Goal: Task Accomplishment & Management: Use online tool/utility

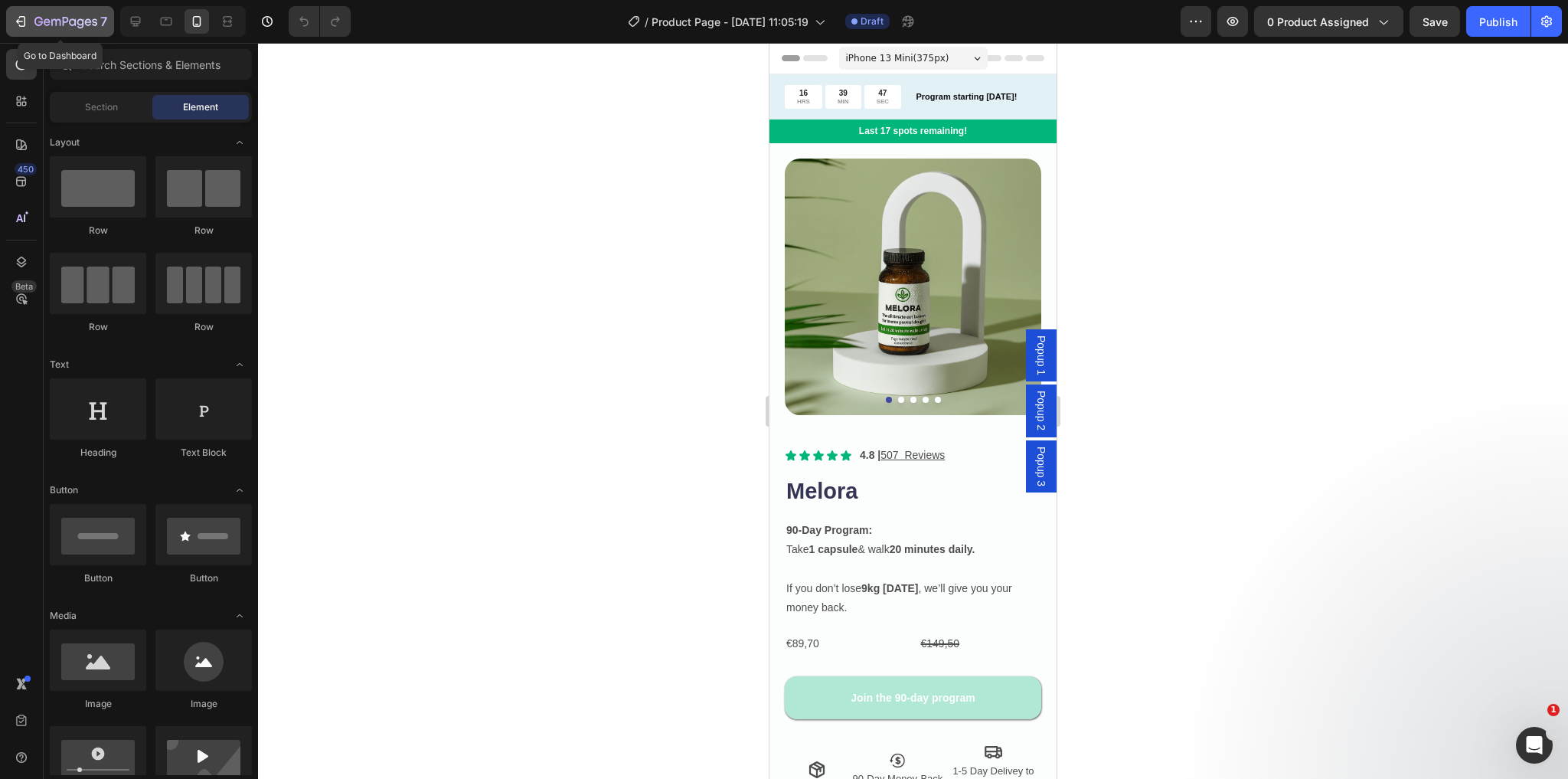
click at [65, 19] on icon "button" at bounding box center [66, 22] width 63 height 13
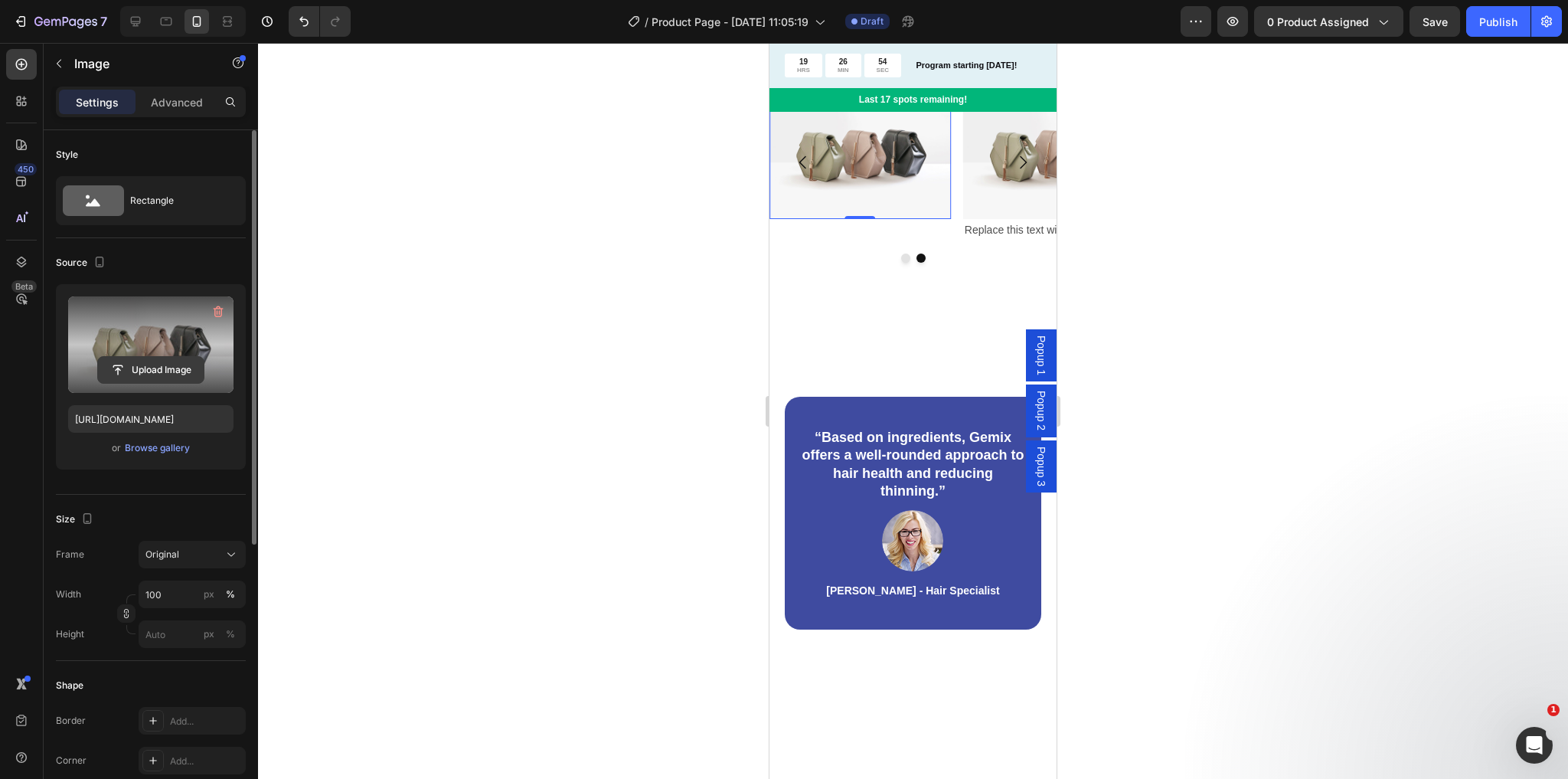
click at [165, 368] on input "file" at bounding box center [151, 370] width 105 height 26
click at [177, 355] on div "Upload Image" at bounding box center [151, 344] width 165 height 97
click at [176, 375] on input "file" at bounding box center [151, 370] width 105 height 26
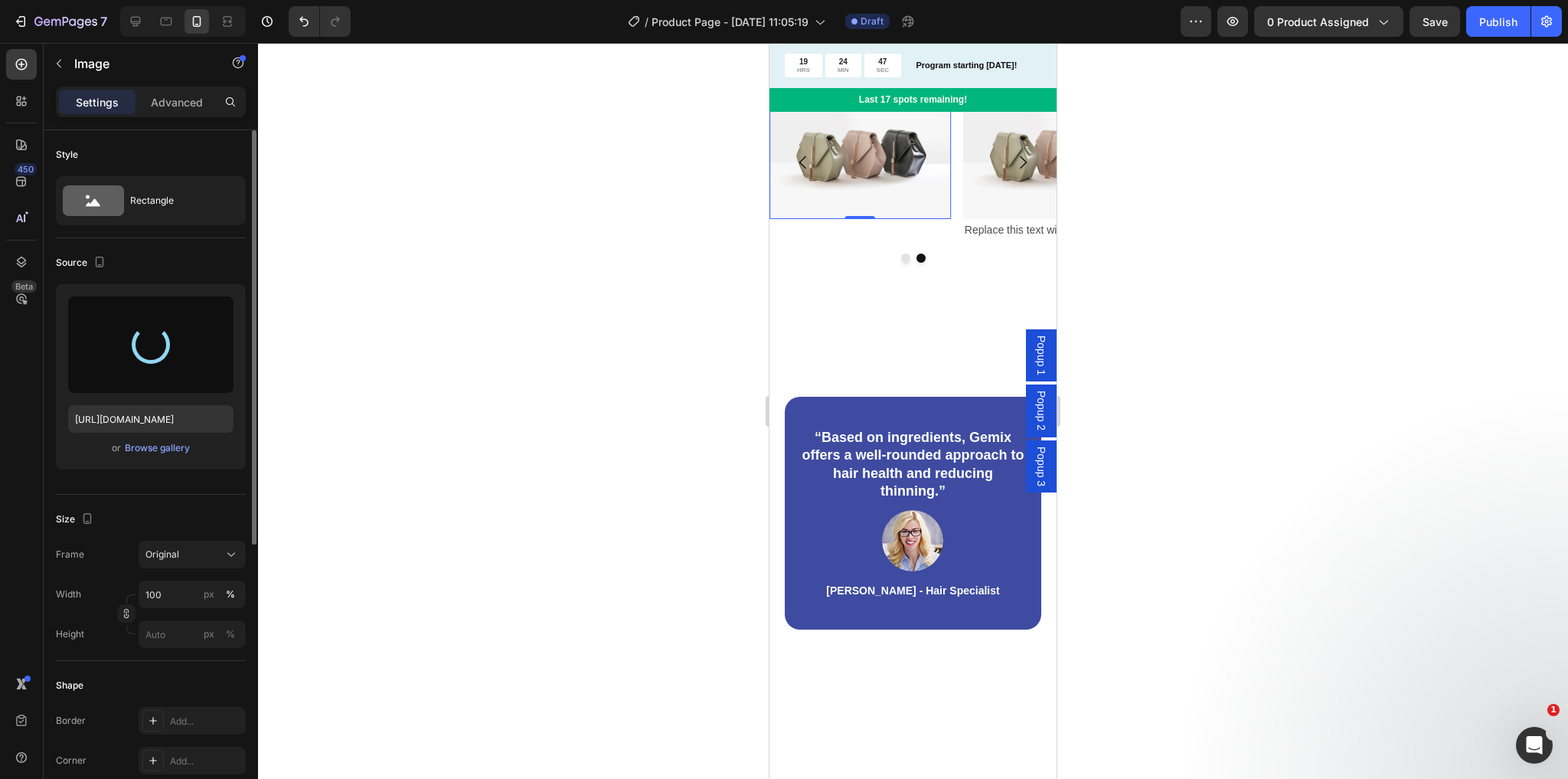
type input "https://cdn.shopify.com/s/files/1/0899/5740/0950/files/gempages_556858418585928…"
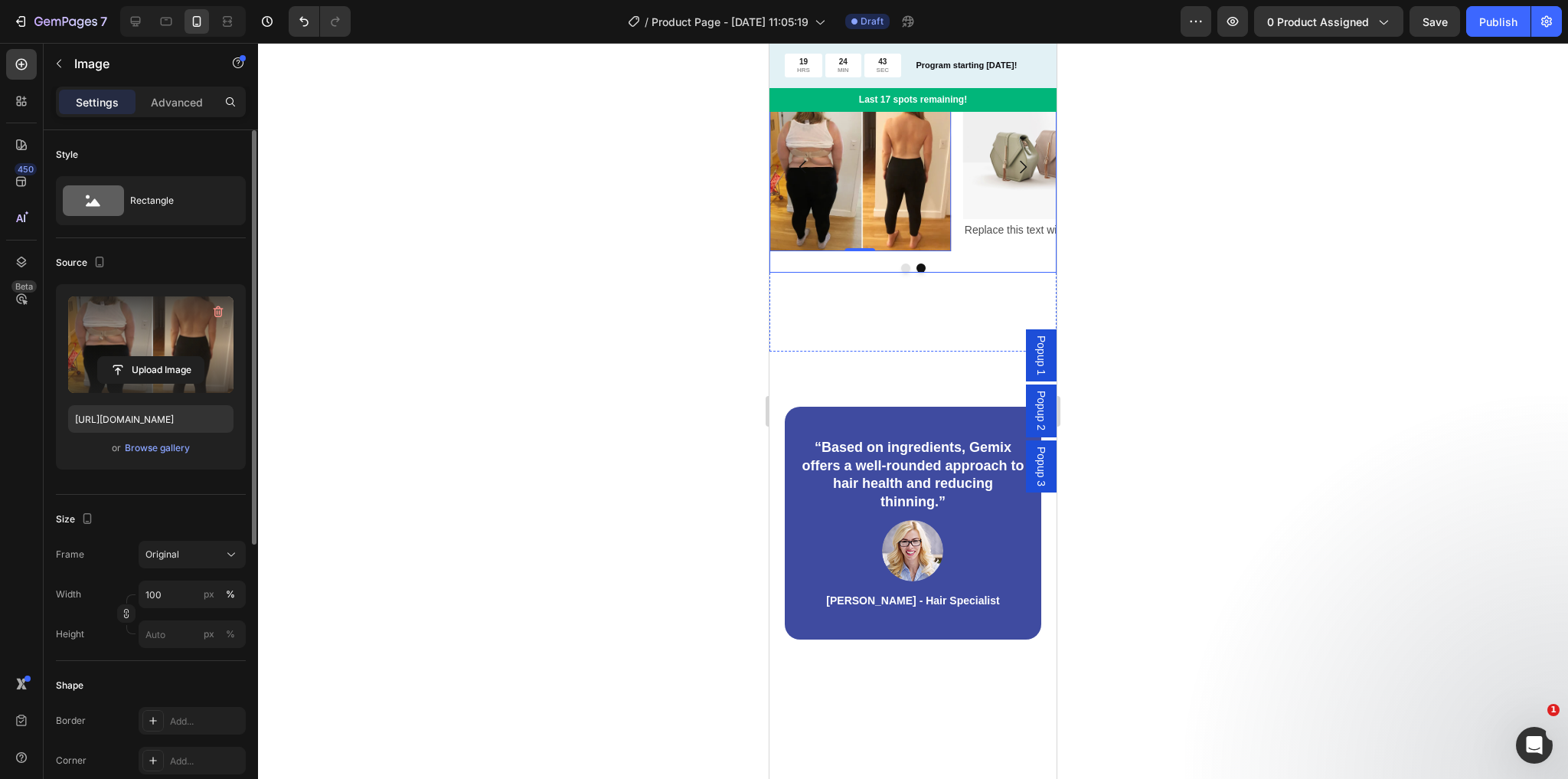
click at [1014, 176] on icon "Carousel Next Arrow" at bounding box center [1023, 167] width 18 height 18
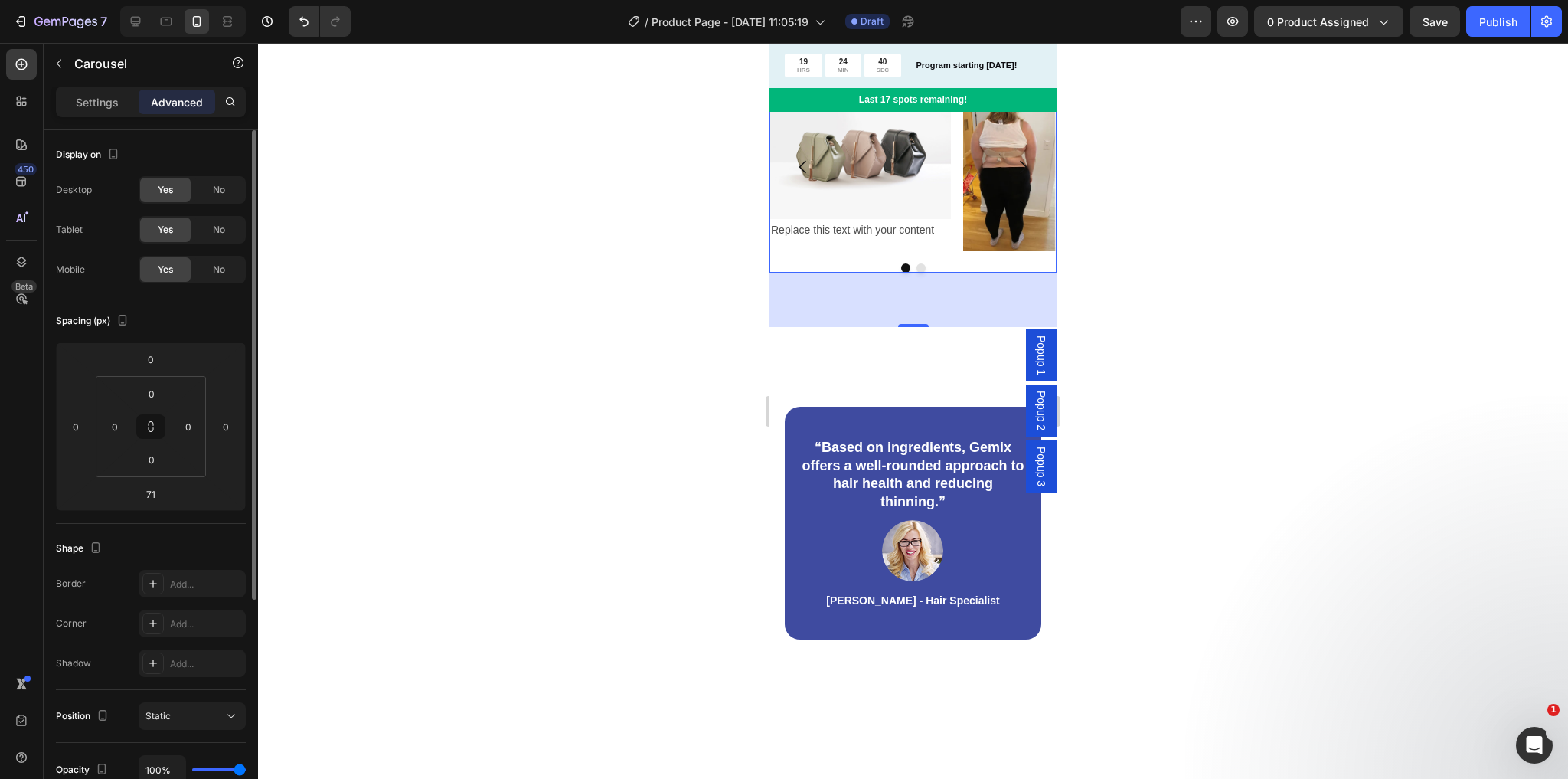
click at [814, 188] on button "Carousel Back Arrow" at bounding box center [802, 166] width 43 height 43
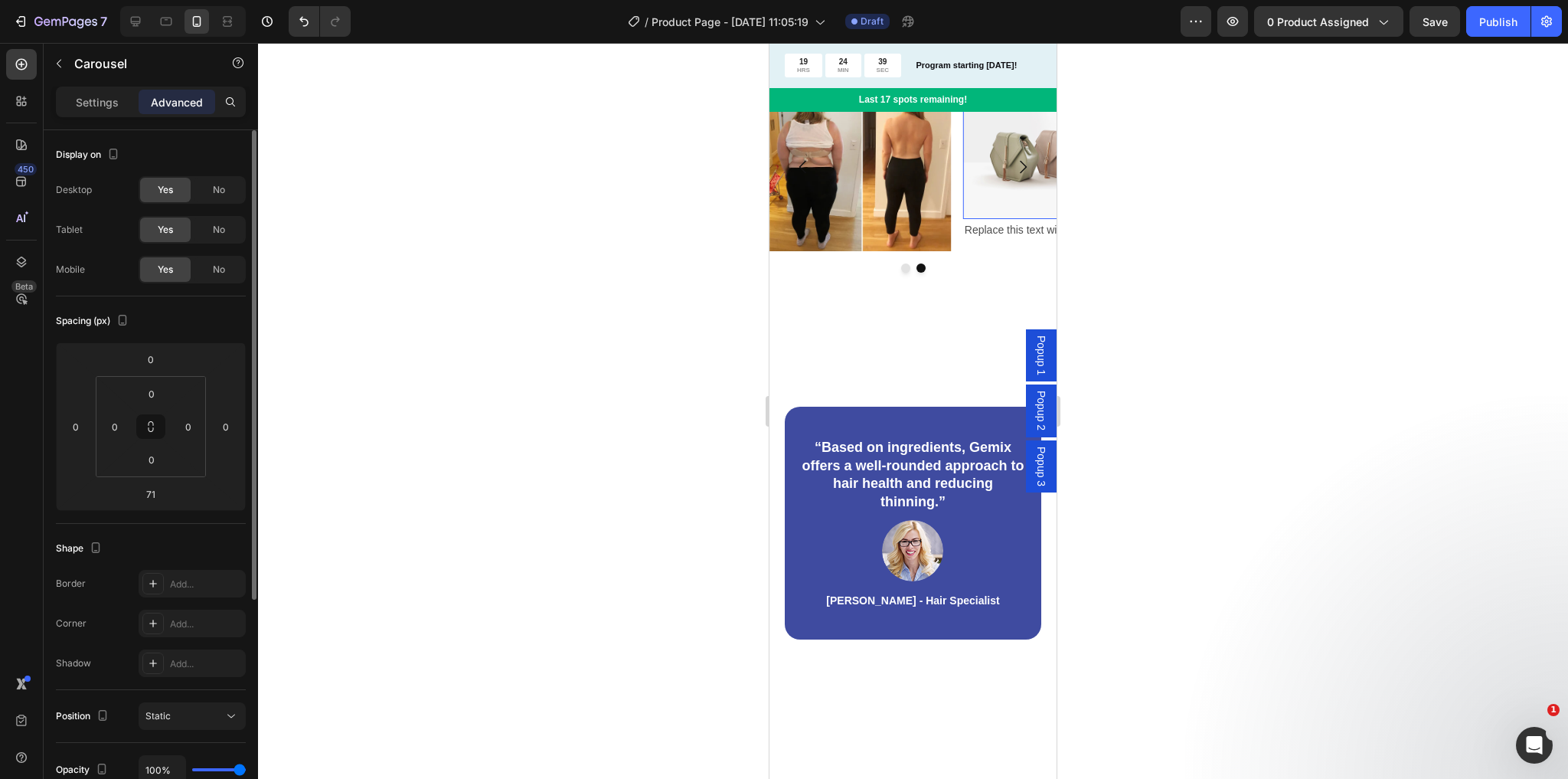
click at [983, 219] on img at bounding box center [1054, 150] width 182 height 136
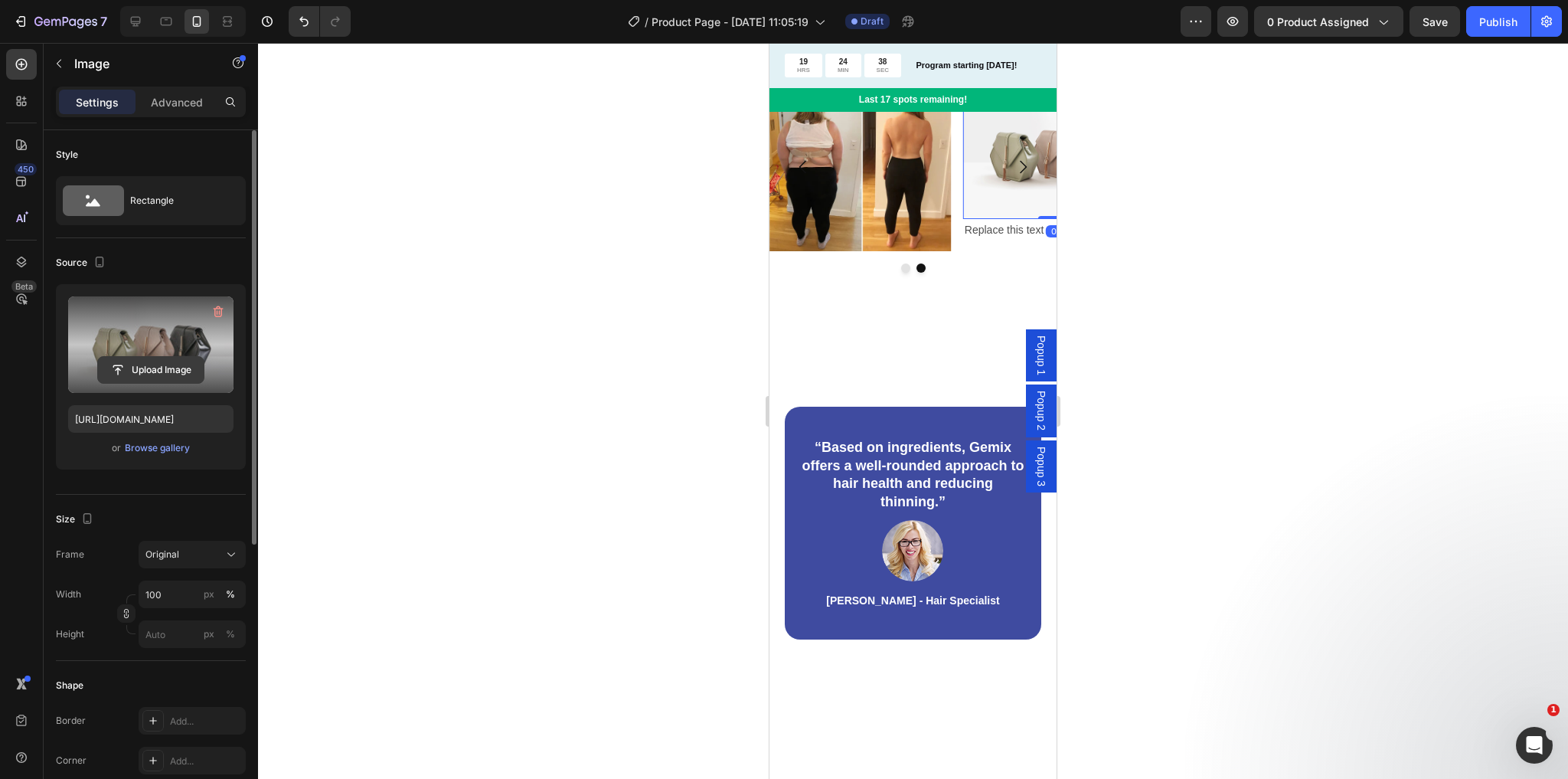
click at [145, 370] on input "file" at bounding box center [151, 370] width 105 height 26
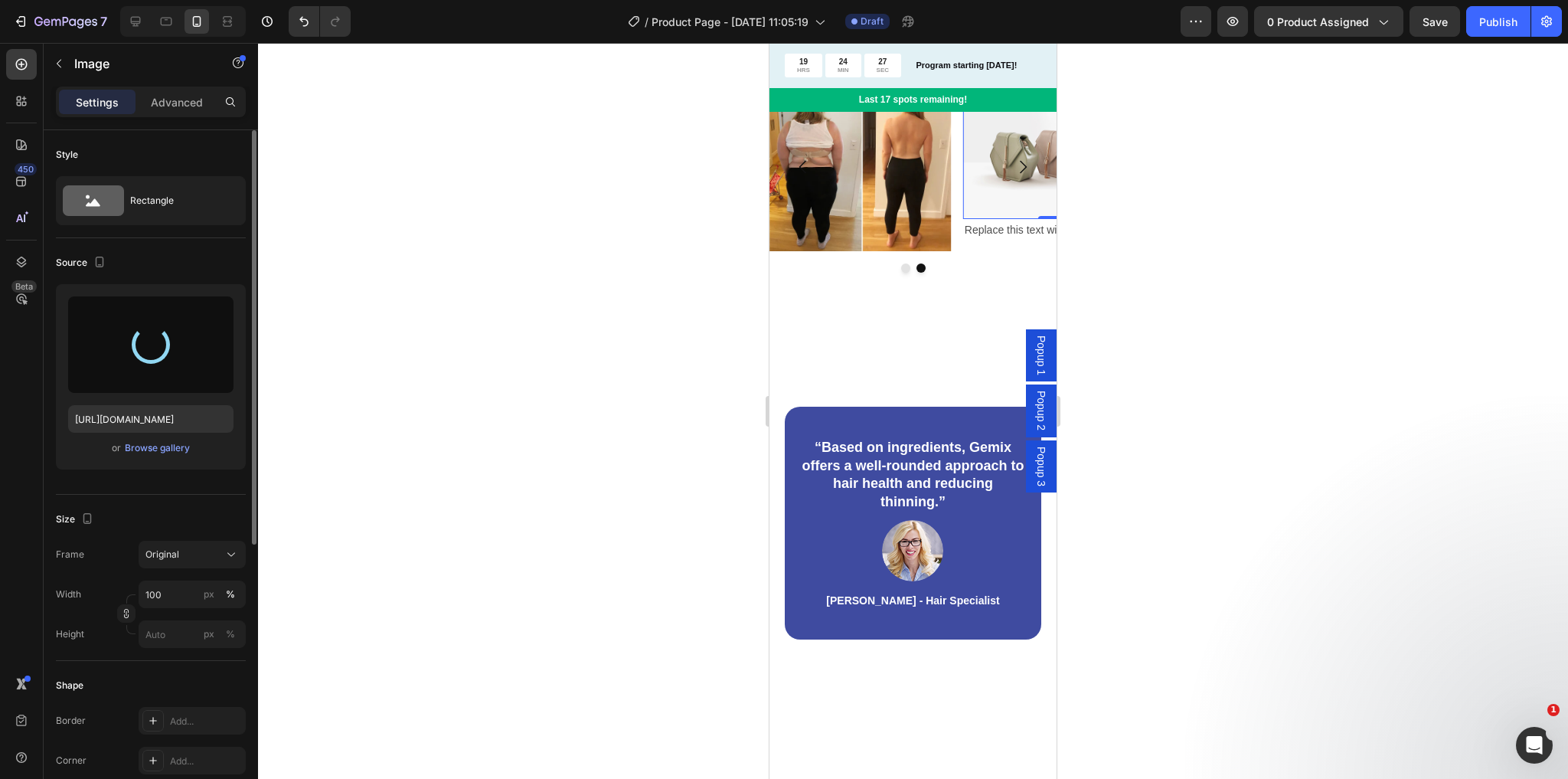
type input "https://cdn.shopify.com/s/files/1/0899/5740/0950/files/gempages_556858418585928…"
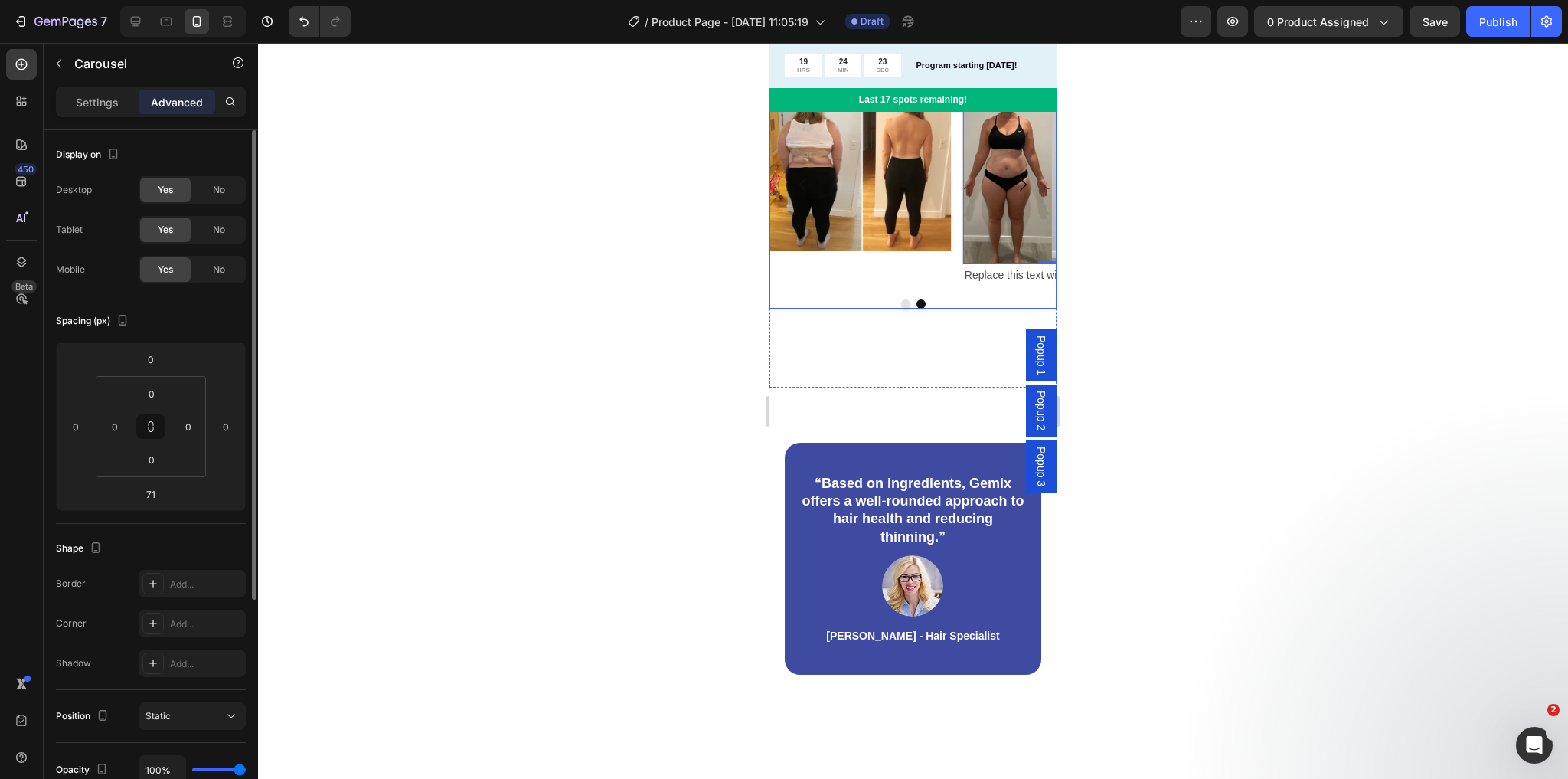
click at [901, 308] on button "Dot" at bounding box center [905, 303] width 9 height 9
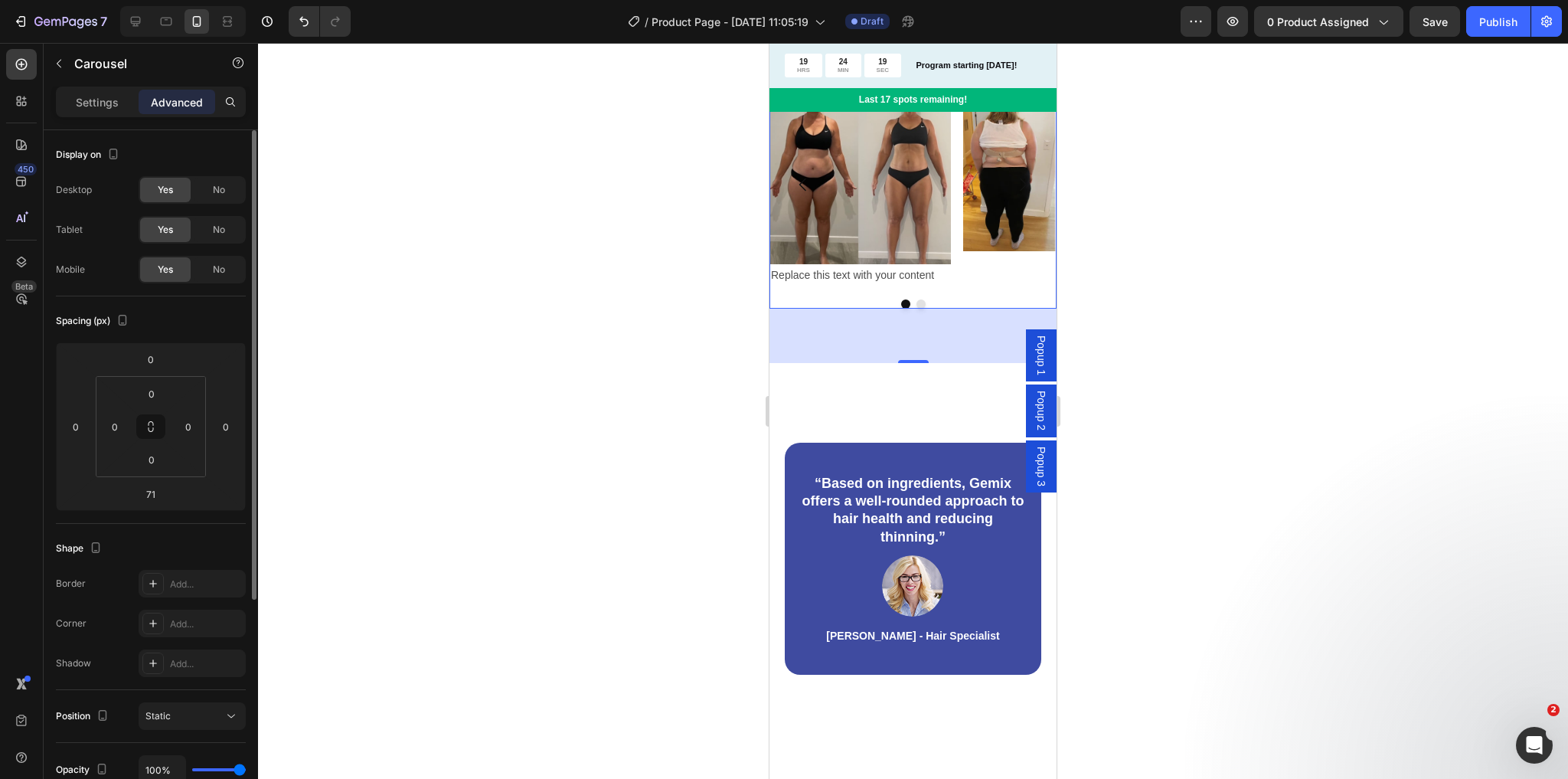
click at [901, 308] on button "Dot" at bounding box center [905, 303] width 9 height 9
click at [918, 308] on button "Dot" at bounding box center [921, 303] width 9 height 9
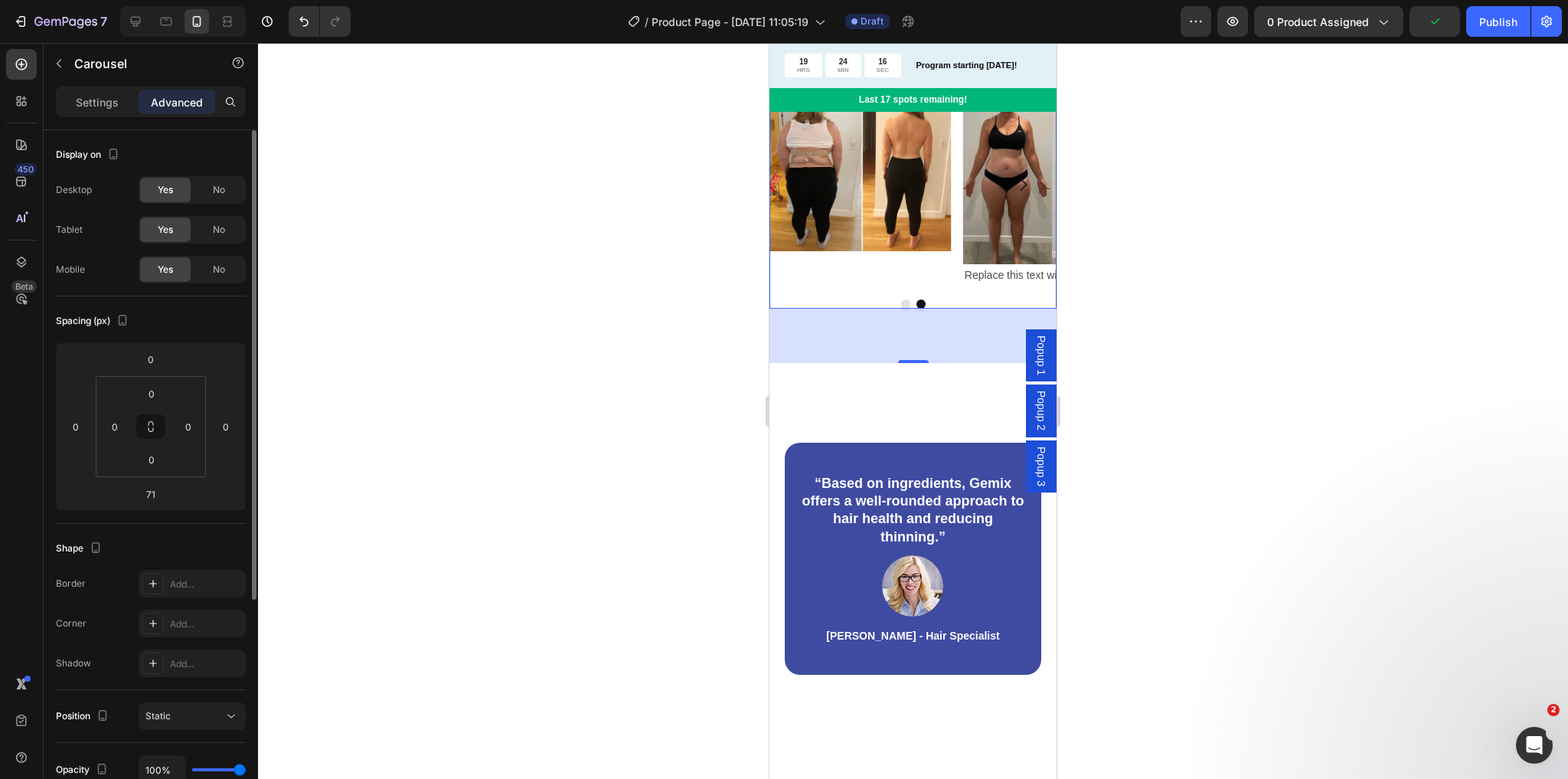
click at [901, 308] on button "Dot" at bounding box center [905, 303] width 9 height 9
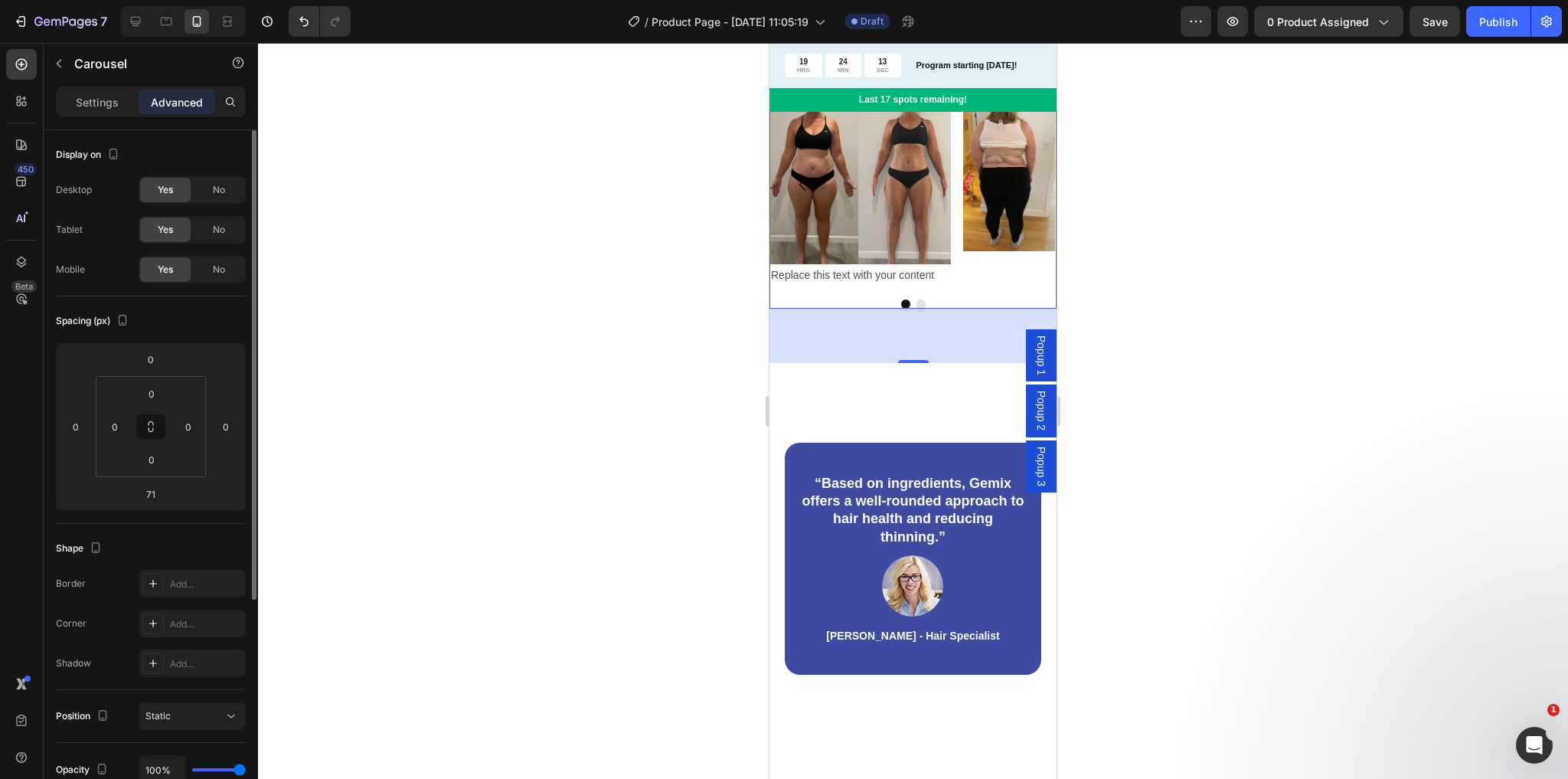
click at [919, 308] on button "Dot" at bounding box center [921, 303] width 9 height 9
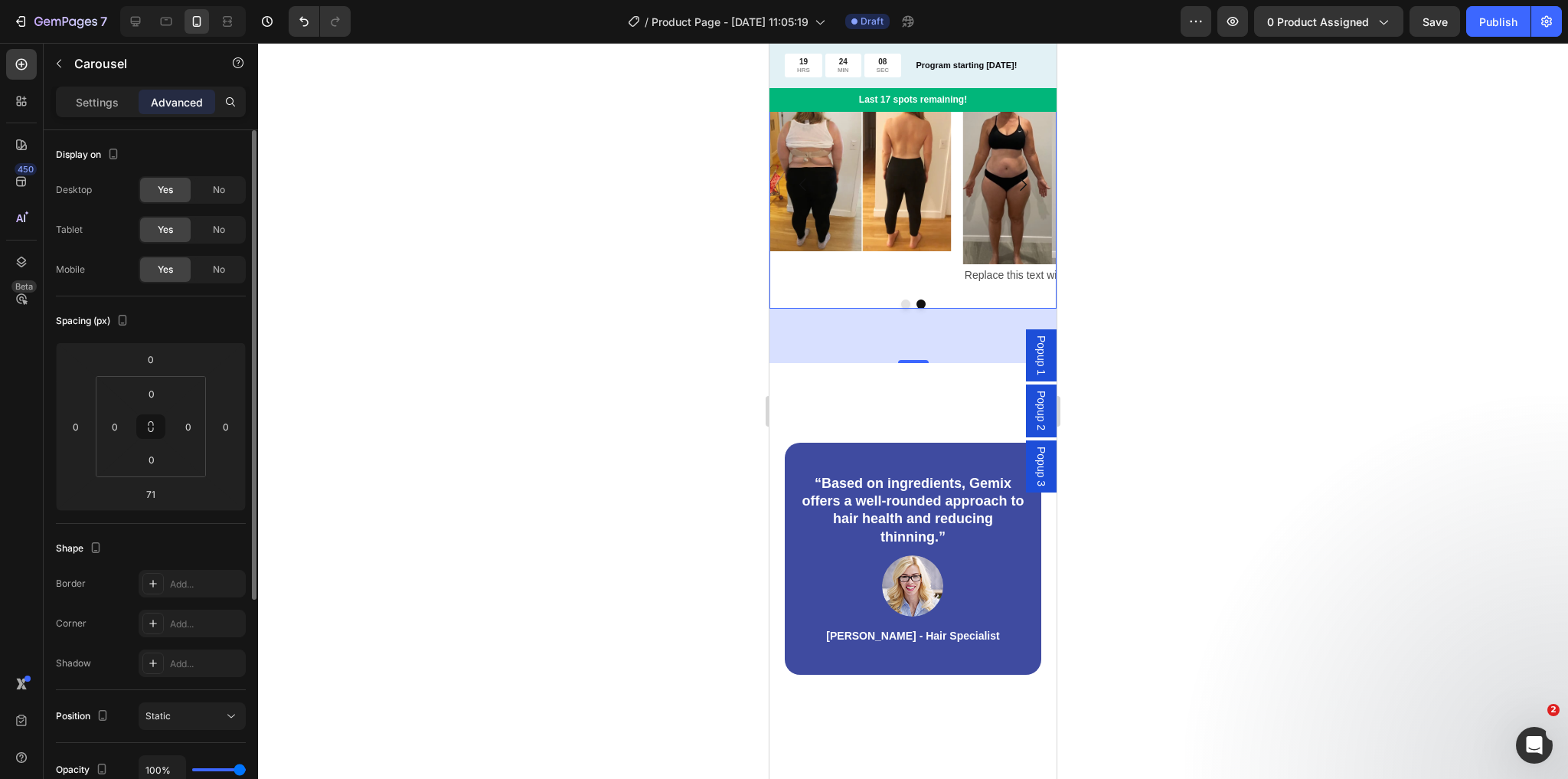
click at [901, 308] on button "Dot" at bounding box center [905, 303] width 9 height 9
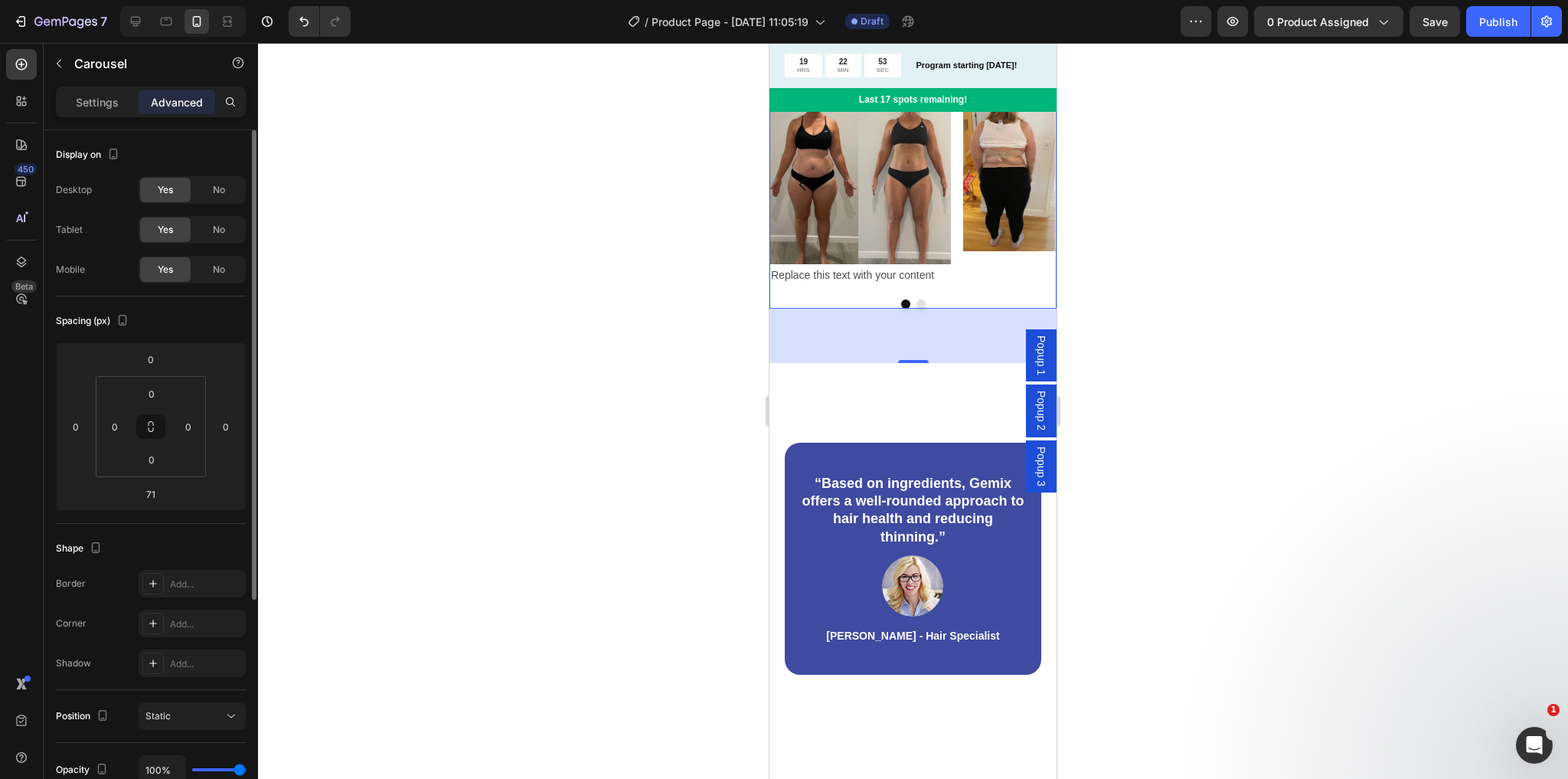
click at [917, 308] on button "Dot" at bounding box center [921, 303] width 9 height 9
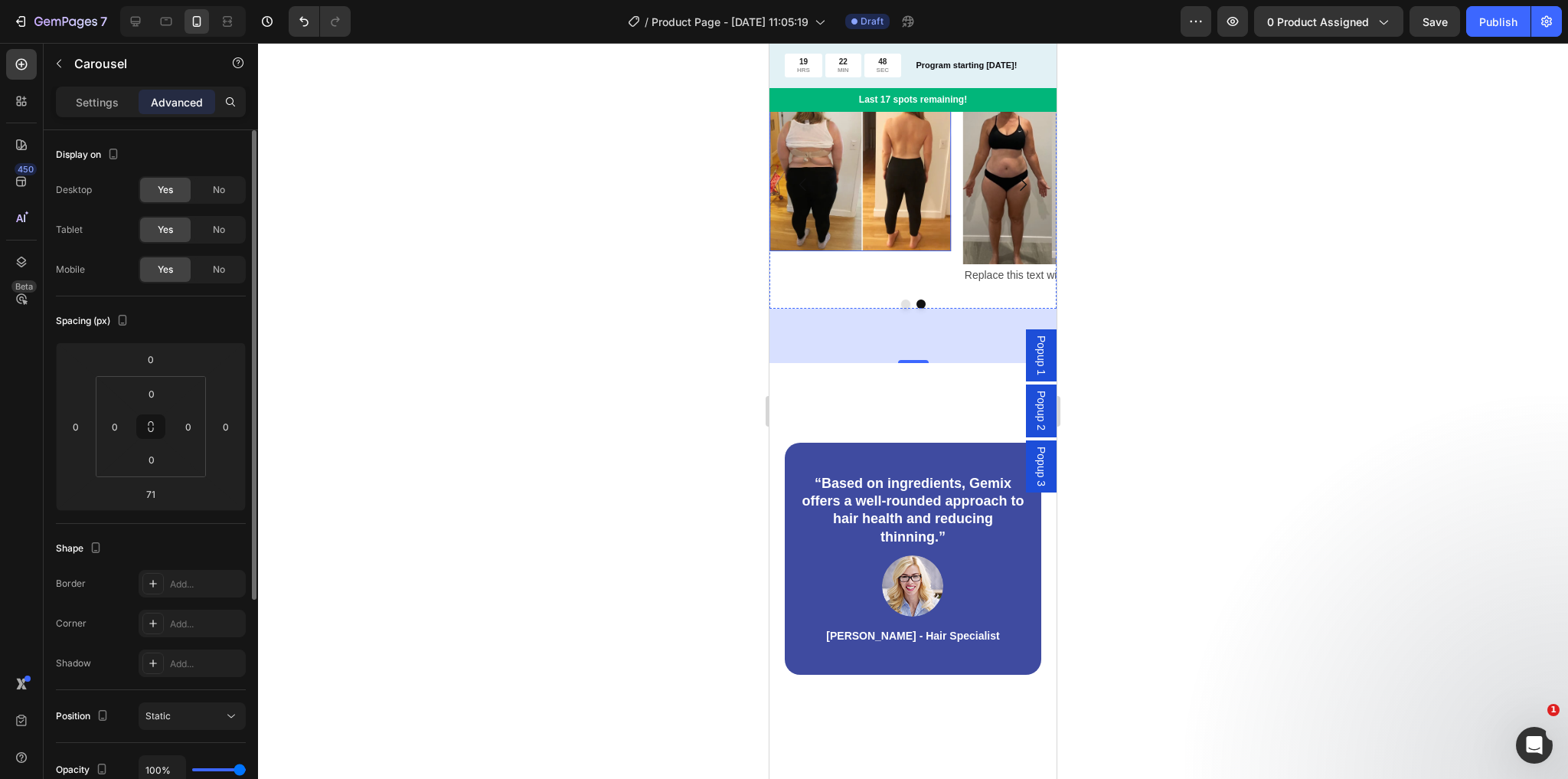
click at [884, 252] on img at bounding box center [860, 166] width 182 height 168
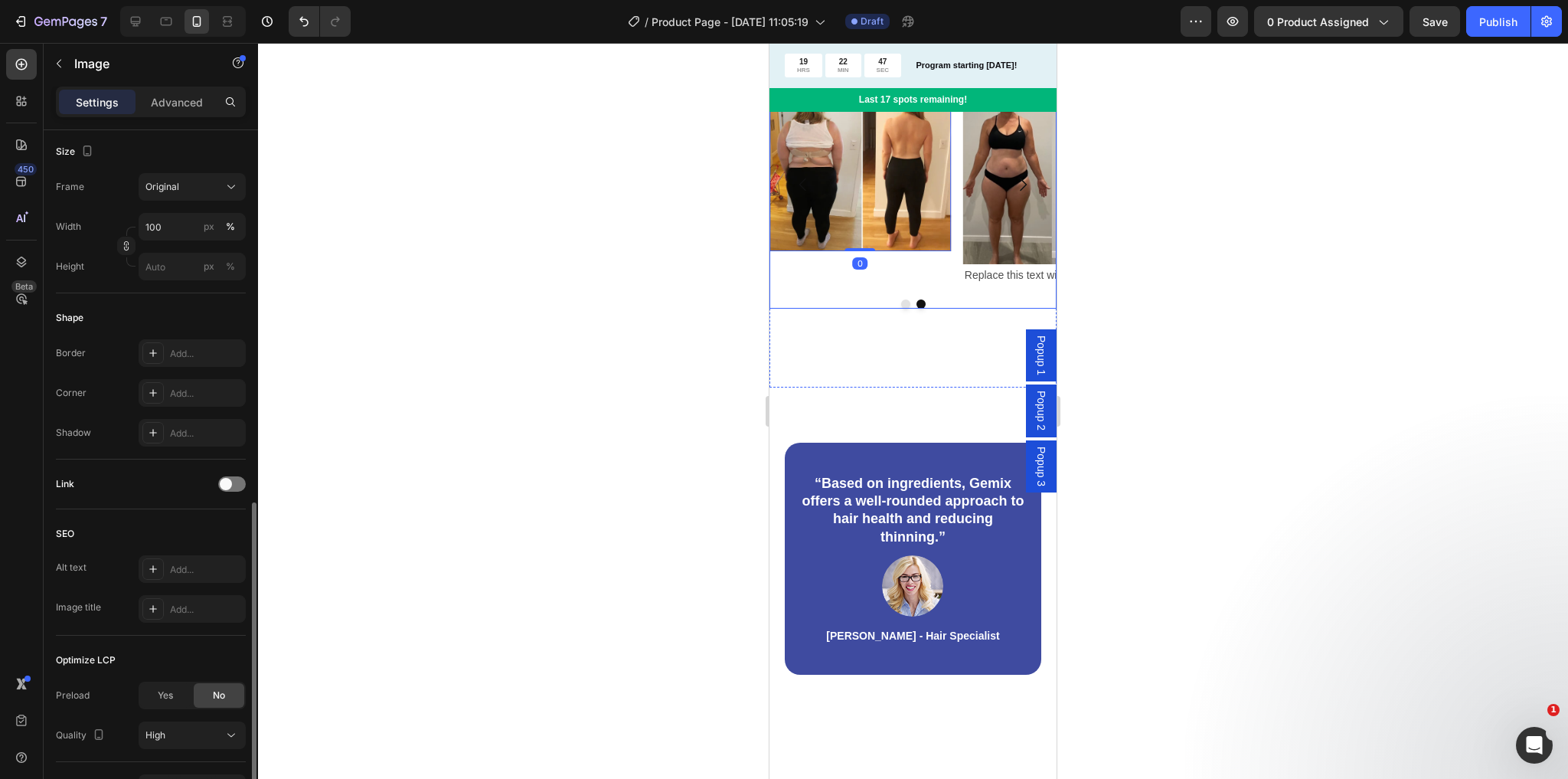
scroll to position [463, 0]
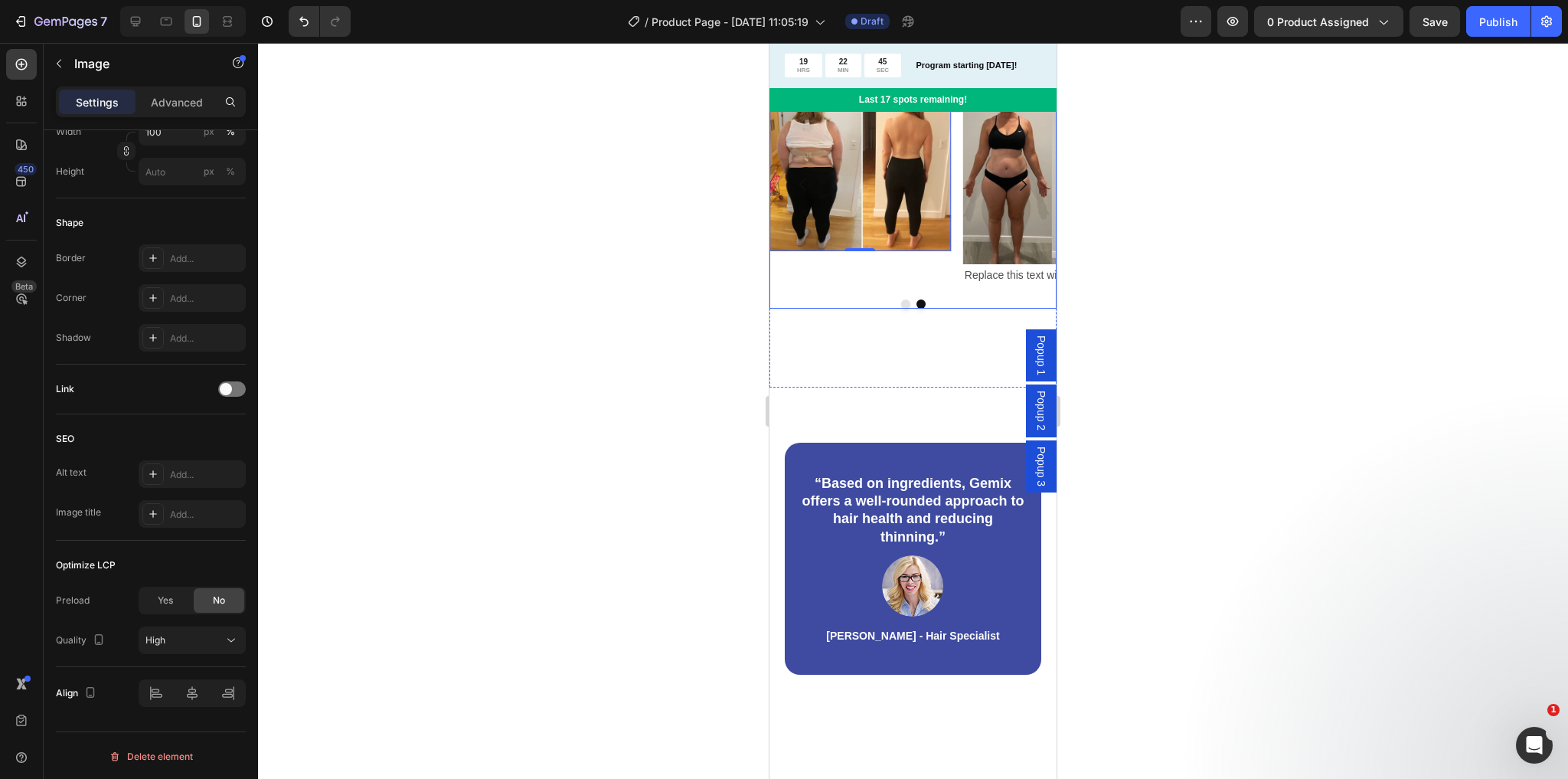
click at [932, 287] on div "Image 0" at bounding box center [860, 184] width 182 height 204
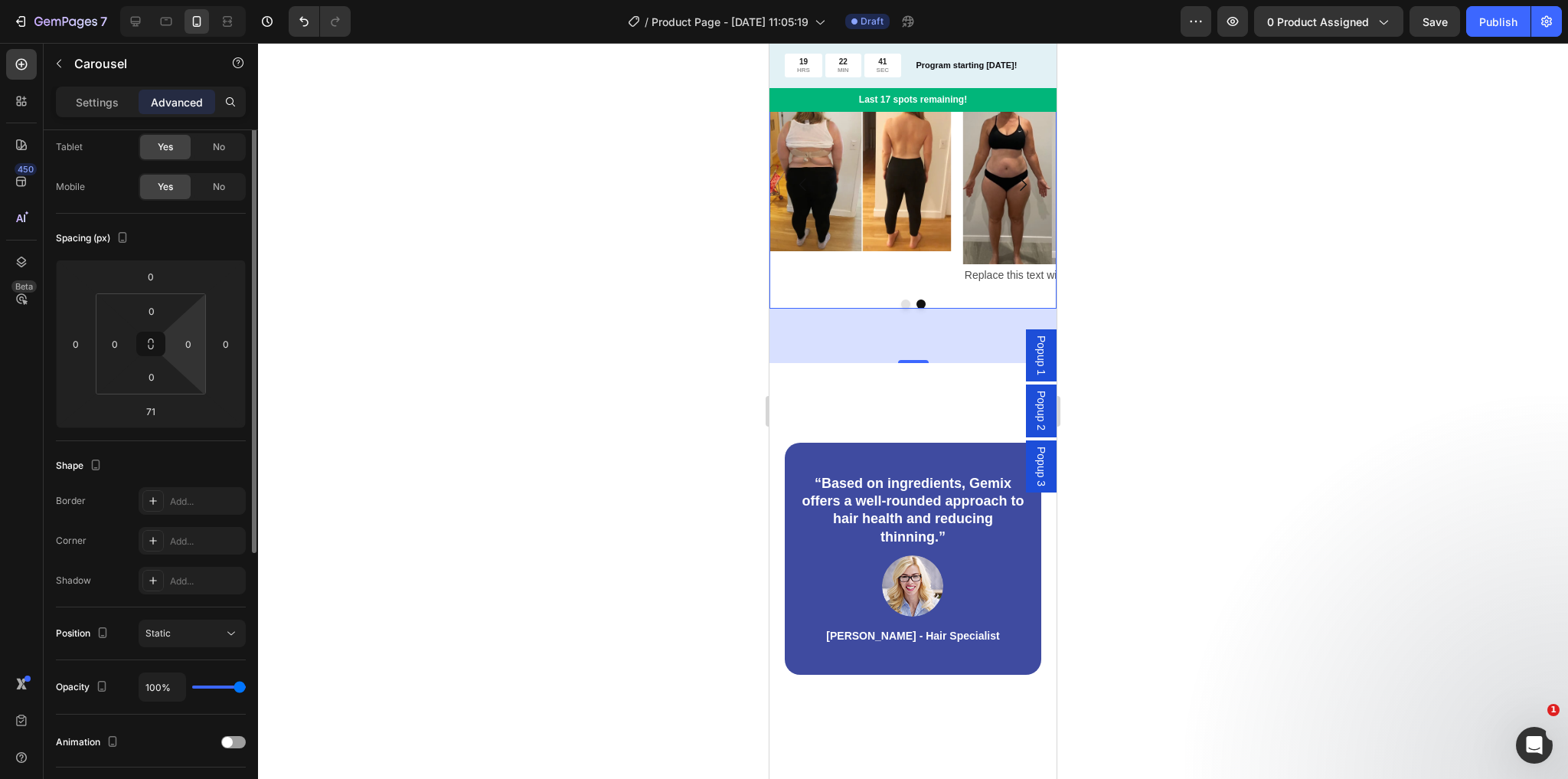
scroll to position [0, 0]
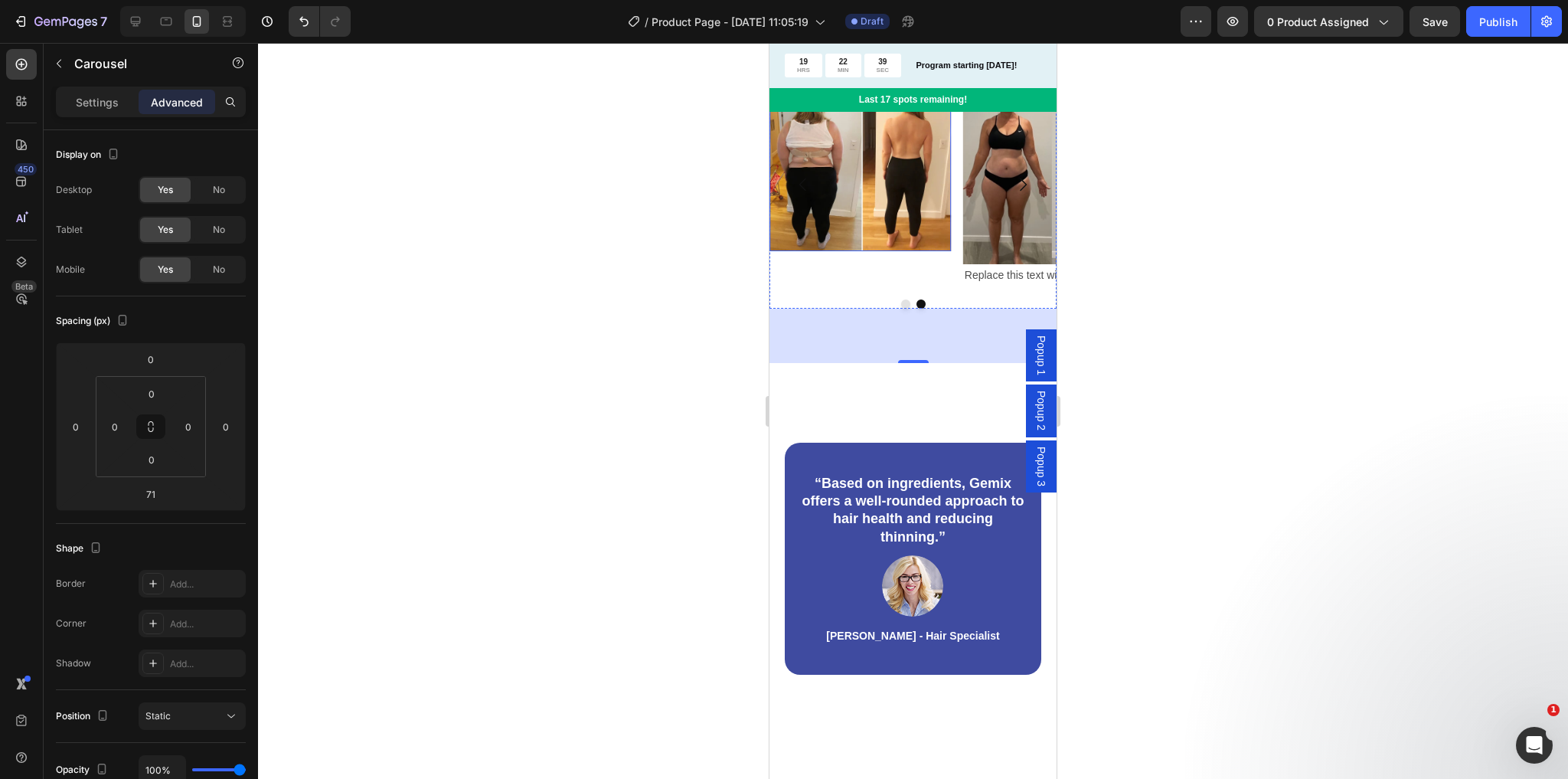
click at [918, 252] on img at bounding box center [860, 166] width 182 height 168
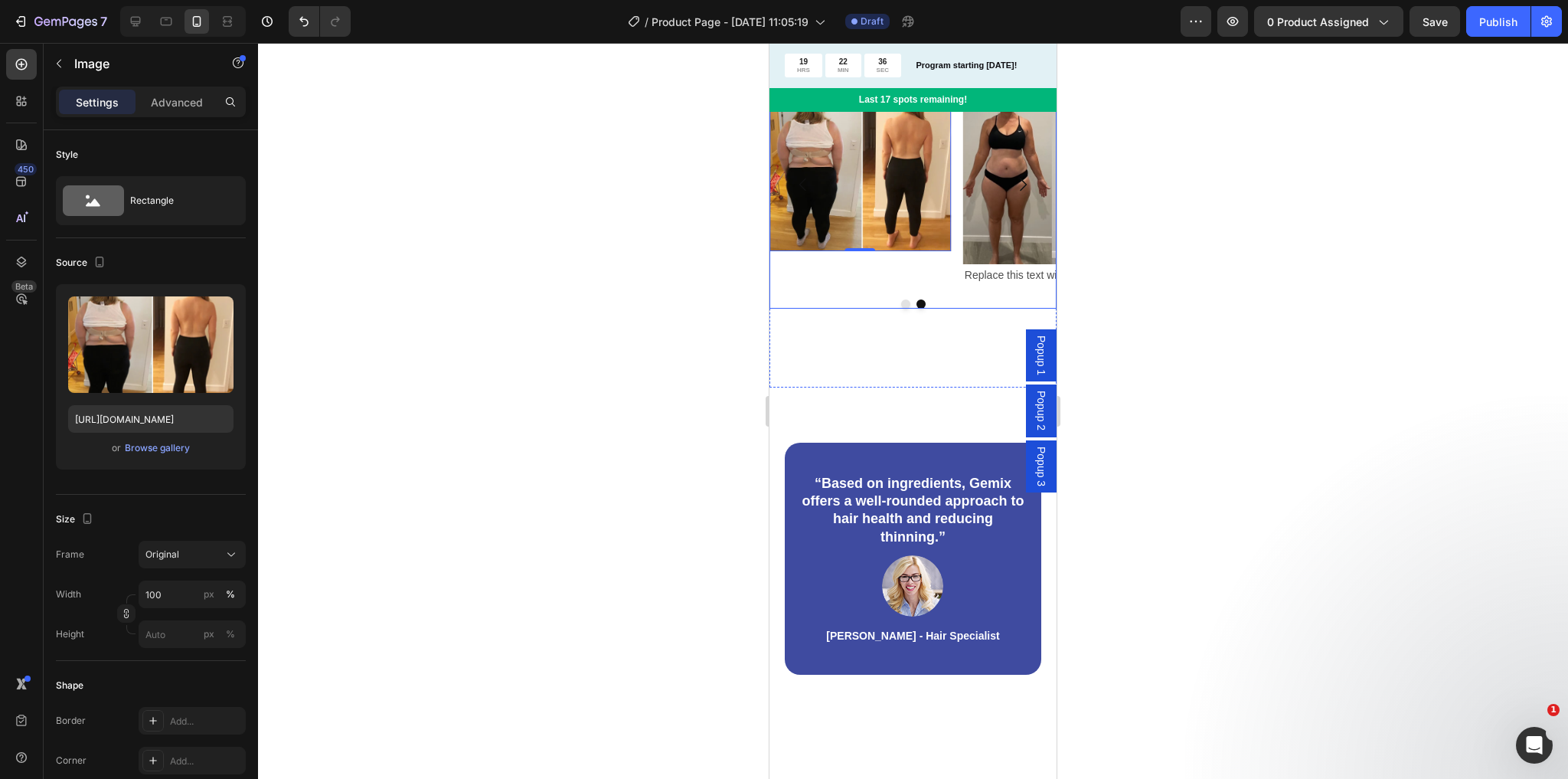
click at [928, 287] on div "Image 0" at bounding box center [860, 184] width 182 height 204
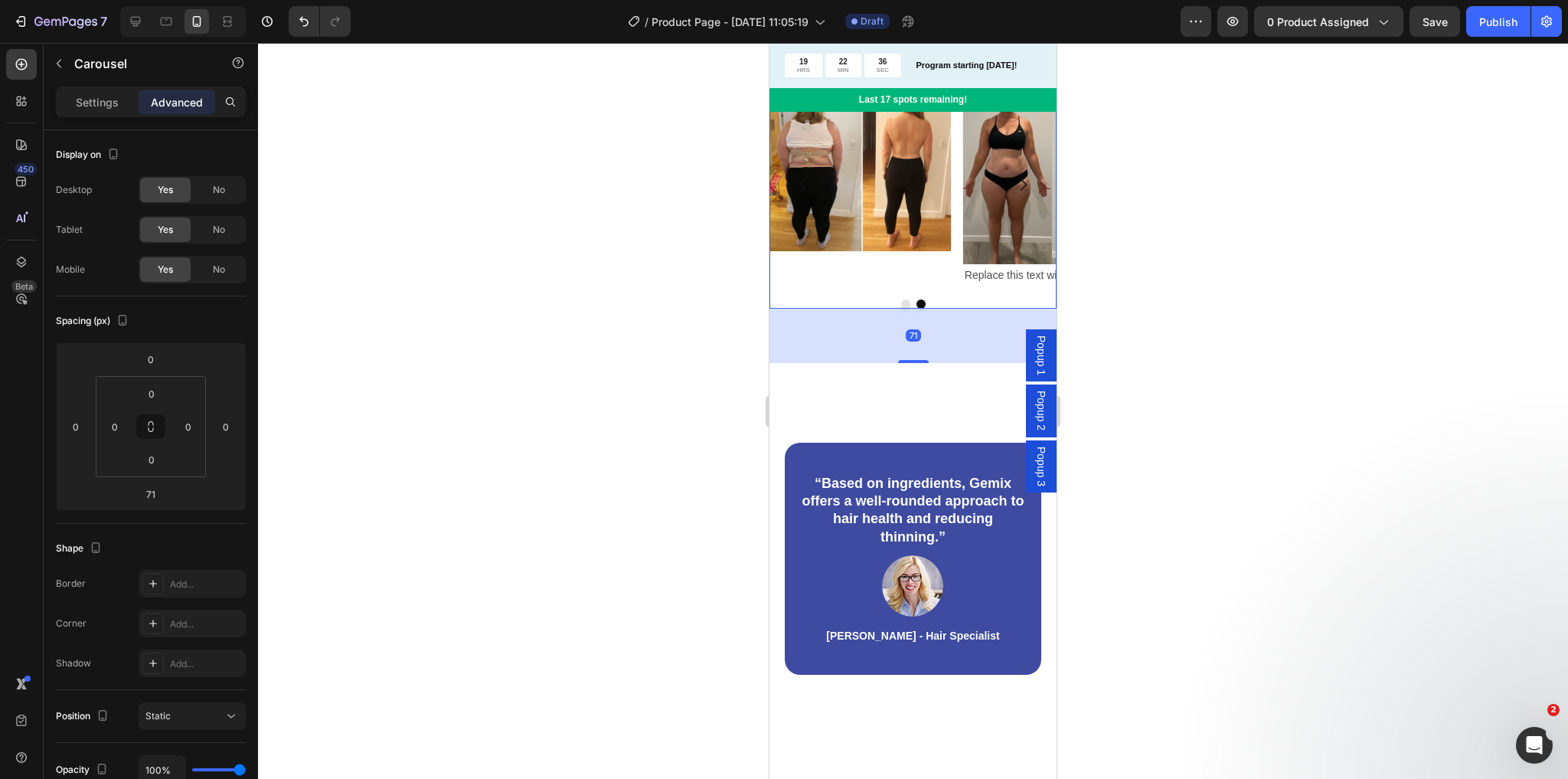
click at [911, 308] on div at bounding box center [913, 303] width 287 height 9
click at [904, 308] on button "Dot" at bounding box center [905, 303] width 9 height 9
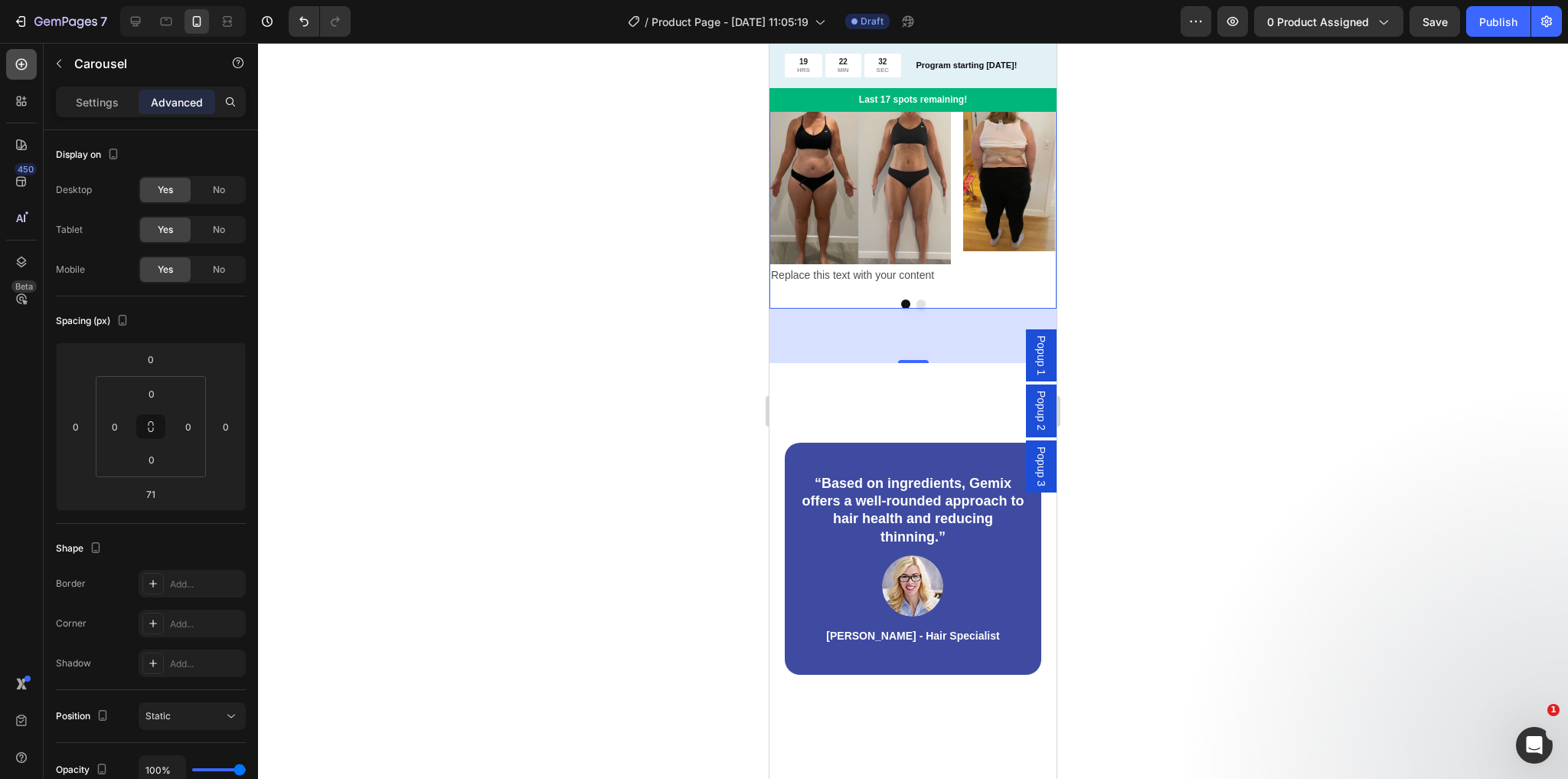
click at [18, 76] on div at bounding box center [21, 64] width 31 height 31
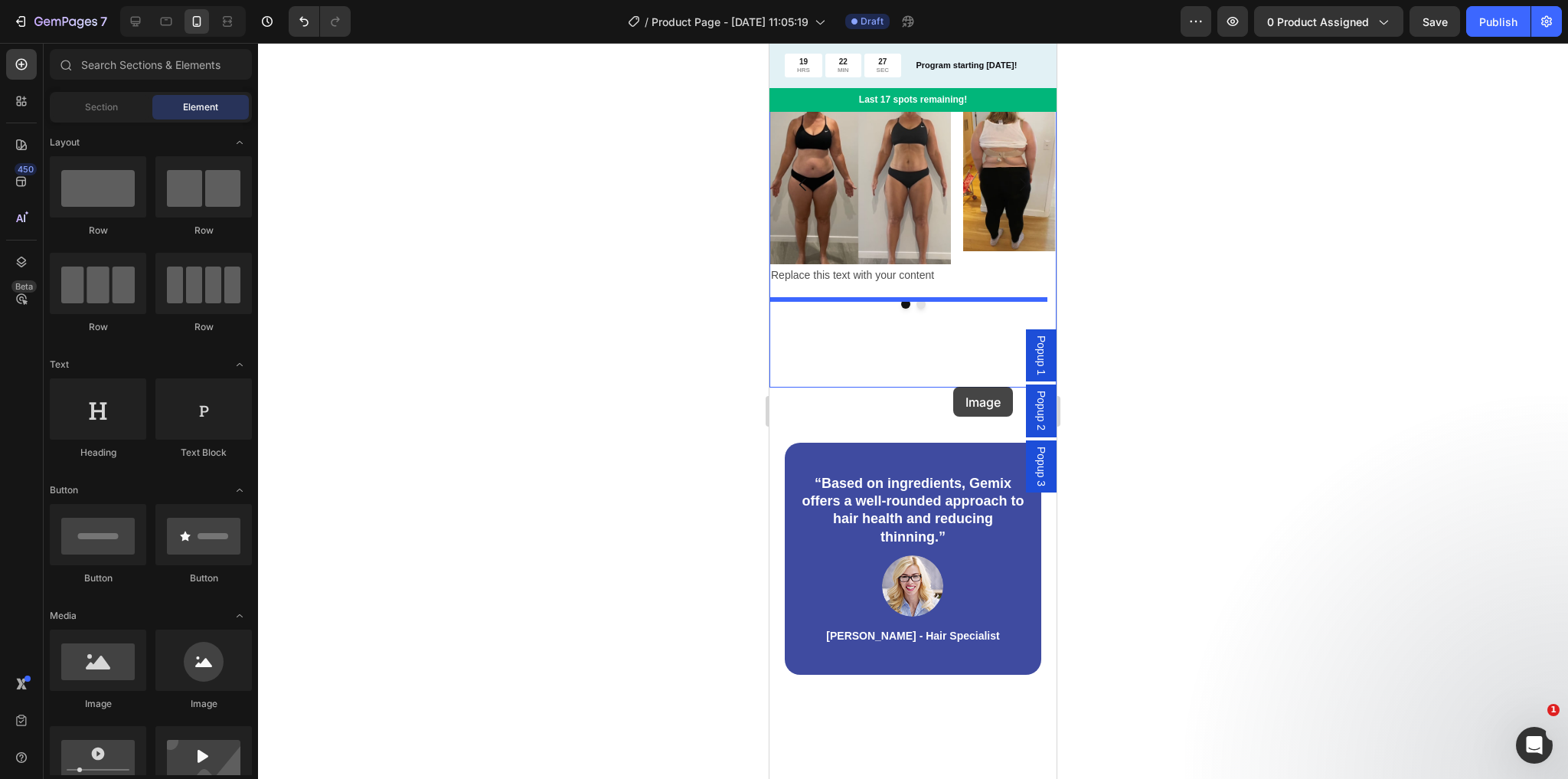
drag, startPoint x: 857, startPoint y: 695, endPoint x: 954, endPoint y: 387, distance: 322.9
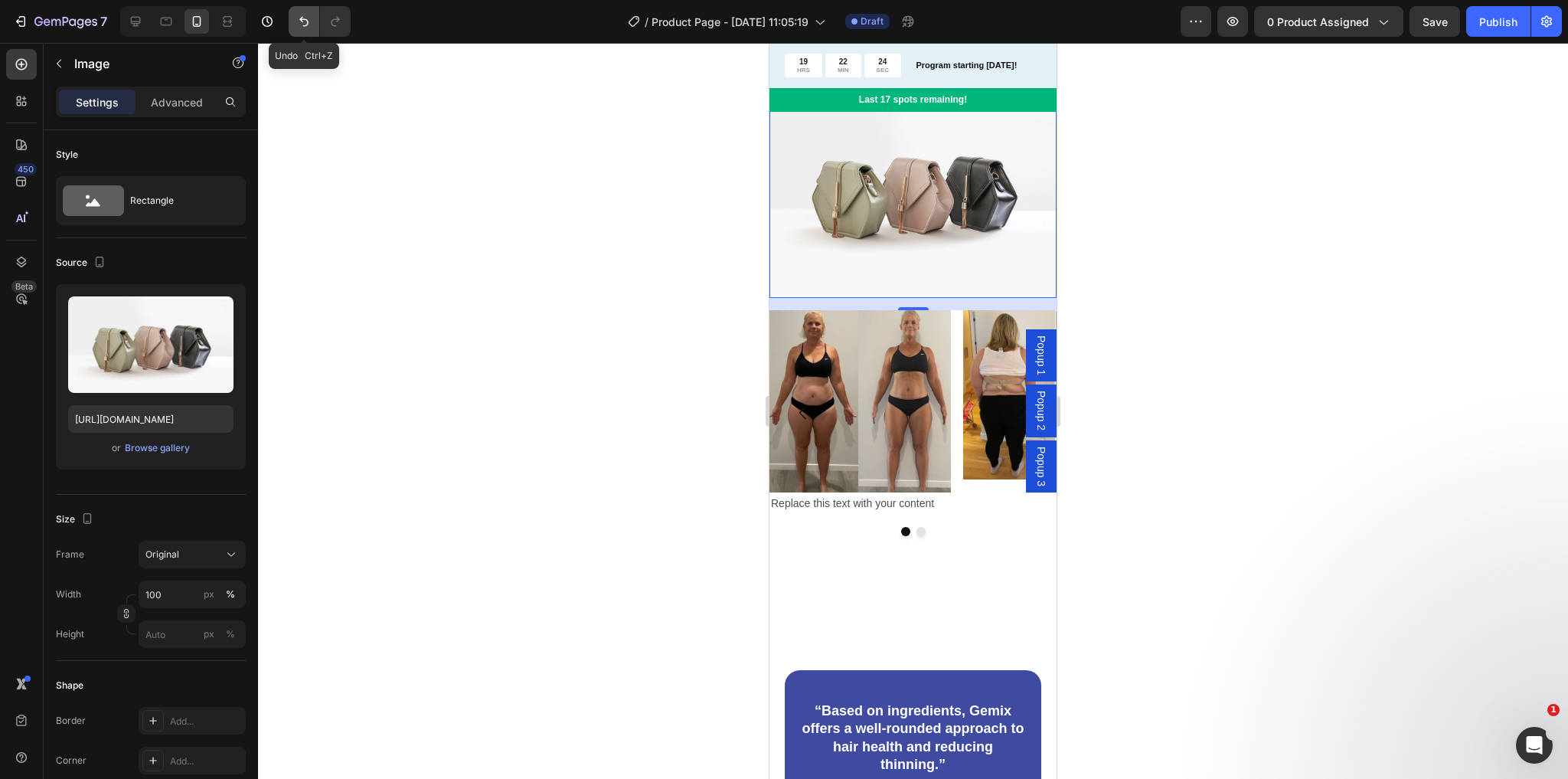
click at [302, 18] on icon "Undo/Redo" at bounding box center [303, 21] width 15 height 15
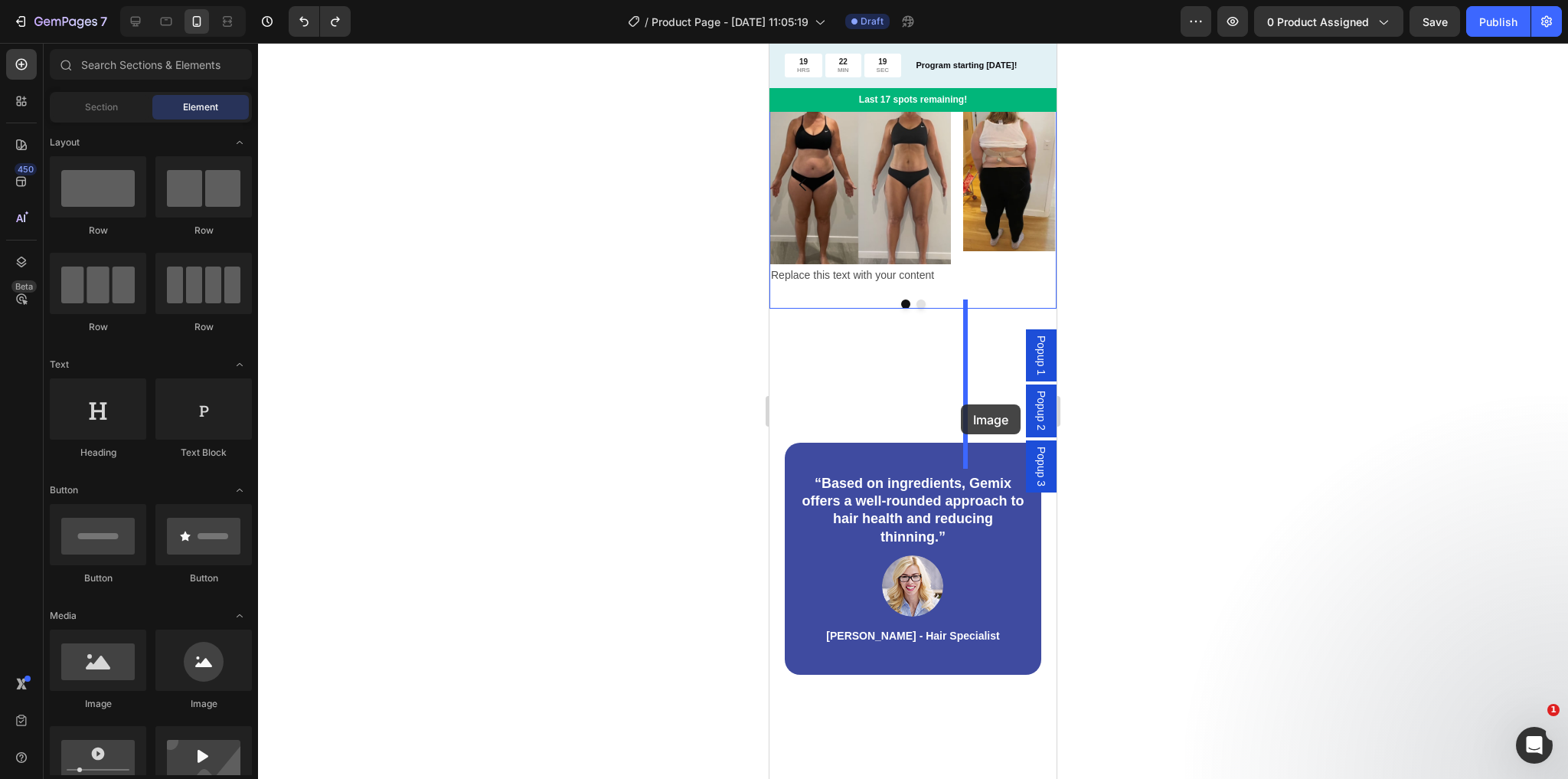
drag, startPoint x: 864, startPoint y: 691, endPoint x: 960, endPoint y: 405, distance: 301.7
click at [917, 308] on button "Dot" at bounding box center [921, 303] width 9 height 9
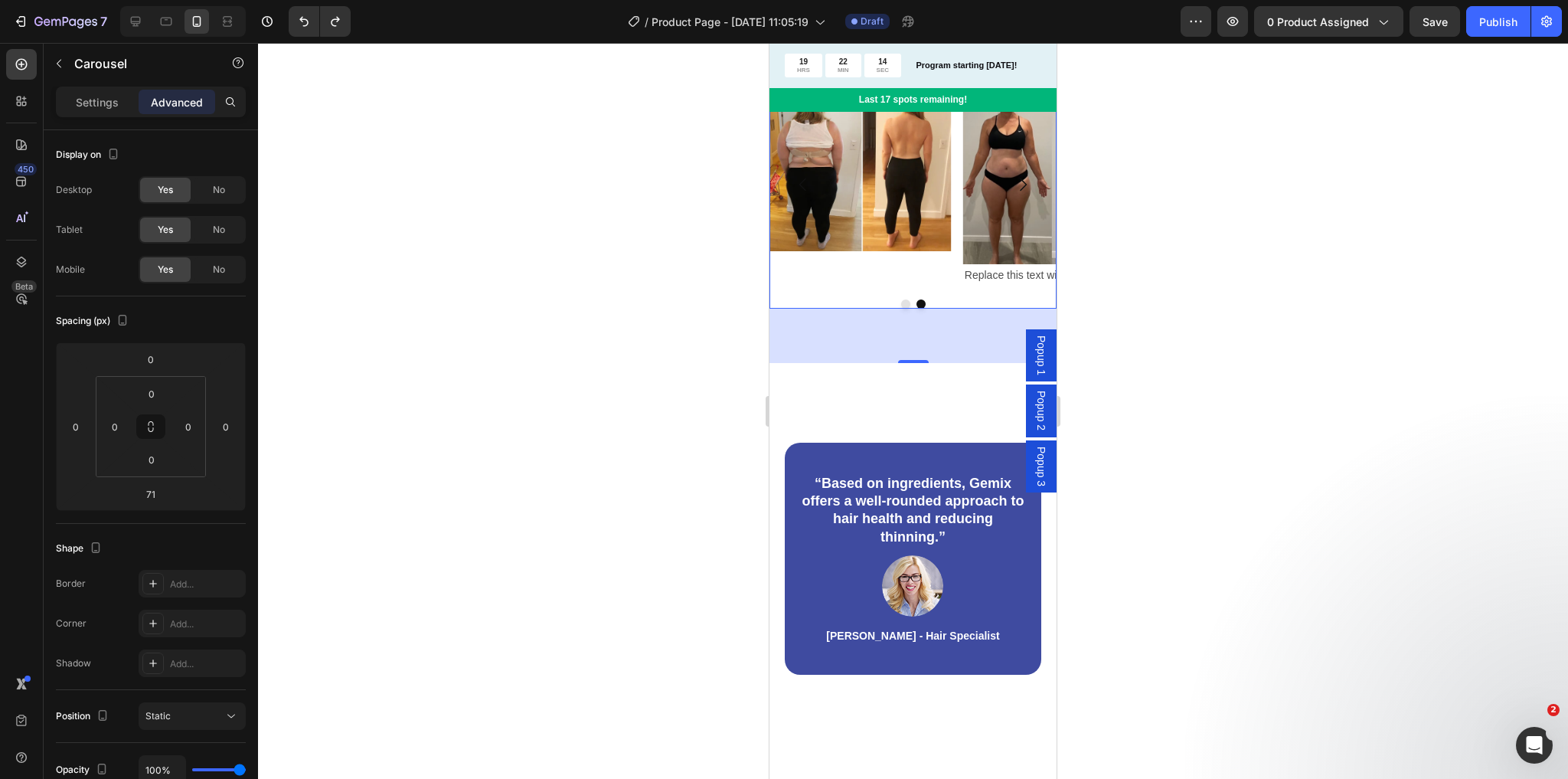
click at [845, 75] on icon at bounding box center [840, 68] width 12 height 12
click at [841, 75] on icon at bounding box center [840, 68] width 12 height 12
click at [903, 308] on button "Dot" at bounding box center [905, 303] width 9 height 9
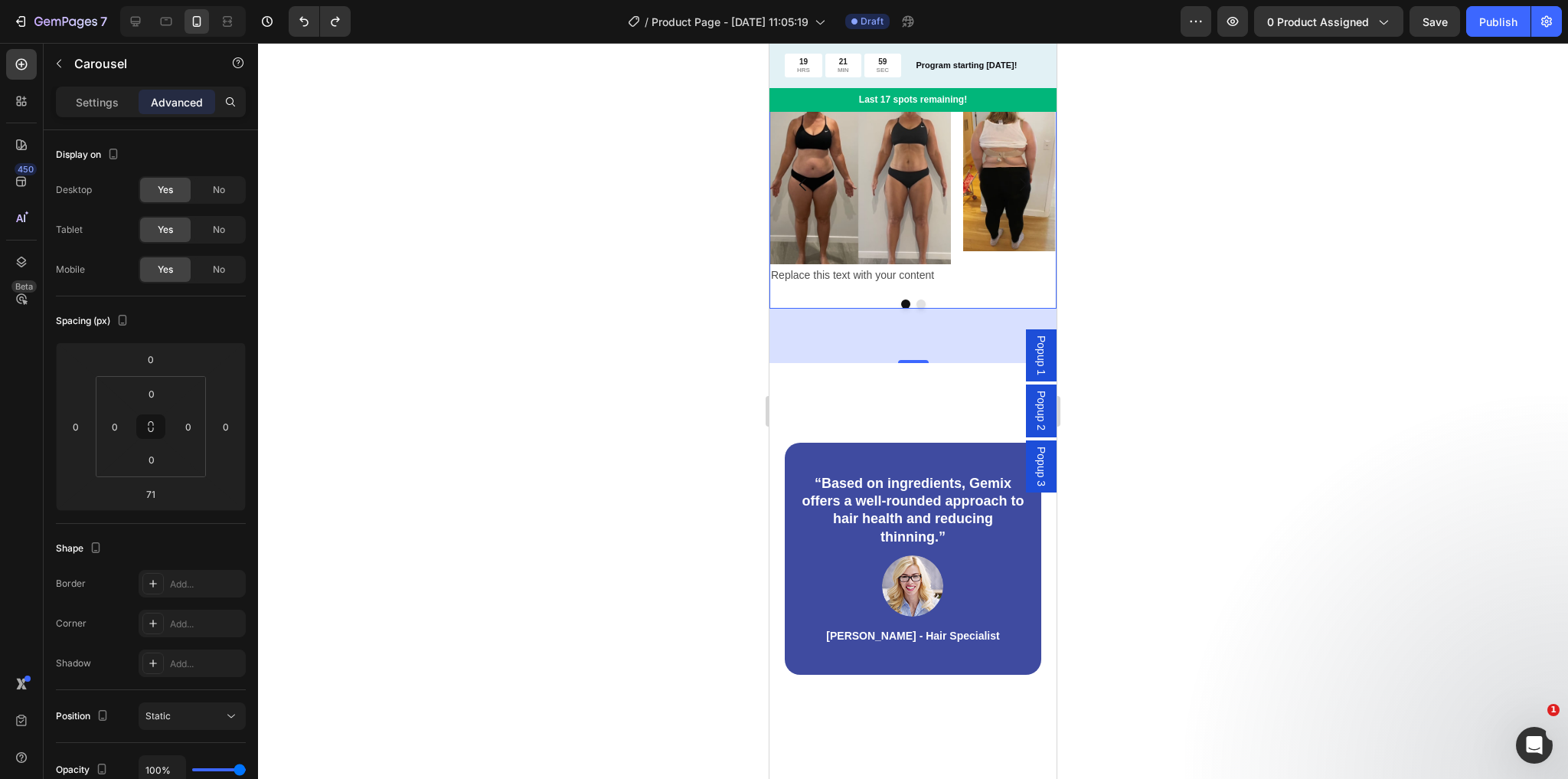
click at [890, 308] on div "Image Replace this text with your content Text Block Image Carousel 71" at bounding box center [913, 195] width 287 height 225
click at [954, 363] on div "71" at bounding box center [913, 335] width 287 height 55
click at [959, 308] on div "Image Replace this text with your content Text Block Image Carousel 71" at bounding box center [913, 195] width 287 height 225
click at [806, 75] on div "Carousel" at bounding box center [810, 69] width 45 height 14
click at [98, 98] on p "Settings" at bounding box center [96, 102] width 43 height 16
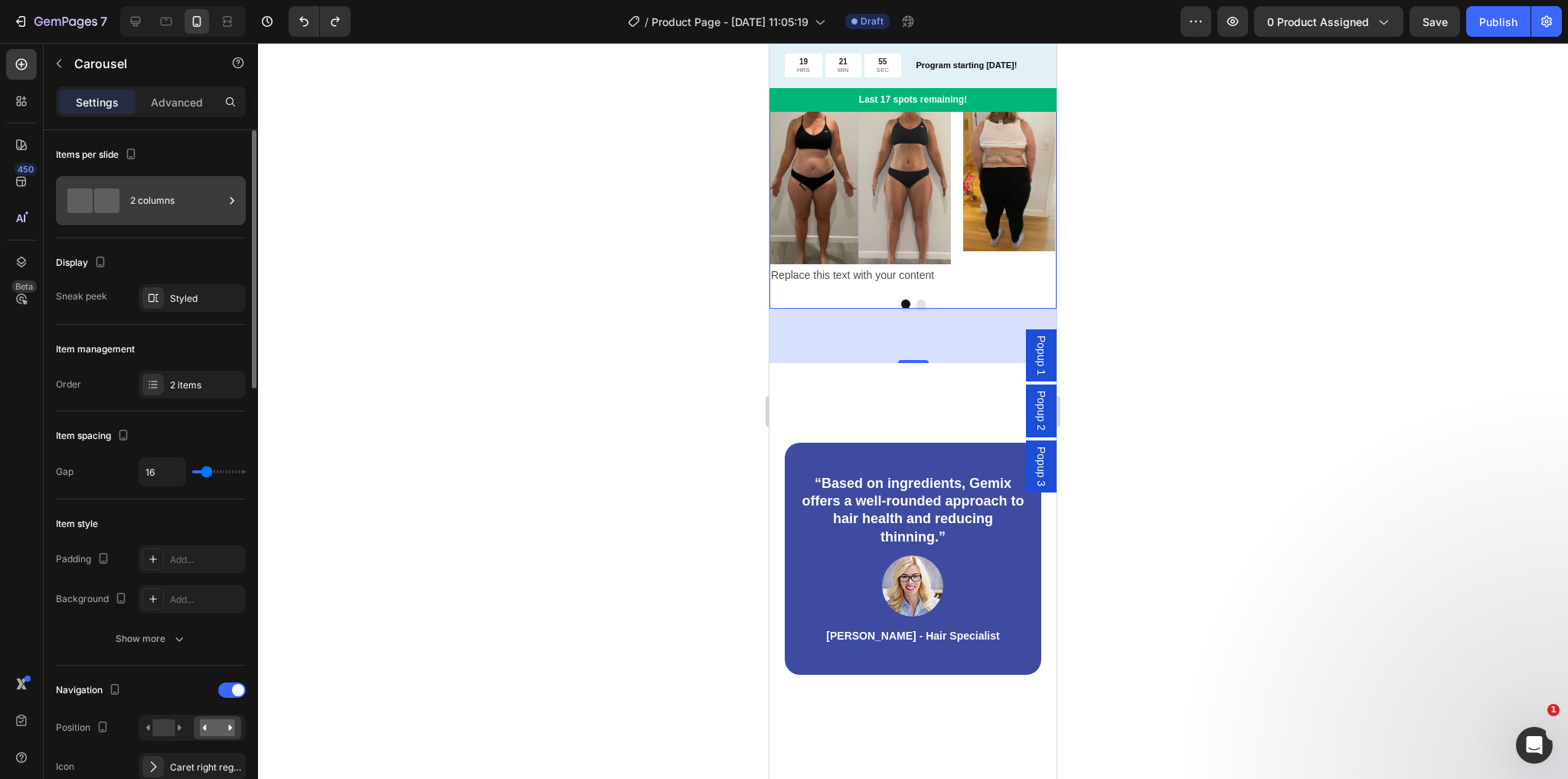
click at [161, 208] on div "2 columns" at bounding box center [177, 200] width 93 height 35
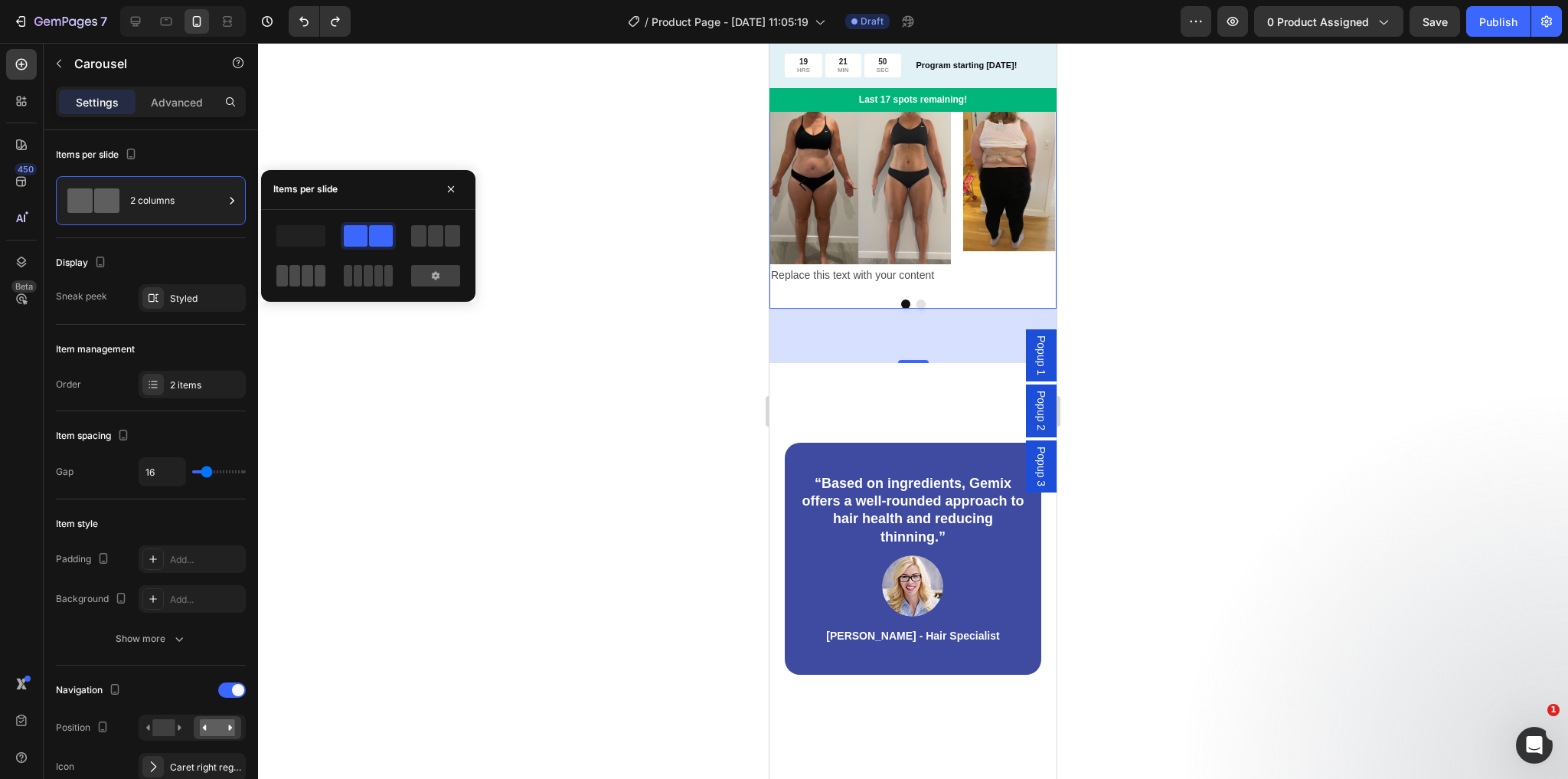
click at [308, 279] on span at bounding box center [307, 276] width 12 height 22
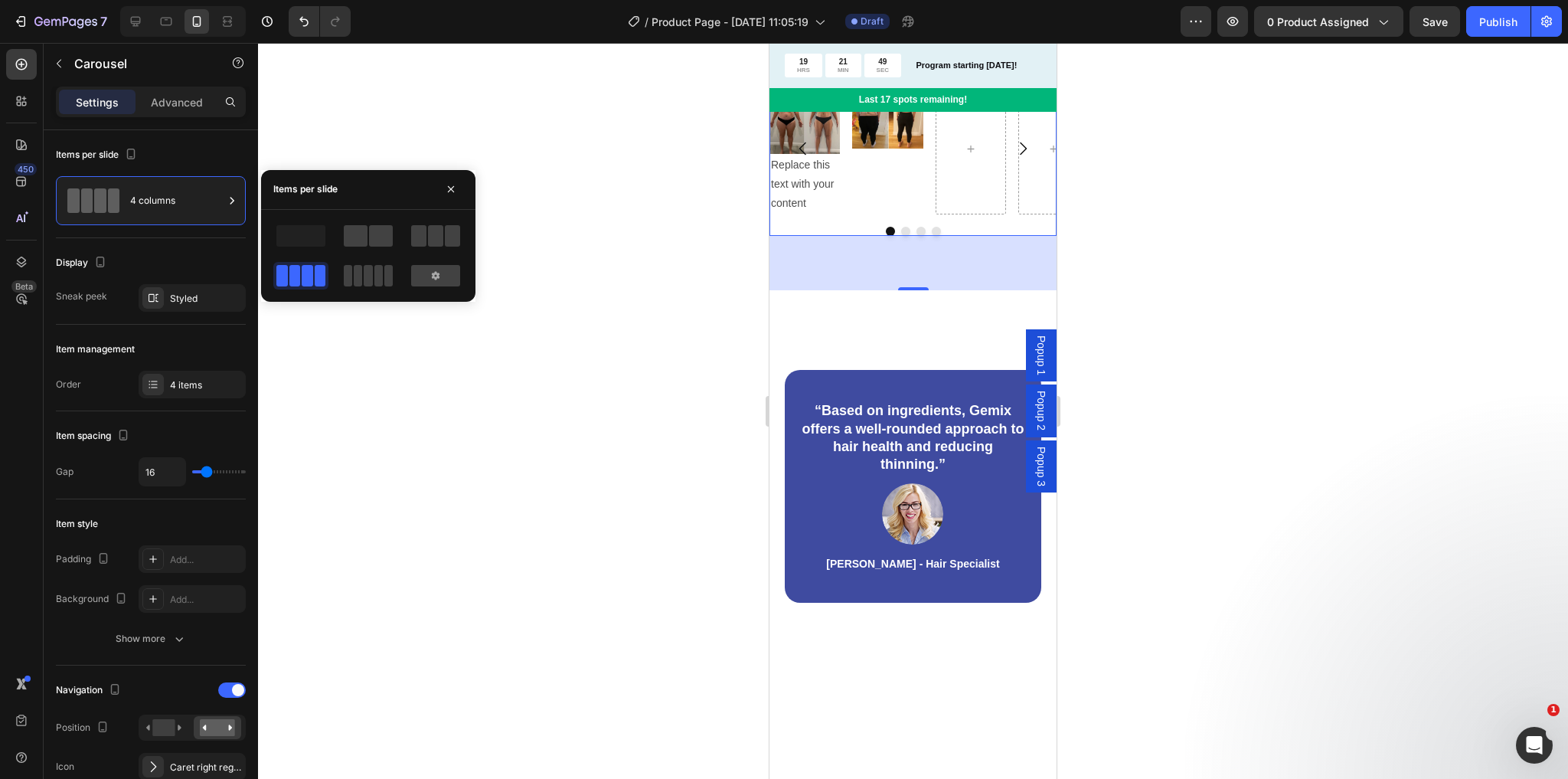
click at [314, 275] on span at bounding box center [320, 276] width 12 height 22
click at [363, 249] on div at bounding box center [368, 256] width 190 height 68
click at [366, 242] on span at bounding box center [356, 236] width 24 height 22
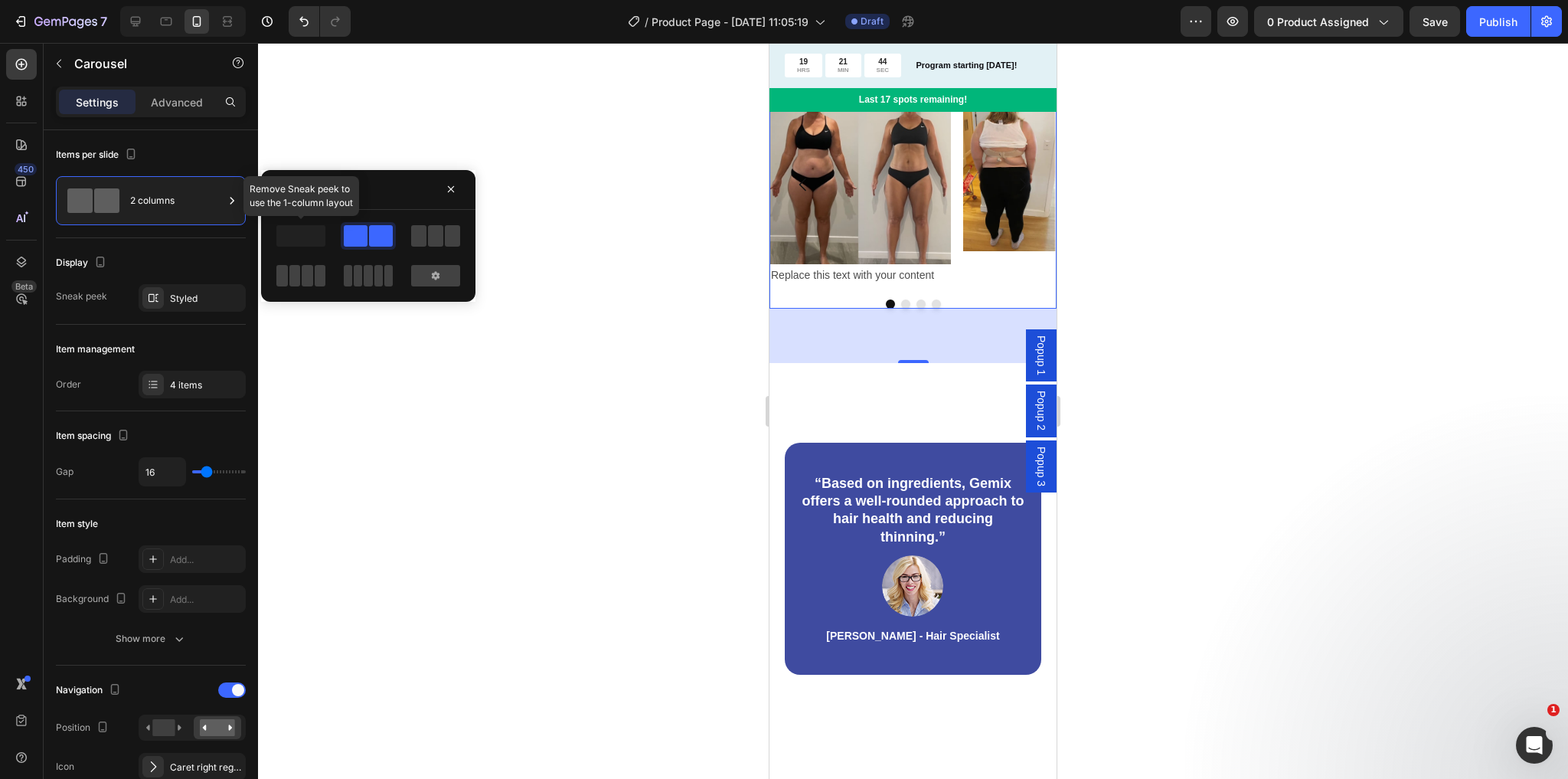
click at [311, 232] on span at bounding box center [300, 236] width 49 height 22
click at [311, 236] on span at bounding box center [300, 236] width 49 height 22
click at [379, 239] on span at bounding box center [381, 236] width 24 height 22
click at [185, 255] on div "Display" at bounding box center [150, 263] width 190 height 25
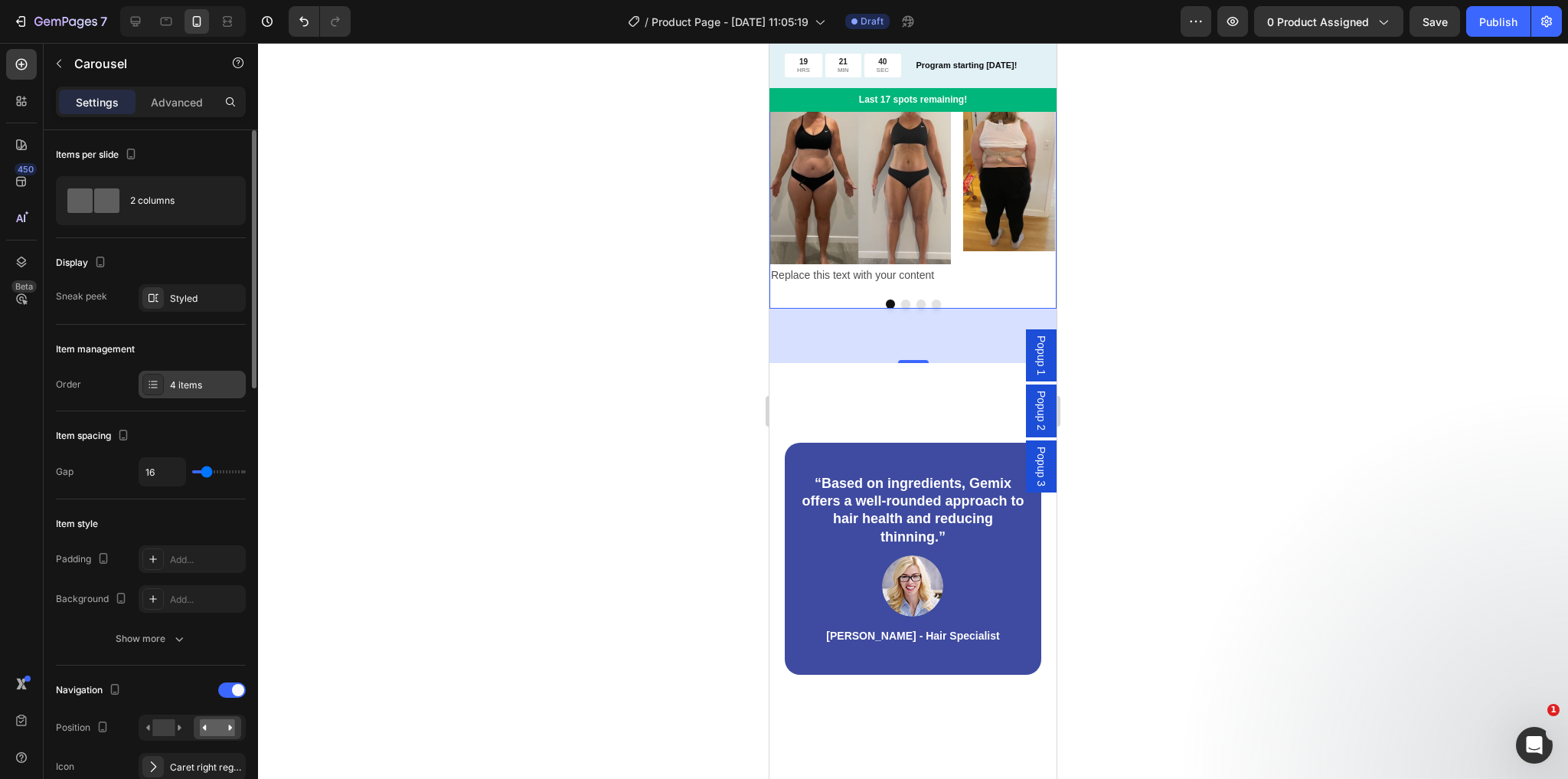
click at [199, 389] on div "4 items" at bounding box center [206, 385] width 72 height 14
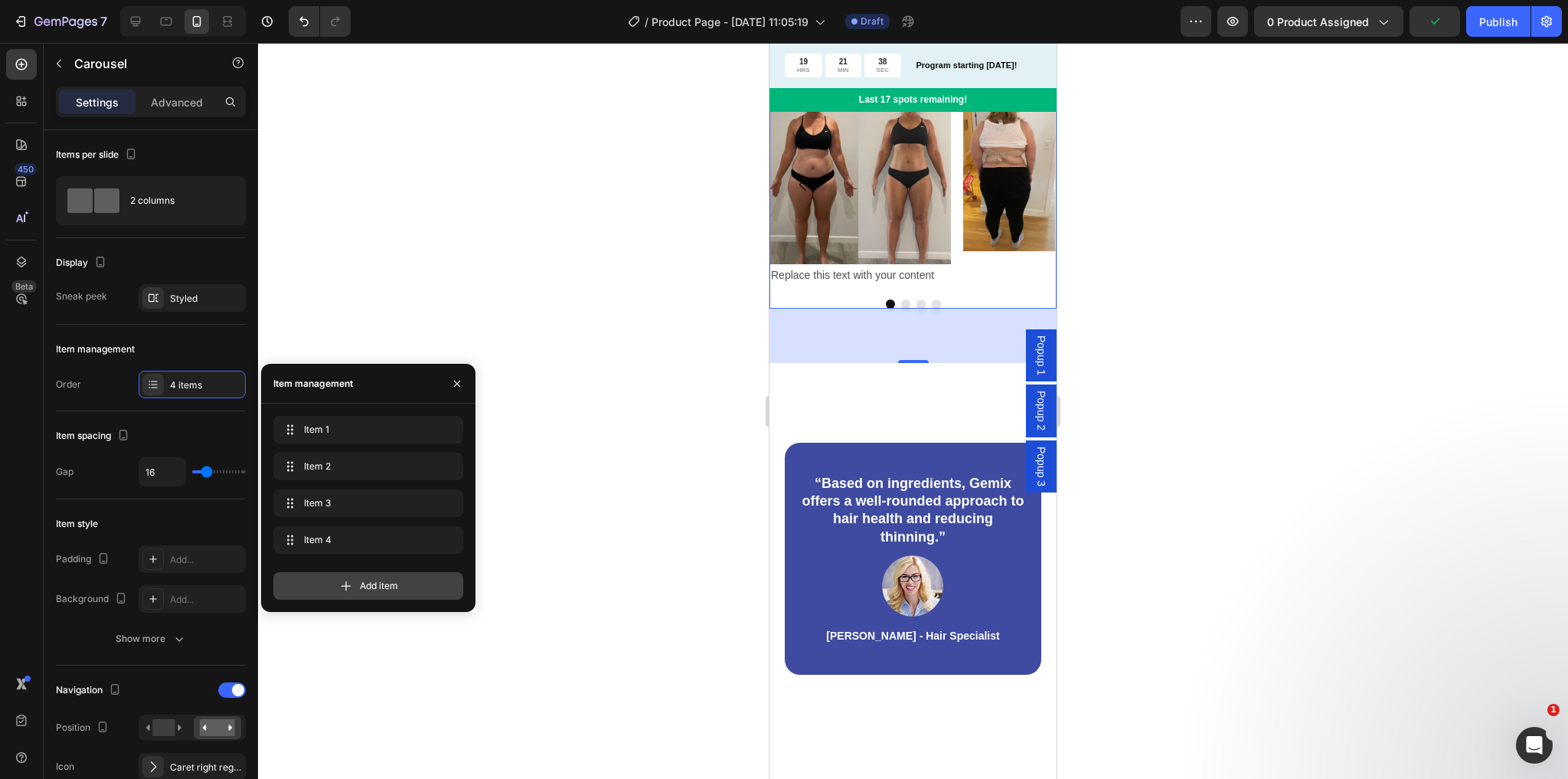
click at [375, 579] on span "Add item" at bounding box center [379, 586] width 39 height 14
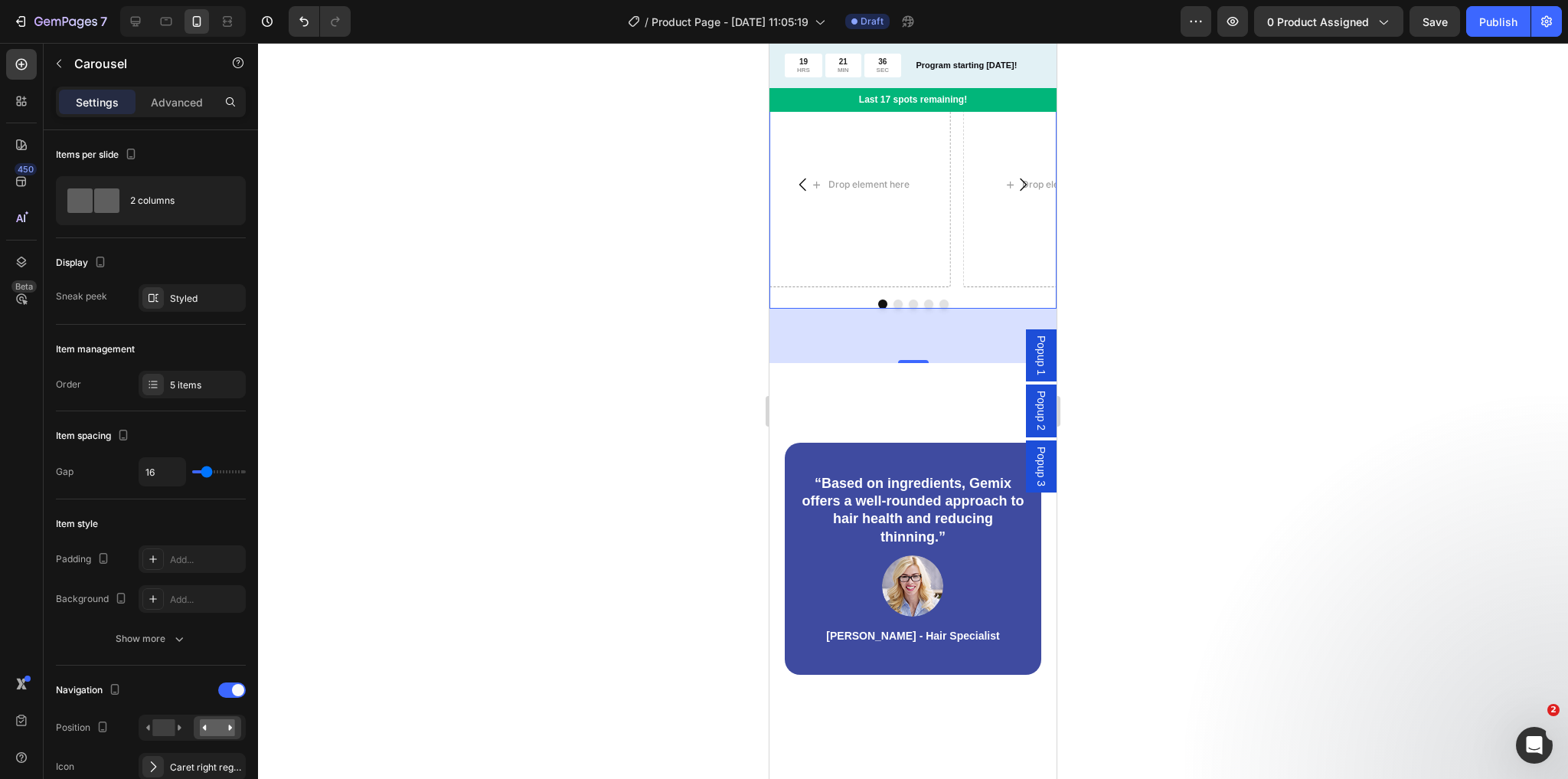
click at [808, 194] on icon "Carousel Back Arrow" at bounding box center [803, 184] width 18 height 18
click at [811, 194] on icon "Carousel Back Arrow" at bounding box center [803, 184] width 18 height 18
click at [808, 194] on icon "Carousel Back Arrow" at bounding box center [803, 184] width 18 height 18
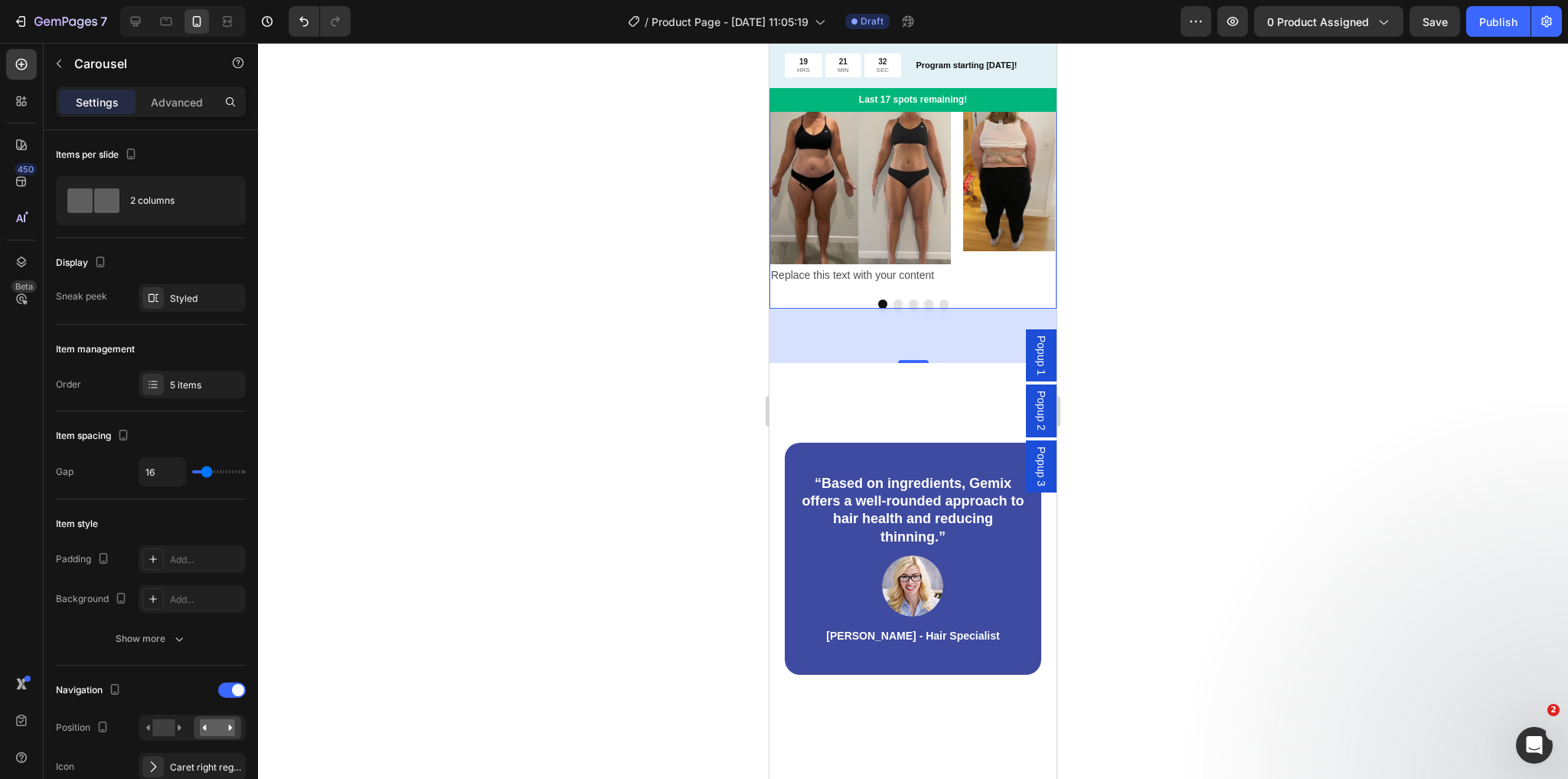
click at [894, 308] on button "Dot" at bounding box center [898, 303] width 9 height 9
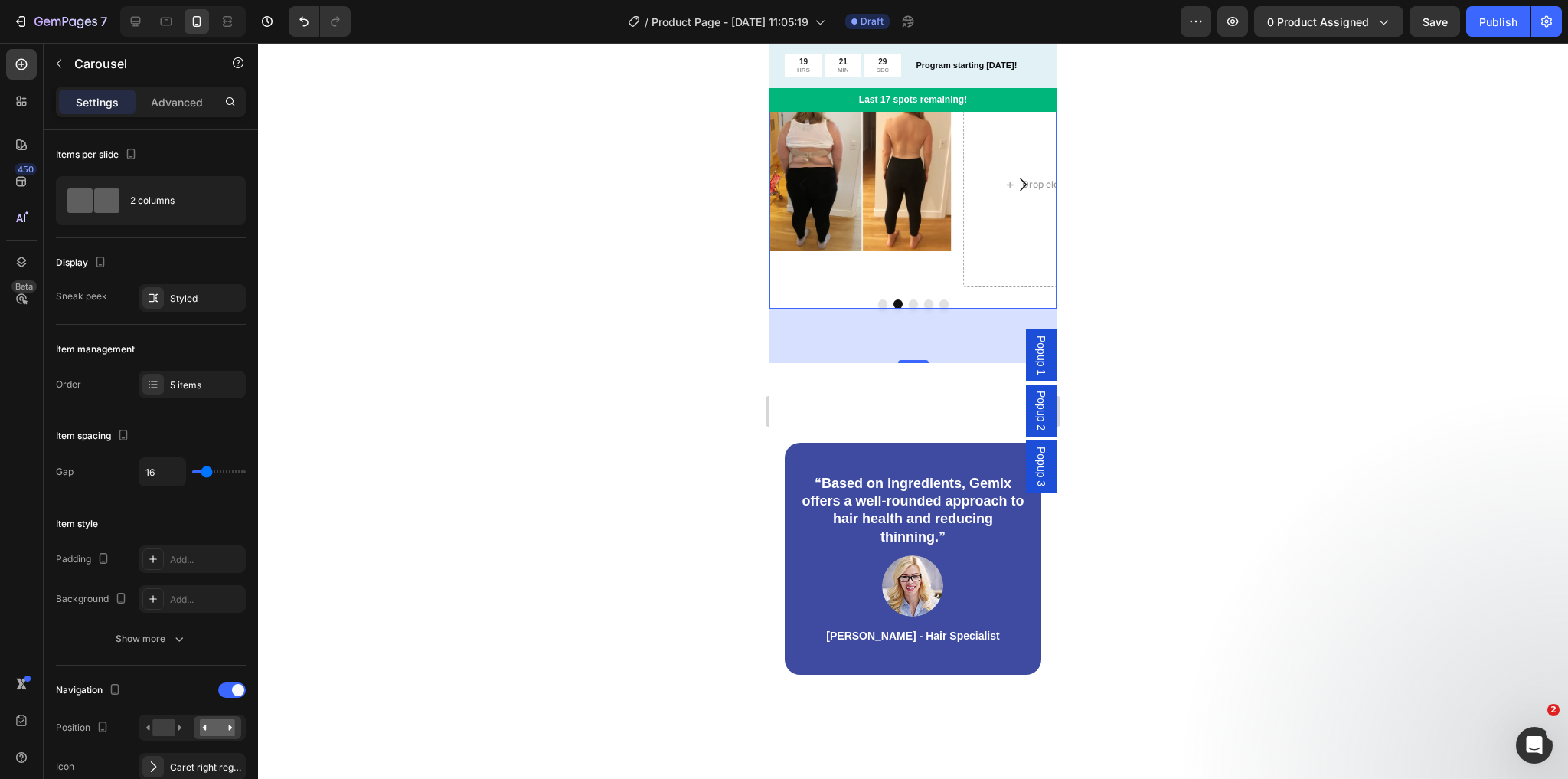
click at [883, 308] on div at bounding box center [913, 303] width 287 height 9
click at [881, 308] on button "Dot" at bounding box center [882, 303] width 9 height 9
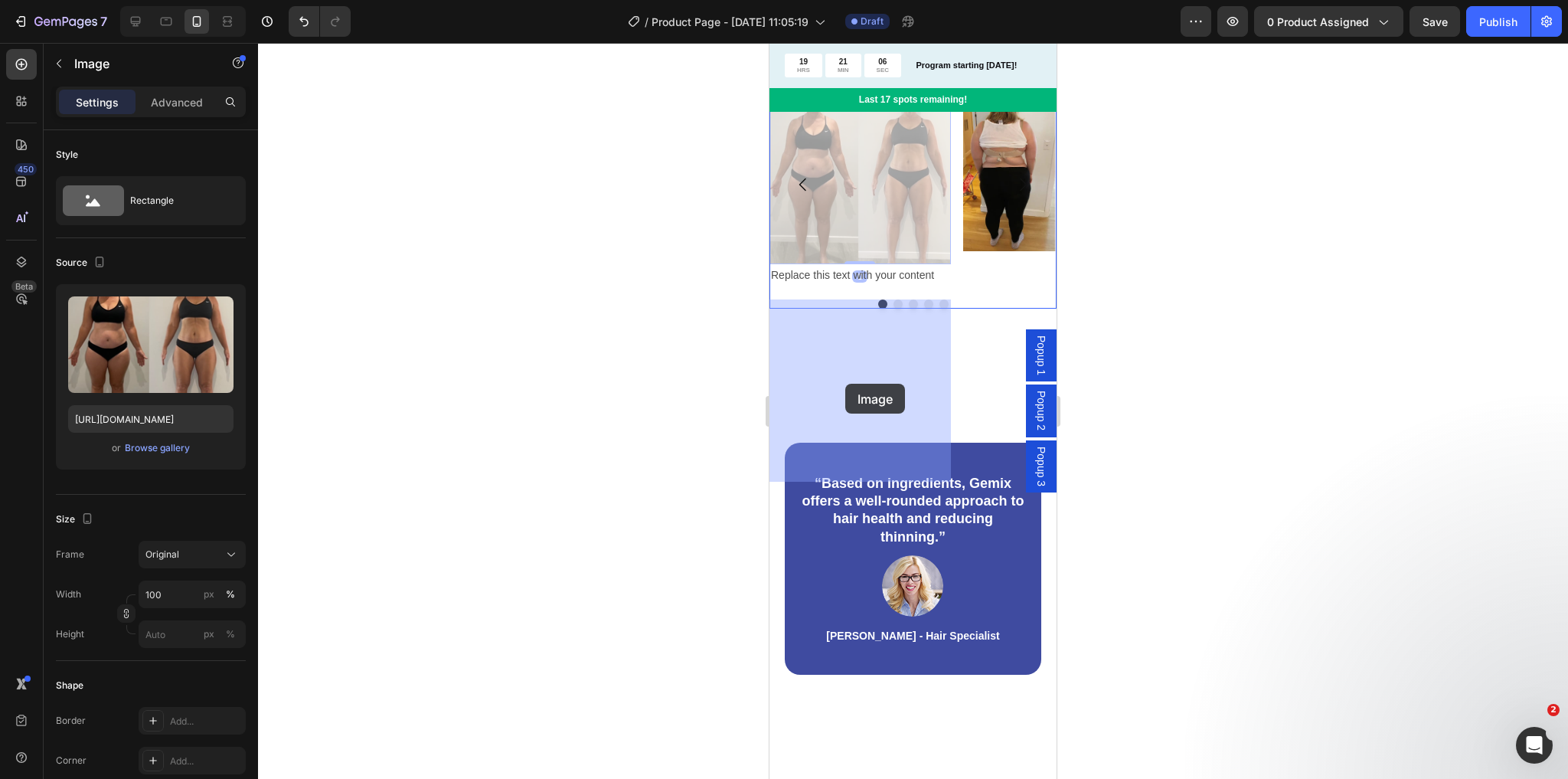
drag, startPoint x: 914, startPoint y: 386, endPoint x: 845, endPoint y: 384, distance: 69.0
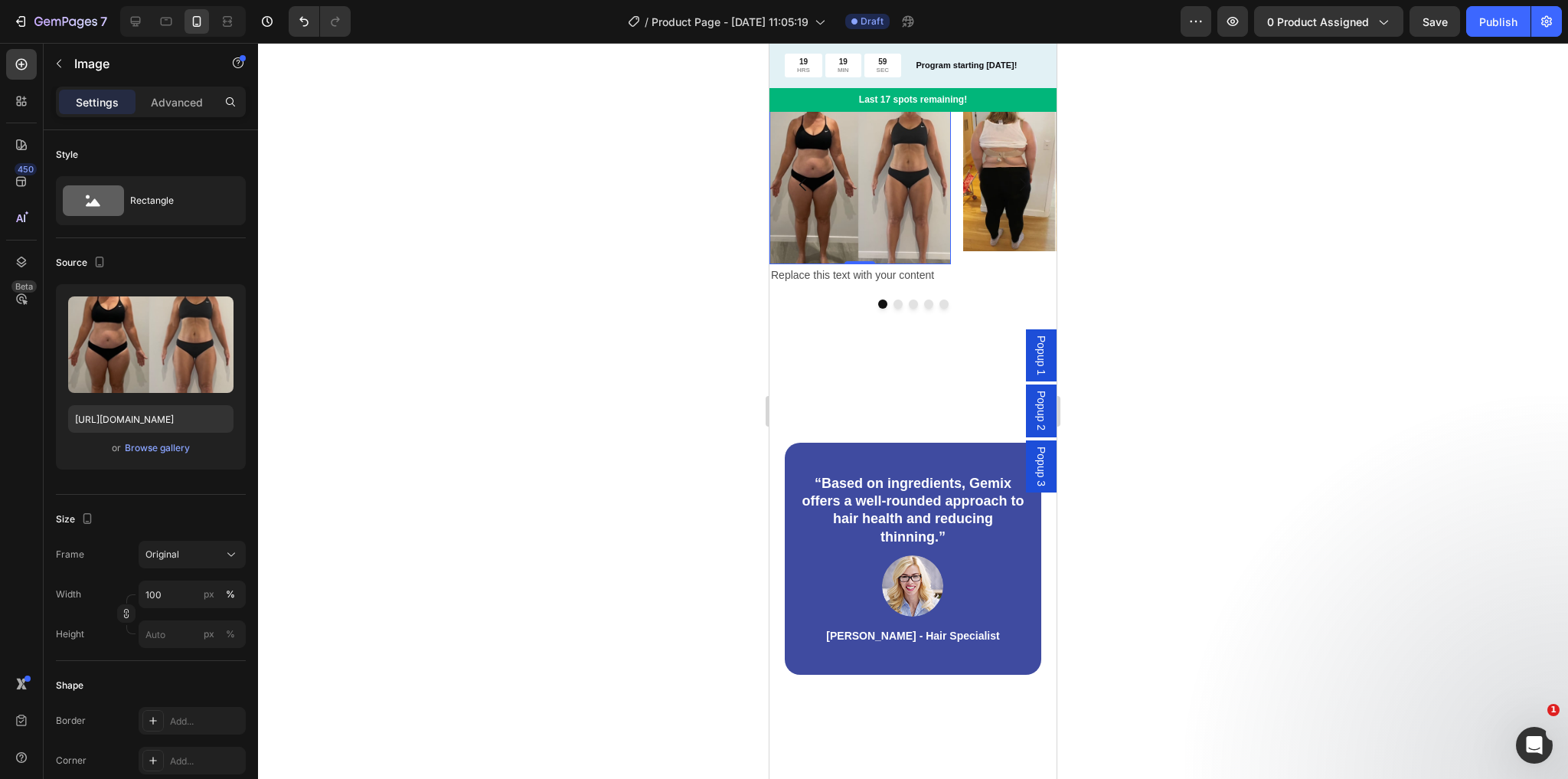
click at [872, 103] on icon at bounding box center [872, 97] width 10 height 11
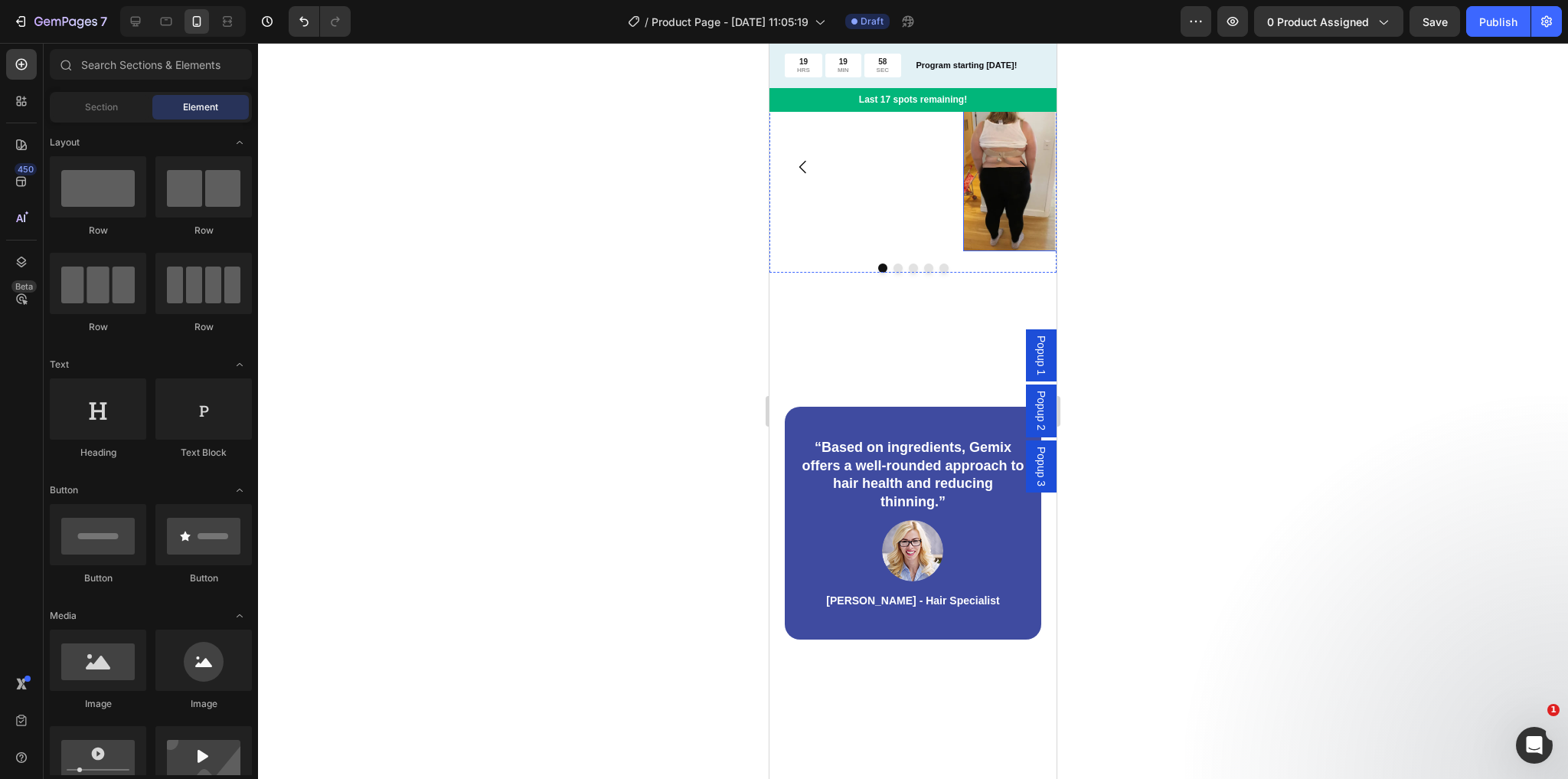
click at [980, 252] on img at bounding box center [1054, 166] width 182 height 168
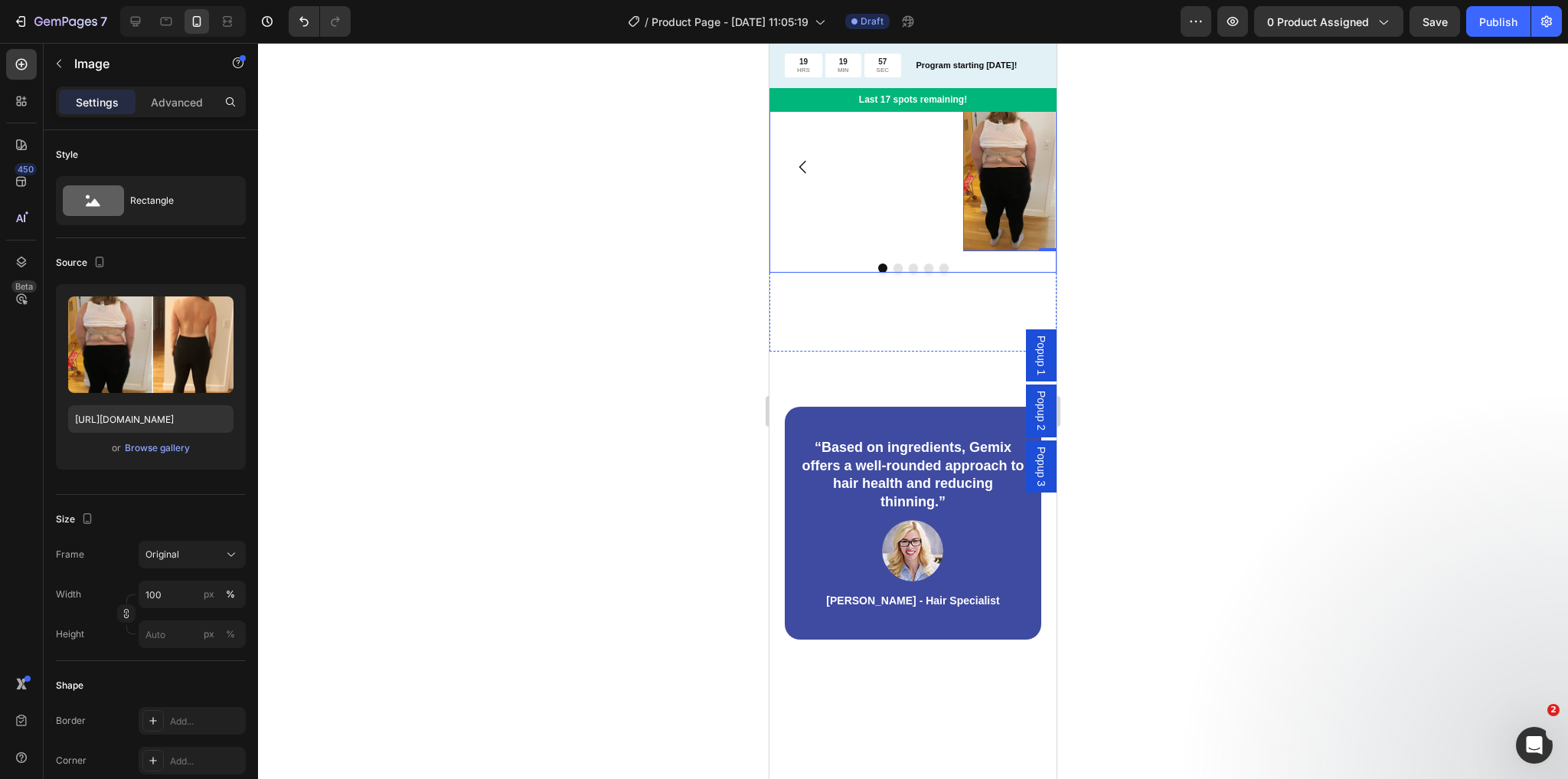
click at [885, 252] on div "Replace this text with your content Text Block" at bounding box center [860, 166] width 182 height 168
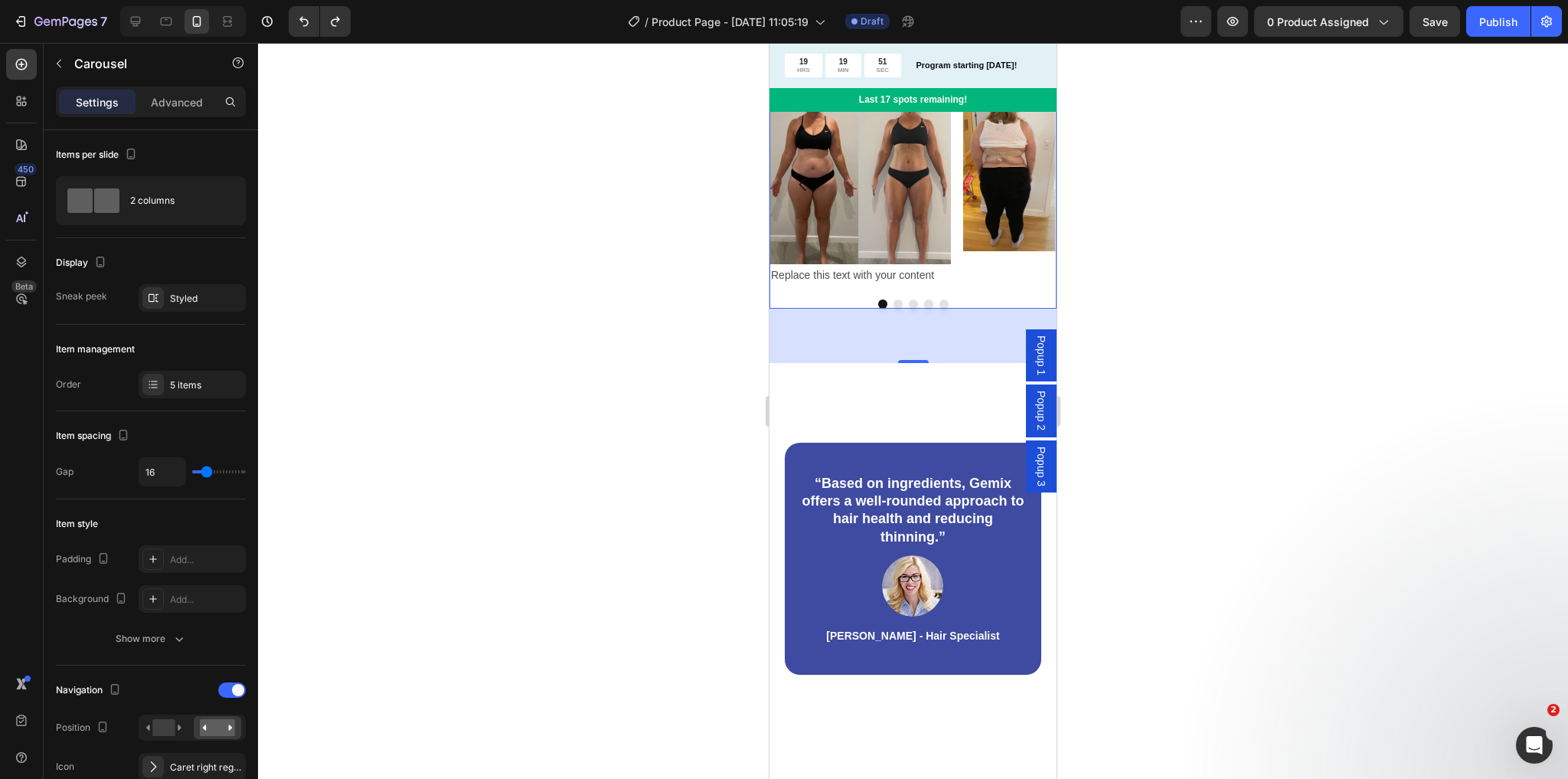
click at [857, 265] on img at bounding box center [860, 173] width 182 height 182
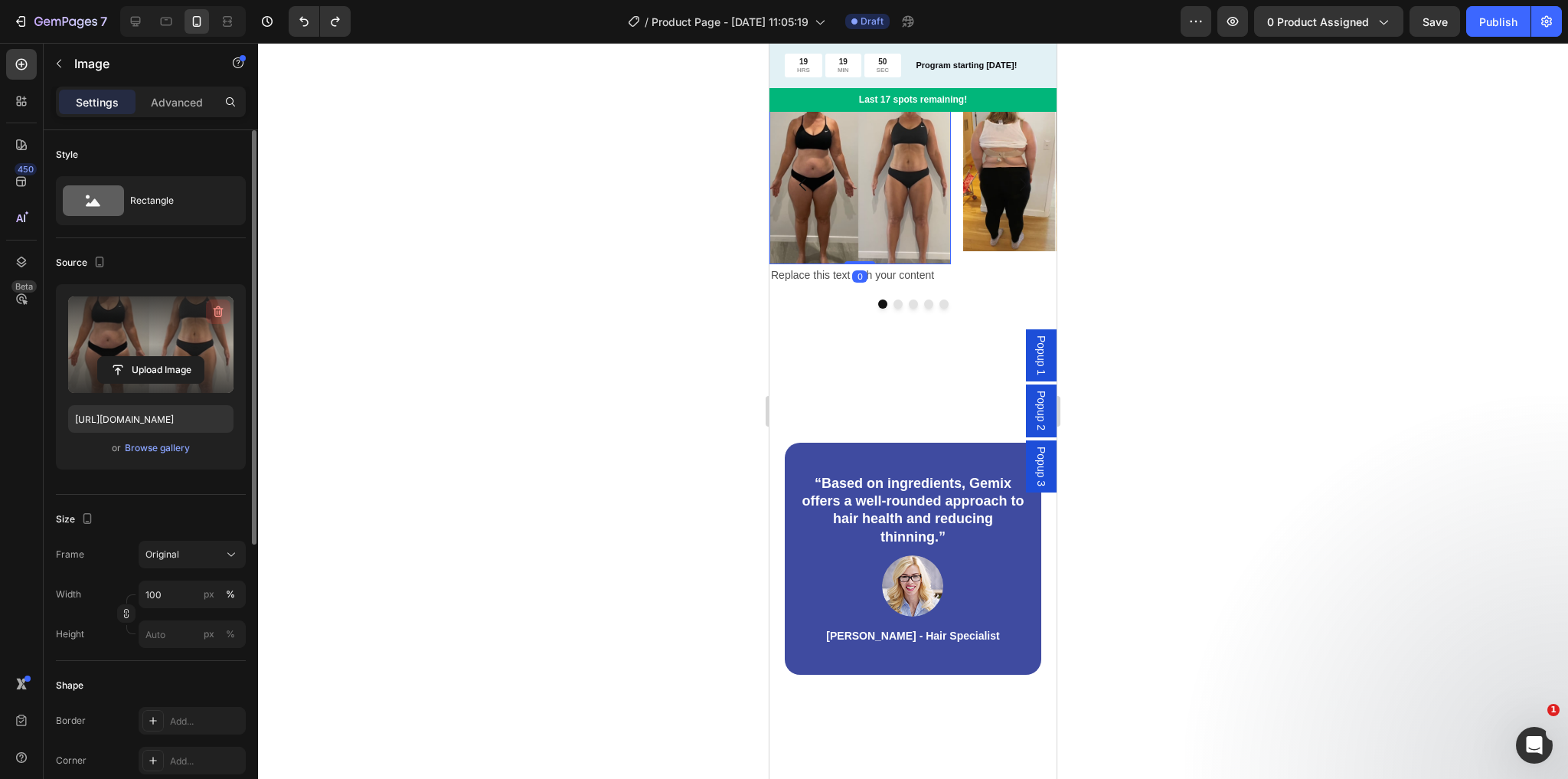
click at [214, 309] on icon "button" at bounding box center [218, 311] width 15 height 15
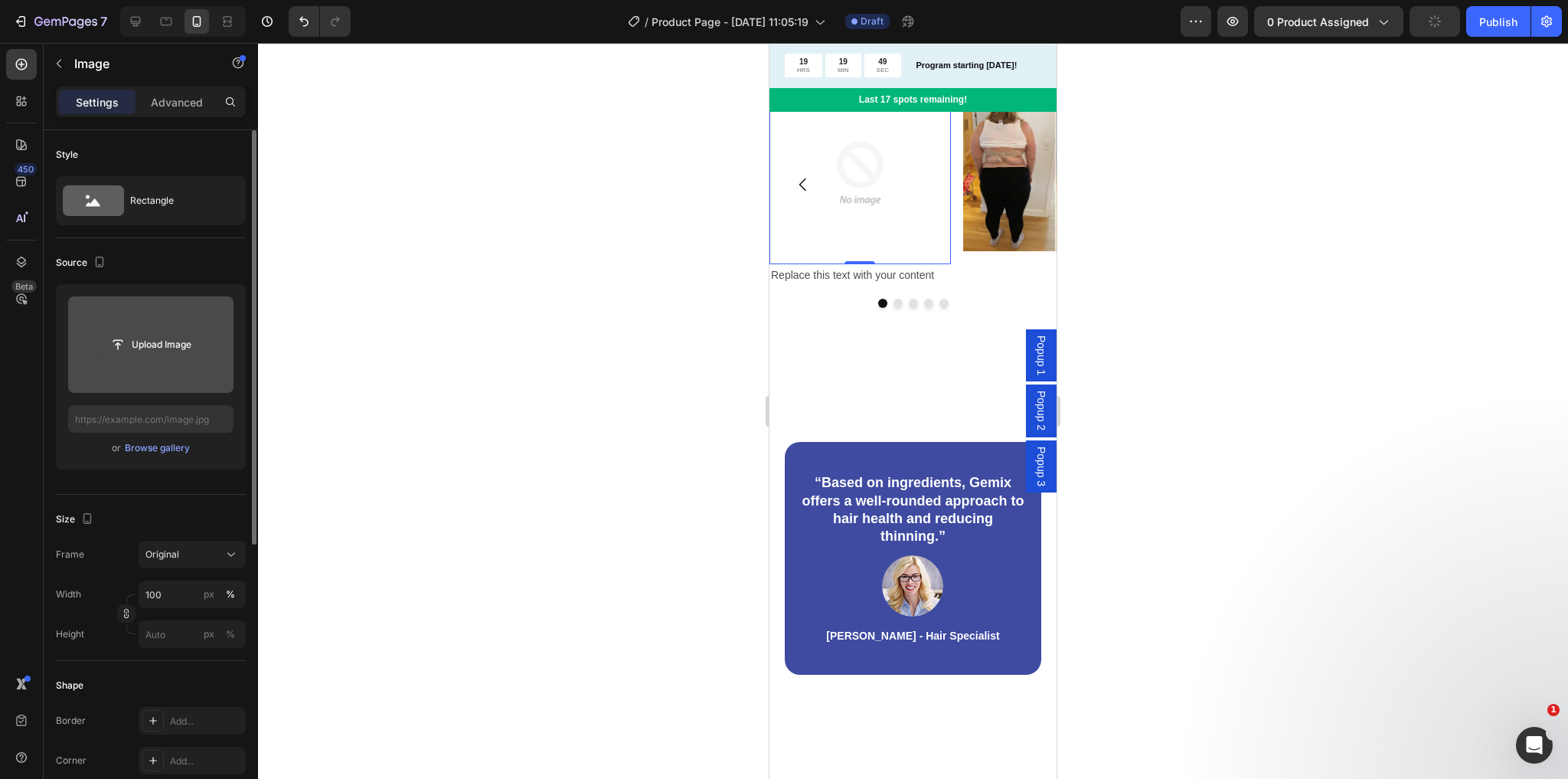
click at [156, 339] on input "file" at bounding box center [151, 344] width 105 height 26
click at [144, 355] on input "file" at bounding box center [151, 344] width 105 height 26
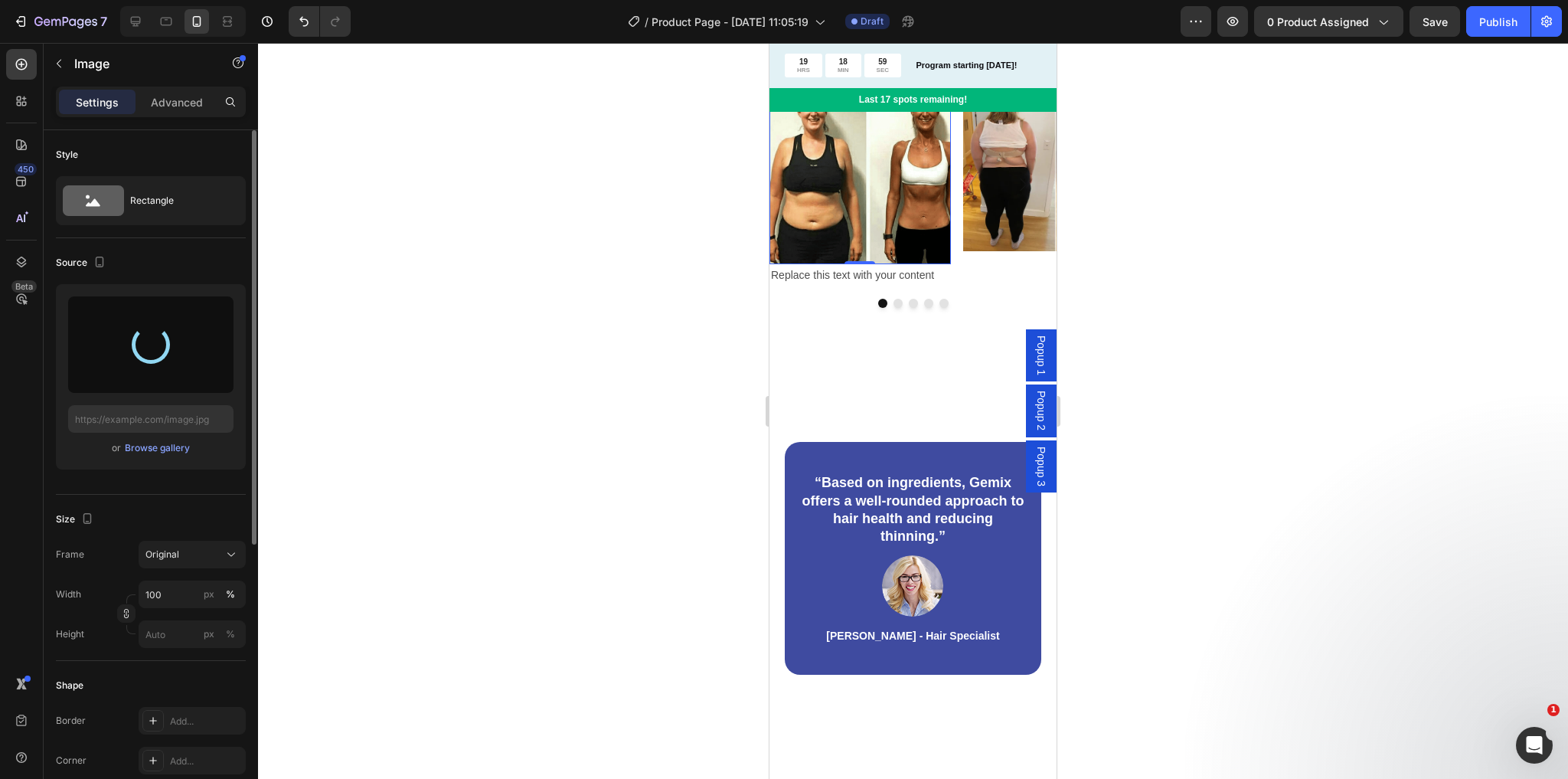
type input "[URL][DOMAIN_NAME]"
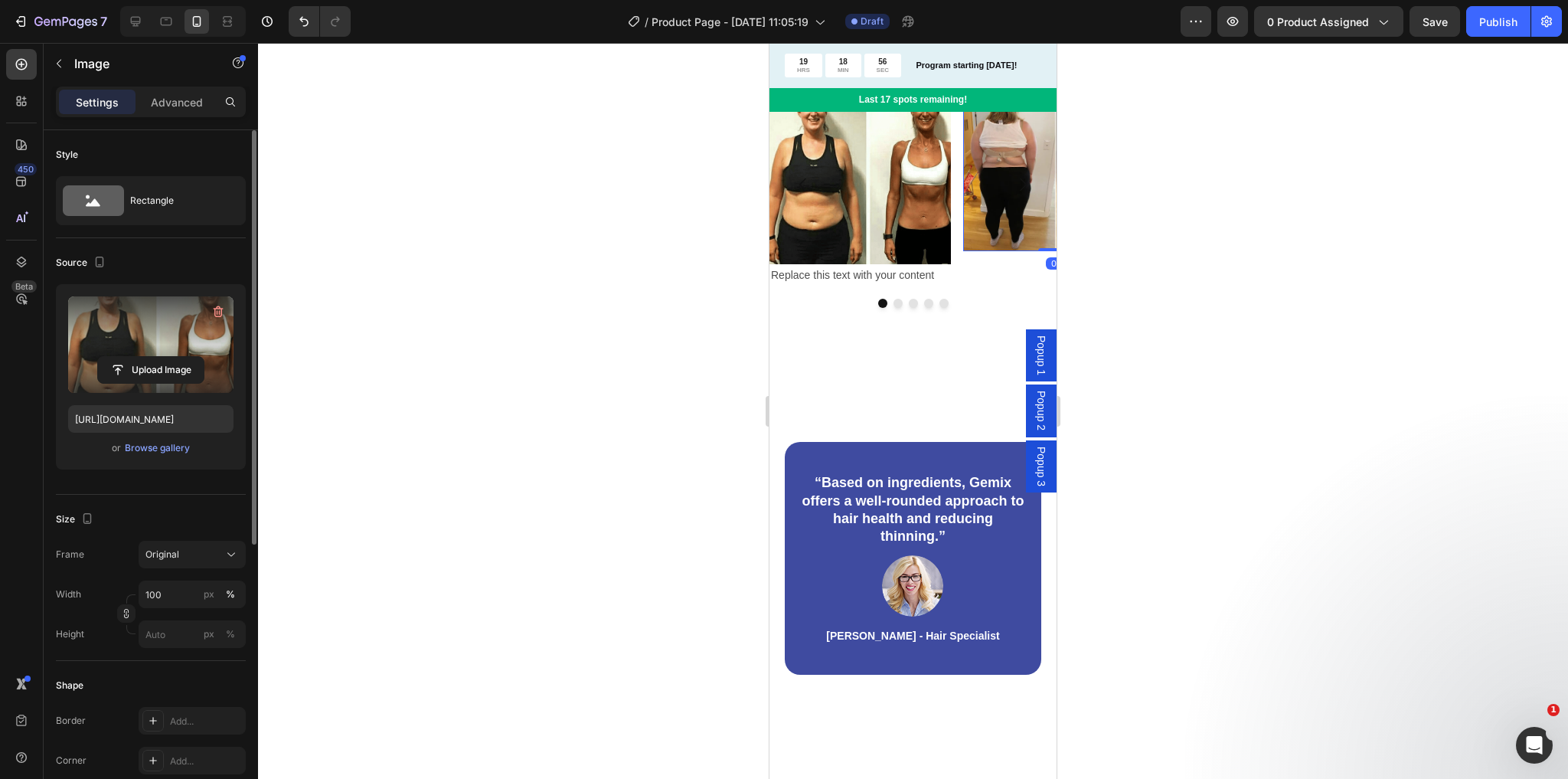
click at [975, 252] on img at bounding box center [1054, 166] width 182 height 168
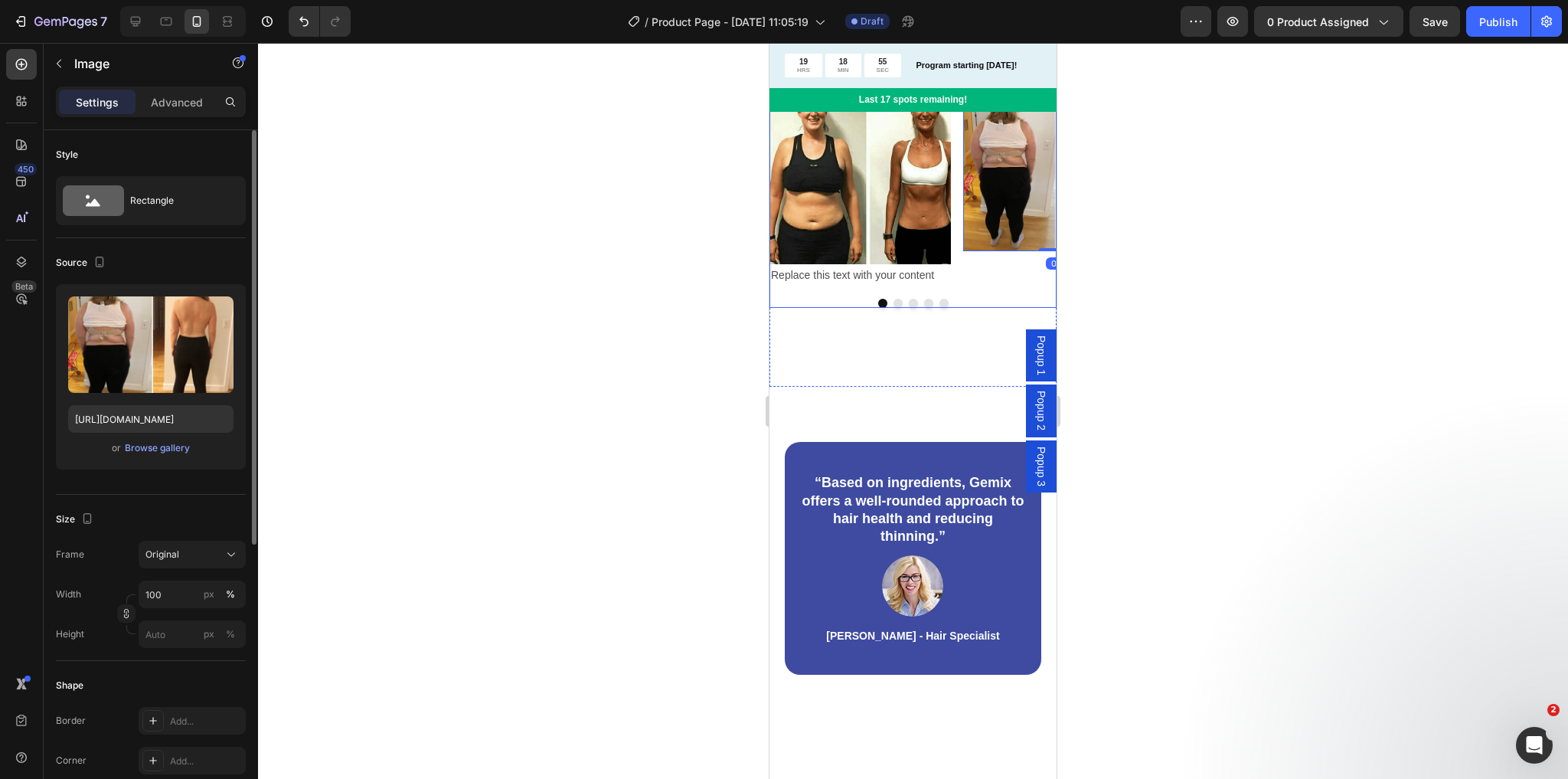
click at [894, 308] on button "Dot" at bounding box center [898, 302] width 9 height 9
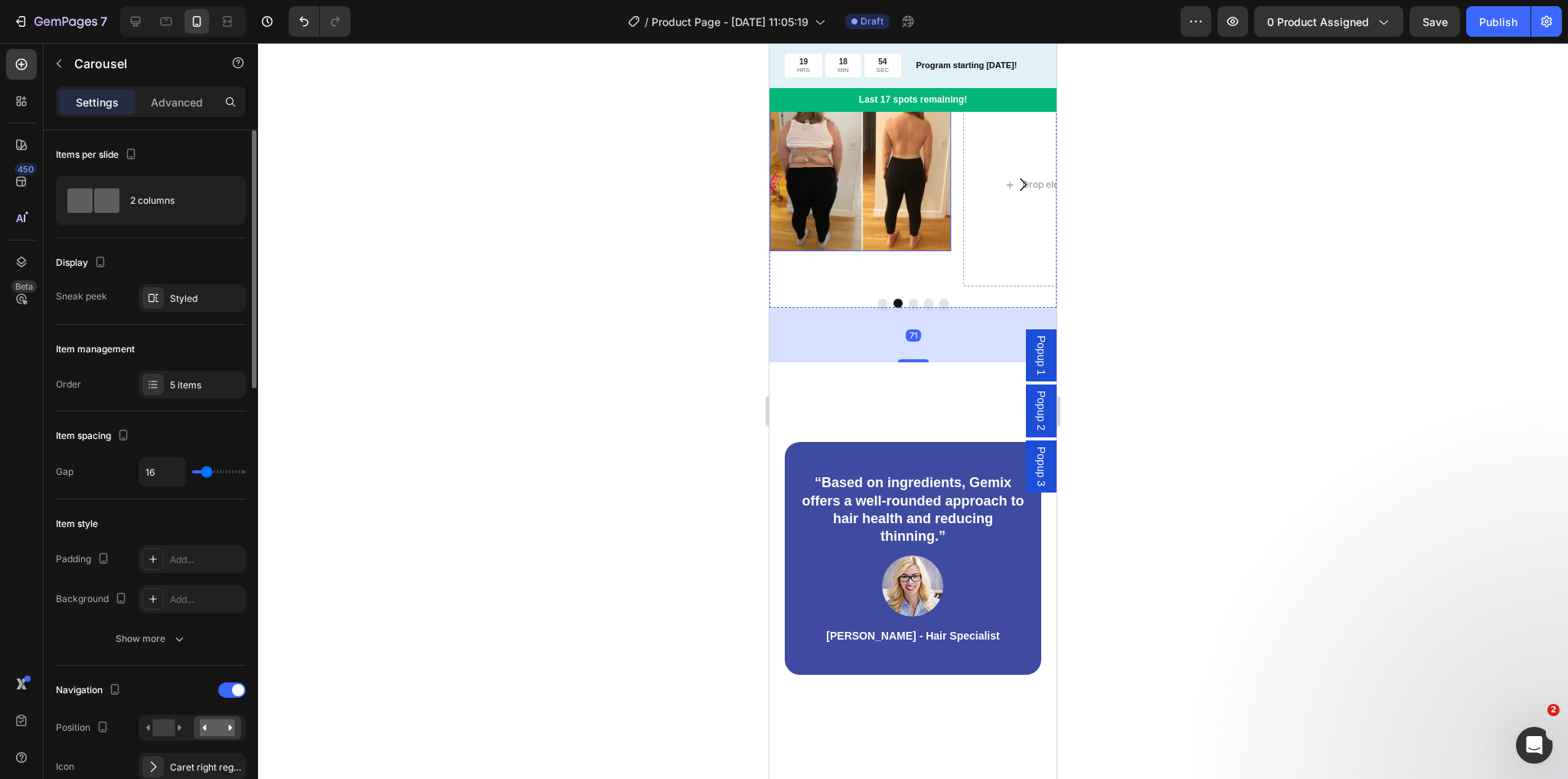
click at [879, 252] on img at bounding box center [860, 166] width 182 height 168
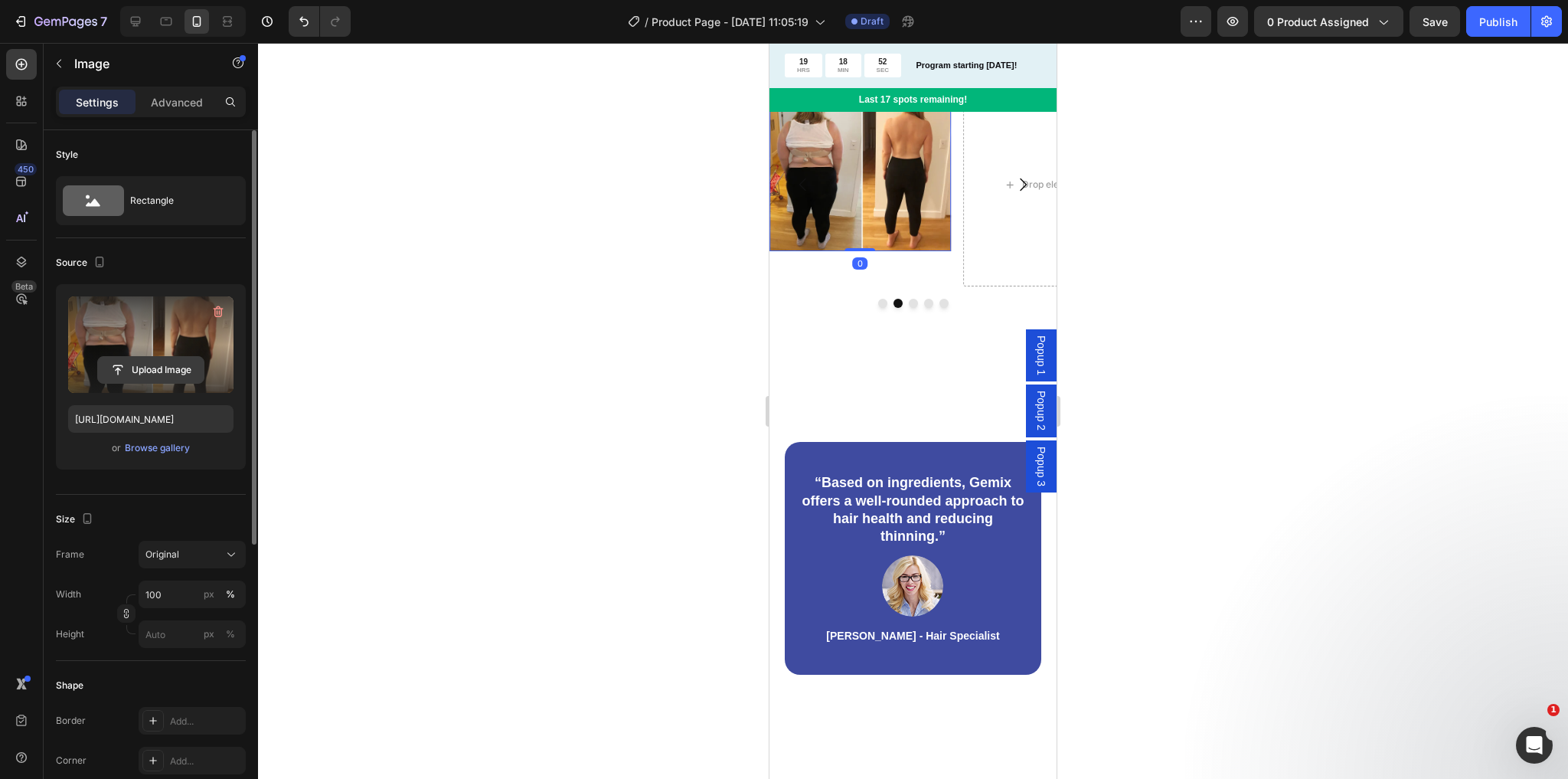
click at [159, 367] on input "file" at bounding box center [151, 370] width 105 height 26
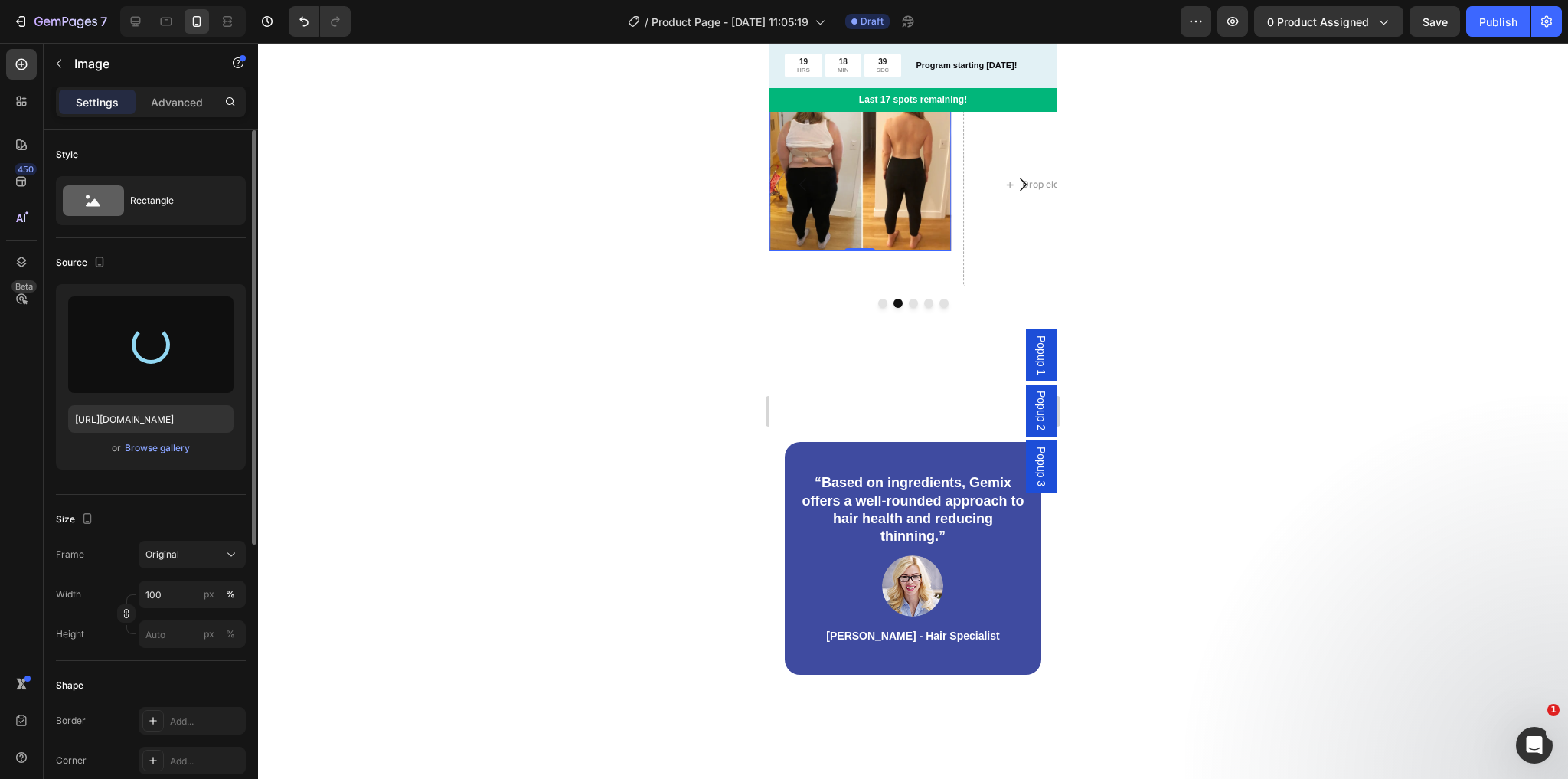
type input "[URL][DOMAIN_NAME]"
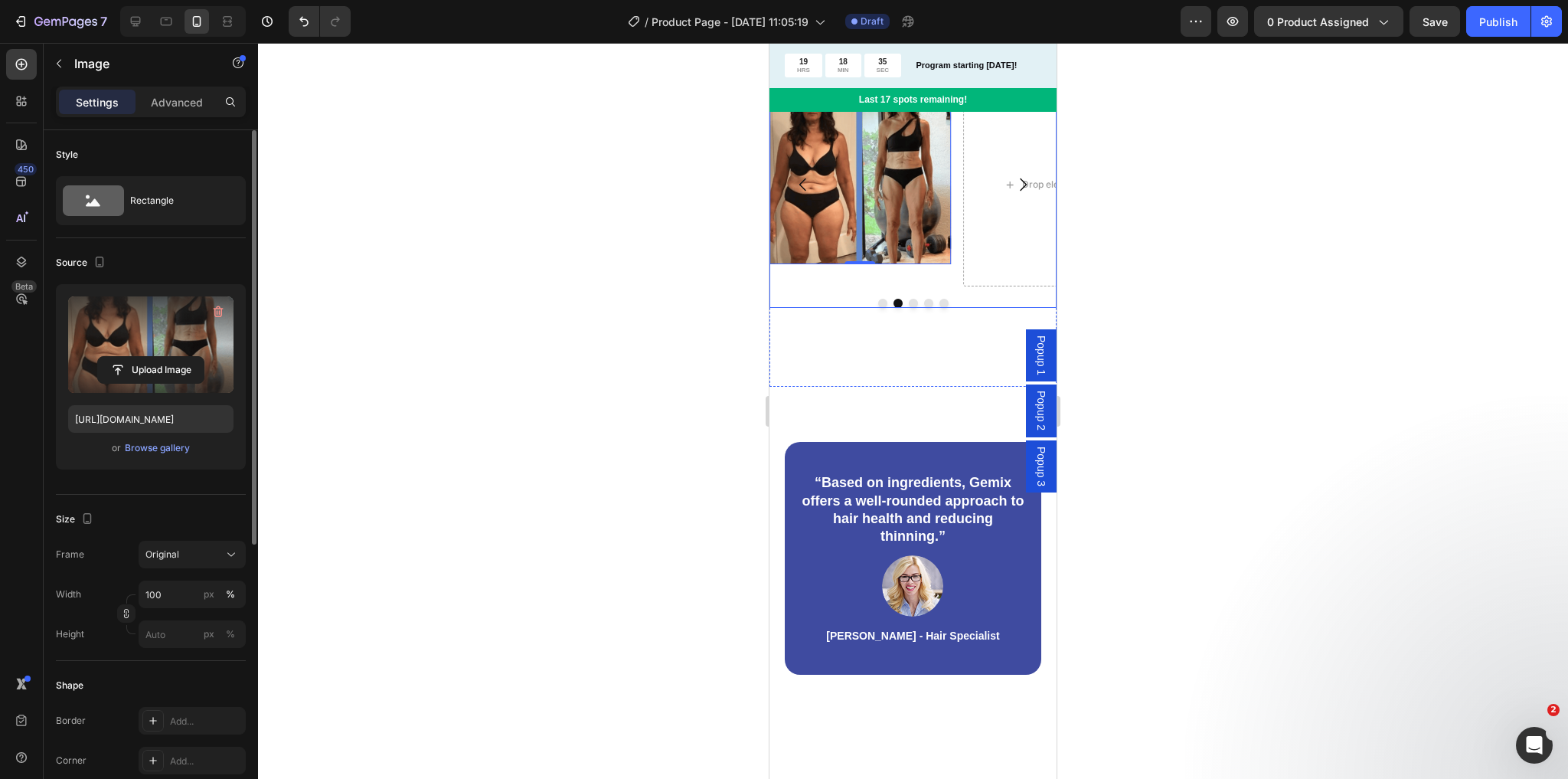
click at [879, 308] on button "Dot" at bounding box center [882, 302] width 9 height 9
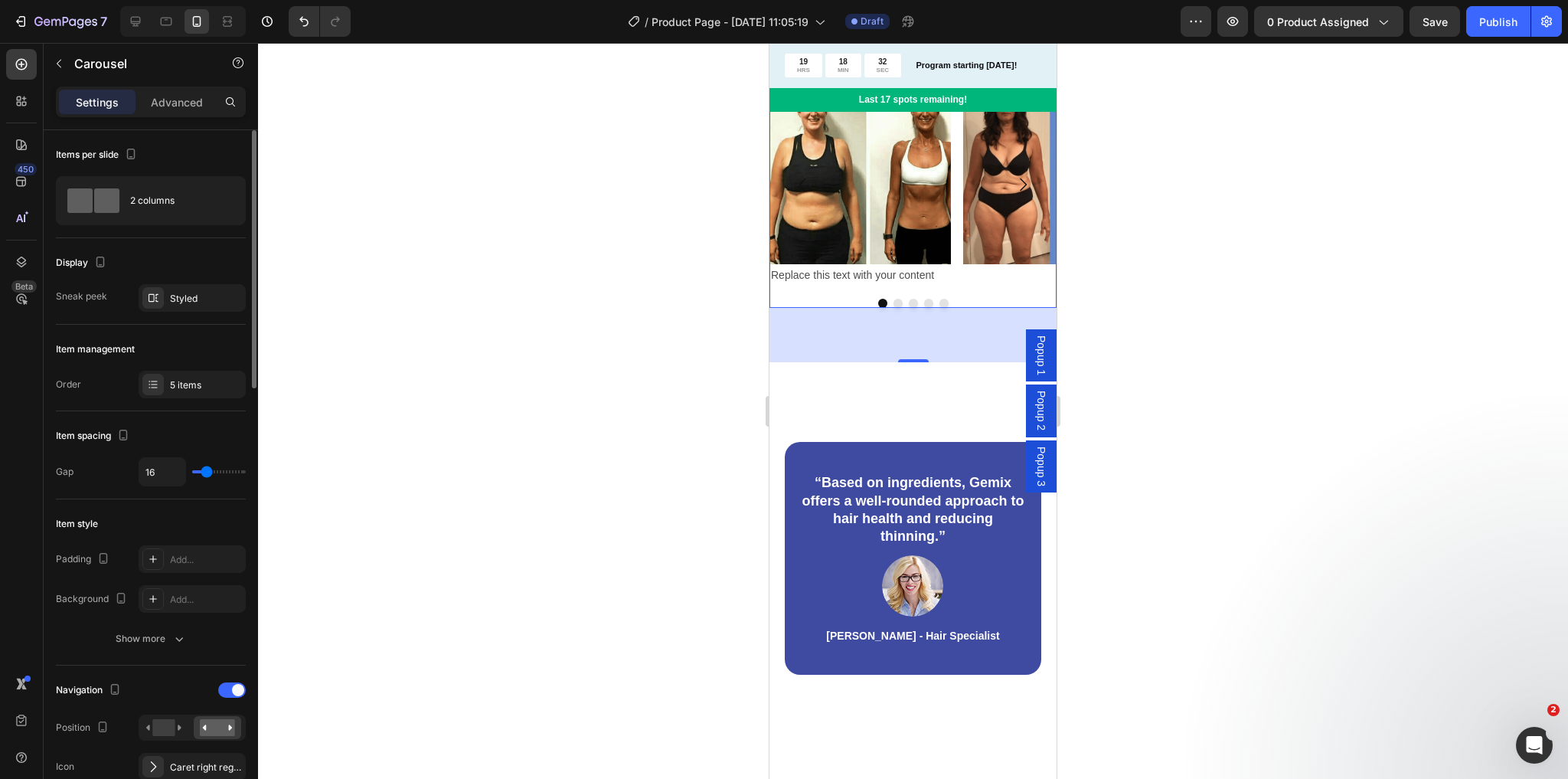
click at [899, 308] on div at bounding box center [913, 302] width 287 height 9
click at [894, 308] on button "Dot" at bounding box center [898, 302] width 9 height 9
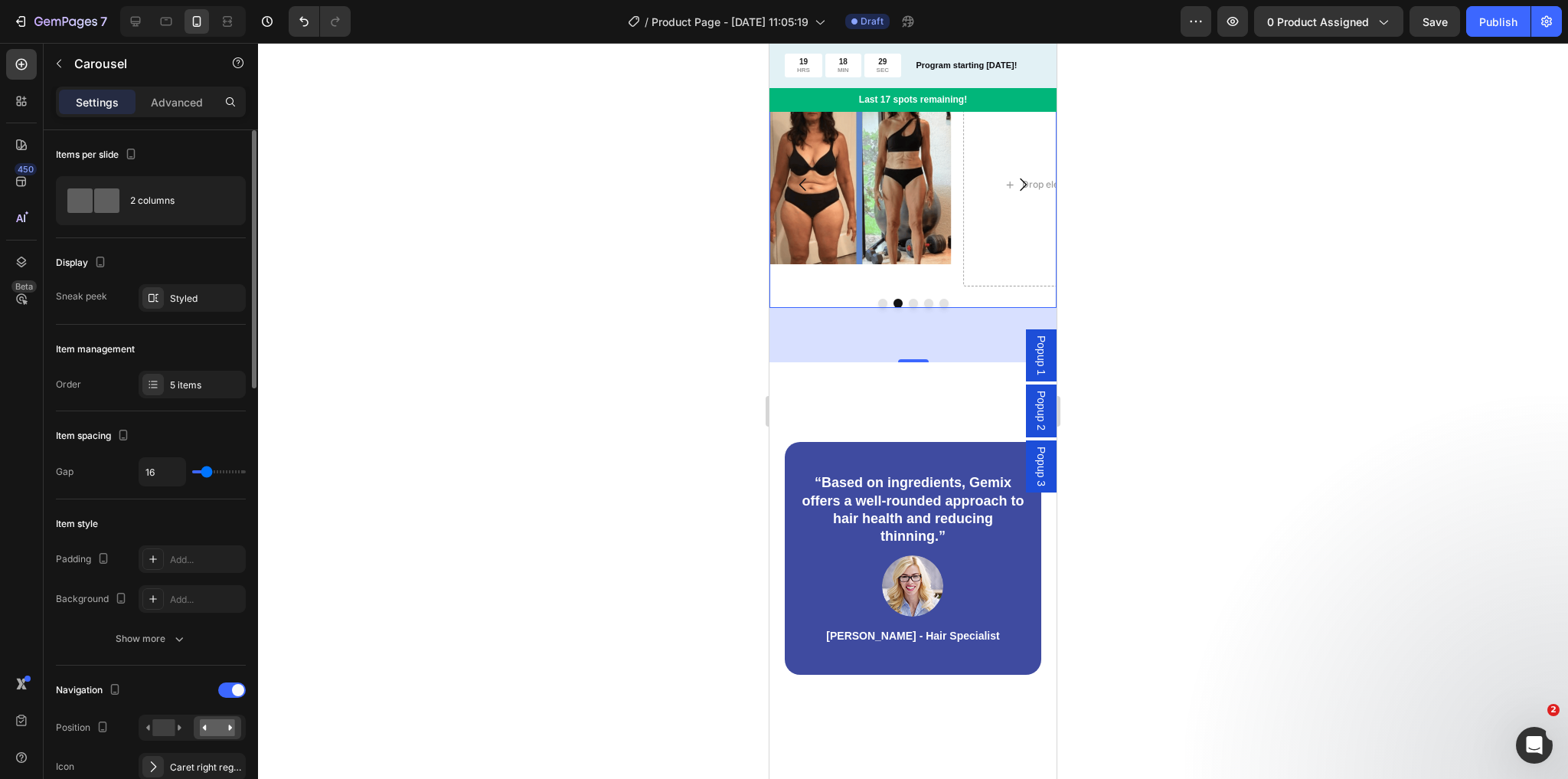
click at [909, 308] on button "Dot" at bounding box center [913, 302] width 9 height 9
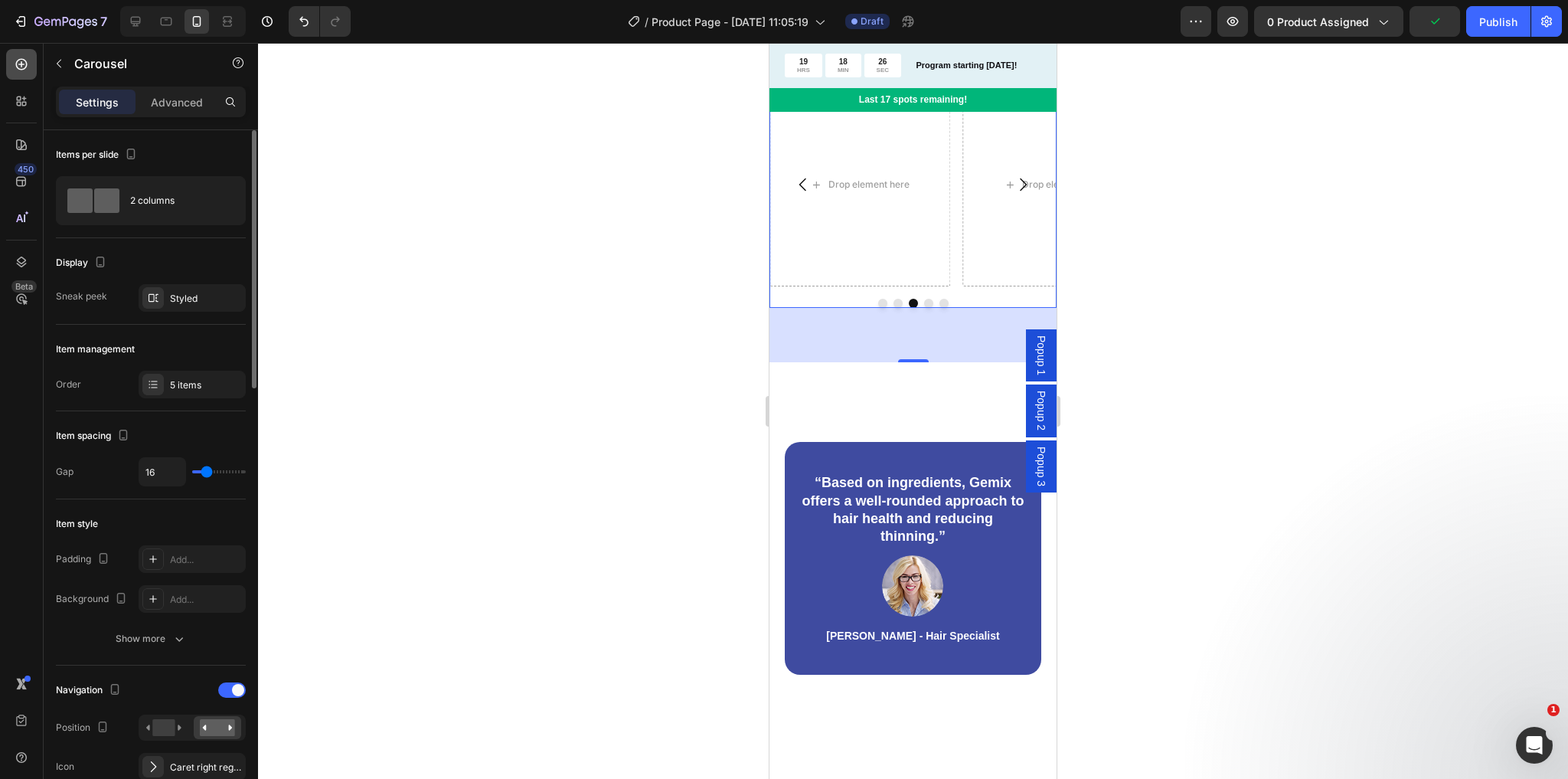
click at [22, 69] on icon at bounding box center [21, 64] width 15 height 15
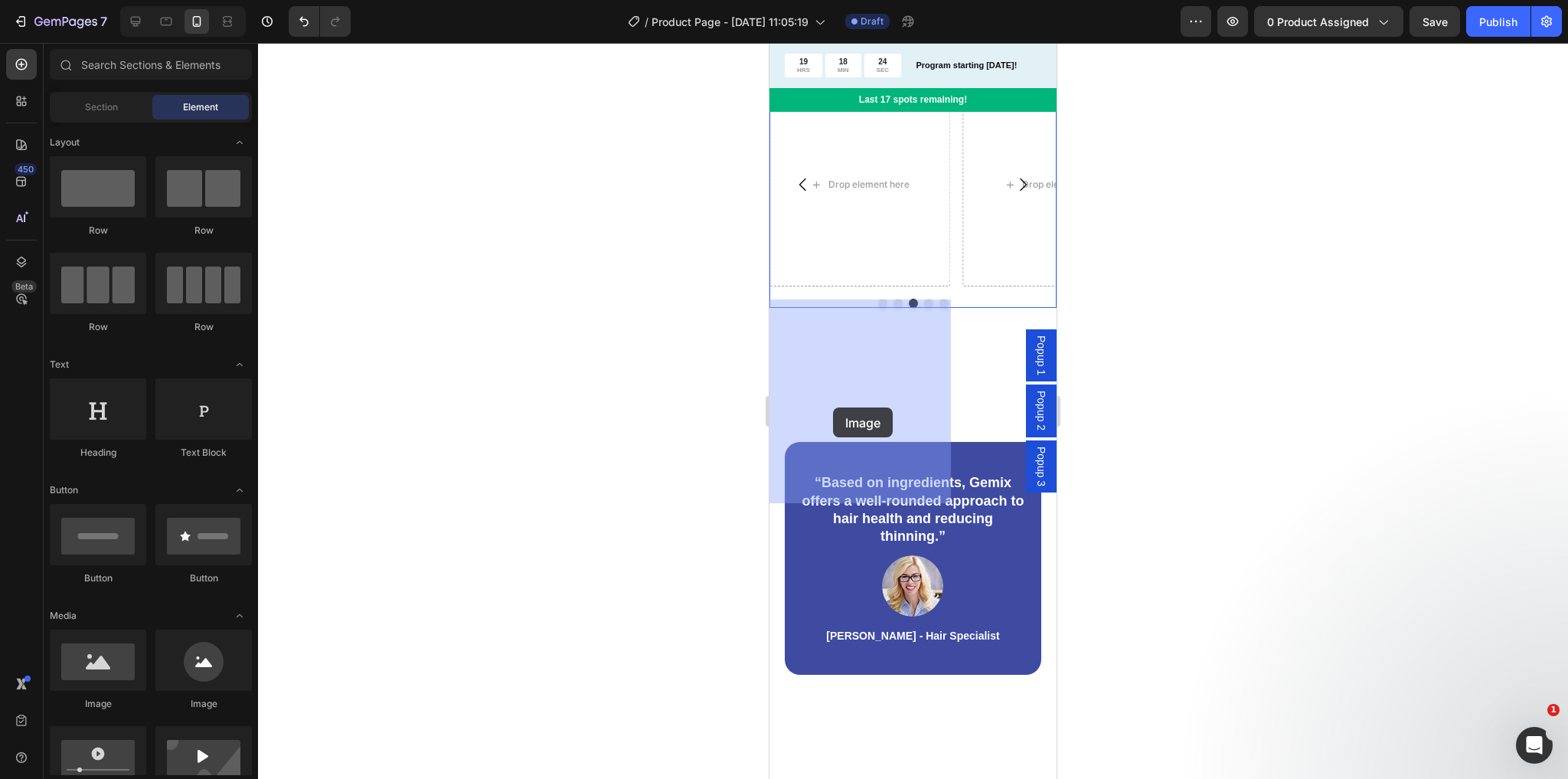
drag, startPoint x: 864, startPoint y: 701, endPoint x: 780, endPoint y: 454, distance: 260.9
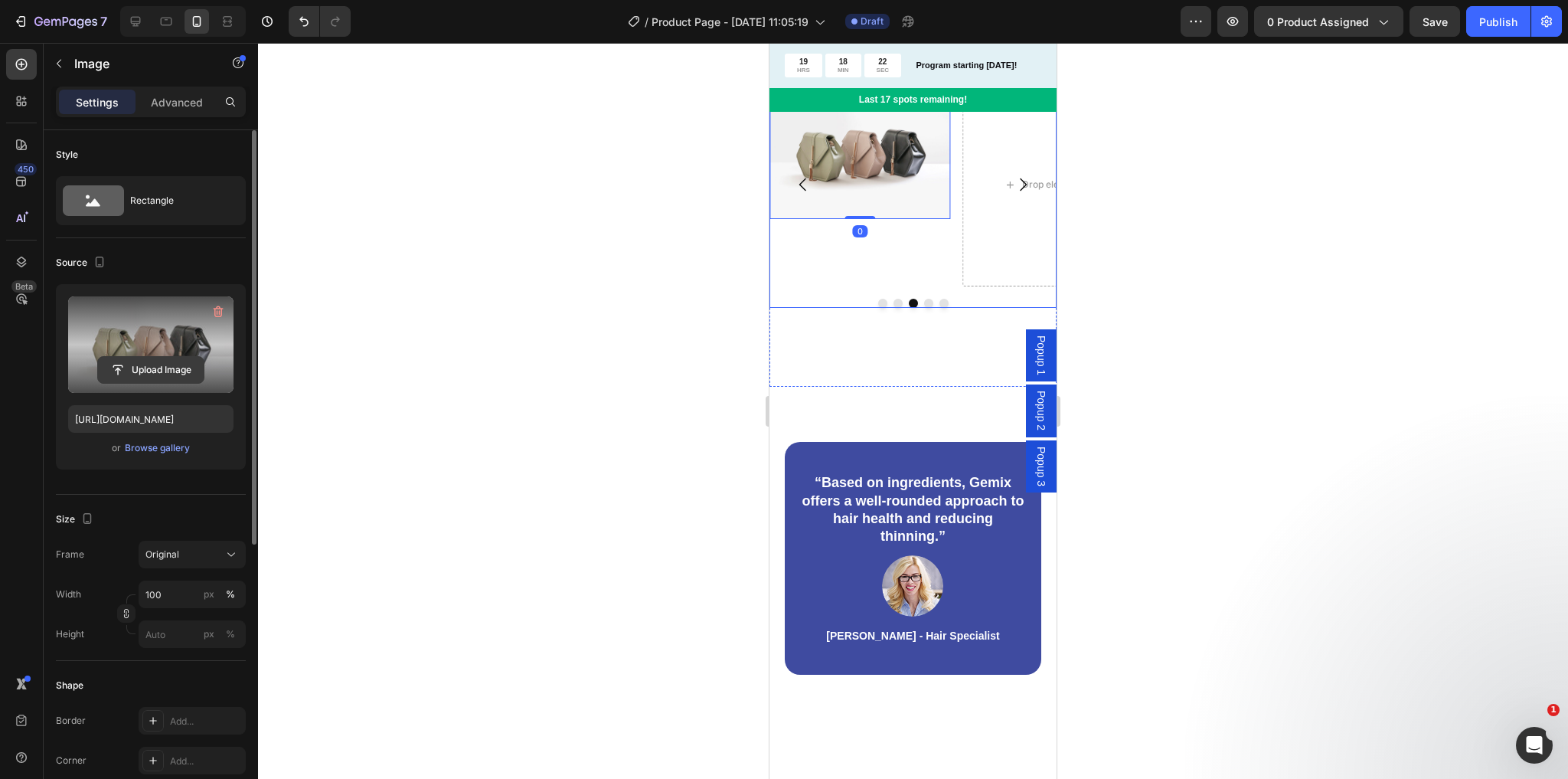
click at [165, 367] on input "file" at bounding box center [151, 370] width 105 height 26
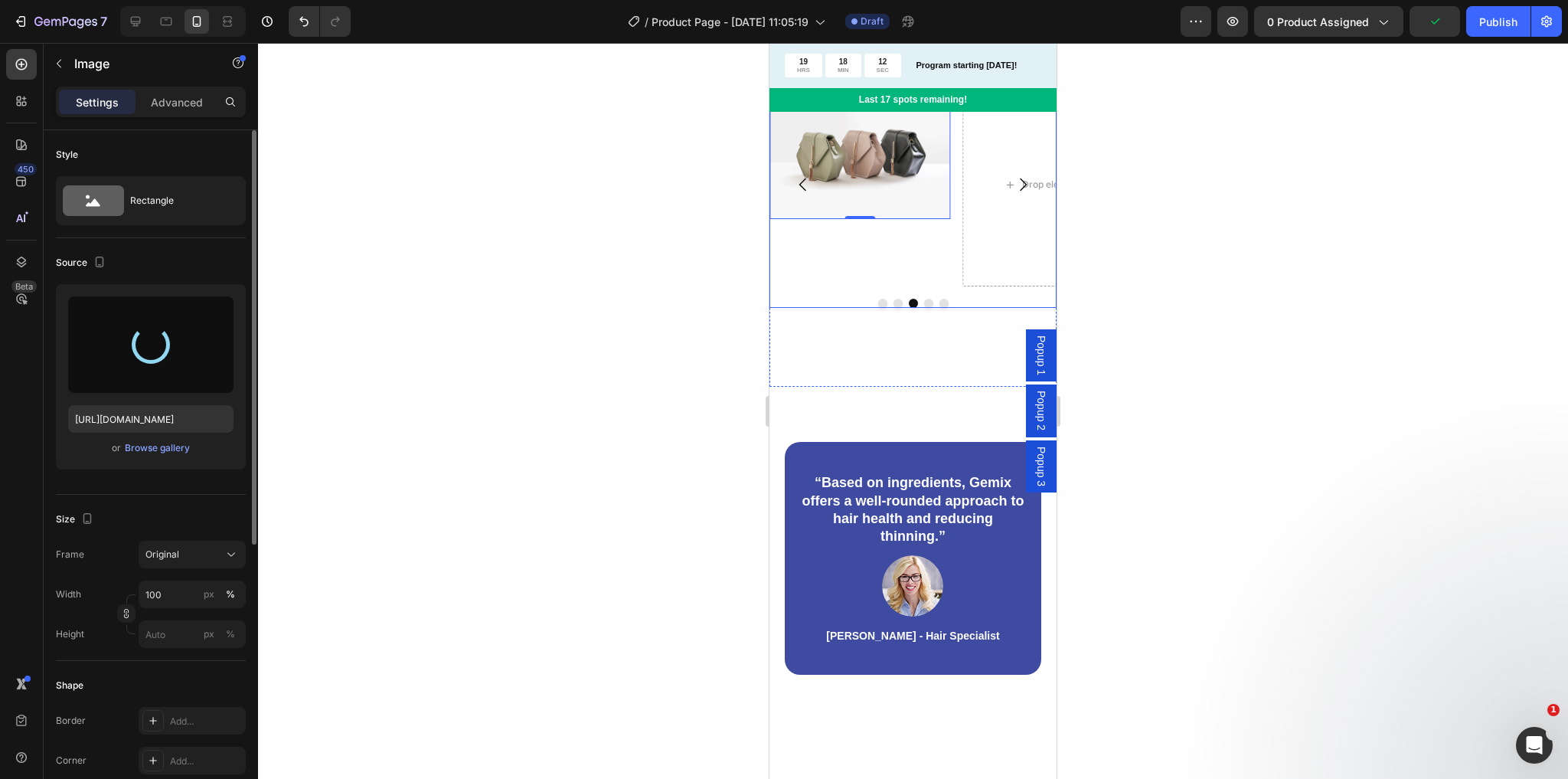
type input "[URL][DOMAIN_NAME]"
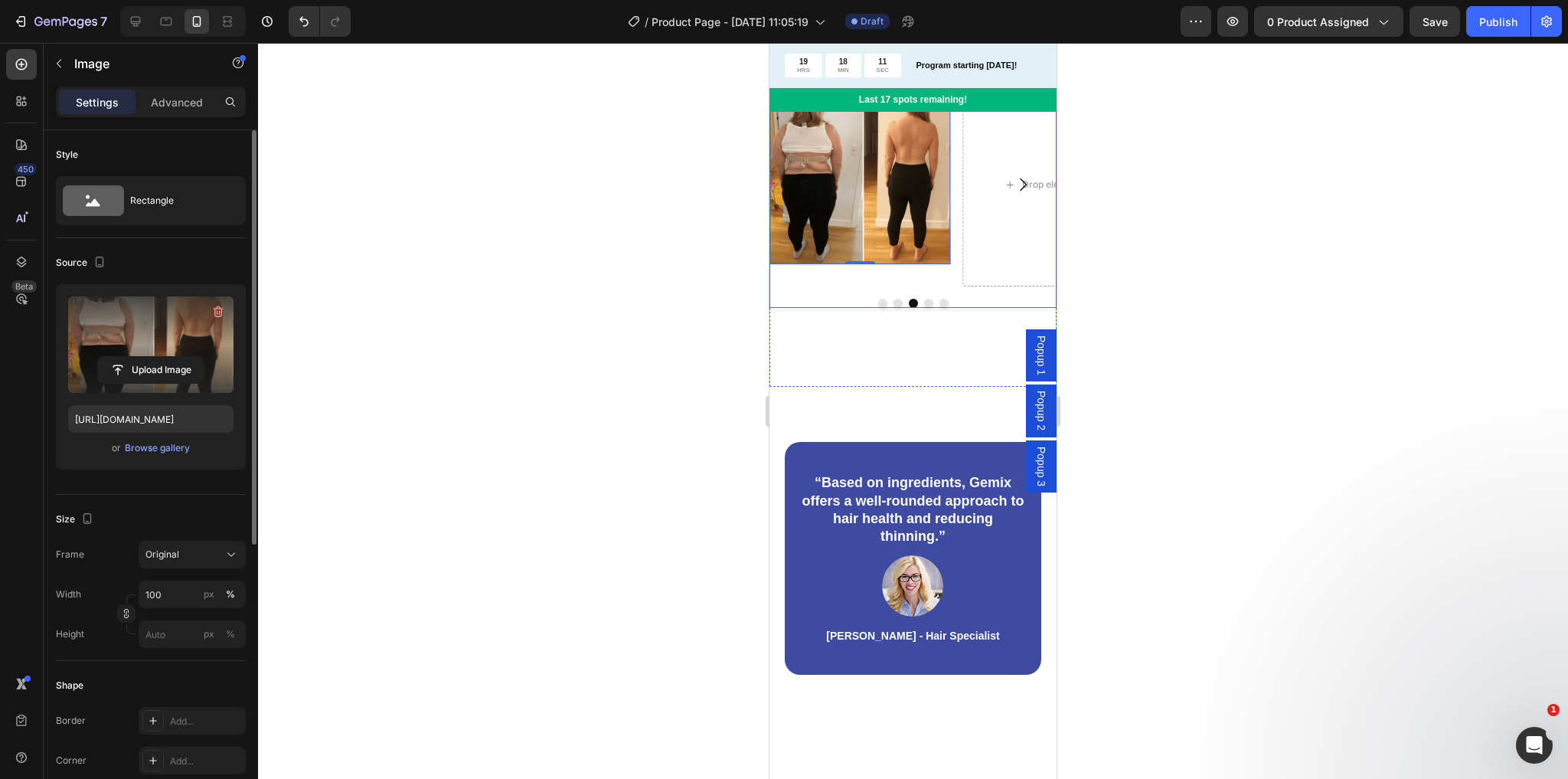
click at [924, 308] on button "Dot" at bounding box center [928, 302] width 9 height 9
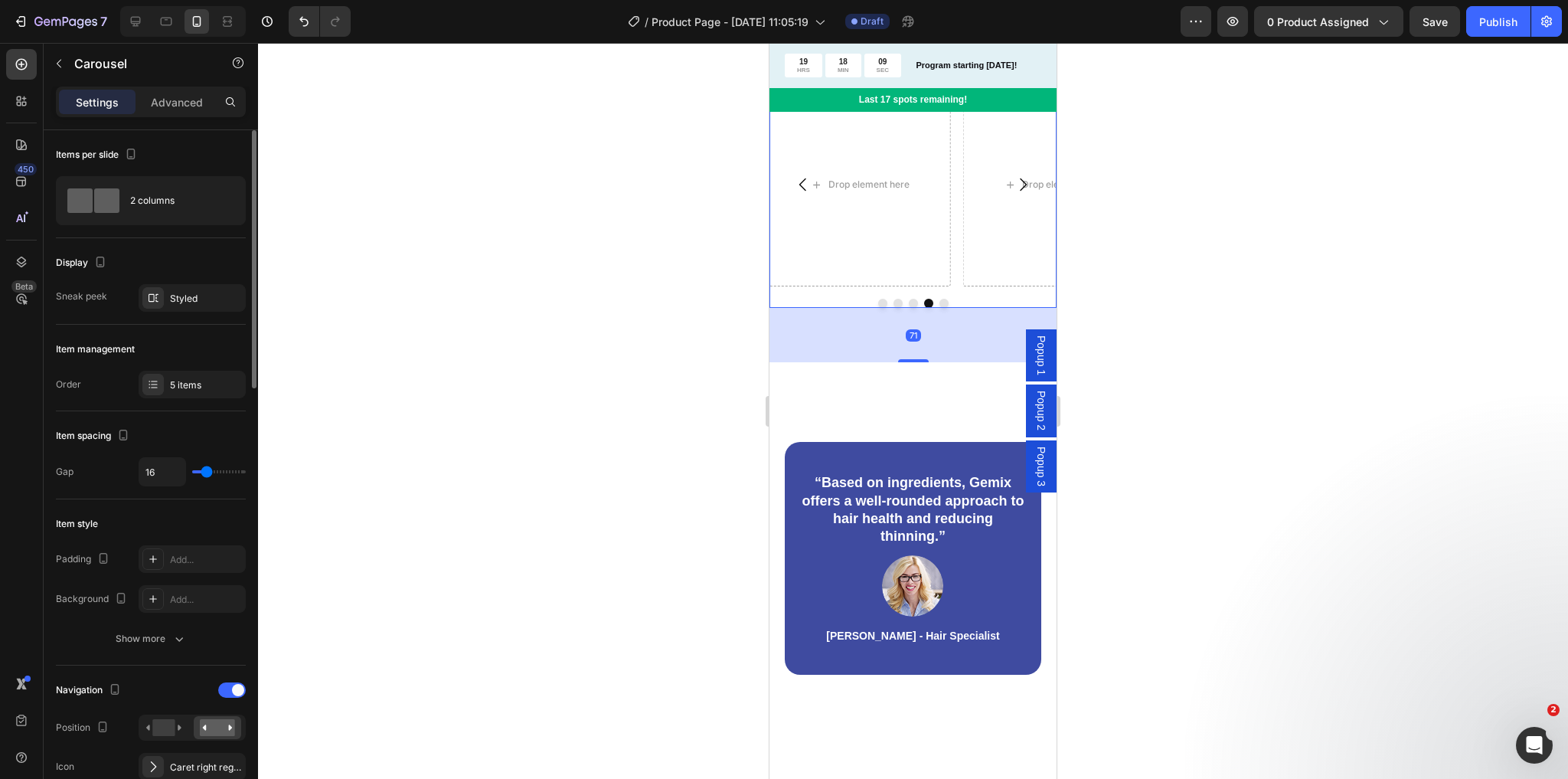
click at [879, 308] on button "Dot" at bounding box center [882, 302] width 9 height 9
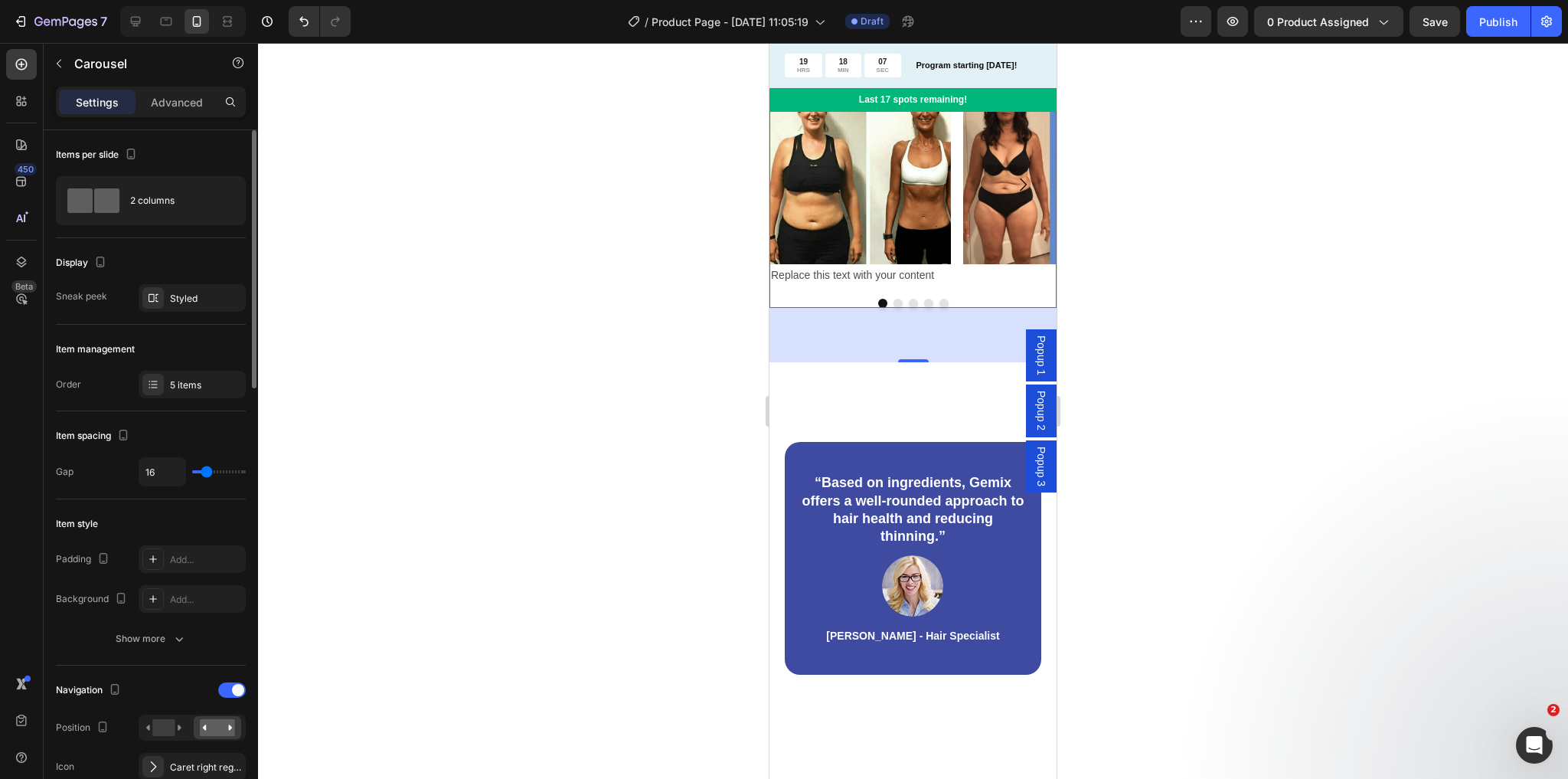
click at [894, 308] on button "Dot" at bounding box center [898, 302] width 9 height 9
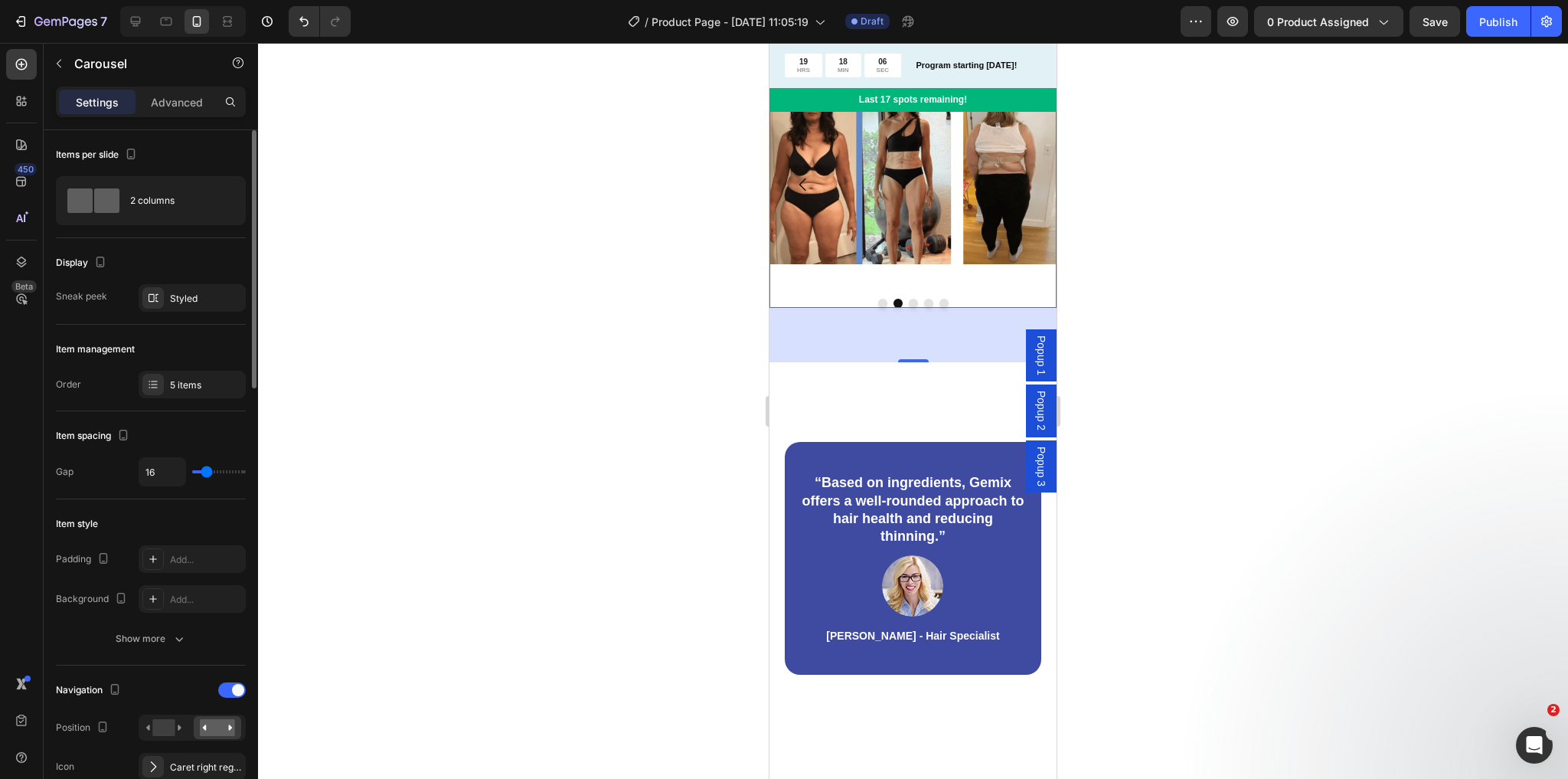
click at [909, 308] on button "Dot" at bounding box center [913, 302] width 9 height 9
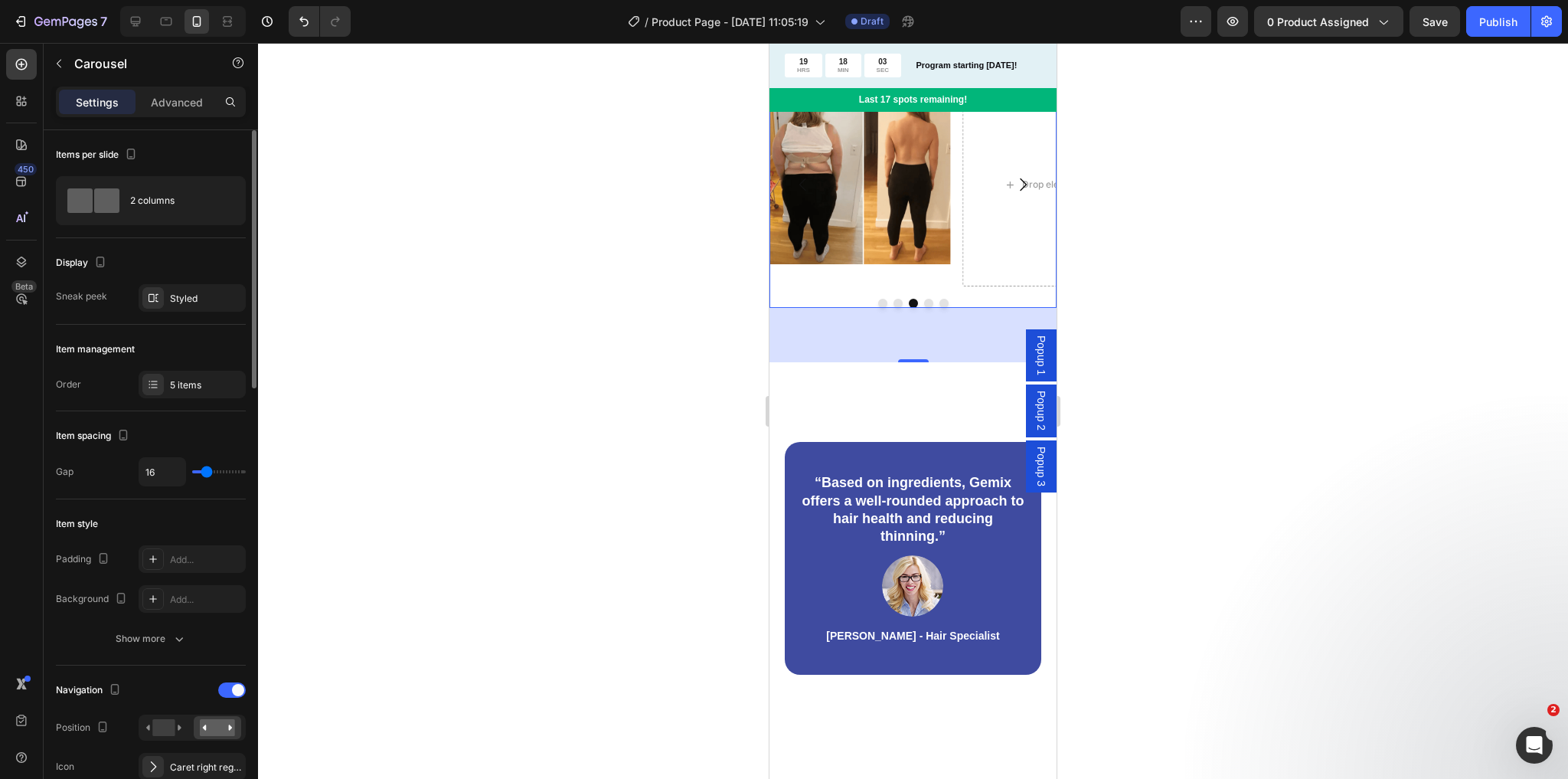
click at [924, 308] on button "Dot" at bounding box center [928, 302] width 9 height 9
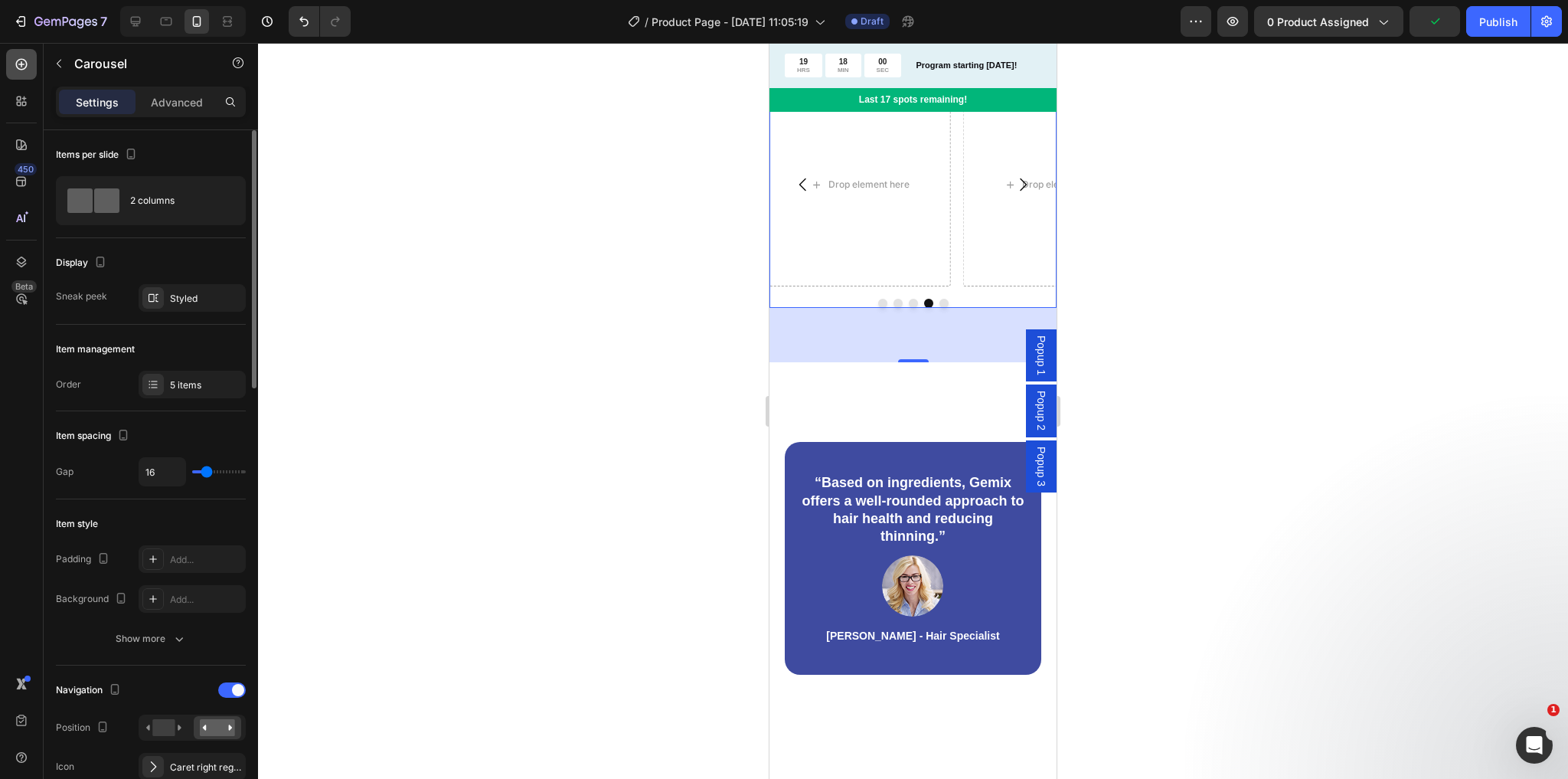
click at [19, 69] on icon at bounding box center [22, 65] width 12 height 12
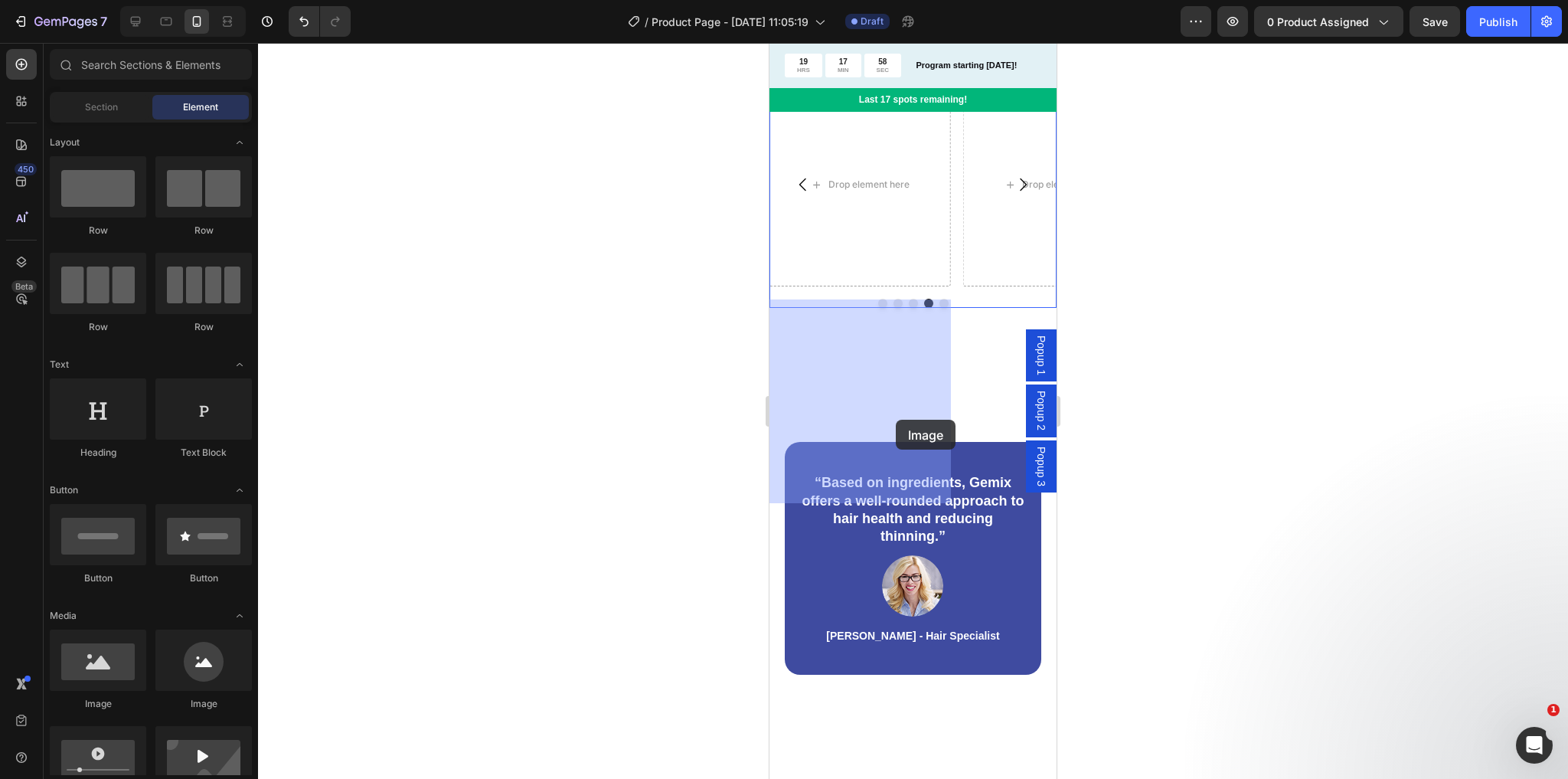
drag, startPoint x: 877, startPoint y: 724, endPoint x: 896, endPoint y: 420, distance: 304.6
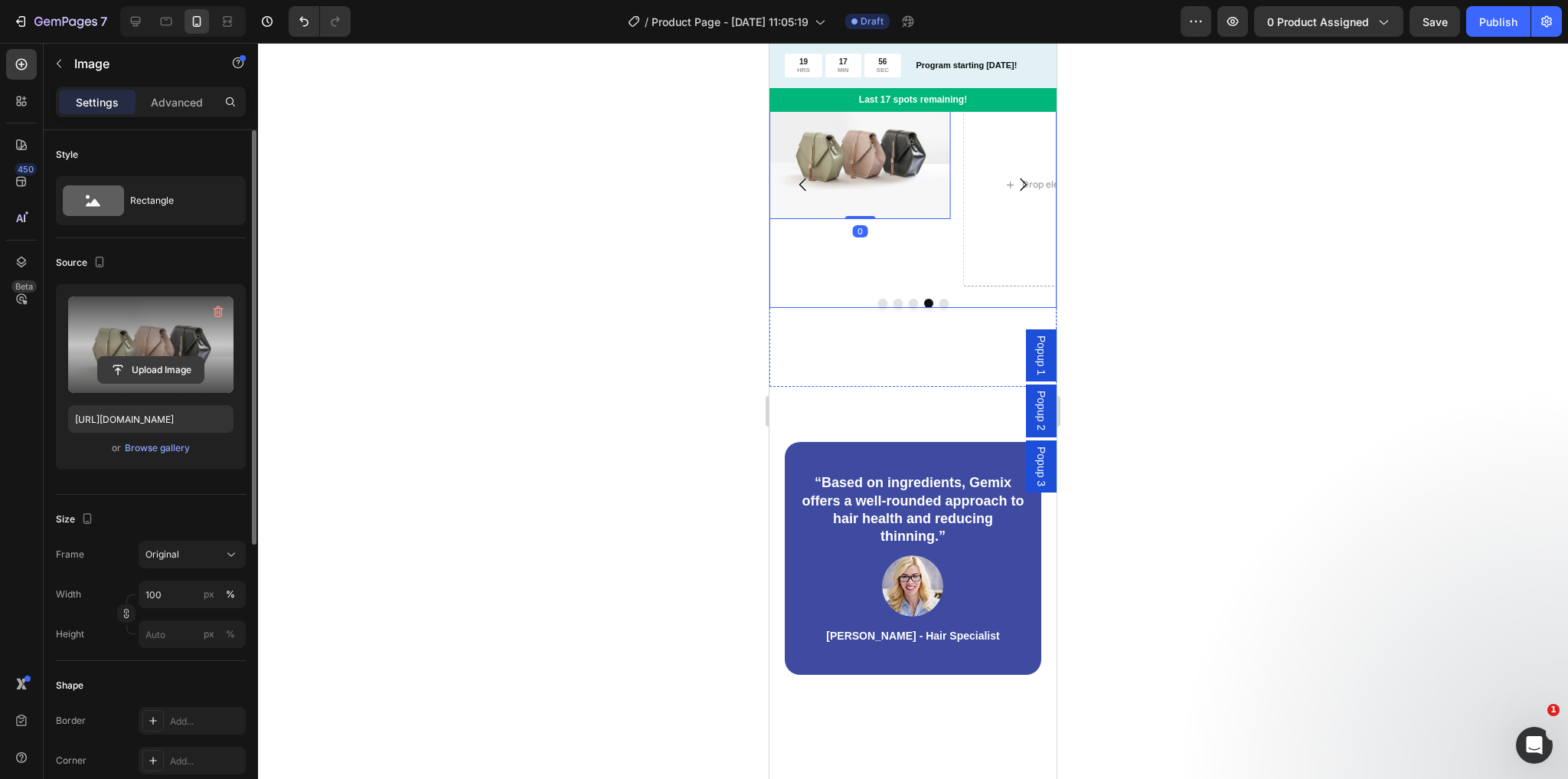
click at [147, 371] on input "file" at bounding box center [151, 370] width 105 height 26
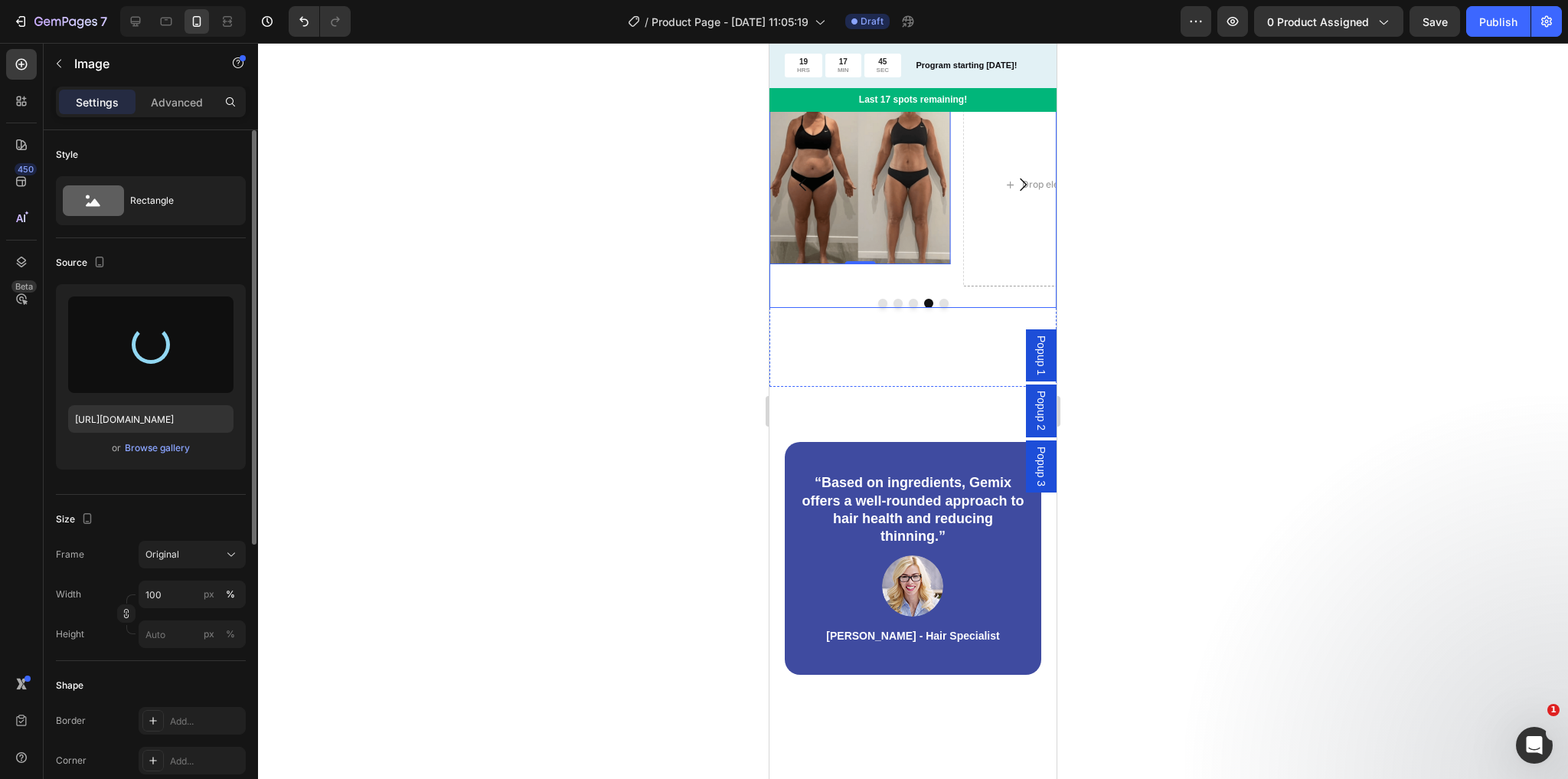
type input "[URL][DOMAIN_NAME]"
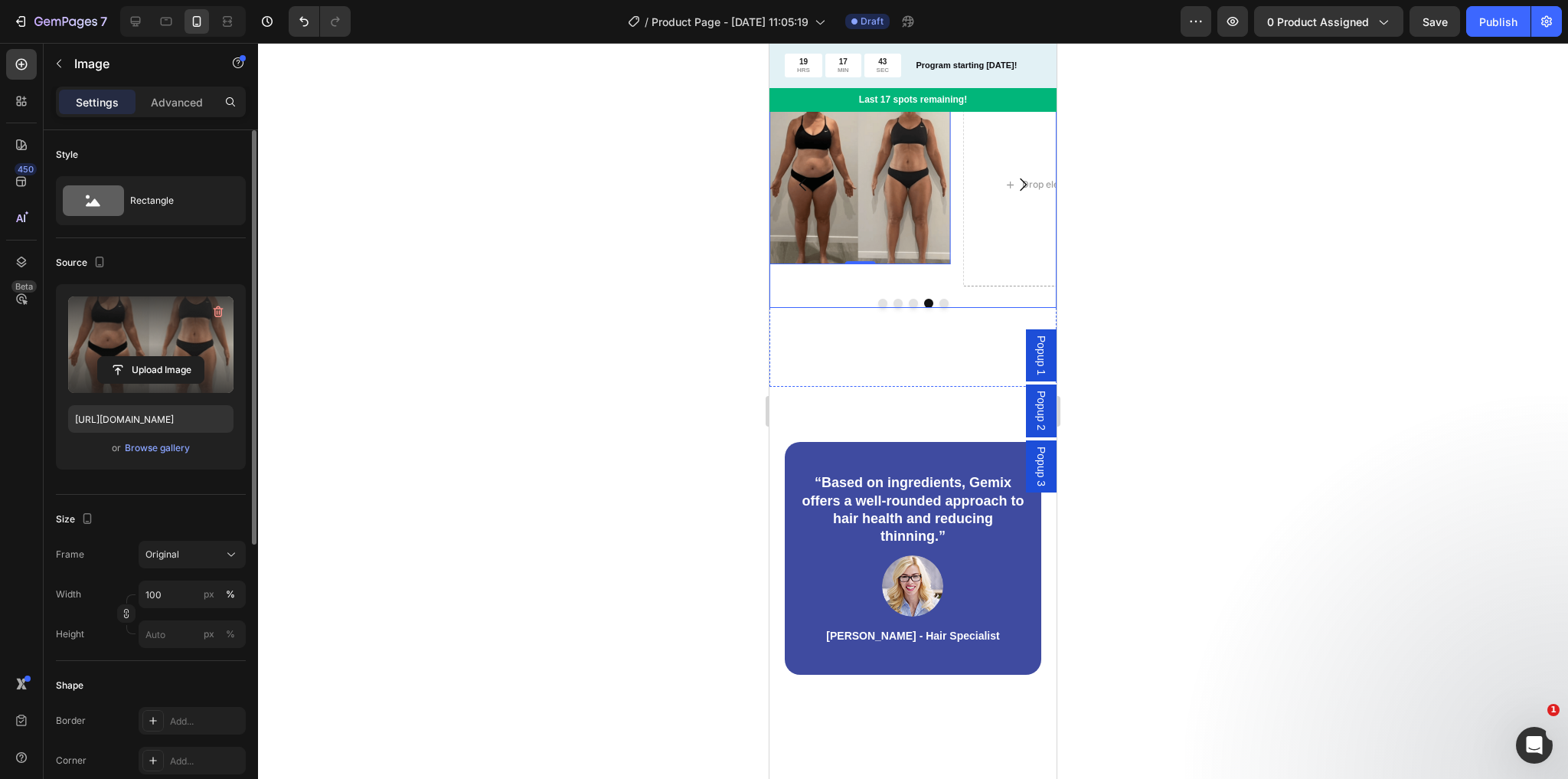
click at [878, 308] on button "Dot" at bounding box center [882, 302] width 9 height 9
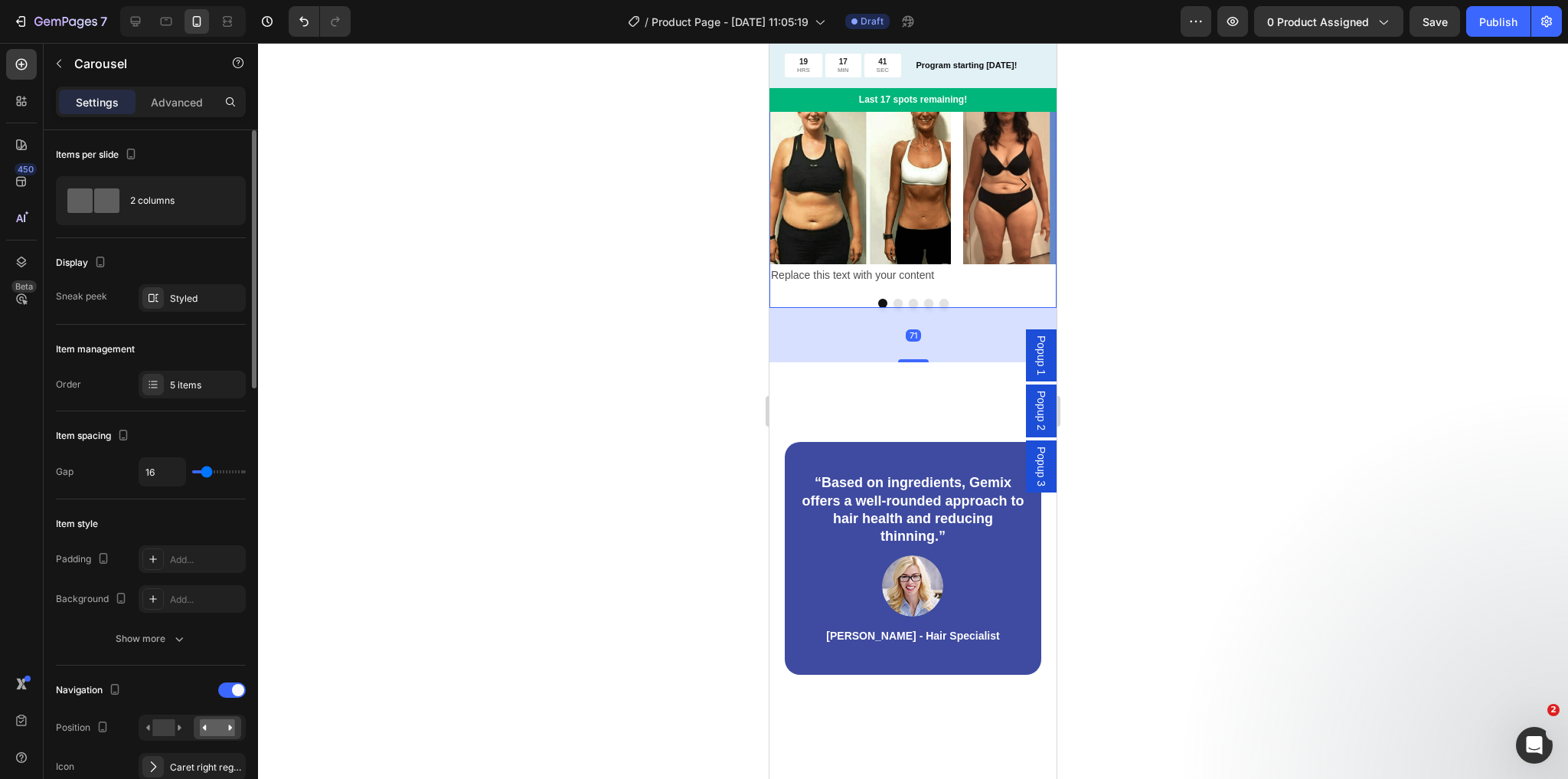
click at [894, 308] on button "Dot" at bounding box center [898, 302] width 9 height 9
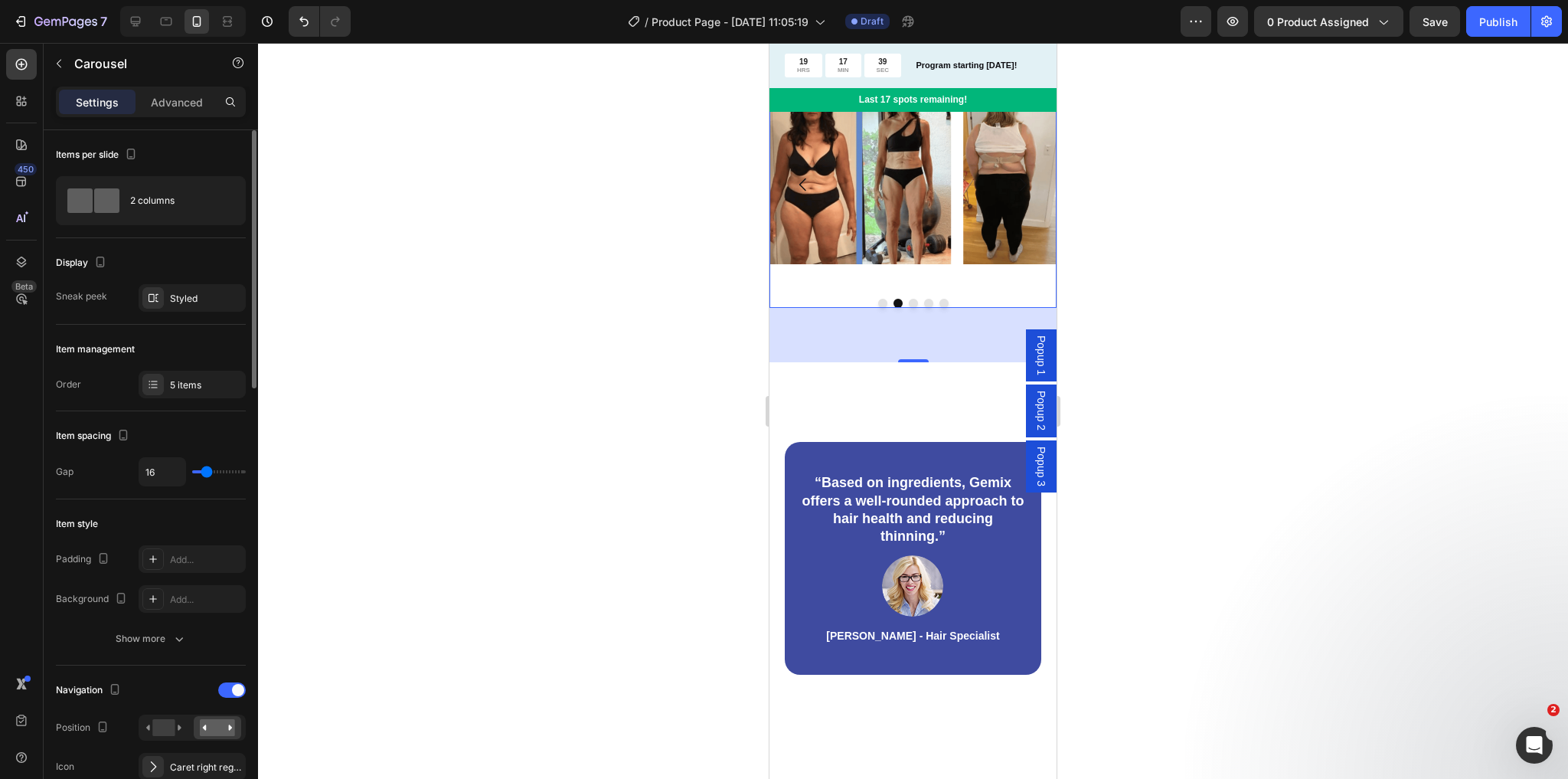
click at [912, 308] on button "Dot" at bounding box center [913, 302] width 9 height 9
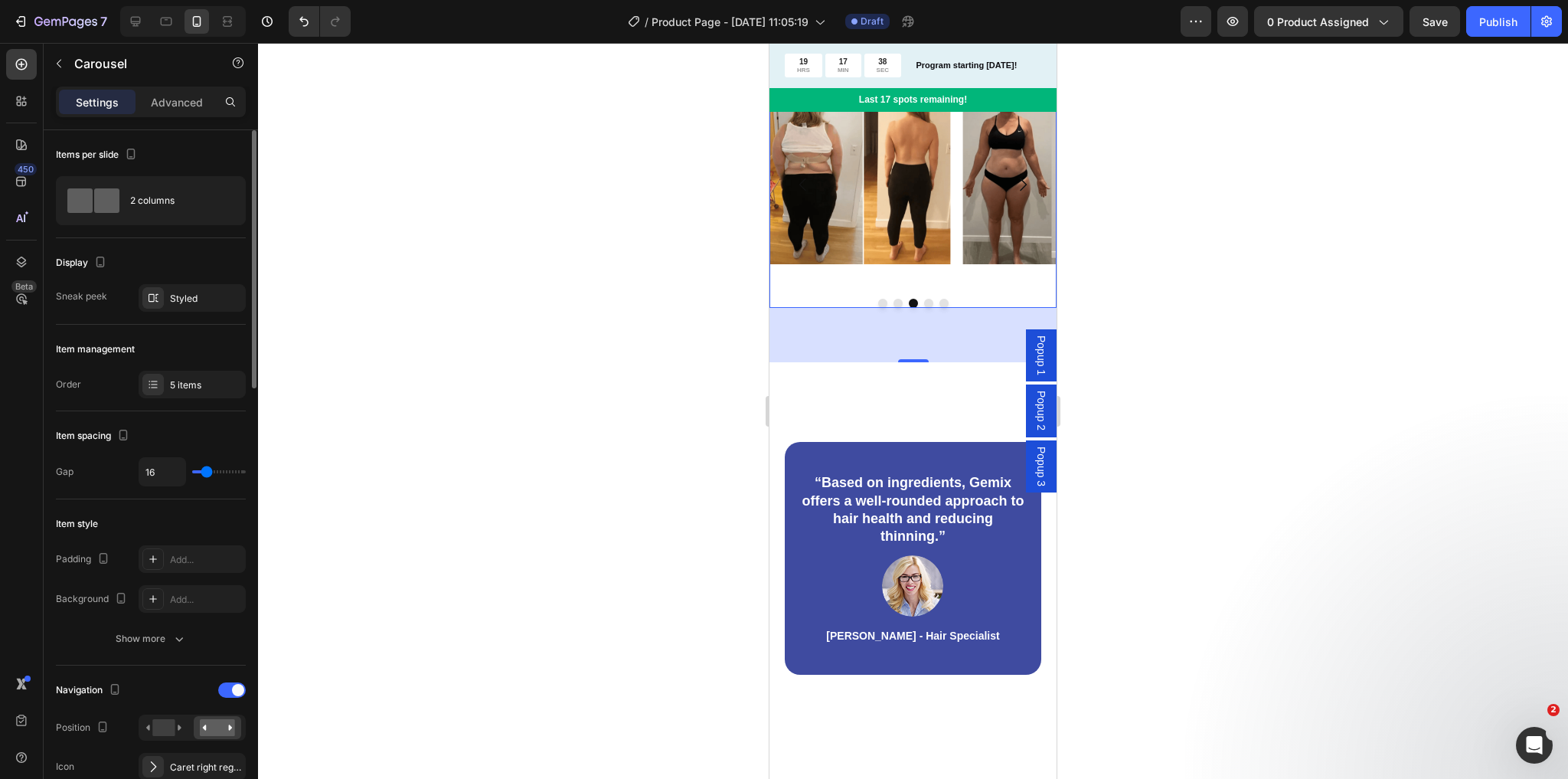
click at [924, 308] on button "Dot" at bounding box center [928, 302] width 9 height 9
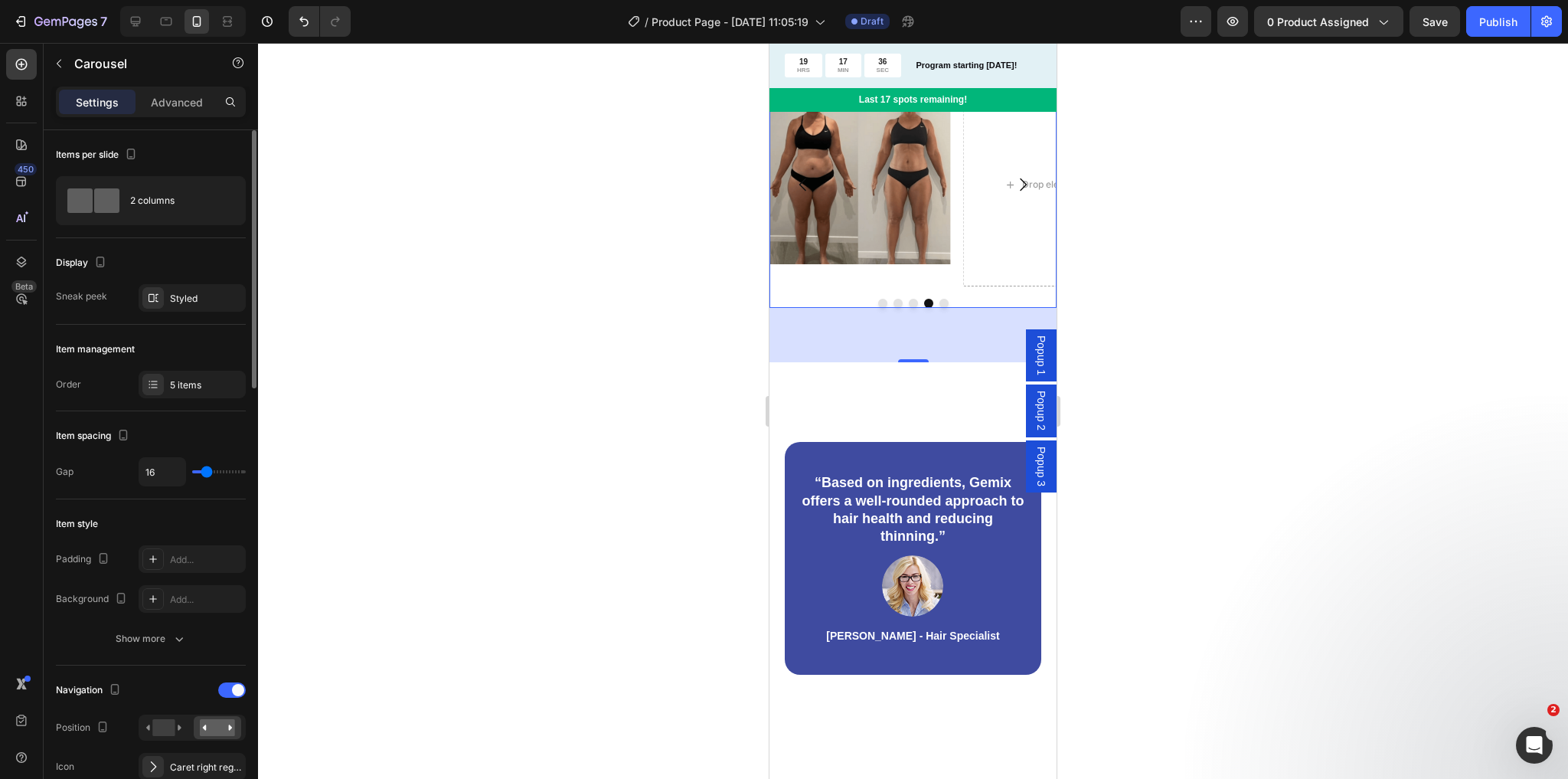
click at [940, 308] on button "Dot" at bounding box center [944, 302] width 9 height 9
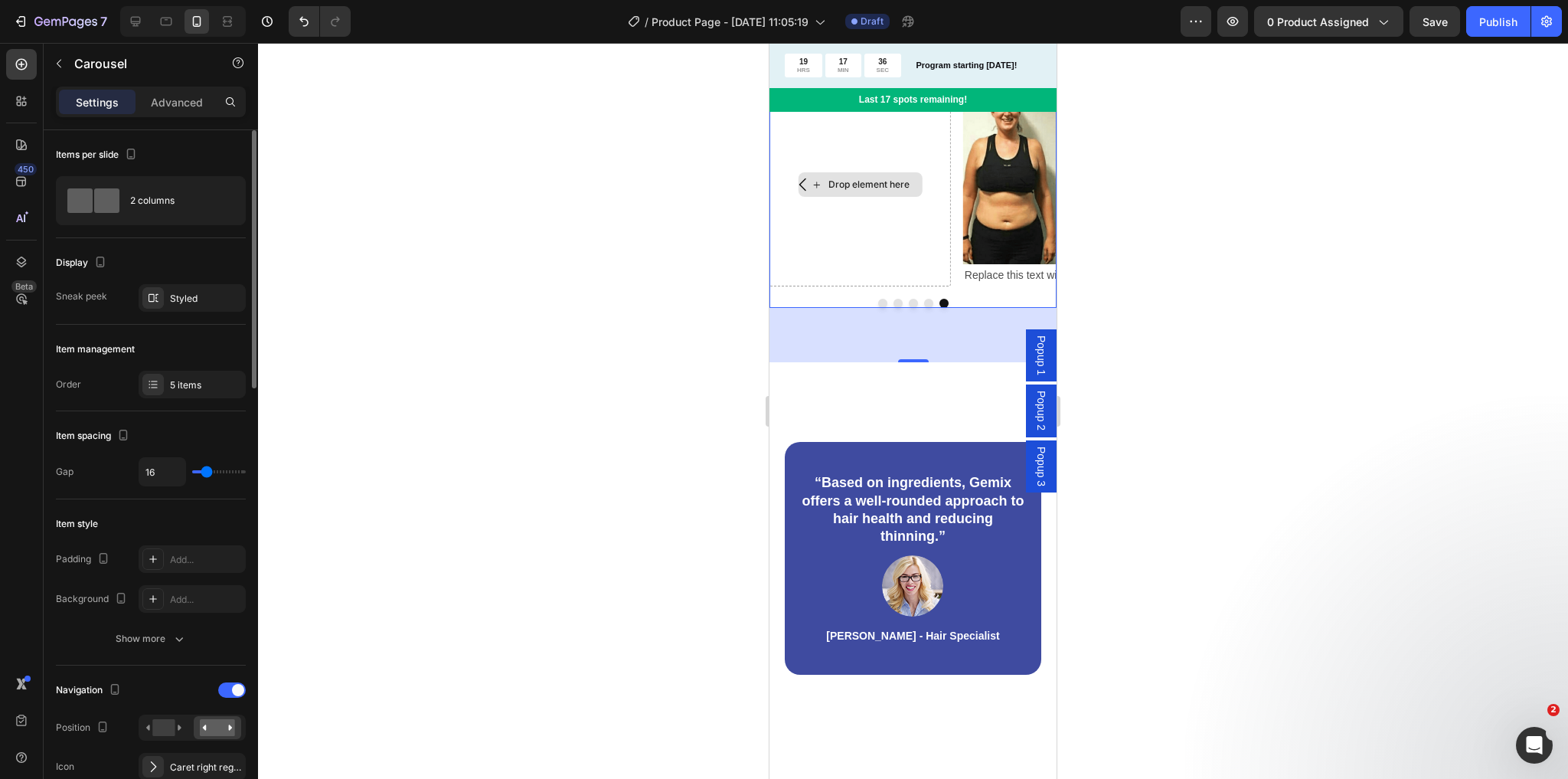
click at [903, 287] on div "Drop element here" at bounding box center [860, 184] width 182 height 204
click at [882, 75] on icon at bounding box center [883, 68] width 12 height 12
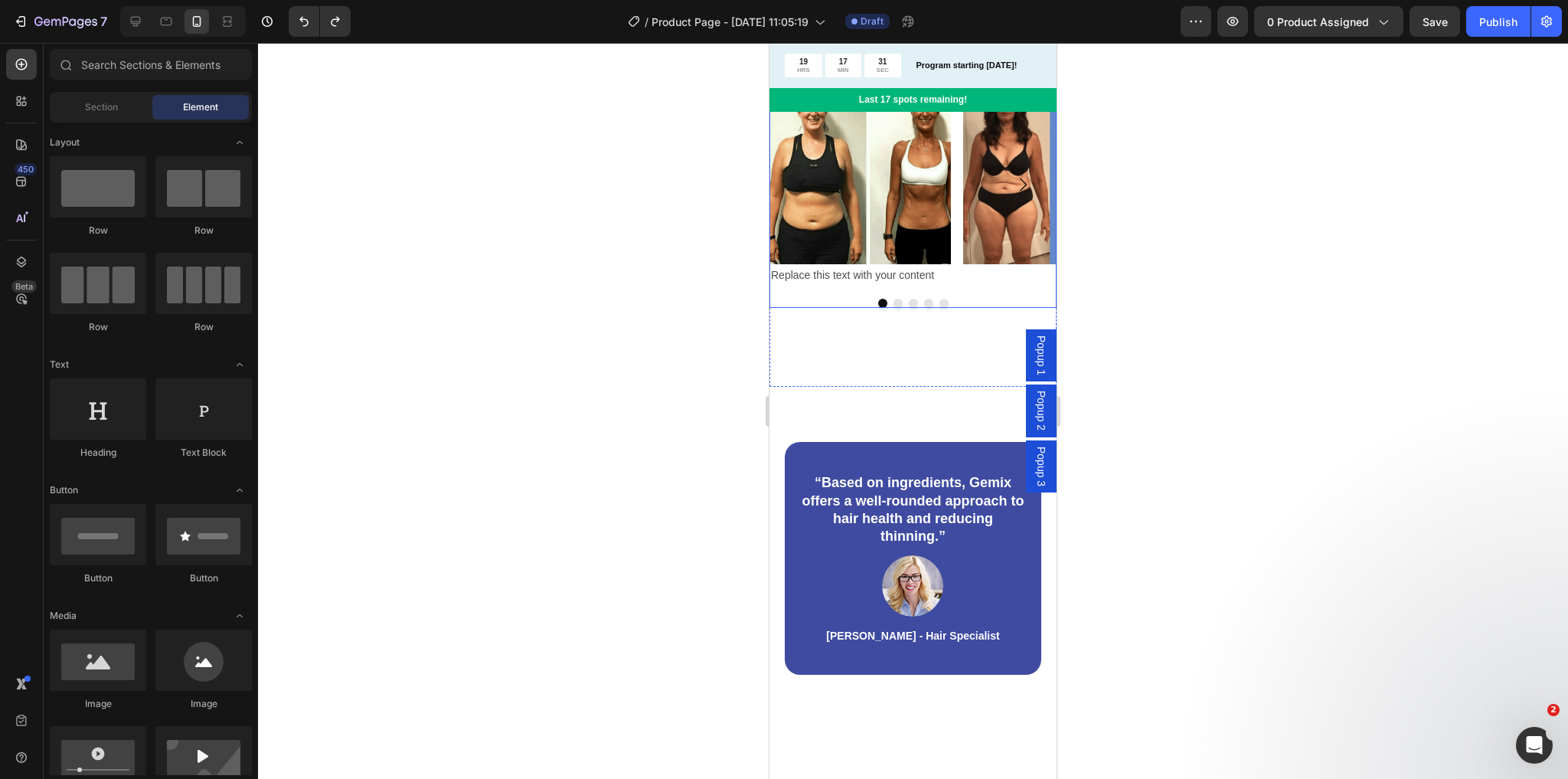
click at [925, 308] on button "Dot" at bounding box center [928, 302] width 9 height 9
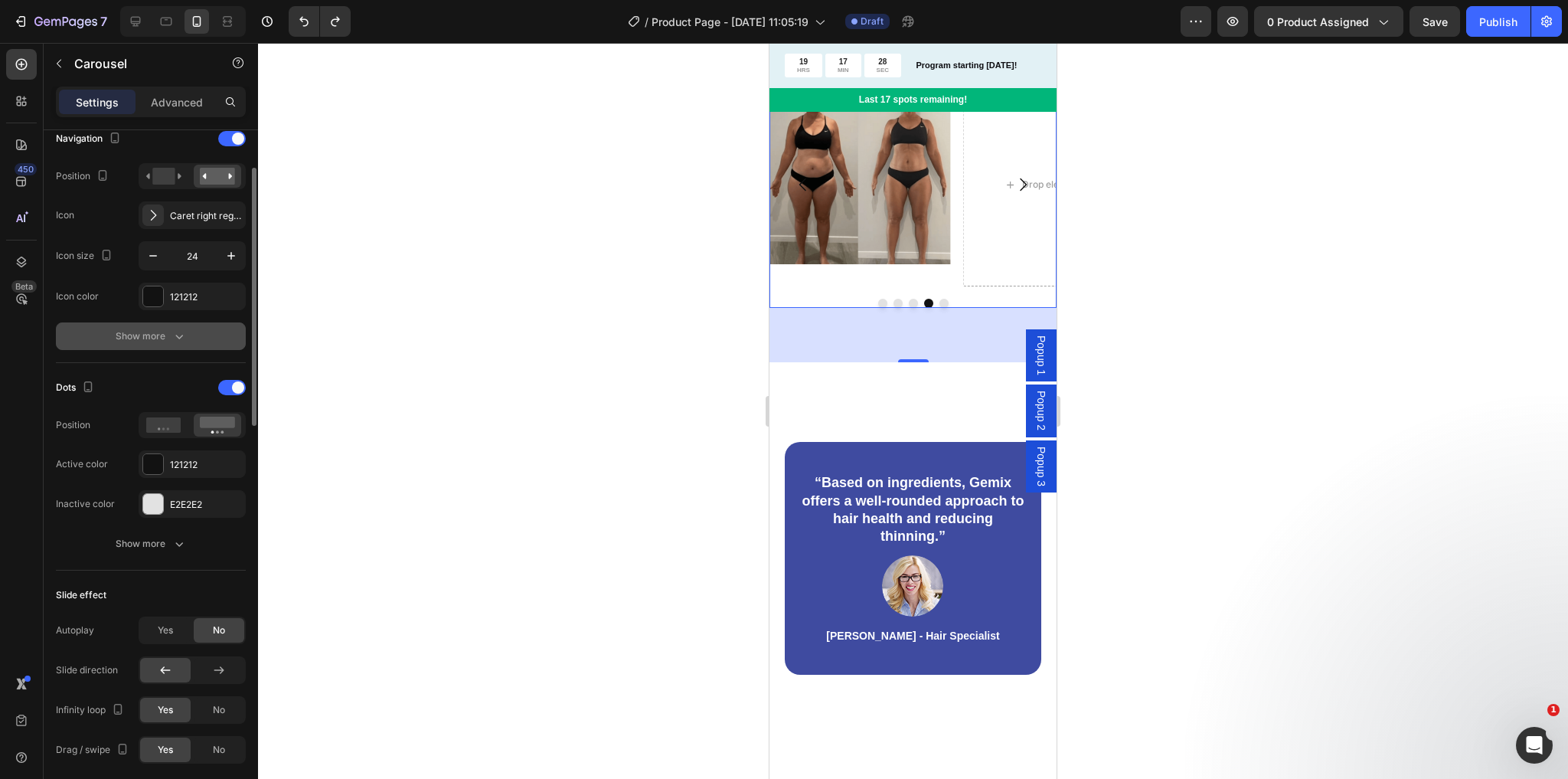
scroll to position [306, 0]
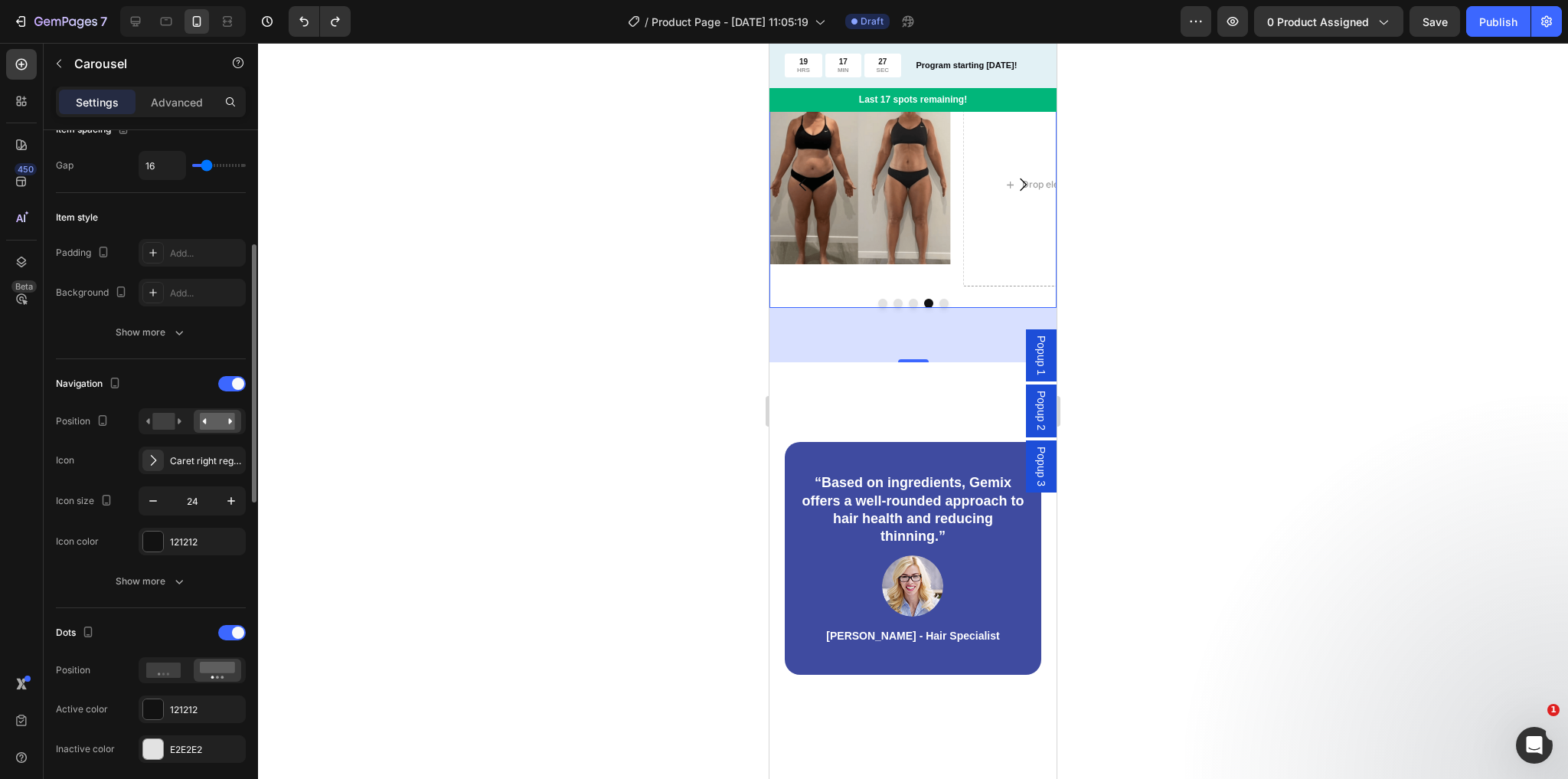
click at [846, 308] on div "Image Replace this text with your content Text Block Image Image Image Drop ele…" at bounding box center [913, 195] width 287 height 225
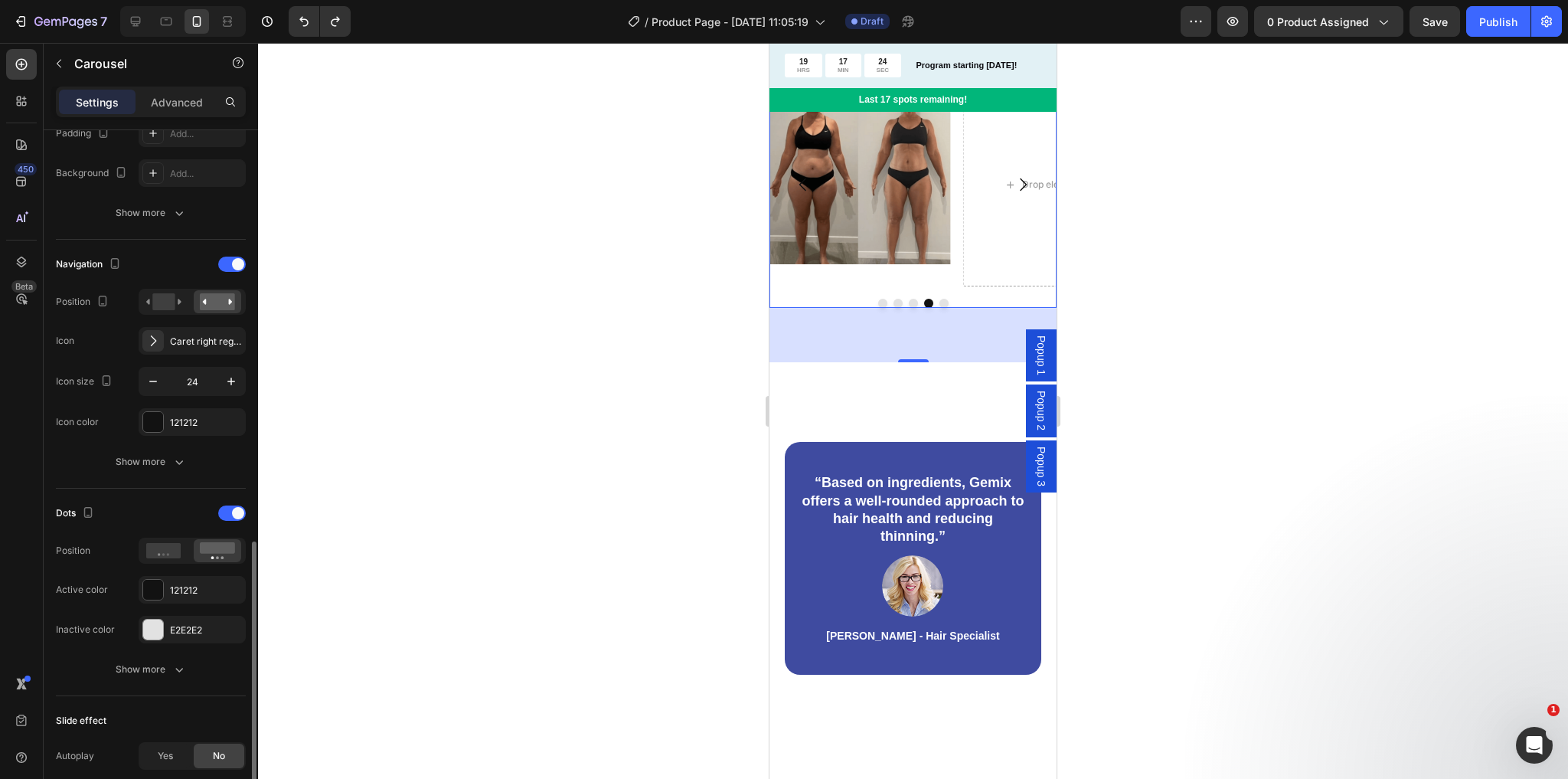
scroll to position [365, 0]
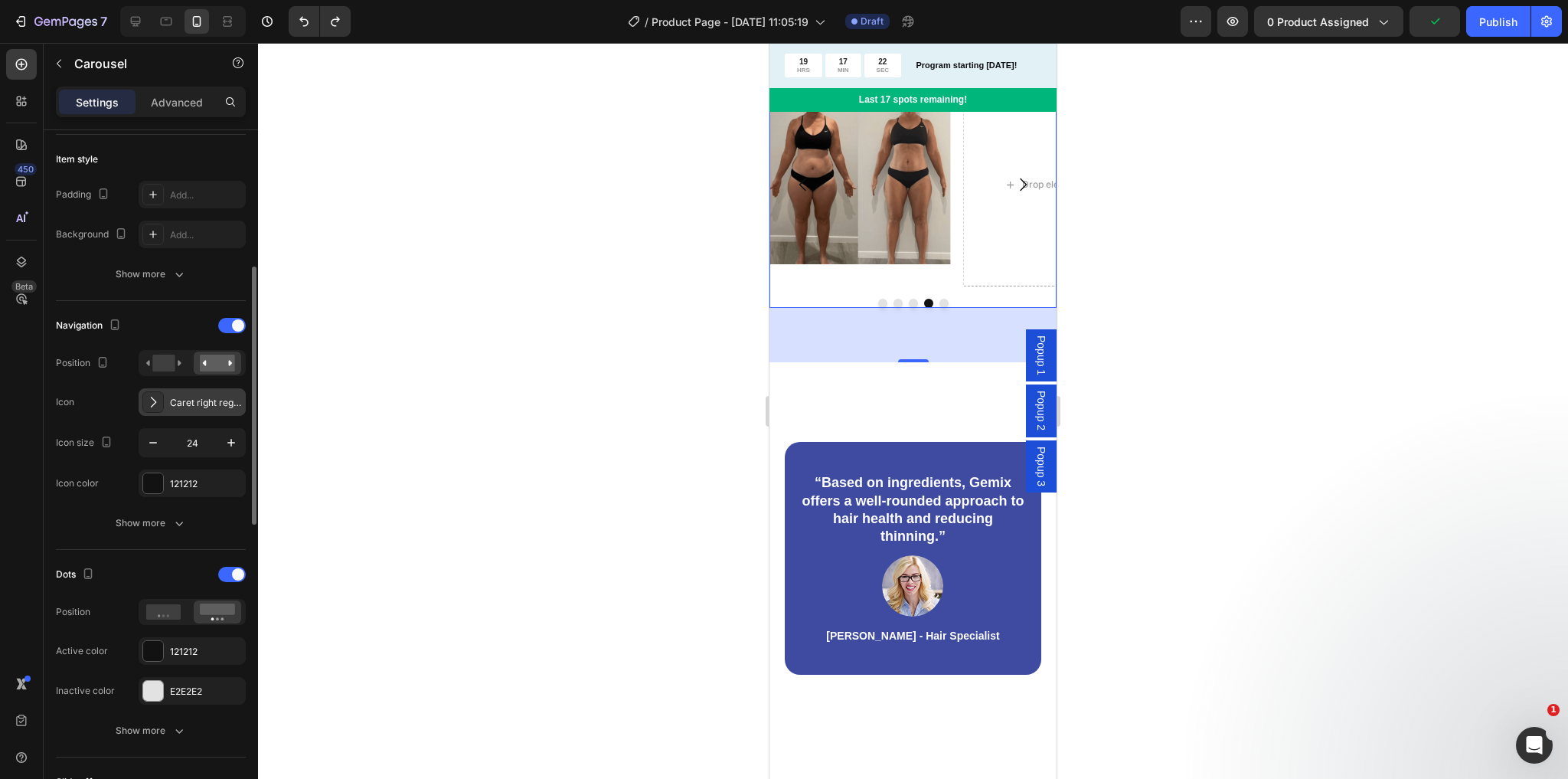
click at [145, 405] on icon at bounding box center [152, 402] width 15 height 15
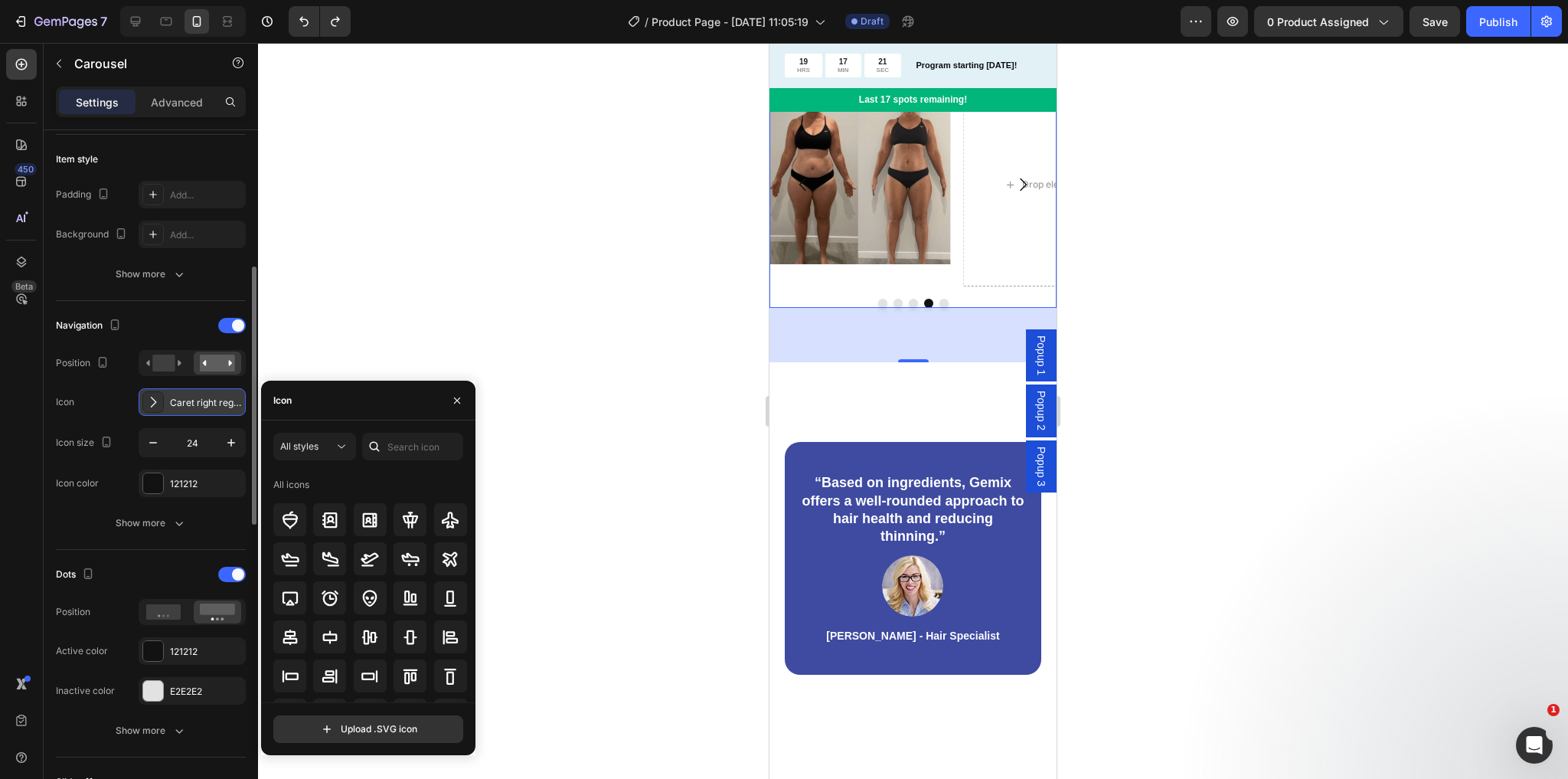
click at [145, 405] on icon at bounding box center [152, 402] width 15 height 15
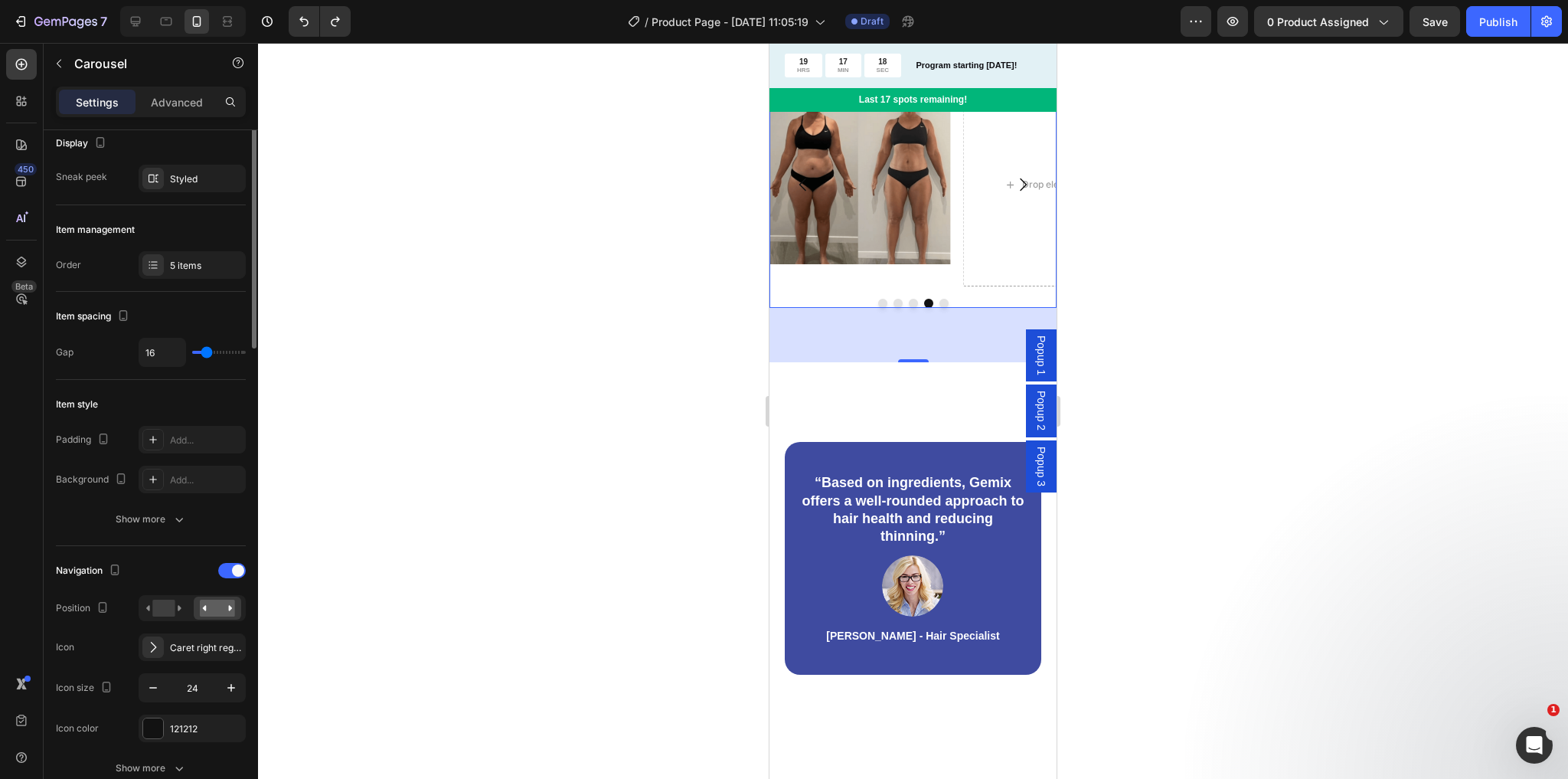
scroll to position [0, 0]
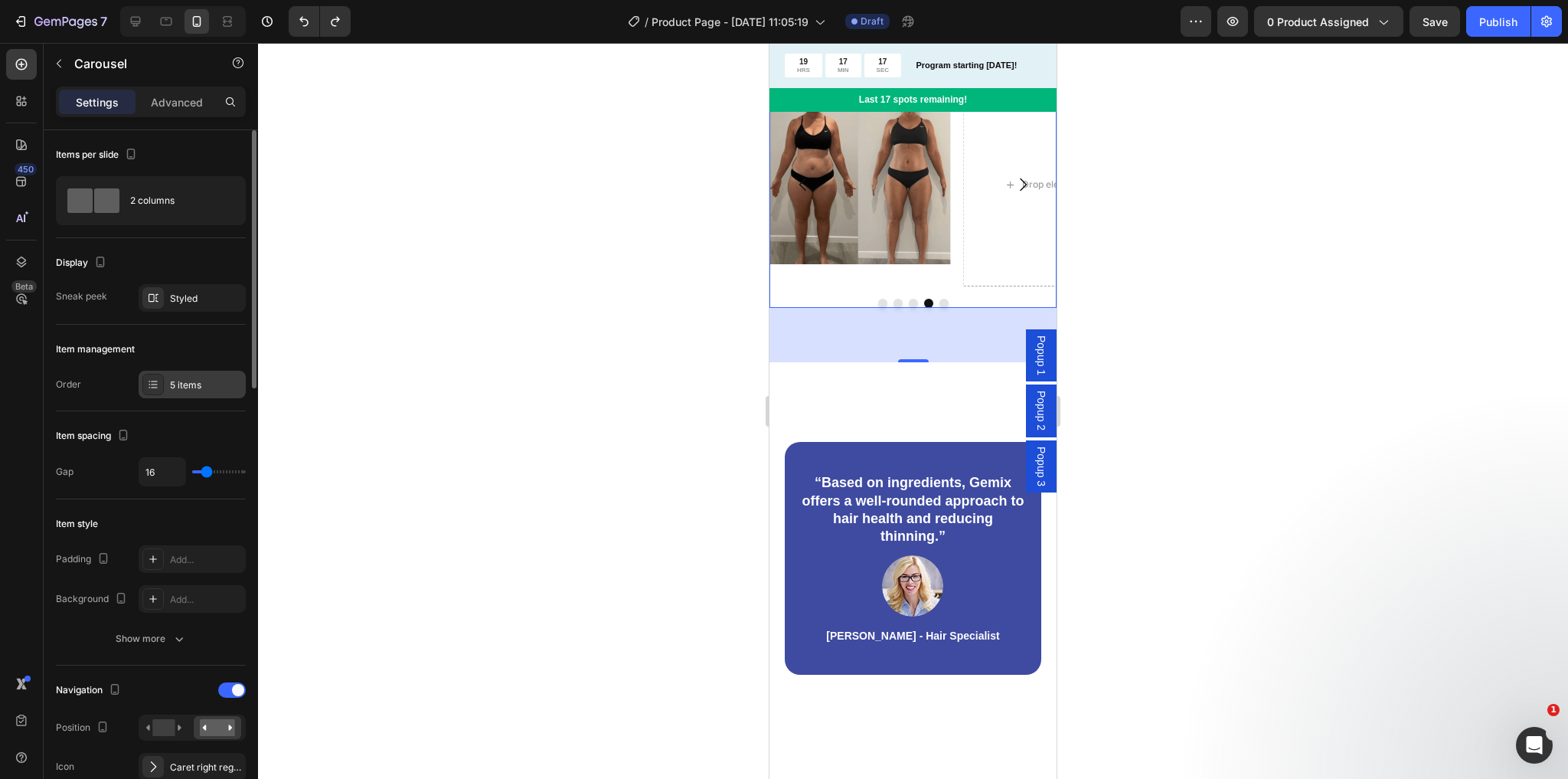
click at [153, 390] on div at bounding box center [153, 385] width 22 height 22
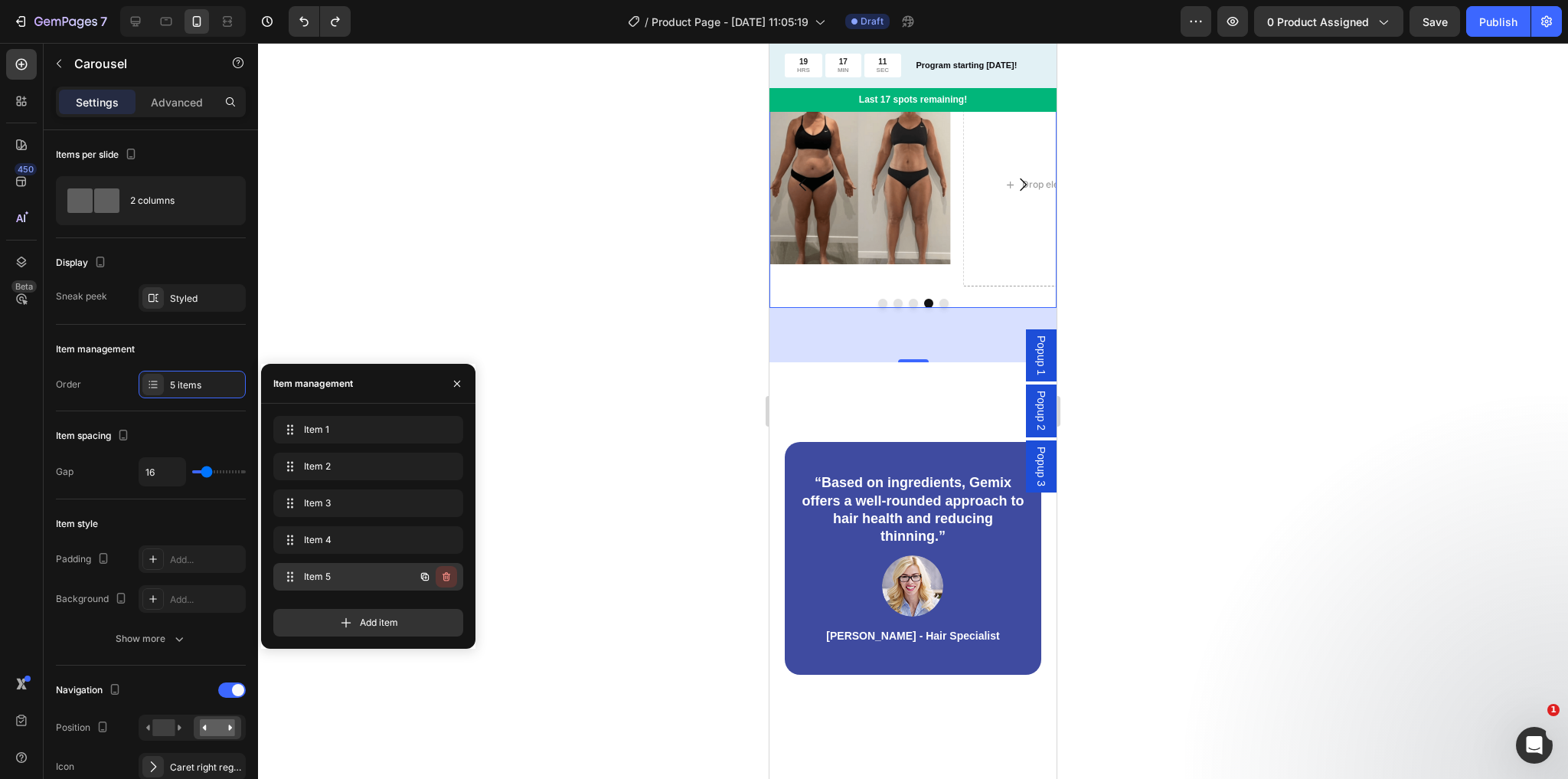
click at [447, 575] on icon "button" at bounding box center [446, 576] width 8 height 9
click at [437, 573] on div "Delete" at bounding box center [436, 577] width 28 height 14
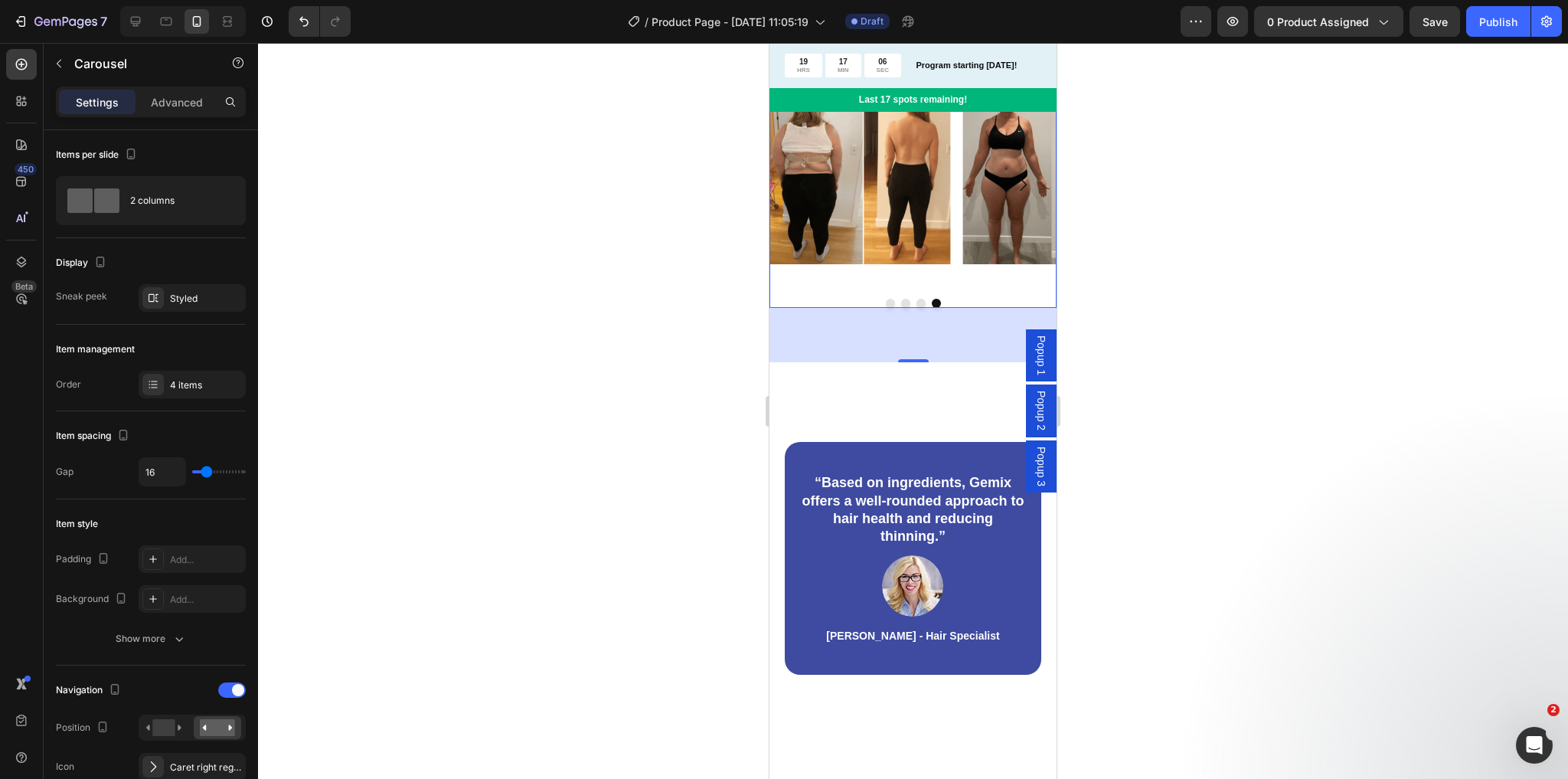
click at [918, 308] on button "Dot" at bounding box center [921, 302] width 9 height 9
click at [908, 308] on div at bounding box center [913, 302] width 287 height 9
click at [886, 308] on button "Dot" at bounding box center [890, 302] width 9 height 9
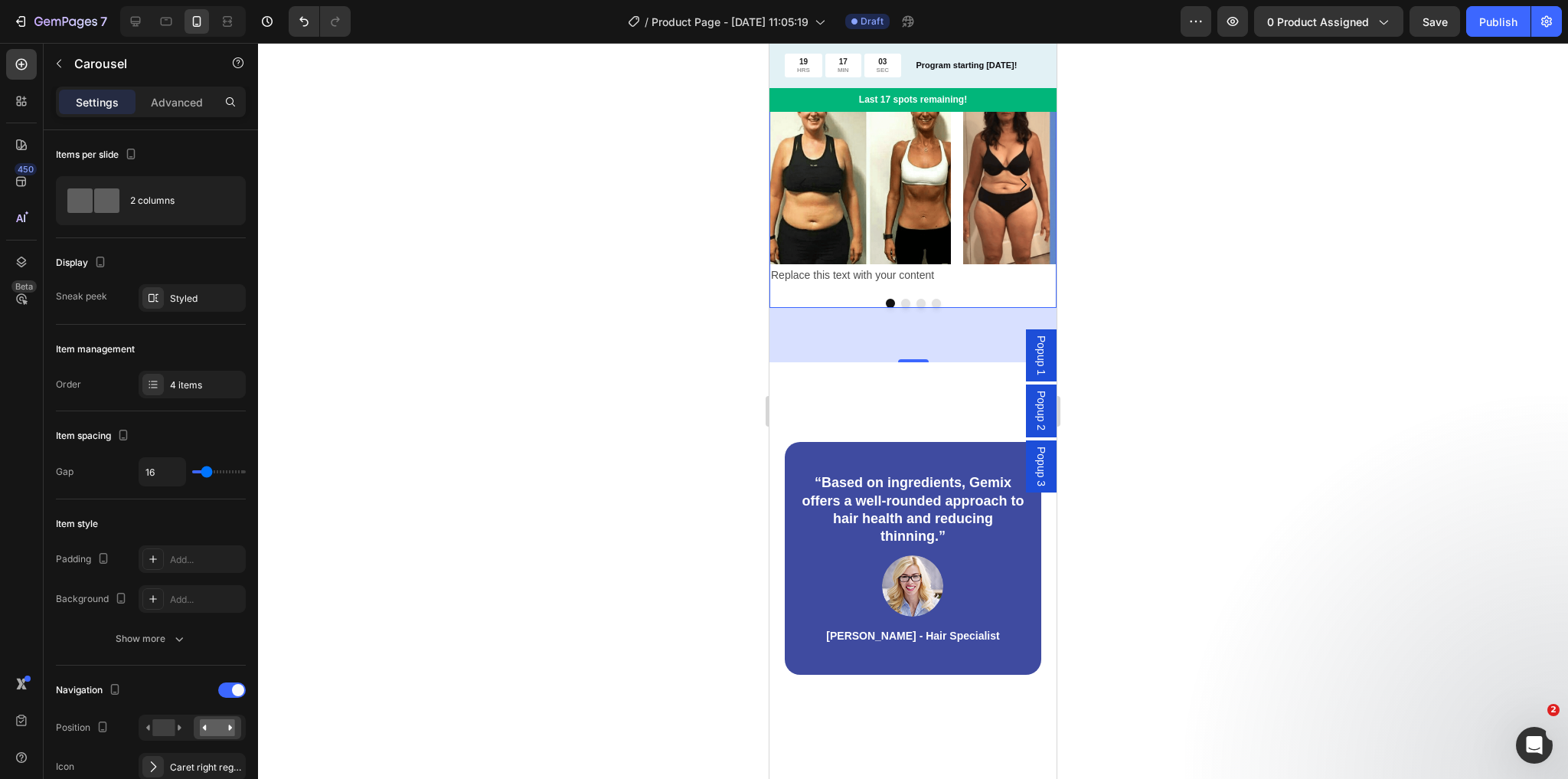
click at [901, 308] on button "Dot" at bounding box center [905, 302] width 9 height 9
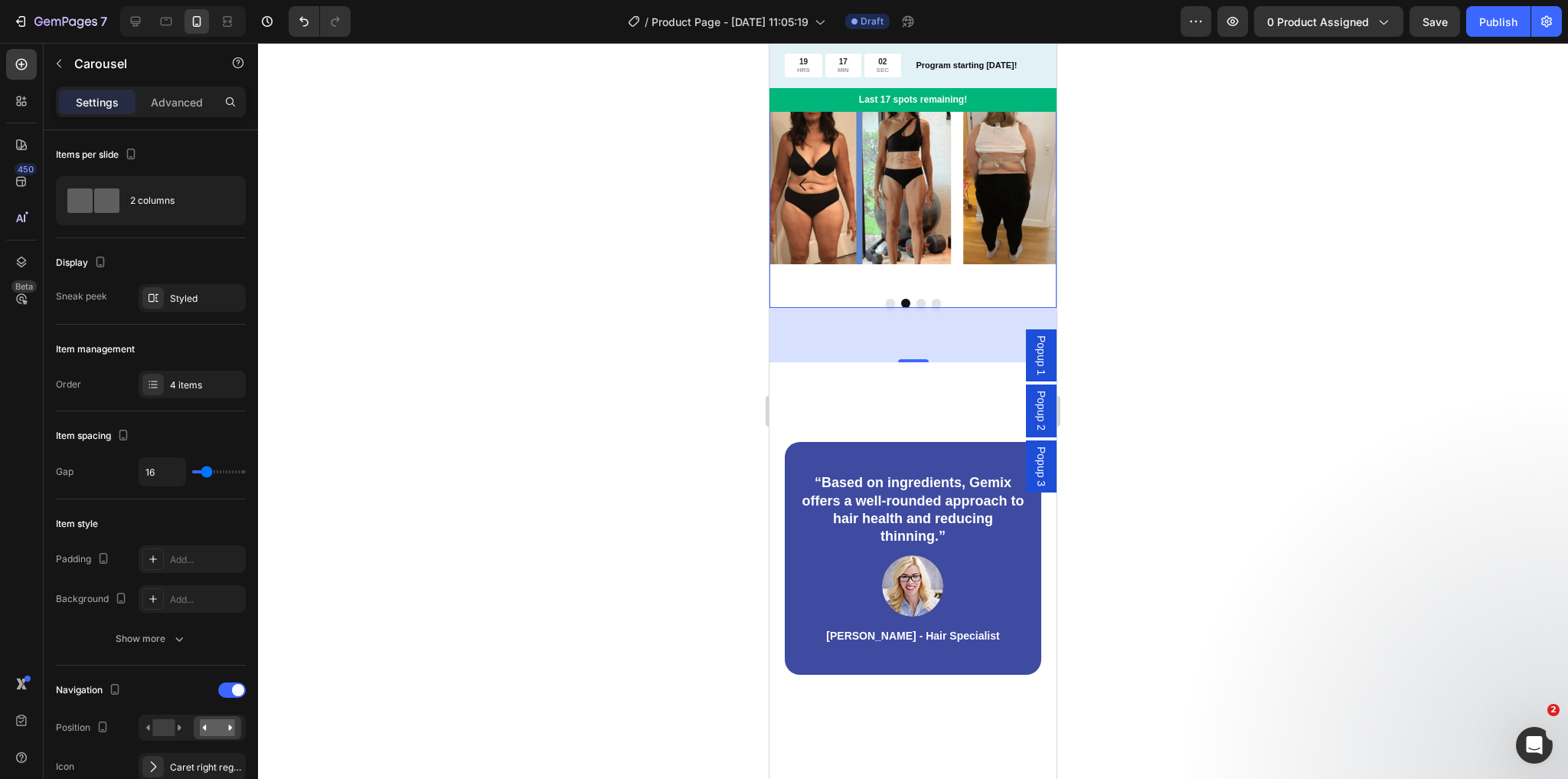
click at [918, 308] on button "Dot" at bounding box center [921, 302] width 9 height 9
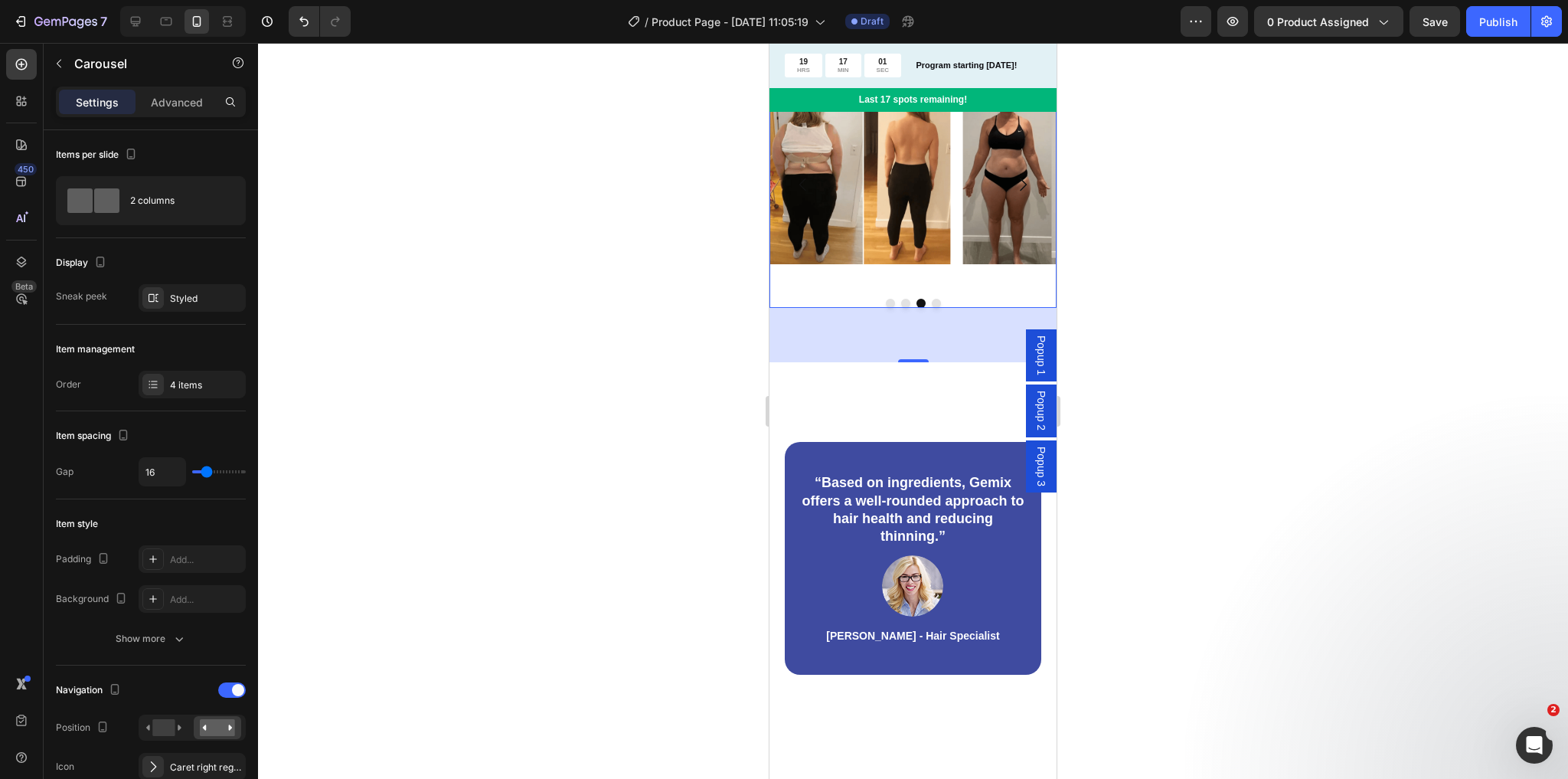
click at [932, 308] on button "Dot" at bounding box center [936, 302] width 9 height 9
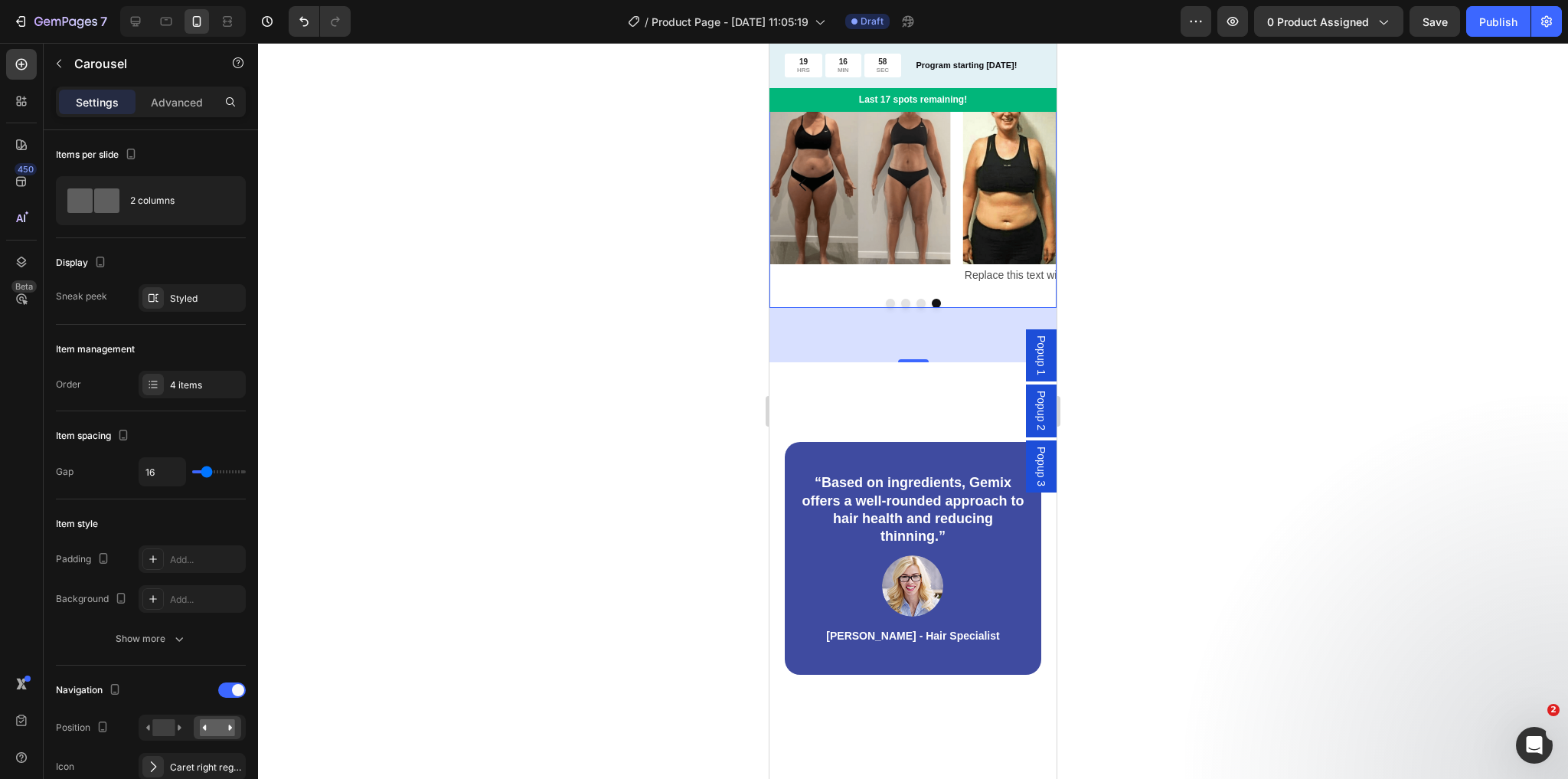
click at [886, 308] on button "Dot" at bounding box center [890, 302] width 9 height 9
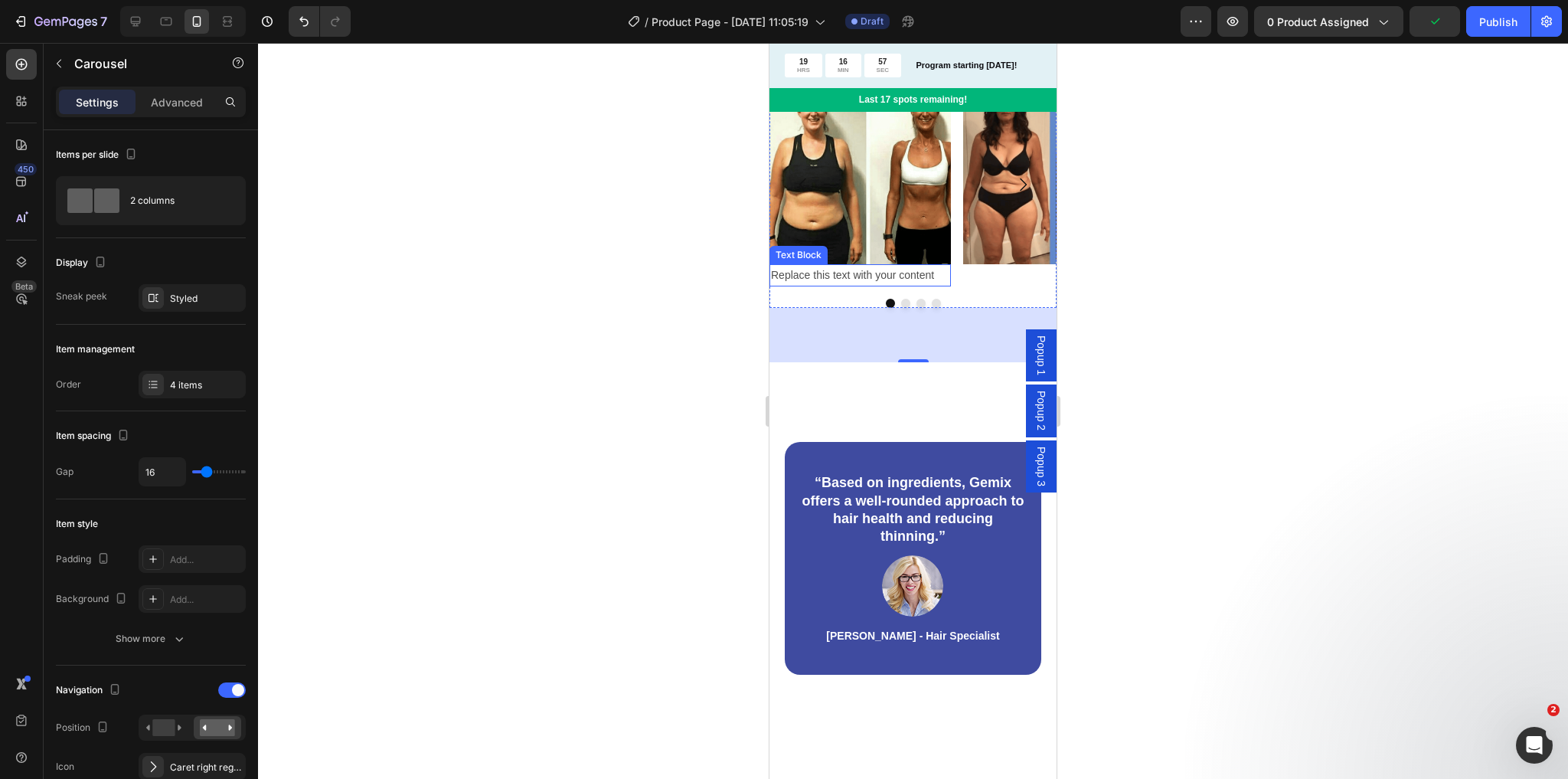
click at [870, 287] on div "Replace this text with your content" at bounding box center [860, 276] width 182 height 22
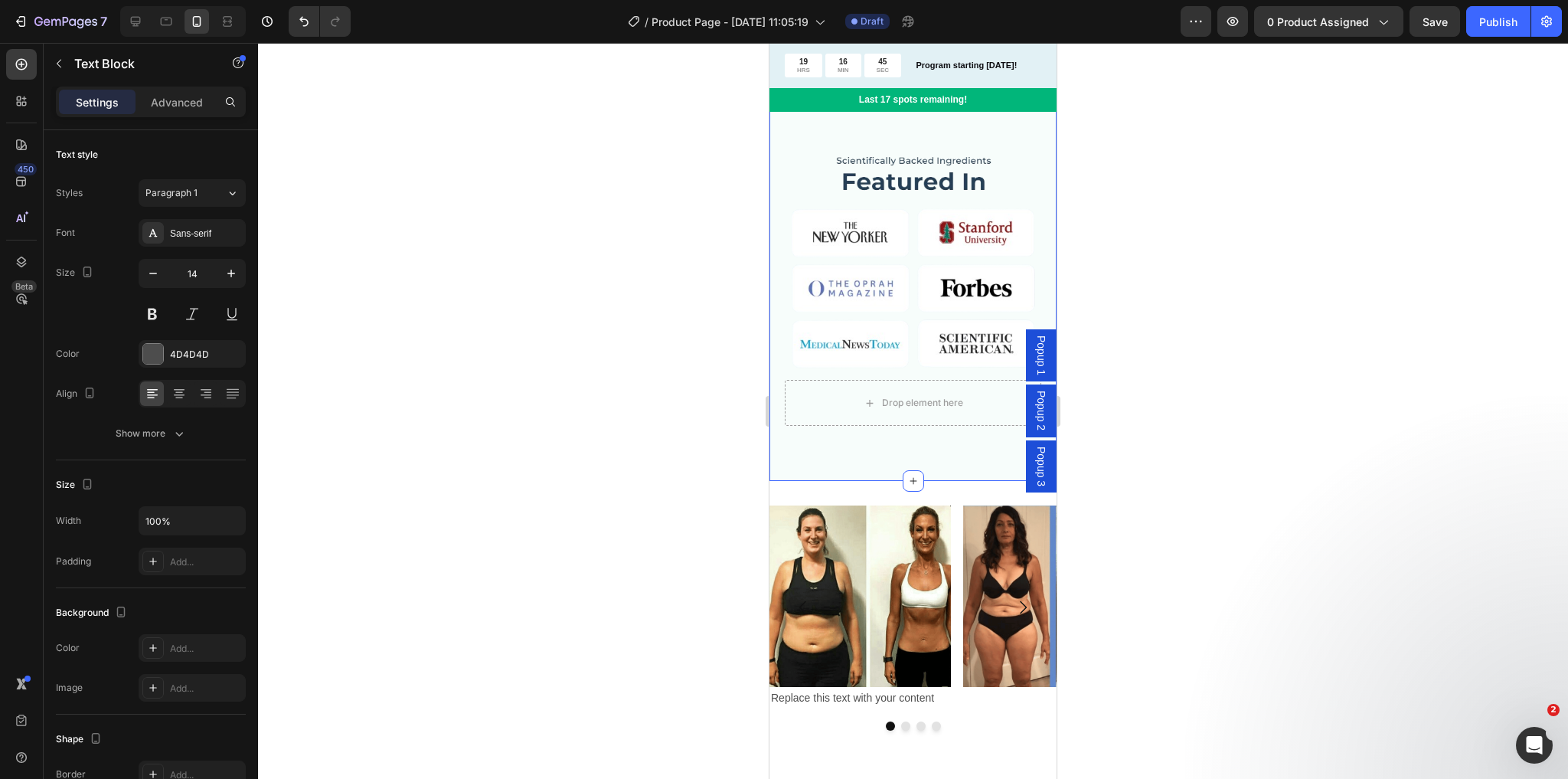
scroll to position [1471, 0]
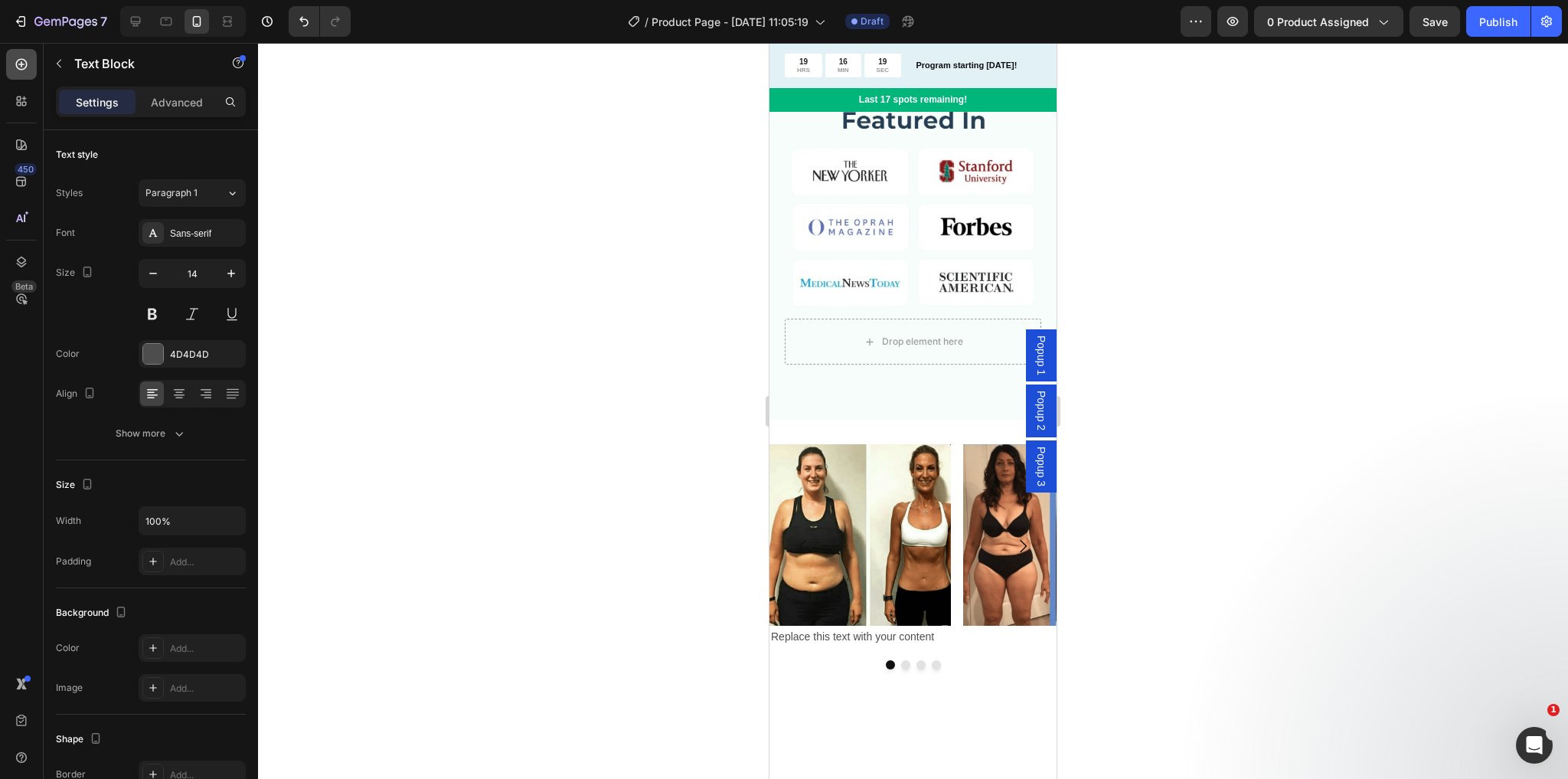
click at [18, 65] on icon at bounding box center [21, 64] width 15 height 15
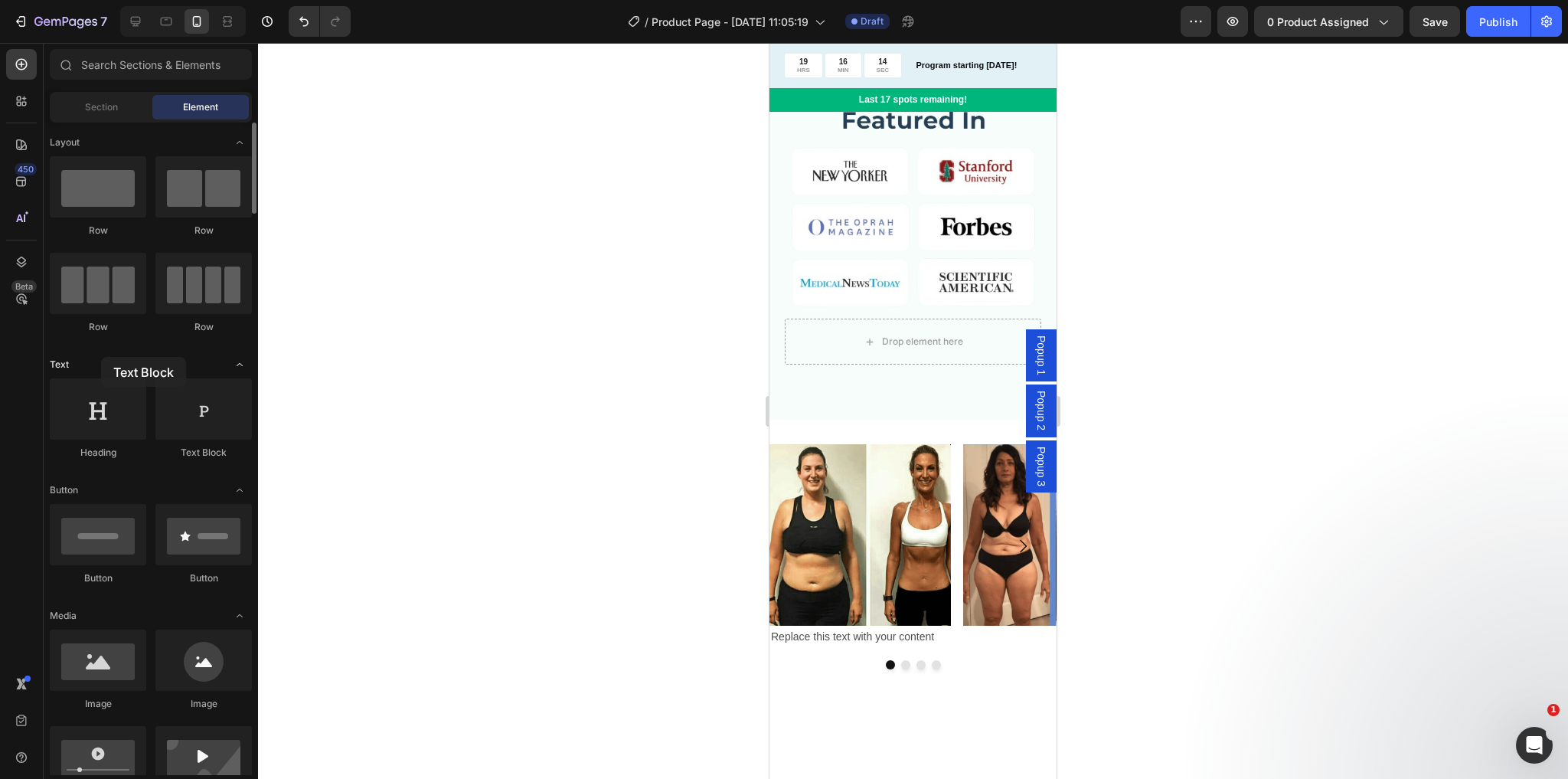
drag, startPoint x: 227, startPoint y: 432, endPoint x: 101, endPoint y: 357, distance: 146.6
drag, startPoint x: 874, startPoint y: 458, endPoint x: 887, endPoint y: 412, distance: 47.8
click at [908, 414] on icon at bounding box center [914, 420] width 12 height 12
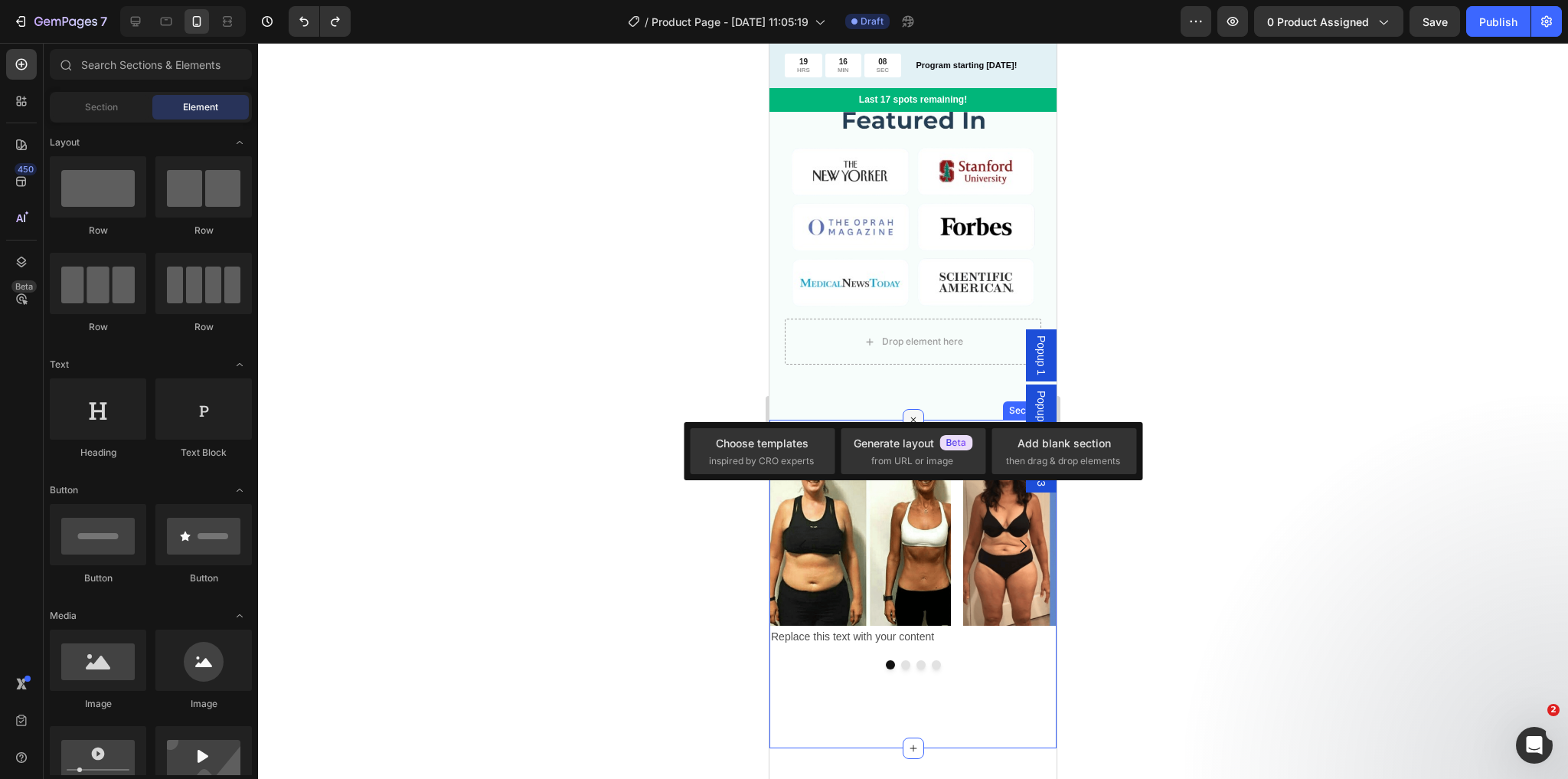
click at [907, 412] on icon at bounding box center [913, 421] width 18 height 18
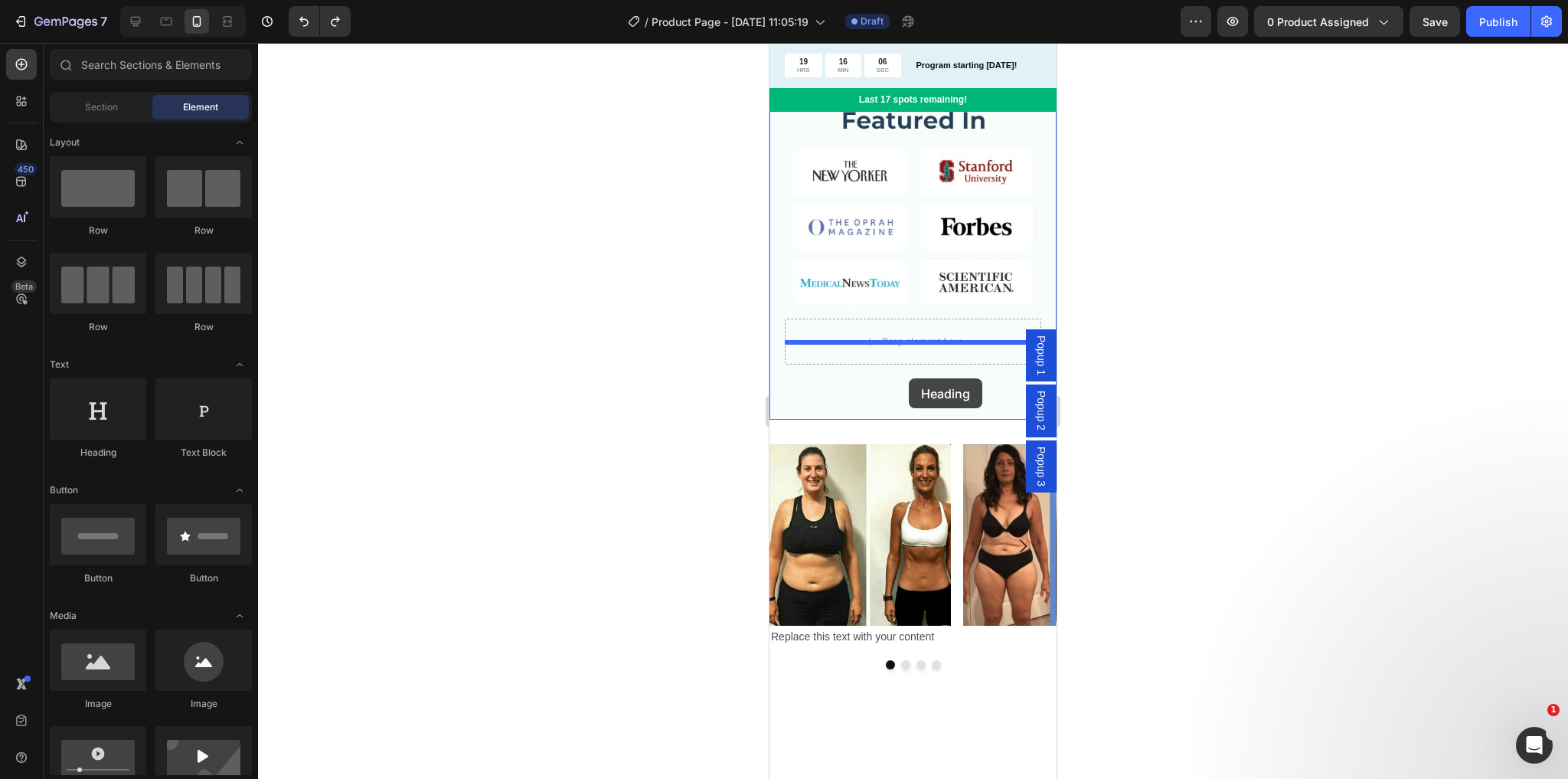
drag, startPoint x: 892, startPoint y: 483, endPoint x: 909, endPoint y: 378, distance: 106.4
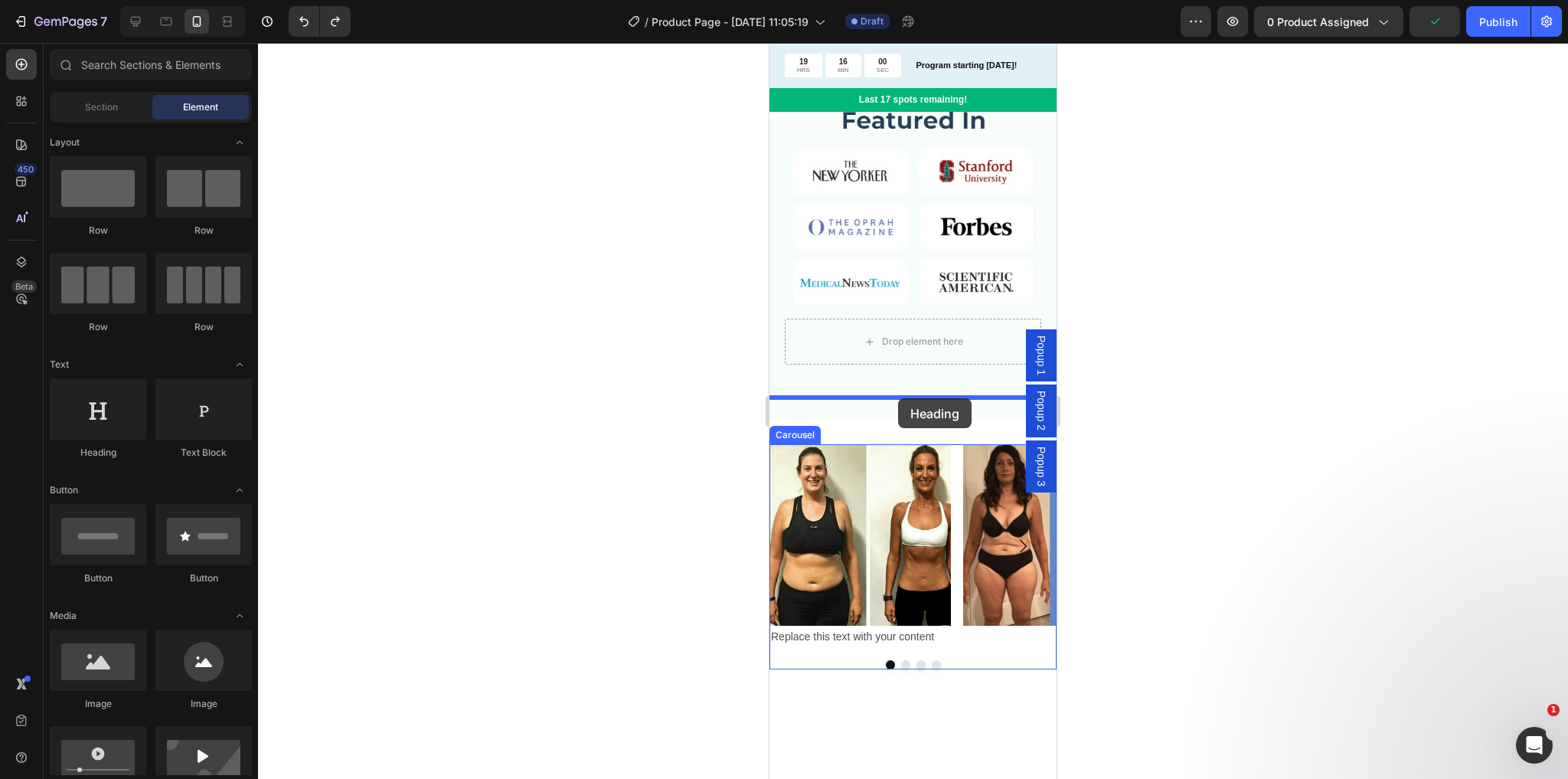
drag, startPoint x: 883, startPoint y: 453, endPoint x: 898, endPoint y: 402, distance: 53.2
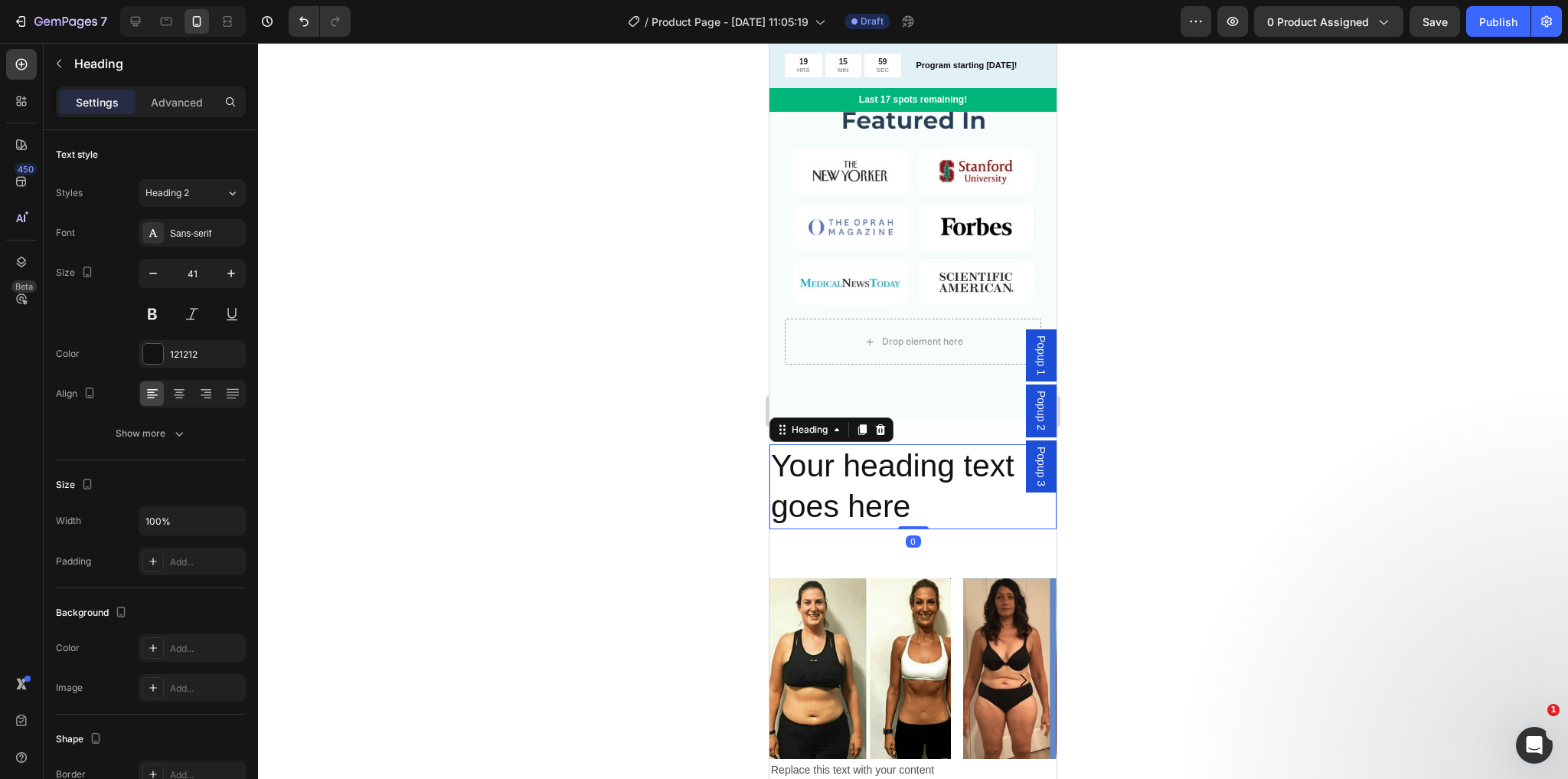
click at [922, 487] on h2 "Your heading text goes here" at bounding box center [913, 487] width 287 height 85
click at [922, 487] on p "Your heading text goes here" at bounding box center [913, 487] width 284 height 82
click at [826, 420] on div "Your heading text goes here Heading Section 4" at bounding box center [913, 487] width 287 height 134
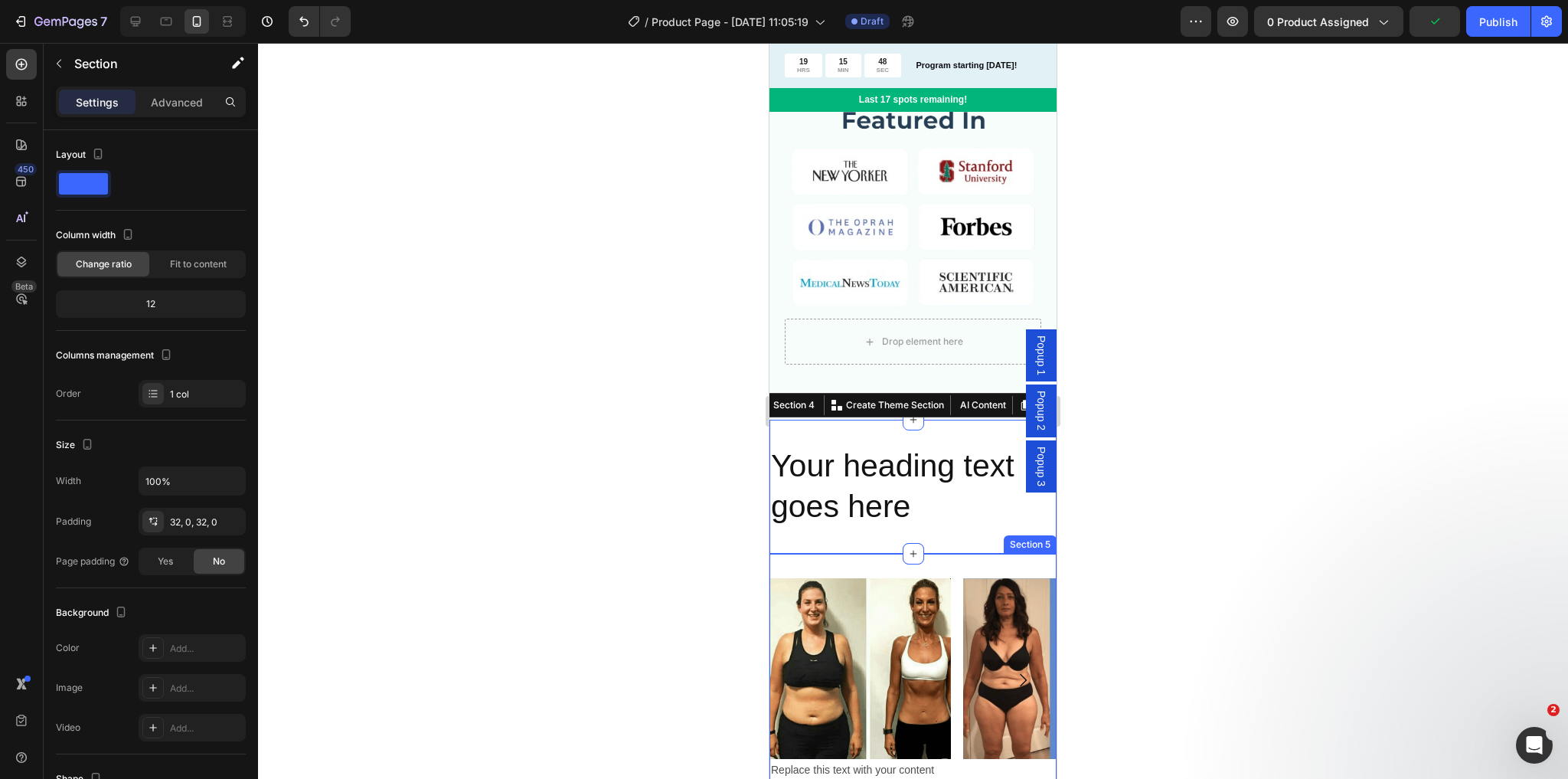
click at [782, 554] on div "Image Replace this text with your content Text Block Image Image Image Carousel…" at bounding box center [913, 718] width 287 height 328
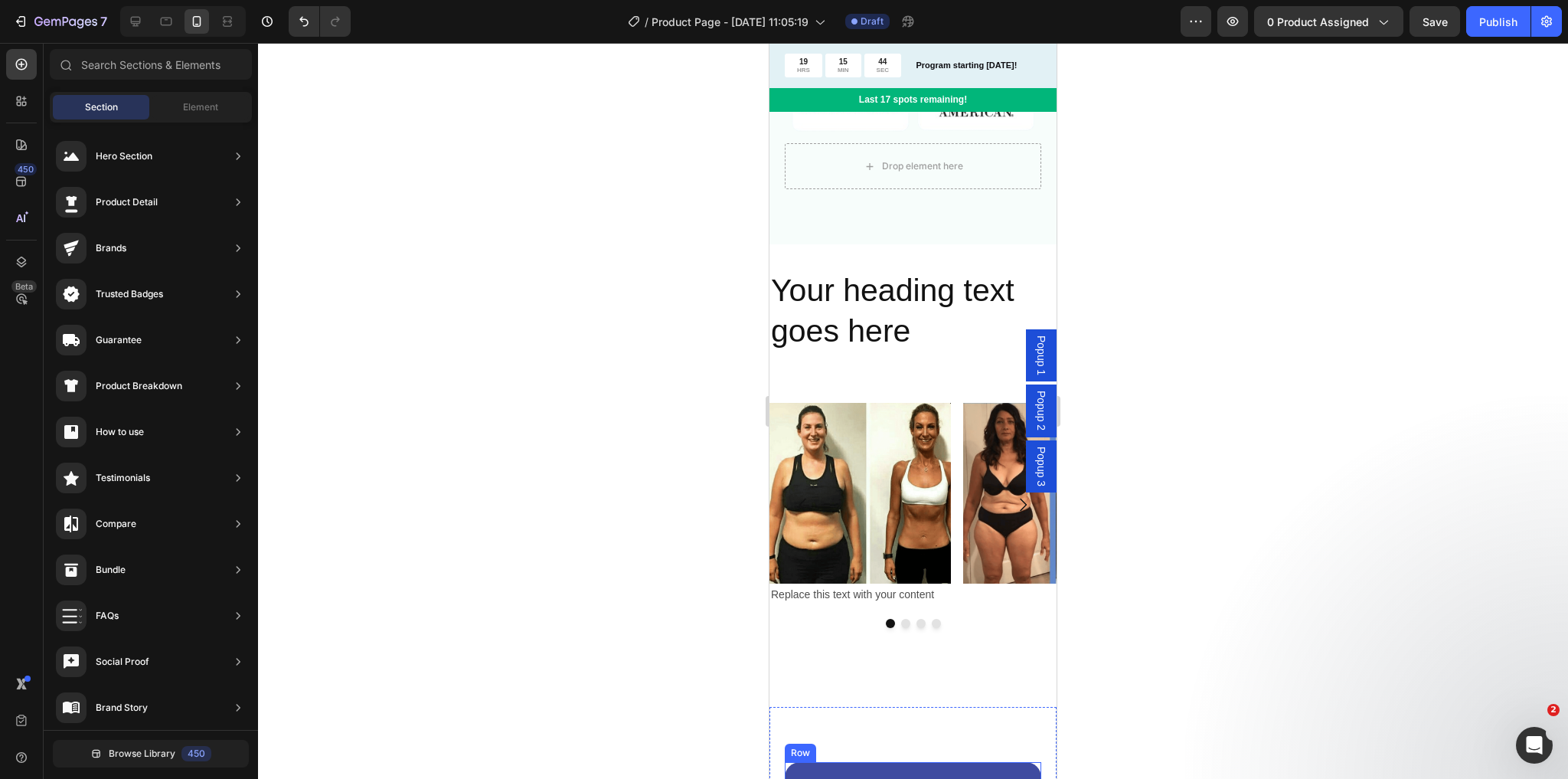
scroll to position [1625, 0]
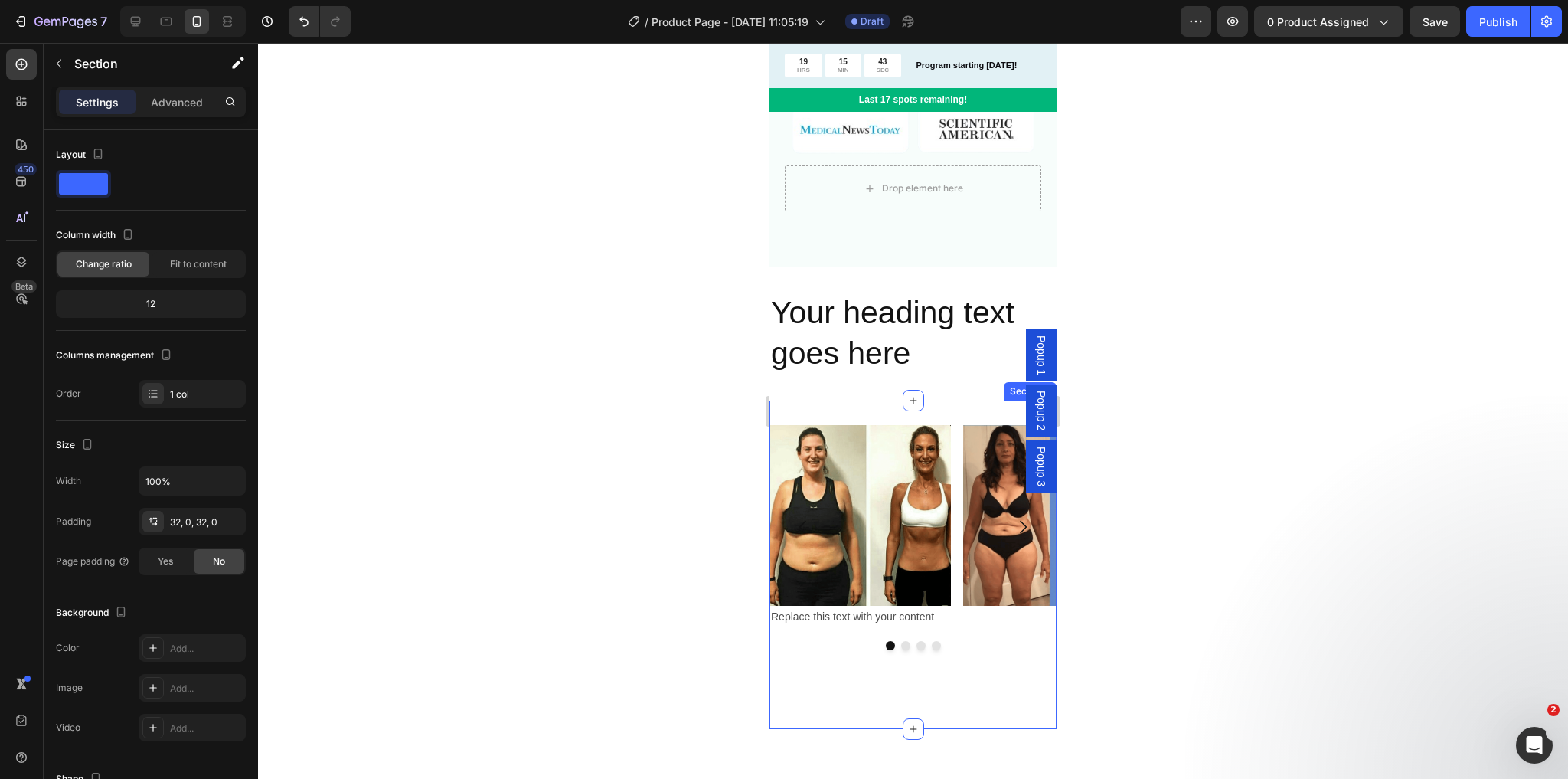
click at [1038, 652] on div "Image Replace this text with your content Text Block Image Image Image Carousel" at bounding box center [913, 564] width 287 height 280
click at [838, 267] on div "Your heading text goes here Heading Section 4" at bounding box center [913, 333] width 287 height 134
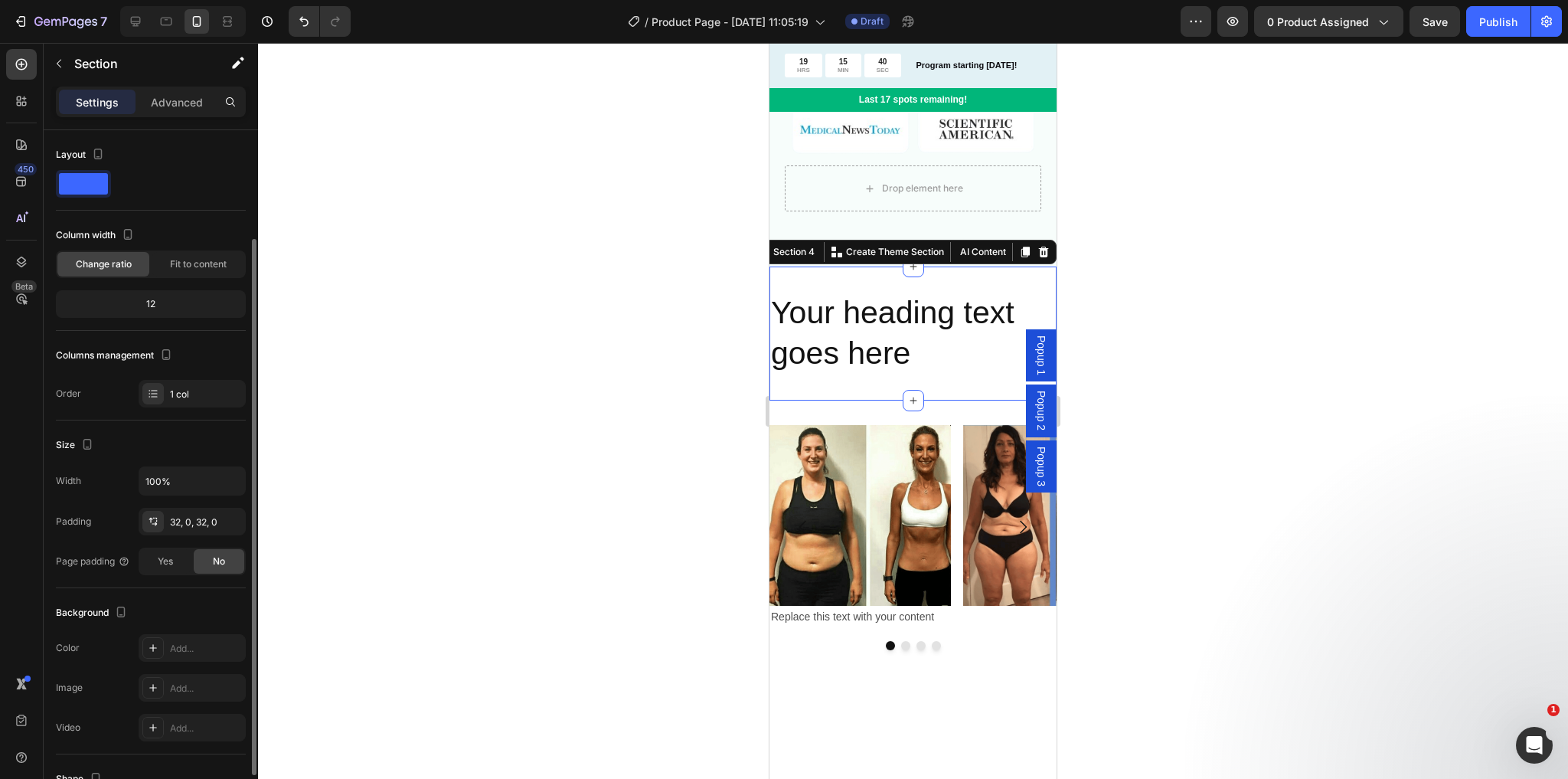
scroll to position [201, 0]
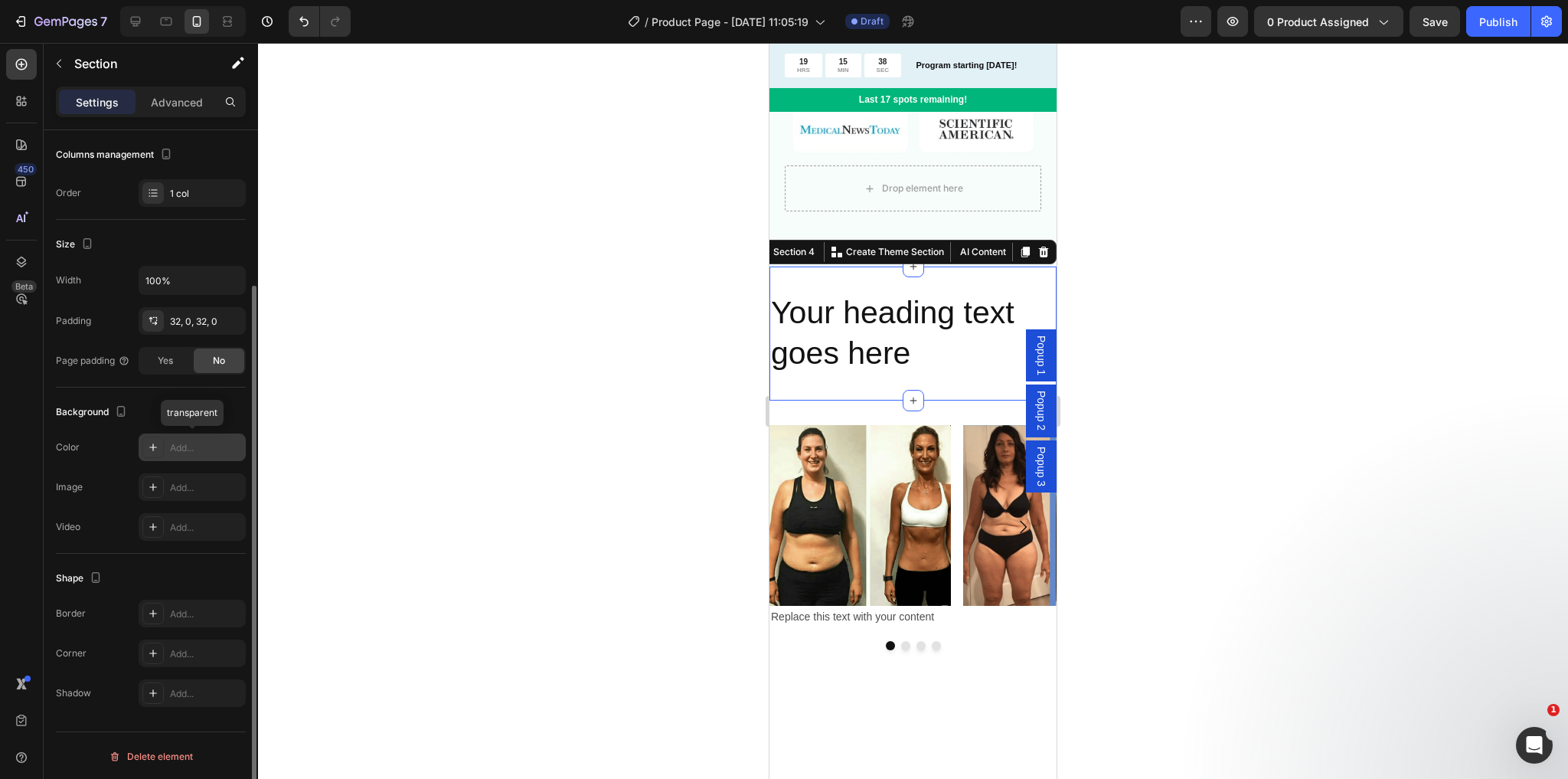
click at [155, 455] on div at bounding box center [153, 448] width 22 height 22
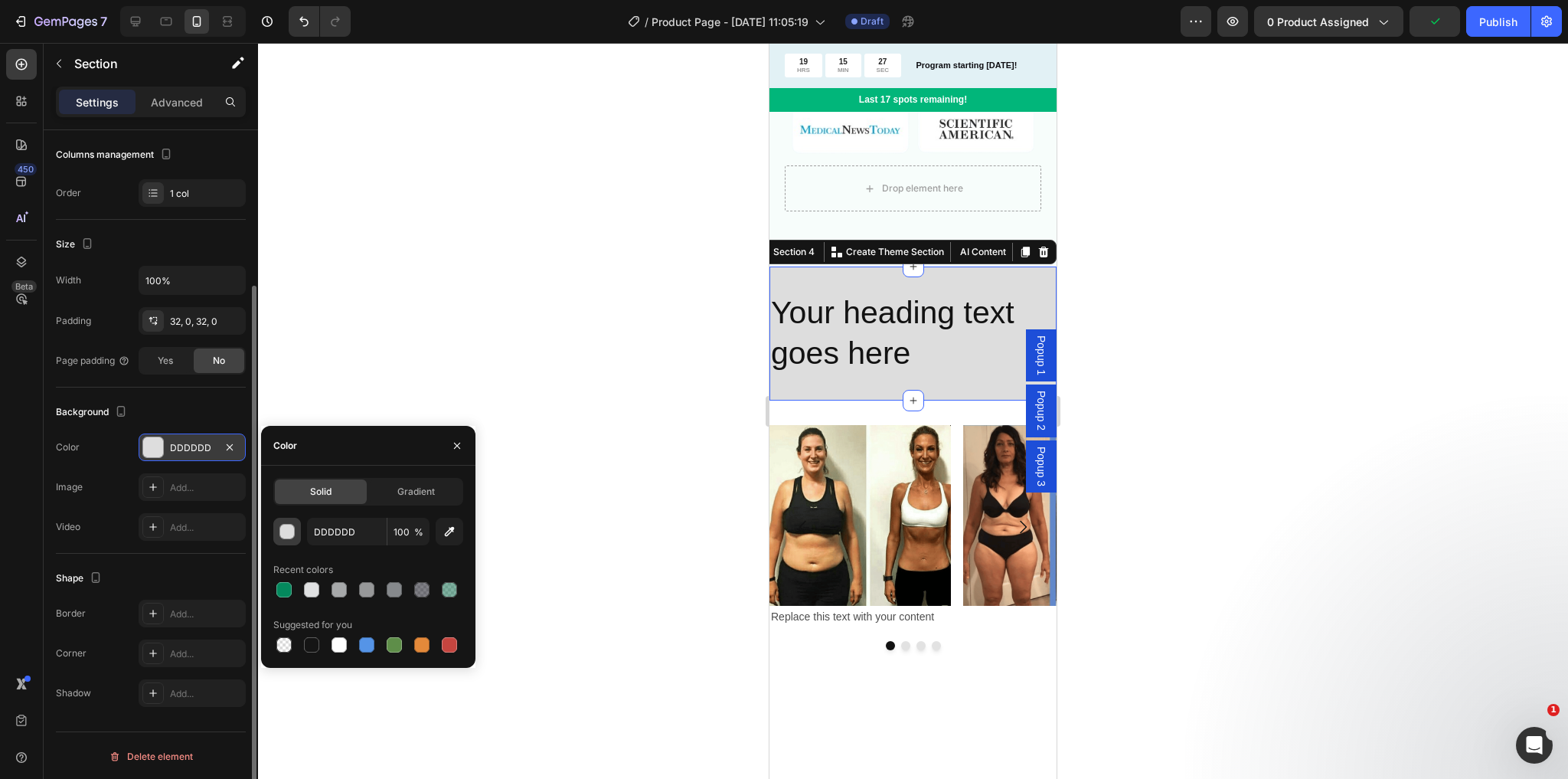
click at [286, 531] on div "button" at bounding box center [287, 531] width 15 height 15
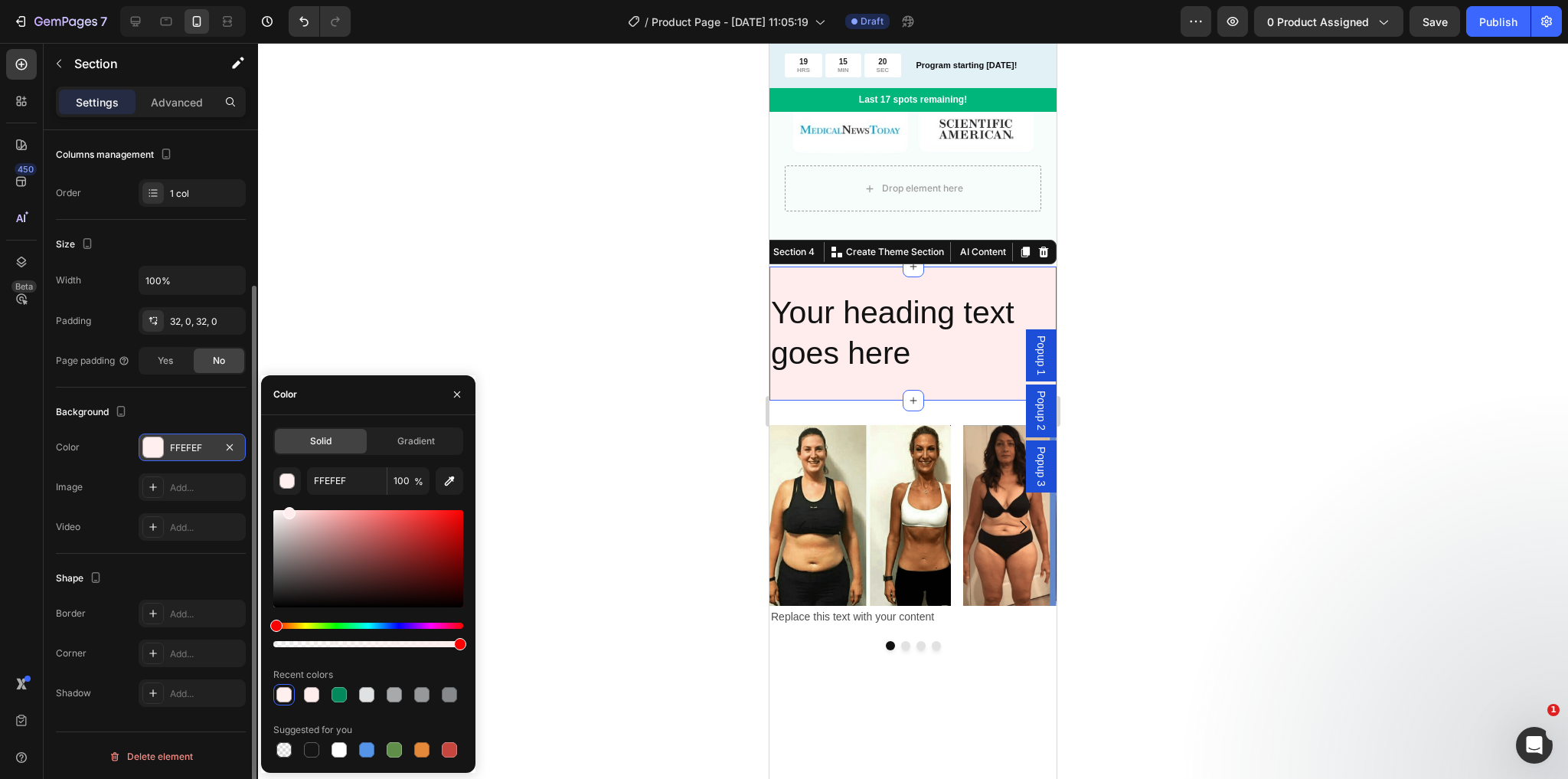
type input "FFEDED"
drag, startPoint x: 314, startPoint y: 518, endPoint x: 287, endPoint y: 496, distance: 34.8
click at [287, 496] on div "FFEDED 100 % Recent colors Suggested for you" at bounding box center [368, 614] width 190 height 293
click at [398, 484] on input "100" at bounding box center [409, 482] width 42 height 28
type input "1"
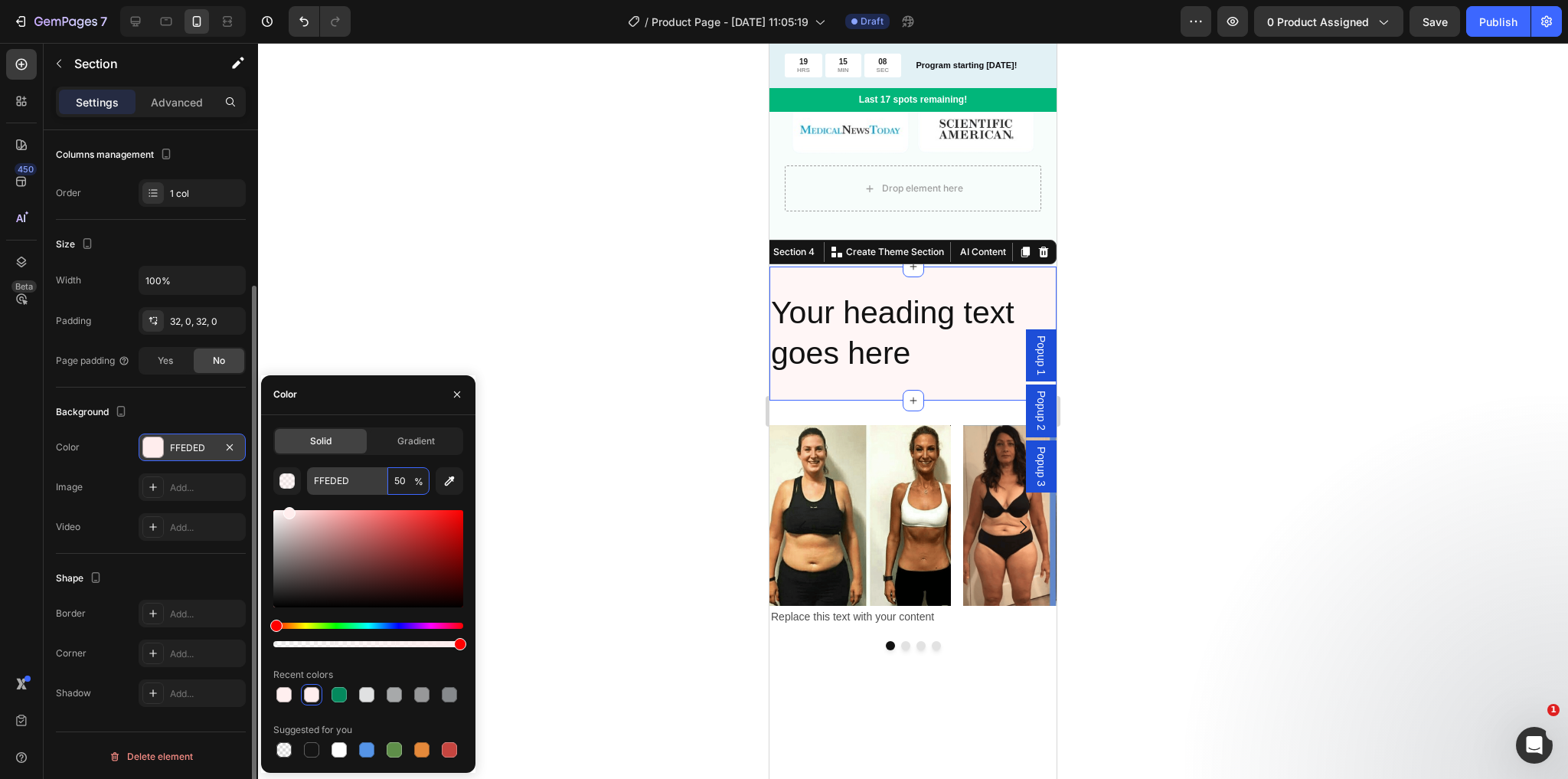
type input "50"
click at [348, 482] on input "FFEDED" at bounding box center [347, 482] width 80 height 28
click at [842, 642] on div at bounding box center [913, 646] width 287 height 9
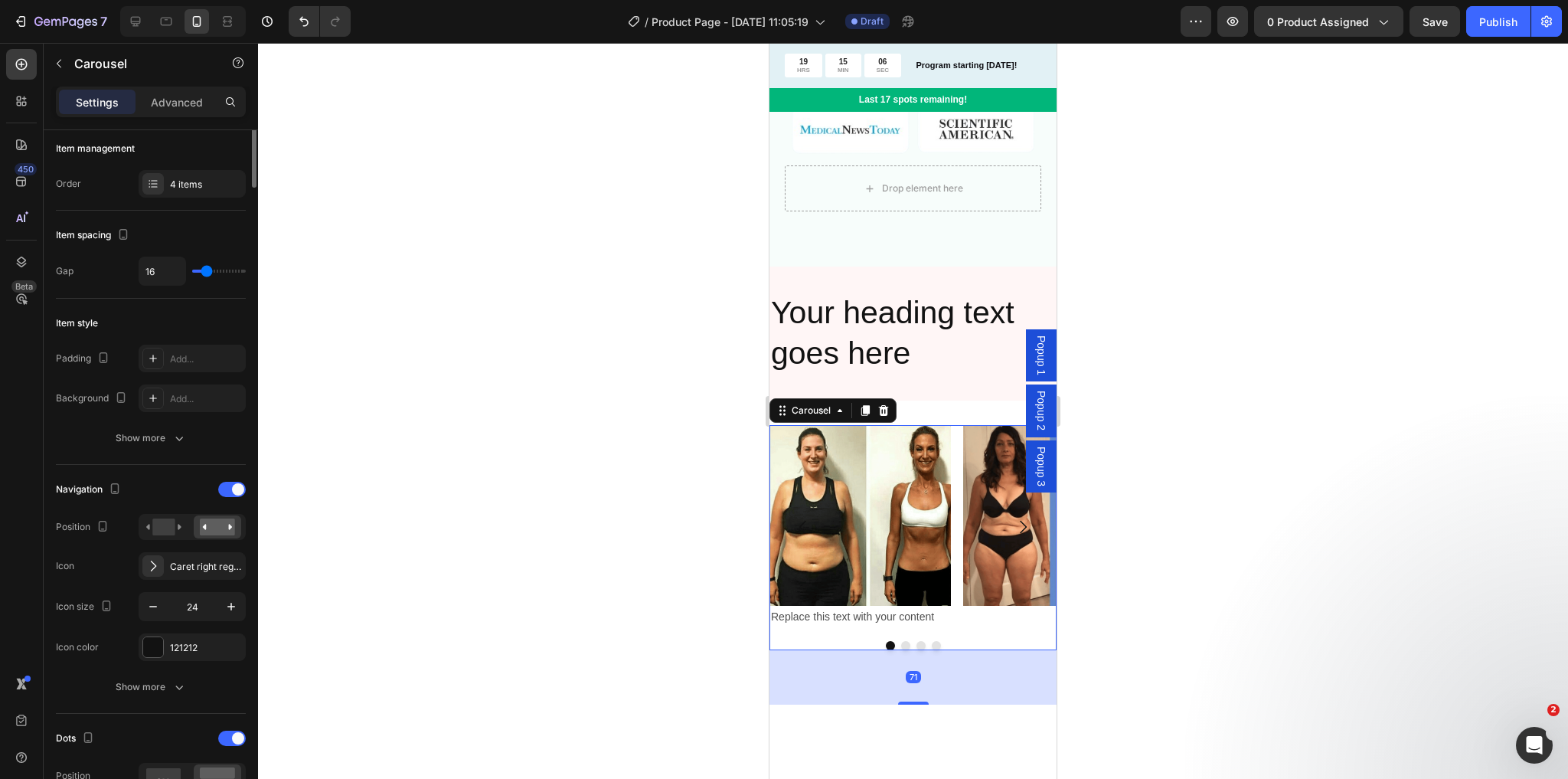
scroll to position [0, 0]
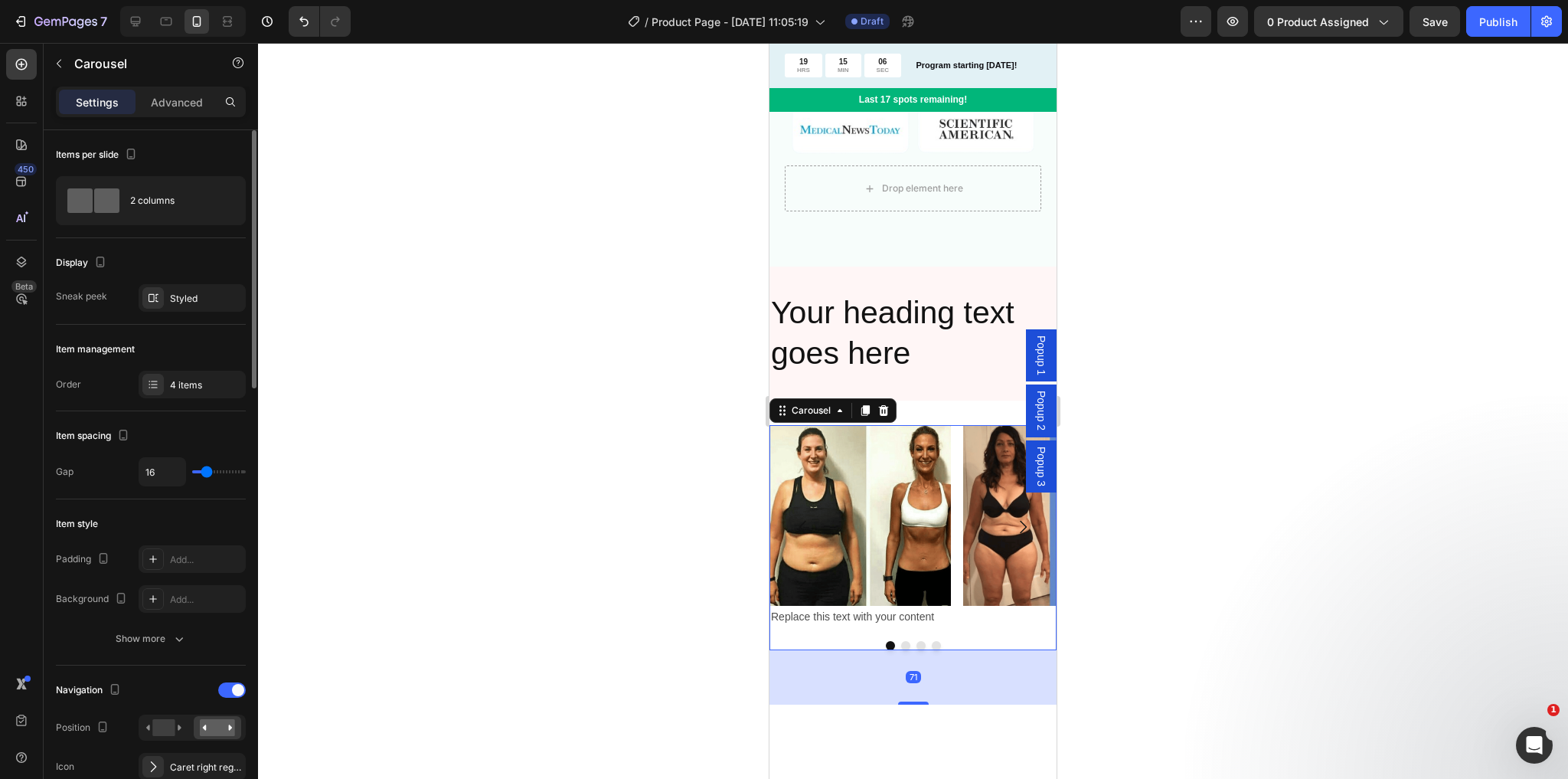
click at [833, 658] on div "71" at bounding box center [913, 678] width 287 height 55
click at [1023, 672] on div "71" at bounding box center [913, 678] width 287 height 55
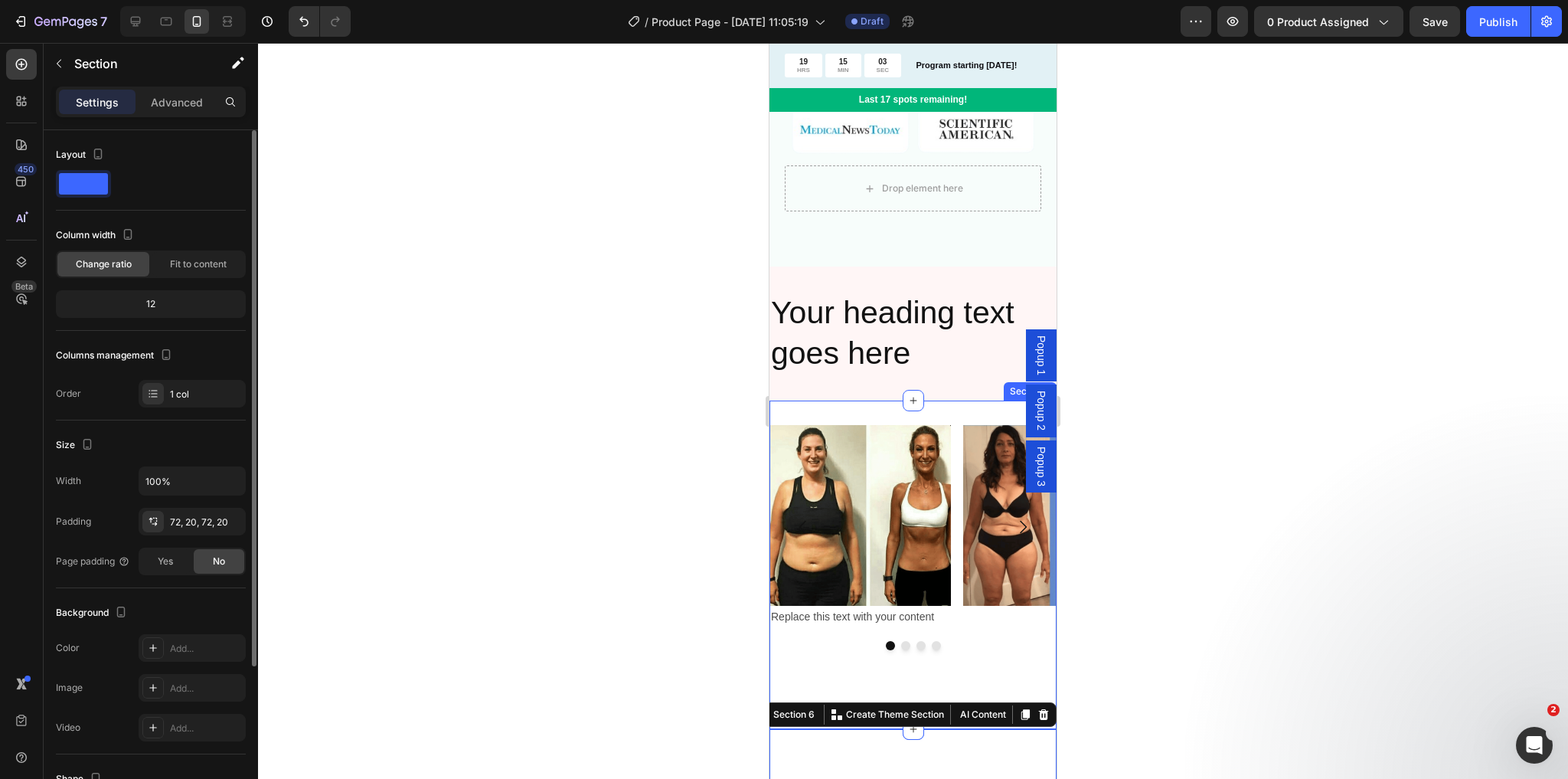
click at [1035, 664] on div "Image Replace this text with your content Text Block Image Image Image Carousel" at bounding box center [913, 564] width 287 height 280
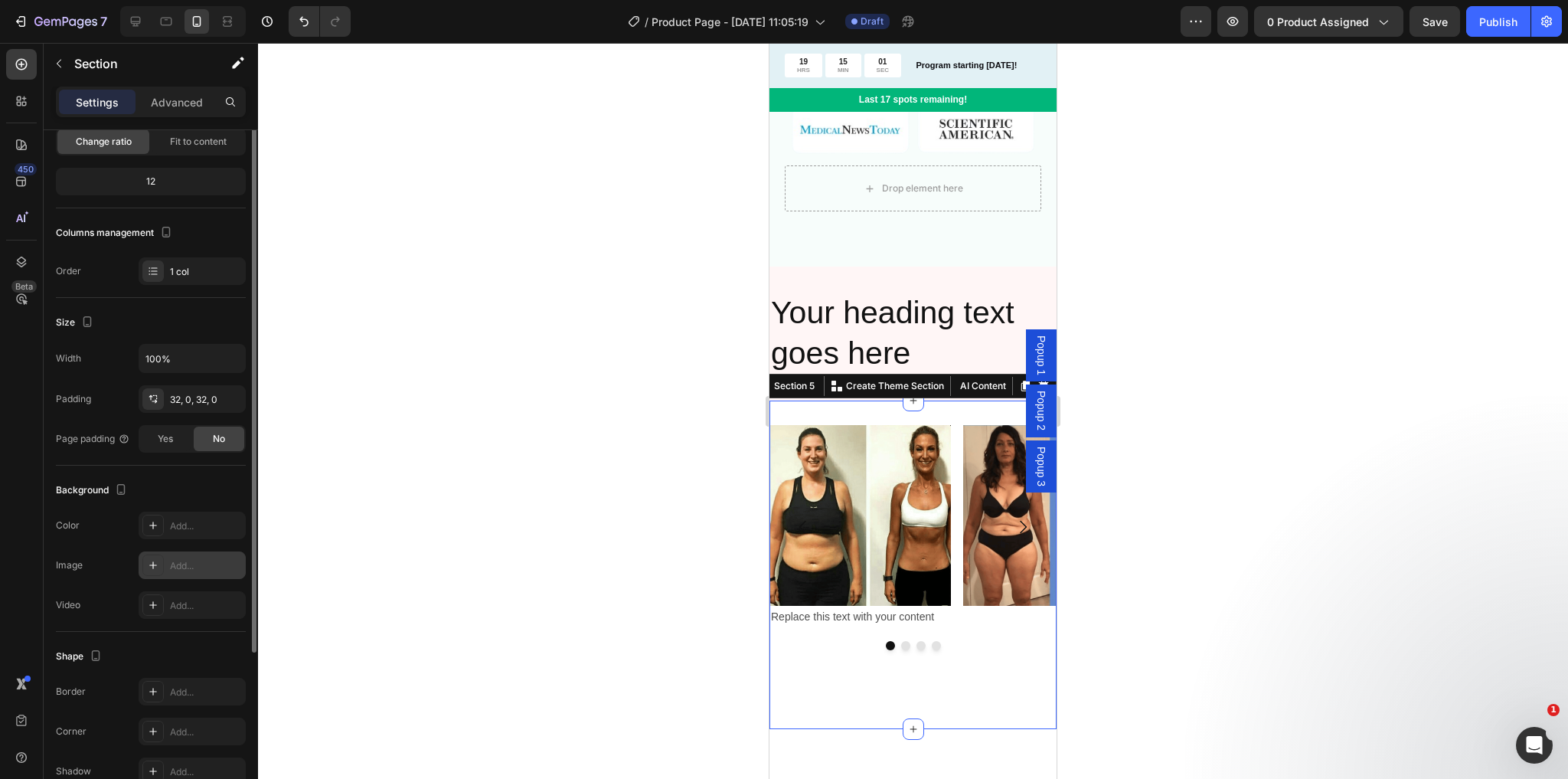
scroll to position [184, 0]
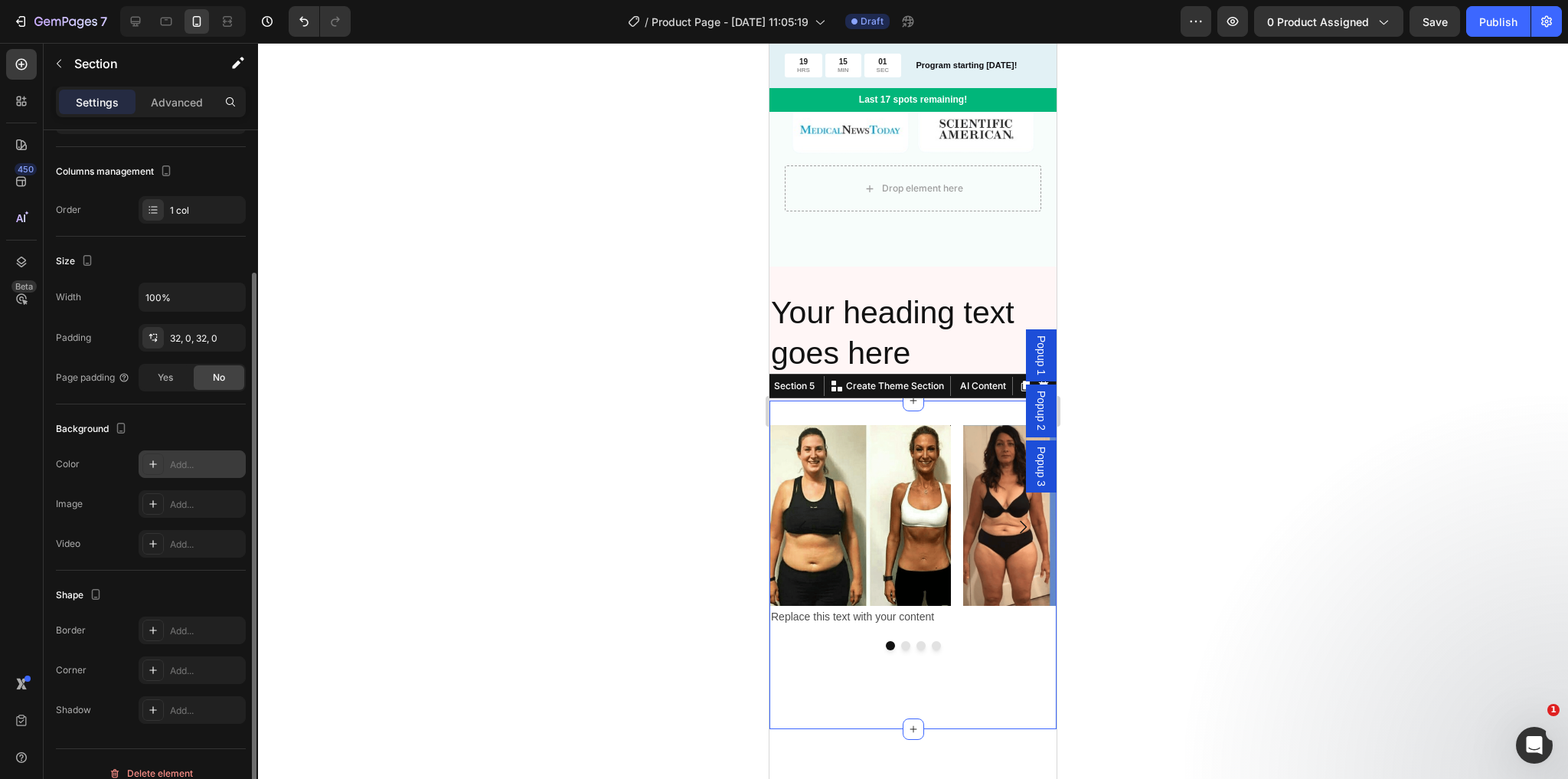
click at [151, 470] on div at bounding box center [153, 465] width 22 height 22
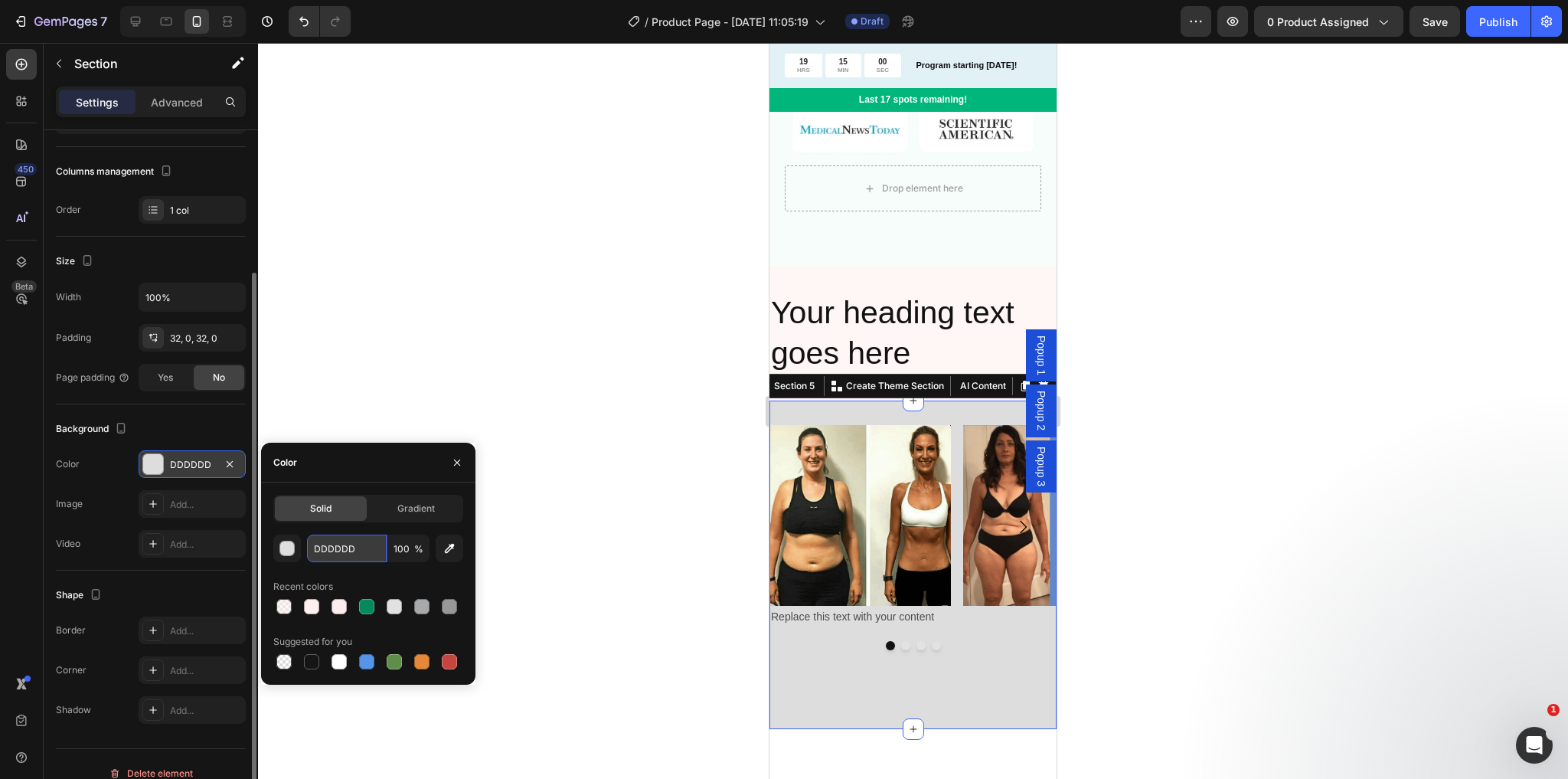
click at [343, 539] on input "DDDDDD" at bounding box center [347, 549] width 80 height 28
paste input "FFEDE"
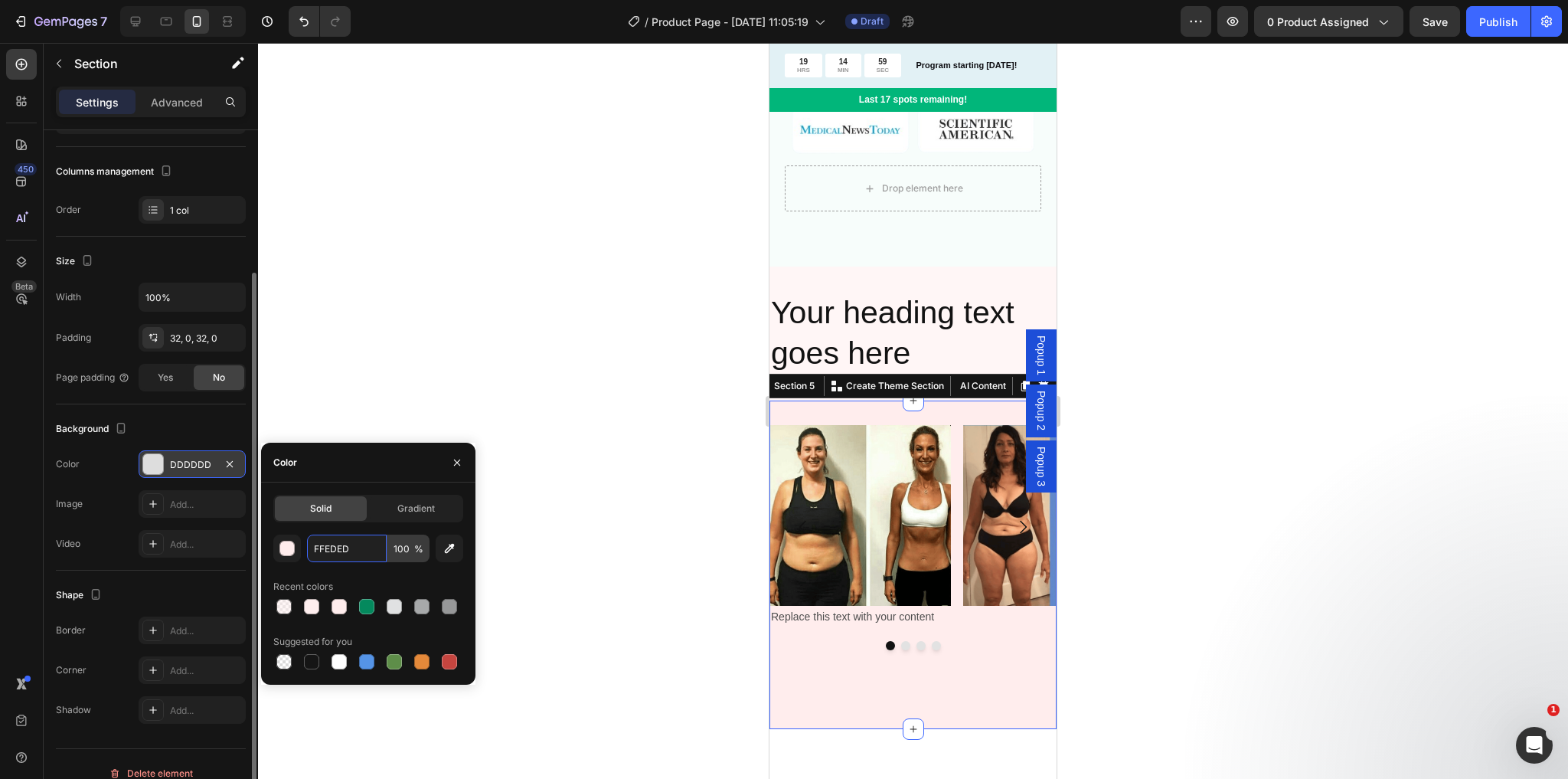
type input "FFEDED"
click at [403, 547] on input "100" at bounding box center [409, 549] width 42 height 28
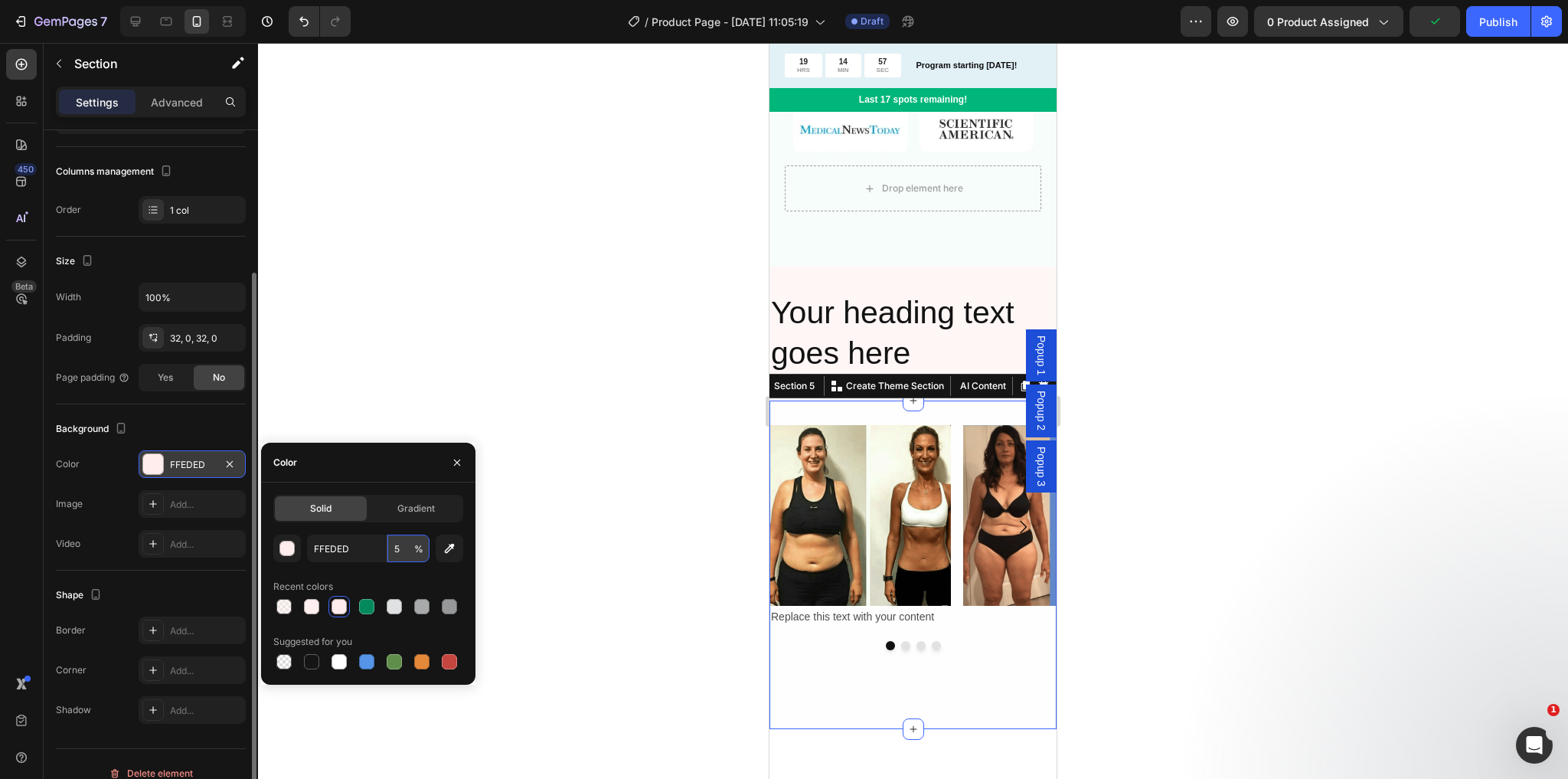
type input "50"
click at [988, 689] on div "Image Replace this text with your content Text Block Image Image Image Carousel…" at bounding box center [913, 565] width 287 height 328
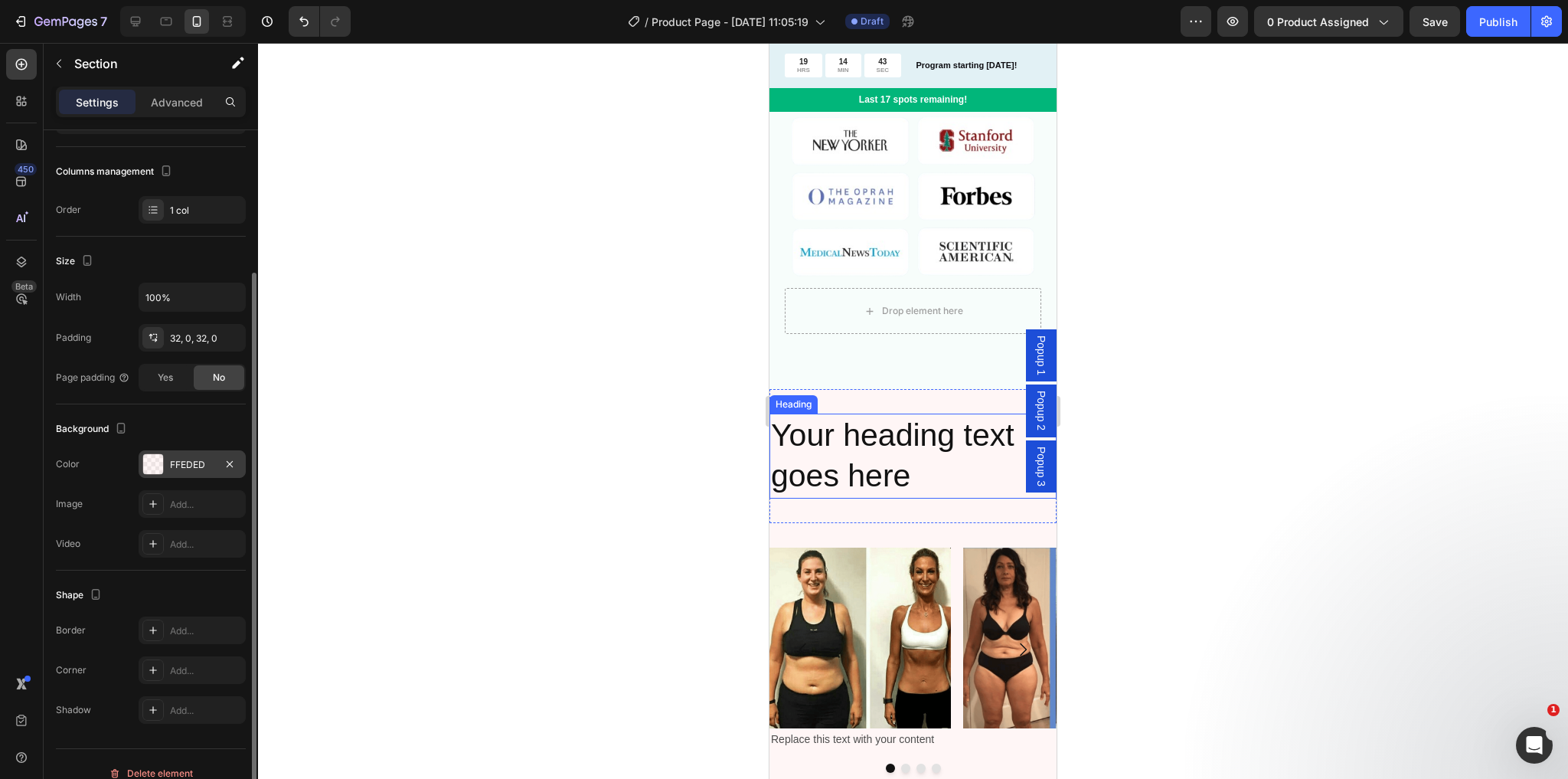
scroll to position [1441, 0]
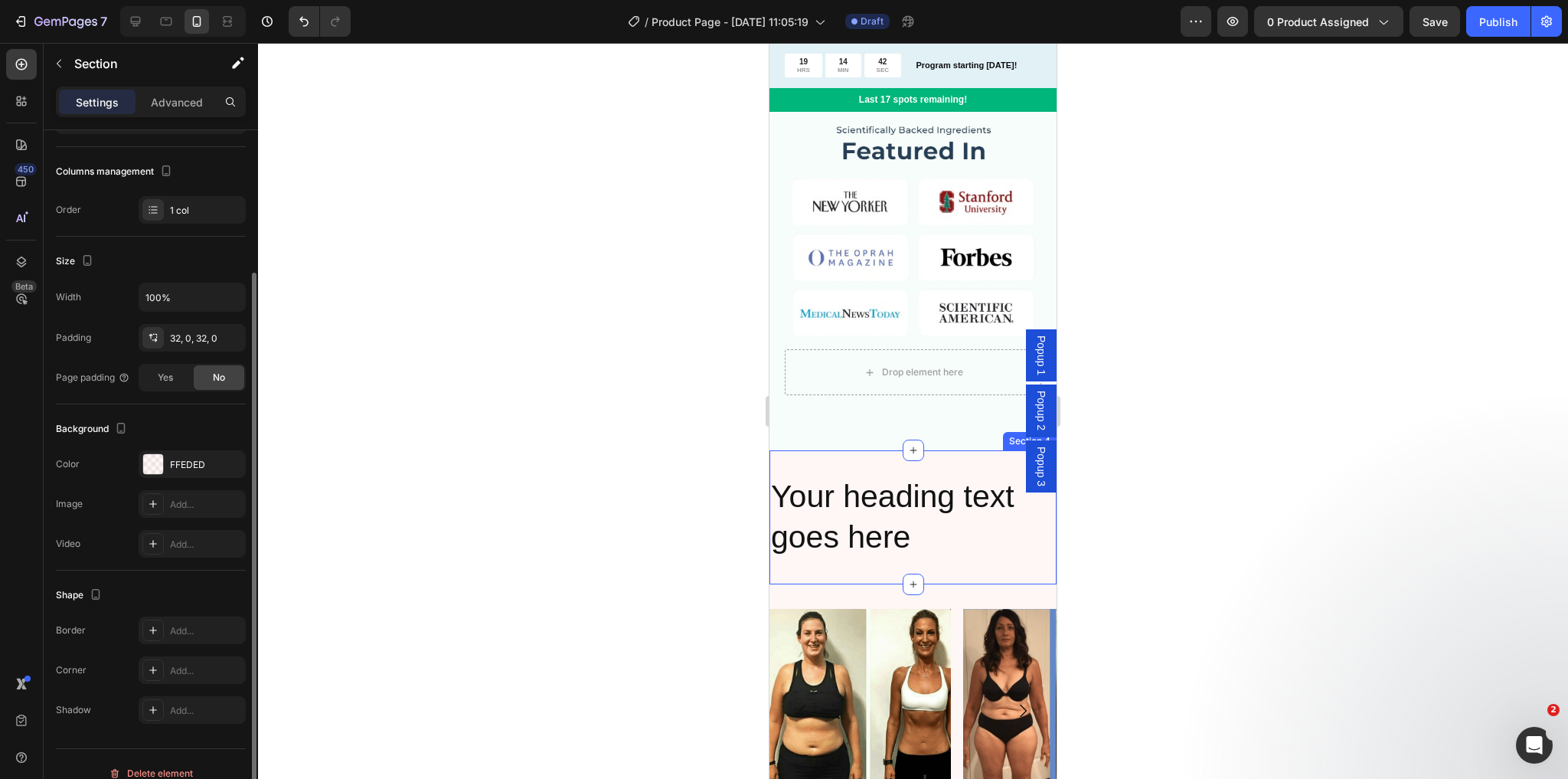
click at [847, 451] on div "Your heading text goes here Heading Section 4" at bounding box center [913, 517] width 287 height 134
click at [187, 465] on div "FFEDED" at bounding box center [192, 466] width 45 height 14
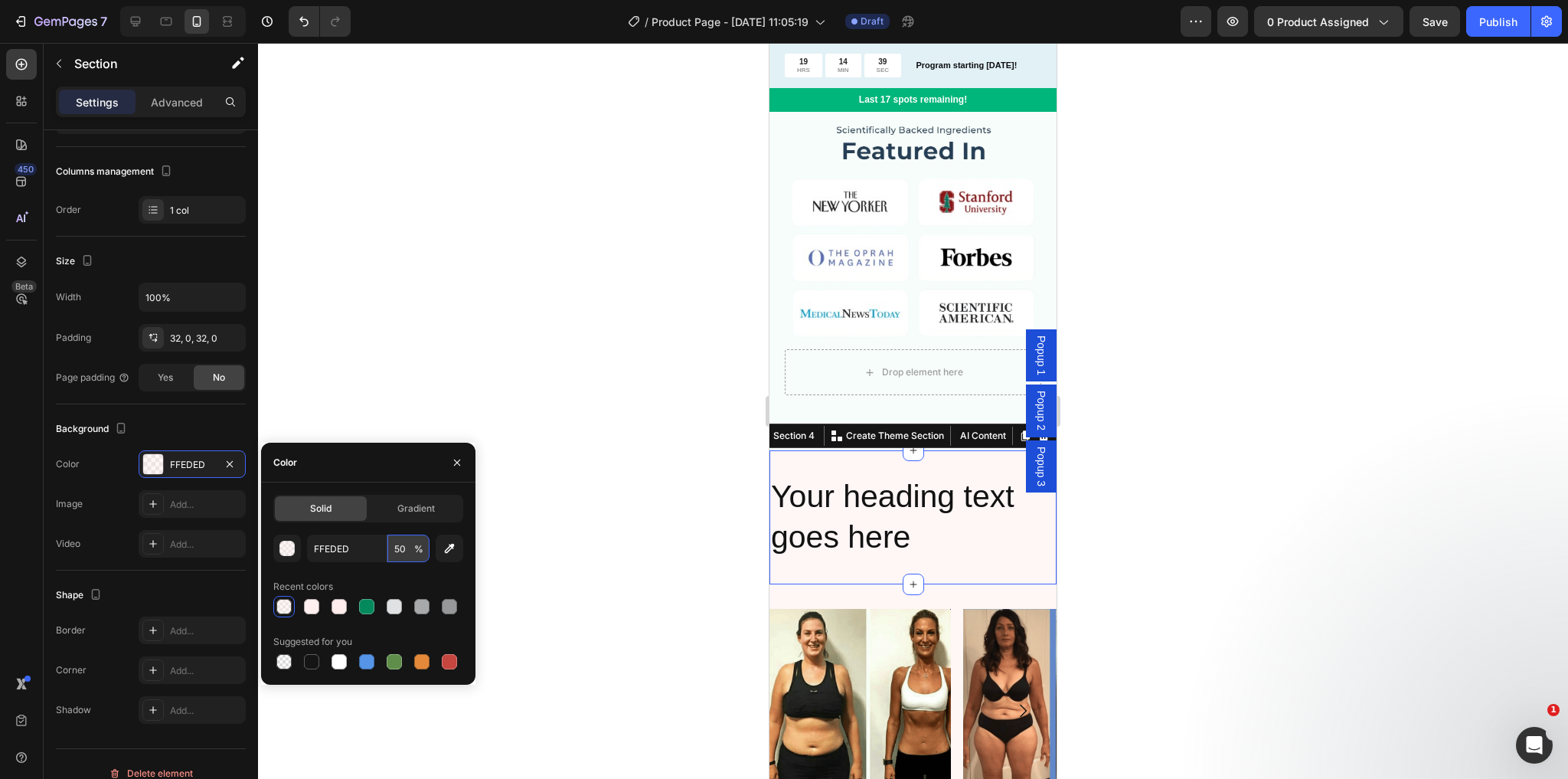
click at [407, 552] on input "50" at bounding box center [409, 549] width 42 height 28
type input "30"
click at [827, 349] on div "Drop element here" at bounding box center [913, 372] width 257 height 46
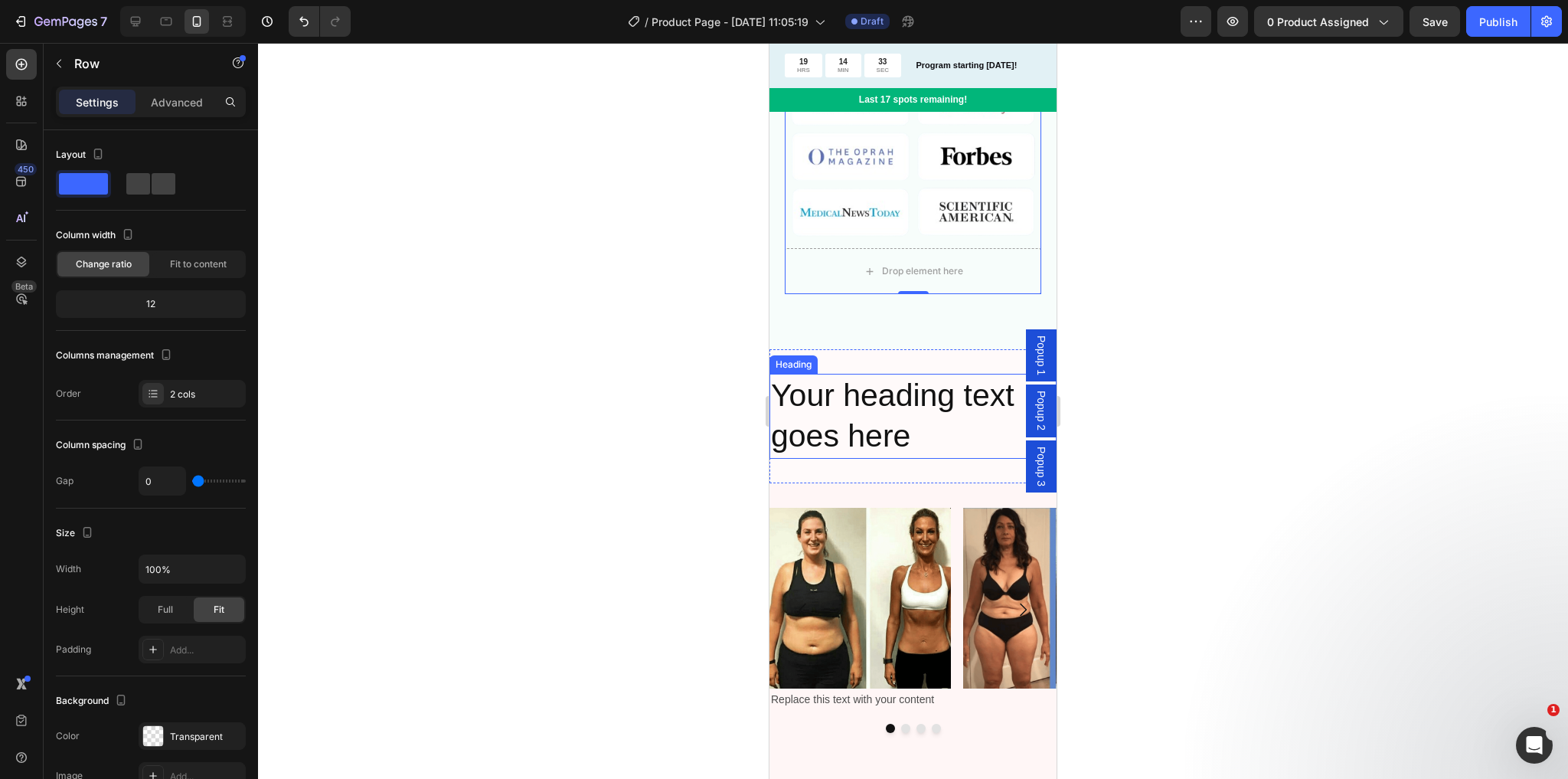
scroll to position [1563, 0]
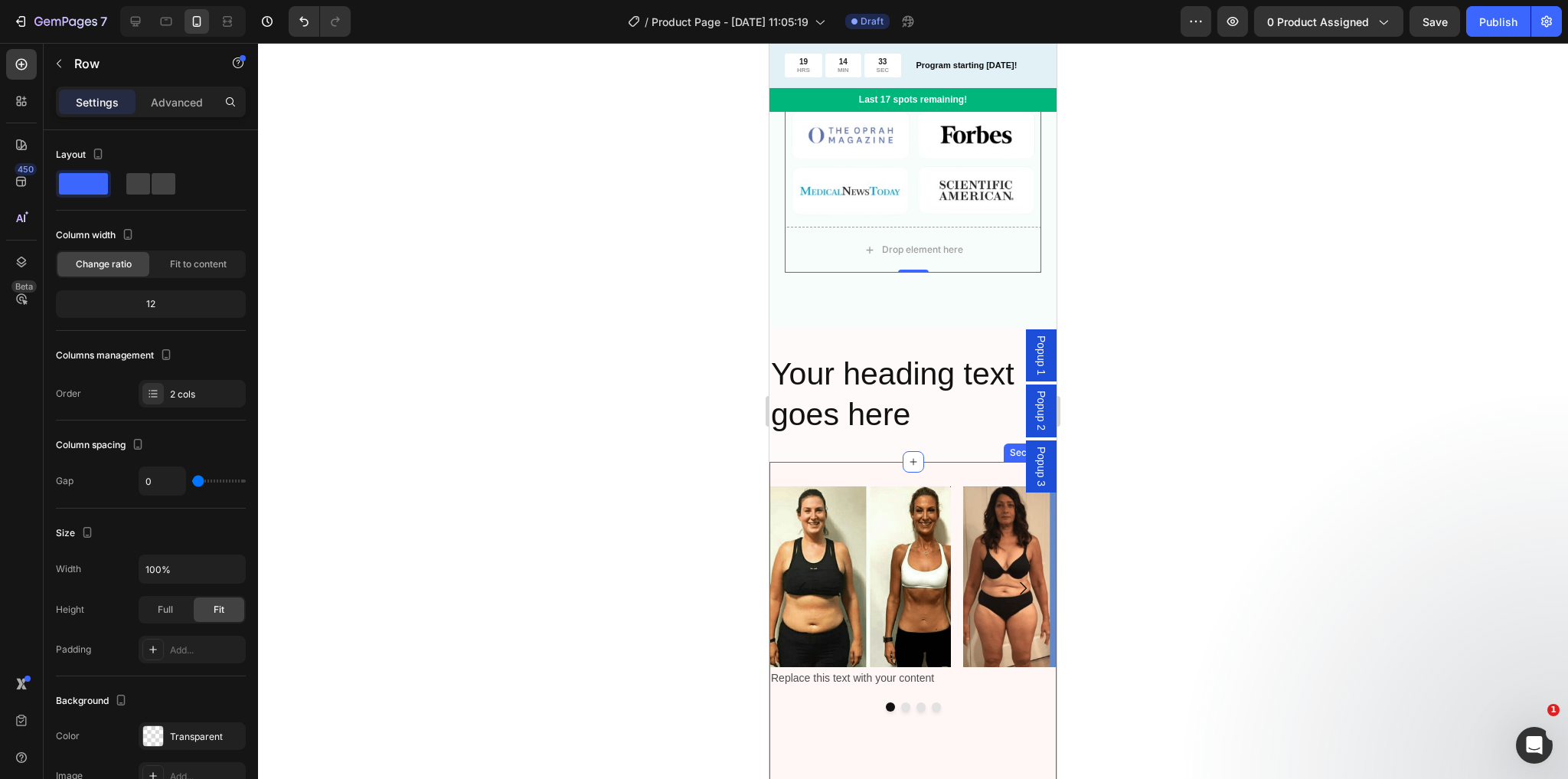
click at [884, 462] on div "Image Replace this text with your content Text Block Image Image Image Carousel…" at bounding box center [913, 626] width 287 height 328
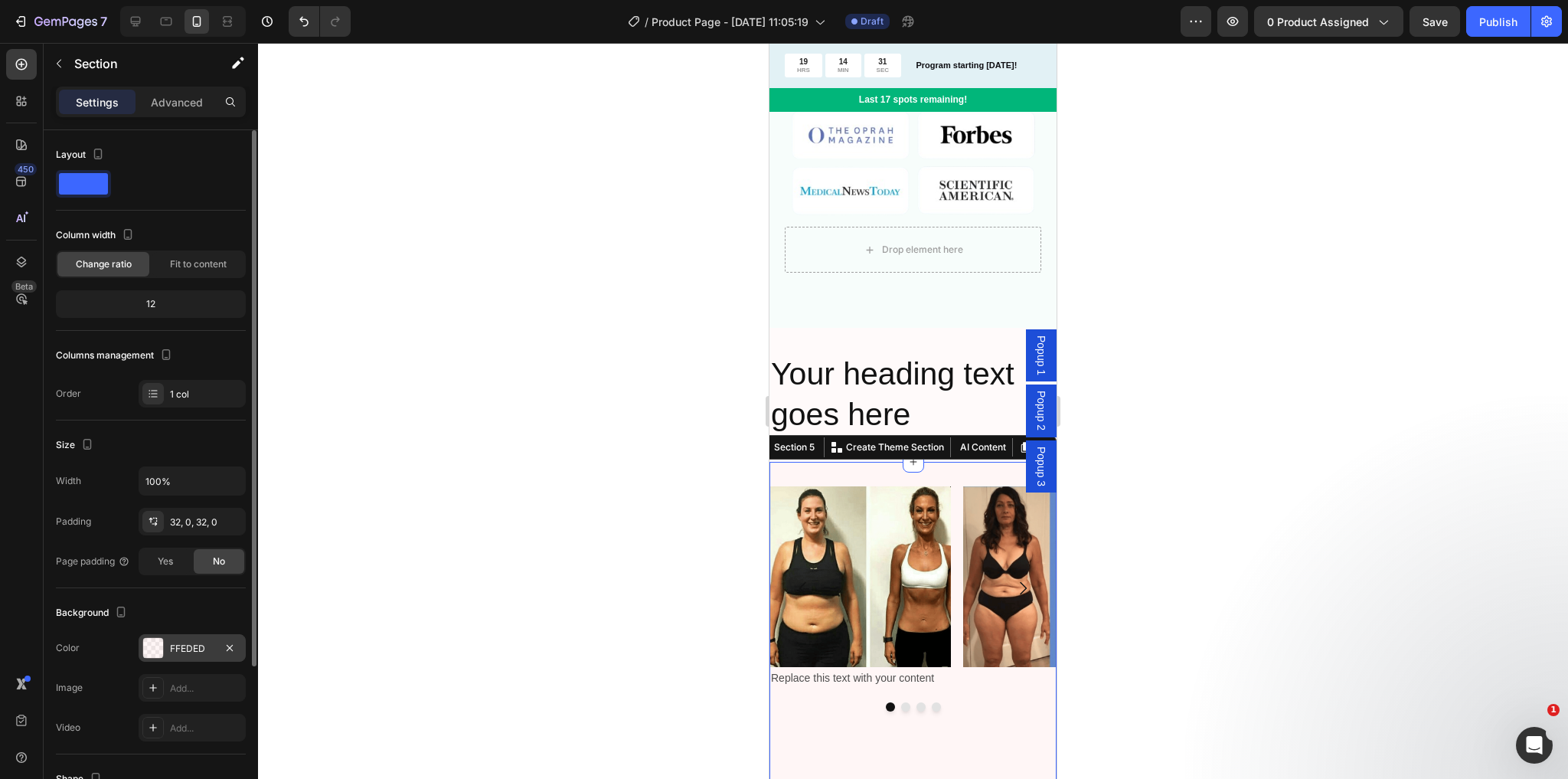
click at [177, 642] on div "FFEDED" at bounding box center [192, 649] width 45 height 14
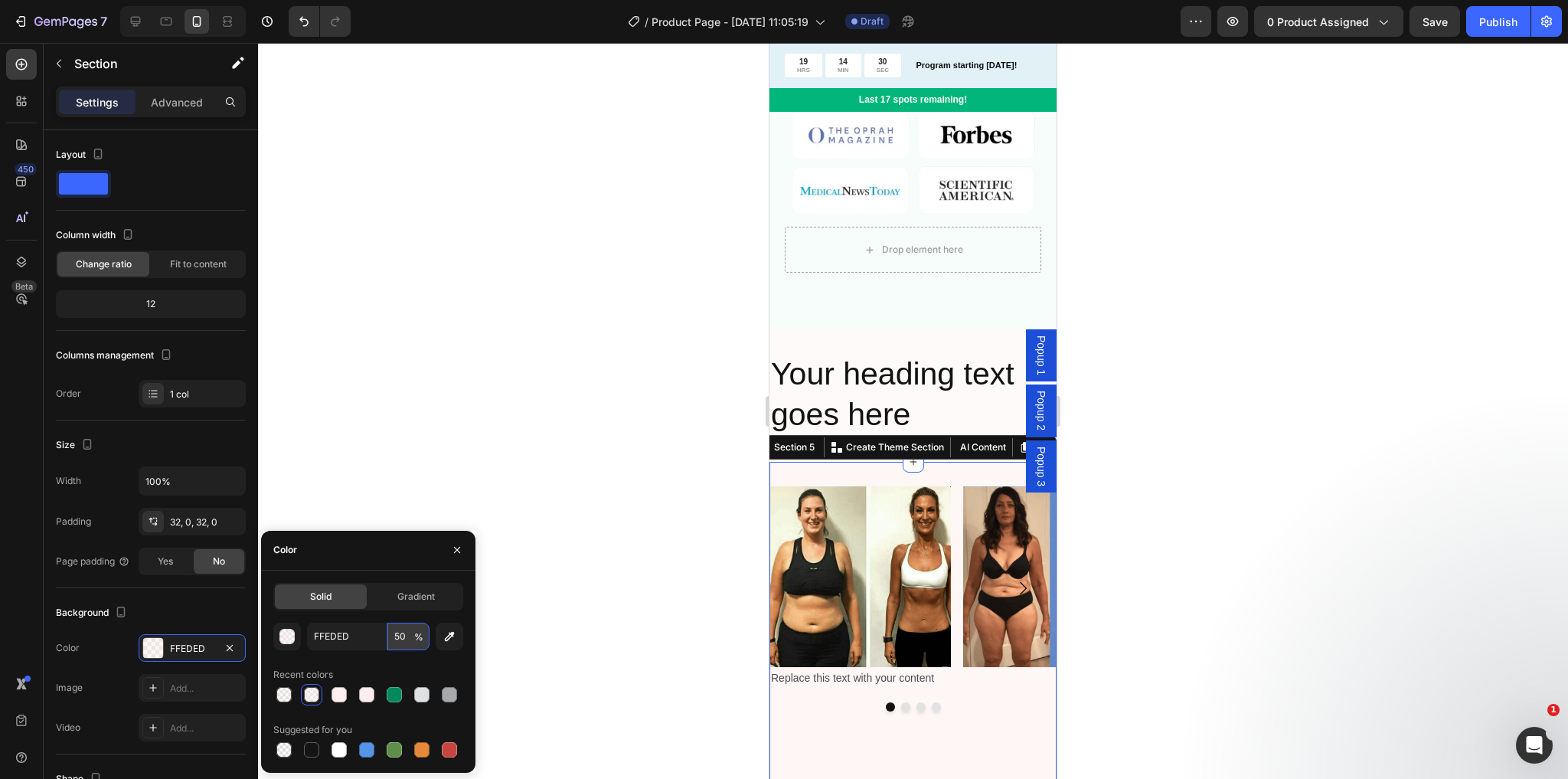
click at [407, 642] on input "50" at bounding box center [409, 637] width 42 height 28
type input "30"
click at [845, 328] on div "Your heading text goes here Heading Section 4" at bounding box center [913, 395] width 287 height 134
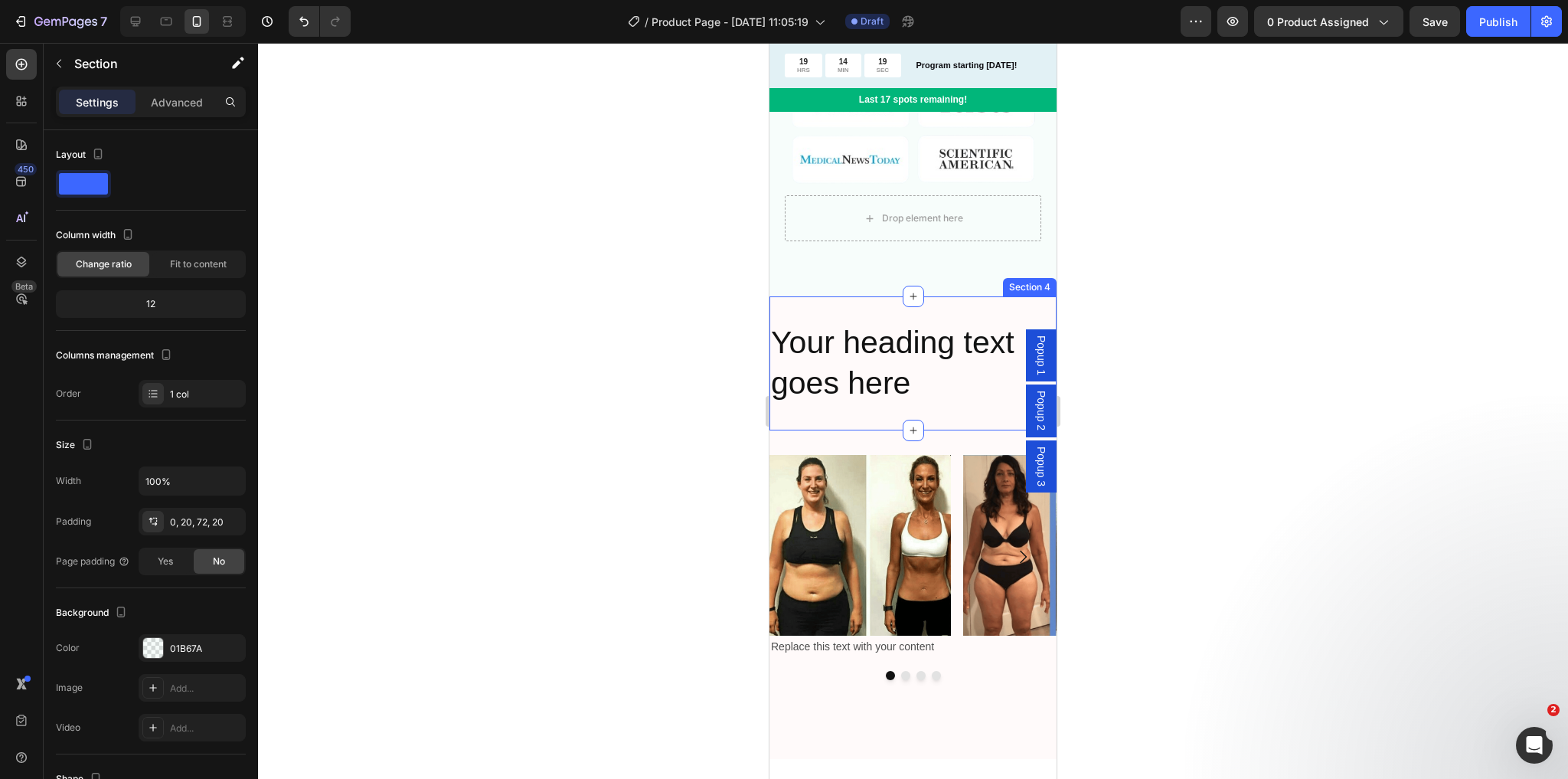
scroll to position [1532, 0]
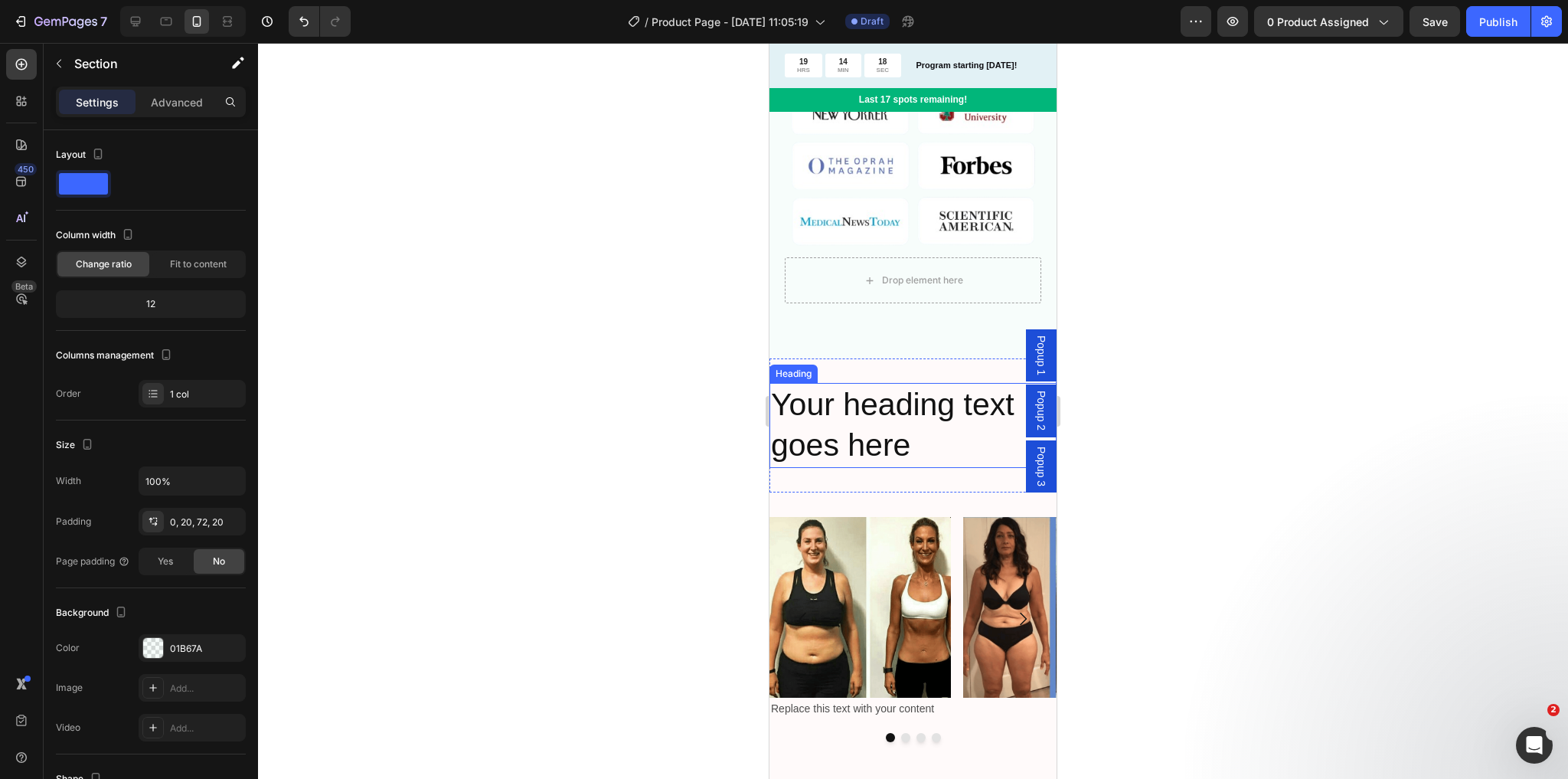
click at [884, 409] on h2 "Your heading text goes here" at bounding box center [913, 425] width 287 height 85
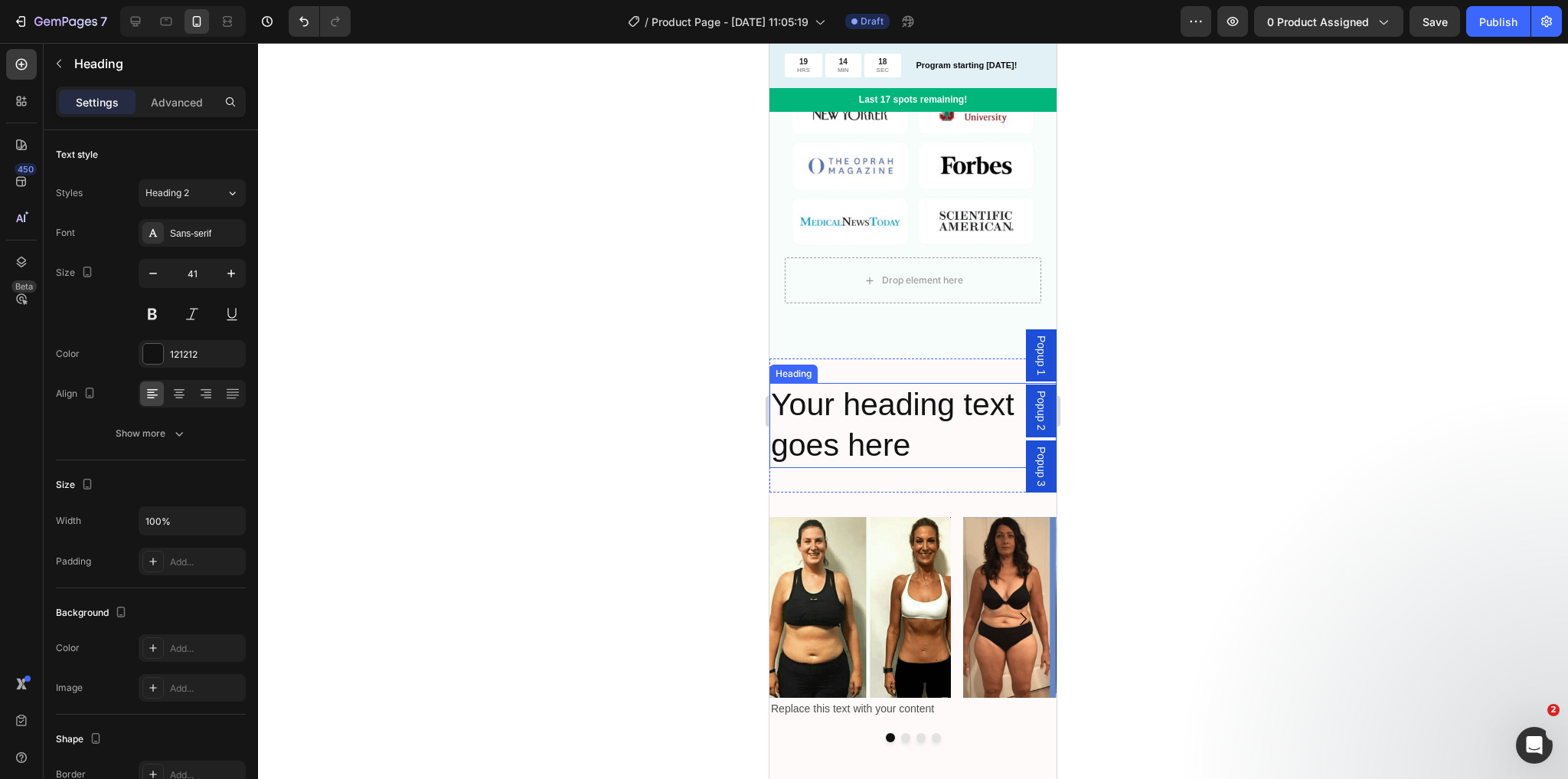
click at [884, 411] on h2 "Your heading text goes here" at bounding box center [913, 425] width 287 height 85
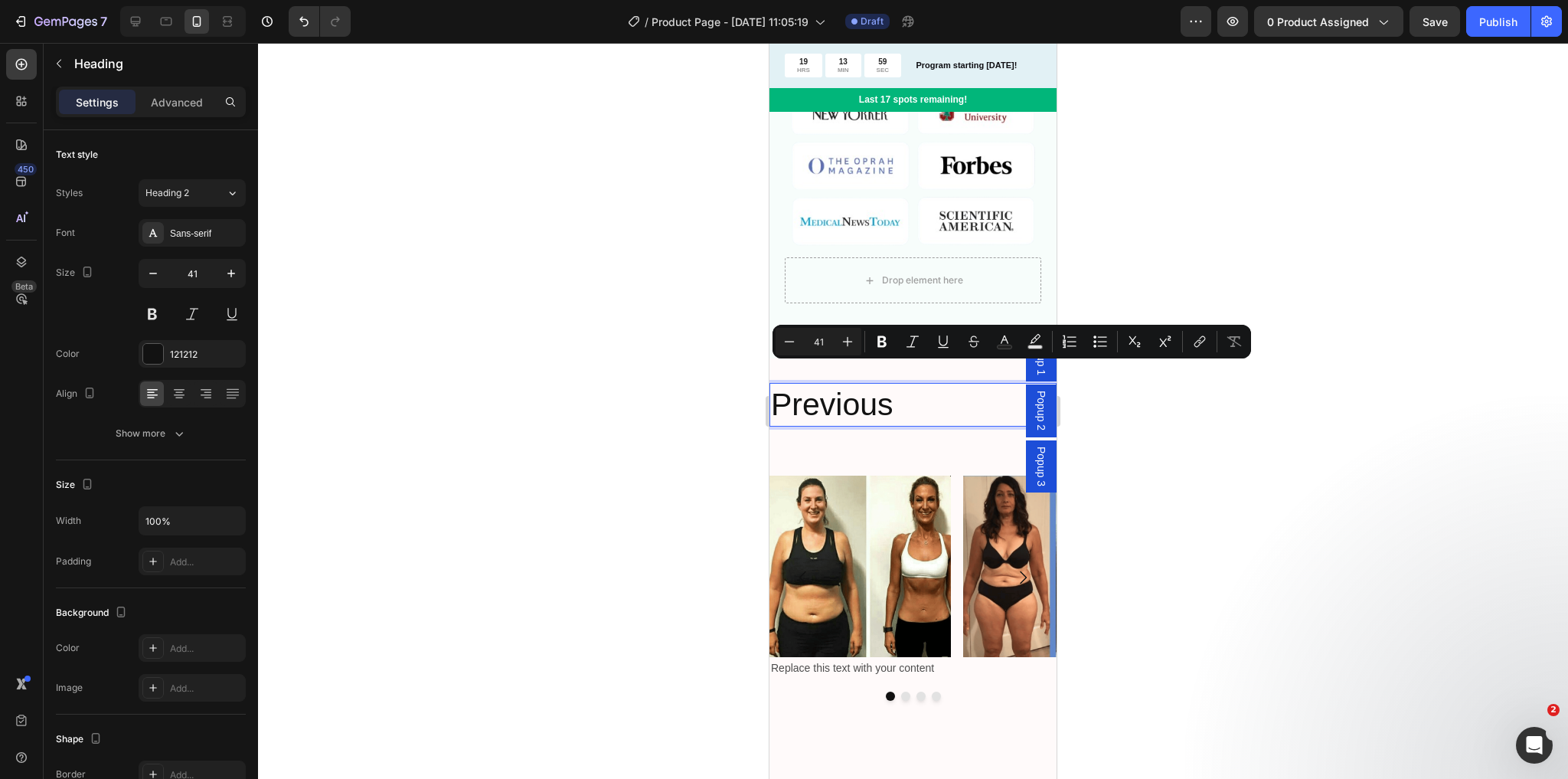
drag, startPoint x: 926, startPoint y: 370, endPoint x: 775, endPoint y: 381, distance: 151.4
click at [775, 385] on p "Previous" at bounding box center [913, 405] width 284 height 41
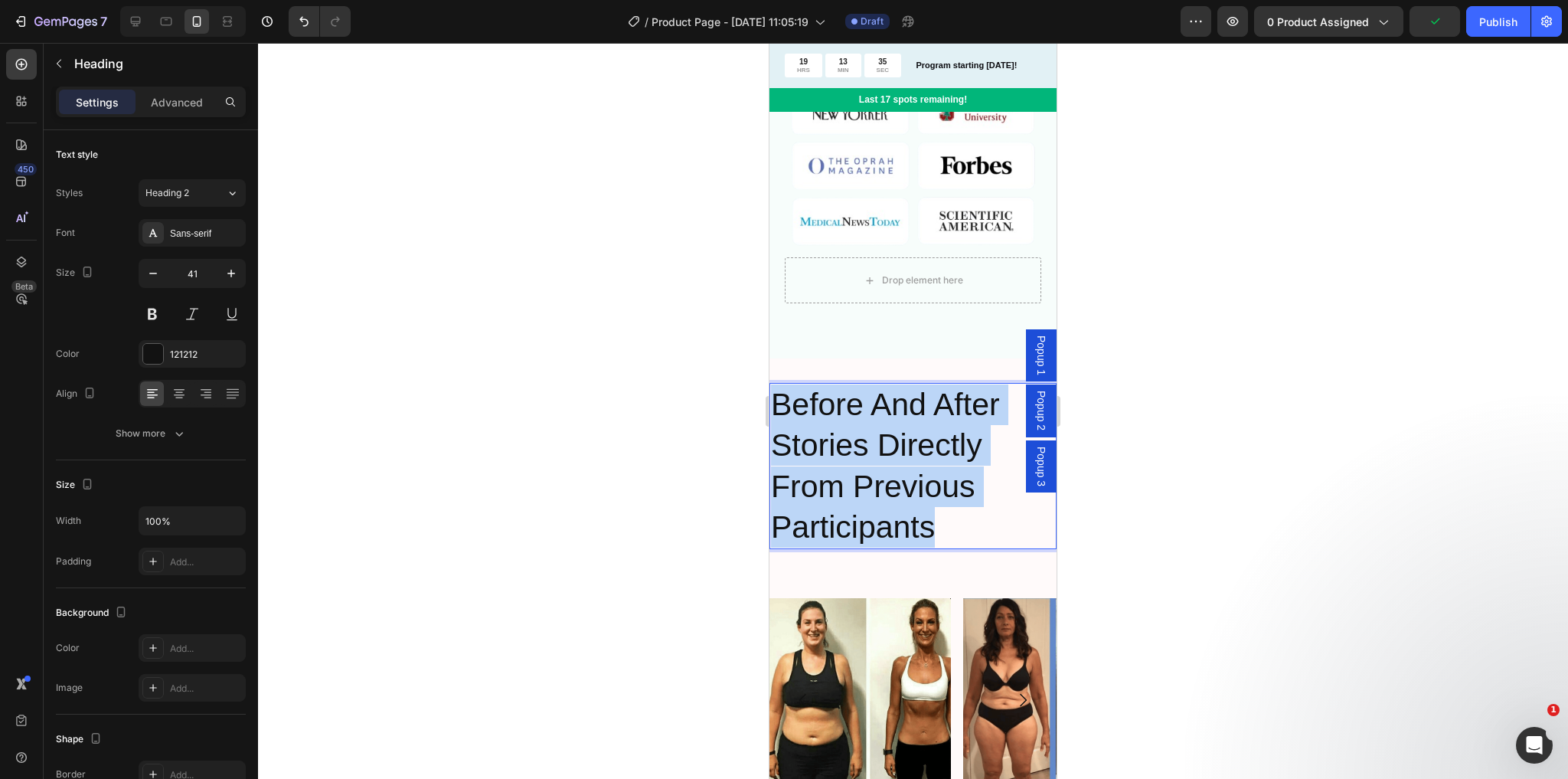
drag, startPoint x: 958, startPoint y: 505, endPoint x: 772, endPoint y: 385, distance: 221.4
click at [772, 385] on p "Before And After Stories Directly From Previous Participants" at bounding box center [913, 467] width 284 height 163
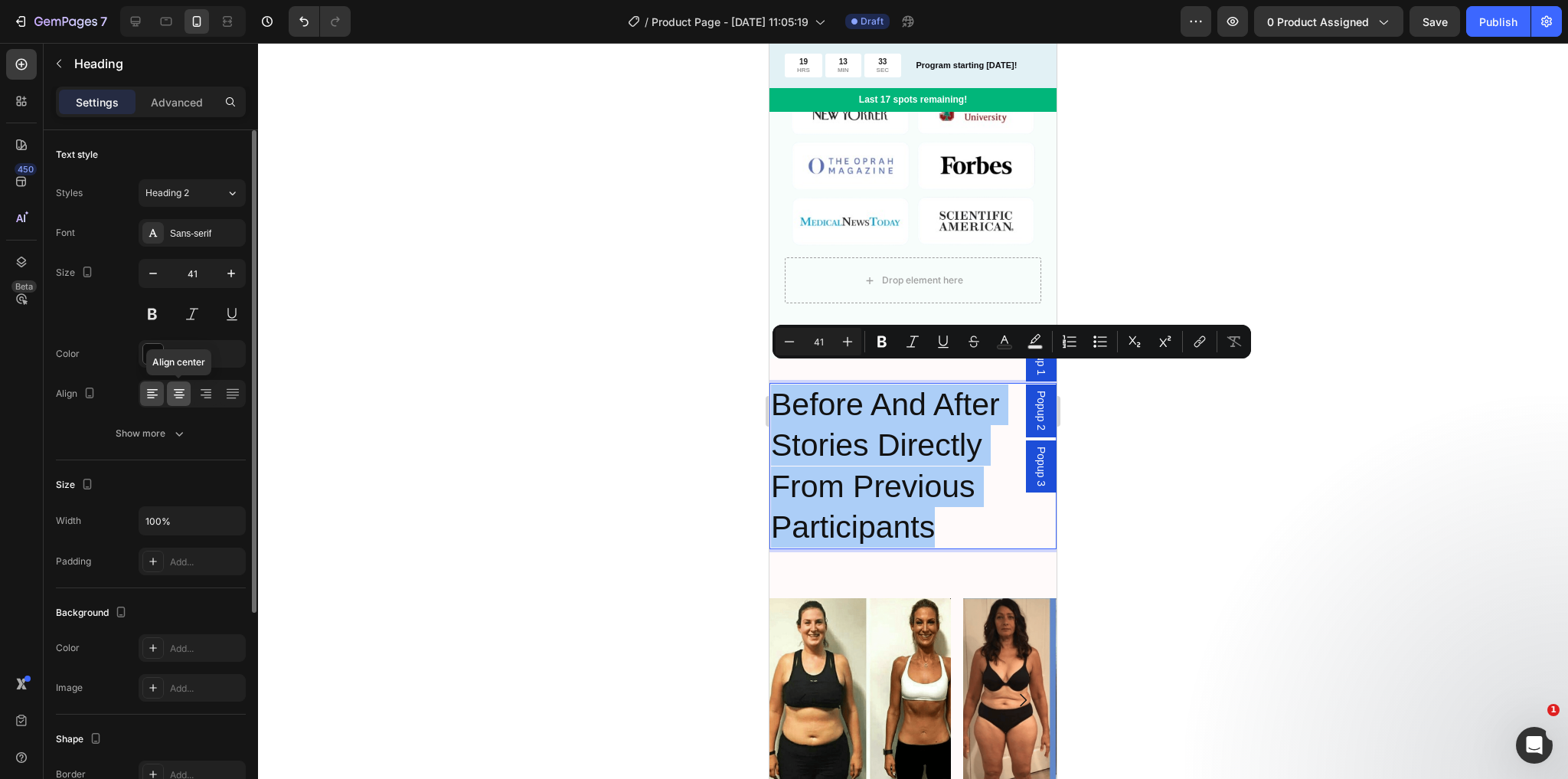
click at [180, 392] on icon at bounding box center [178, 393] width 15 height 15
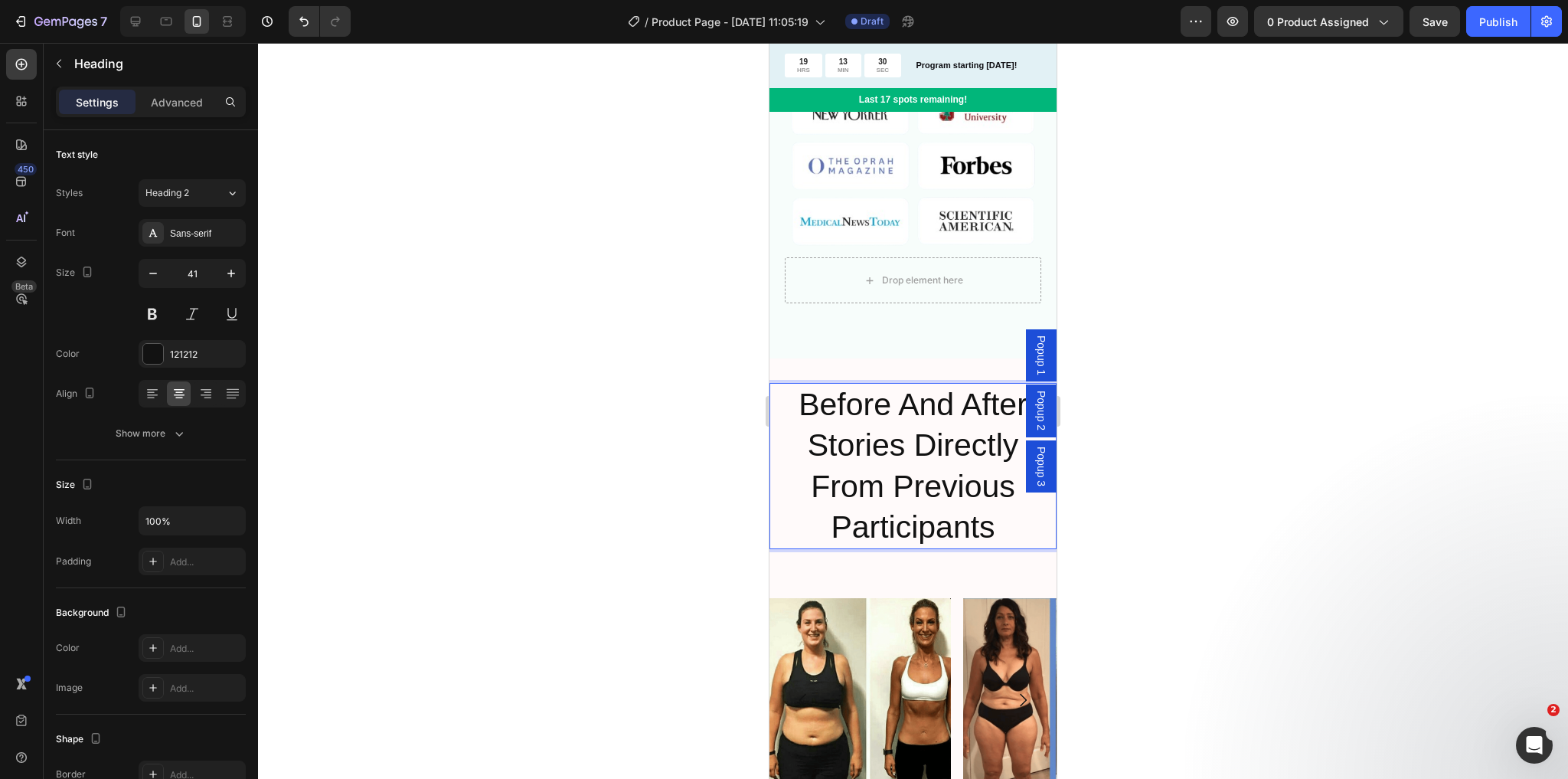
click at [926, 448] on p "Before And After Stories Directly From Previous Participants" at bounding box center [913, 467] width 284 height 163
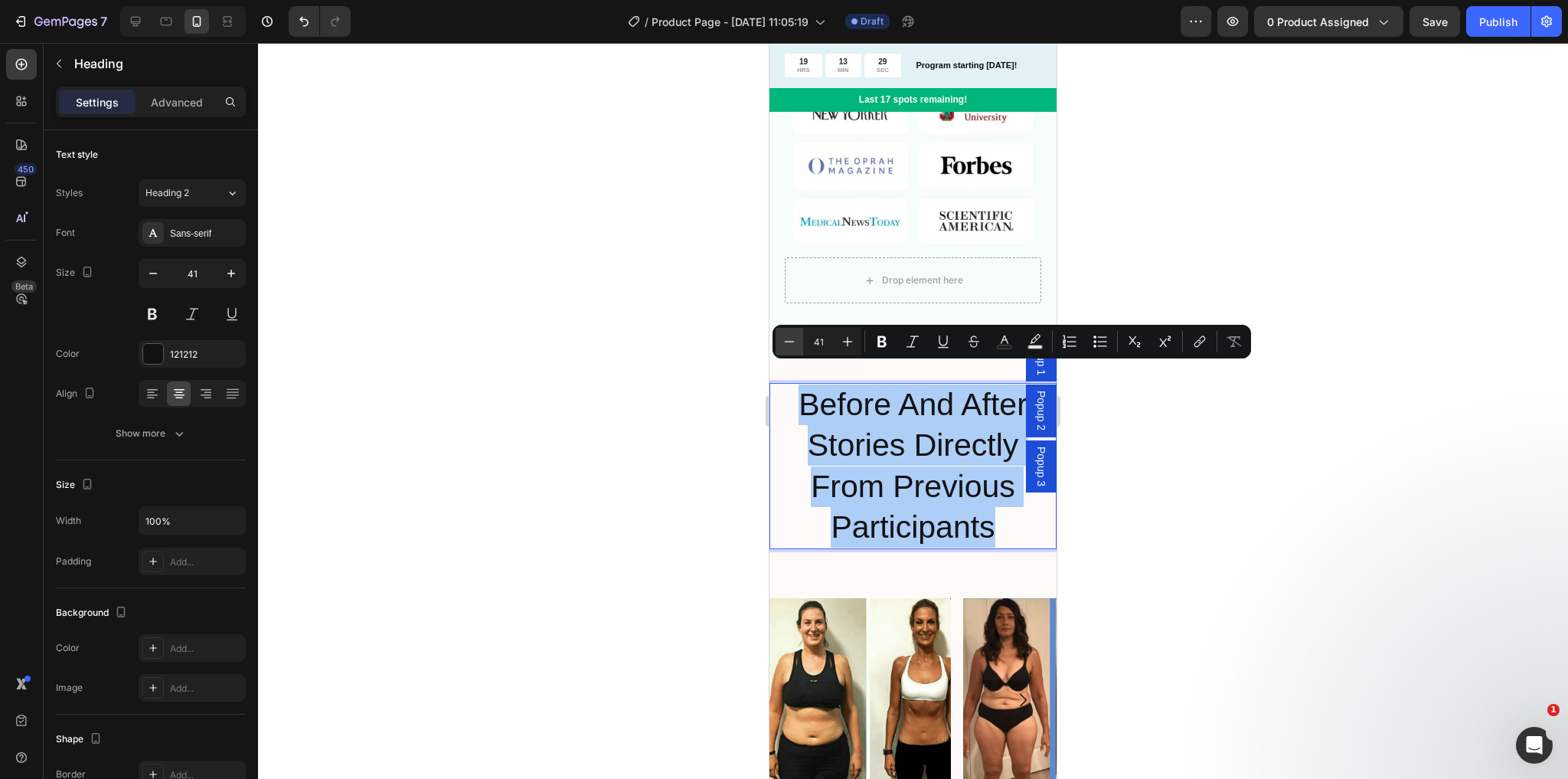
click at [792, 342] on icon "Editor contextual toolbar" at bounding box center [788, 341] width 15 height 15
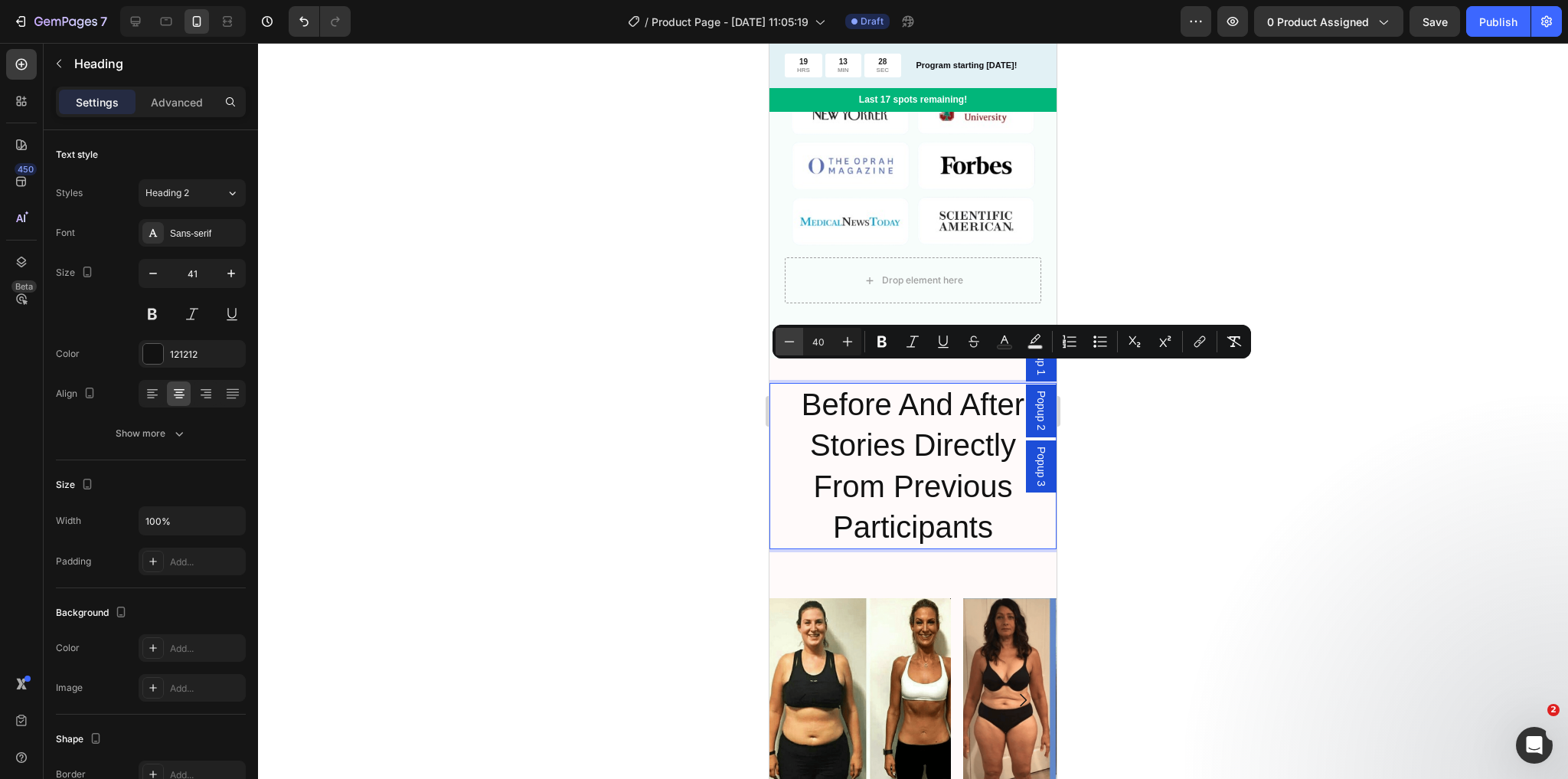
click at [791, 342] on icon "Editor contextual toolbar" at bounding box center [788, 341] width 15 height 15
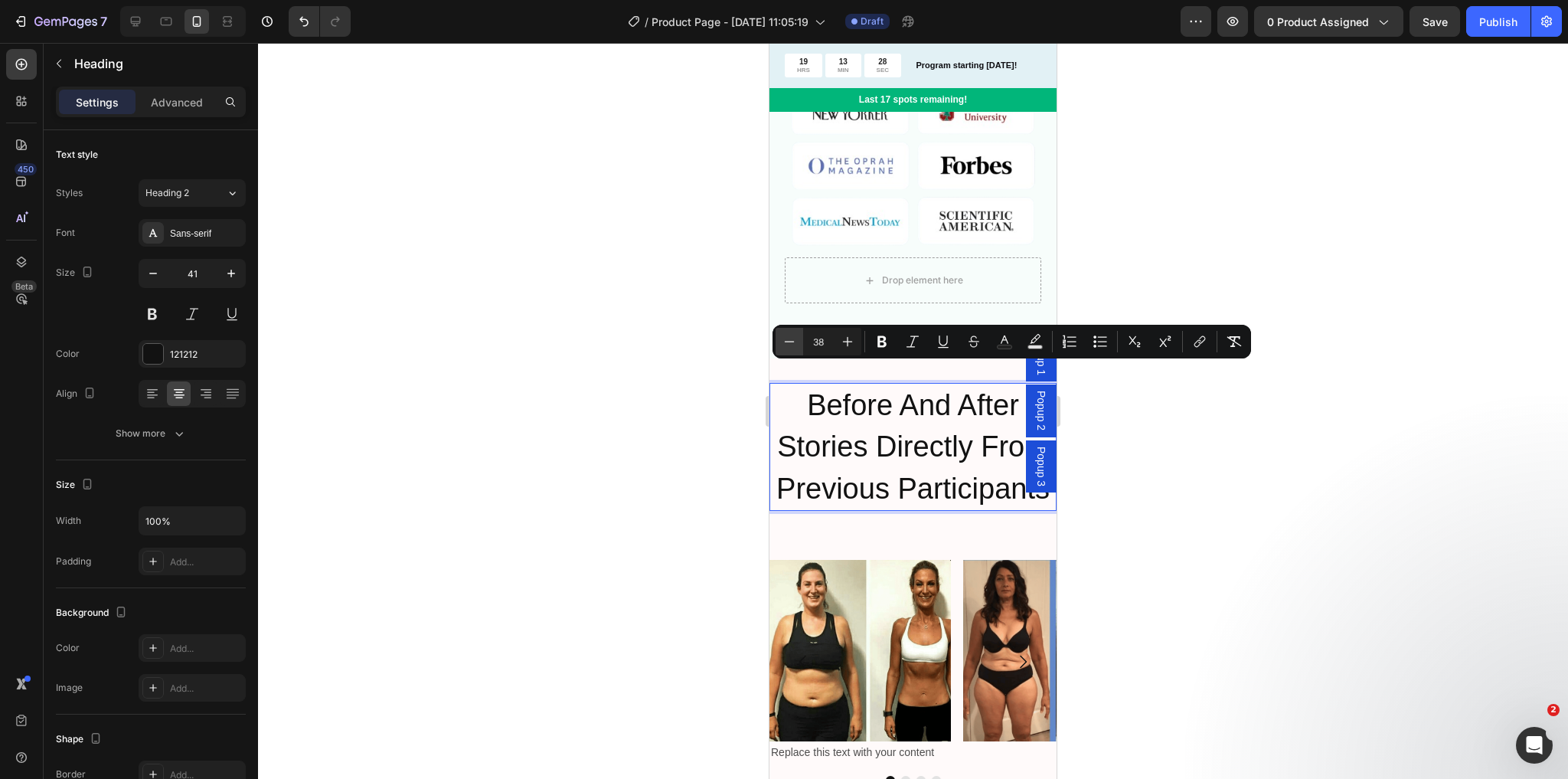
click at [791, 342] on icon "Editor contextual toolbar" at bounding box center [788, 341] width 15 height 15
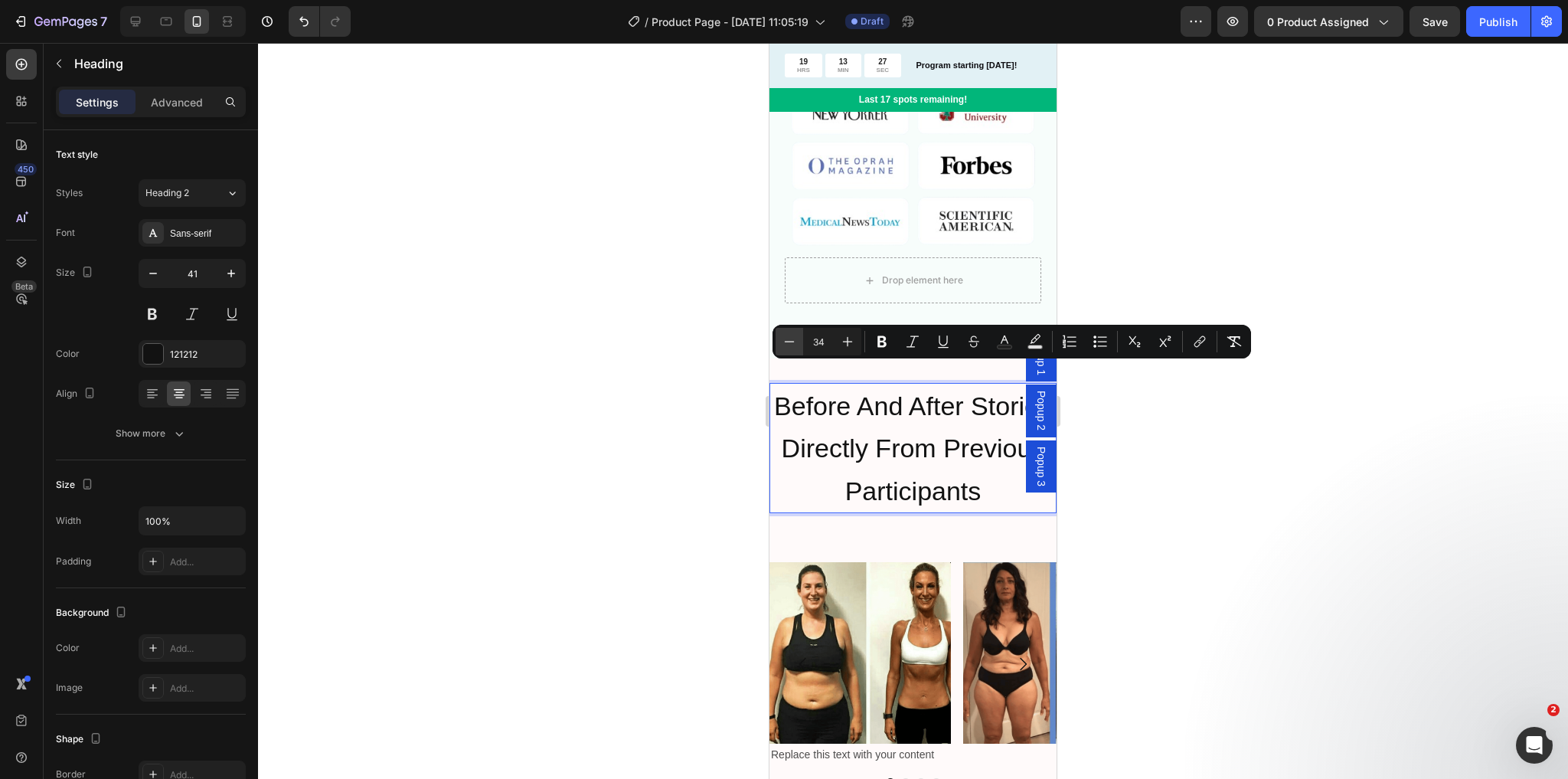
click at [791, 342] on icon "Editor contextual toolbar" at bounding box center [788, 341] width 15 height 15
type input "33"
click at [872, 425] on span "Before And After Stories Directly From Previous Participants" at bounding box center [912, 449] width 269 height 113
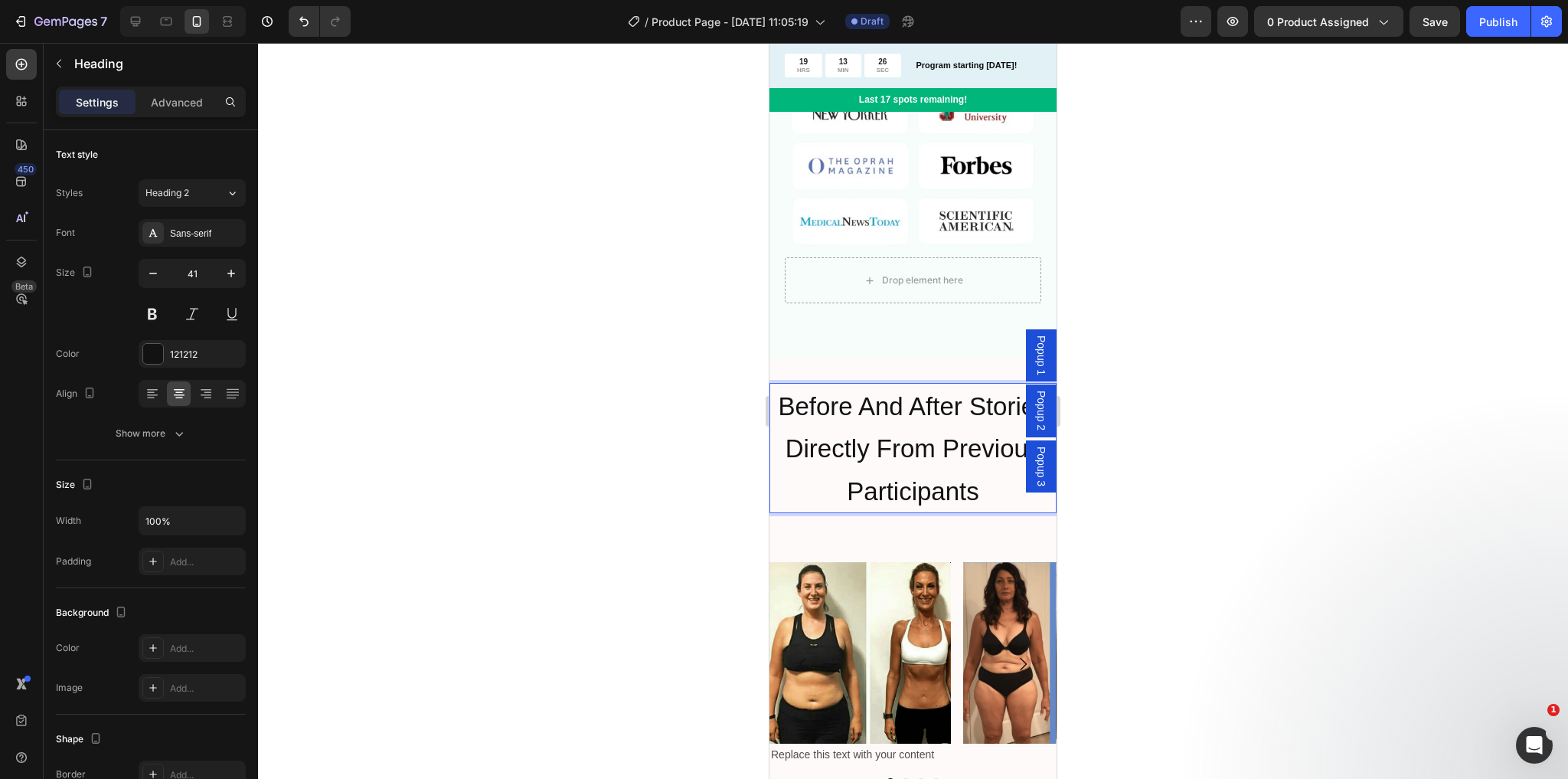
drag, startPoint x: 732, startPoint y: 406, endPoint x: 1, endPoint y: 371, distance: 731.8
click at [732, 406] on div at bounding box center [914, 411] width 1310 height 736
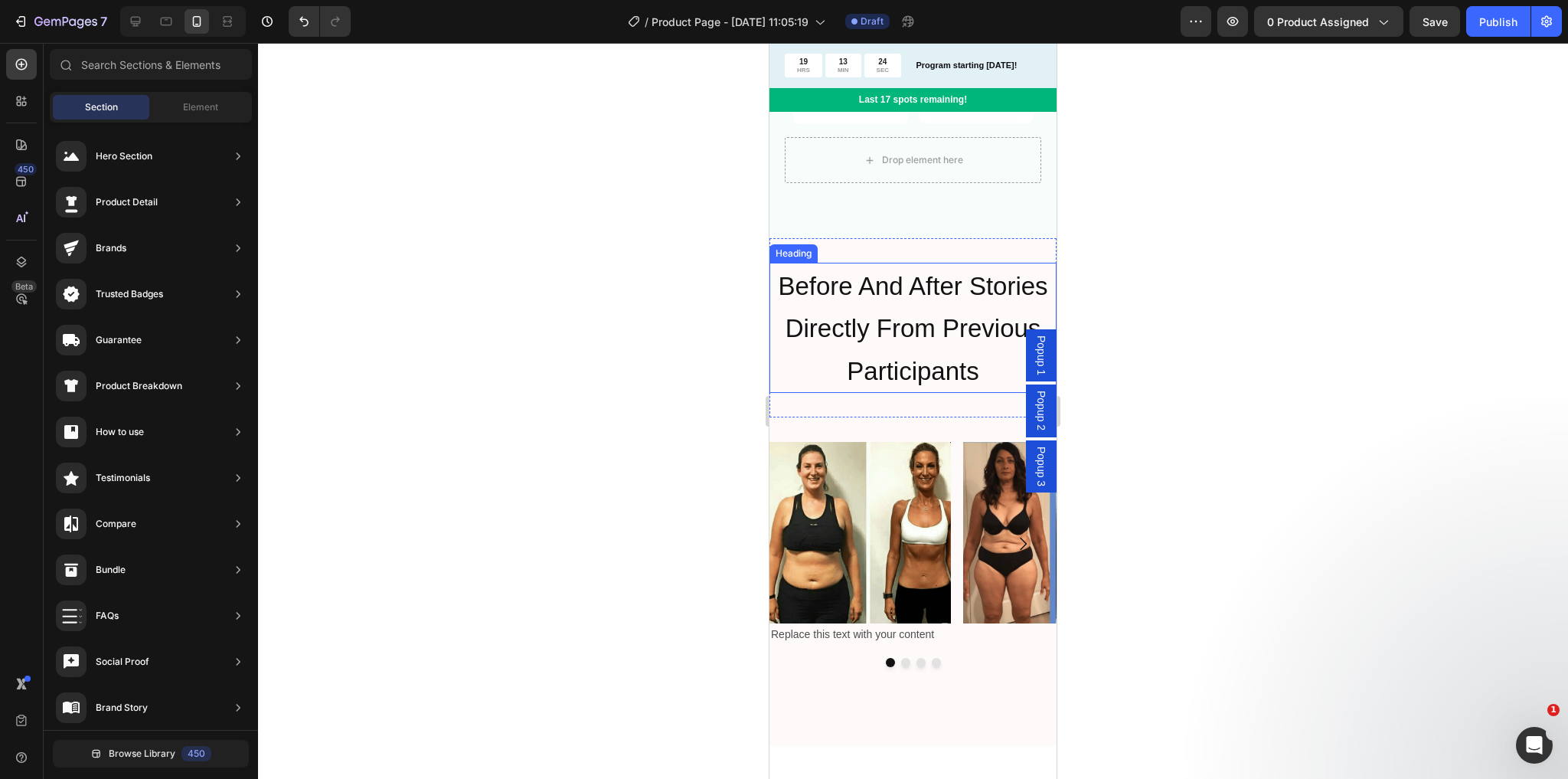
scroll to position [1655, 0]
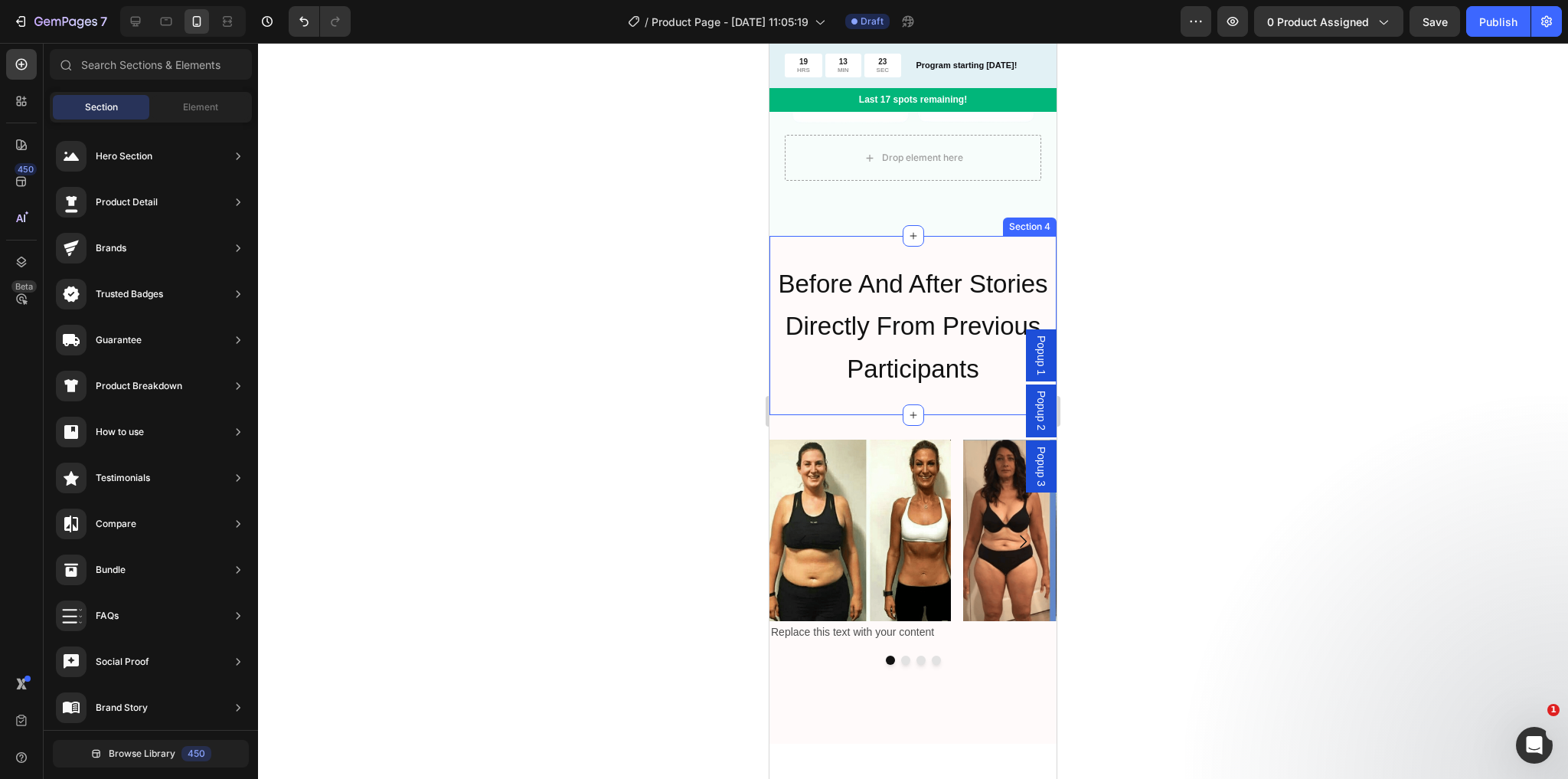
click at [926, 325] on p "⁠⁠⁠⁠⁠⁠⁠ Before And After Stories Directly From Previous Participants" at bounding box center [913, 325] width 284 height 127
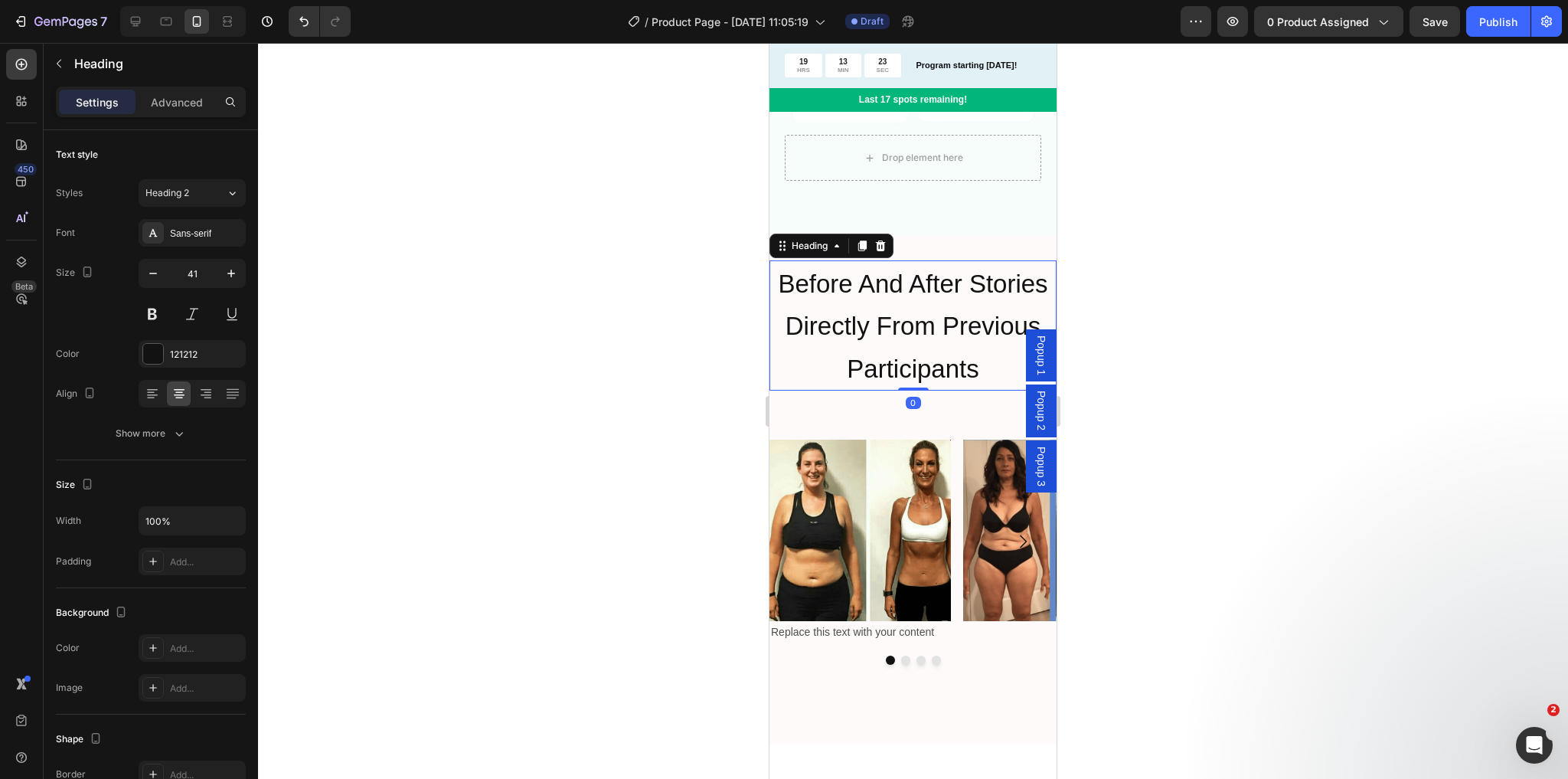
click at [915, 298] on span "Before And After Stories Directly From Previous Participants" at bounding box center [912, 326] width 269 height 113
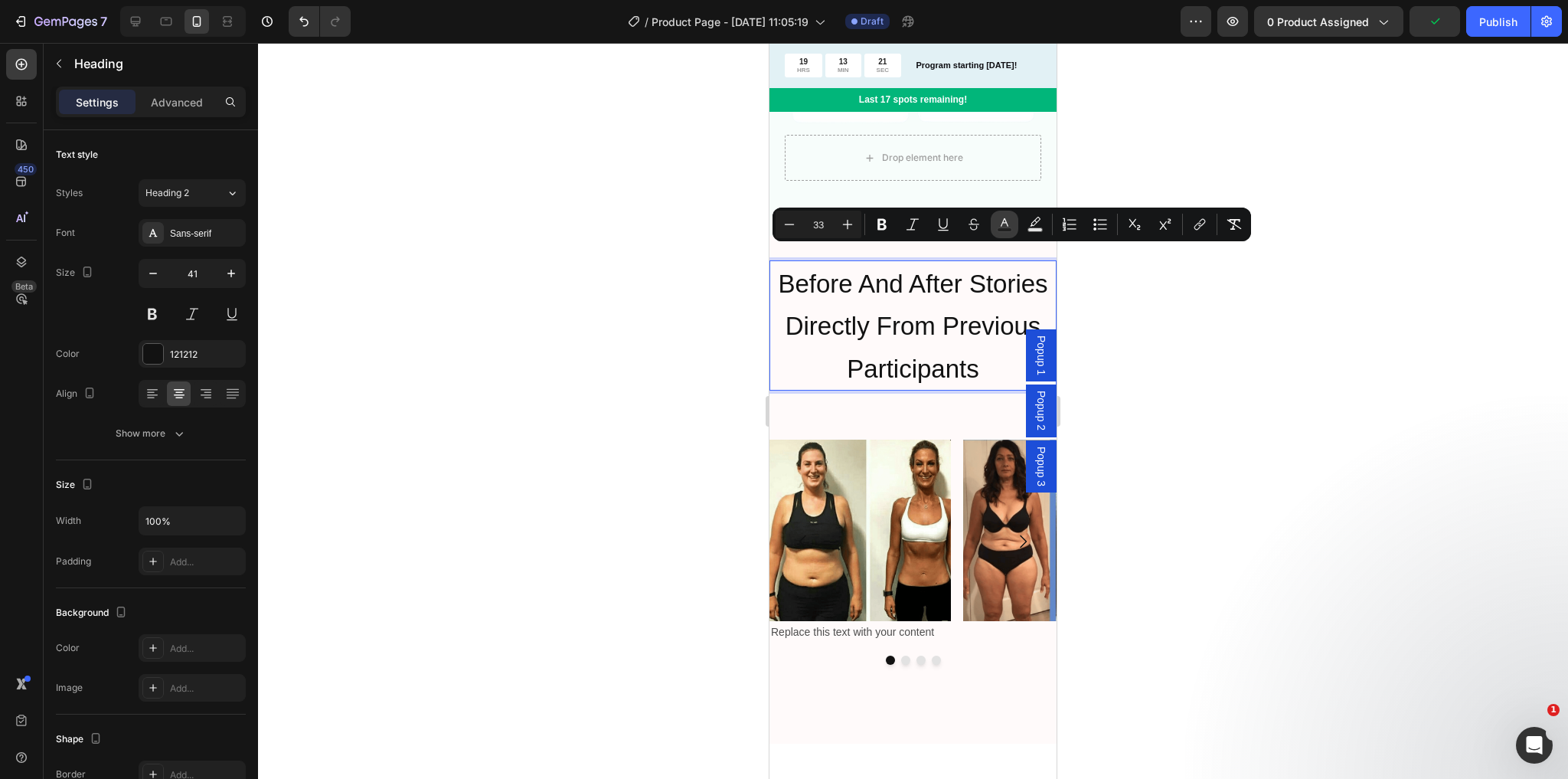
click at [1002, 218] on icon "Editor contextual toolbar" at bounding box center [1004, 224] width 15 height 15
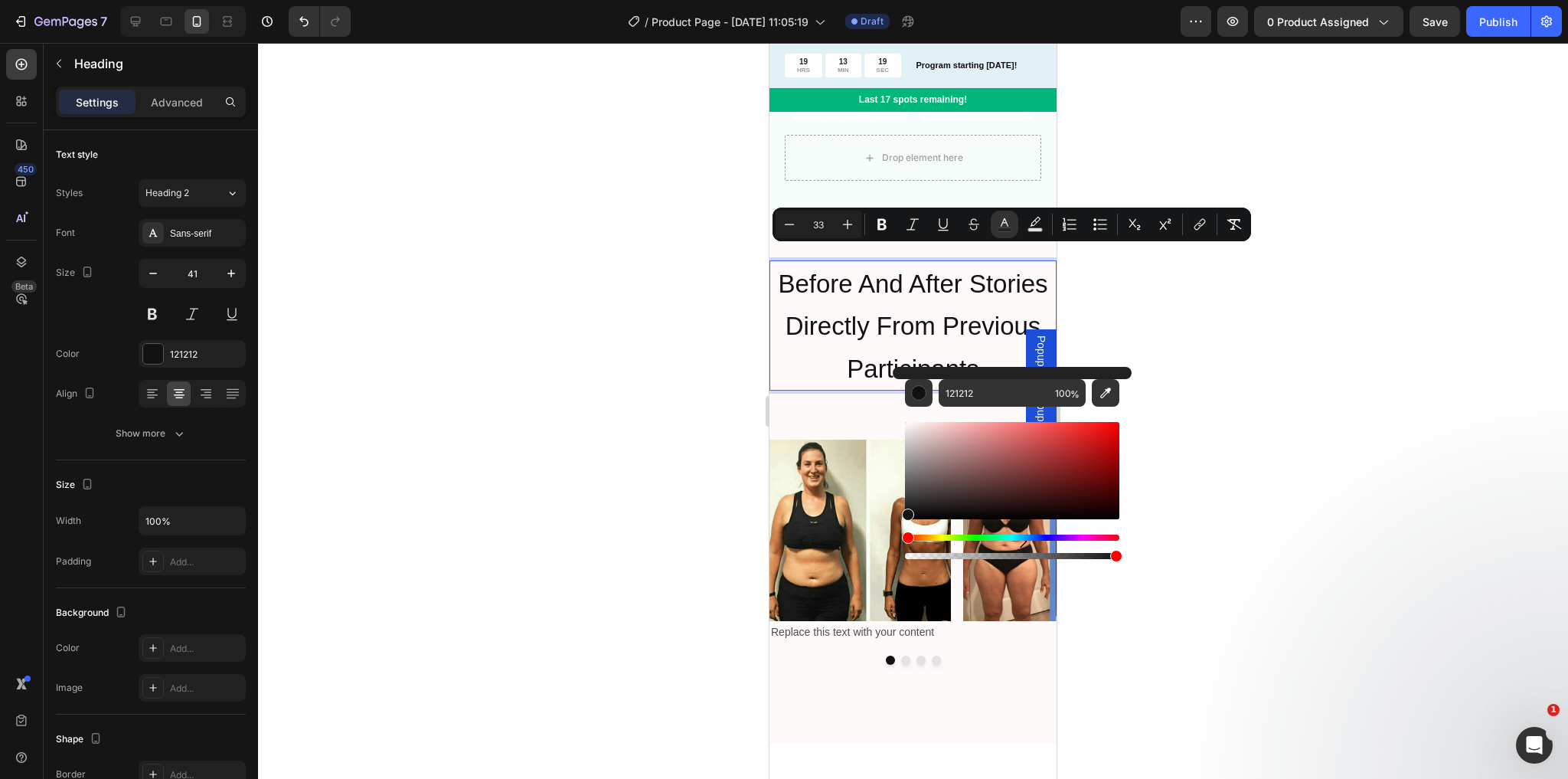
click at [869, 325] on p "Before And After Stories Directly From Previous Participants" at bounding box center [913, 325] width 284 height 127
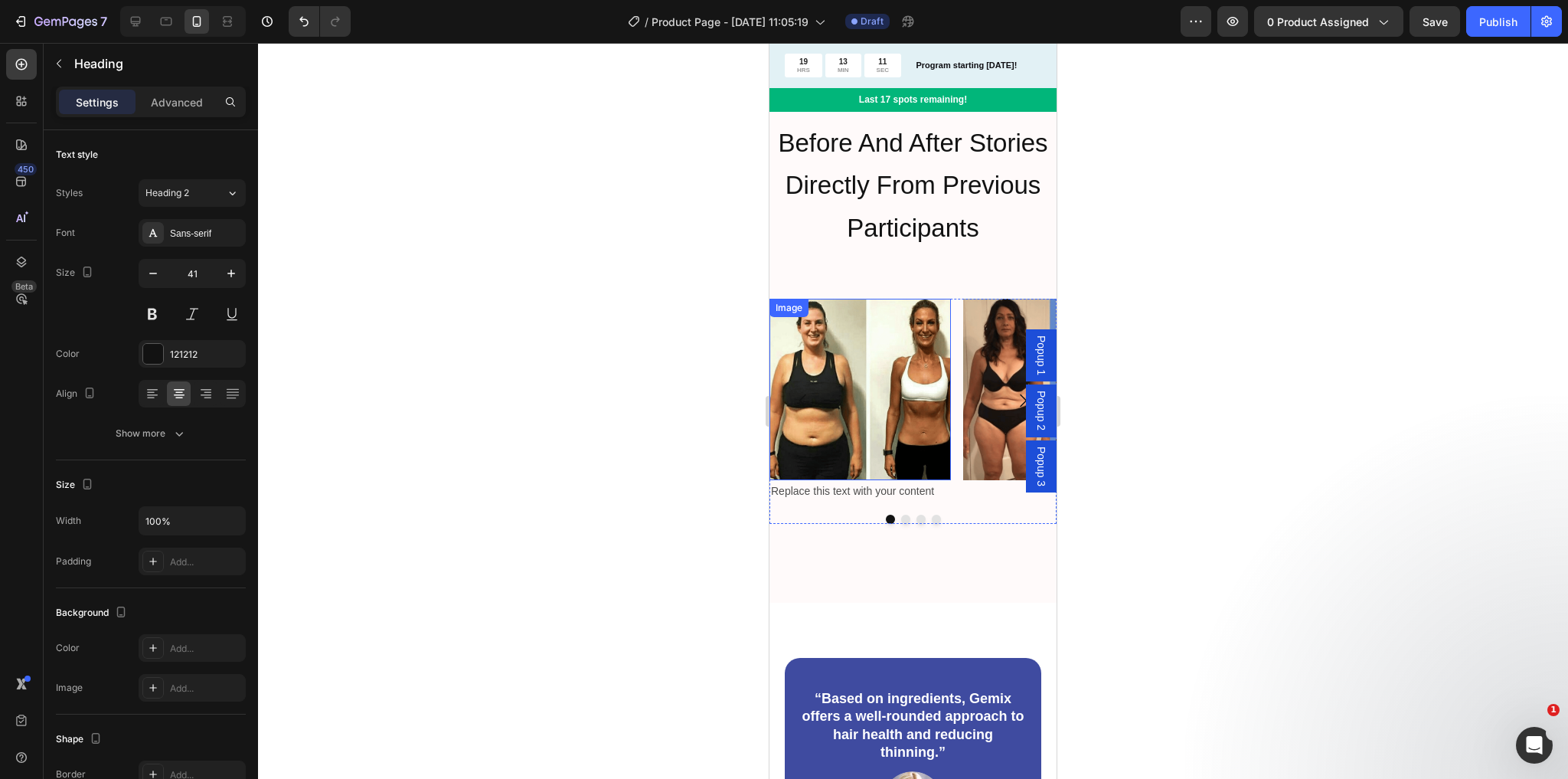
scroll to position [1839, 0]
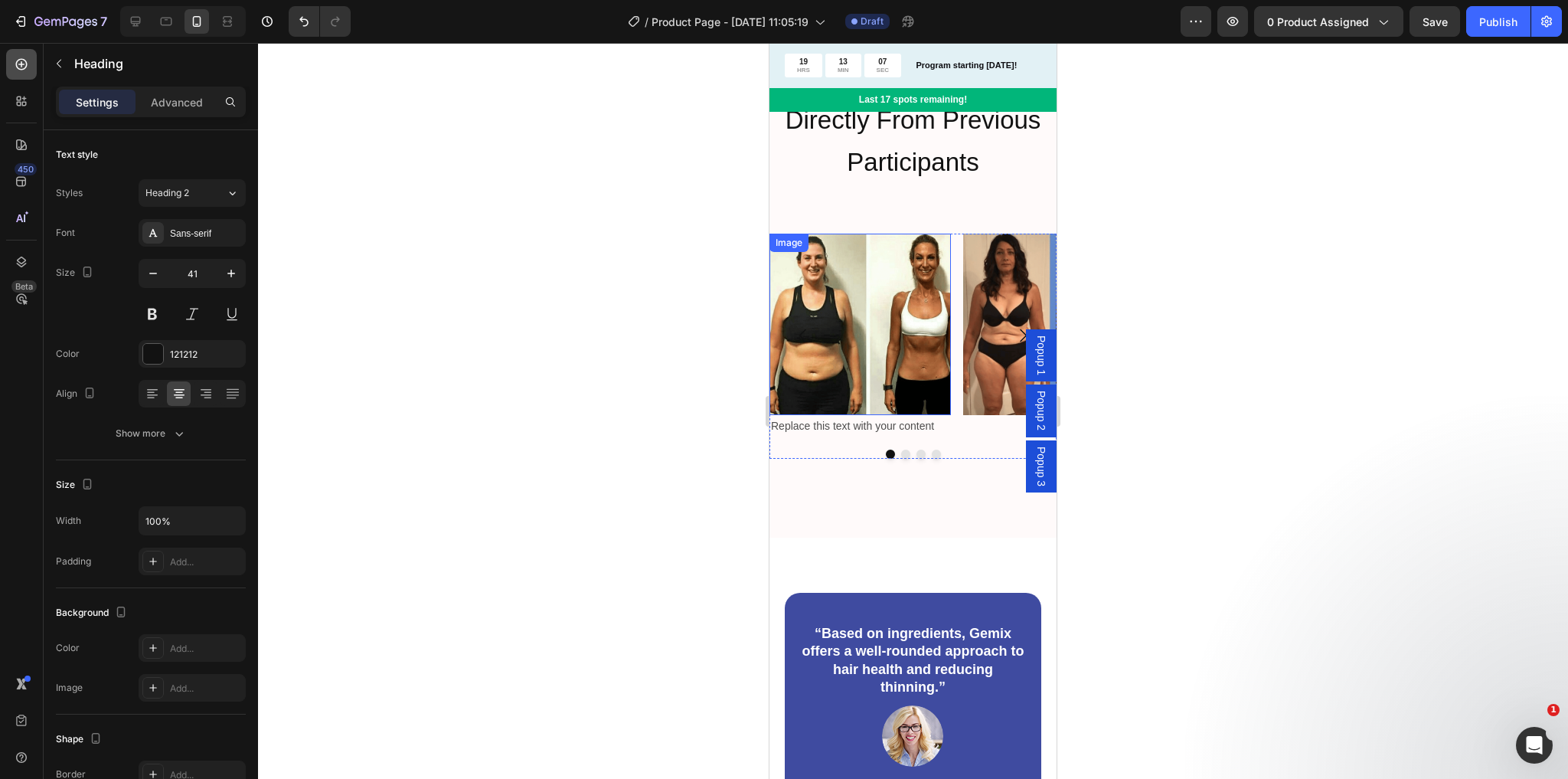
click at [15, 68] on icon at bounding box center [21, 64] width 15 height 15
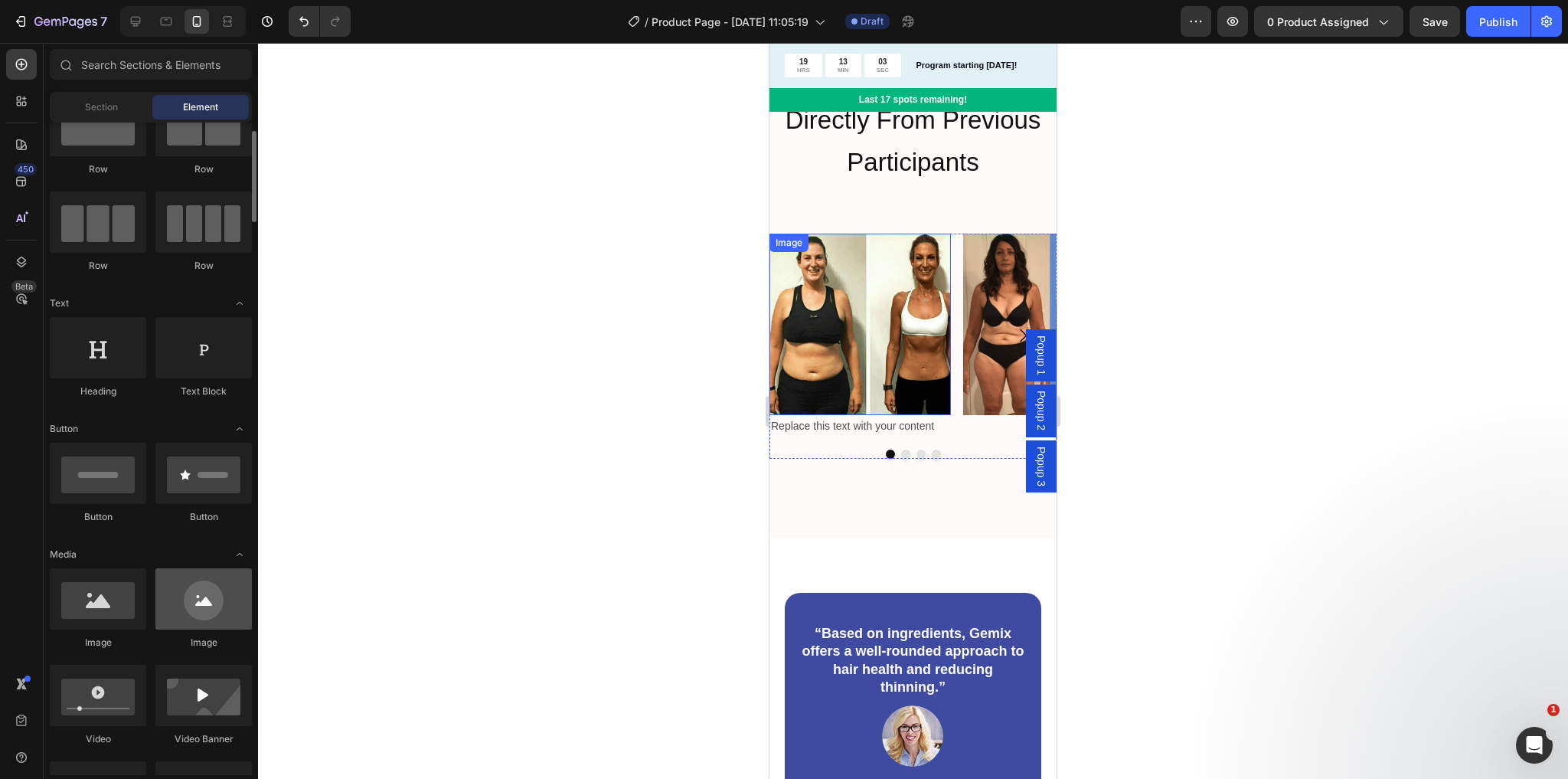
scroll to position [0, 0]
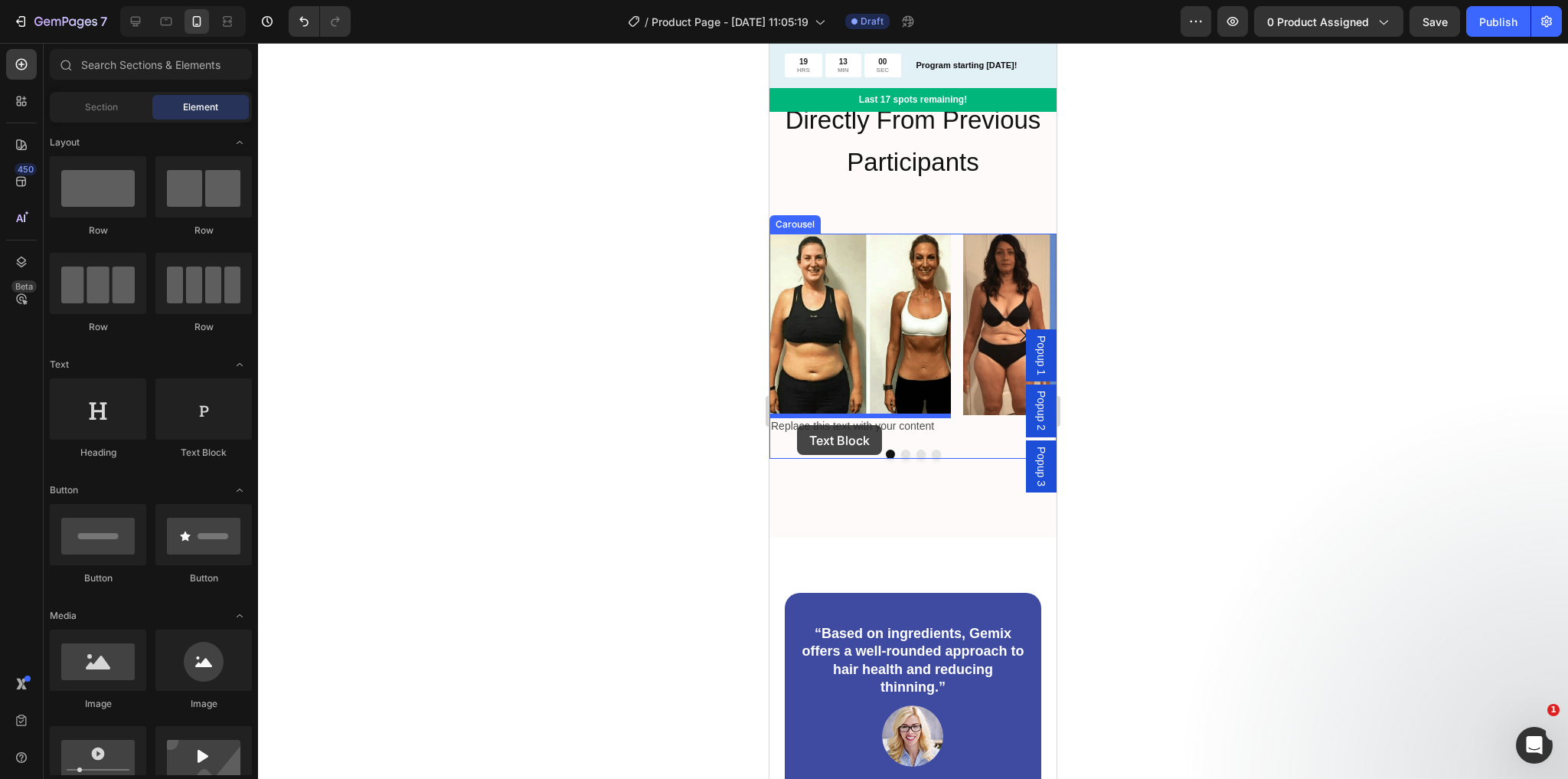
drag, startPoint x: 955, startPoint y: 468, endPoint x: 797, endPoint y: 425, distance: 163.7
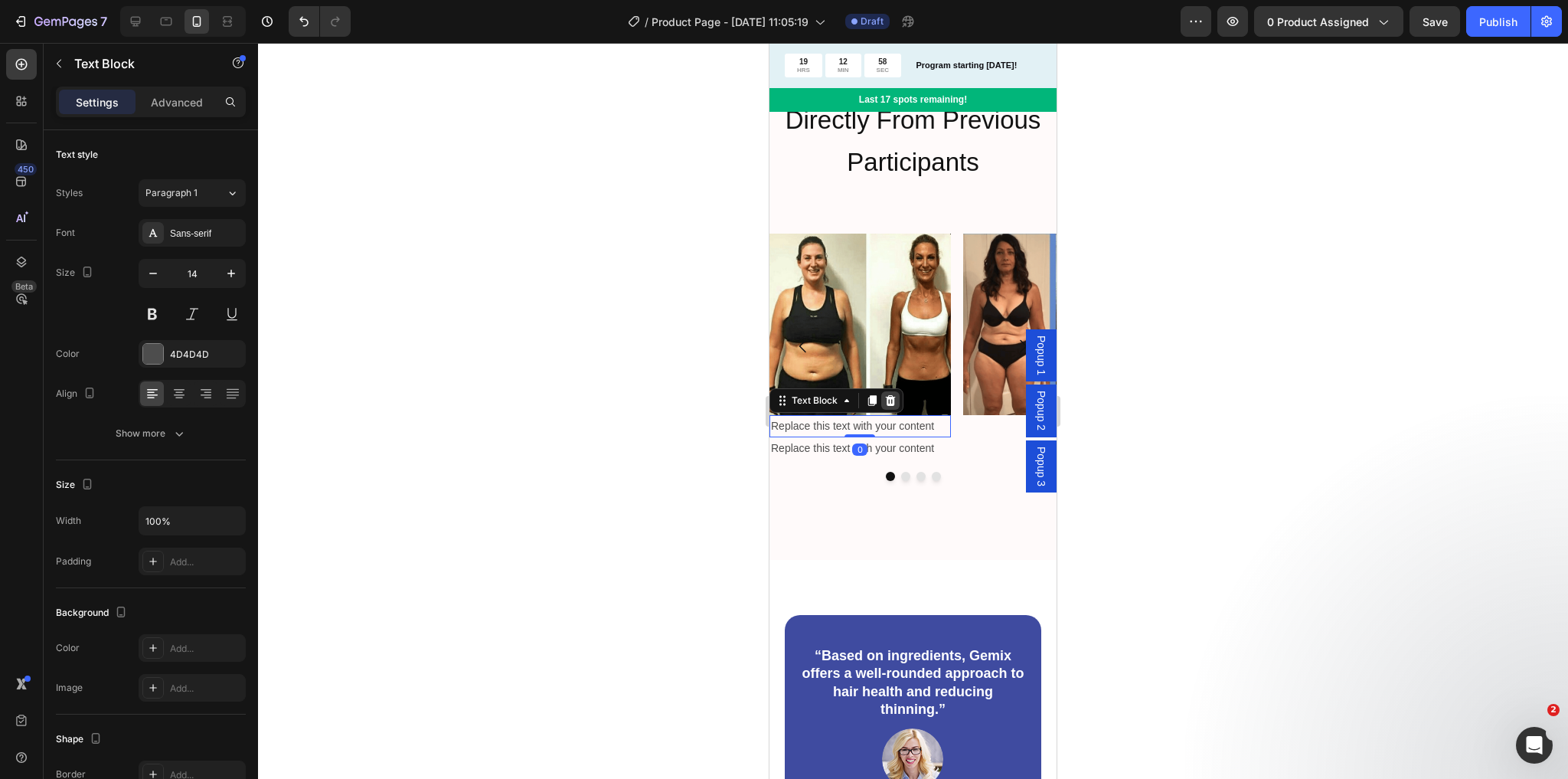
click at [888, 398] on icon at bounding box center [890, 401] width 12 height 12
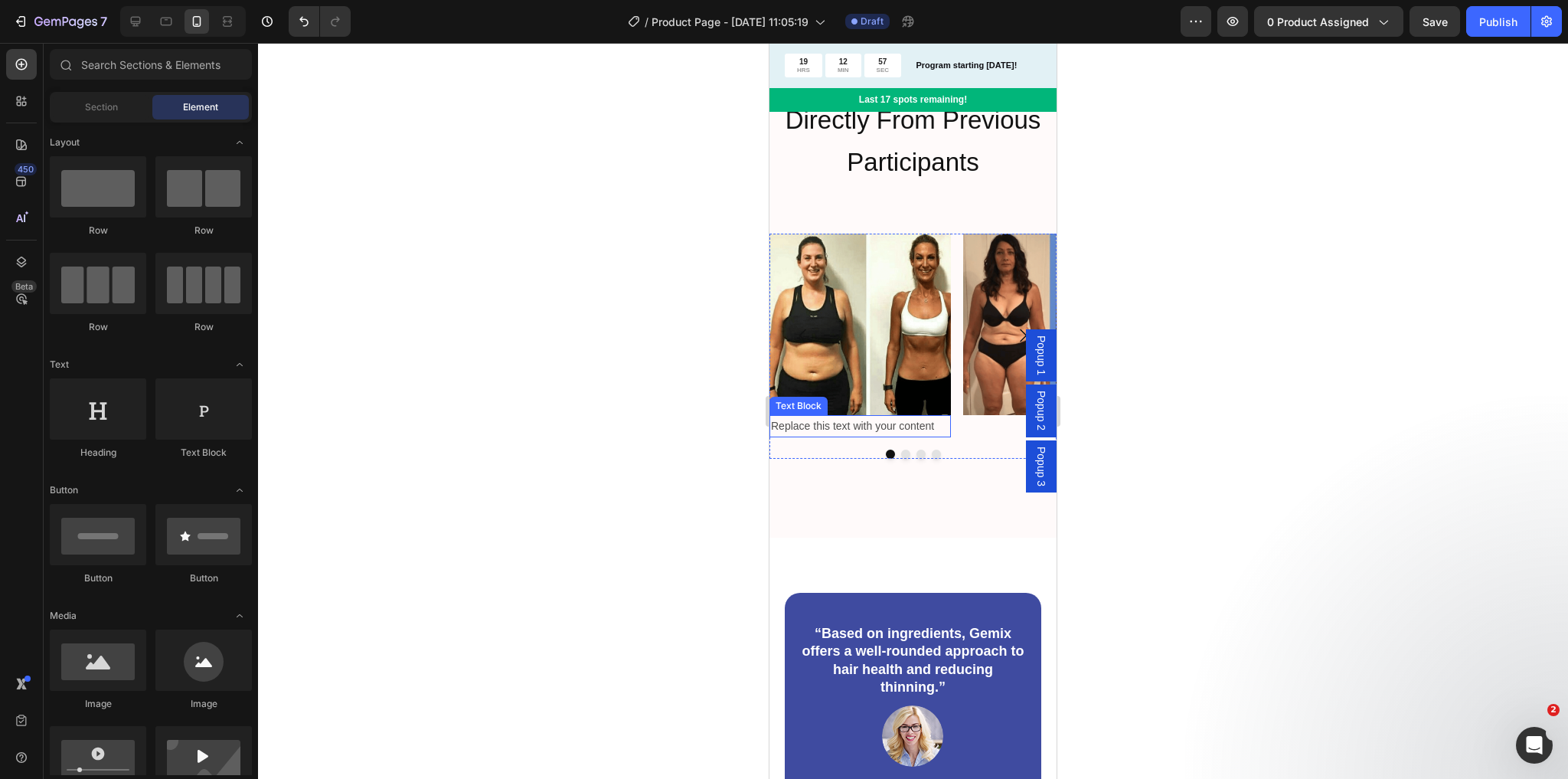
click at [872, 428] on div "Replace this text with your content" at bounding box center [860, 426] width 182 height 22
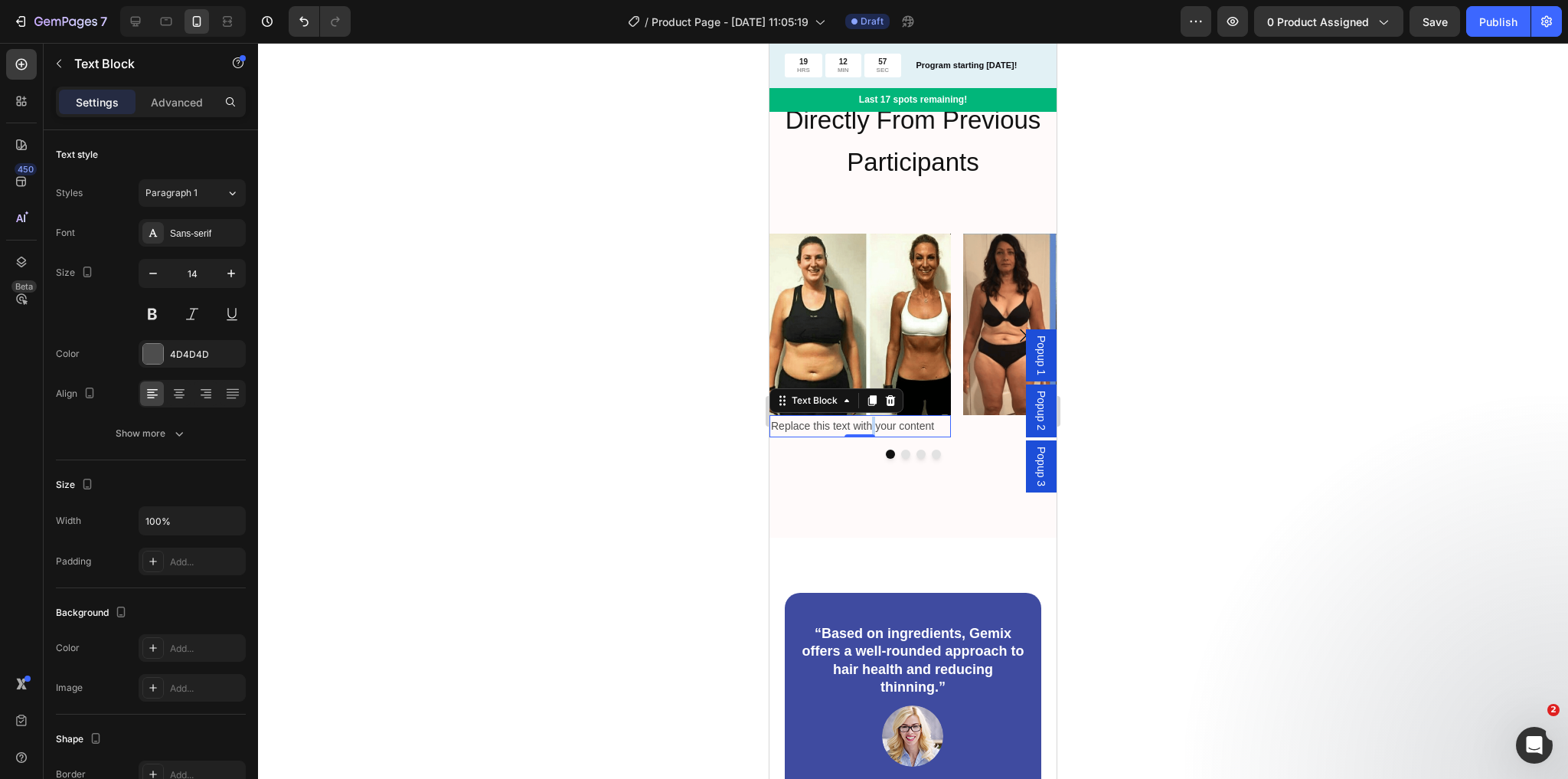
click at [872, 428] on div "Replace this text with your content" at bounding box center [860, 426] width 182 height 22
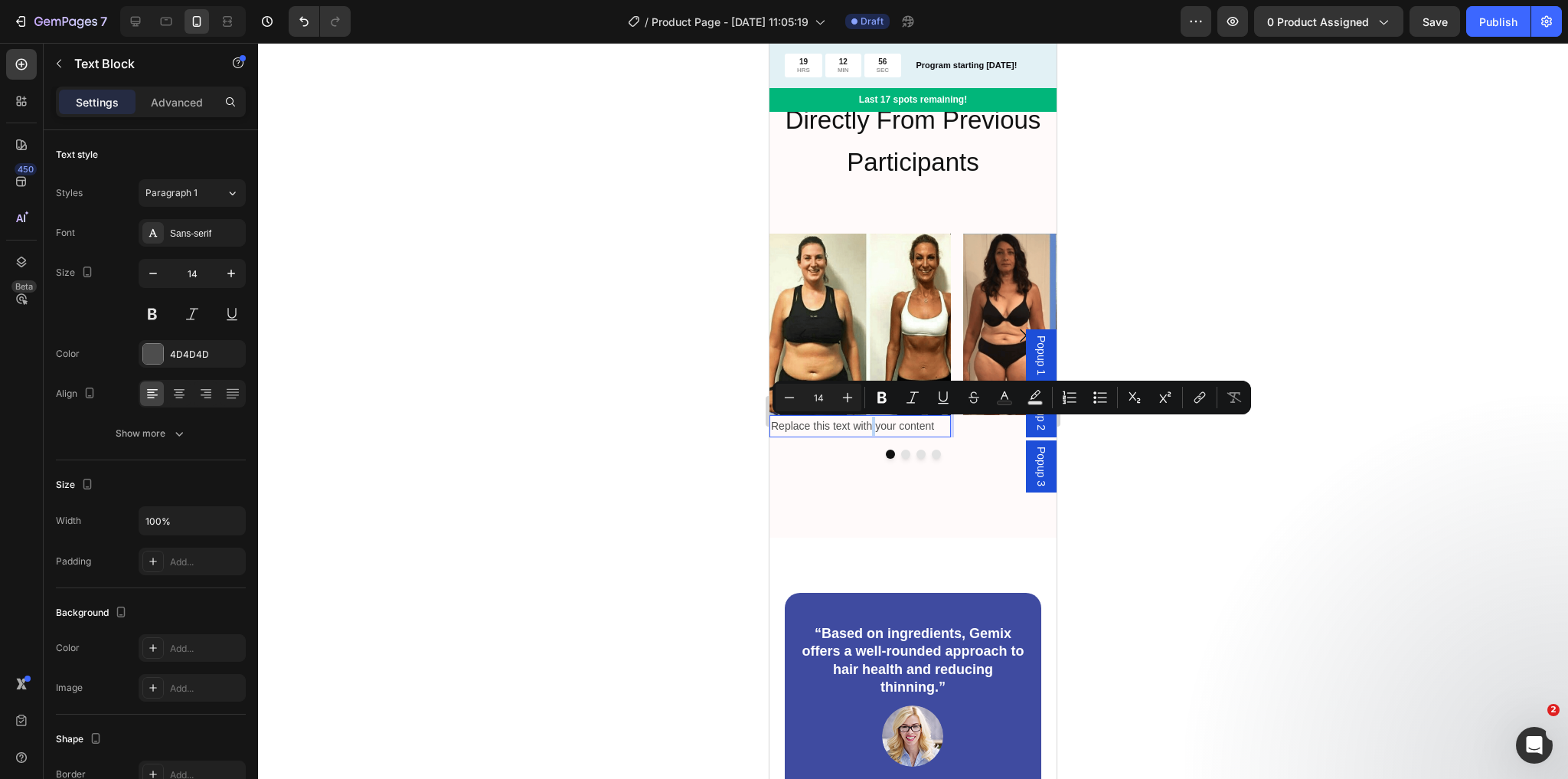
click at [872, 428] on p "Replace this text with your content" at bounding box center [859, 426] width 178 height 19
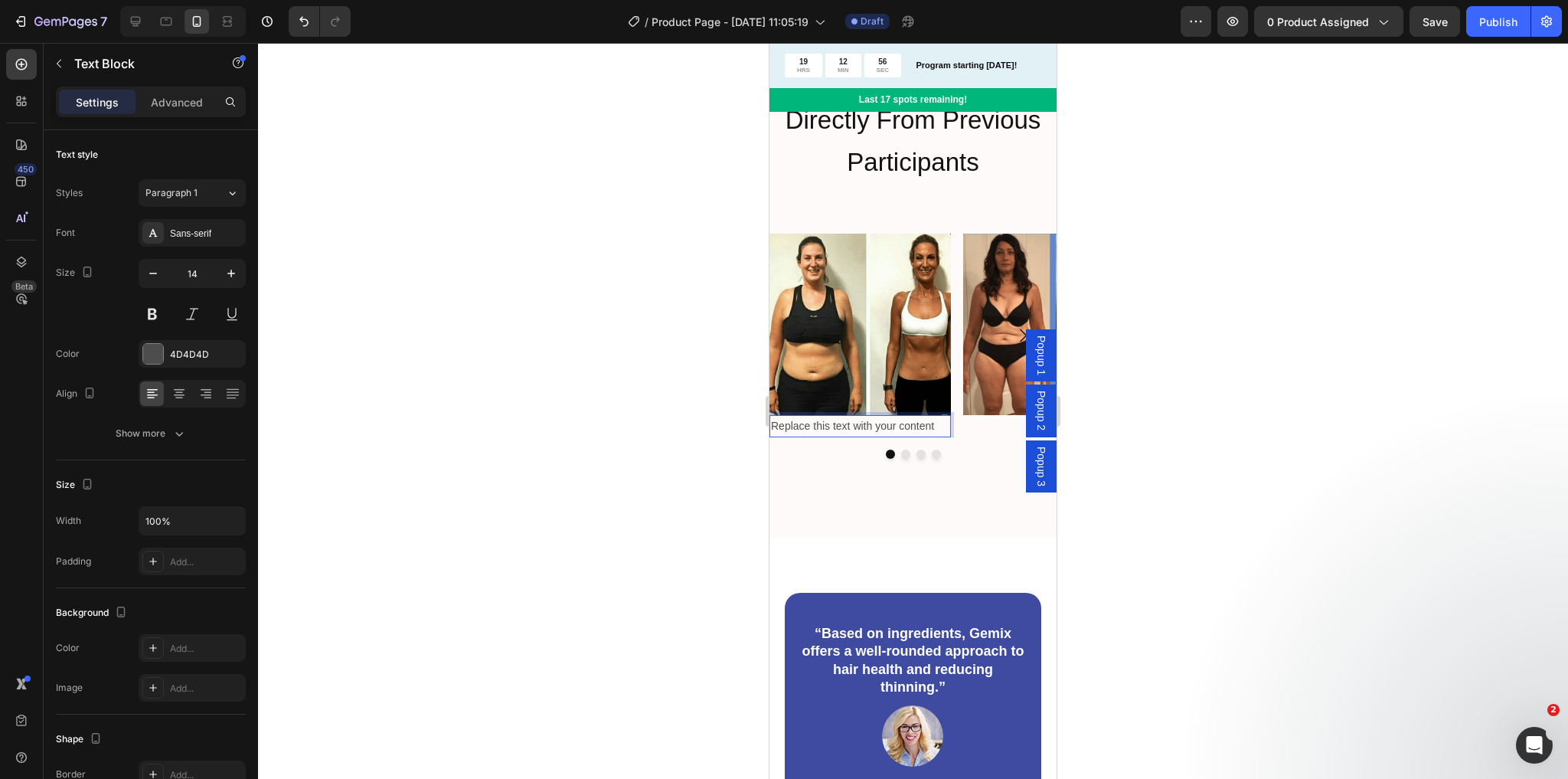
click at [859, 428] on p "Replace this text with your content" at bounding box center [859, 426] width 178 height 19
click at [823, 429] on p "Replace this text with your content" at bounding box center [859, 426] width 178 height 19
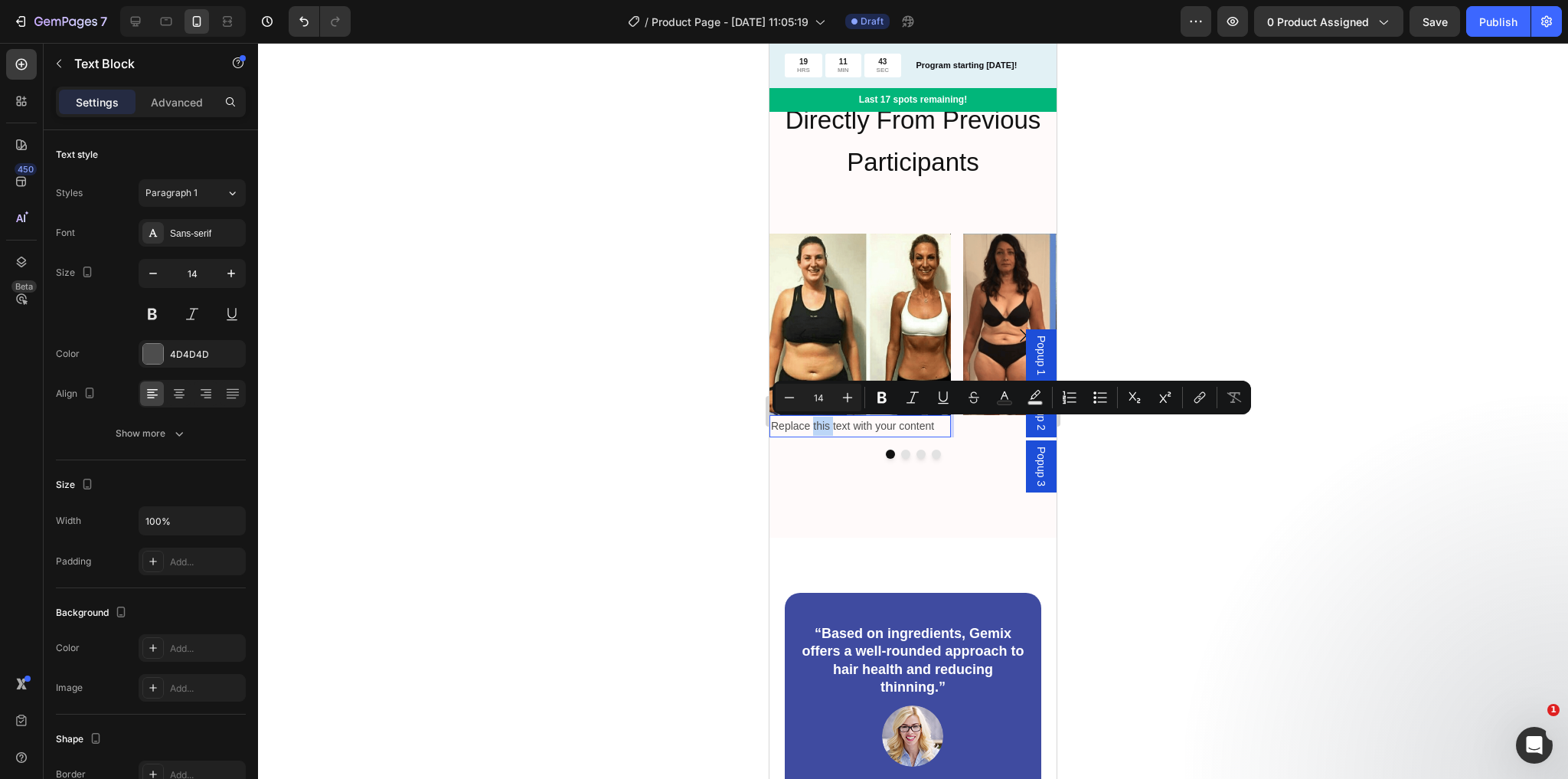
click at [817, 435] on p "Replace this text with your content" at bounding box center [859, 426] width 178 height 19
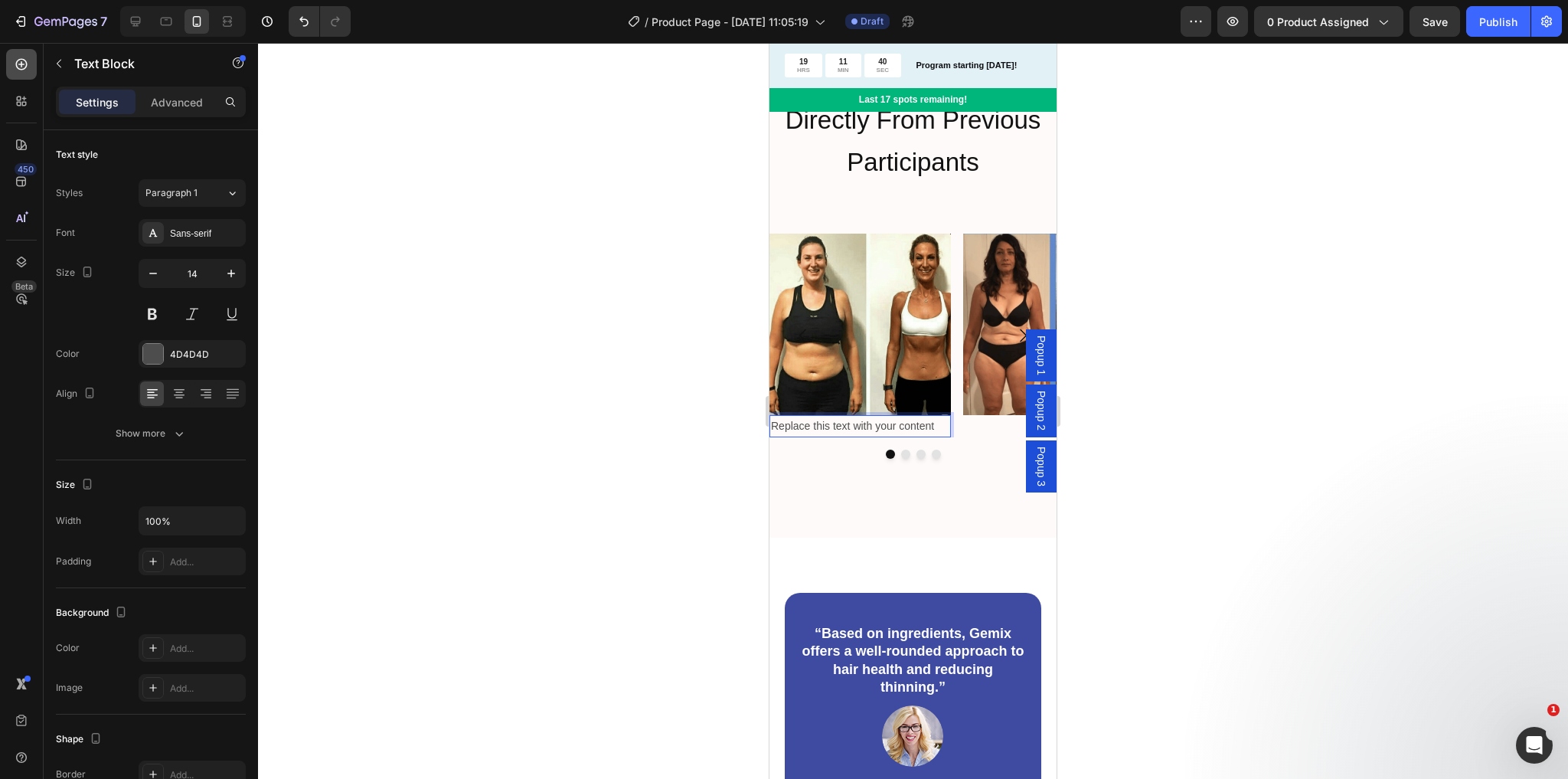
click at [26, 68] on icon at bounding box center [21, 64] width 15 height 15
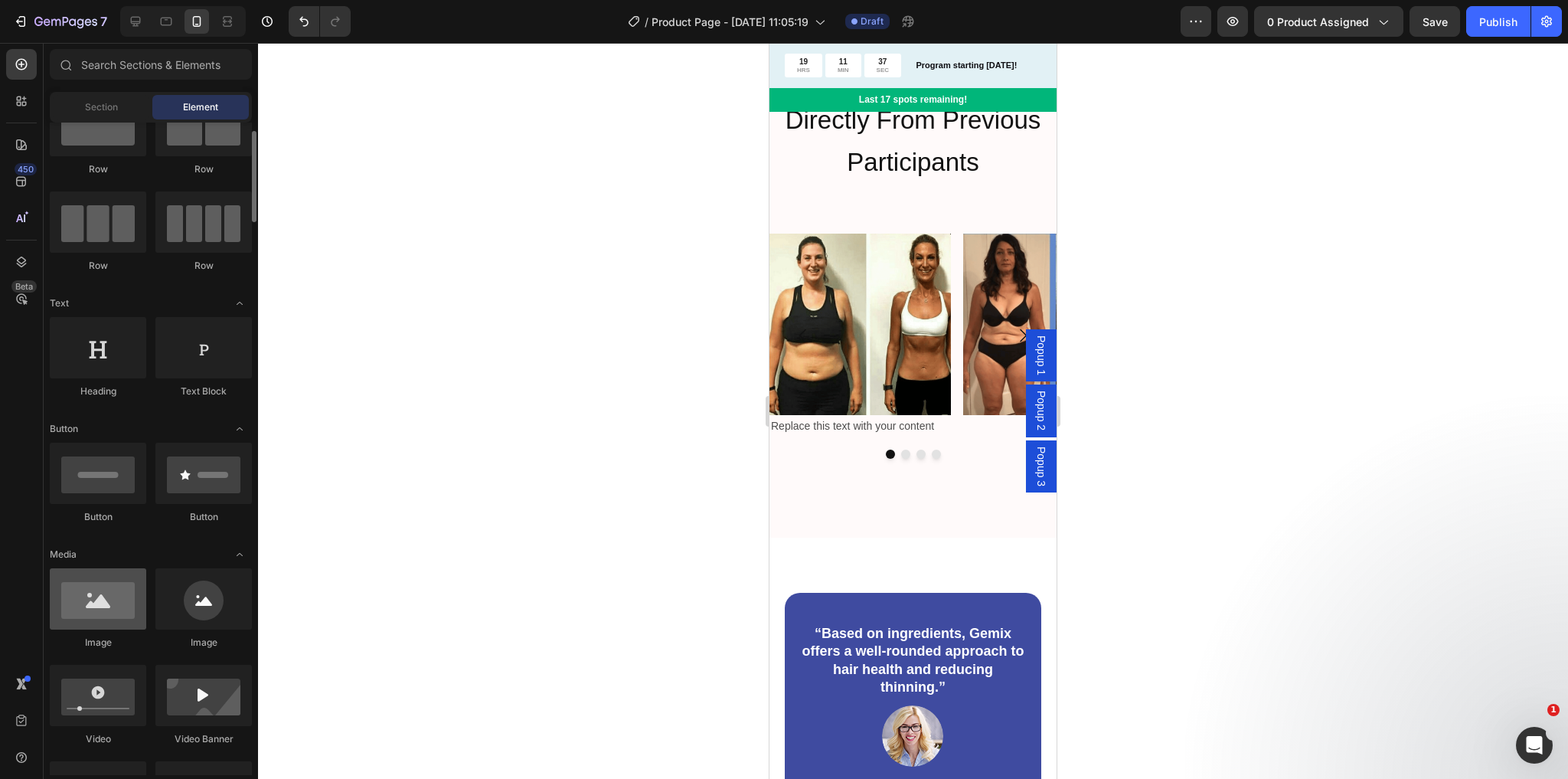
scroll to position [122, 0]
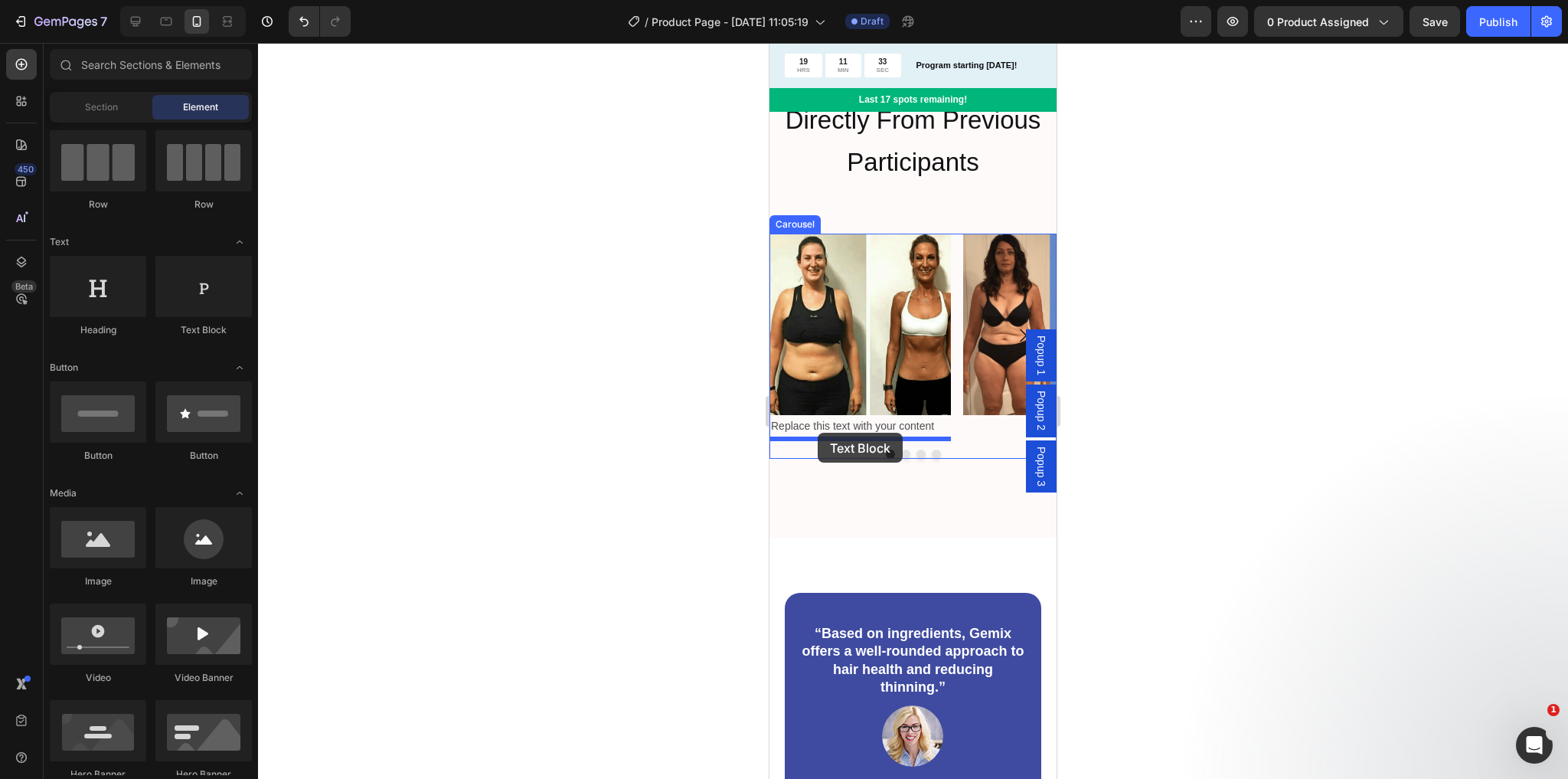
drag, startPoint x: 1010, startPoint y: 388, endPoint x: 818, endPoint y: 438, distance: 198.4
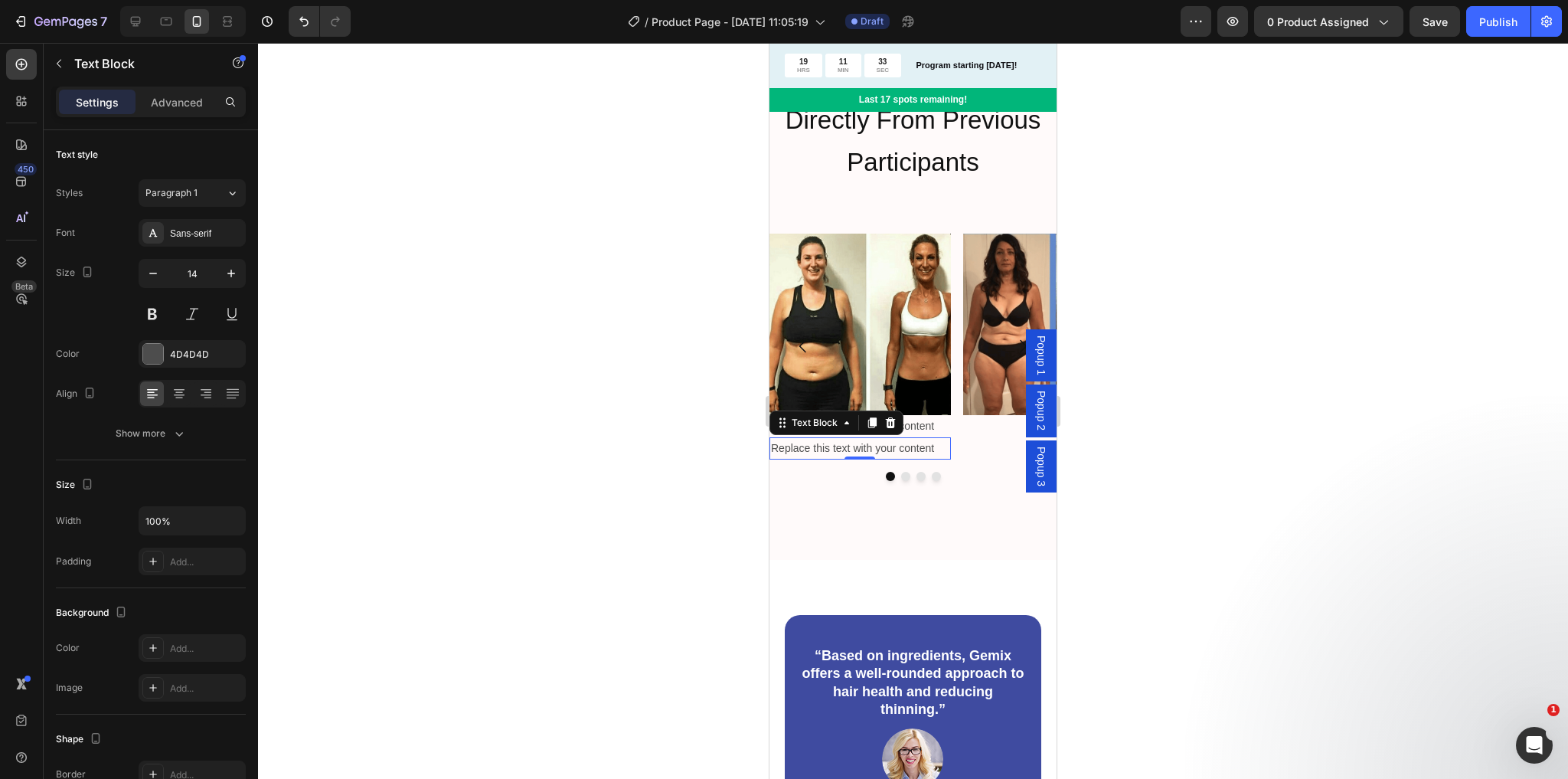
click at [811, 455] on div "Replace this text with your content" at bounding box center [860, 449] width 182 height 22
click at [814, 448] on p "Replace this text with your content" at bounding box center [859, 448] width 178 height 19
click at [798, 425] on p "Replace this text with your content" at bounding box center [859, 426] width 178 height 19
click at [22, 69] on icon at bounding box center [21, 64] width 15 height 15
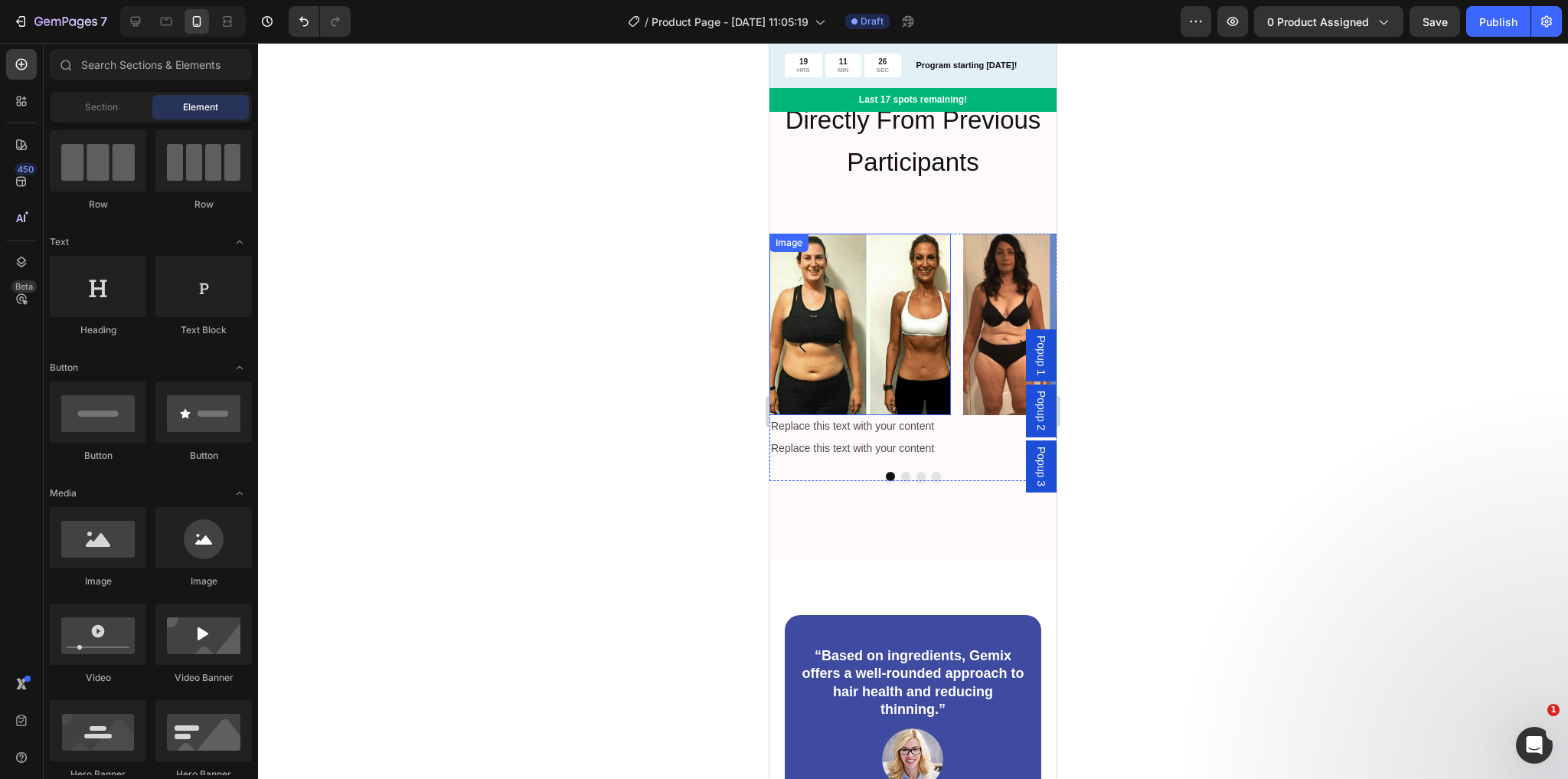
scroll to position [0, 0]
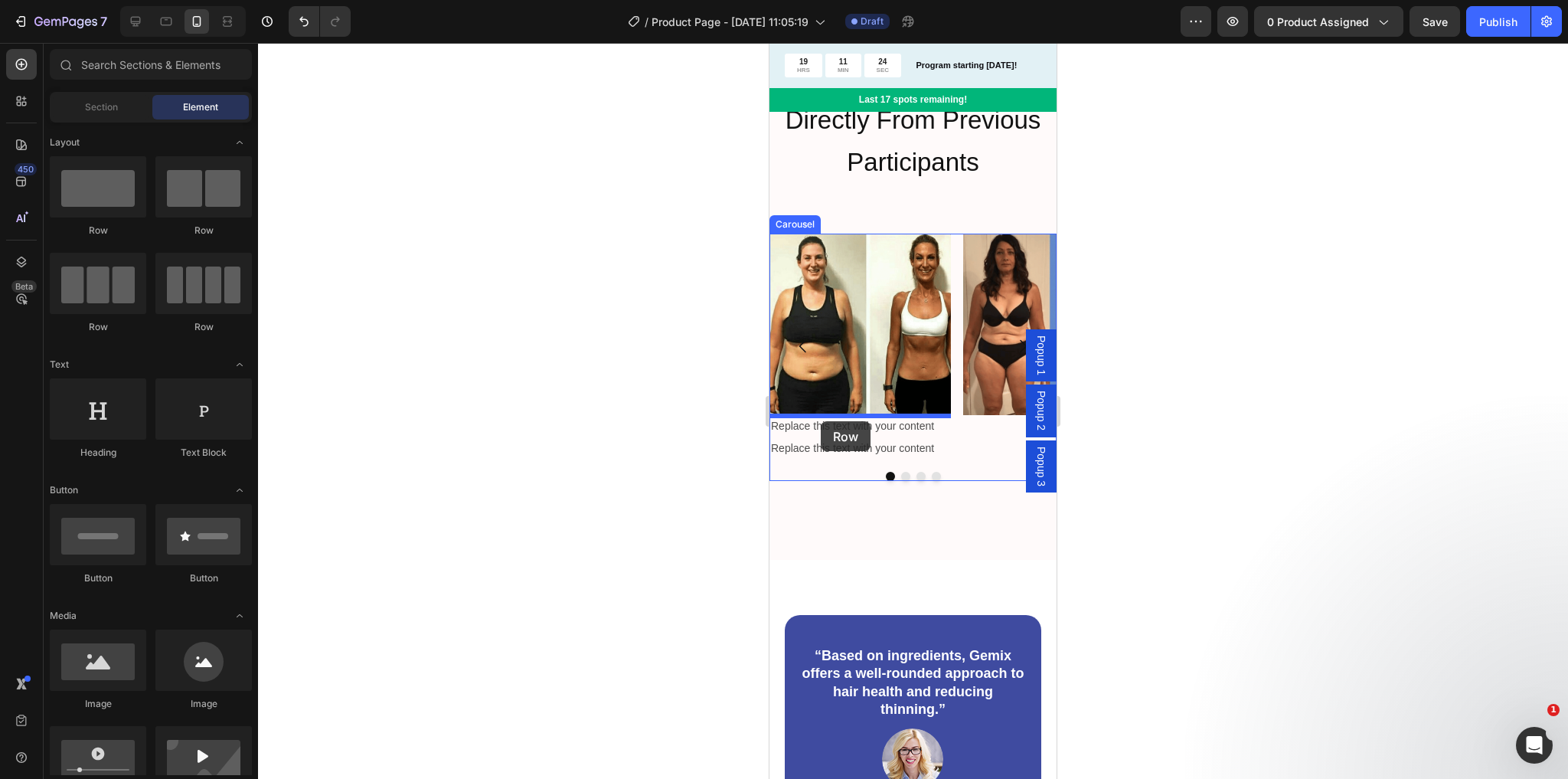
drag, startPoint x: 955, startPoint y: 244, endPoint x: 821, endPoint y: 422, distance: 222.8
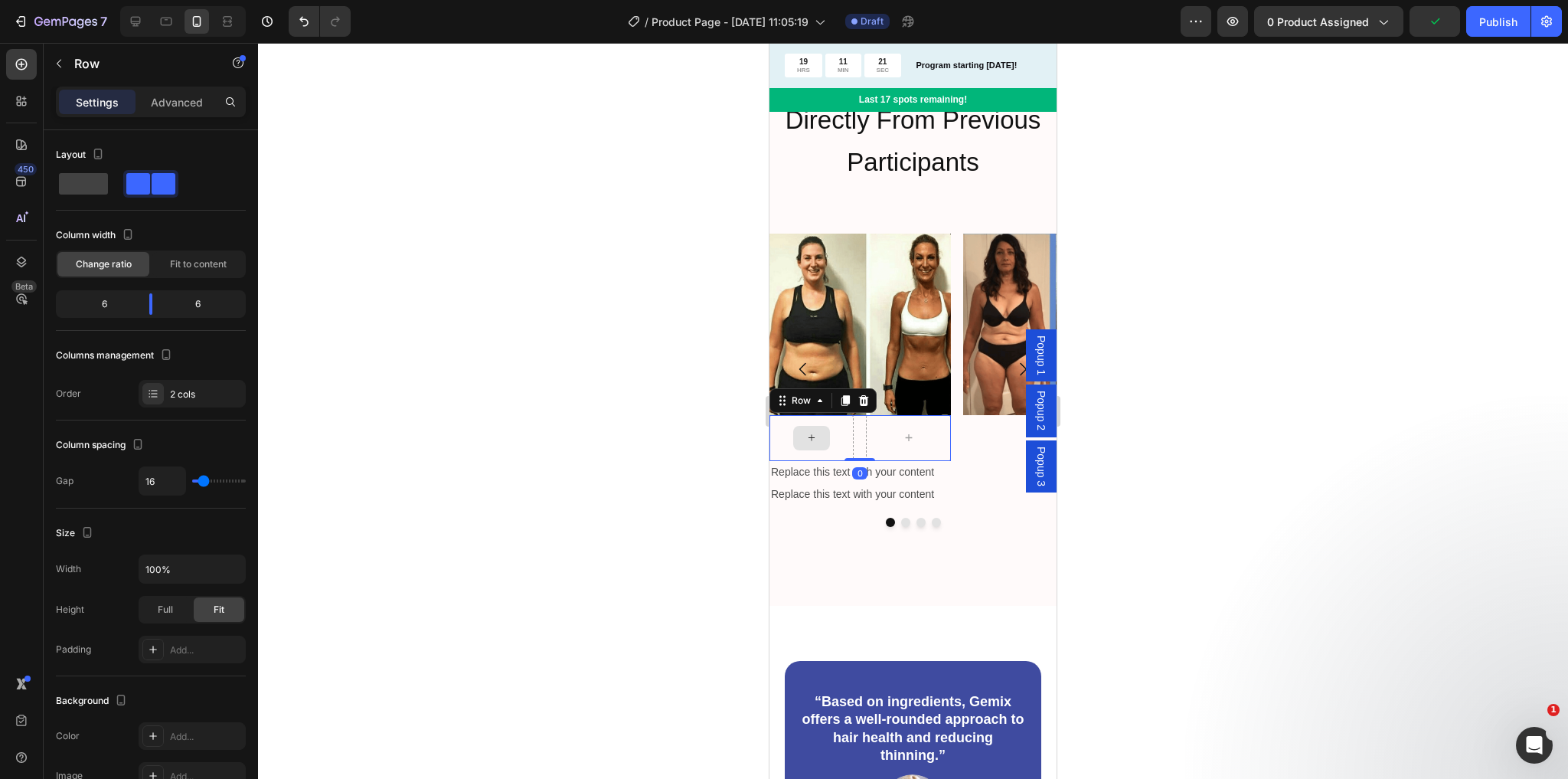
click at [819, 438] on div at bounding box center [811, 438] width 37 height 25
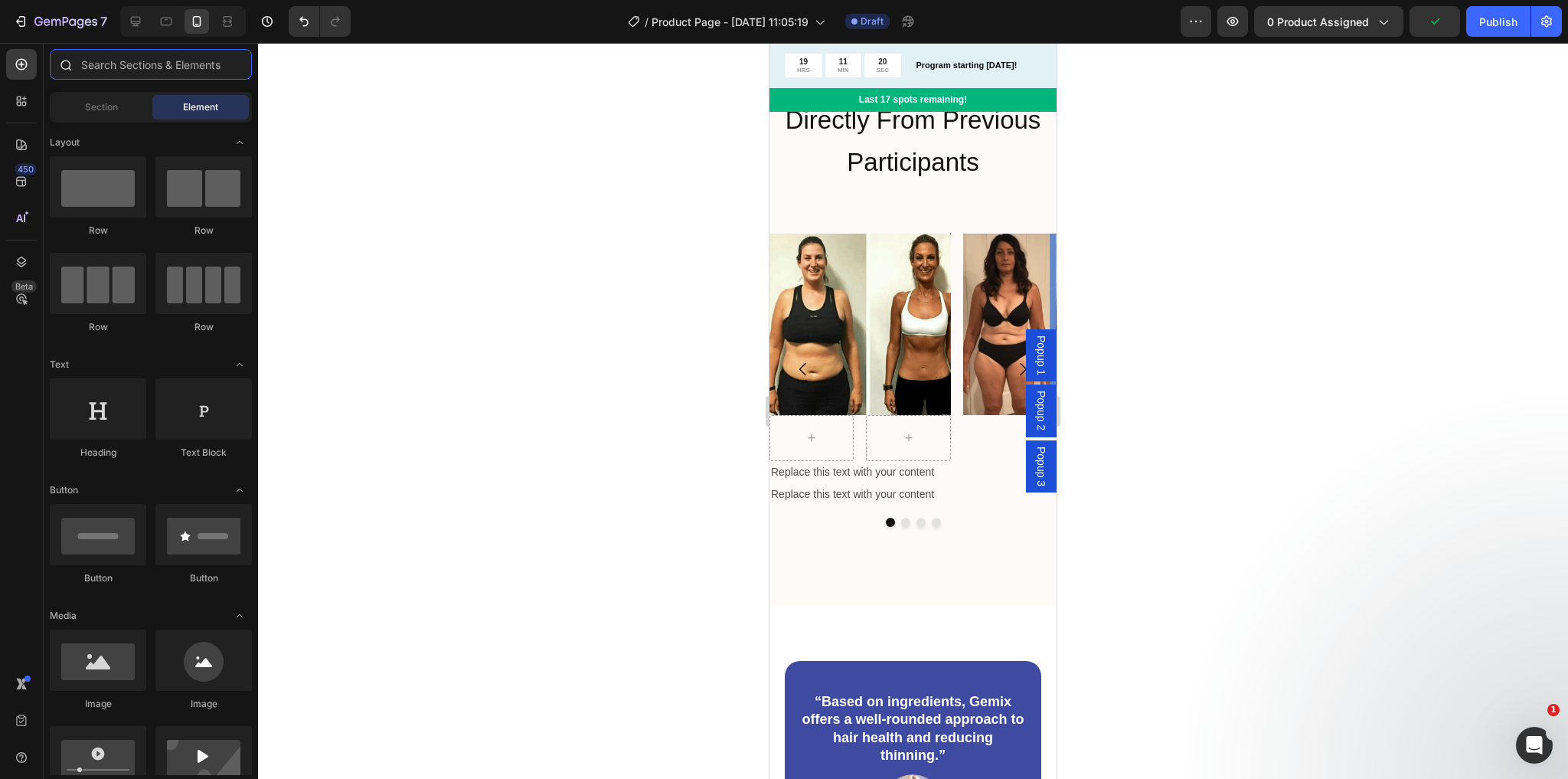
click at [125, 74] on input "text" at bounding box center [150, 64] width 202 height 31
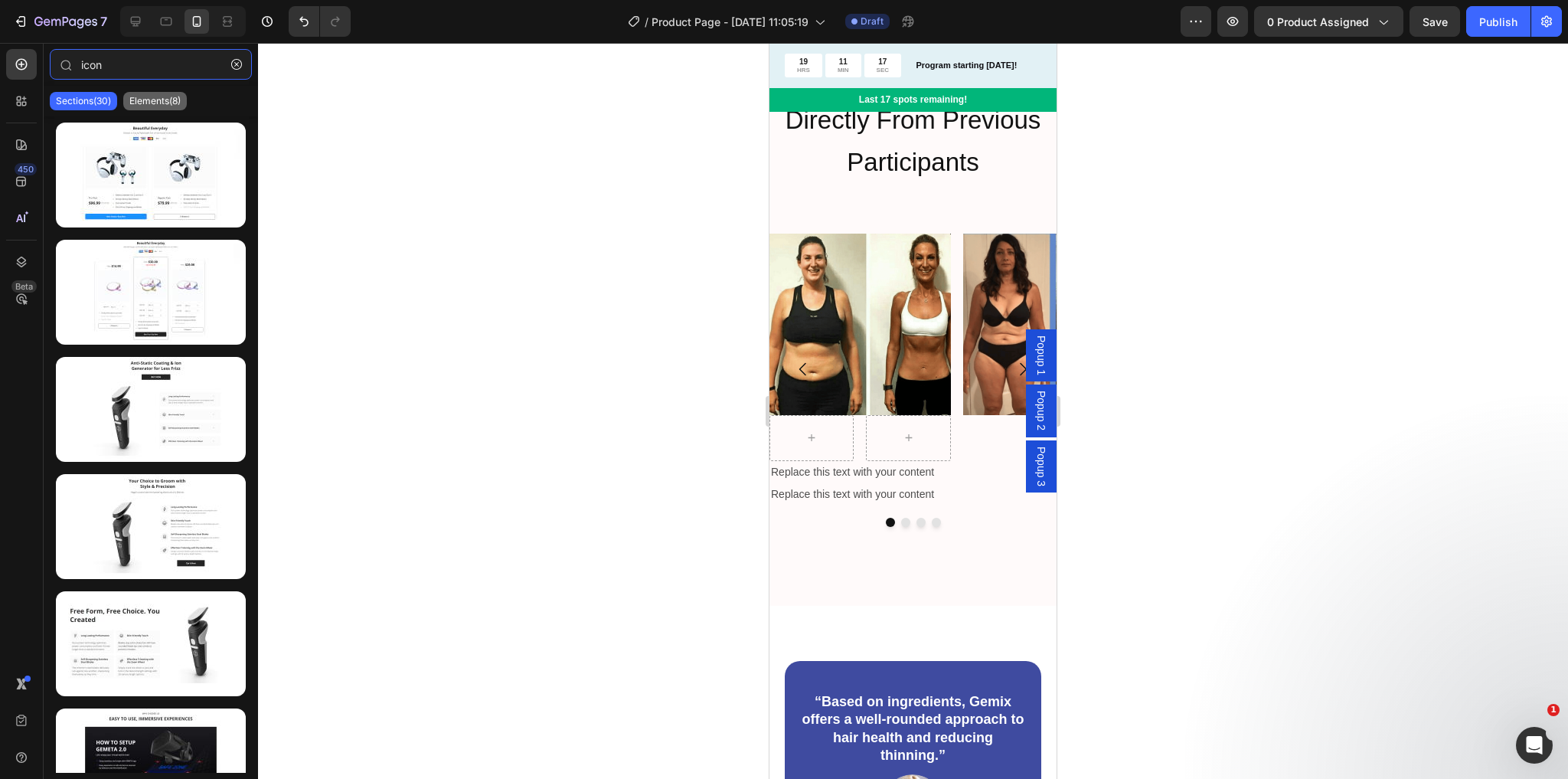
type input "icon"
click at [170, 98] on p "Elements(8)" at bounding box center [155, 100] width 52 height 12
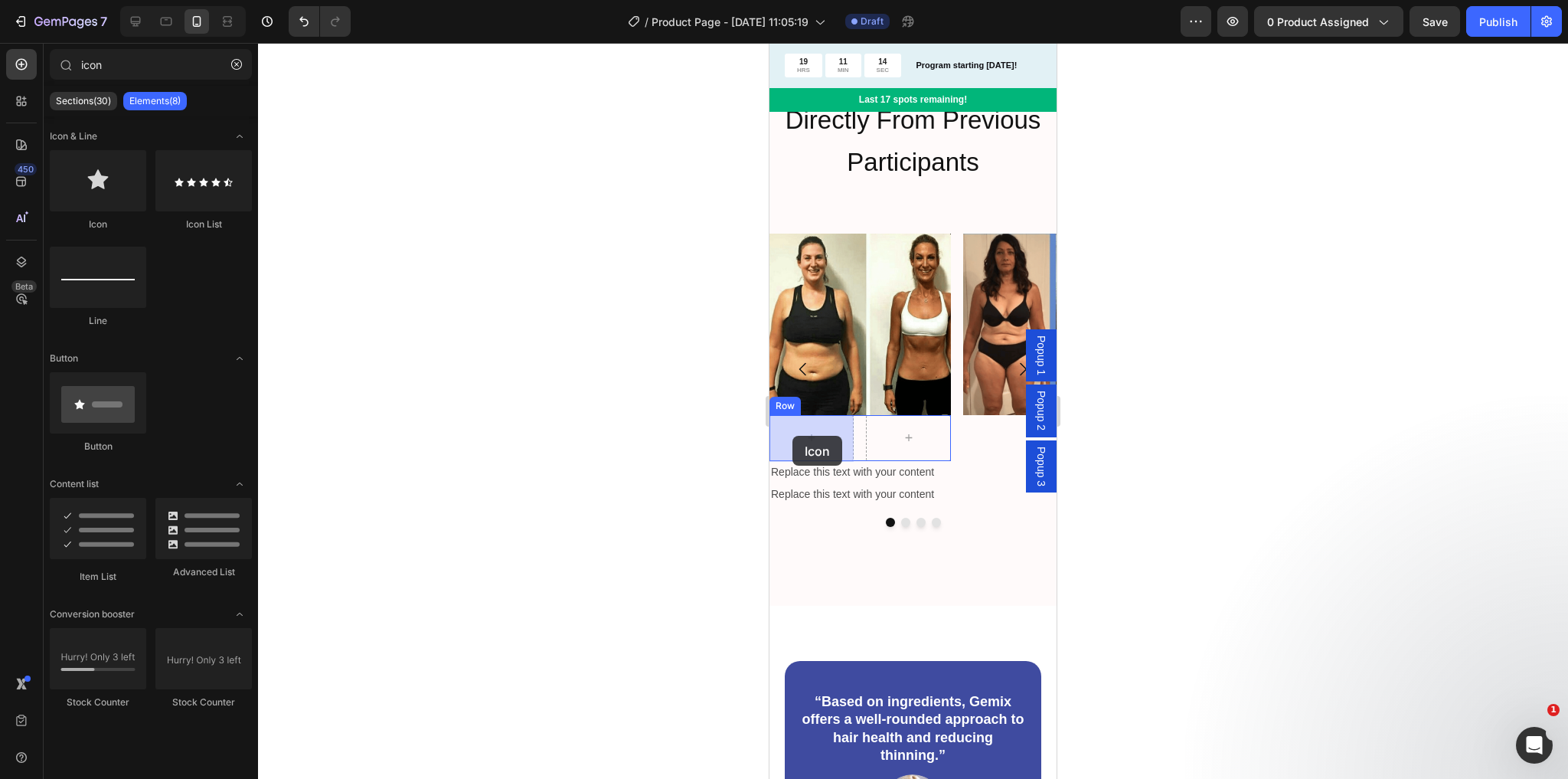
drag, startPoint x: 856, startPoint y: 205, endPoint x: 792, endPoint y: 436, distance: 239.7
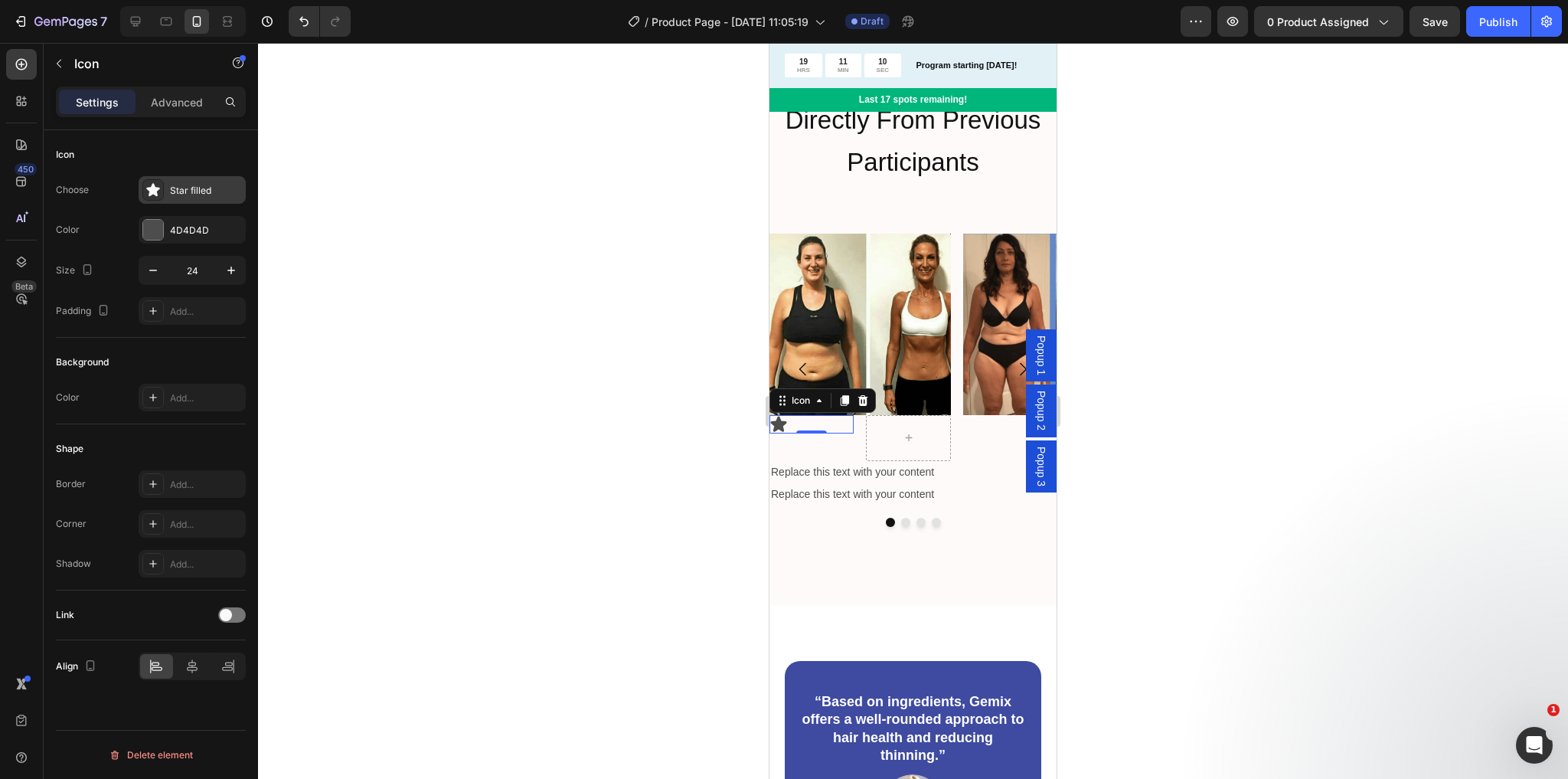
click at [172, 179] on div "Star filled" at bounding box center [192, 190] width 107 height 28
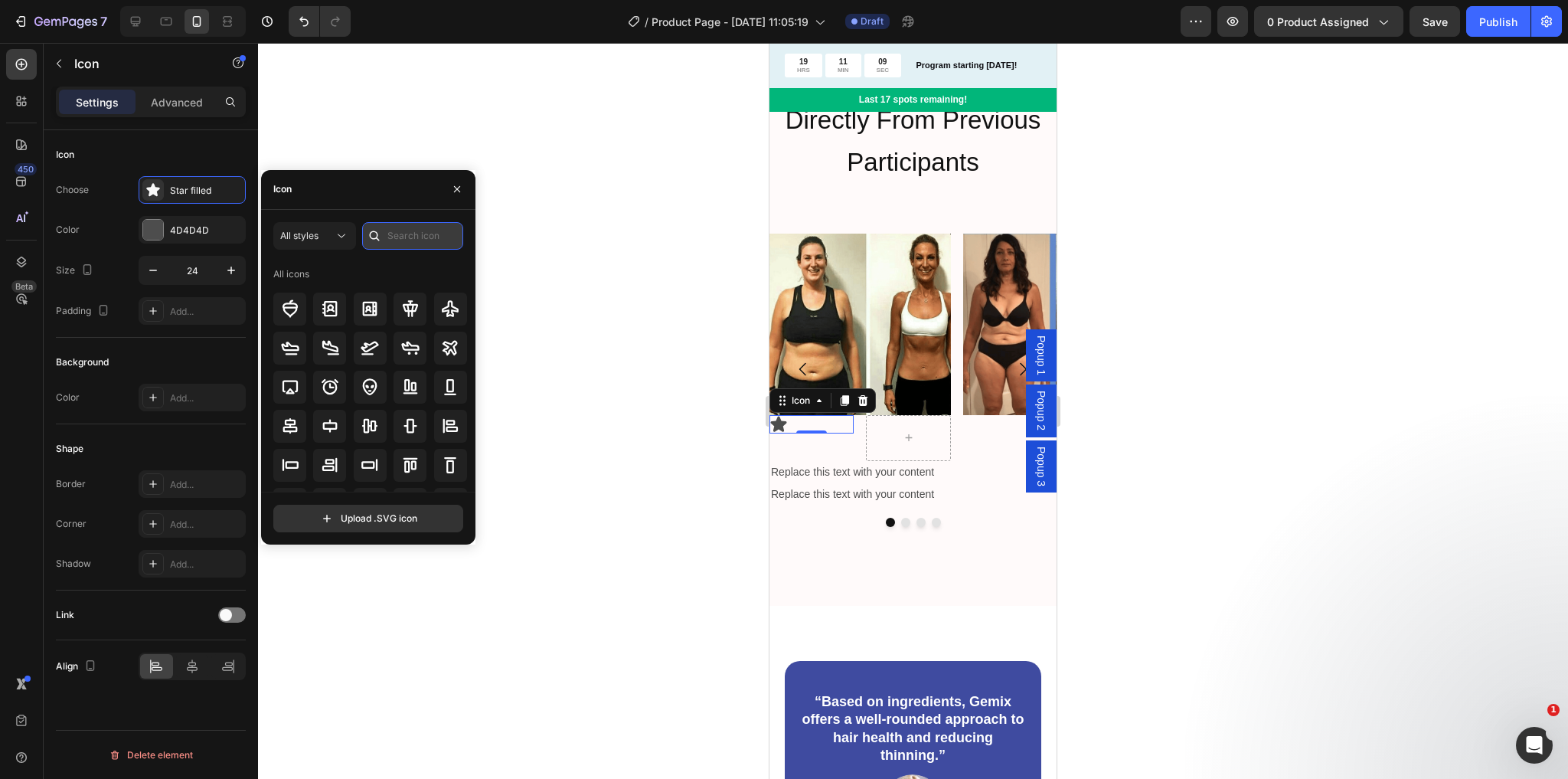
click at [422, 233] on input "text" at bounding box center [413, 236] width 101 height 28
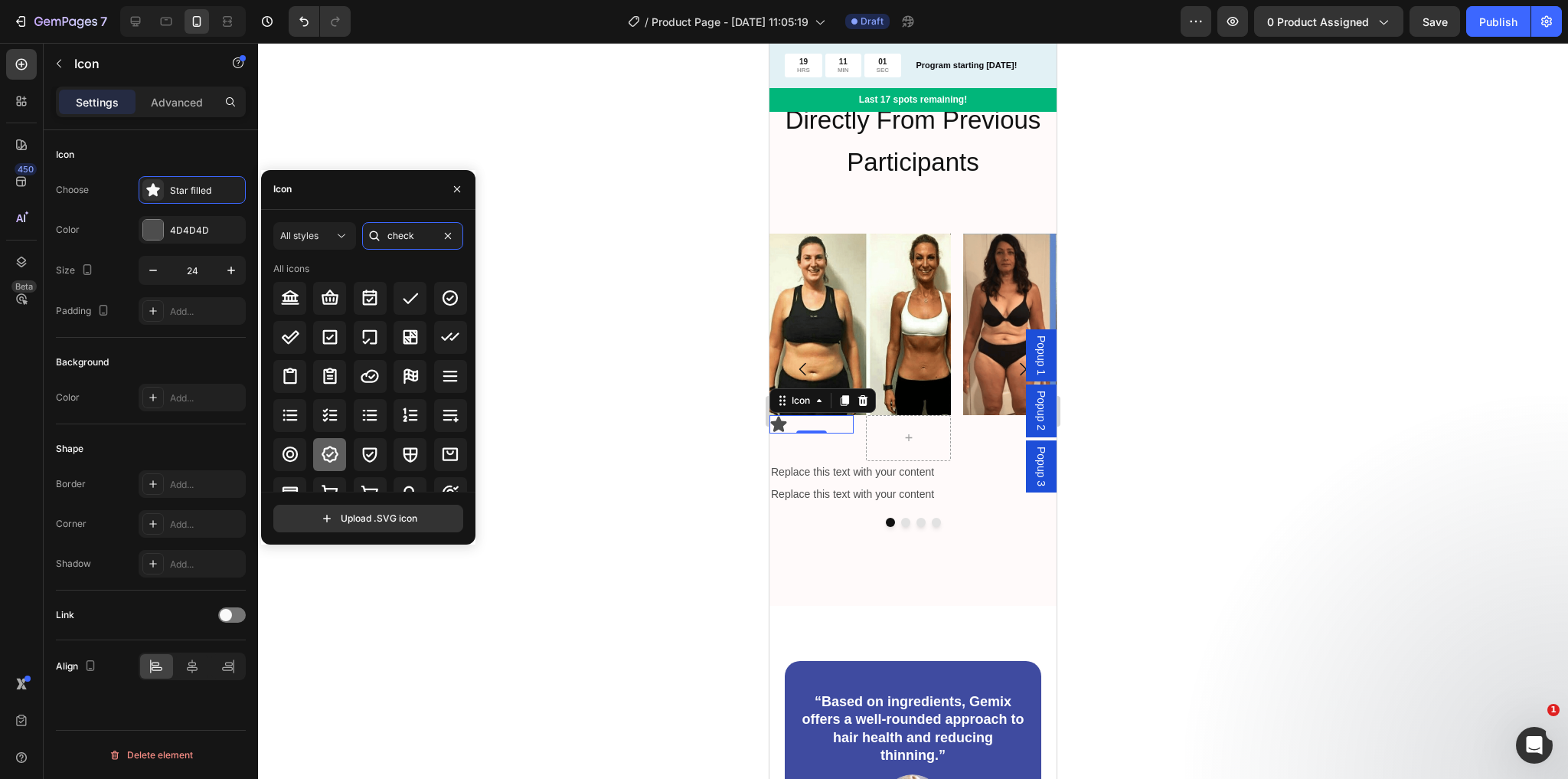
type input "check"
click at [333, 451] on icon at bounding box center [330, 454] width 18 height 18
click at [150, 222] on div at bounding box center [153, 230] width 20 height 20
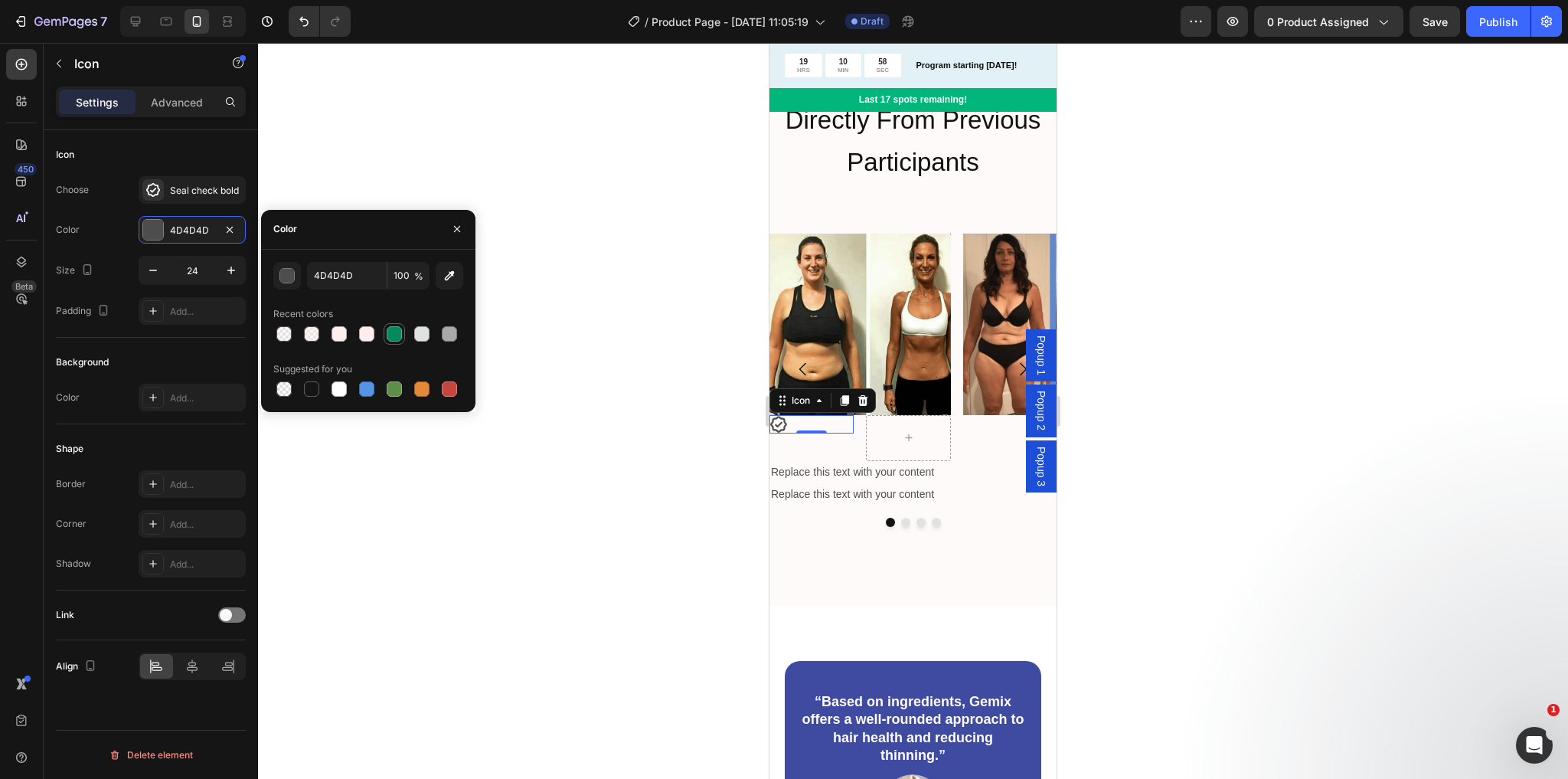
click at [395, 336] on div at bounding box center [394, 333] width 15 height 15
type input "04895D"
click at [22, 59] on icon at bounding box center [22, 65] width 12 height 12
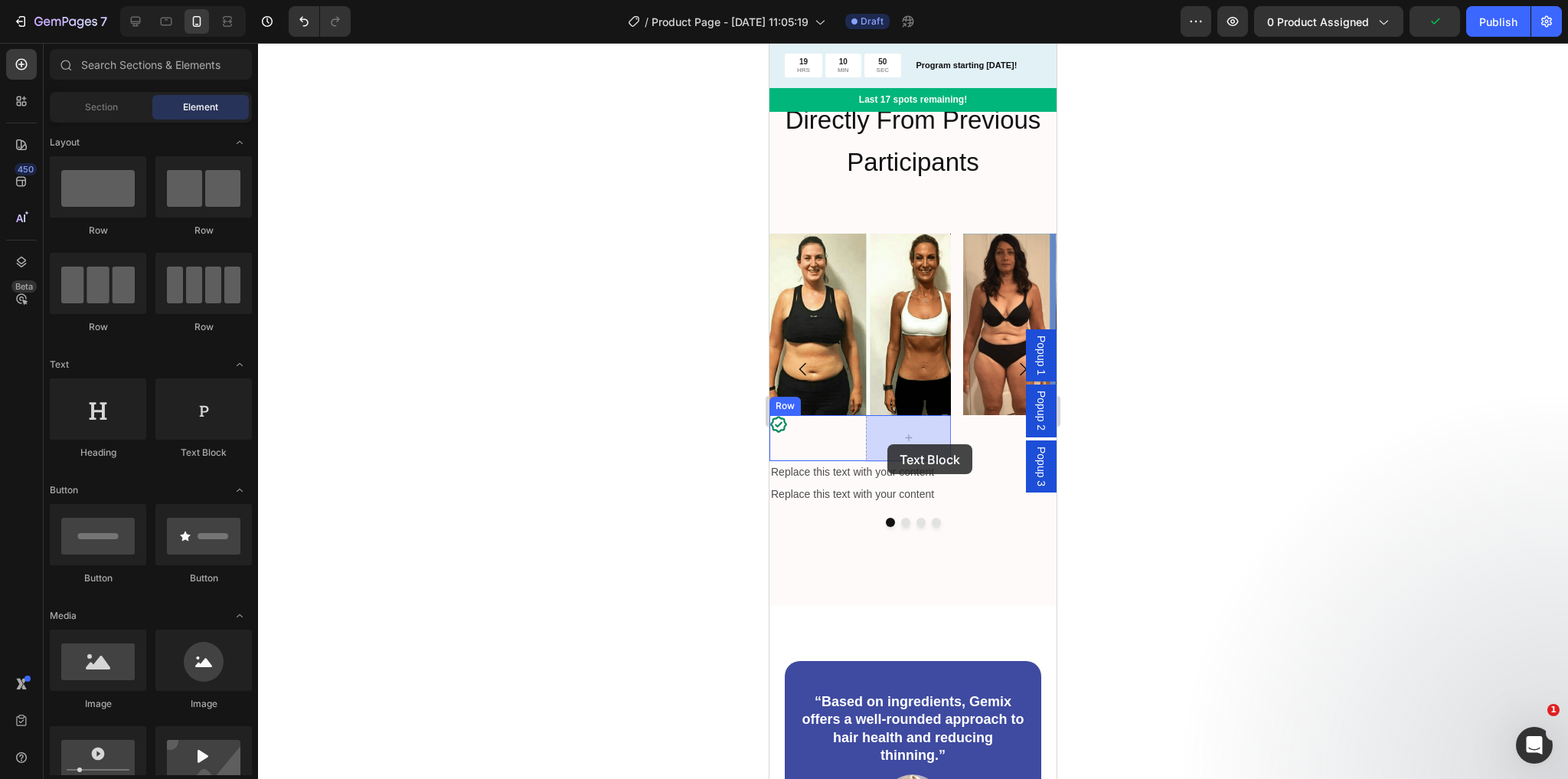
drag, startPoint x: 970, startPoint y: 461, endPoint x: 888, endPoint y: 445, distance: 83.5
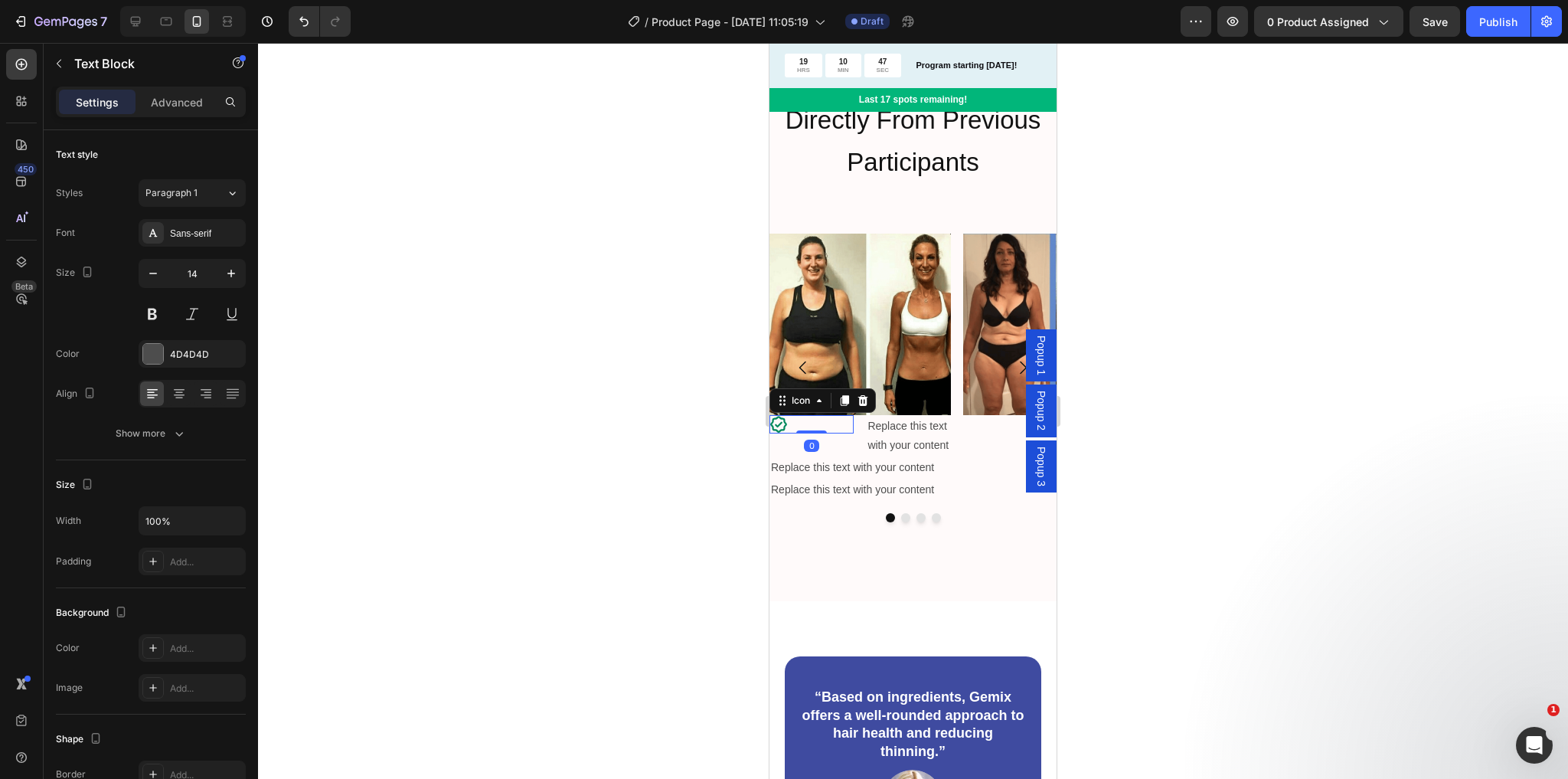
click at [781, 426] on icon at bounding box center [779, 424] width 18 height 18
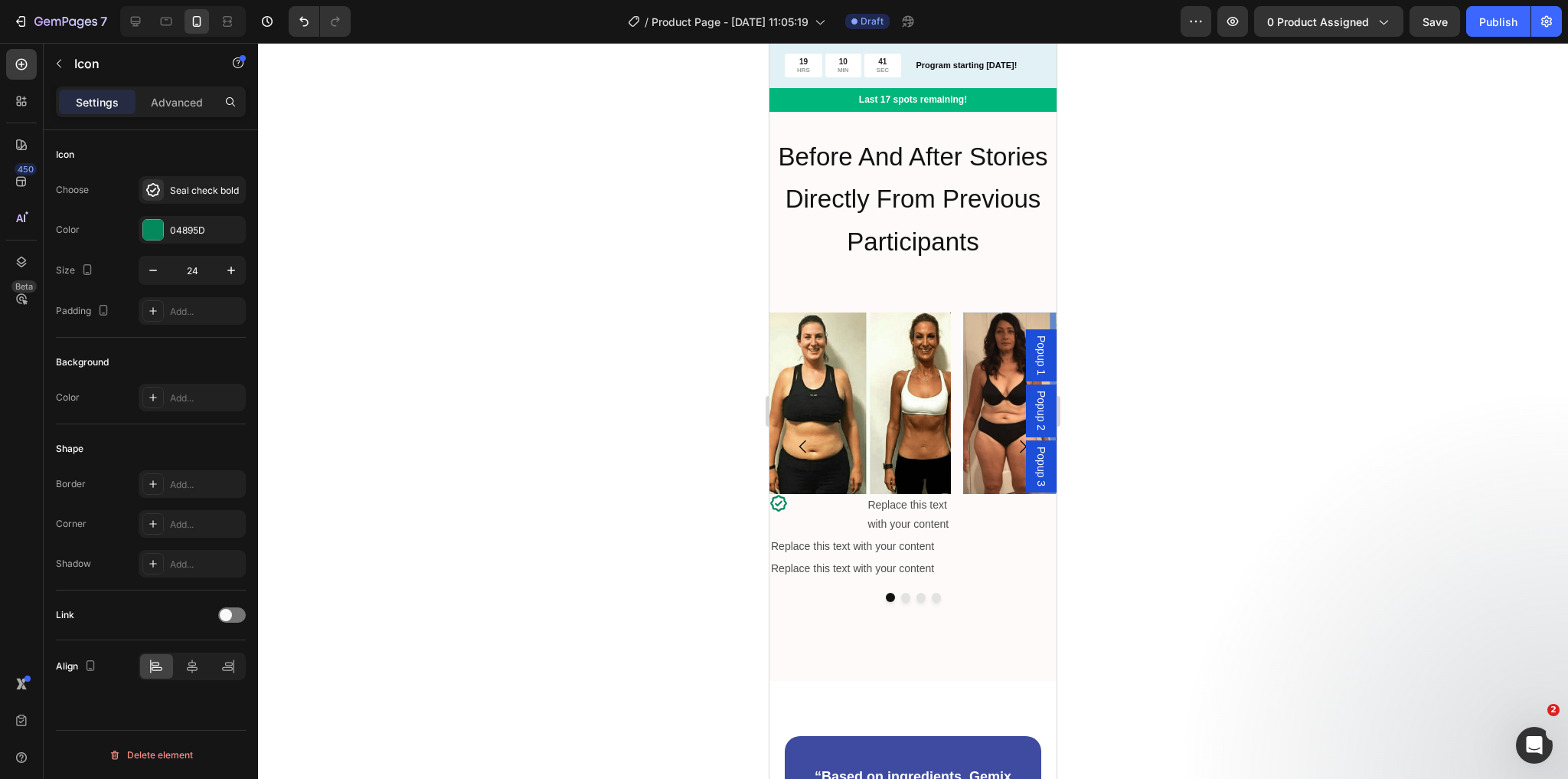
scroll to position [1839, 0]
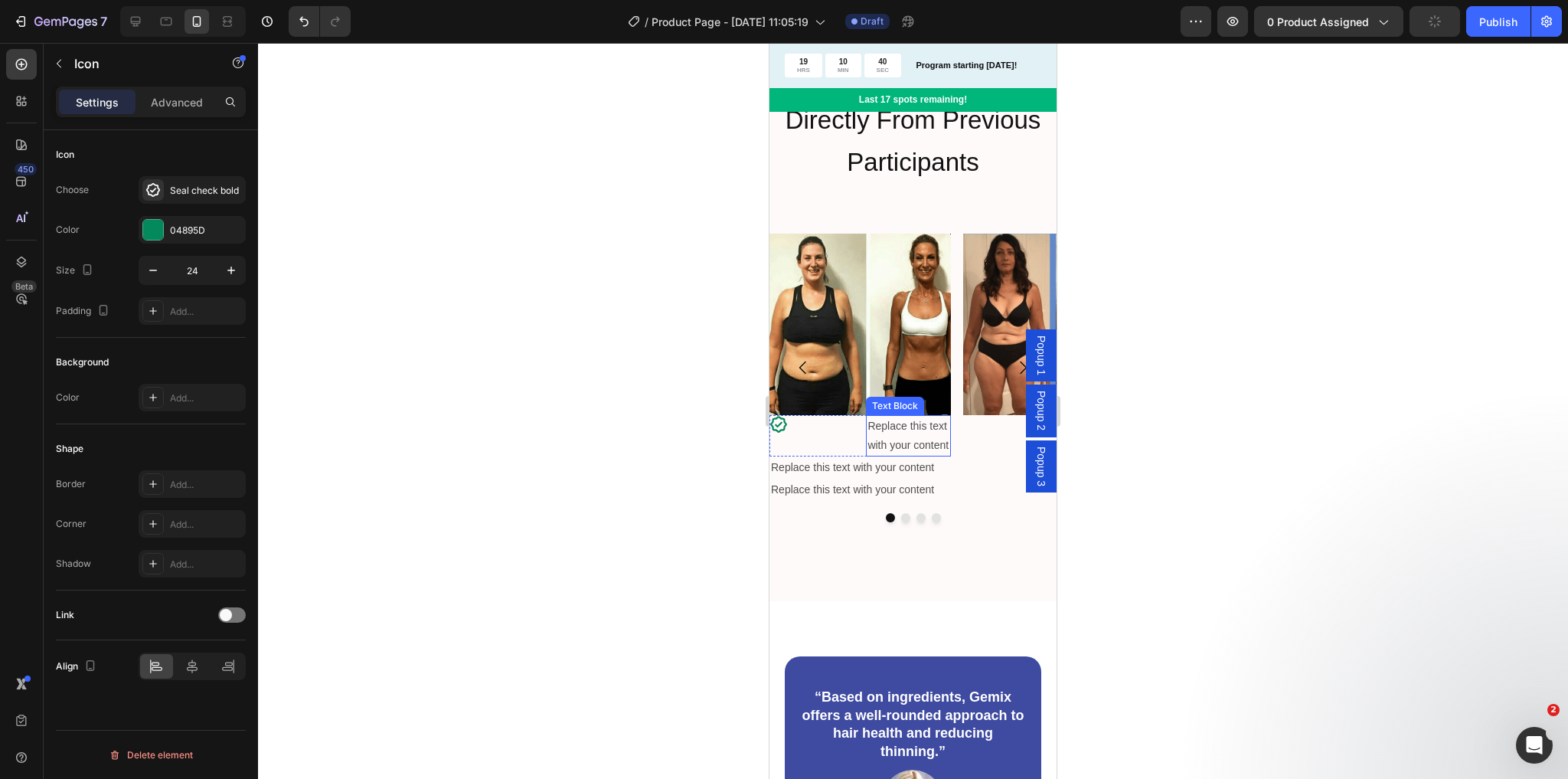
click at [922, 438] on div "Replace this text with your content" at bounding box center [908, 436] width 85 height 42
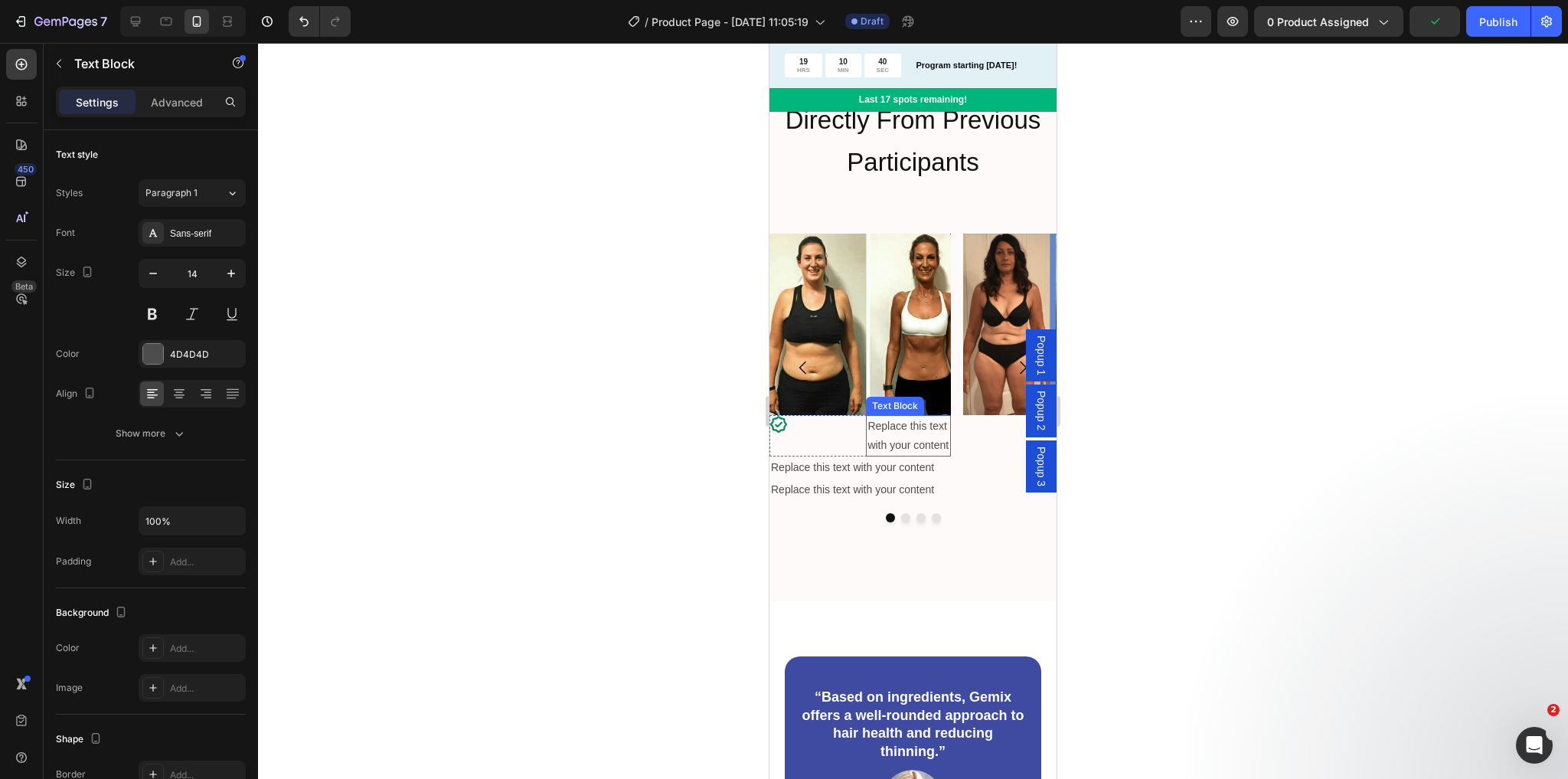
click at [922, 438] on div "Replace this text with your content" at bounding box center [908, 436] width 85 height 42
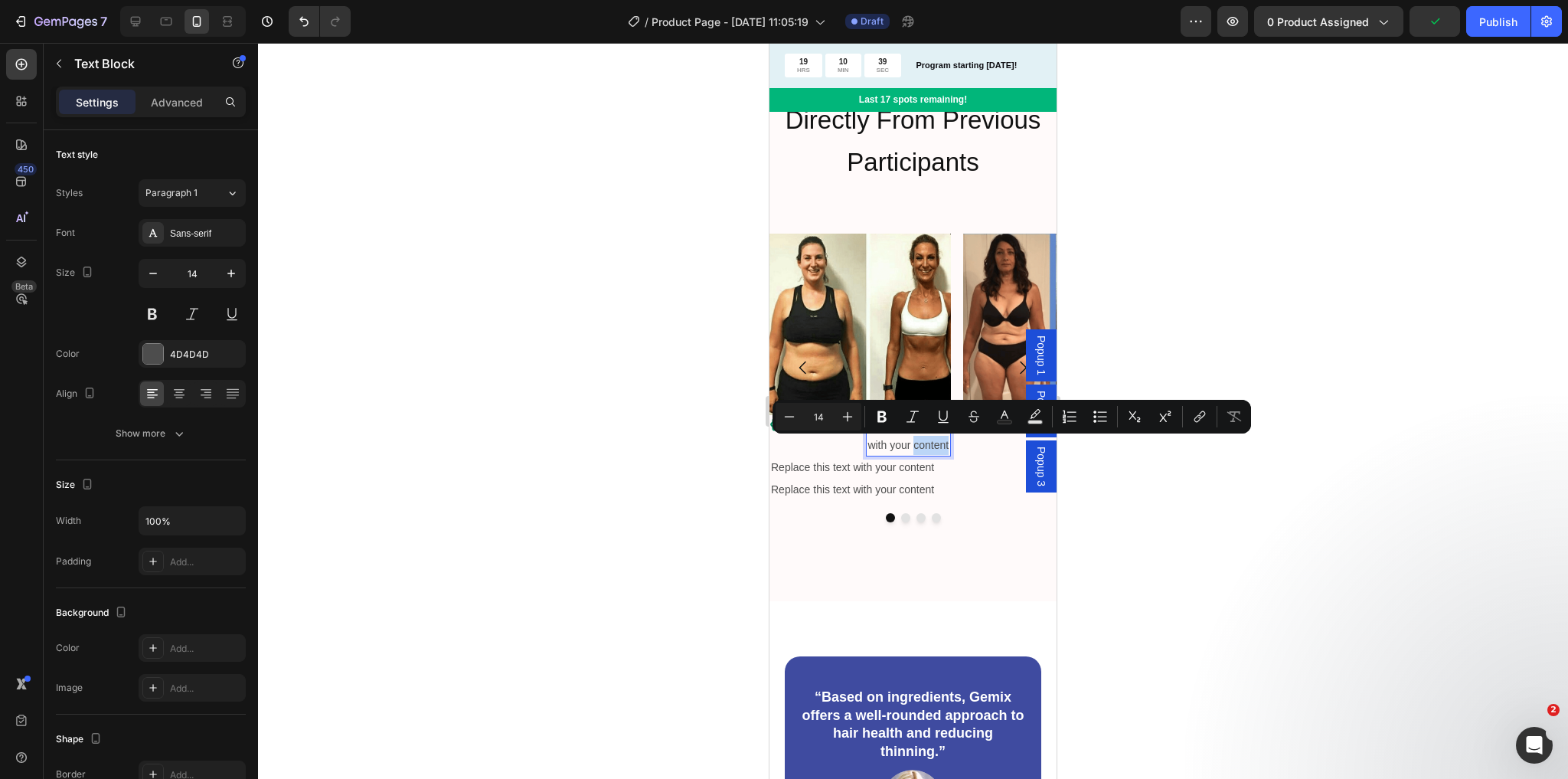
click at [904, 432] on div "Minus 14 Plus Bold Italic Underline Strikethrough Text Color Text Background Co…" at bounding box center [1011, 417] width 478 height 34
click at [899, 442] on p "Replace this text with your content" at bounding box center [908, 436] width 82 height 39
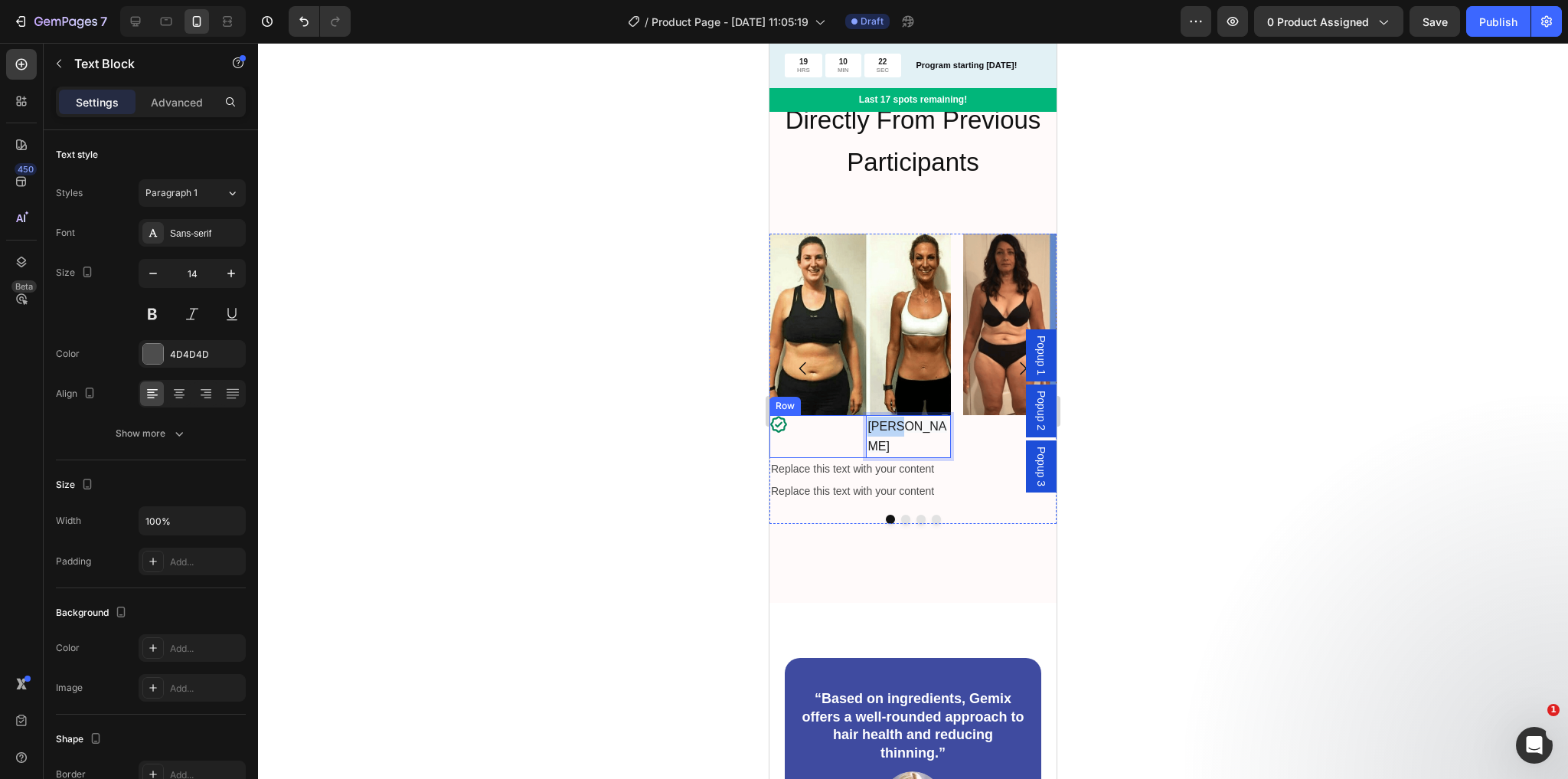
drag, startPoint x: 909, startPoint y: 429, endPoint x: 861, endPoint y: 427, distance: 48.0
click at [861, 427] on div "Icon Audra Text Block 0 Row" at bounding box center [860, 436] width 182 height 43
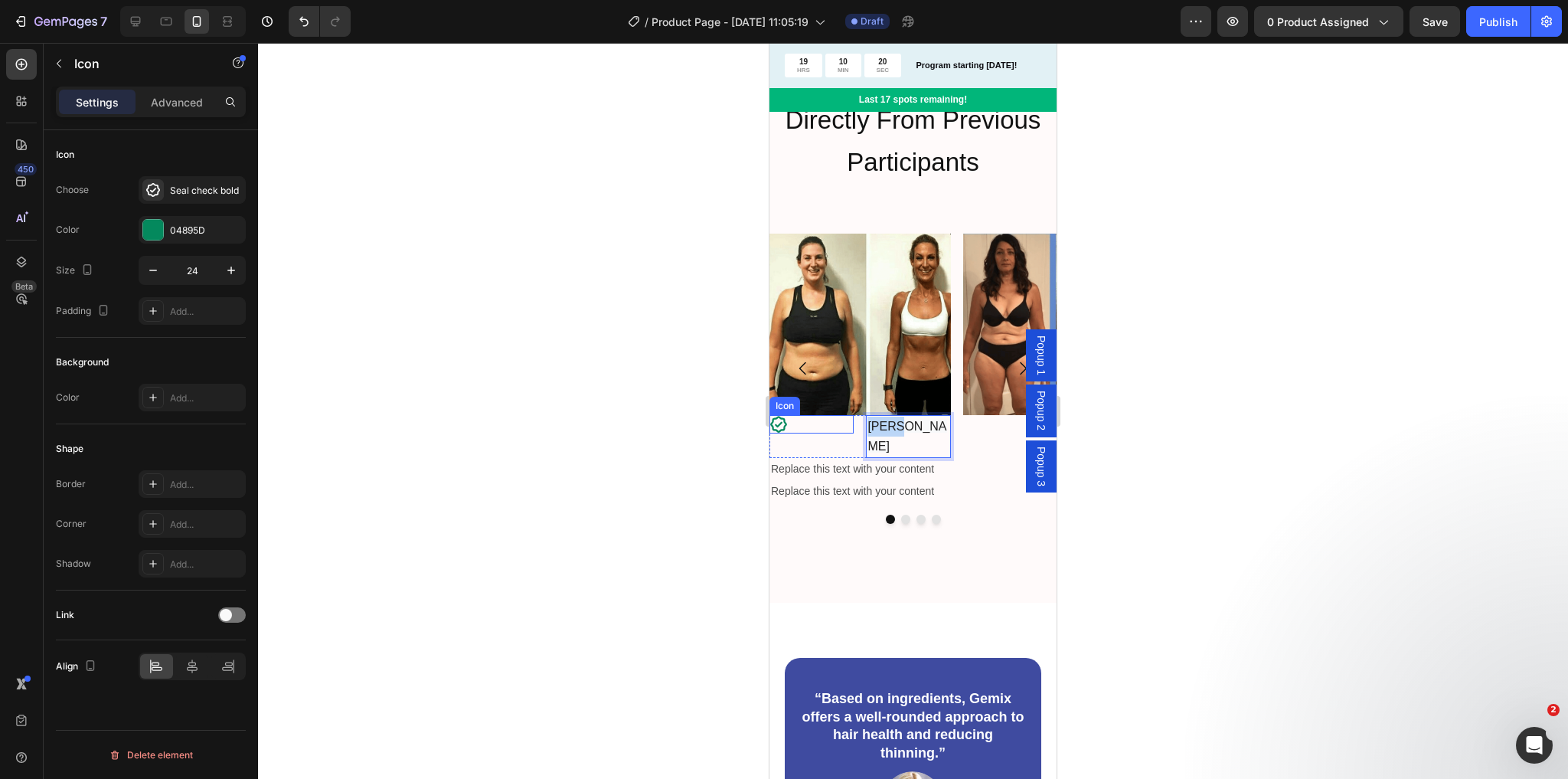
click at [823, 429] on div "Icon" at bounding box center [811, 424] width 85 height 18
click at [161, 99] on p "Advanced" at bounding box center [177, 102] width 52 height 16
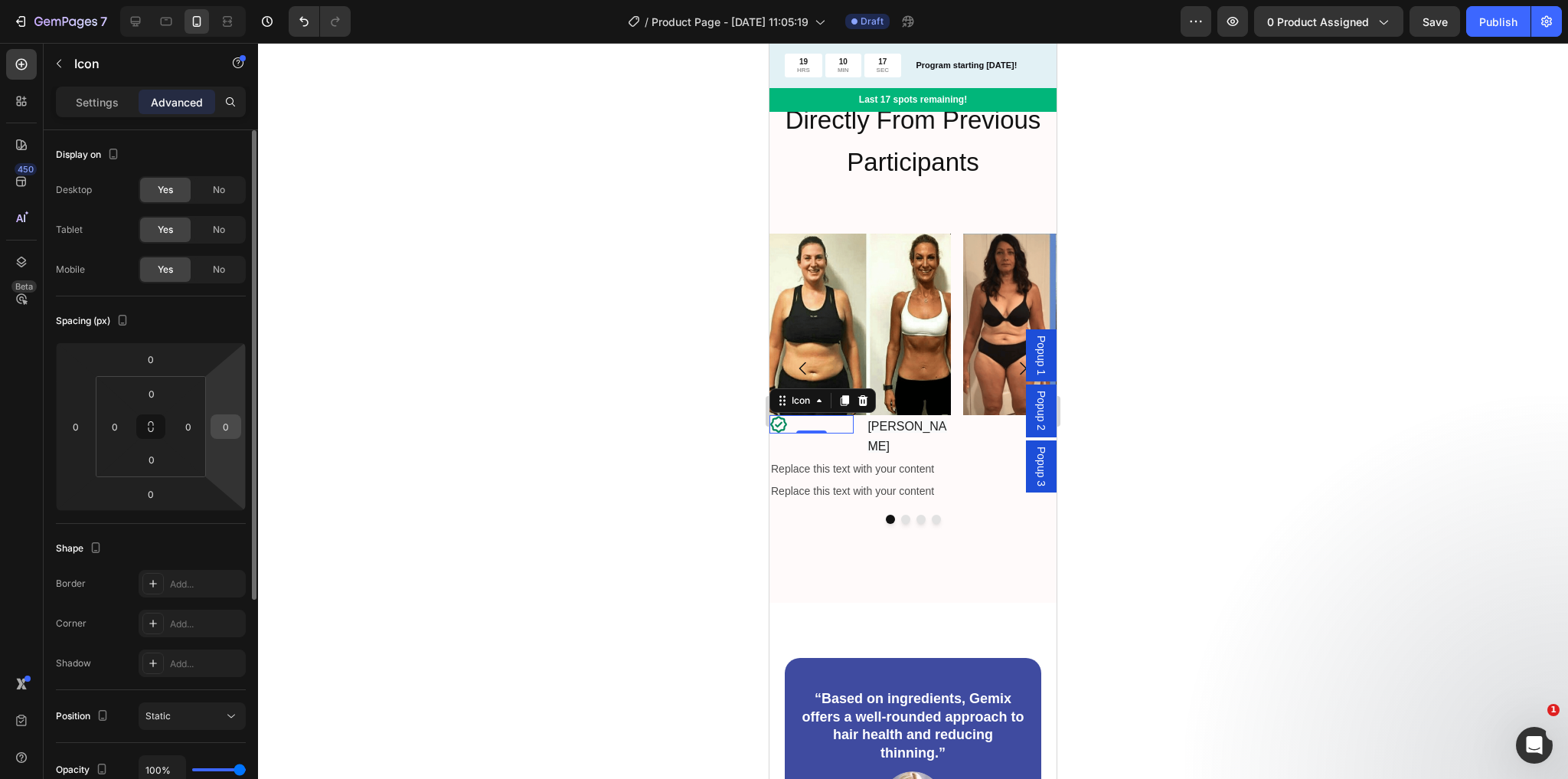
click at [230, 435] on input "0" at bounding box center [226, 426] width 23 height 23
type input "-30"
click at [223, 0] on html "7 Version history / Product Page - Aug 28, 11:05:19 Draft Preview 0 product ass…" at bounding box center [784, 0] width 1568 height 0
click at [871, 426] on span "[PERSON_NAME]" at bounding box center [906, 436] width 79 height 33
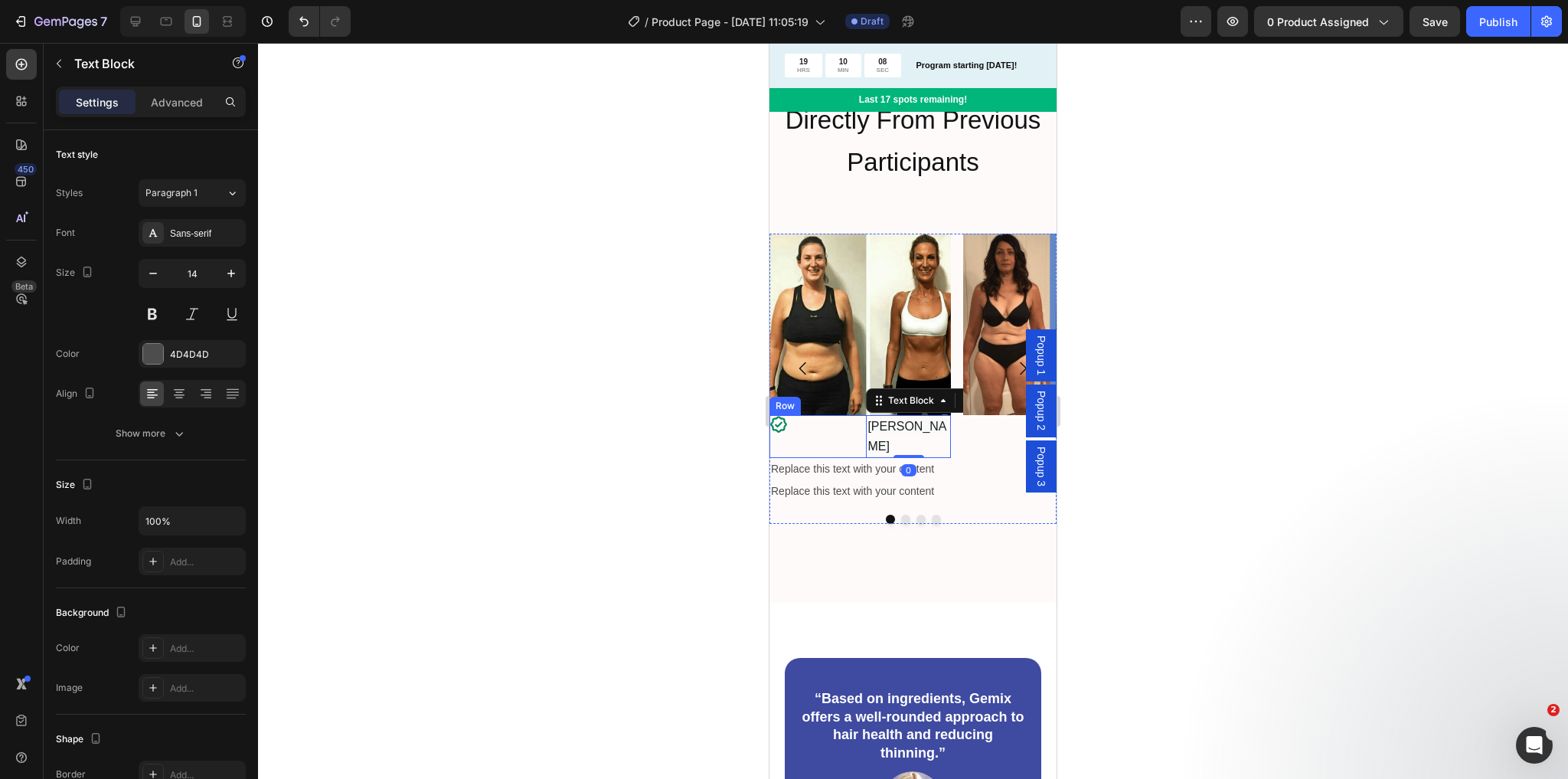
click at [847, 426] on div "Icon" at bounding box center [811, 424] width 85 height 18
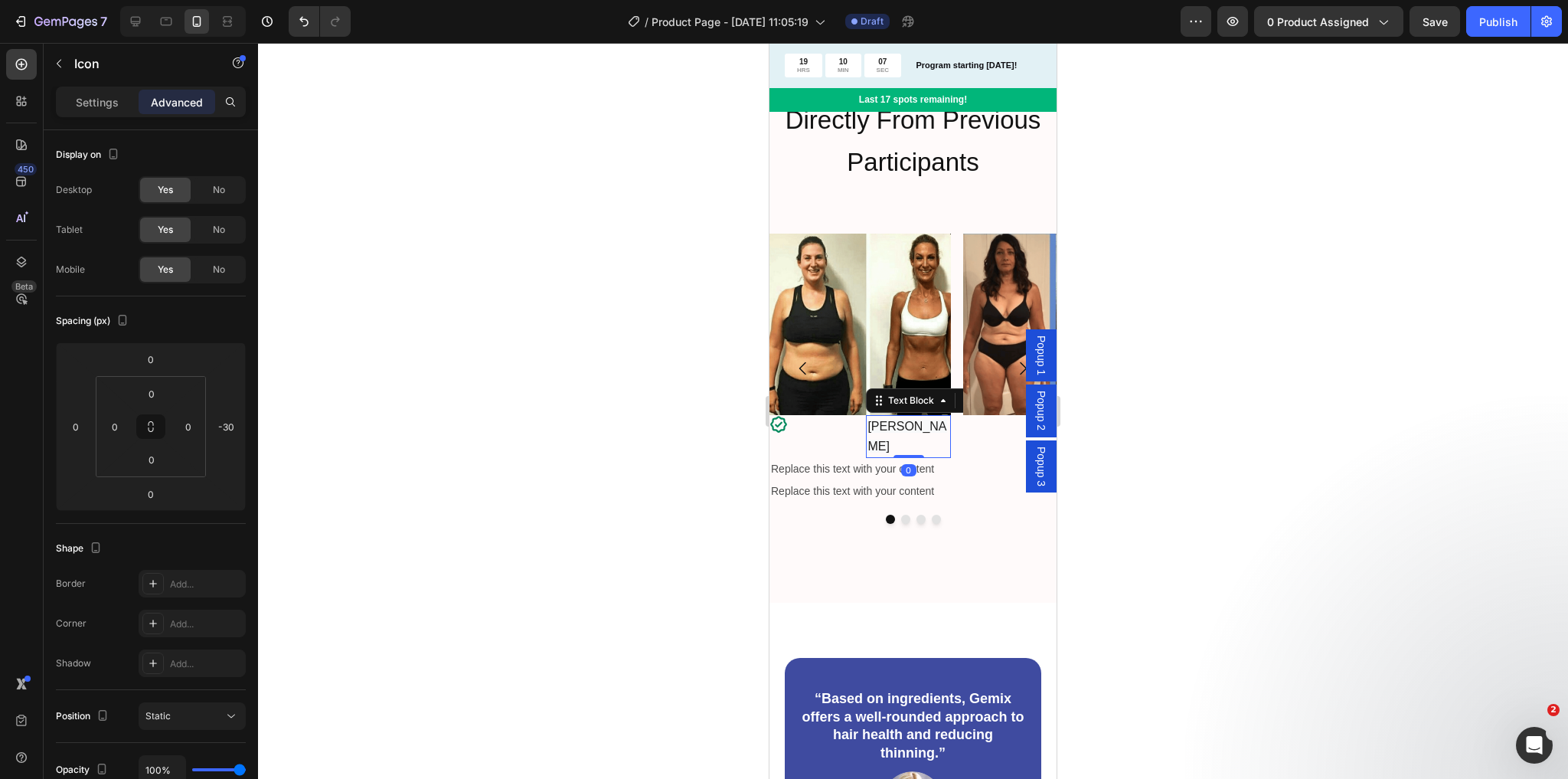
click at [886, 429] on span "[PERSON_NAME]" at bounding box center [906, 436] width 79 height 33
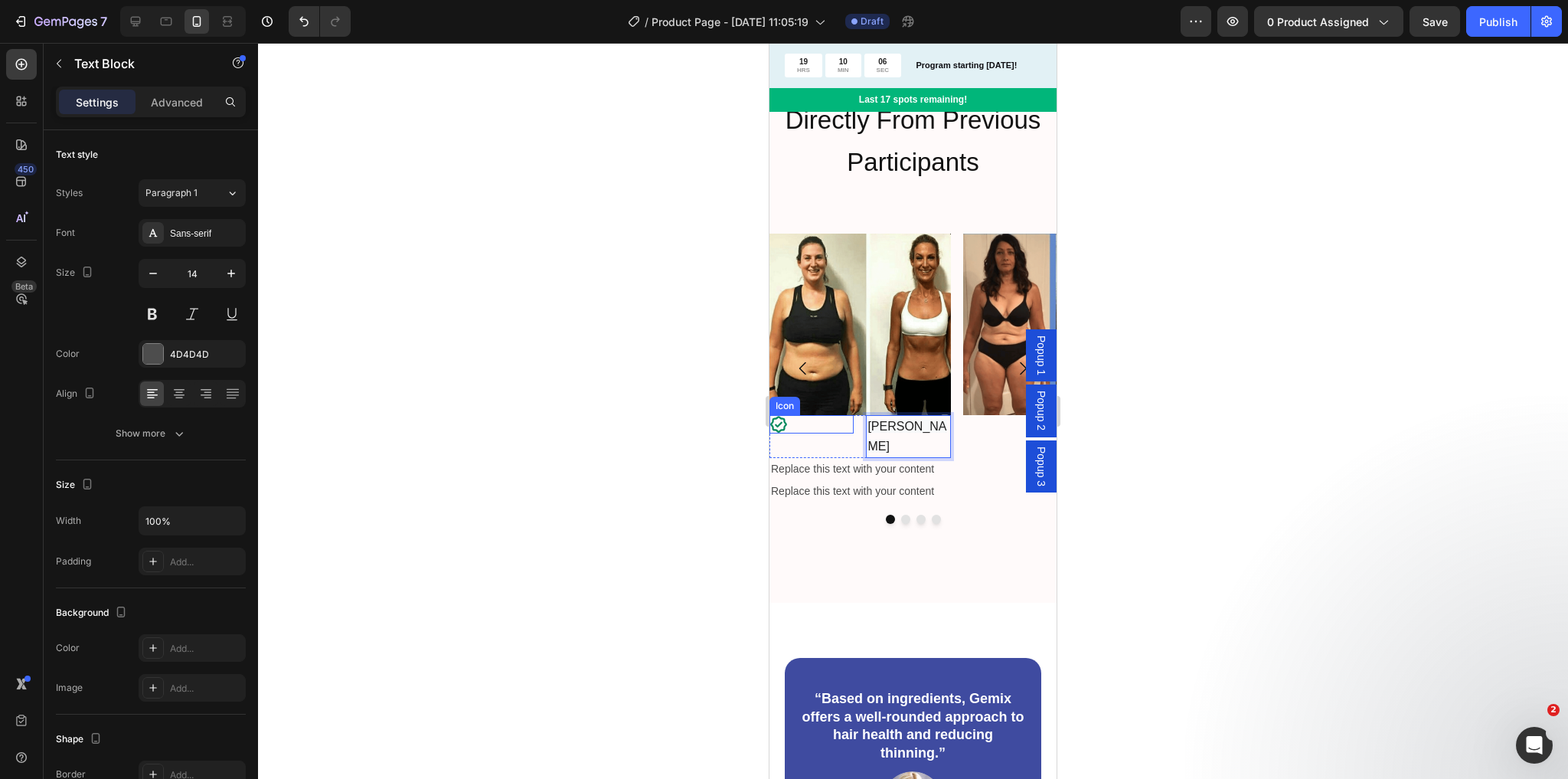
drag, startPoint x: 886, startPoint y: 429, endPoint x: 850, endPoint y: 432, distance: 36.1
click at [1005, 459] on div "Image" at bounding box center [1054, 368] width 182 height 270
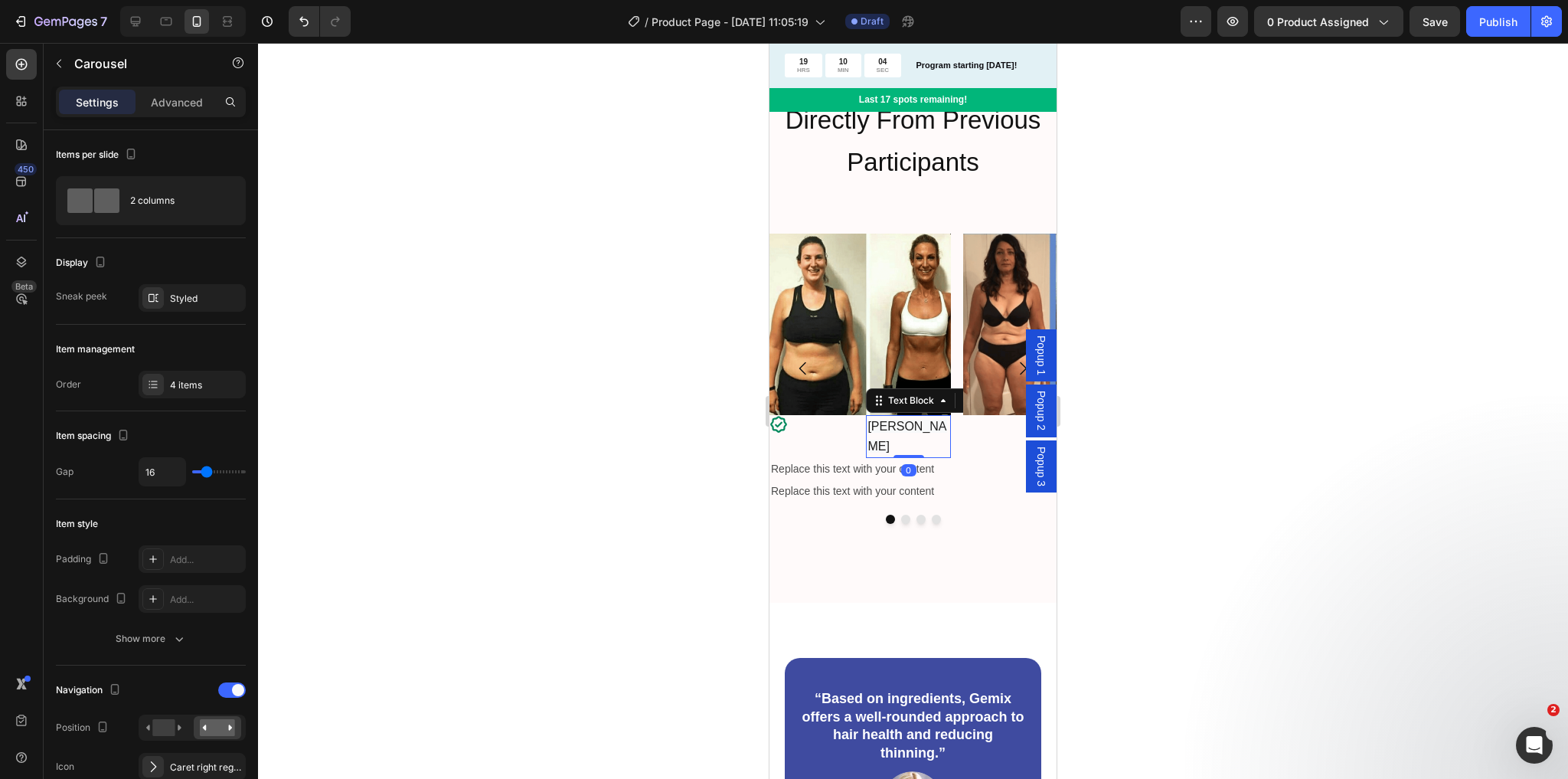
click at [919, 425] on p "[PERSON_NAME]" at bounding box center [908, 437] width 82 height 40
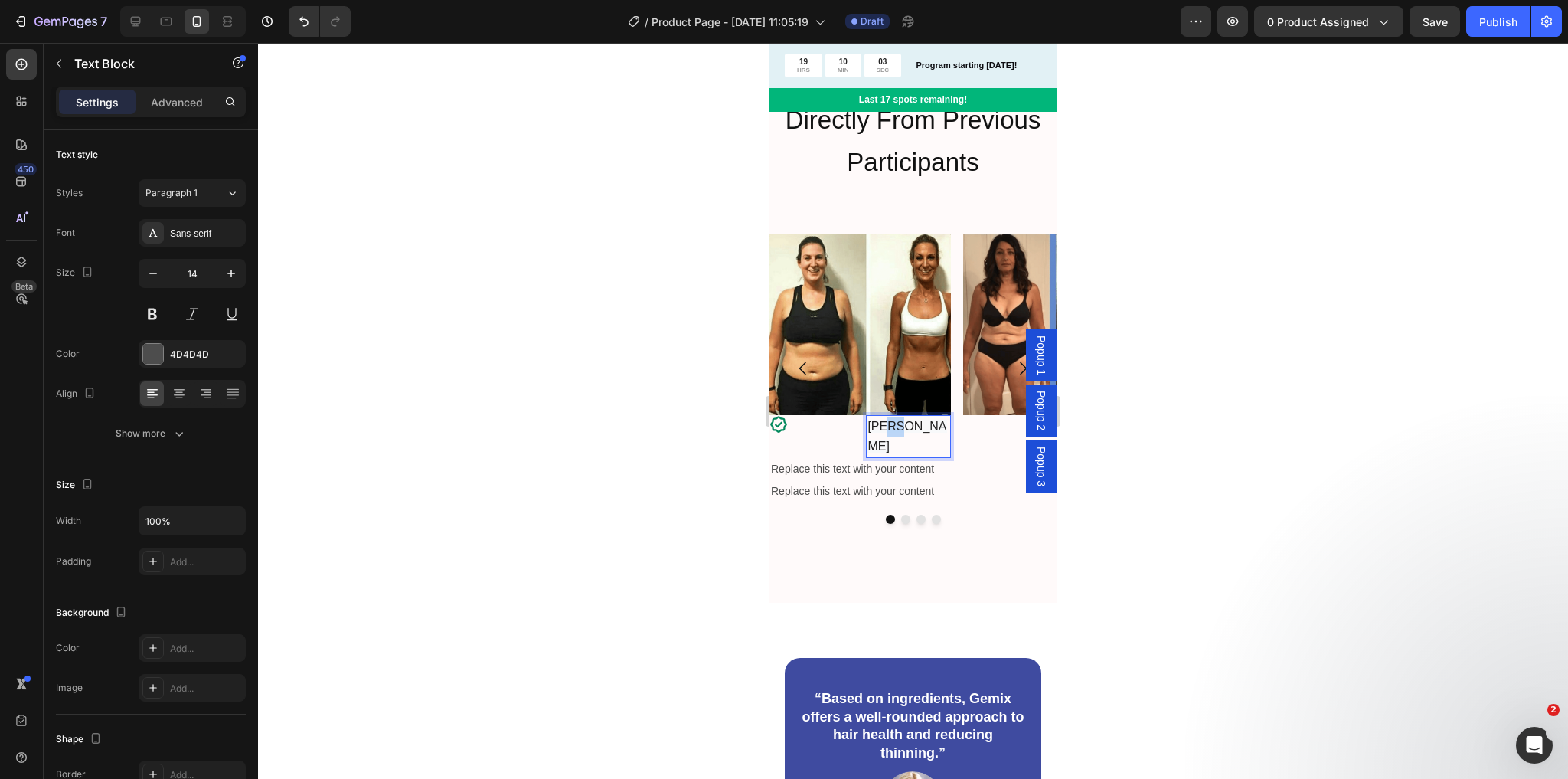
drag, startPoint x: 920, startPoint y: 425, endPoint x: 891, endPoint y: 428, distance: 29.2
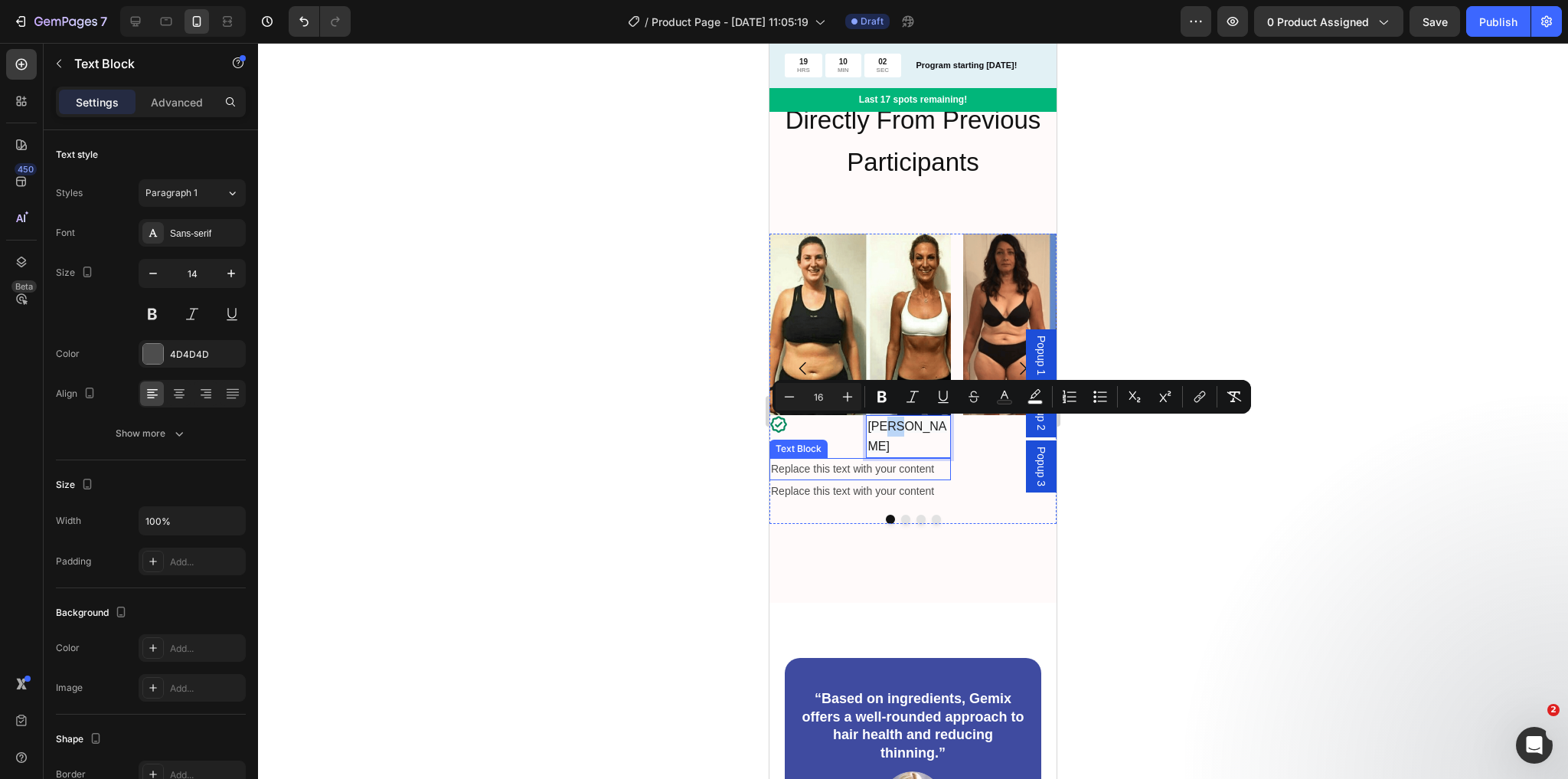
click at [907, 459] on div "Replace this text with your content" at bounding box center [860, 470] width 182 height 22
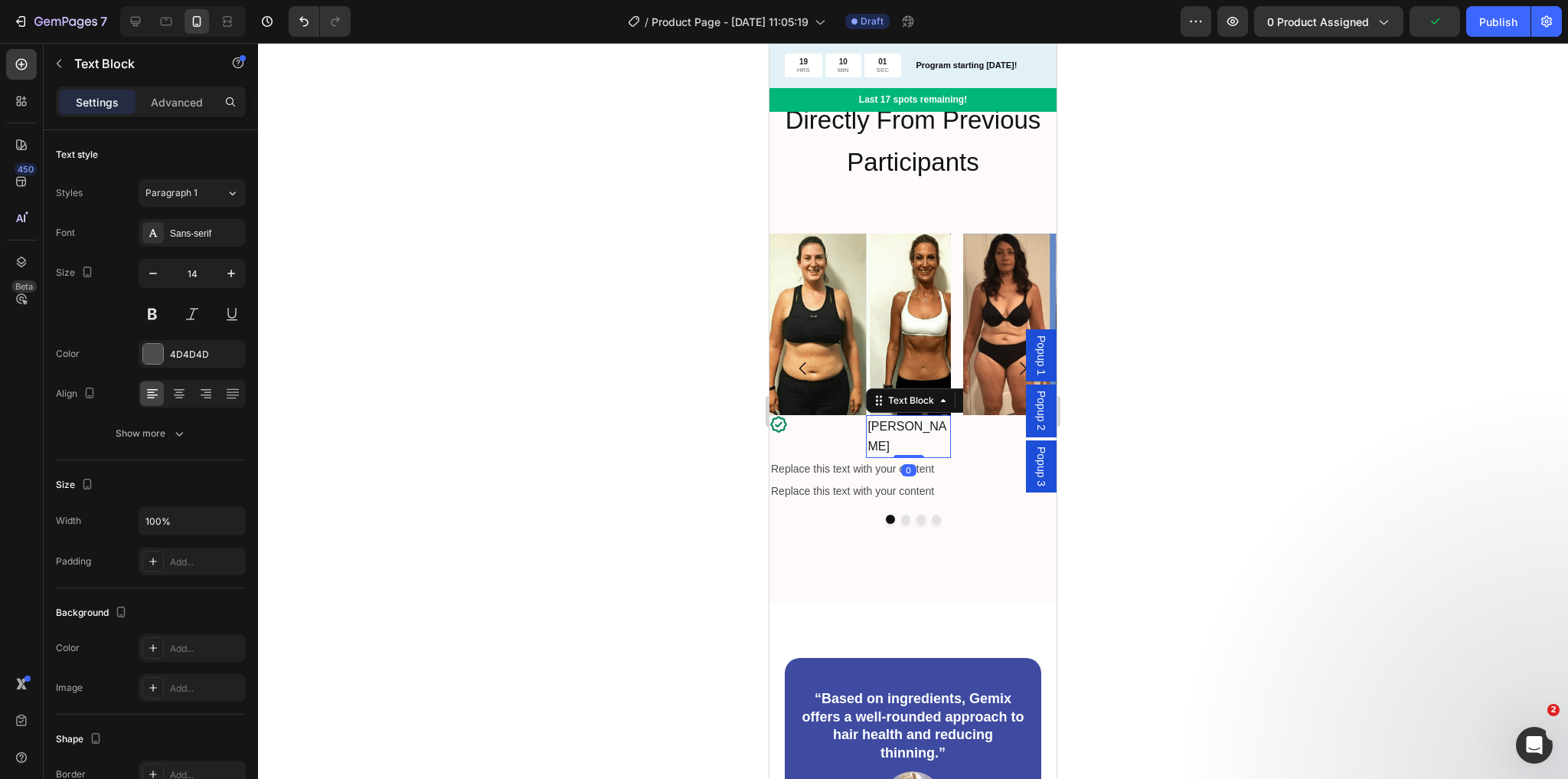
click at [927, 432] on p "[PERSON_NAME]" at bounding box center [908, 437] width 82 height 40
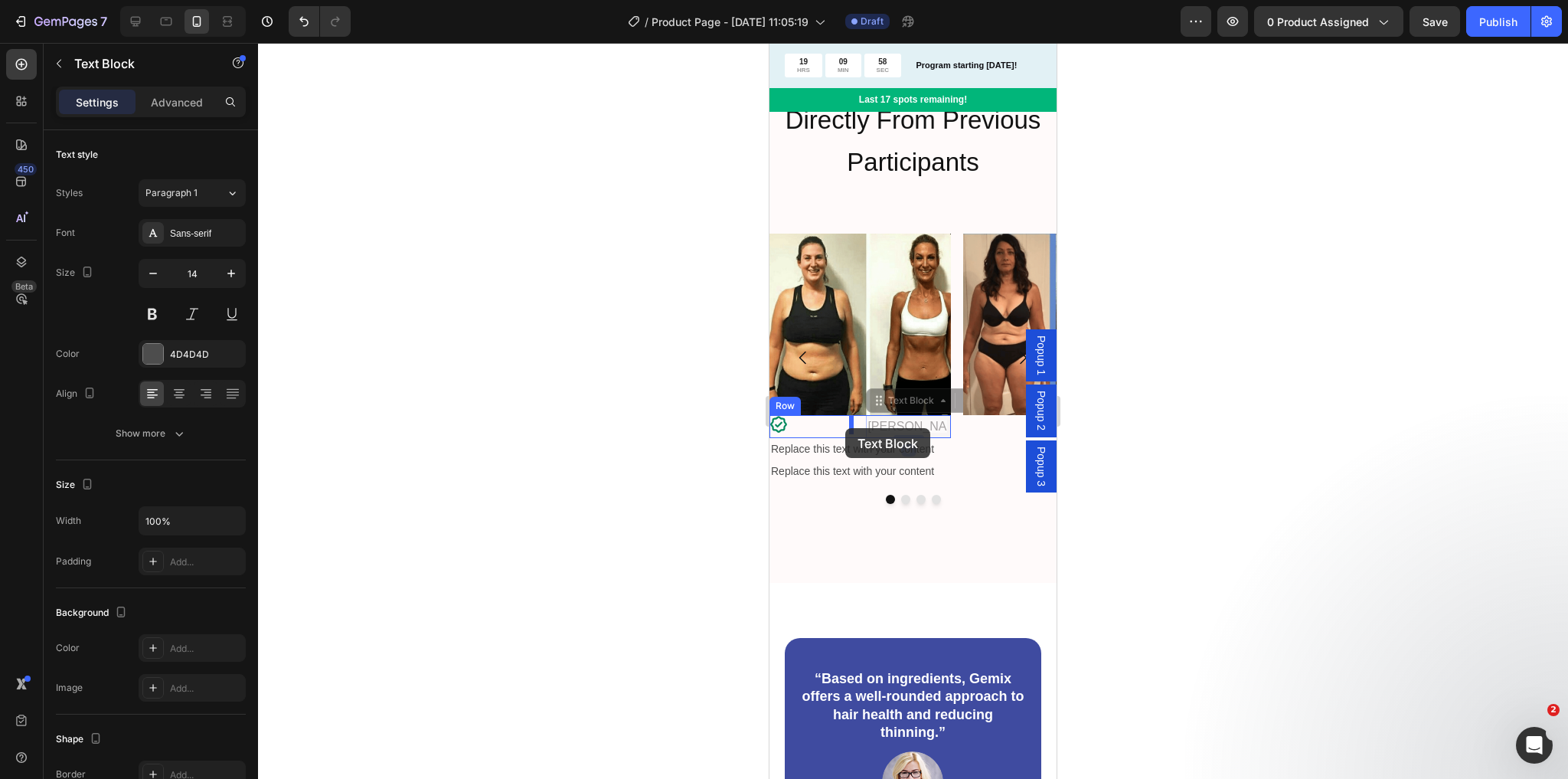
drag, startPoint x: 875, startPoint y: 405, endPoint x: 845, endPoint y: 428, distance: 37.8
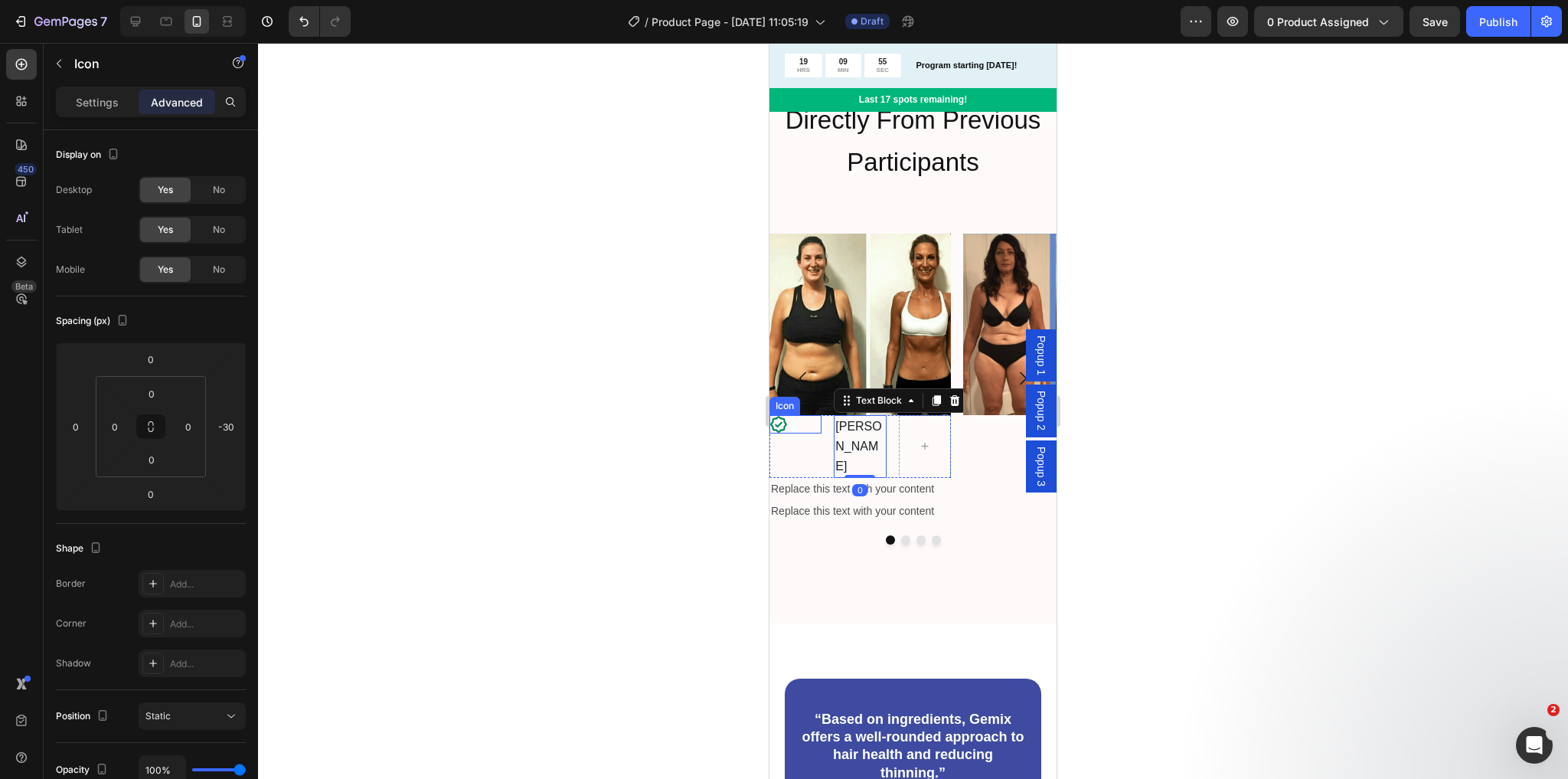
click at [778, 426] on icon at bounding box center [779, 424] width 17 height 17
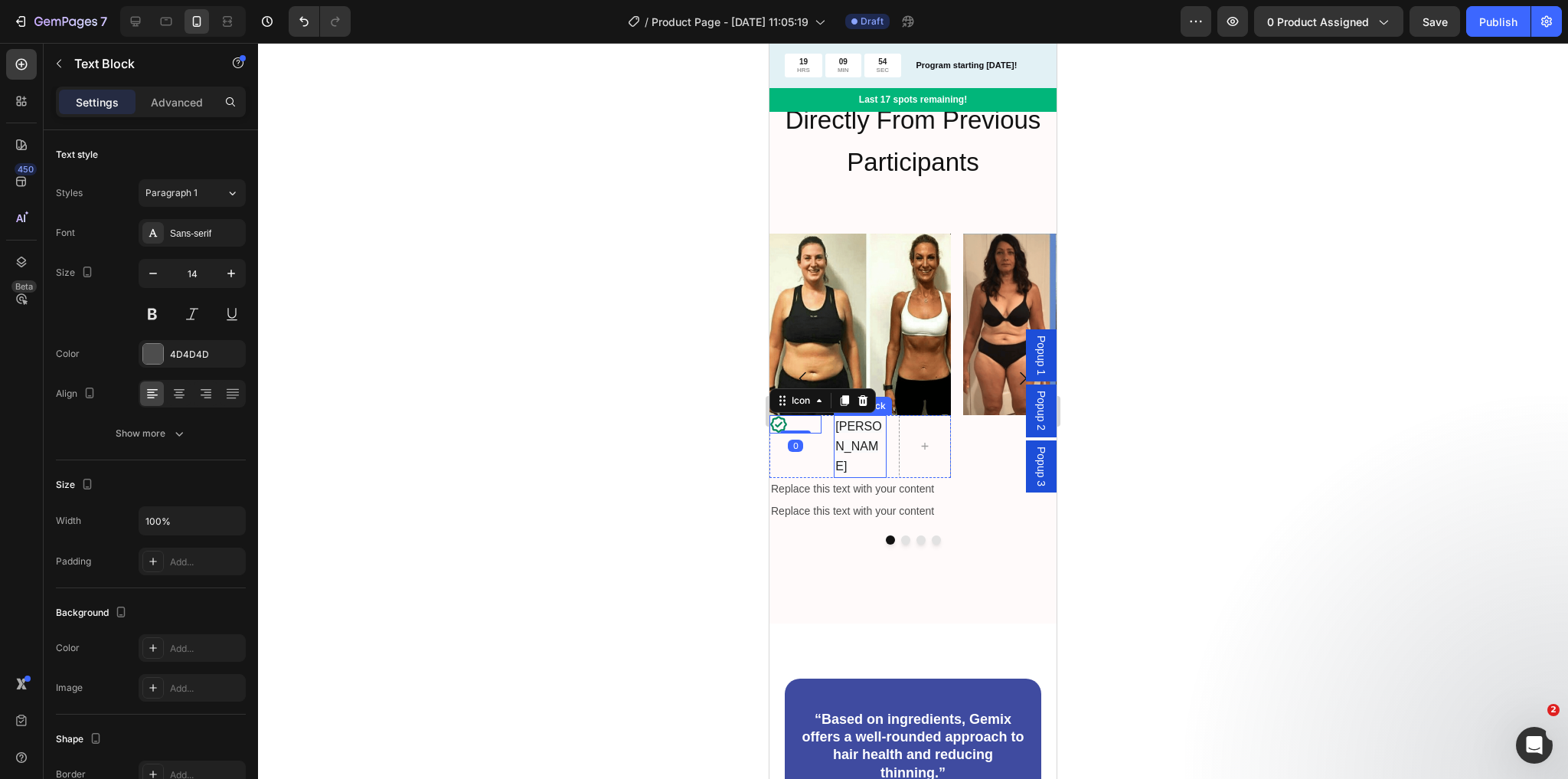
click at [851, 426] on span "[PERSON_NAME]" at bounding box center [858, 446] width 46 height 53
click at [932, 435] on div at bounding box center [925, 447] width 37 height 25
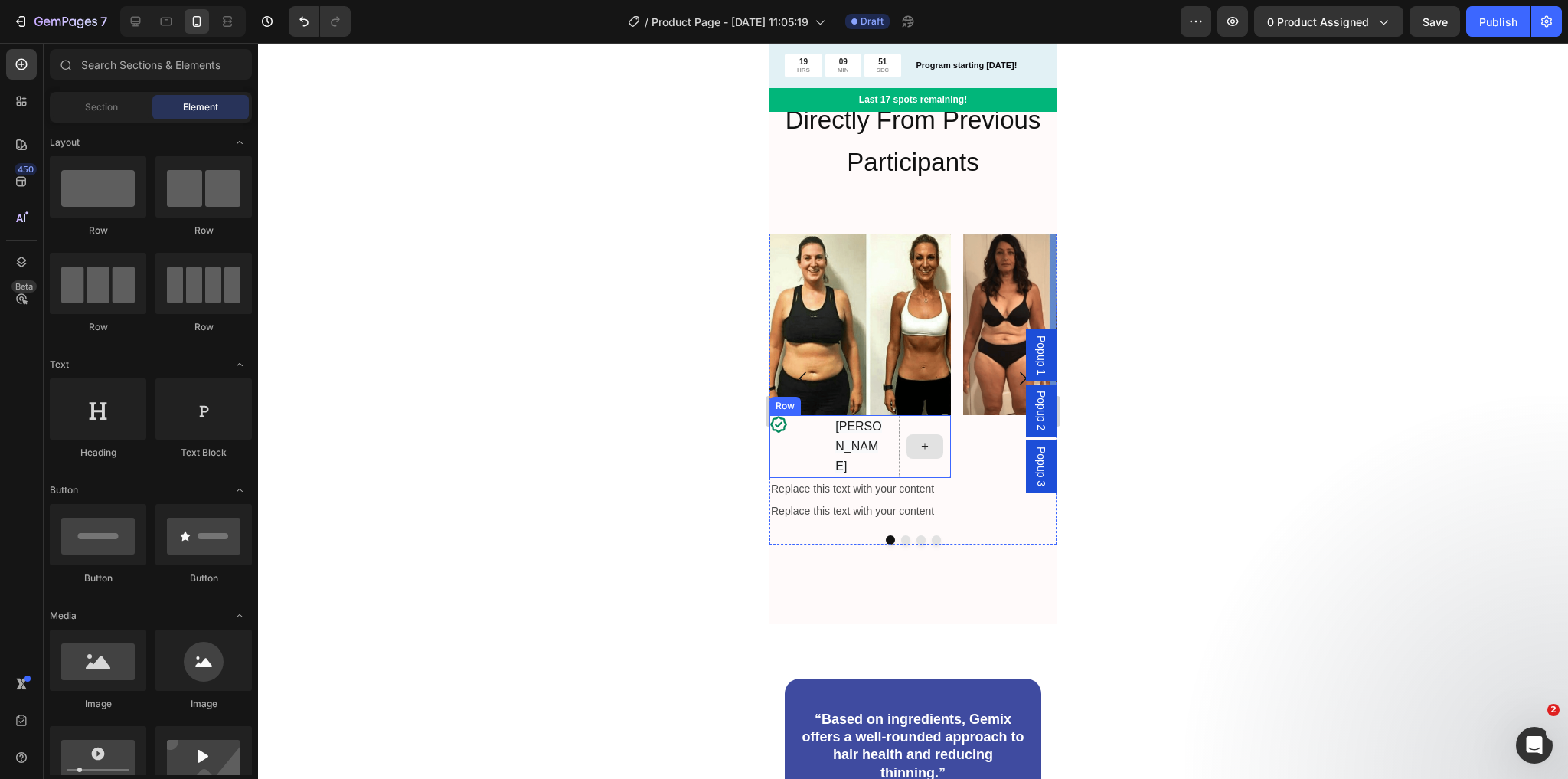
click at [931, 419] on div at bounding box center [925, 447] width 52 height 64
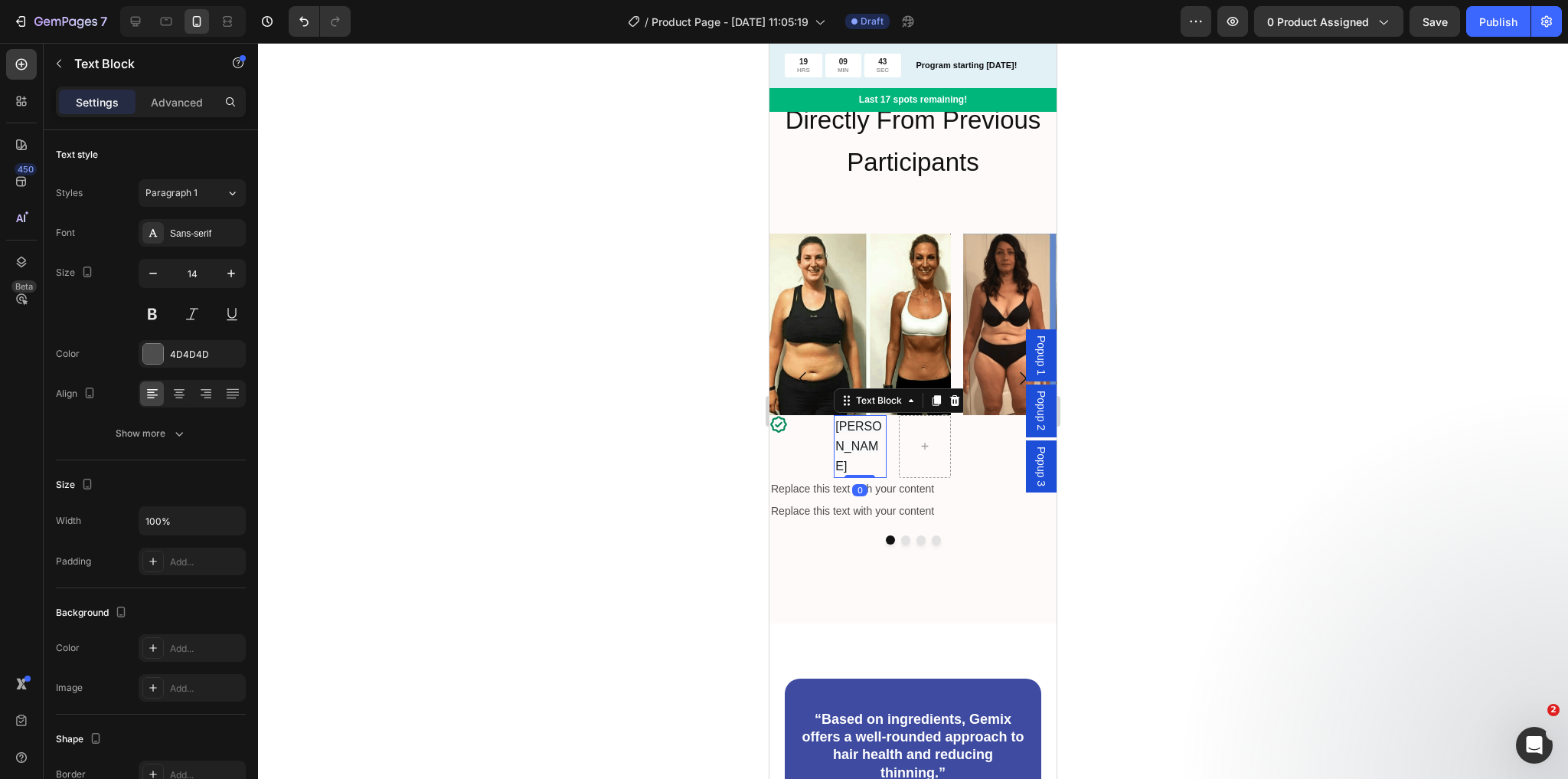
click at [843, 436] on p "[PERSON_NAME]" at bounding box center [859, 447] width 49 height 61
click at [819, 426] on div "Icon" at bounding box center [795, 424] width 52 height 18
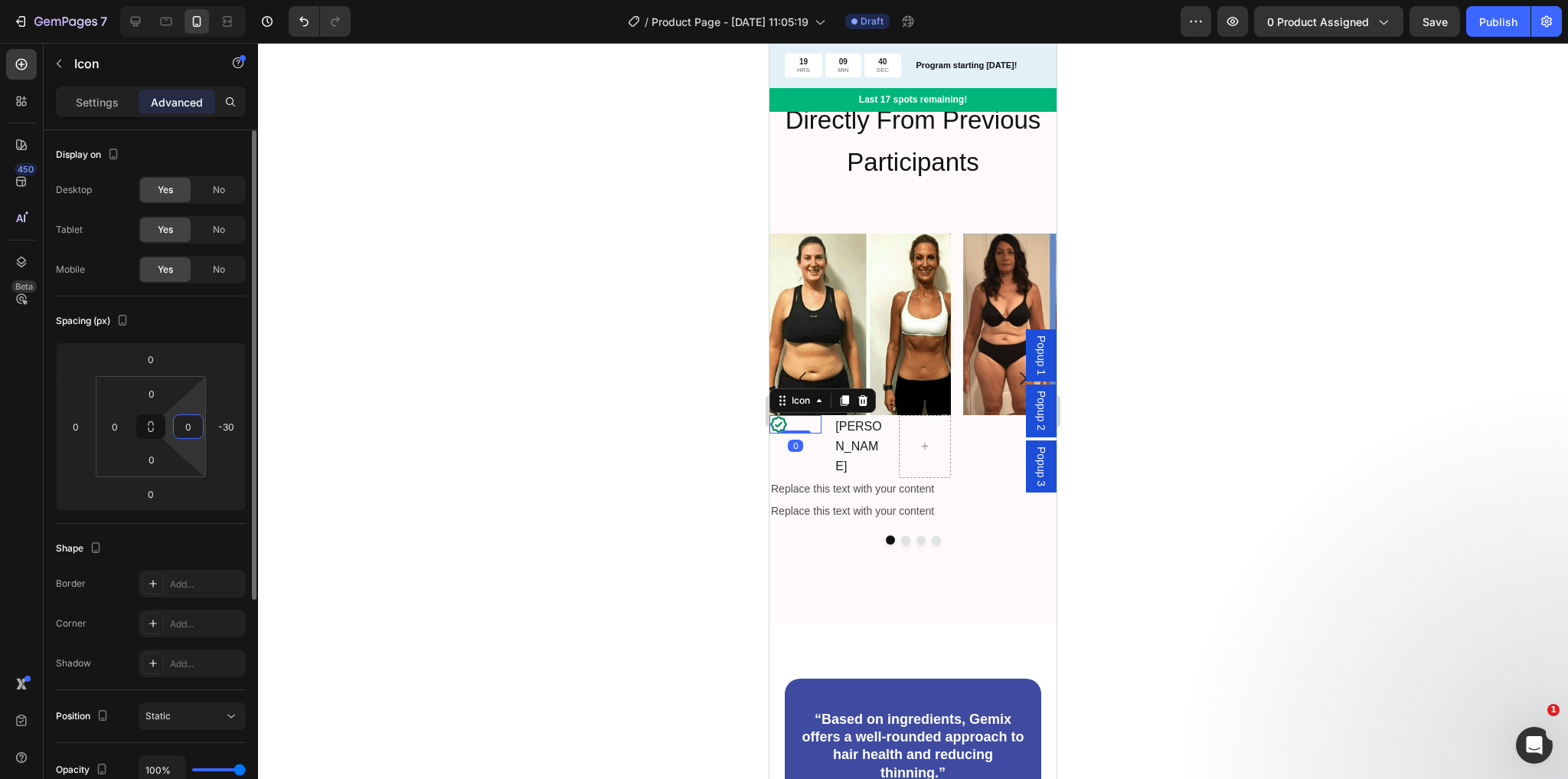
click at [195, 423] on input "0" at bounding box center [188, 426] width 23 height 23
click at [232, 0] on html "7 Version history / Product Page - Aug 28, 11:05:19 Draft Preview 0 product ass…" at bounding box center [784, 0] width 1568 height 0
type input "30"
click at [864, 398] on icon at bounding box center [863, 400] width 10 height 11
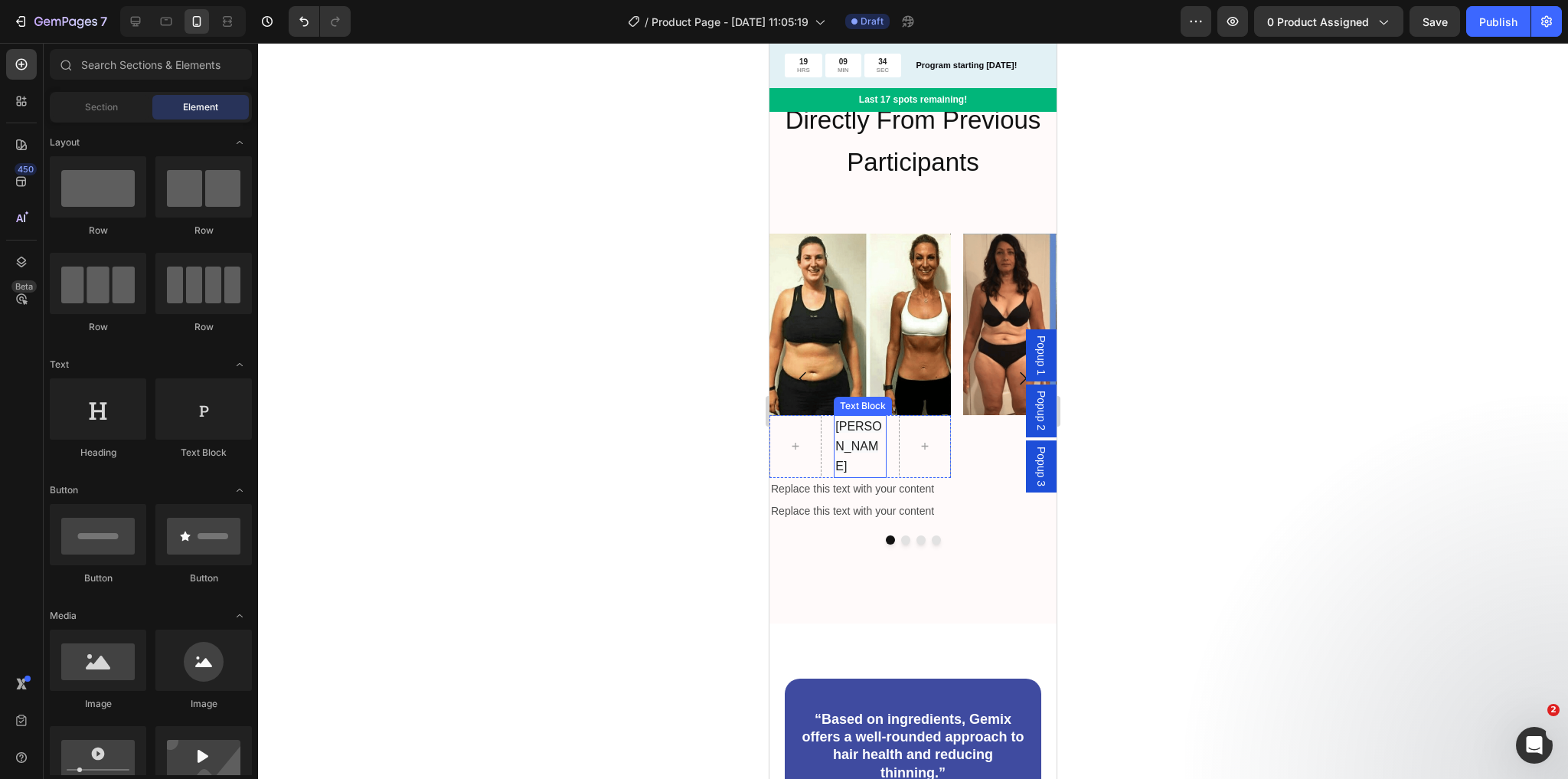
click at [877, 428] on p "[PERSON_NAME]" at bounding box center [859, 447] width 49 height 61
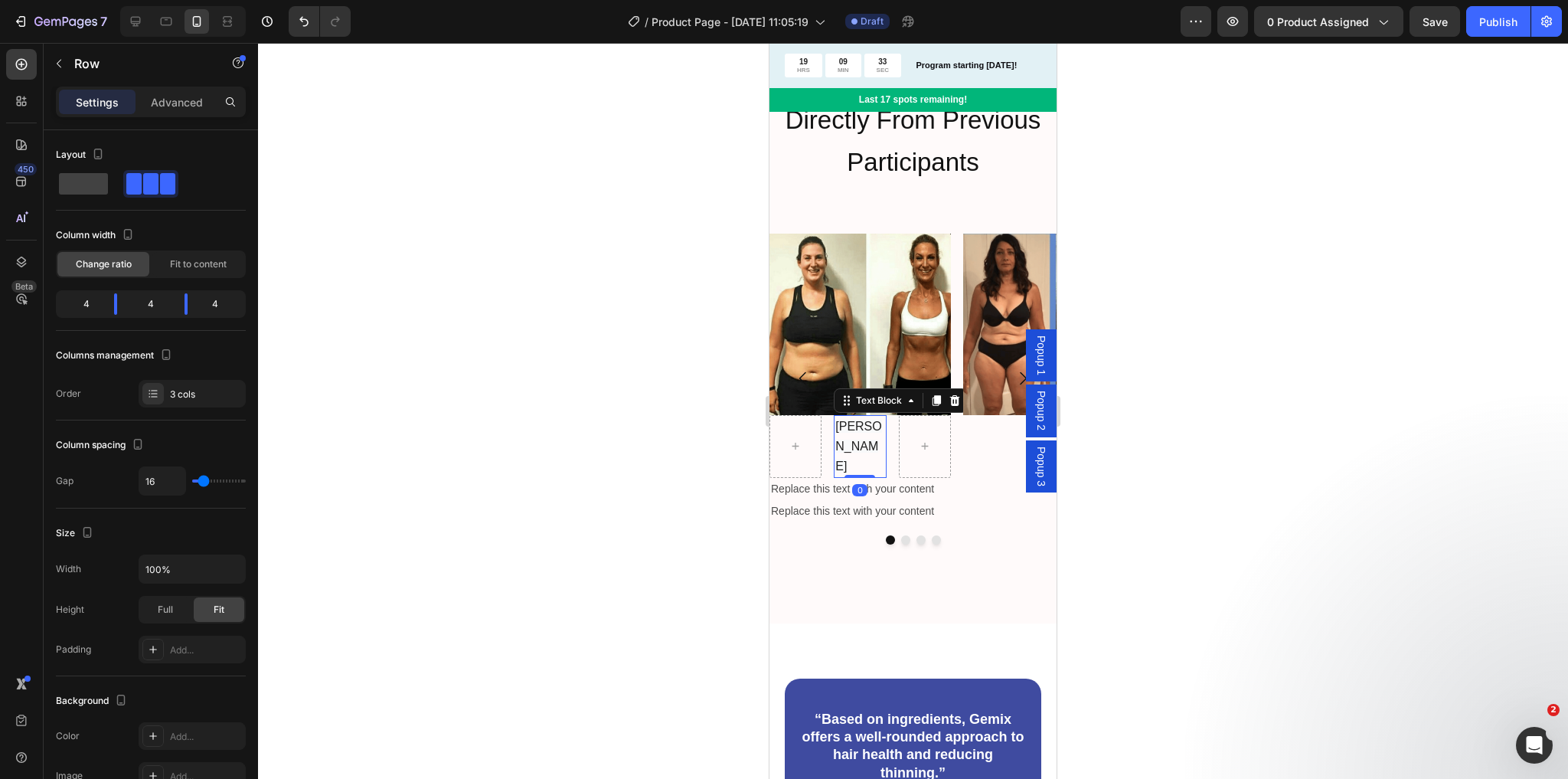
click at [887, 451] on div "Audra Text Block 0 Row" at bounding box center [860, 447] width 182 height 64
click at [862, 399] on icon at bounding box center [864, 400] width 10 height 11
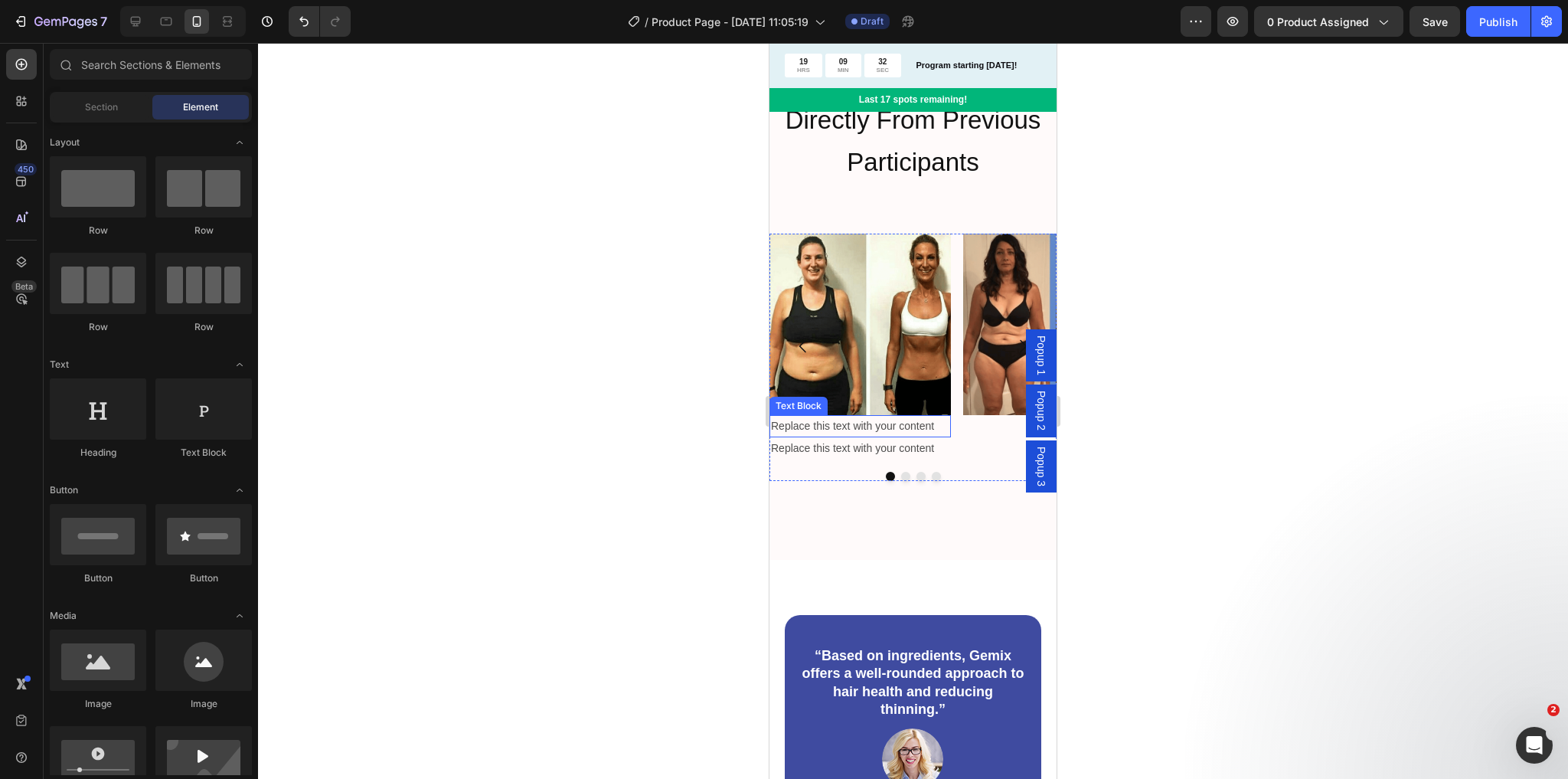
click at [847, 426] on div "Replace this text with your content" at bounding box center [860, 426] width 182 height 22
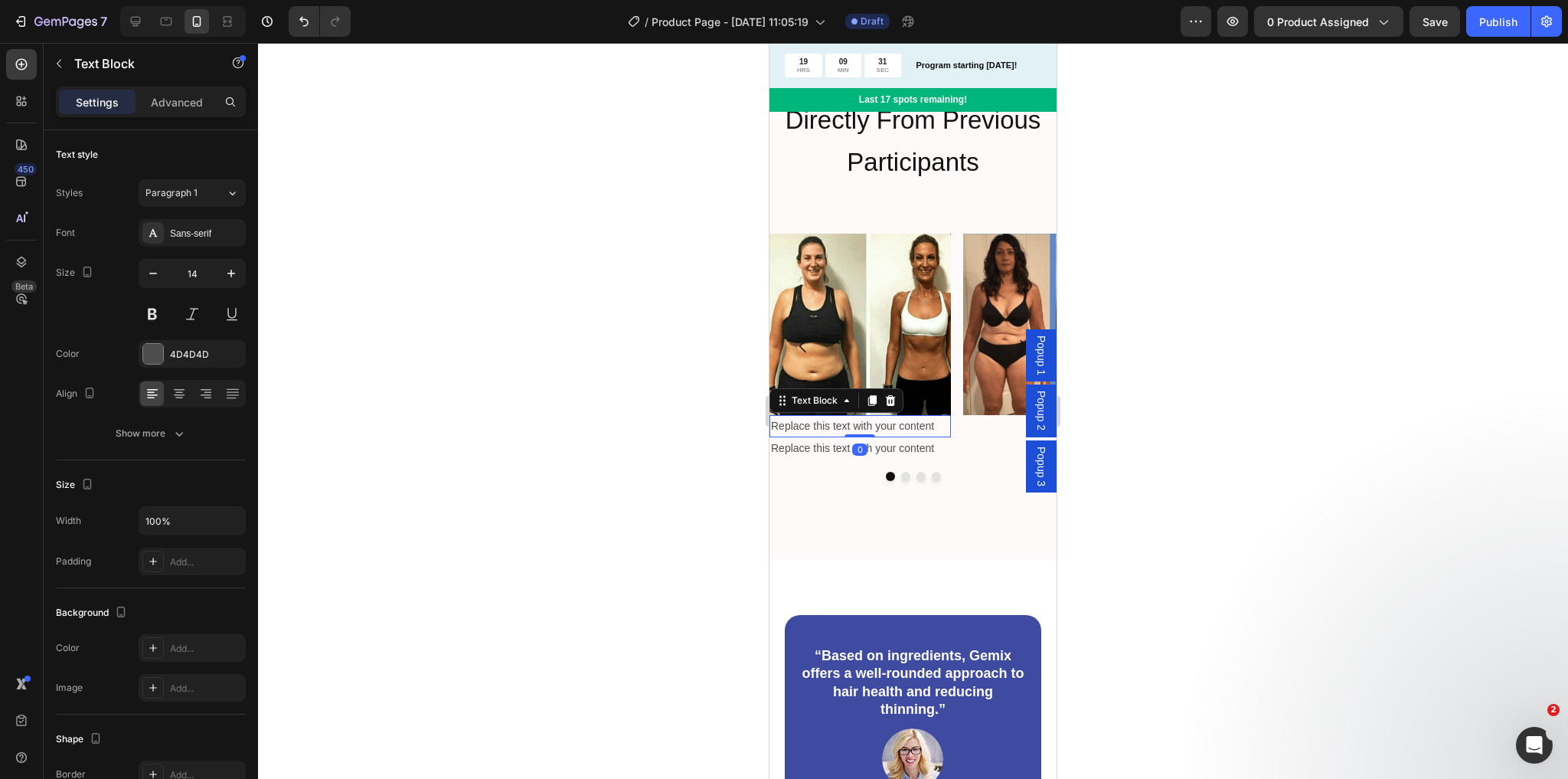
click at [847, 426] on div "Replace this text with your content" at bounding box center [860, 426] width 182 height 22
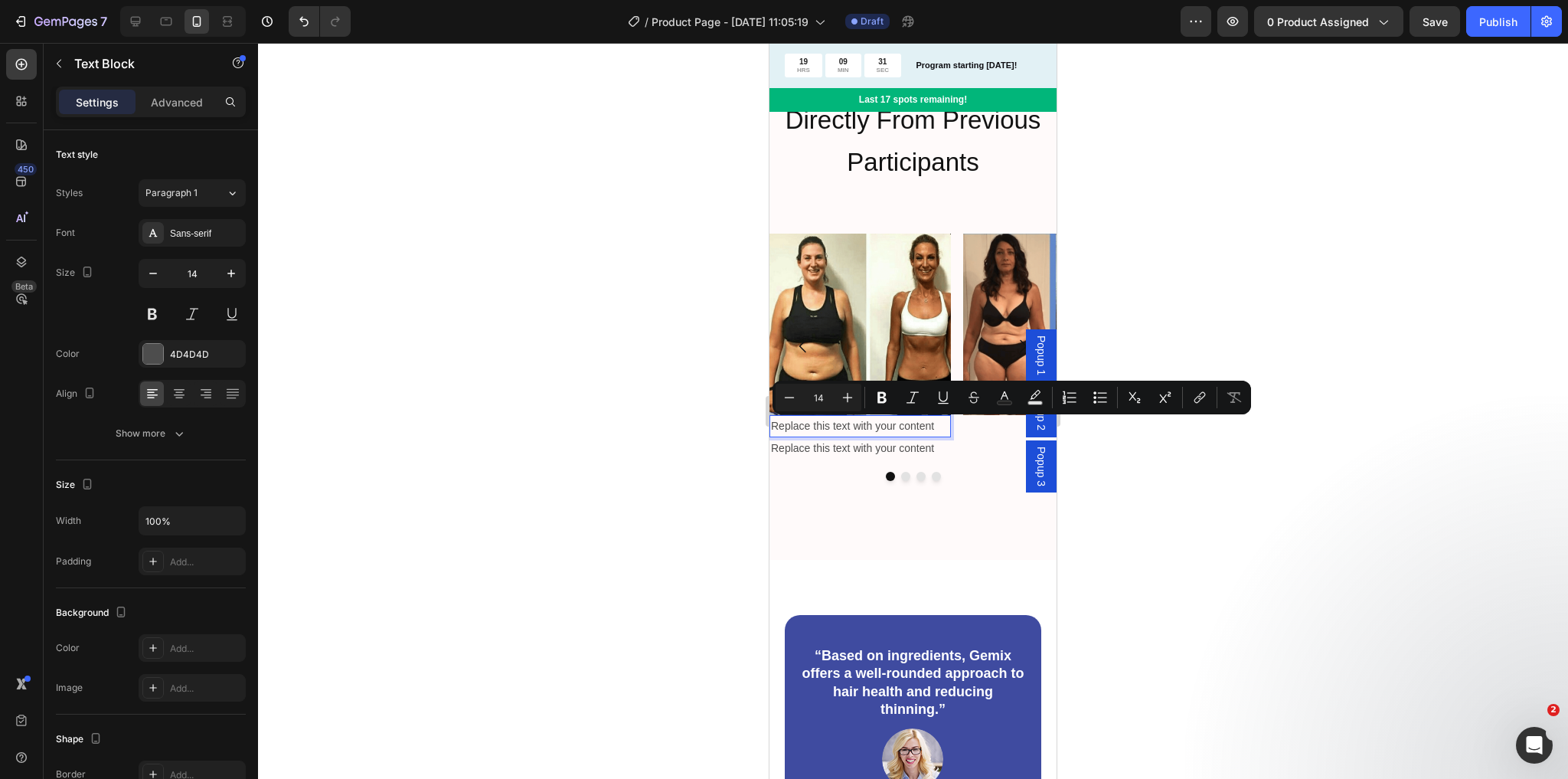
click at [816, 428] on p "Replace this text with your content" at bounding box center [859, 426] width 178 height 19
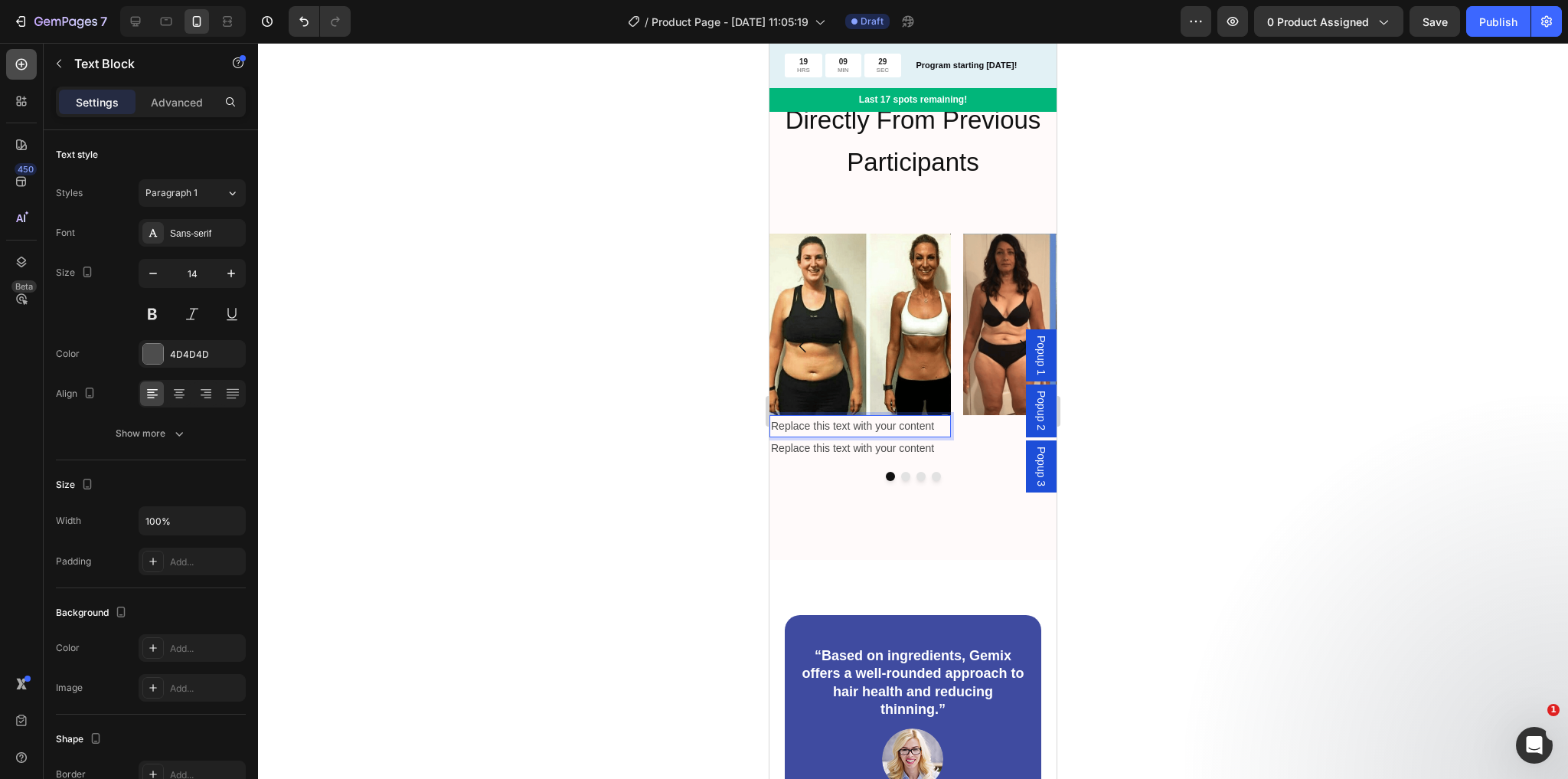
click at [12, 59] on div at bounding box center [21, 64] width 31 height 31
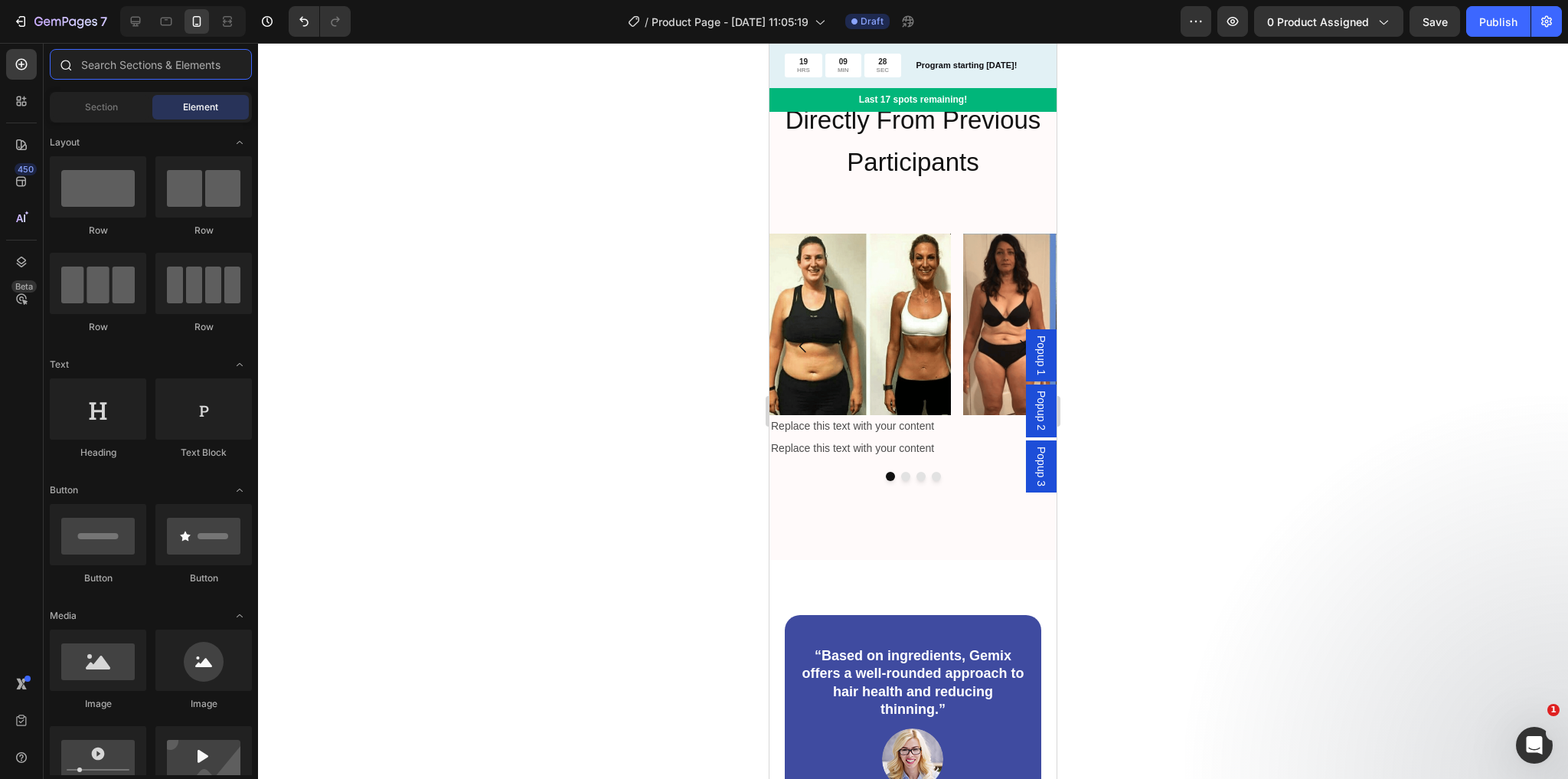
click at [153, 68] on input "text" at bounding box center [150, 64] width 202 height 31
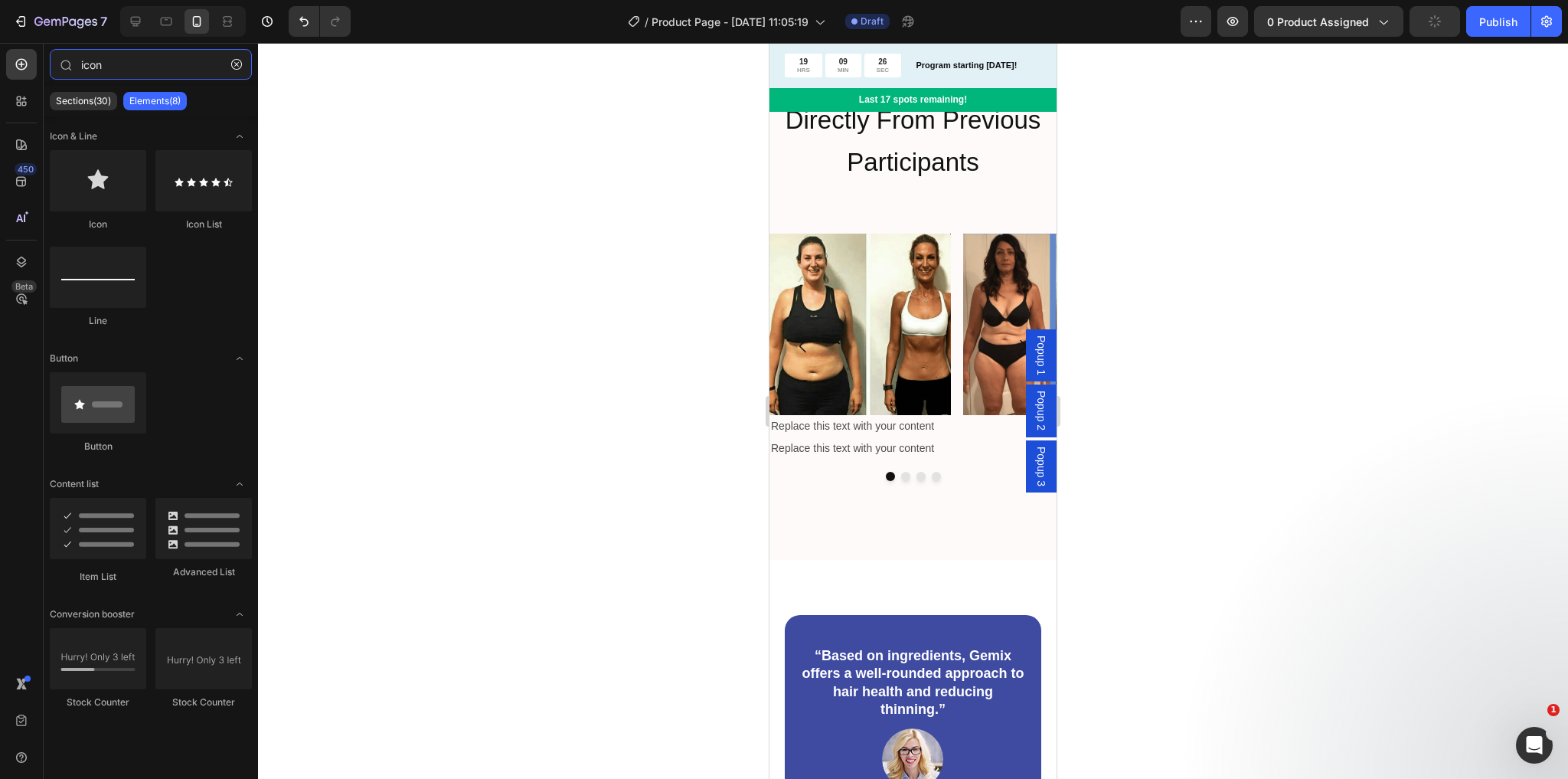
type input "icon"
drag, startPoint x: 861, startPoint y: 259, endPoint x: 782, endPoint y: 426, distance: 184.7
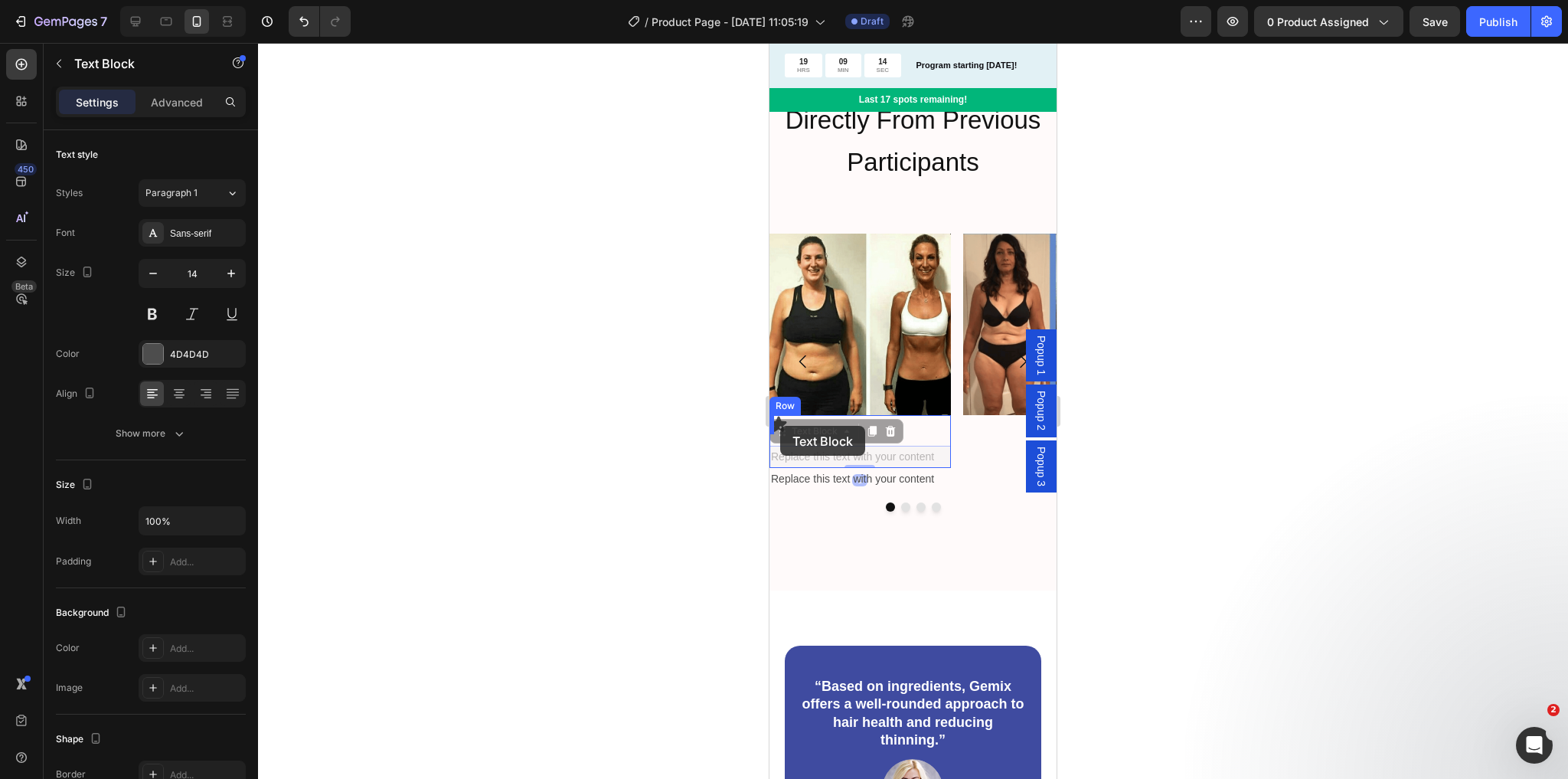
drag, startPoint x: 808, startPoint y: 453, endPoint x: 781, endPoint y: 426, distance: 38.2
click at [817, 454] on div "Replace this text with your content" at bounding box center [860, 457] width 182 height 22
click at [821, 462] on p "Replace this text with your content" at bounding box center [859, 457] width 178 height 19
click at [822, 461] on p "Replace this text with your content" at bounding box center [859, 457] width 178 height 19
click at [728, 460] on div at bounding box center [914, 411] width 1310 height 736
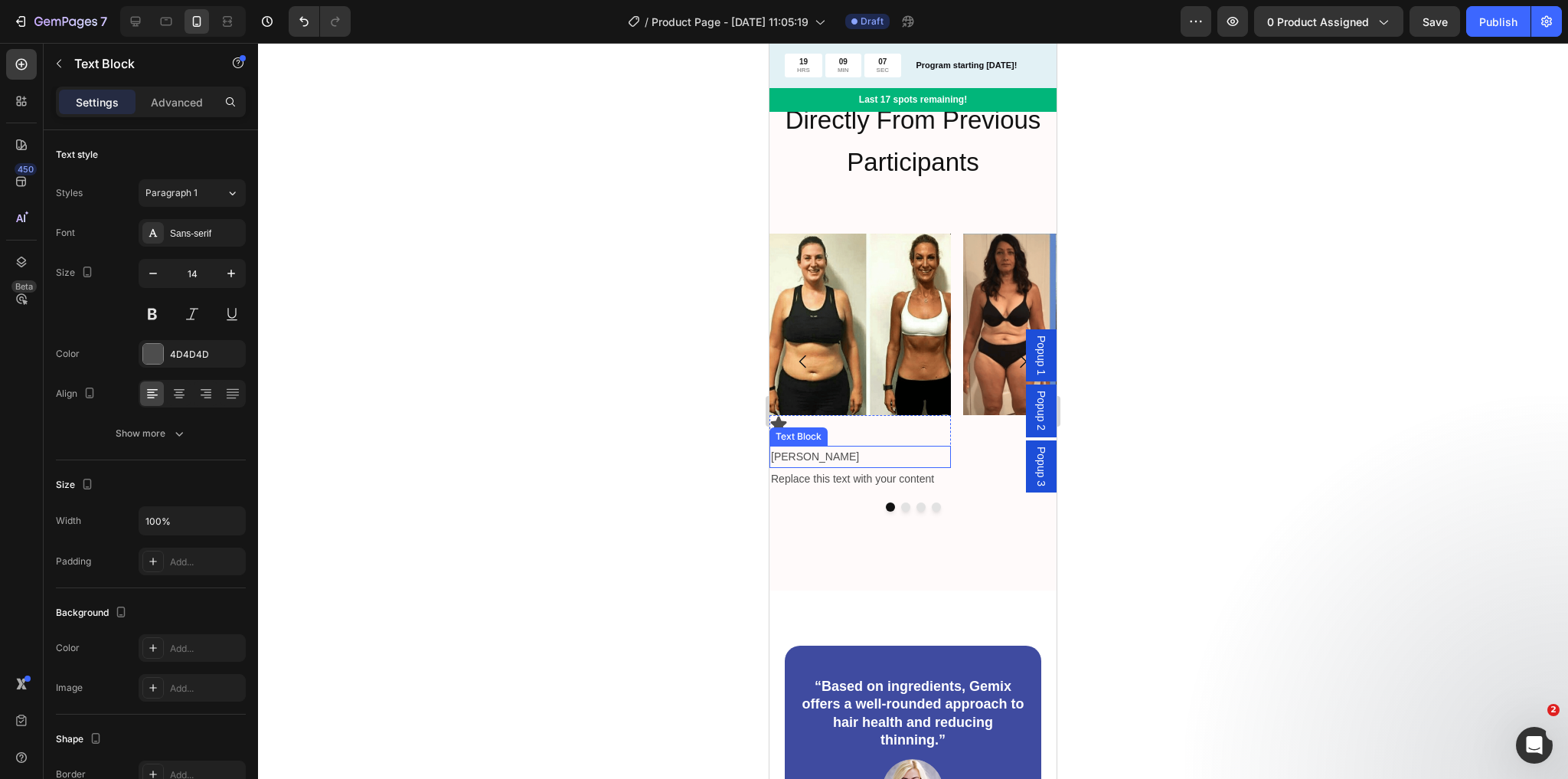
click at [823, 462] on p "[PERSON_NAME]" at bounding box center [859, 457] width 178 height 19
drag, startPoint x: 821, startPoint y: 460, endPoint x: 843, endPoint y: 434, distance: 34.1
click at [783, 454] on p "[PERSON_NAME]" at bounding box center [859, 457] width 178 height 19
click at [846, 514] on div "Image Icon Audra Text Block 0 Row Replace this text with your content Text Bloc…" at bounding box center [913, 400] width 287 height 332
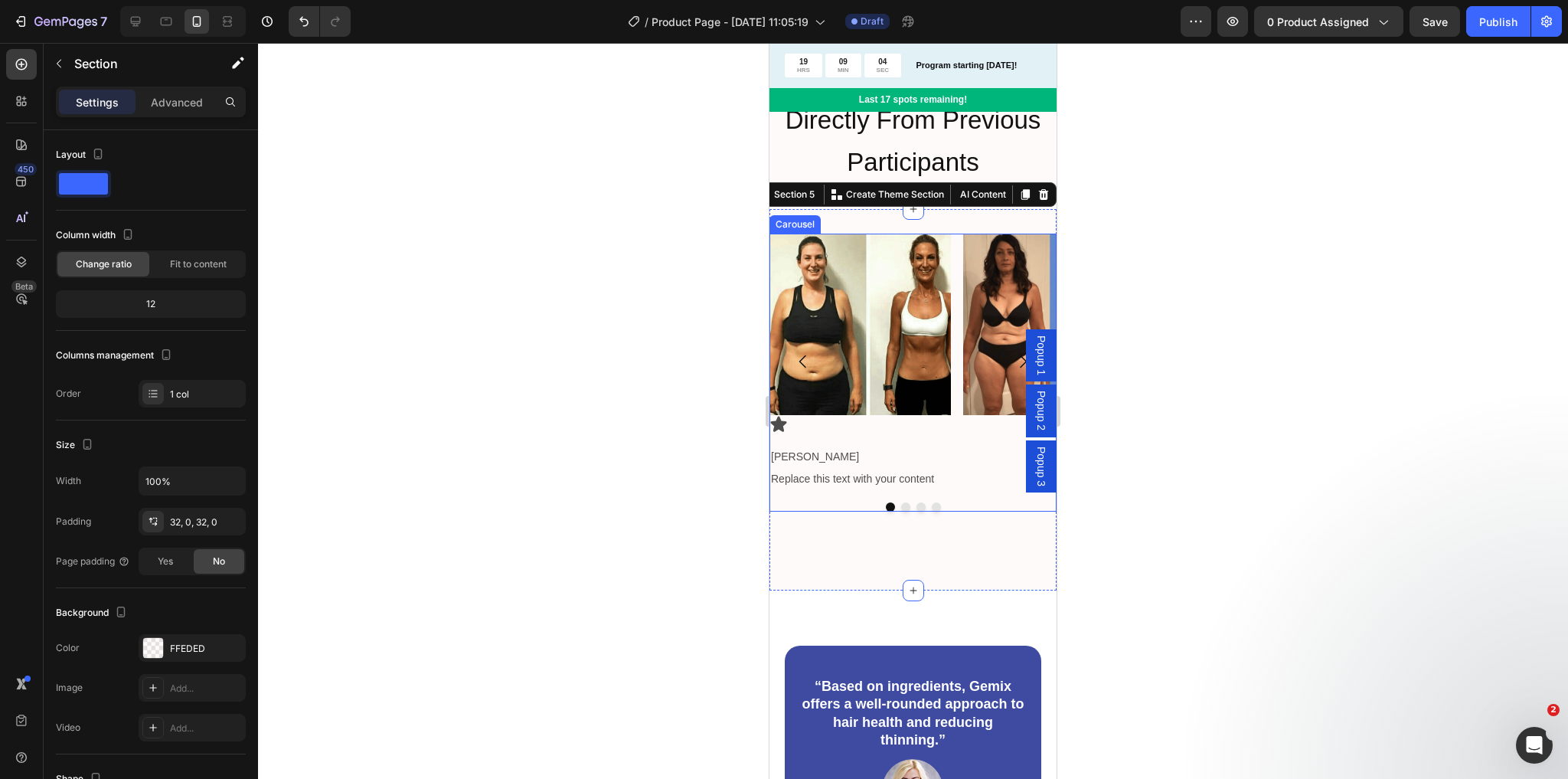
click at [816, 465] on div "Text Block" at bounding box center [799, 459] width 60 height 18
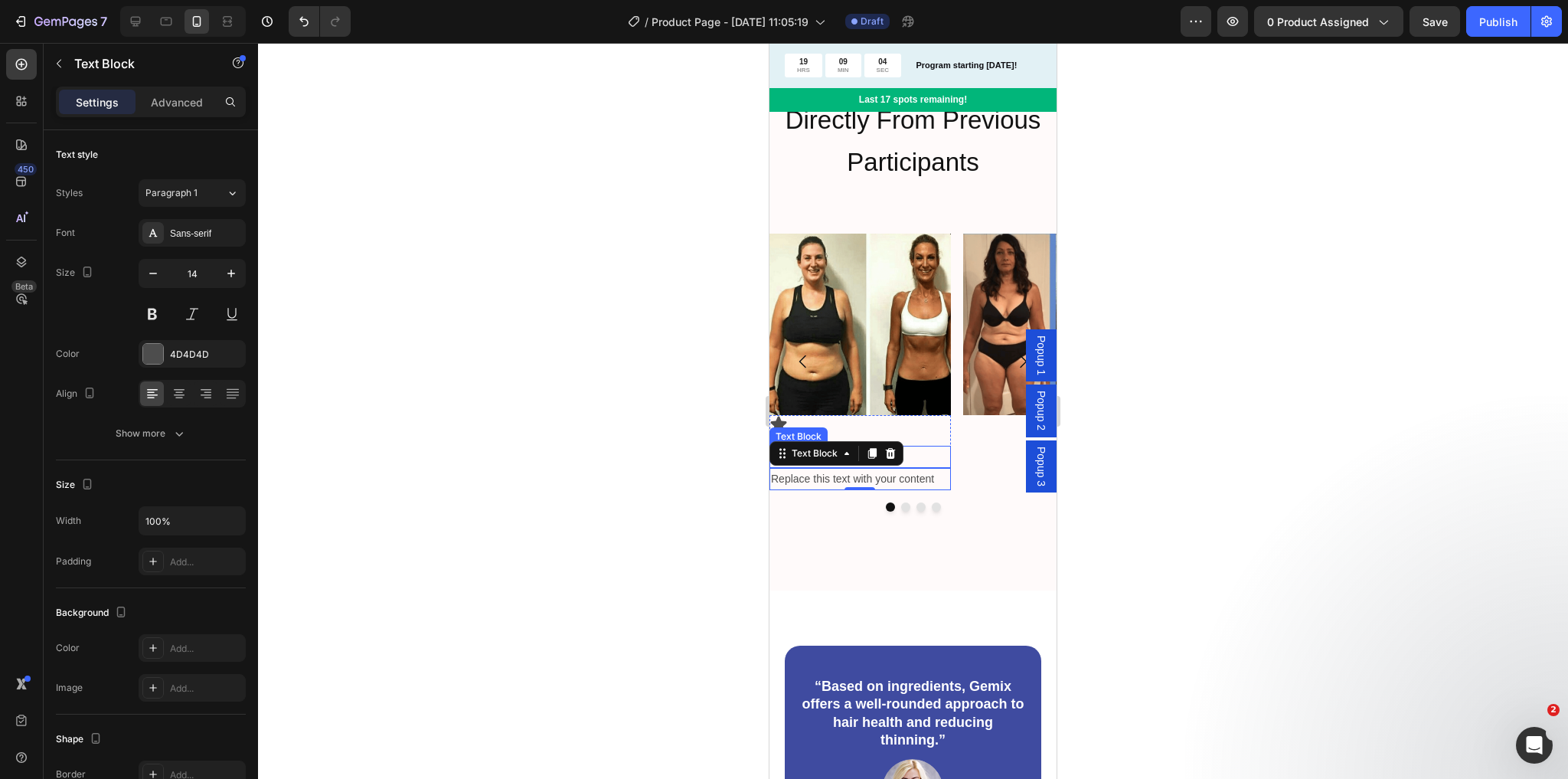
click at [933, 454] on p "[PERSON_NAME]" at bounding box center [859, 457] width 178 height 19
click at [811, 490] on div "Replace this text with your content" at bounding box center [860, 480] width 182 height 22
click at [931, 451] on p "[PERSON_NAME]" at bounding box center [859, 457] width 178 height 19
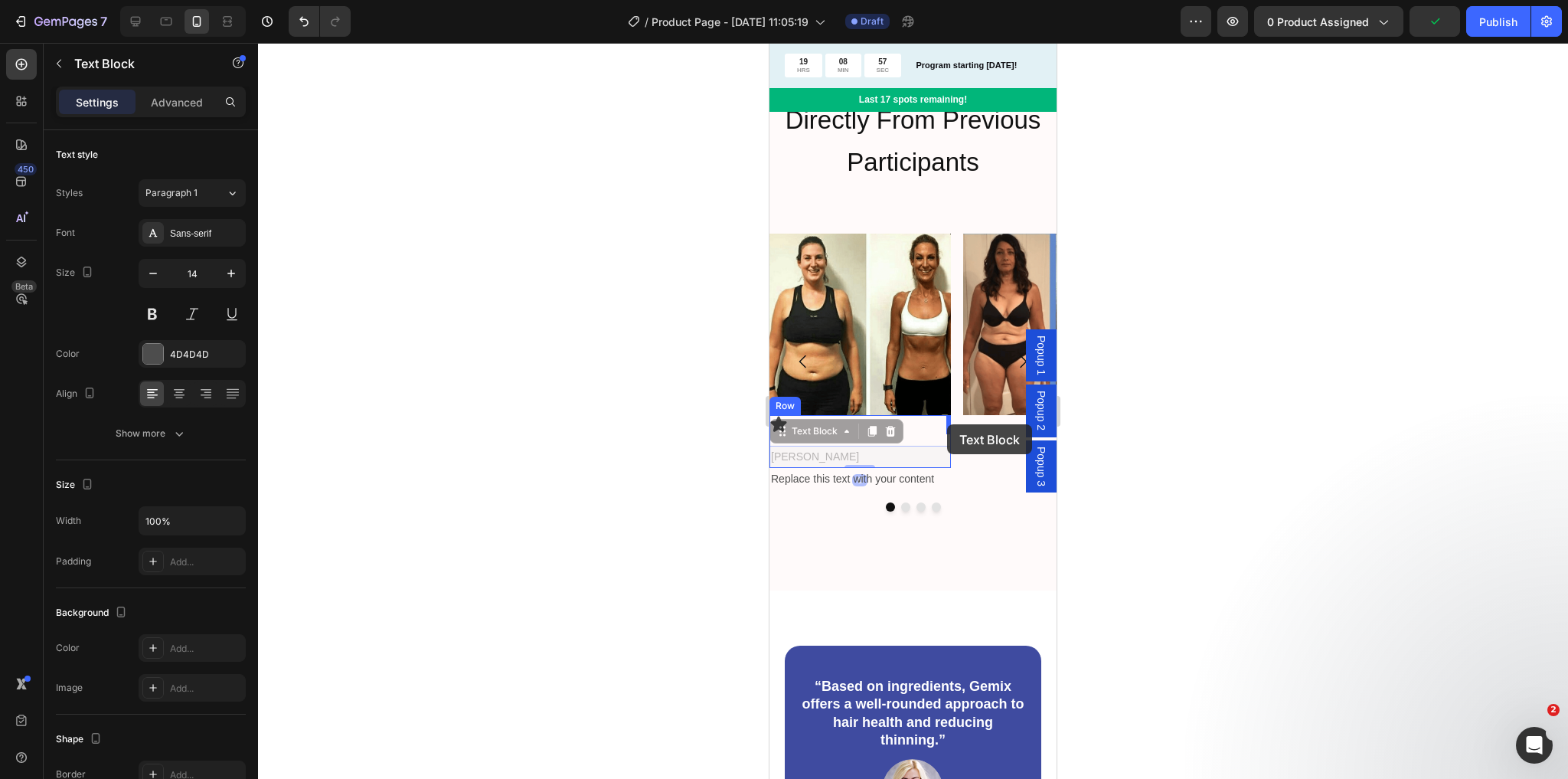
drag, startPoint x: 784, startPoint y: 434, endPoint x: 948, endPoint y: 425, distance: 164.2
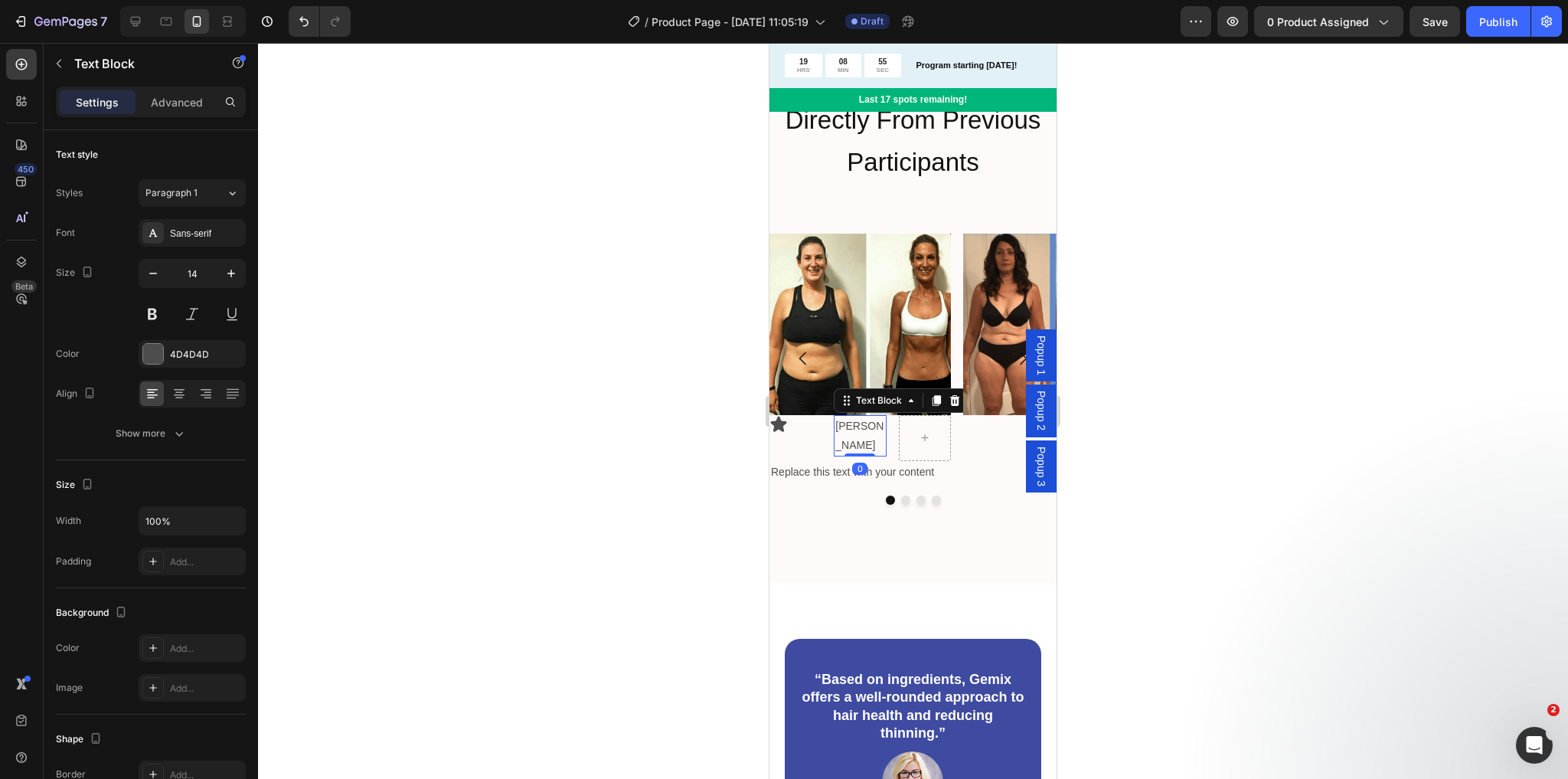
click at [864, 426] on p "[PERSON_NAME]" at bounding box center [859, 436] width 49 height 39
click at [784, 423] on icon at bounding box center [779, 423] width 16 height 15
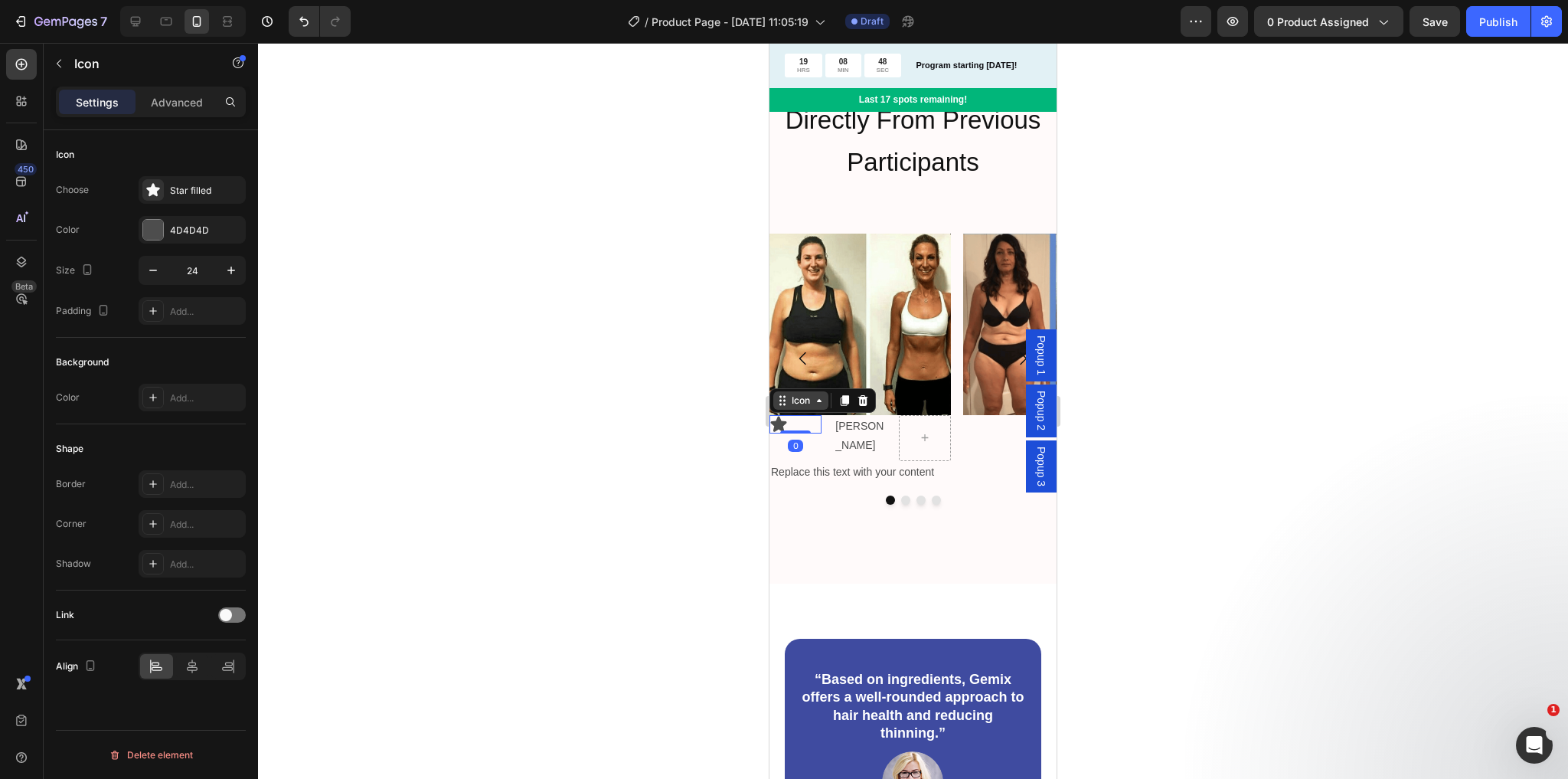
click at [804, 401] on div "Icon" at bounding box center [800, 401] width 25 height 0
click at [146, 265] on icon "button" at bounding box center [152, 270] width 15 height 15
click at [238, 269] on icon "button" at bounding box center [231, 270] width 15 height 15
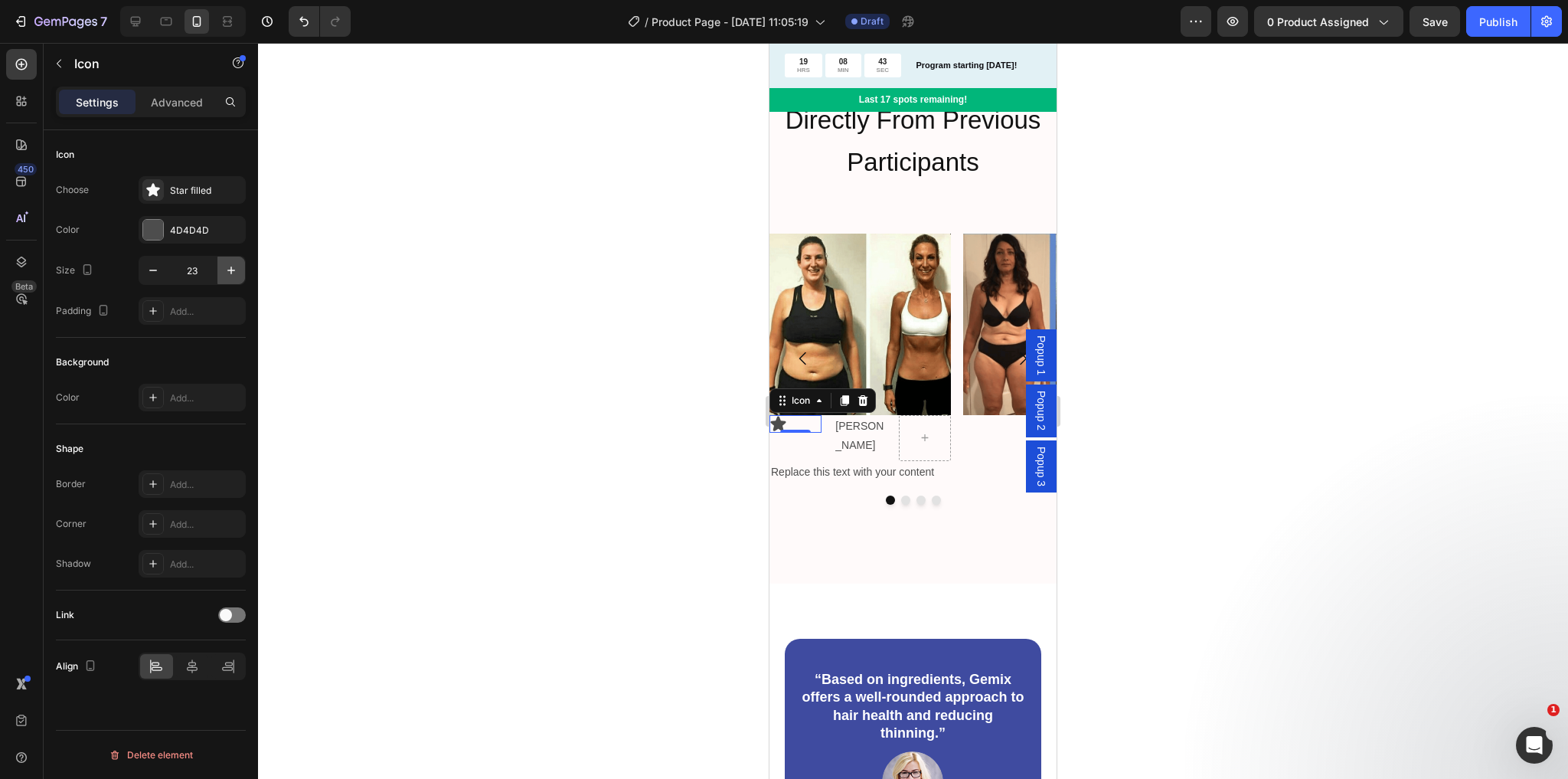
click at [238, 269] on icon "button" at bounding box center [231, 270] width 15 height 15
type input "24"
click at [163, 108] on p "Advanced" at bounding box center [177, 102] width 52 height 16
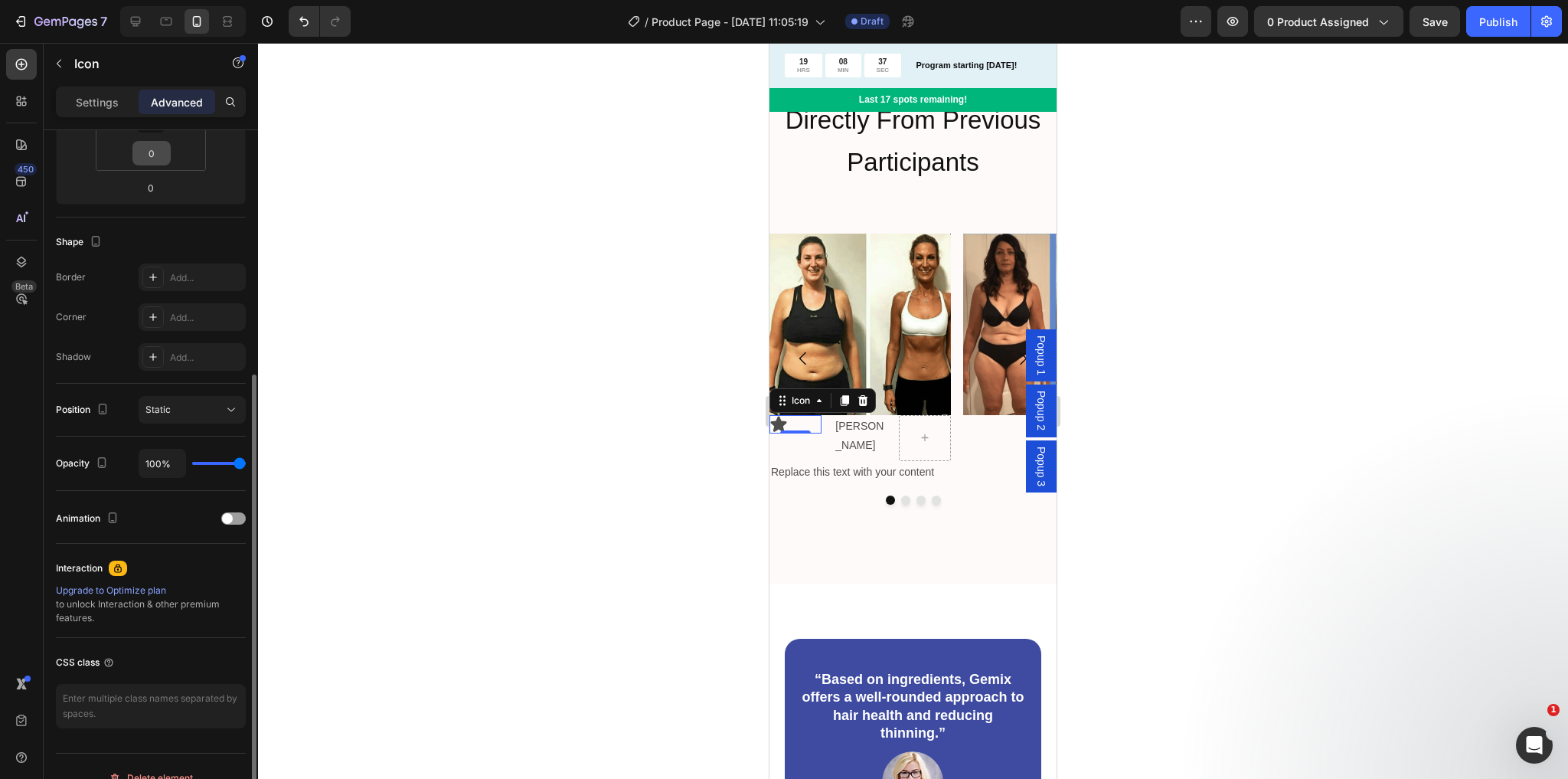
scroll to position [328, 0]
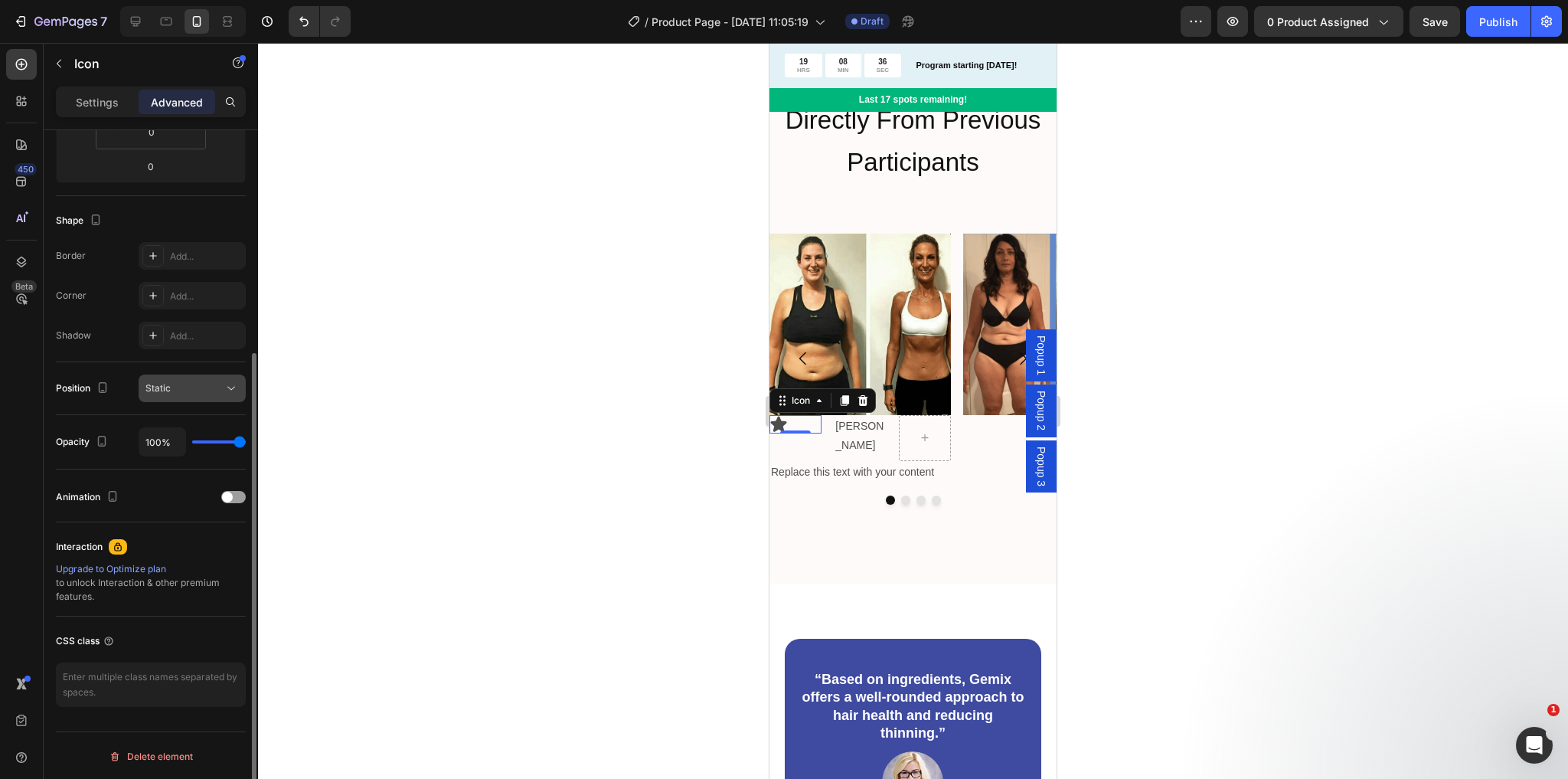
click at [190, 385] on div "Static" at bounding box center [184, 388] width 79 height 14
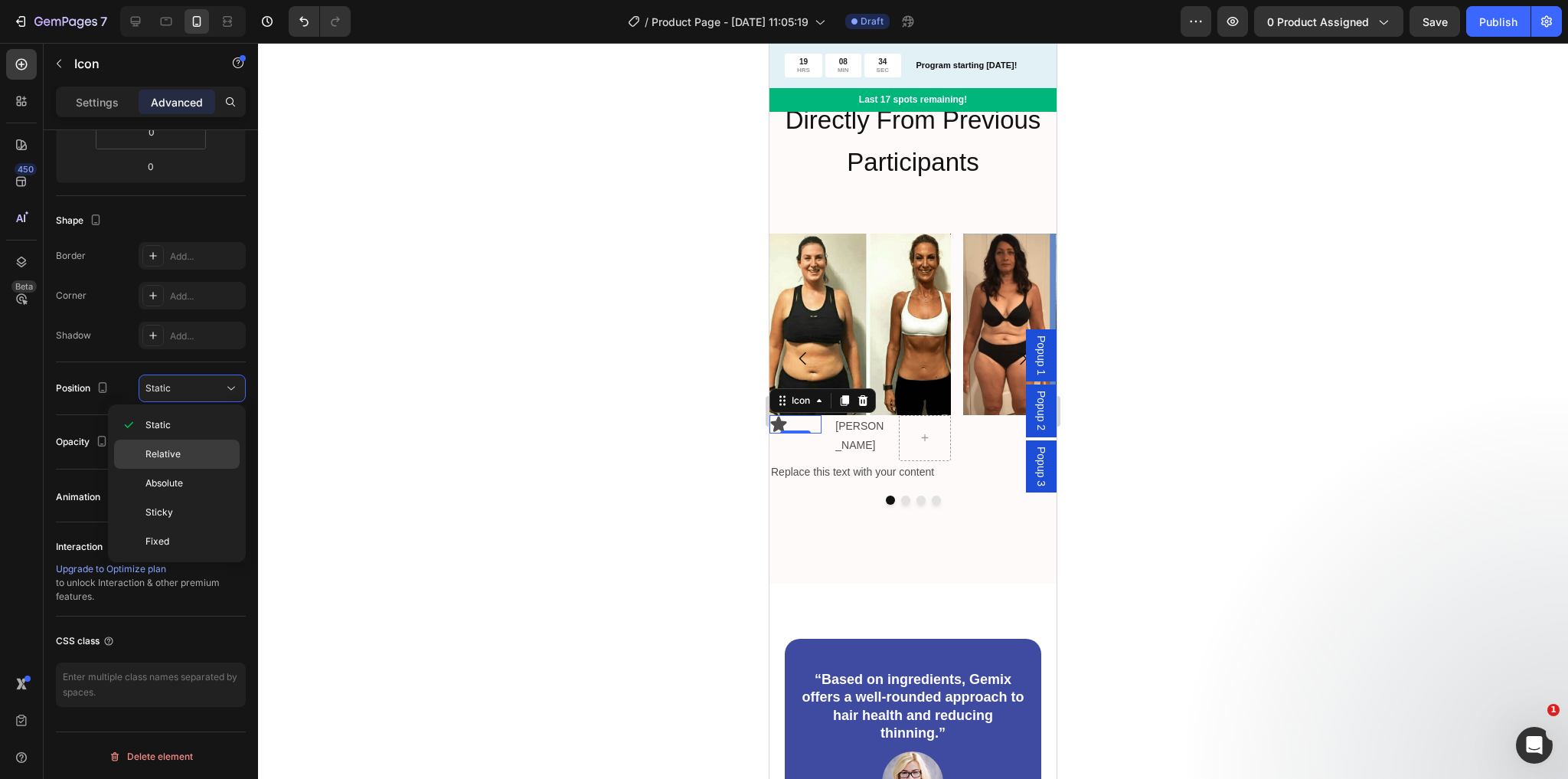
click at [186, 450] on p "Relative" at bounding box center [189, 455] width 87 height 14
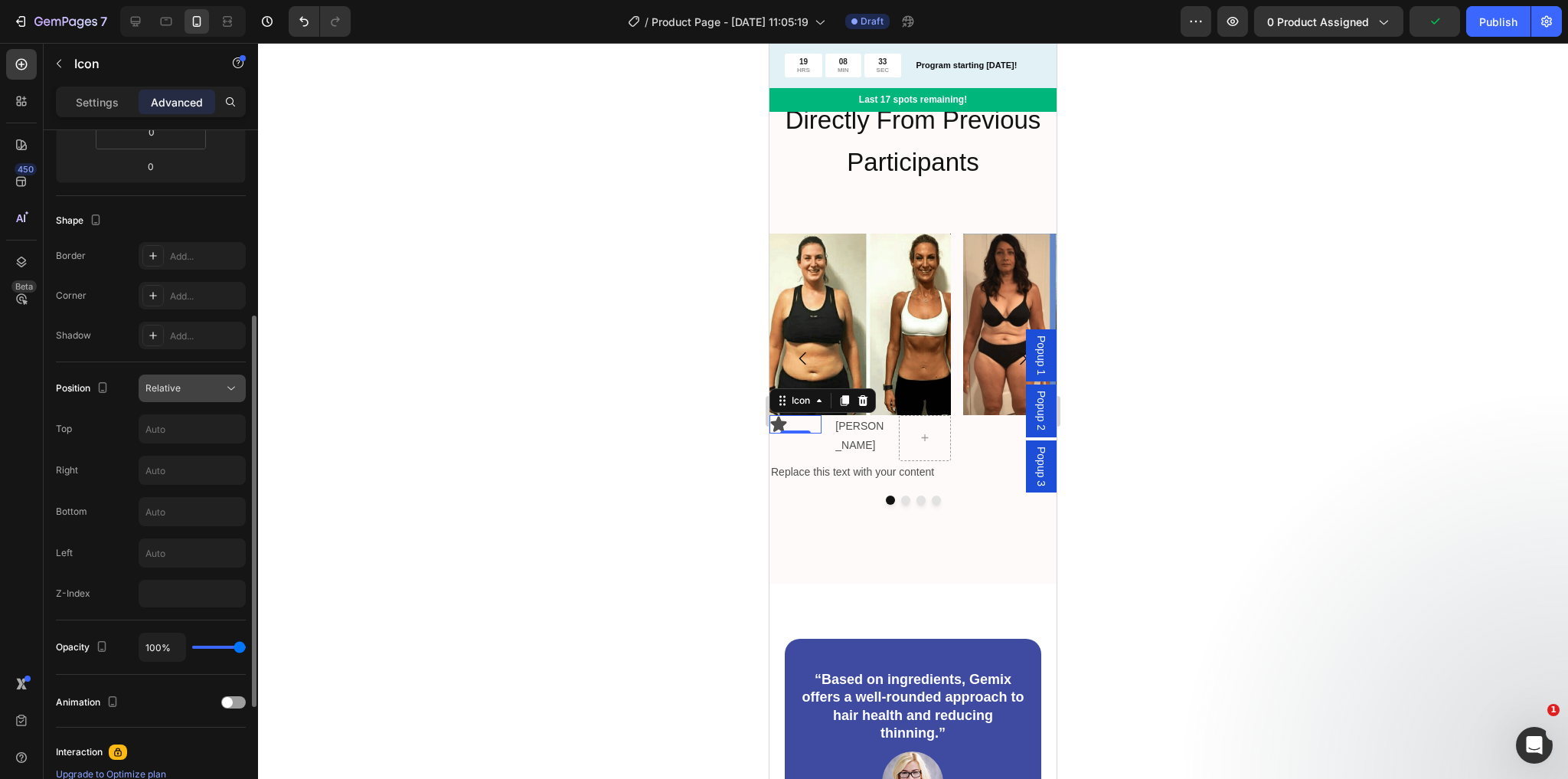
click at [195, 375] on button "Relative" at bounding box center [192, 389] width 107 height 28
click at [186, 403] on div "Position Relative Top Right Bottom Left Z-Index" at bounding box center [150, 491] width 190 height 233
click at [188, 390] on div "Relative" at bounding box center [184, 388] width 79 height 14
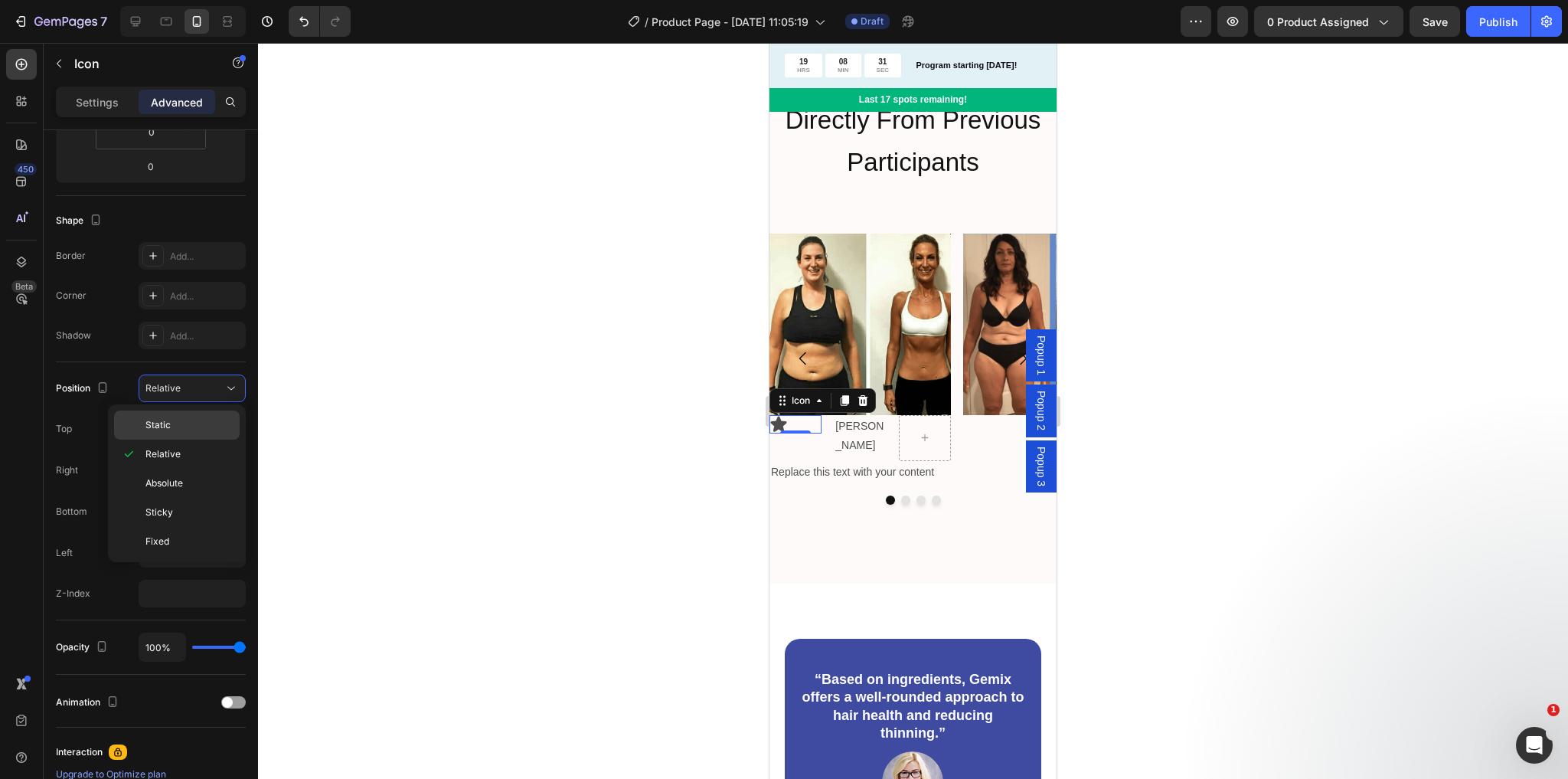
click at [175, 425] on p "Static" at bounding box center [189, 425] width 87 height 14
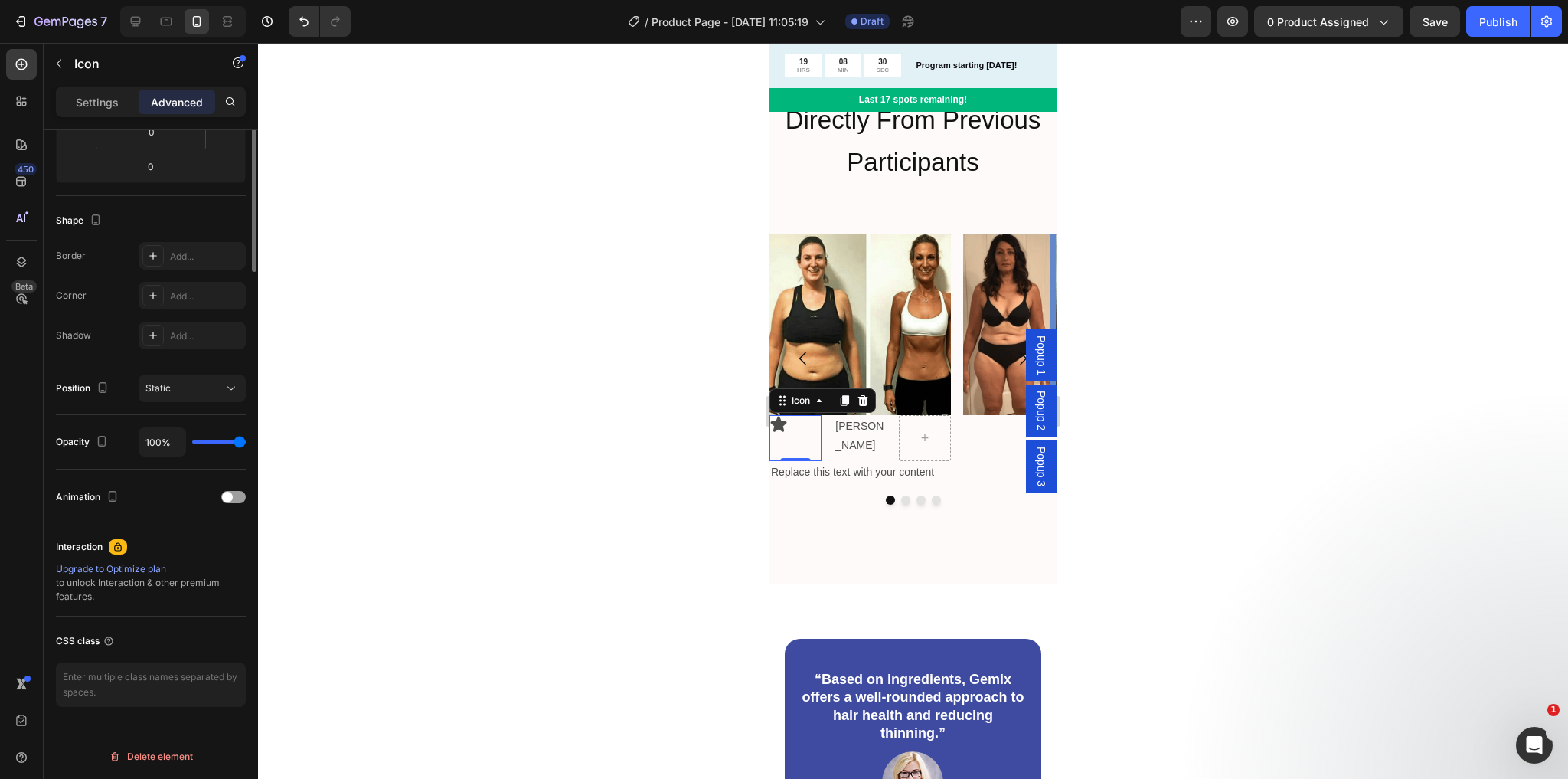
scroll to position [0, 0]
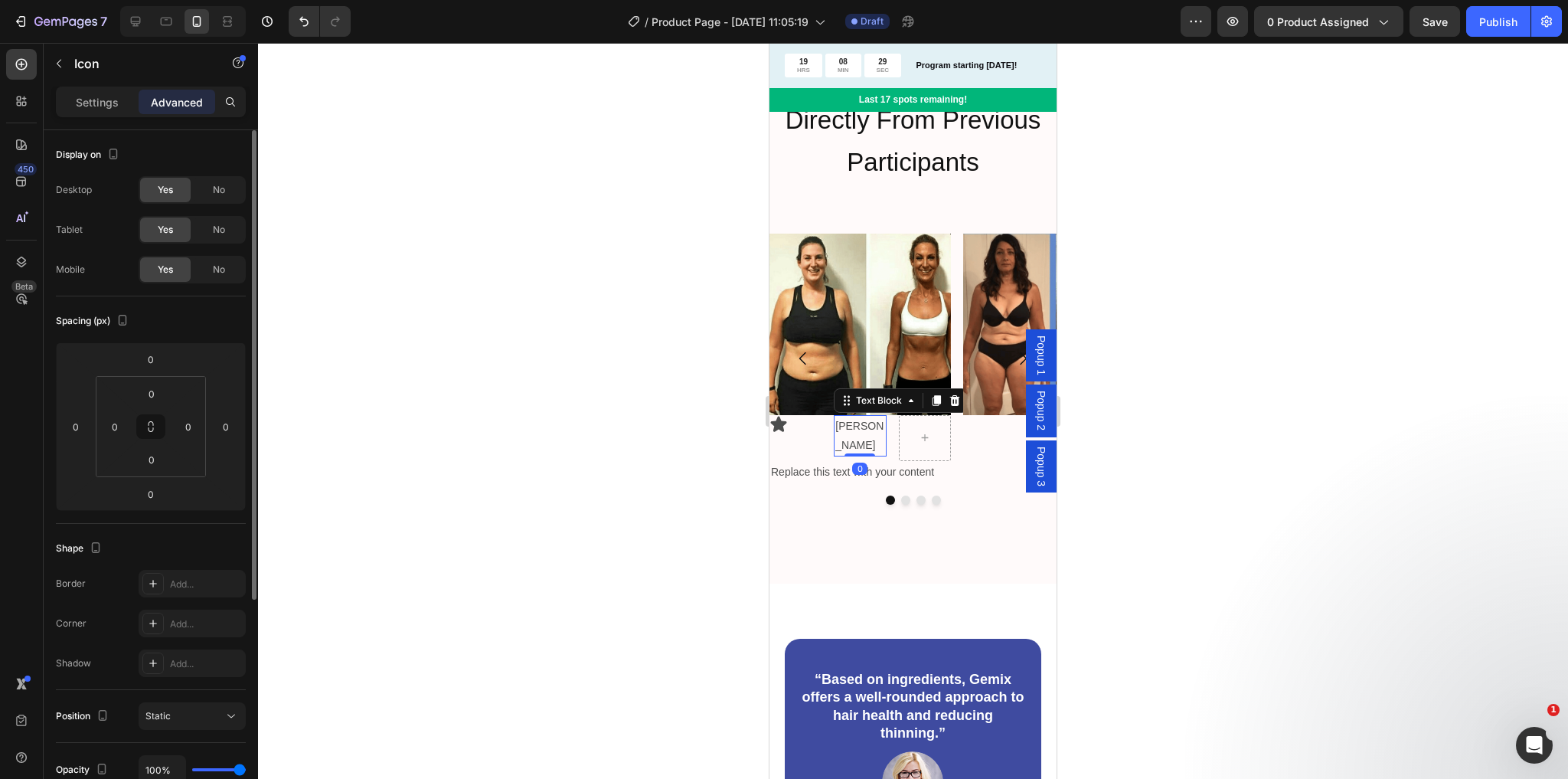
click at [845, 425] on p "[PERSON_NAME]" at bounding box center [859, 436] width 49 height 39
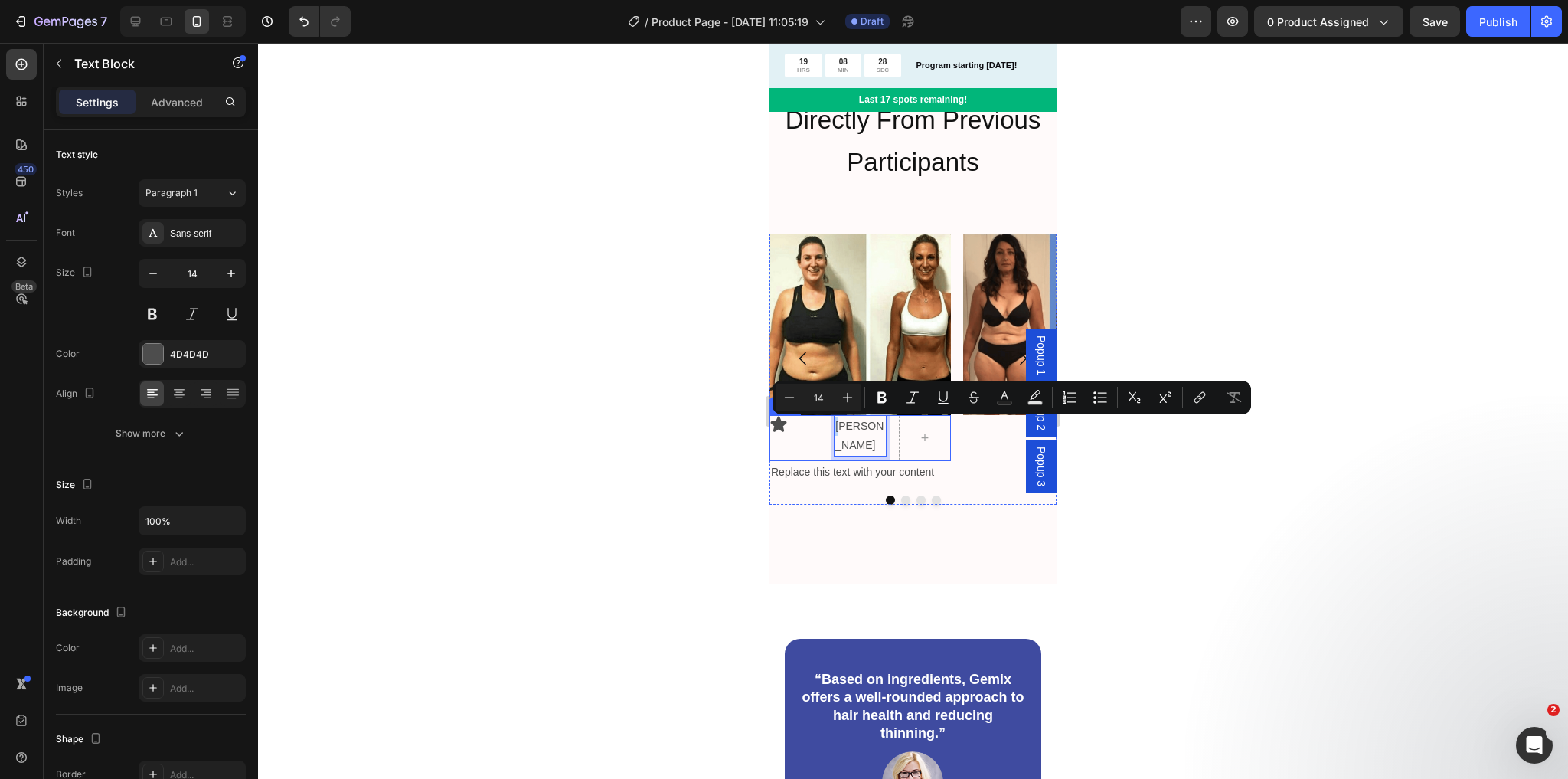
drag, startPoint x: 845, startPoint y: 425, endPoint x: 824, endPoint y: 425, distance: 21.0
click at [836, 436] on p "[PERSON_NAME]" at bounding box center [859, 436] width 49 height 39
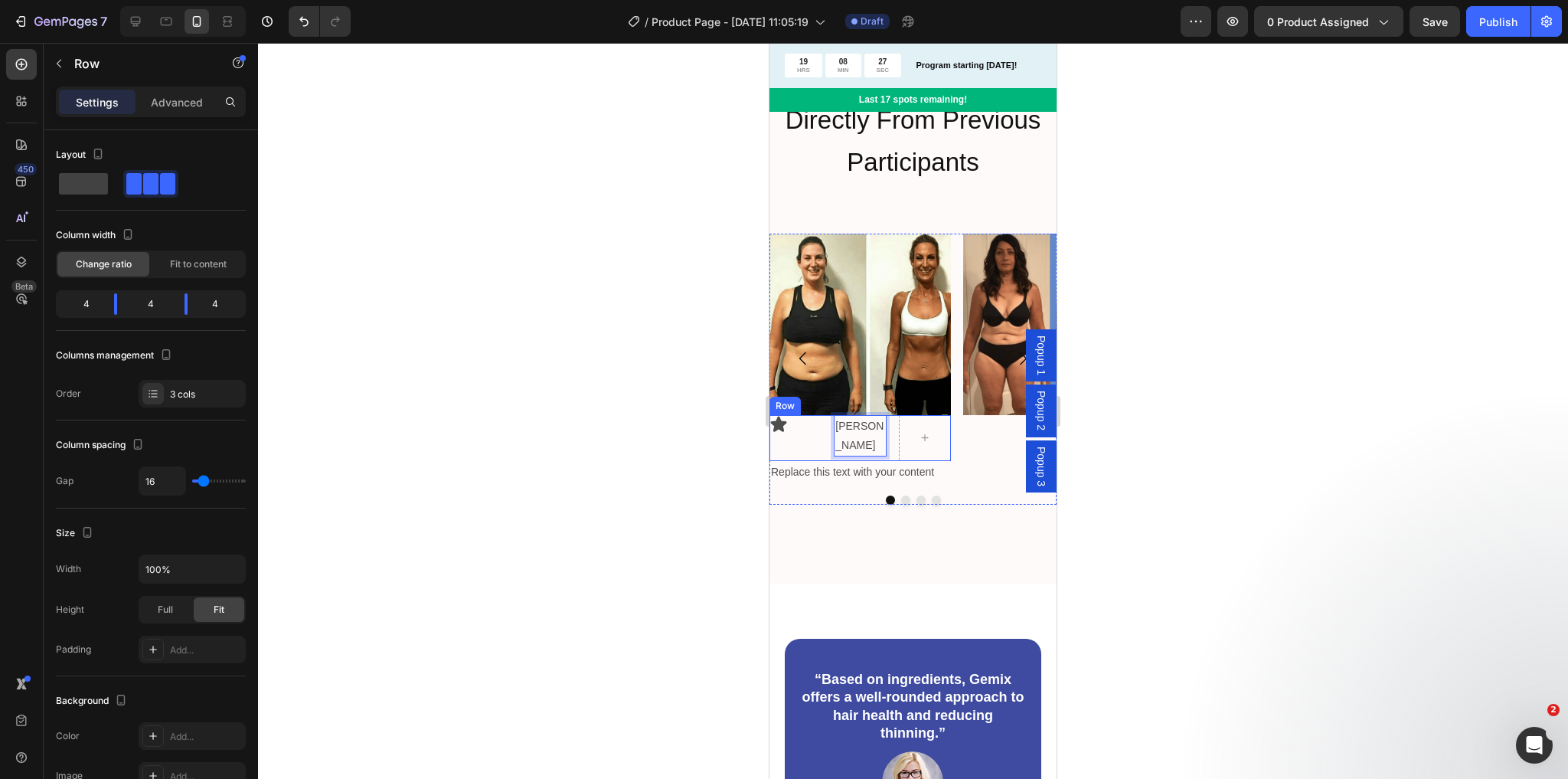
click at [848, 448] on div "Audra Text Block 0" at bounding box center [860, 438] width 52 height 46
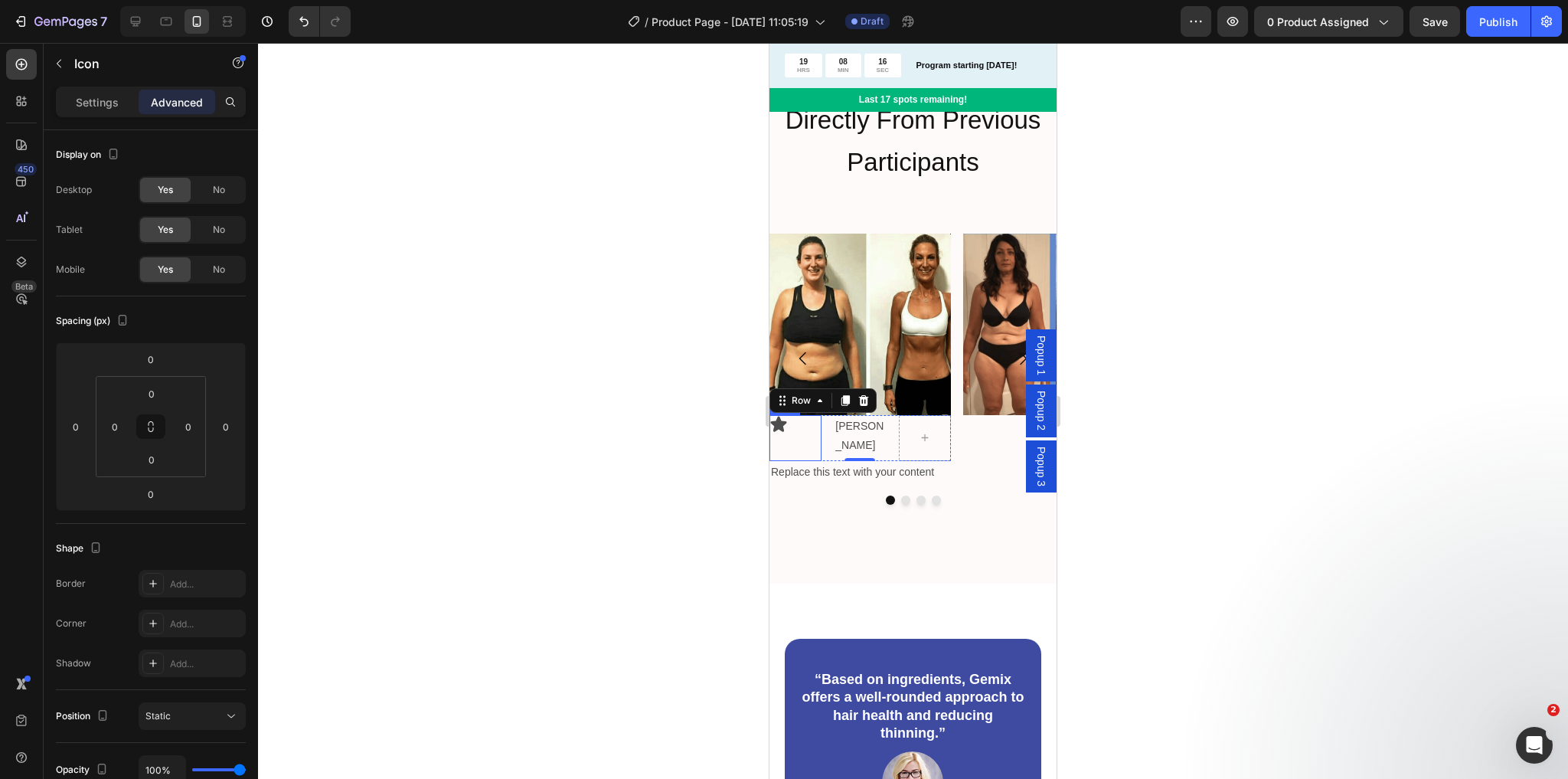
click at [781, 432] on icon at bounding box center [779, 423] width 16 height 15
click at [811, 436] on div "Icon 0" at bounding box center [795, 438] width 52 height 46
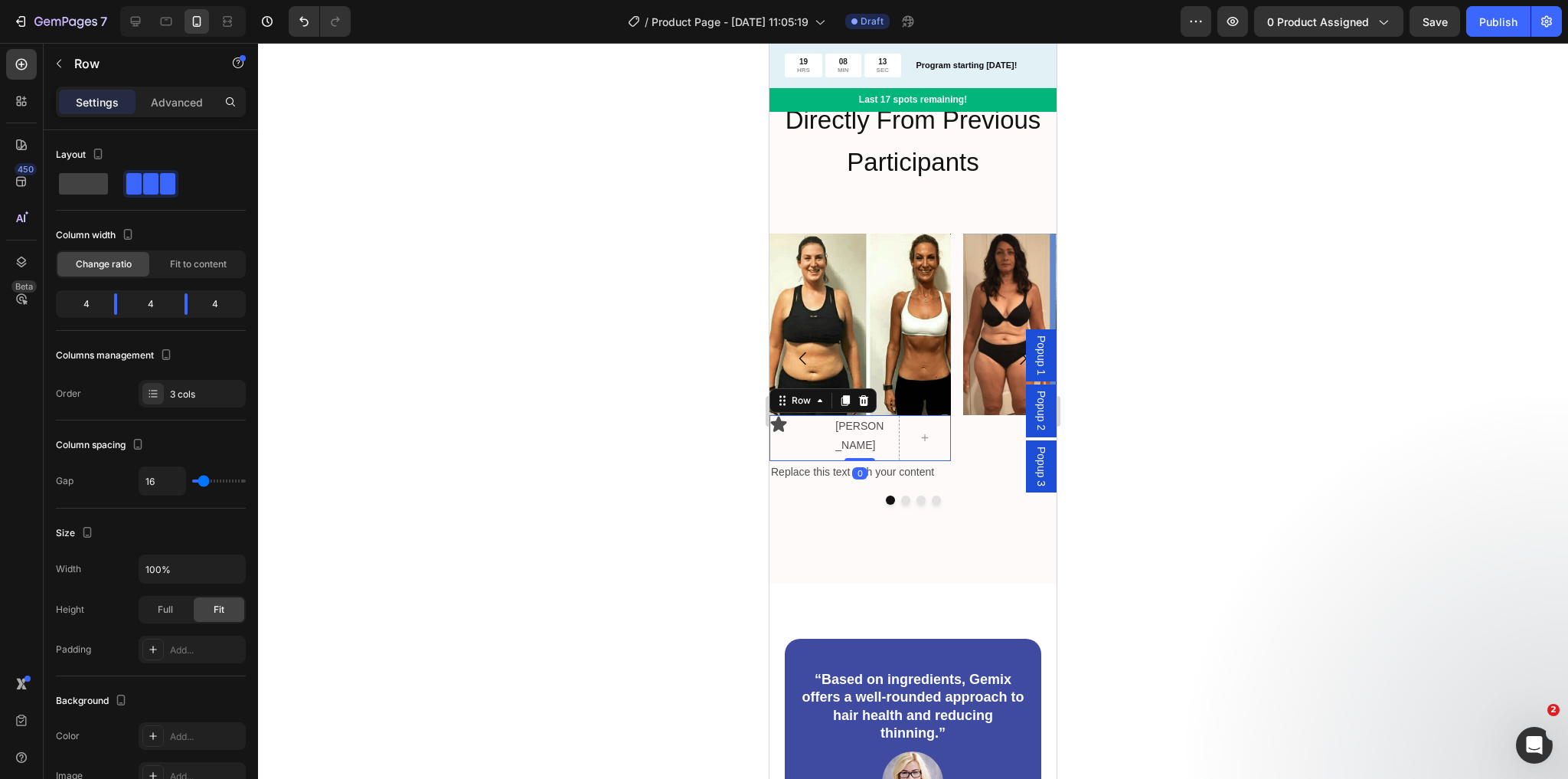
click at [796, 441] on div "Icon" at bounding box center [795, 438] width 52 height 46
click at [783, 436] on div "Icon" at bounding box center [795, 438] width 52 height 46
click at [847, 426] on p "[PERSON_NAME]" at bounding box center [859, 436] width 49 height 39
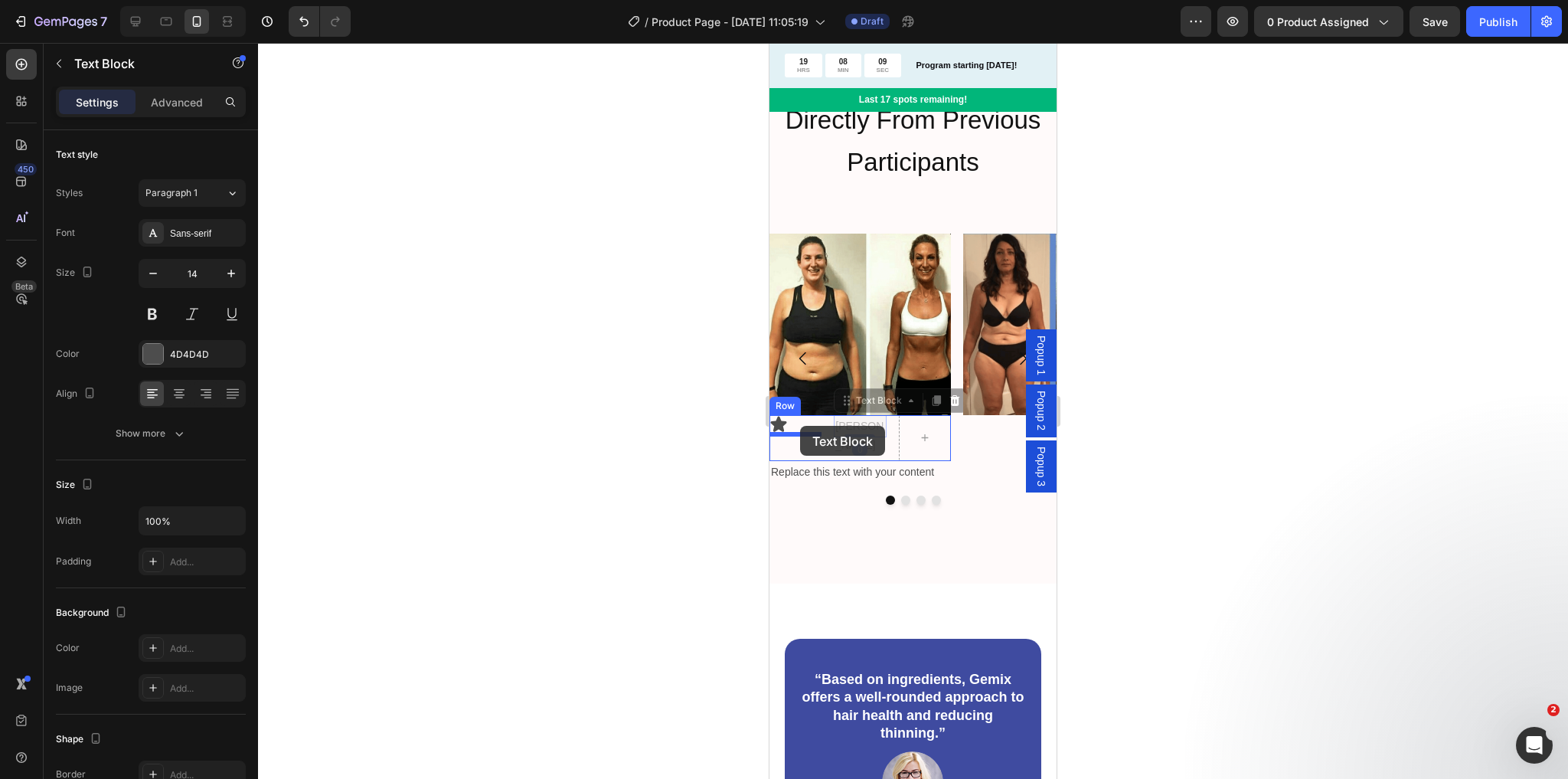
drag, startPoint x: 847, startPoint y: 402, endPoint x: 800, endPoint y: 426, distance: 52.8
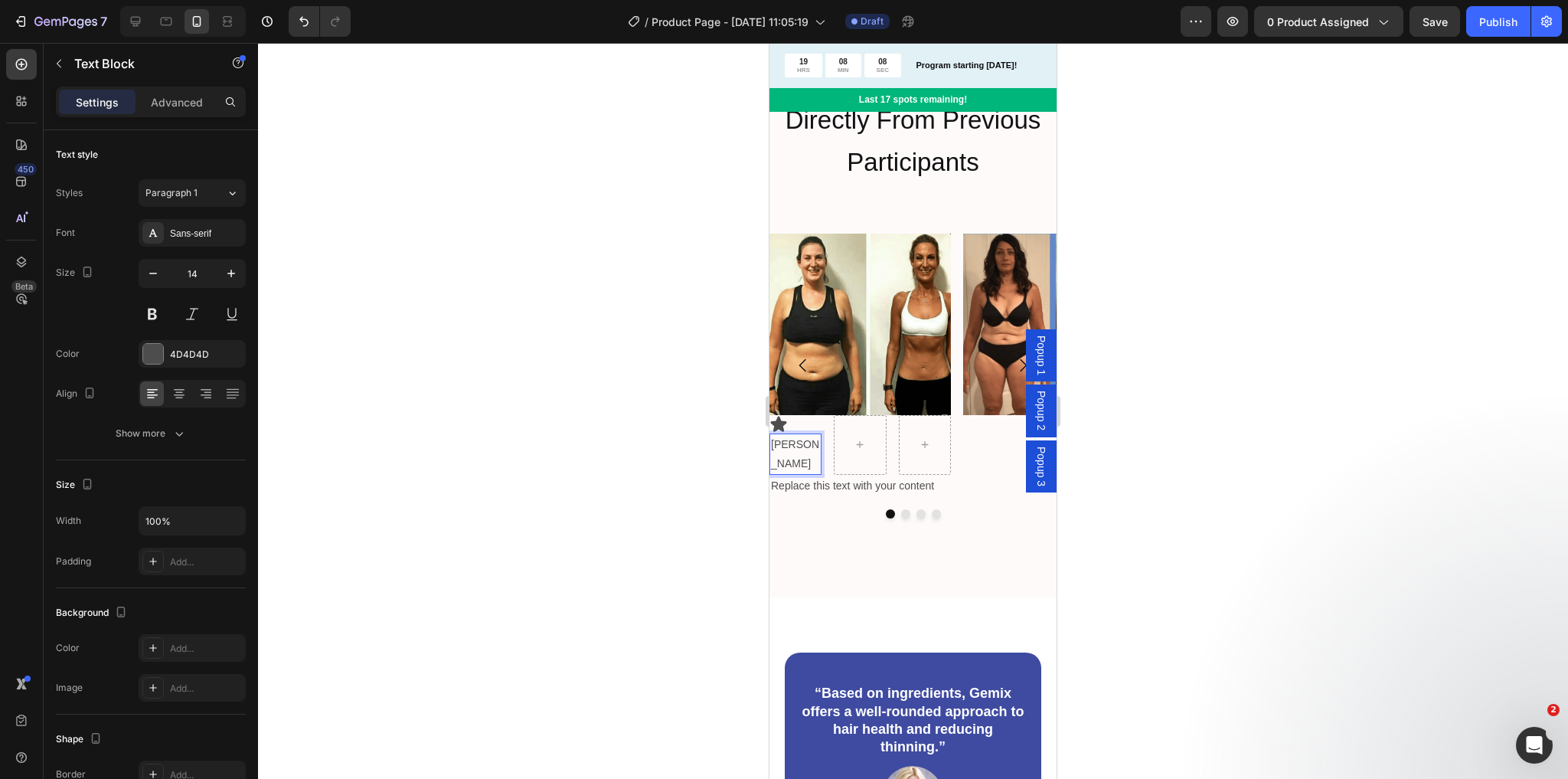
click at [821, 451] on div "[PERSON_NAME]" at bounding box center [795, 455] width 52 height 42
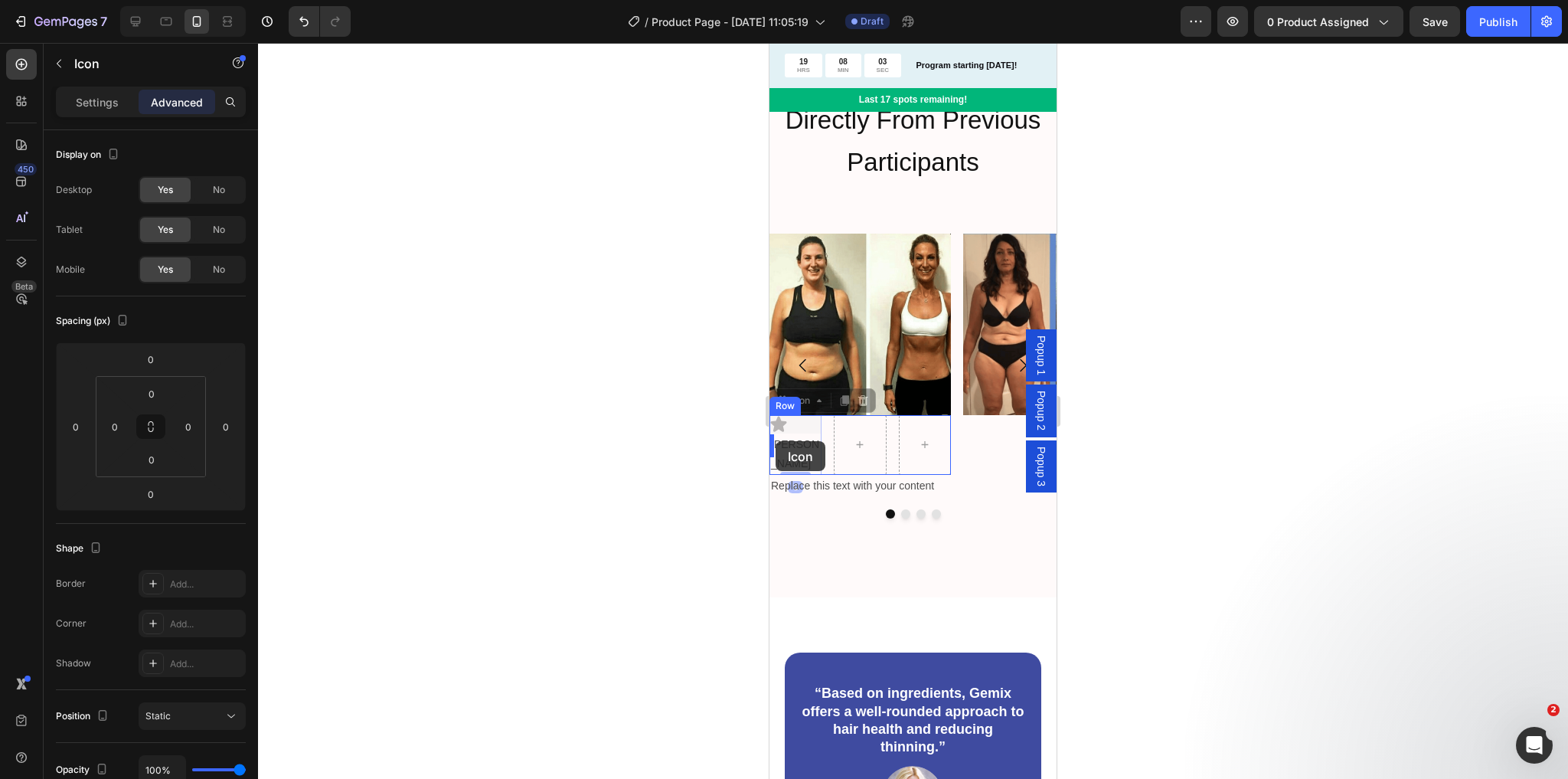
drag, startPoint x: 781, startPoint y: 423, endPoint x: 776, endPoint y: 442, distance: 19.6
click at [865, 444] on icon at bounding box center [860, 444] width 12 height 13
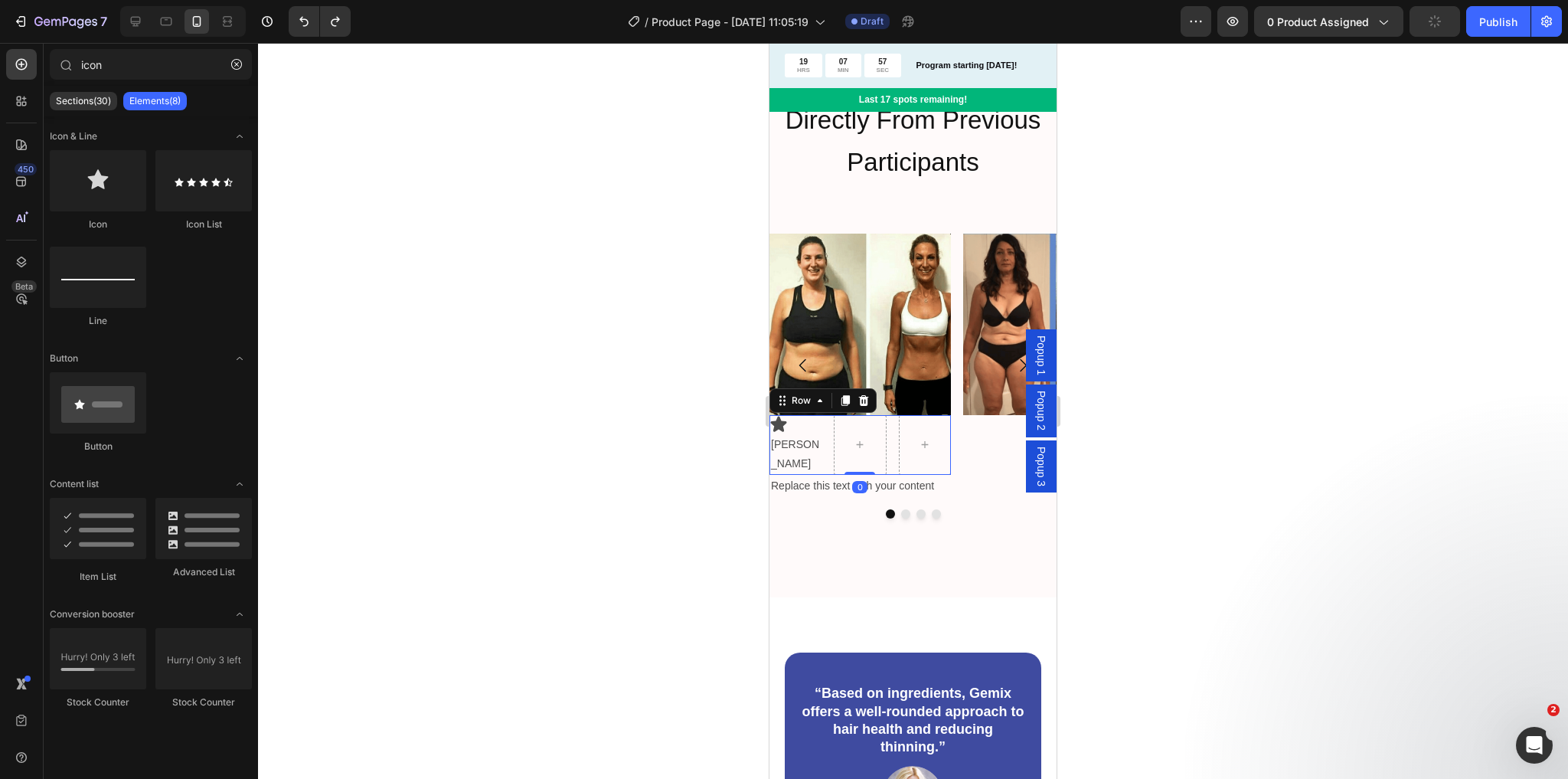
click at [891, 445] on div "Icon Audra Text Block Row 0" at bounding box center [860, 445] width 182 height 60
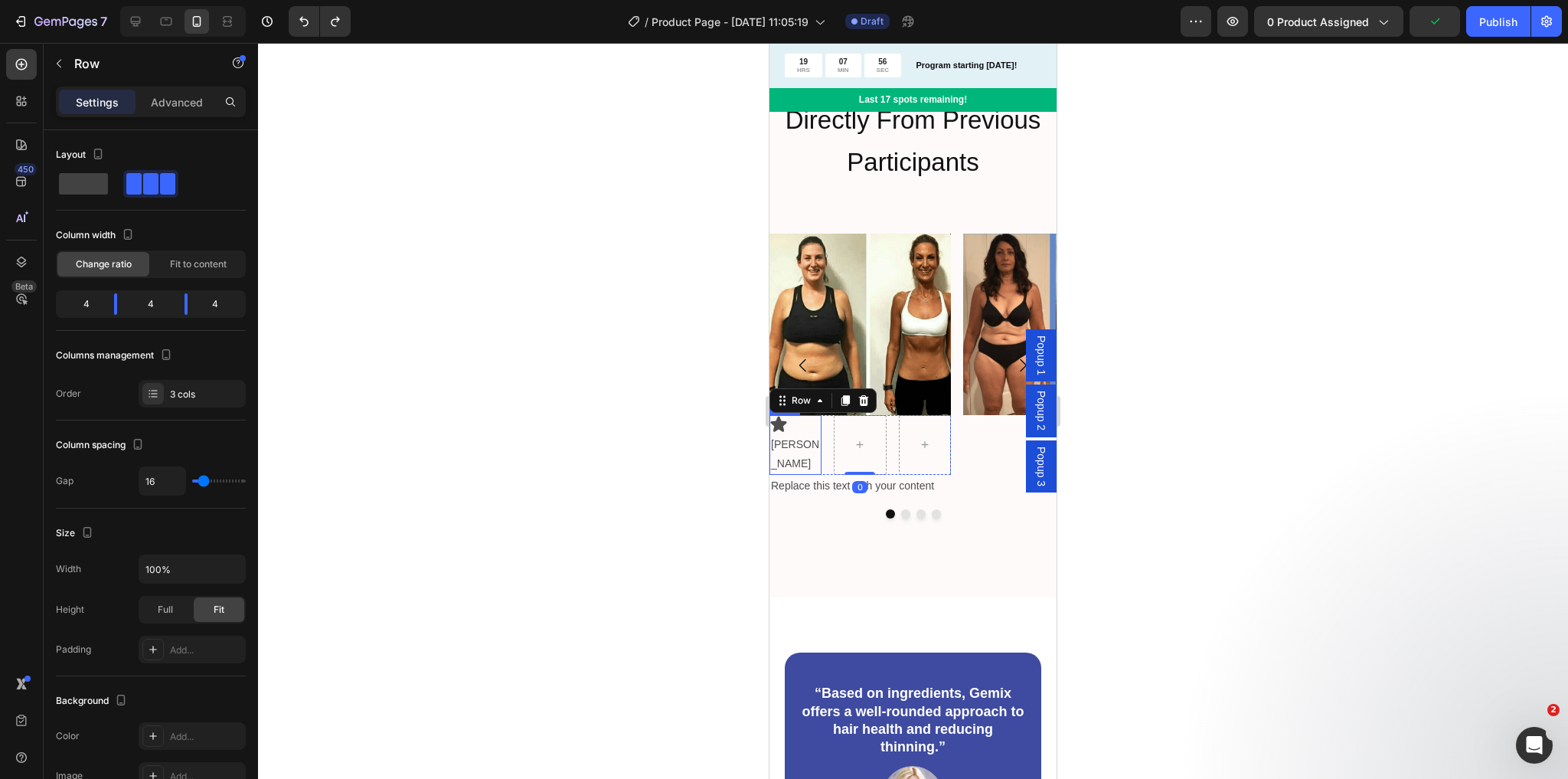
click at [784, 425] on icon at bounding box center [779, 423] width 16 height 15
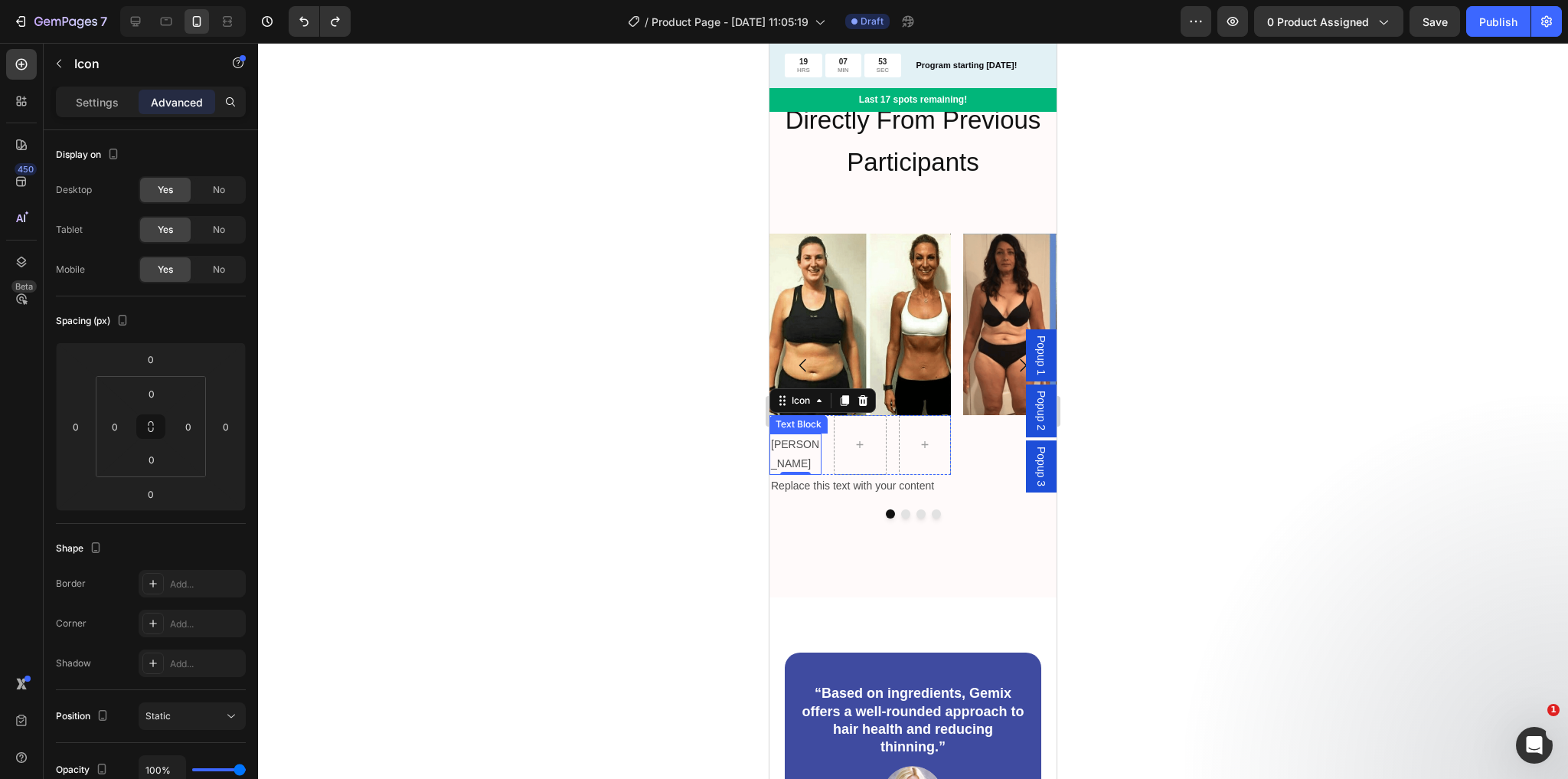
click at [779, 444] on p "[PERSON_NAME]" at bounding box center [794, 454] width 49 height 39
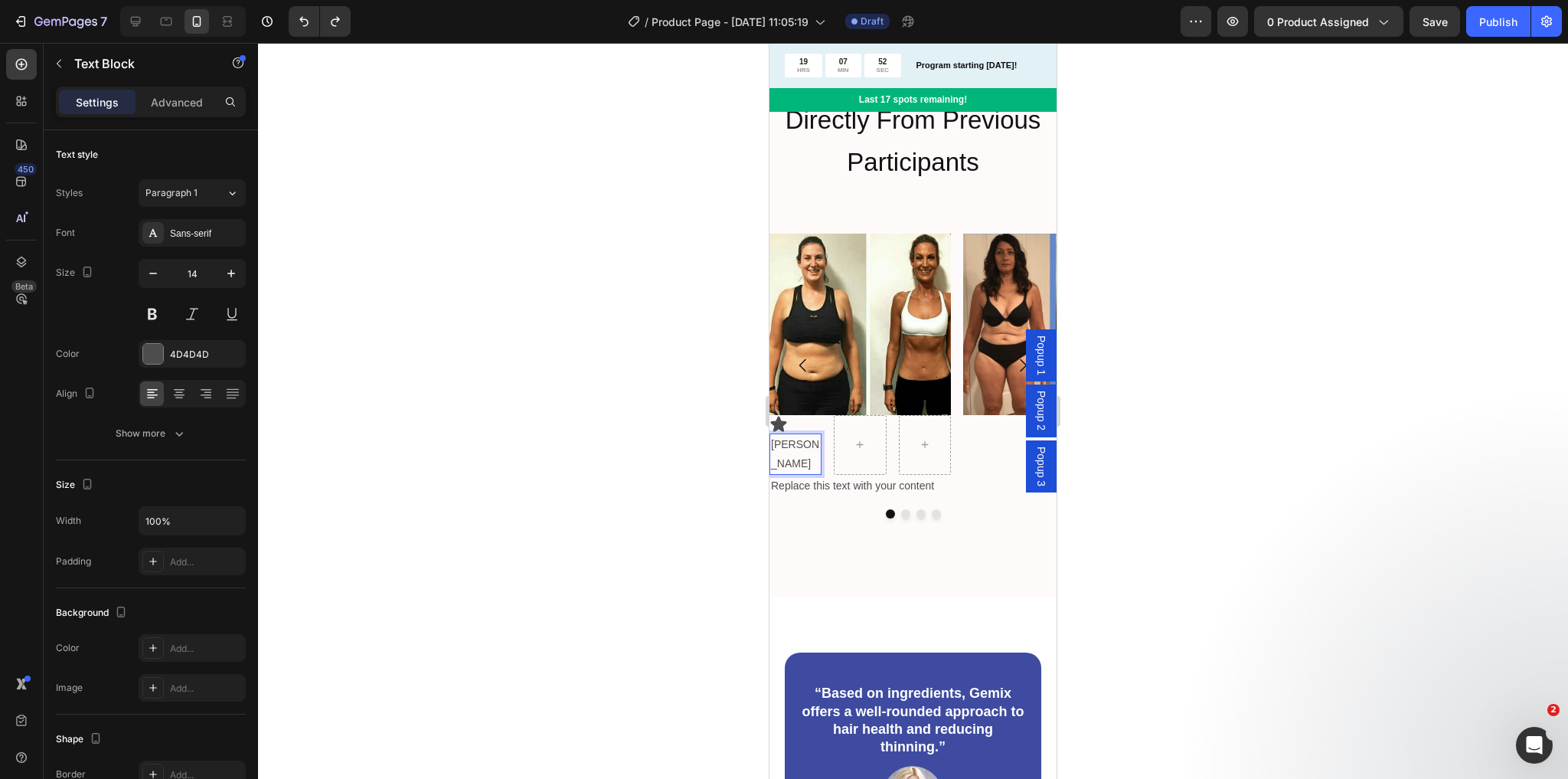
click at [792, 448] on p "[PERSON_NAME]" at bounding box center [794, 454] width 49 height 39
click at [784, 426] on icon at bounding box center [779, 423] width 16 height 15
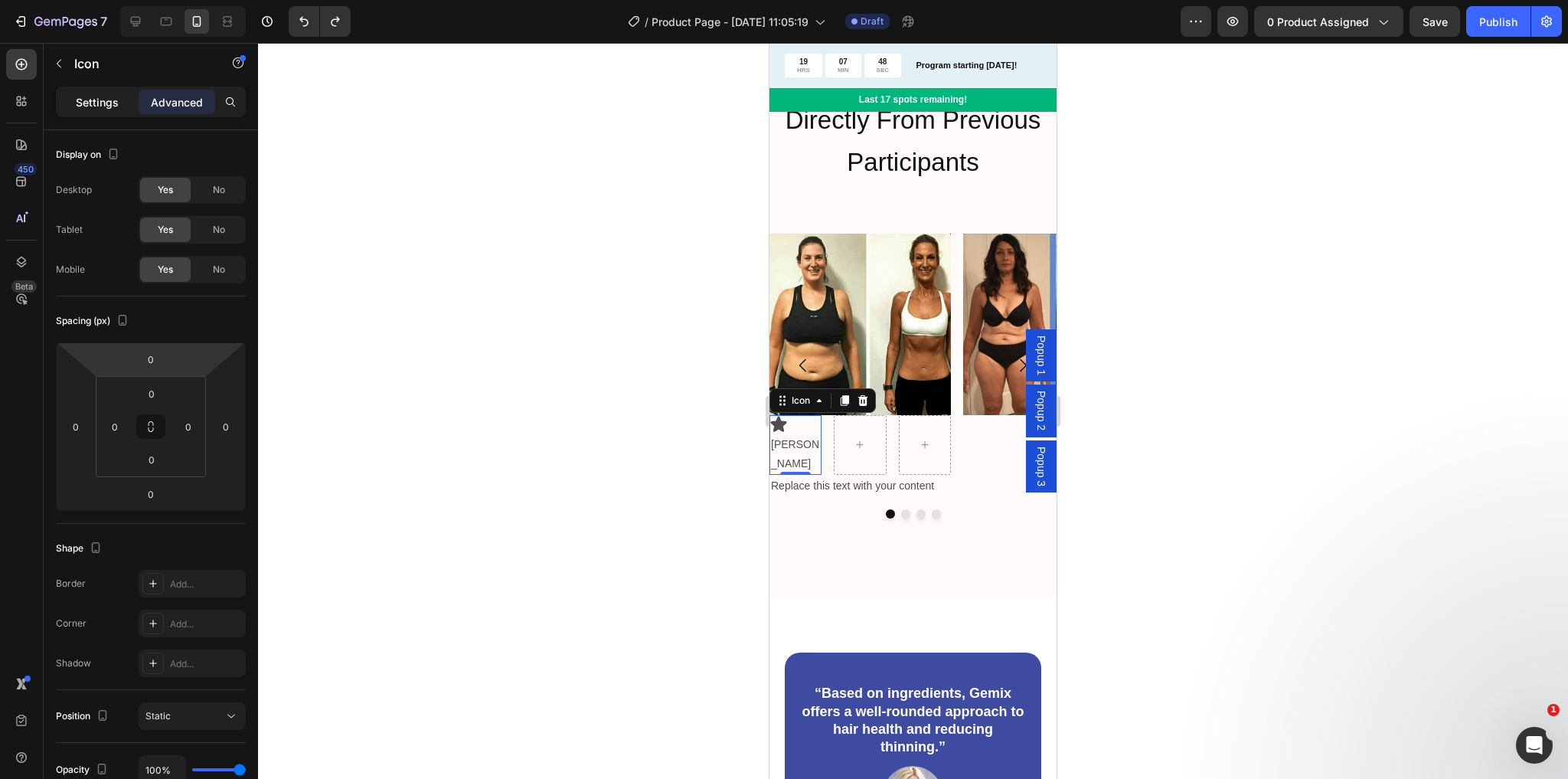
click at [91, 104] on p "Settings" at bounding box center [96, 102] width 43 height 16
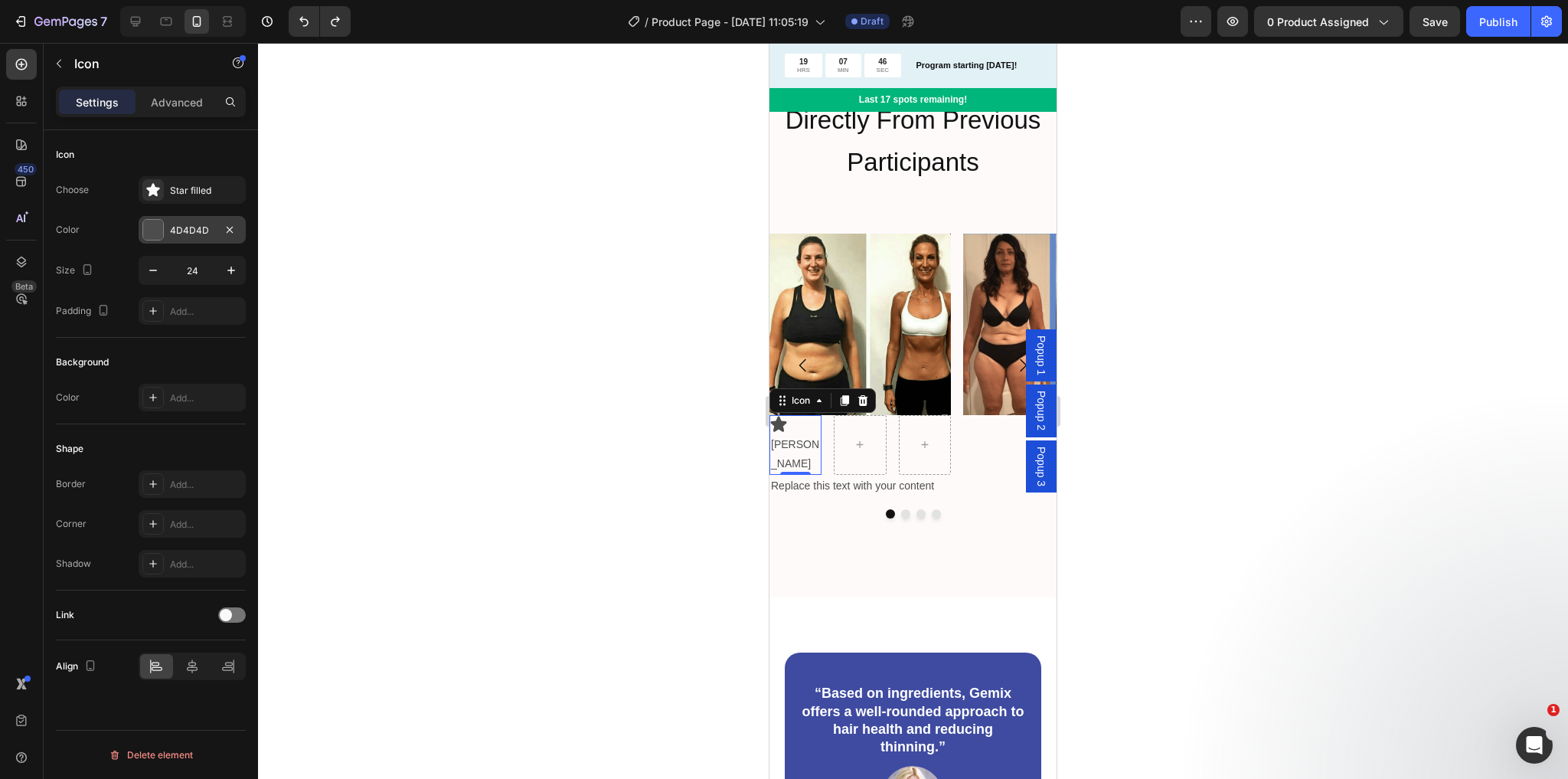
click at [149, 237] on div at bounding box center [153, 230] width 20 height 20
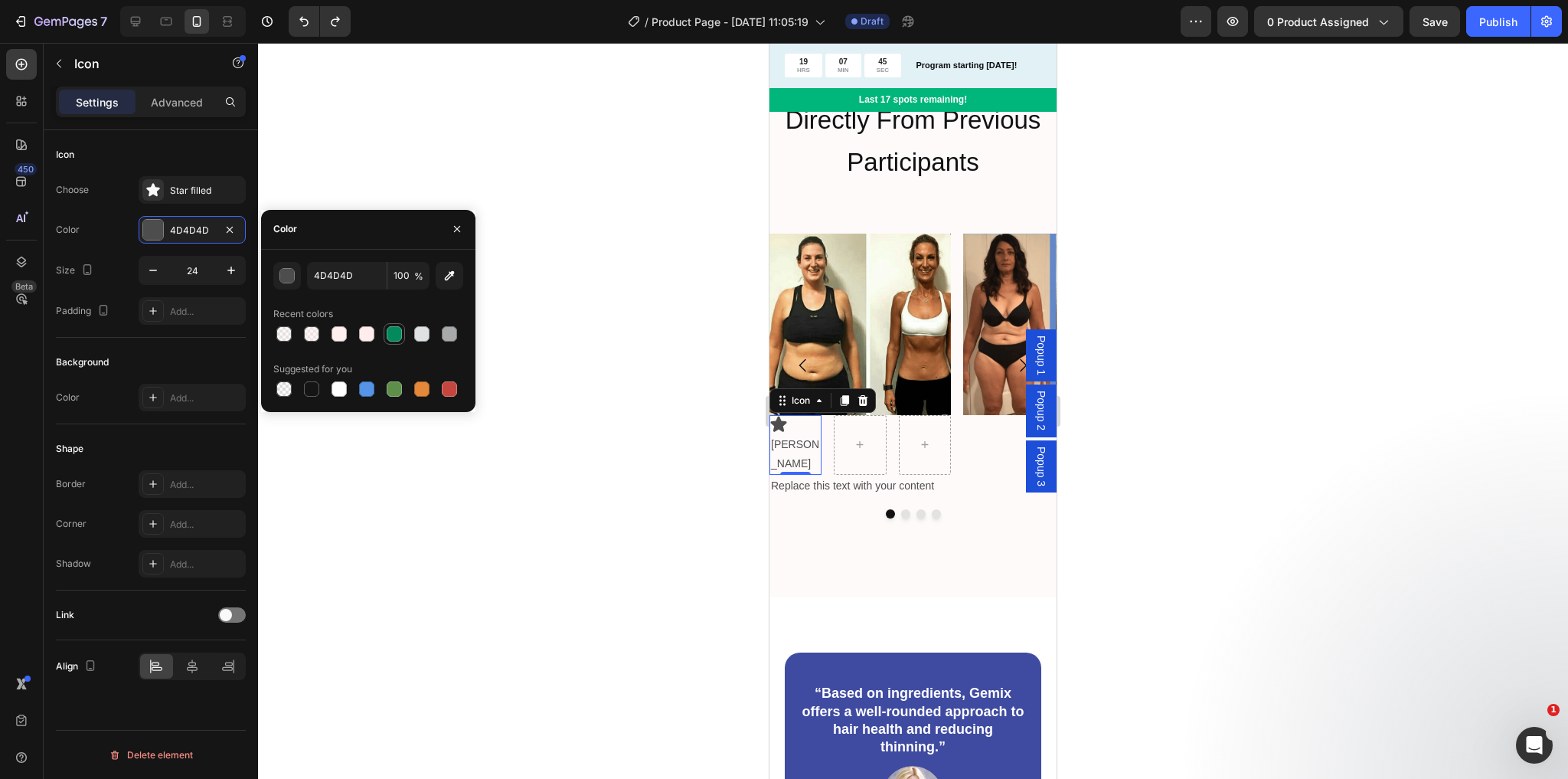
click at [388, 335] on div at bounding box center [394, 333] width 15 height 15
click at [393, 385] on div at bounding box center [394, 388] width 15 height 15
click at [397, 329] on div at bounding box center [394, 333] width 15 height 15
type input "04895D"
click at [158, 191] on icon at bounding box center [152, 189] width 15 height 15
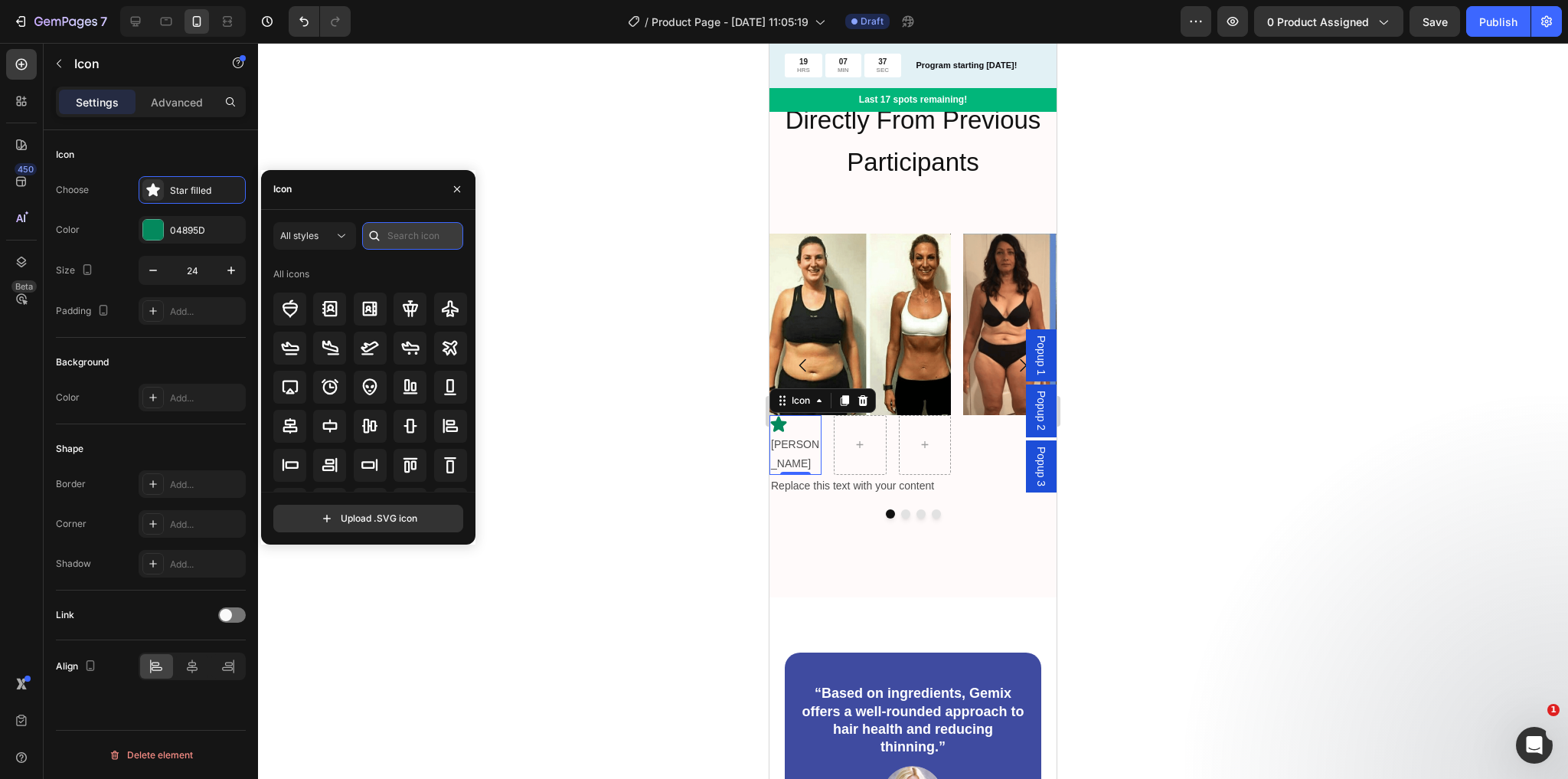
click at [414, 235] on input "text" at bounding box center [413, 236] width 101 height 28
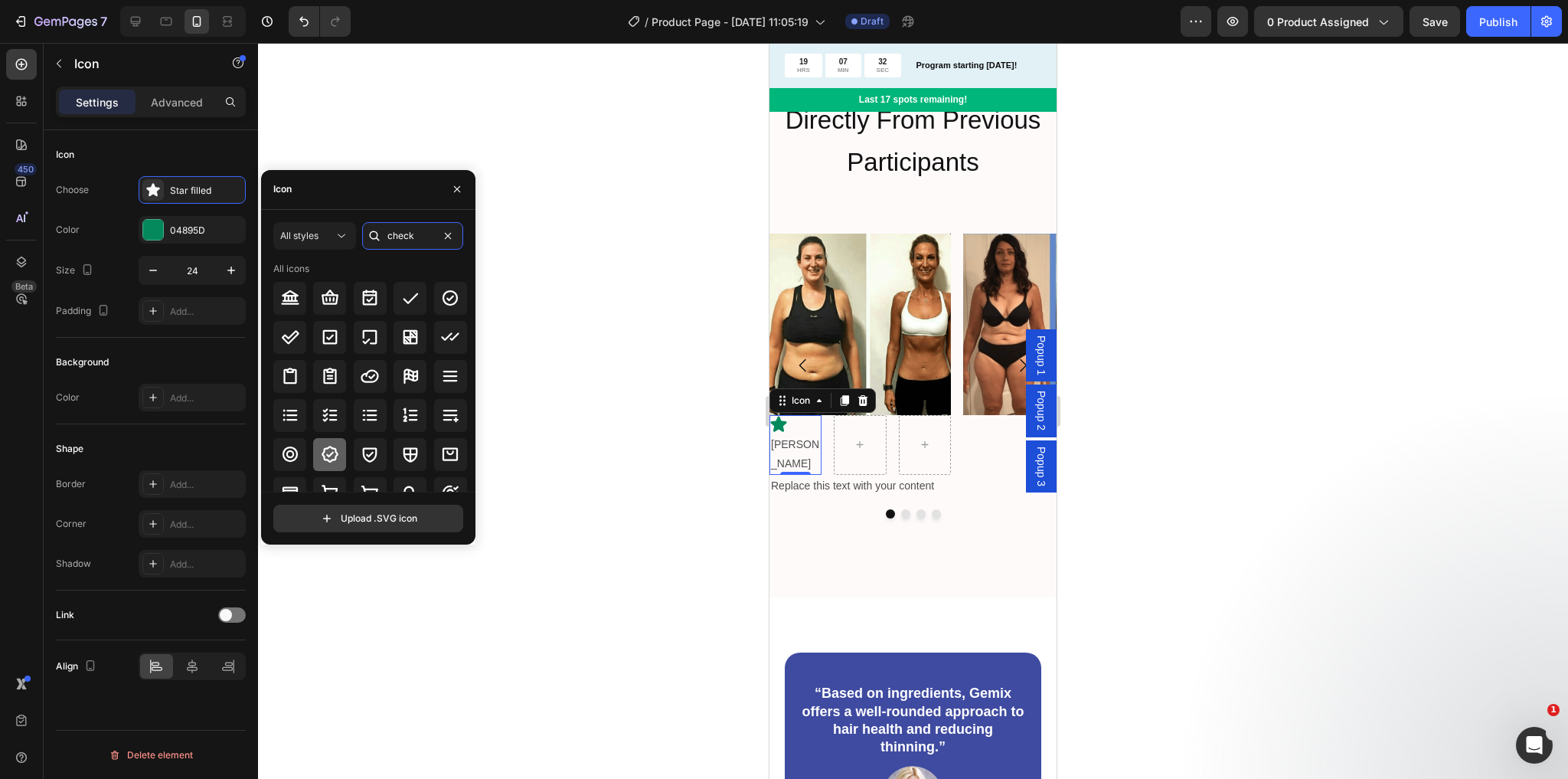
type input "check"
click at [328, 450] on icon at bounding box center [330, 454] width 18 height 18
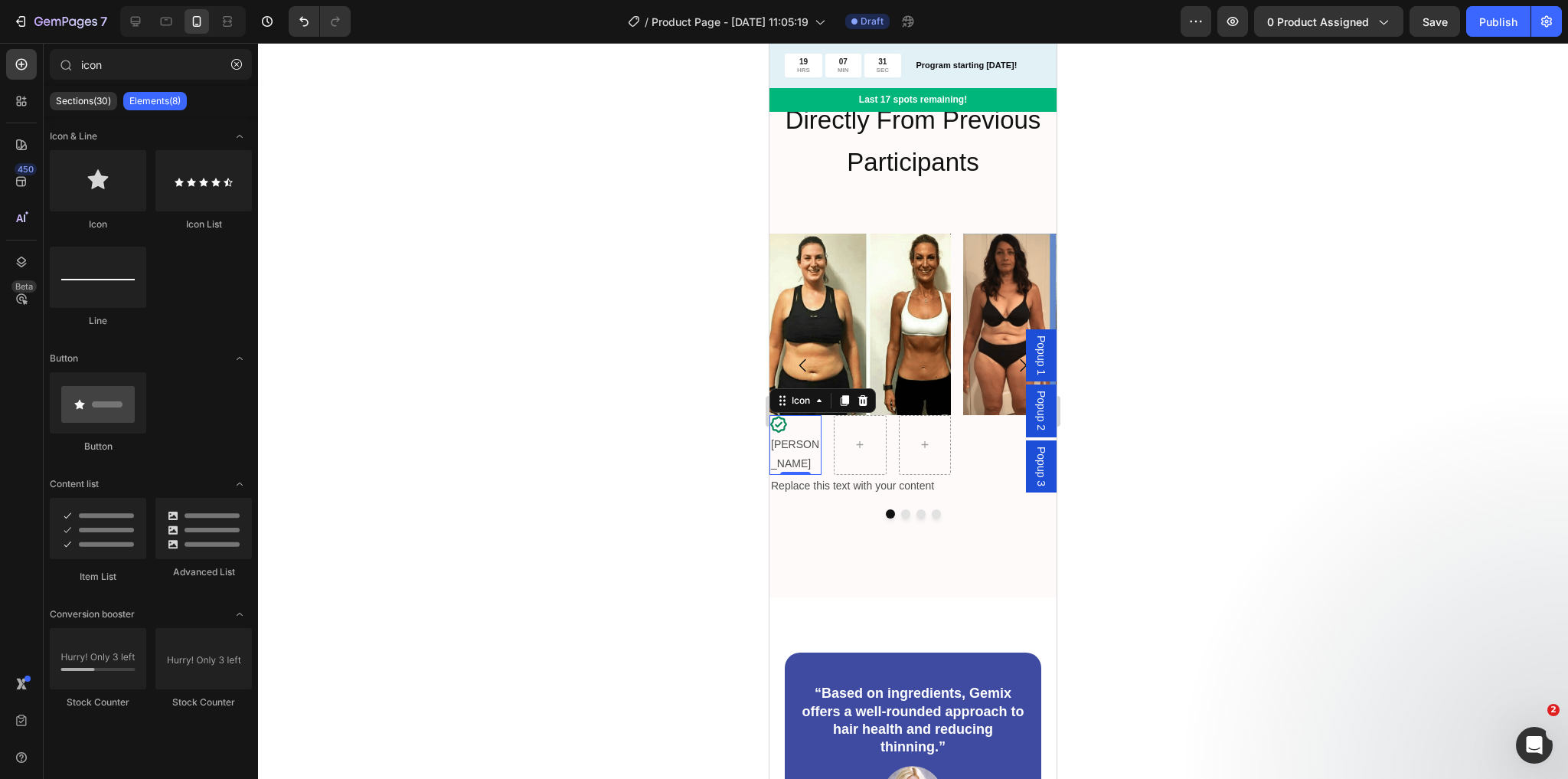
click at [849, 446] on div at bounding box center [859, 445] width 37 height 25
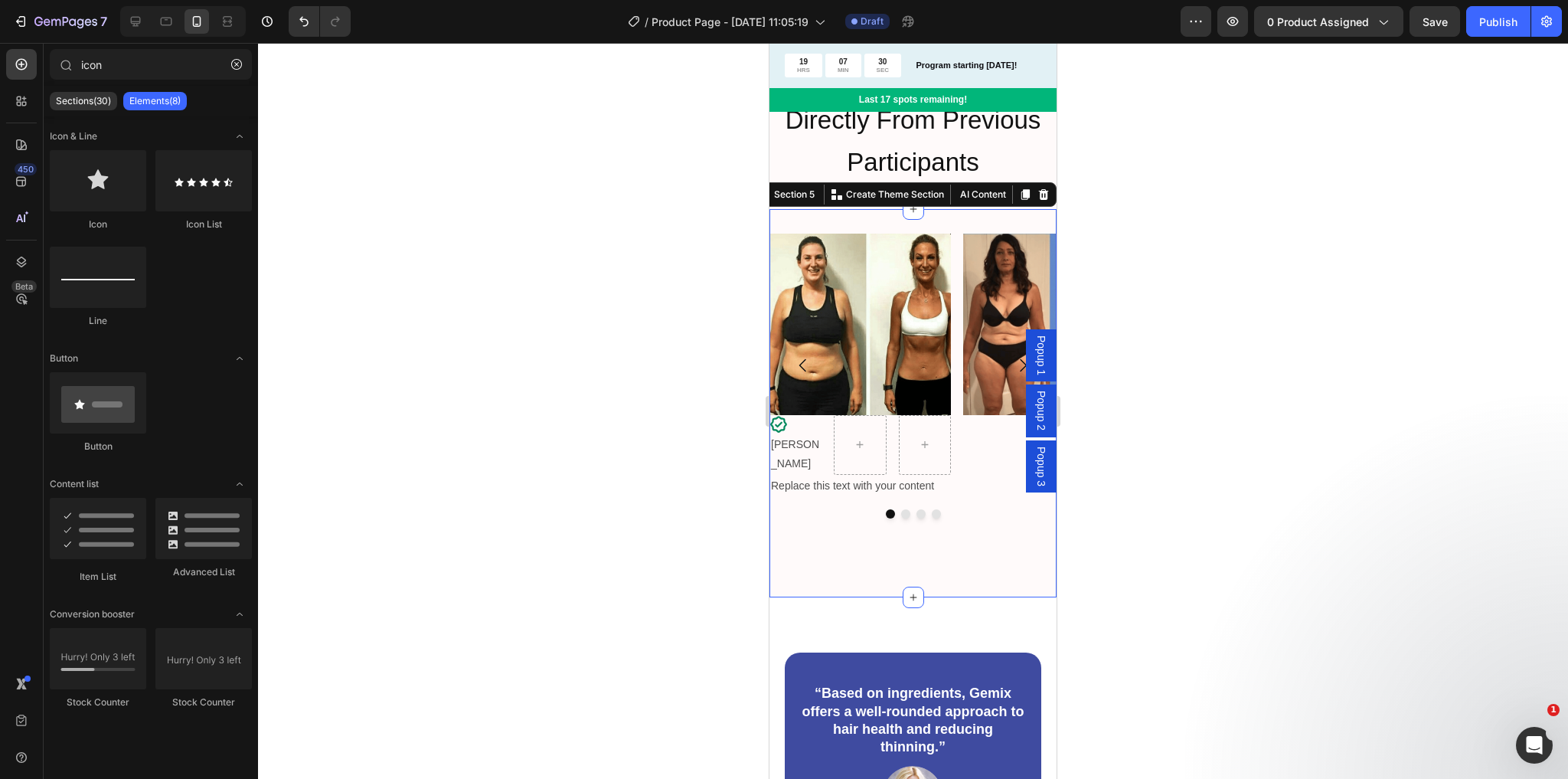
click at [831, 536] on div "Image Icon Audra Text Block Row Replace this text with your content Text Block …" at bounding box center [913, 403] width 287 height 339
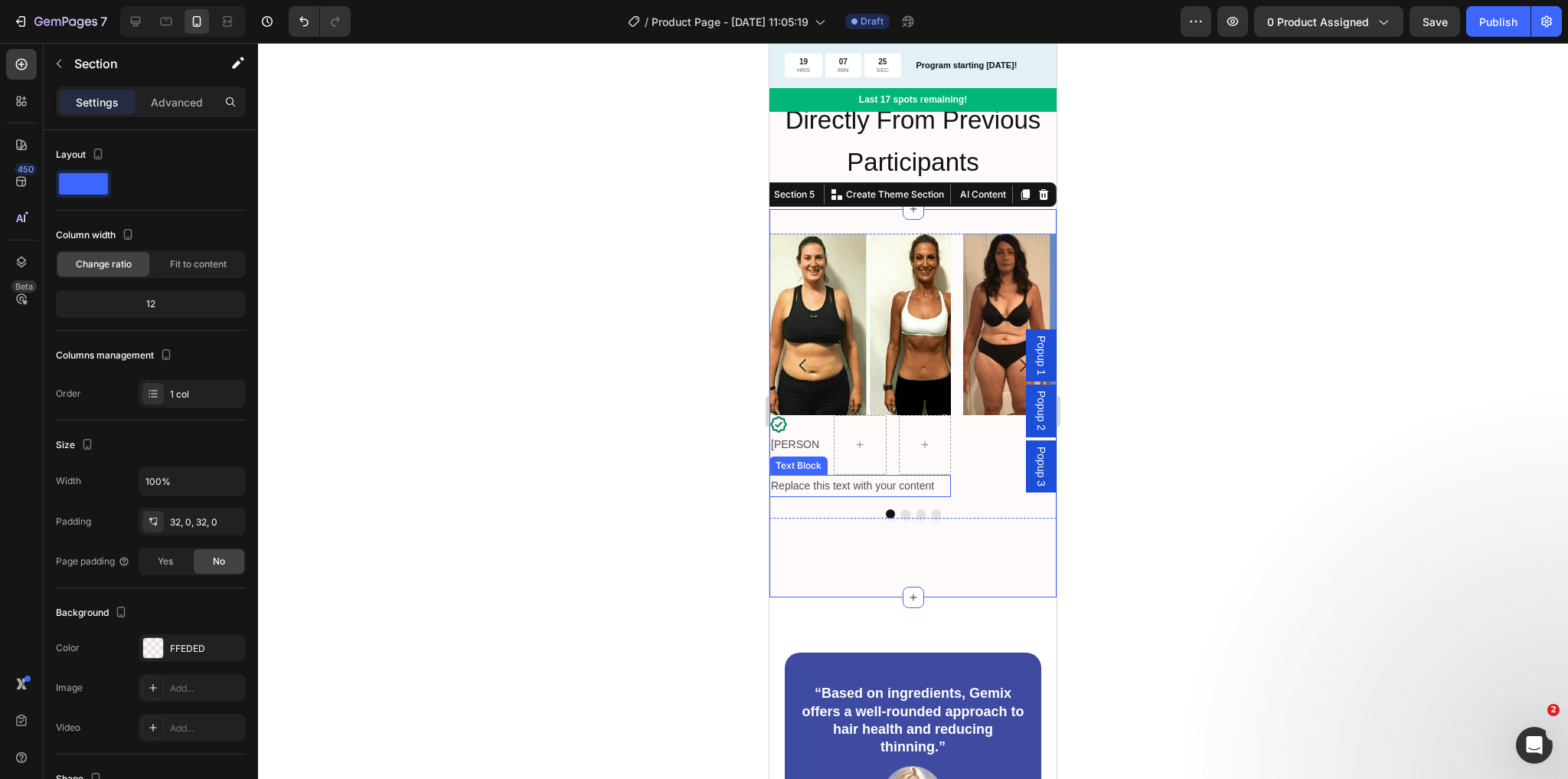
click at [827, 475] on div "Replace this text with your content" at bounding box center [860, 486] width 182 height 22
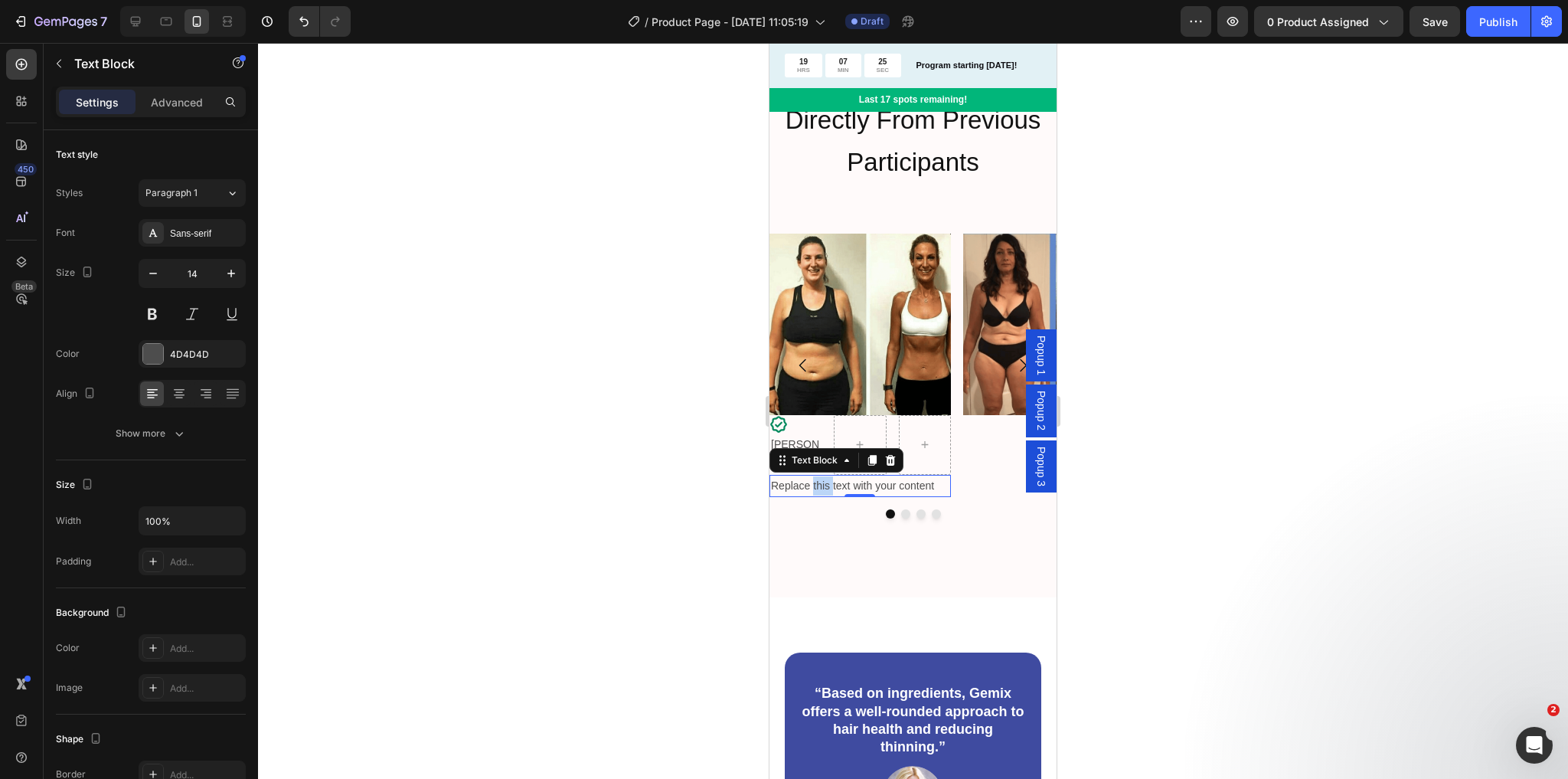
click at [827, 475] on div "Replace this text with your content" at bounding box center [860, 486] width 182 height 22
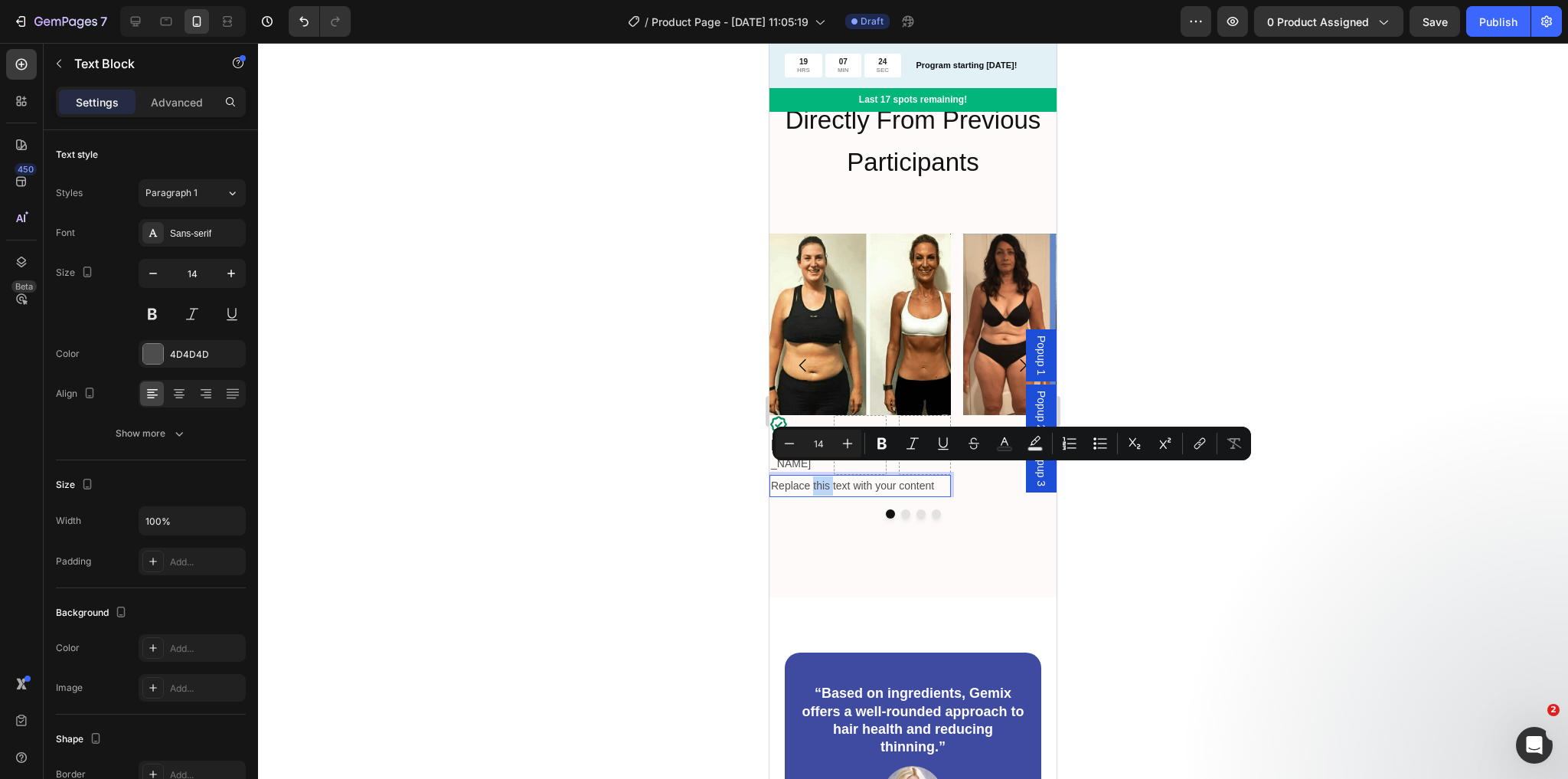
click at [827, 477] on p "Replace this text with your content" at bounding box center [859, 486] width 178 height 19
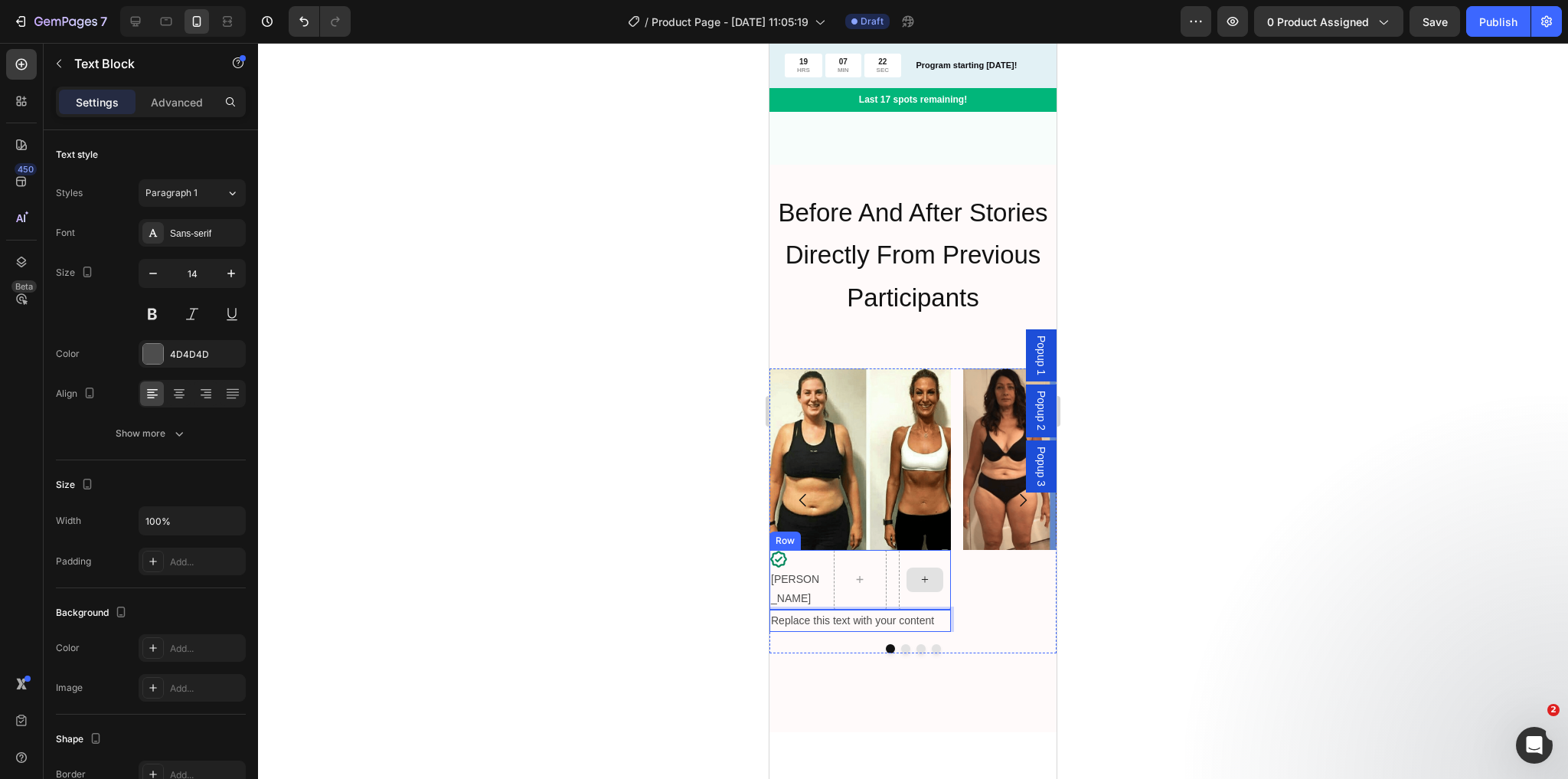
scroll to position [1716, 0]
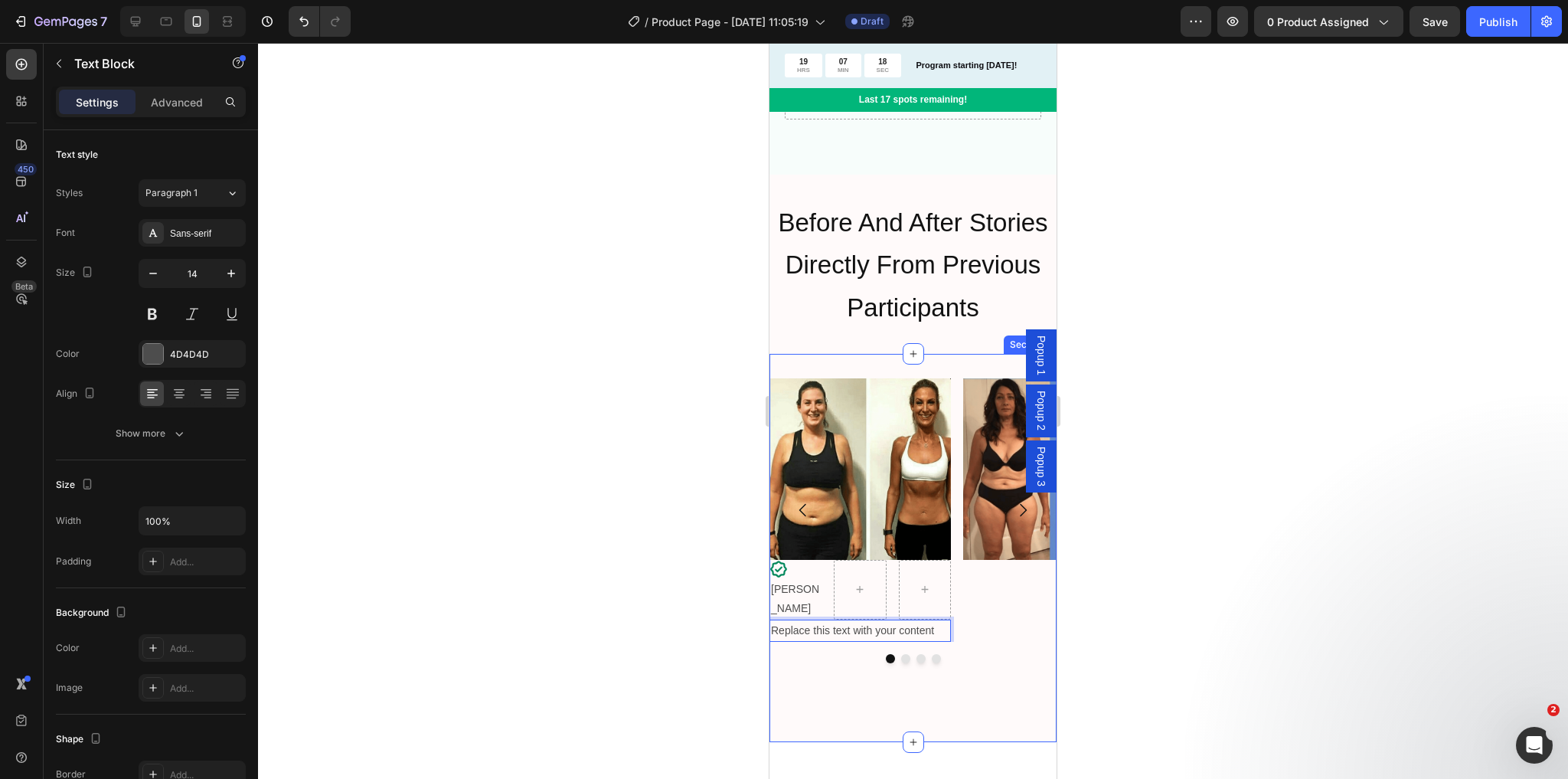
click at [880, 647] on div "Image Icon Audra Text Block Row Replace this text with your content Text Block …" at bounding box center [913, 547] width 287 height 339
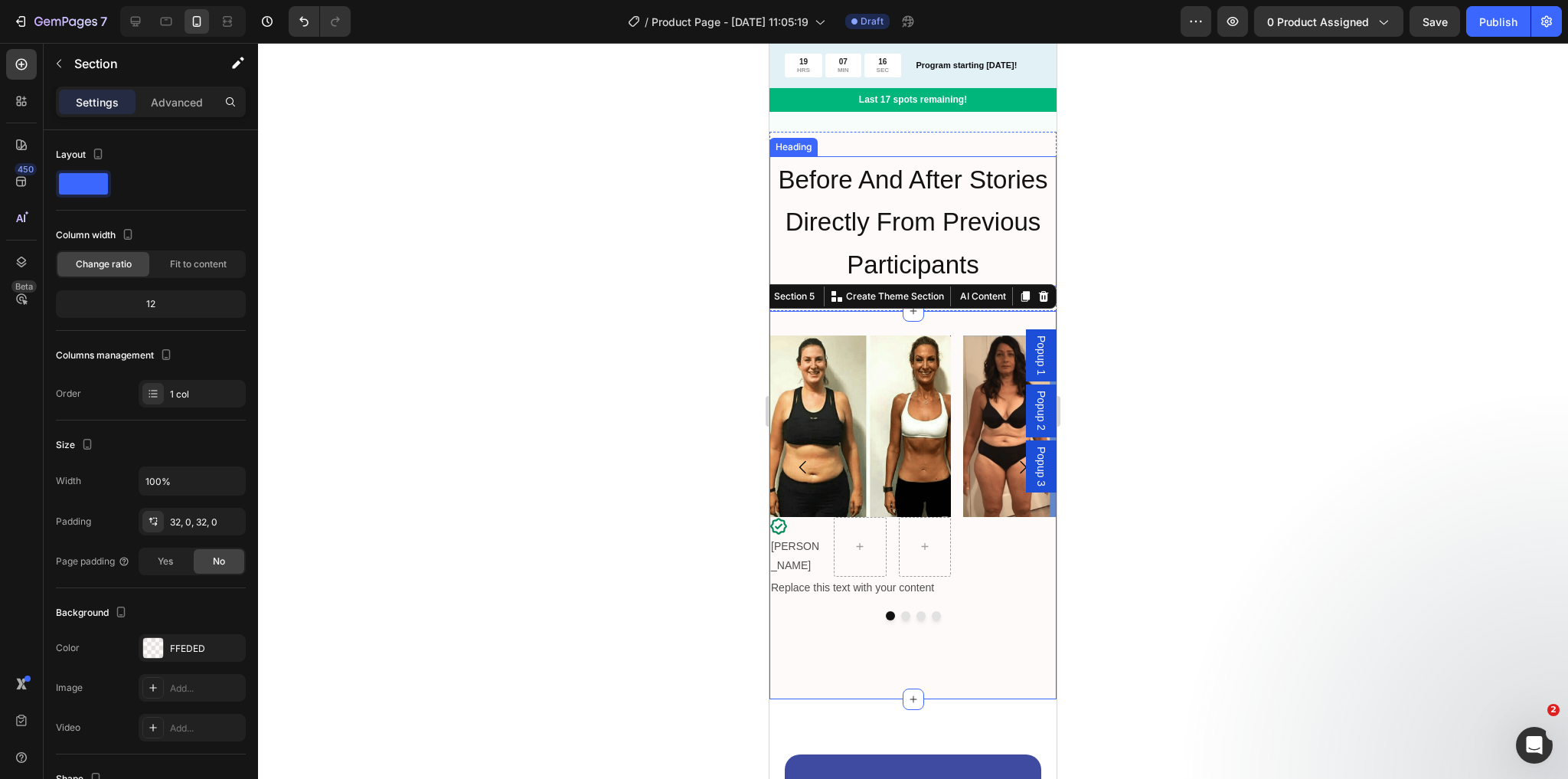
scroll to position [1839, 0]
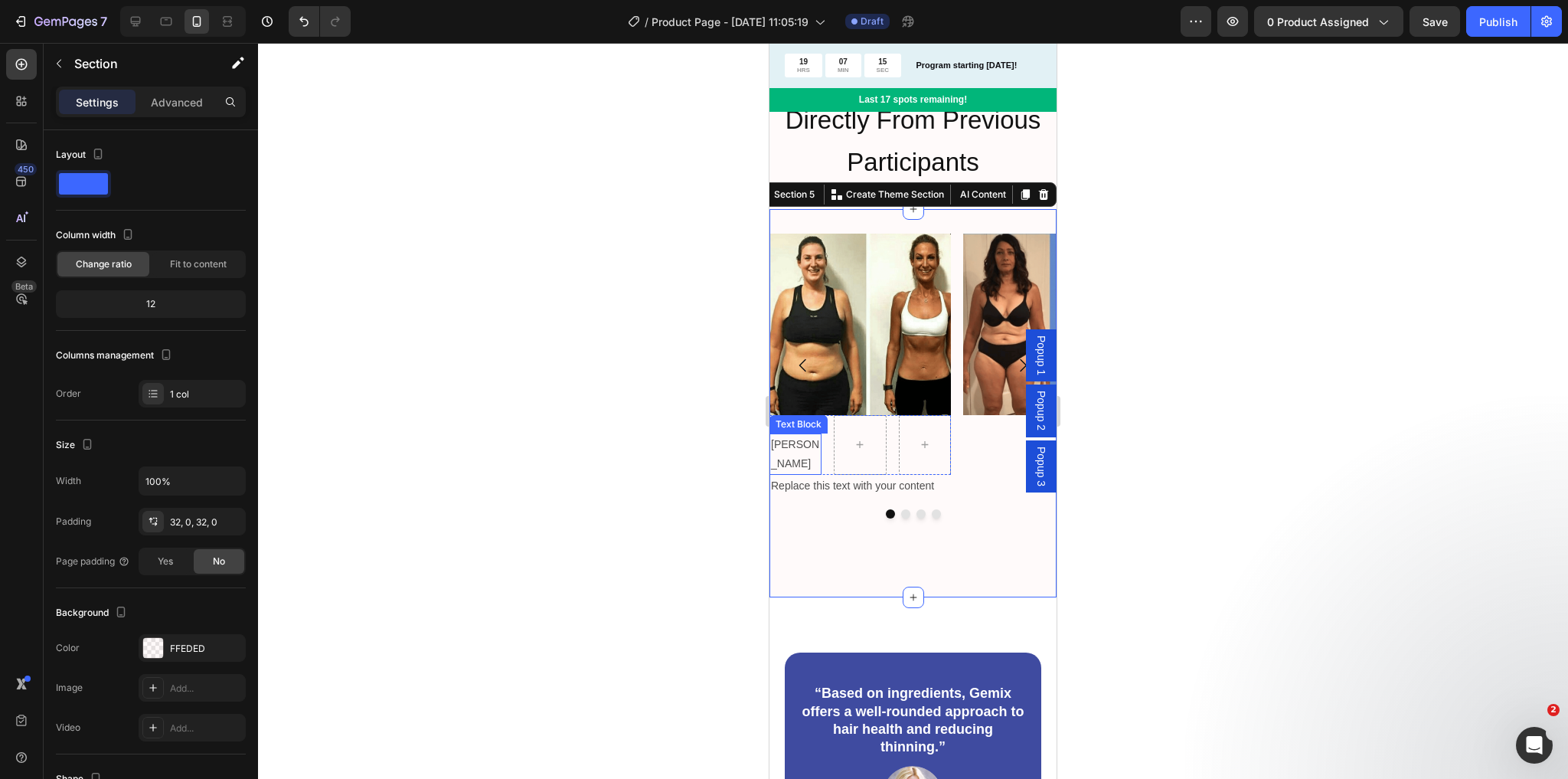
click at [781, 424] on div "Text Block" at bounding box center [798, 425] width 52 height 14
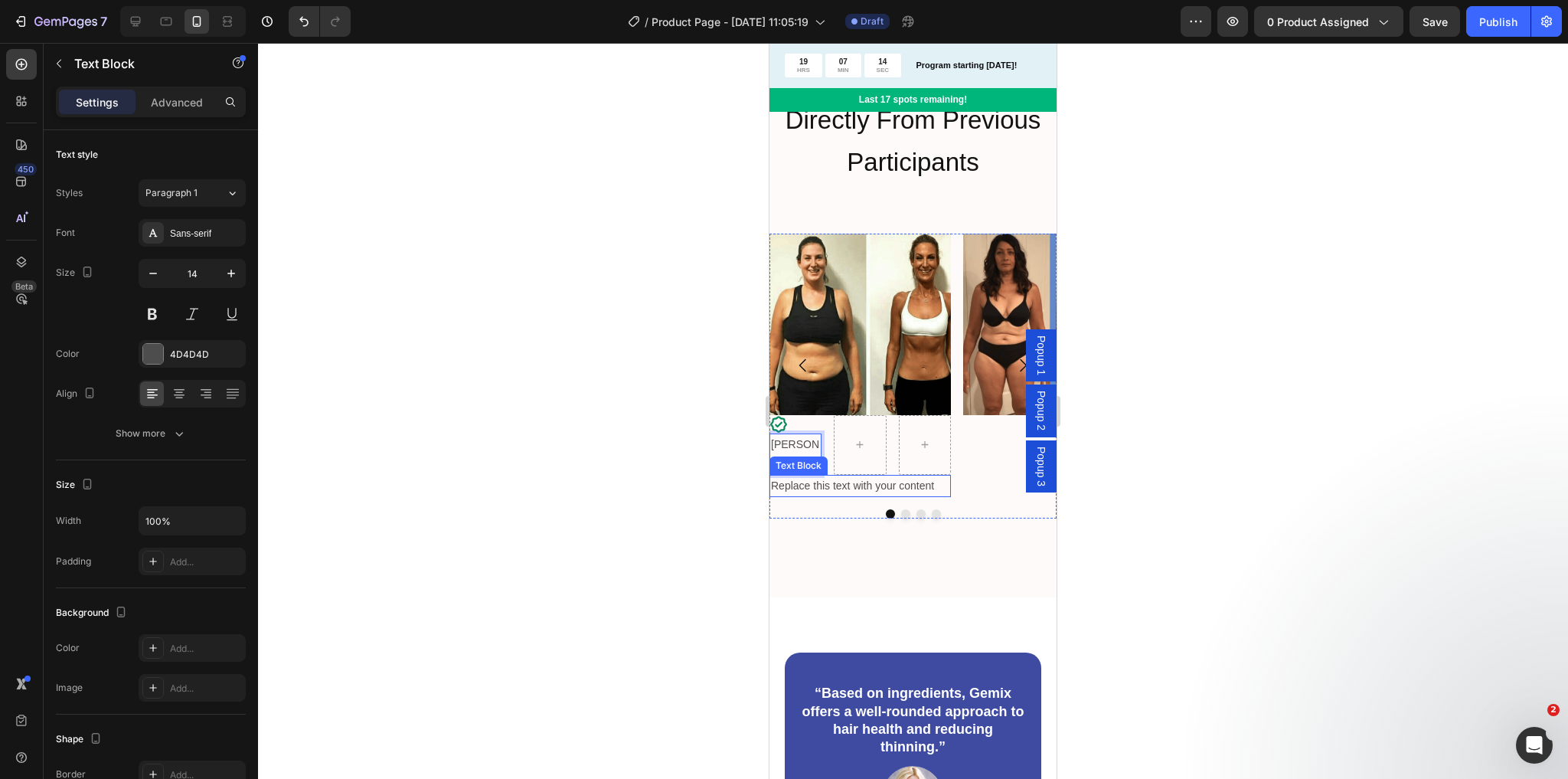
click at [879, 540] on div "Image Icon Audra Text Block Row 3 cols Carousel Section 0 Row Replace this text…" at bounding box center [913, 403] width 287 height 339
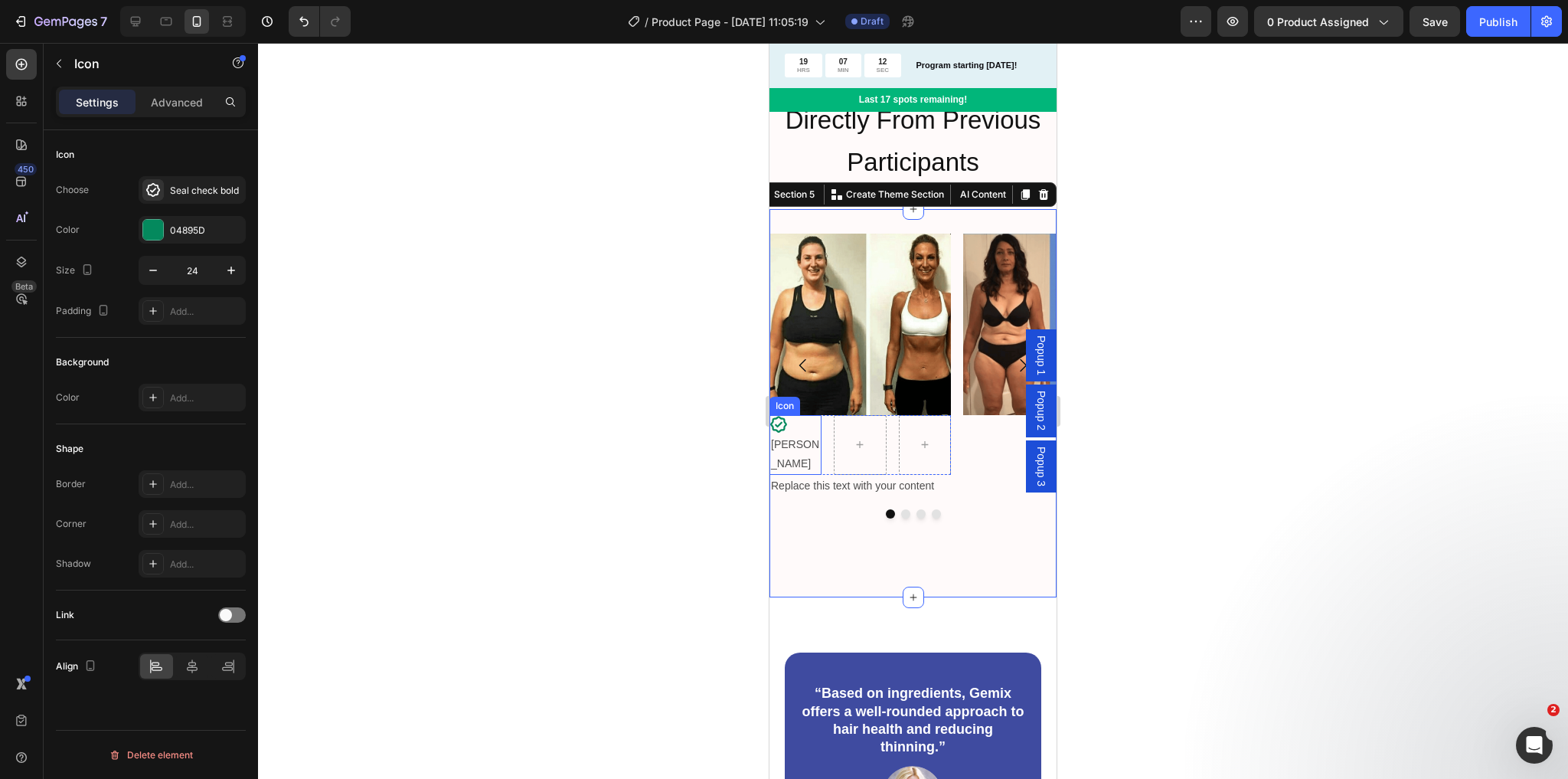
click at [782, 424] on icon at bounding box center [779, 424] width 17 height 17
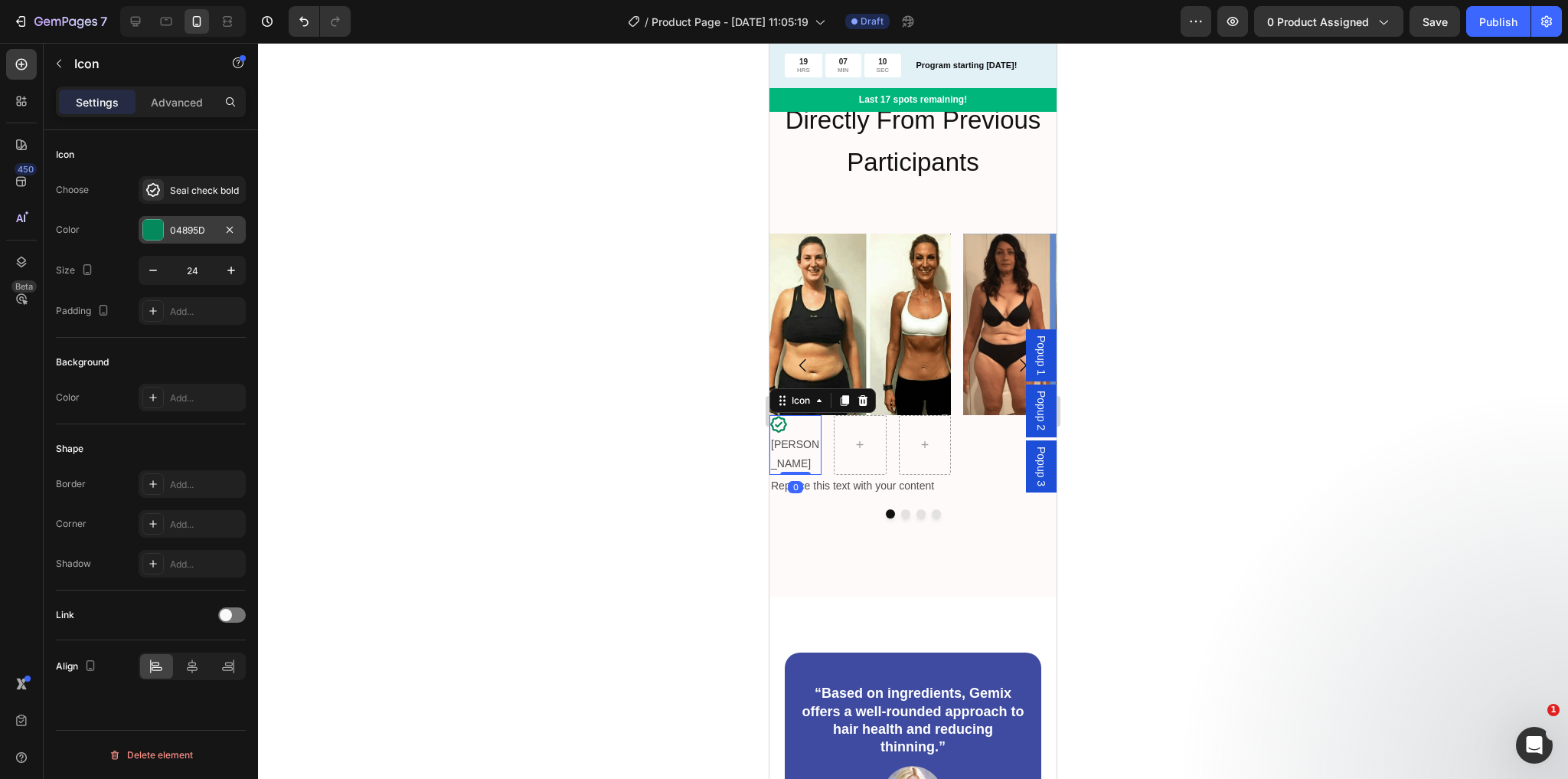
click at [164, 228] on div "04895D" at bounding box center [192, 230] width 107 height 28
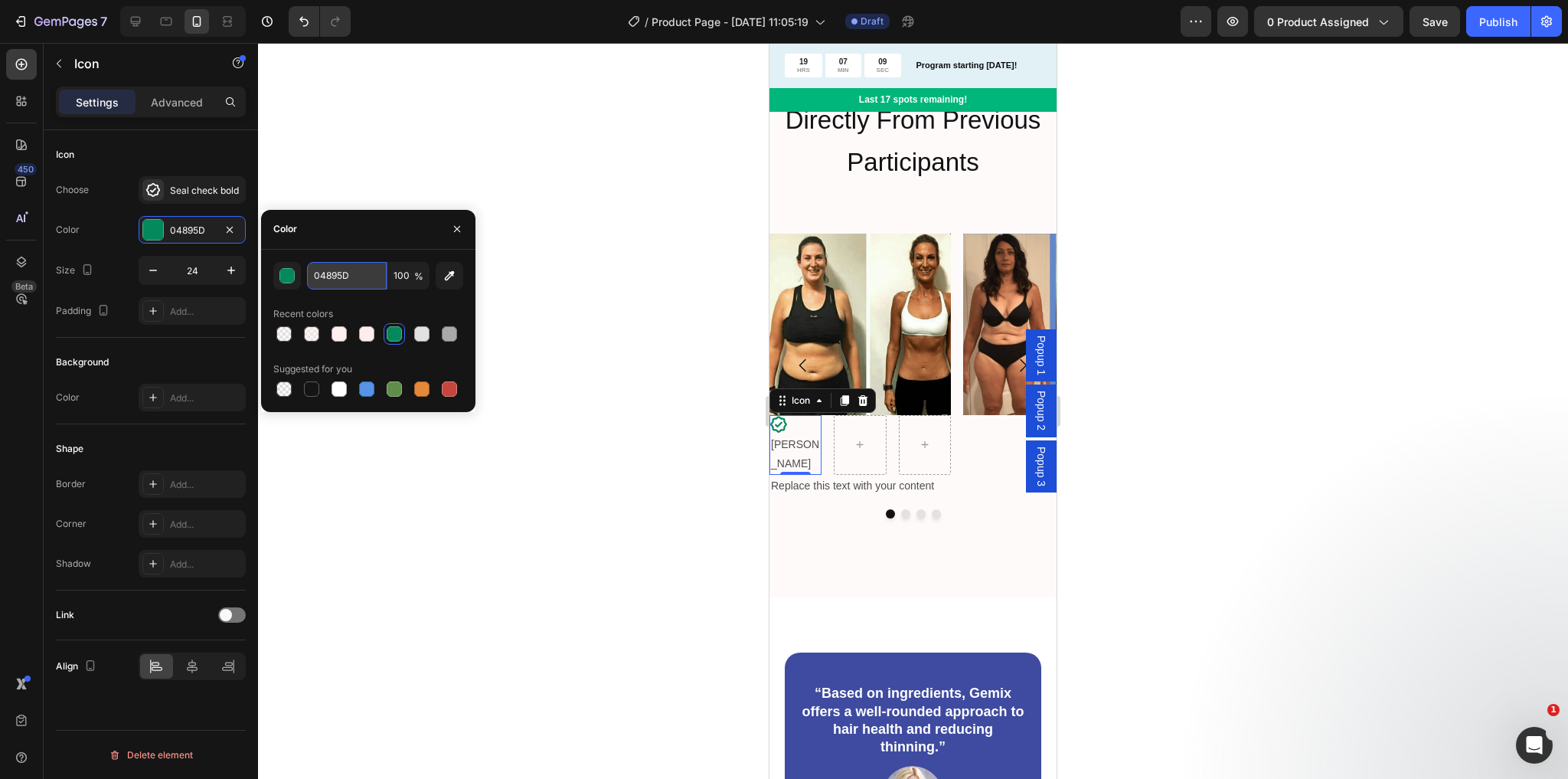
click at [343, 282] on input "04895D" at bounding box center [347, 276] width 80 height 28
click at [278, 279] on button "button" at bounding box center [287, 276] width 28 height 28
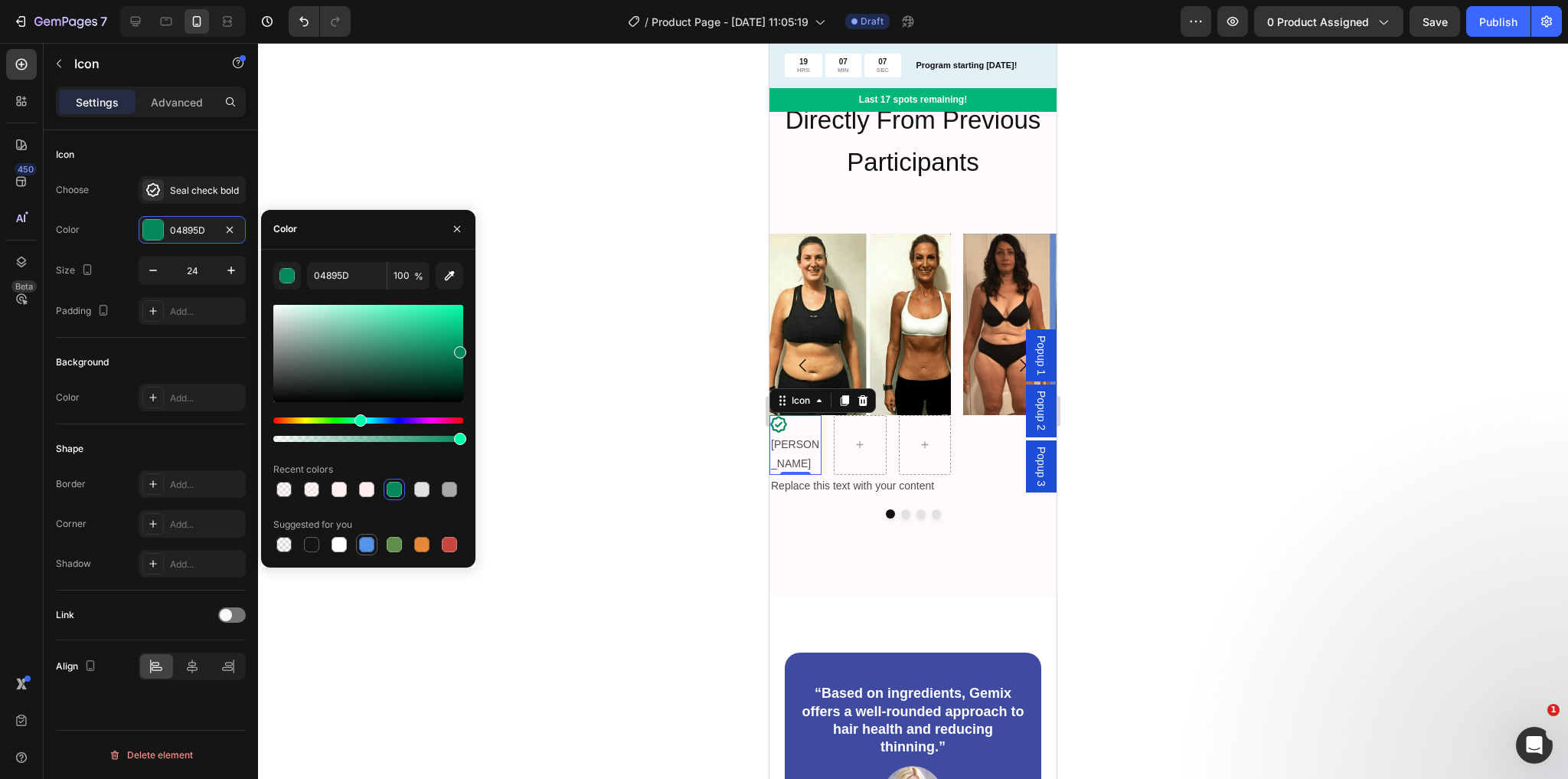
click at [368, 542] on div at bounding box center [366, 544] width 15 height 15
type input "5594E7"
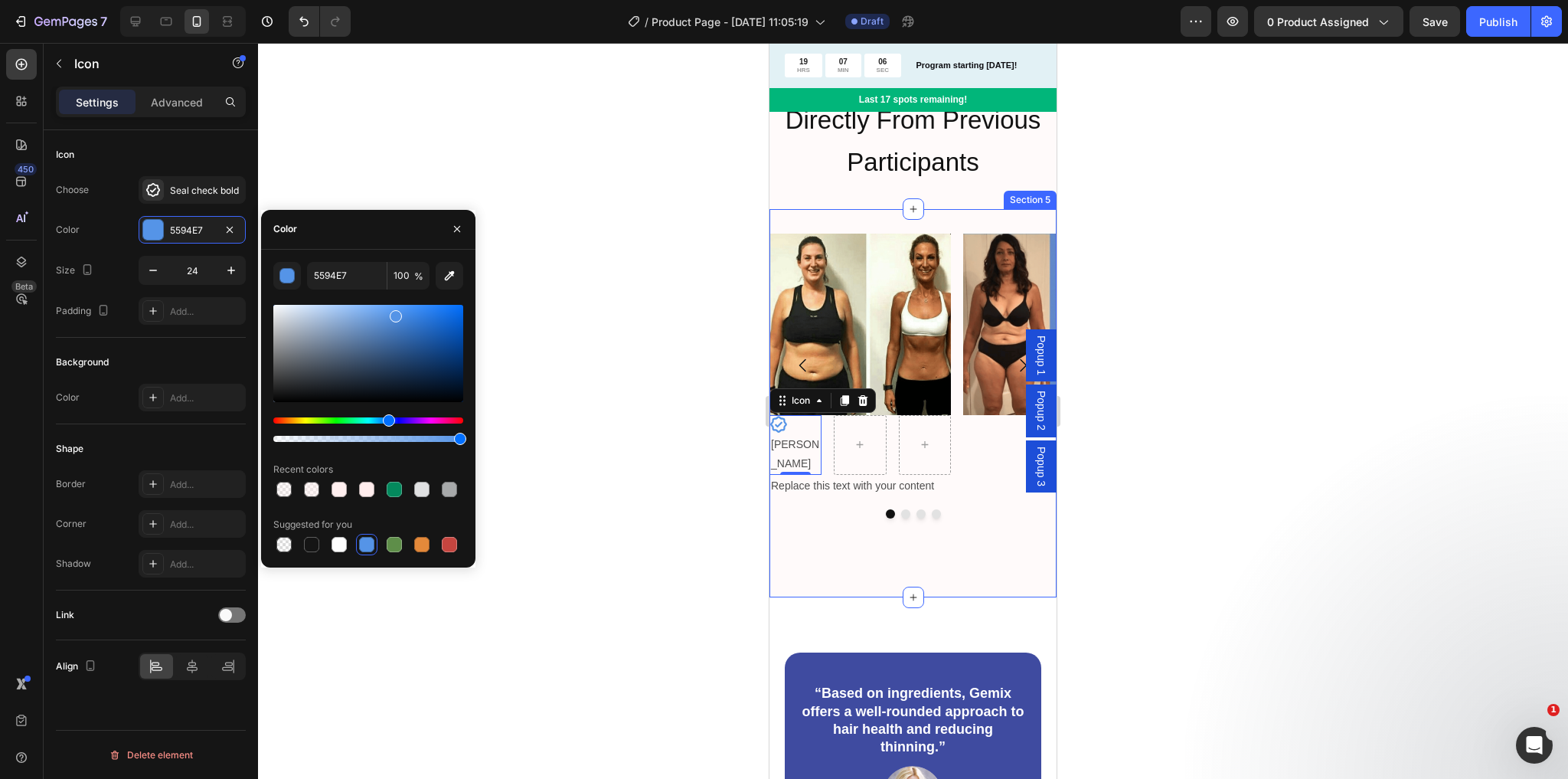
click at [867, 531] on div "Image Icon 0 Audra Text Block Row Replace this text with your content Text Bloc…" at bounding box center [913, 403] width 287 height 339
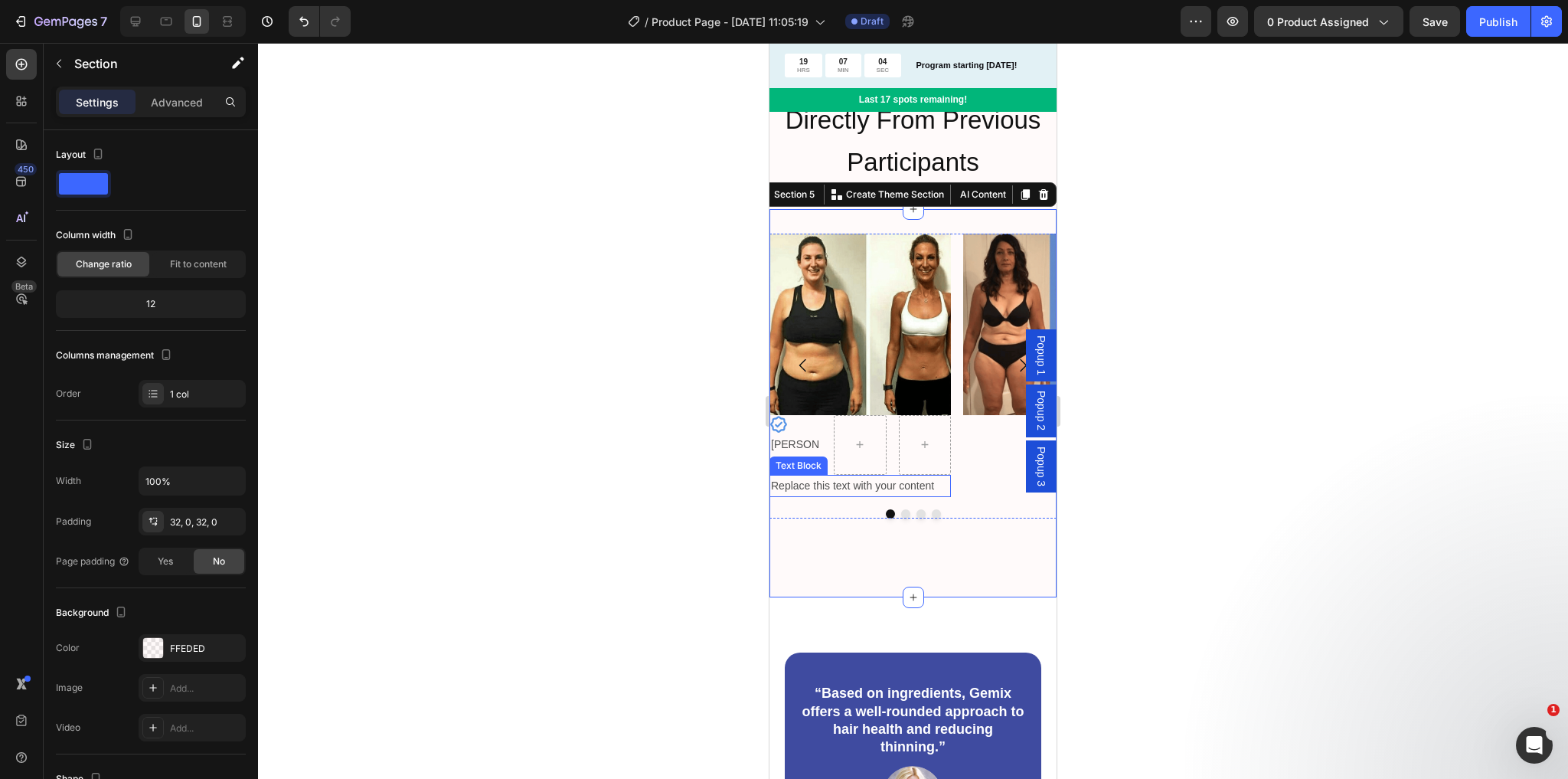
click at [815, 477] on p "Replace this text with your content" at bounding box center [859, 486] width 178 height 19
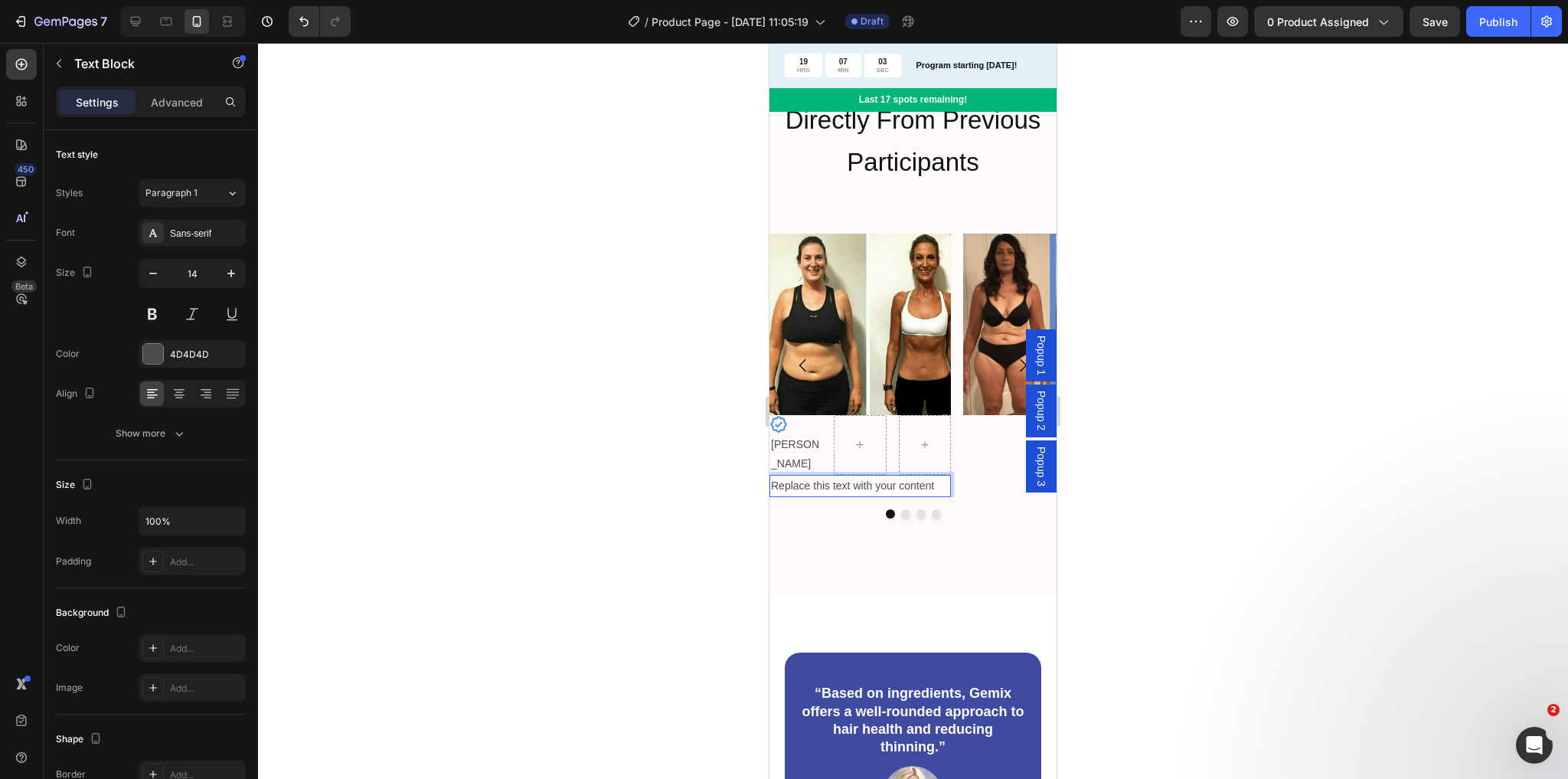
click at [815, 479] on p "Replace this text with your content" at bounding box center [859, 486] width 178 height 19
click at [805, 477] on p "Replace this text with your content" at bounding box center [859, 486] width 178 height 19
click at [802, 446] on p "[PERSON_NAME]" at bounding box center [794, 454] width 49 height 39
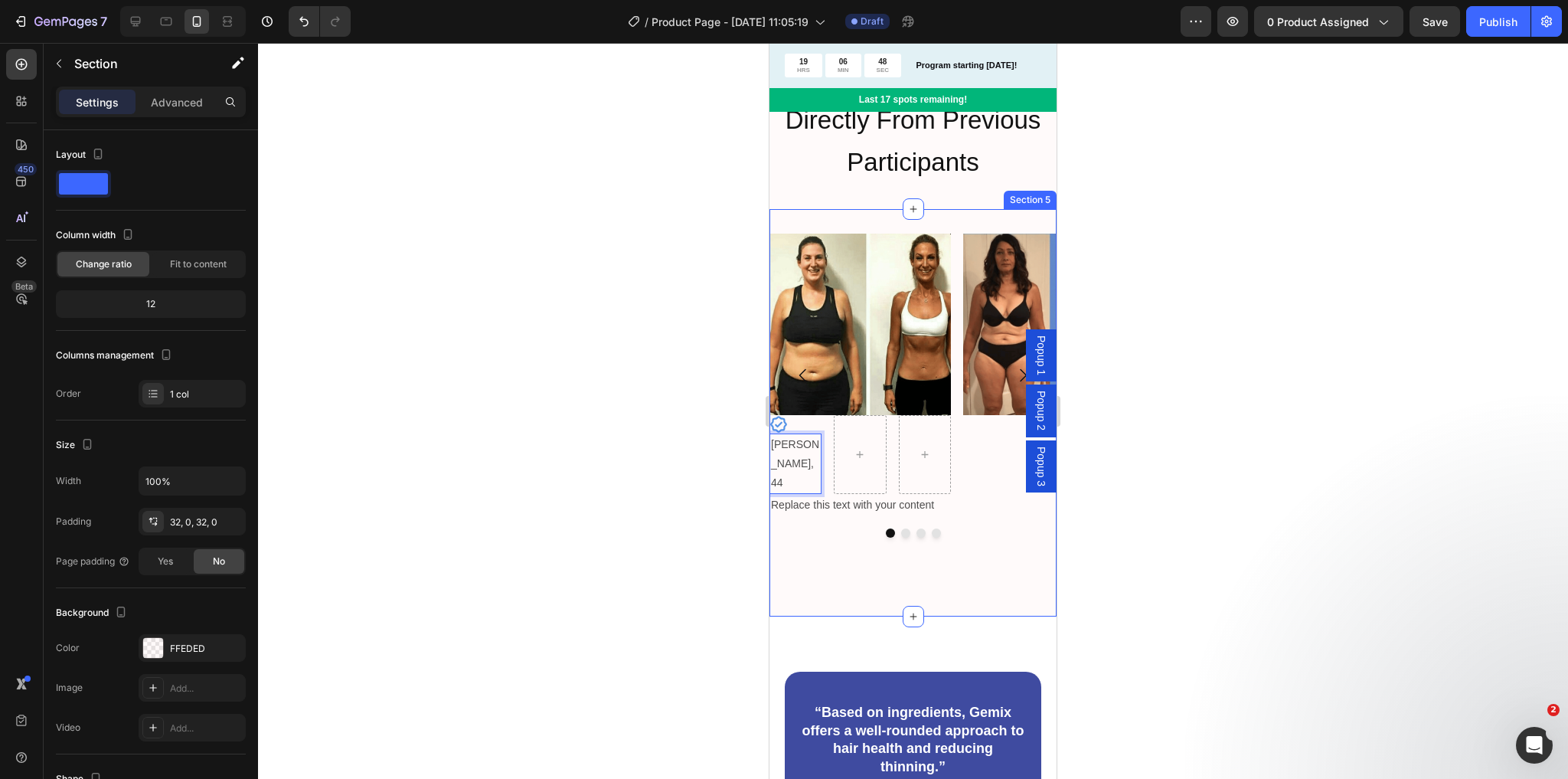
click at [857, 535] on div "Image Icon Audra, 44 Text Block 0 Row Replace this text with your content Text …" at bounding box center [913, 413] width 287 height 359
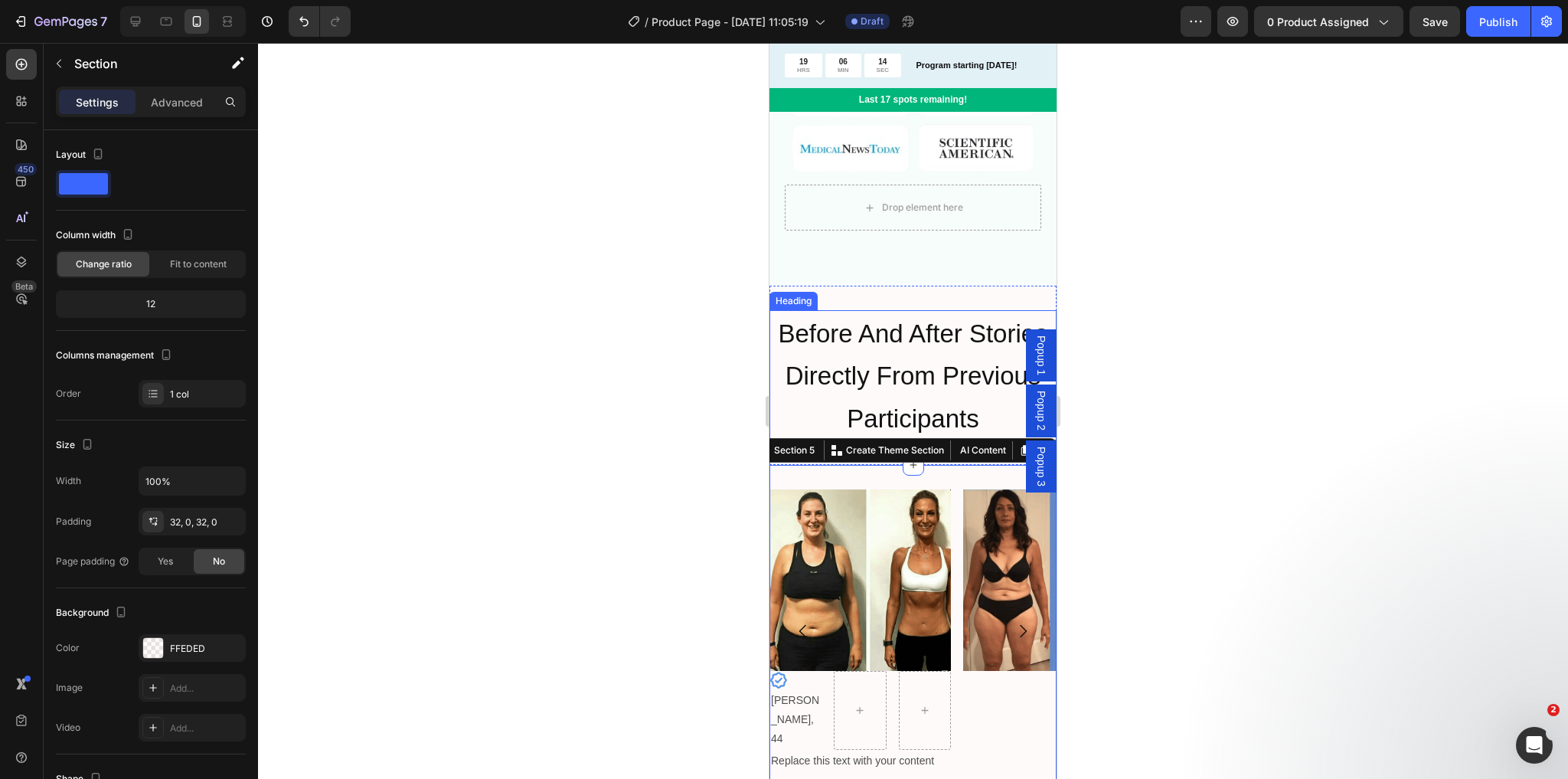
scroll to position [1471, 0]
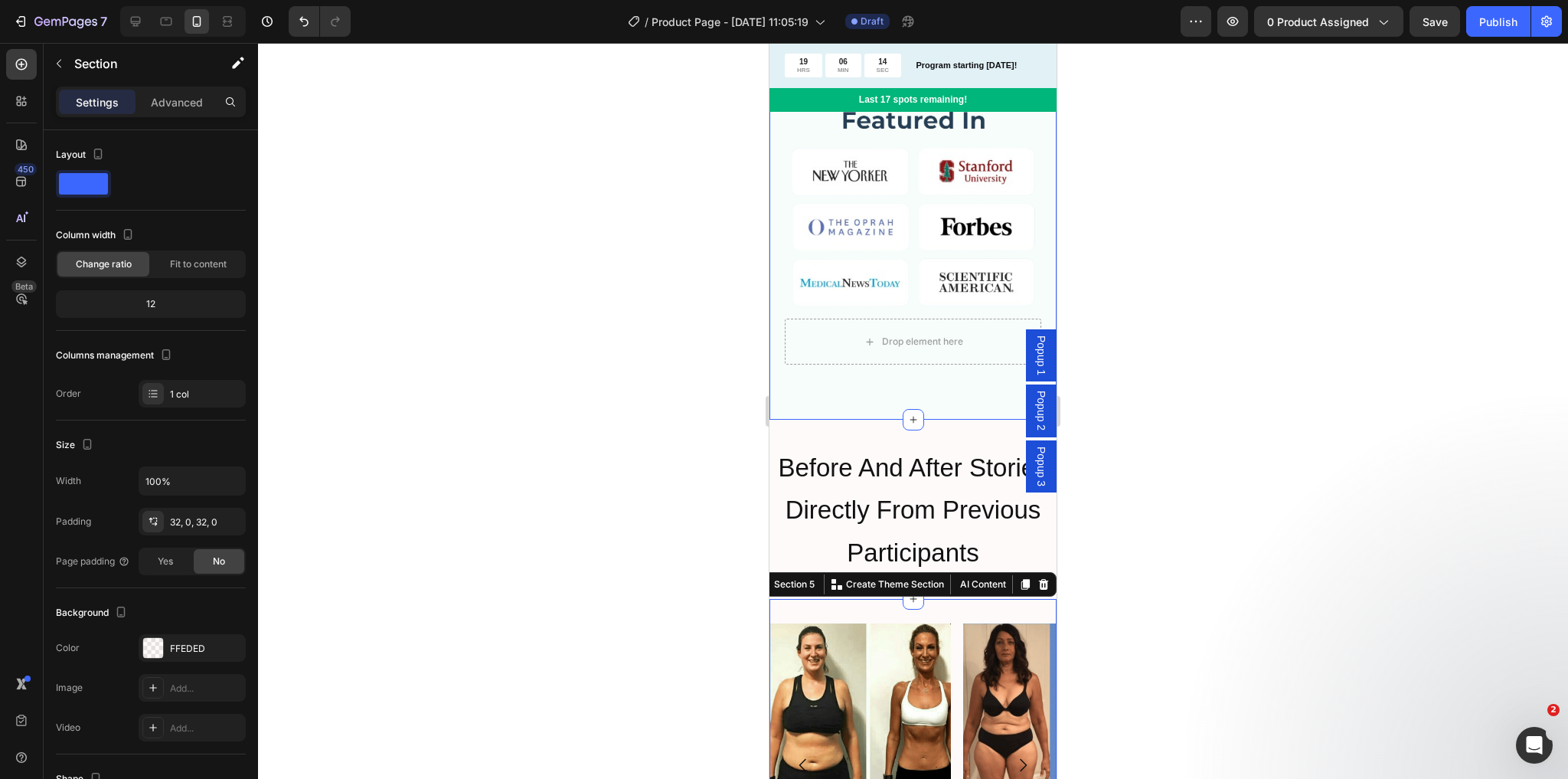
click at [929, 359] on div "How to lose weight after 35? Heading If you’re 35–65 , your body is producing l…" at bounding box center [913, 44] width 287 height 752
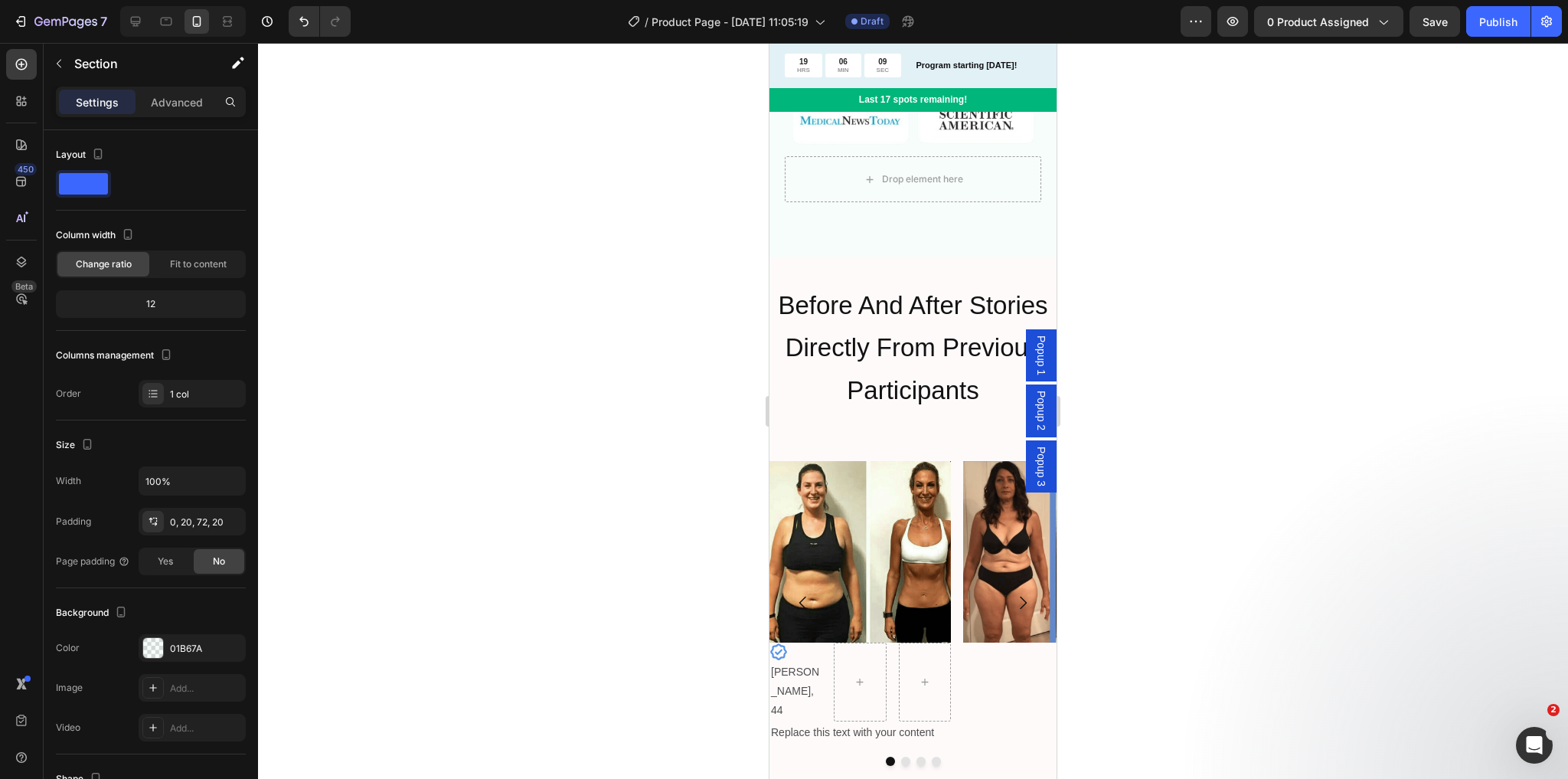
scroll to position [1655, 0]
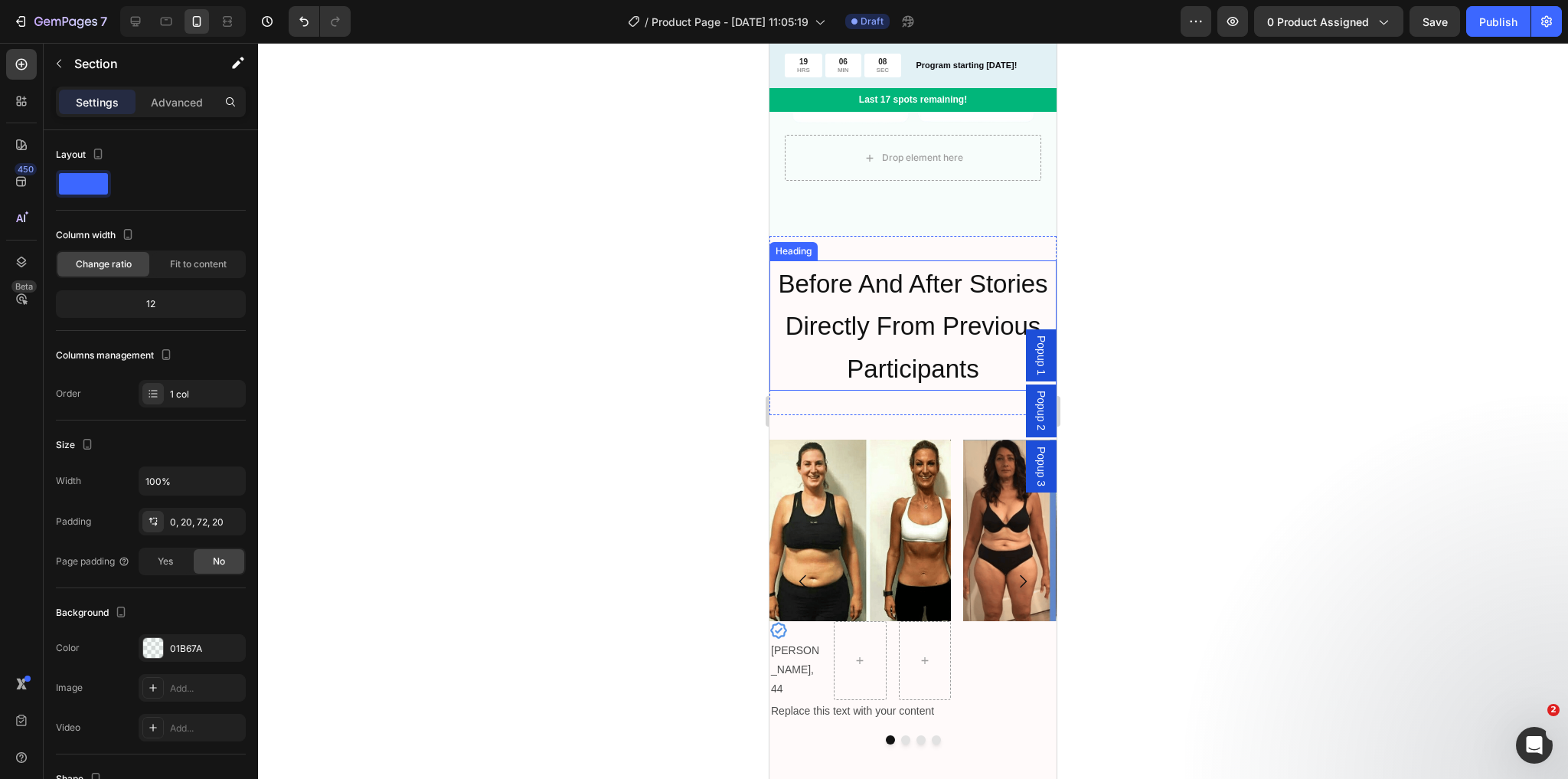
click at [948, 294] on span "Before And After Stories Directly From Previous Participants" at bounding box center [912, 326] width 269 height 113
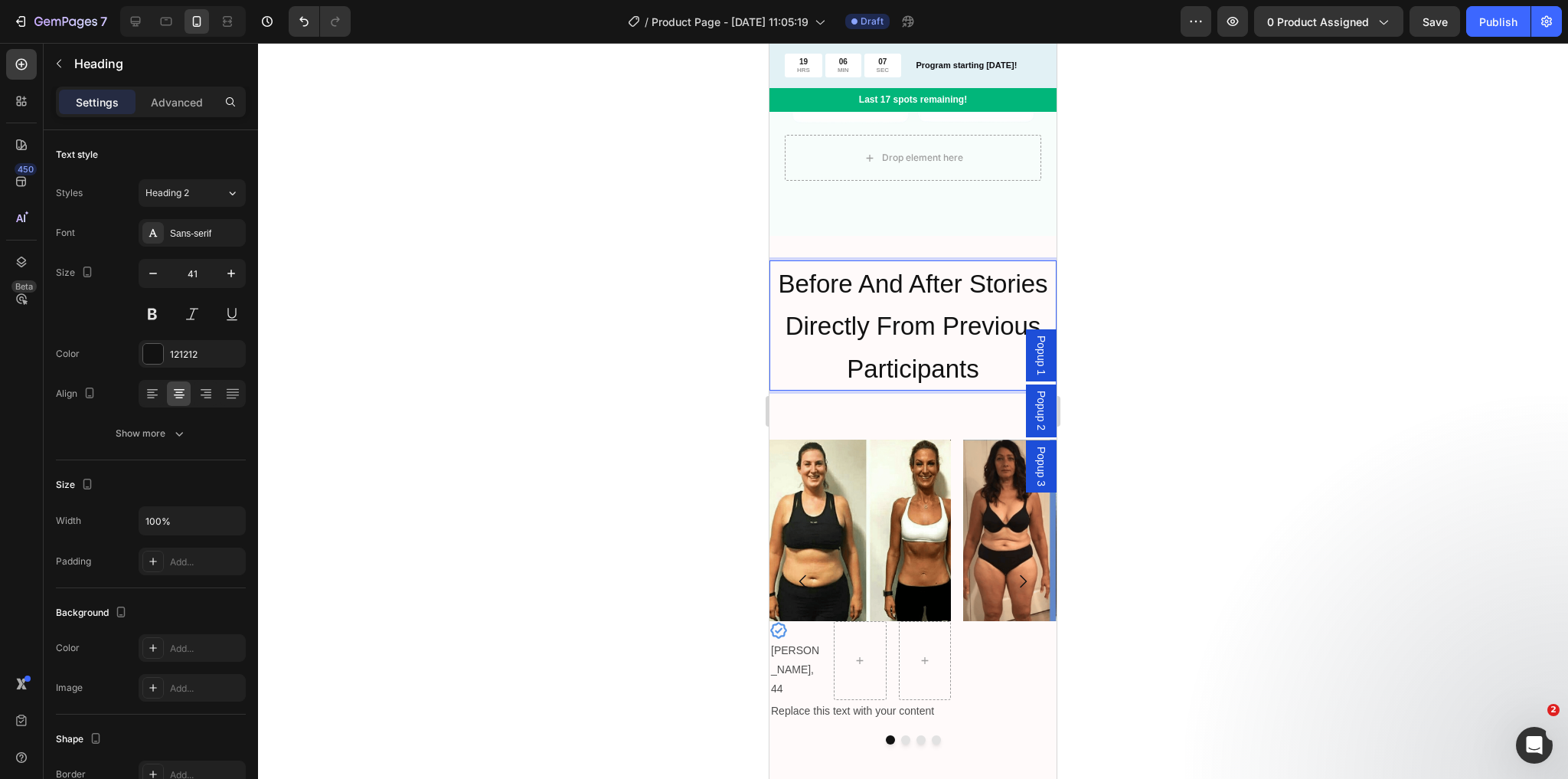
click at [948, 294] on span "Before And After Stories Directly From Previous Participants" at bounding box center [912, 326] width 269 height 113
click at [948, 385] on div "Before And After Stories Directly From Previous Participants Heading 0 Section 4" at bounding box center [913, 325] width 287 height 179
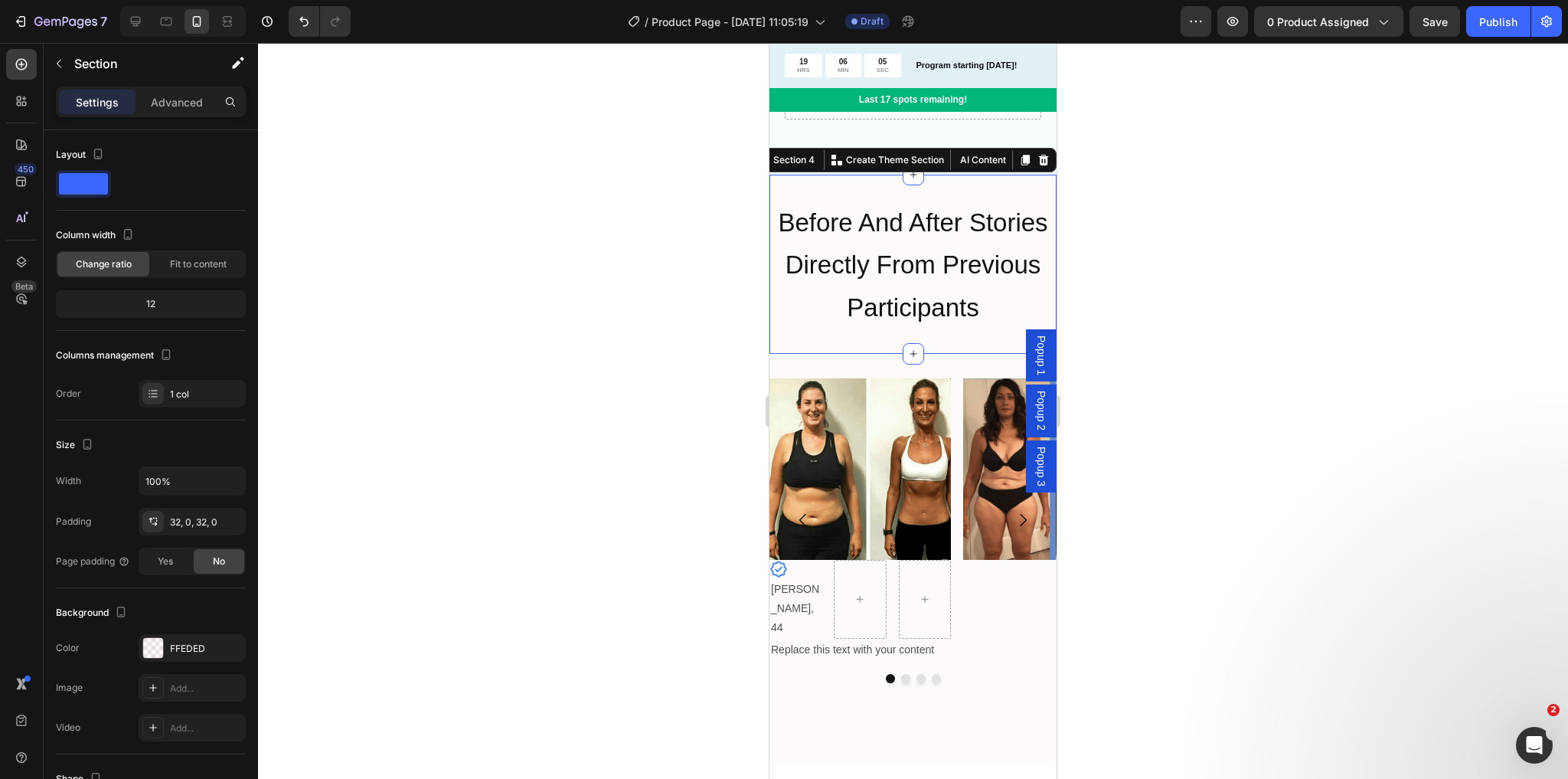
scroll to position [1778, 0]
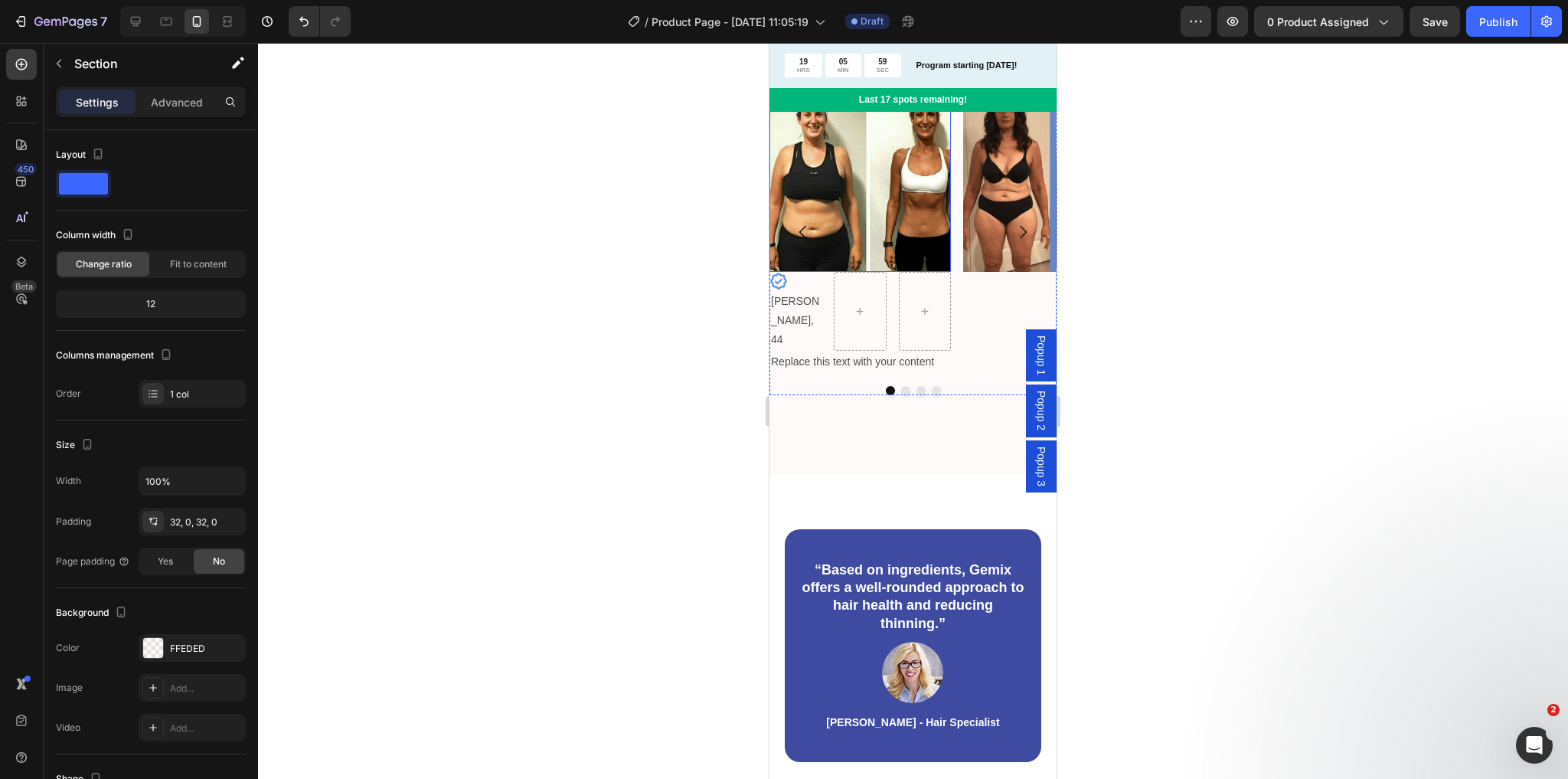
scroll to position [1778, 0]
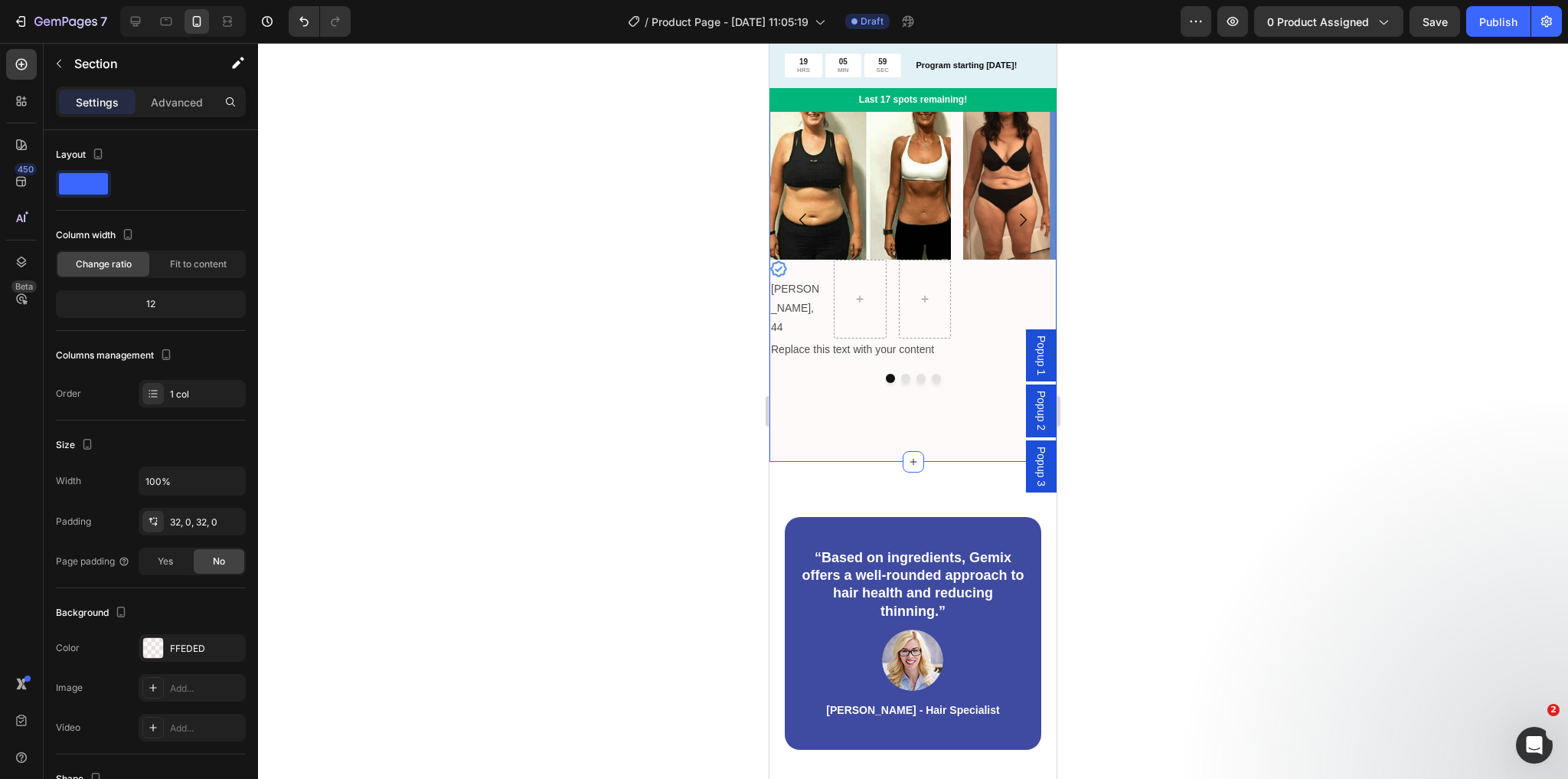
click at [1018, 438] on div "Image Icon [PERSON_NAME], 44 Text Block Row Replace this text with your content…" at bounding box center [913, 258] width 287 height 359
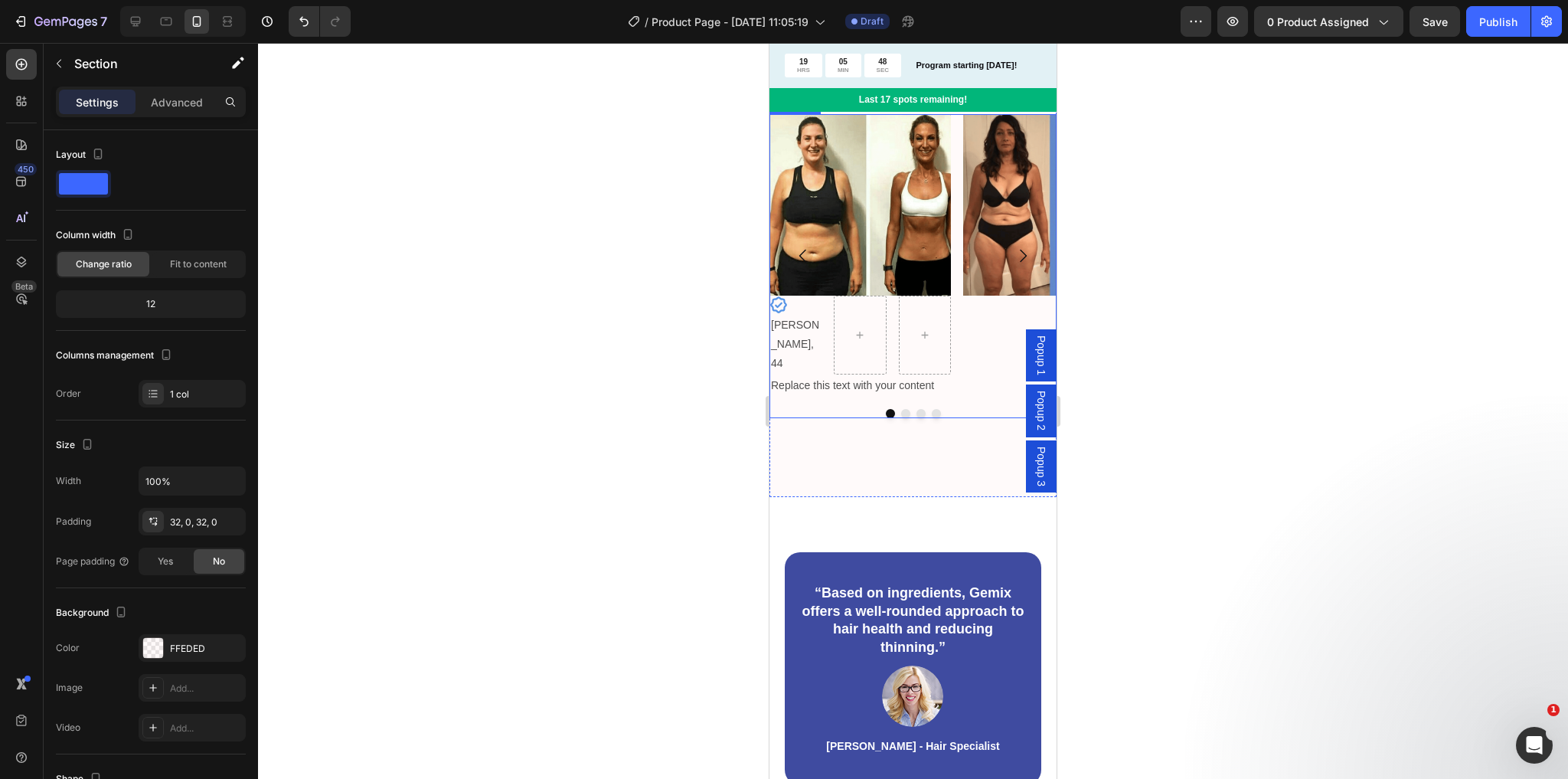
scroll to position [1961, 0]
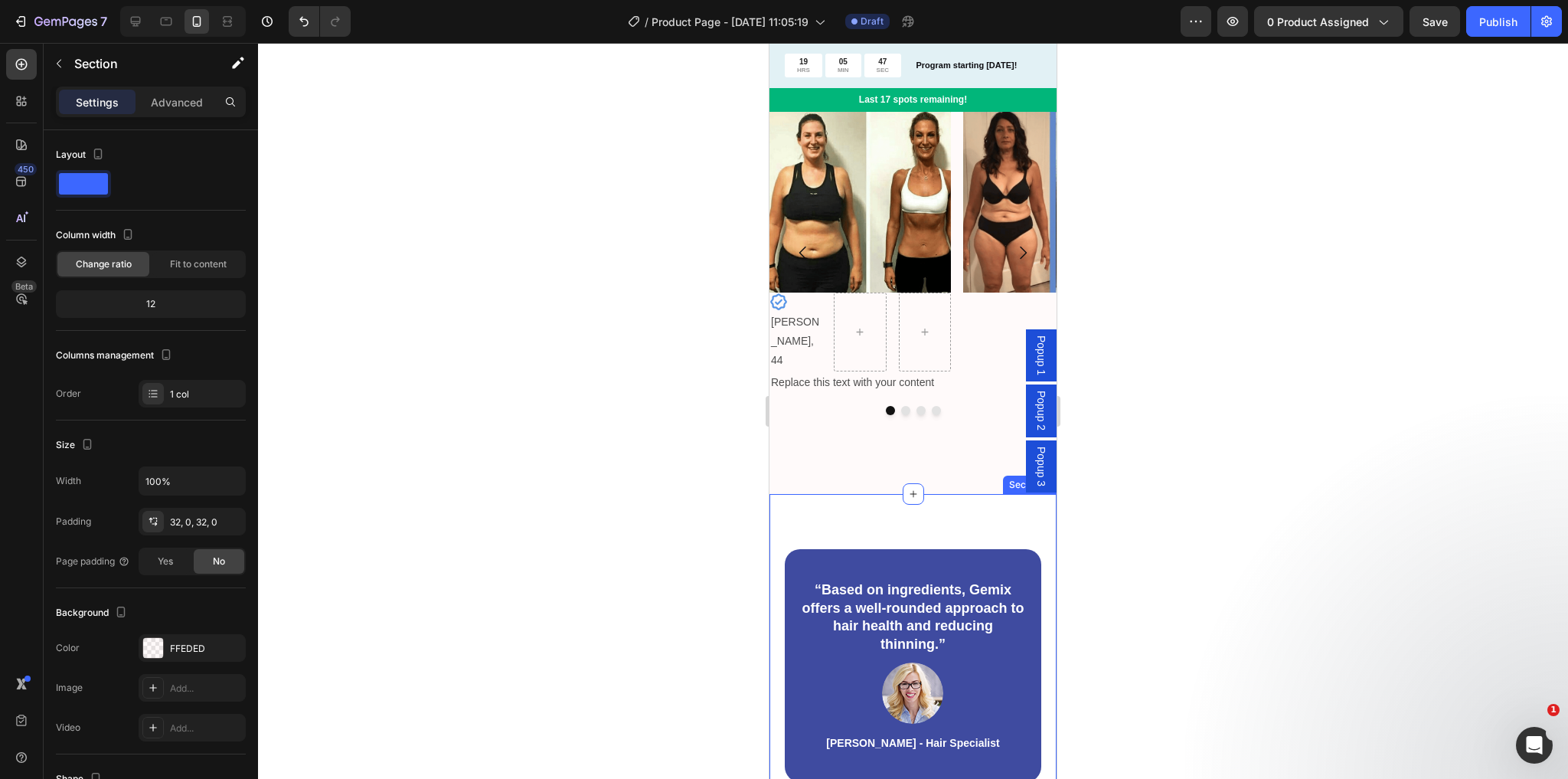
click at [907, 494] on div "“Based on ingredients, Gemix offers a well-rounded approach to hair health and …" at bounding box center [913, 666] width 287 height 343
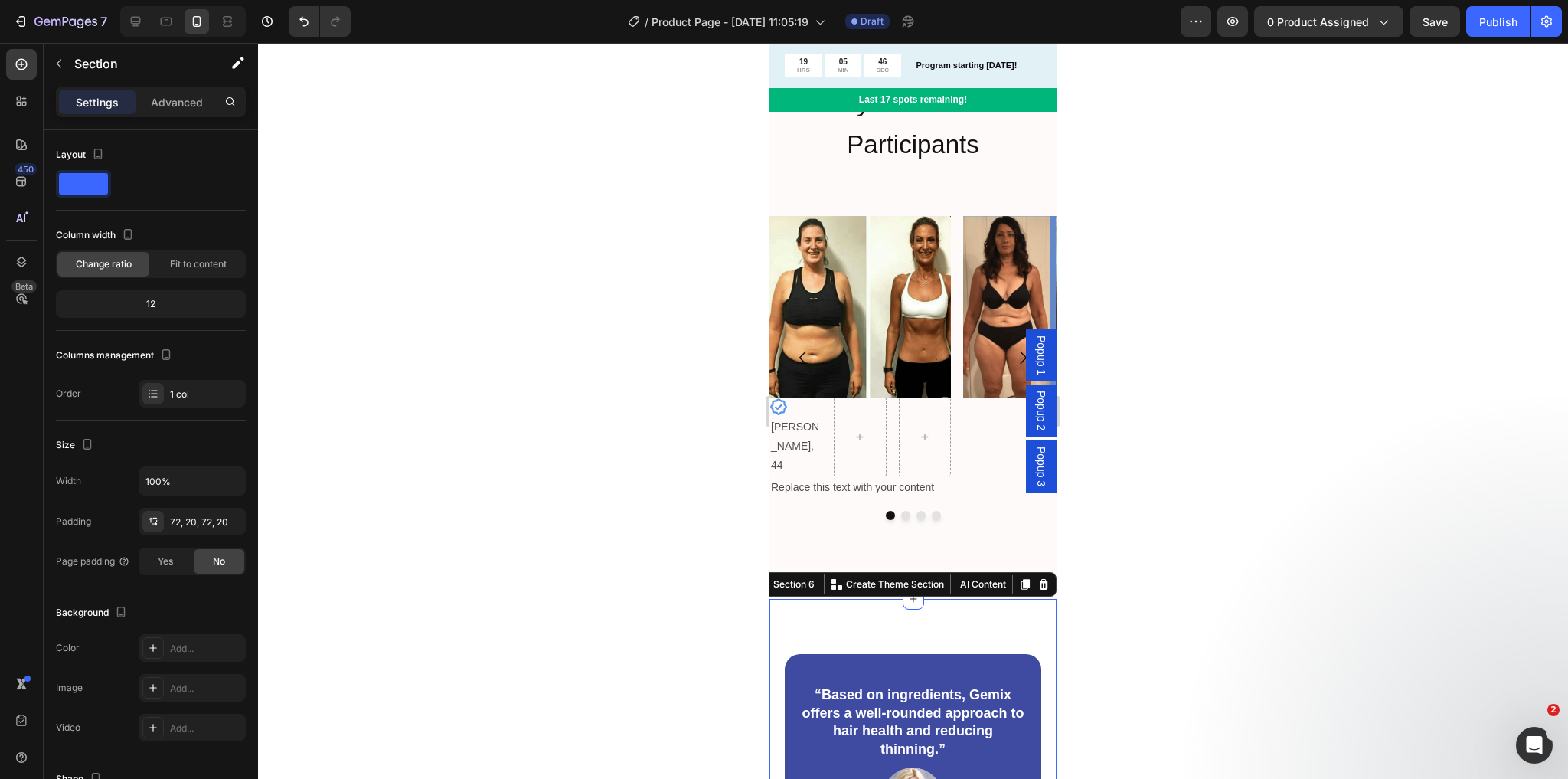
scroll to position [1839, 0]
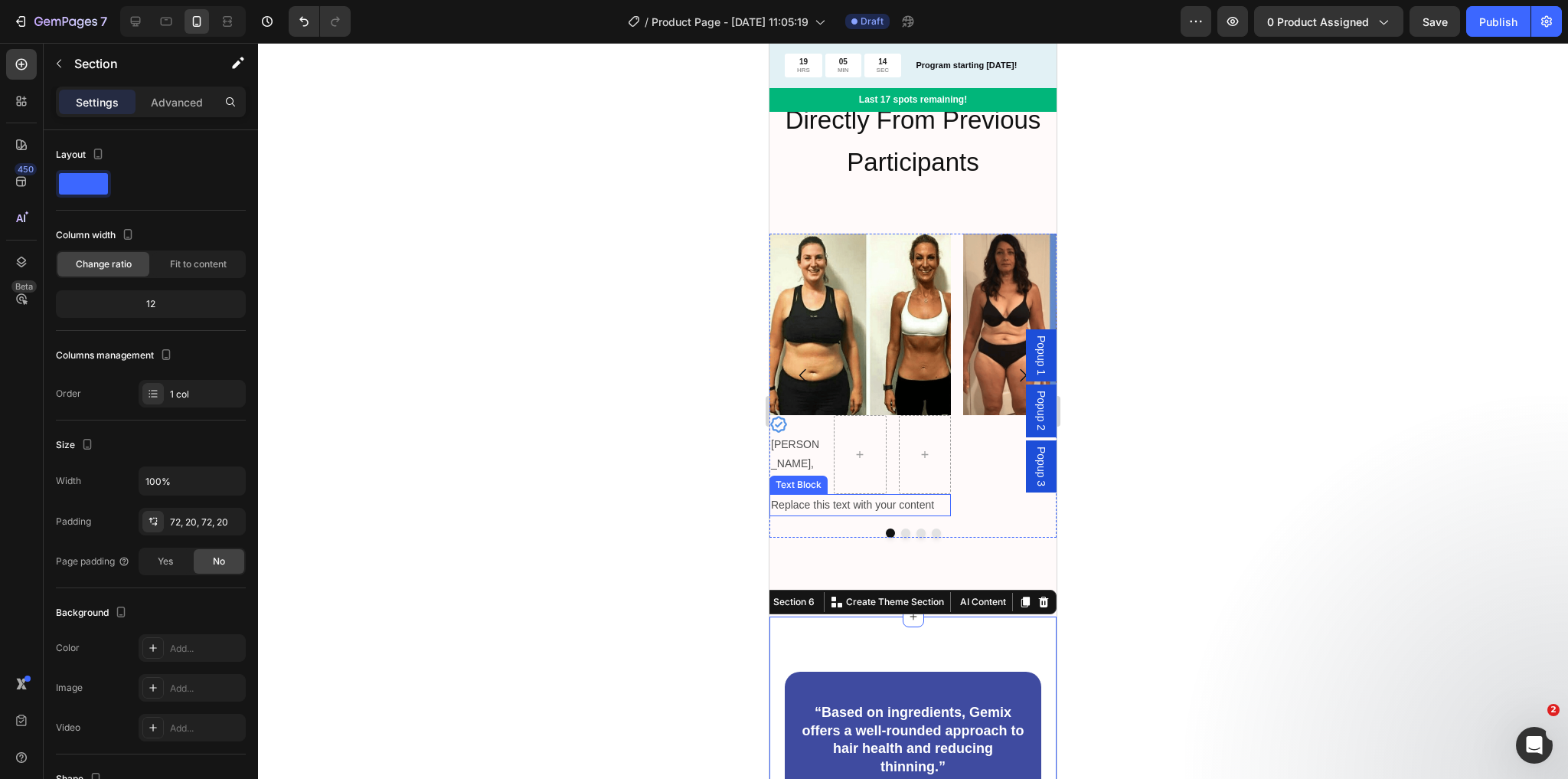
click at [802, 494] on div "Replace this text with your content" at bounding box center [860, 505] width 182 height 22
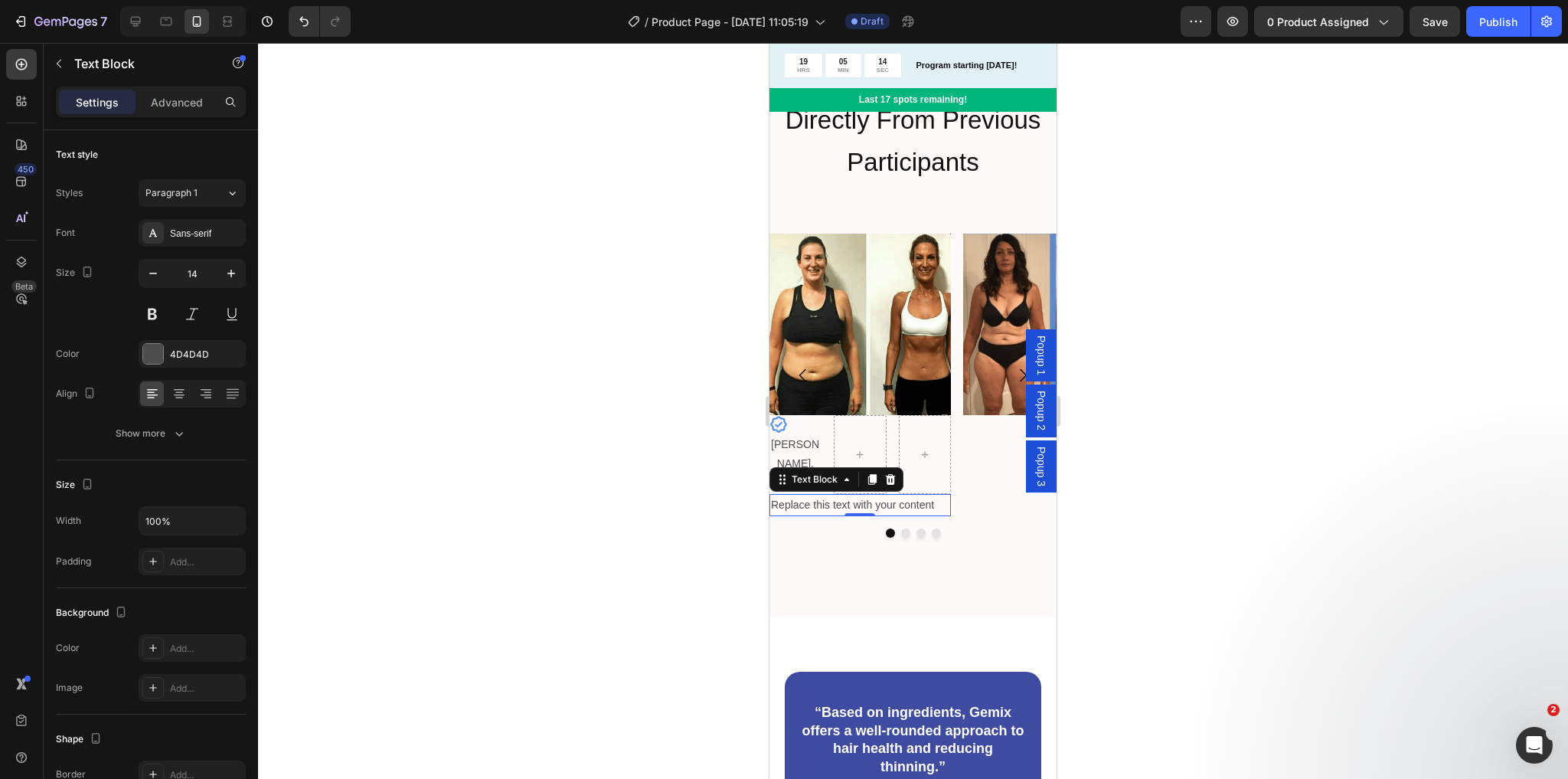
click at [802, 494] on div "Replace this text with your content" at bounding box center [860, 505] width 182 height 22
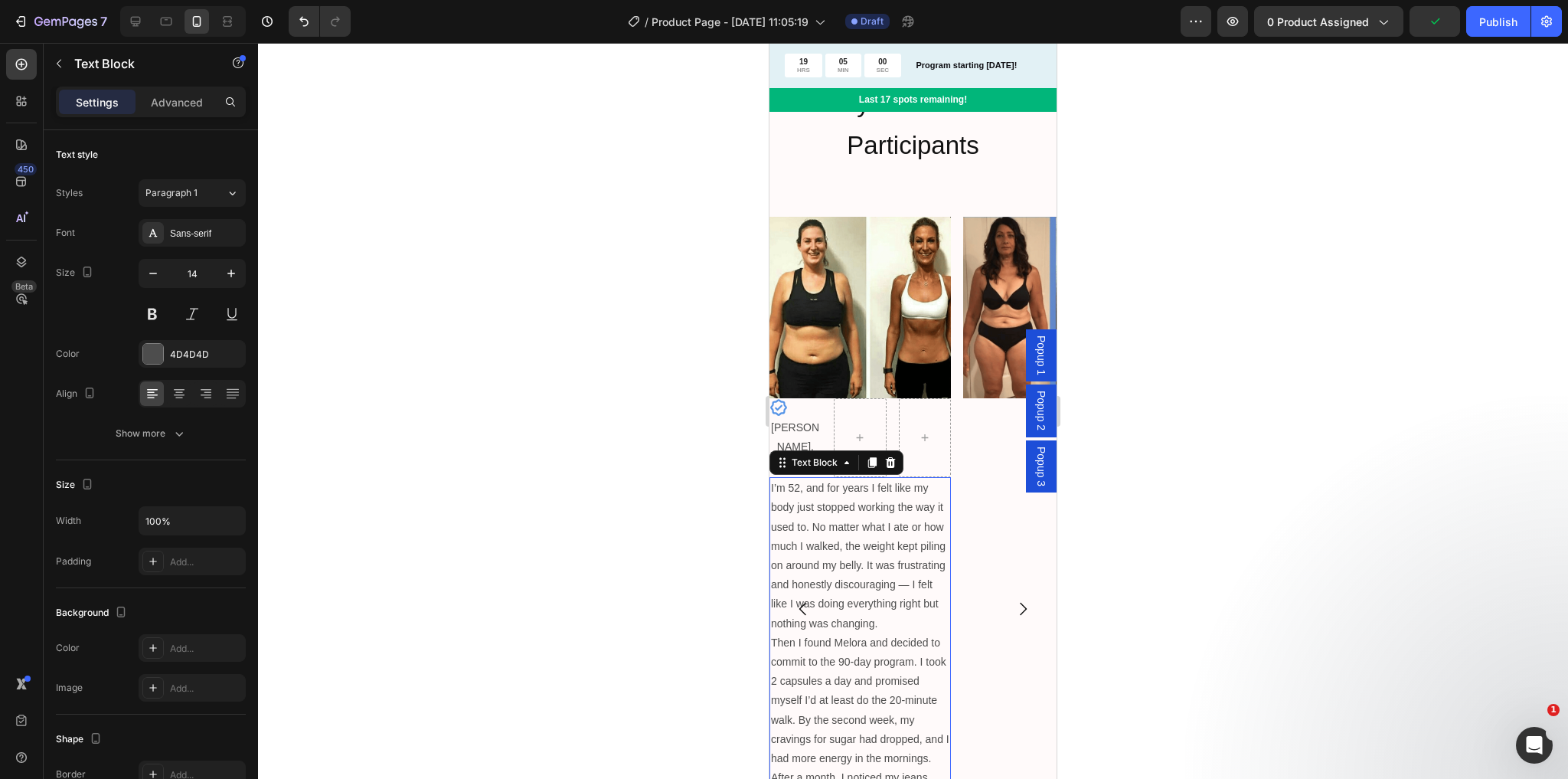
scroll to position [1811, 0]
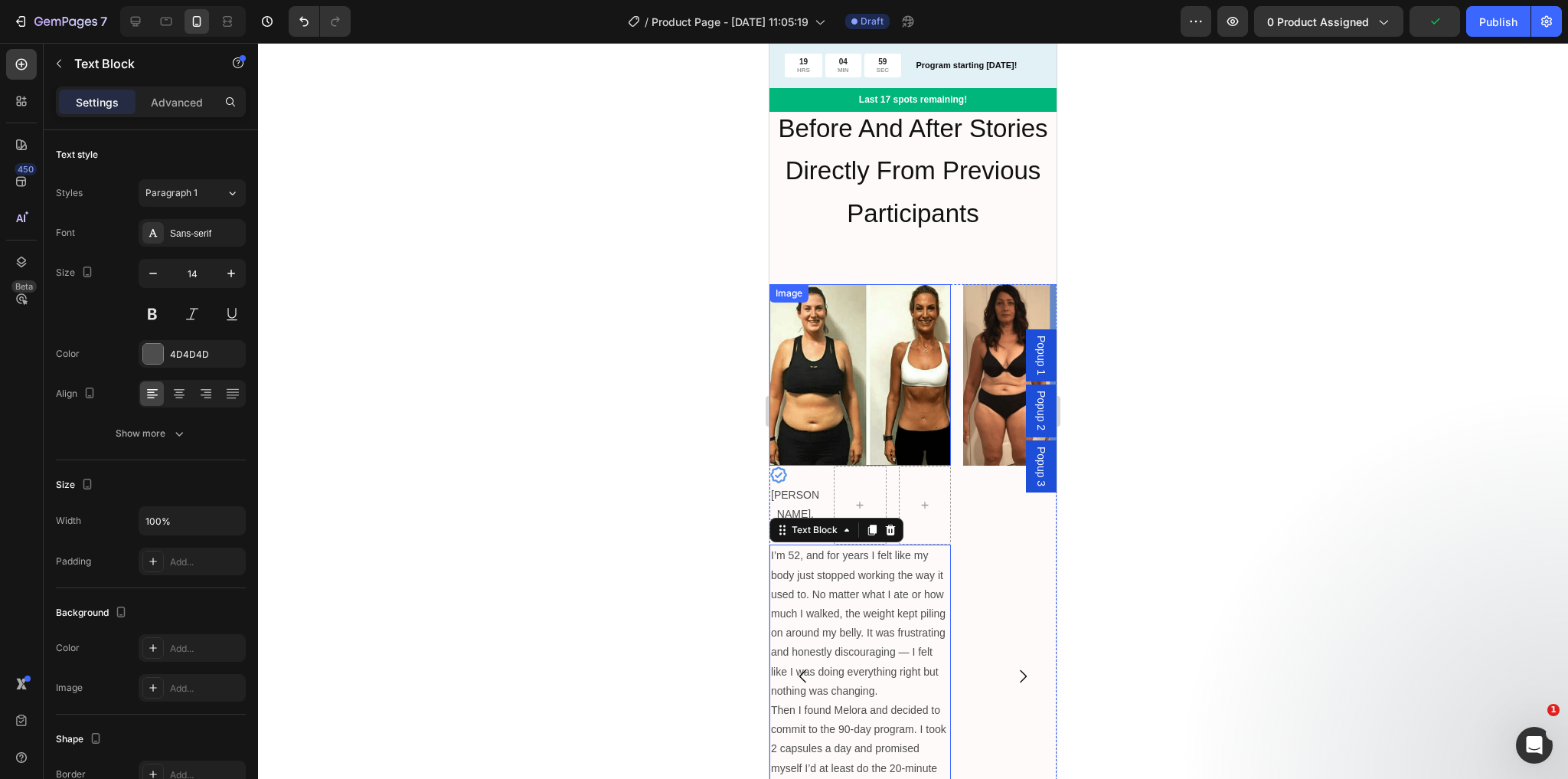
click at [842, 402] on img at bounding box center [860, 375] width 182 height 182
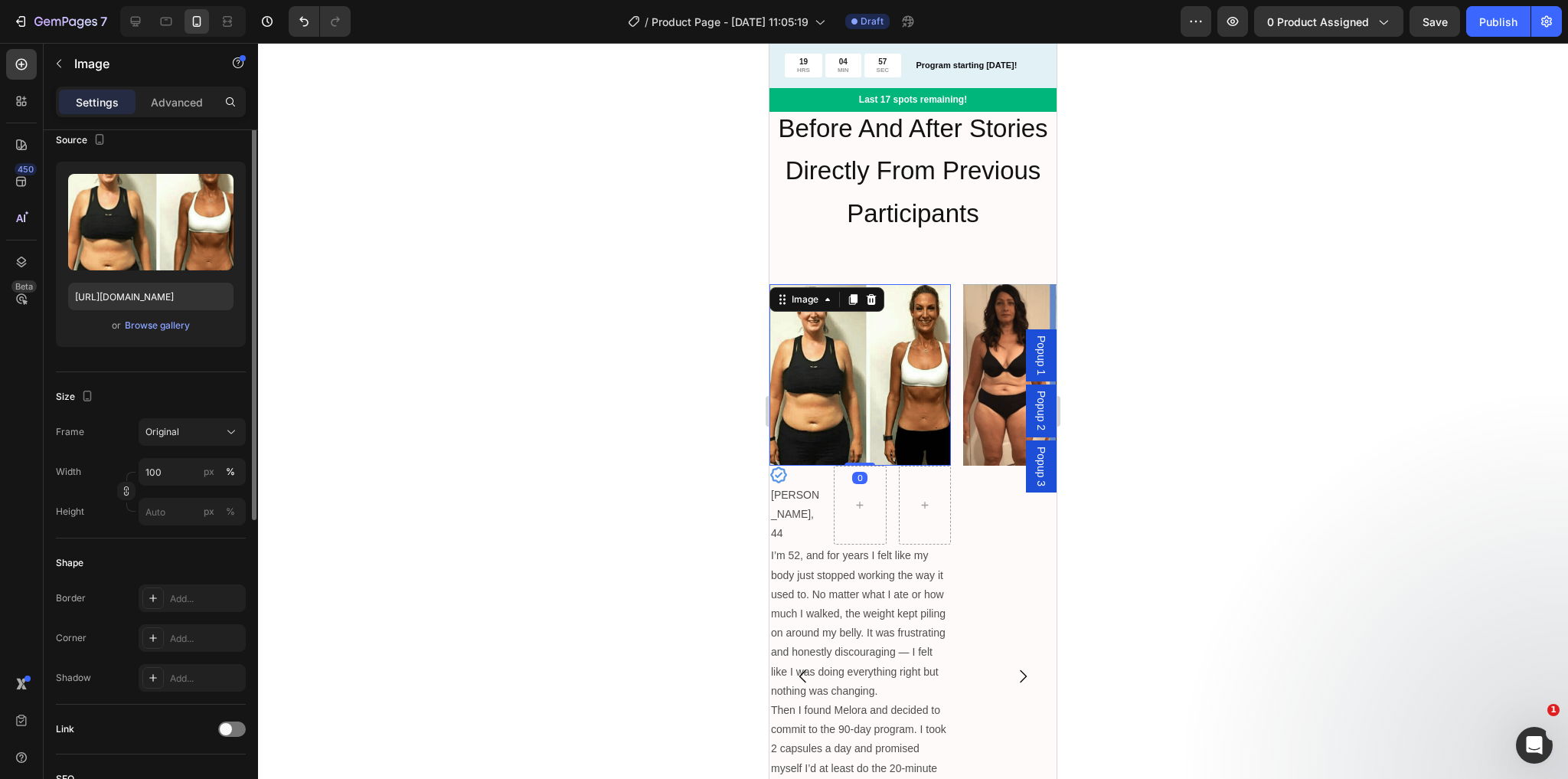
scroll to position [245, 0]
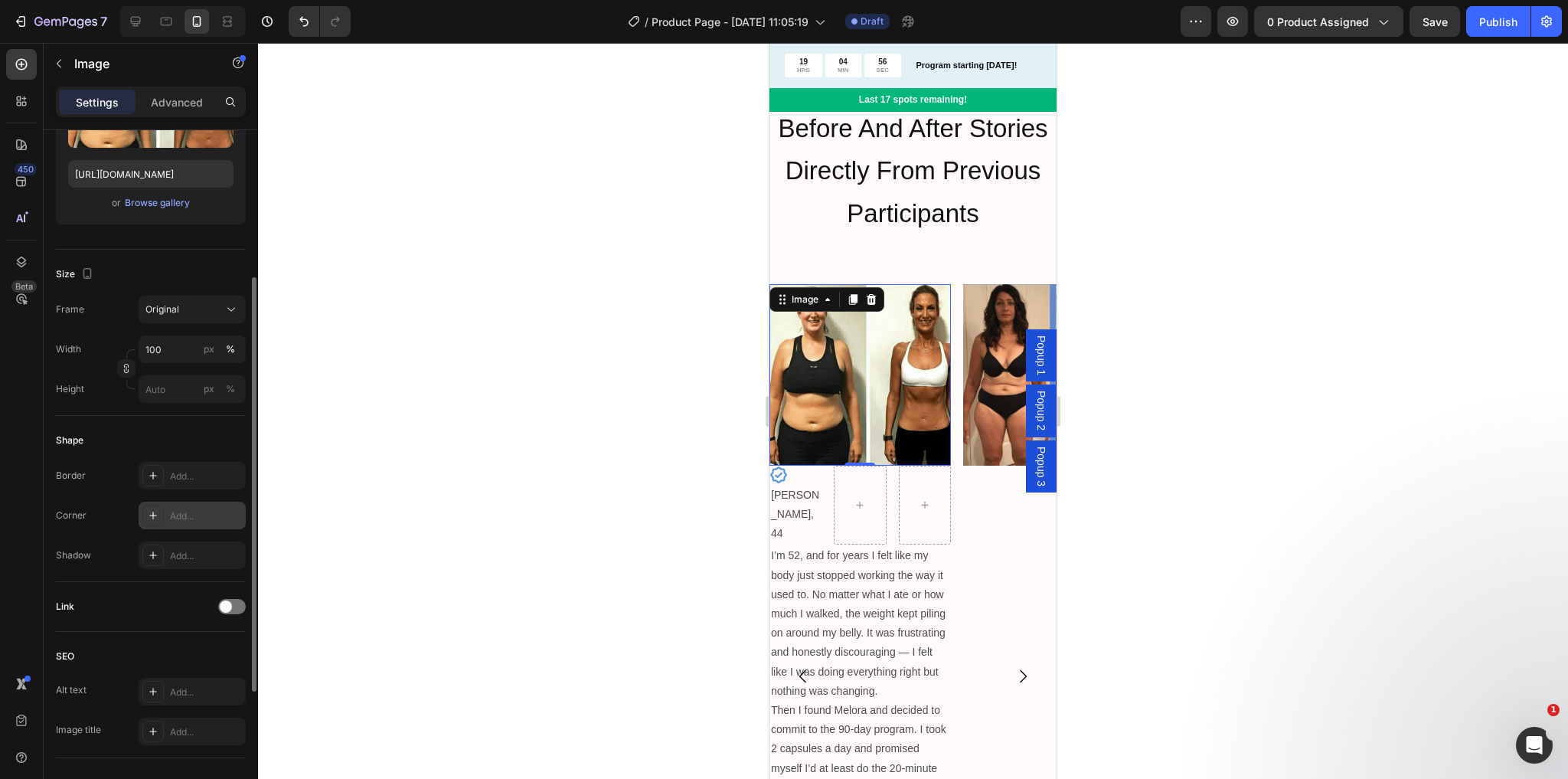
click at [155, 513] on icon at bounding box center [153, 515] width 12 height 12
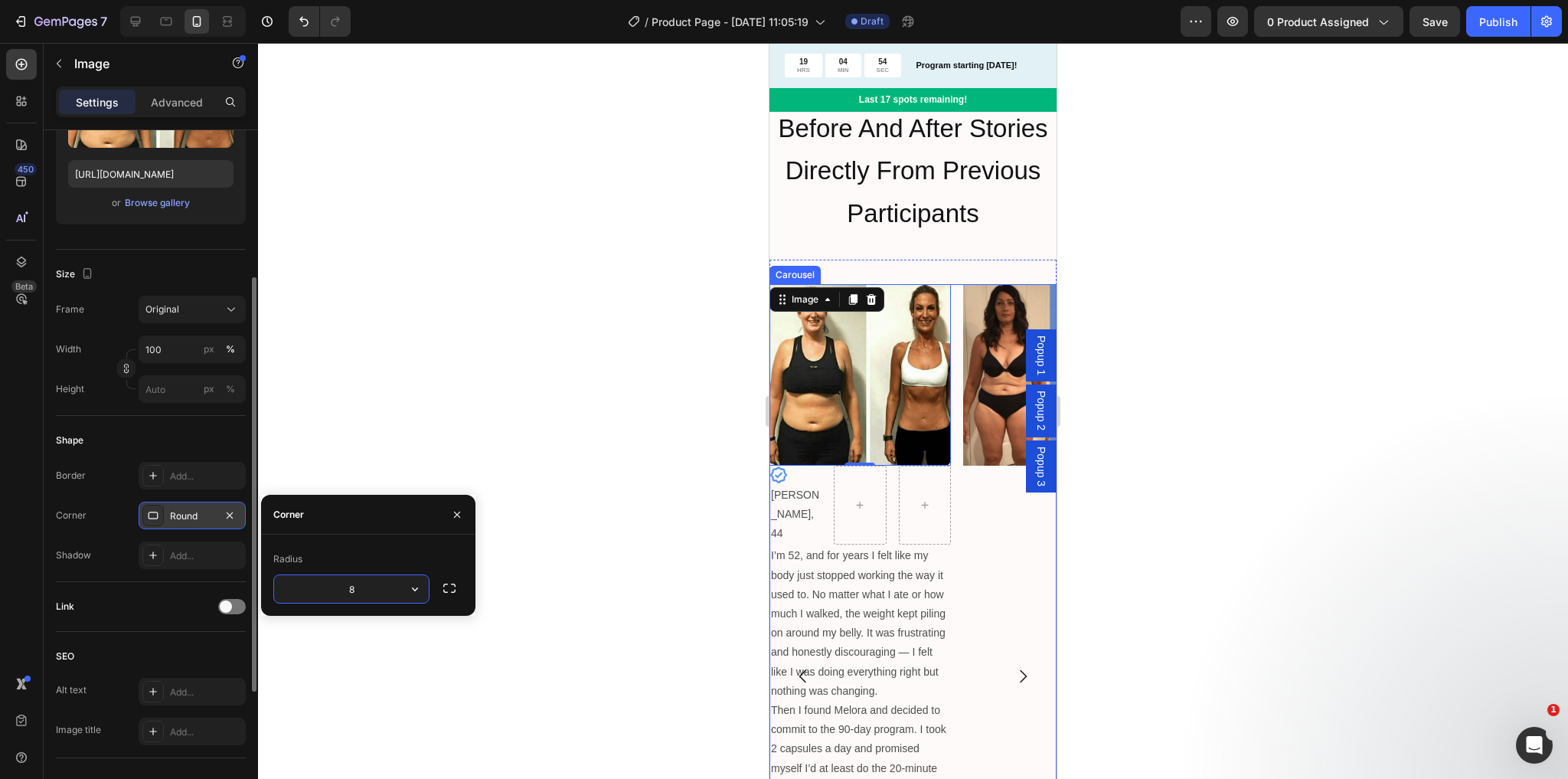
click at [971, 551] on div "Image" at bounding box center [1054, 677] width 182 height 785
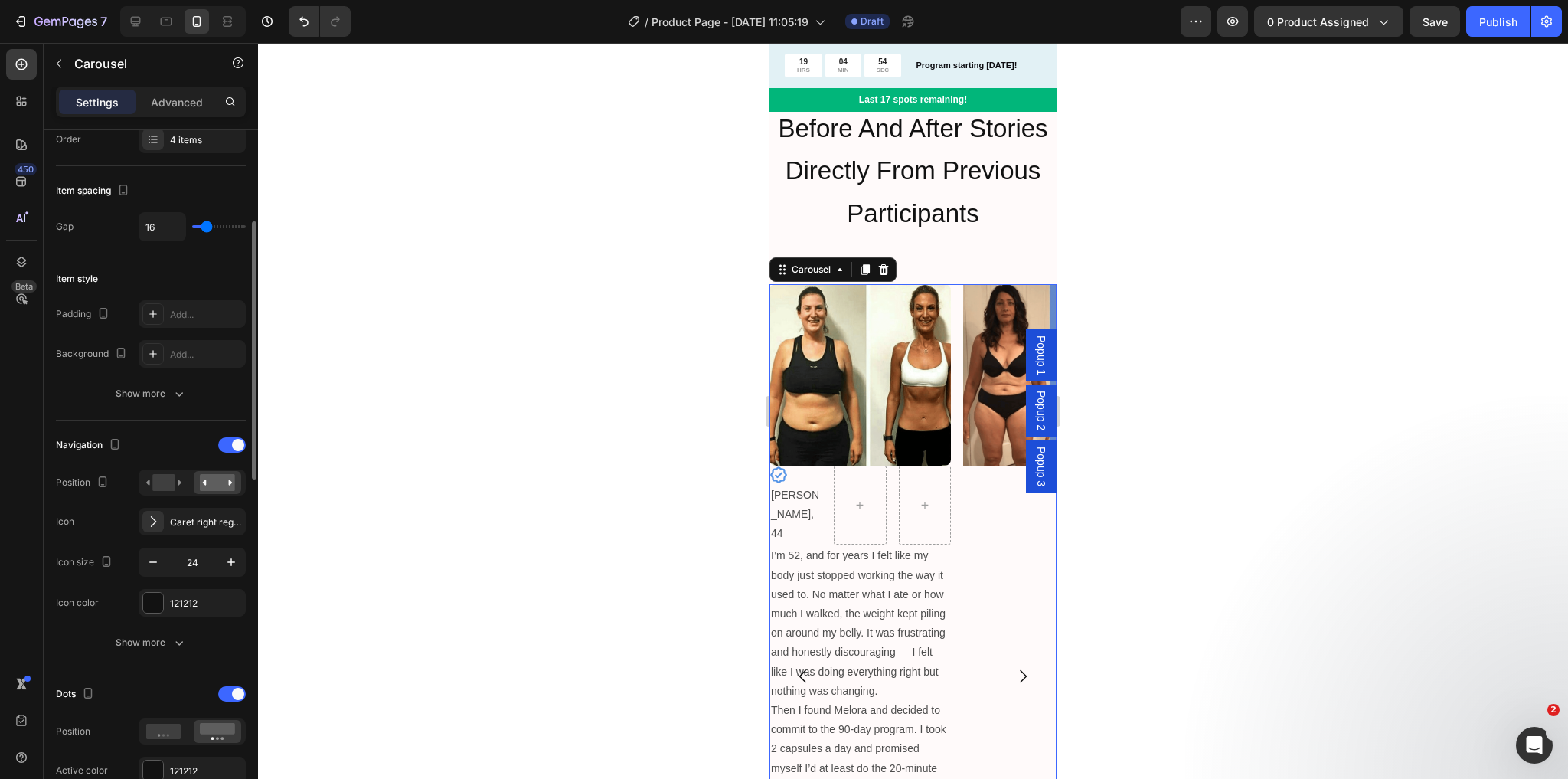
scroll to position [0, 0]
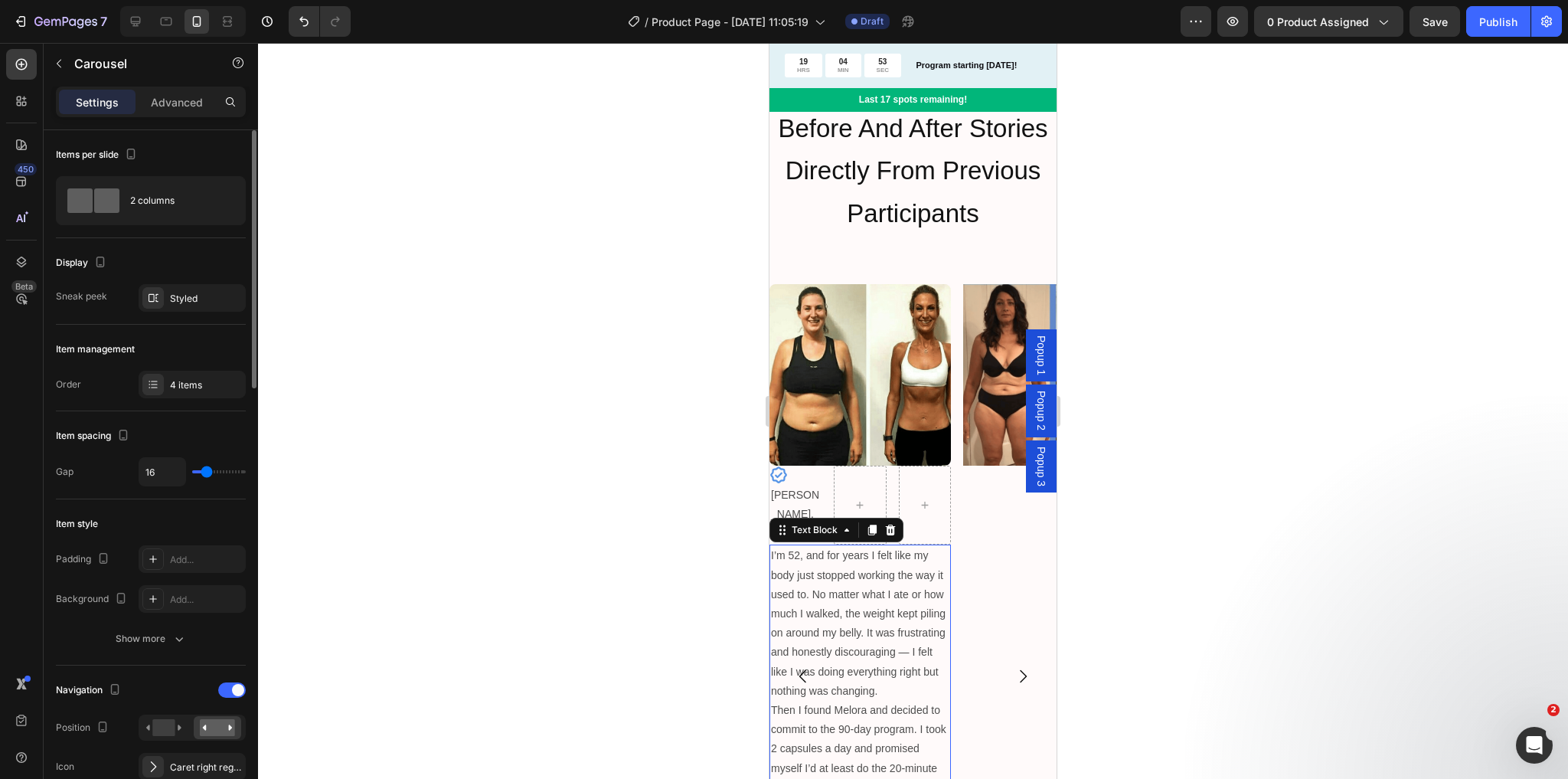
click at [874, 605] on p "I’m 52, and for years I felt like my body just stopped working the way it used …" at bounding box center [859, 624] width 178 height 155
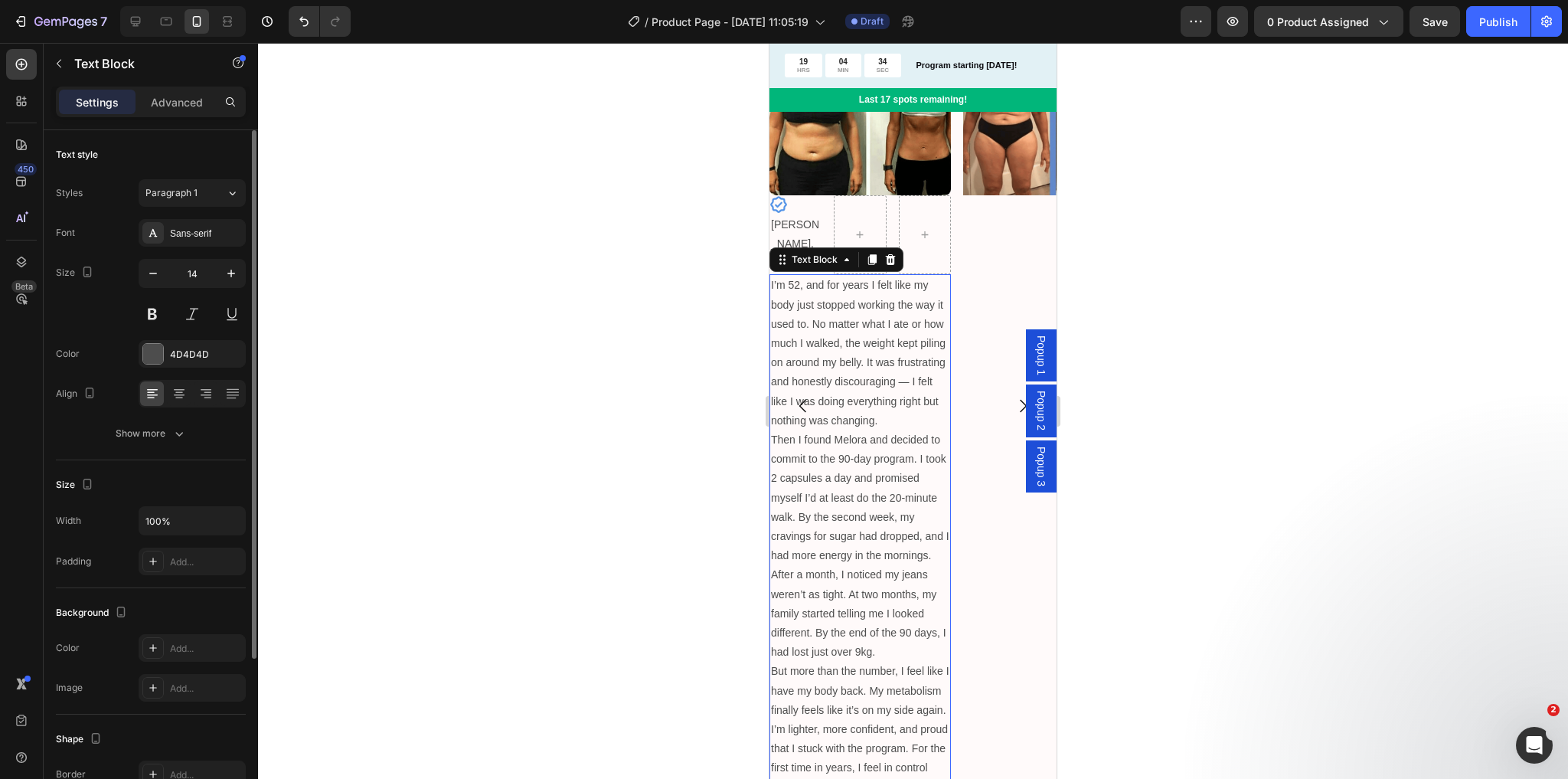
scroll to position [2055, 0]
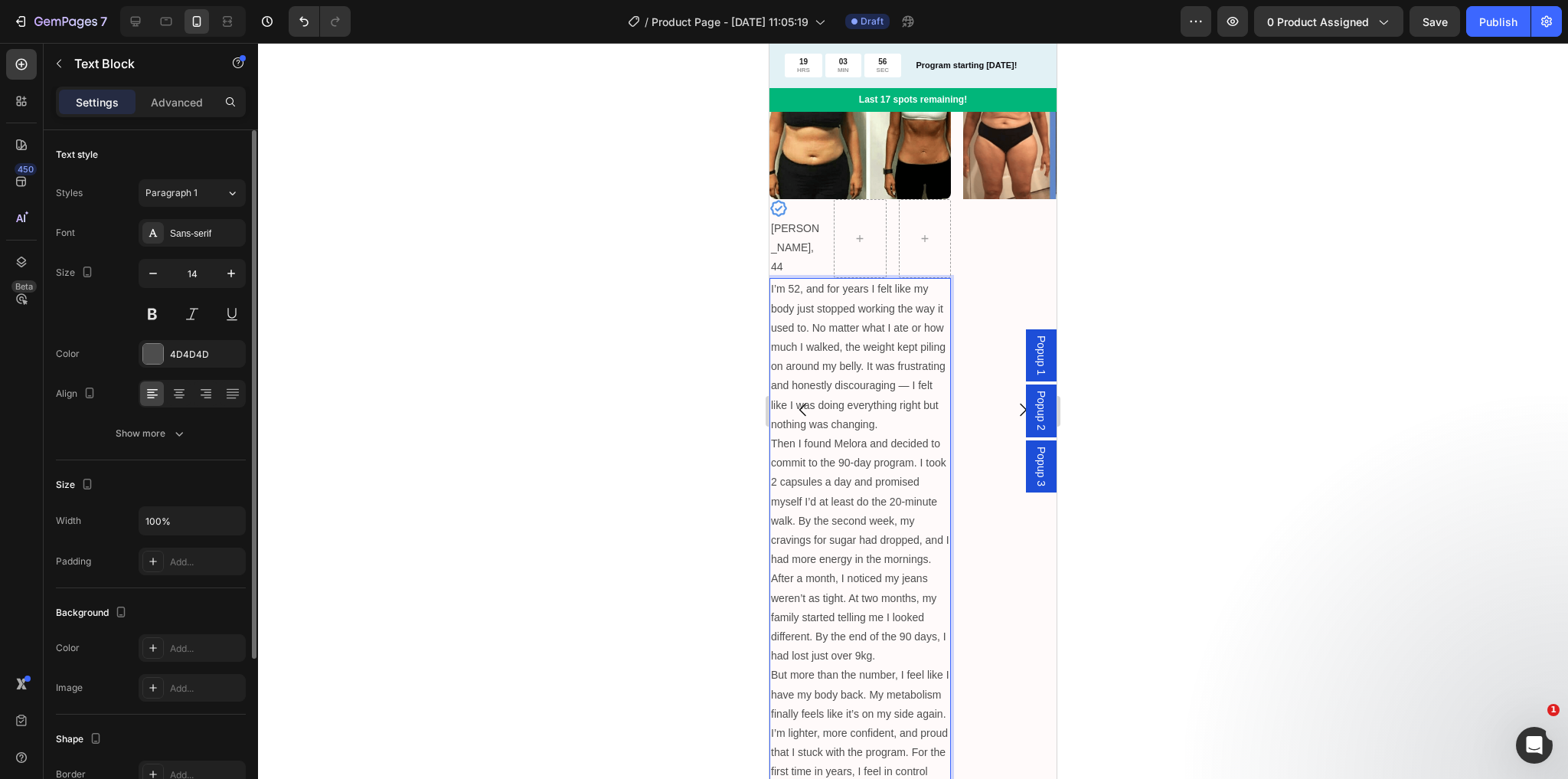
click at [883, 435] on p "Then I found Melora and decided to commit to the 90-day program. I took 2 capsu…" at bounding box center [859, 550] width 178 height 232
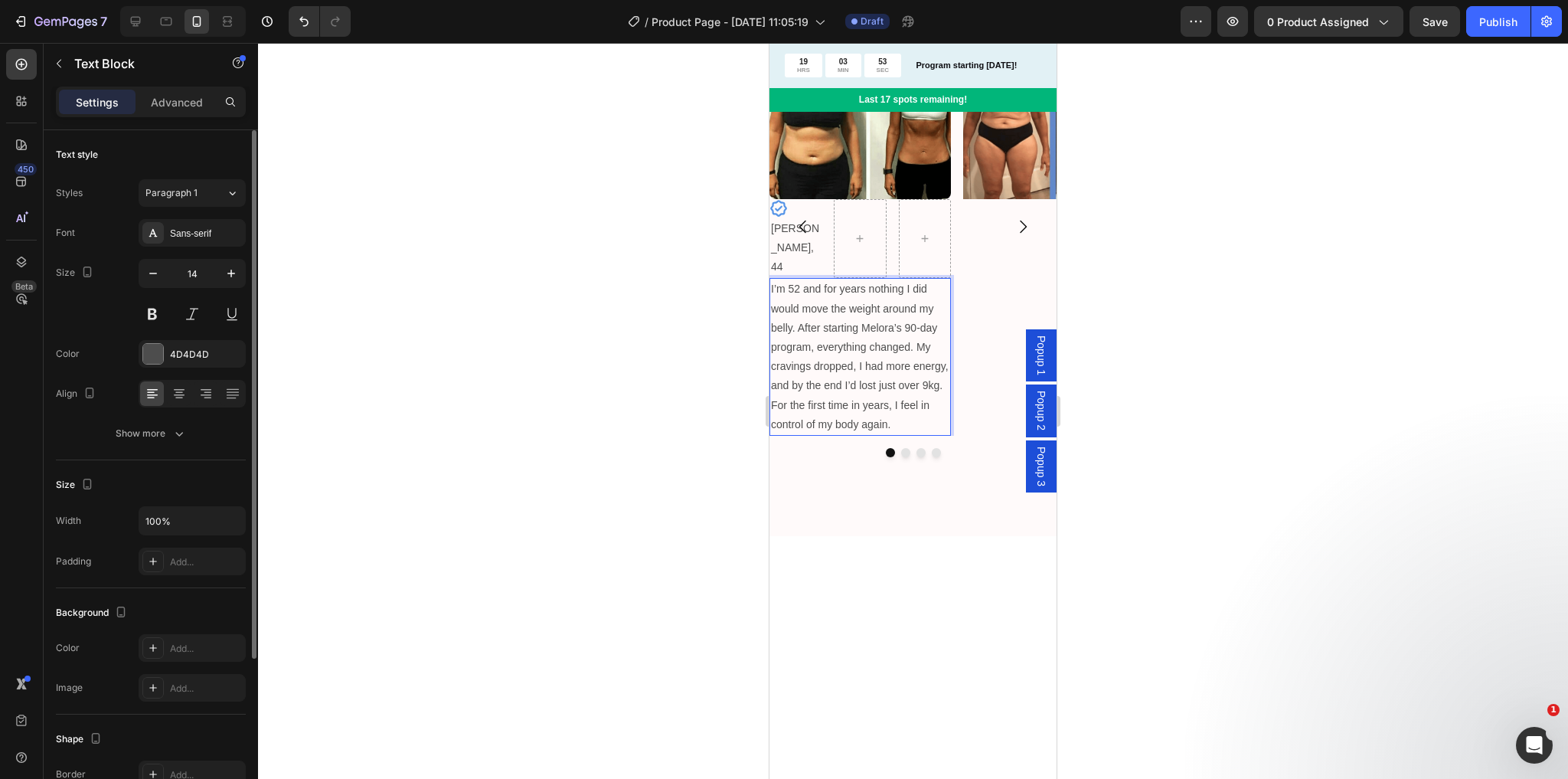
click at [903, 348] on p "I’m 52 and for years nothing I did would move the weight around my belly. After…" at bounding box center [859, 357] width 178 height 155
click at [901, 375] on p "I’m 52 and for years nothing I did would move the weight around my belly. After…" at bounding box center [859, 357] width 178 height 155
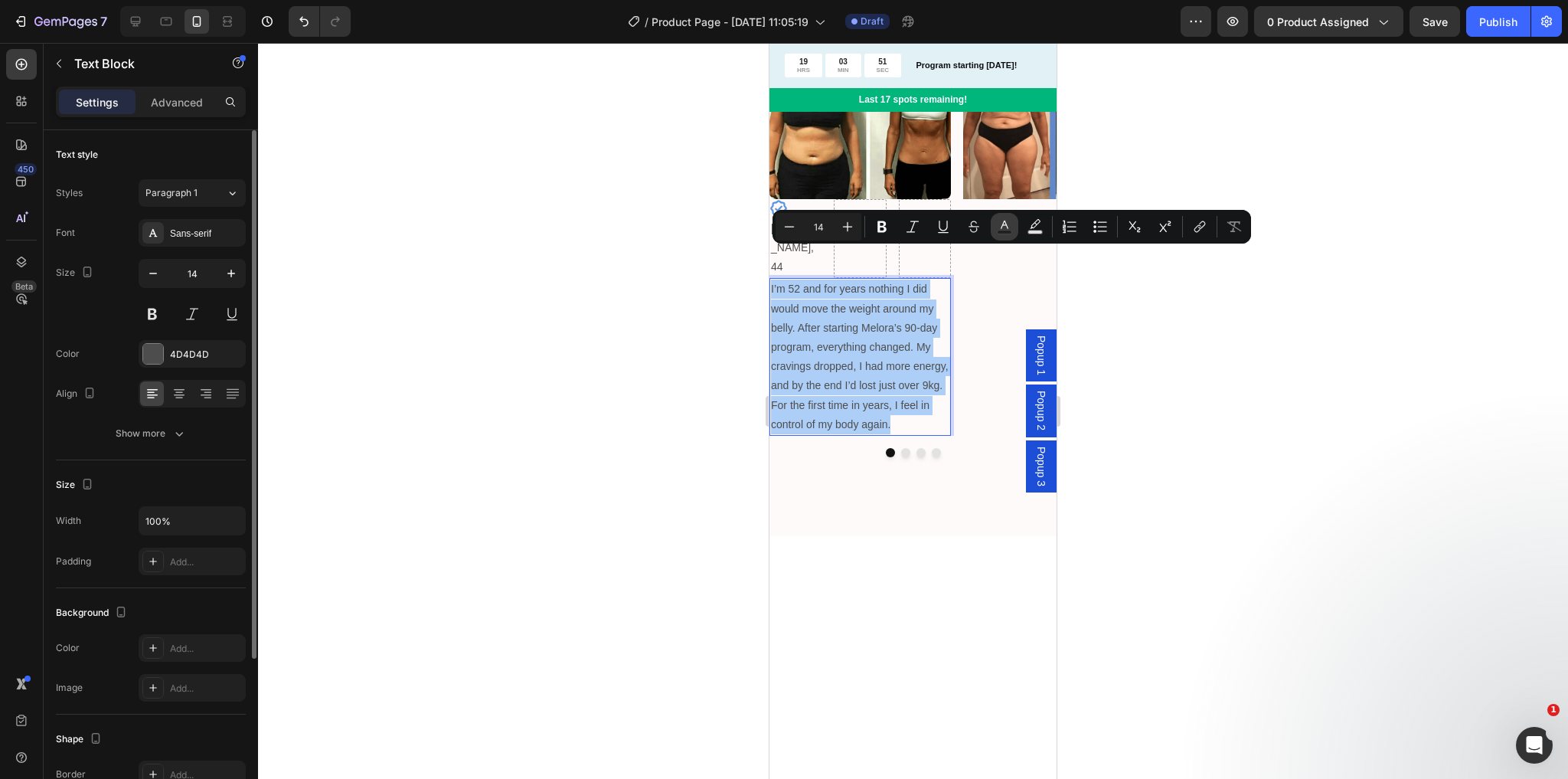
click at [1003, 231] on rect "Editor contextual toolbar" at bounding box center [1004, 233] width 15 height 4
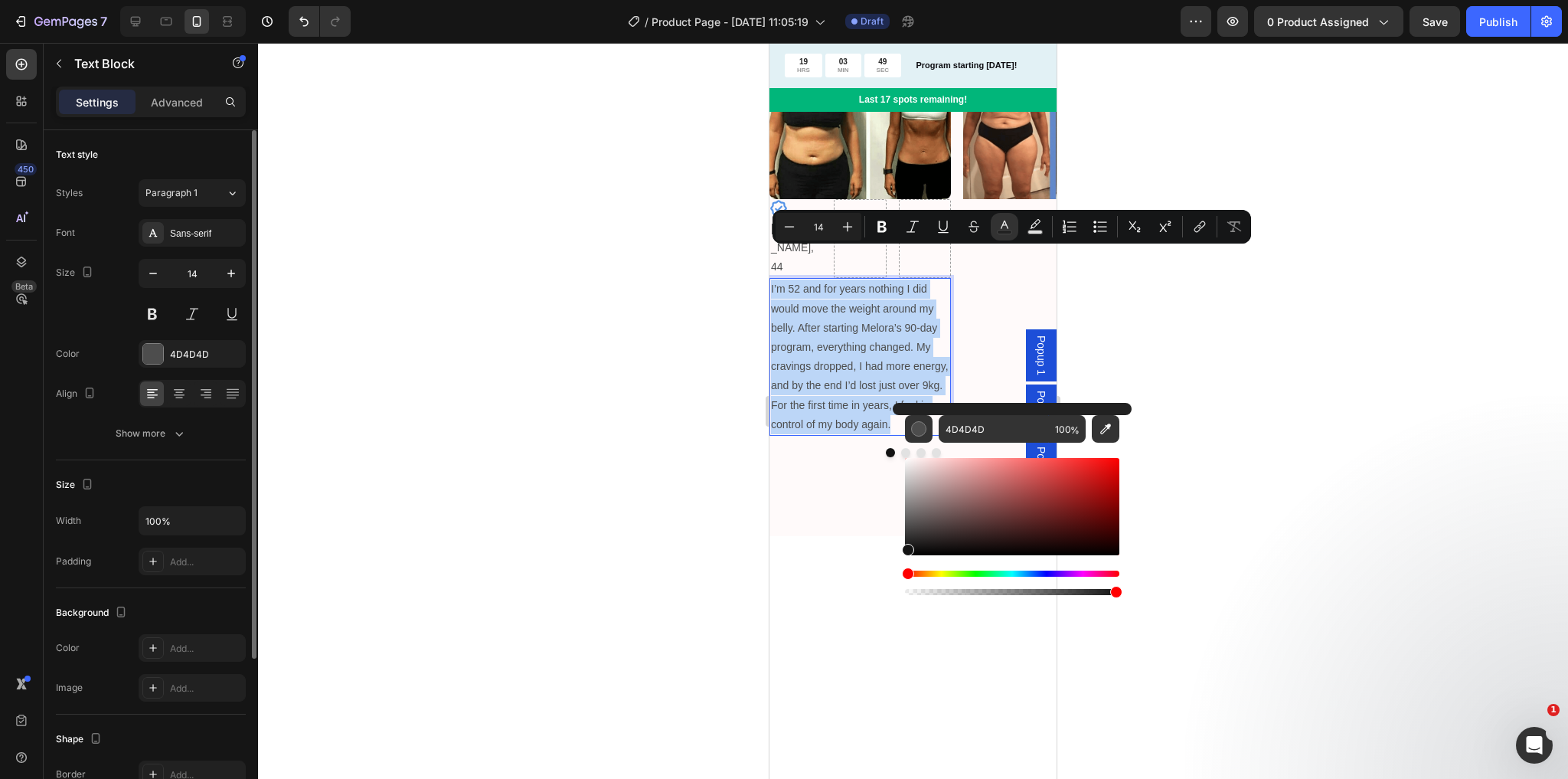
type input "141414"
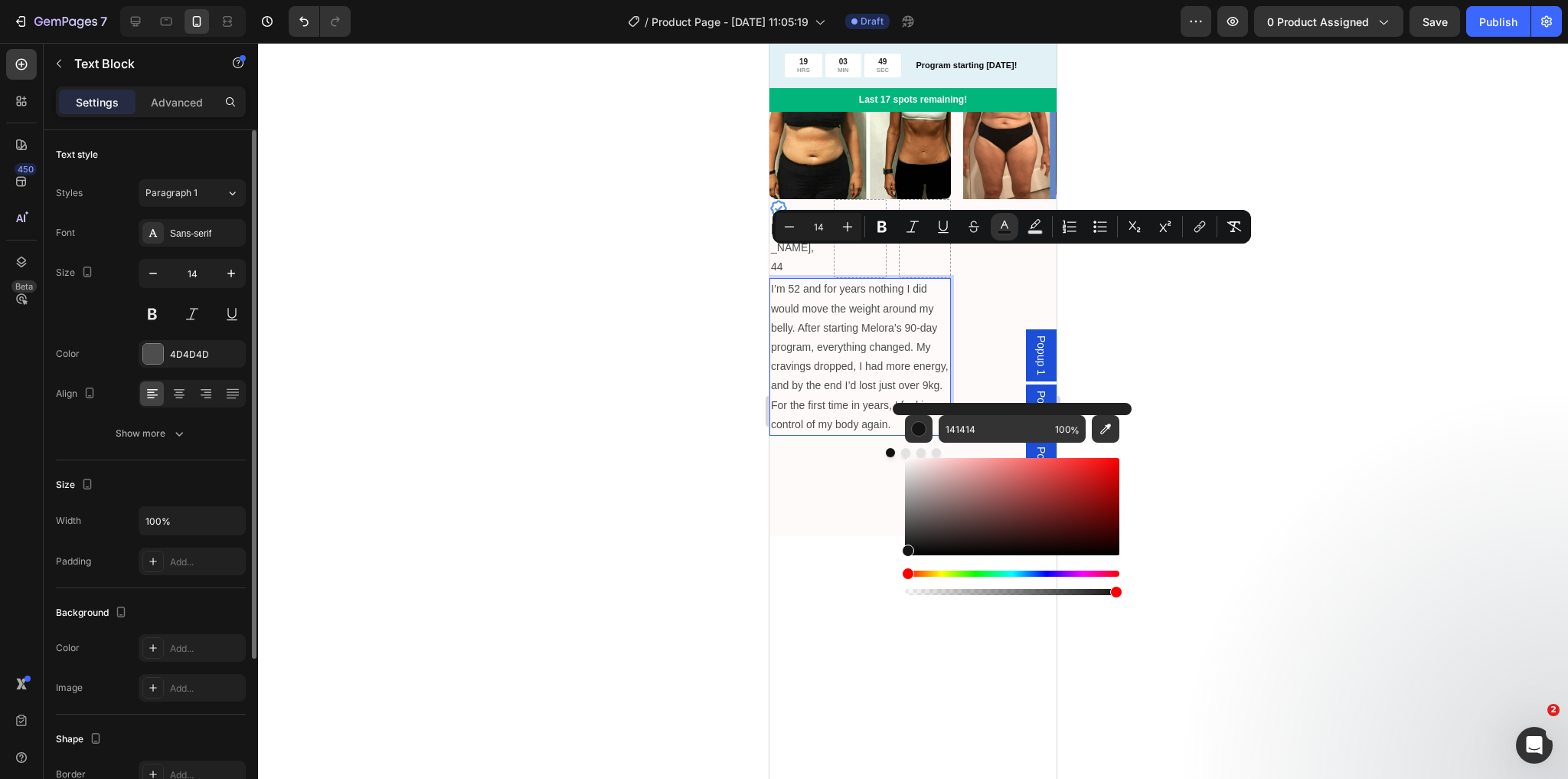
drag, startPoint x: 911, startPoint y: 530, endPoint x: 907, endPoint y: 547, distance: 17.5
click at [907, 547] on div "Editor contextual toolbar" at bounding box center [908, 551] width 12 height 12
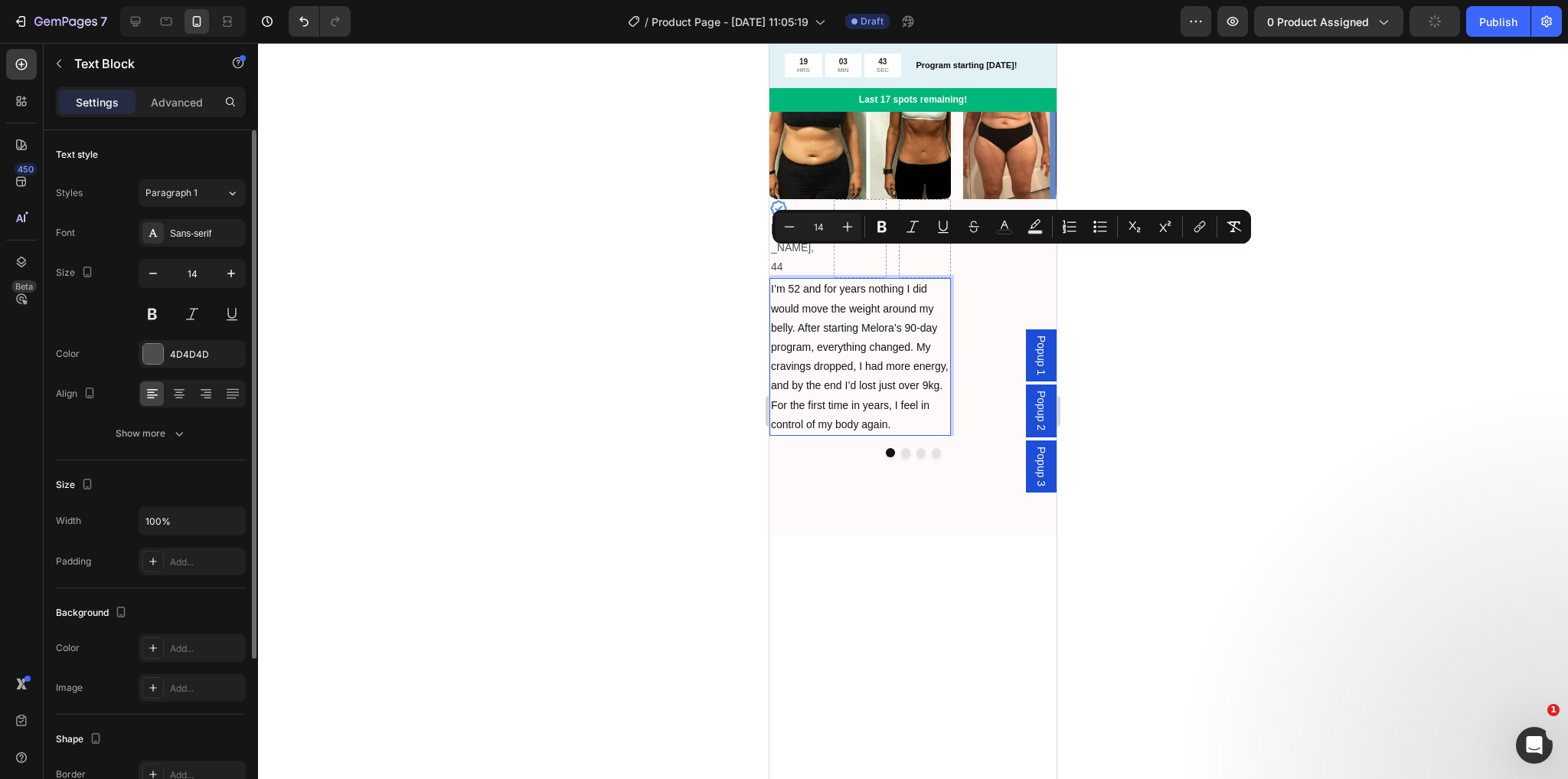
click at [833, 280] on p "I’m 52 and for years nothing I did would move the weight around my belly. After…" at bounding box center [859, 357] width 178 height 155
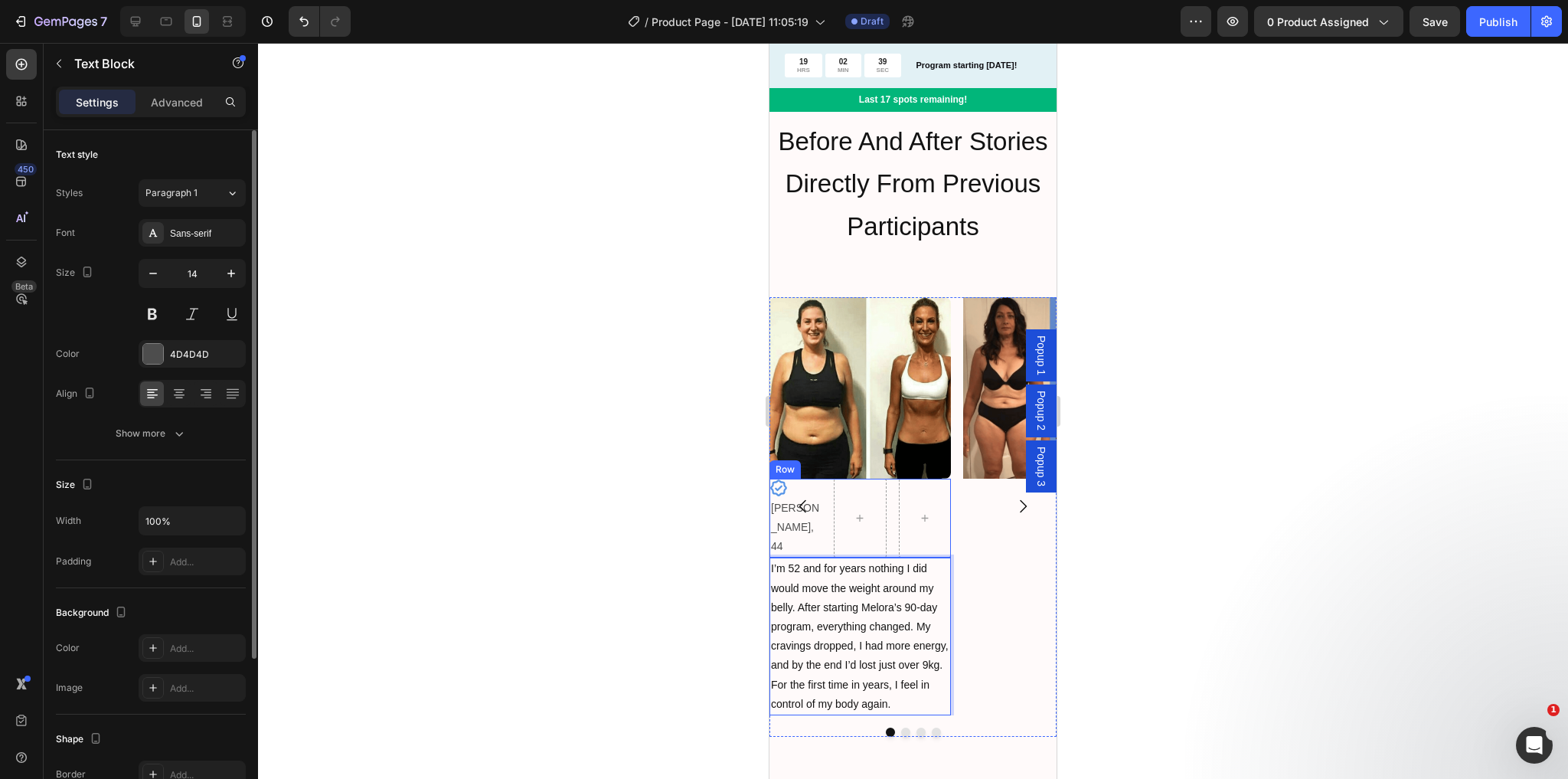
scroll to position [1749, 0]
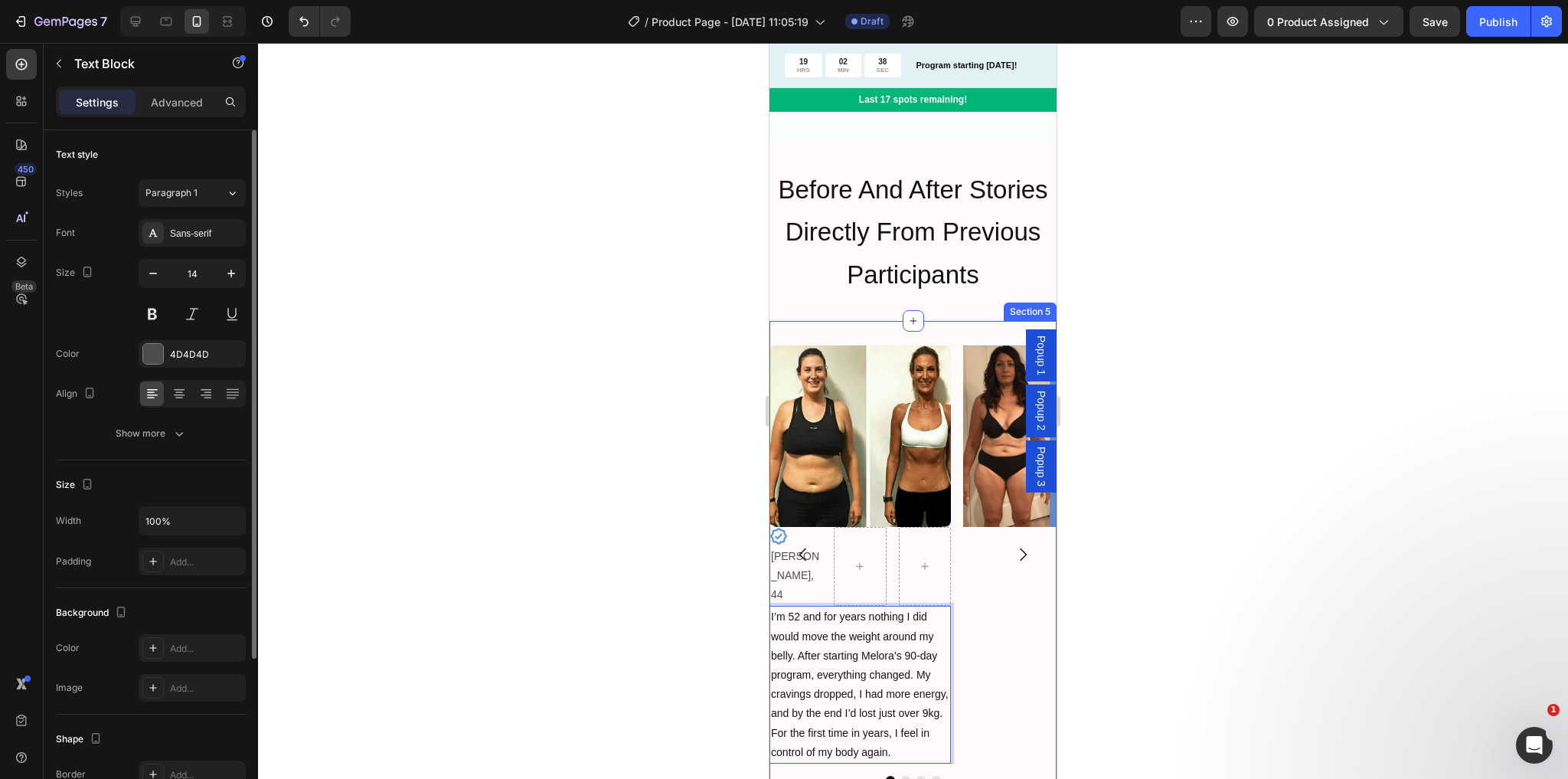
click at [784, 321] on div "Image Icon [PERSON_NAME], 44 Text Block Row I’m 52 and for years nothing I did …" at bounding box center [913, 593] width 287 height 543
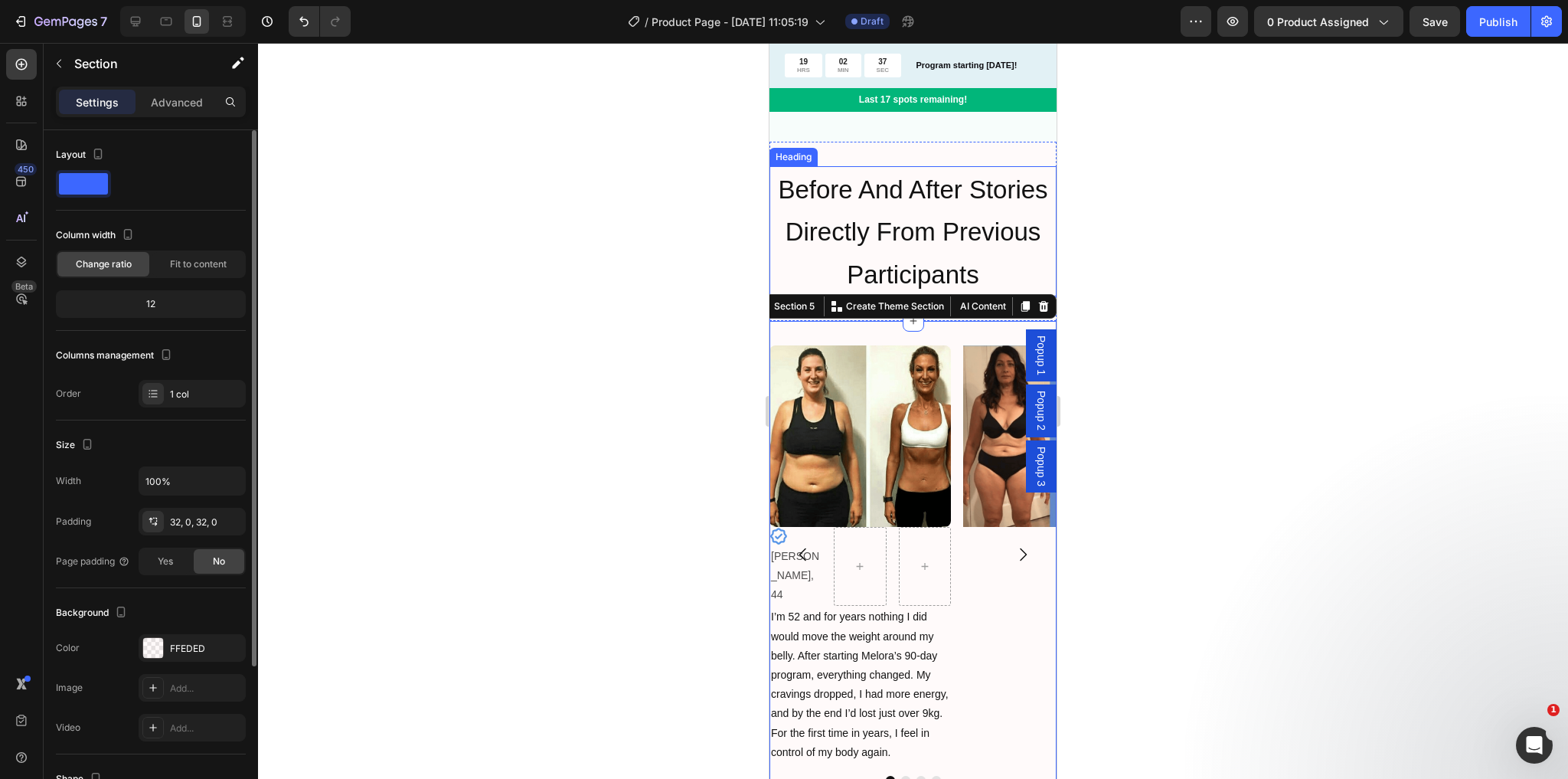
click at [787, 260] on h2 "Before And After Stories Directly From Previous Participants" at bounding box center [913, 231] width 287 height 130
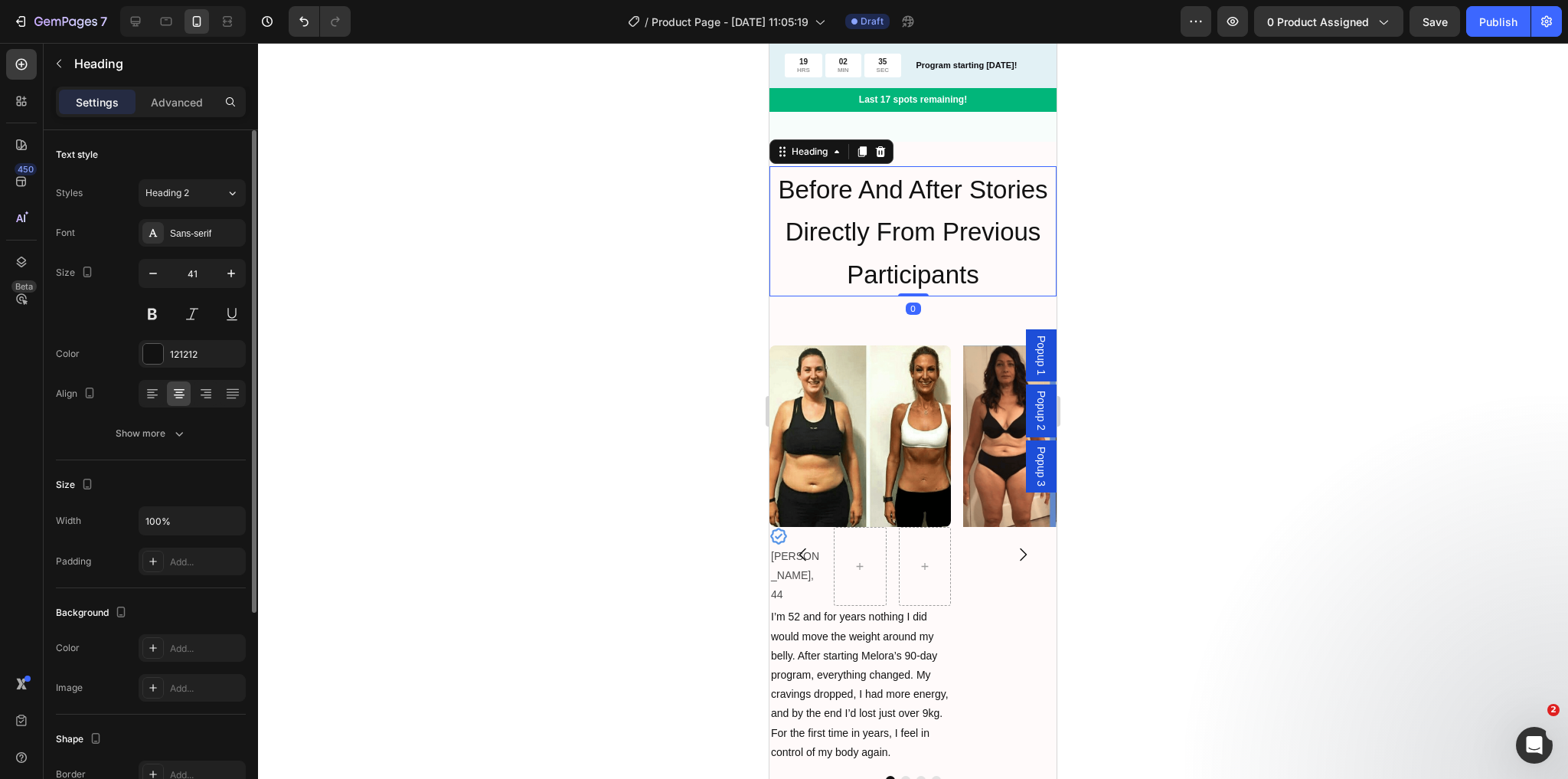
scroll to position [1687, 0]
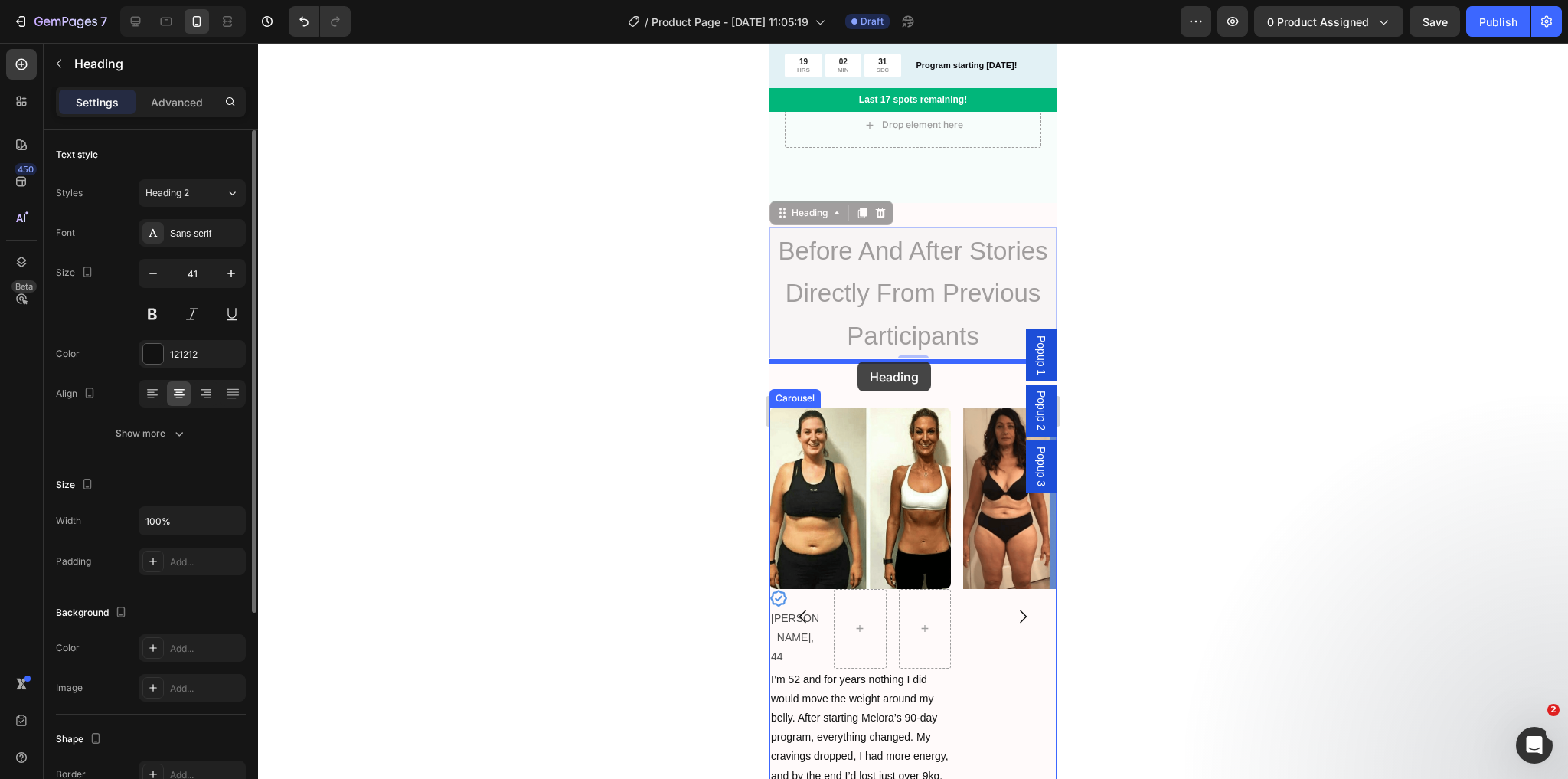
drag, startPoint x: 813, startPoint y: 193, endPoint x: 857, endPoint y: 363, distance: 175.6
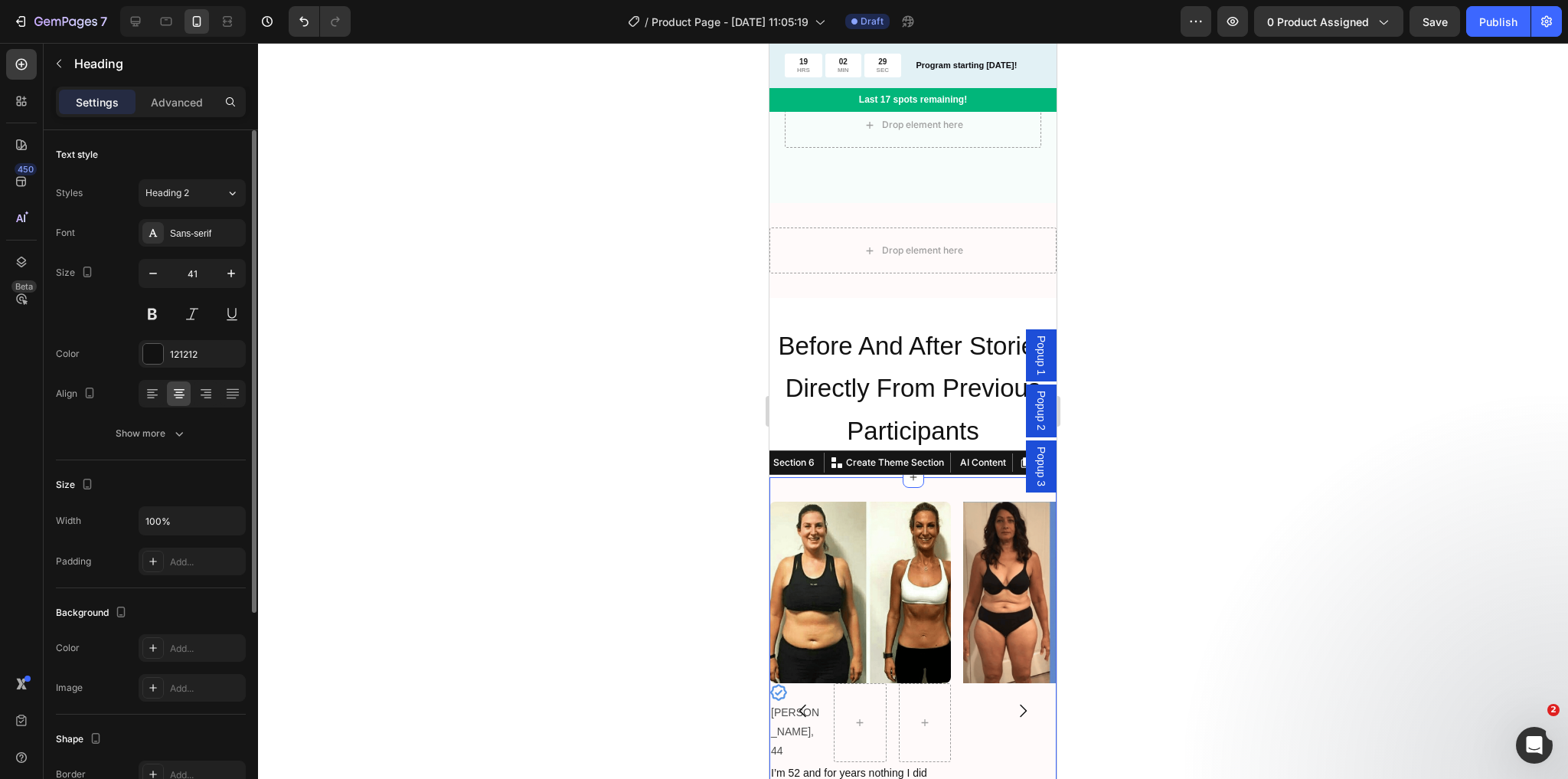
click at [808, 478] on div "Image Icon [PERSON_NAME], 44 Text Block Row I’m 52 and for years nothing I did …" at bounding box center [913, 749] width 287 height 543
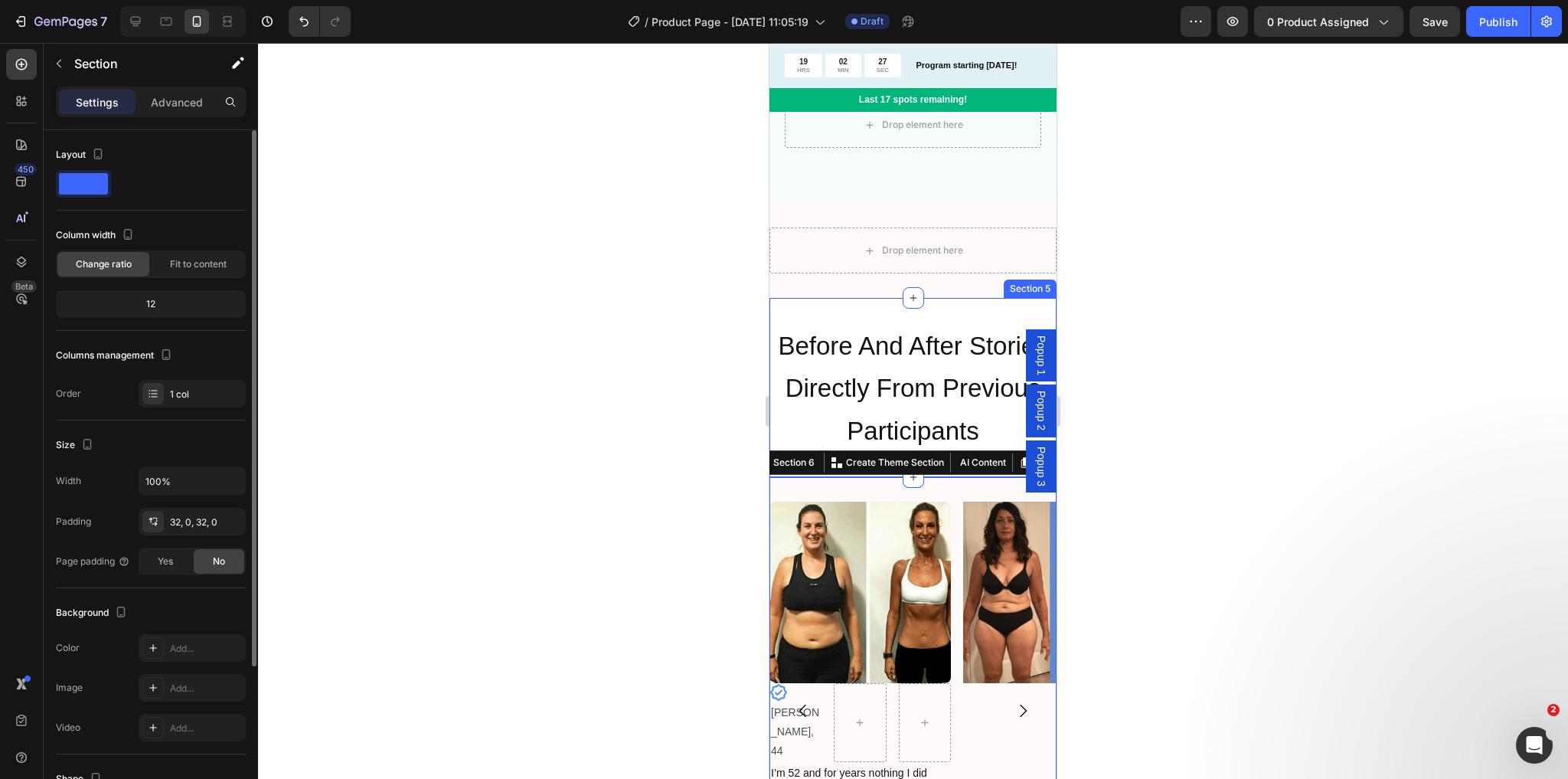
click at [854, 298] on div "Before And After Stories Directly From Previous Participants Heading Section 5" at bounding box center [913, 388] width 287 height 179
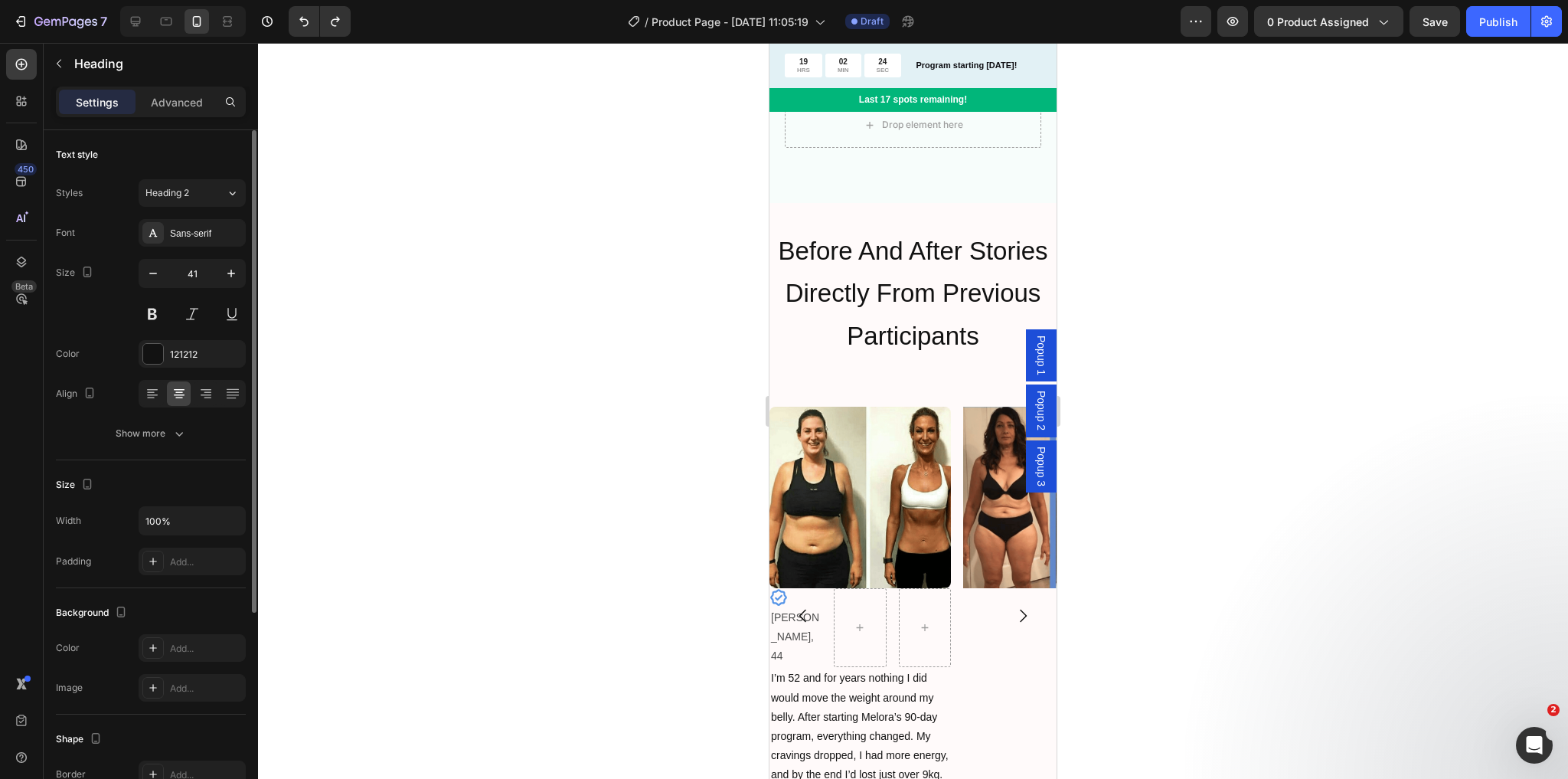
click at [873, 252] on h2 "Before And After Stories Directly From Previous Participants" at bounding box center [913, 292] width 287 height 130
click at [888, 229] on p "Before And After Stories Directly From Previous Participants" at bounding box center [913, 292] width 284 height 127
click at [824, 338] on div "⁠⁠⁠⁠⁠⁠⁠ Before And After Stories Directly From Previous Participants Heading Se…" at bounding box center [913, 292] width 287 height 179
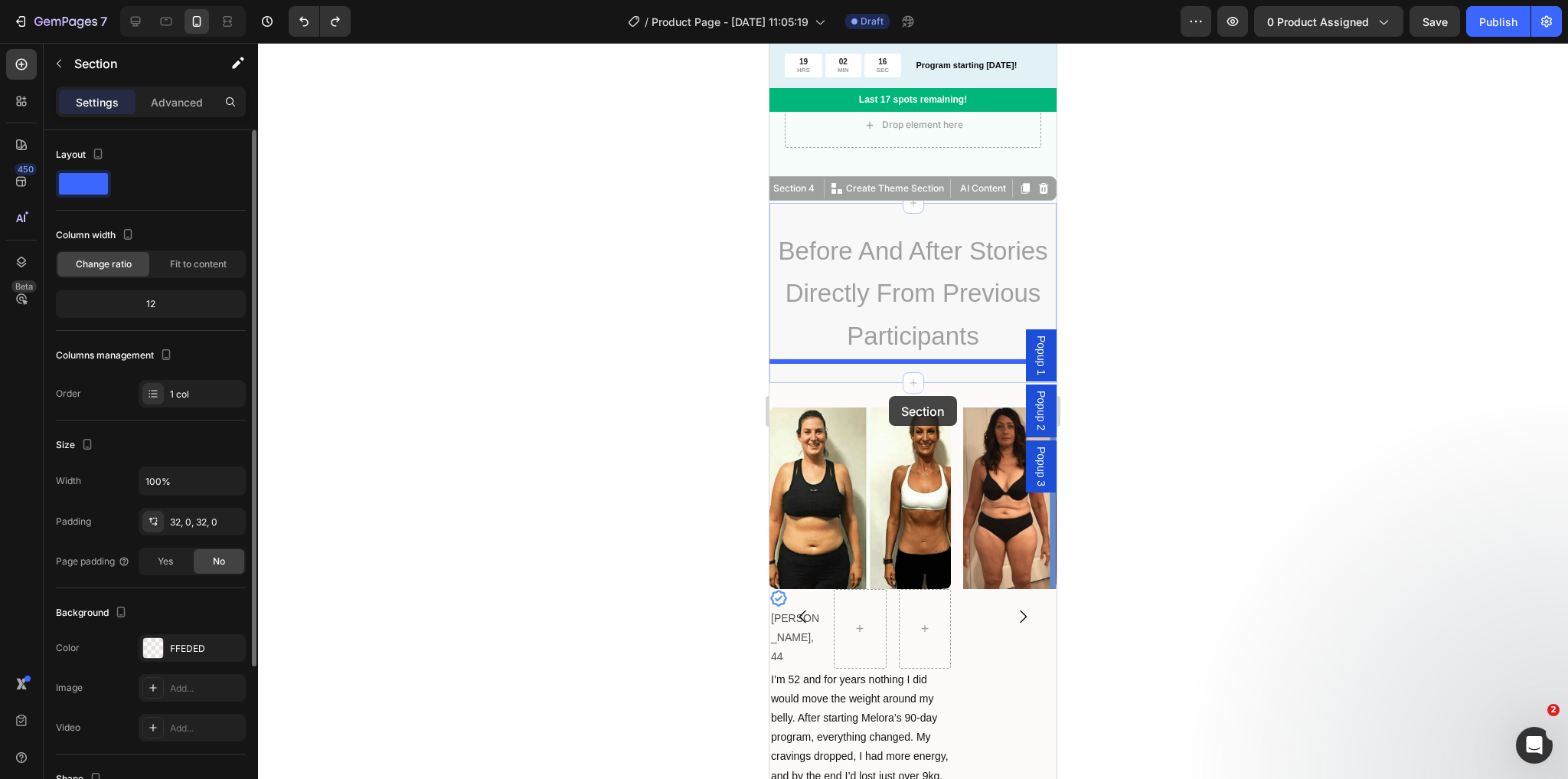
drag, startPoint x: 867, startPoint y: 188, endPoint x: 889, endPoint y: 396, distance: 209.2
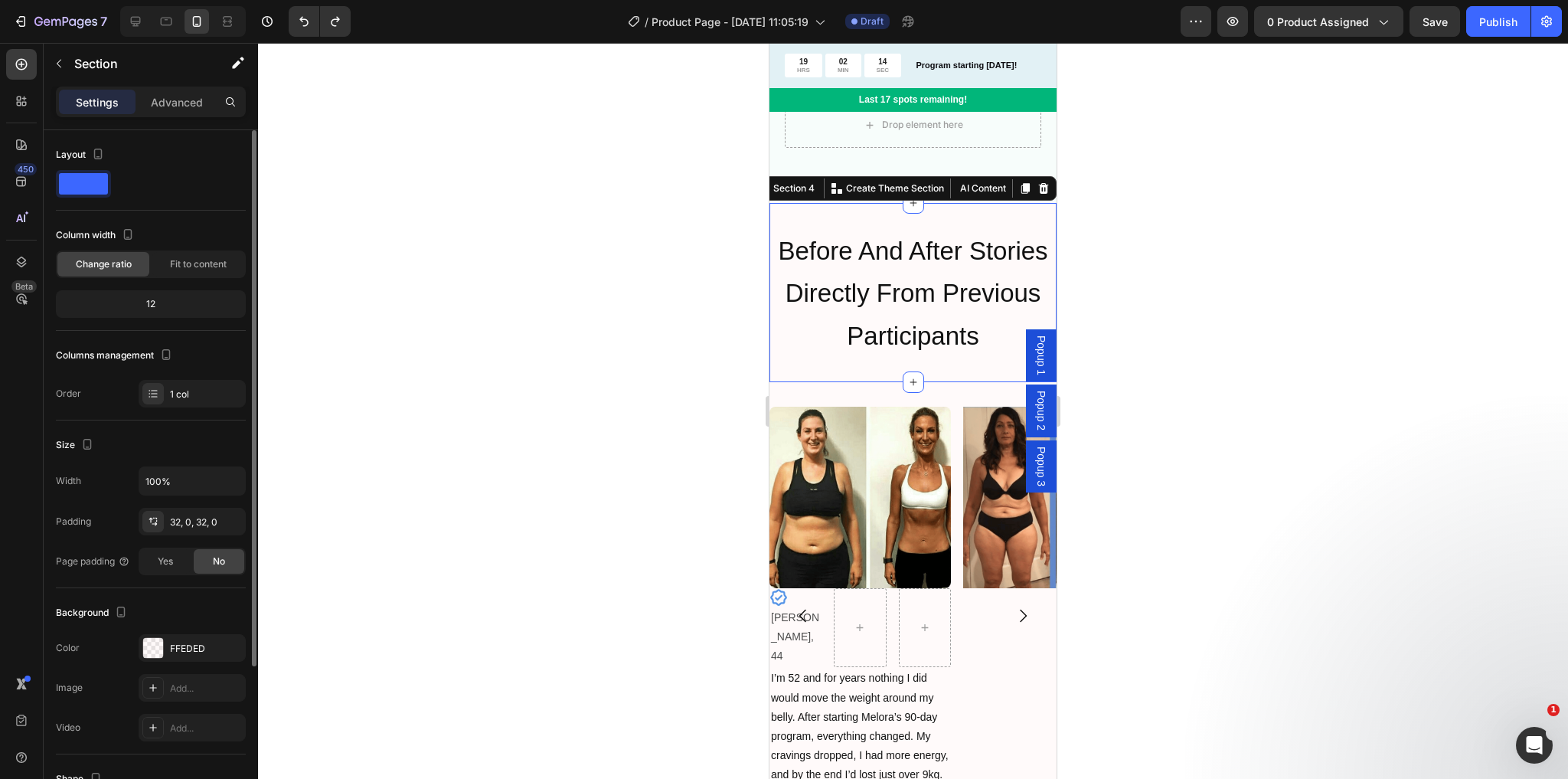
click at [704, 210] on div at bounding box center [914, 411] width 1310 height 736
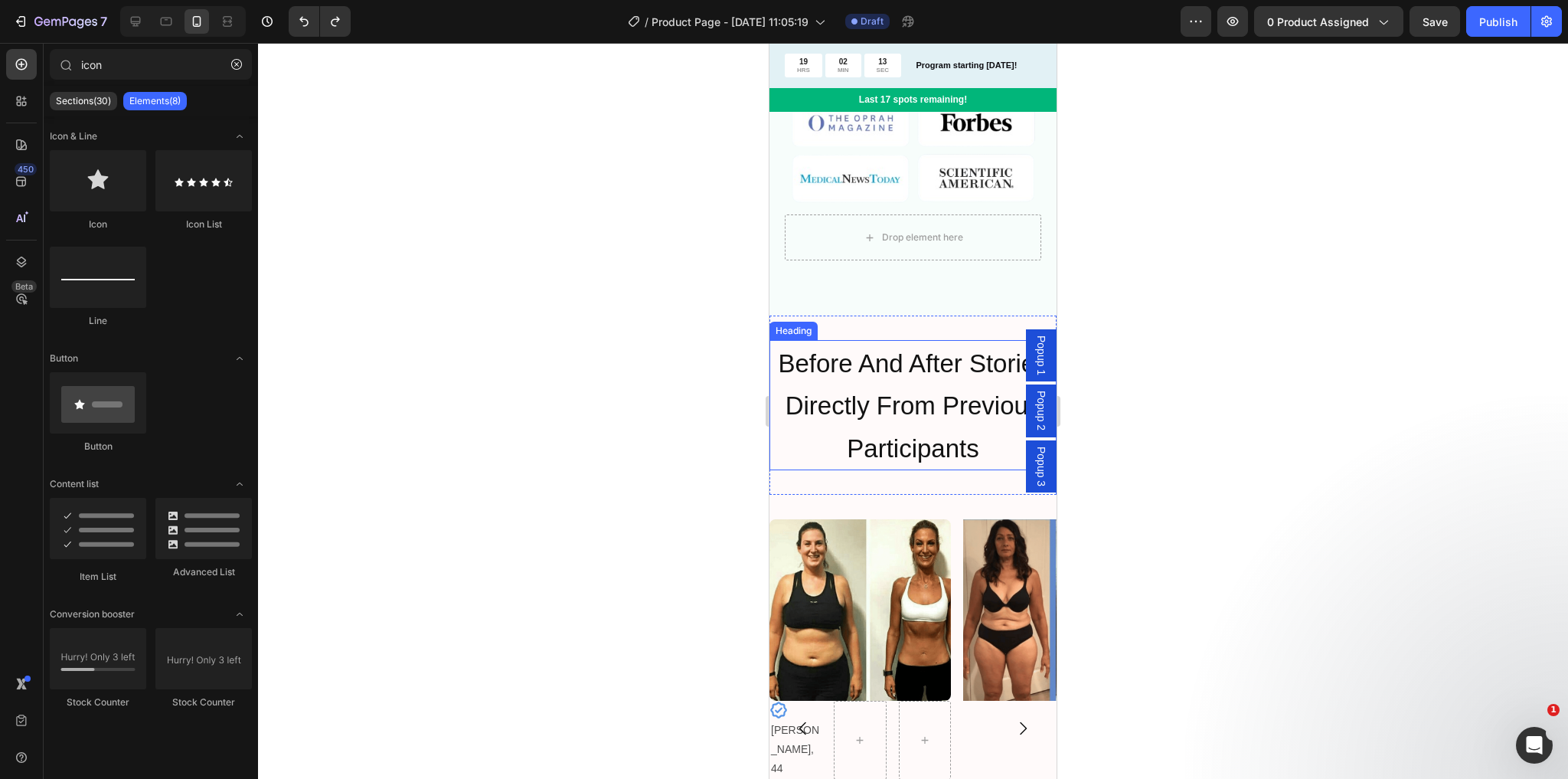
scroll to position [1565, 0]
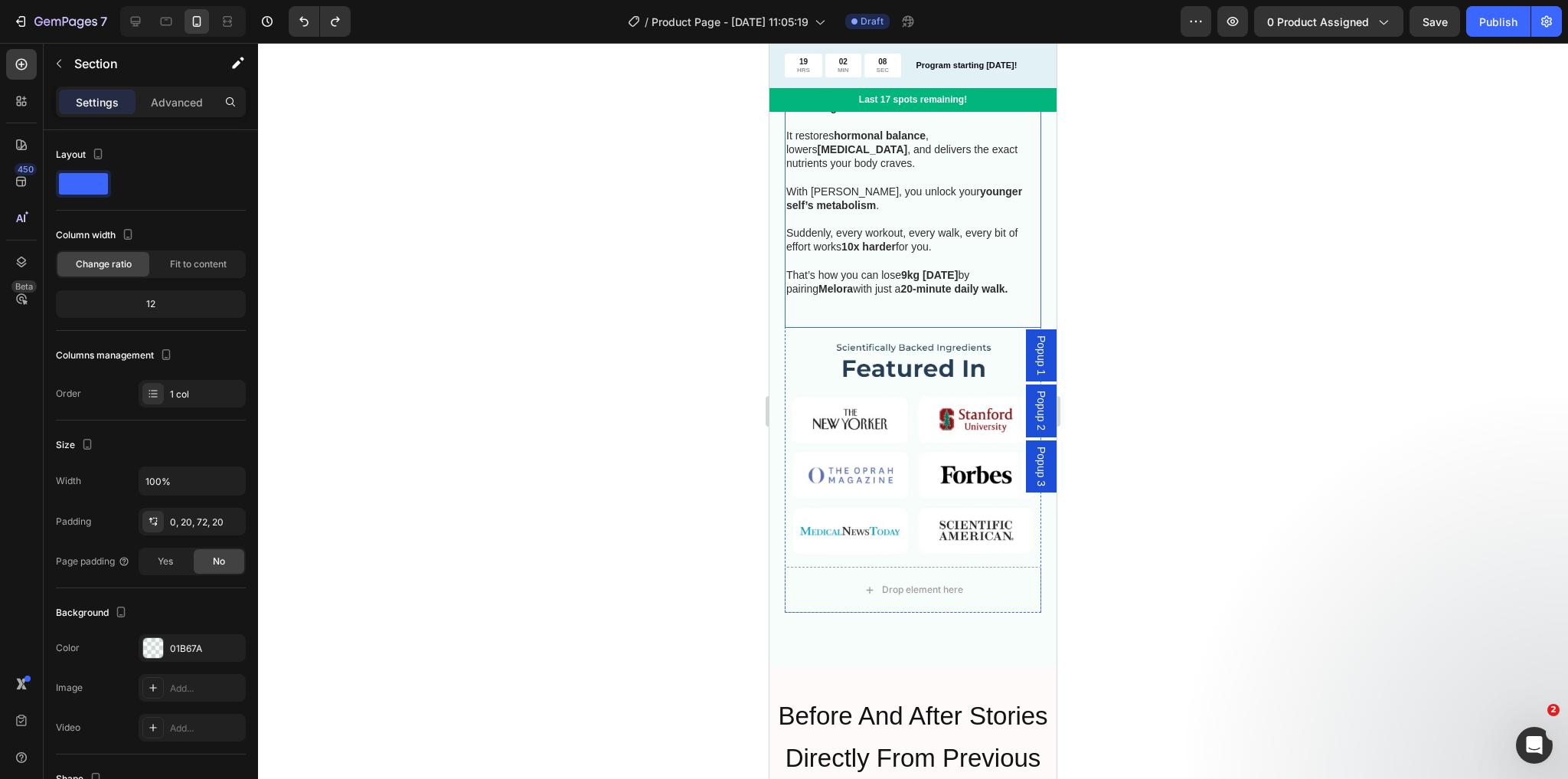
scroll to position [1471, 0]
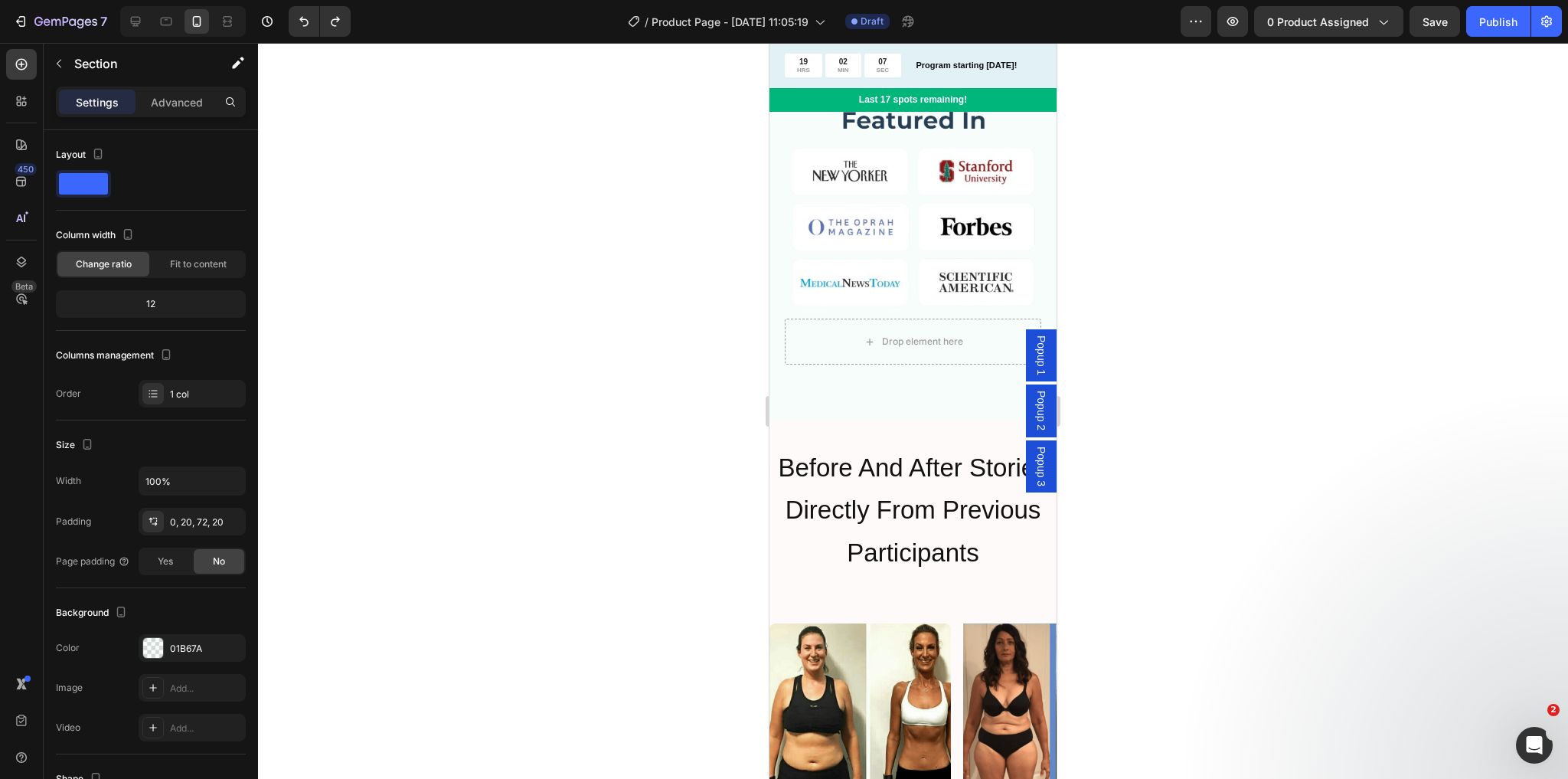
click at [799, 368] on div "How to lose weight after 35? Heading If you’re 35–65 , your body is producing l…" at bounding box center [913, 44] width 287 height 752
click at [829, 341] on div "Drop element here" at bounding box center [913, 341] width 257 height 46
click at [820, 385] on div "How to lose weight after 35? Heading If you’re 35–65 , your body is producing l…" at bounding box center [913, 44] width 287 height 752
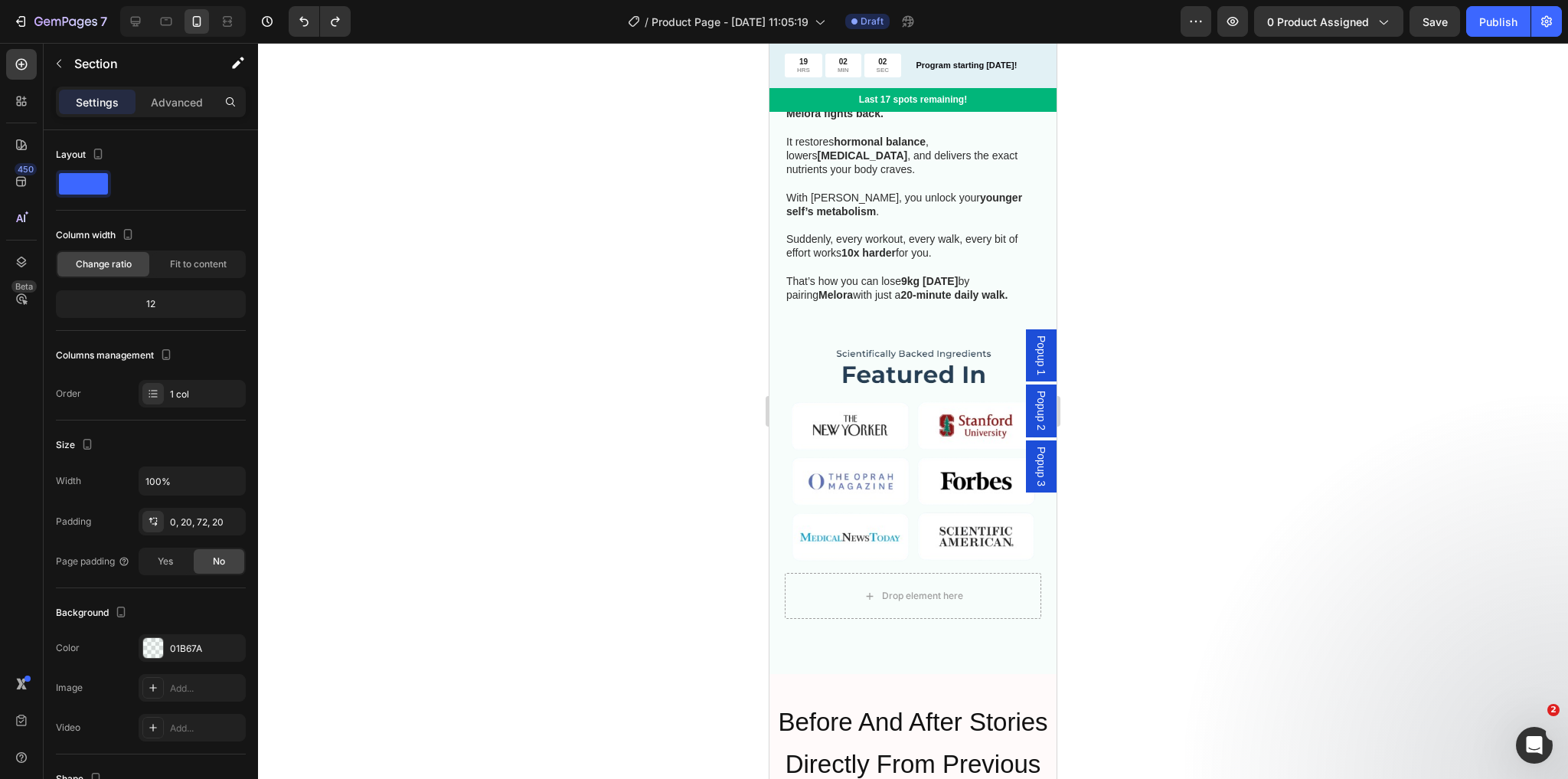
scroll to position [1287, 0]
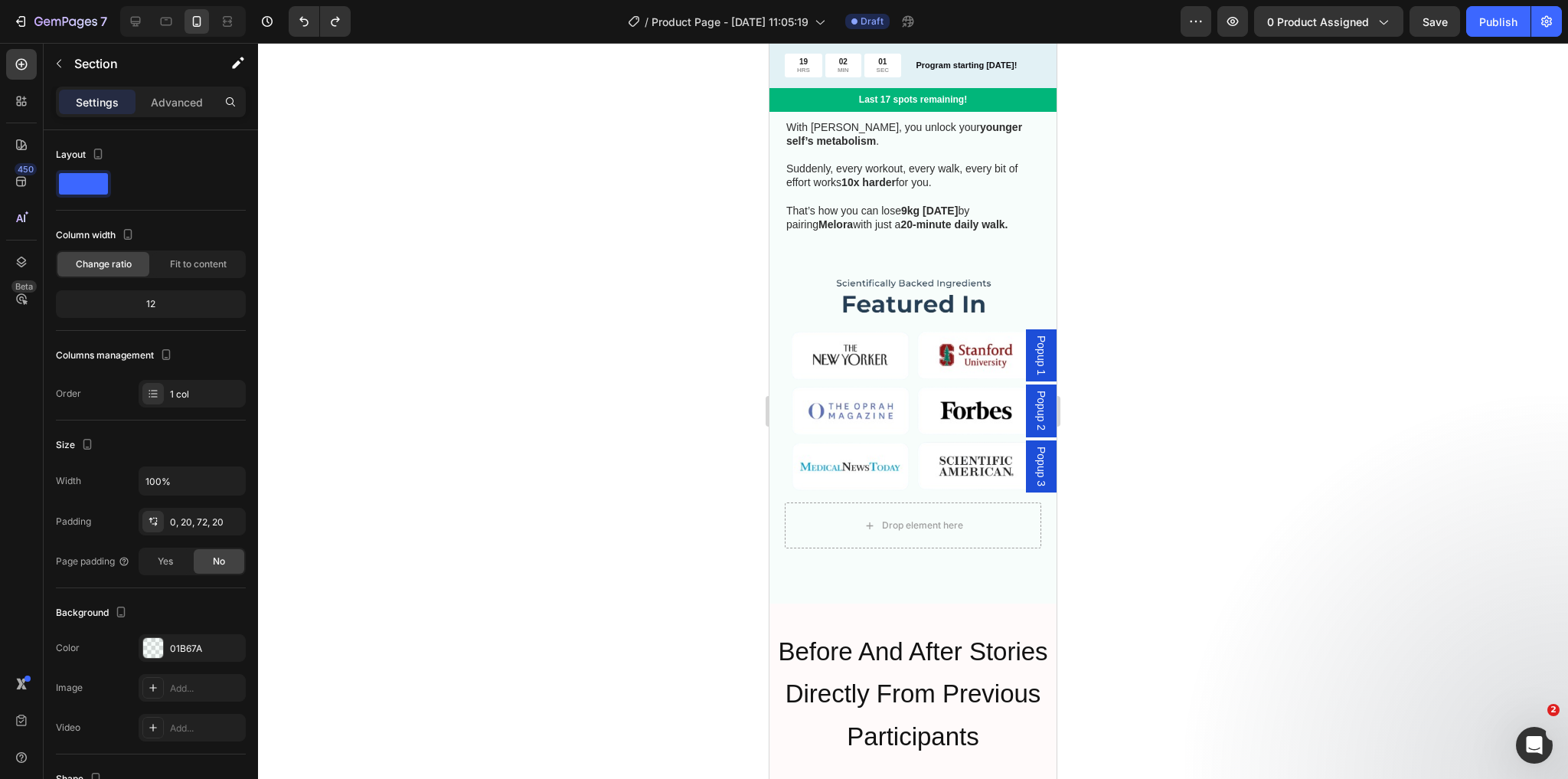
click at [799, 566] on div "How to lose weight after 35? Heading If you’re 35–65 , your body is producing l…" at bounding box center [913, 228] width 287 height 752
click at [857, 553] on div "How to lose weight after 35? Heading If you’re 35–65 , your body is producing l…" at bounding box center [913, 228] width 287 height 752
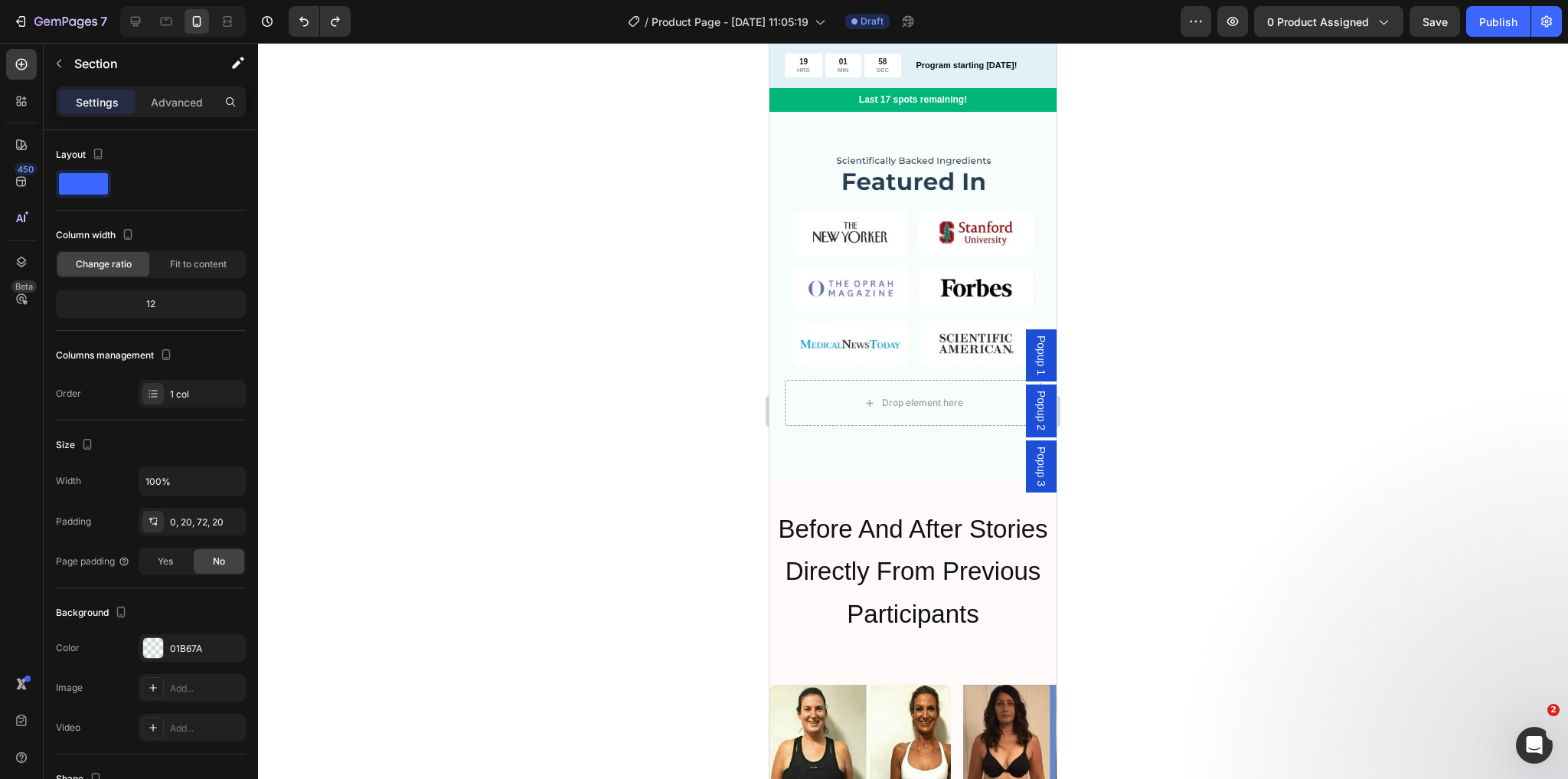
click at [790, 428] on div "How to lose weight after 35? Heading If you’re 35–65 , your body is producing l…" at bounding box center [913, 104] width 287 height 752
click at [781, 353] on div "How to lose weight after 35? Heading If you’re 35–65 , your body is producing l…" at bounding box center [913, 104] width 287 height 752
click at [787, 457] on div "How to lose weight after 35? Heading If you’re 35–65 , your body is producing l…" at bounding box center [913, 104] width 287 height 752
click at [828, 505] on h2 "Before And After Stories Directly From Previous Participants" at bounding box center [913, 570] width 287 height 130
click at [952, 482] on div "Before And After Stories Directly From Previous Participants Heading 0 Section 4" at bounding box center [913, 571] width 287 height 179
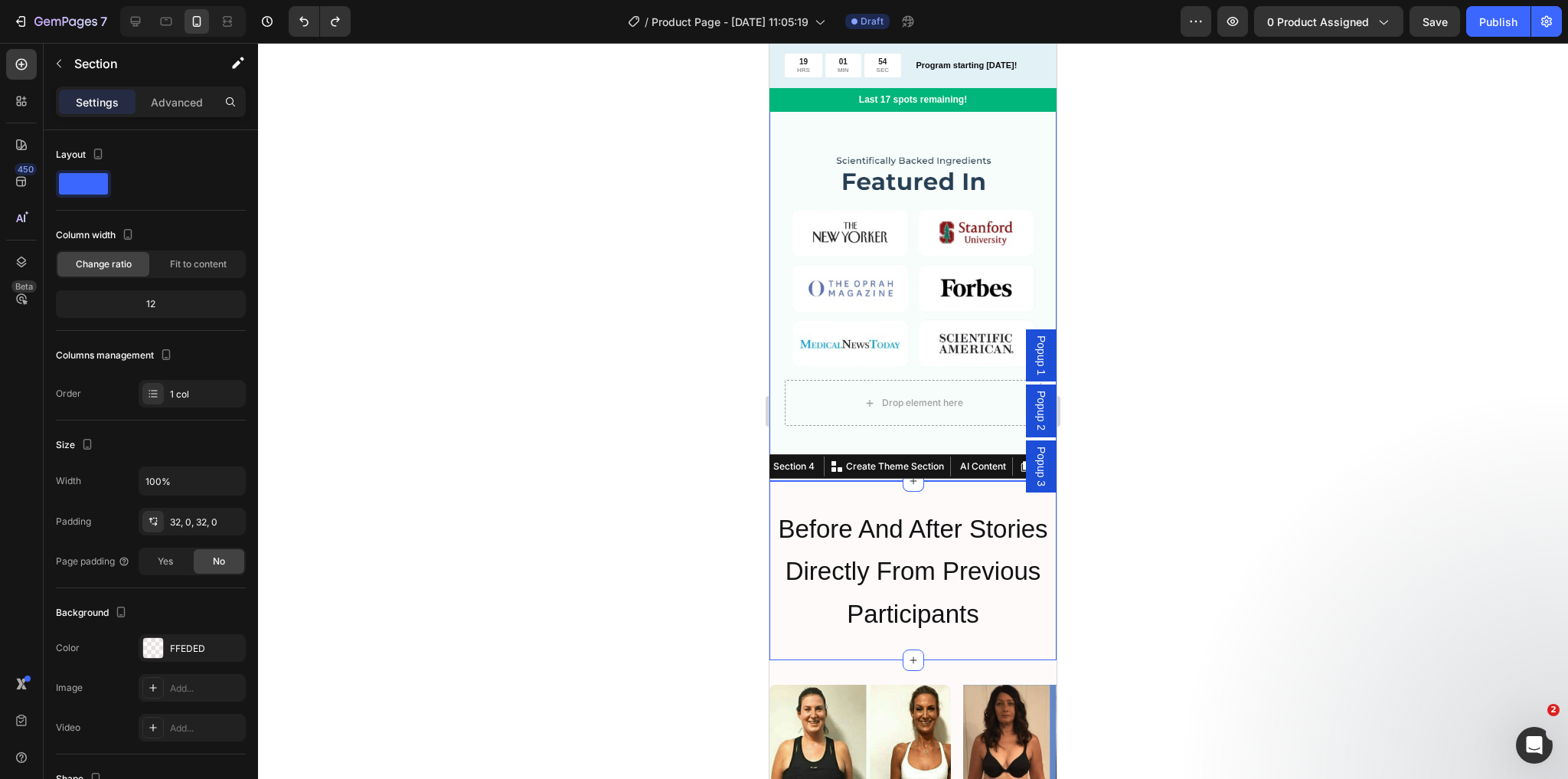
click at [810, 418] on div "How to lose weight after 35? Heading If you’re 35–65 , your body is producing l…" at bounding box center [913, 104] width 287 height 752
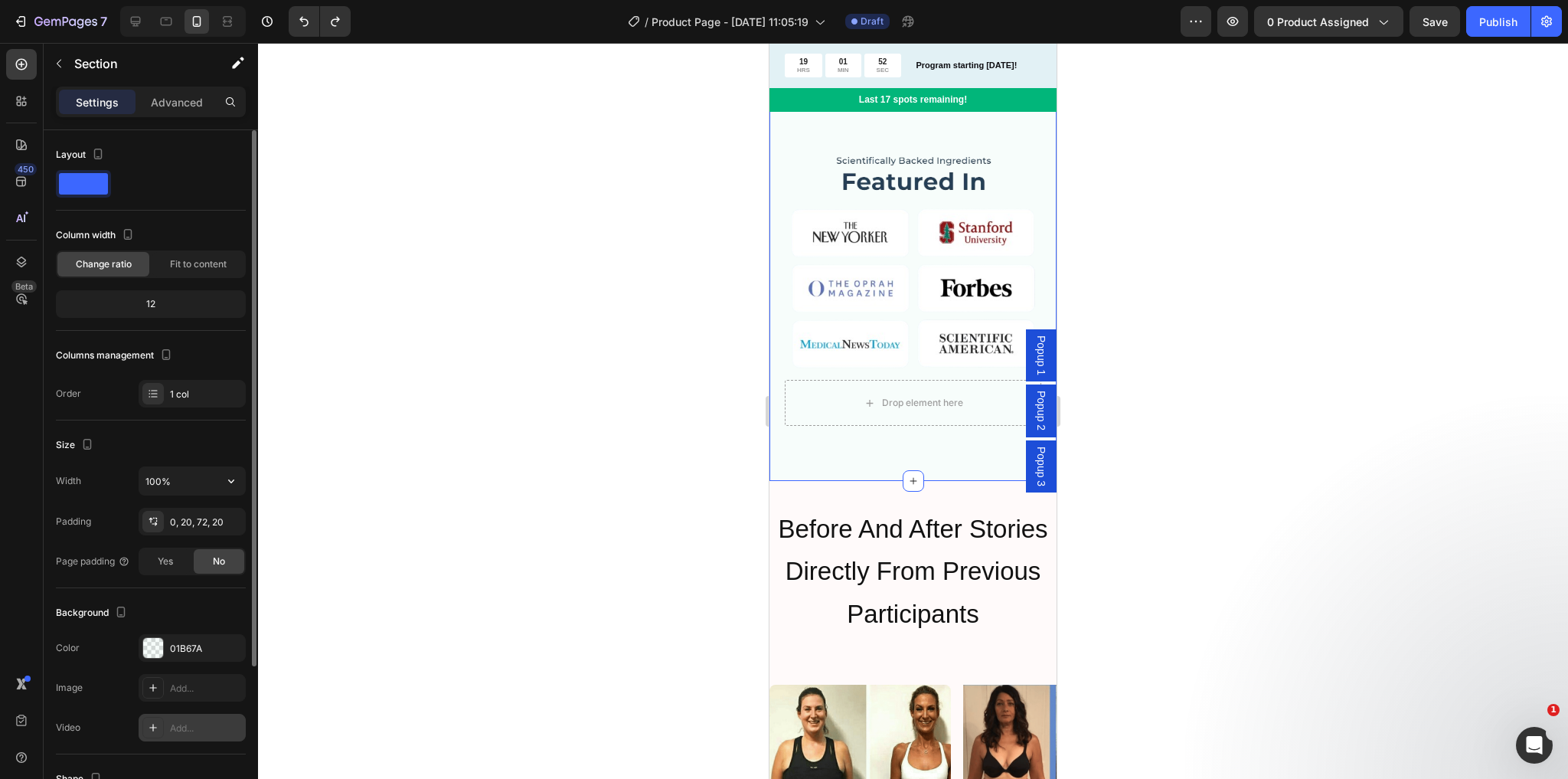
scroll to position [201, 0]
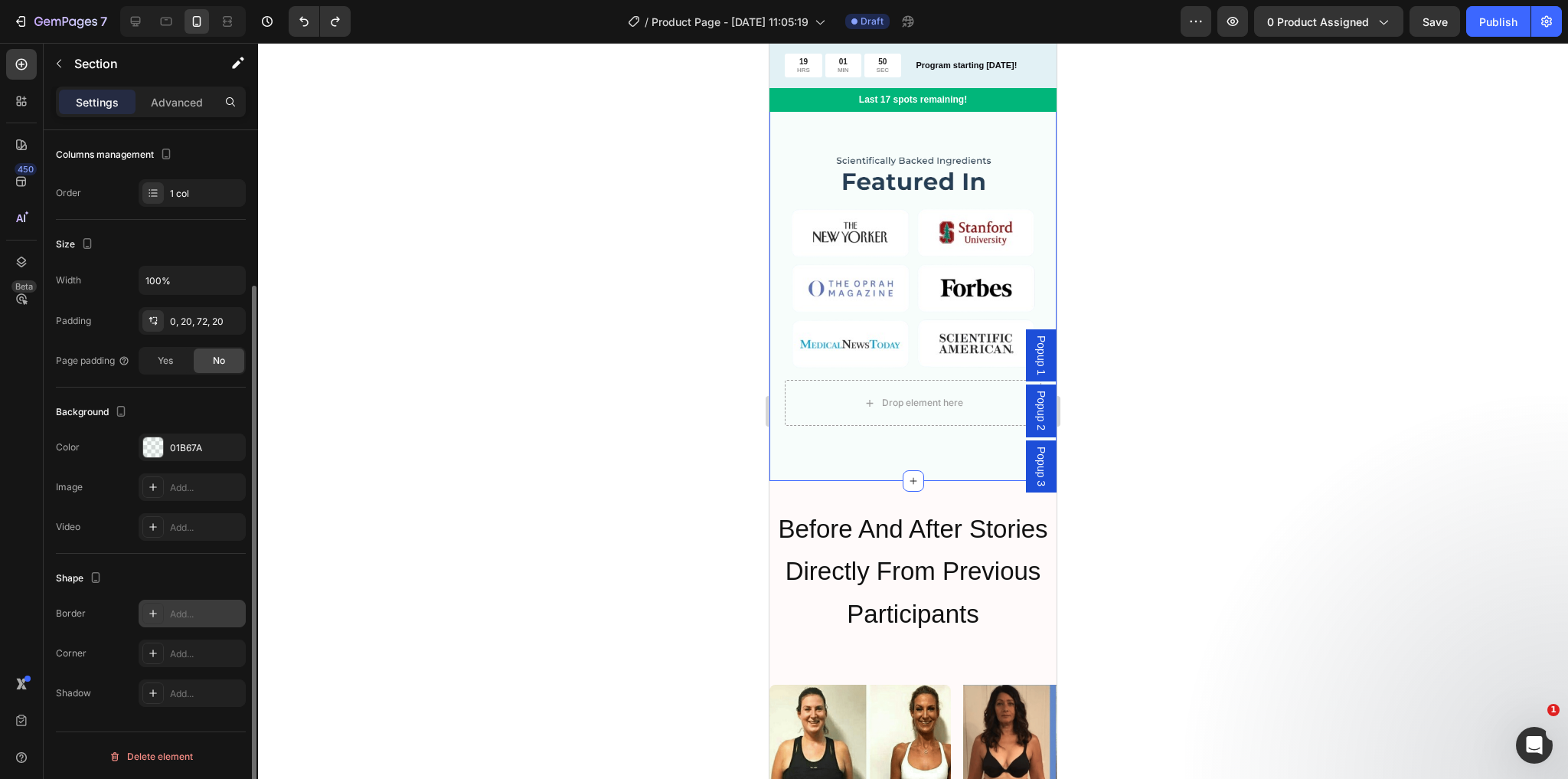
click at [155, 608] on icon at bounding box center [153, 614] width 12 height 12
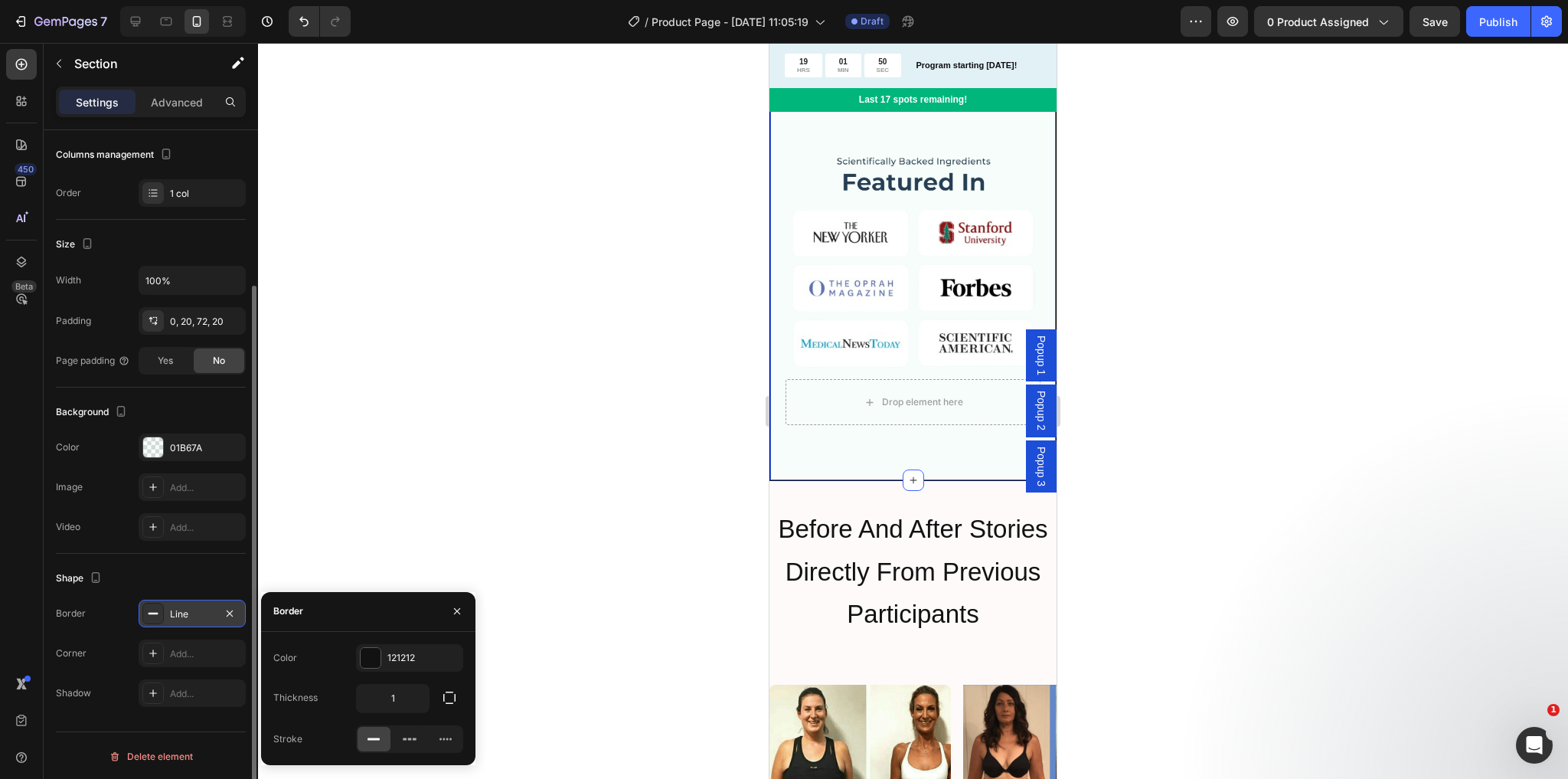
scroll to position [1410, 0]
click at [865, 536] on span "Before And After Stories Directly From Previous Participants" at bounding box center [912, 571] width 269 height 113
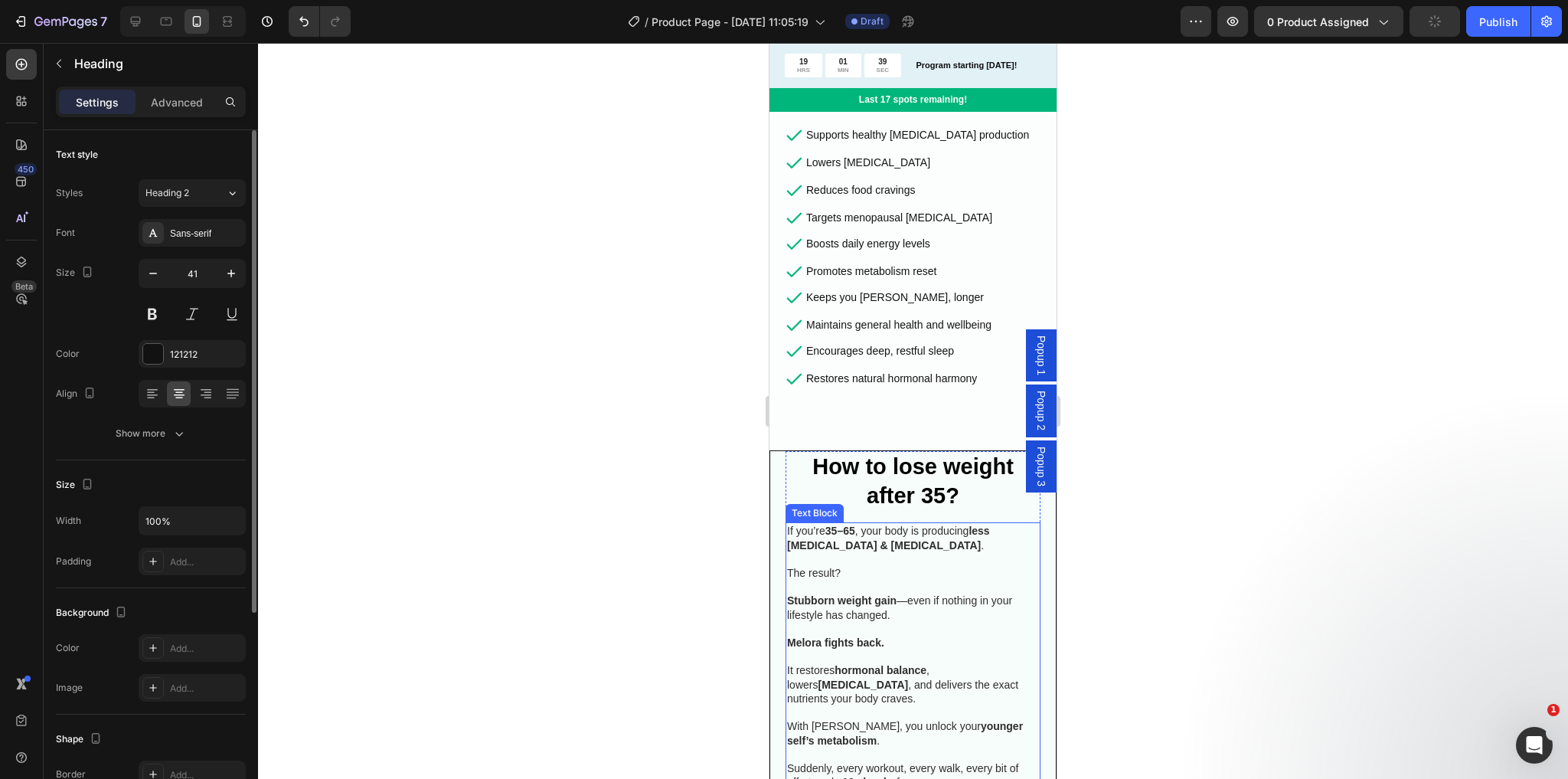
scroll to position [613, 0]
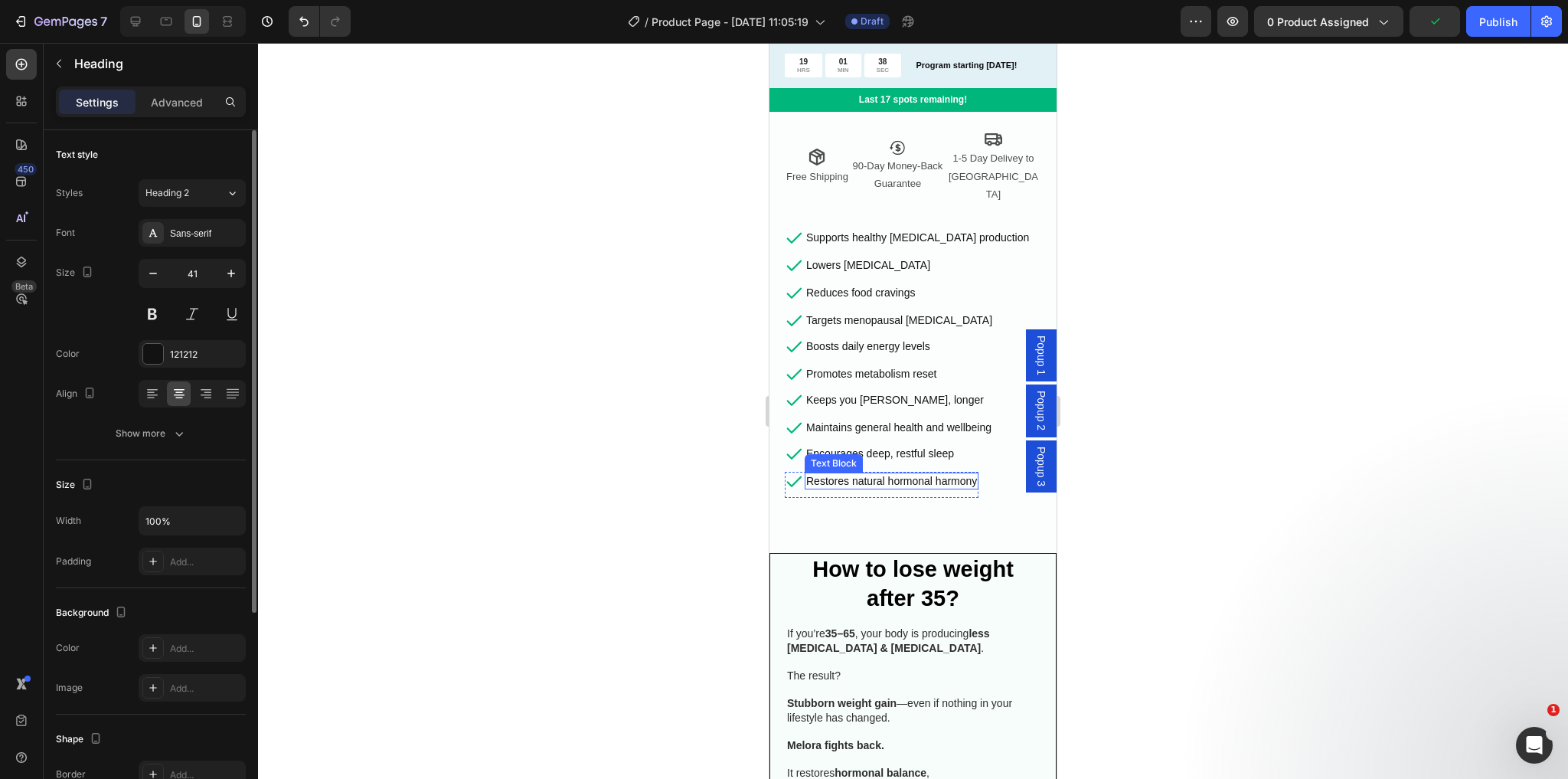
click at [964, 472] on div "Restores natural hormonal harmony Text Block" at bounding box center [891, 485] width 174 height 26
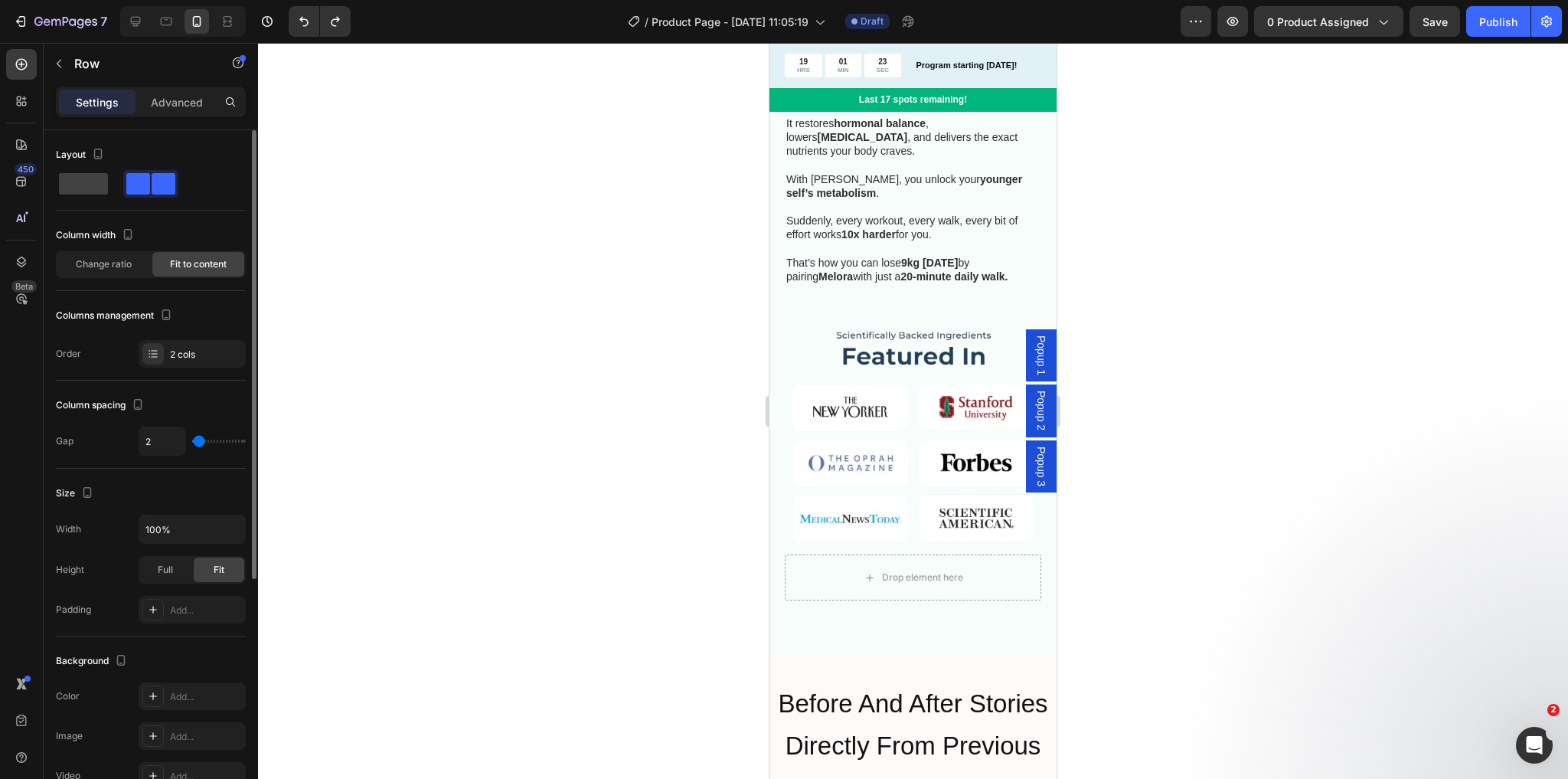
scroll to position [1410, 0]
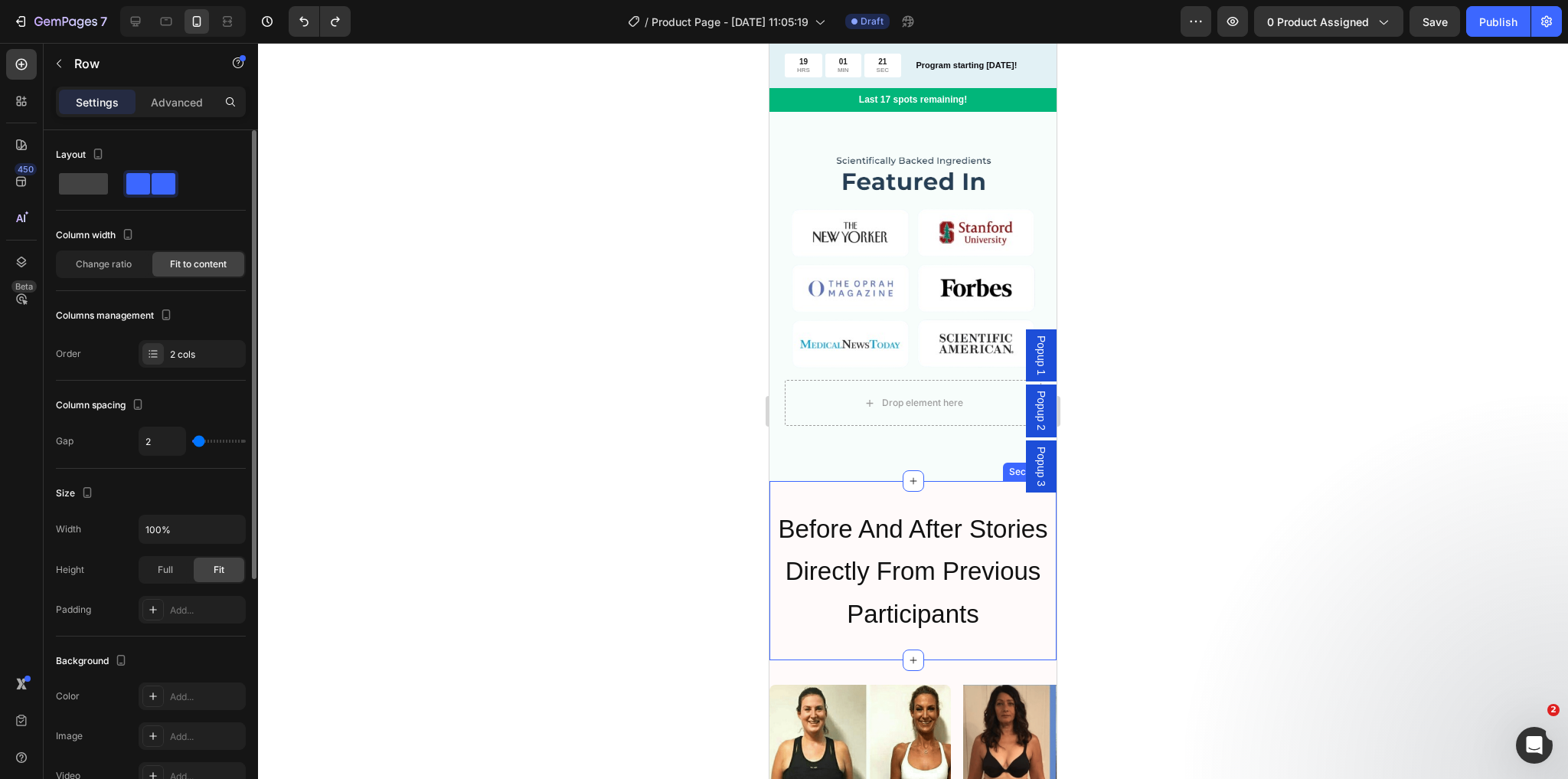
click at [850, 482] on div "Before And After Stories Directly From Previous Participants Heading Section 4" at bounding box center [913, 571] width 287 height 179
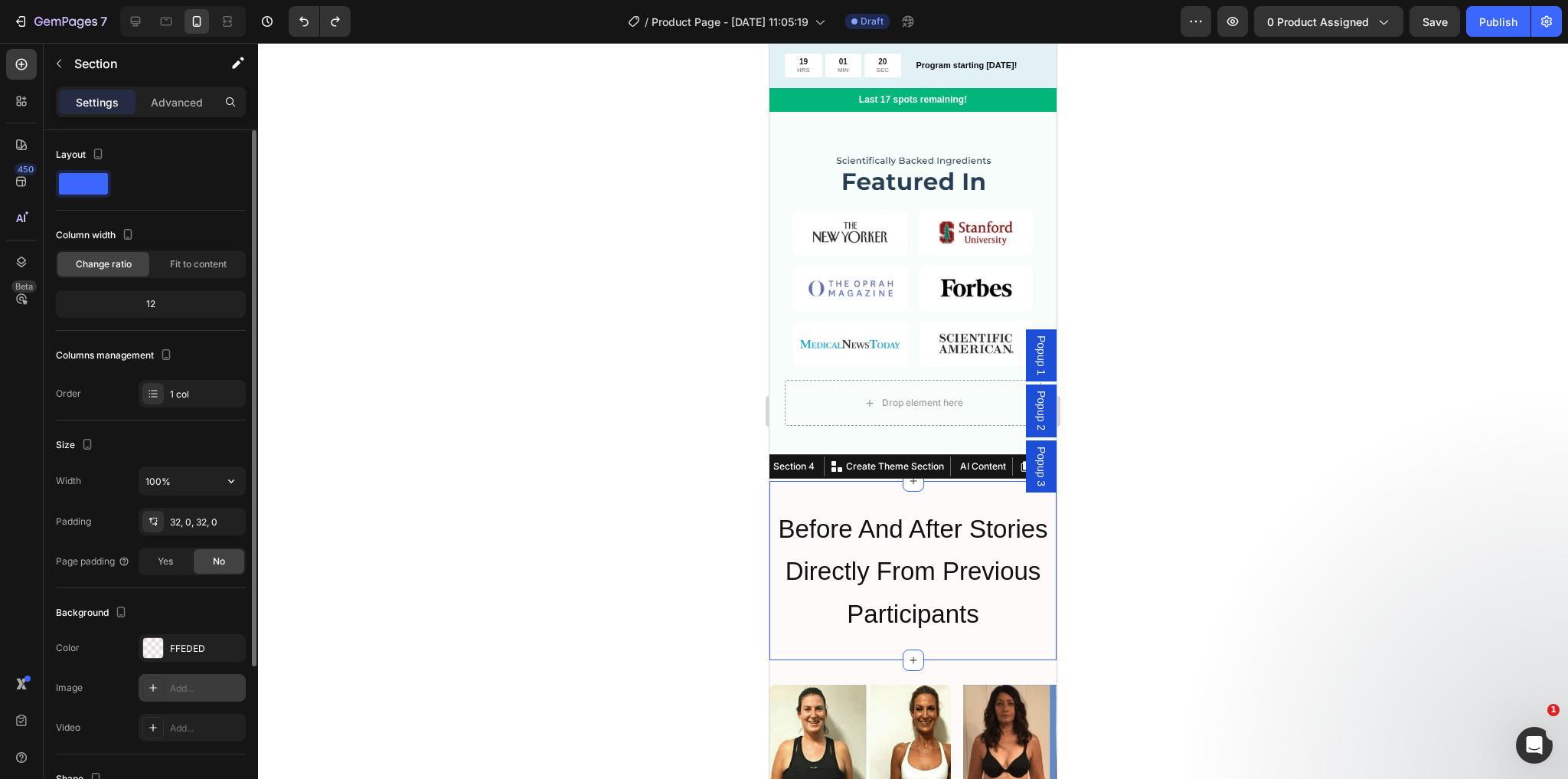
scroll to position [201, 0]
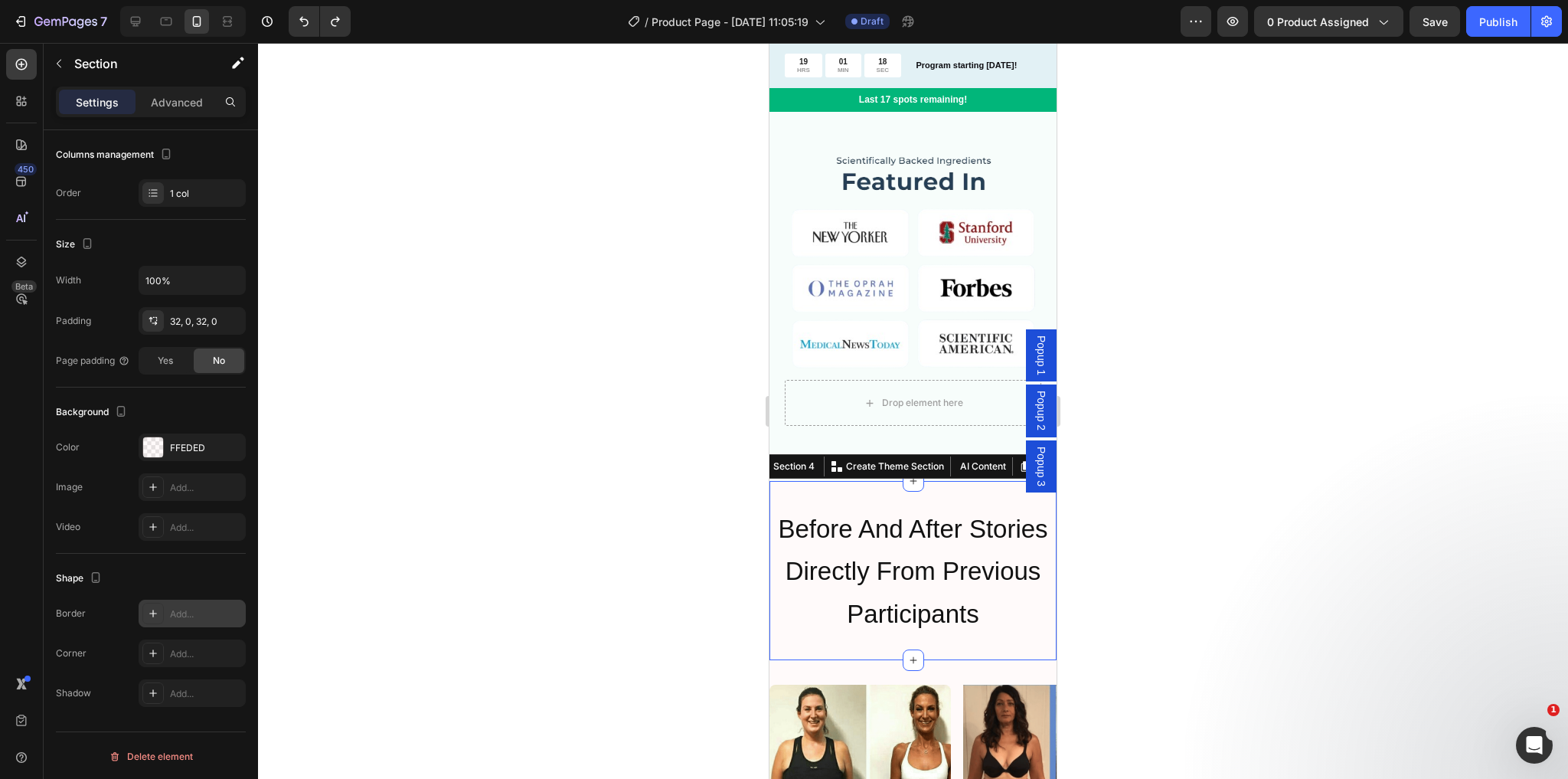
click at [149, 608] on icon at bounding box center [153, 614] width 12 height 12
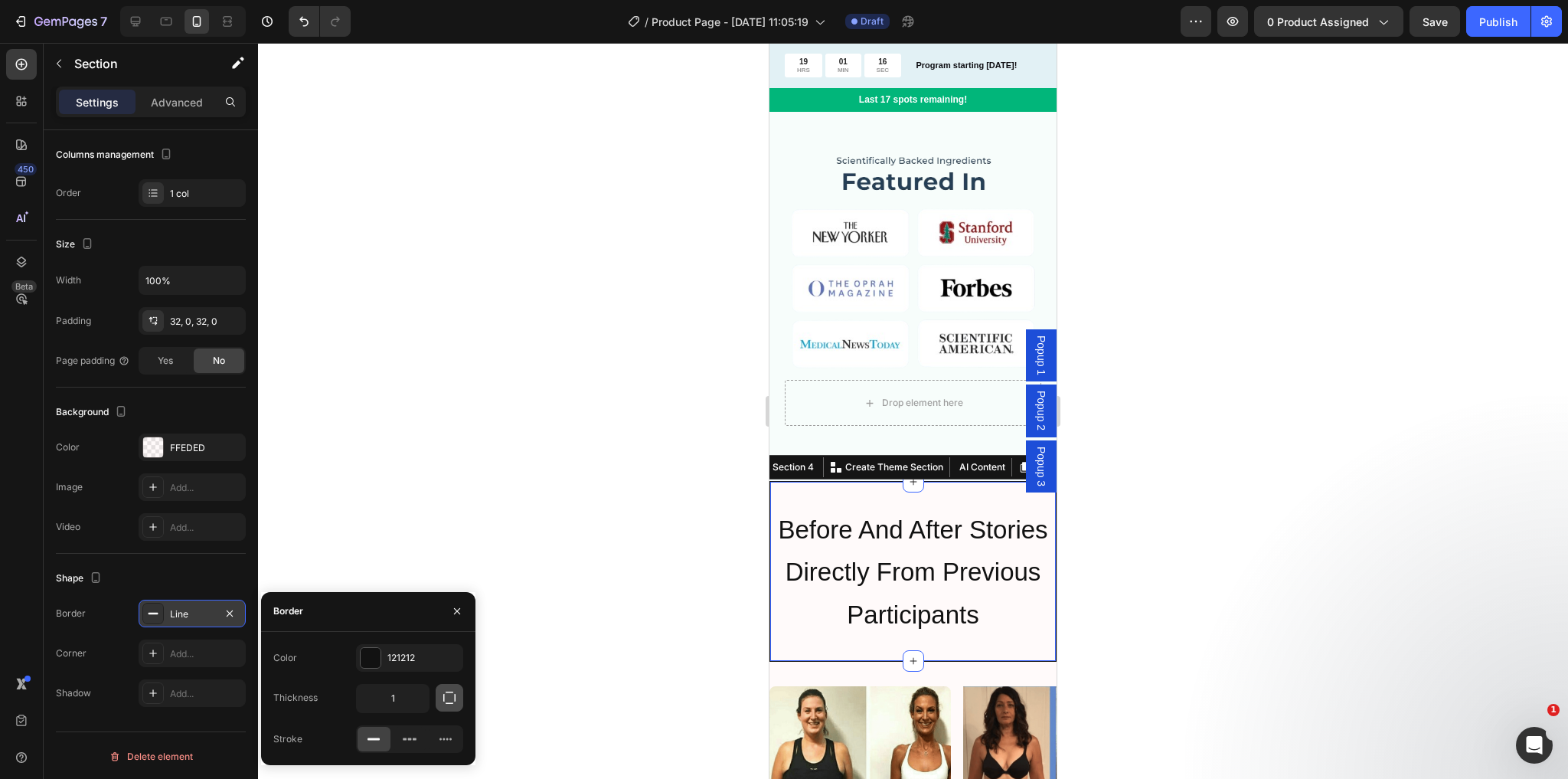
click at [447, 699] on icon "button" at bounding box center [448, 697] width 15 height 15
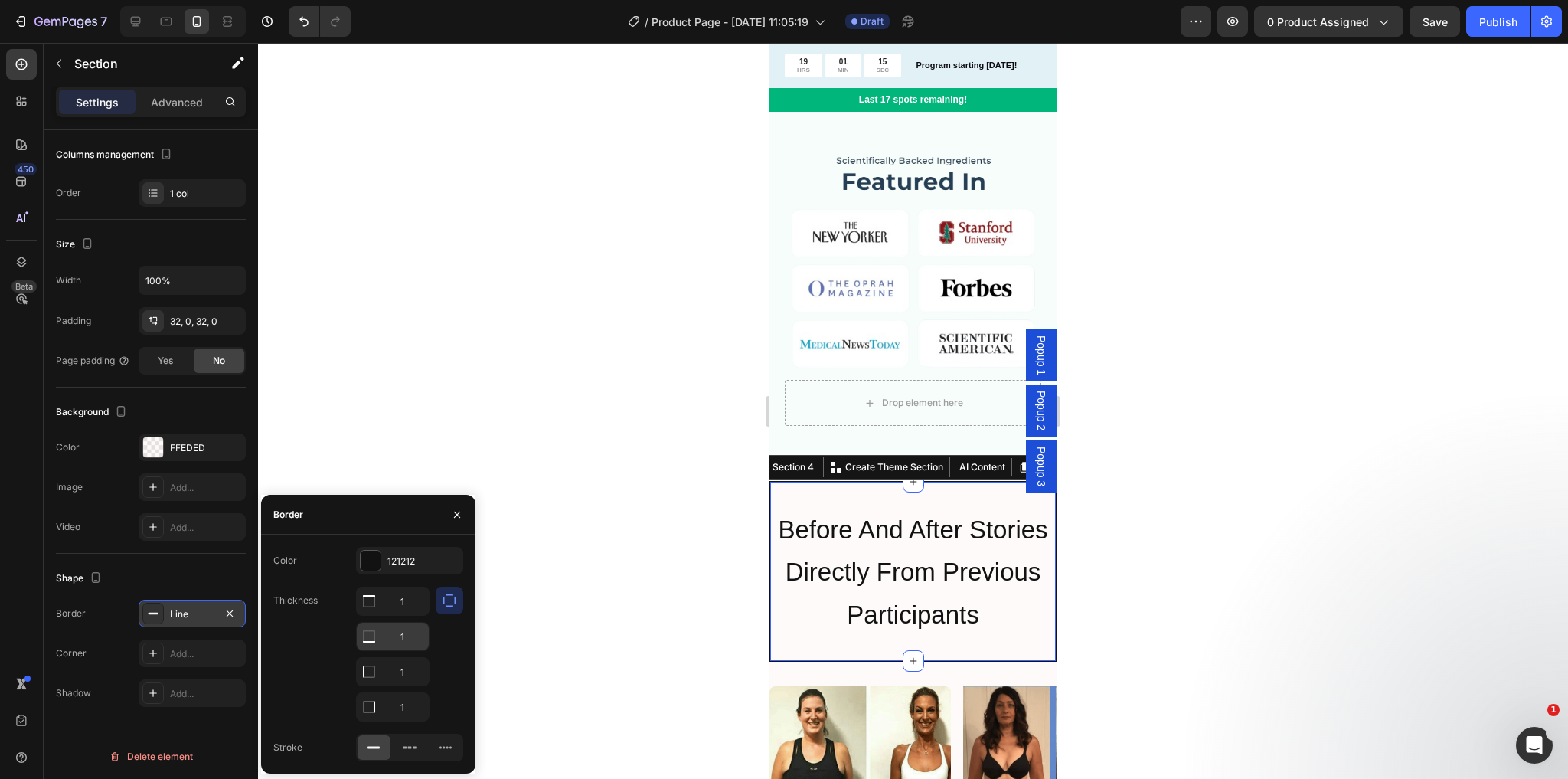
click at [402, 615] on input "1" at bounding box center [393, 602] width 72 height 28
click at [400, 615] on input "1" at bounding box center [393, 602] width 72 height 28
type input "0"
click at [405, 615] on input "1" at bounding box center [393, 602] width 72 height 28
click at [403, 705] on input "1" at bounding box center [393, 707] width 72 height 28
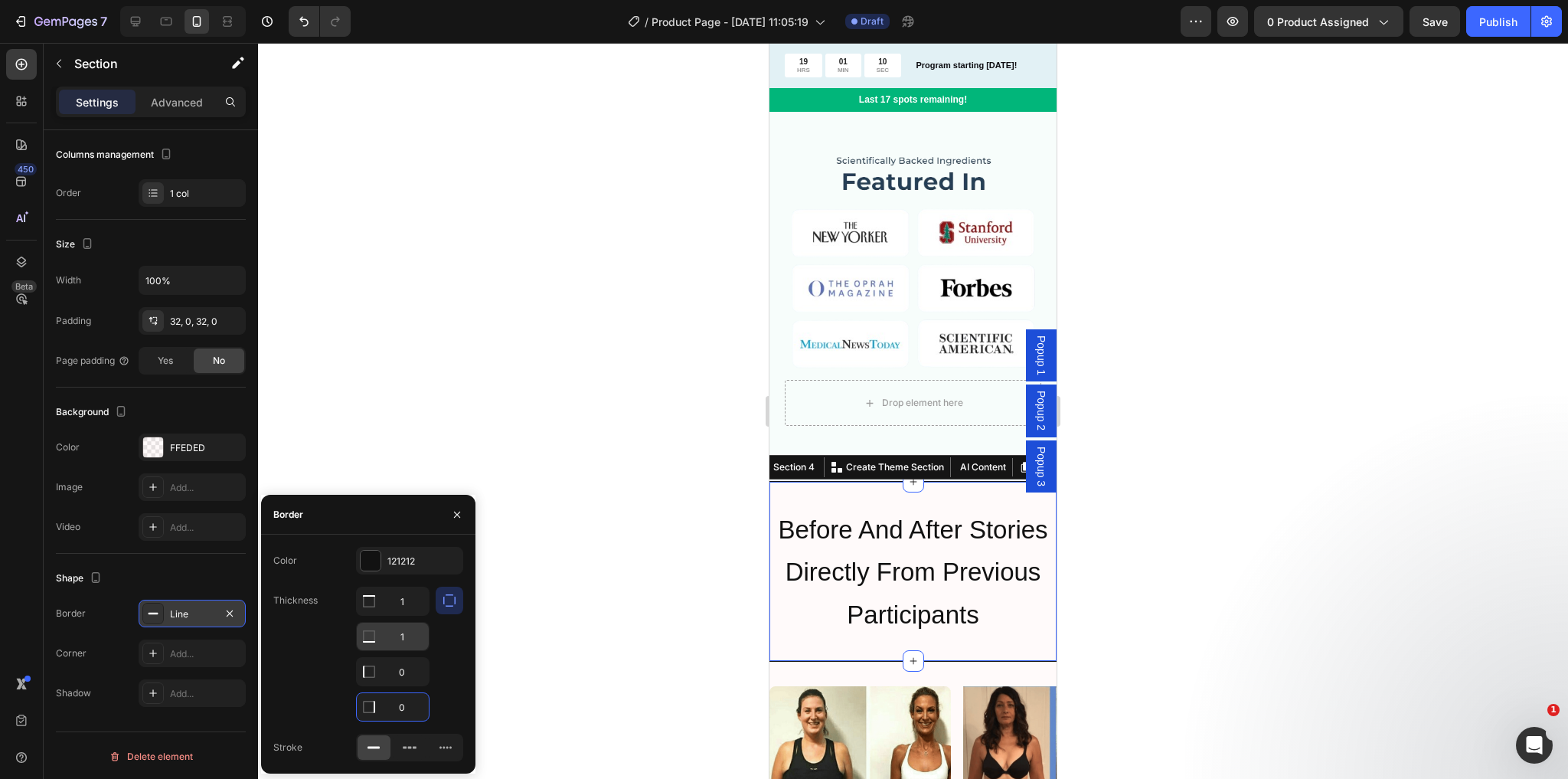
type input "0"
click at [402, 615] on input "1" at bounding box center [393, 602] width 72 height 28
type input "0"
click at [842, 600] on span "Before And After Stories Directly From Previous Participants" at bounding box center [912, 572] width 269 height 113
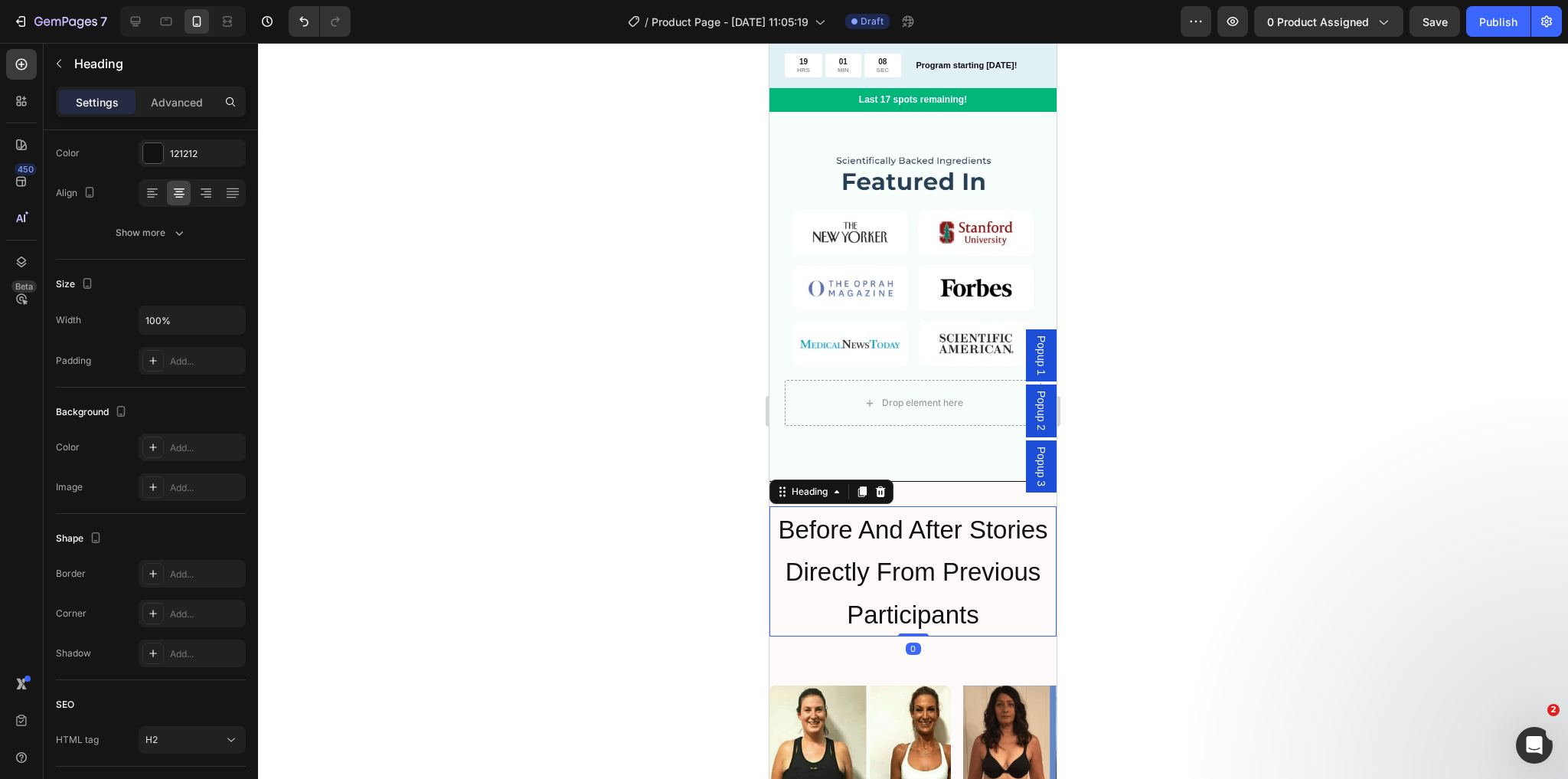
scroll to position [0, 0]
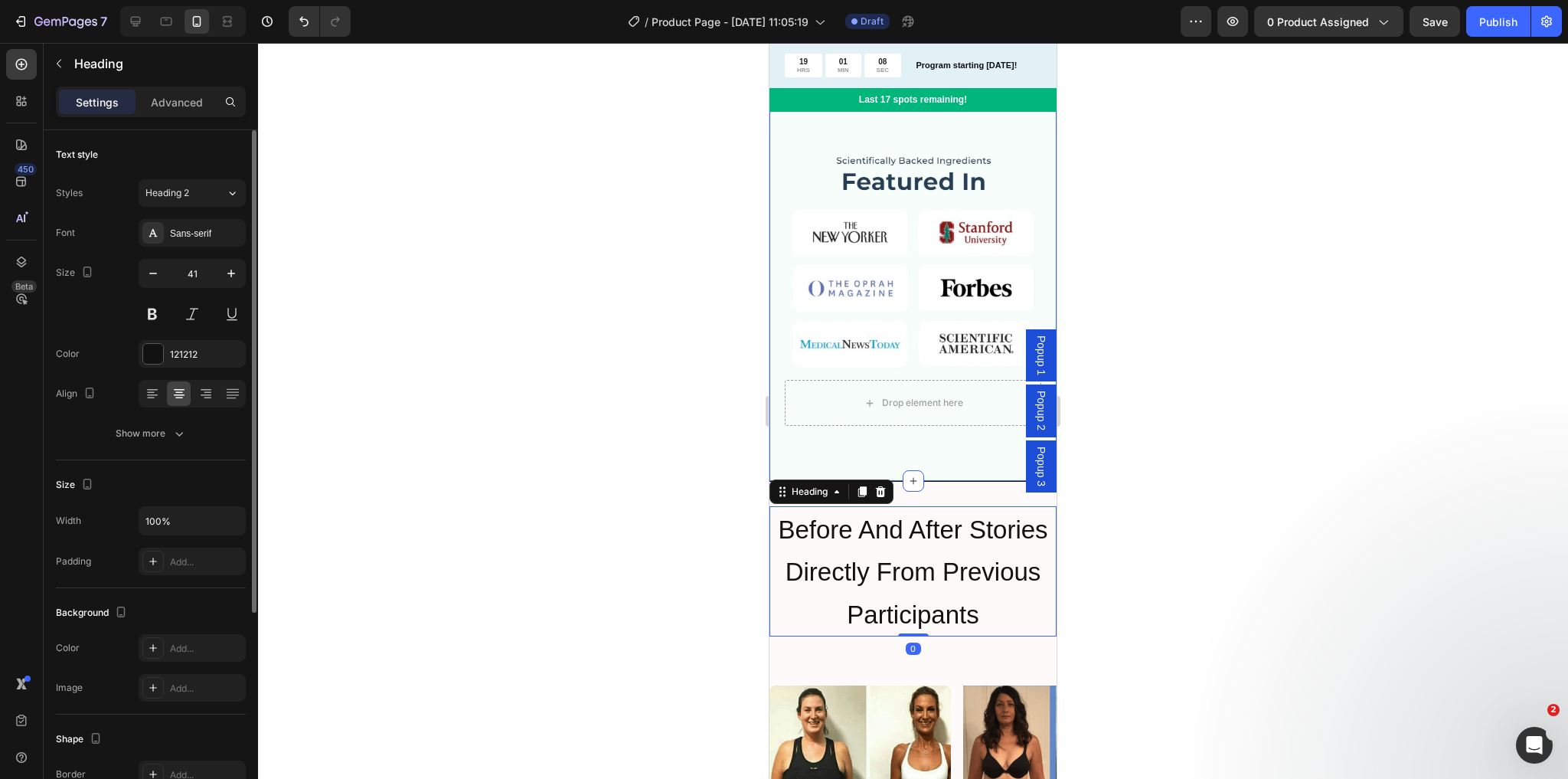
click at [857, 395] on div "Drop element here" at bounding box center [913, 403] width 257 height 46
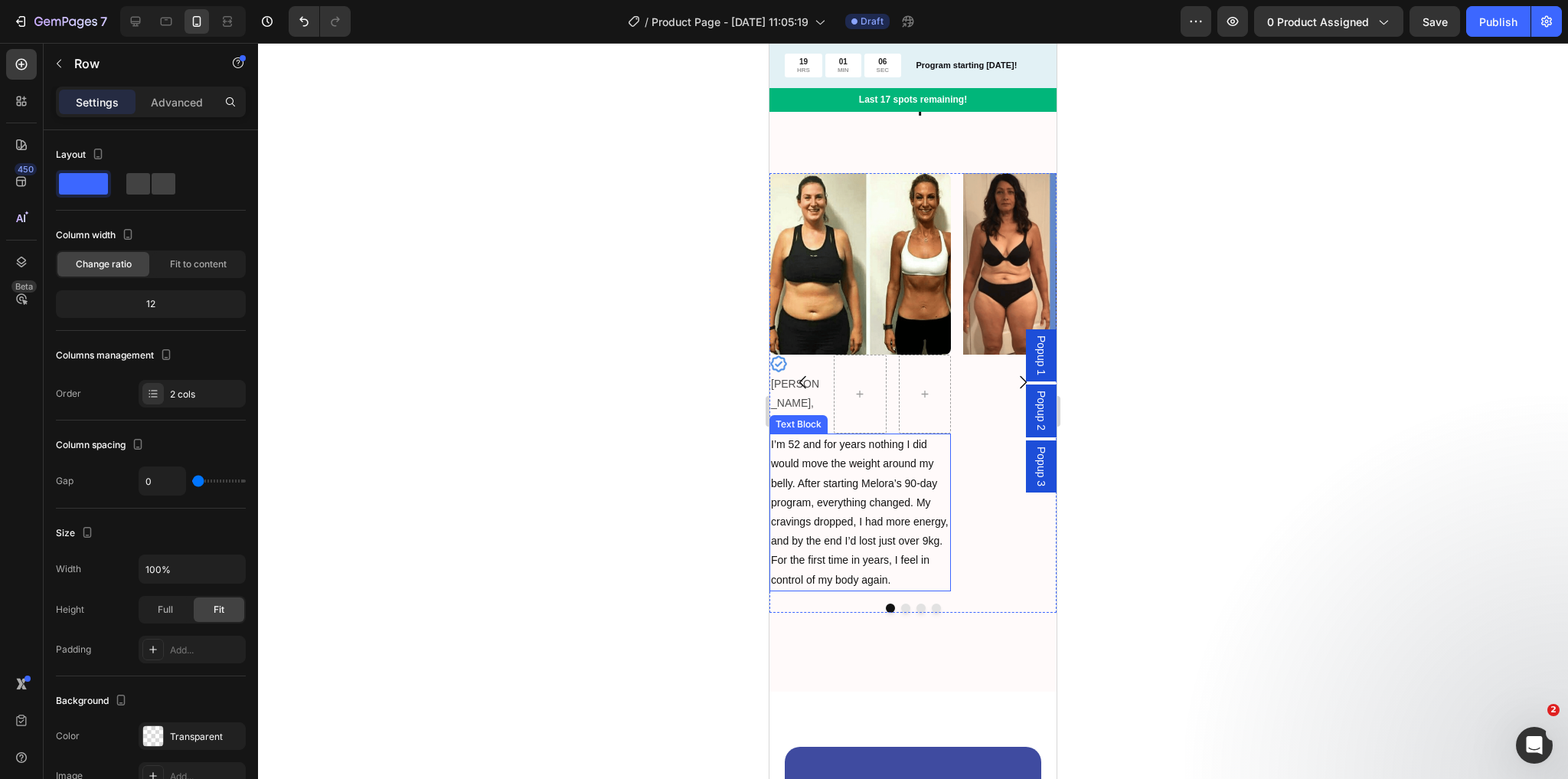
scroll to position [2084, 0]
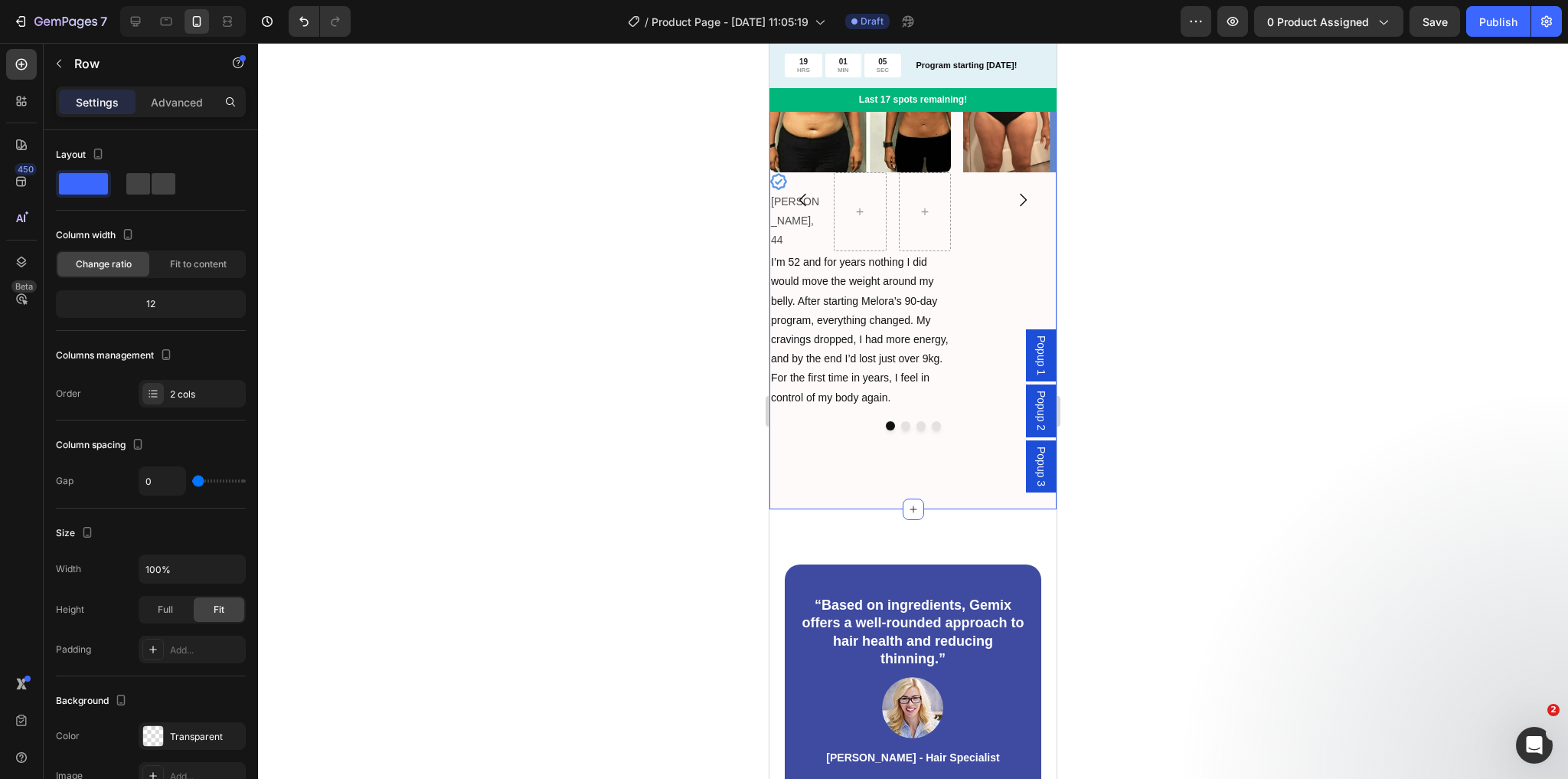
click at [851, 459] on div "Image Icon [PERSON_NAME], 44 Text Block Row I’m 52 and for years nothing I did …" at bounding box center [913, 238] width 287 height 543
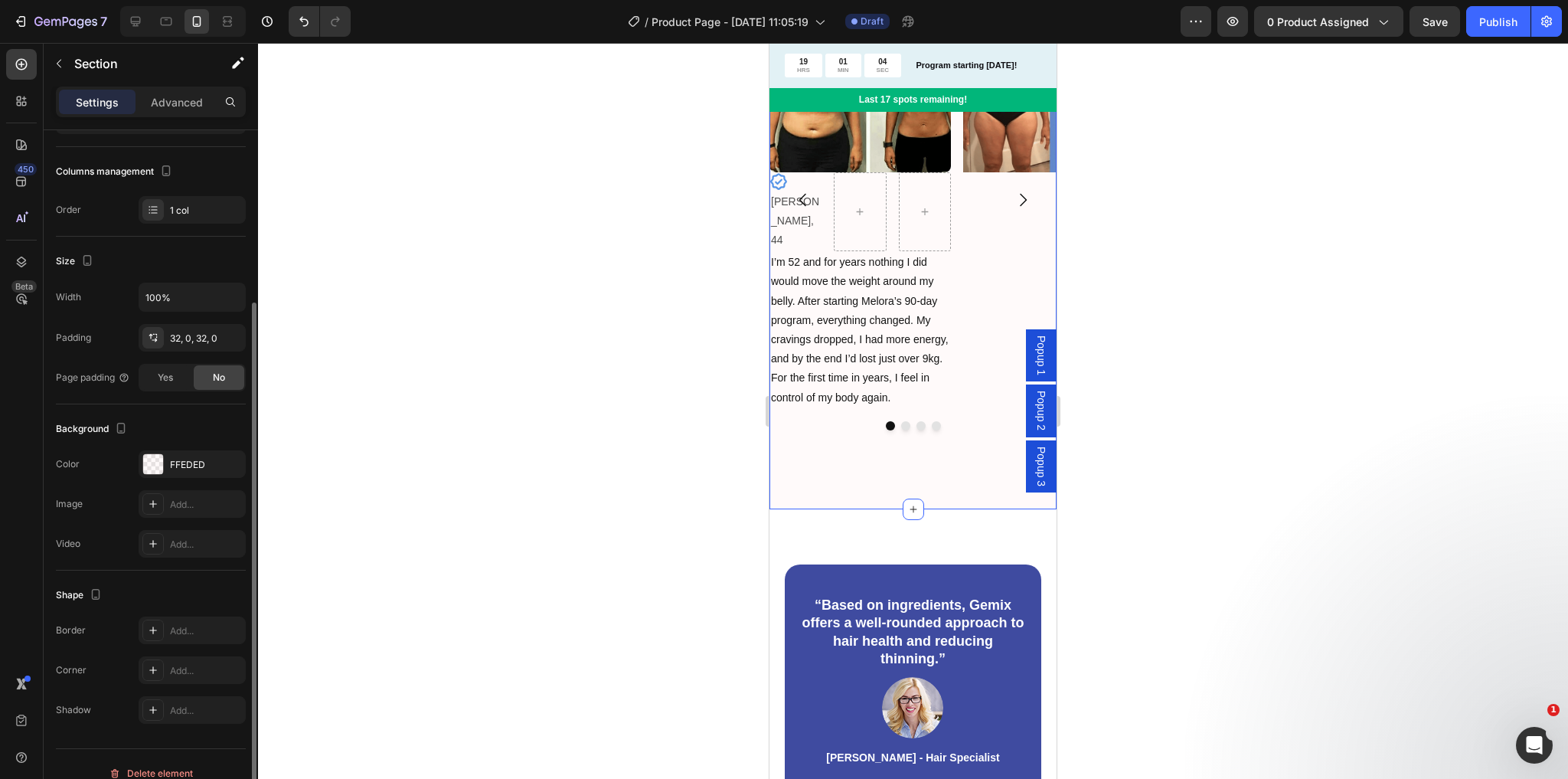
scroll to position [201, 0]
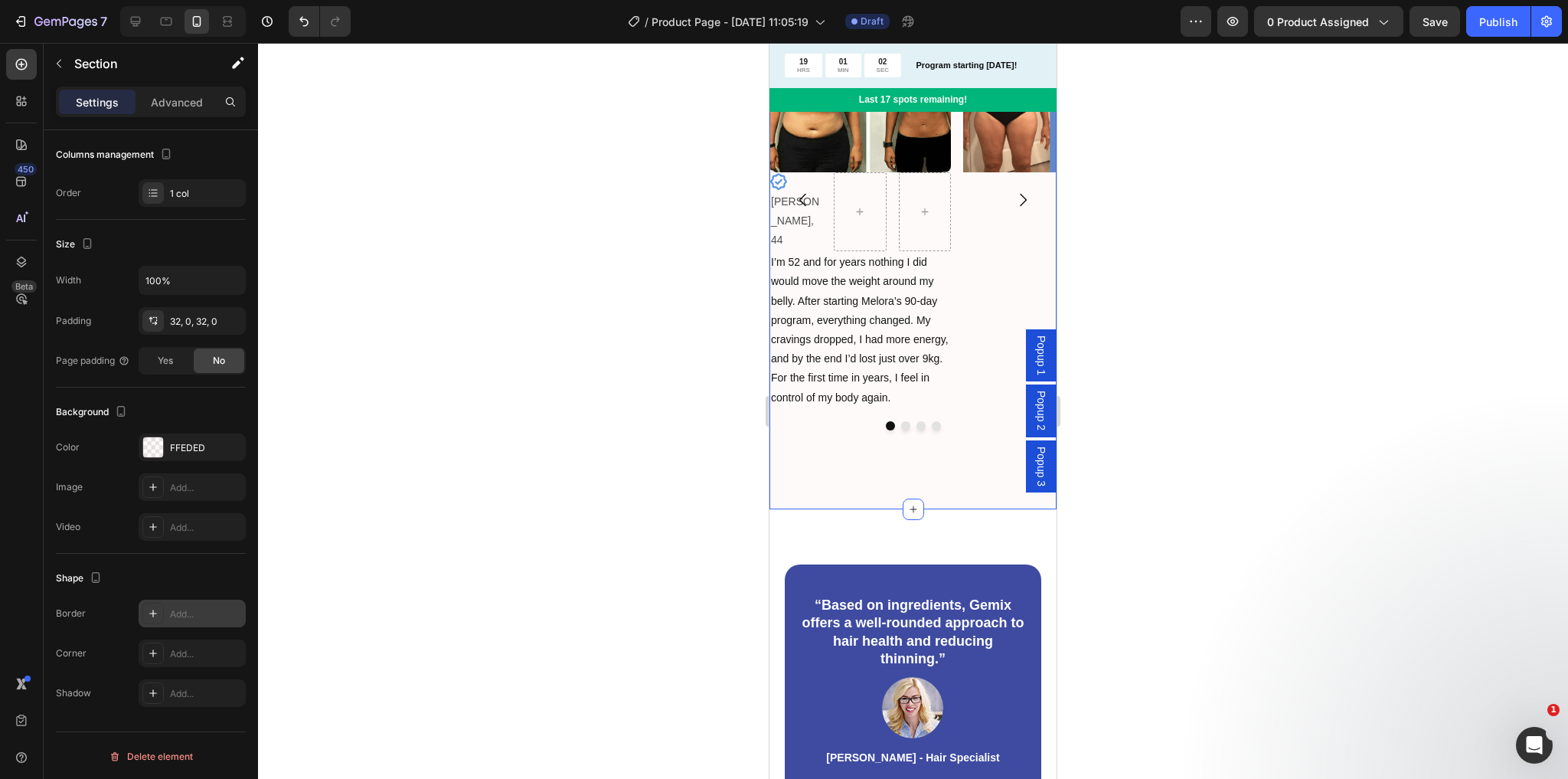
click at [158, 613] on icon at bounding box center [153, 614] width 12 height 12
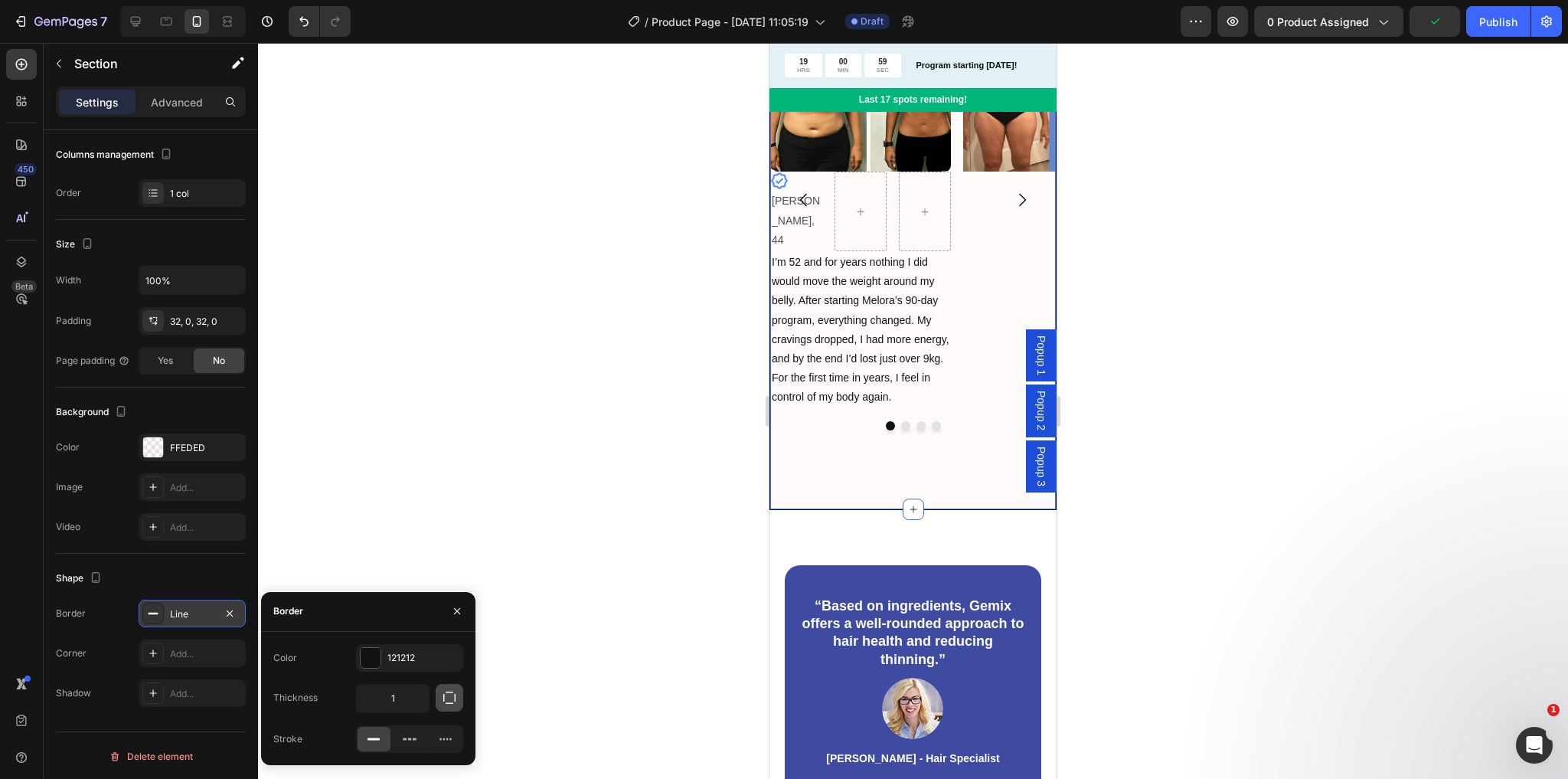
click at [446, 696] on icon "button" at bounding box center [448, 697] width 15 height 15
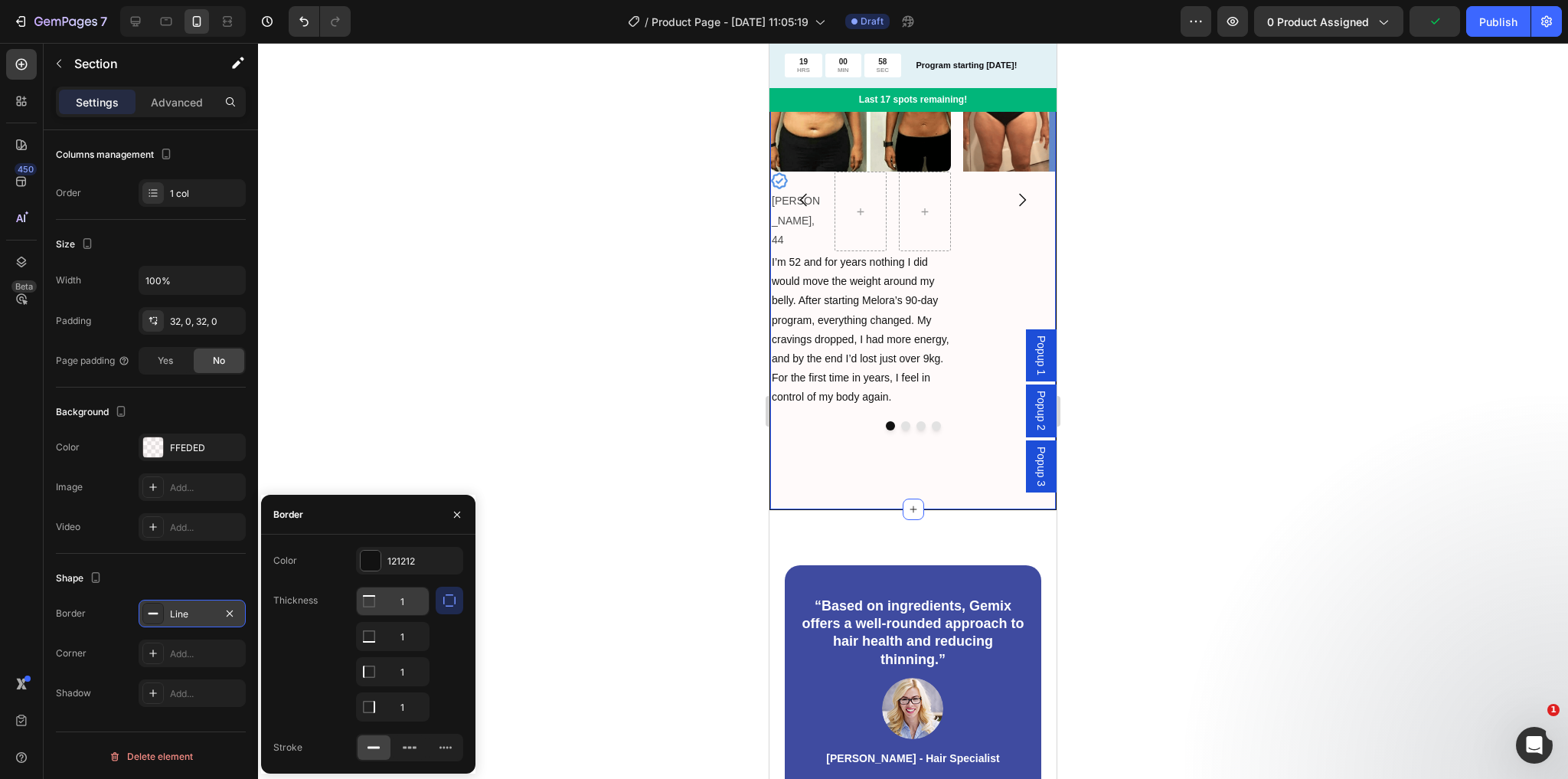
click at [372, 602] on icon at bounding box center [368, 601] width 15 height 15
click at [368, 598] on icon at bounding box center [368, 601] width 15 height 15
click at [401, 603] on input "1" at bounding box center [393, 602] width 72 height 28
type input "0"
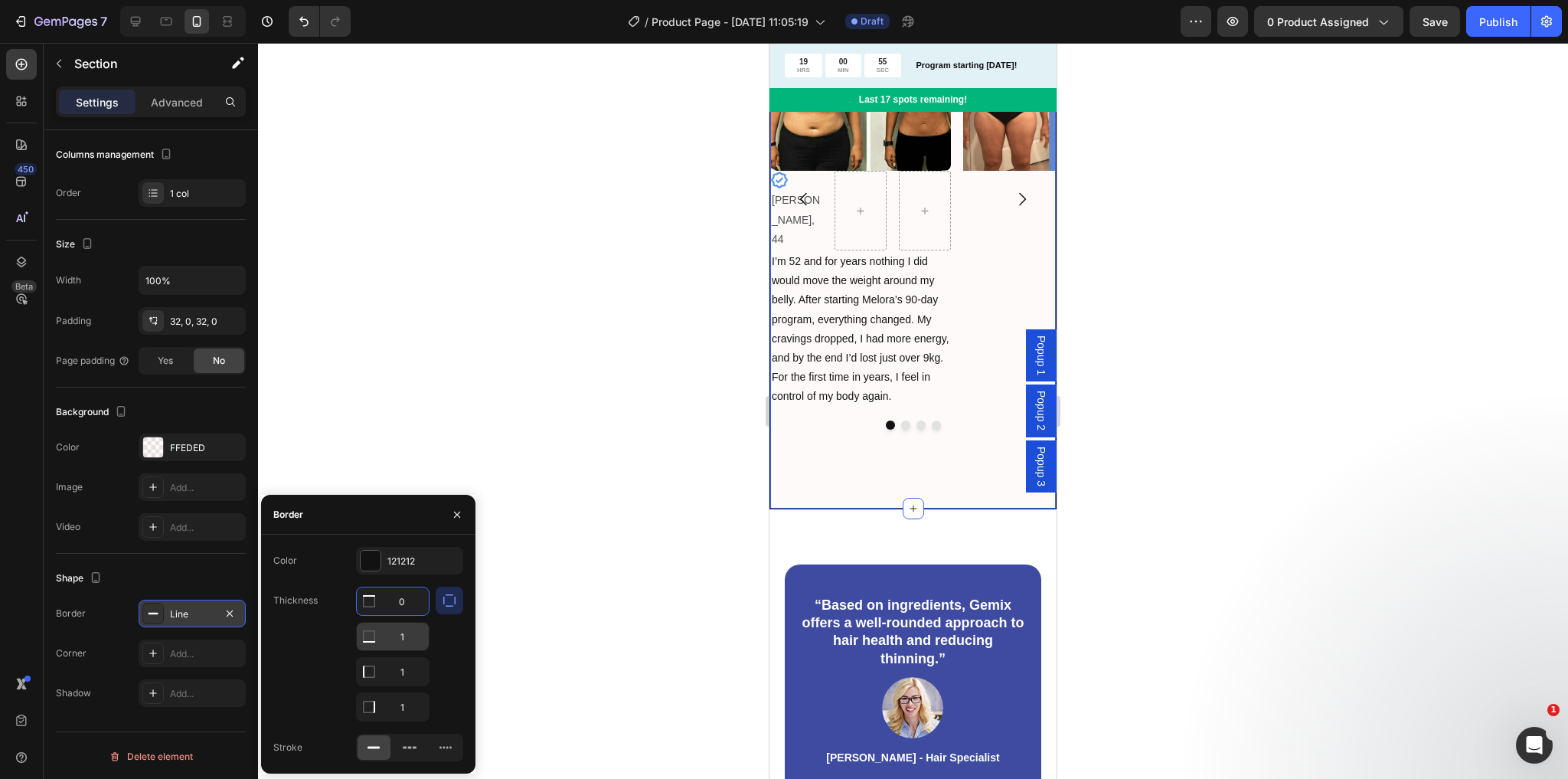
click at [405, 635] on input "1" at bounding box center [393, 637] width 72 height 28
type input "0"
click at [404, 615] on input "1" at bounding box center [393, 602] width 72 height 28
type input "0"
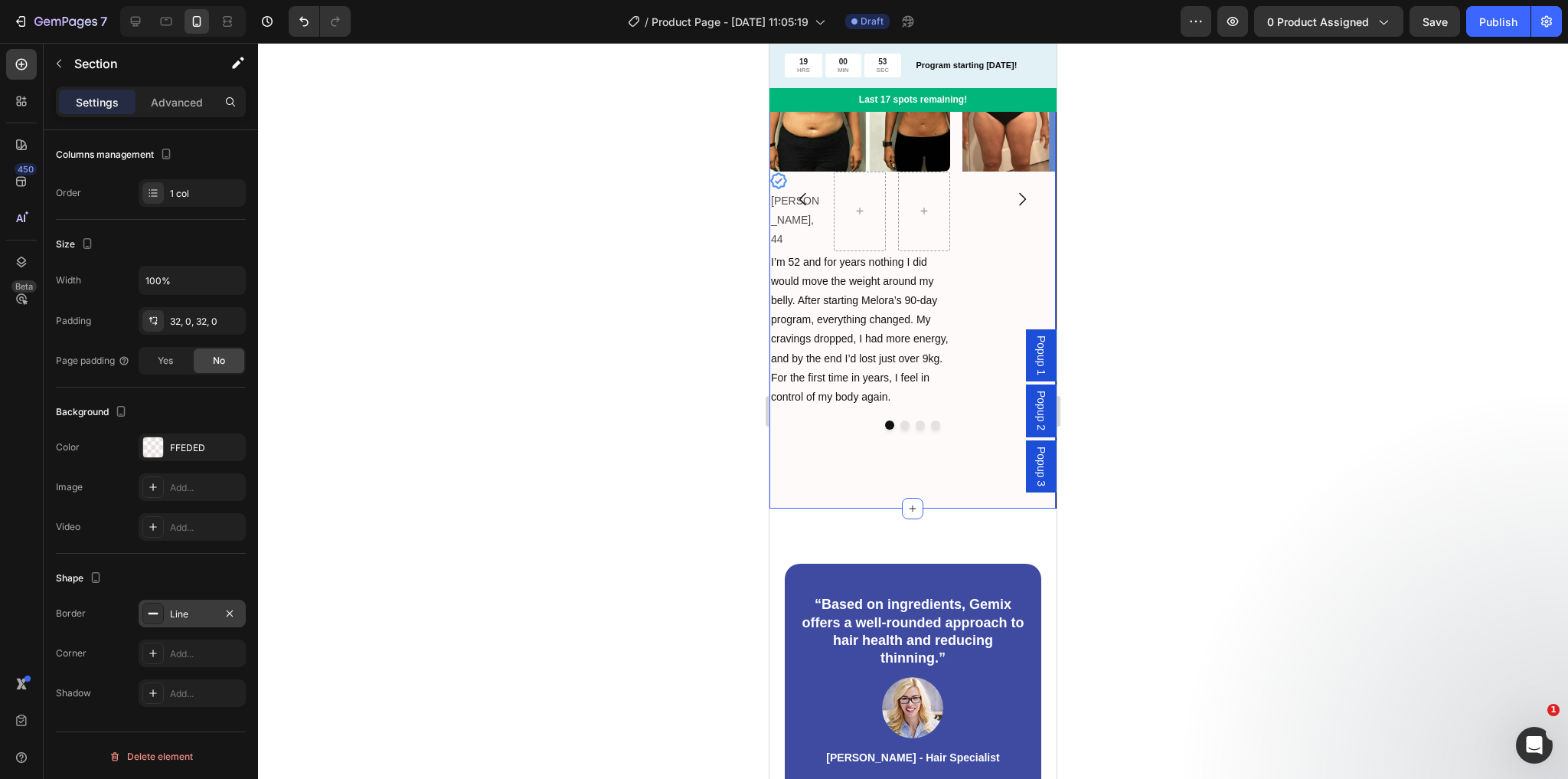
click at [707, 460] on div at bounding box center [914, 411] width 1310 height 736
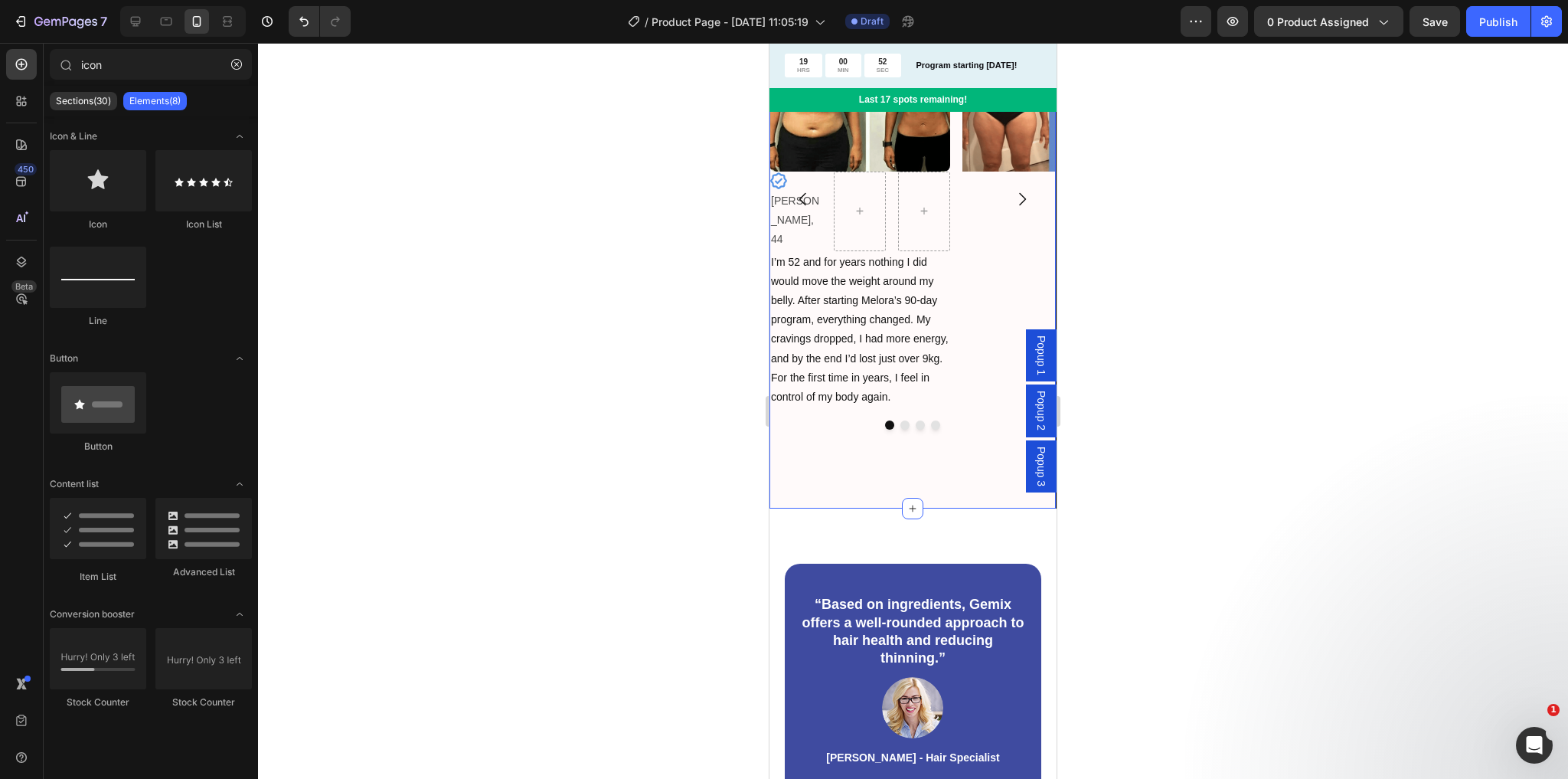
click at [834, 411] on div "Image Icon [PERSON_NAME], 44 Text Block Row I’m 52 and for years nothing I did …" at bounding box center [913, 238] width 286 height 494
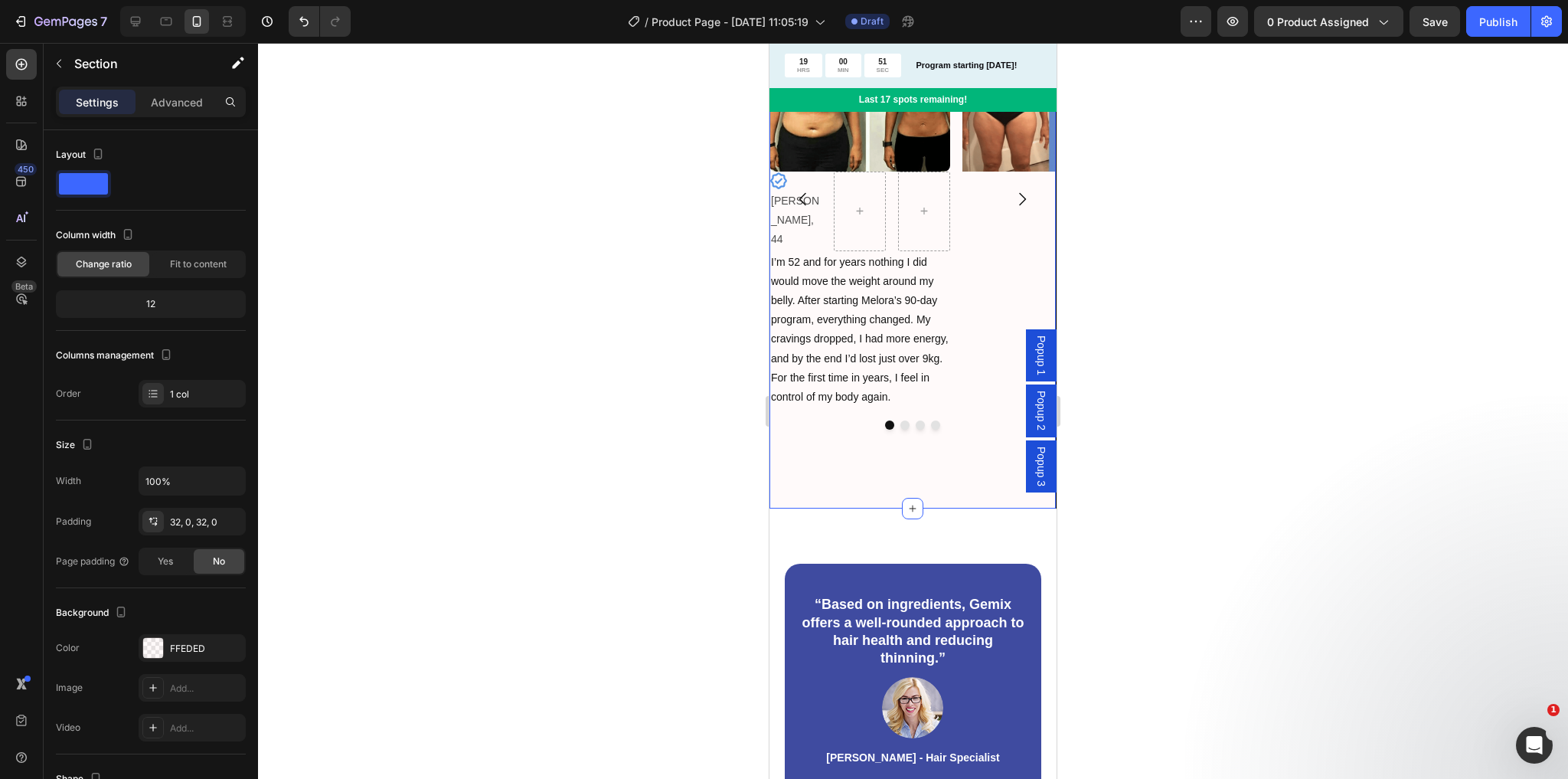
click at [652, 365] on div at bounding box center [914, 411] width 1310 height 736
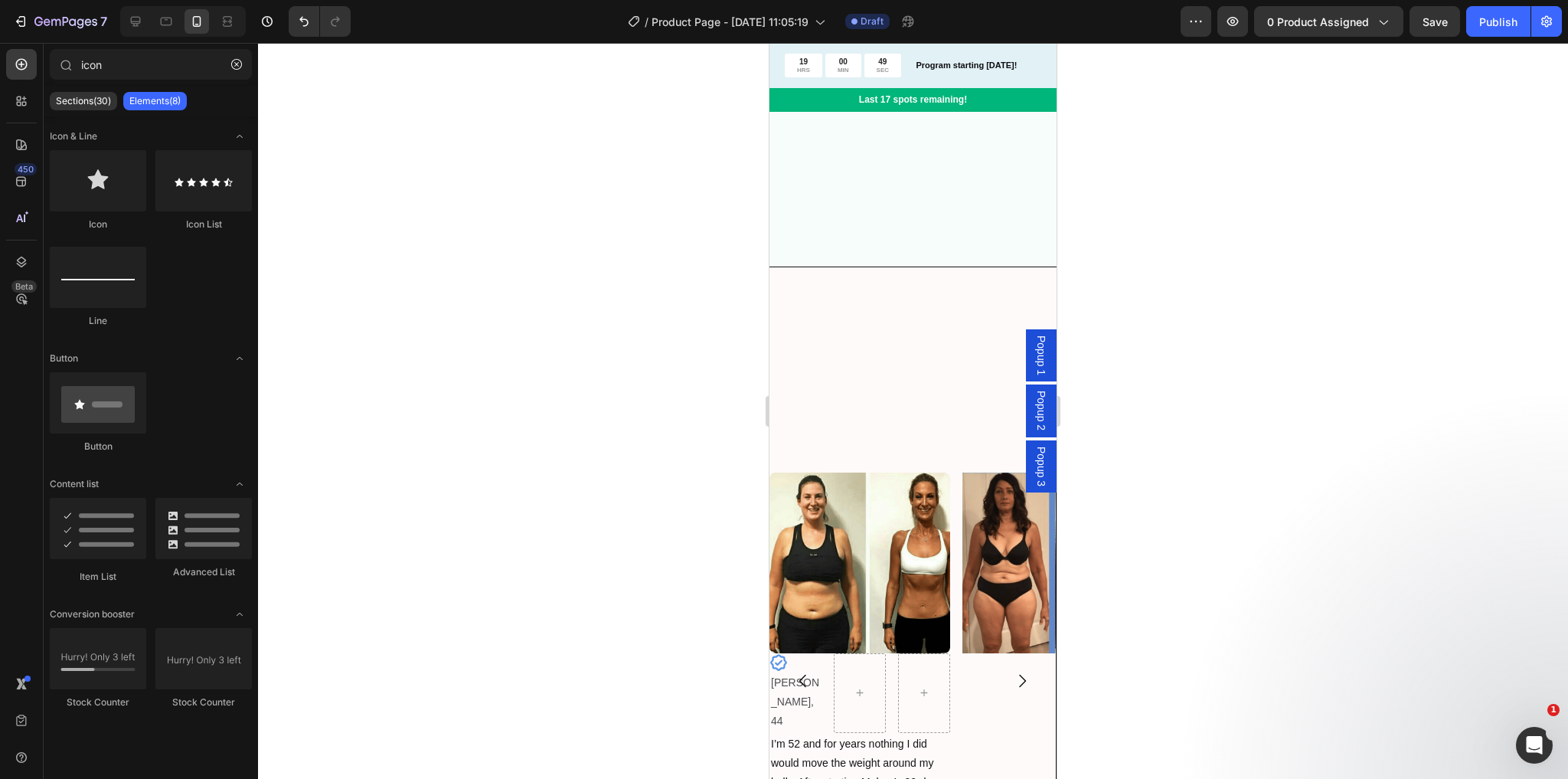
scroll to position [2084, 0]
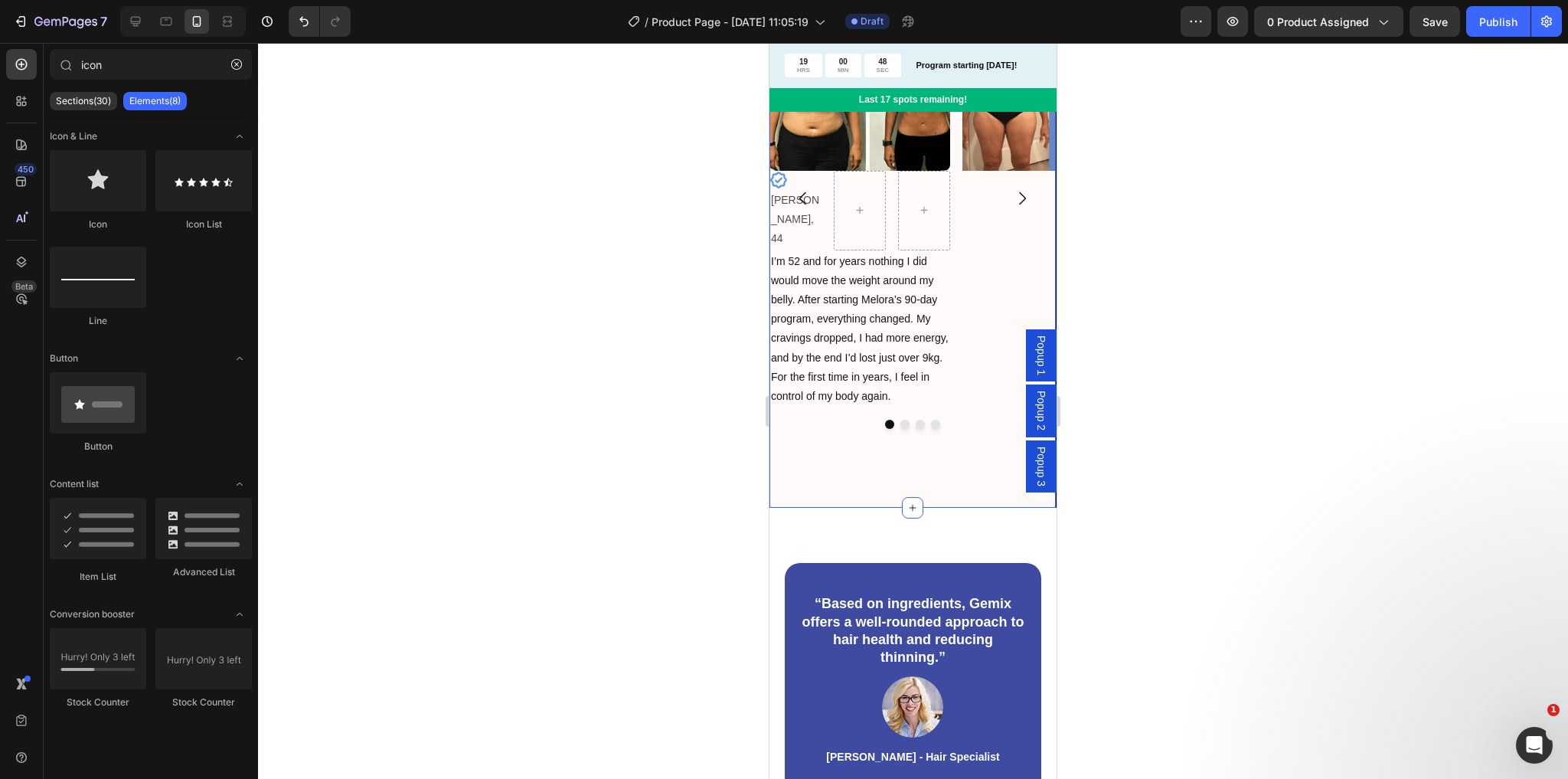
click at [824, 460] on div "Image Icon [PERSON_NAME], 44 Text Block Row I’m 52 and for years nothing I did …" at bounding box center [913, 237] width 287 height 543
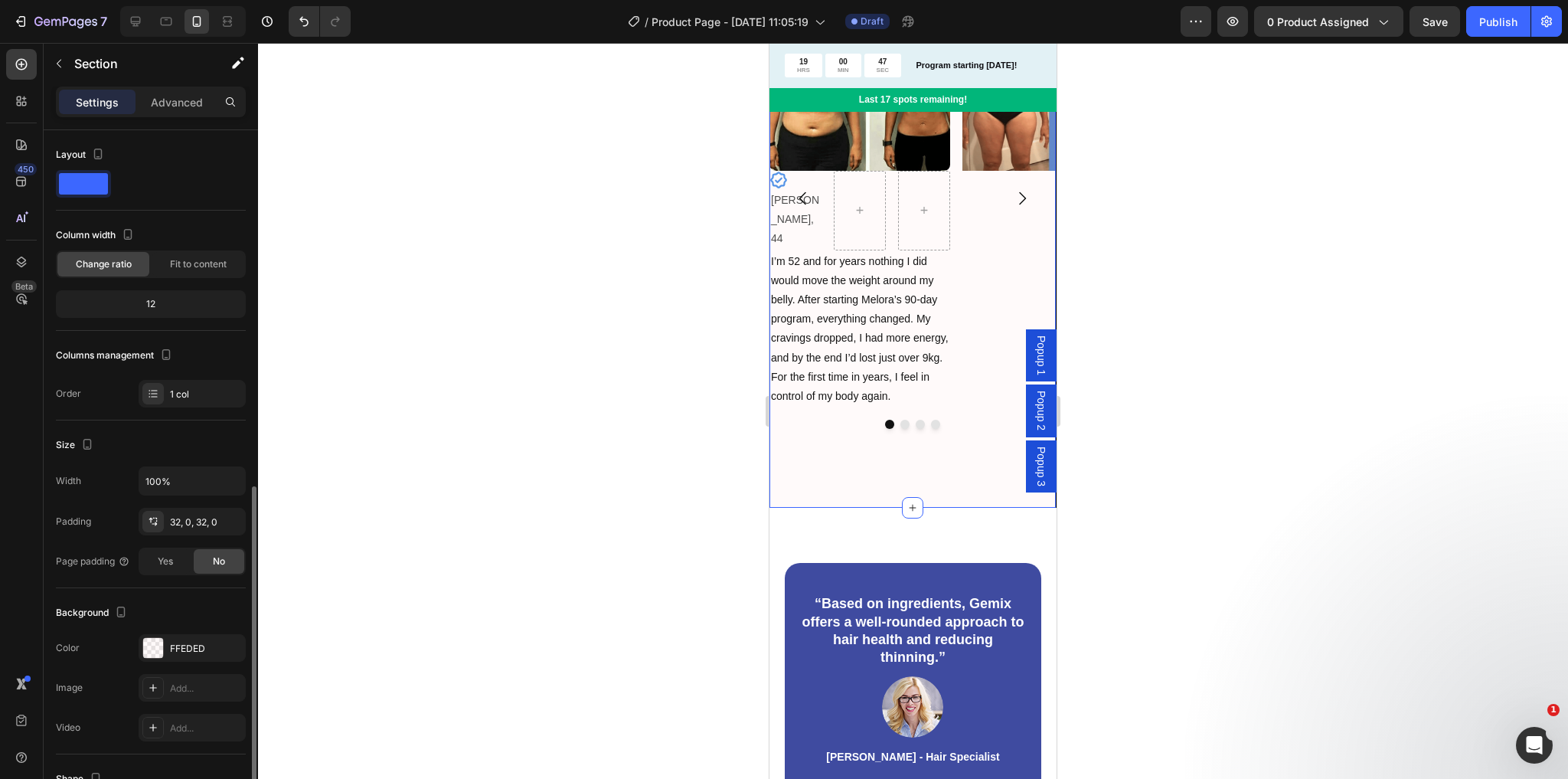
scroll to position [201, 0]
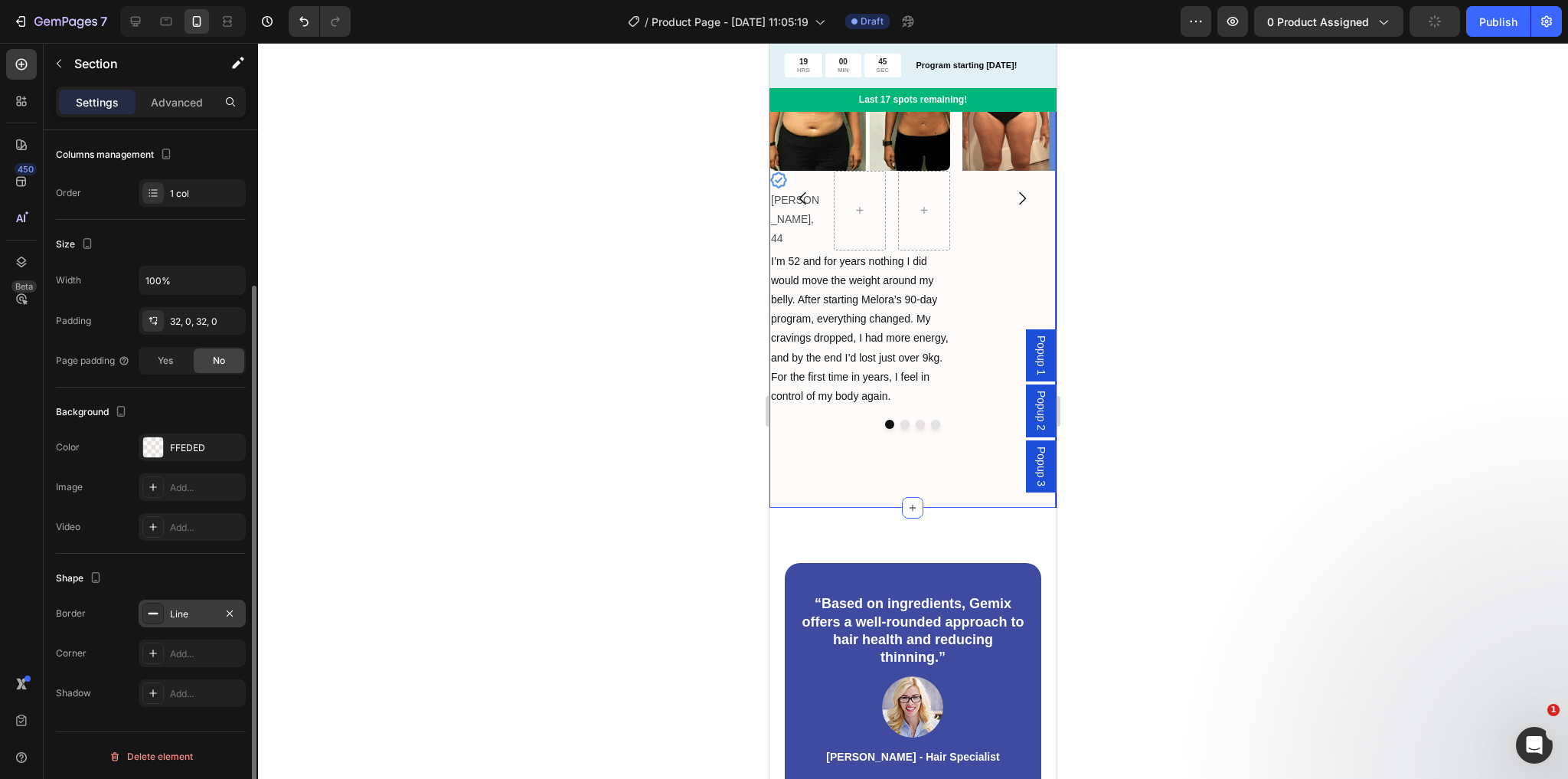
click at [199, 617] on div "Line" at bounding box center [192, 615] width 45 height 14
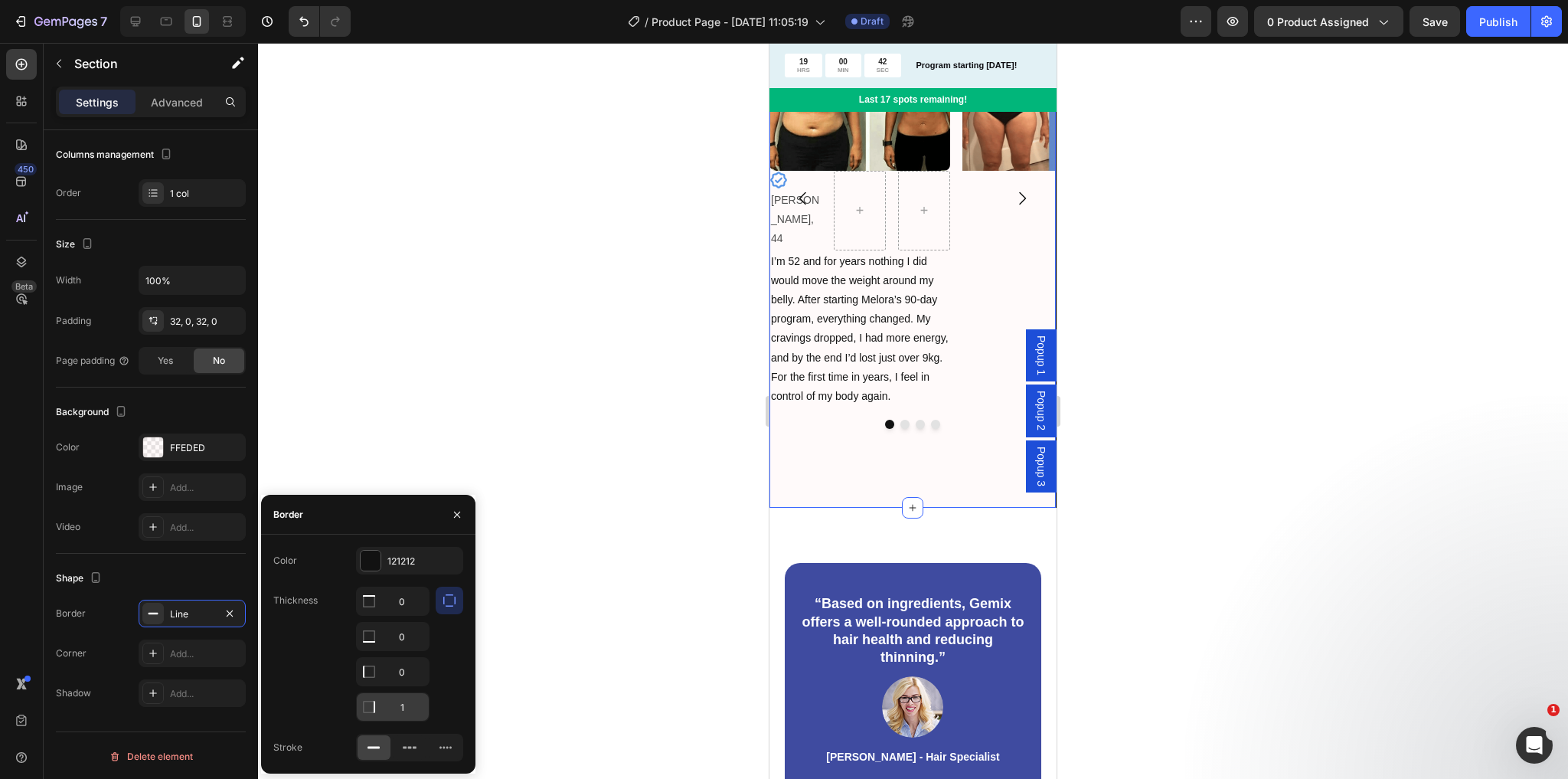
click at [403, 615] on input "1" at bounding box center [393, 602] width 72 height 28
type input "0"
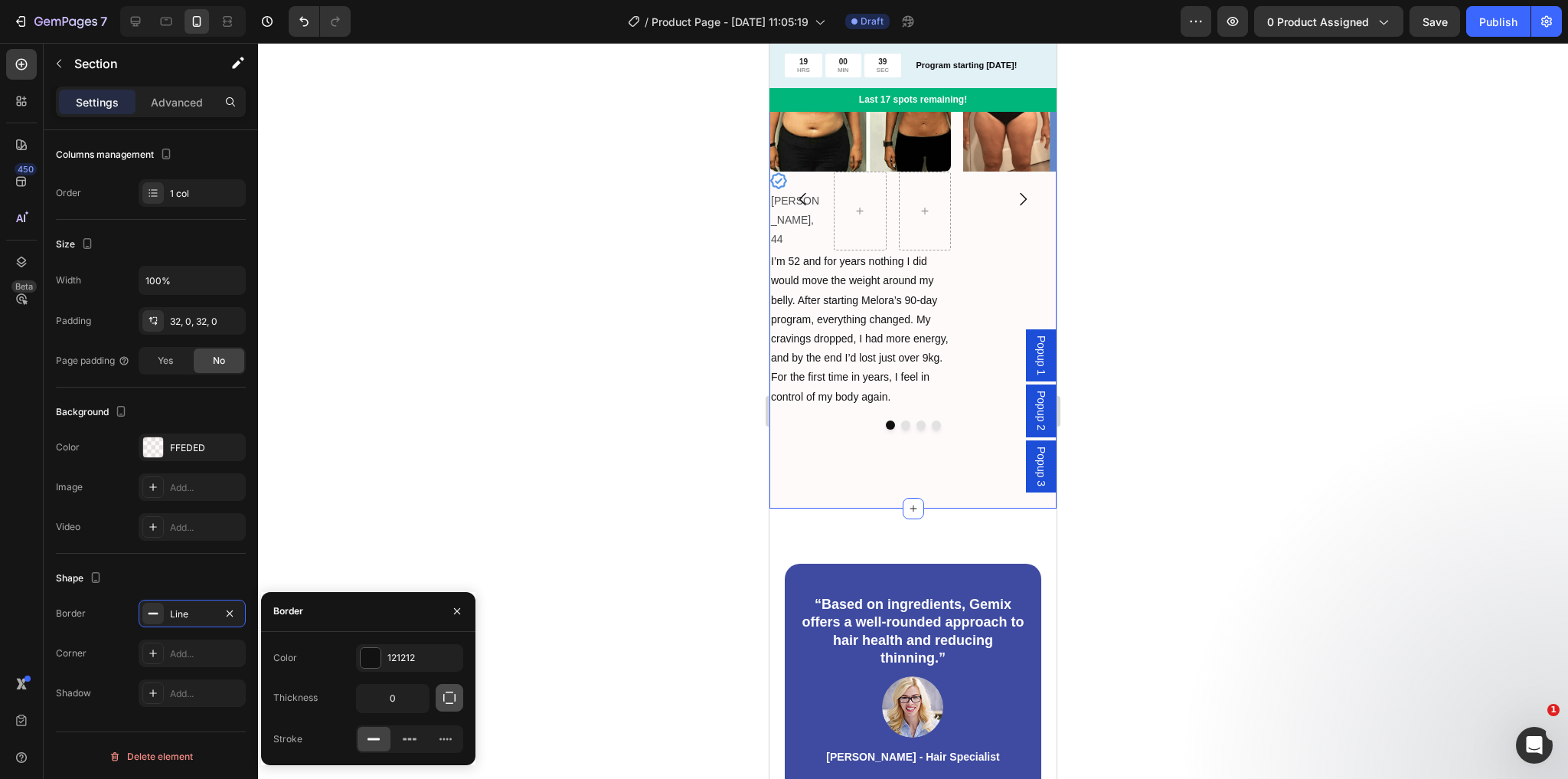
click at [440, 698] on button "button" at bounding box center [449, 698] width 28 height 28
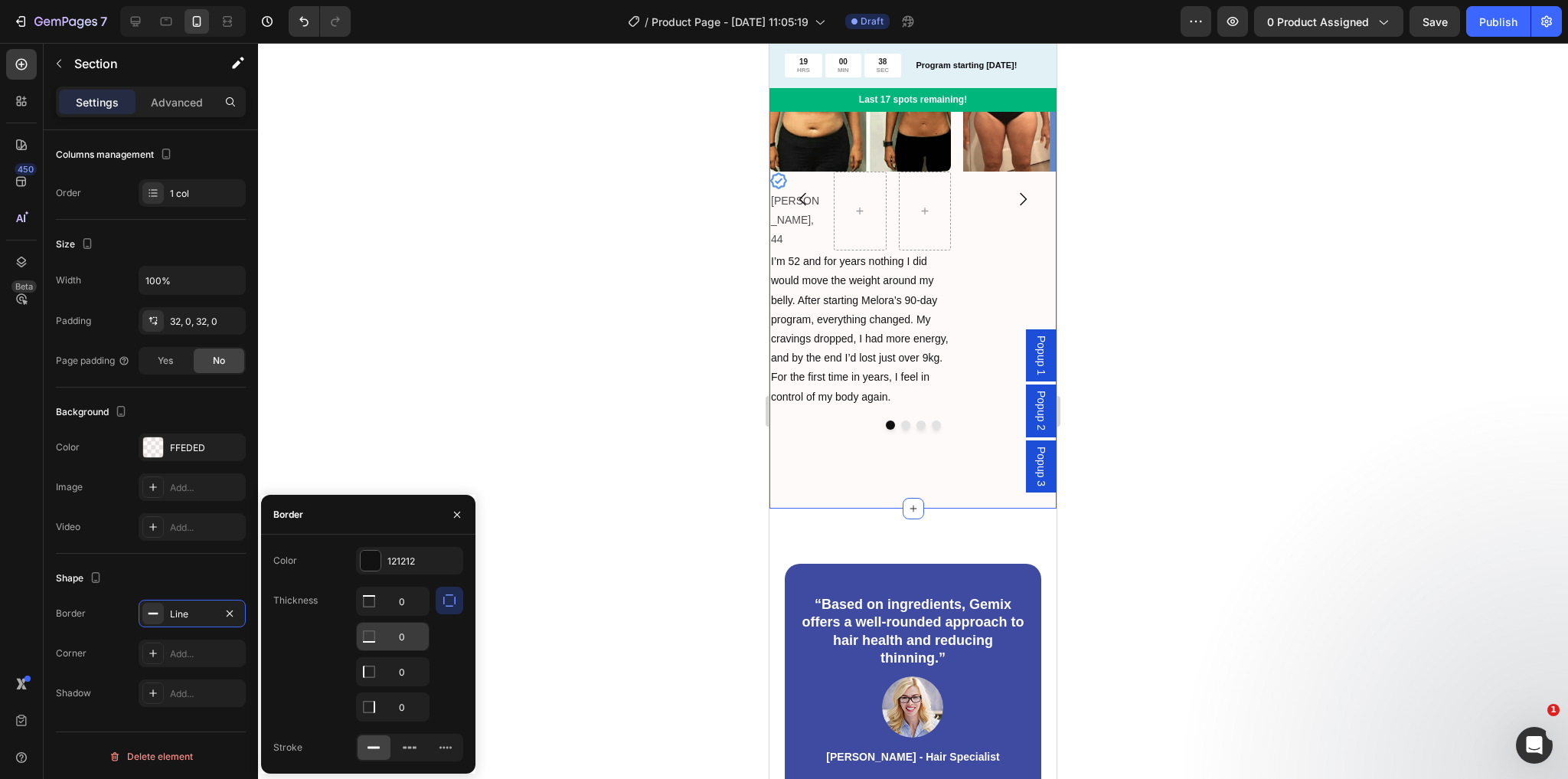
click at [402, 615] on input "0" at bounding box center [393, 602] width 72 height 28
type input "1"
click at [803, 565] on div "“Based on ingredients, Gemix offers a well-rounded approach to hair health and …" at bounding box center [913, 682] width 257 height 233
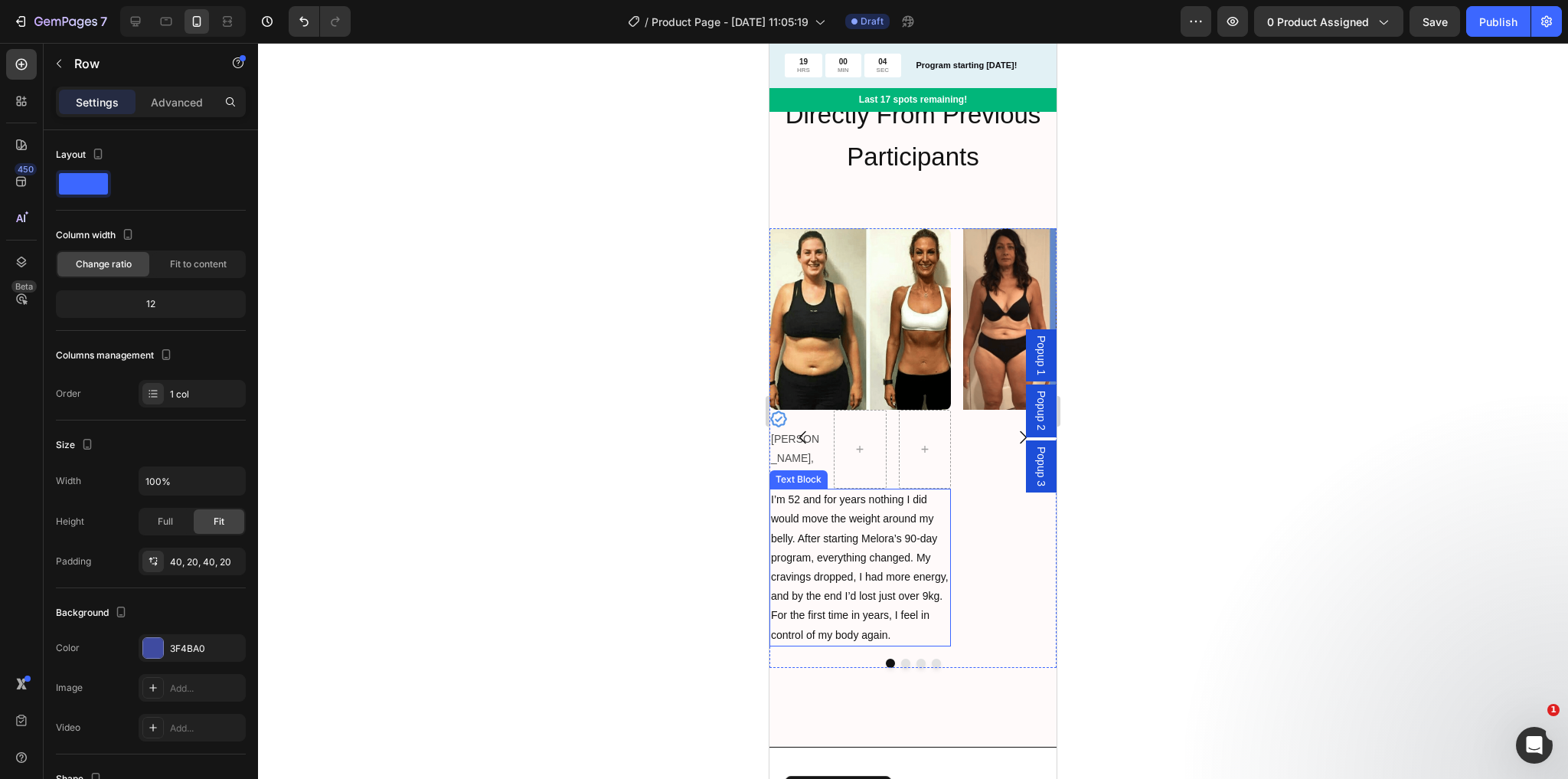
scroll to position [1840, 0]
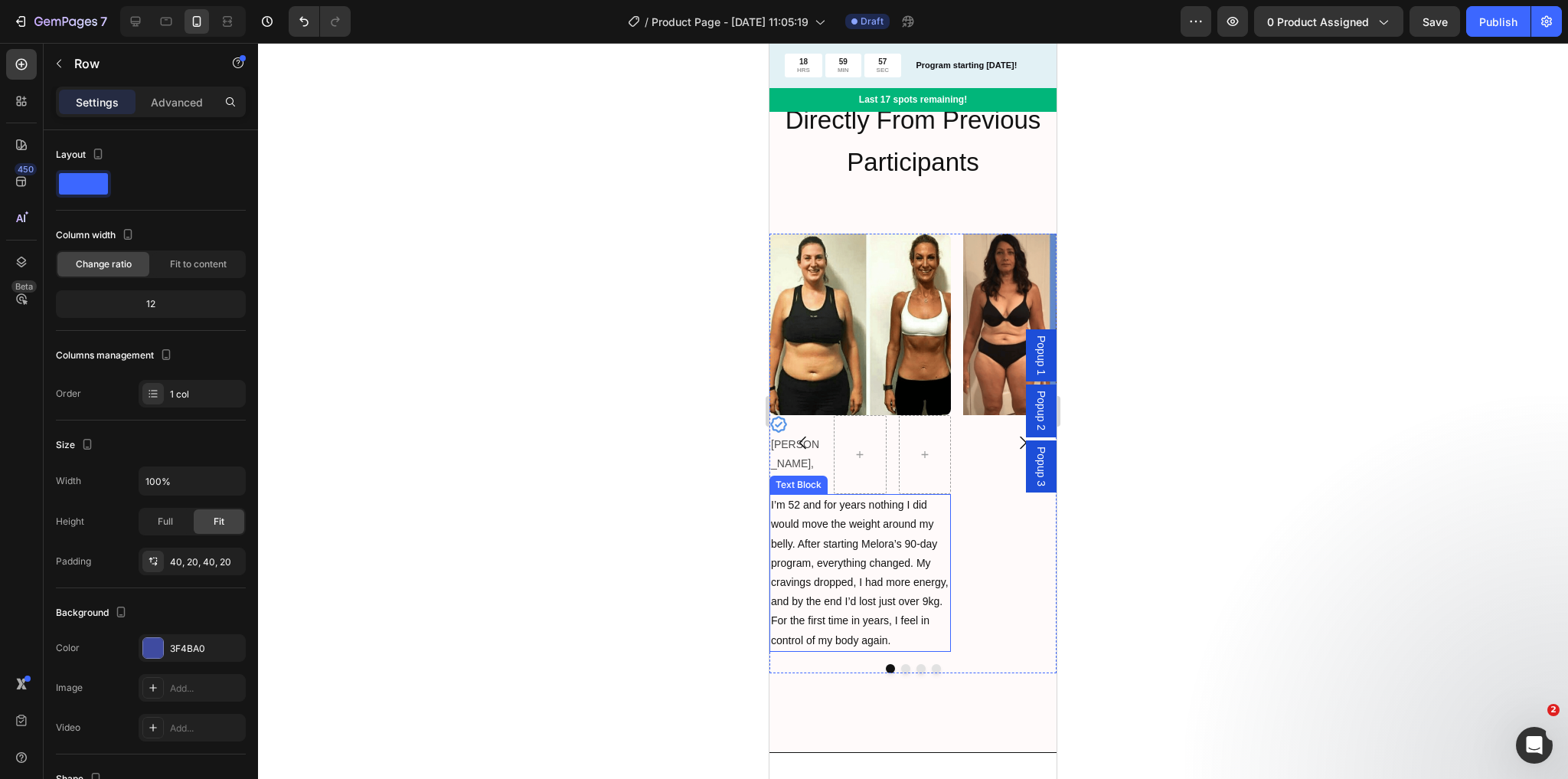
click at [814, 499] on p "I’m 52 and for years nothing I did would move the weight around my belly. After…" at bounding box center [859, 573] width 178 height 155
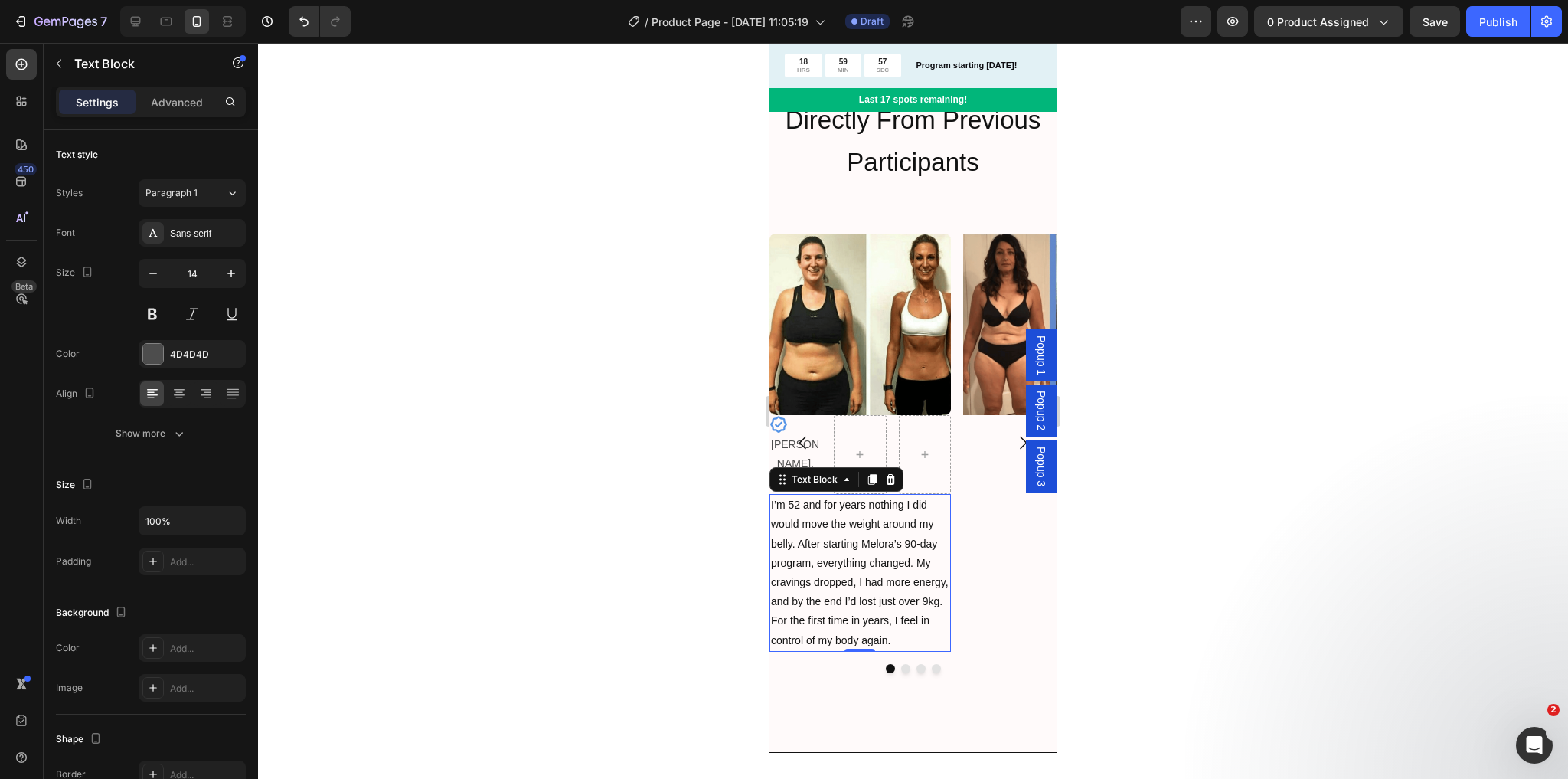
click at [814, 499] on p "I’m 52 and for years nothing I did would move the weight around my belly. After…" at bounding box center [859, 573] width 178 height 155
click at [793, 498] on span "I’m 52 and for years nothing I did would move the weight around my belly. After…" at bounding box center [859, 572] width 178 height 147
click at [811, 447] on button "Carousel Back Arrow" at bounding box center [802, 443] width 43 height 43
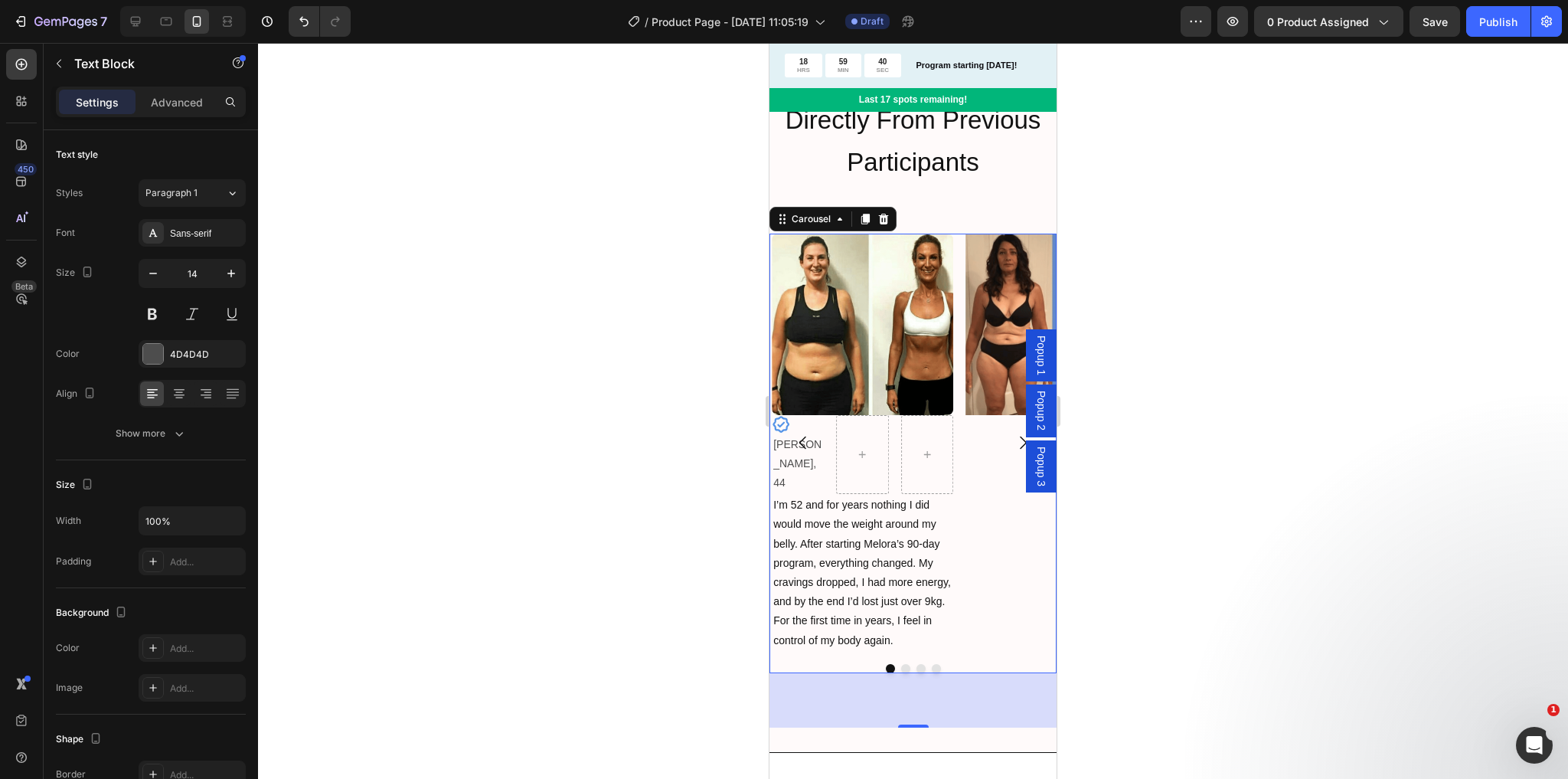
click at [811, 447] on button "Carousel Back Arrow" at bounding box center [802, 443] width 43 height 43
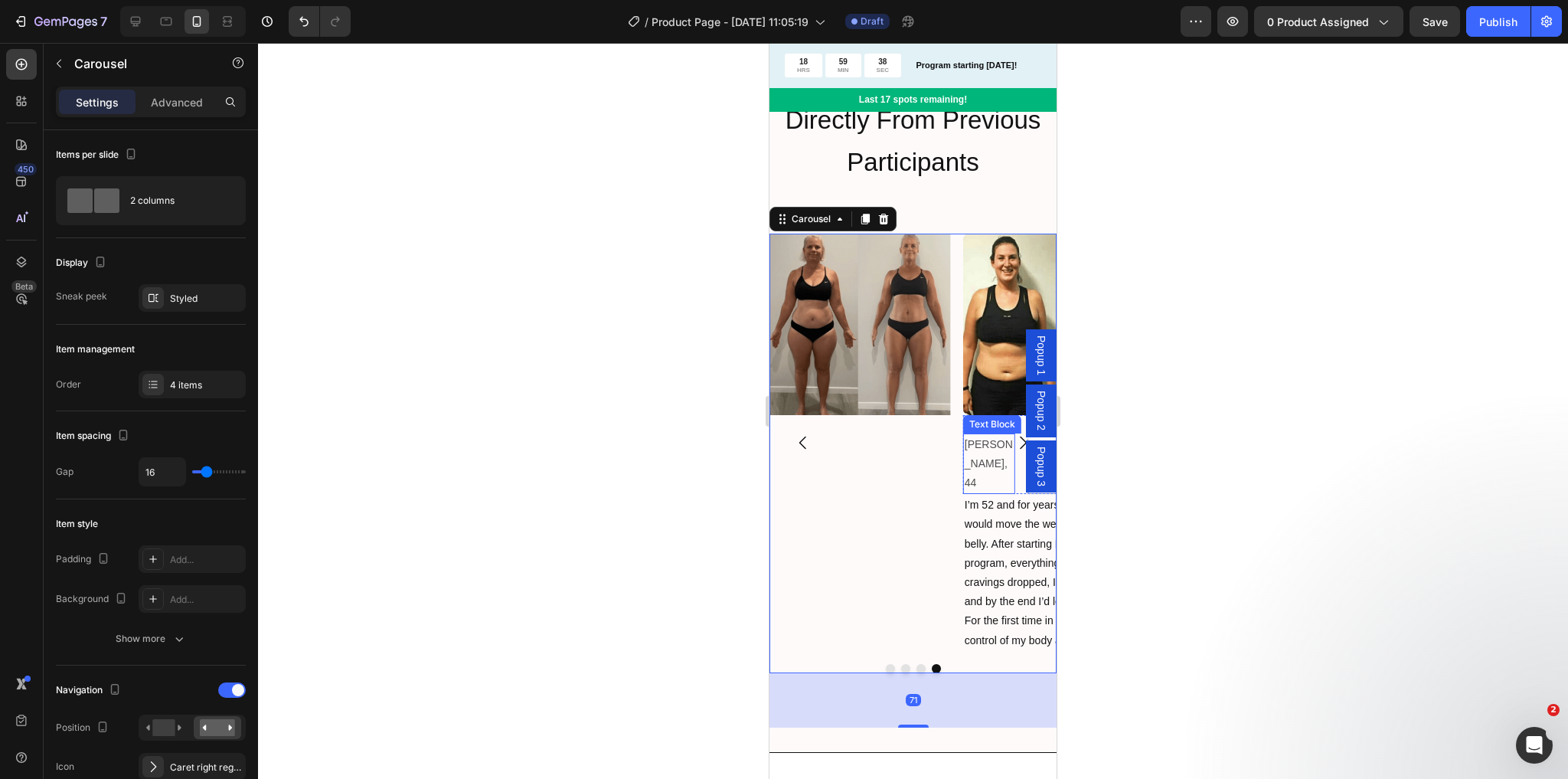
click at [978, 445] on p "[PERSON_NAME], 44" at bounding box center [988, 464] width 49 height 59
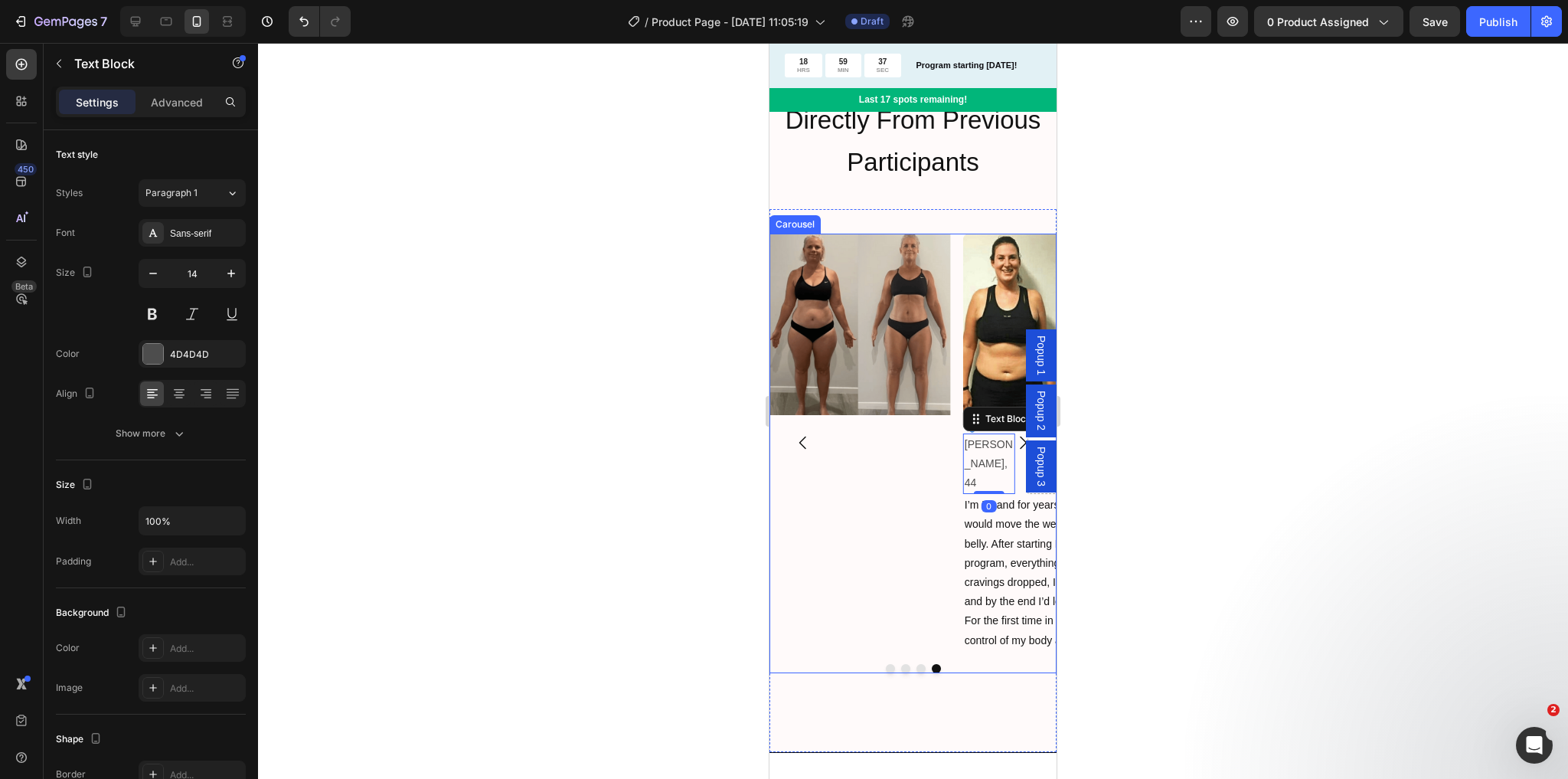
click at [934, 628] on div "Image Icon [PERSON_NAME], 44 Text Block 0 Row I’m 52 and for years nothing I di…" at bounding box center [913, 454] width 287 height 440
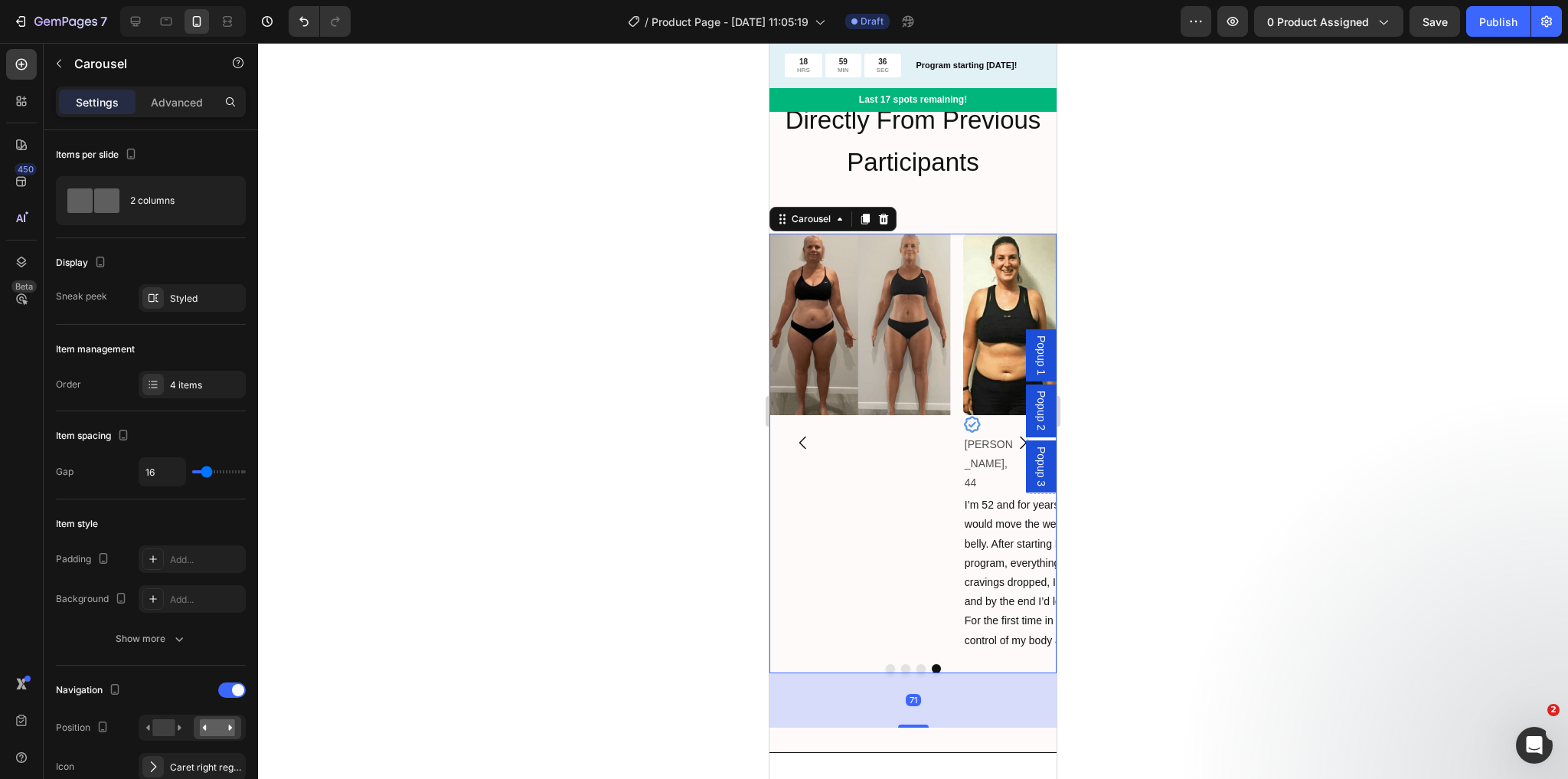
click at [1014, 434] on icon "Carousel Next Arrow" at bounding box center [1023, 443] width 18 height 18
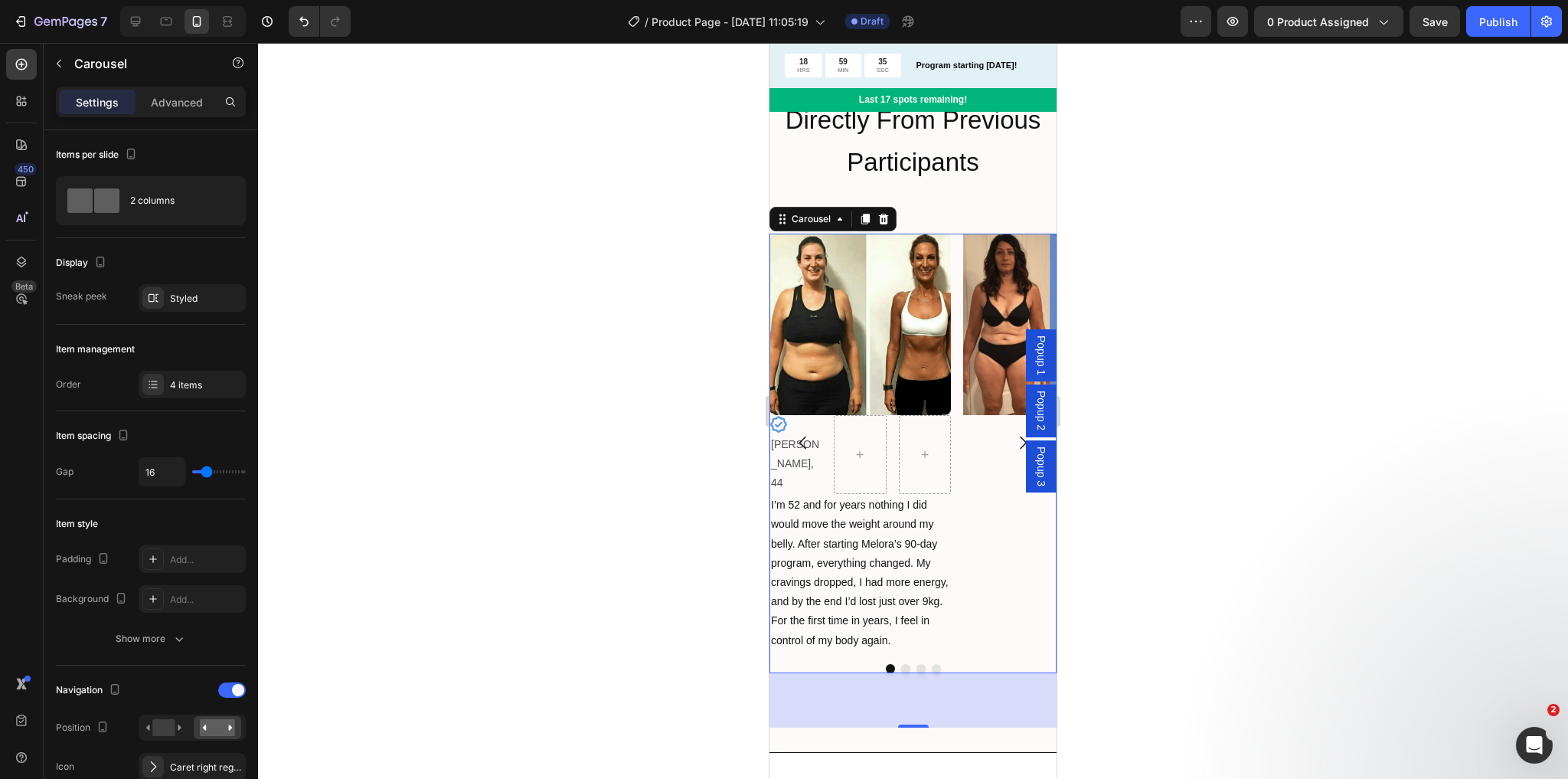
click at [807, 445] on button "Carousel Back Arrow" at bounding box center [802, 443] width 43 height 43
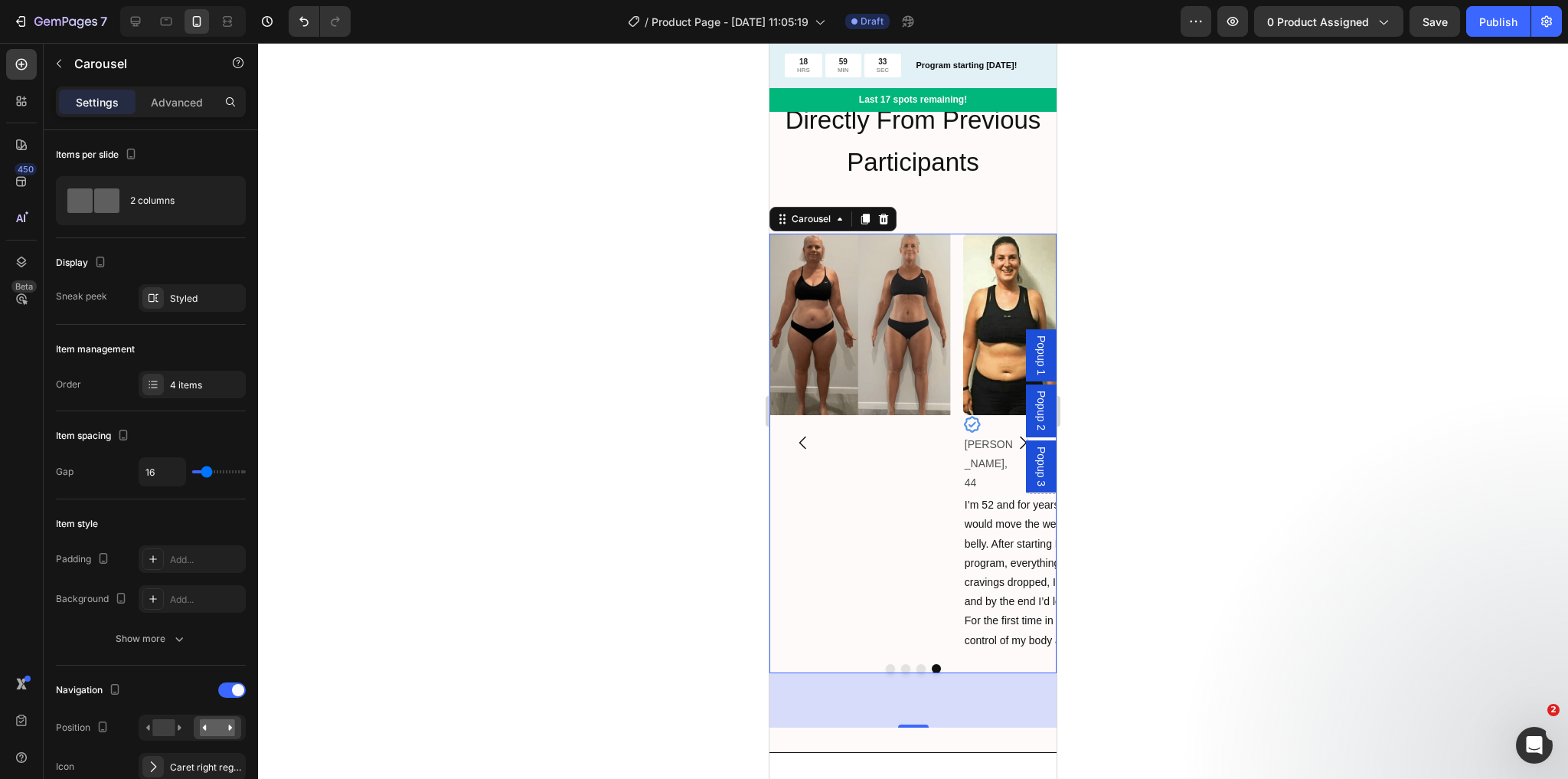
click at [1014, 434] on icon "Carousel Next Arrow" at bounding box center [1023, 443] width 18 height 18
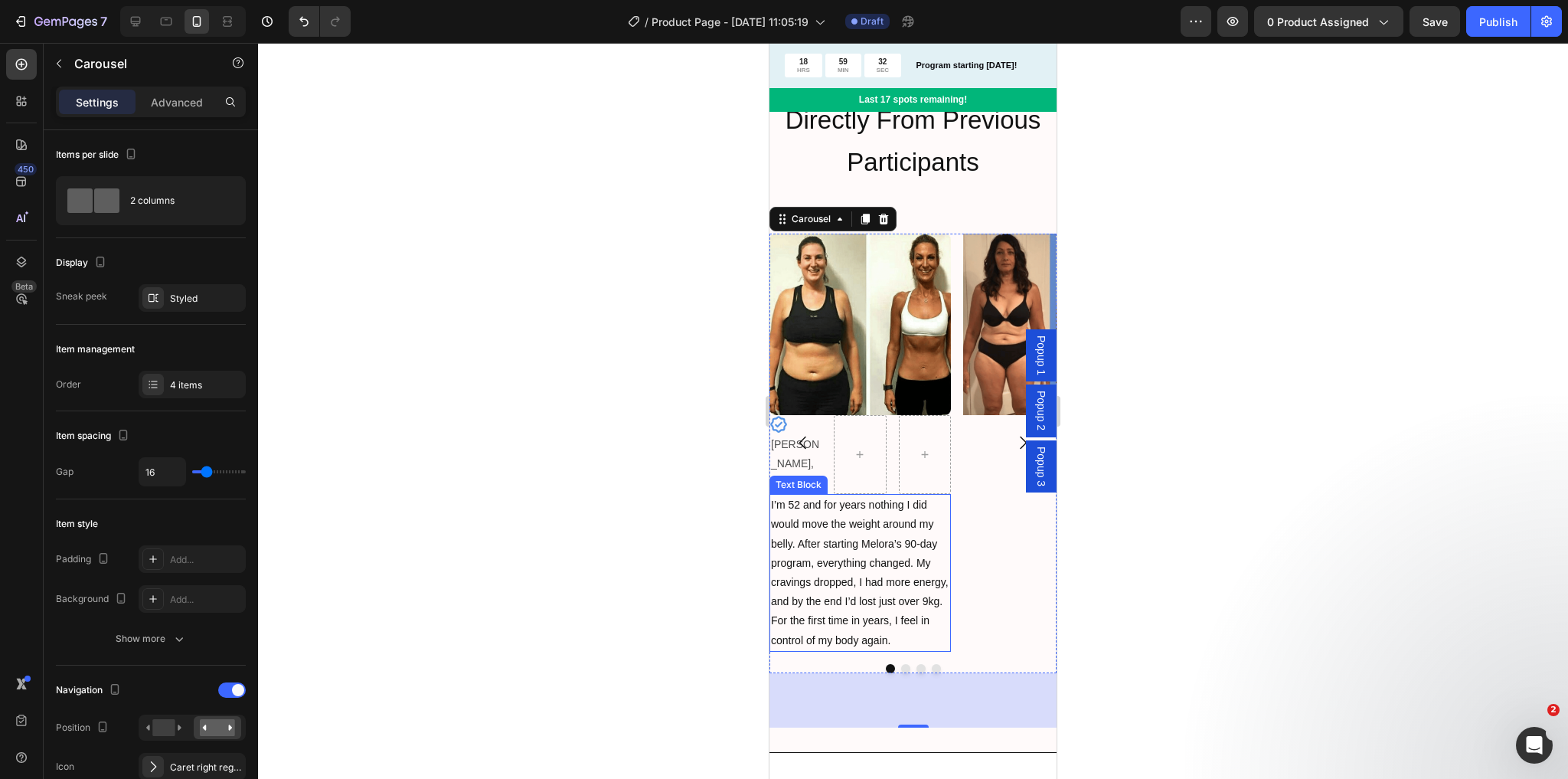
click at [827, 517] on span "I’m 52 and for years nothing I did would move the weight around my belly. After…" at bounding box center [859, 572] width 178 height 147
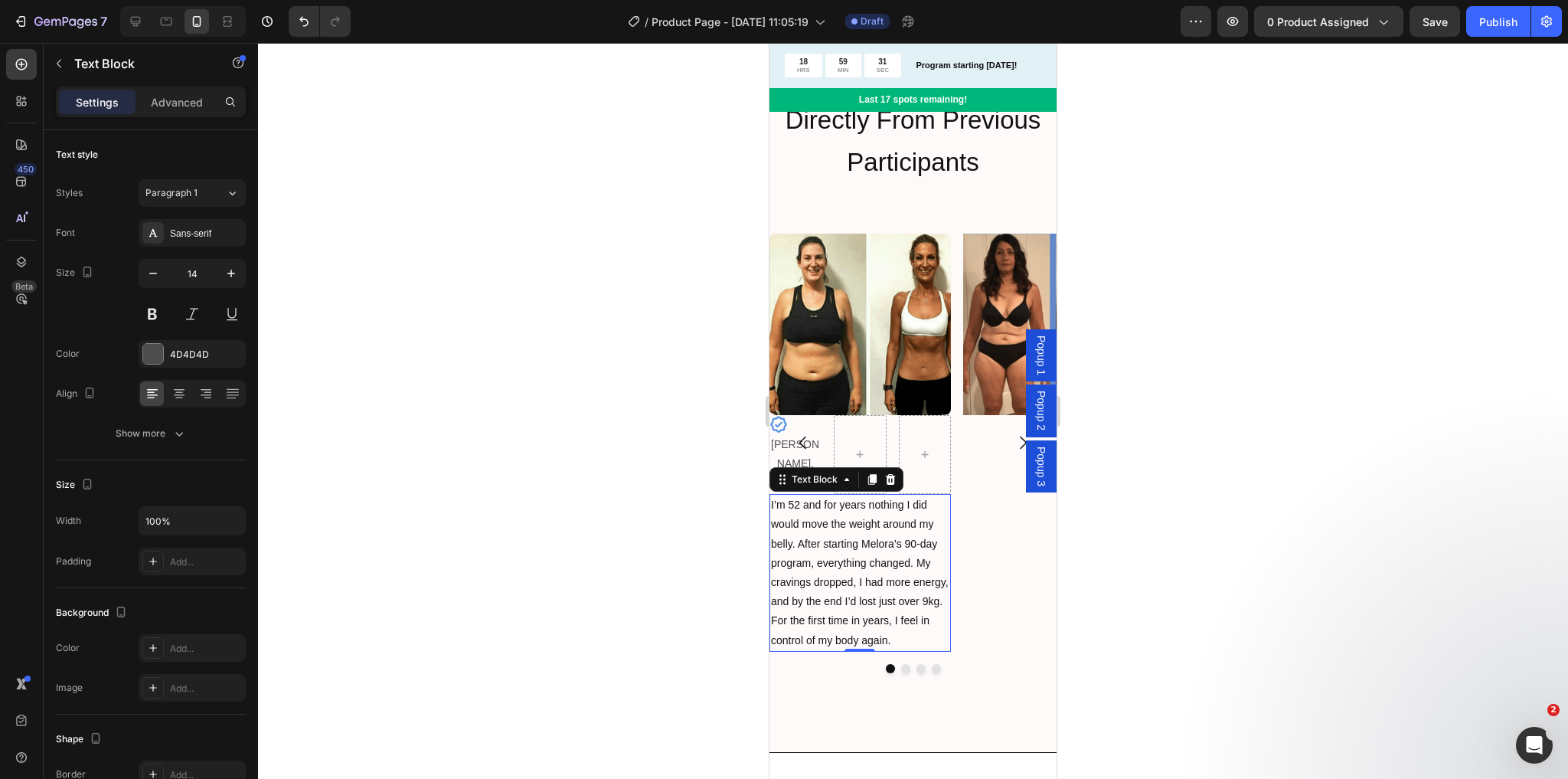
click at [823, 468] on div "Text Block" at bounding box center [836, 480] width 134 height 25
click at [948, 455] on div at bounding box center [925, 455] width 52 height 80
click at [807, 448] on p "[PERSON_NAME], 44" at bounding box center [794, 464] width 49 height 59
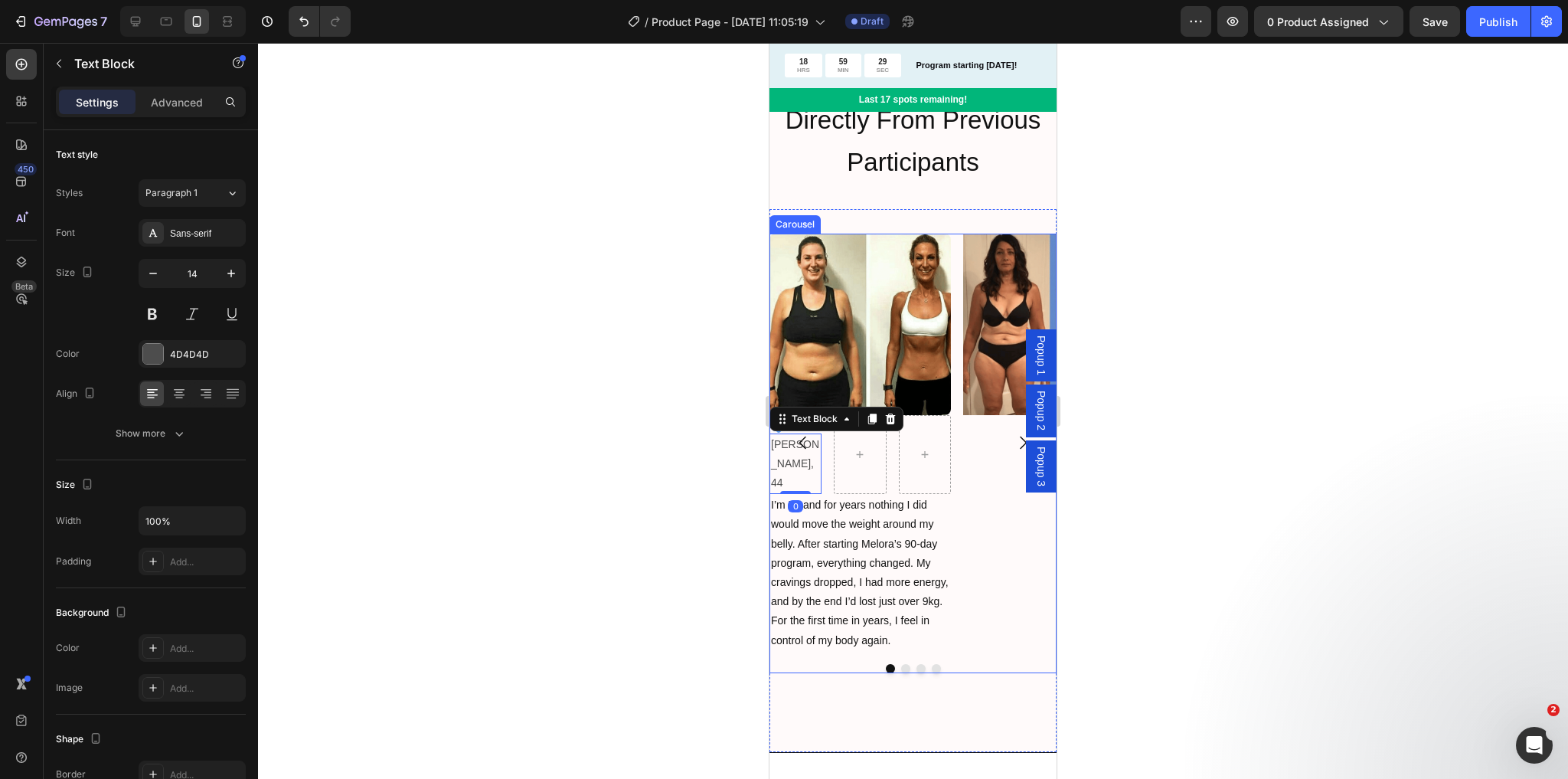
click at [811, 445] on button "Carousel Back Arrow" at bounding box center [802, 443] width 43 height 43
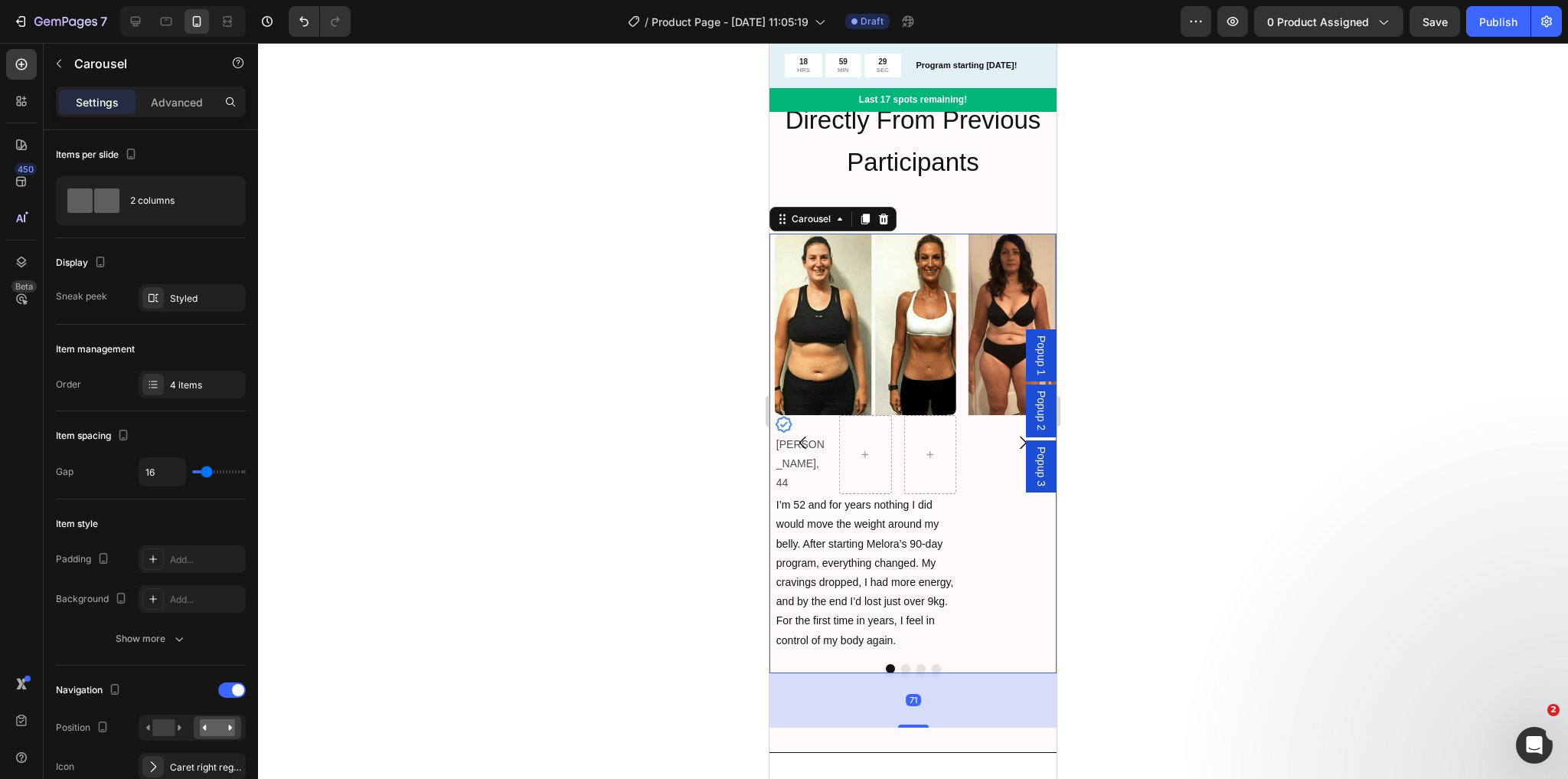
click at [811, 445] on button "Carousel Back Arrow" at bounding box center [802, 443] width 43 height 43
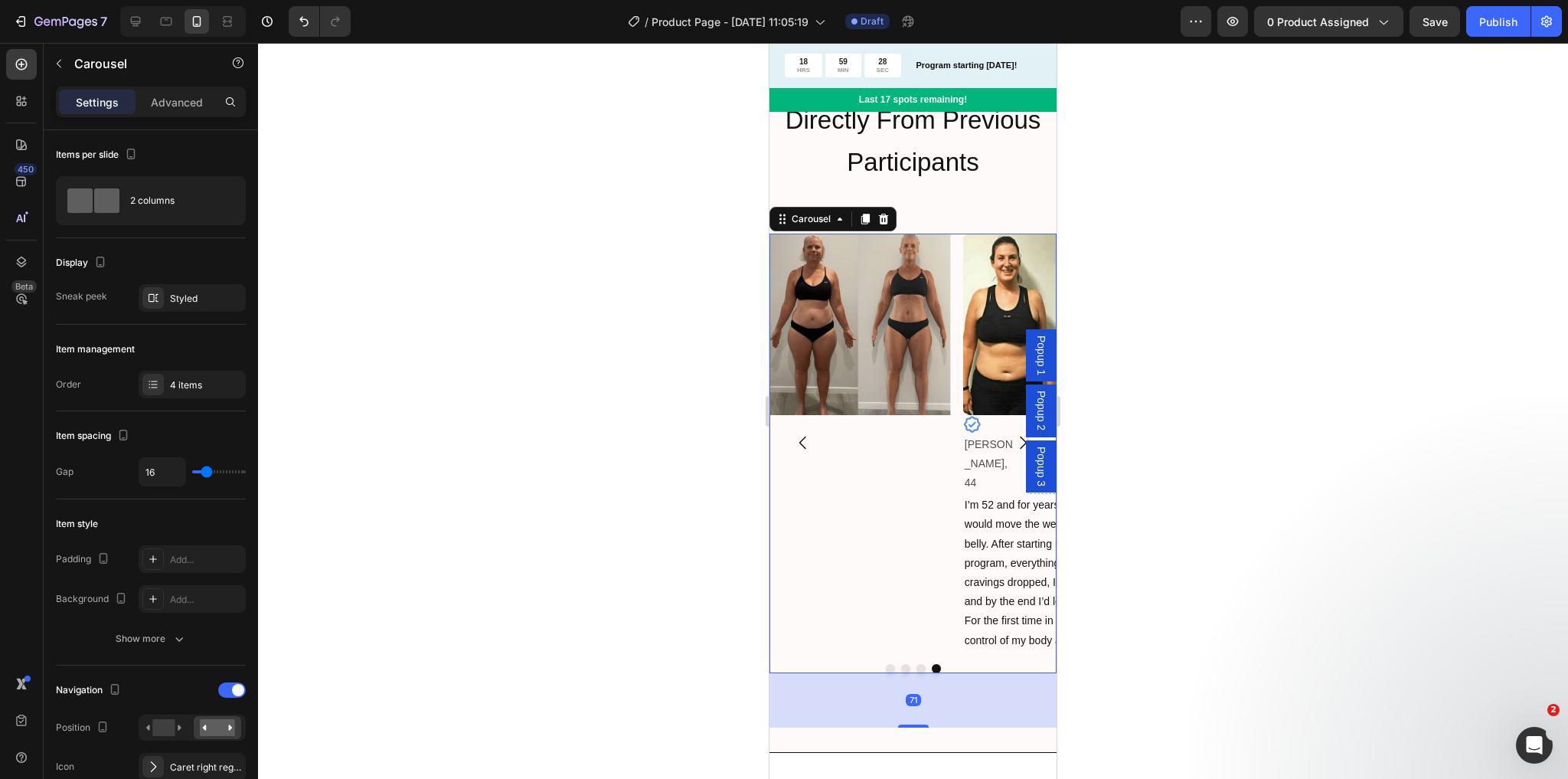
click at [1014, 434] on icon "Carousel Next Arrow" at bounding box center [1023, 443] width 18 height 18
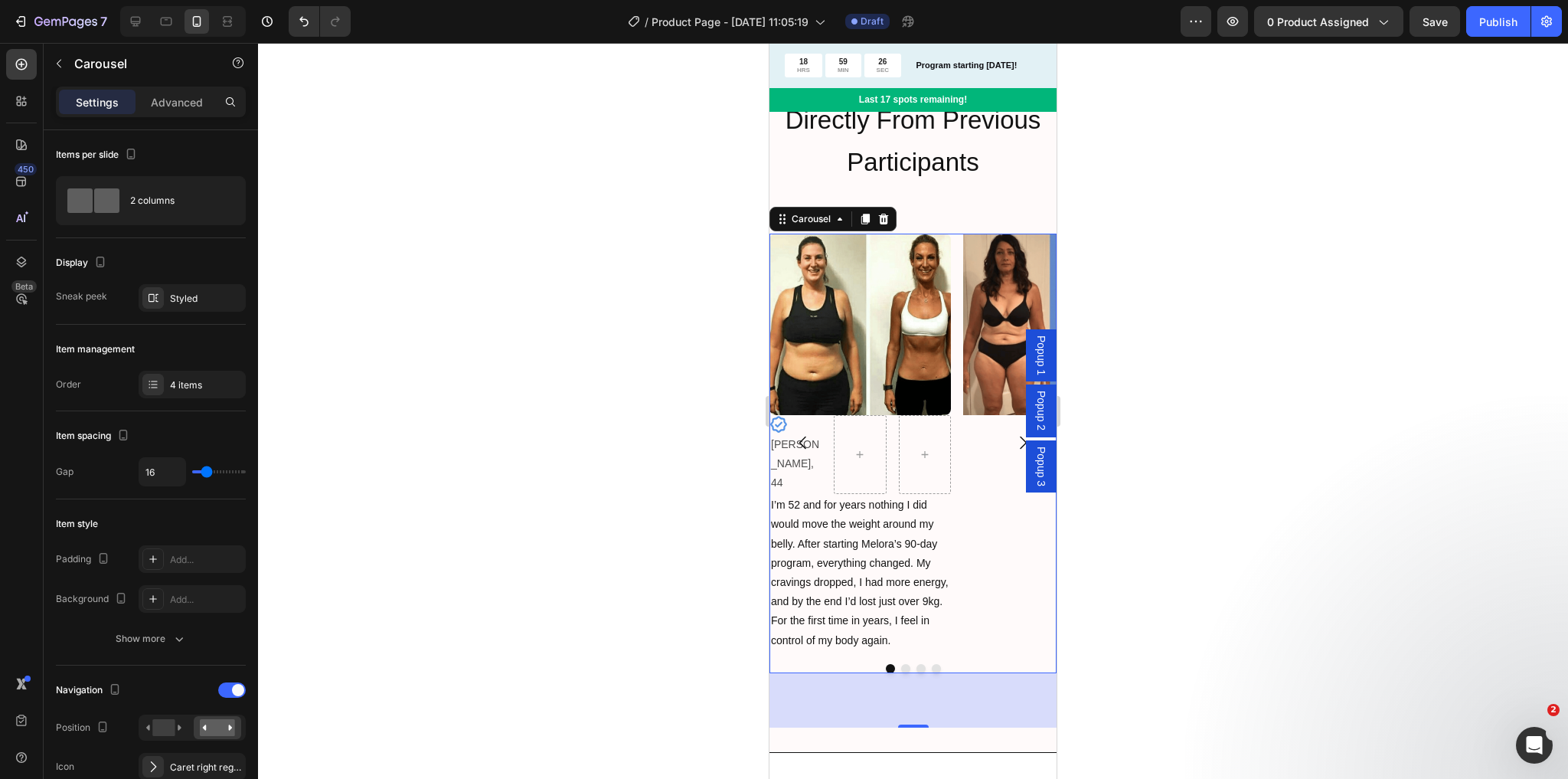
click at [805, 446] on button "Carousel Back Arrow" at bounding box center [802, 443] width 43 height 43
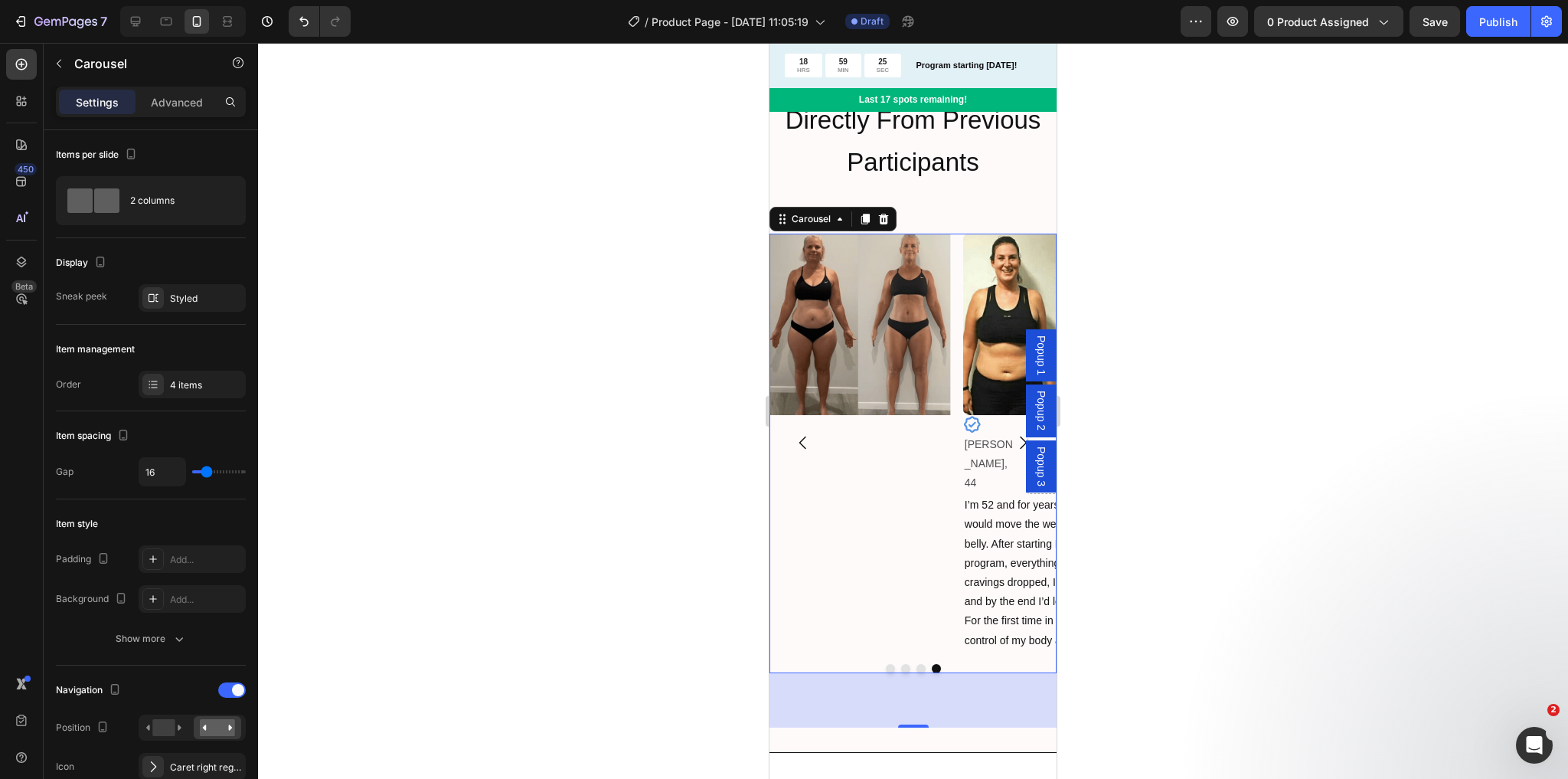
click at [1014, 434] on icon "Carousel Next Arrow" at bounding box center [1023, 443] width 18 height 18
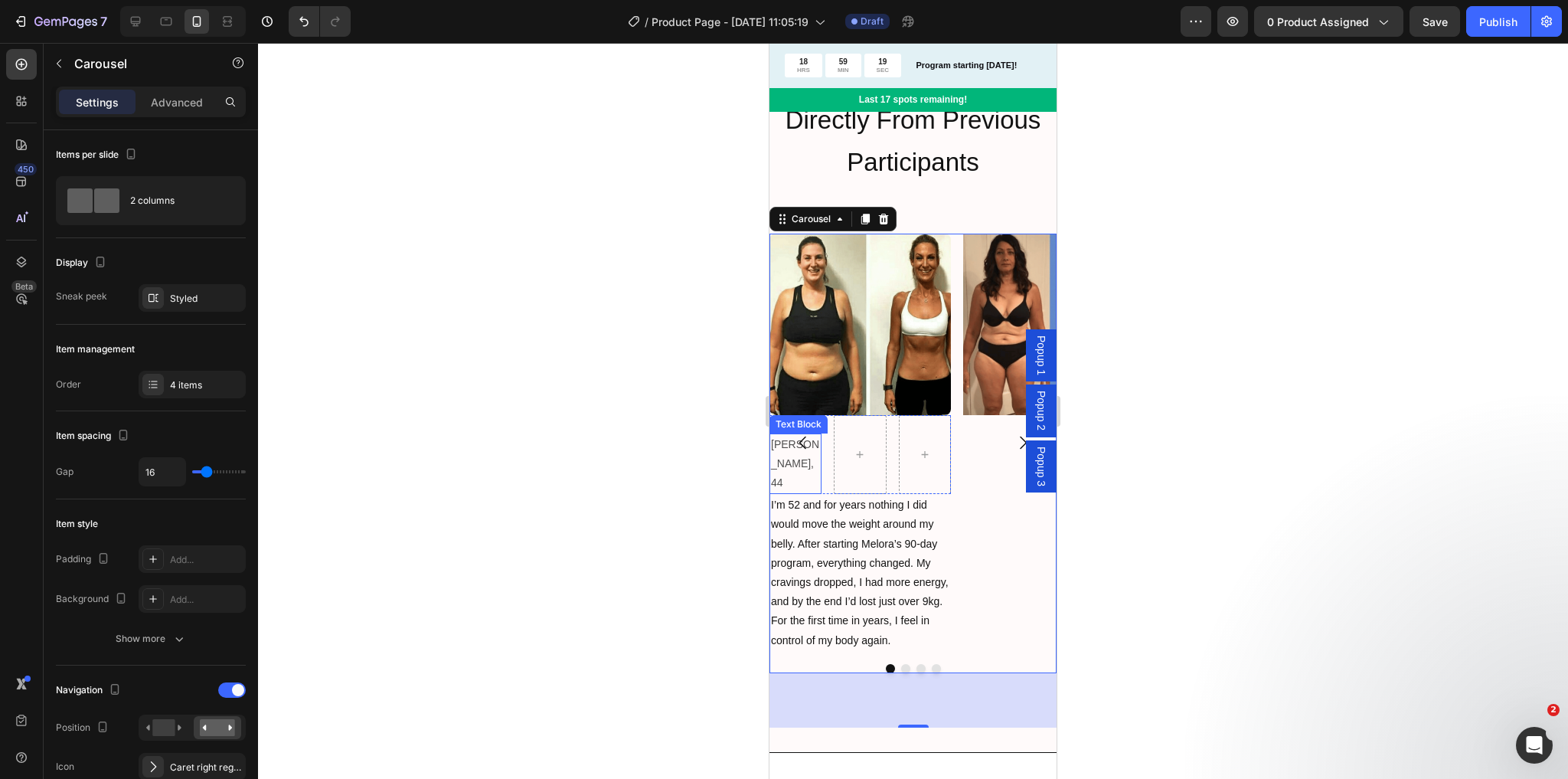
click at [789, 452] on p "[PERSON_NAME], 44" at bounding box center [794, 464] width 49 height 59
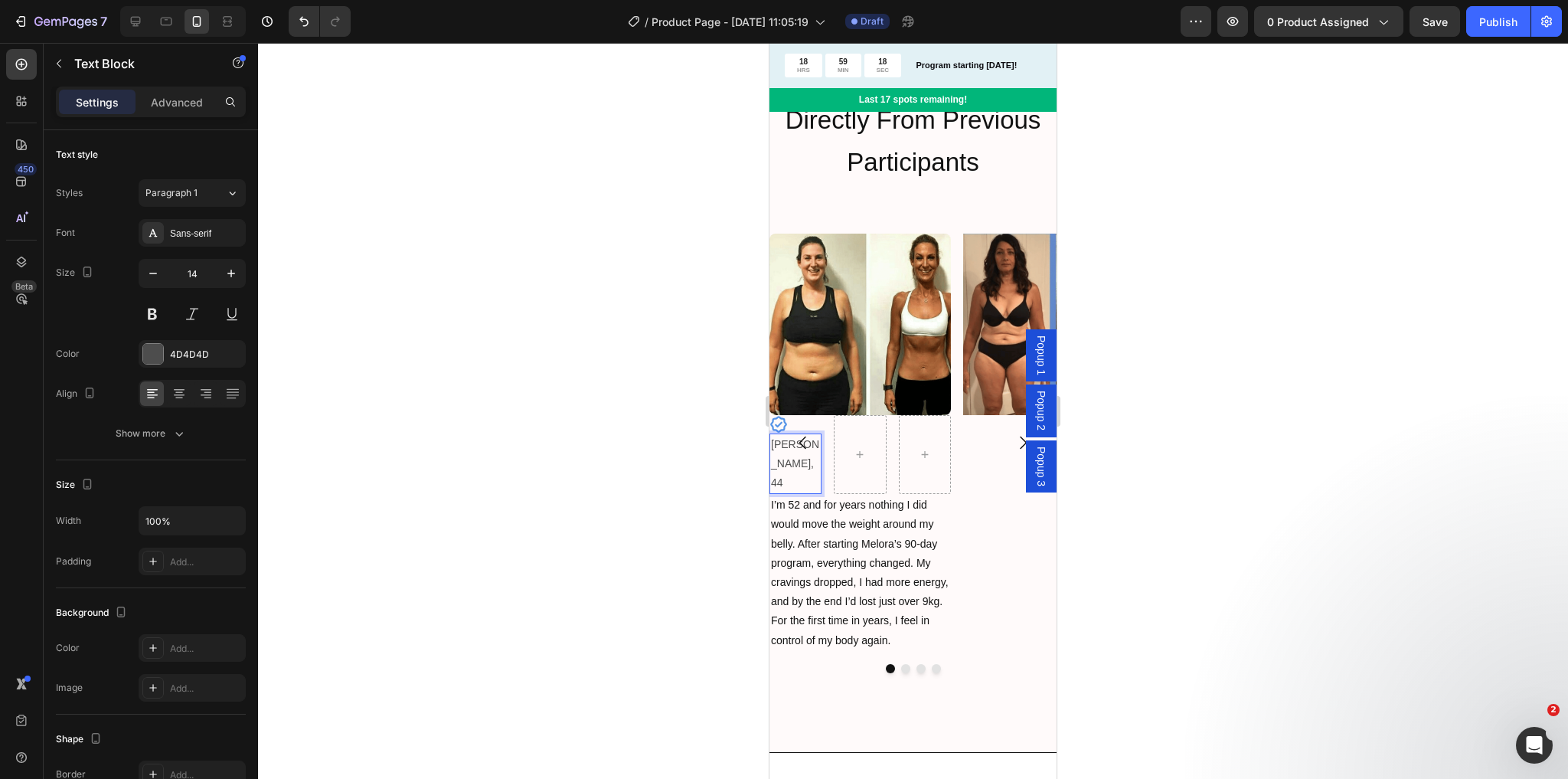
click at [789, 452] on p "[PERSON_NAME], 44" at bounding box center [794, 464] width 49 height 59
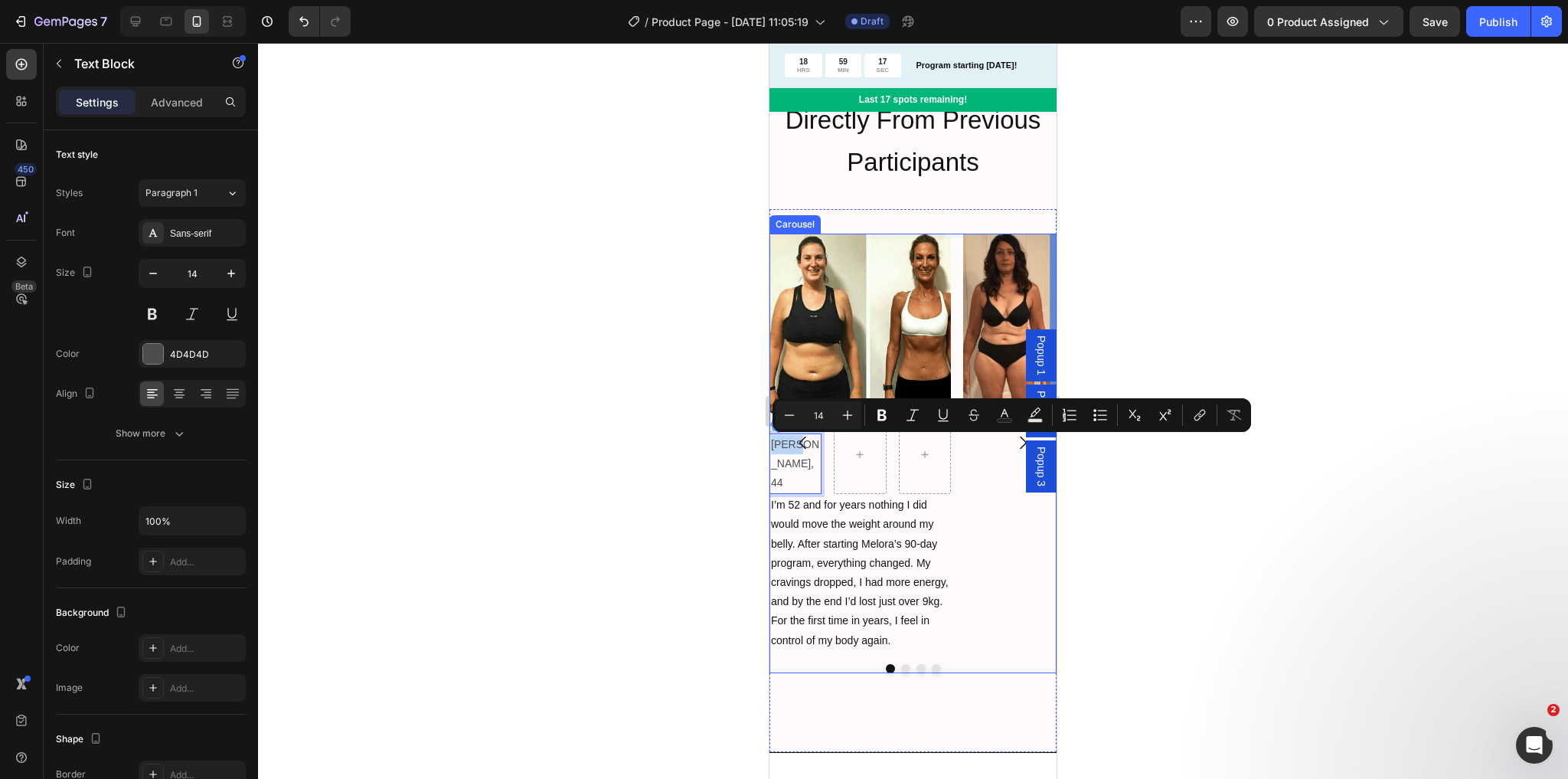
click at [804, 446] on button "Carousel Back Arrow" at bounding box center [802, 443] width 43 height 43
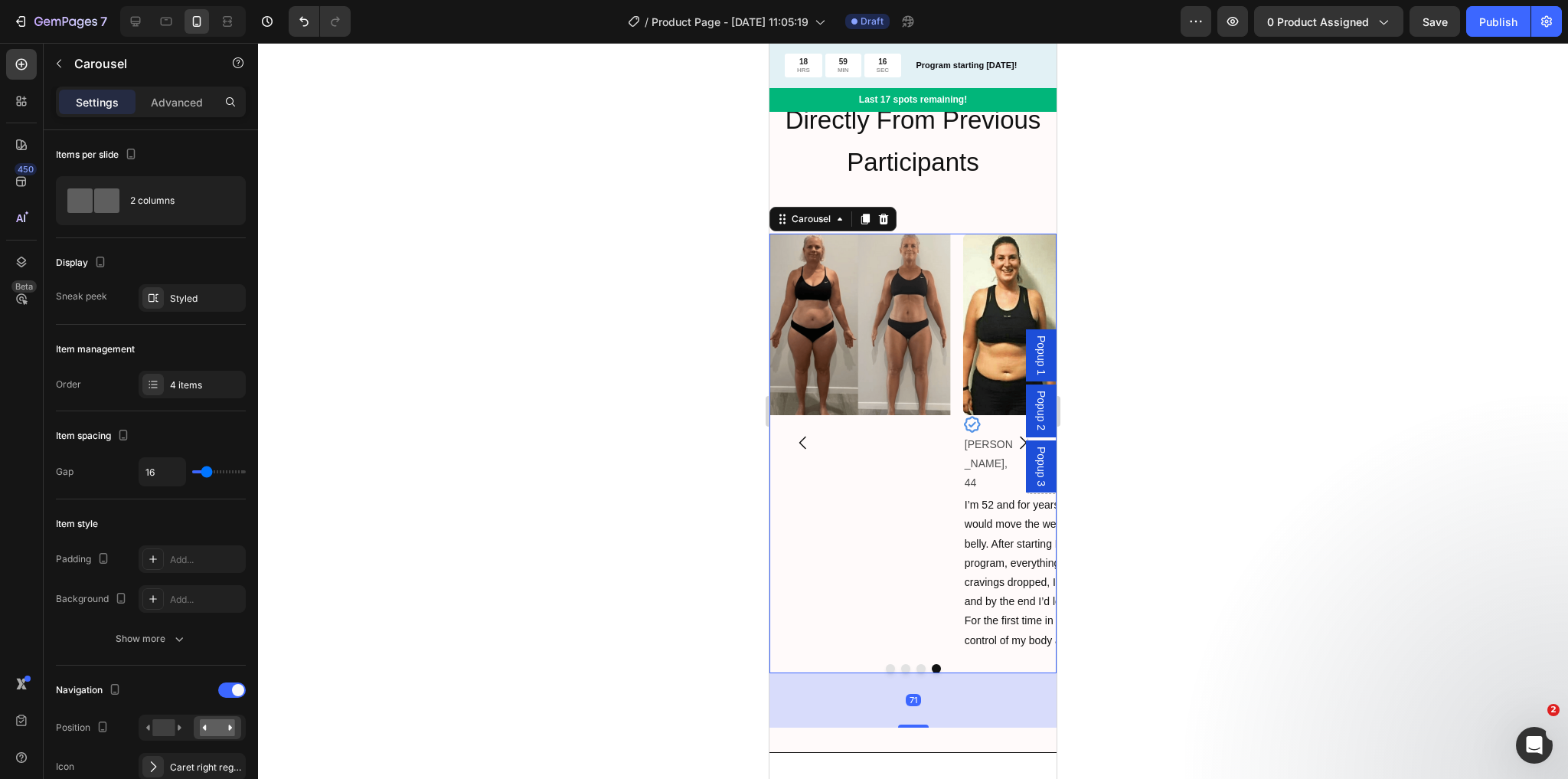
click at [1014, 434] on icon "Carousel Next Arrow" at bounding box center [1023, 443] width 18 height 18
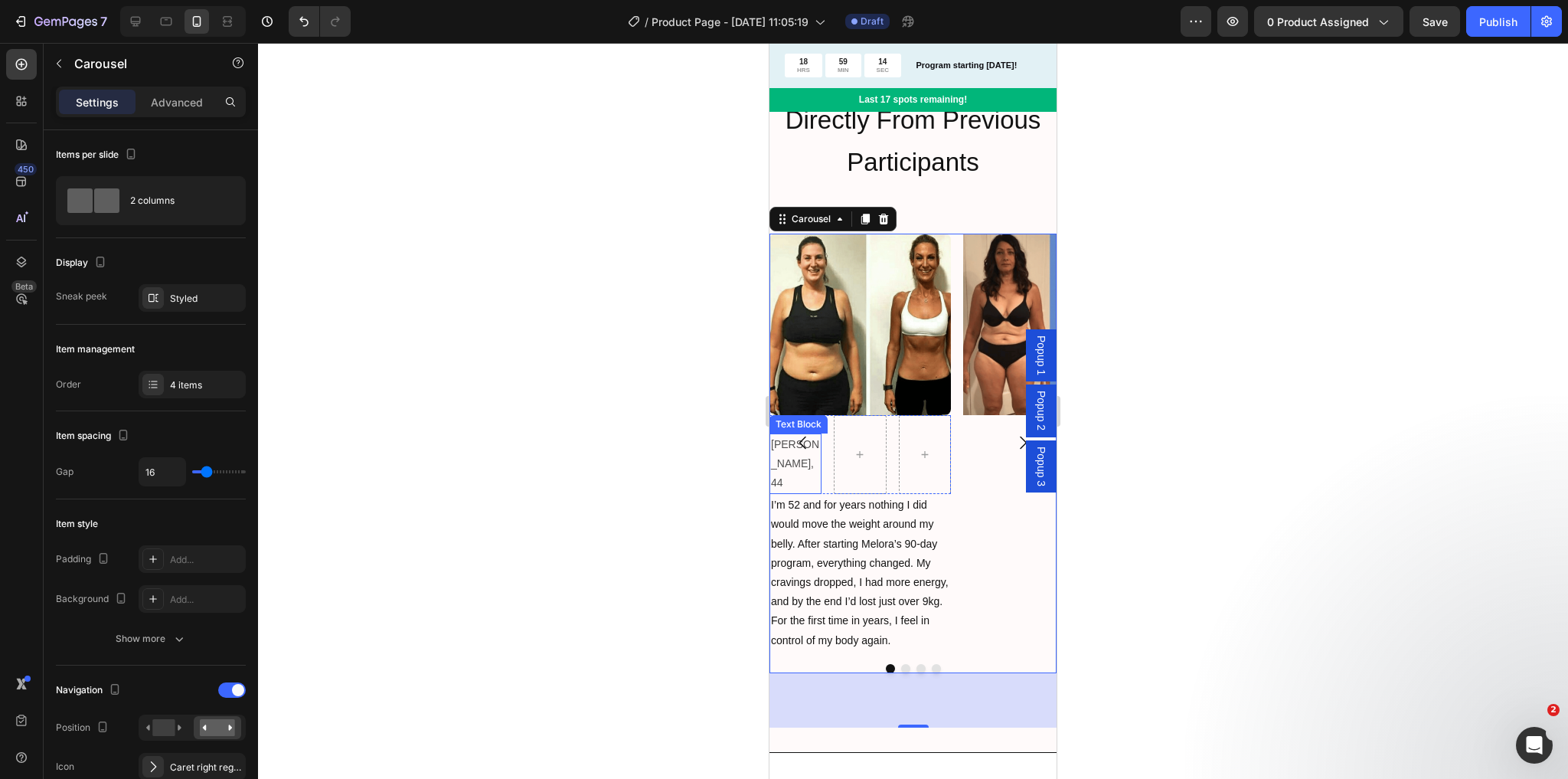
click at [800, 452] on p "[PERSON_NAME], 44" at bounding box center [794, 464] width 49 height 59
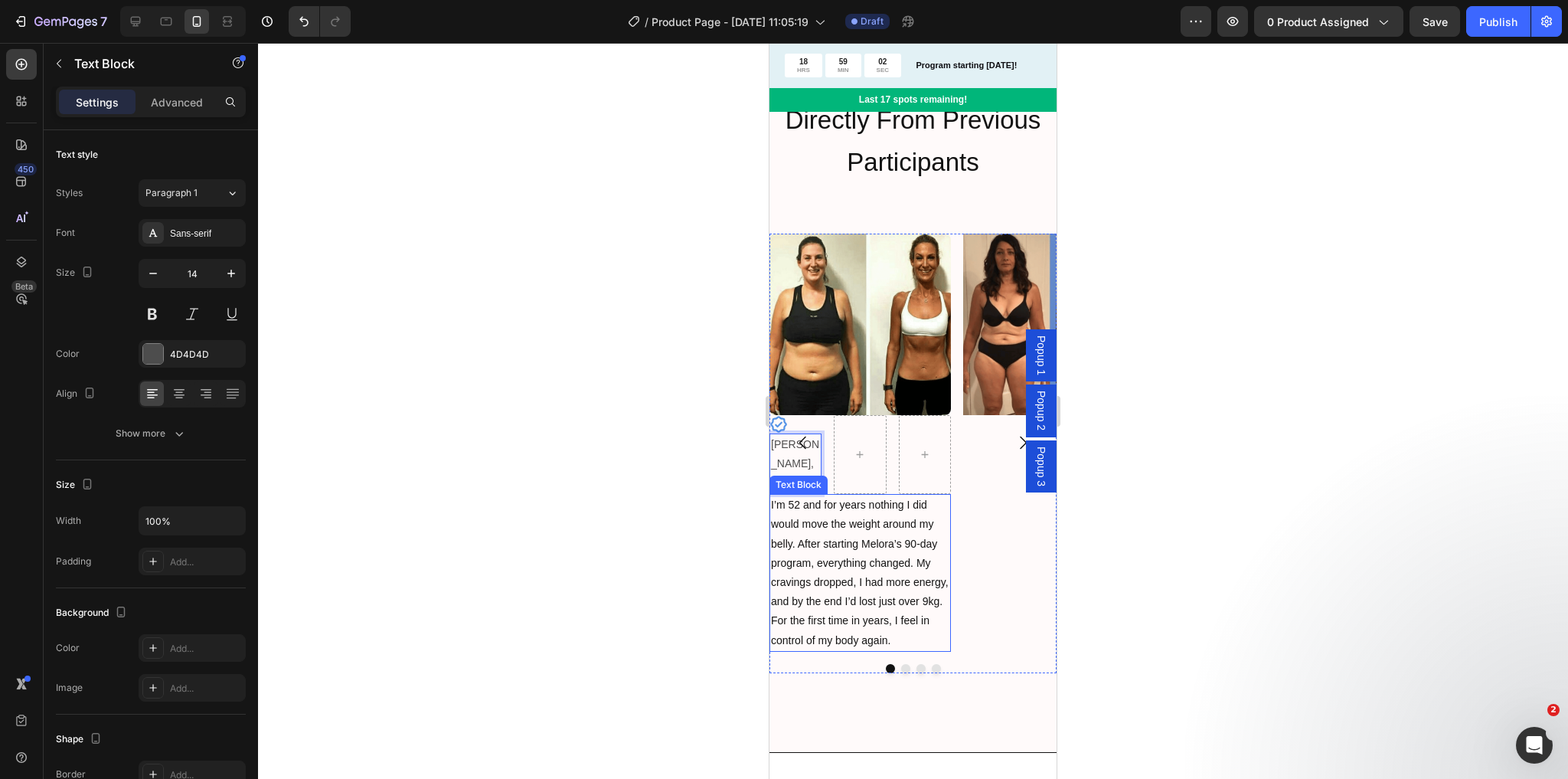
click at [808, 495] on p "I’m 52 and for years nothing I did would move the weight around my belly. After…" at bounding box center [859, 573] width 178 height 155
click at [800, 498] on span "I’m 52 and for years nothing I did would move the weight around my belly. After…" at bounding box center [859, 572] width 178 height 147
click at [870, 514] on span "I’m 44 and for years nothing I did would move the weight around my belly. After…" at bounding box center [859, 572] width 178 height 147
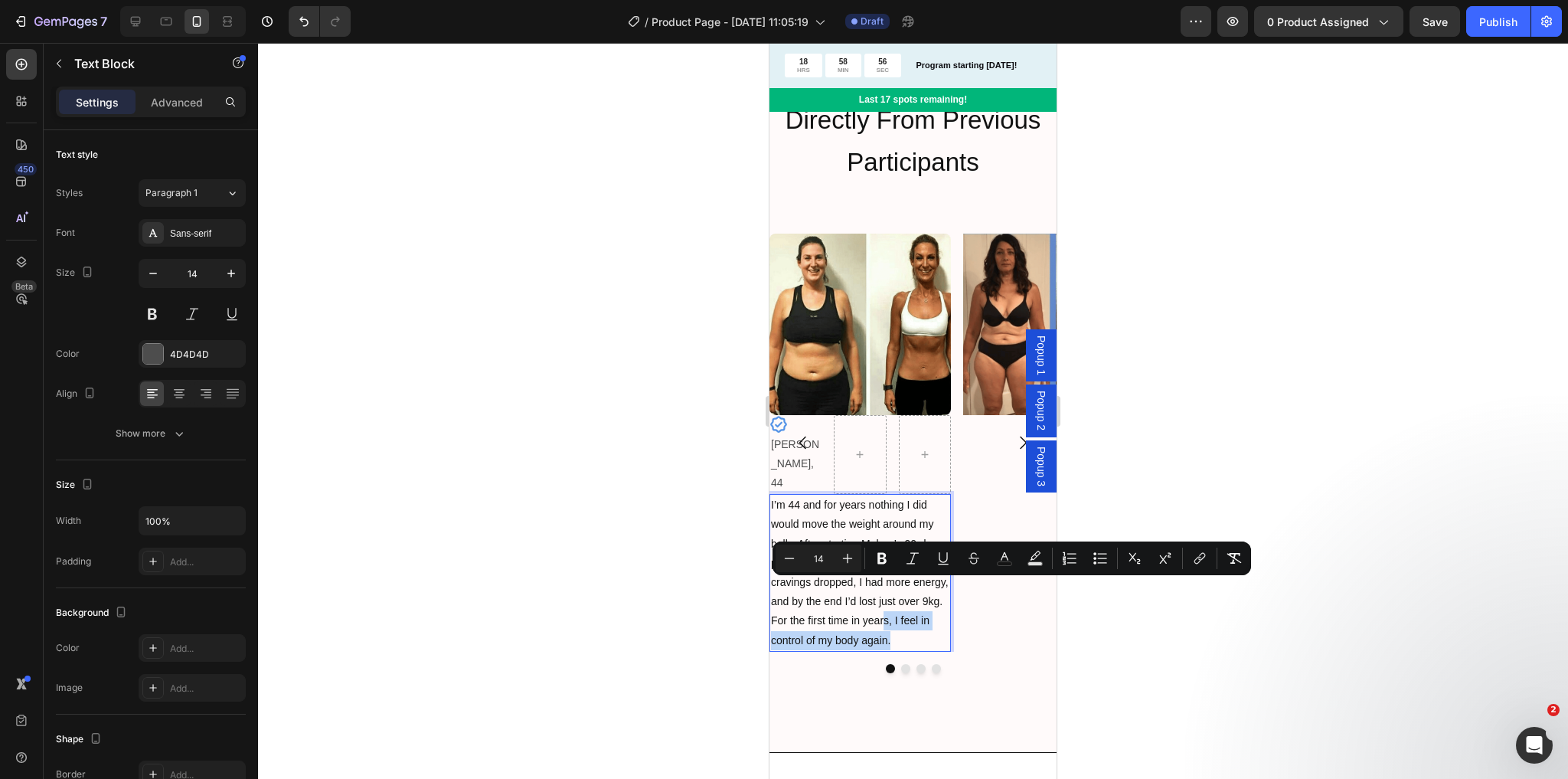
drag, startPoint x: 904, startPoint y: 605, endPoint x: 882, endPoint y: 595, distance: 24.2
click at [882, 595] on p "I’m 44 and for years nothing I did would move the weight around my belly. After…" at bounding box center [859, 573] width 178 height 155
click at [897, 600] on p "I’m 44 and for years nothing I did would move the weight around my belly. After…" at bounding box center [859, 573] width 178 height 155
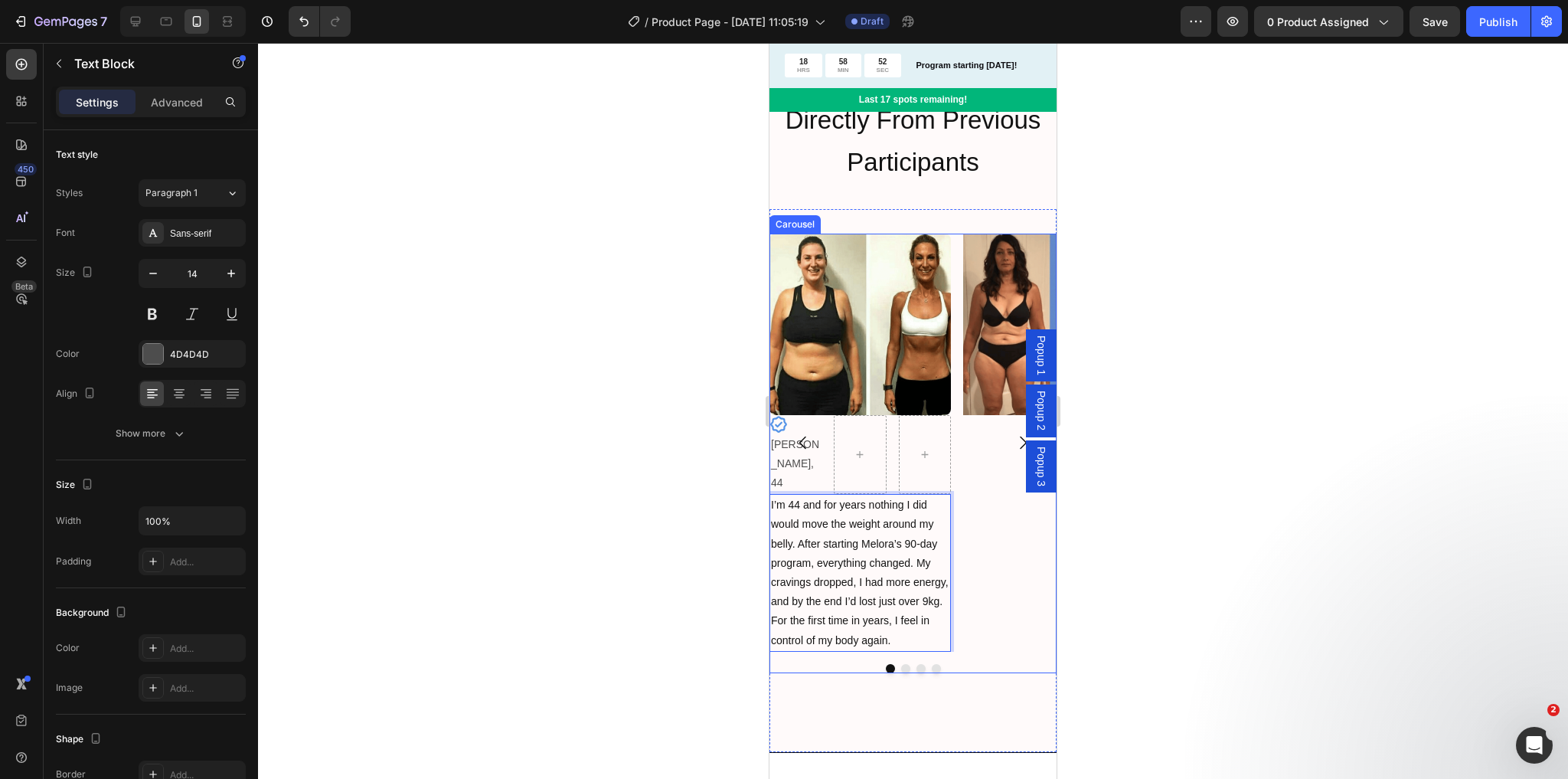
click at [1011, 595] on div "Image" at bounding box center [1054, 443] width 182 height 418
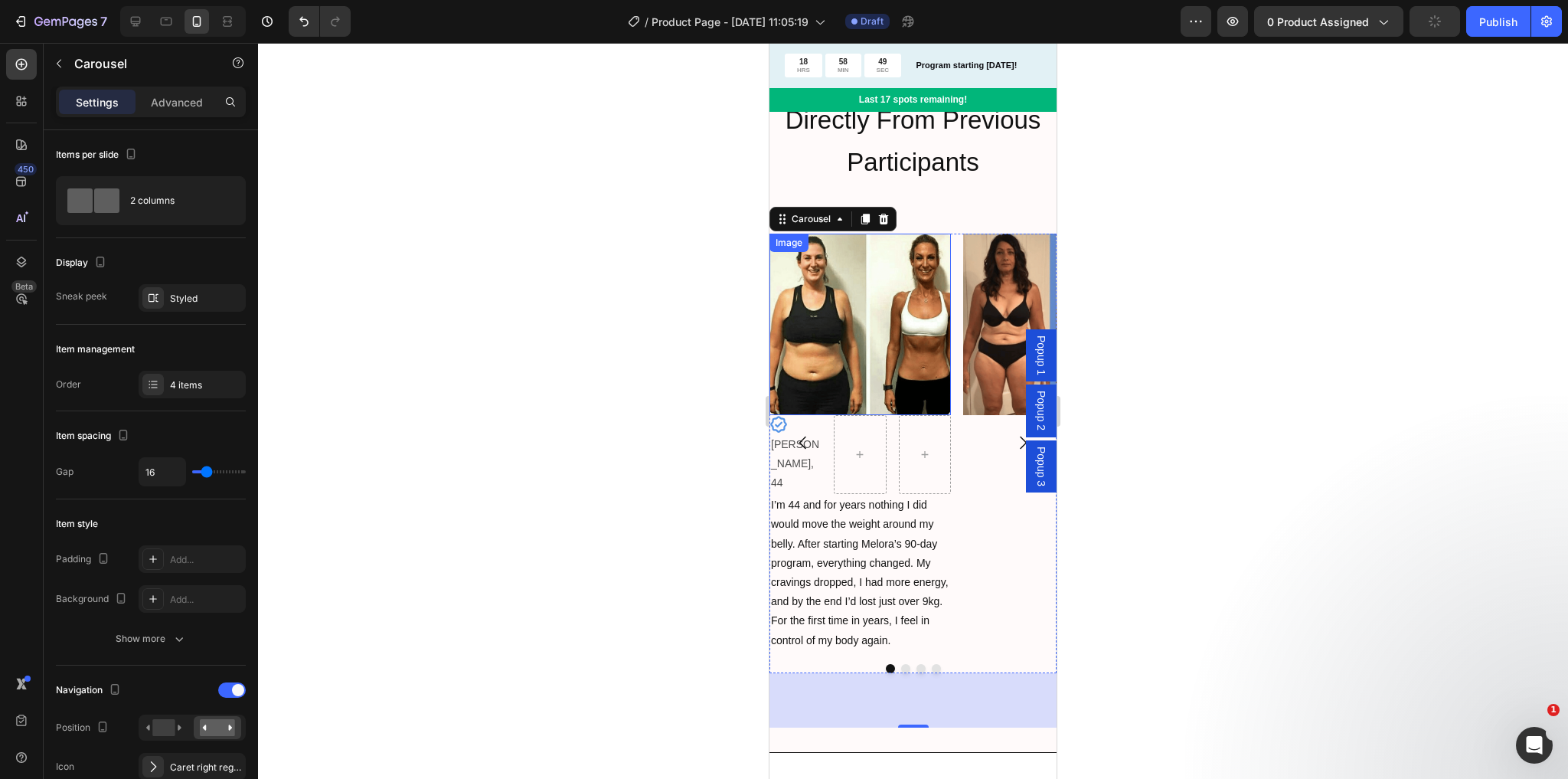
scroll to position [1717, 0]
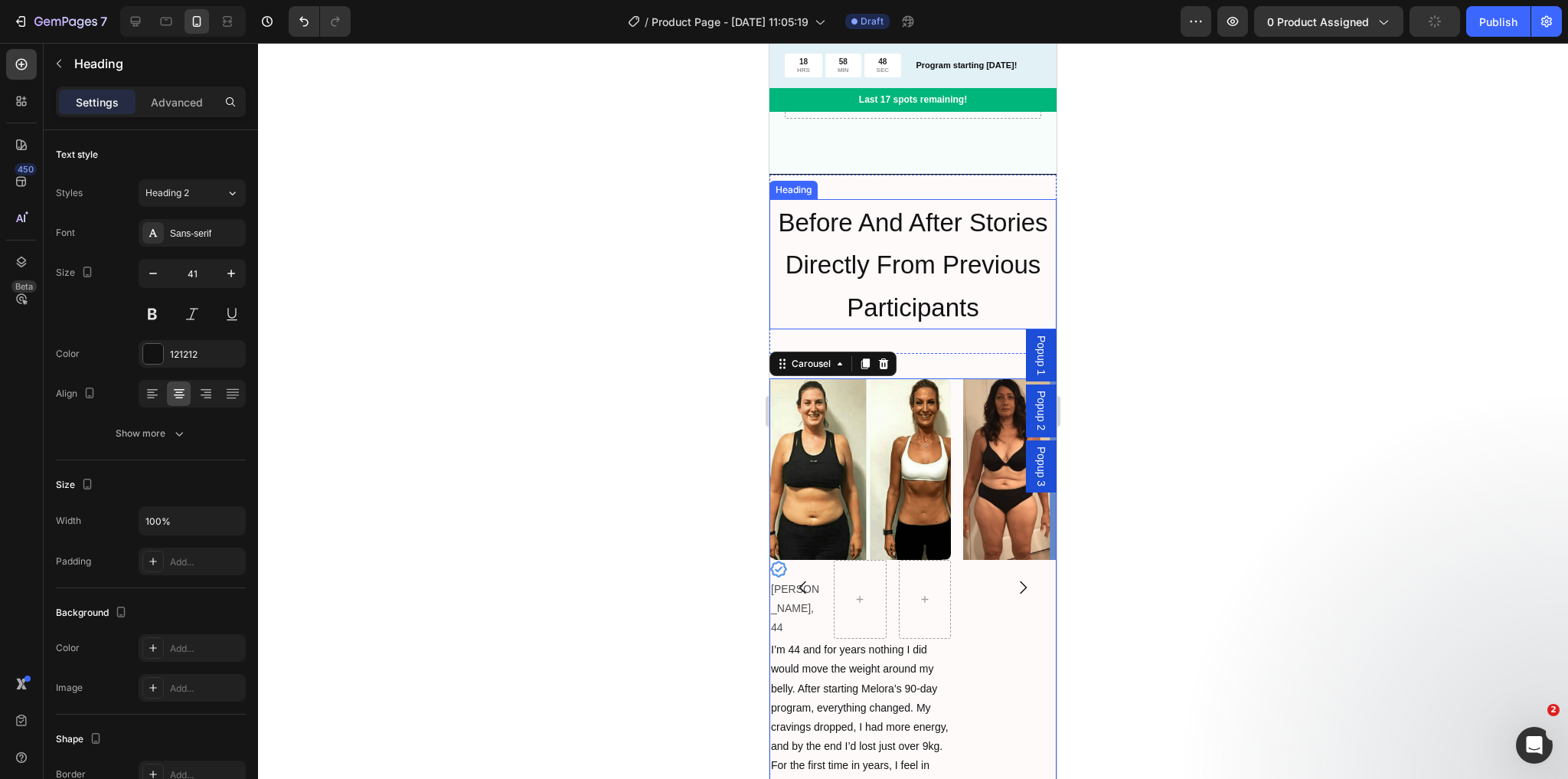
click at [888, 259] on h2 "Before And After Stories Directly From Previous Participants" at bounding box center [913, 264] width 287 height 130
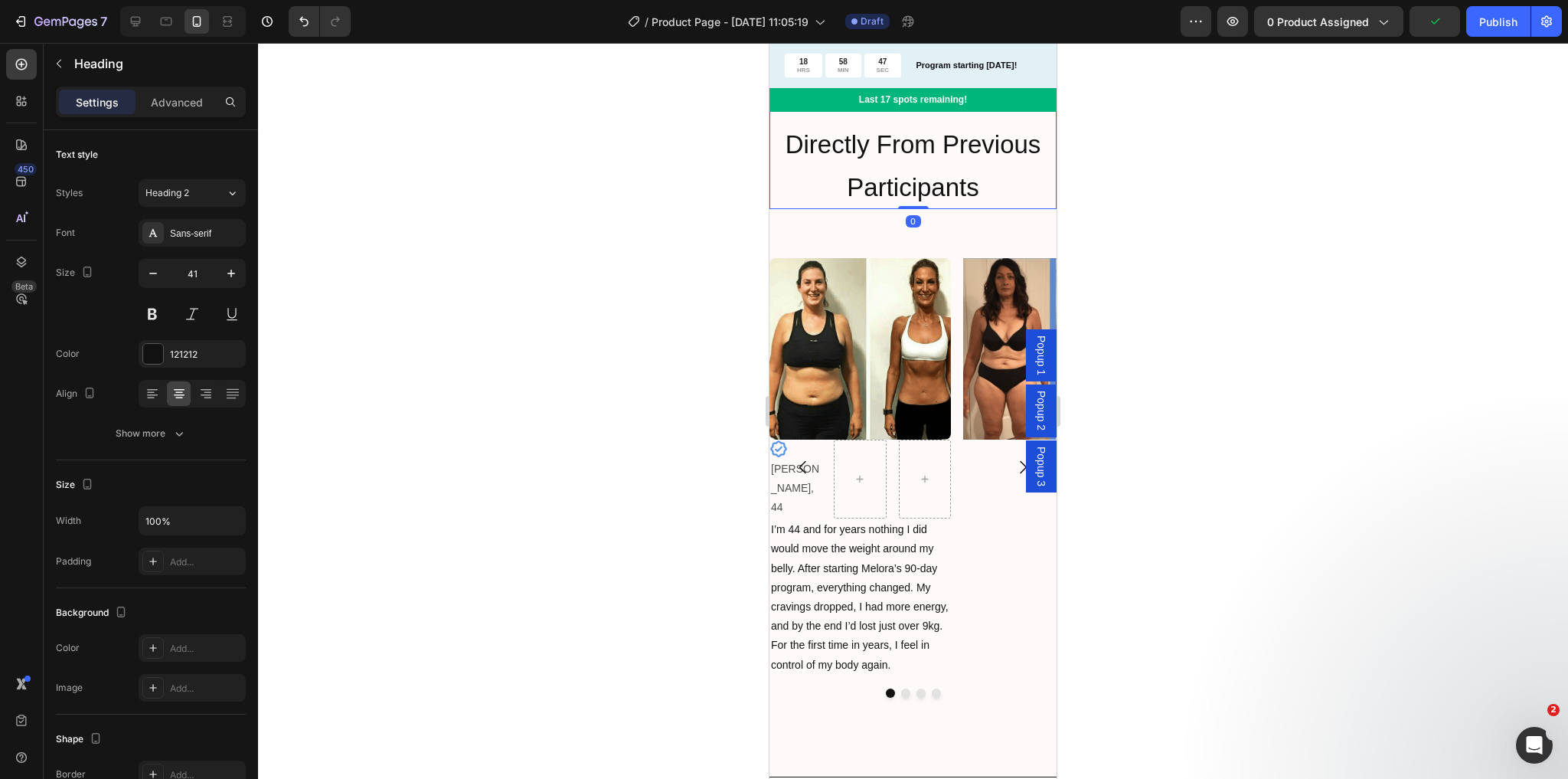
scroll to position [1840, 0]
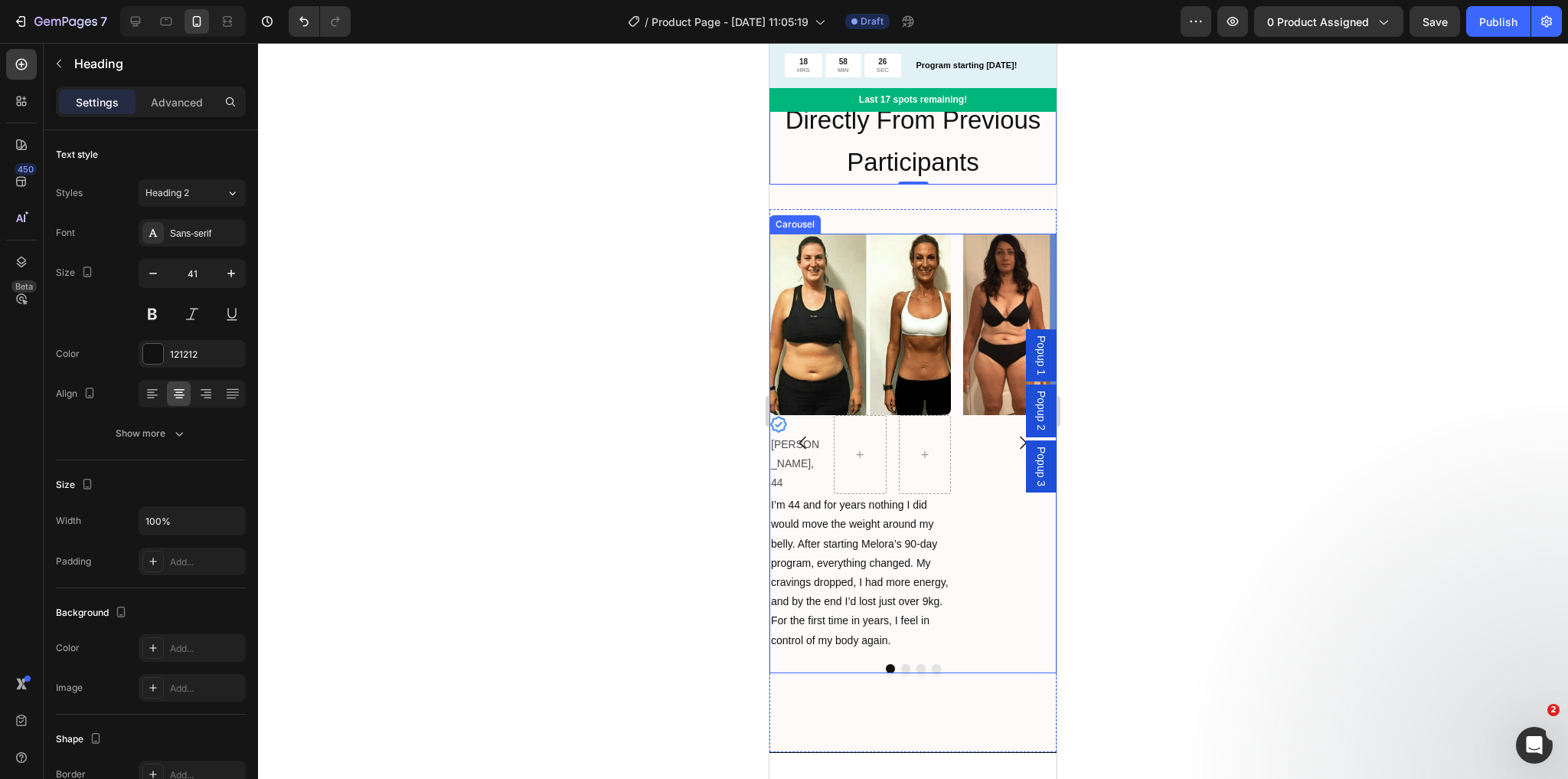
click at [966, 551] on div "Image" at bounding box center [1054, 443] width 182 height 418
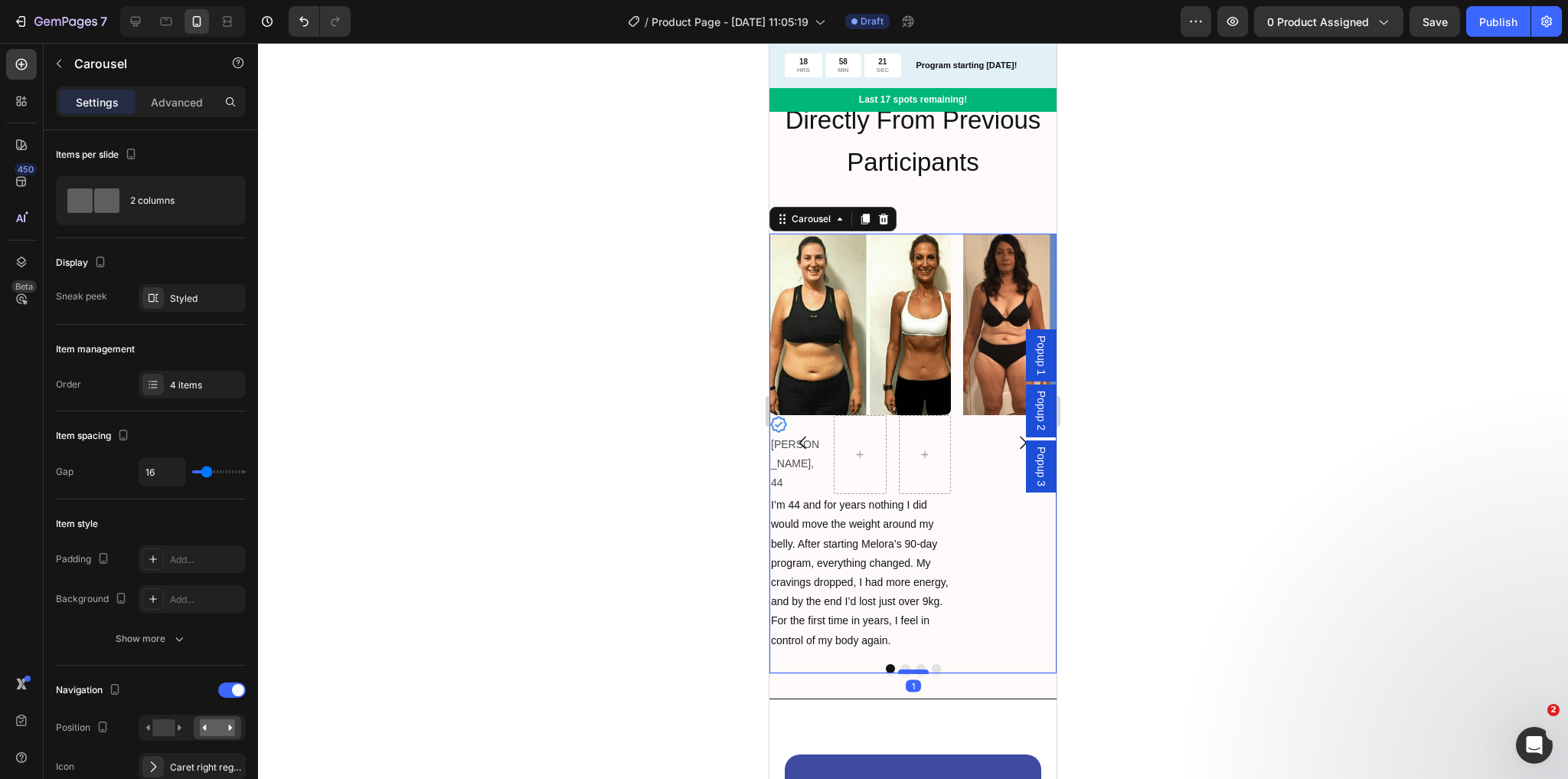
drag, startPoint x: 913, startPoint y: 692, endPoint x: 911, endPoint y: 639, distance: 53.0
click at [911, 670] on div at bounding box center [913, 672] width 31 height 5
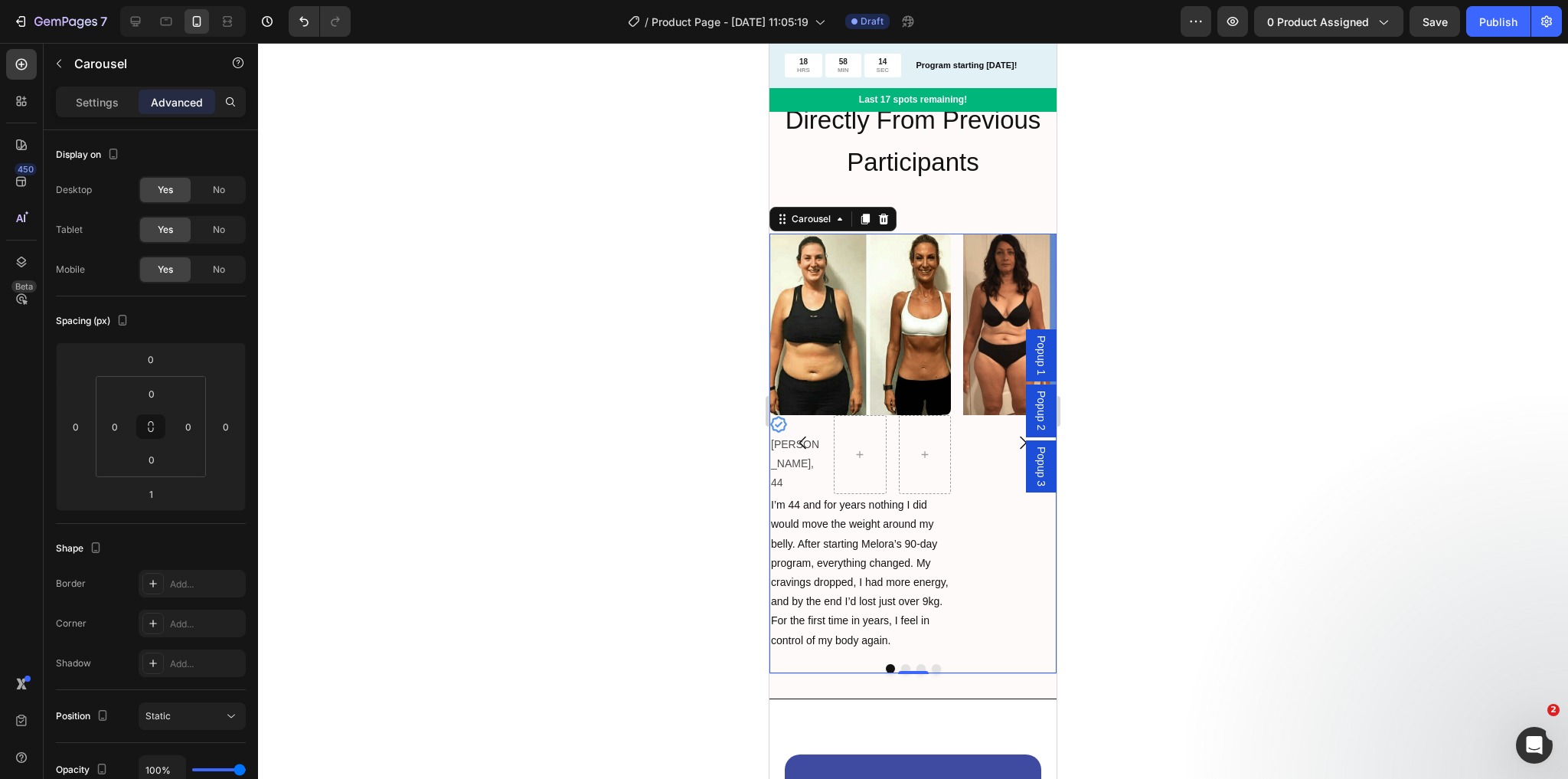
click at [955, 362] on div "Image Icon [PERSON_NAME], 44 Text Block Row I’m 44 and for years nothing I did …" at bounding box center [913, 443] width 287 height 418
click at [229, 427] on input "0" at bounding box center [226, 426] width 23 height 23
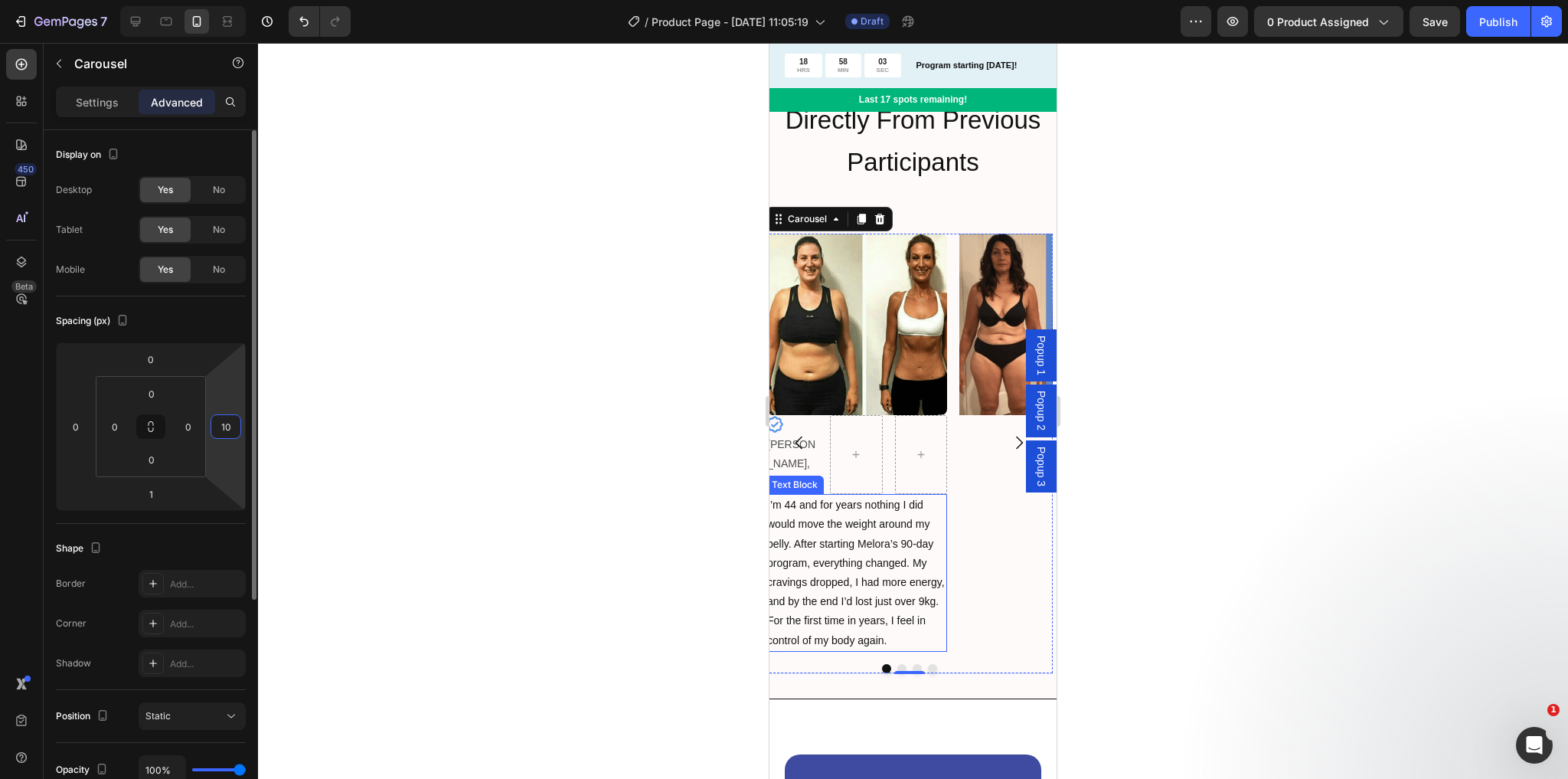
type input "1"
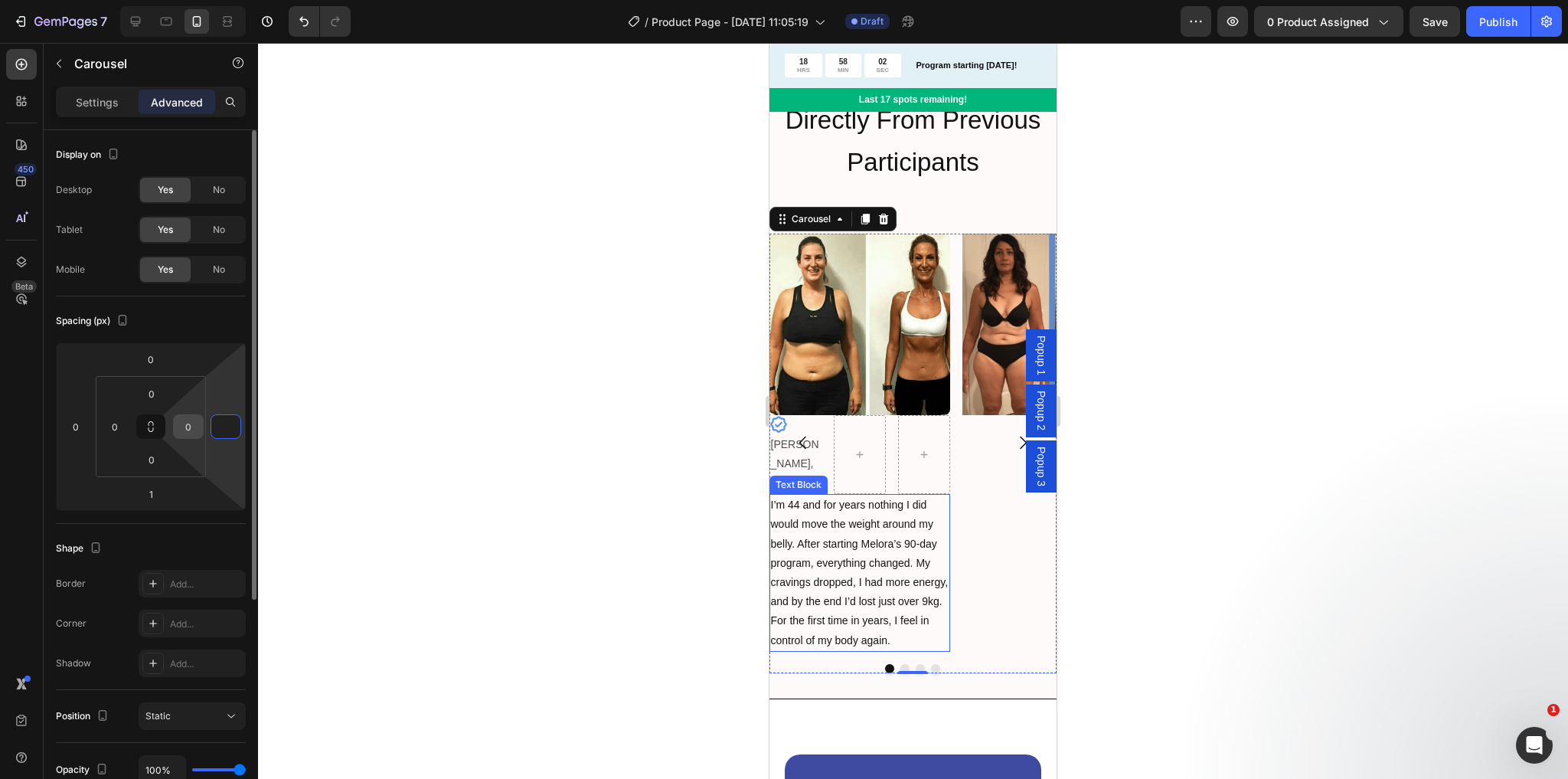
click at [192, 429] on input "0" at bounding box center [188, 426] width 23 height 23
type input "0"
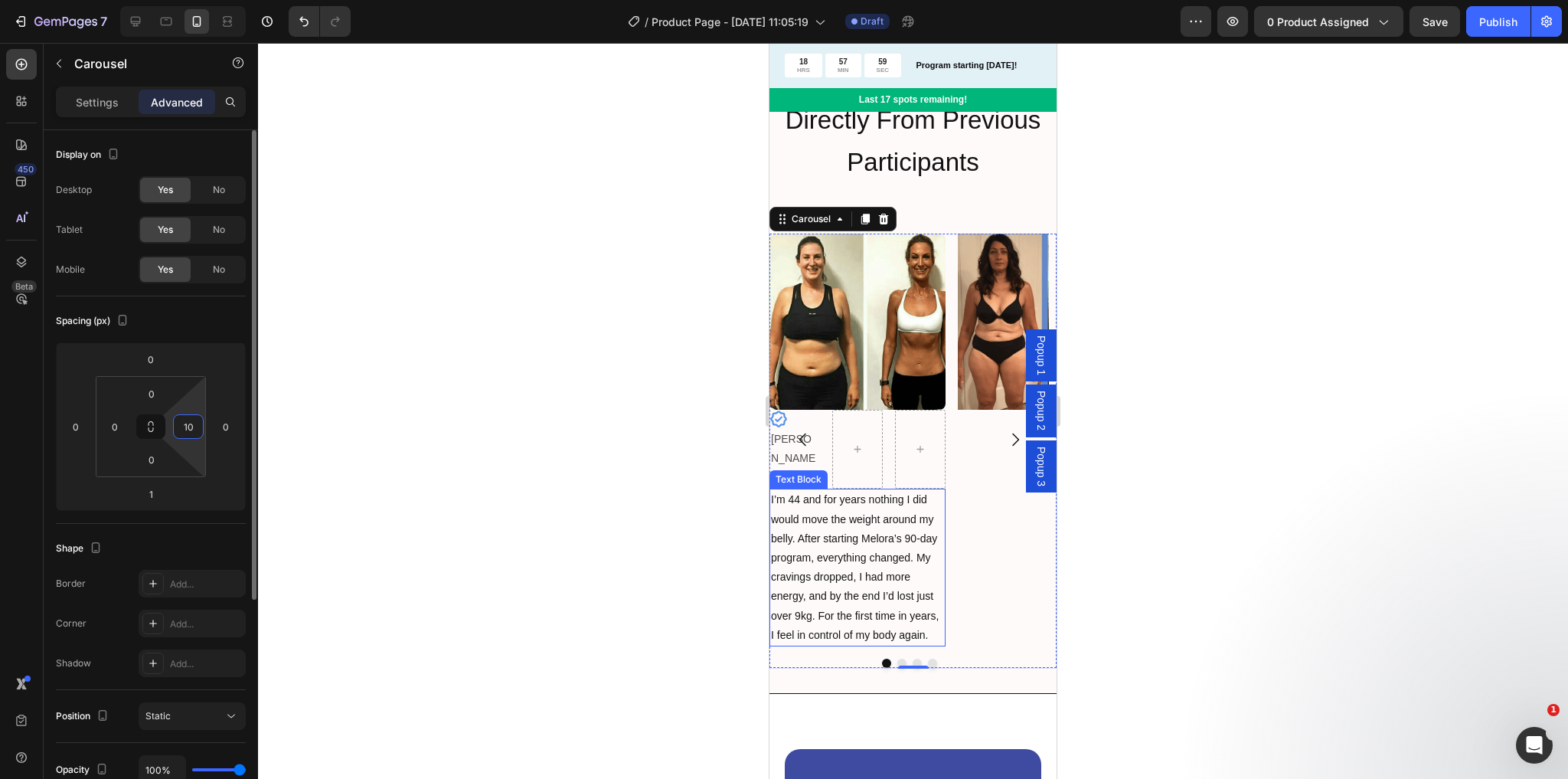
type input "1"
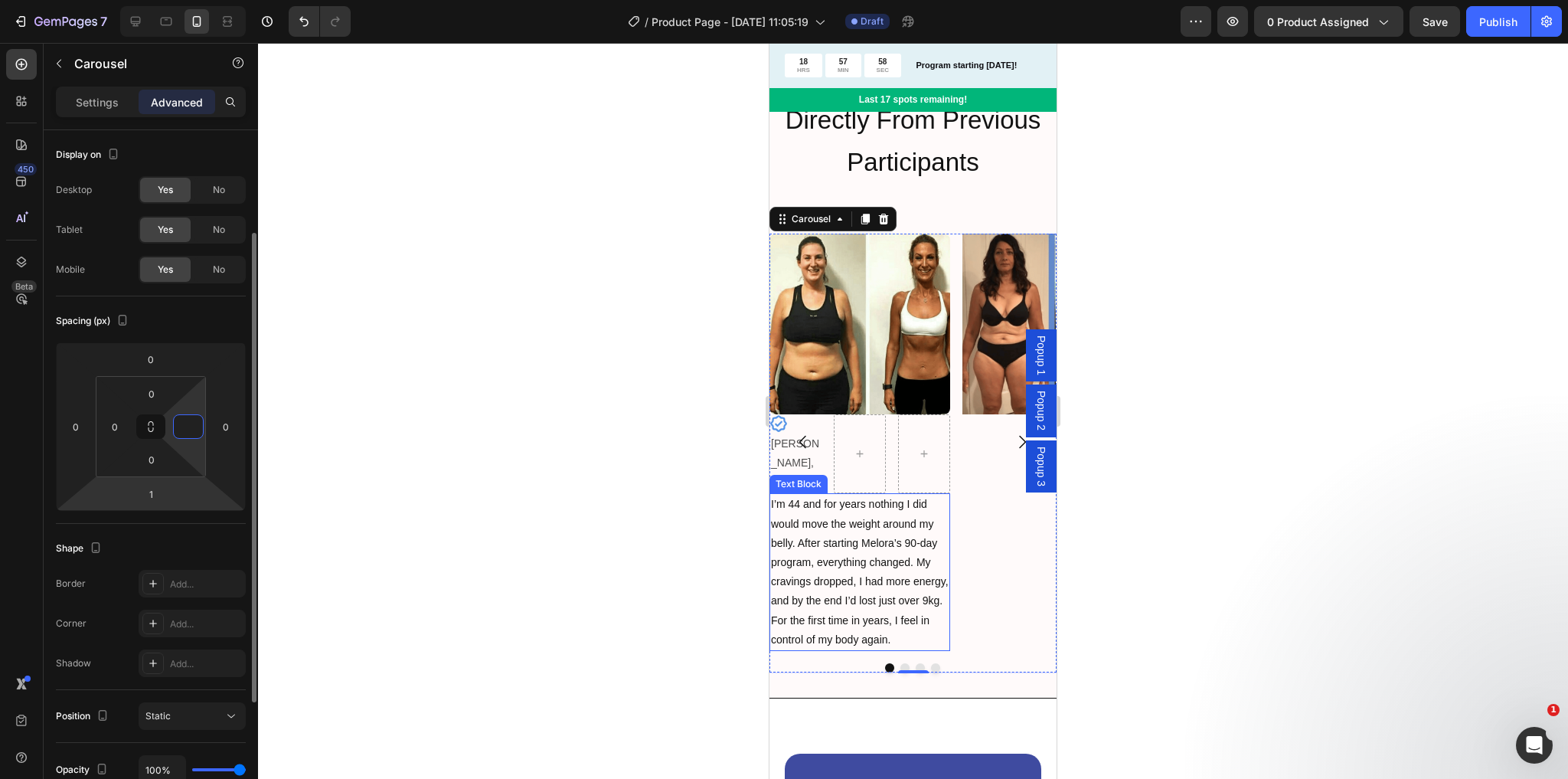
scroll to position [122, 0]
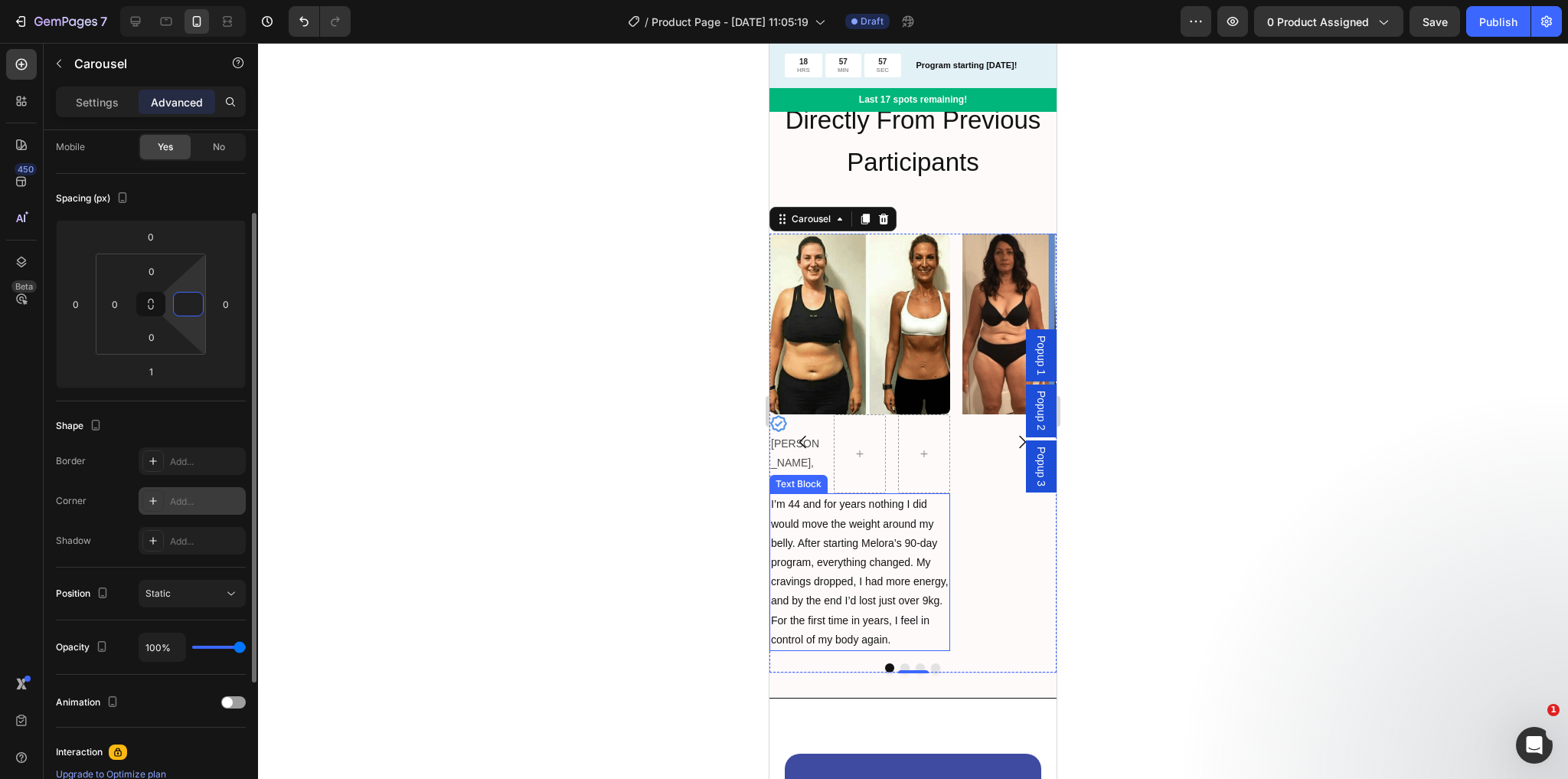
click at [156, 494] on icon at bounding box center [153, 500] width 12 height 12
type input "0"
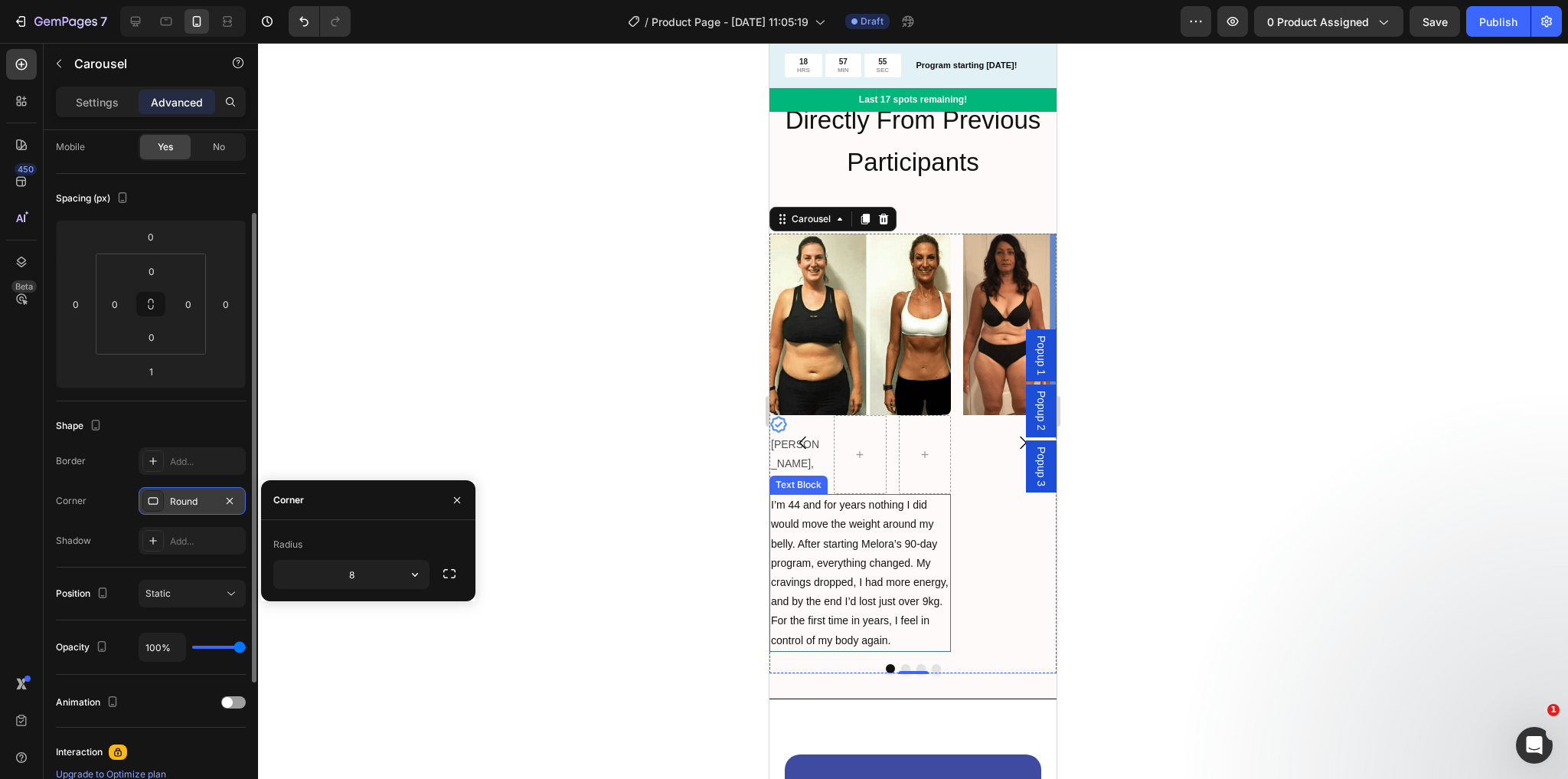
click at [156, 494] on icon at bounding box center [153, 500] width 12 height 12
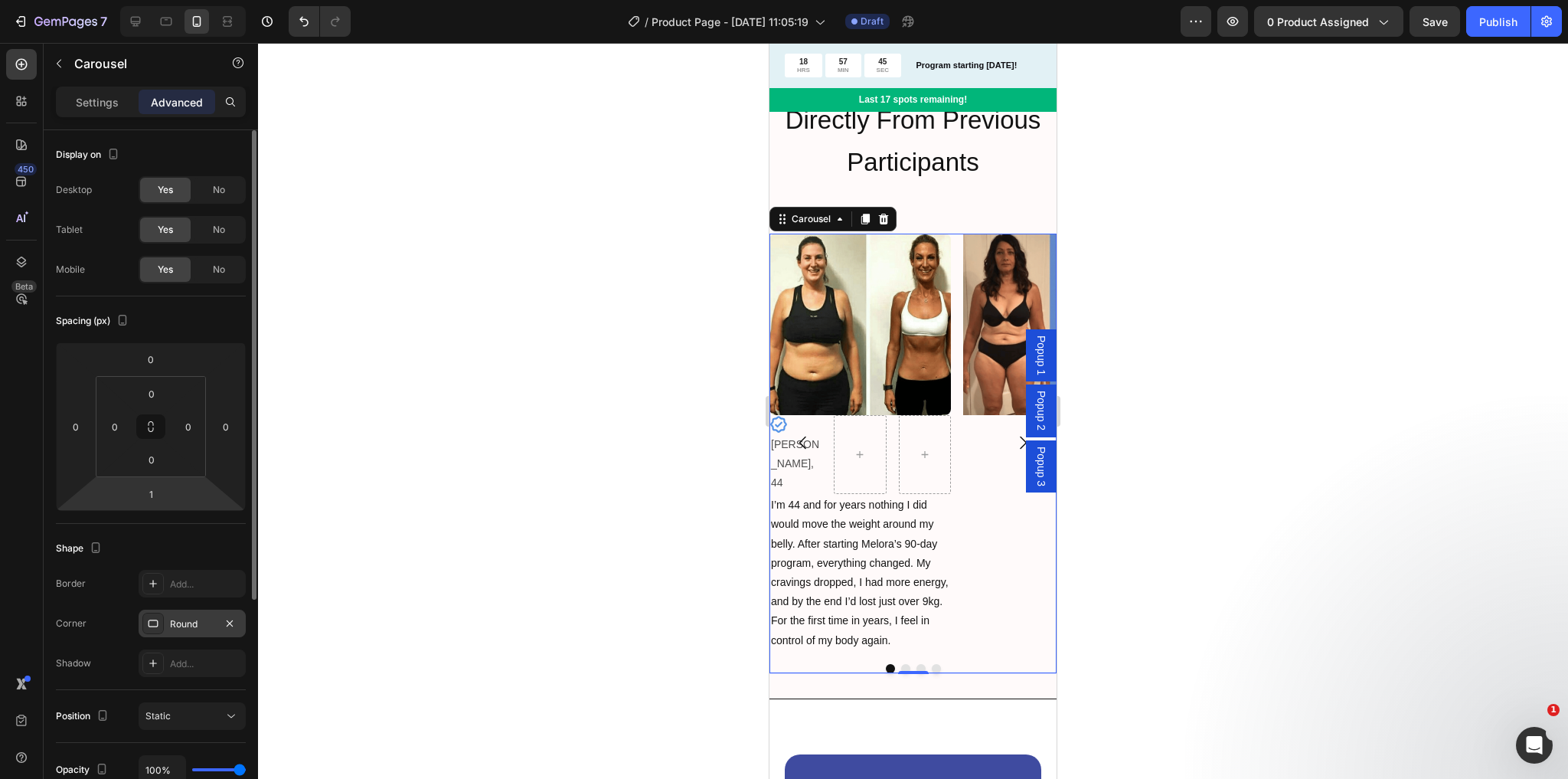
scroll to position [62, 0]
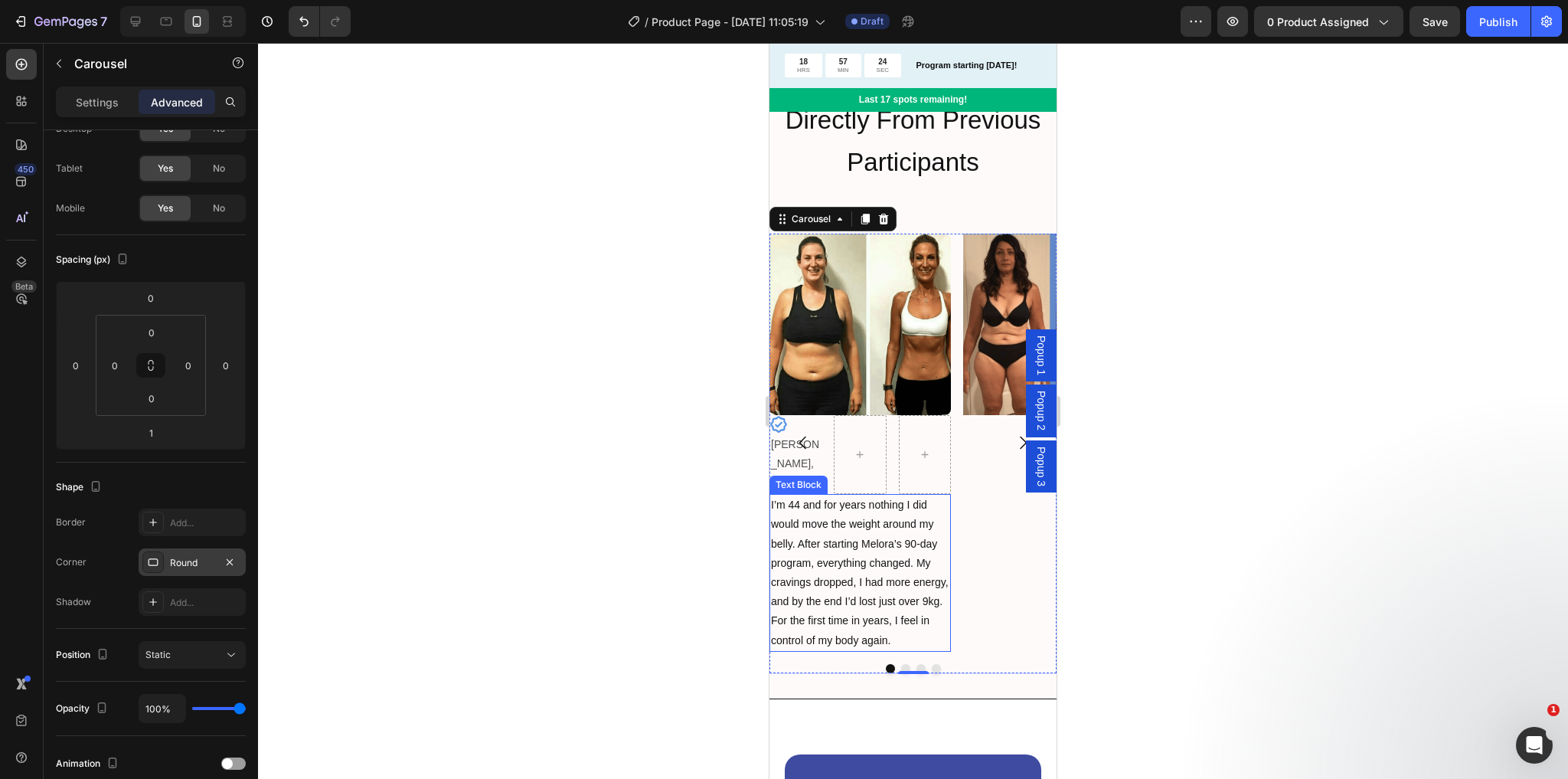
click at [944, 495] on p "I’m 44 and for years nothing I did would move the weight around my belly. After…" at bounding box center [859, 573] width 178 height 155
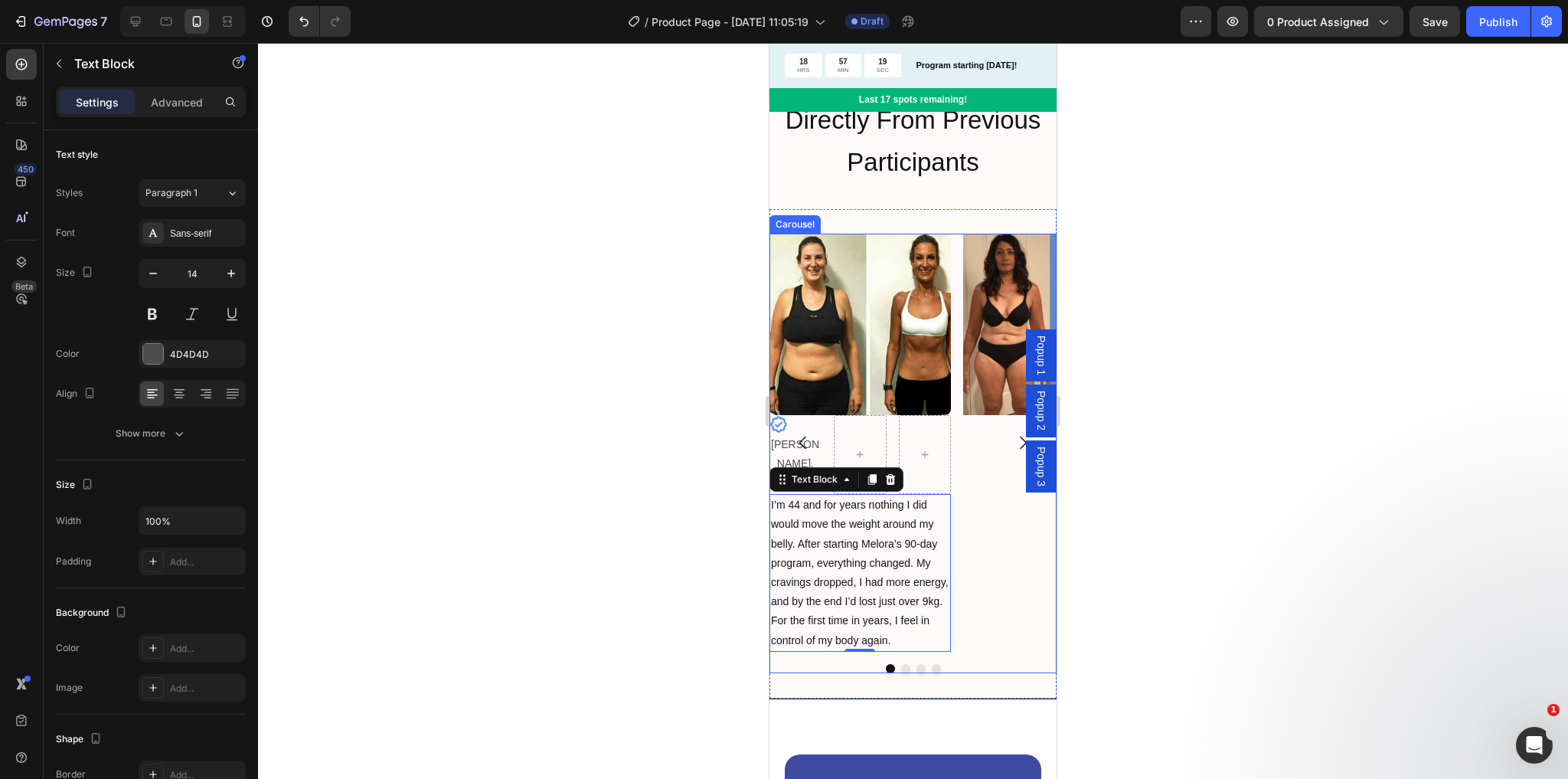
click at [959, 466] on div "Image Icon [PERSON_NAME], 44 Text Block Row I’m 44 and for years nothing I did …" at bounding box center [913, 443] width 287 height 418
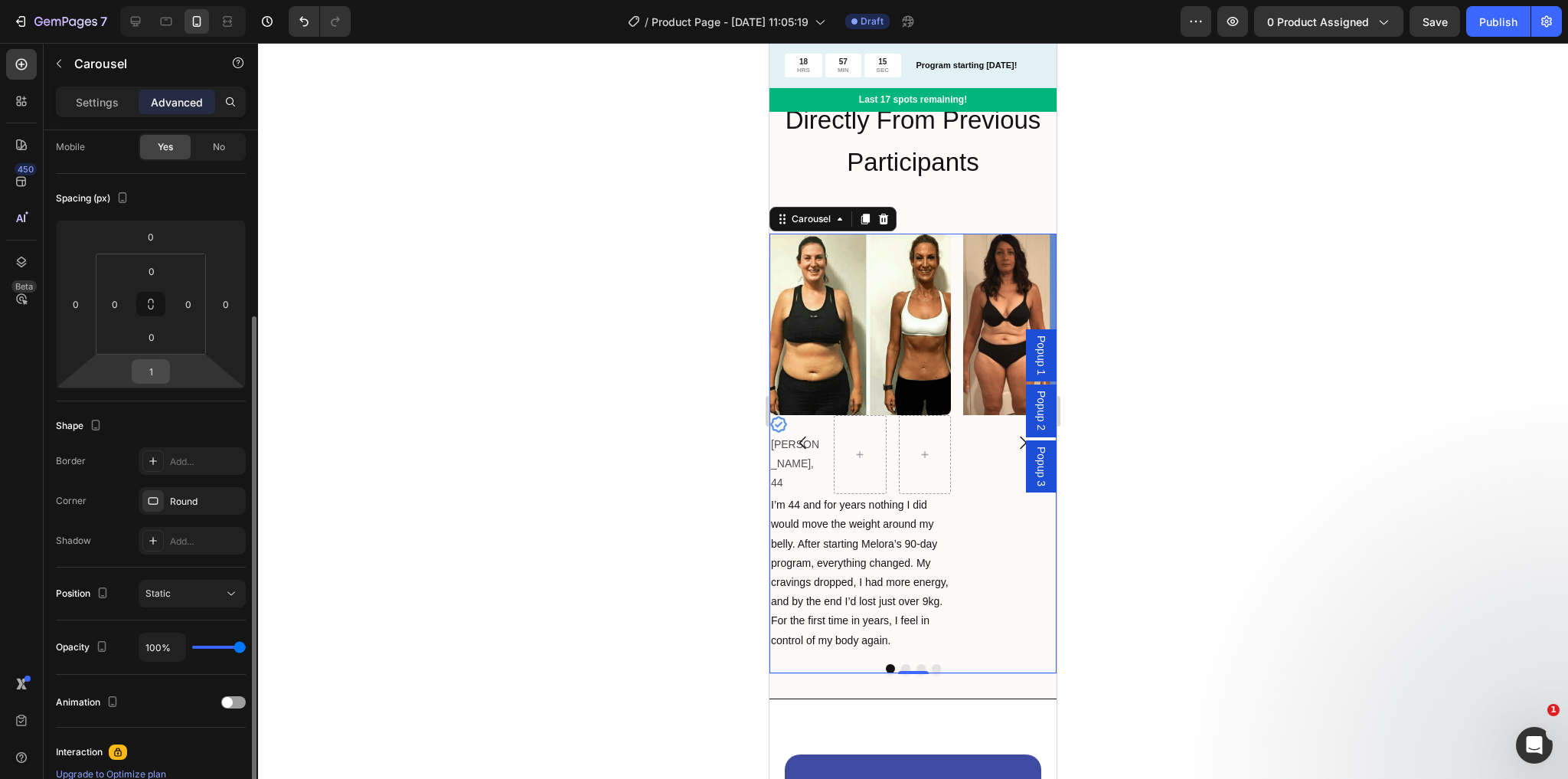
scroll to position [184, 0]
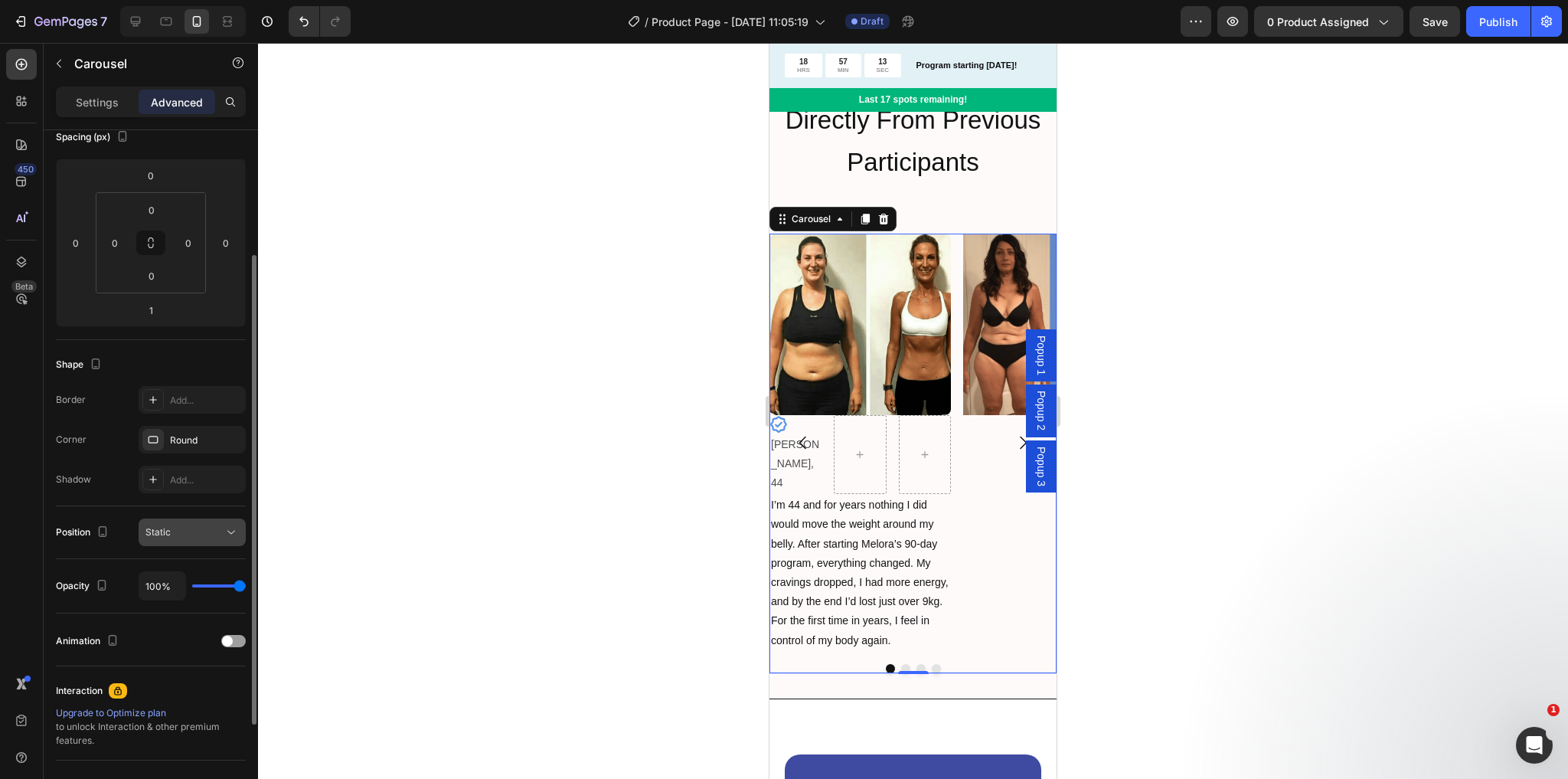
click at [173, 524] on div "Static" at bounding box center [192, 531] width 93 height 15
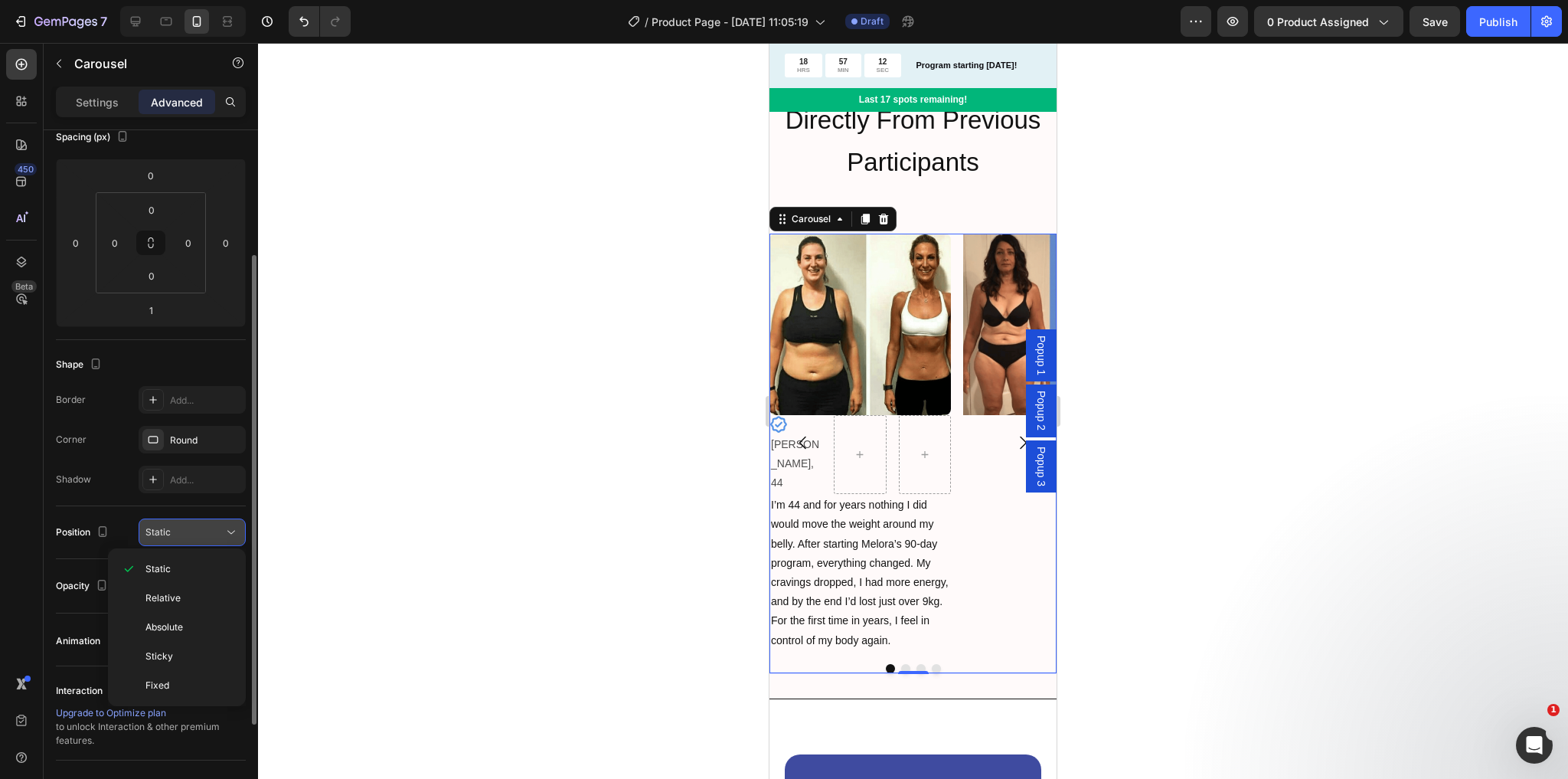
click at [173, 524] on div "Static" at bounding box center [192, 531] width 93 height 15
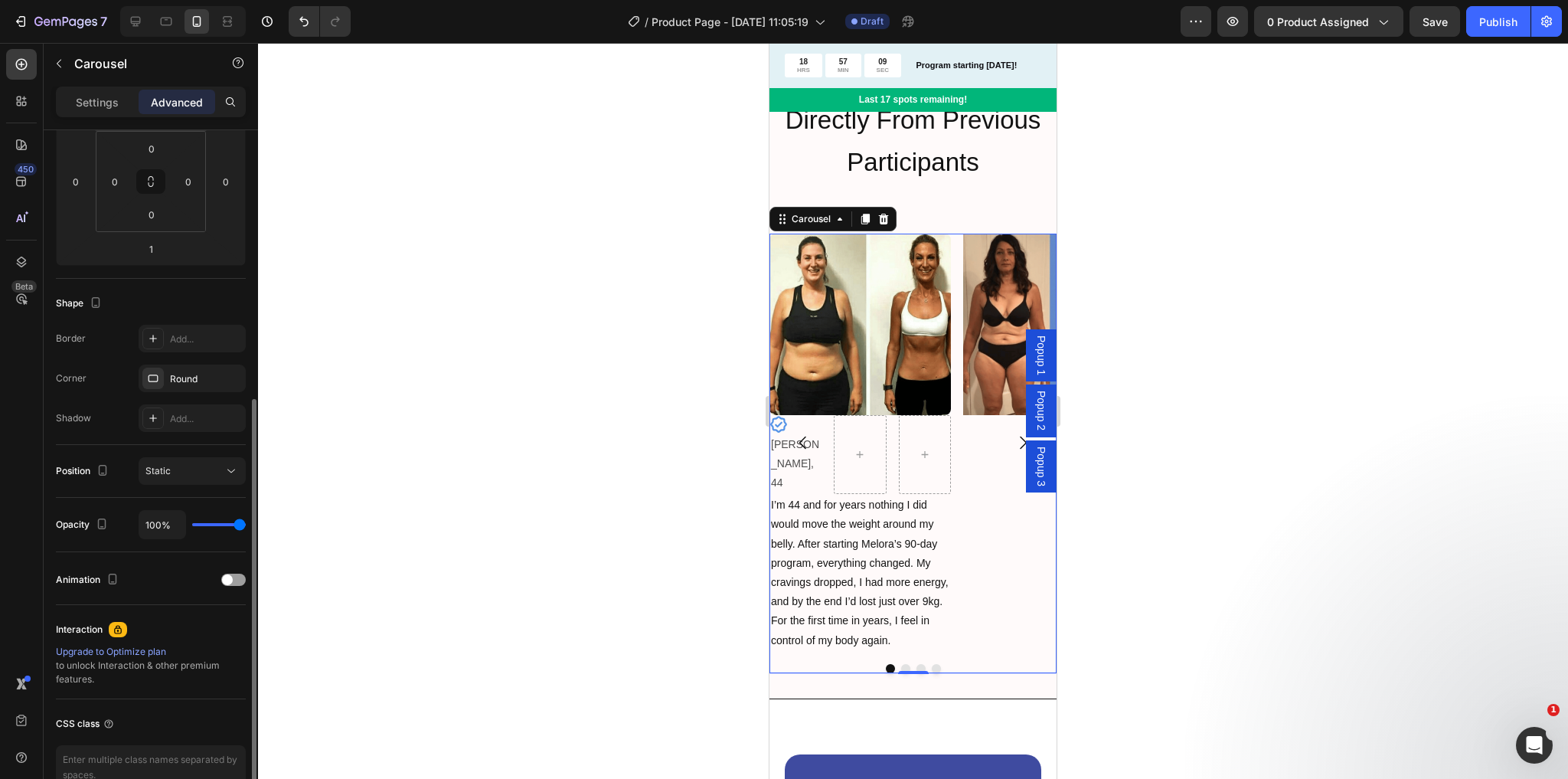
scroll to position [328, 0]
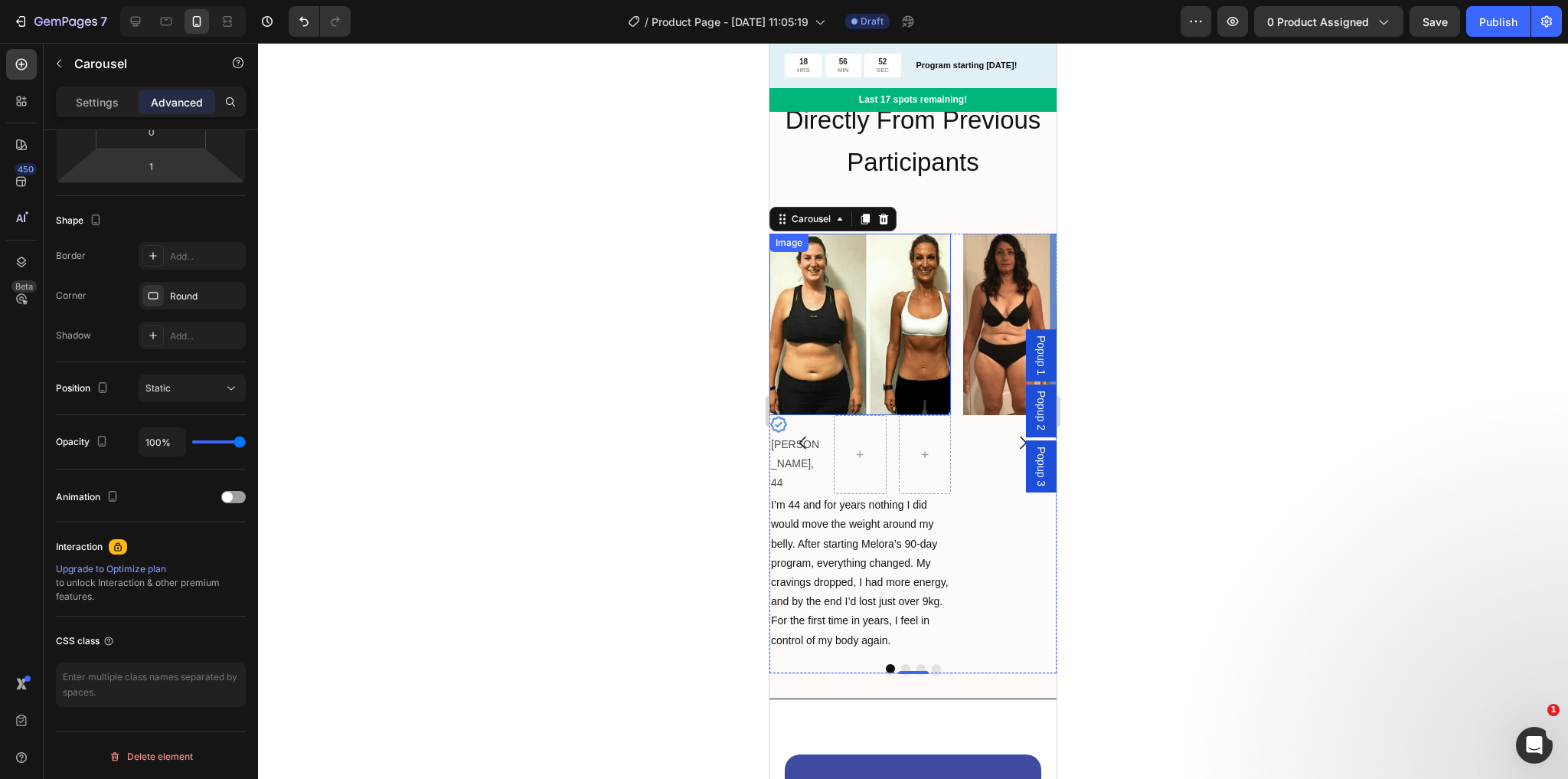
click at [874, 289] on img at bounding box center [860, 324] width 182 height 182
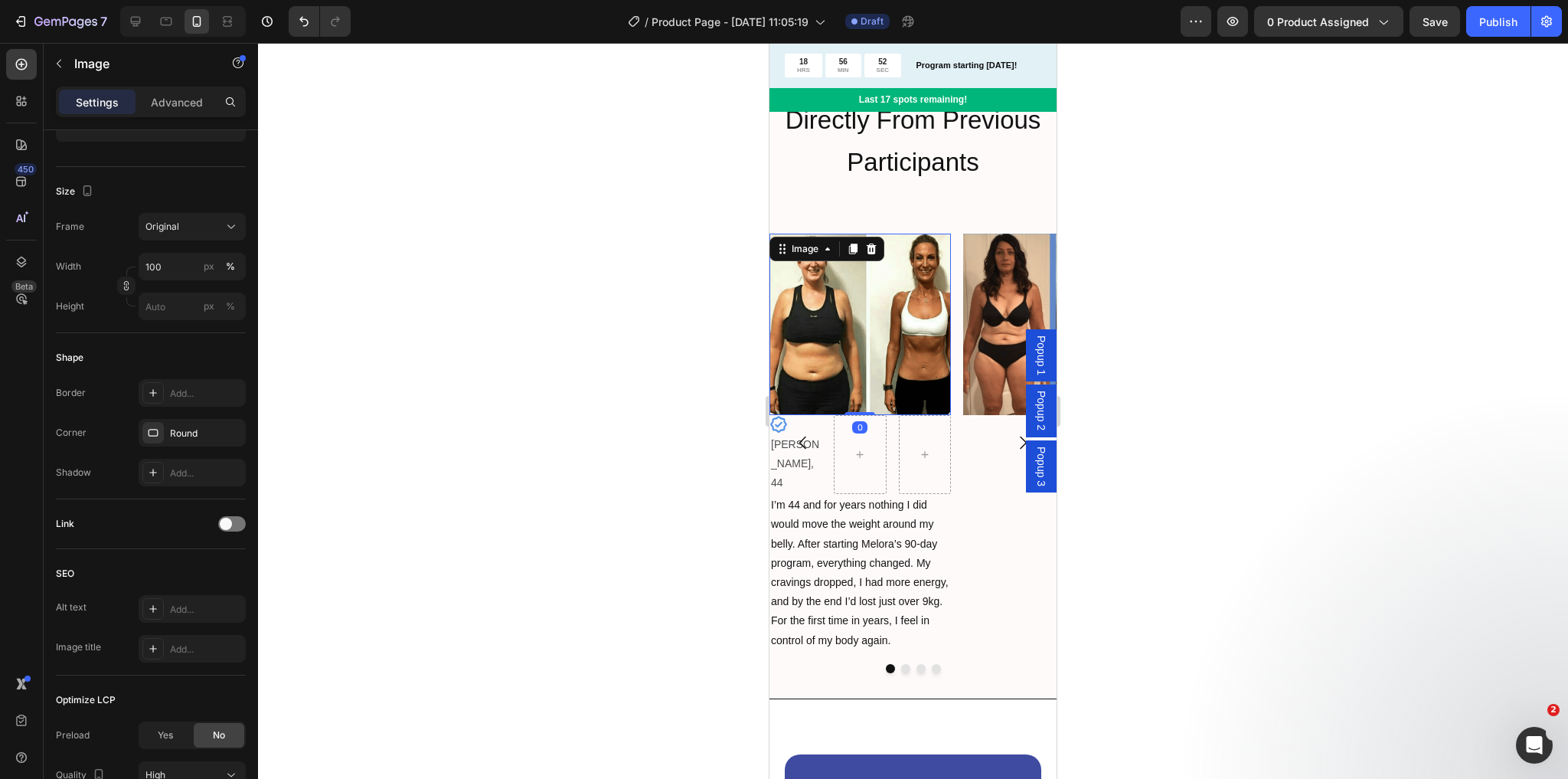
scroll to position [0, 0]
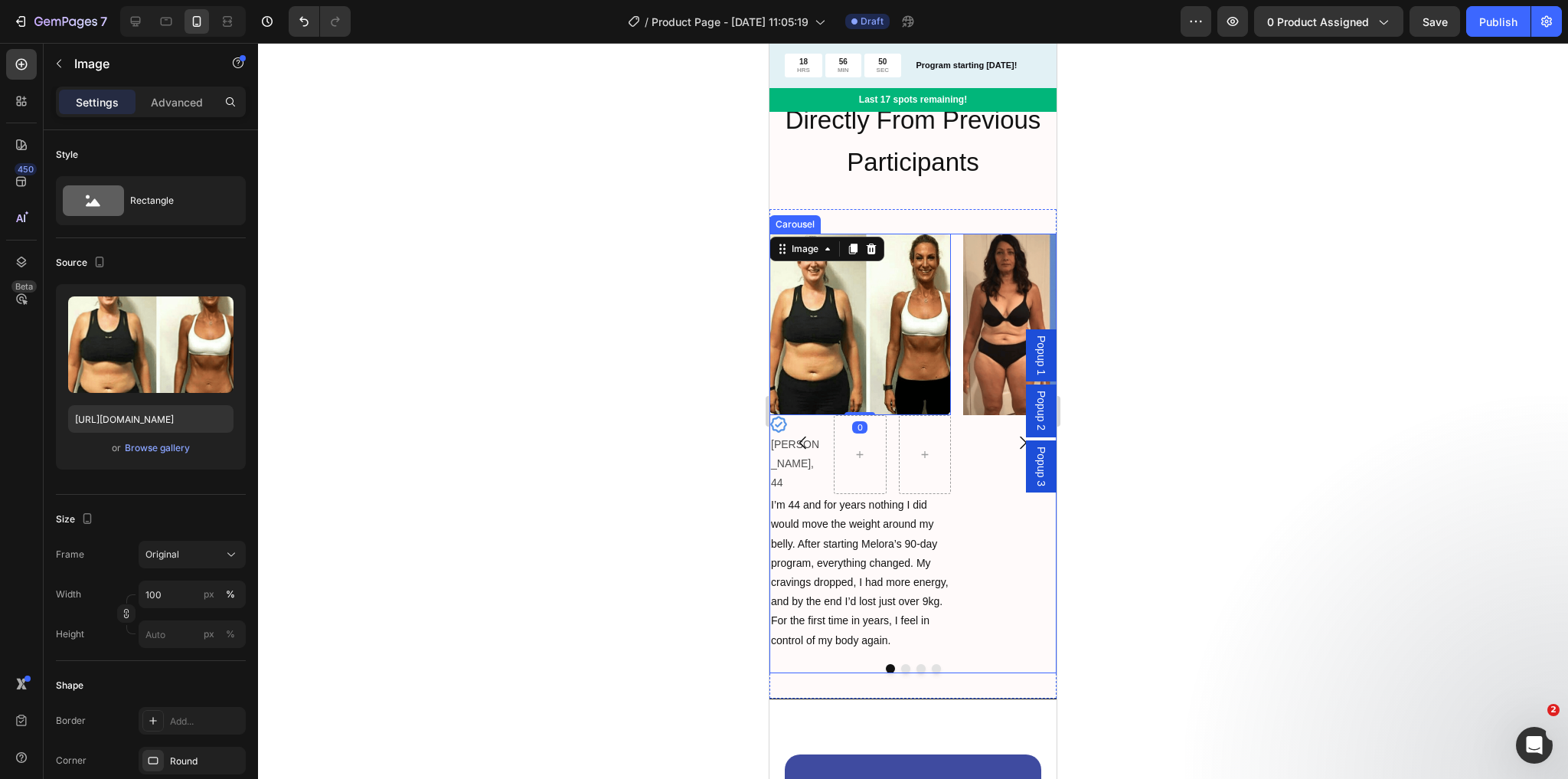
click at [957, 431] on div "Image 0 Icon [PERSON_NAME], 44 Text Block Row I’m 44 and for years nothing I di…" at bounding box center [913, 443] width 287 height 418
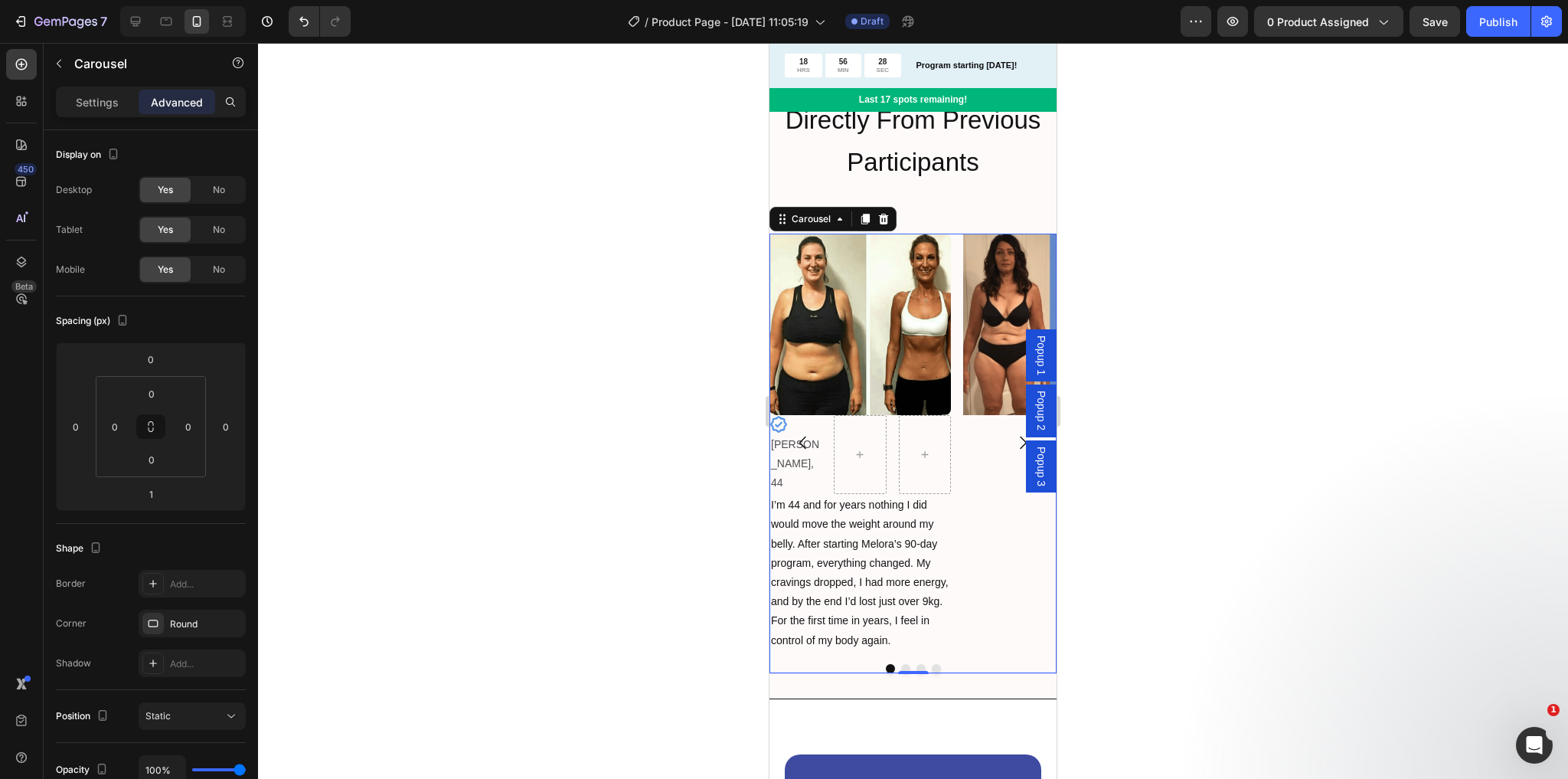
click at [967, 589] on div "Image" at bounding box center [1054, 443] width 182 height 418
click at [993, 611] on div "Image" at bounding box center [1054, 443] width 182 height 418
click at [107, 105] on p "Settings" at bounding box center [96, 102] width 43 height 16
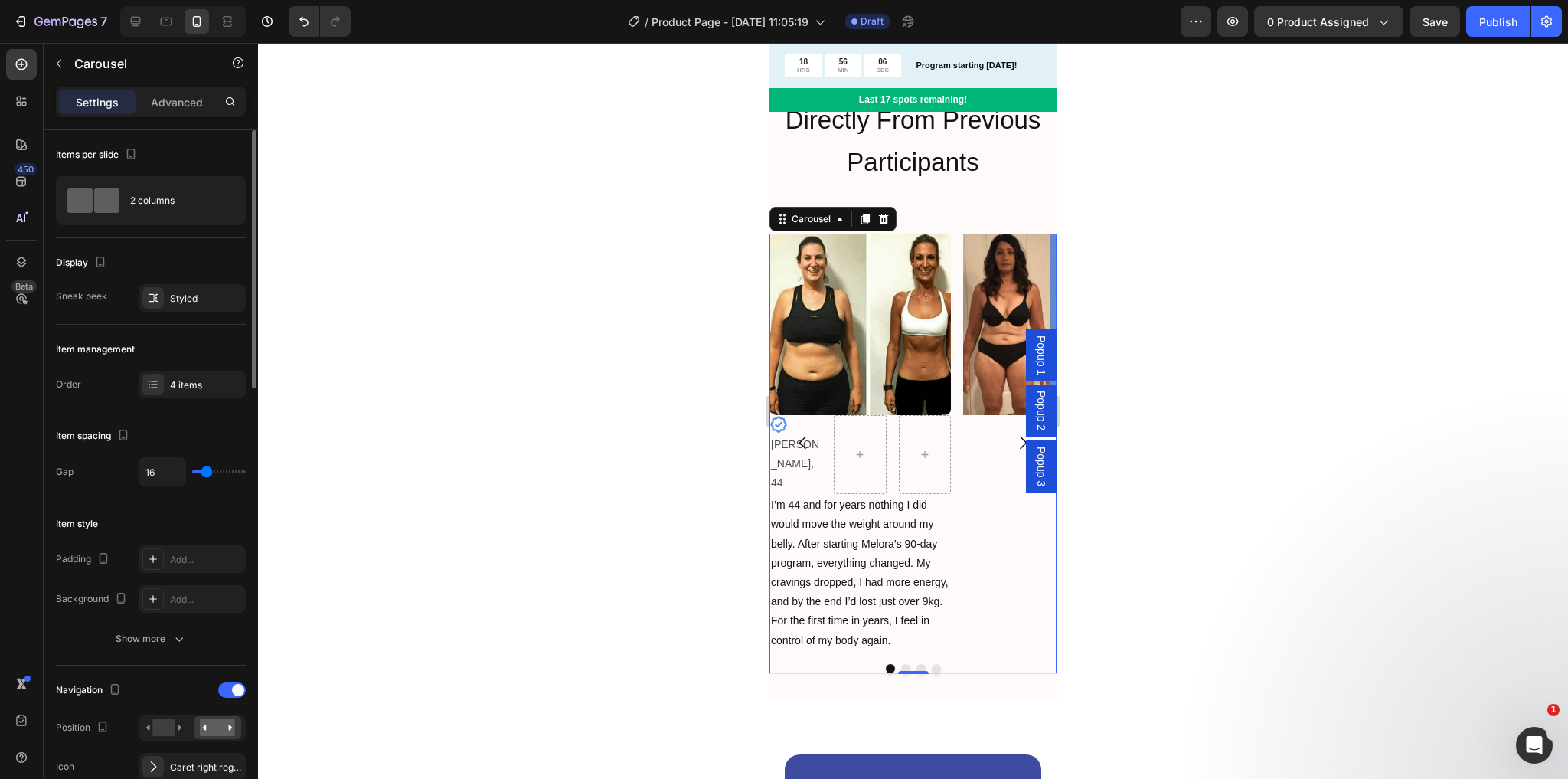
type input "12"
type input "13"
type input "15"
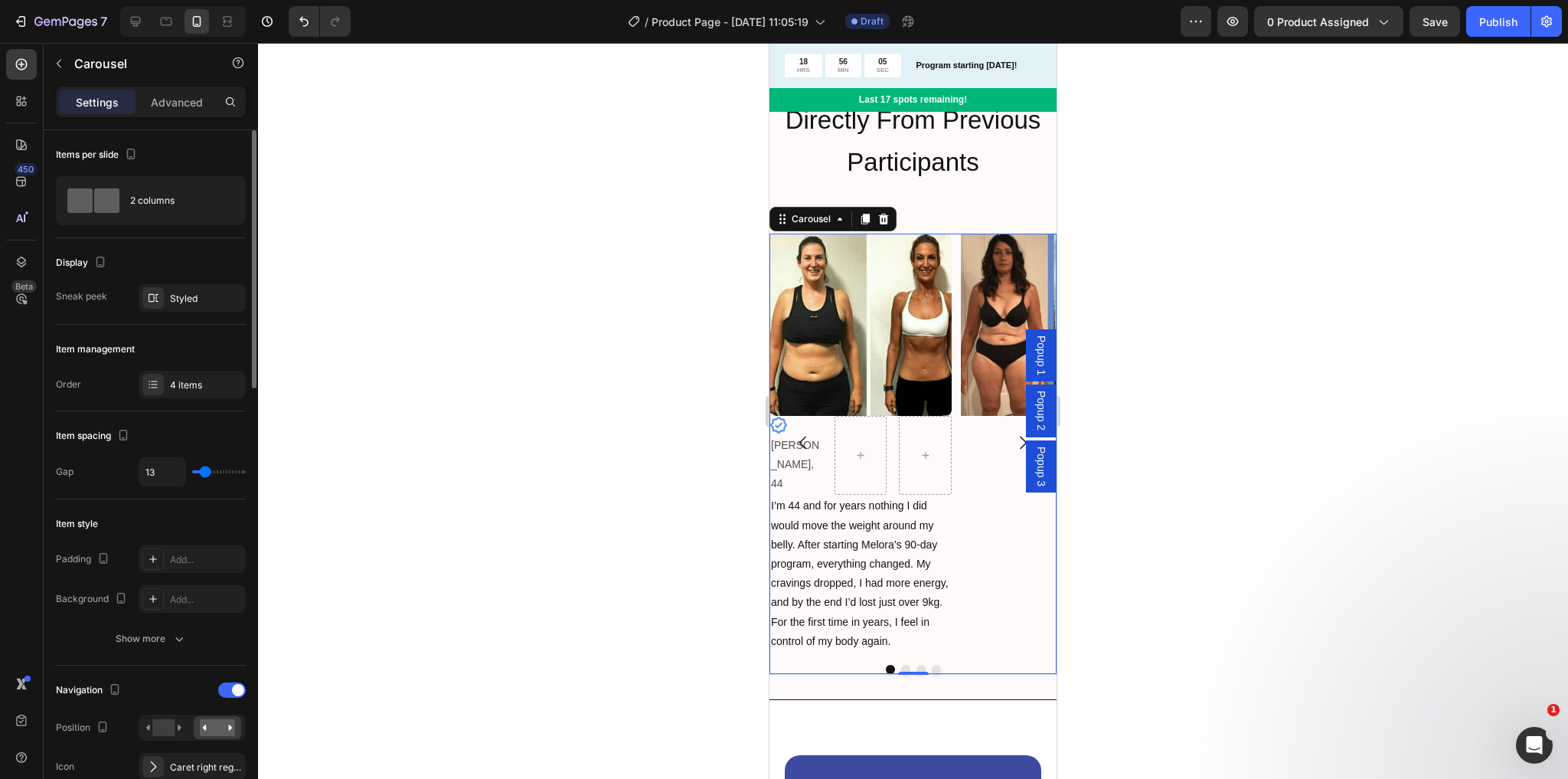
type input "15"
type input "16"
type input "18"
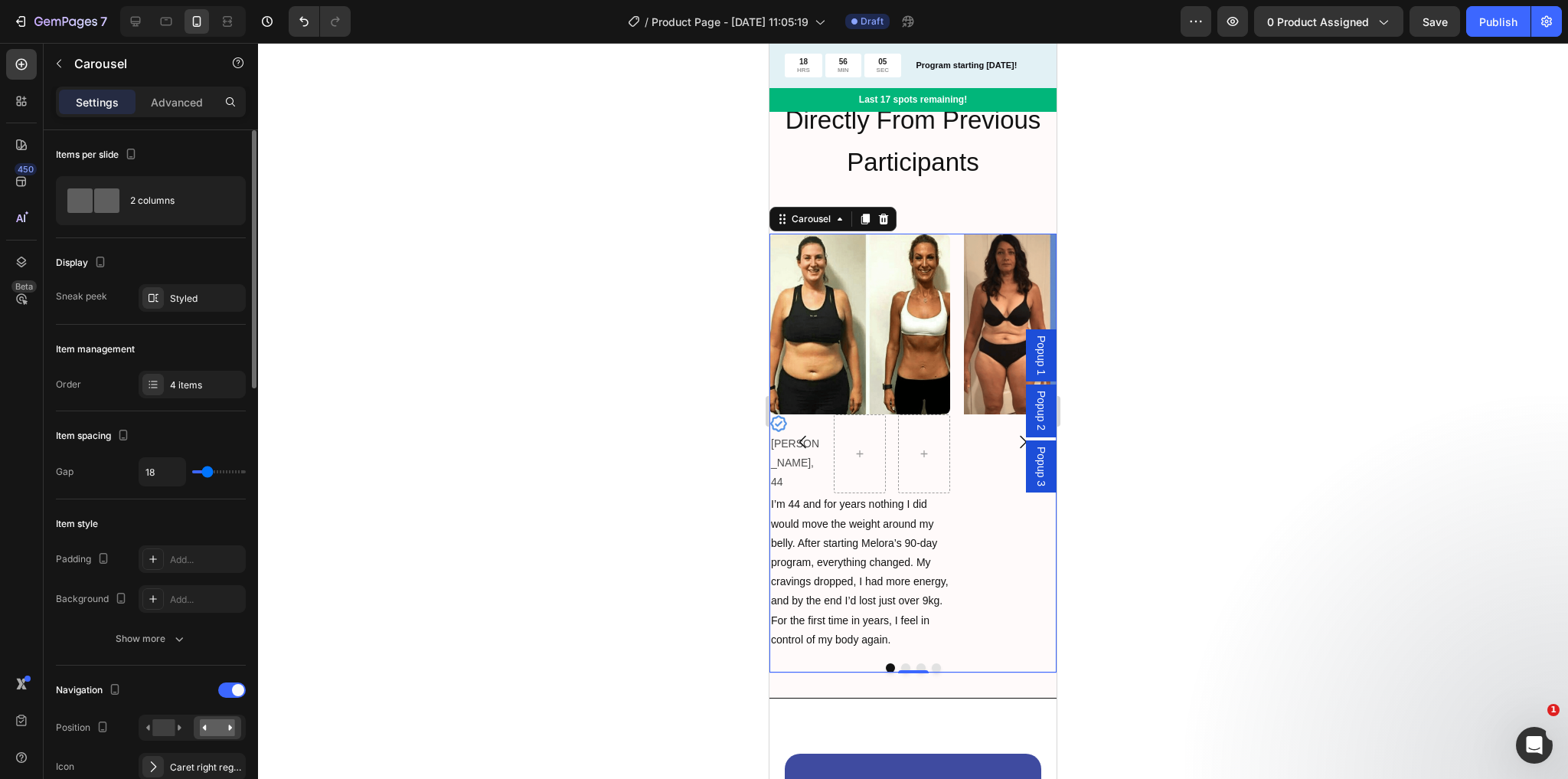
type input "19"
type input "22"
type input "23"
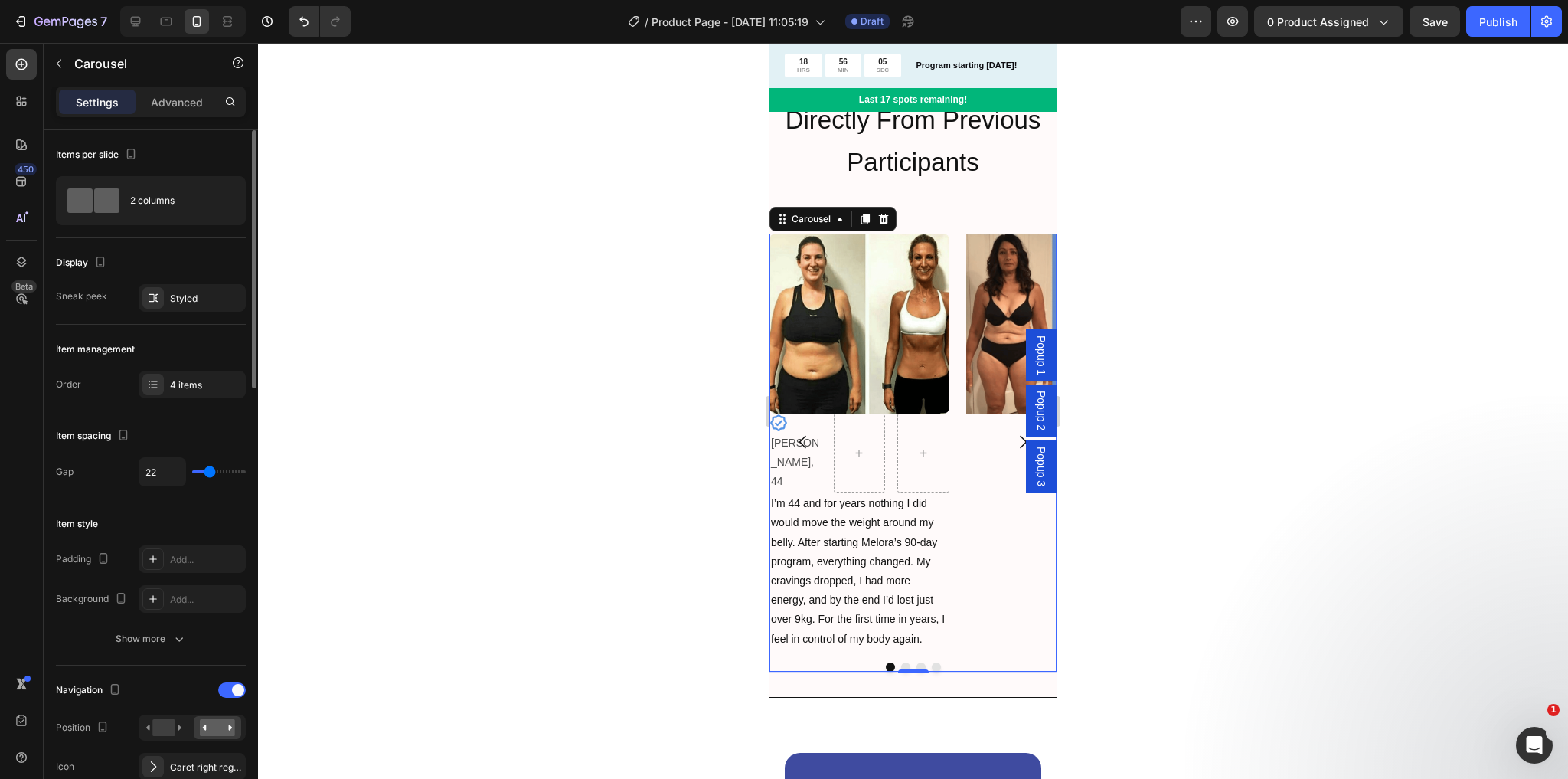
type input "23"
type input "24"
type input "32"
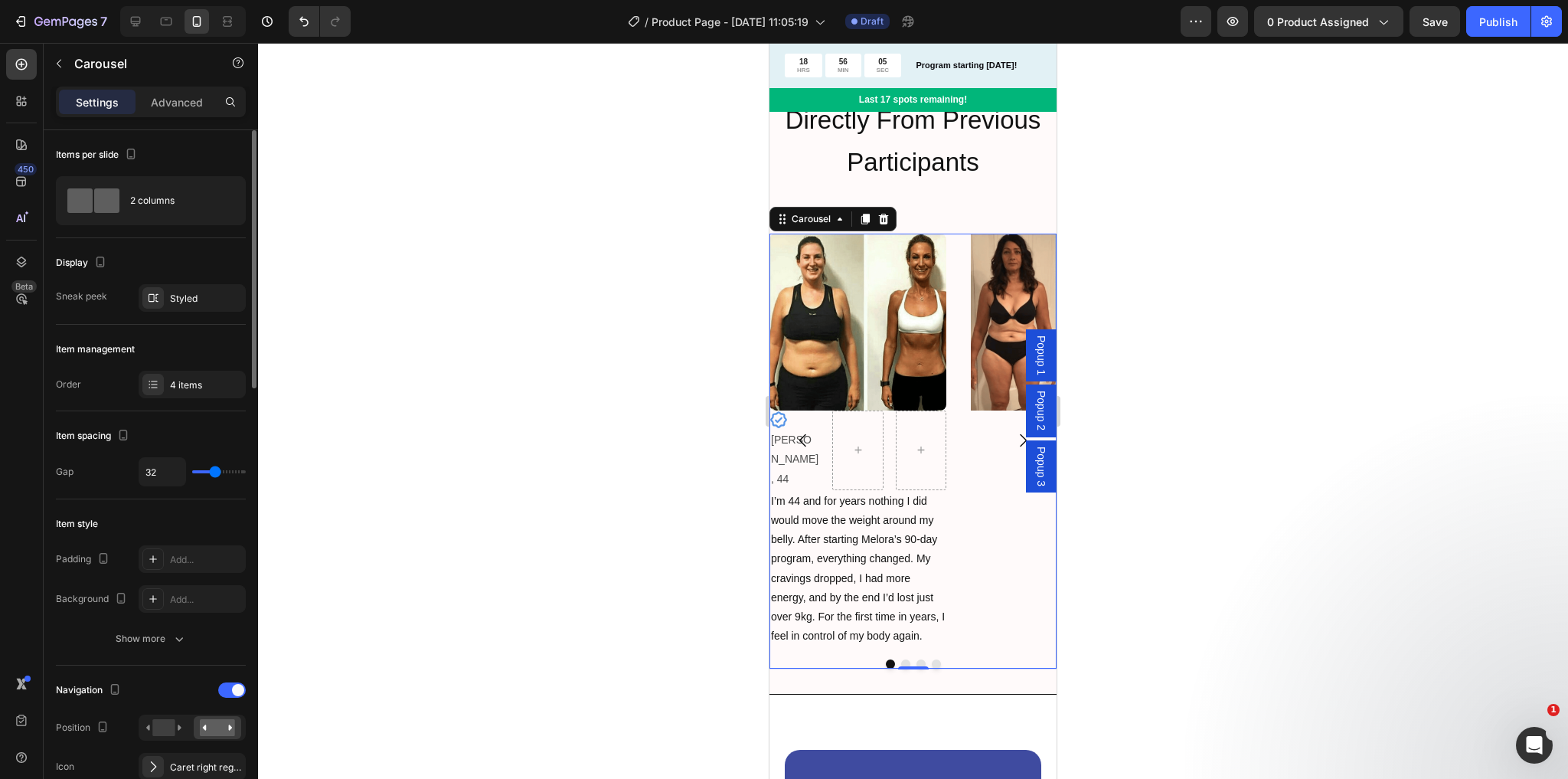
type input "35"
type input "36"
type input "37"
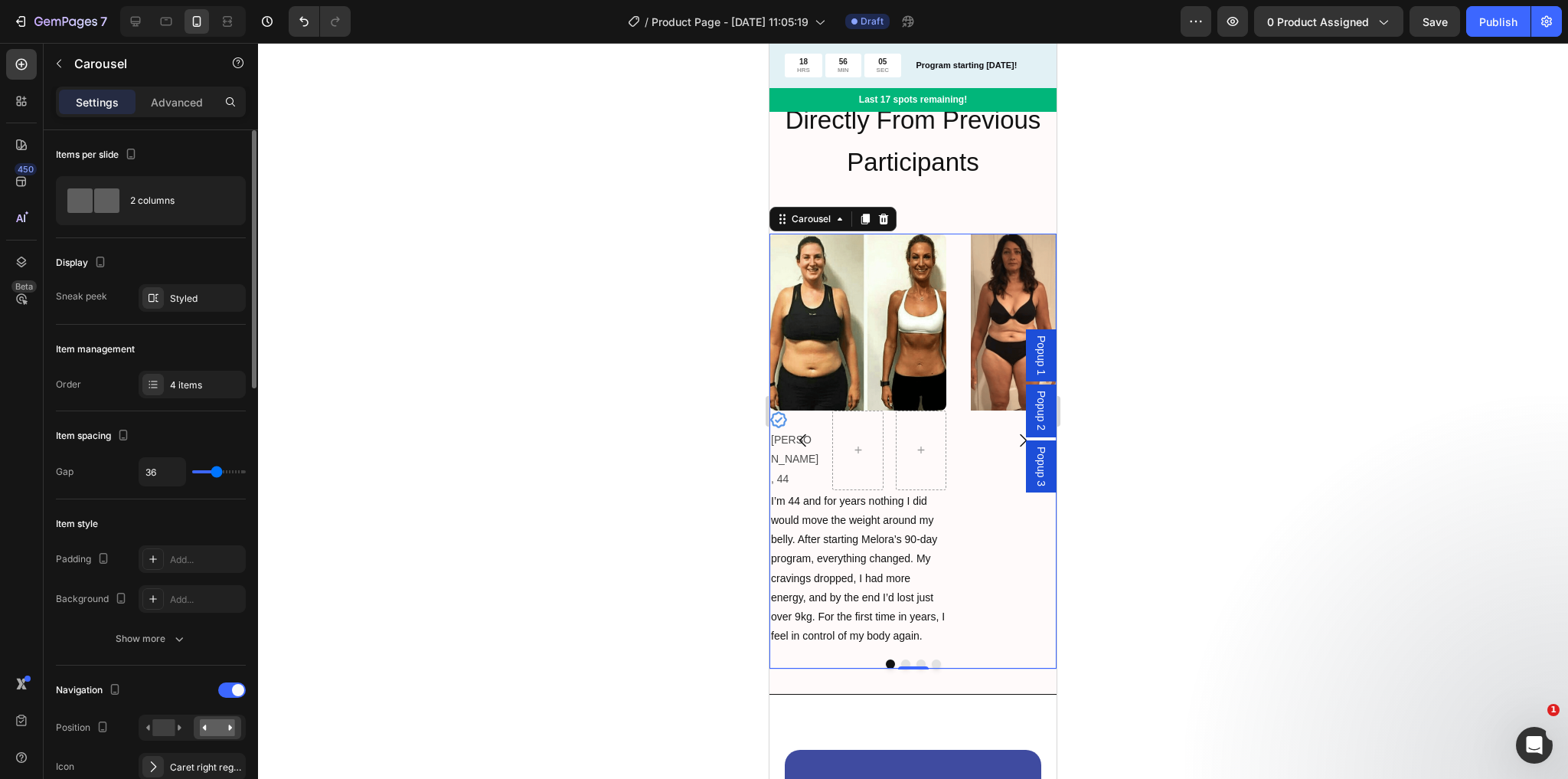
type input "37"
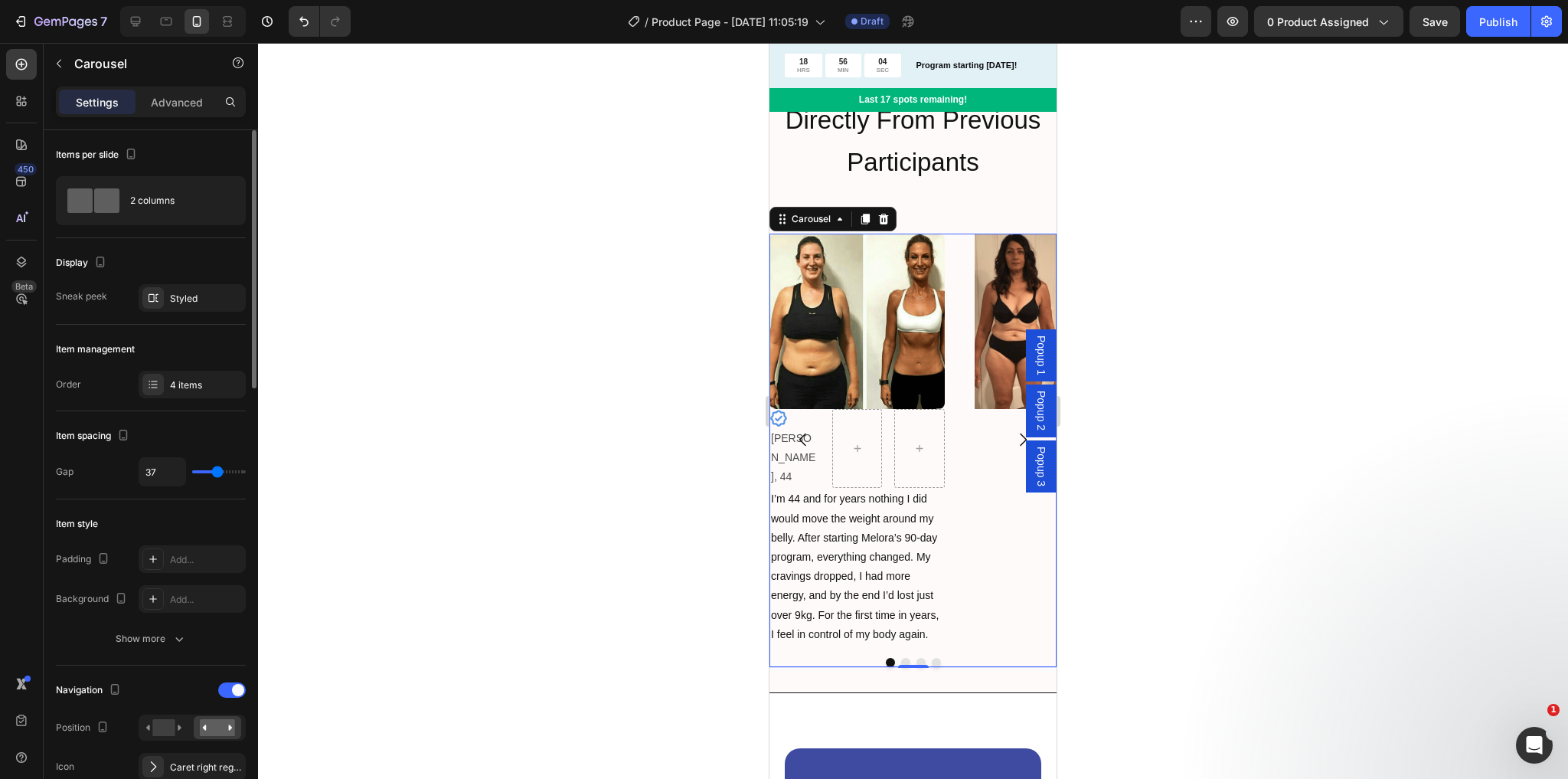
type input "39"
type input "41"
type input "42"
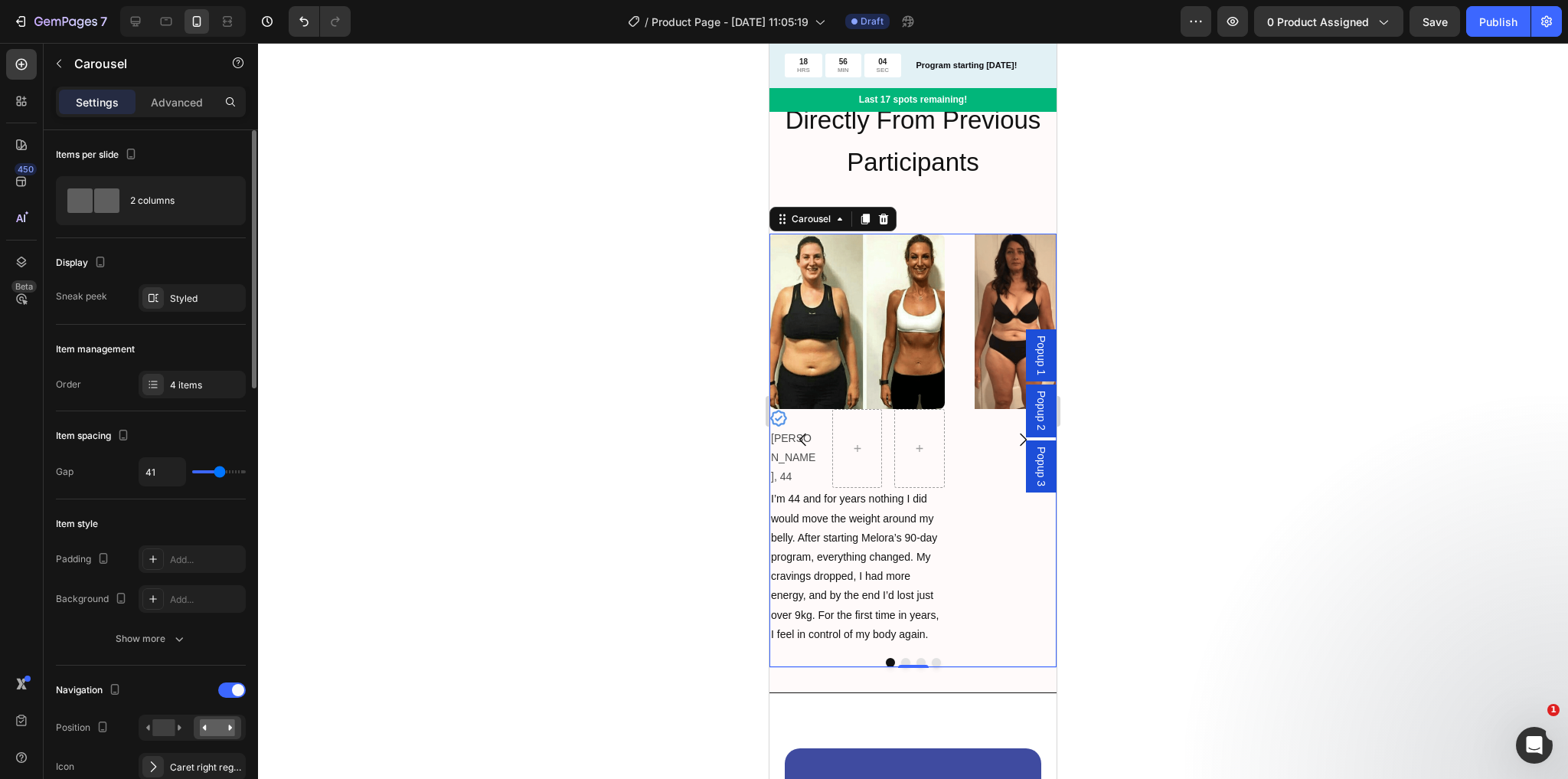
type input "42"
type input "41"
type input "43"
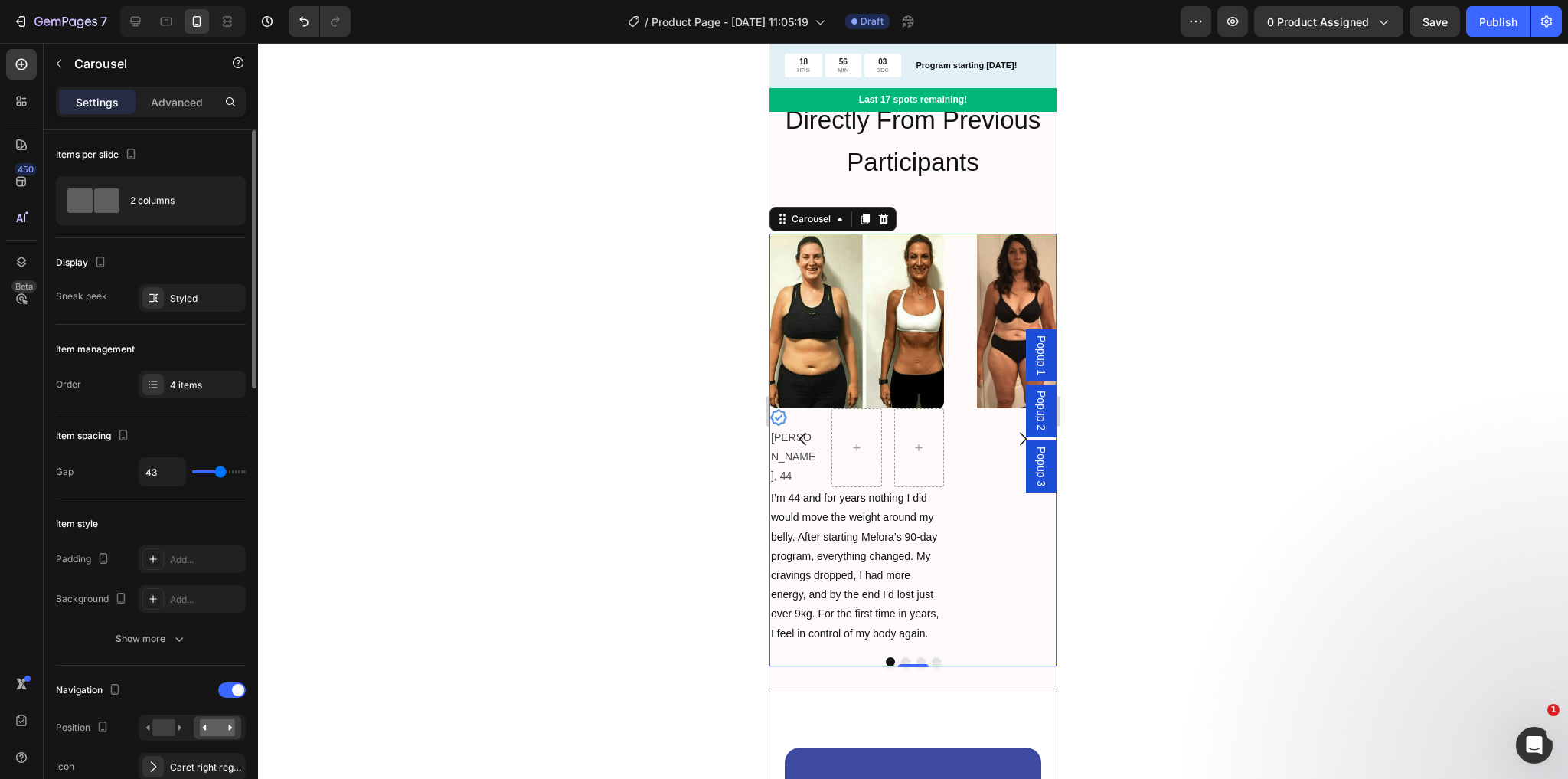
type input "44"
type input "43"
type input "42"
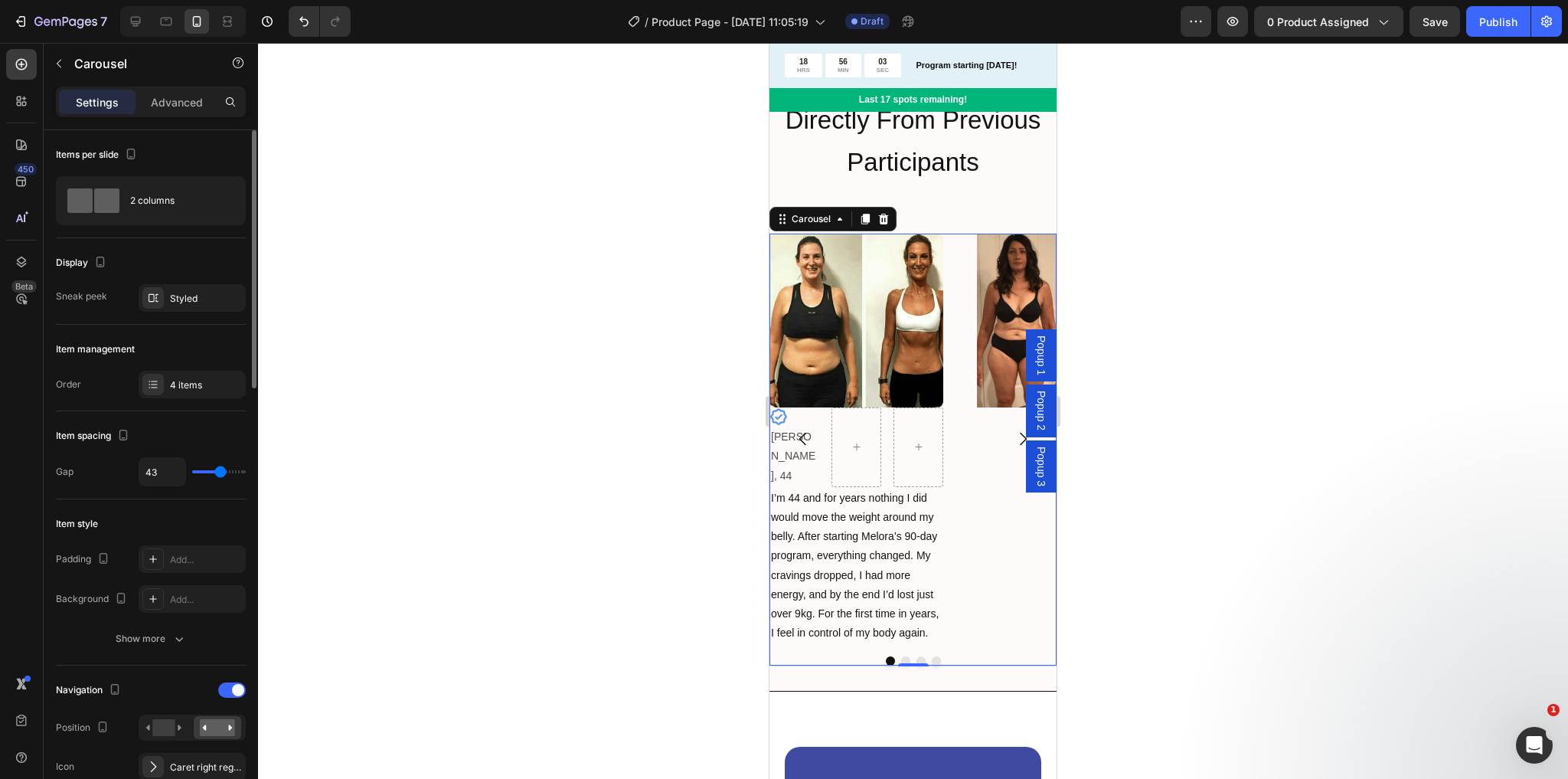
type input "42"
type input "41"
type input "38"
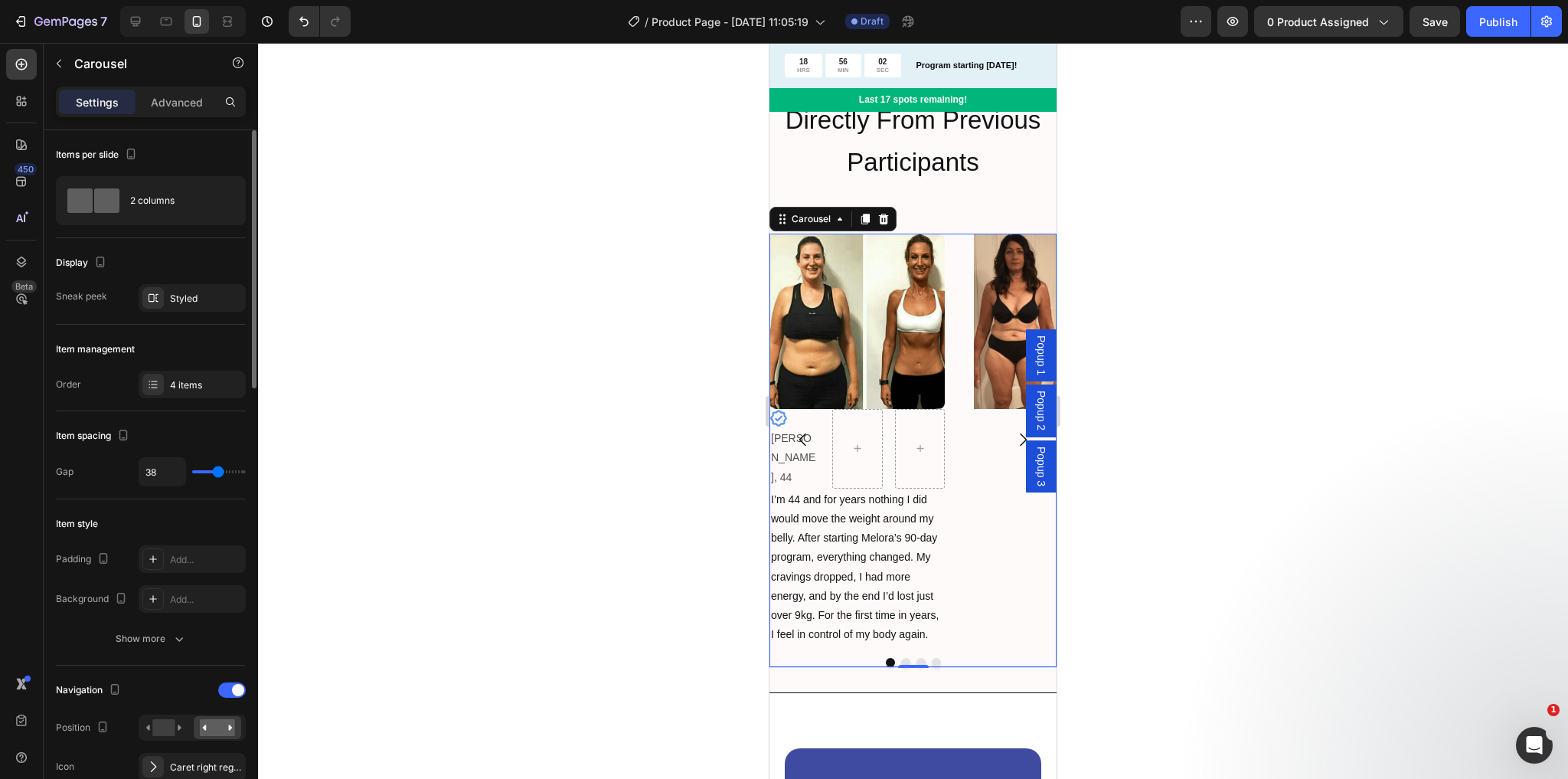
type input "37"
type input "32"
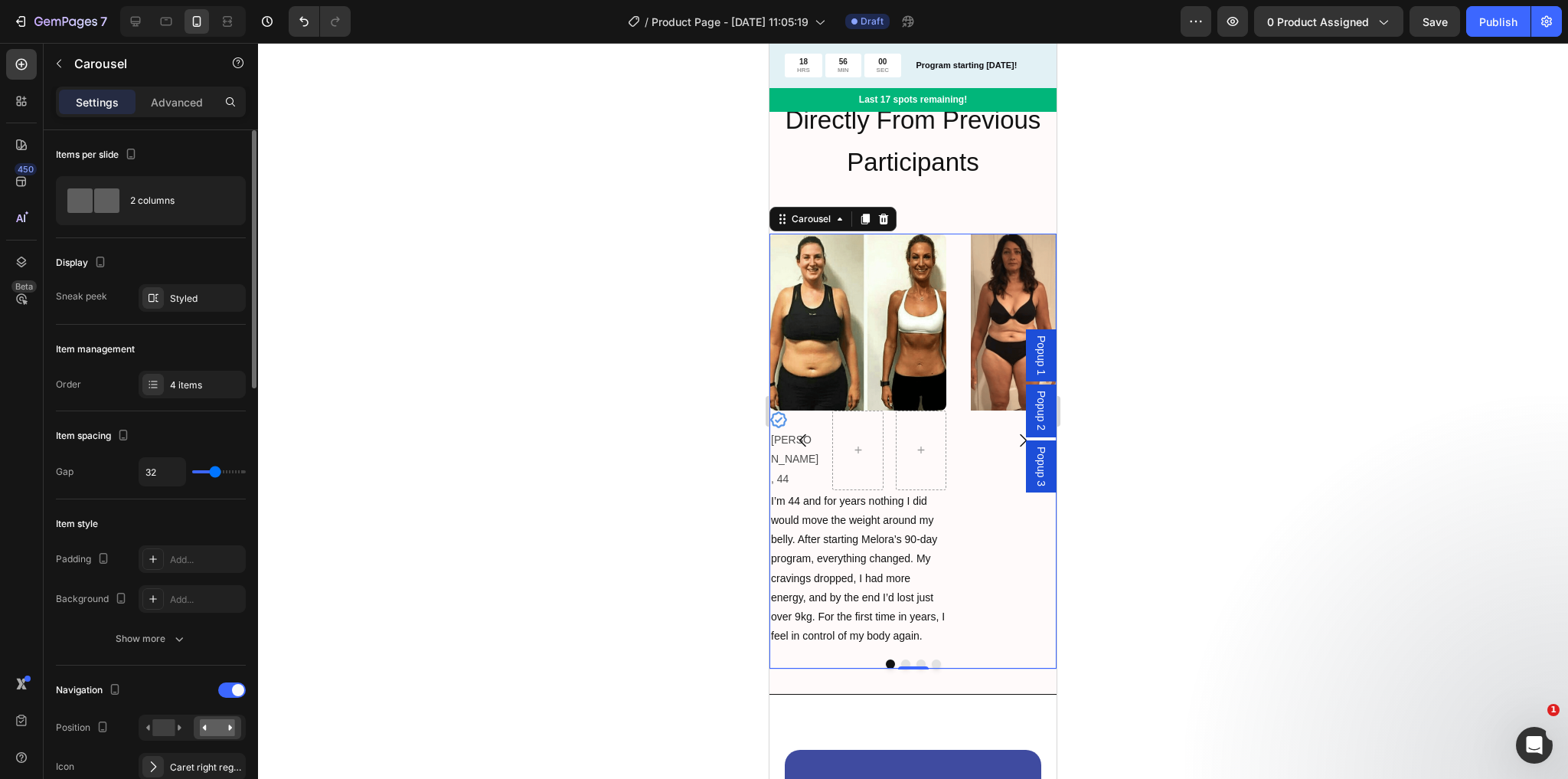
type input "31"
type input "30"
type input "29"
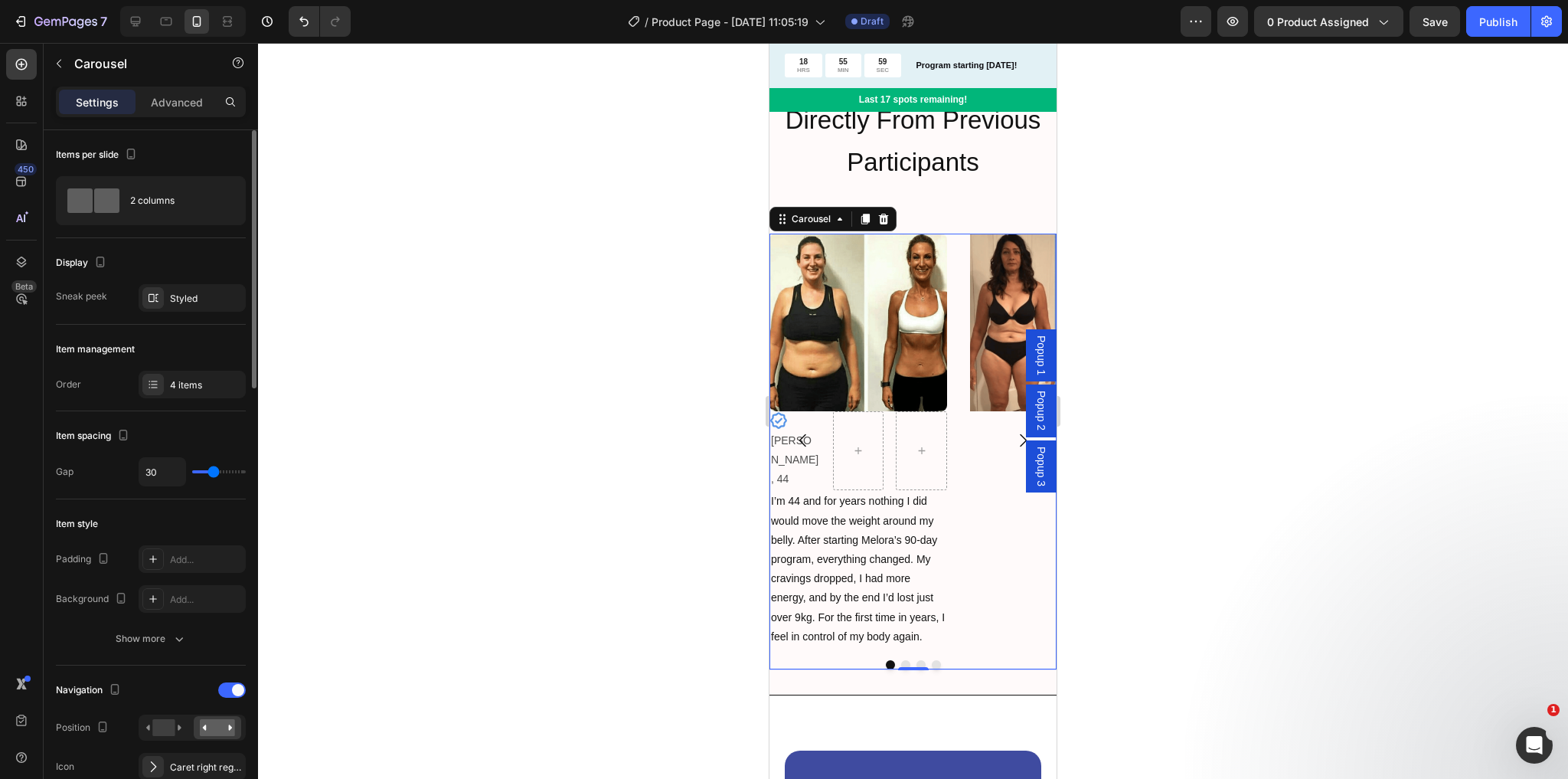
type input "29"
type input "28"
type input "26"
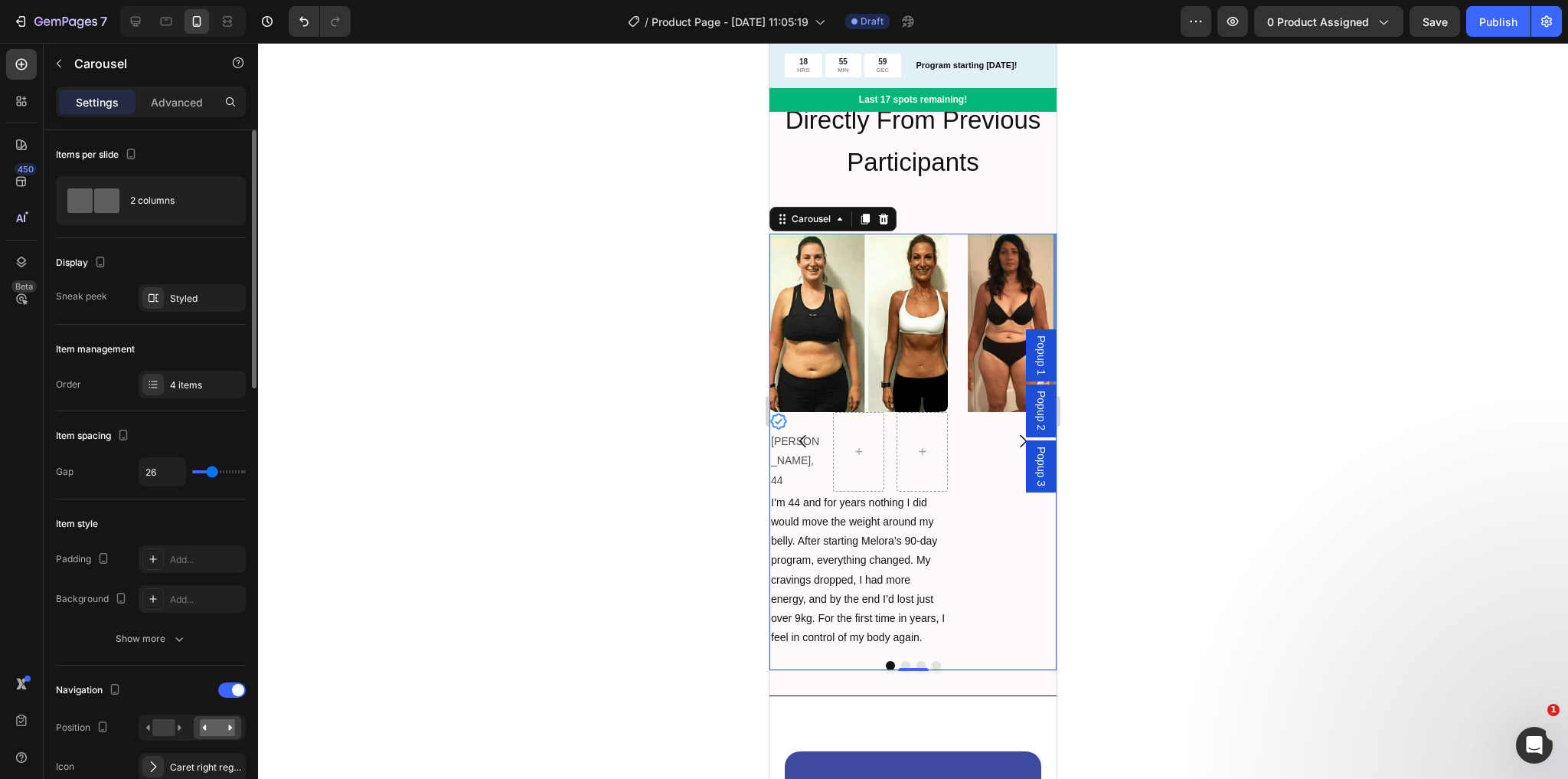
type input "25"
type input "20"
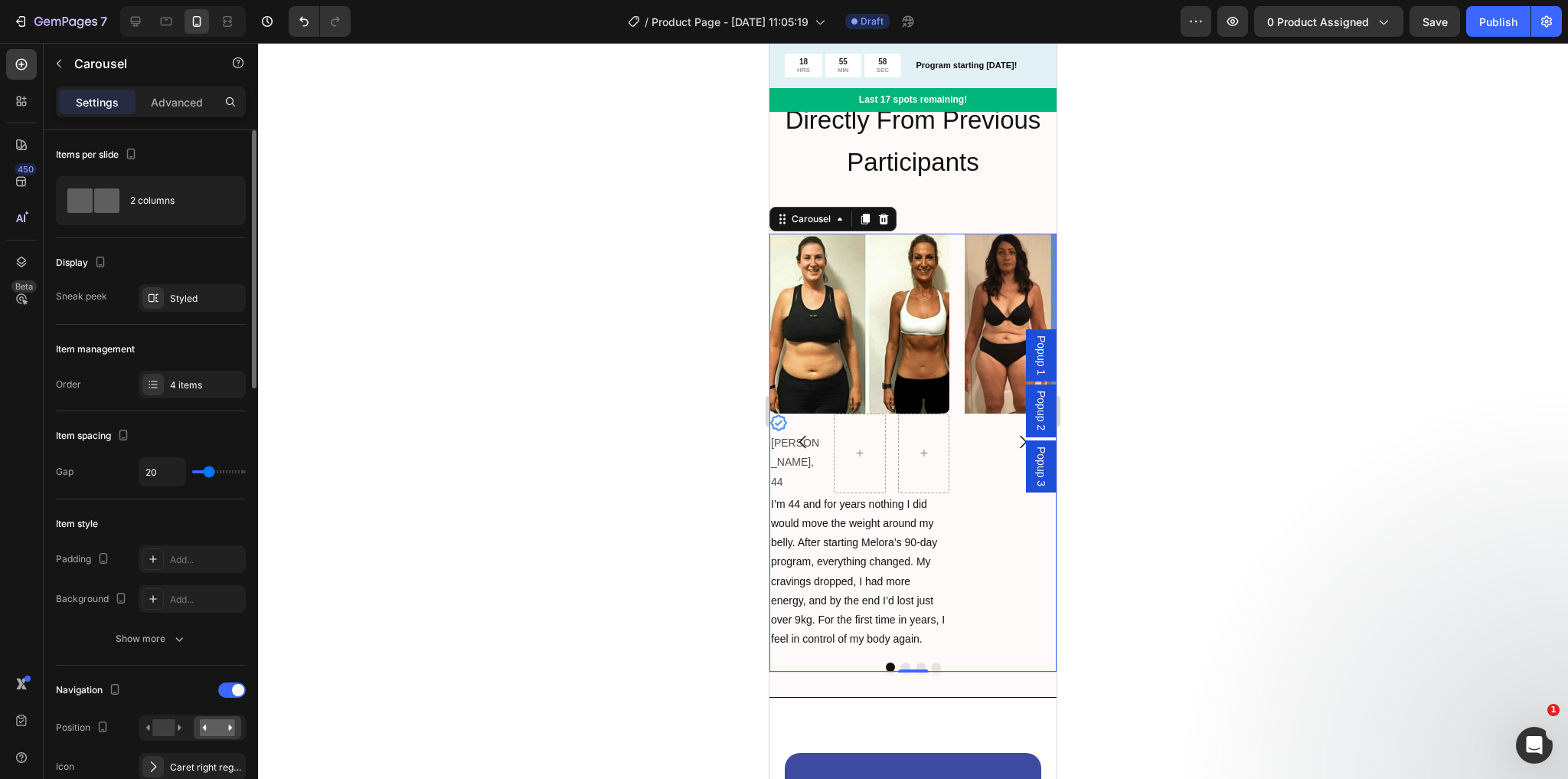
type input "20"
click at [208, 471] on input "range" at bounding box center [219, 472] width 54 height 3
click at [1014, 433] on icon "Carousel Next Arrow" at bounding box center [1023, 442] width 18 height 18
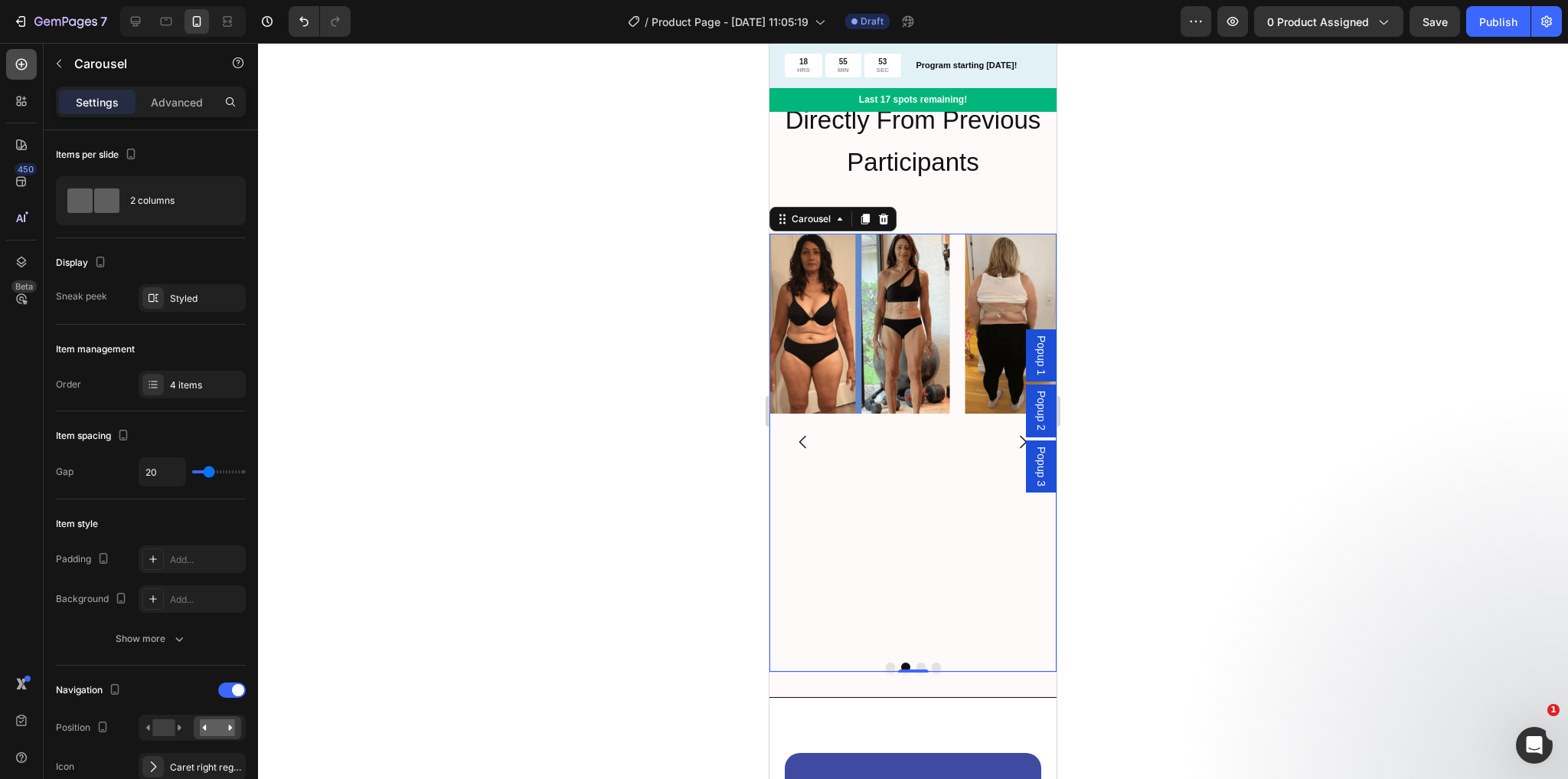
click at [14, 62] on icon at bounding box center [21, 64] width 15 height 15
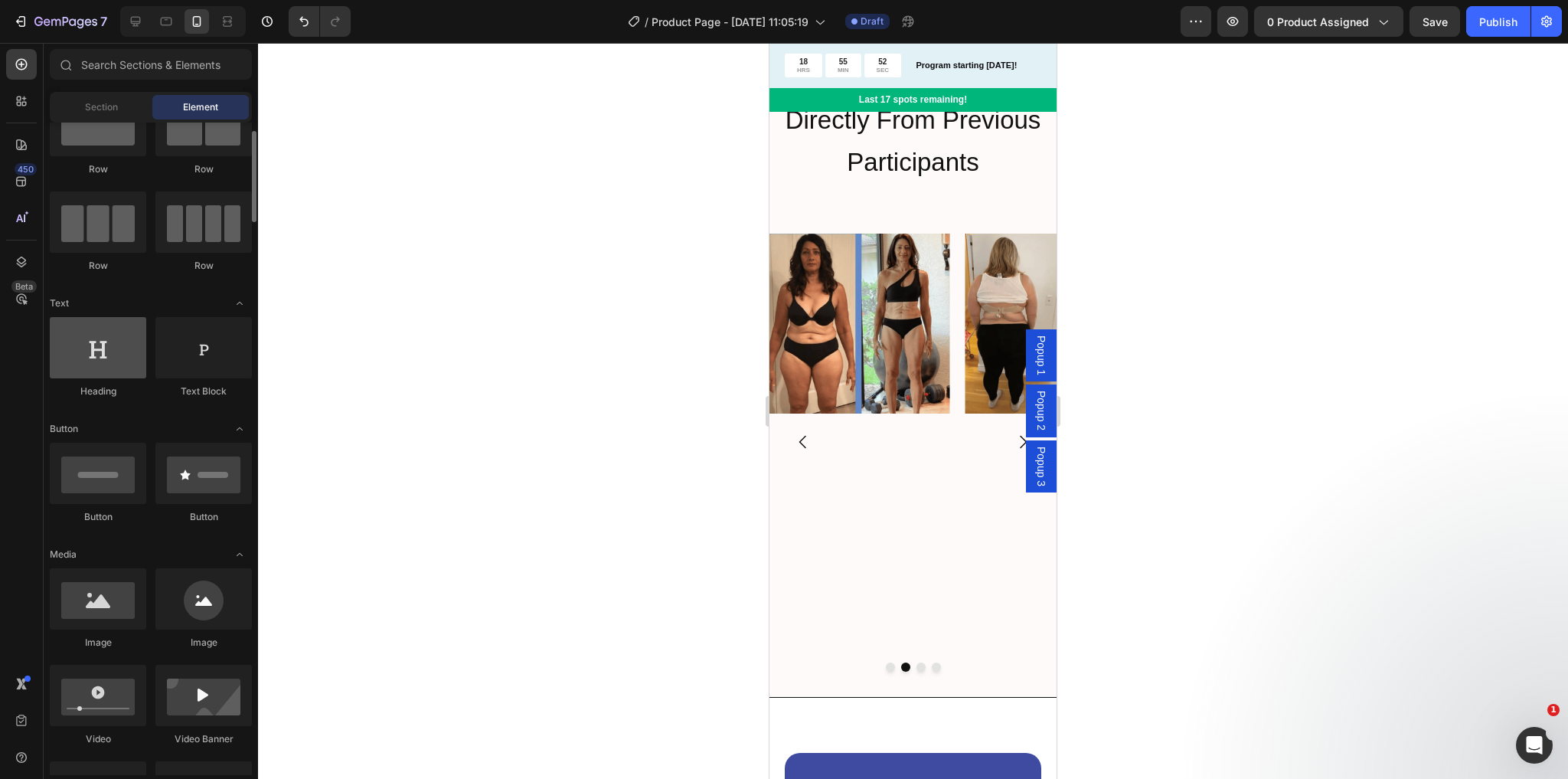
scroll to position [122, 0]
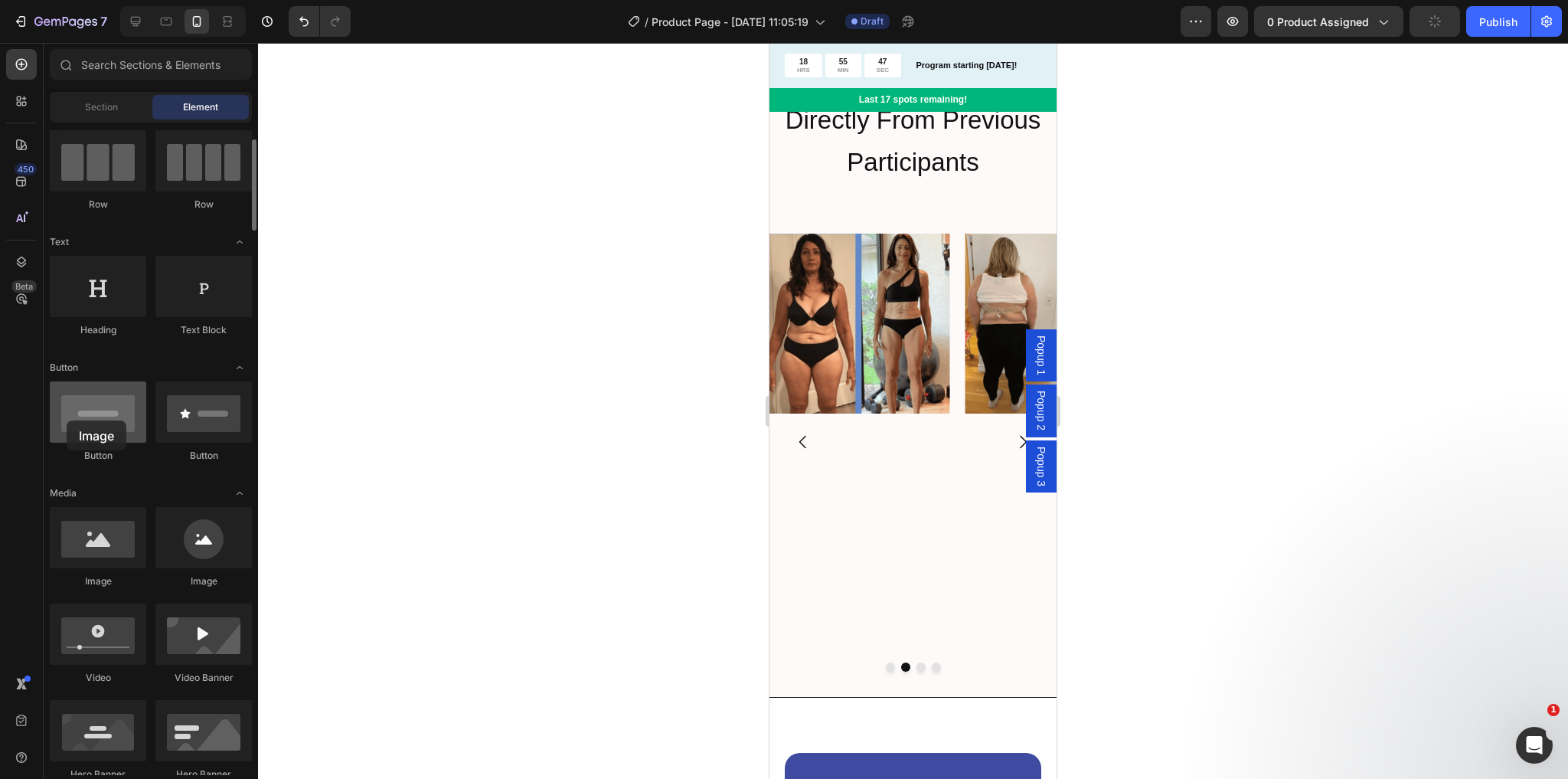
drag, startPoint x: 86, startPoint y: 521, endPoint x: 51, endPoint y: 412, distance: 114.5
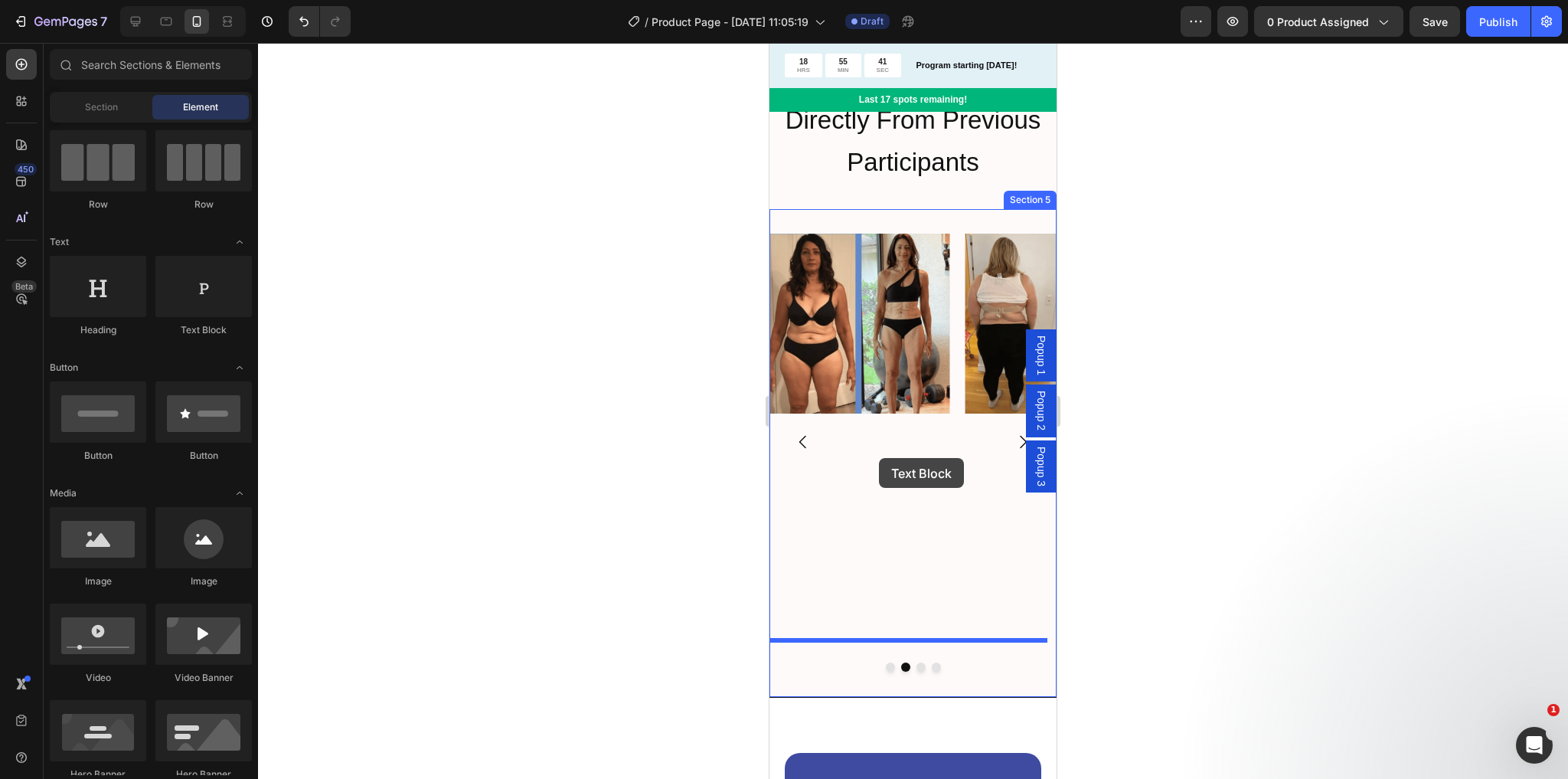
drag, startPoint x: 977, startPoint y: 341, endPoint x: 879, endPoint y: 459, distance: 153.4
click at [800, 433] on icon "Carousel Back Arrow" at bounding box center [803, 442] width 18 height 18
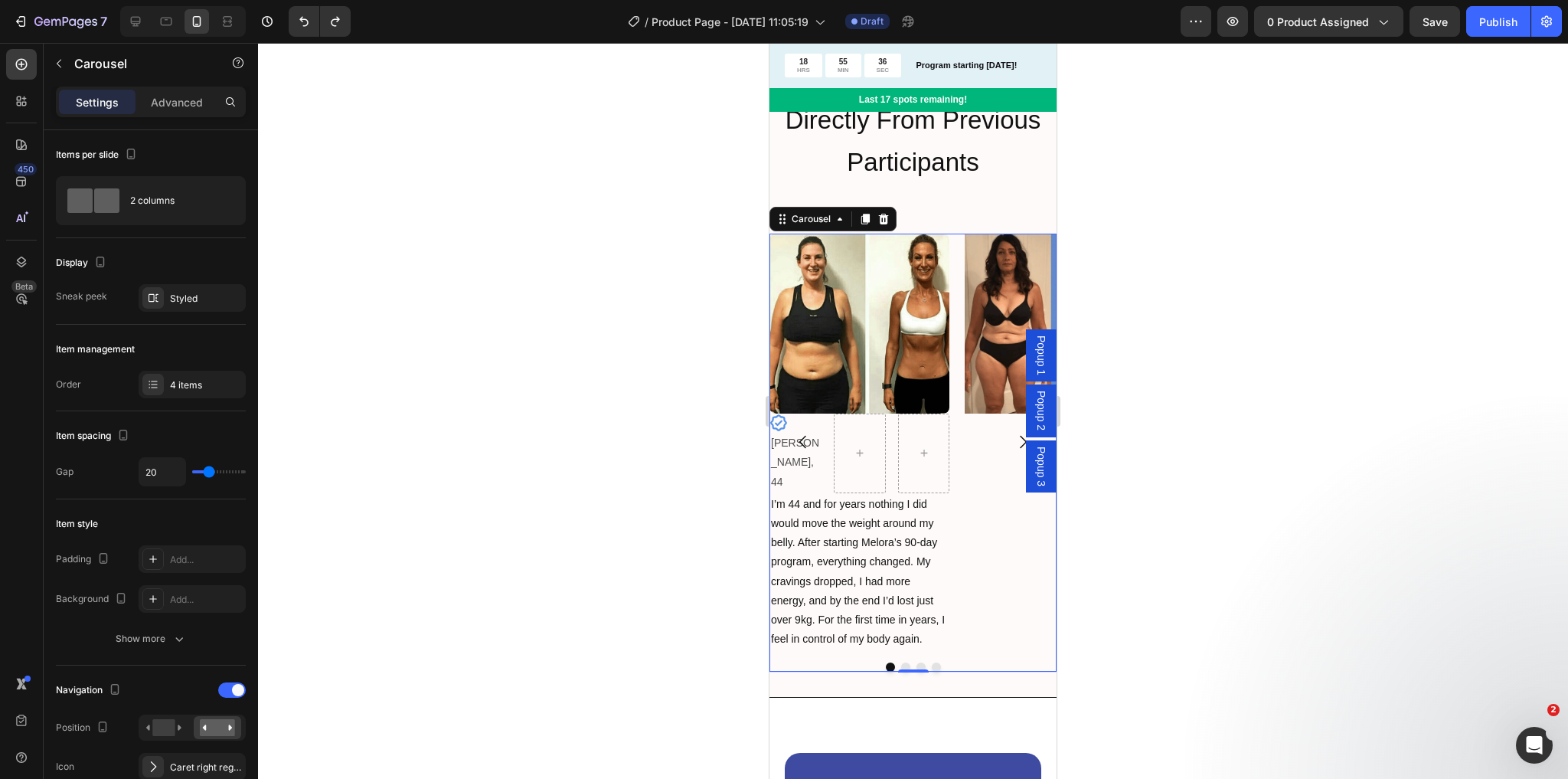
click at [1014, 433] on icon "Carousel Next Arrow" at bounding box center [1023, 442] width 18 height 18
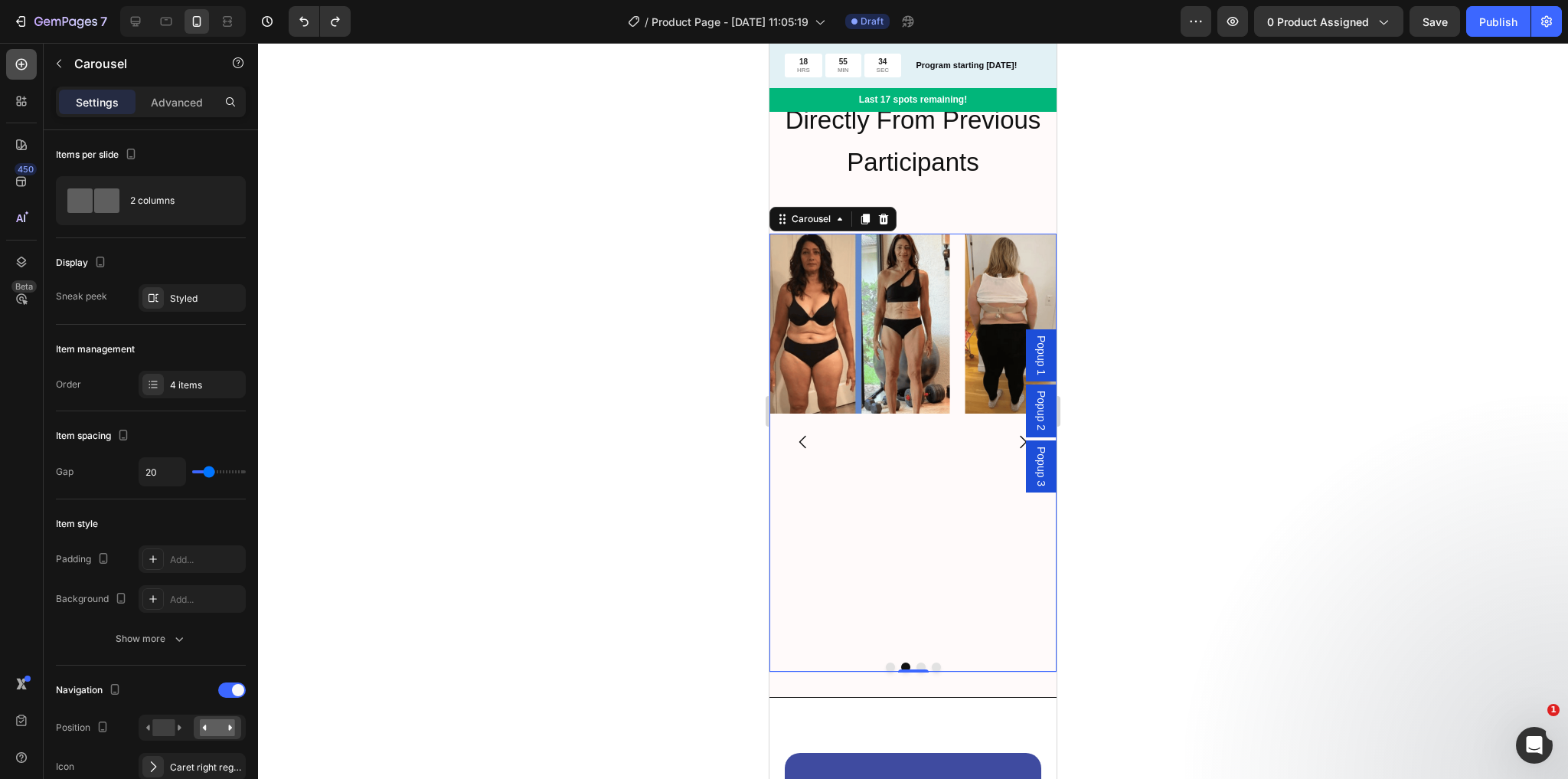
click at [18, 58] on icon at bounding box center [21, 64] width 15 height 15
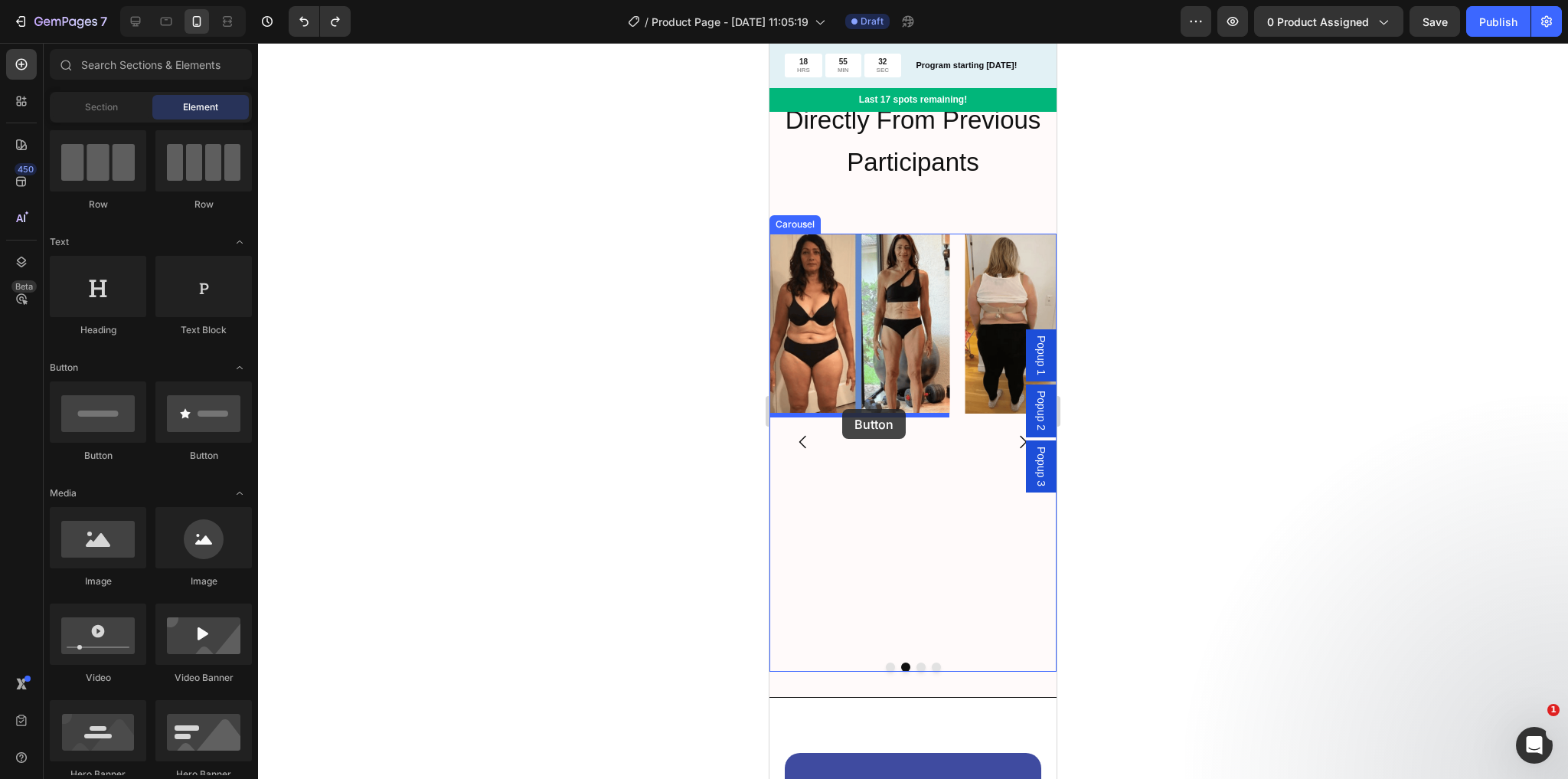
drag, startPoint x: 864, startPoint y: 455, endPoint x: 842, endPoint y: 409, distance: 51.0
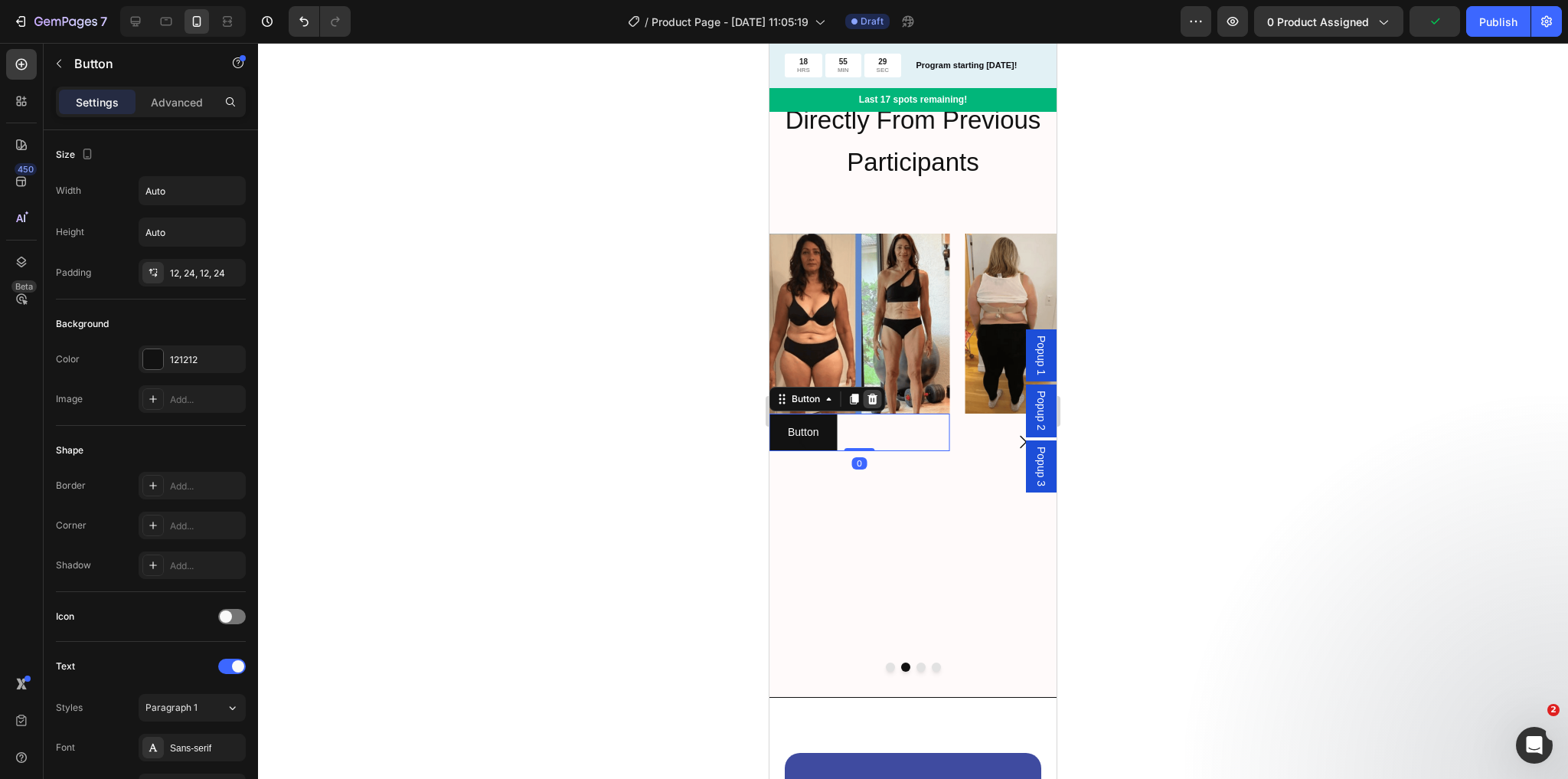
click at [874, 399] on icon at bounding box center [873, 399] width 12 height 12
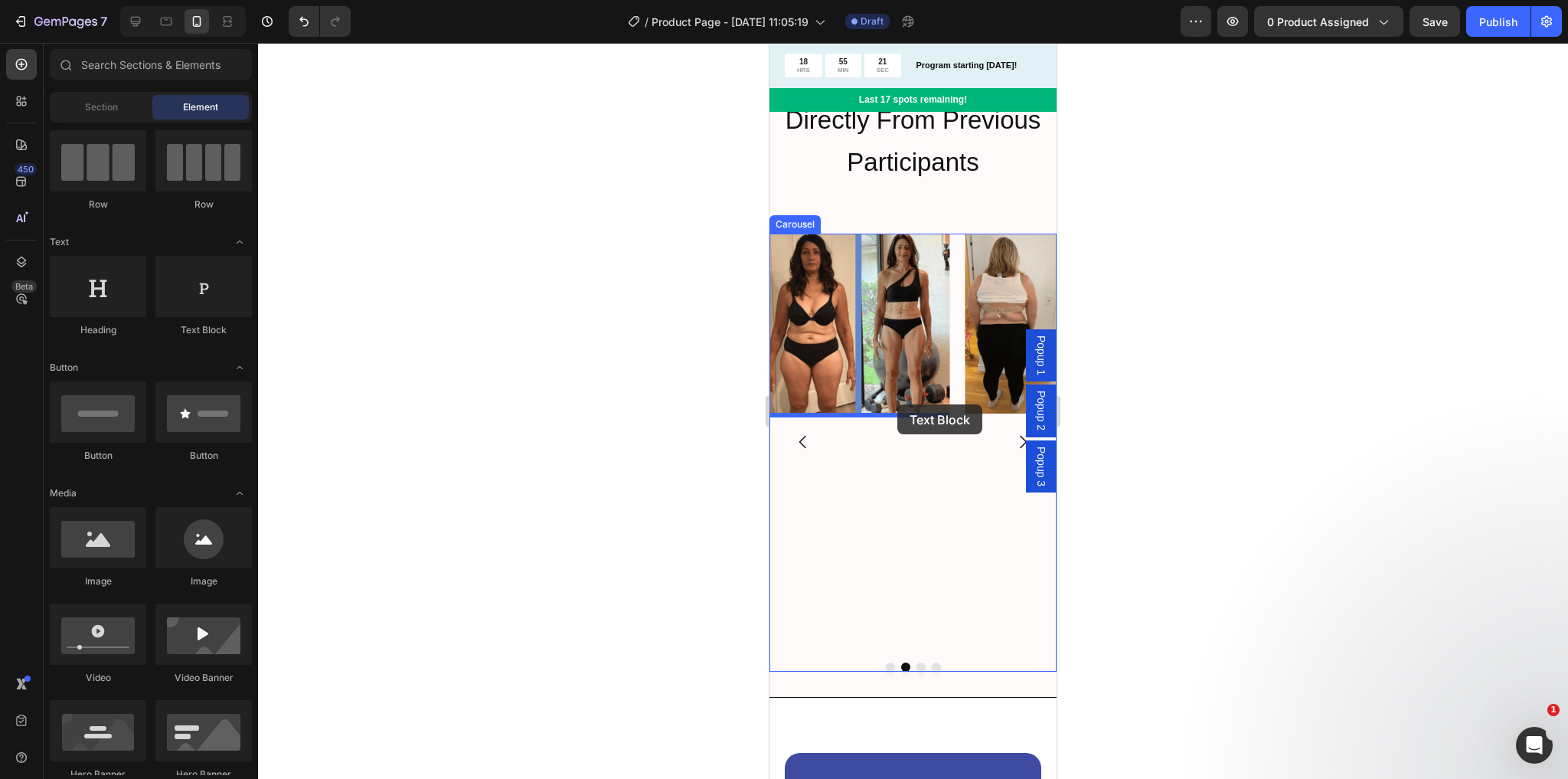
drag, startPoint x: 967, startPoint y: 321, endPoint x: 898, endPoint y: 405, distance: 108.7
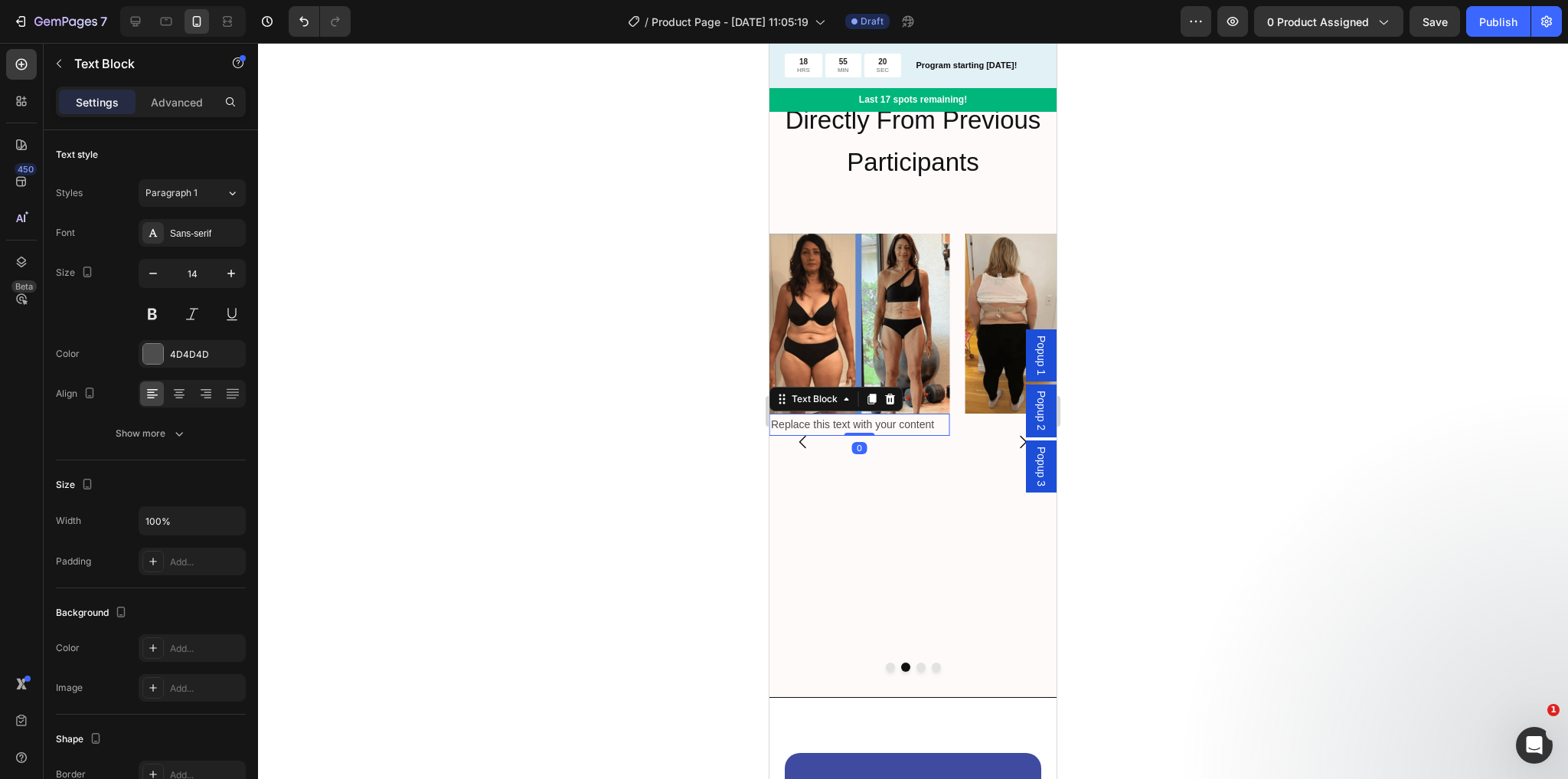
click at [855, 427] on div "Replace this text with your content" at bounding box center [859, 425] width 180 height 22
click at [855, 427] on p "Replace this text with your content" at bounding box center [859, 424] width 177 height 19
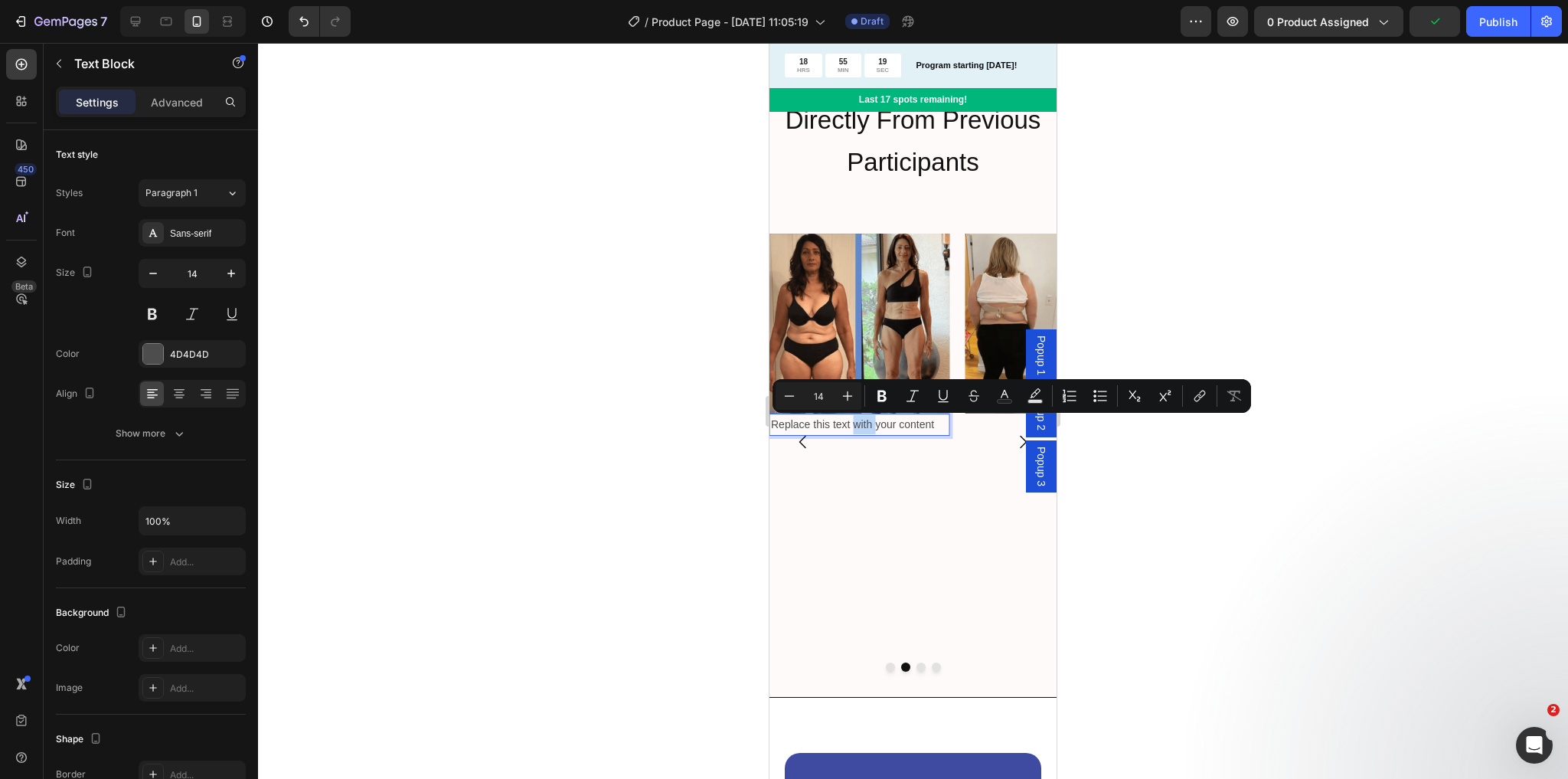
click at [855, 427] on p "Replace this text with your content" at bounding box center [859, 424] width 177 height 19
click at [844, 428] on p "Replace this text with your content" at bounding box center [859, 424] width 177 height 19
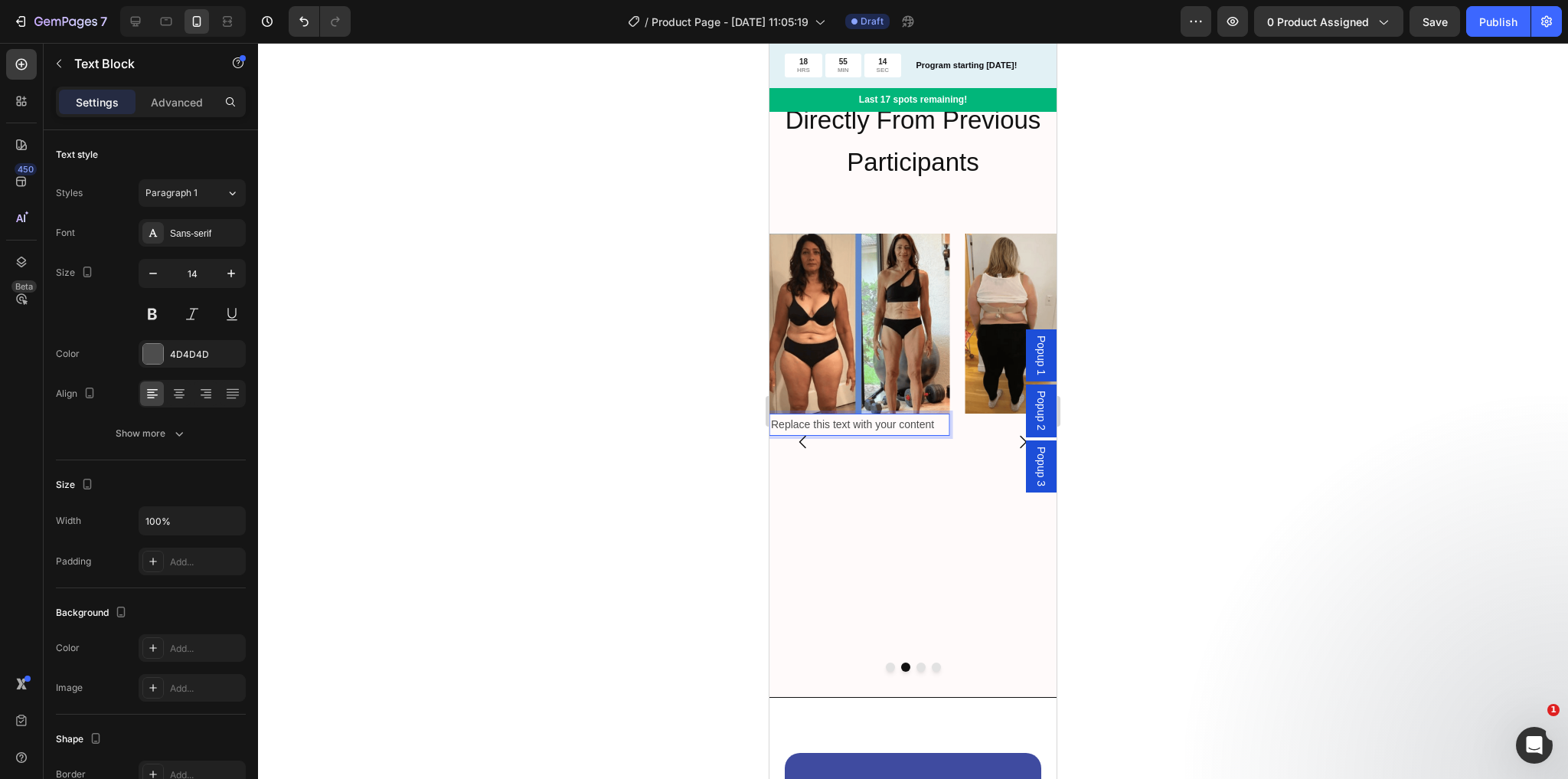
click at [857, 427] on p "Replace this text with your content" at bounding box center [859, 424] width 177 height 19
click at [842, 422] on p "Replace this text with your content" at bounding box center [859, 424] width 177 height 19
click at [17, 52] on div at bounding box center [21, 64] width 31 height 31
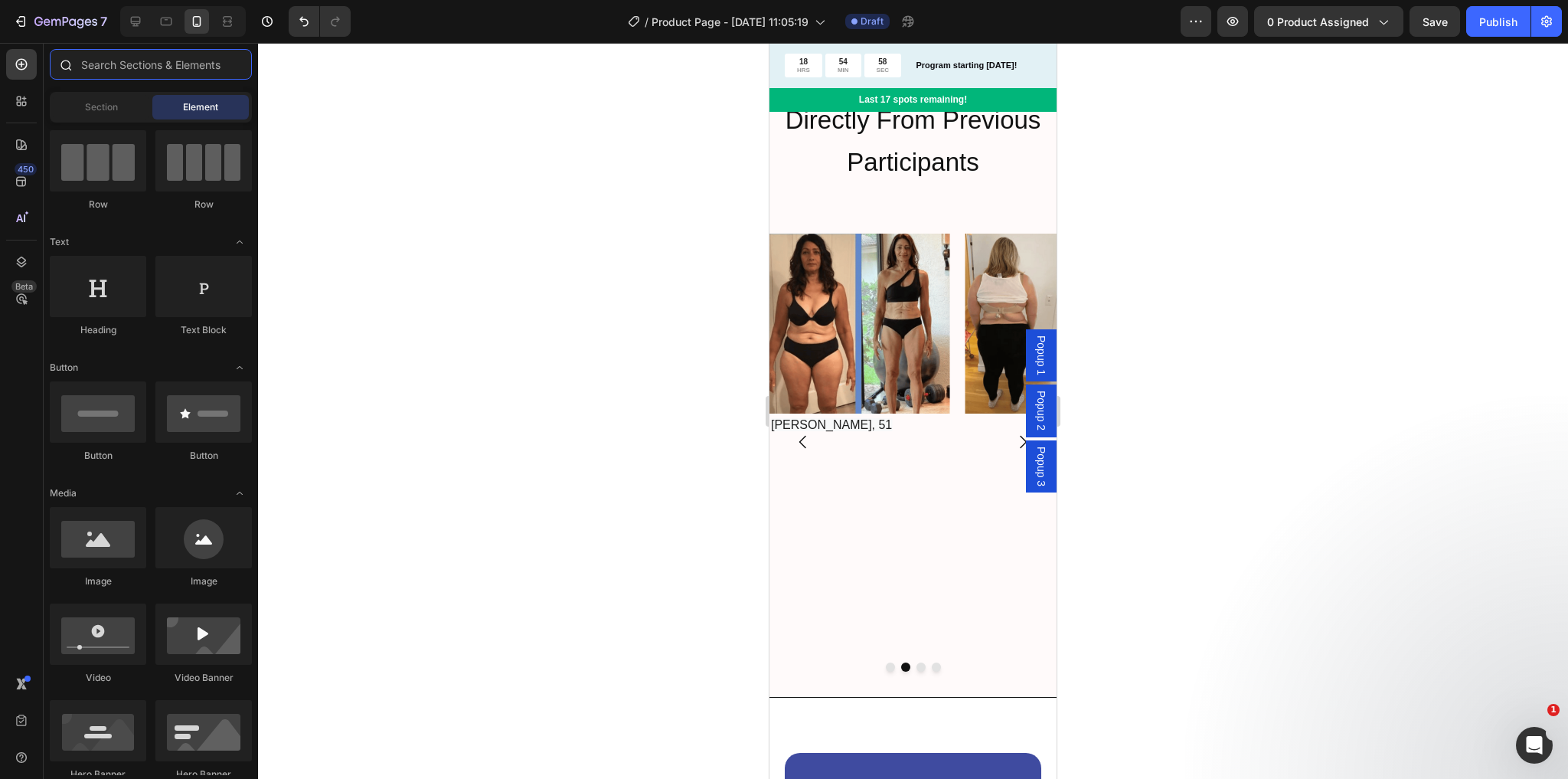
click at [138, 68] on input "text" at bounding box center [150, 64] width 202 height 31
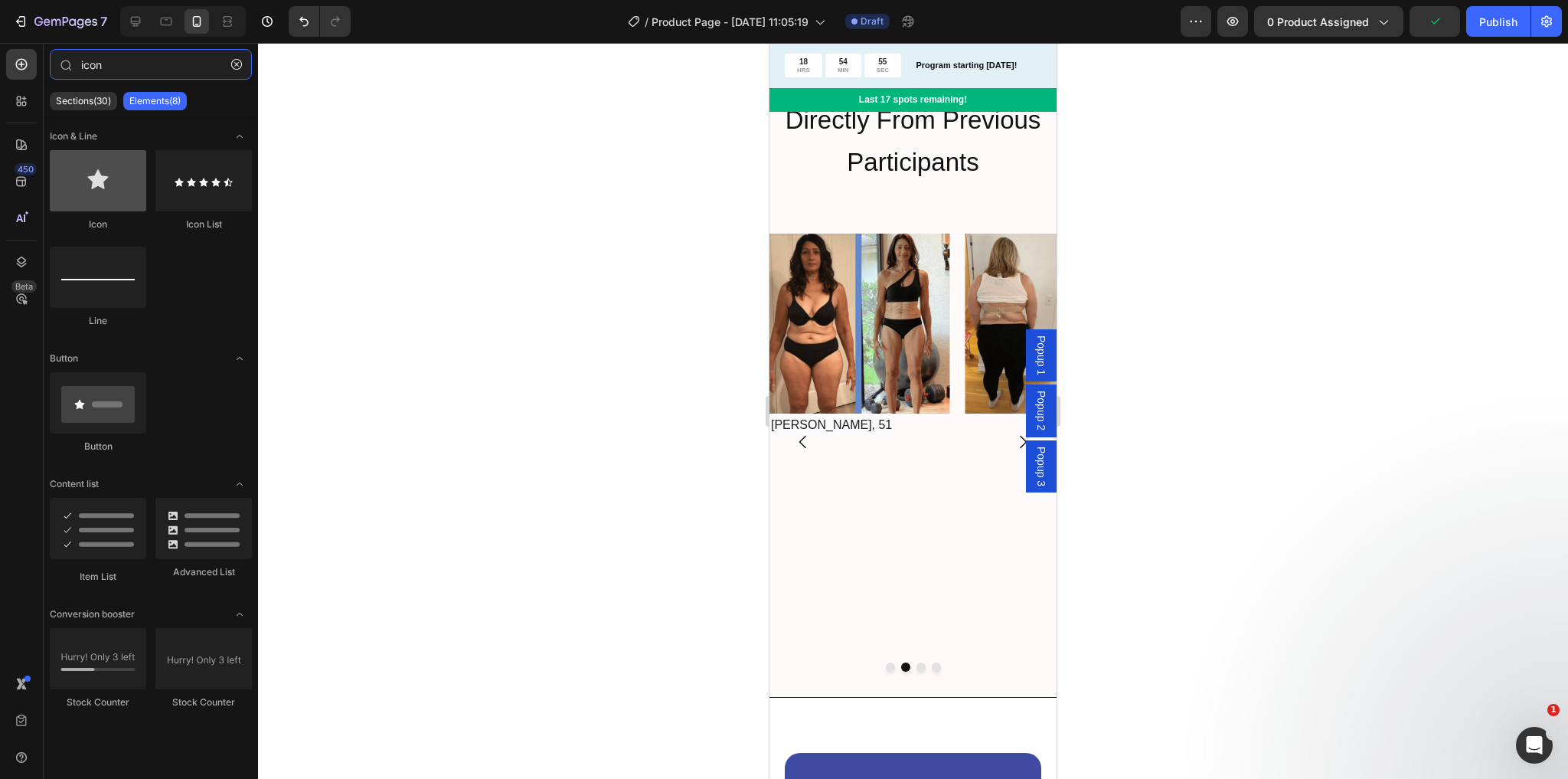
type input "icon"
drag, startPoint x: 860, startPoint y: 231, endPoint x: 784, endPoint y: 426, distance: 209.3
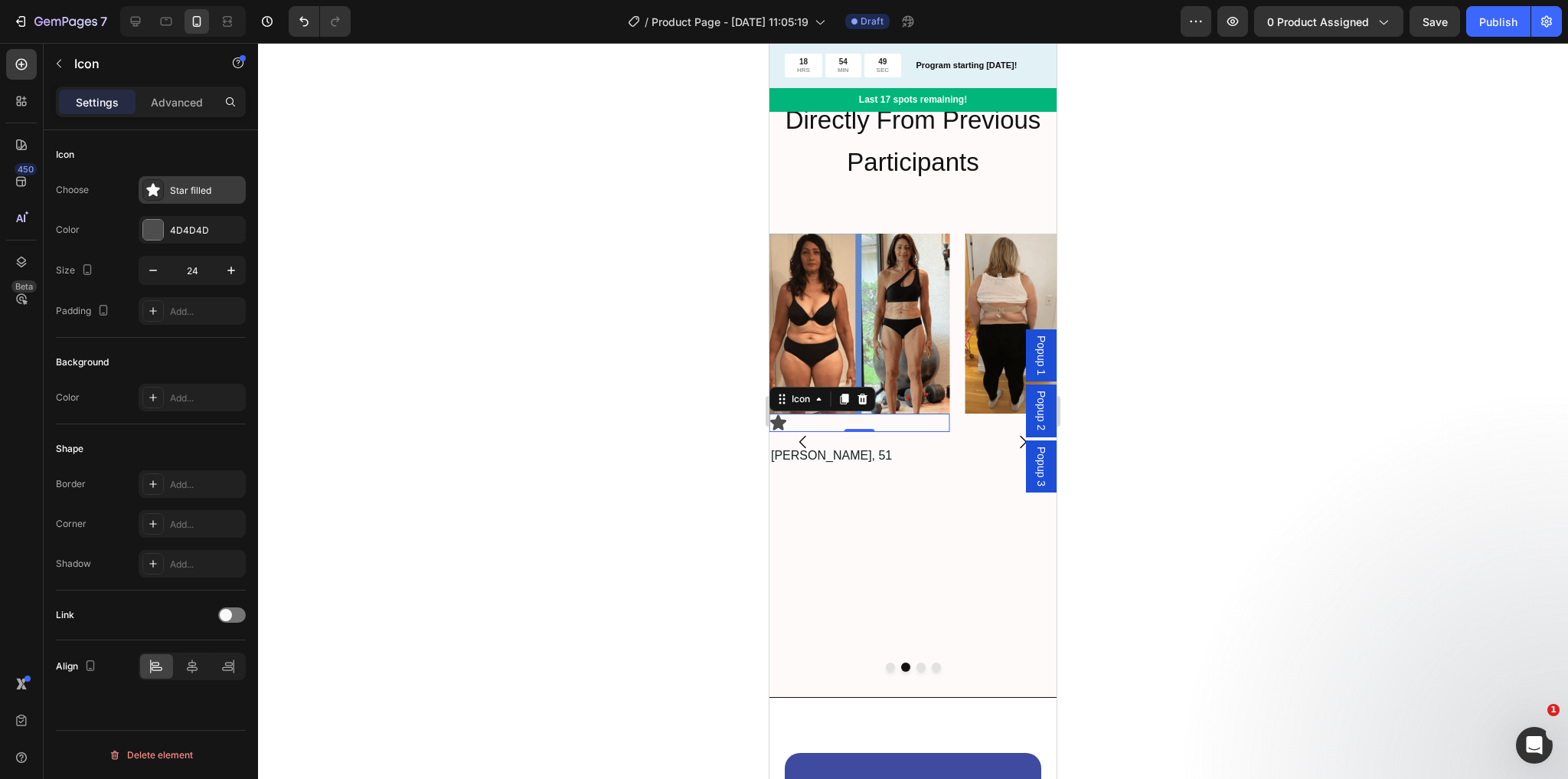
click at [158, 192] on icon at bounding box center [152, 189] width 15 height 15
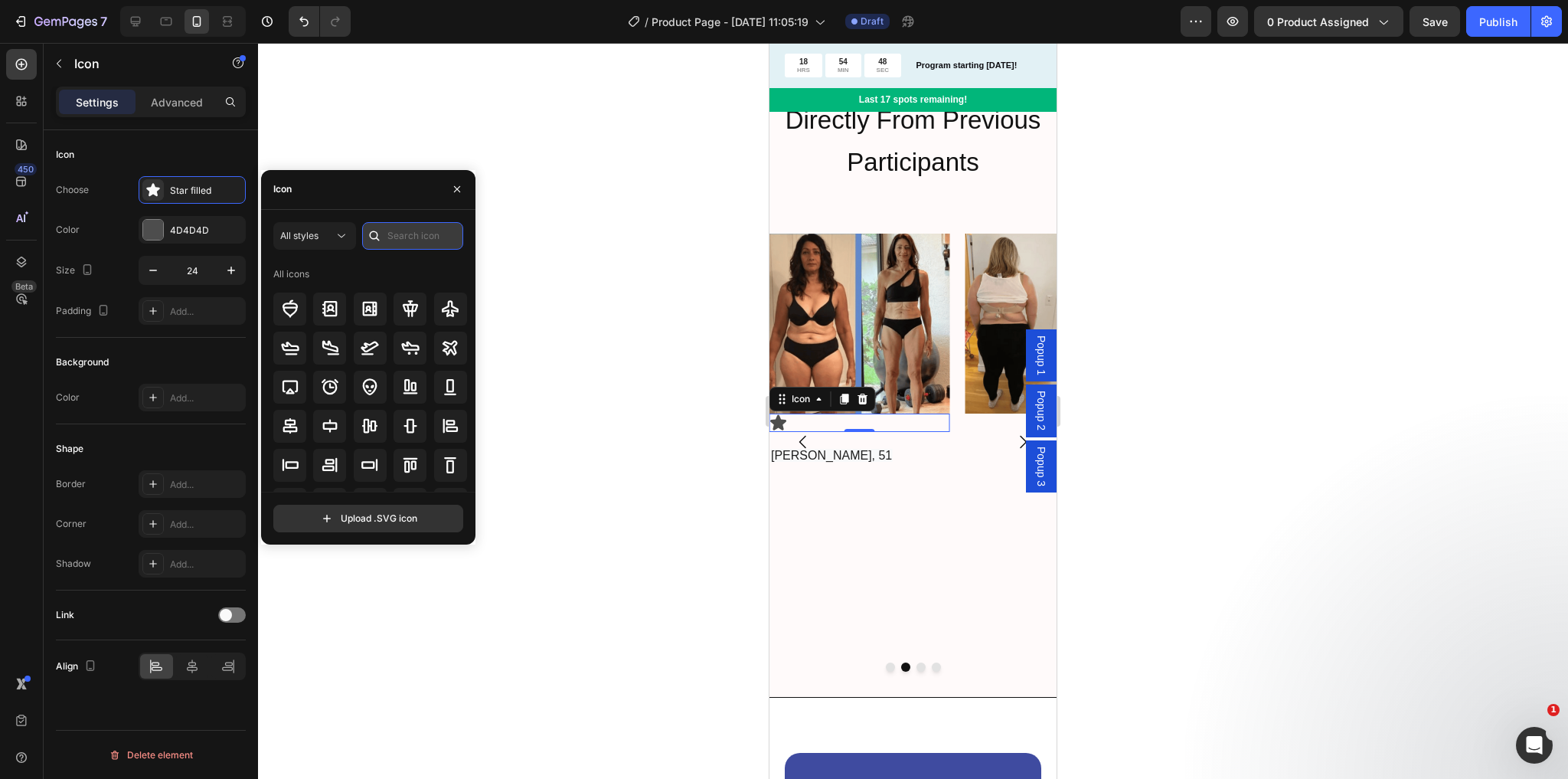
click at [397, 233] on input "text" at bounding box center [413, 236] width 101 height 28
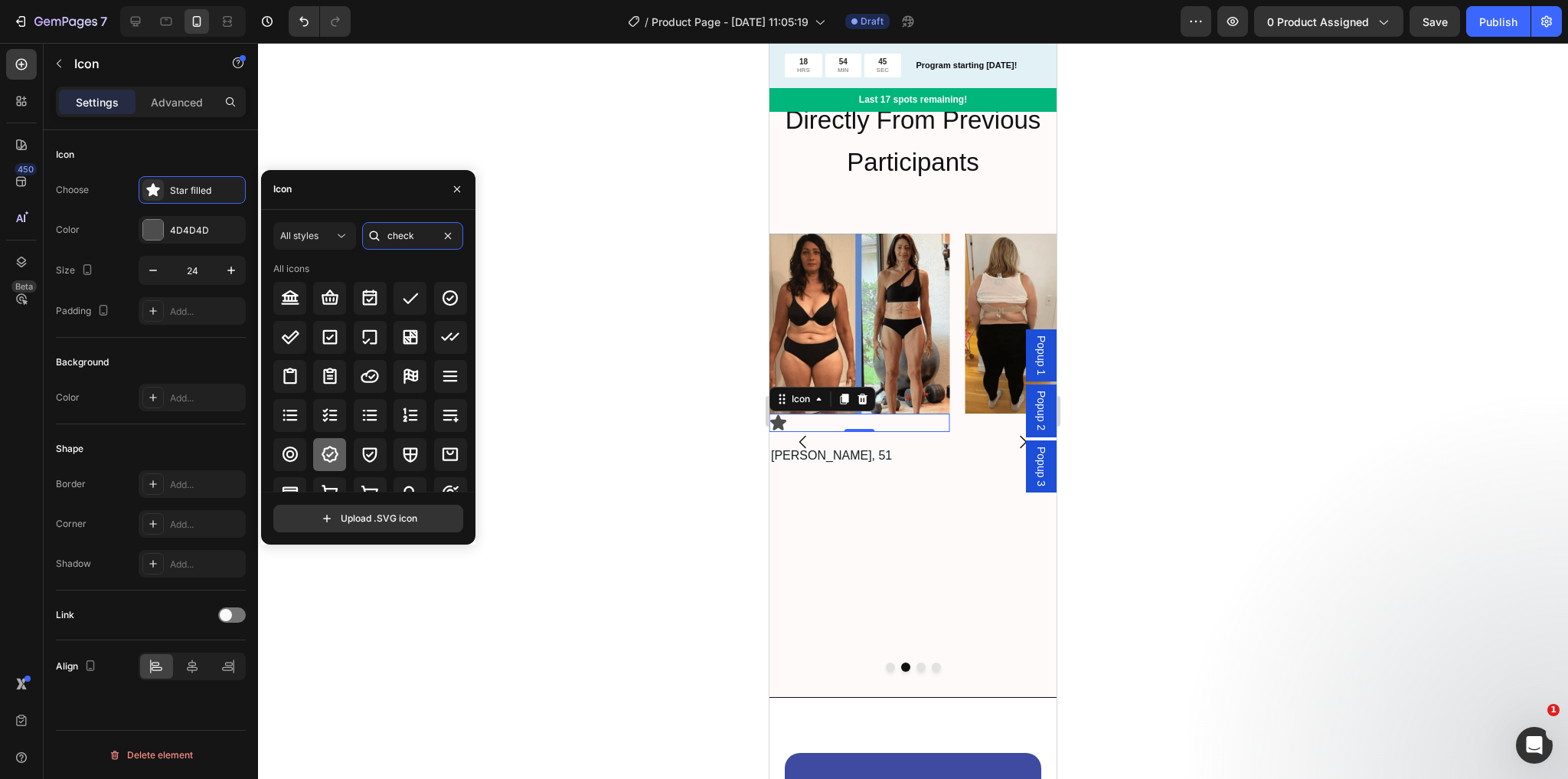
type input "check"
click at [323, 448] on icon at bounding box center [330, 454] width 18 height 18
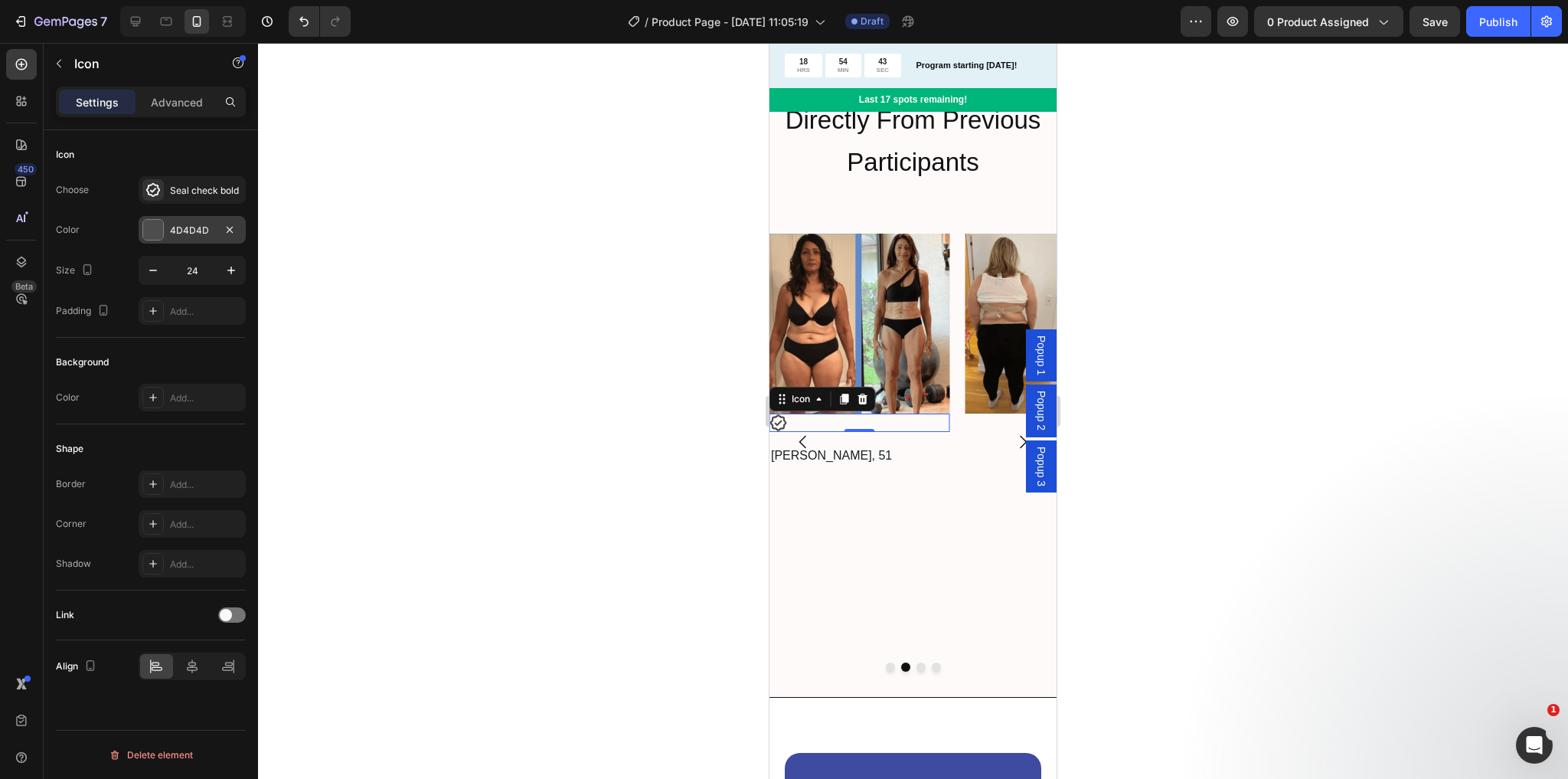
click at [179, 237] on div "4D4D4D" at bounding box center [192, 230] width 107 height 28
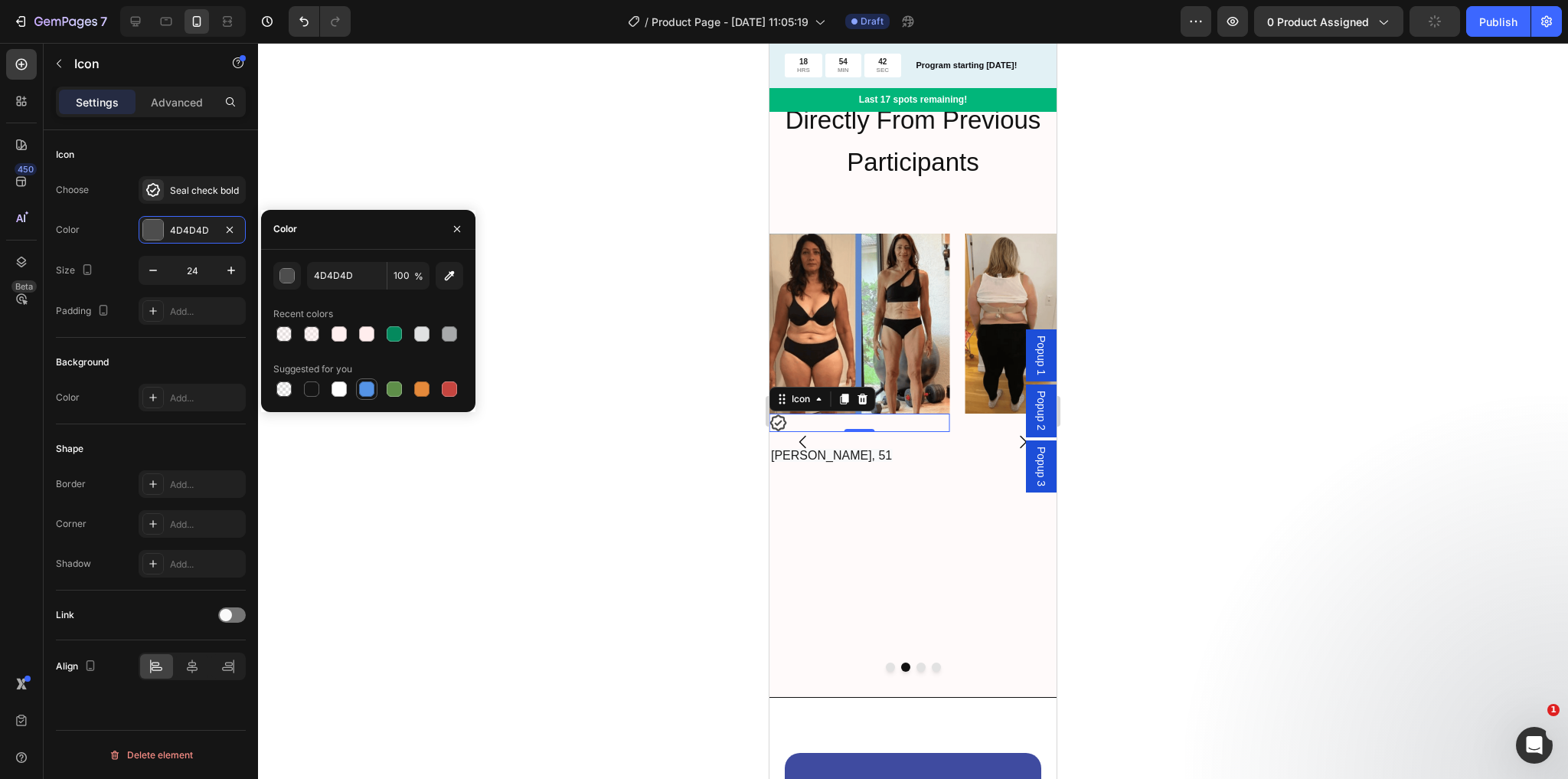
click at [362, 389] on div at bounding box center [366, 388] width 15 height 15
type input "5594E7"
click at [798, 333] on img at bounding box center [859, 323] width 180 height 180
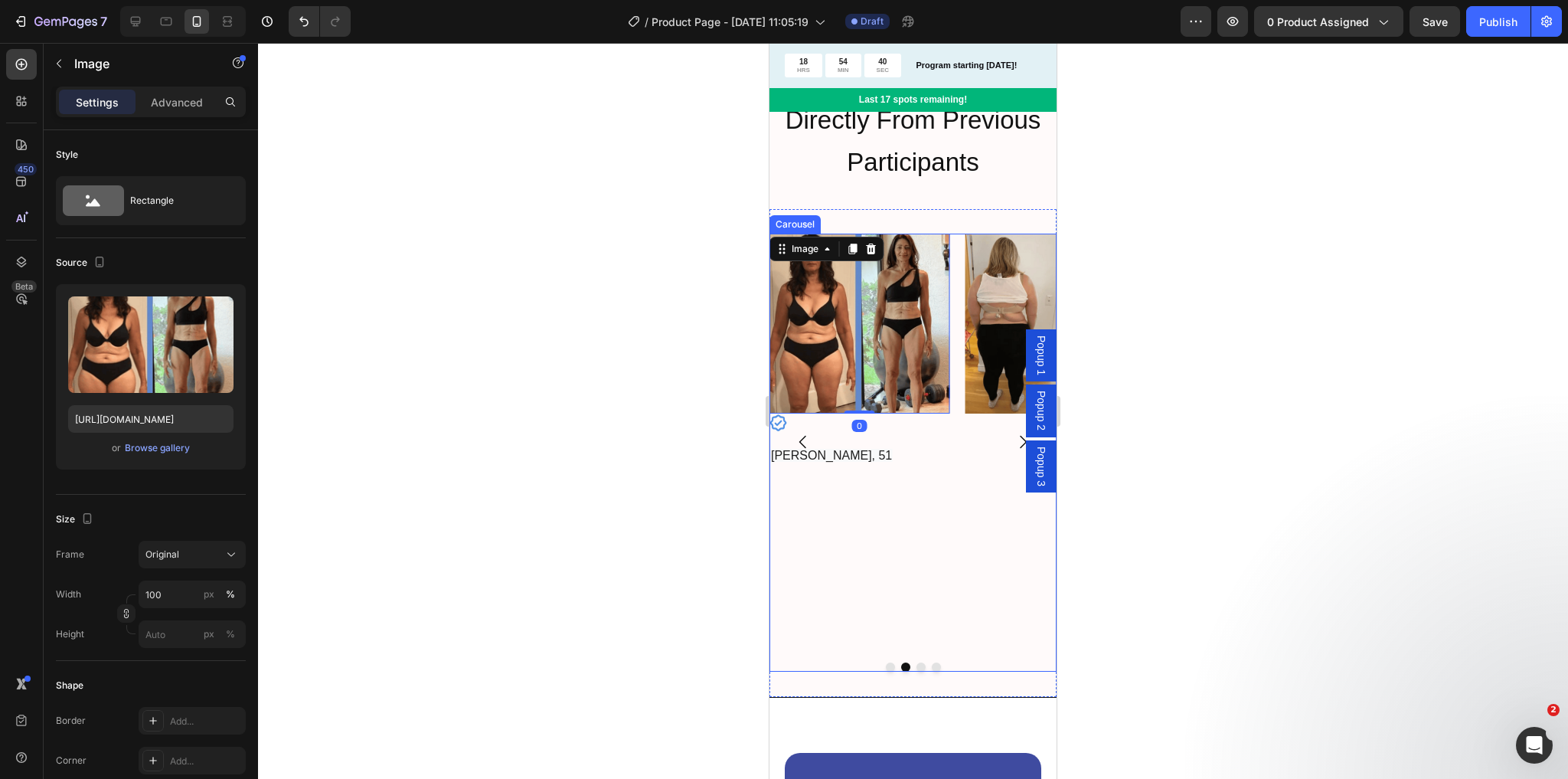
click at [804, 433] on icon "Carousel Back Arrow" at bounding box center [803, 442] width 18 height 18
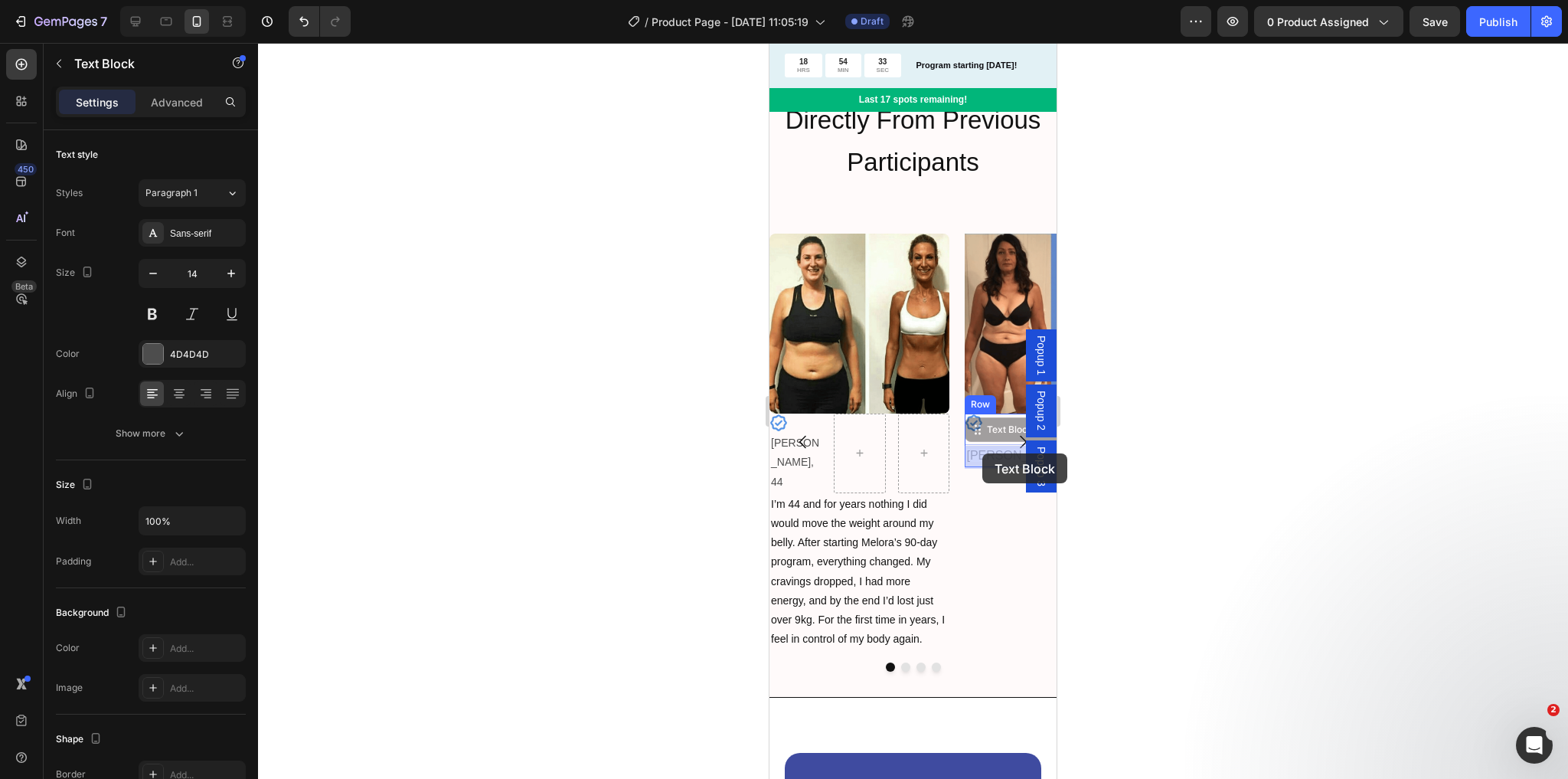
drag, startPoint x: 971, startPoint y: 457, endPoint x: 982, endPoint y: 454, distance: 11.4
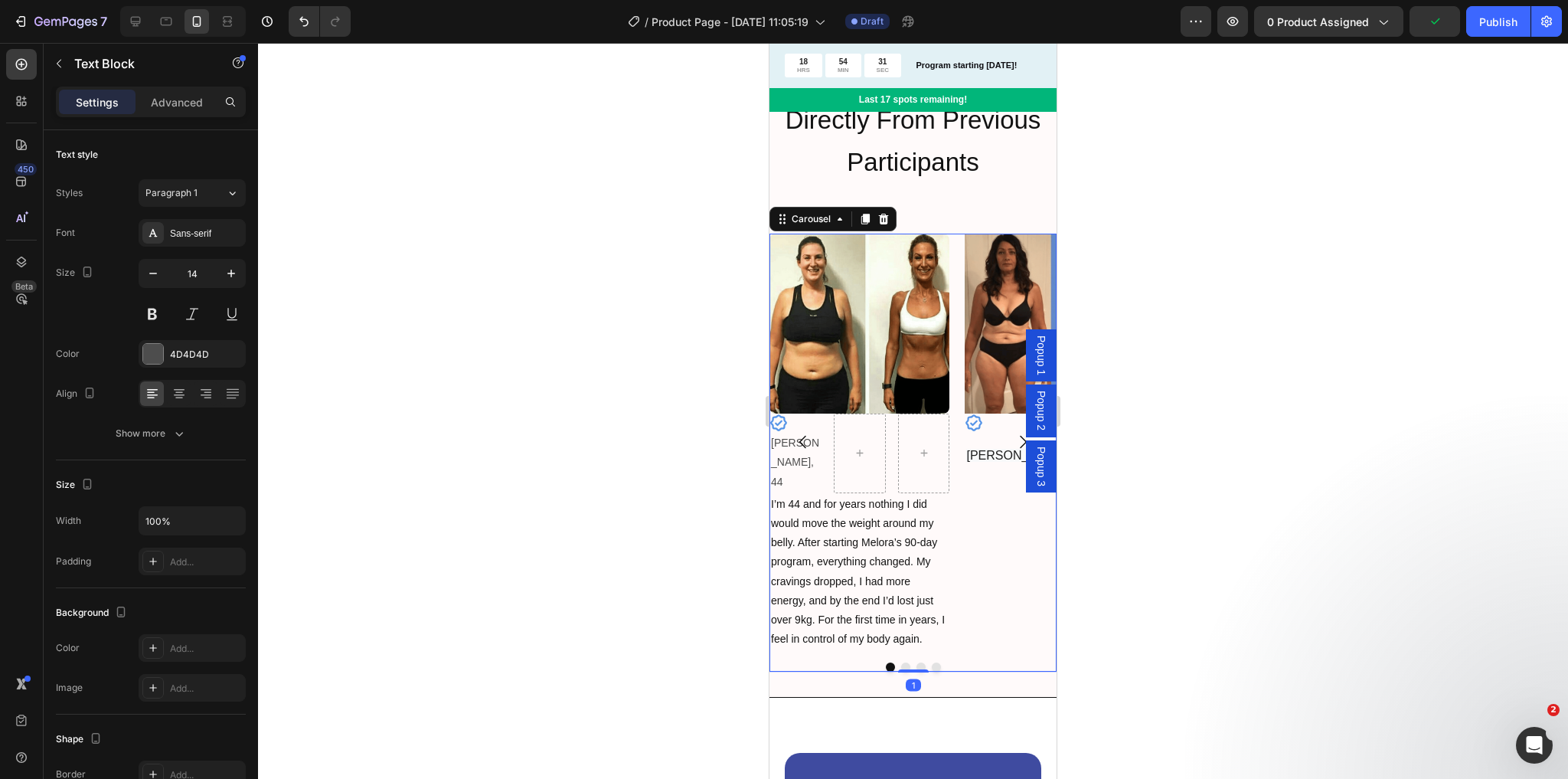
click at [1014, 433] on icon "Carousel Next Arrow" at bounding box center [1023, 442] width 18 height 18
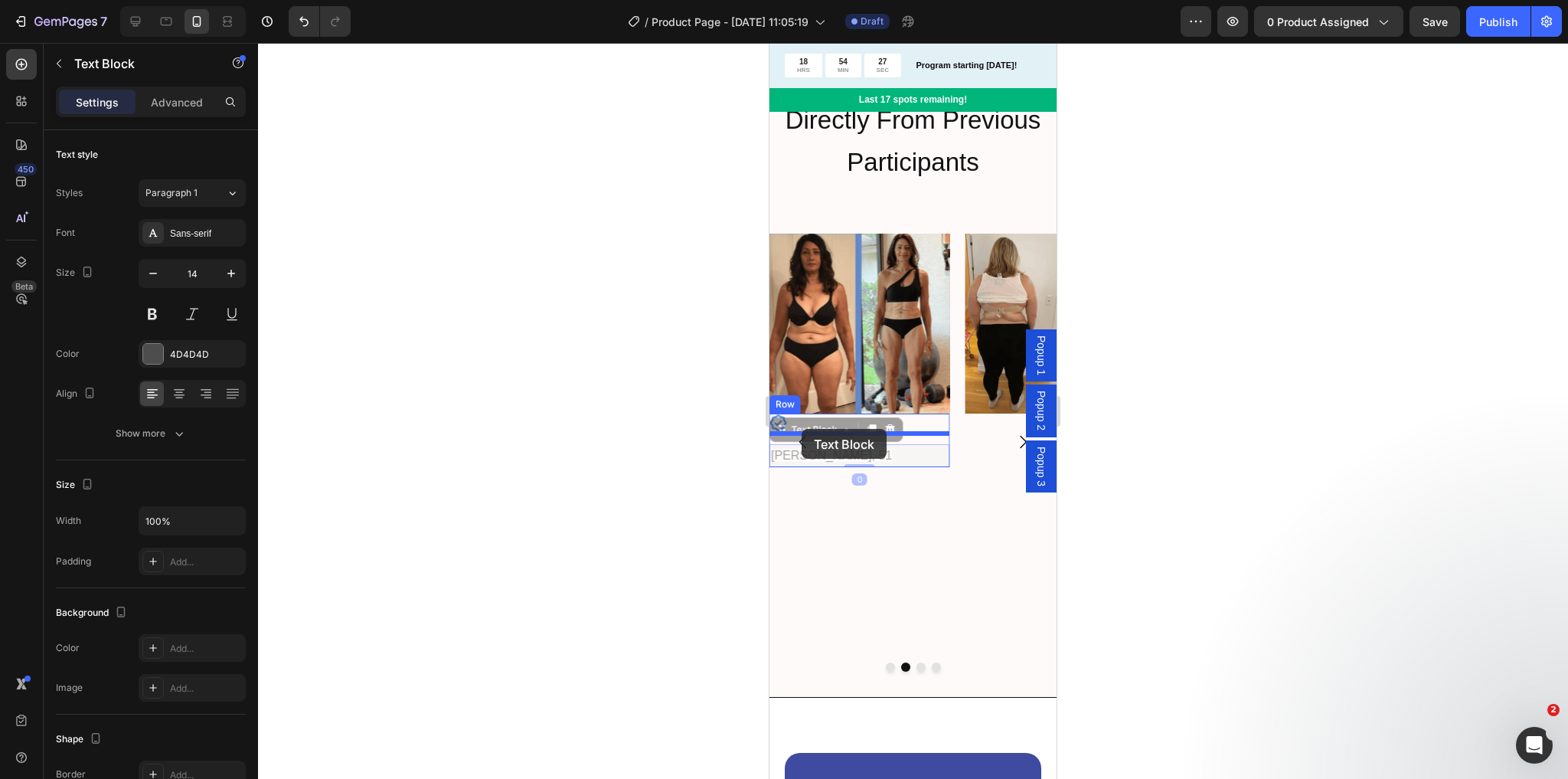
drag, startPoint x: 791, startPoint y: 455, endPoint x: 801, endPoint y: 429, distance: 27.9
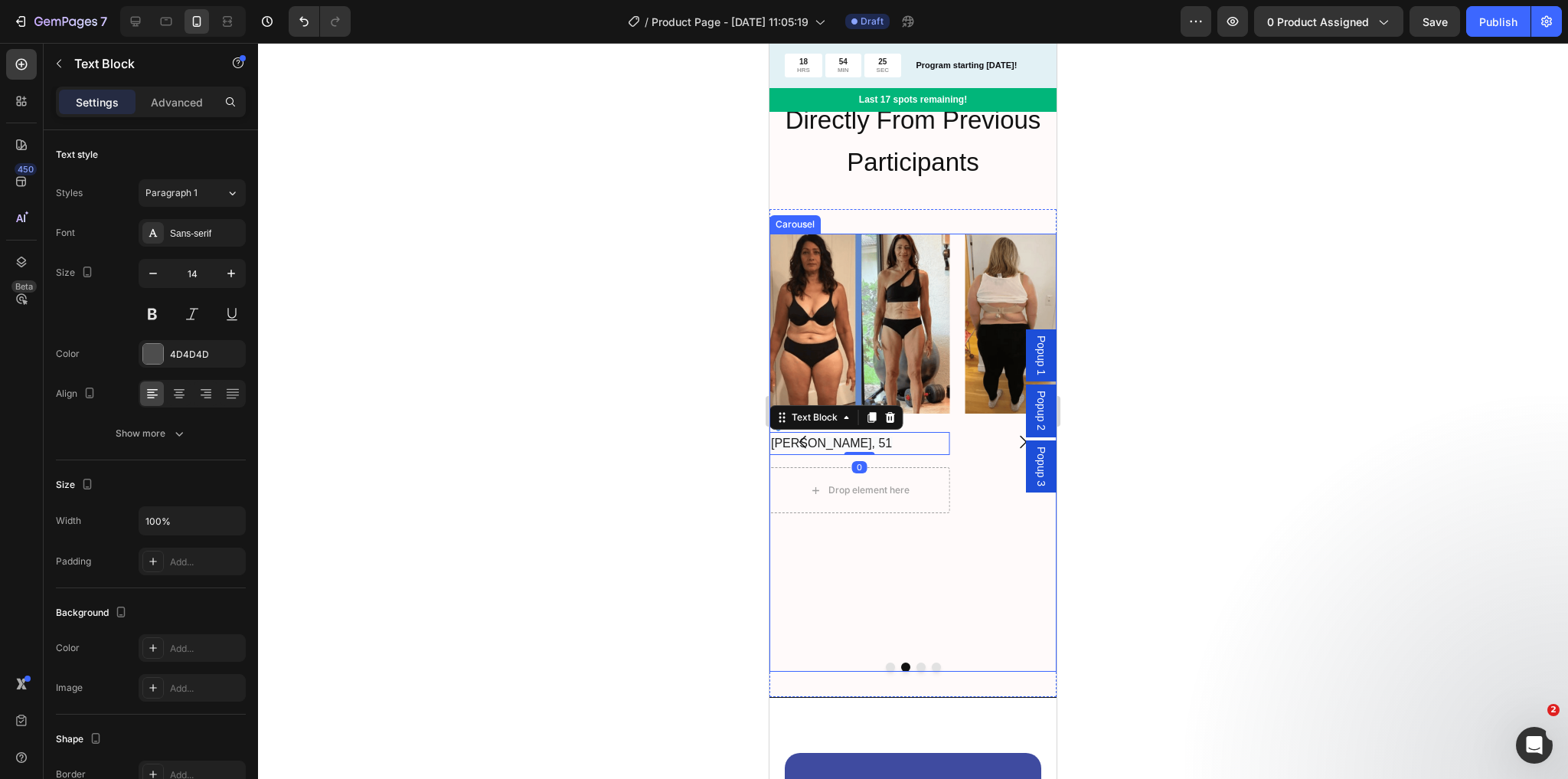
click at [986, 479] on div "Image" at bounding box center [1054, 443] width 180 height 418
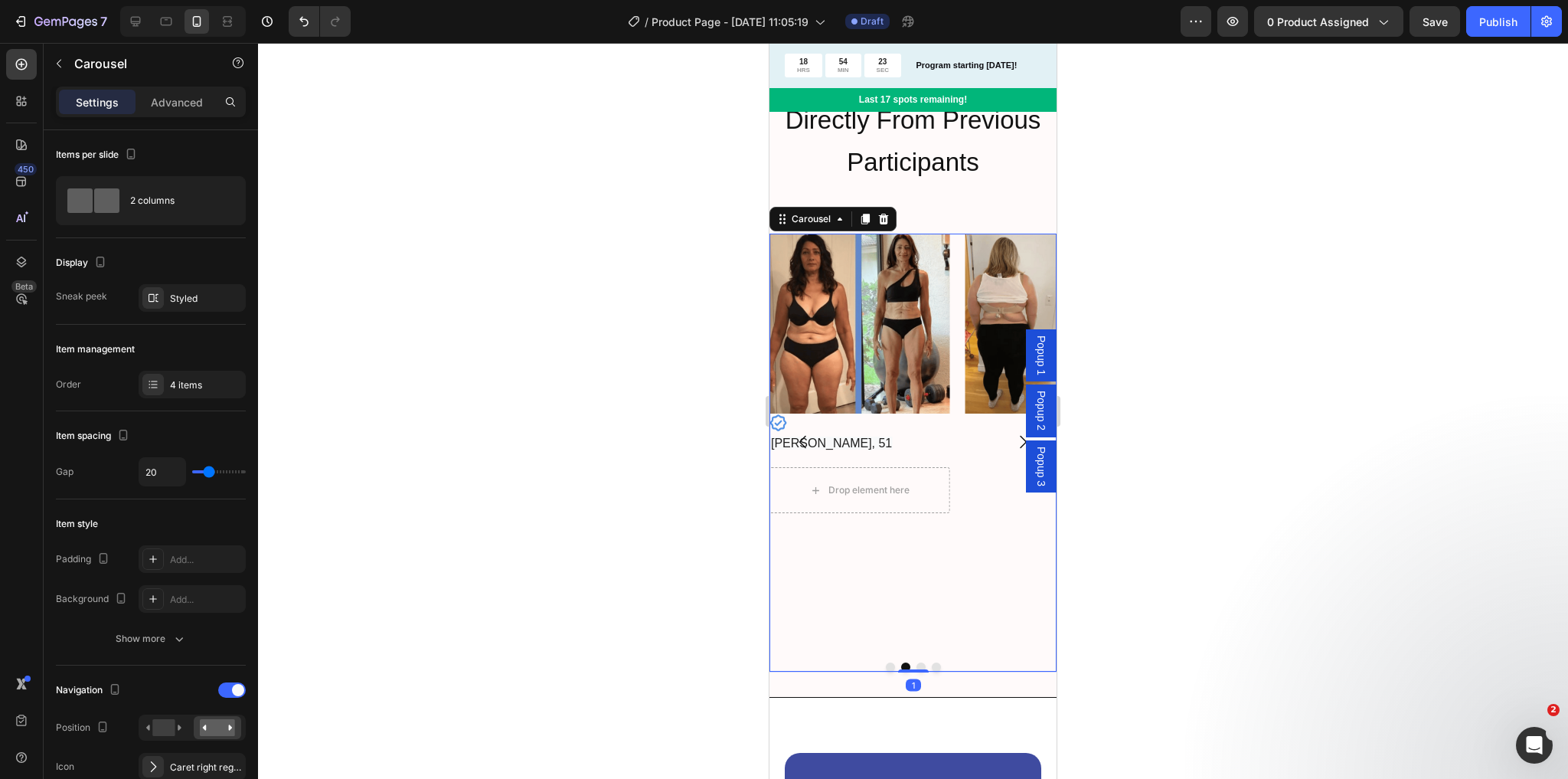
click at [804, 433] on icon "Carousel Back Arrow" at bounding box center [803, 442] width 18 height 18
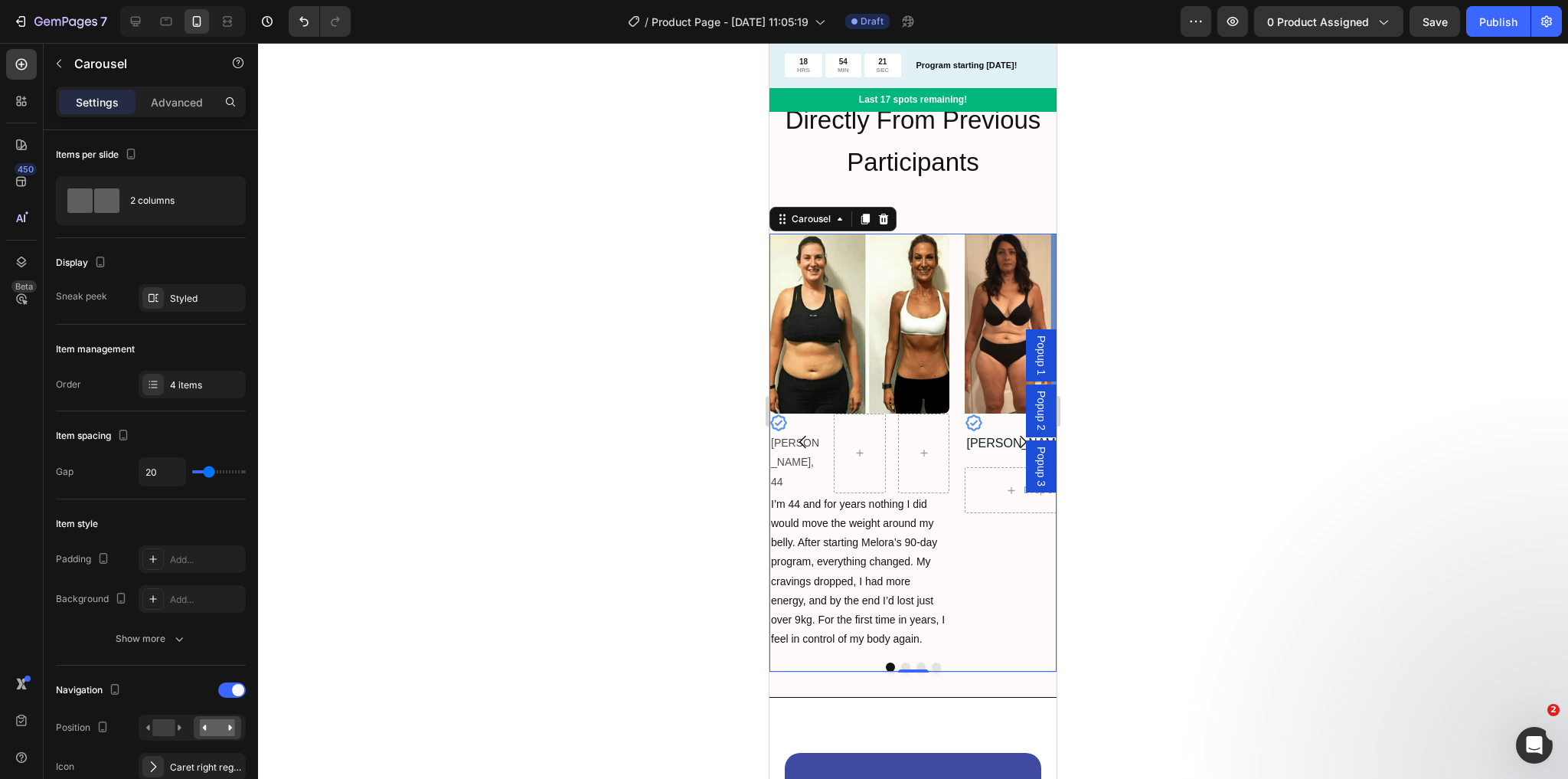
click at [1014, 433] on icon "Carousel Next Arrow" at bounding box center [1023, 442] width 18 height 18
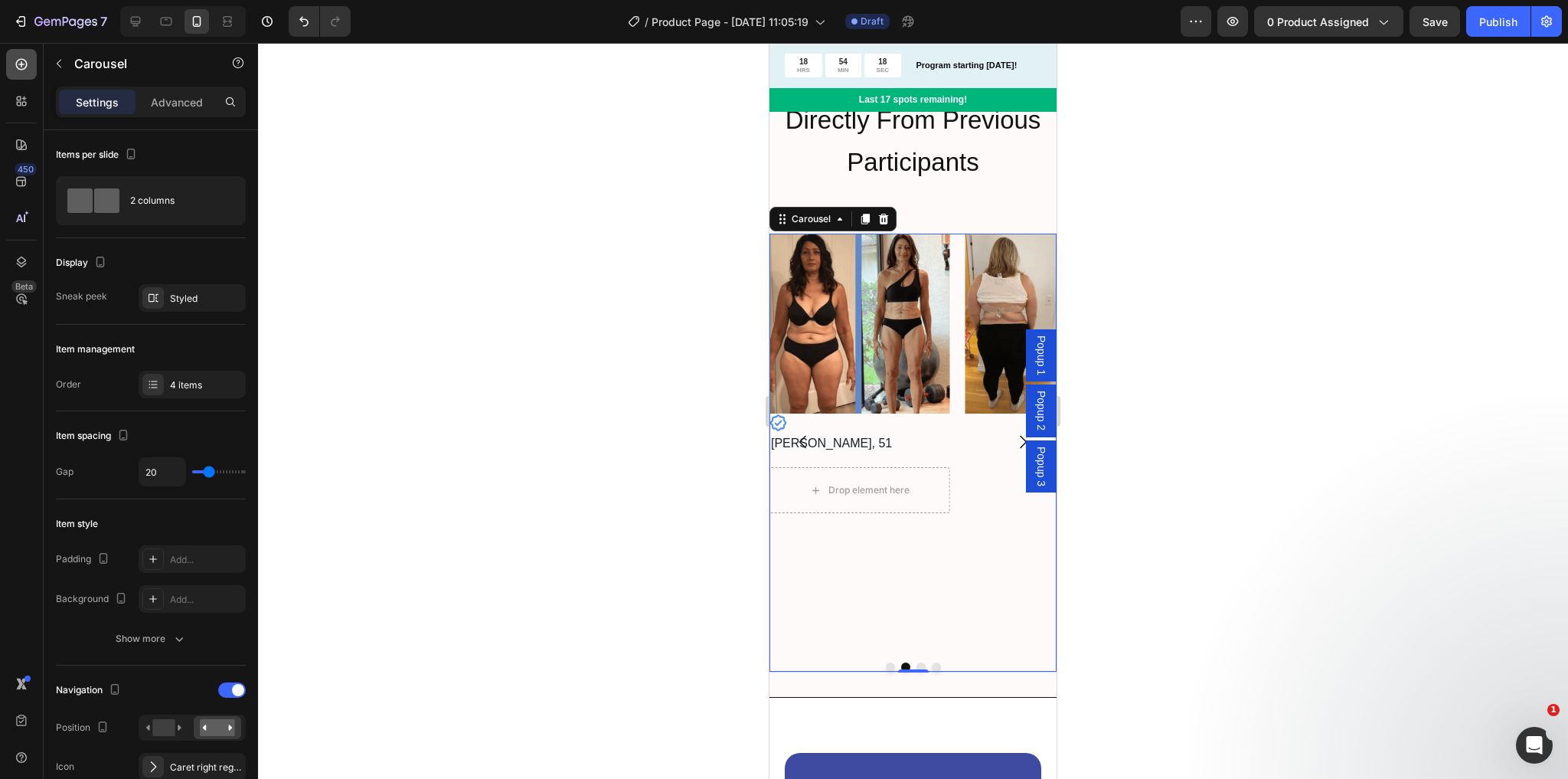
click at [31, 63] on div at bounding box center [21, 64] width 31 height 31
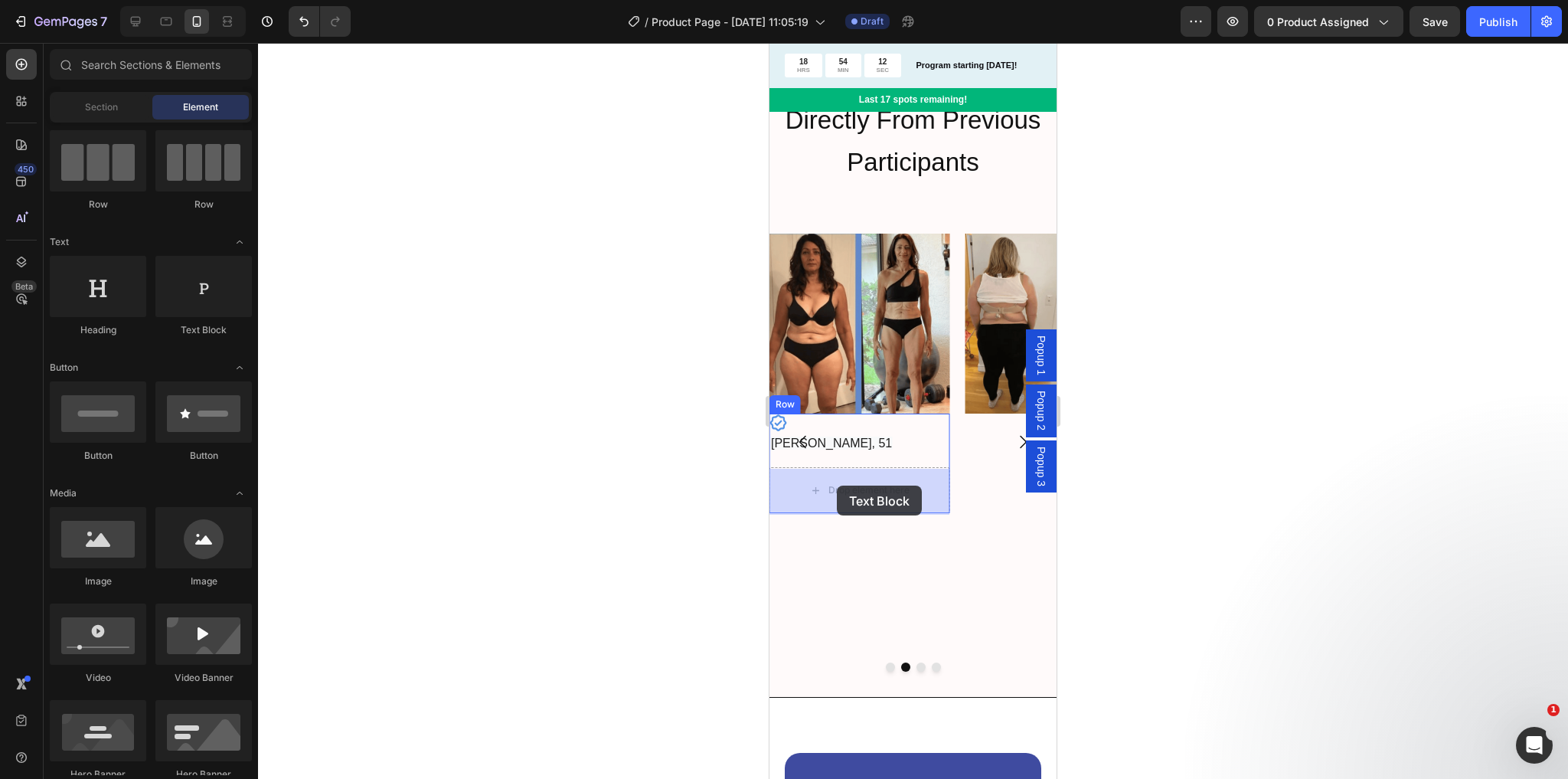
drag, startPoint x: 955, startPoint y: 342, endPoint x: 837, endPoint y: 486, distance: 186.2
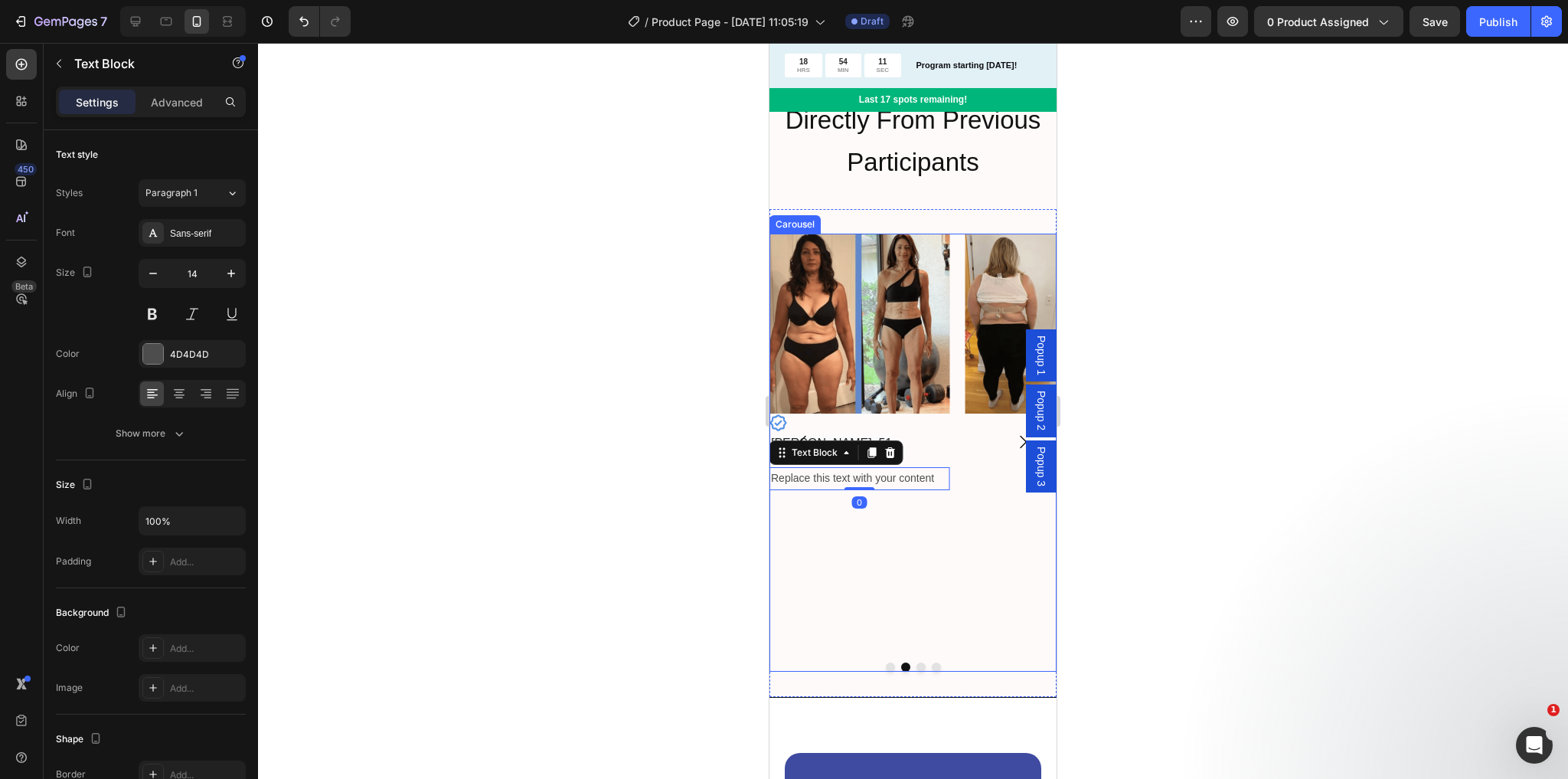
click at [803, 433] on icon "Carousel Back Arrow" at bounding box center [803, 442] width 18 height 18
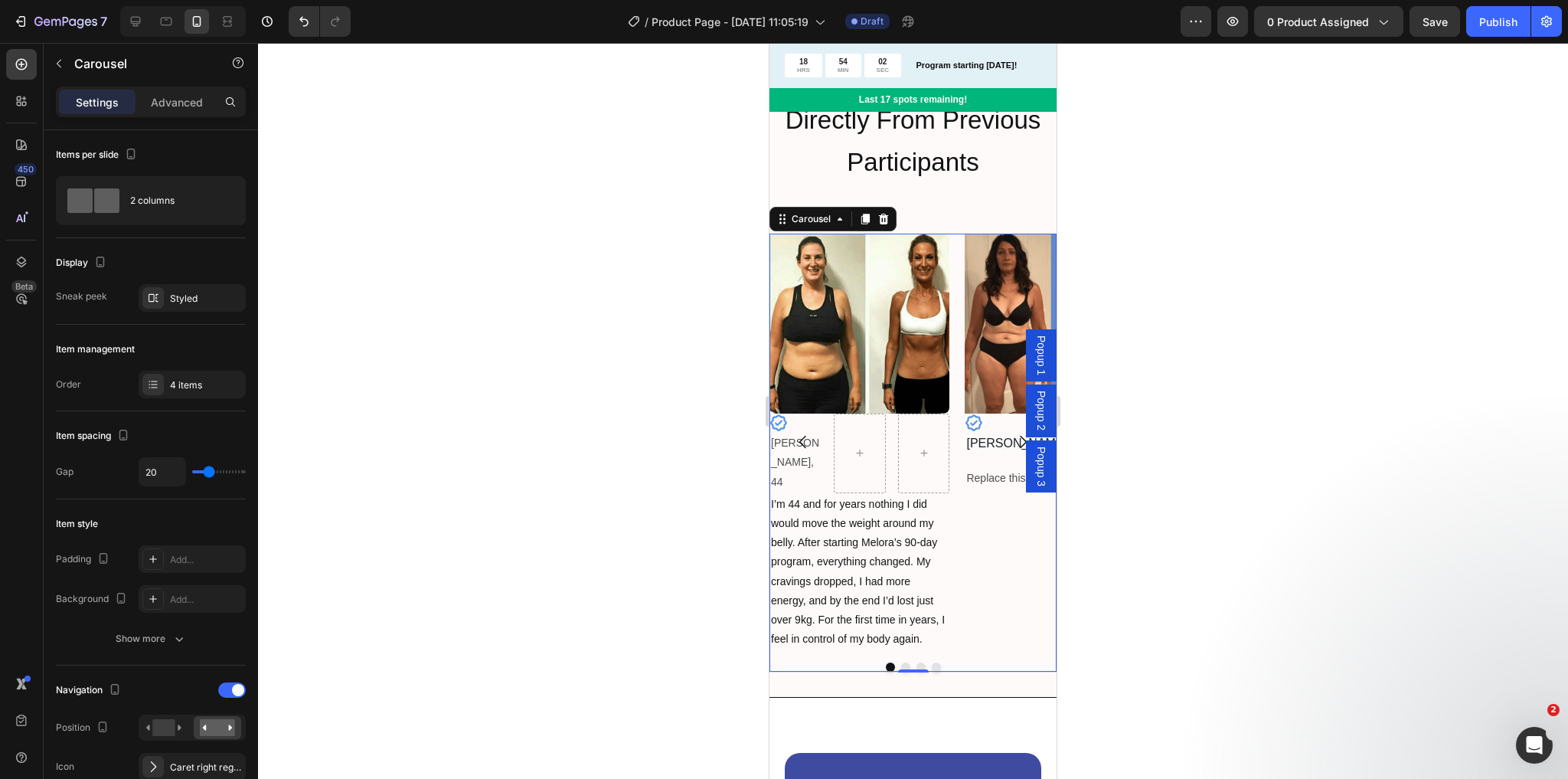
click at [1001, 445] on button "Carousel Next Arrow" at bounding box center [1022, 442] width 43 height 43
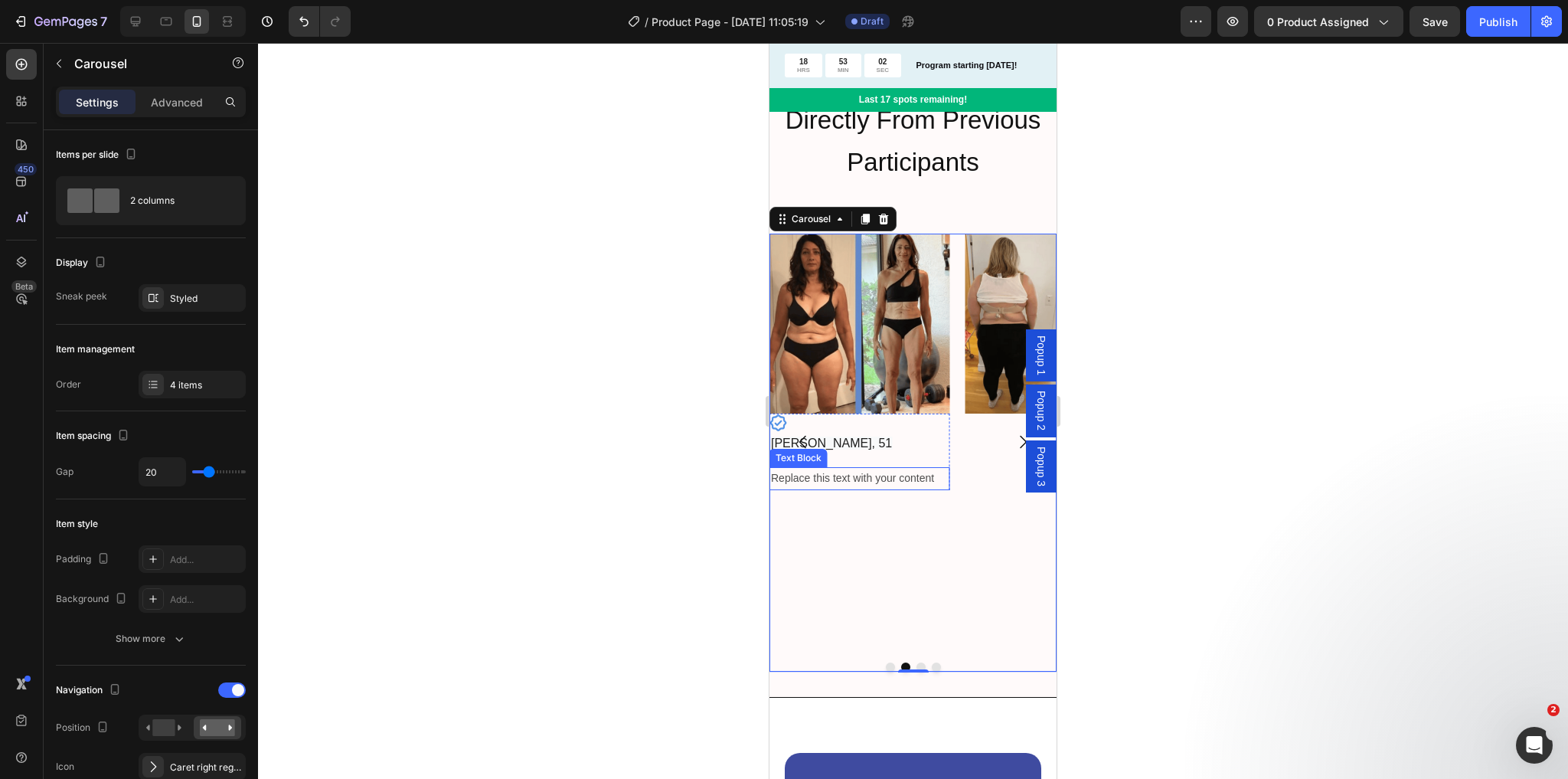
click at [846, 477] on div "Replace this text with your content" at bounding box center [859, 479] width 180 height 22
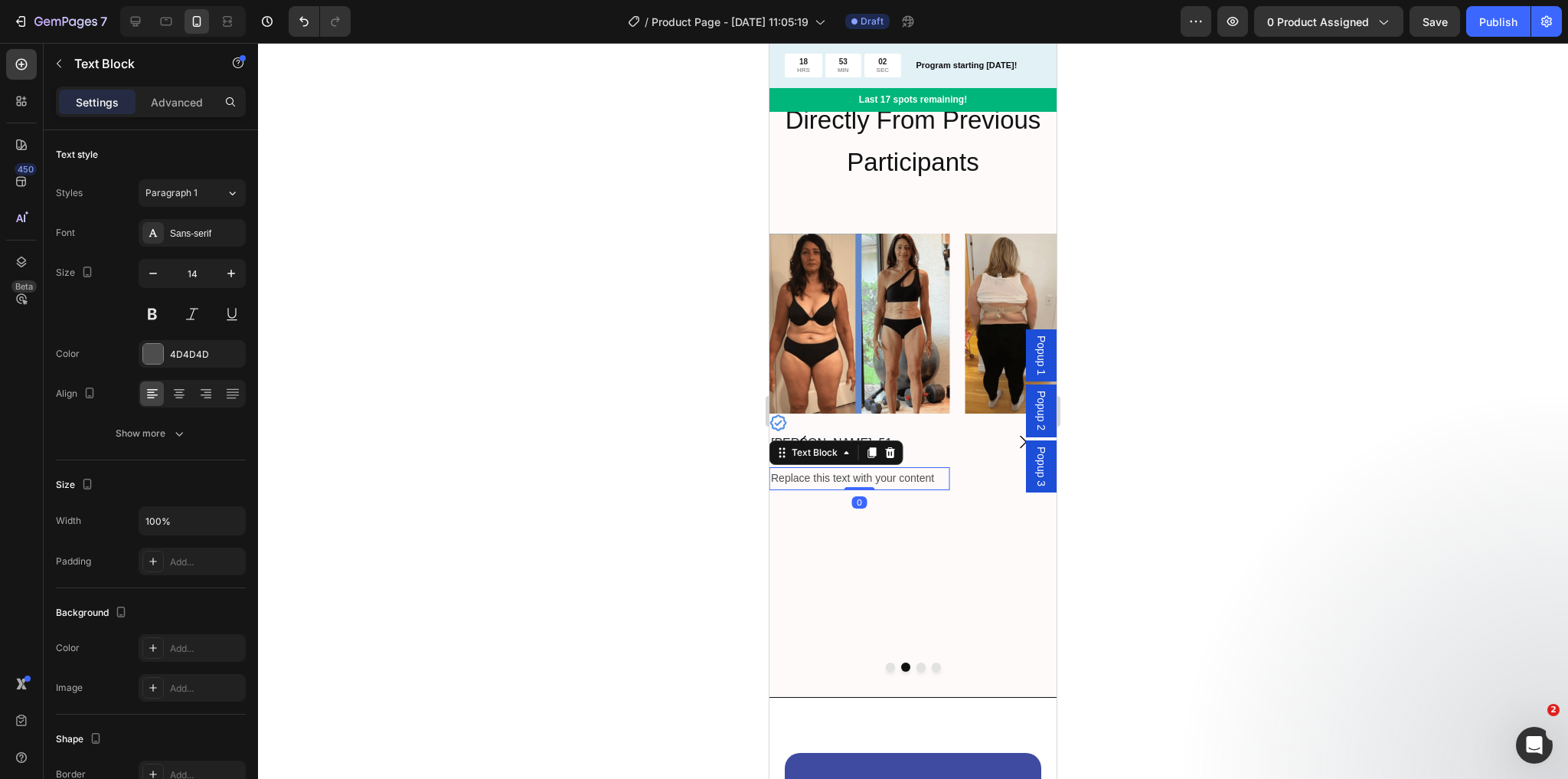
click at [846, 477] on div "Replace this text with your content" at bounding box center [859, 479] width 180 height 22
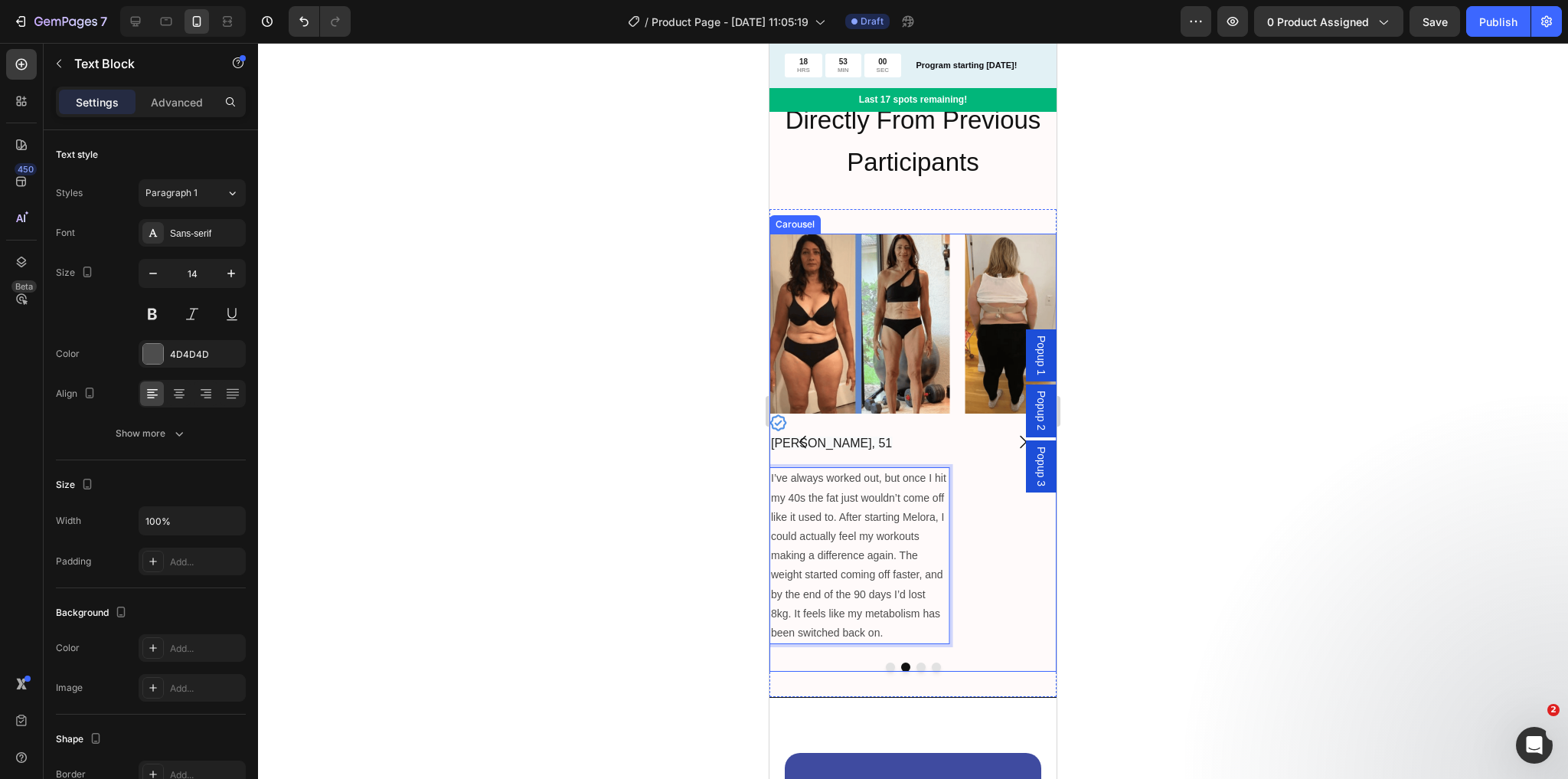
click at [802, 436] on icon "Carousel Back Arrow" at bounding box center [802, 442] width 7 height 13
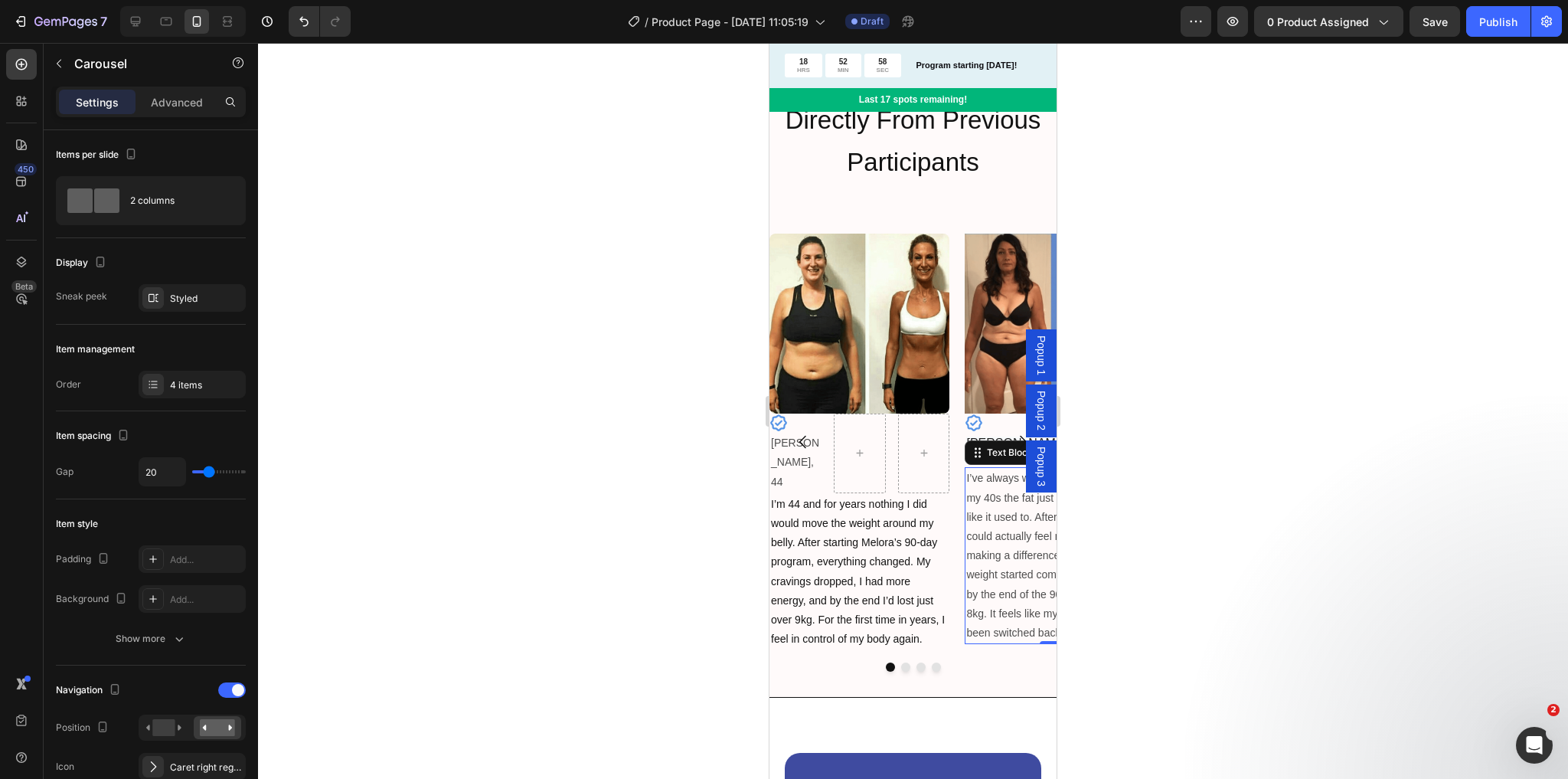
click at [1001, 539] on p "I’ve always worked out, but once I hit my 40s the fat just wouldn’t come off li…" at bounding box center [1055, 555] width 177 height 174
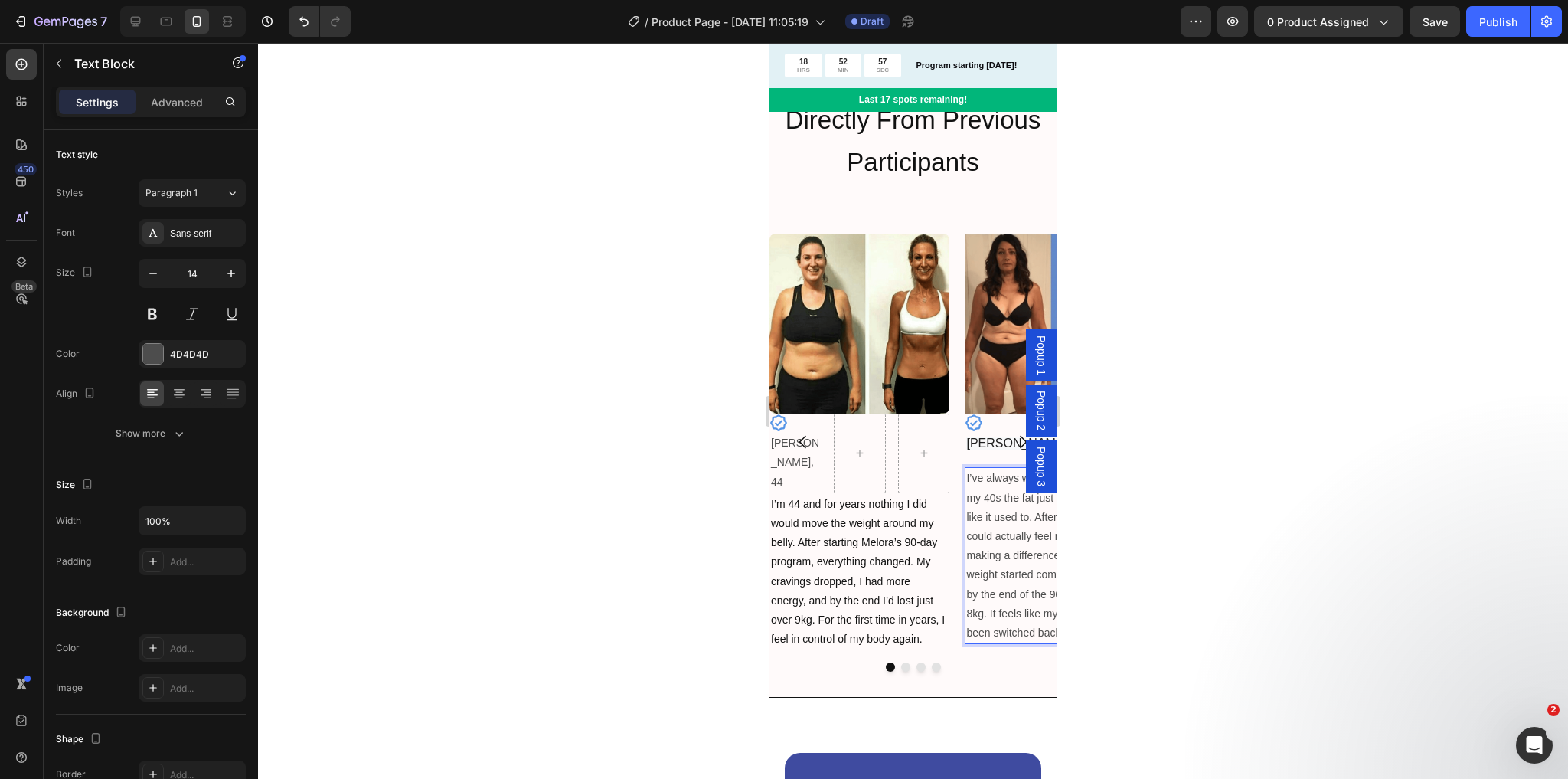
click at [989, 548] on p "I’ve always worked out, but once I hit my 40s the fat just wouldn’t come off li…" at bounding box center [1055, 555] width 177 height 174
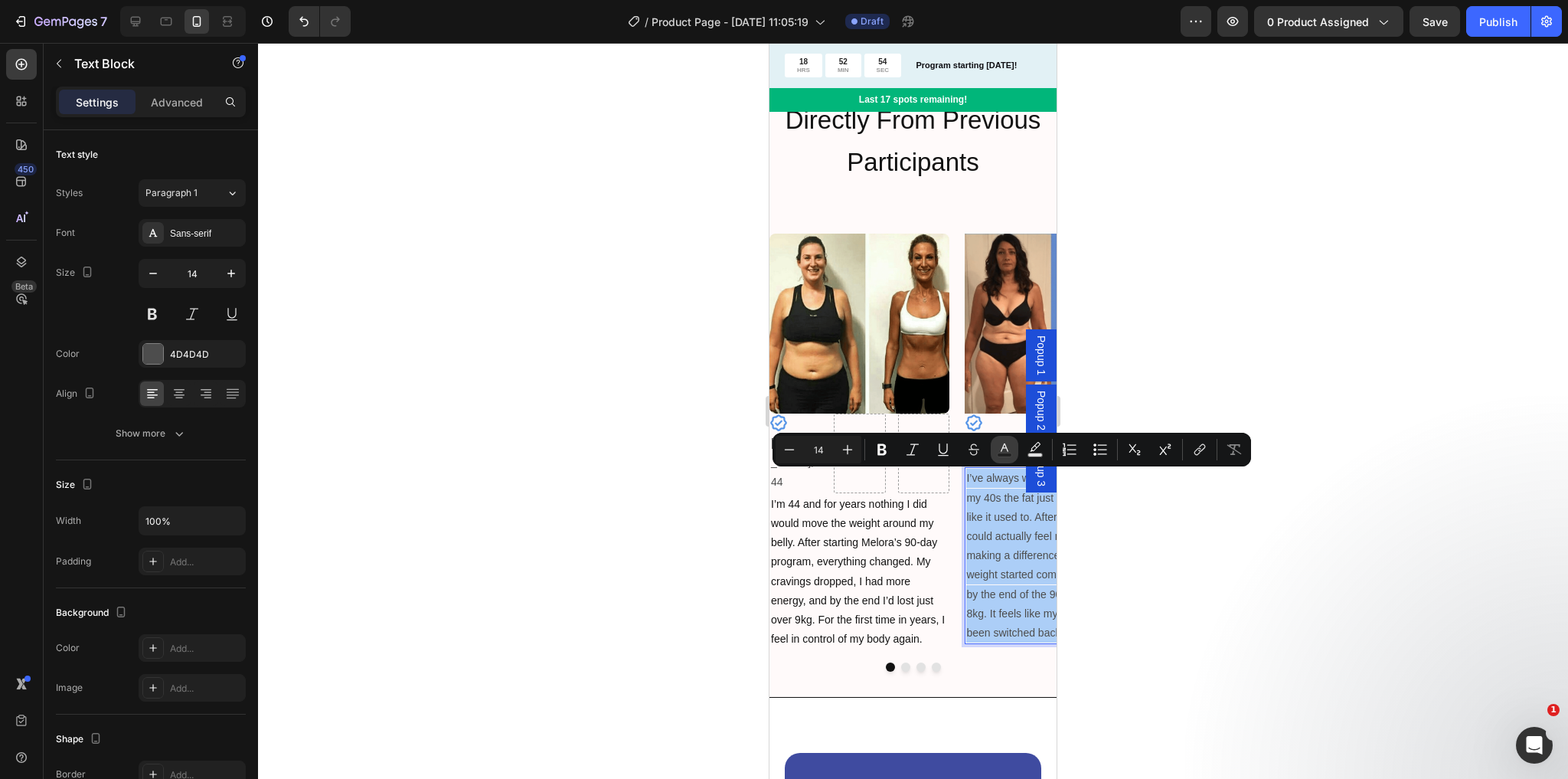
click at [1001, 445] on icon "Editor contextual toolbar" at bounding box center [1004, 449] width 15 height 15
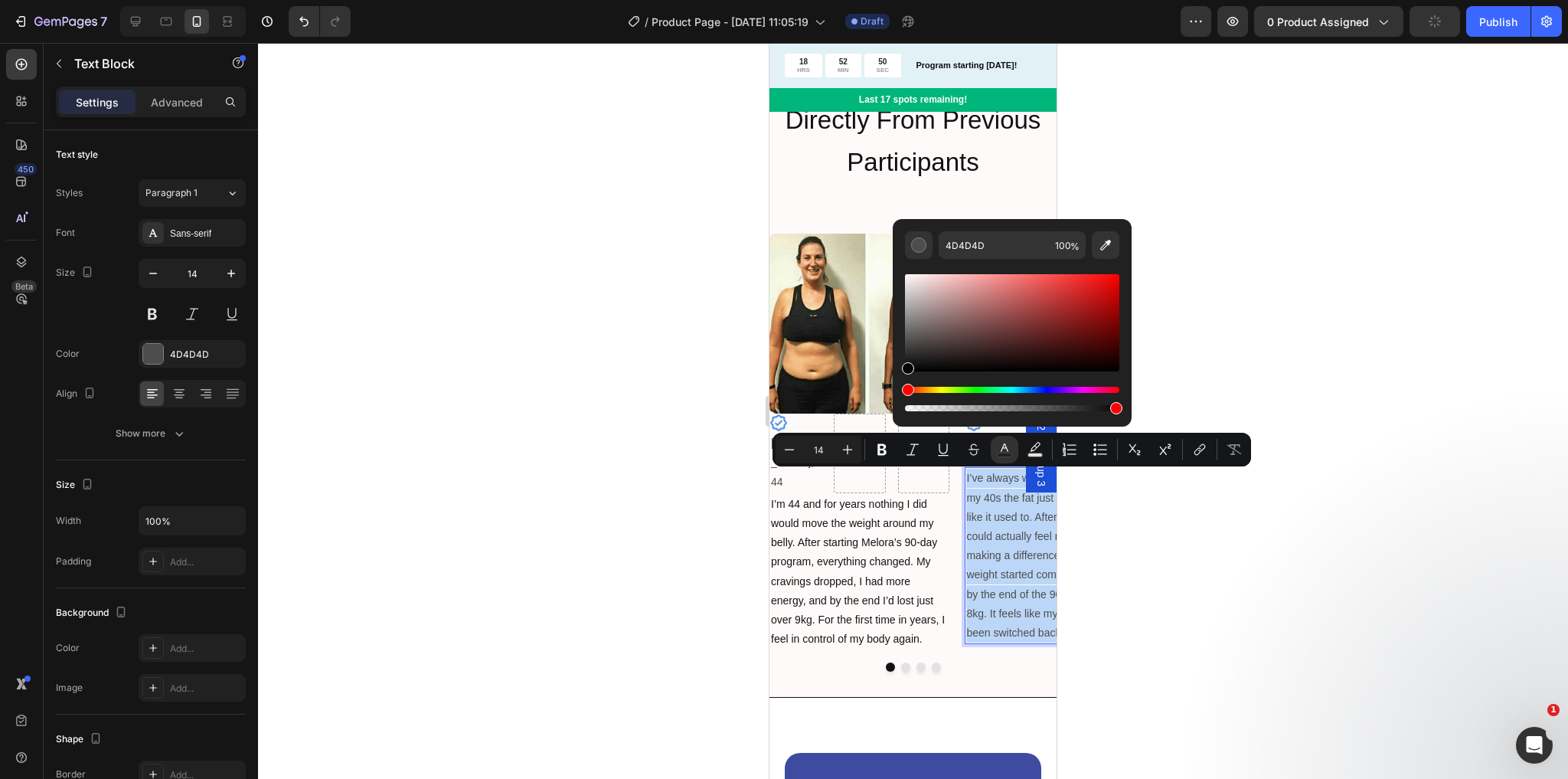
drag, startPoint x: 908, startPoint y: 343, endPoint x: 904, endPoint y: 371, distance: 28.3
click at [904, 371] on div "Editor contextual toolbar" at bounding box center [908, 368] width 12 height 12
type input "000000"
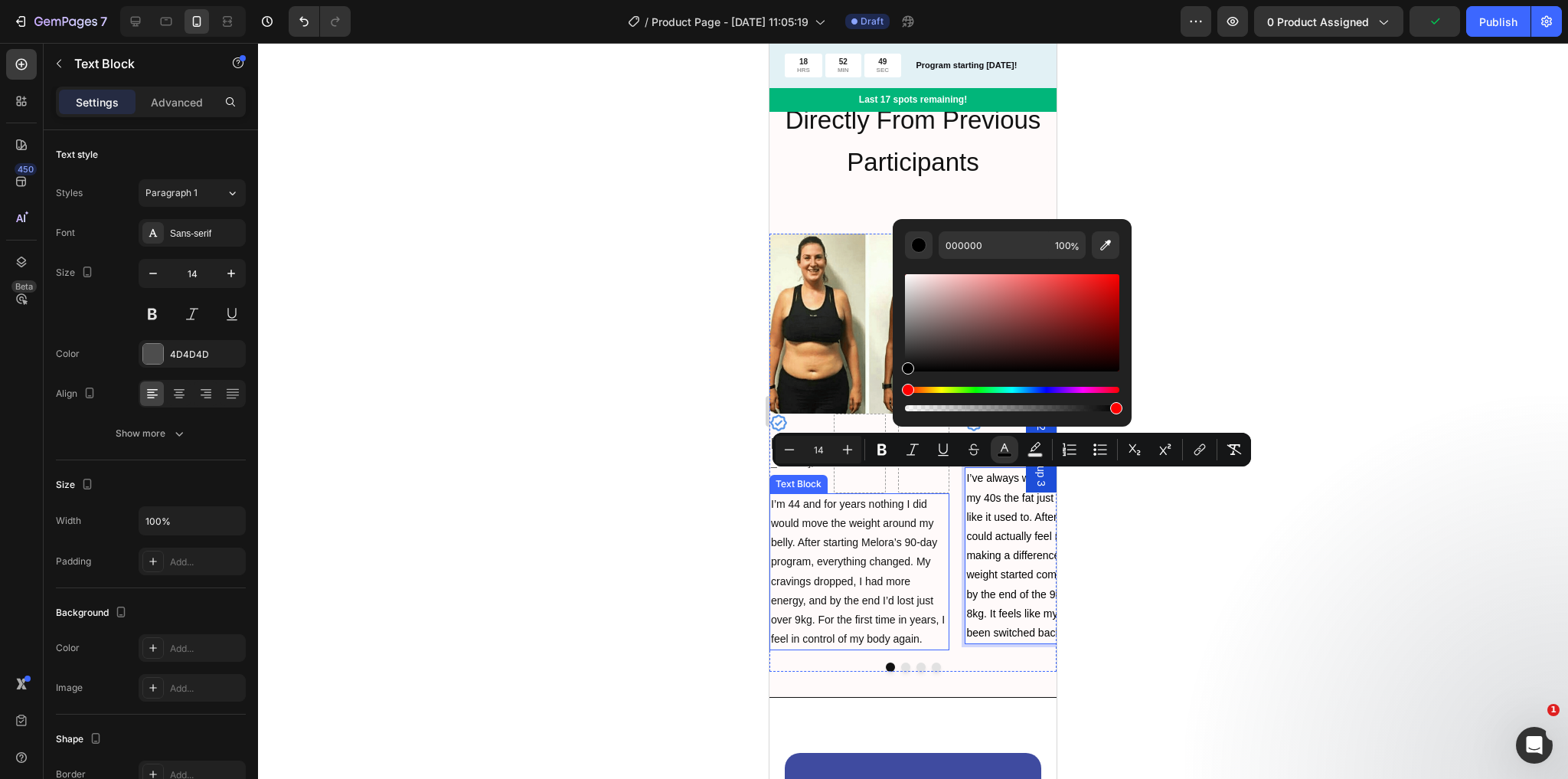
click at [891, 551] on span "I’m 44 and for years nothing I did would move the weight around my belly. After…" at bounding box center [857, 572] width 174 height 147
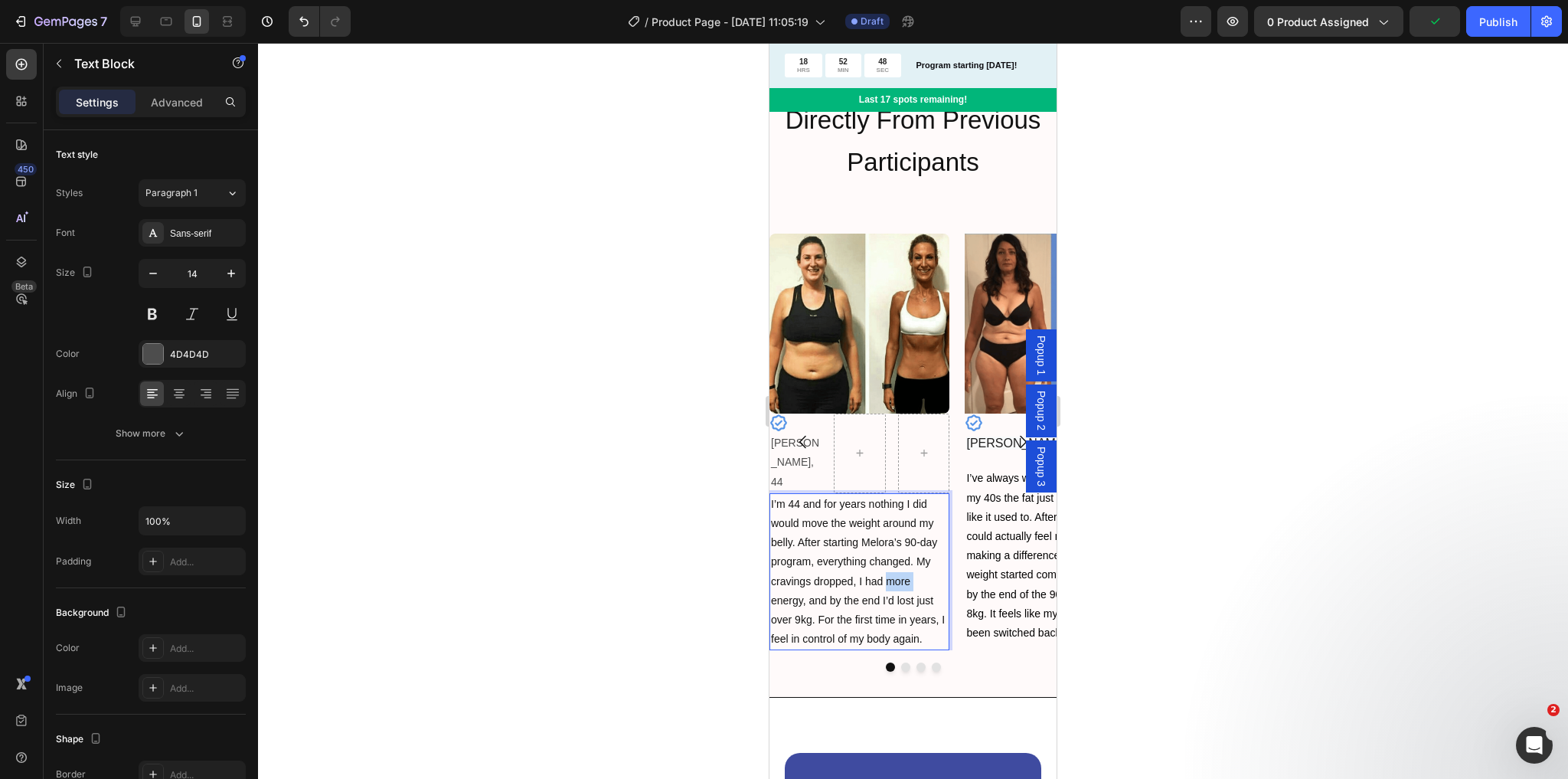
click at [887, 539] on p "I’m 44 and for years nothing I did would move the weight around my belly. After…" at bounding box center [859, 572] width 177 height 155
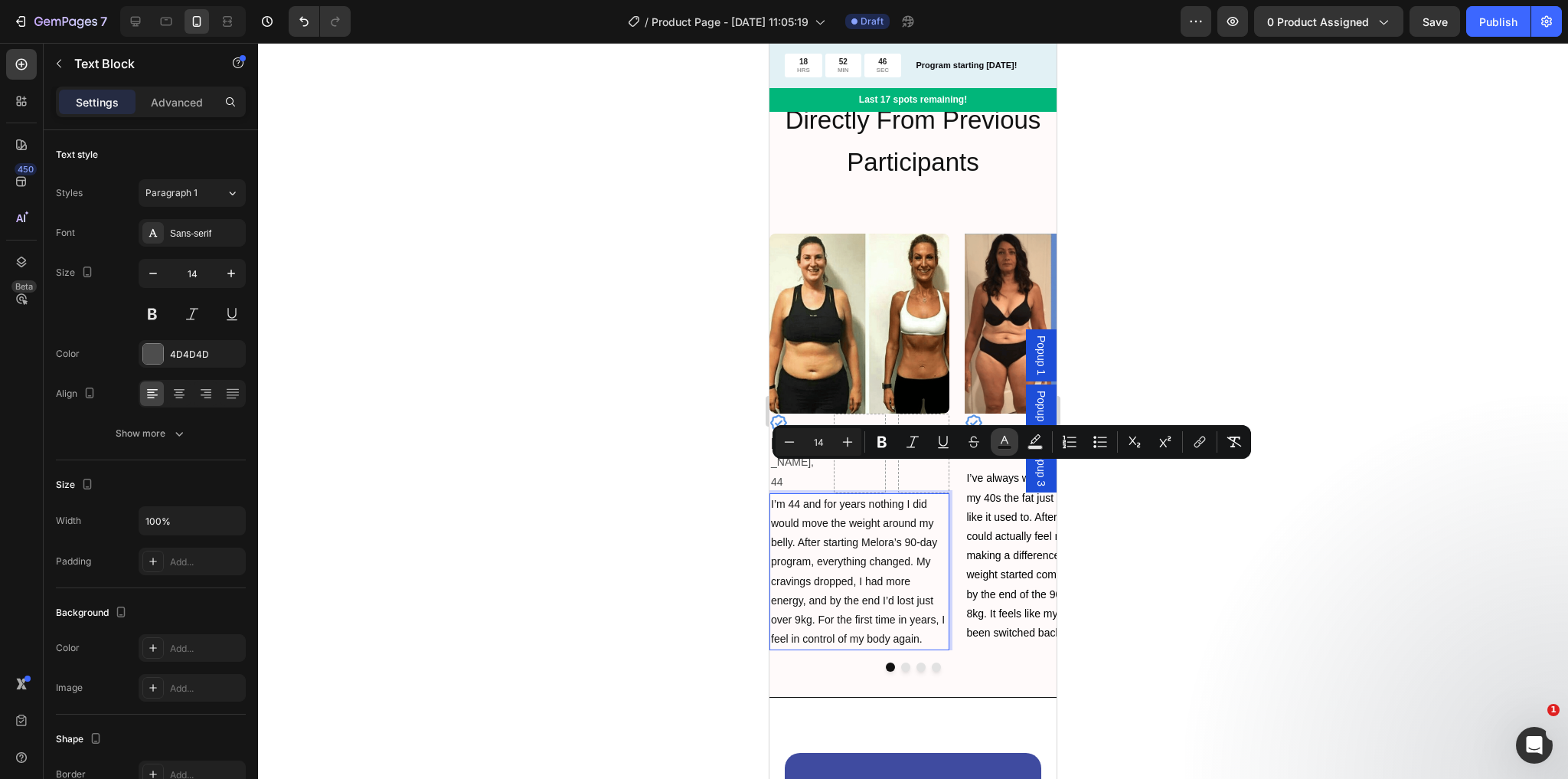
click at [1004, 436] on icon "Editor contextual toolbar" at bounding box center [1004, 440] width 8 height 8
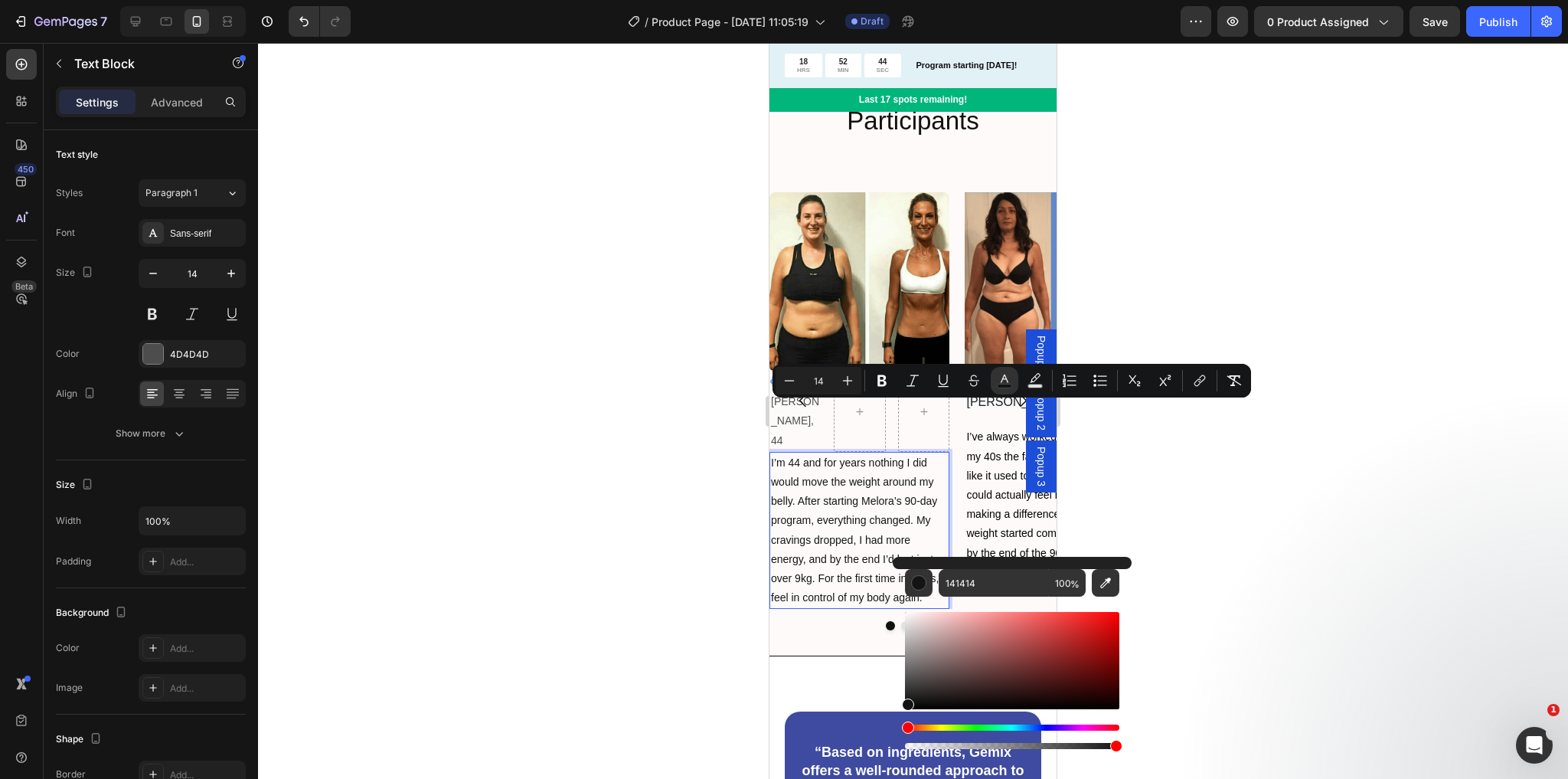
scroll to position [1901, 0]
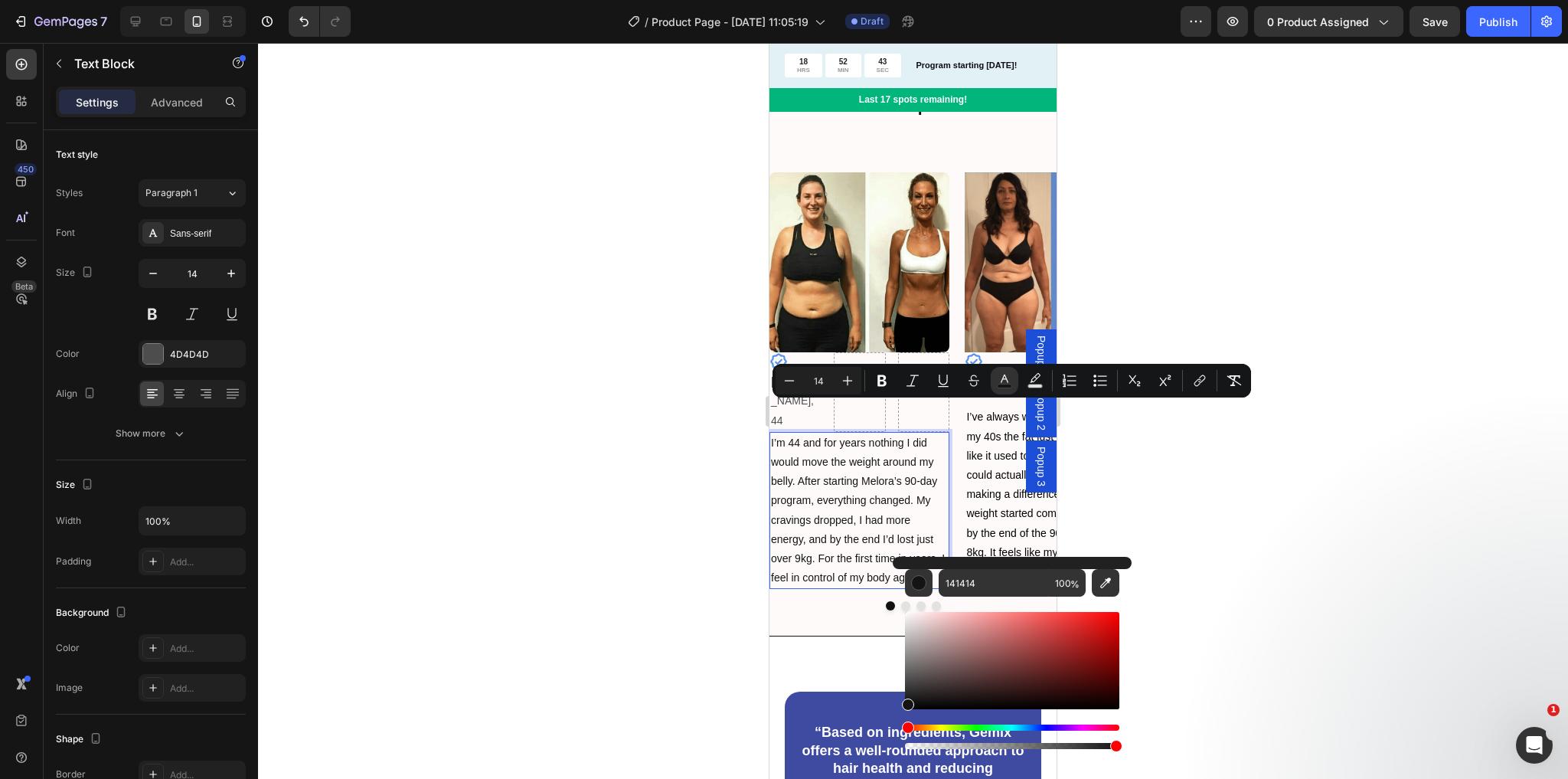
click at [894, 504] on span "I’m 44 and for years nothing I did would move the weight around my belly. After…" at bounding box center [857, 510] width 174 height 147
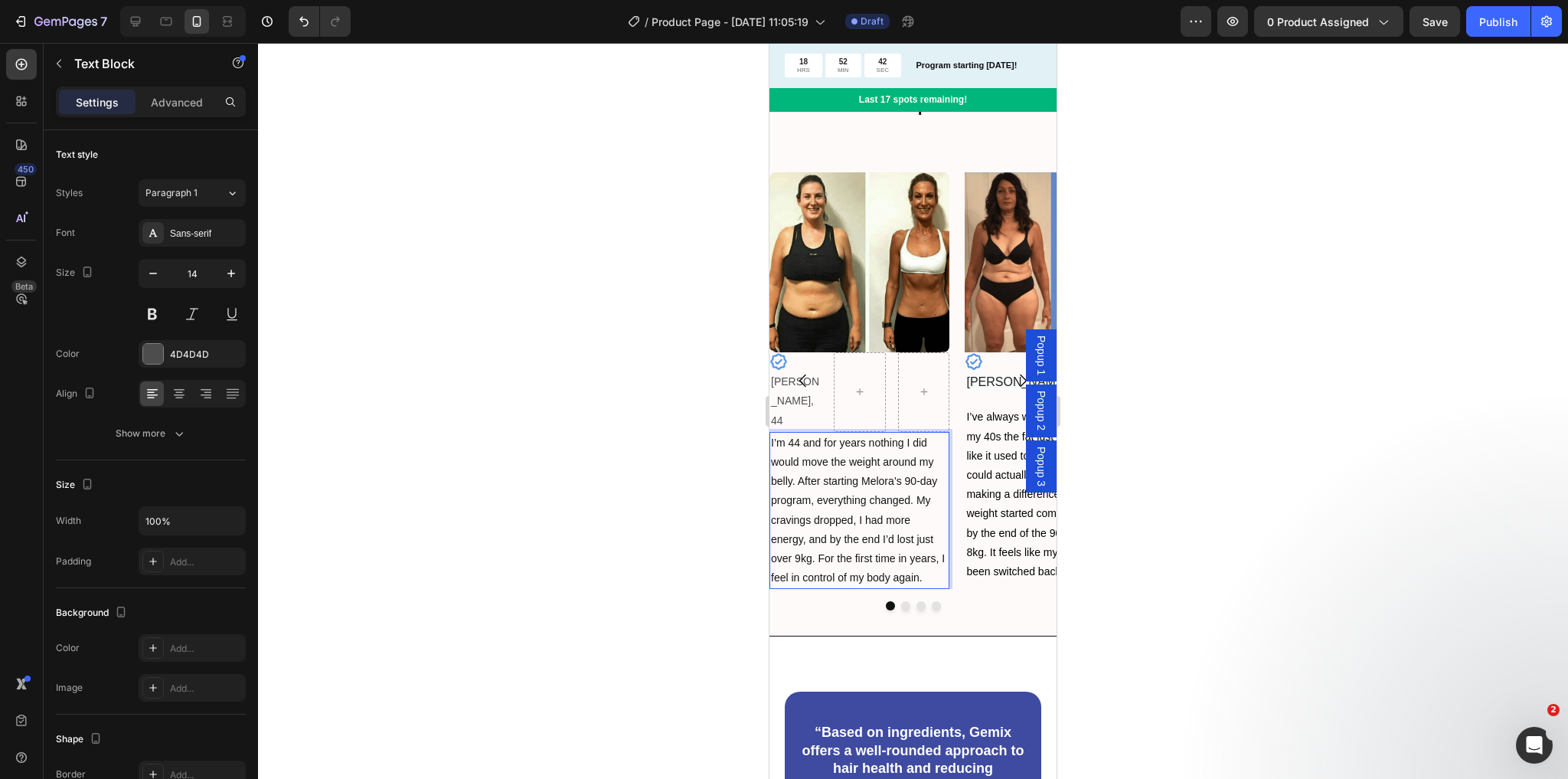
click at [950, 528] on div "Image Icon [PERSON_NAME], 44 Text Block Row I’m 44 and for years nothing I did …" at bounding box center [913, 381] width 287 height 418
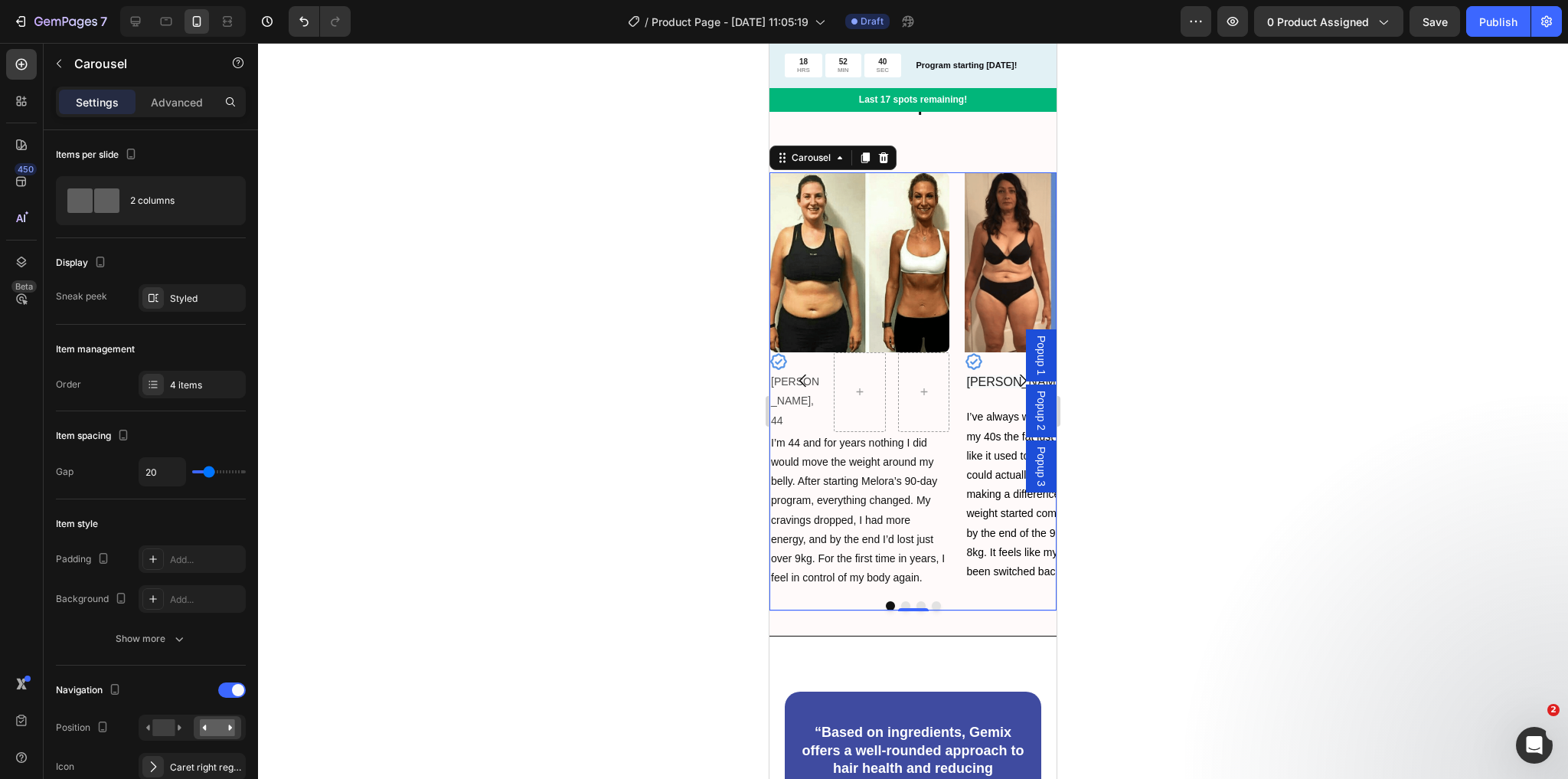
click at [1014, 374] on icon "Carousel Next Arrow" at bounding box center [1023, 380] width 18 height 18
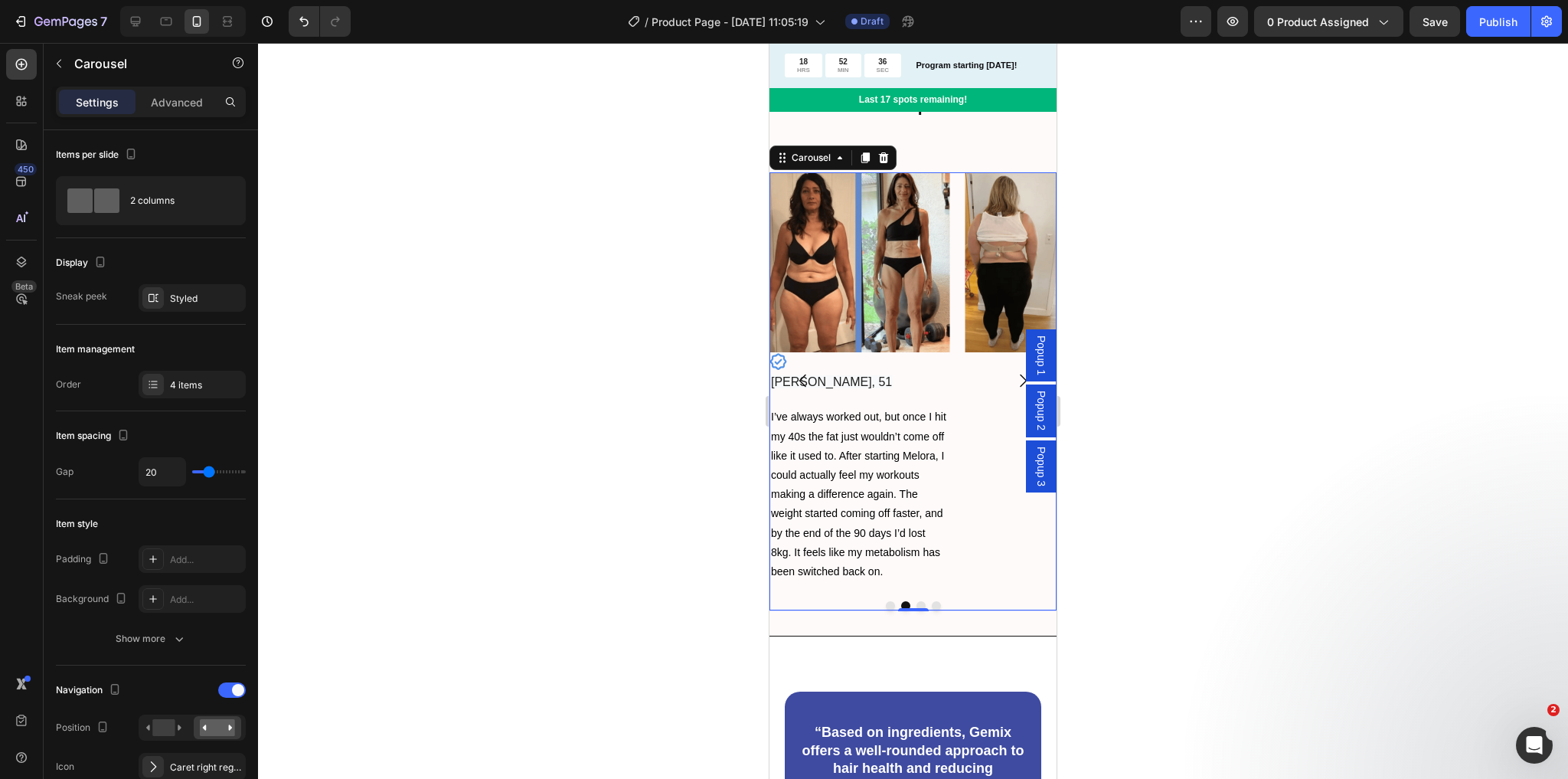
click at [785, 383] on button "Carousel Back Arrow" at bounding box center [802, 380] width 43 height 43
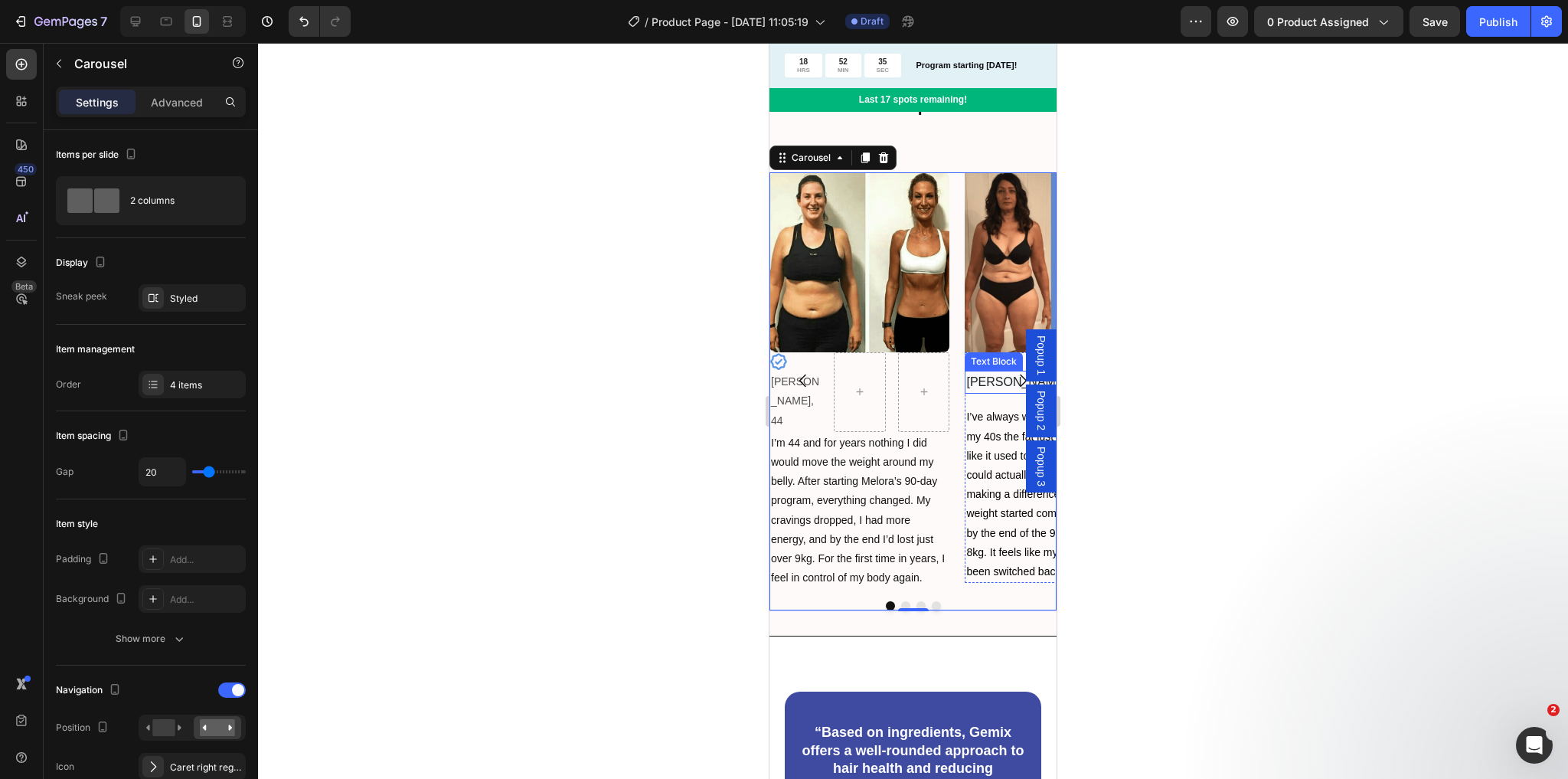
click at [980, 387] on span "[PERSON_NAME], 51" at bounding box center [1027, 381] width 121 height 13
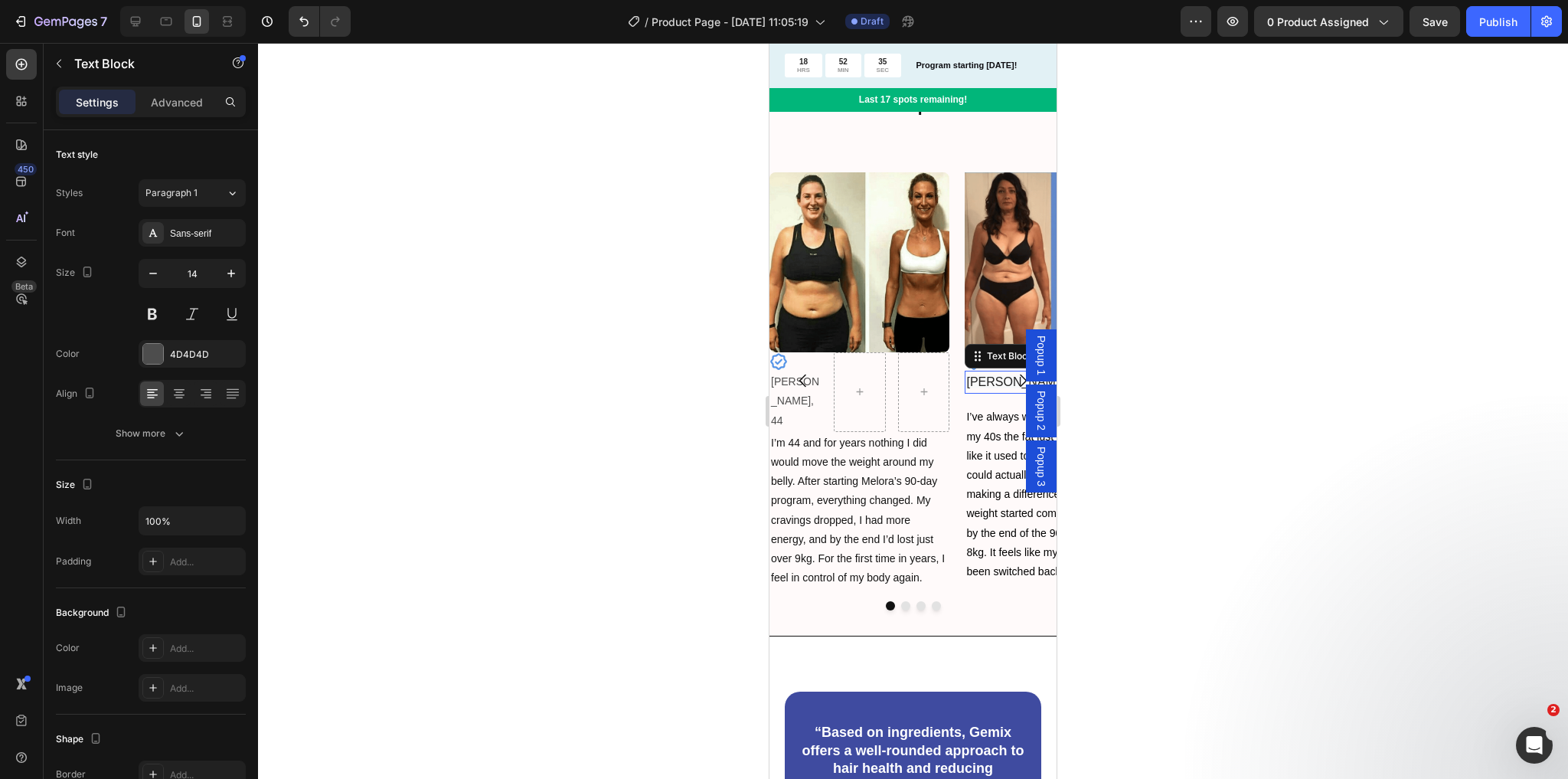
click at [980, 387] on span "[PERSON_NAME], 51" at bounding box center [1027, 381] width 121 height 13
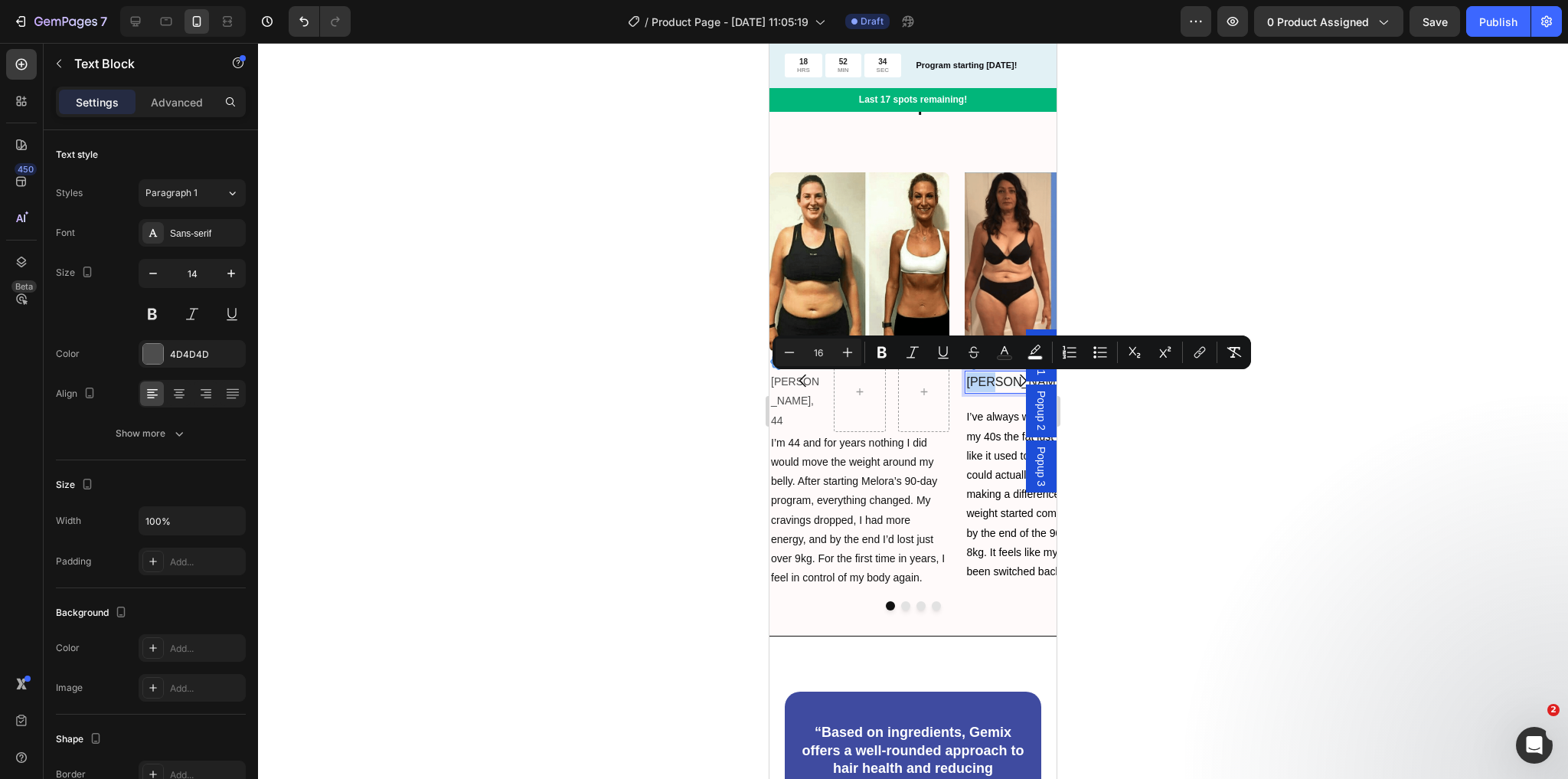
click at [980, 387] on span "[PERSON_NAME], 51" at bounding box center [1027, 381] width 121 height 13
click at [997, 358] on rect "Editor contextual toolbar" at bounding box center [1004, 358] width 15 height 4
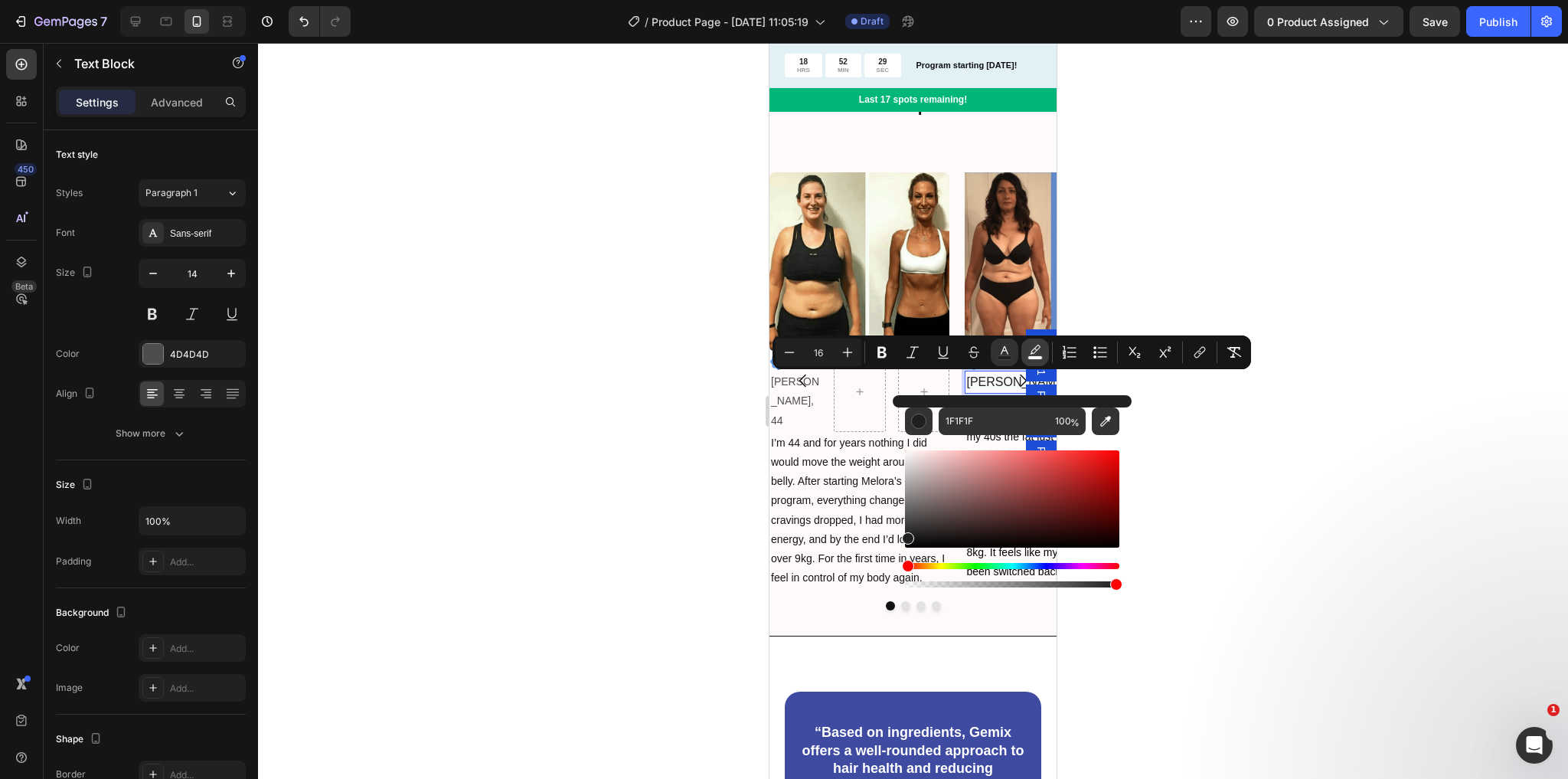
click at [1030, 356] on rect "Editor contextual toolbar" at bounding box center [1035, 358] width 15 height 4
type input "F8F9FA"
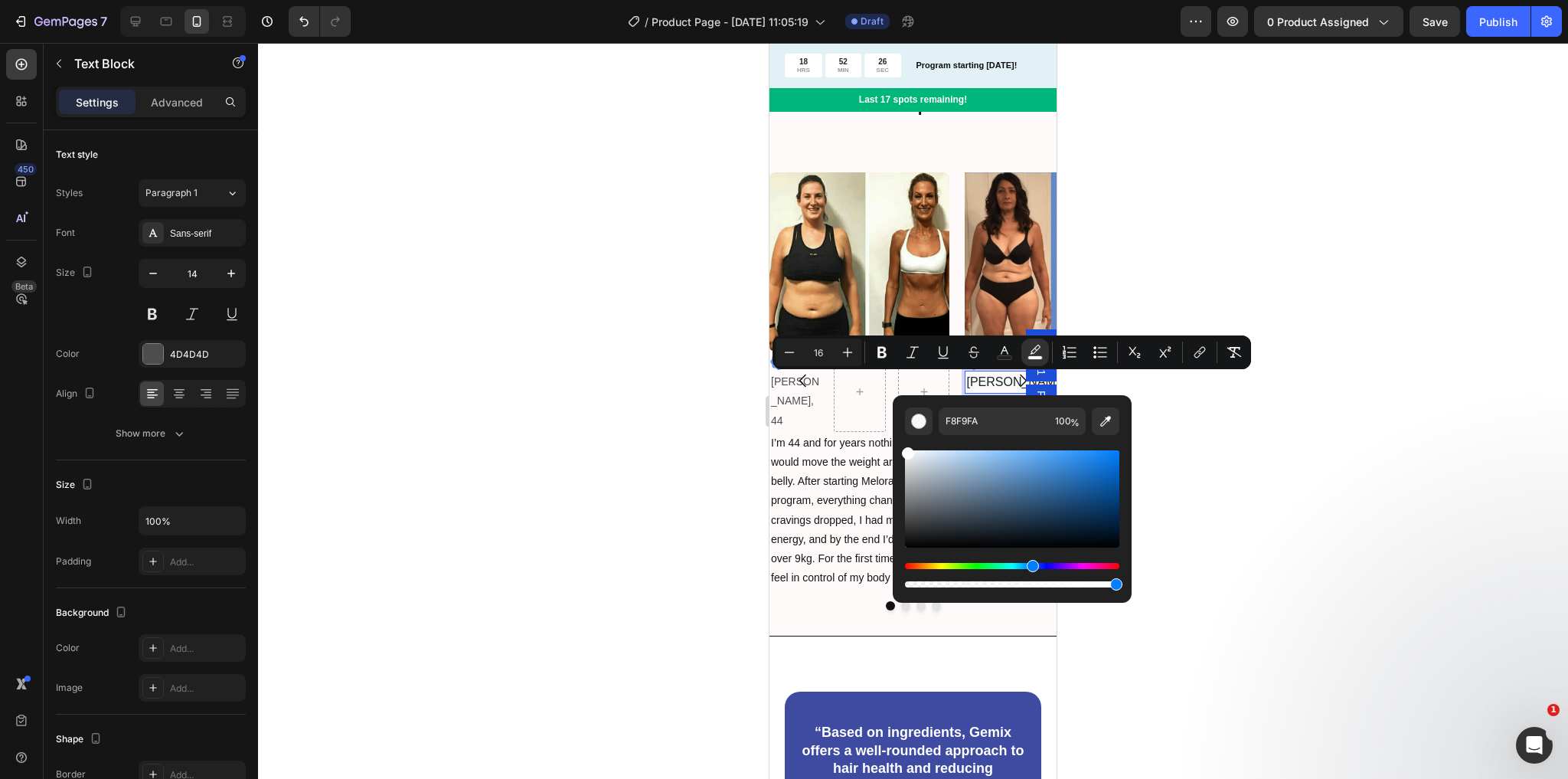
click at [907, 448] on div "Editor contextual toolbar" at bounding box center [908, 454] width 12 height 12
type input "FFFFFF"
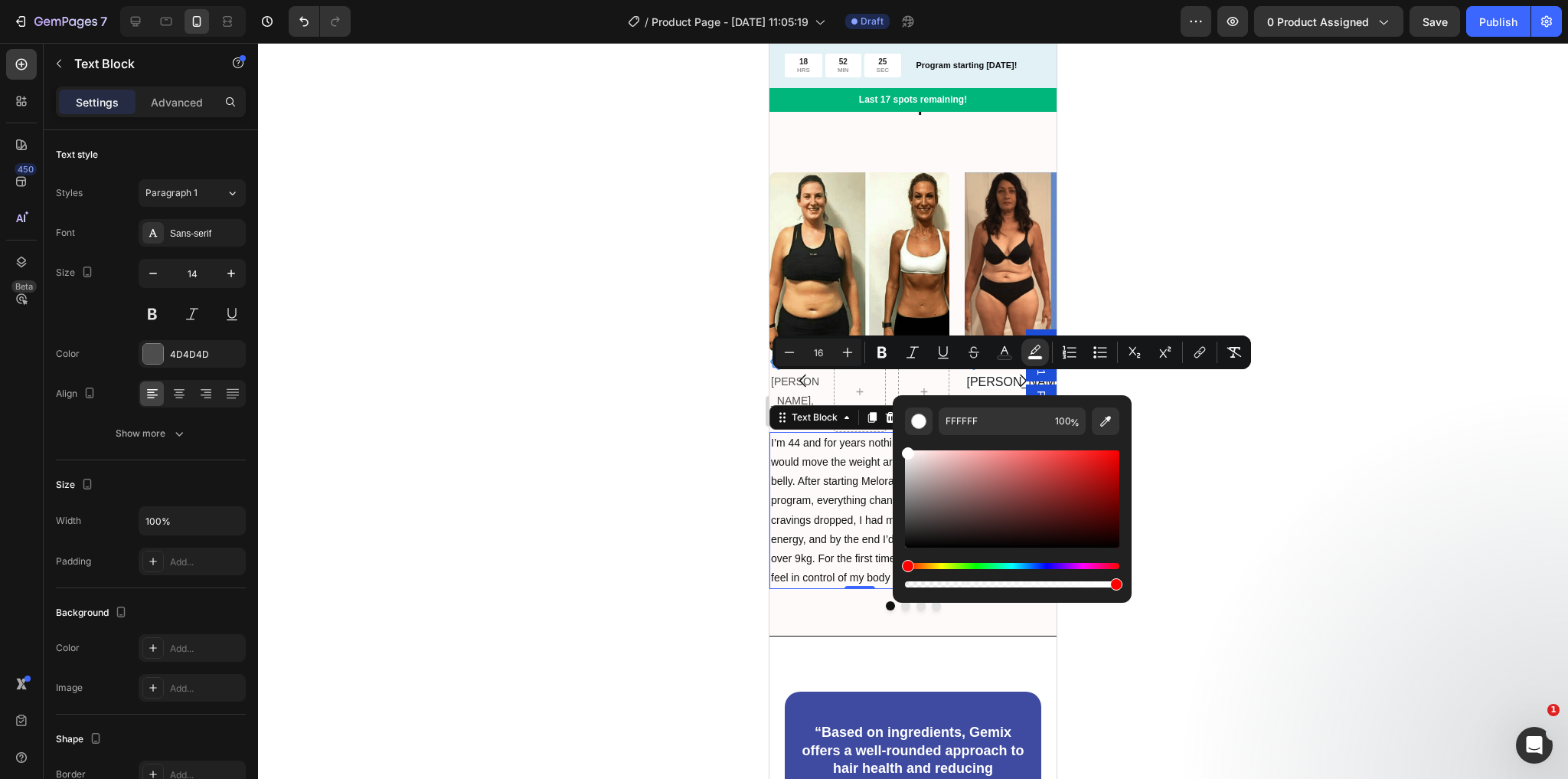
click at [856, 437] on span "I’m 44 and for years nothing I did would move the weight around my belly. After…" at bounding box center [857, 510] width 174 height 147
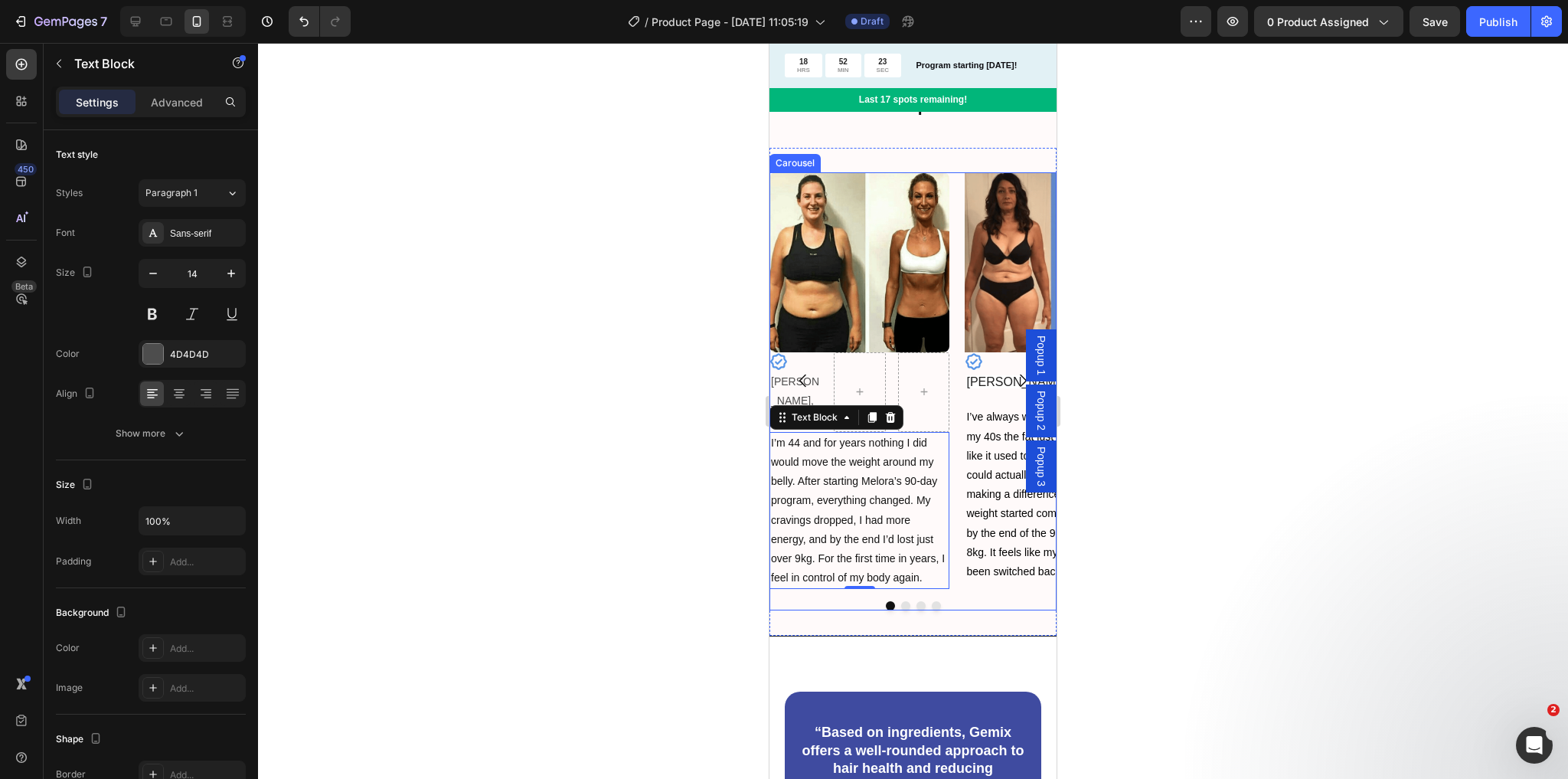
click at [1014, 378] on icon "Carousel Next Arrow" at bounding box center [1023, 380] width 18 height 18
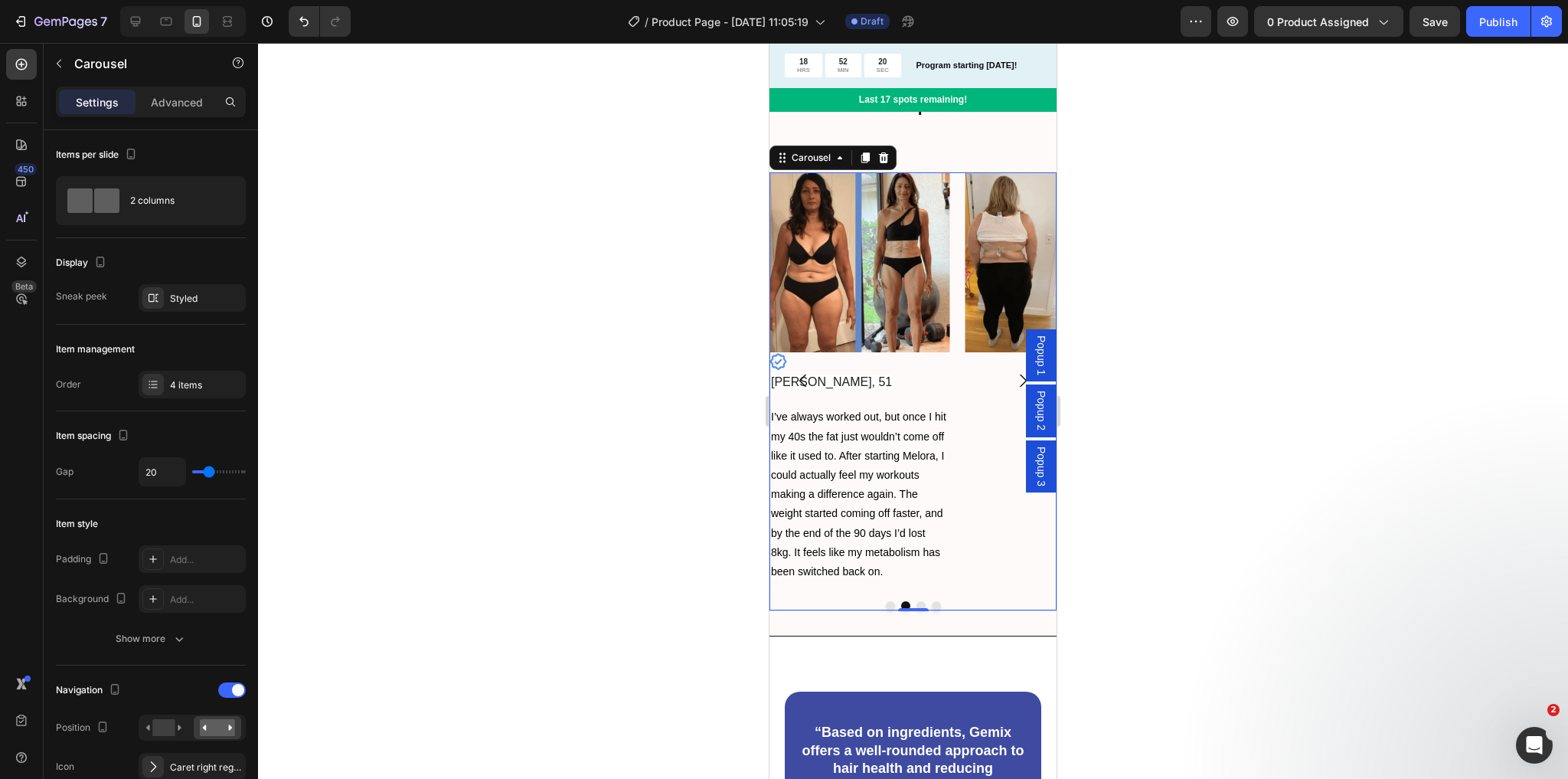
click at [1014, 379] on icon "Carousel Next Arrow" at bounding box center [1023, 380] width 18 height 18
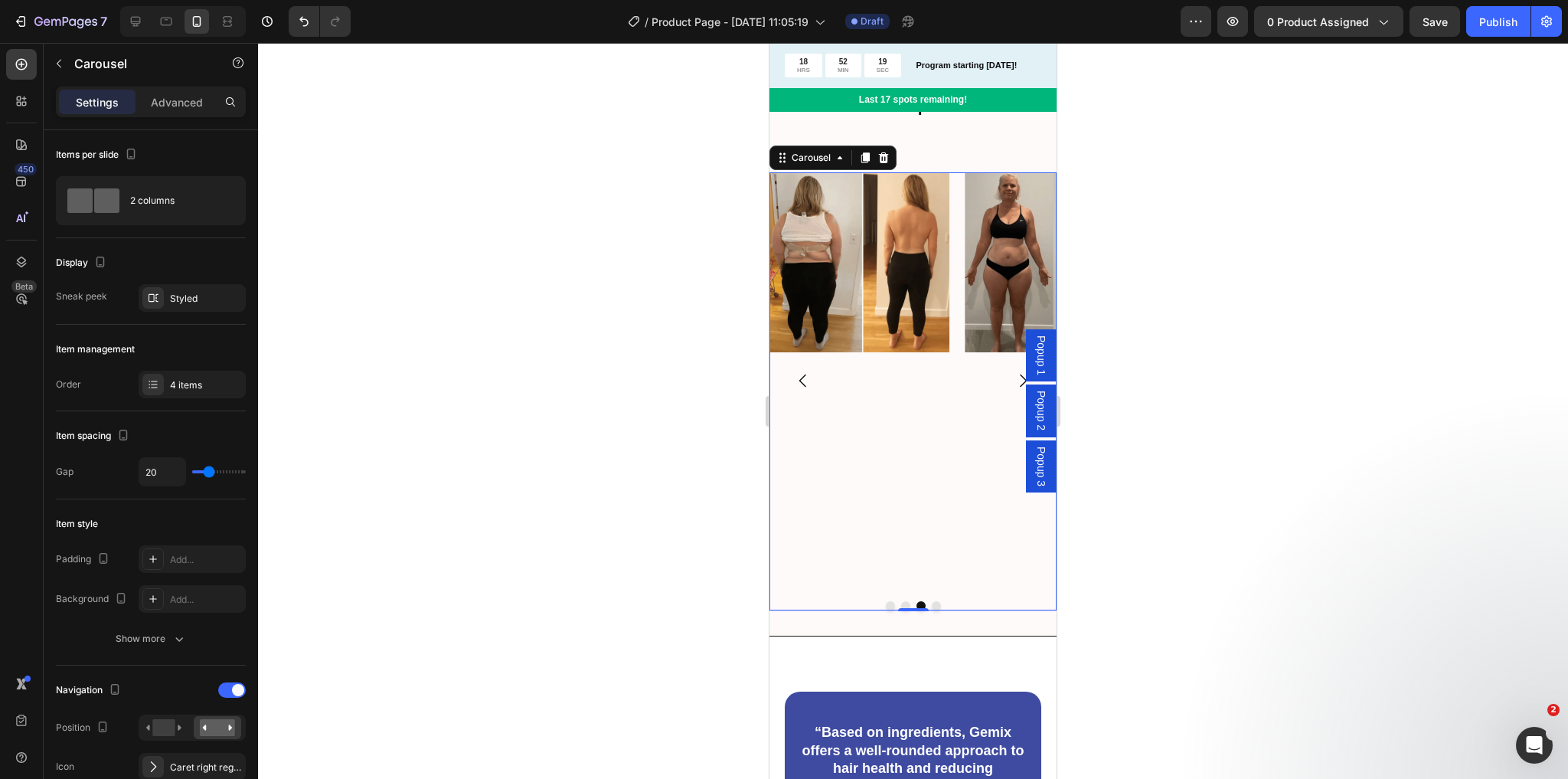
click at [802, 380] on icon "Carousel Back Arrow" at bounding box center [803, 380] width 18 height 18
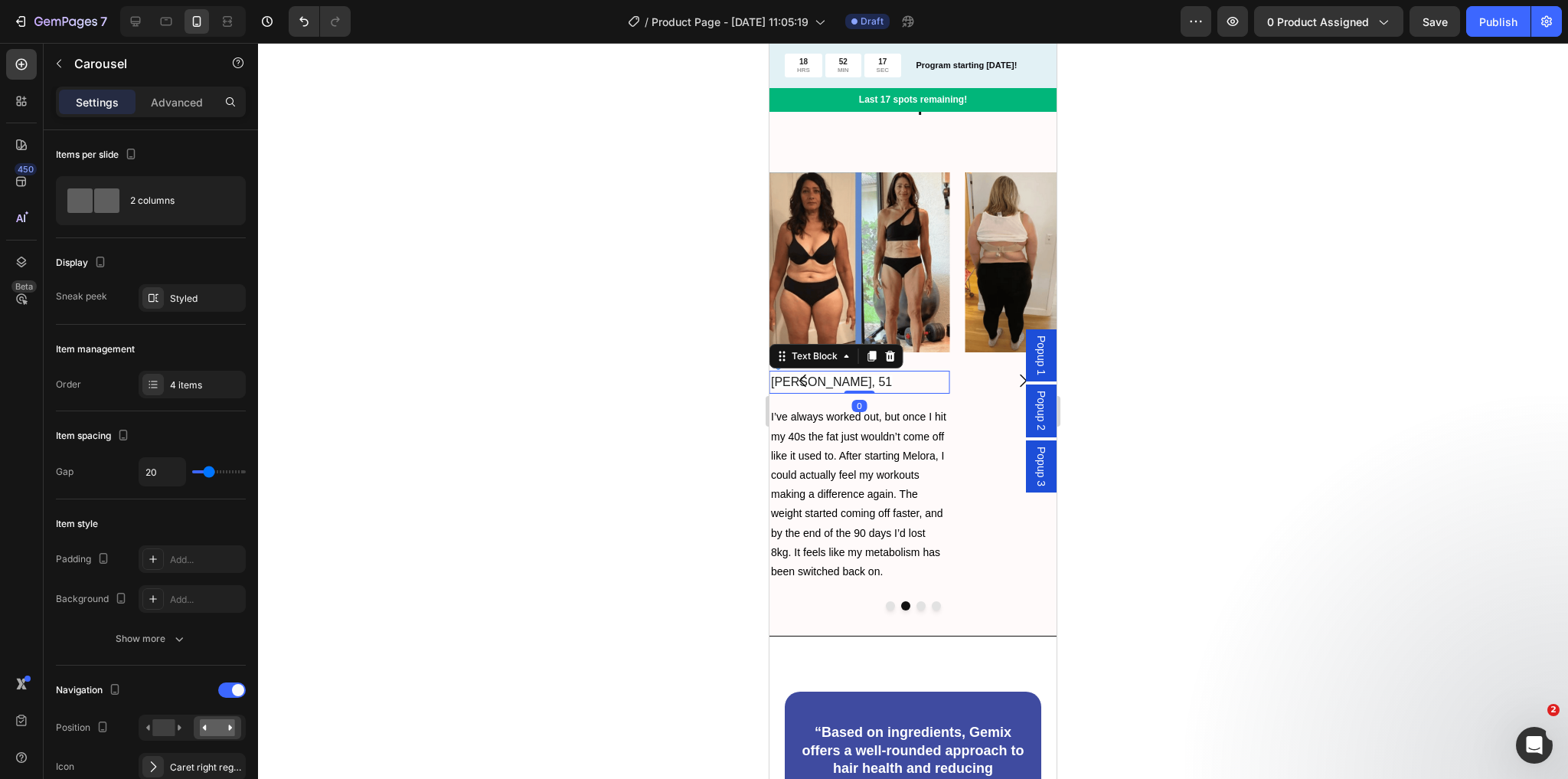
click at [839, 381] on p "[PERSON_NAME], 51" at bounding box center [859, 382] width 177 height 20
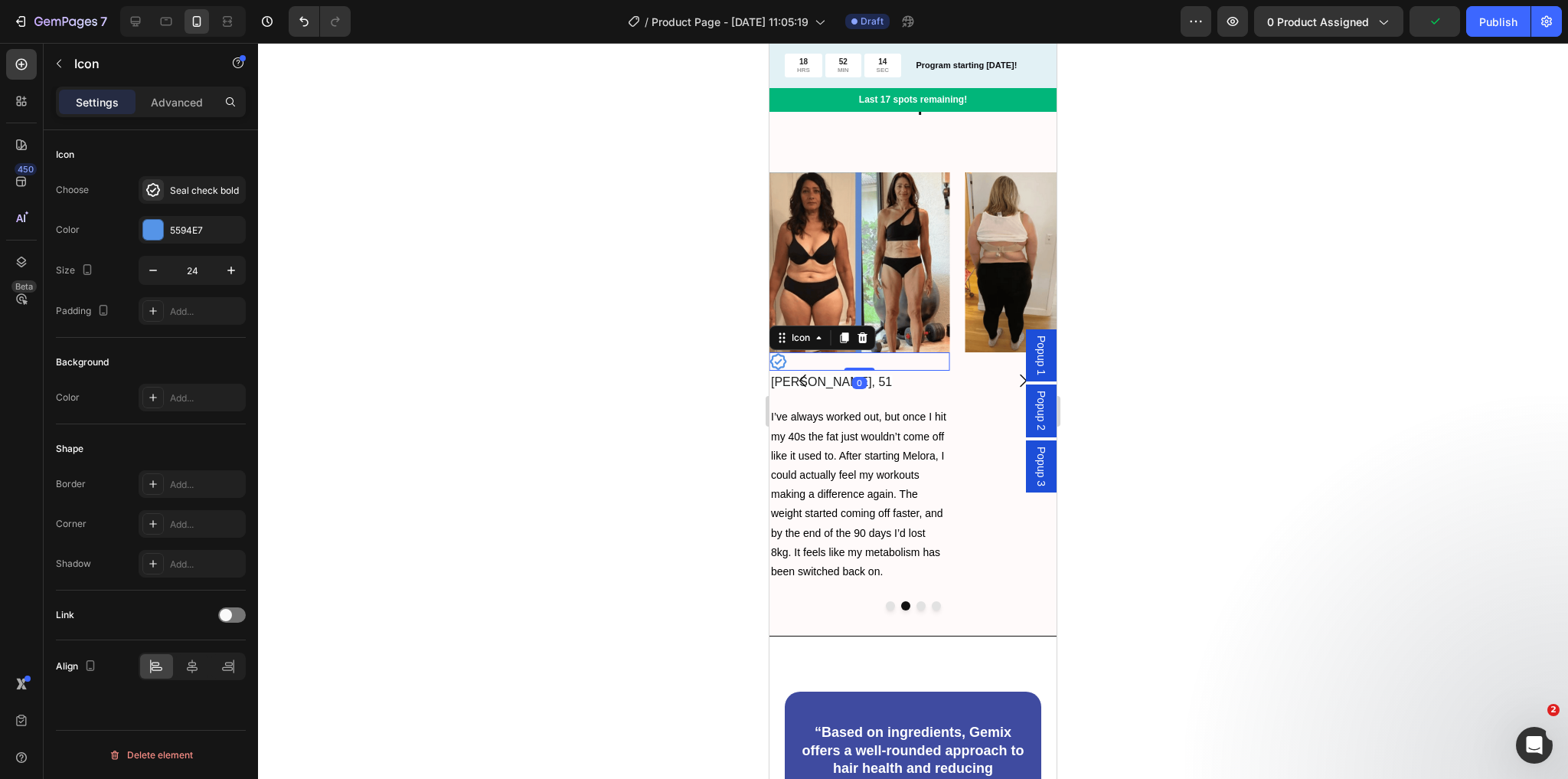
click at [938, 367] on div "Icon 0" at bounding box center [859, 361] width 180 height 18
click at [987, 367] on div "Image" at bounding box center [1054, 381] width 180 height 418
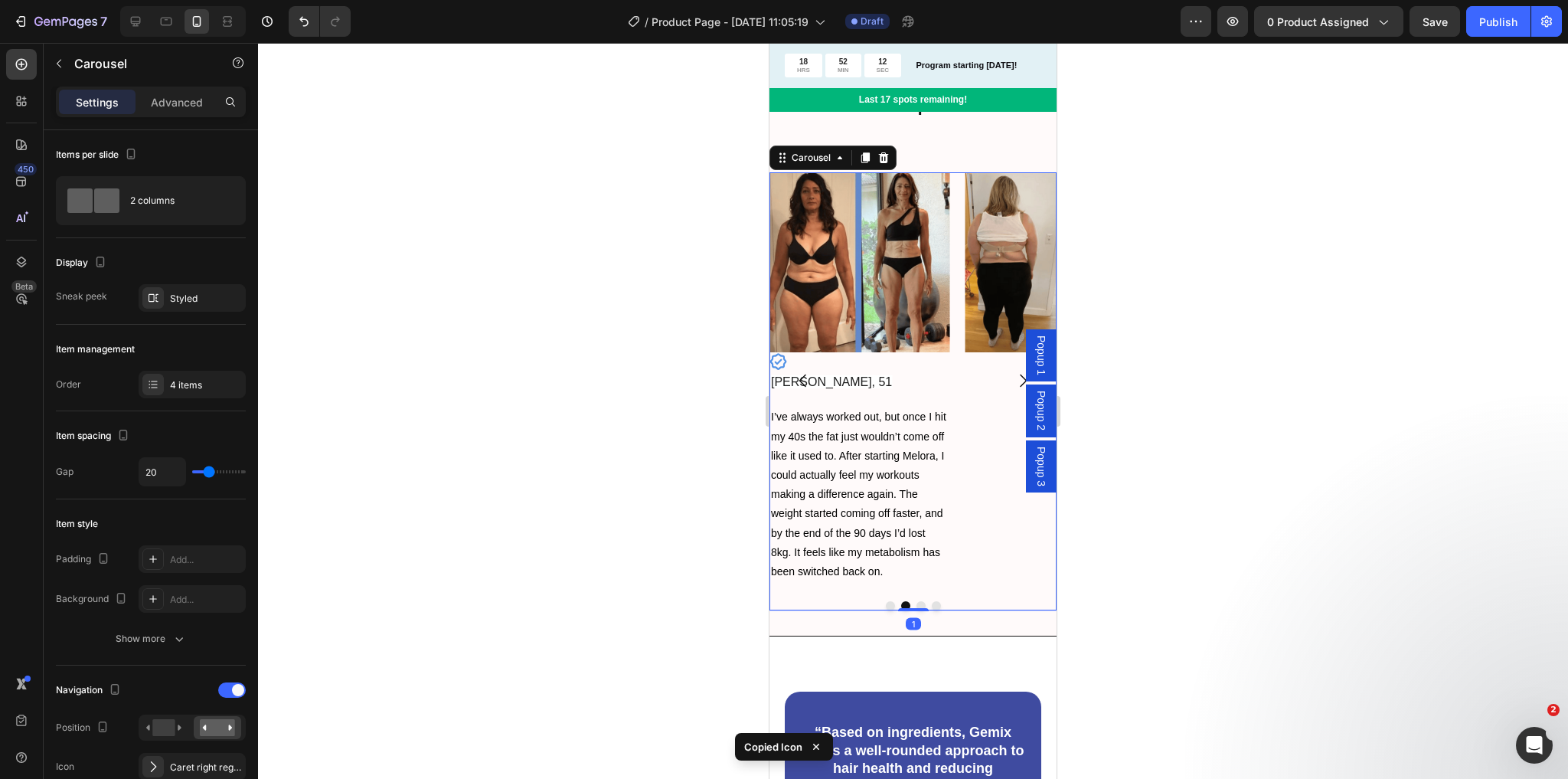
click at [1014, 376] on icon "Carousel Next Arrow" at bounding box center [1023, 380] width 18 height 18
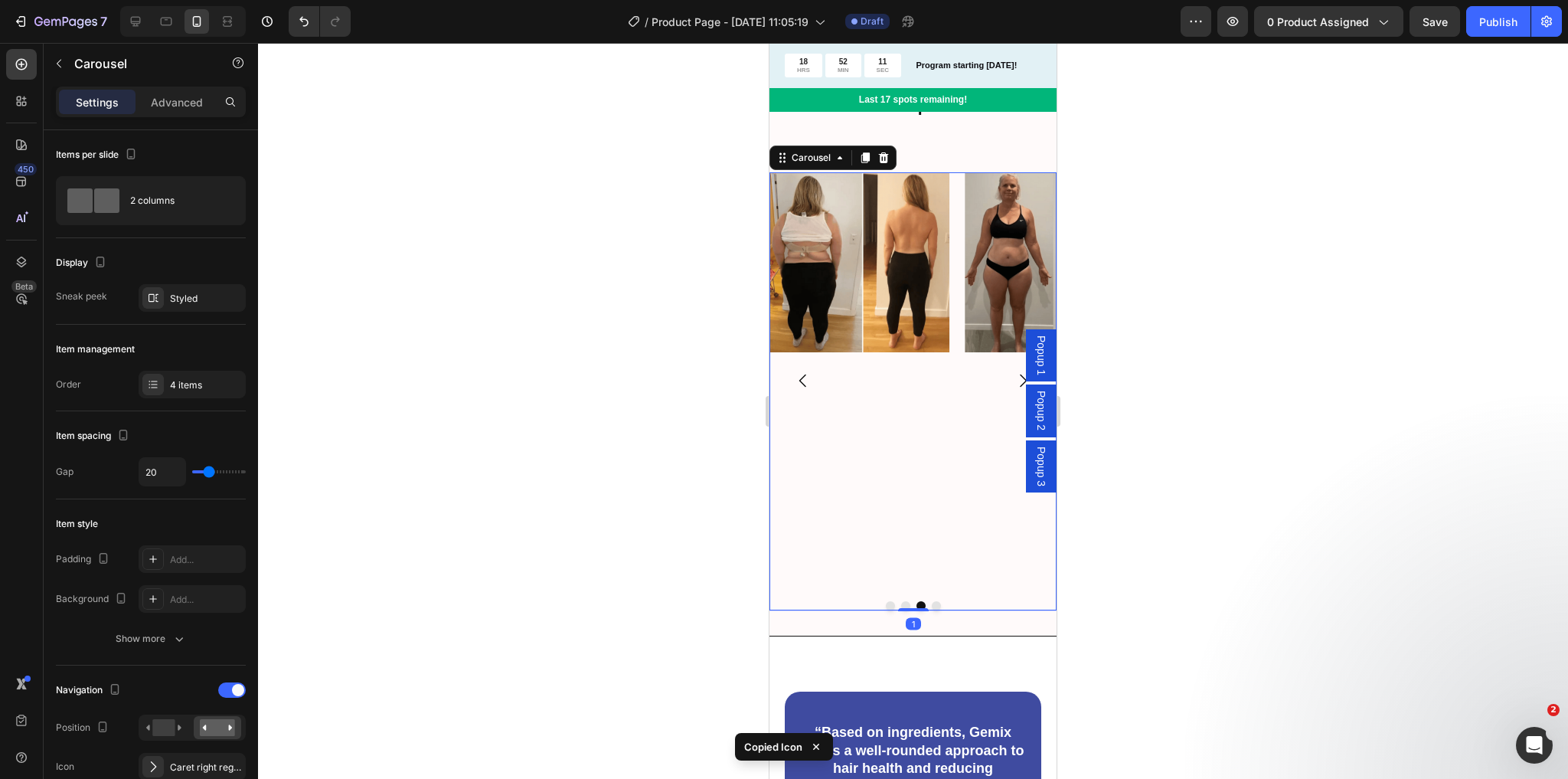
click at [843, 365] on div "Image" at bounding box center [859, 381] width 180 height 418
click at [840, 361] on div "Image" at bounding box center [859, 381] width 180 height 418
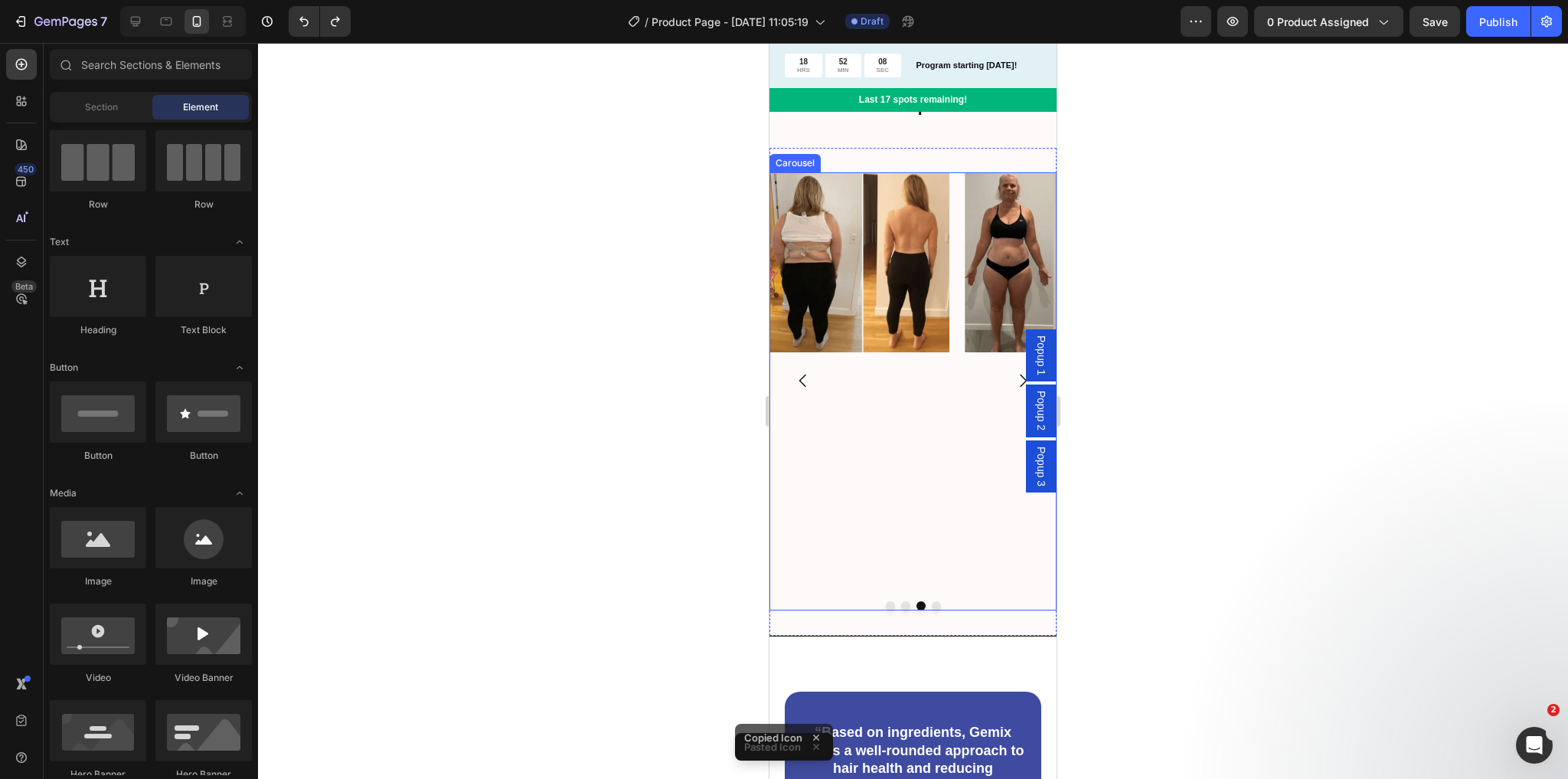
click at [834, 336] on img at bounding box center [859, 262] width 180 height 180
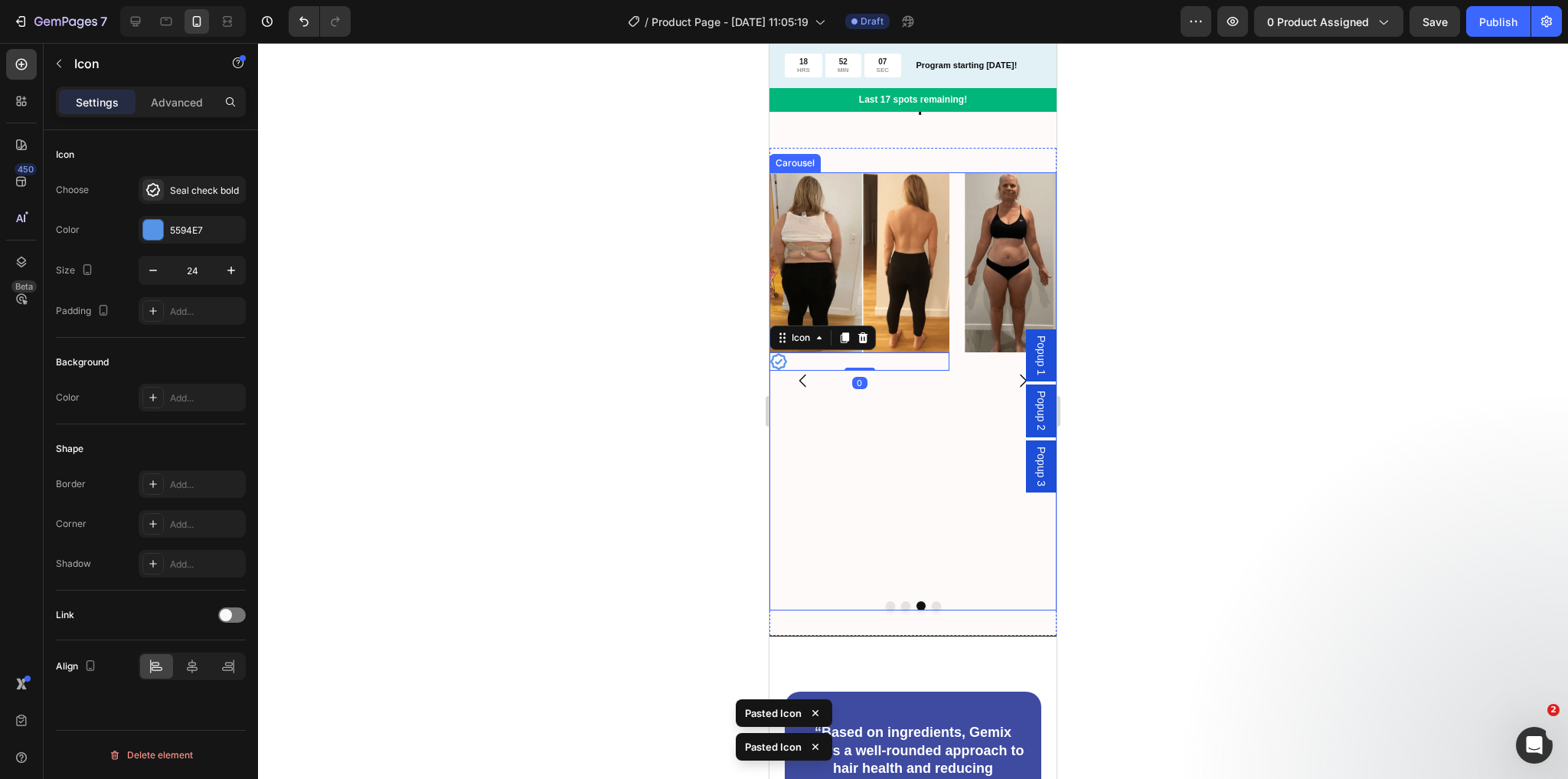
click at [802, 378] on icon "Carousel Back Arrow" at bounding box center [803, 380] width 18 height 18
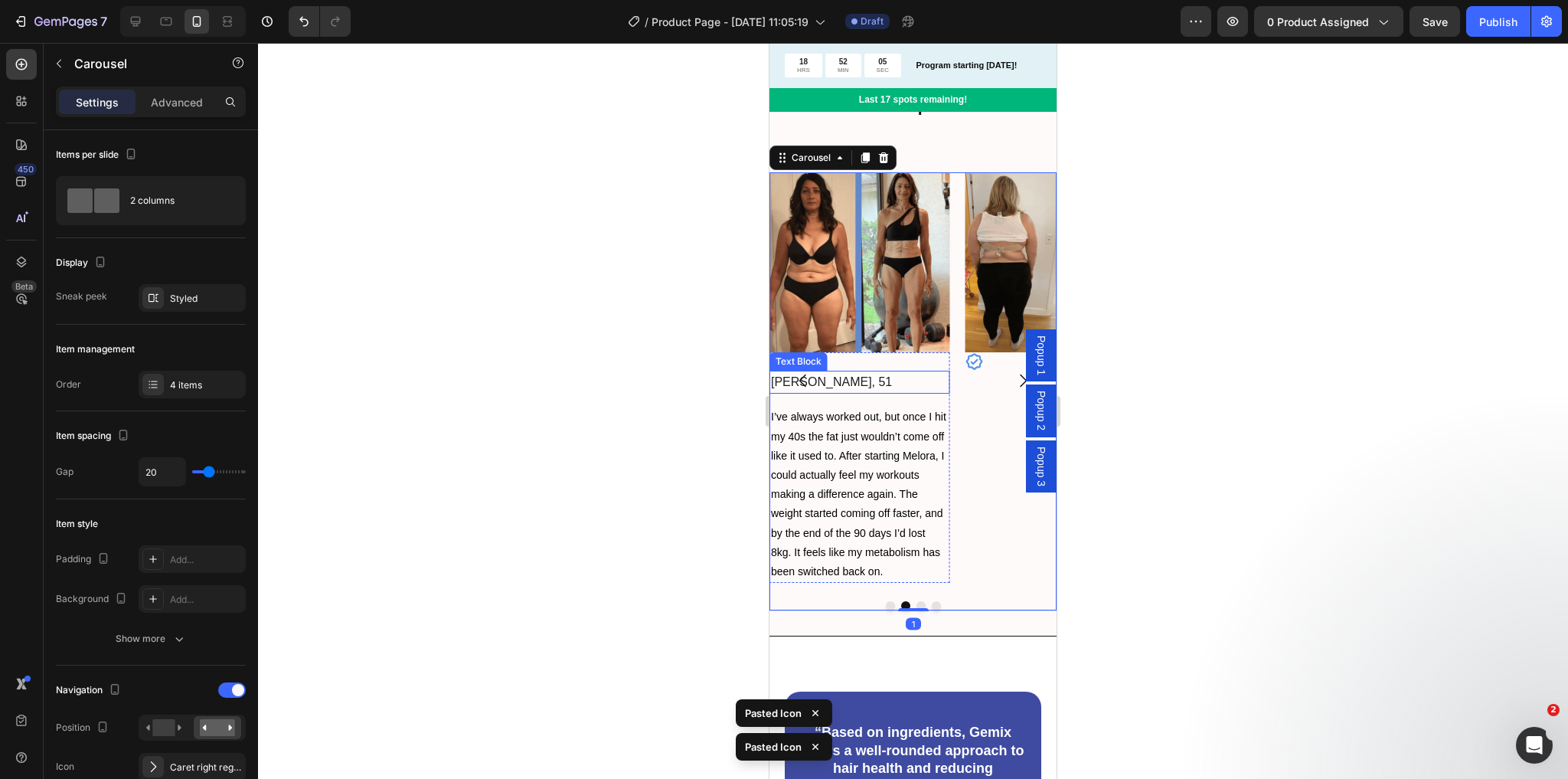
click at [830, 384] on p "[PERSON_NAME], 51" at bounding box center [859, 382] width 177 height 20
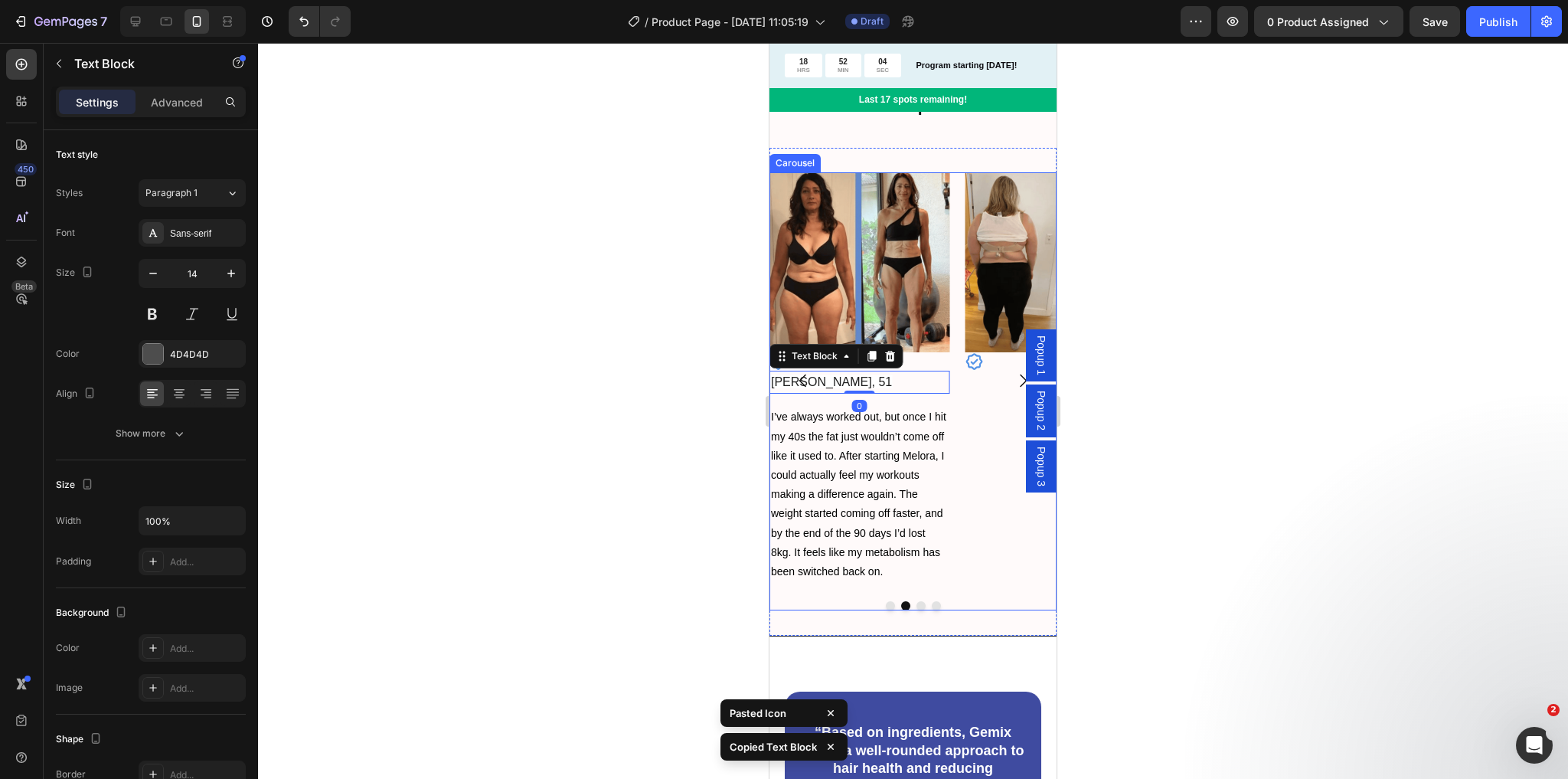
click at [1014, 377] on icon "Carousel Next Arrow" at bounding box center [1023, 380] width 18 height 18
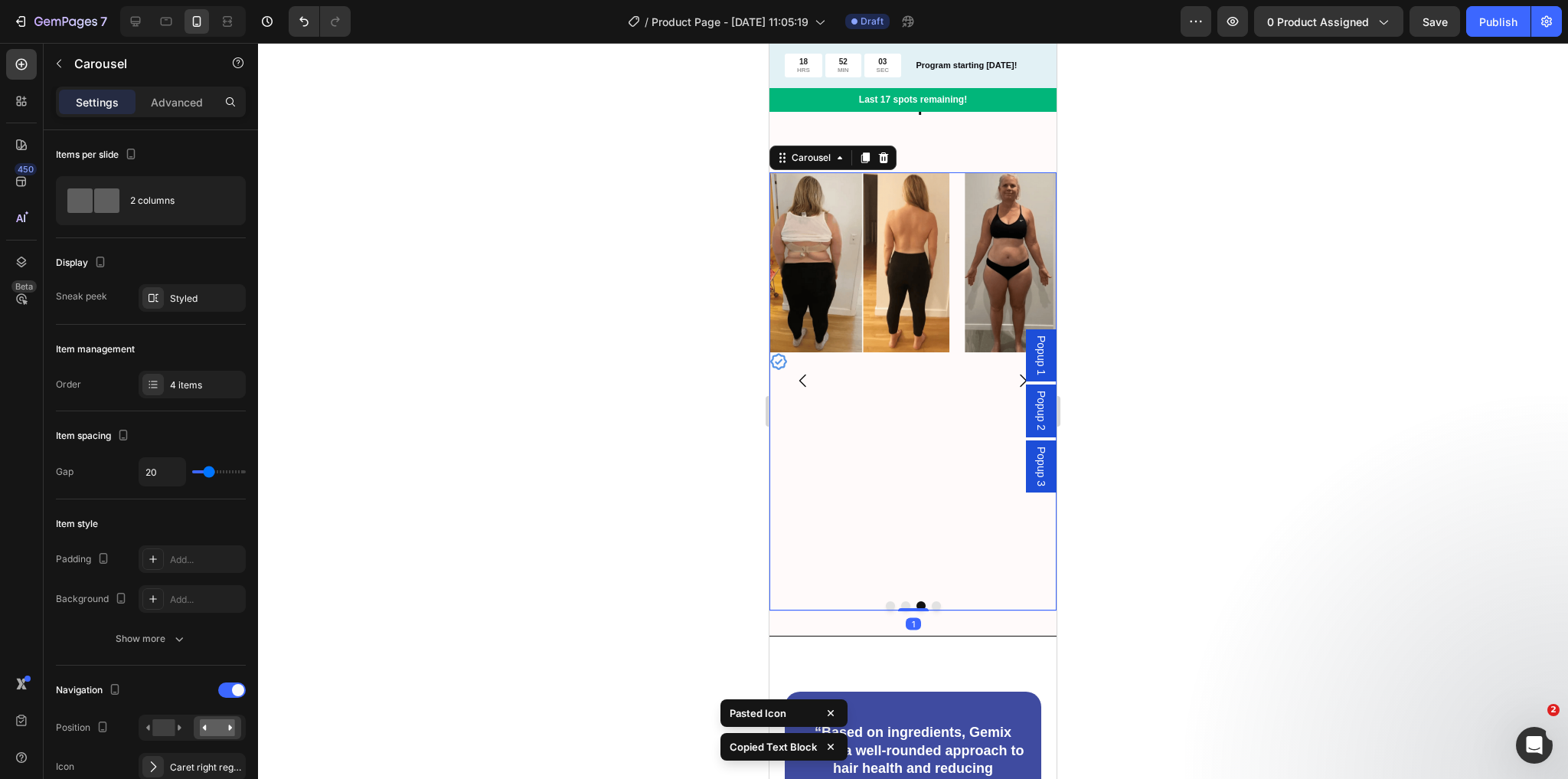
click at [859, 371] on div "Icon" at bounding box center [859, 361] width 180 height 18
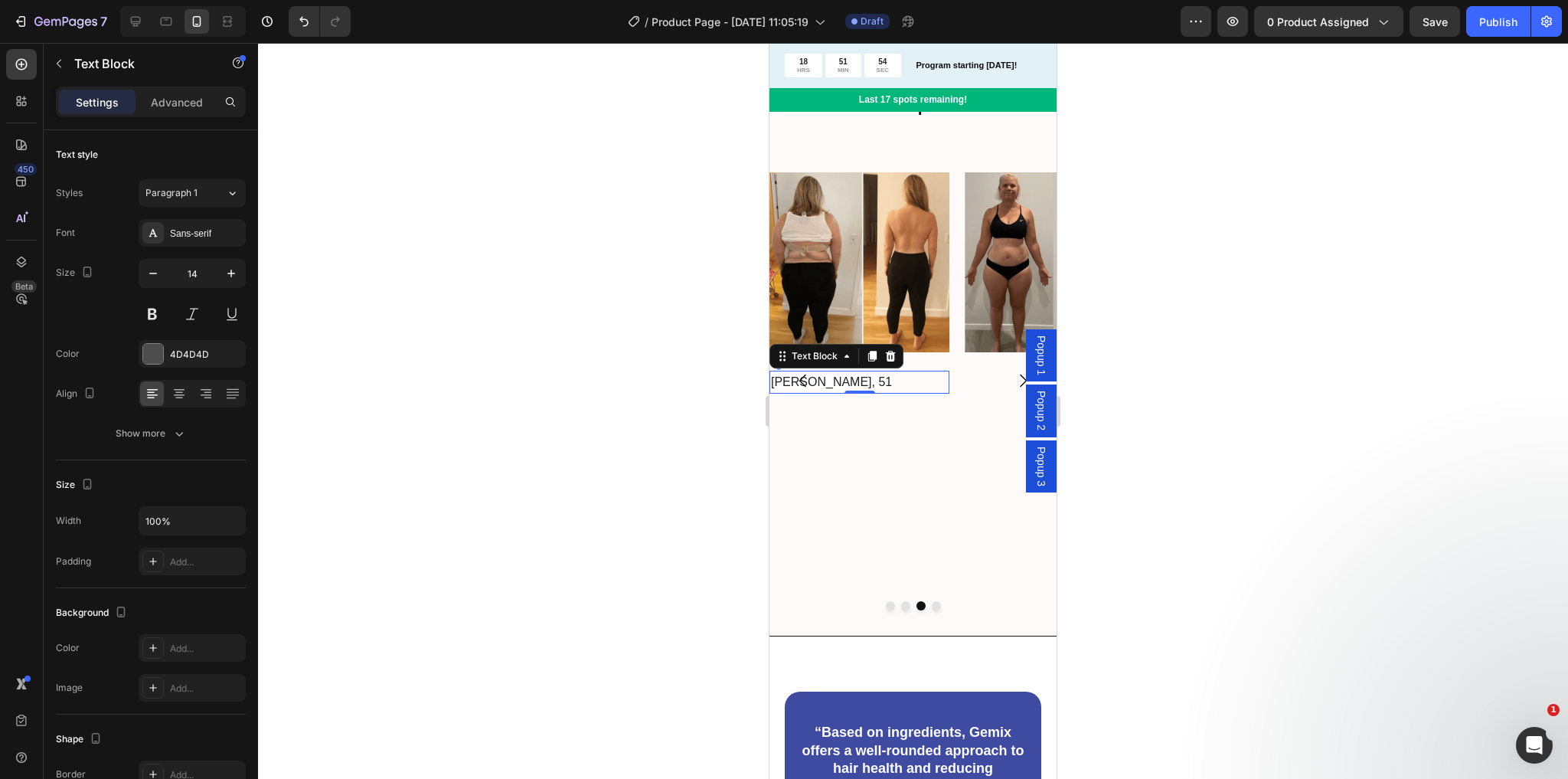
click at [818, 377] on button "Carousel Back Arrow" at bounding box center [802, 380] width 43 height 43
drag, startPoint x: 804, startPoint y: 386, endPoint x: 1517, endPoint y: 402, distance: 713.2
click at [804, 386] on icon "Carousel Back Arrow" at bounding box center [803, 380] width 18 height 18
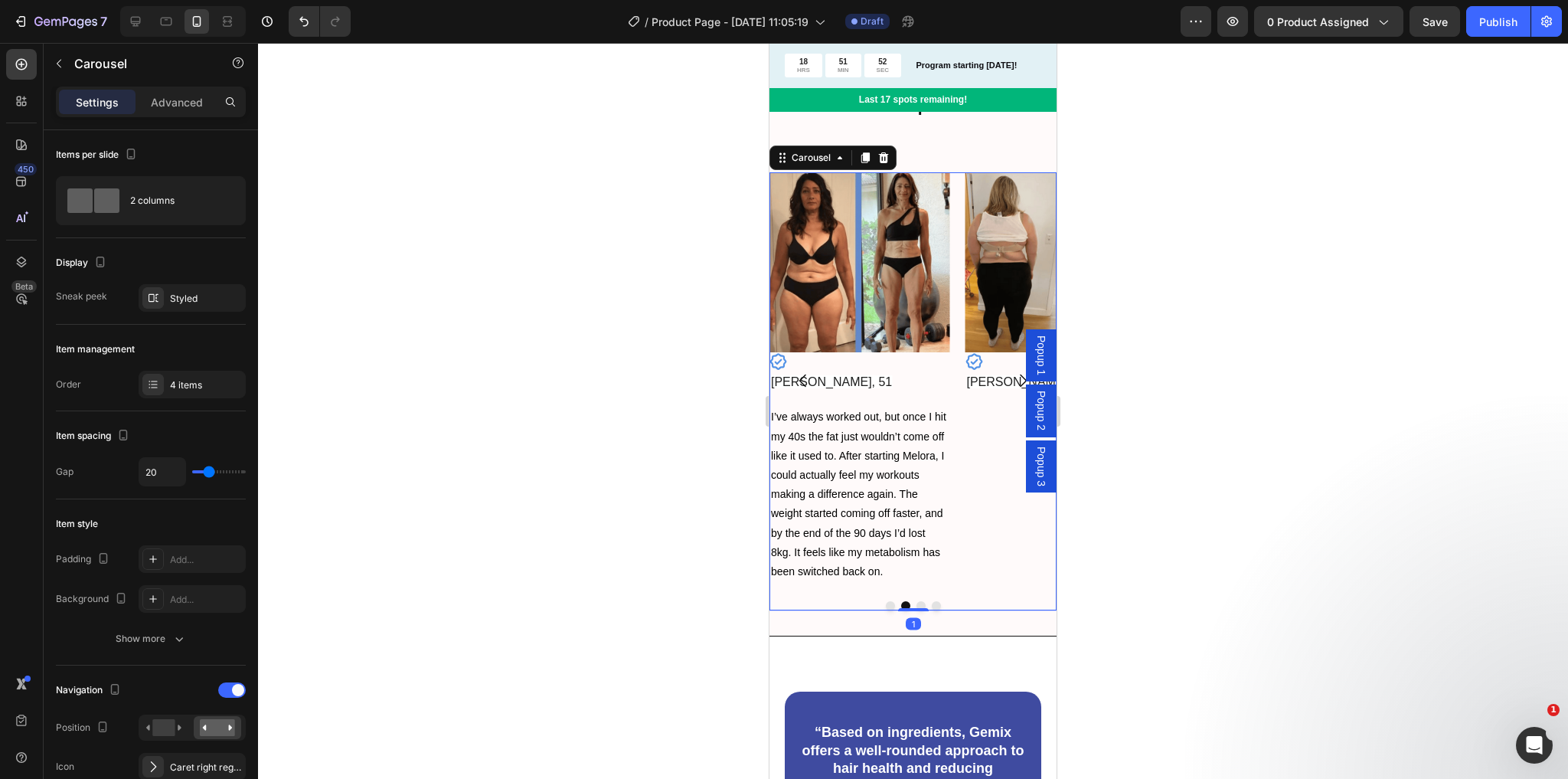
click at [1014, 377] on icon "Carousel Next Arrow" at bounding box center [1023, 380] width 18 height 18
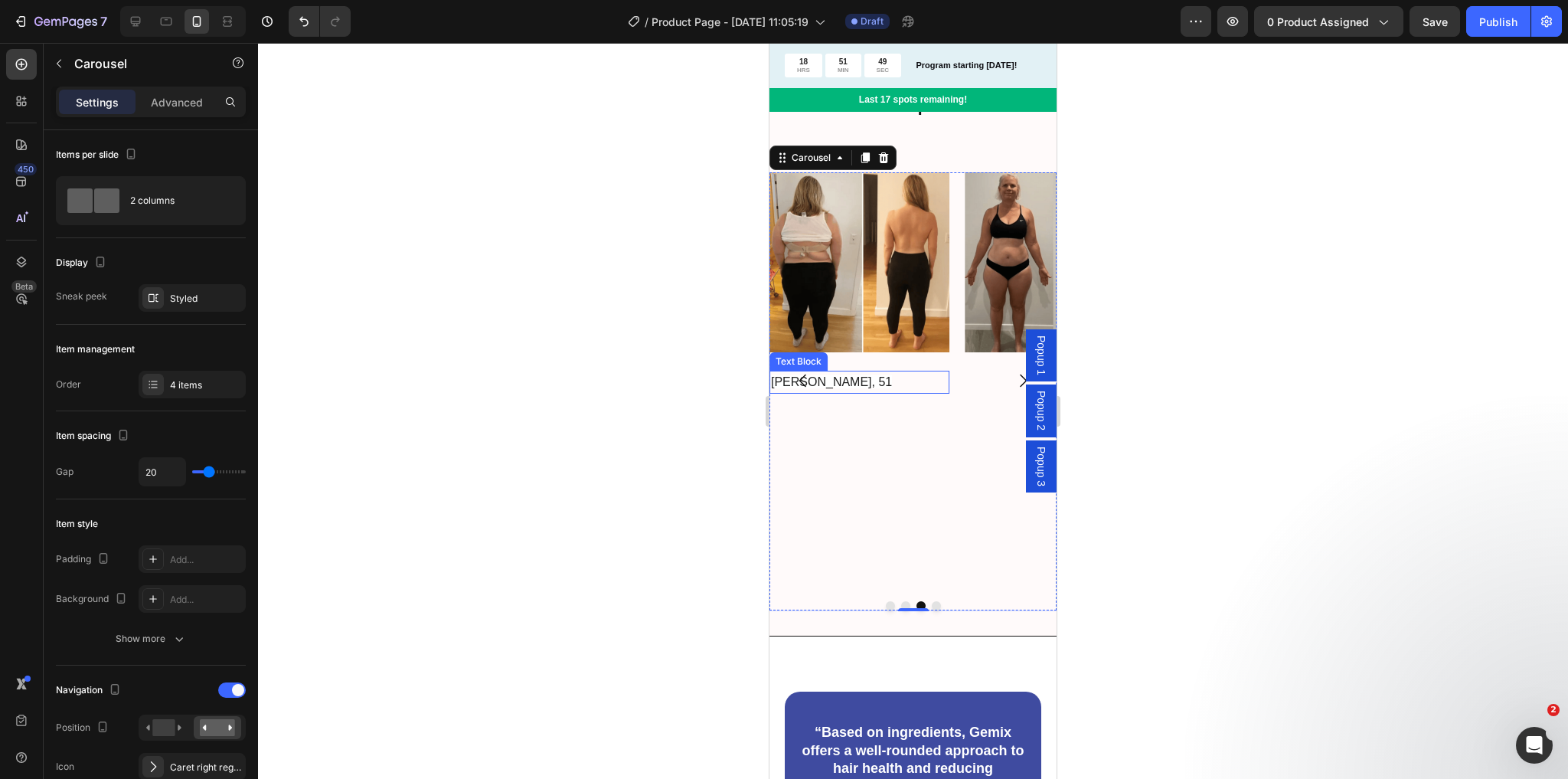
click at [876, 386] on p "[PERSON_NAME], 51" at bounding box center [859, 382] width 177 height 20
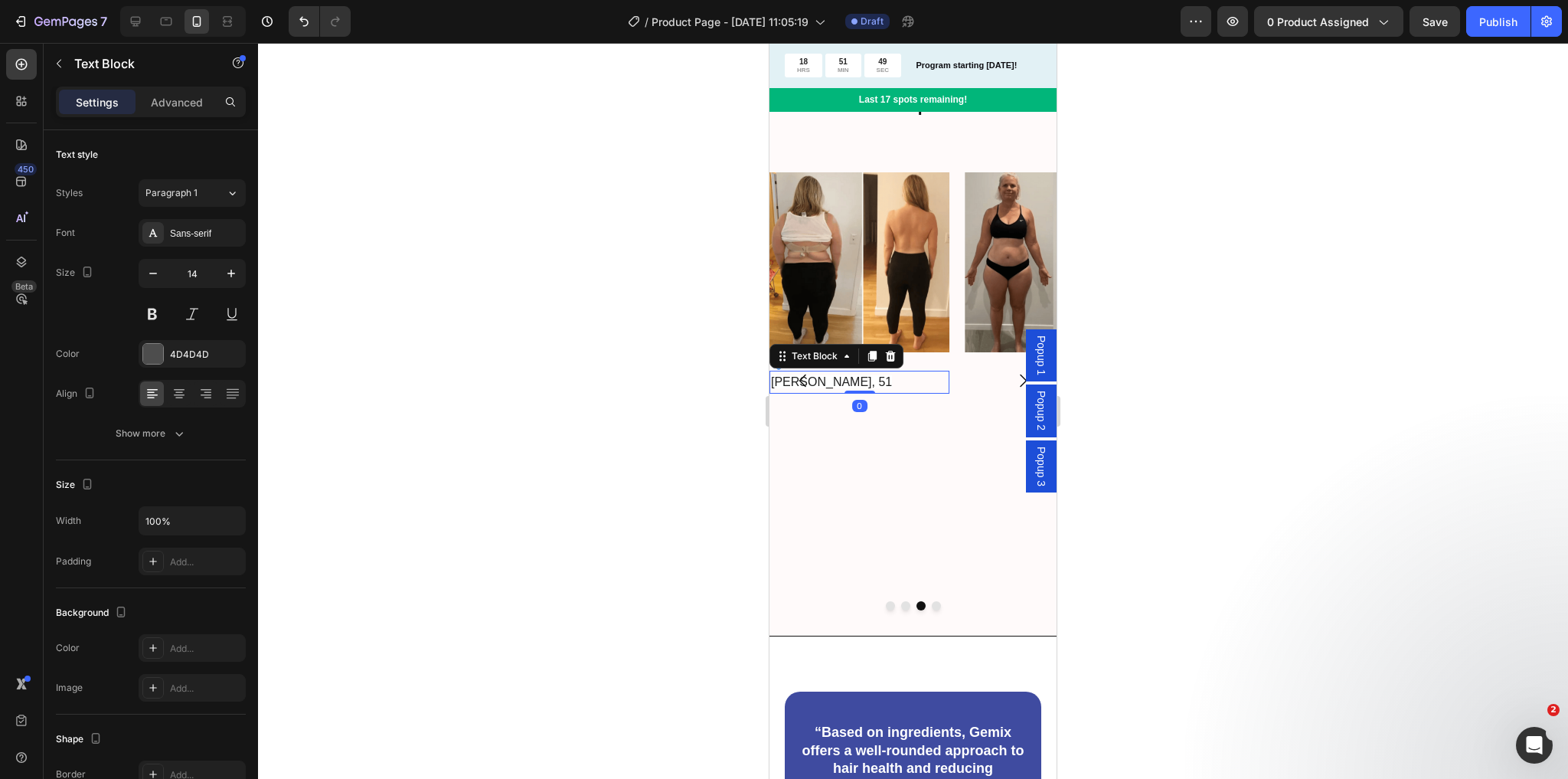
click at [876, 386] on p "[PERSON_NAME], 51" at bounding box center [859, 382] width 177 height 20
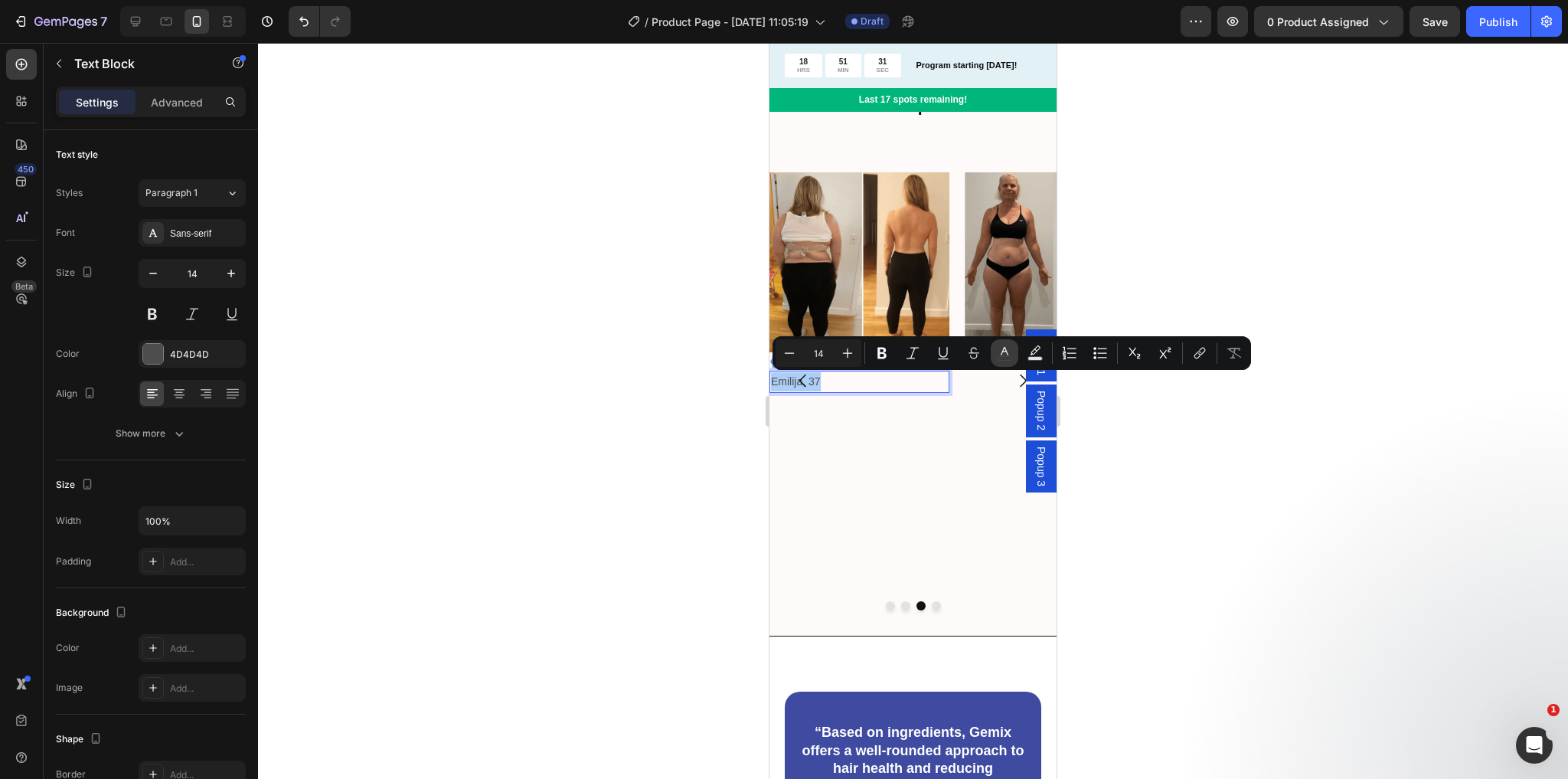
click at [1017, 350] on button "color" at bounding box center [1004, 353] width 28 height 28
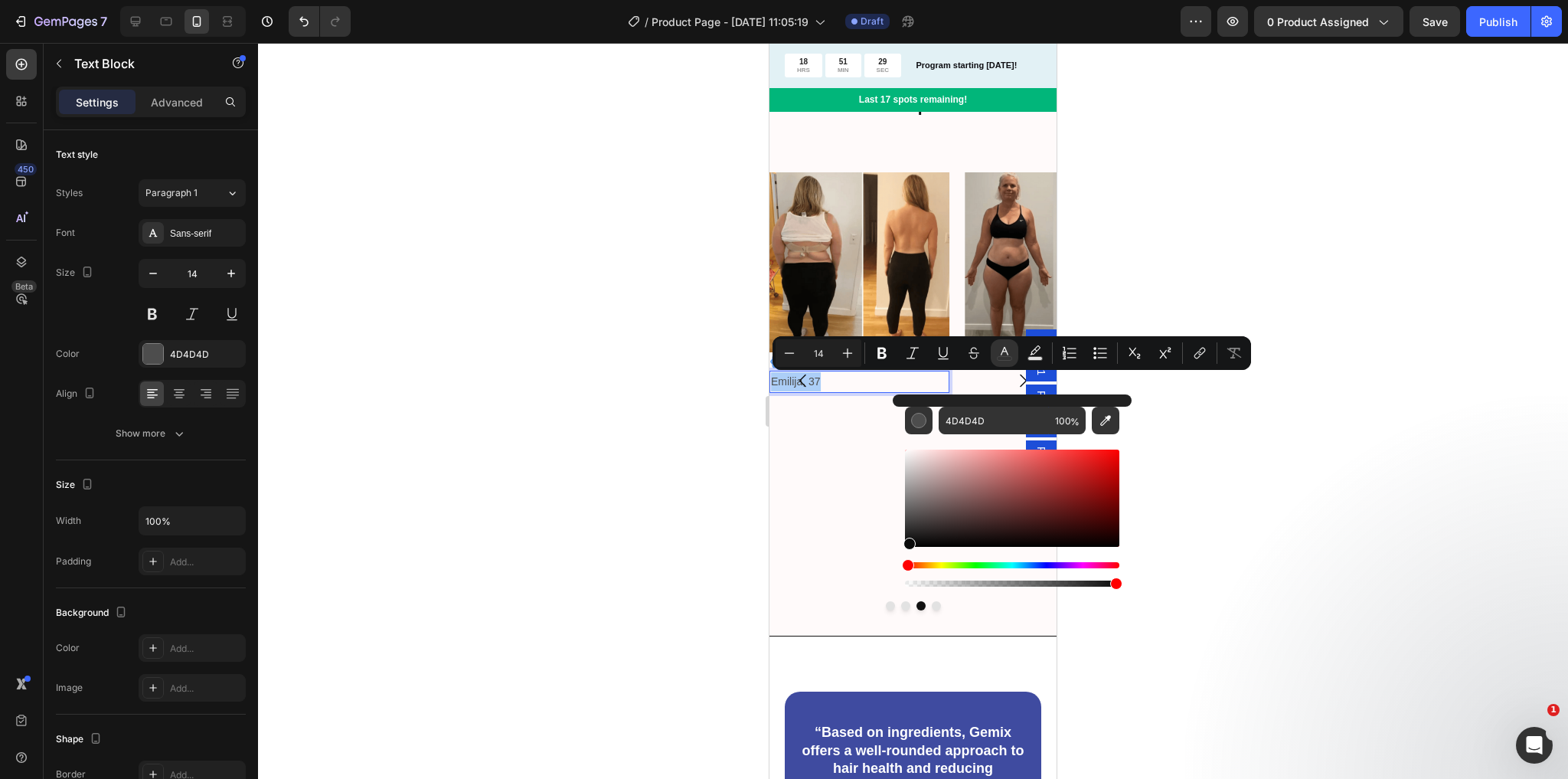
drag, startPoint x: 910, startPoint y: 516, endPoint x: 907, endPoint y: 546, distance: 30.1
click at [907, 546] on div "Editor contextual toolbar" at bounding box center [910, 544] width 12 height 12
type input "000000"
click at [845, 386] on p "Emilija, 37" at bounding box center [859, 381] width 177 height 19
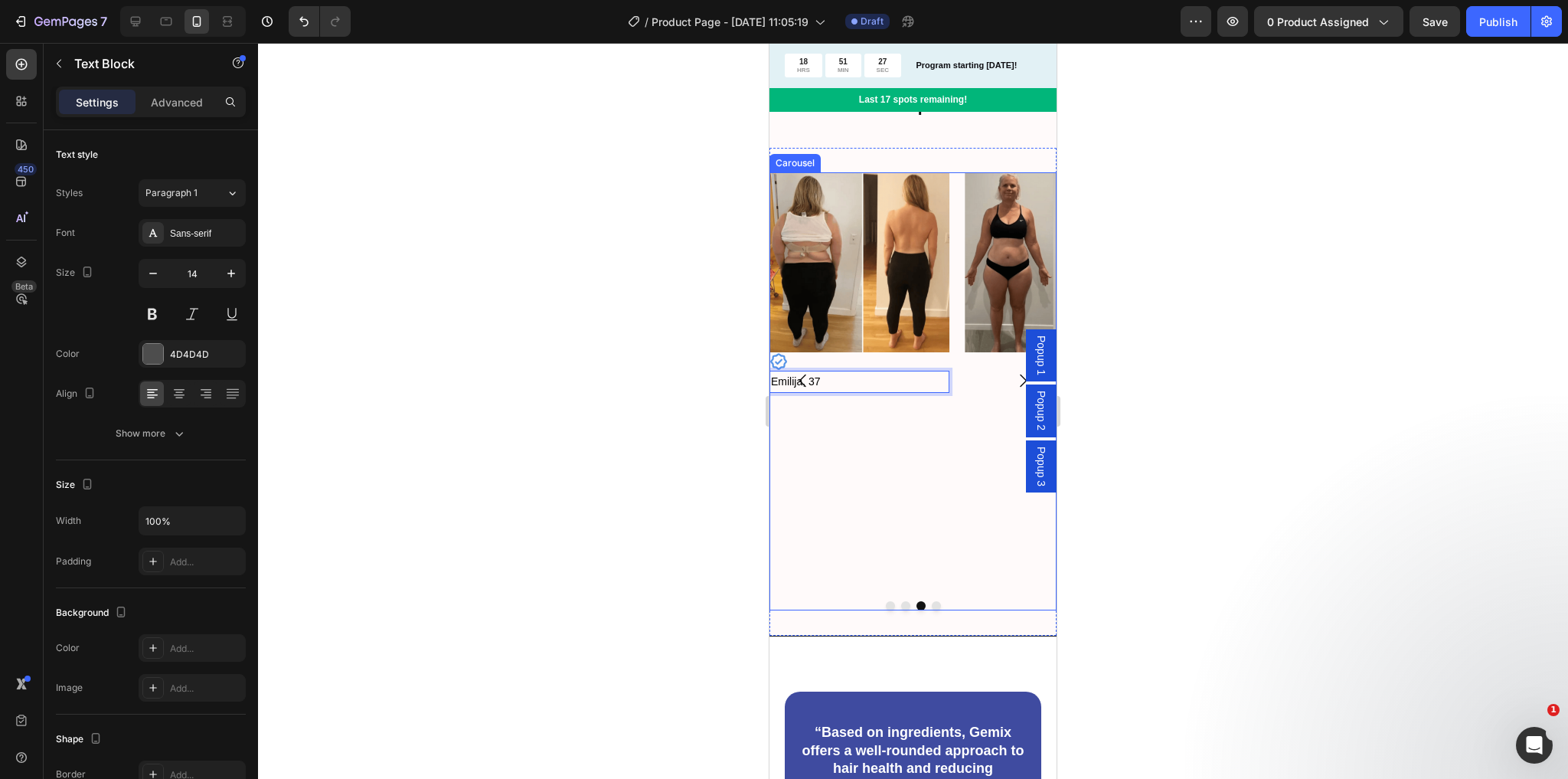
click at [804, 379] on icon "Carousel Back Arrow" at bounding box center [803, 380] width 18 height 18
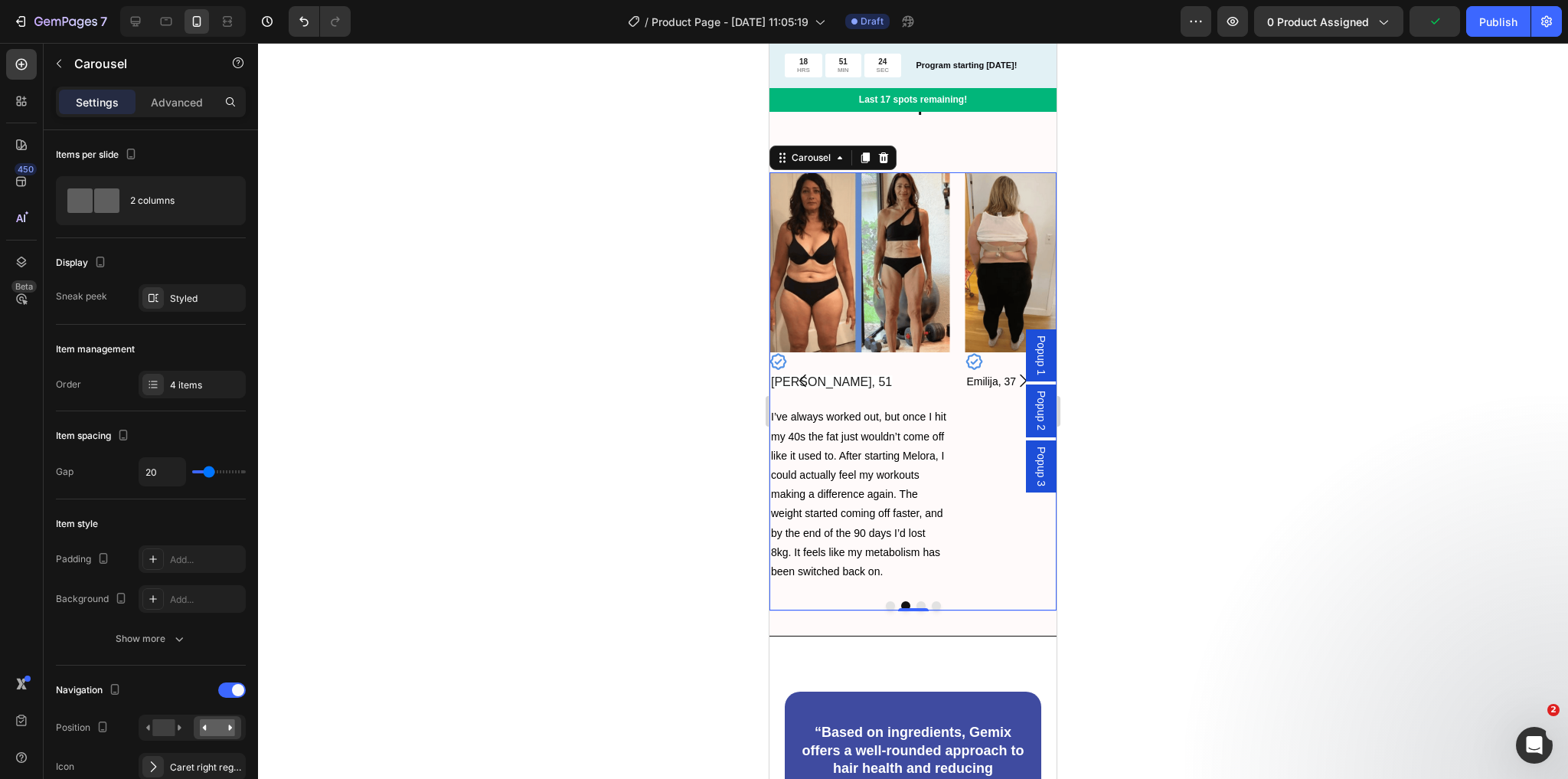
click at [1014, 380] on icon "Carousel Next Arrow" at bounding box center [1023, 380] width 18 height 18
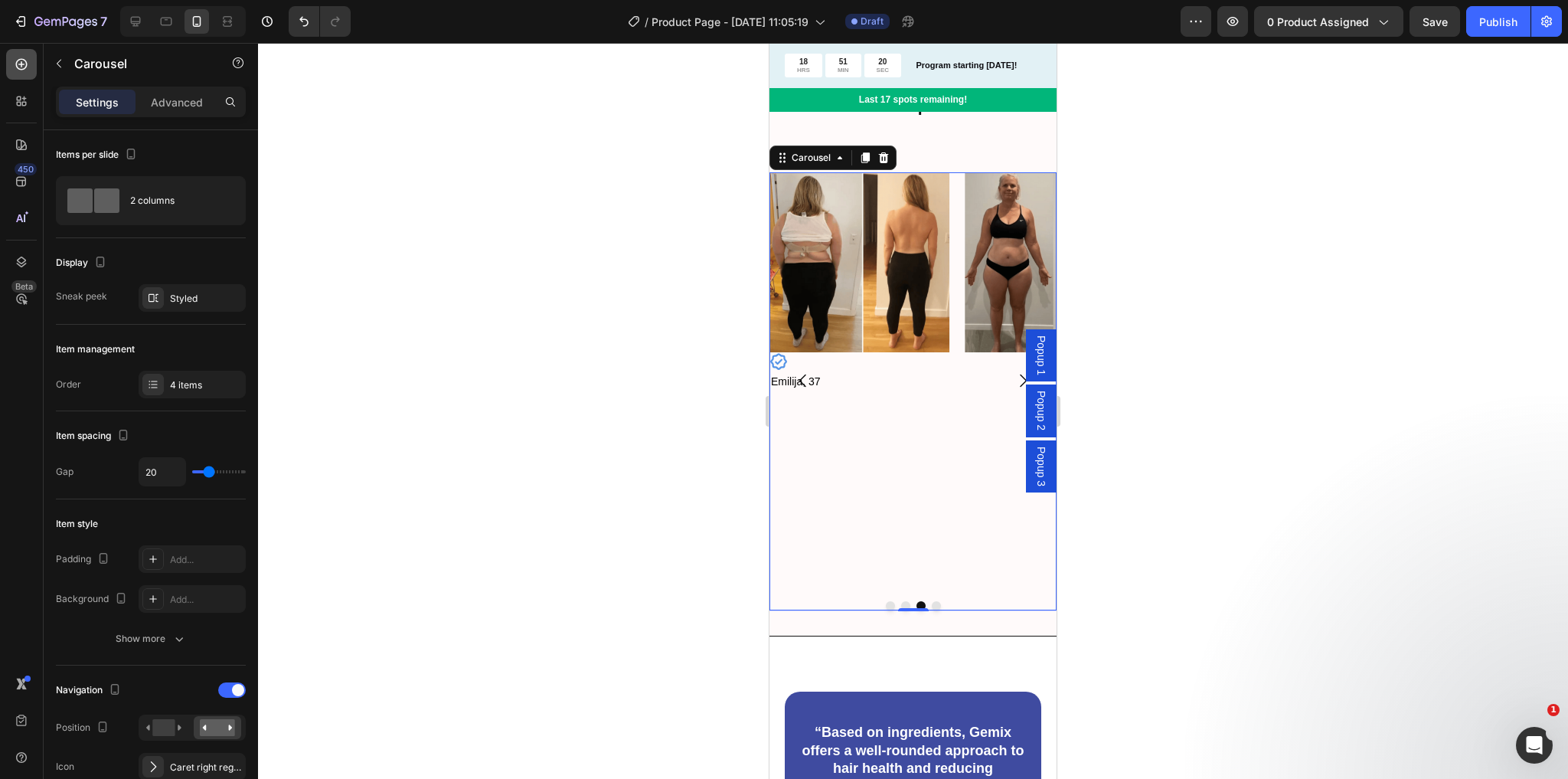
click at [23, 66] on icon at bounding box center [21, 64] width 15 height 15
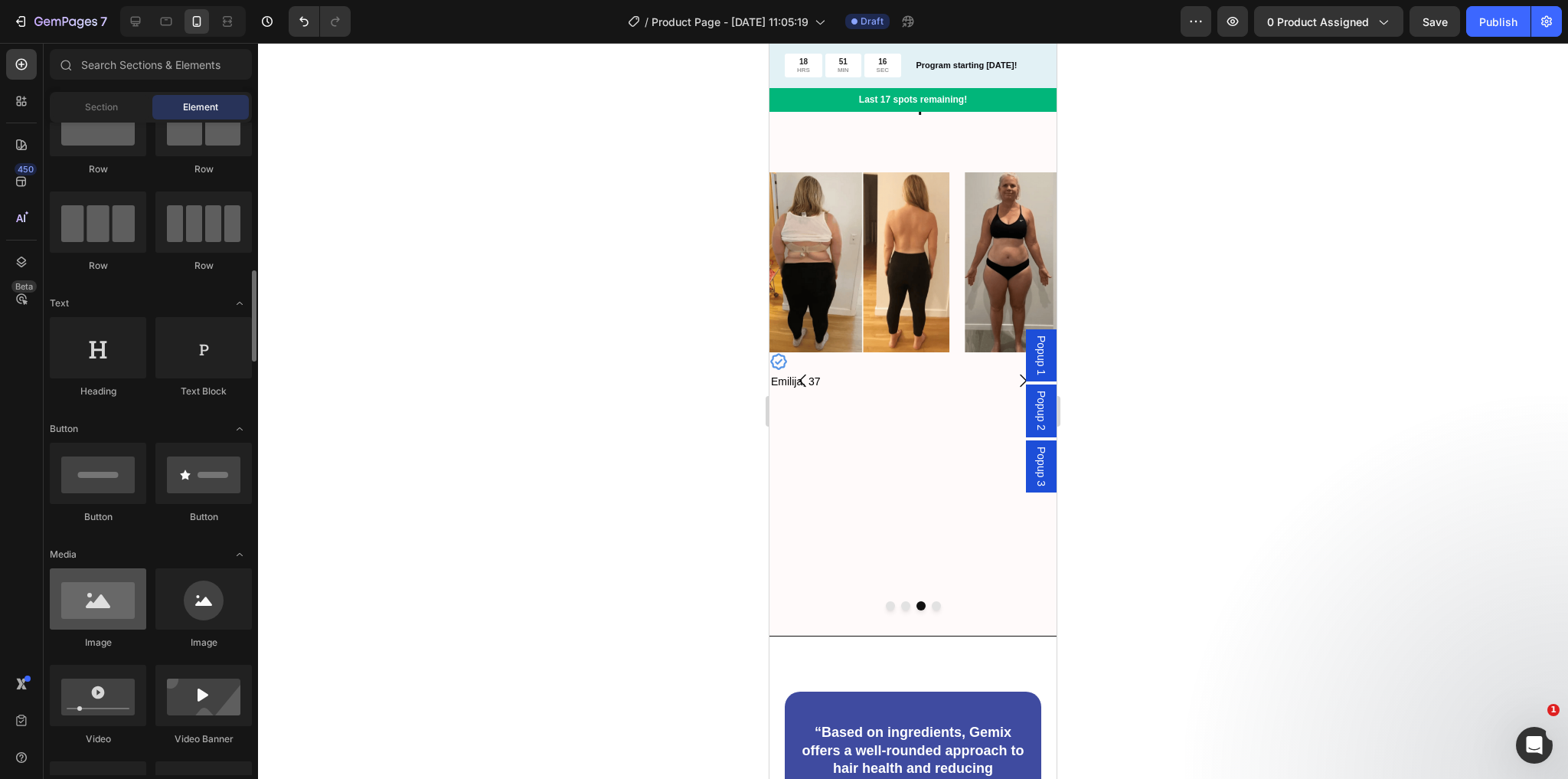
scroll to position [0, 0]
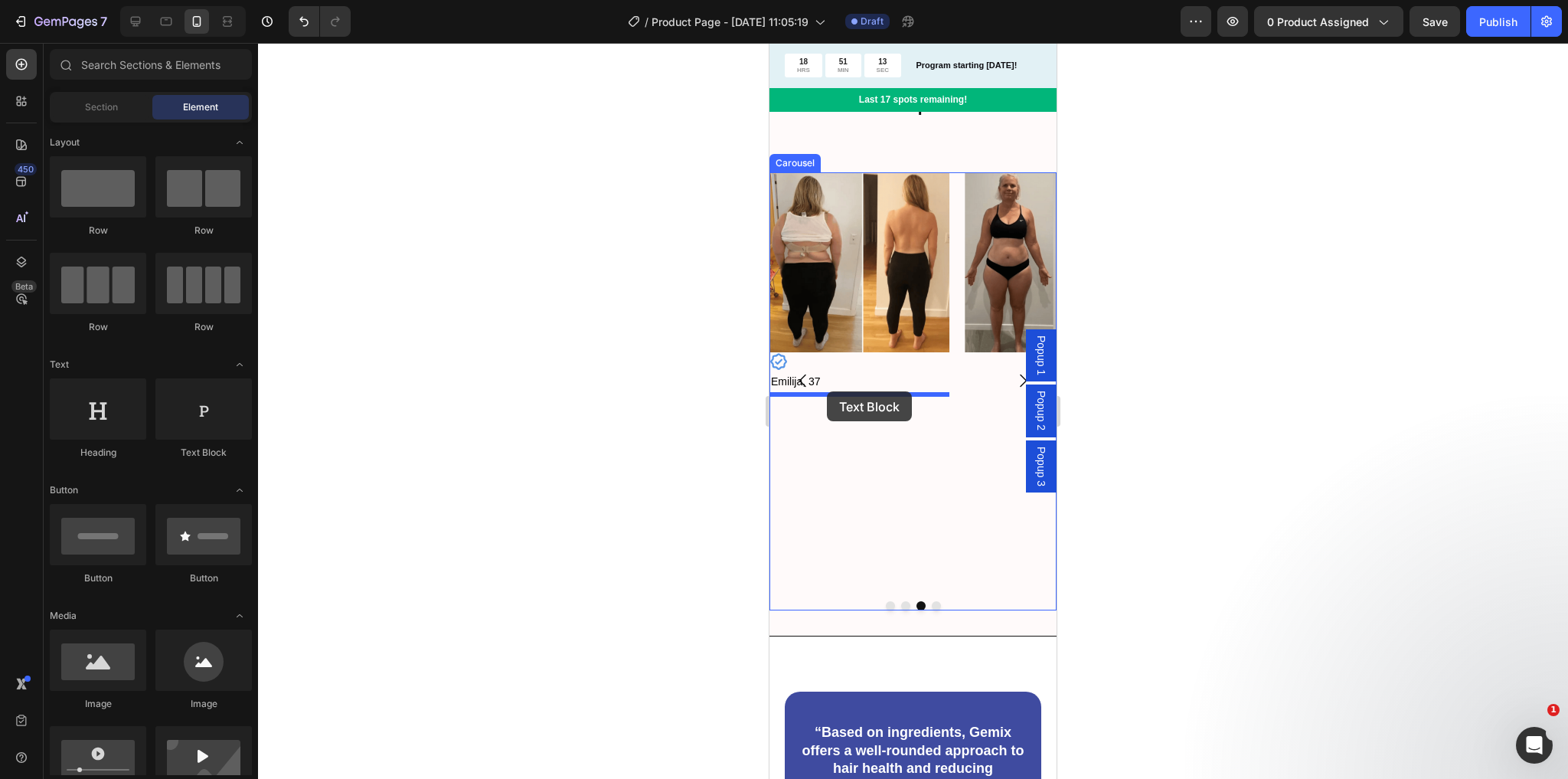
drag, startPoint x: 974, startPoint y: 451, endPoint x: 827, endPoint y: 392, distance: 158.4
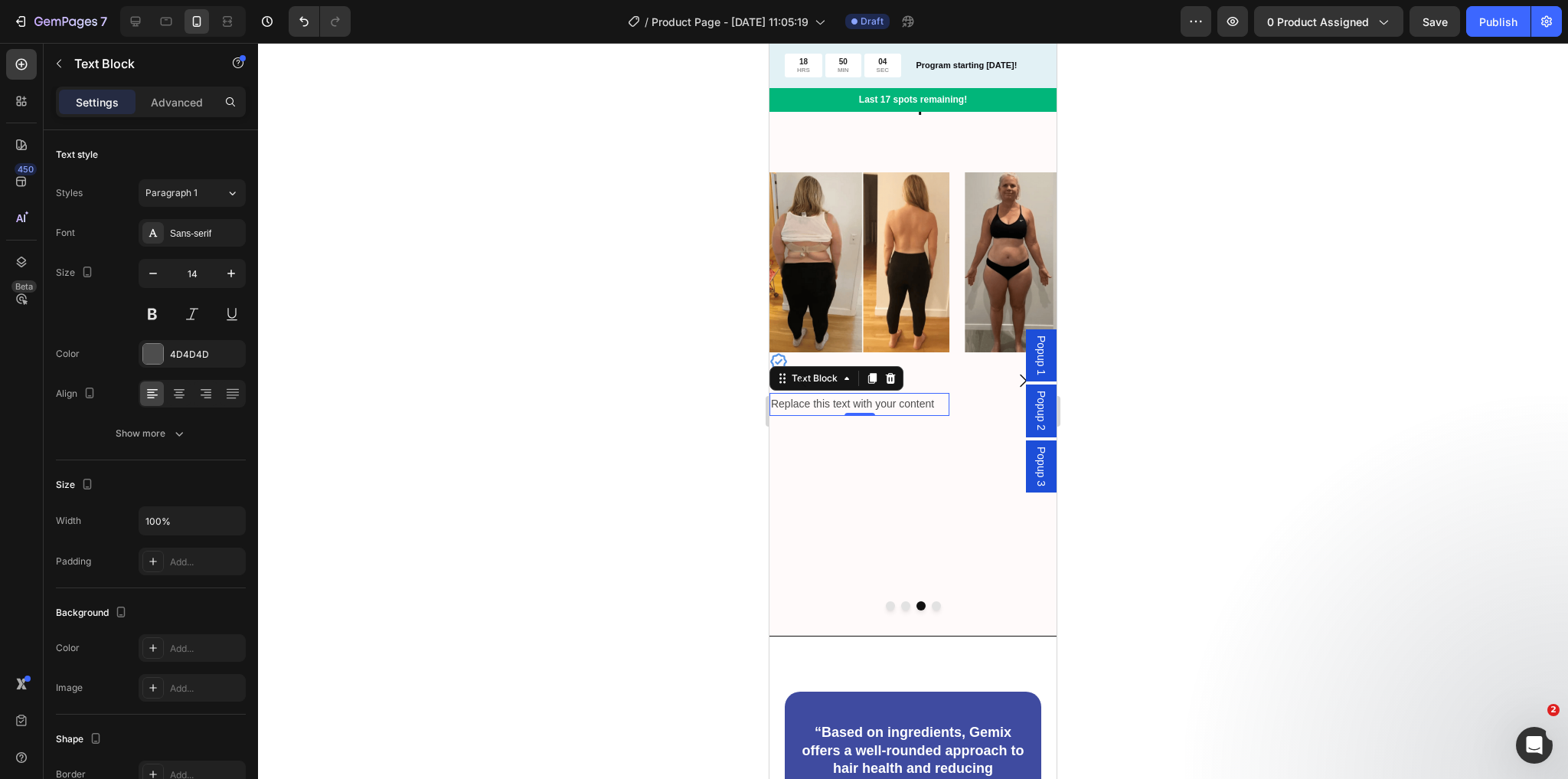
click at [883, 402] on div "Replace this text with your content" at bounding box center [859, 404] width 180 height 22
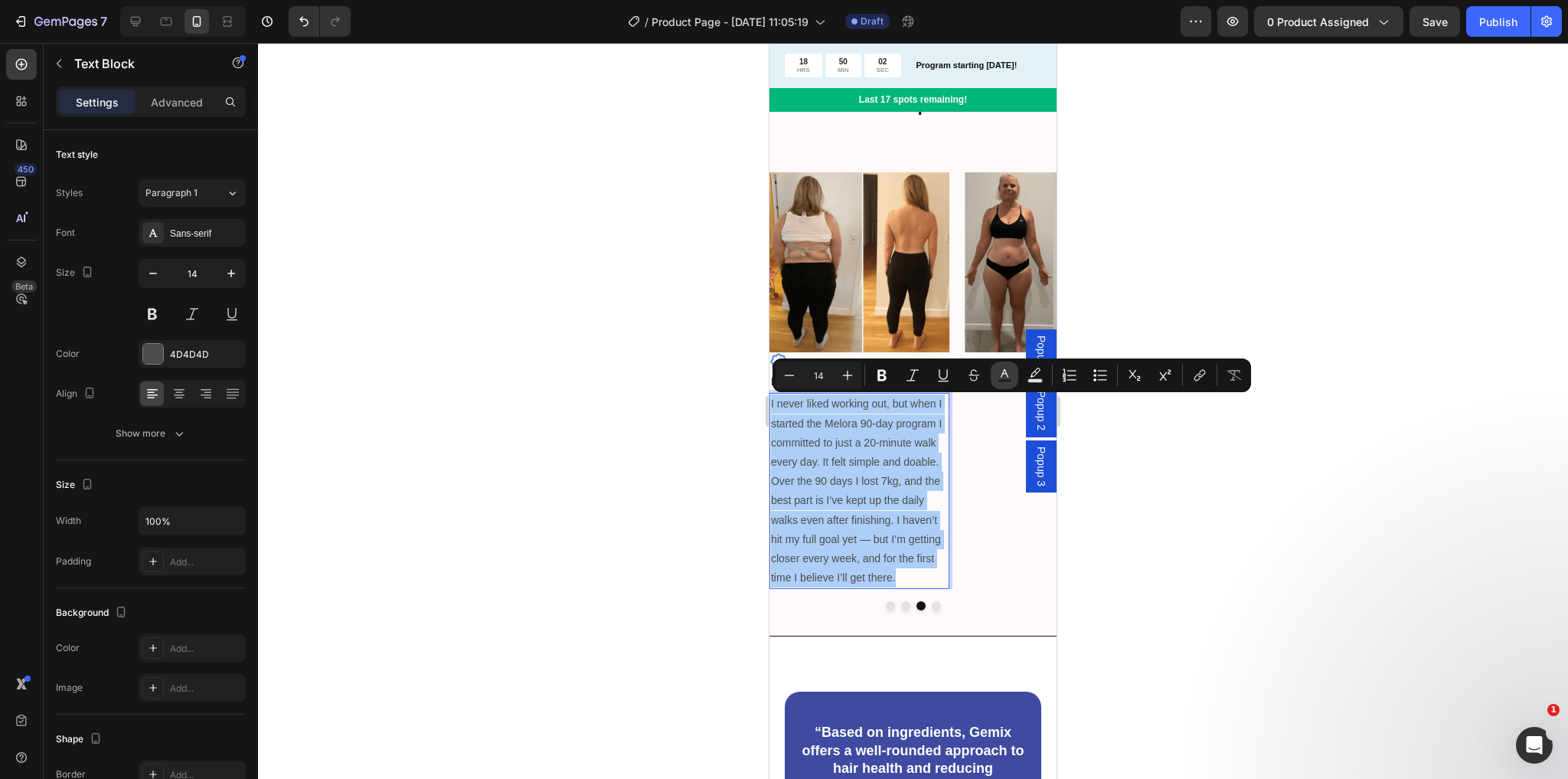
click at [996, 375] on button "Text Color" at bounding box center [1004, 375] width 28 height 28
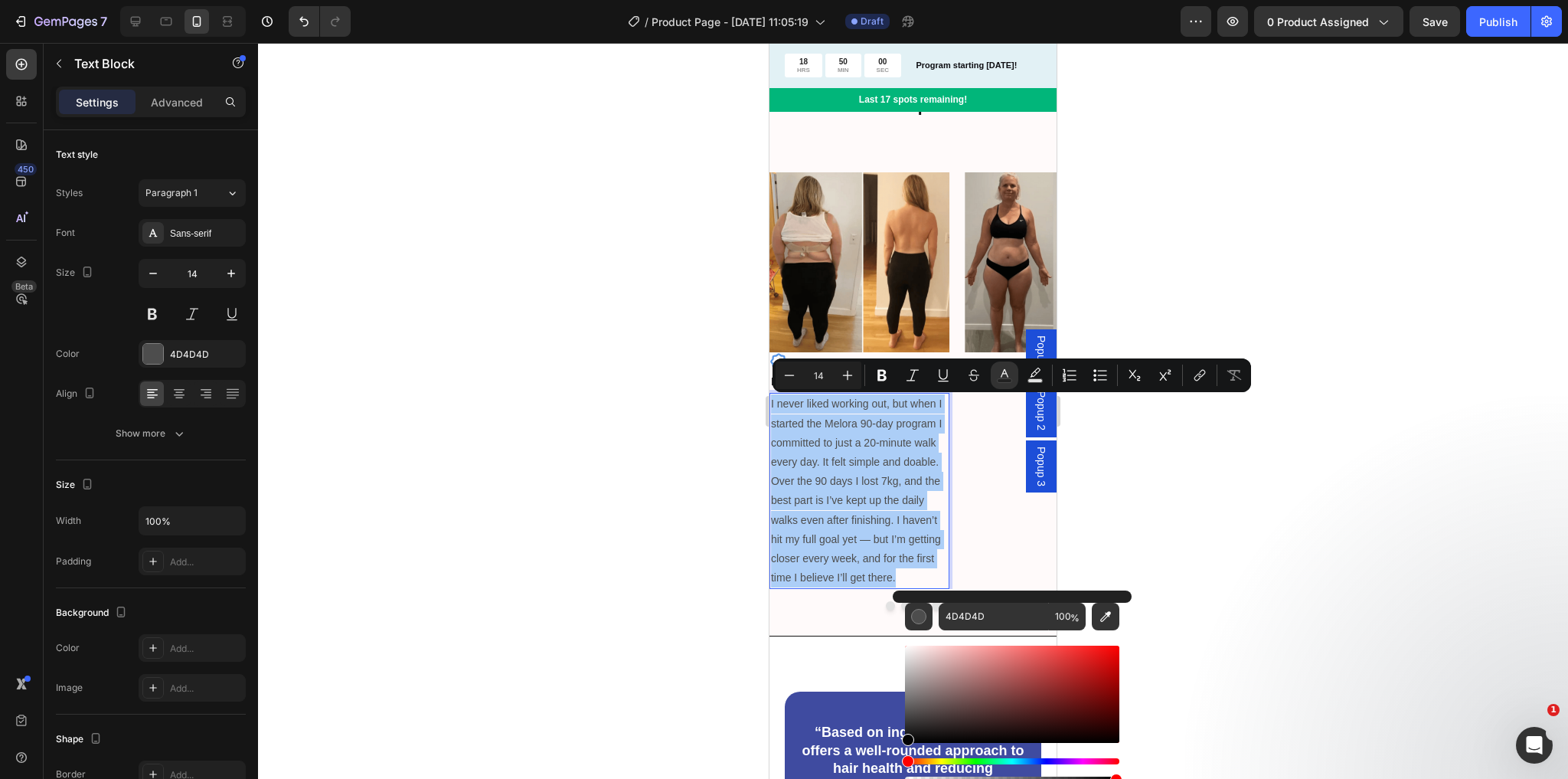
drag, startPoint x: 909, startPoint y: 717, endPoint x: 904, endPoint y: 741, distance: 24.5
click at [904, 741] on div "Editor contextual toolbar" at bounding box center [908, 740] width 12 height 12
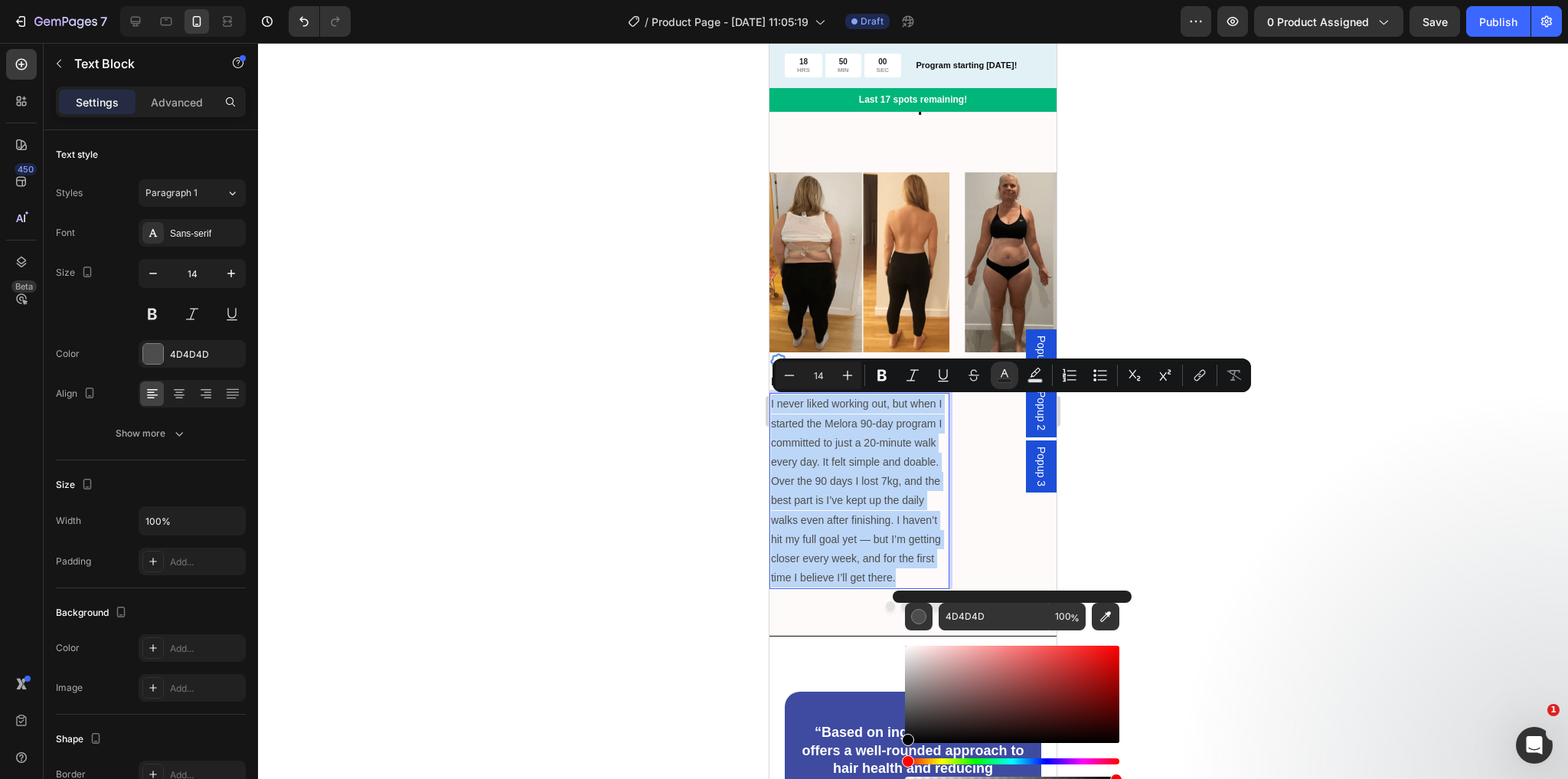
type input "020202"
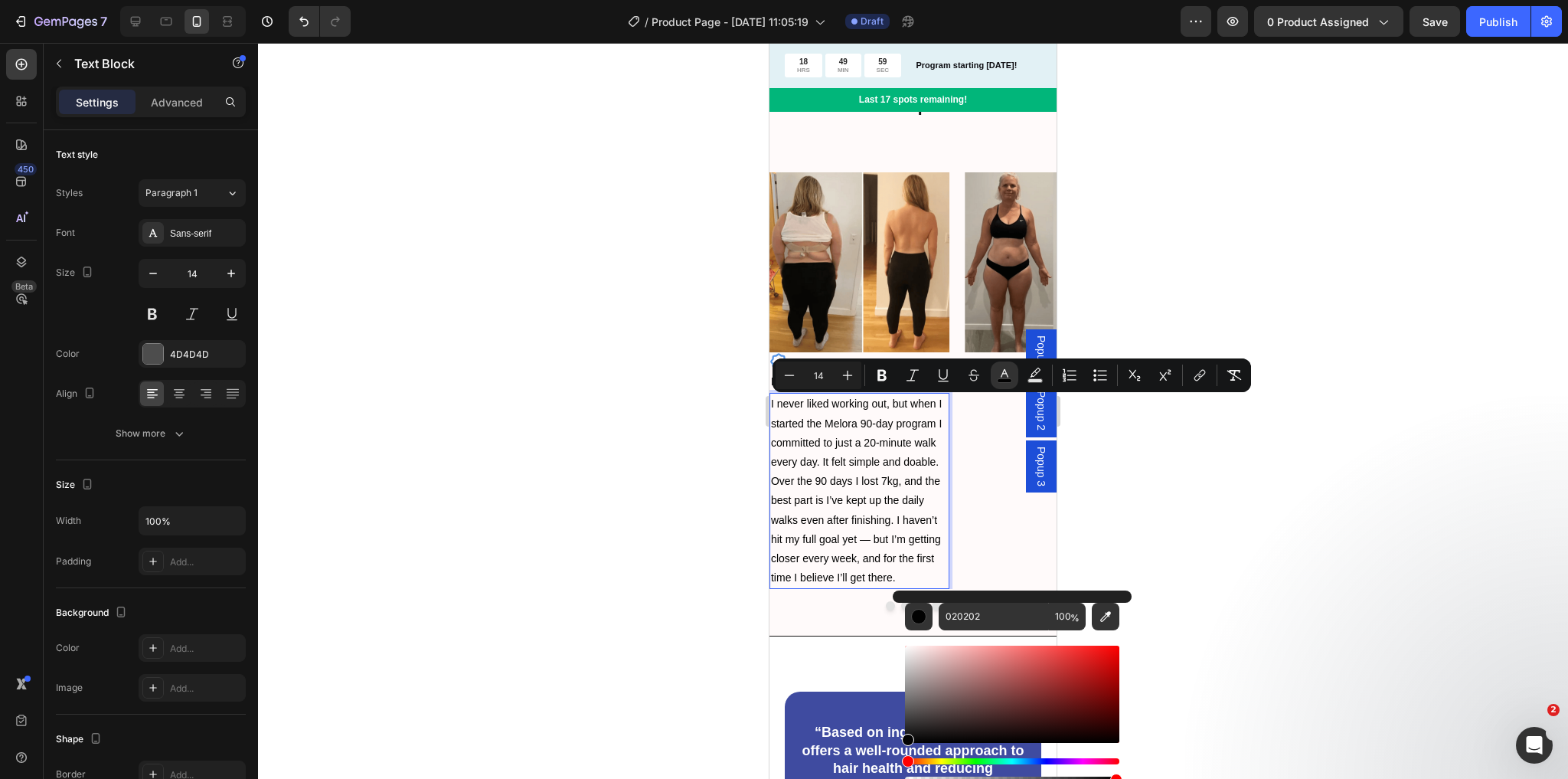
click at [893, 493] on p "I never liked working out, but when I started the Melora 90-day program I commi…" at bounding box center [859, 491] width 177 height 193
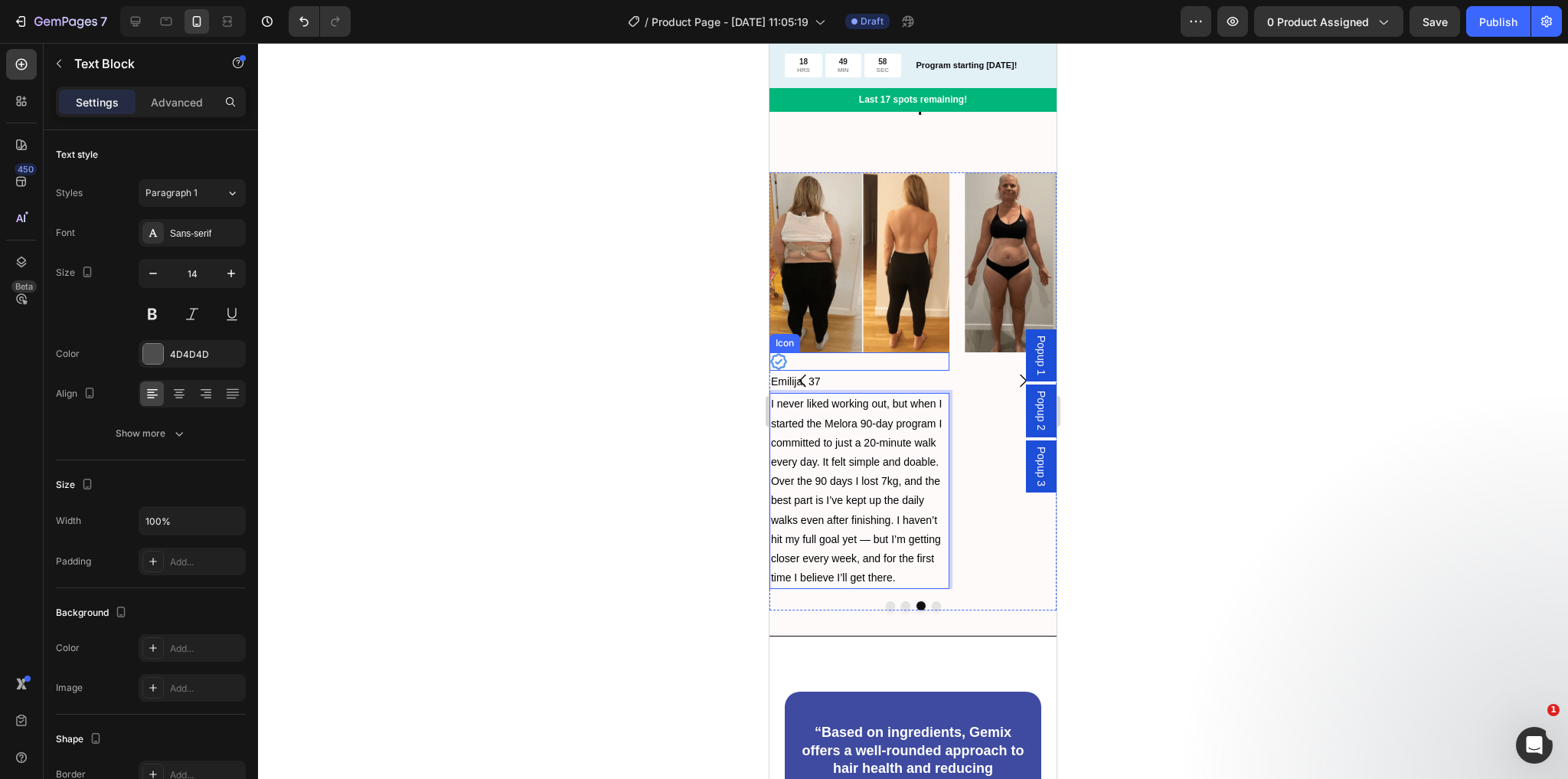
click at [893, 365] on div "Icon" at bounding box center [859, 361] width 180 height 18
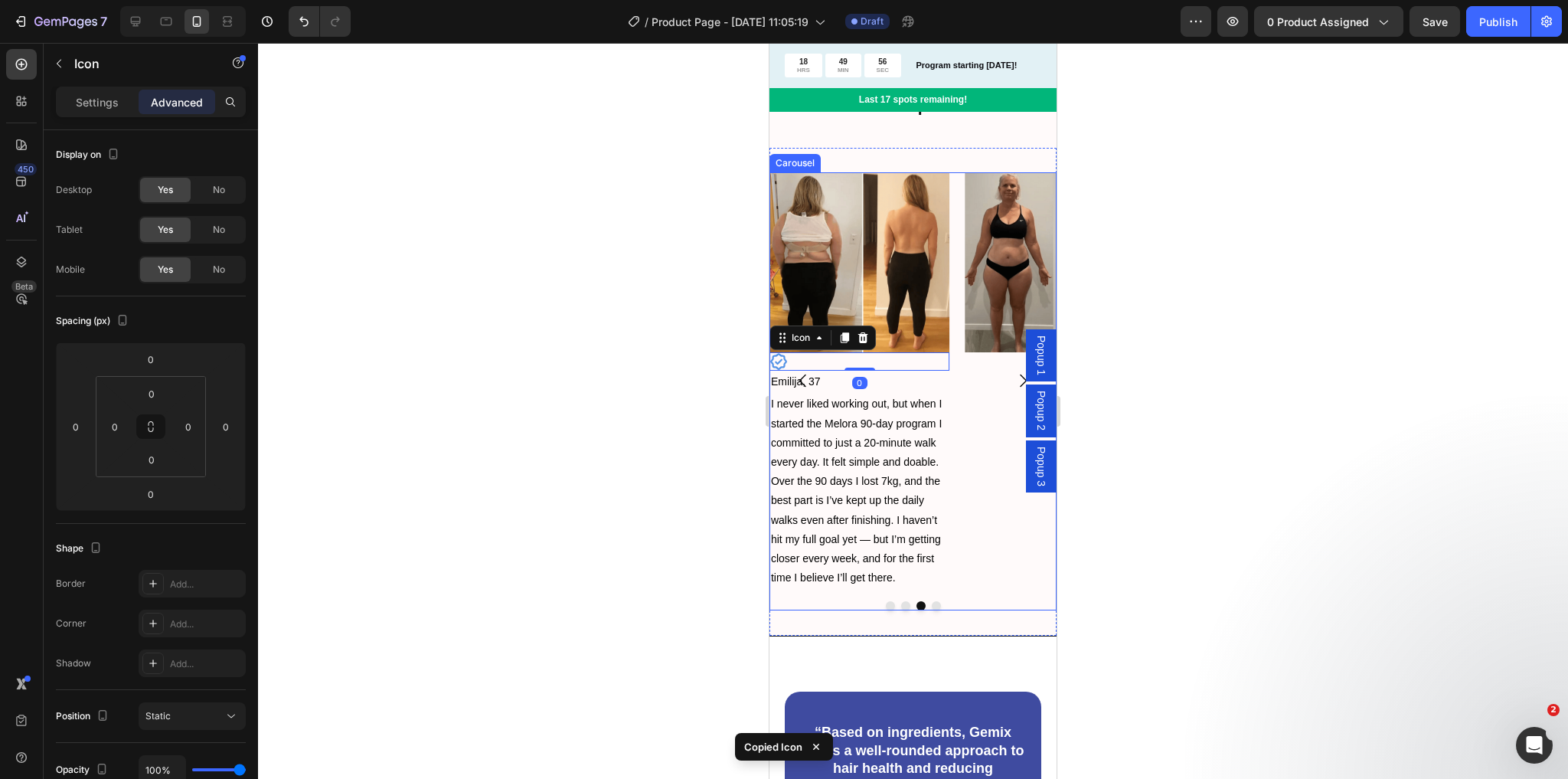
click at [1014, 381] on icon "Carousel Next Arrow" at bounding box center [1023, 380] width 18 height 18
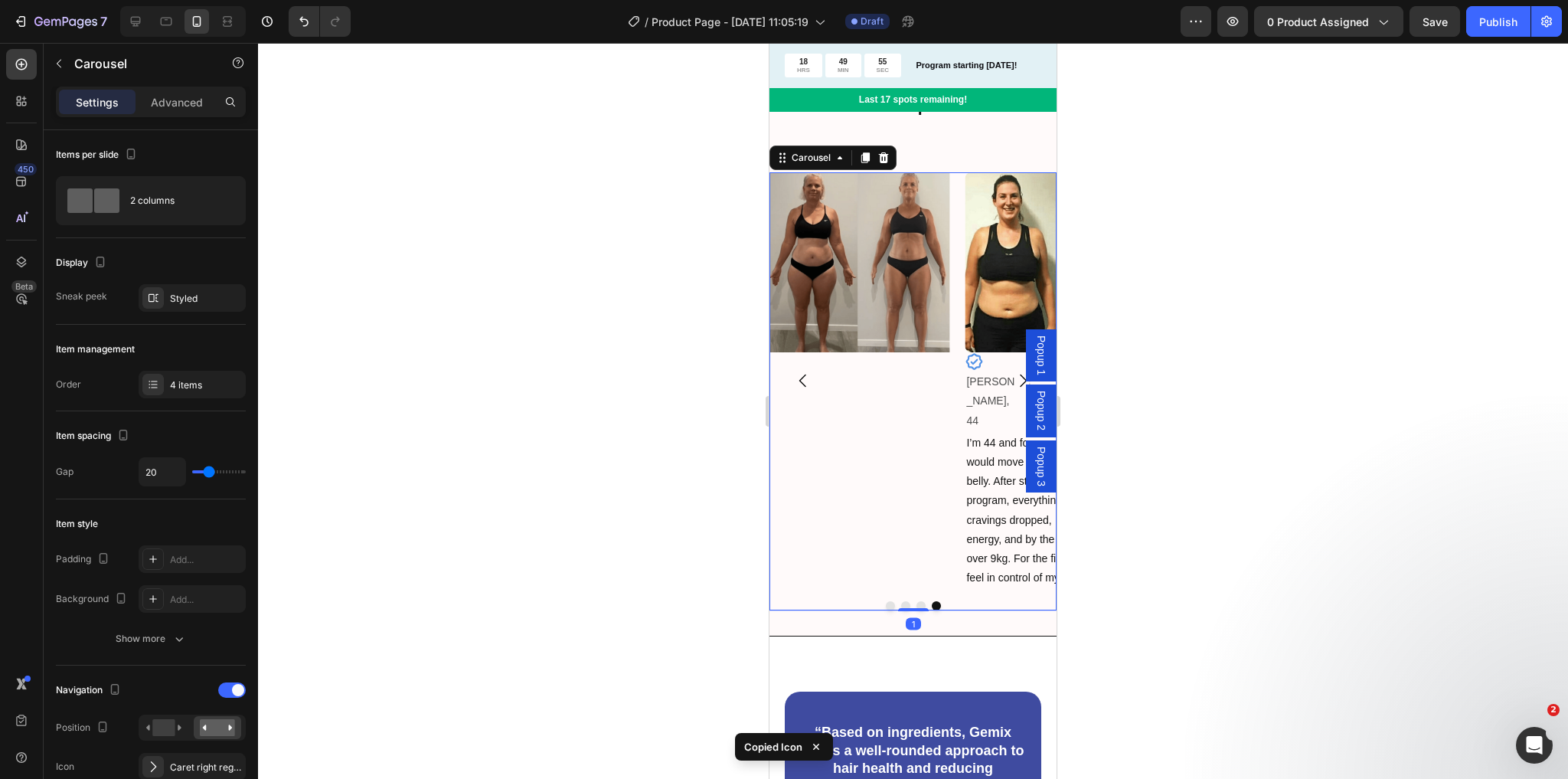
click at [865, 347] on img at bounding box center [859, 262] width 180 height 180
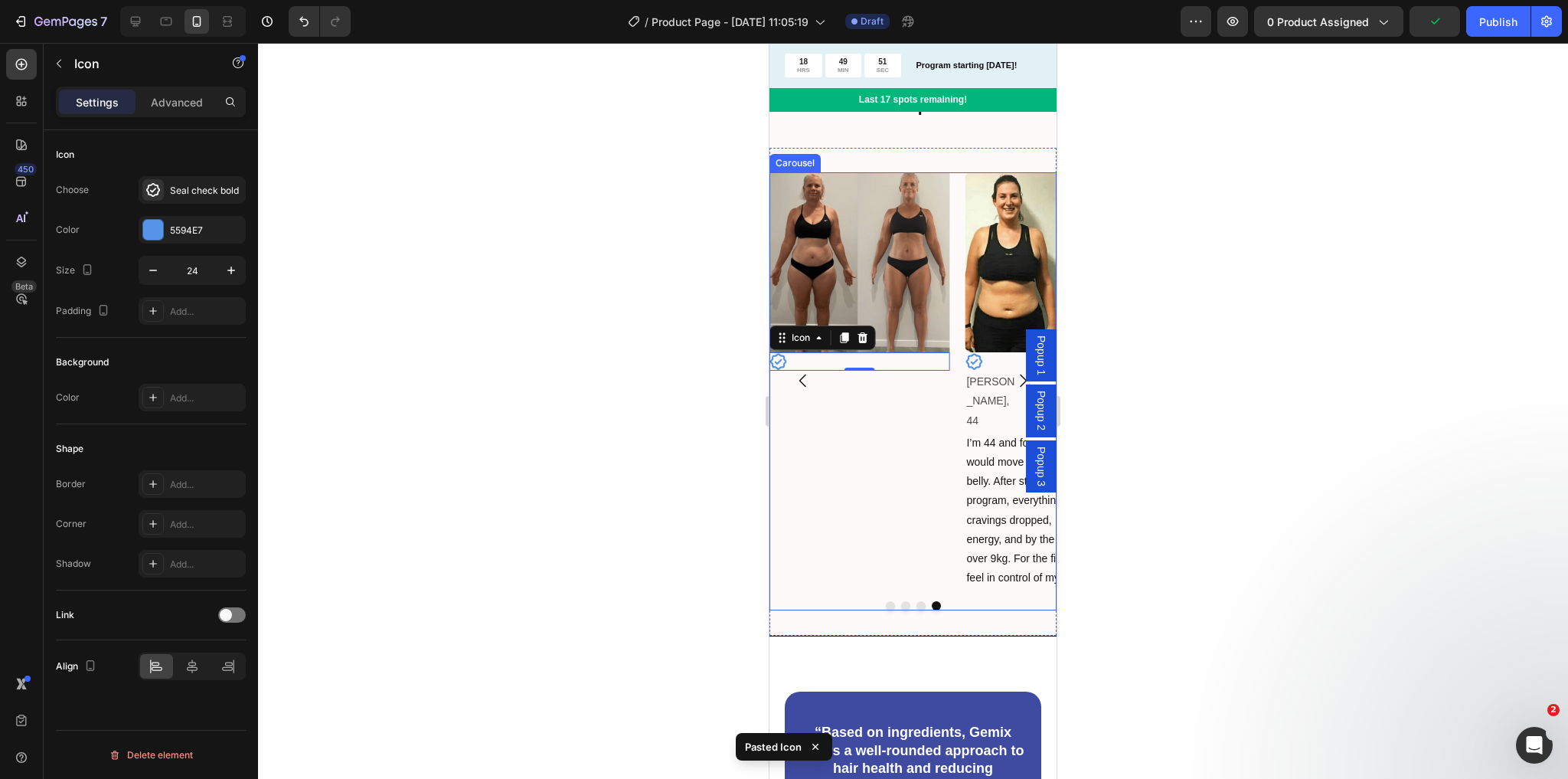
click at [804, 380] on icon "Carousel Back Arrow" at bounding box center [803, 380] width 18 height 18
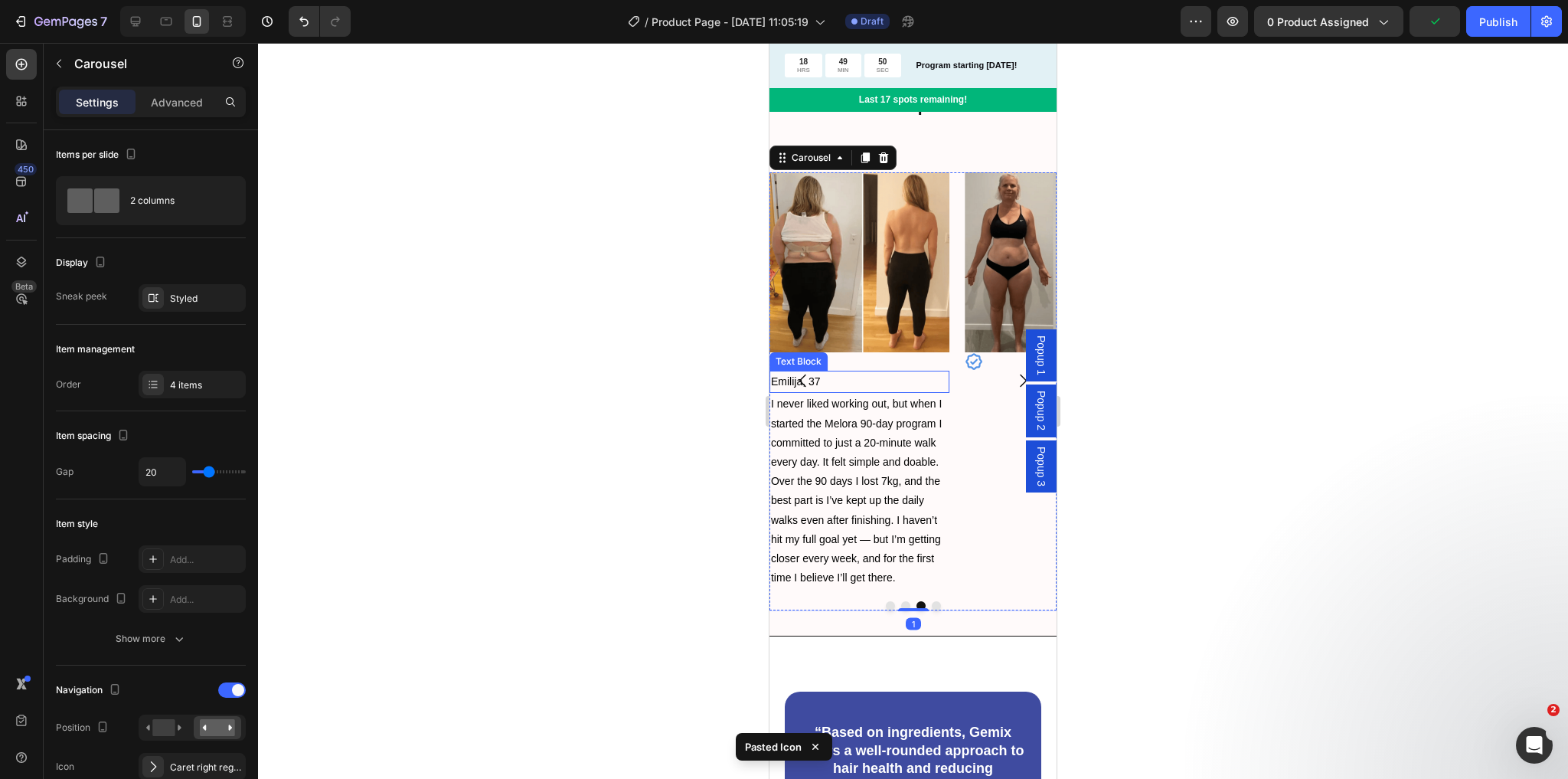
click at [841, 386] on p "Emilija, 37" at bounding box center [859, 381] width 177 height 19
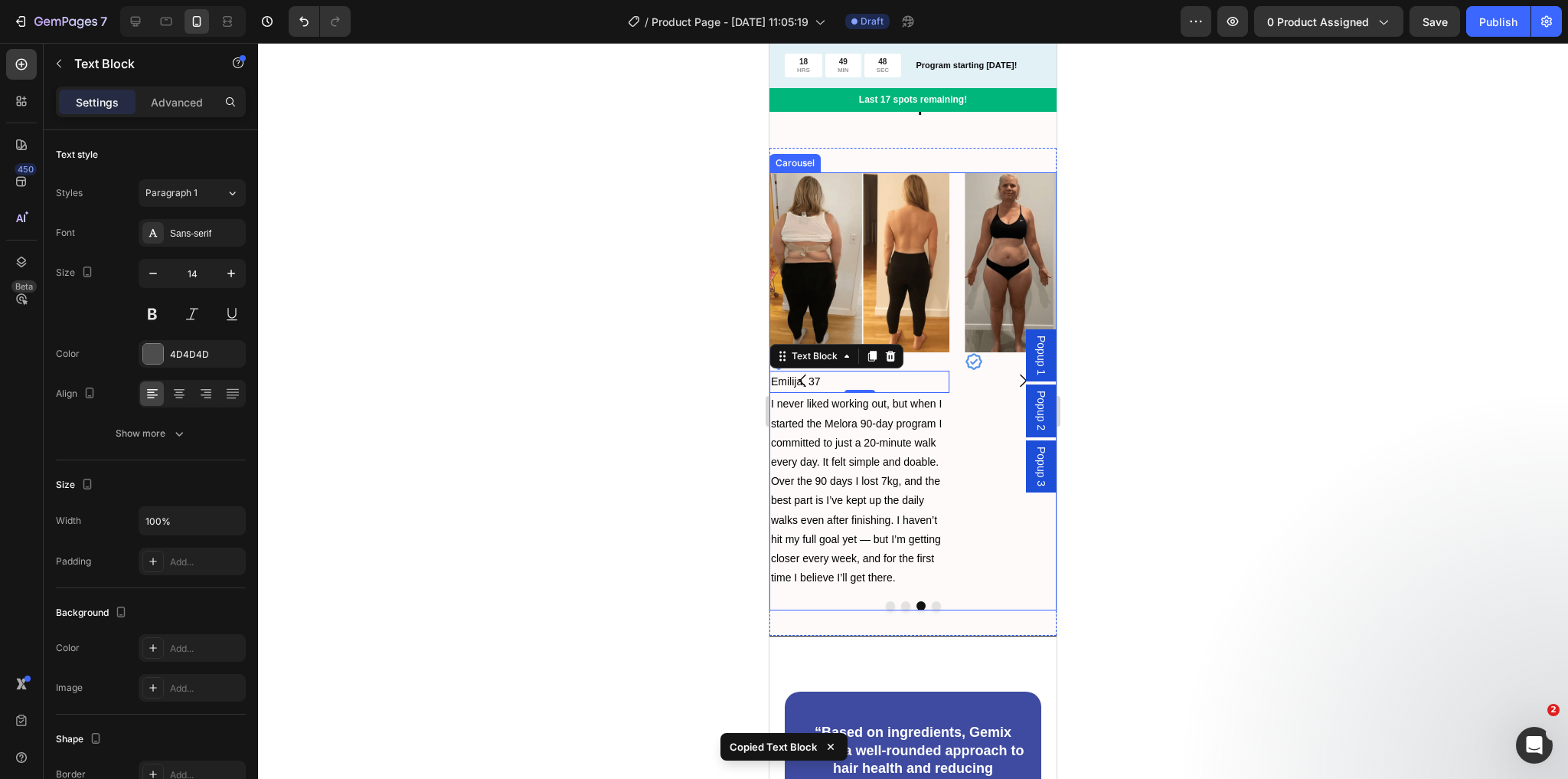
click at [1014, 384] on icon "Carousel Next Arrow" at bounding box center [1023, 380] width 18 height 18
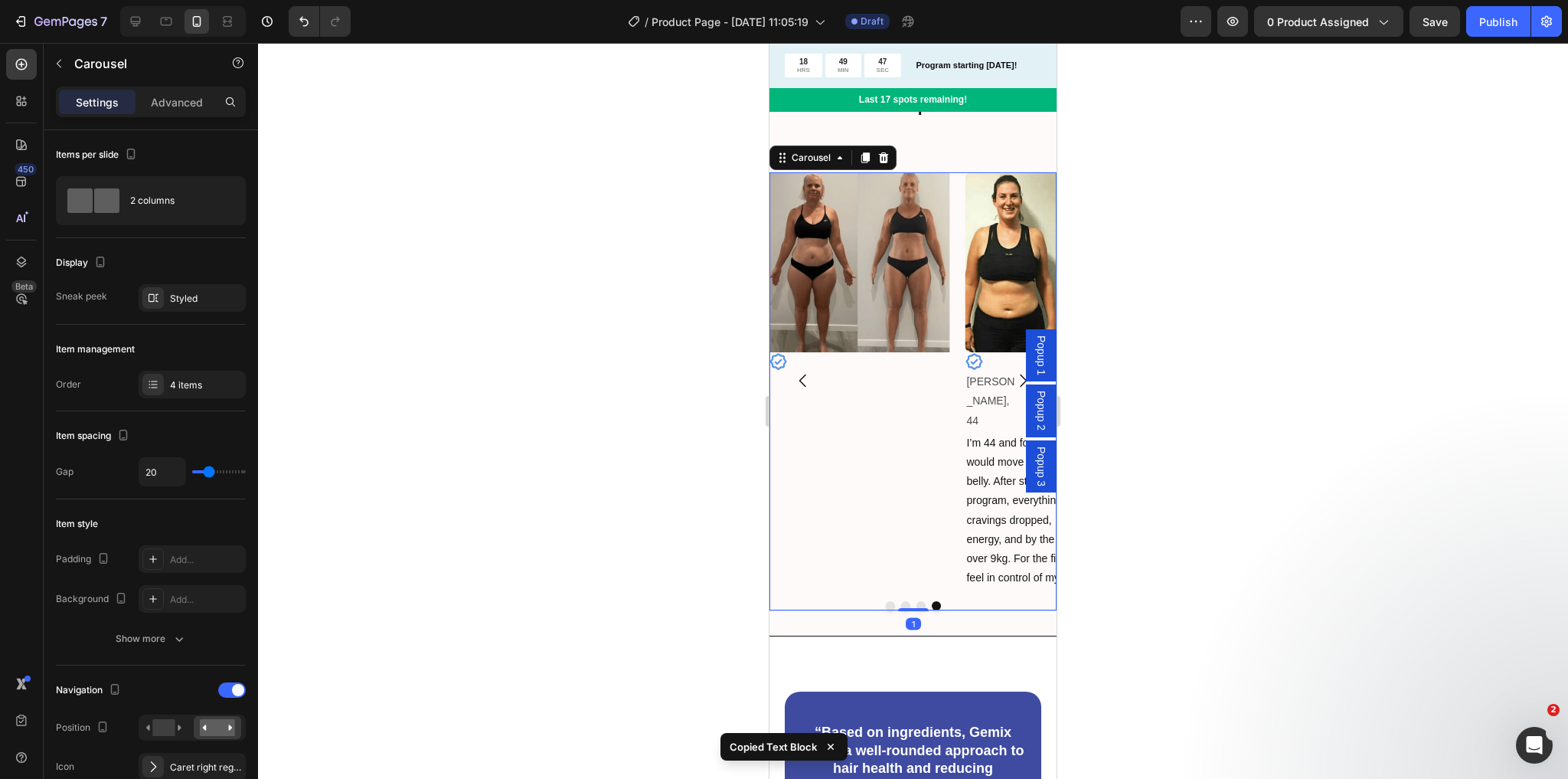
click at [851, 372] on div "Image Icon" at bounding box center [859, 381] width 180 height 418
click at [853, 365] on div "Icon" at bounding box center [859, 361] width 180 height 18
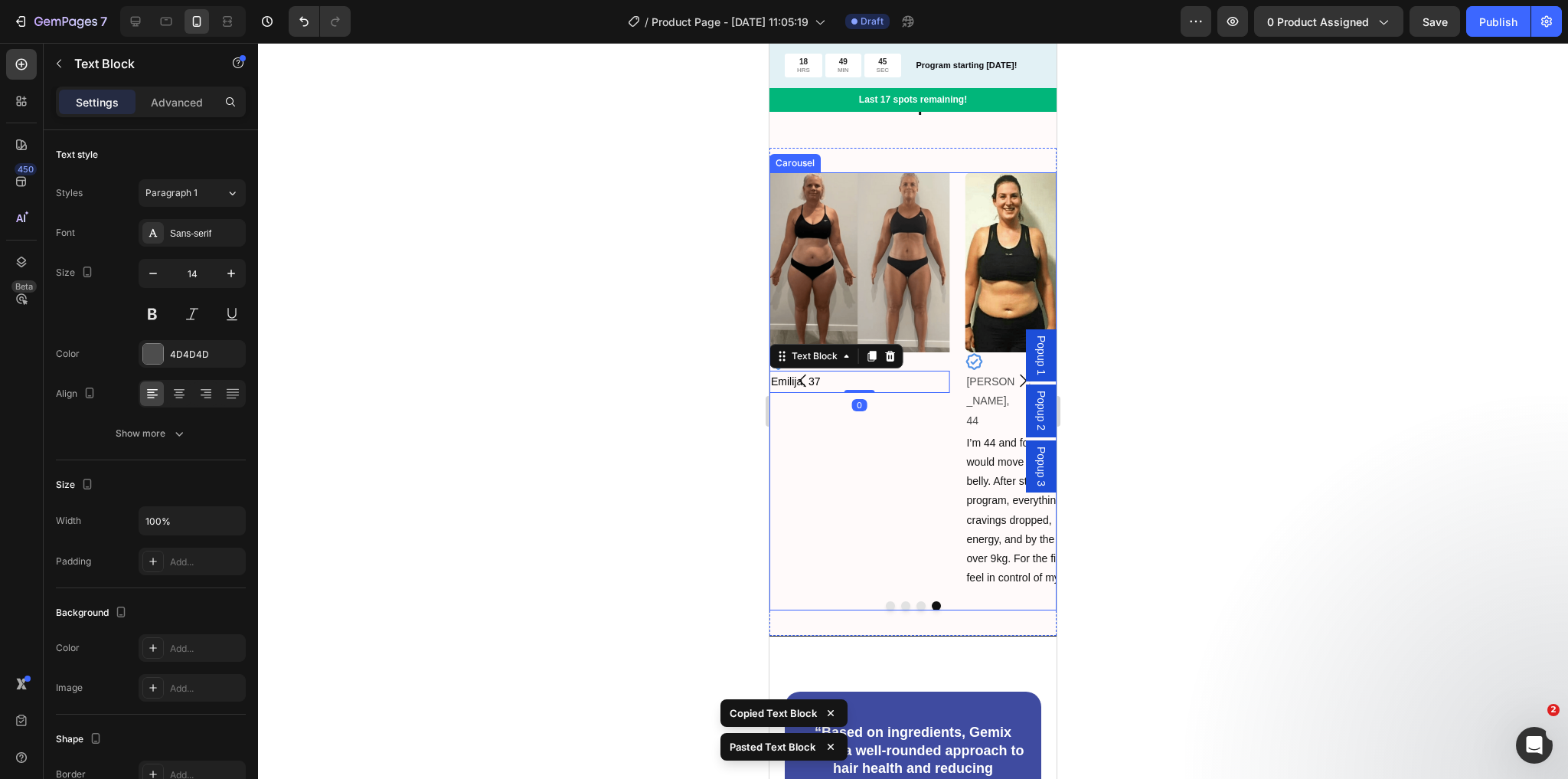
click at [805, 381] on icon "Carousel Back Arrow" at bounding box center [803, 380] width 18 height 18
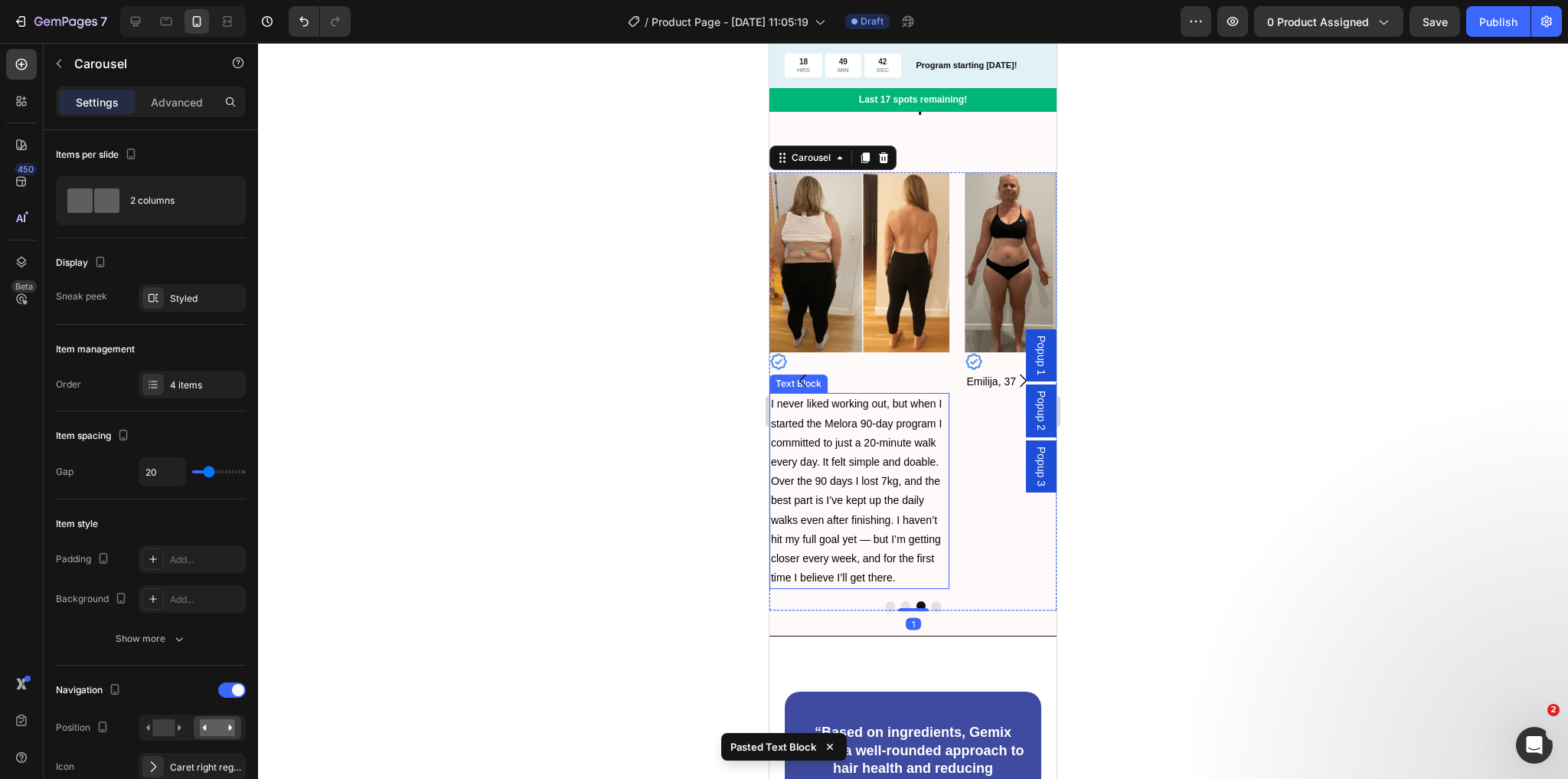
click at [901, 428] on span "I never liked working out, but when I started the Melora 90-day program I commi…" at bounding box center [856, 490] width 171 height 186
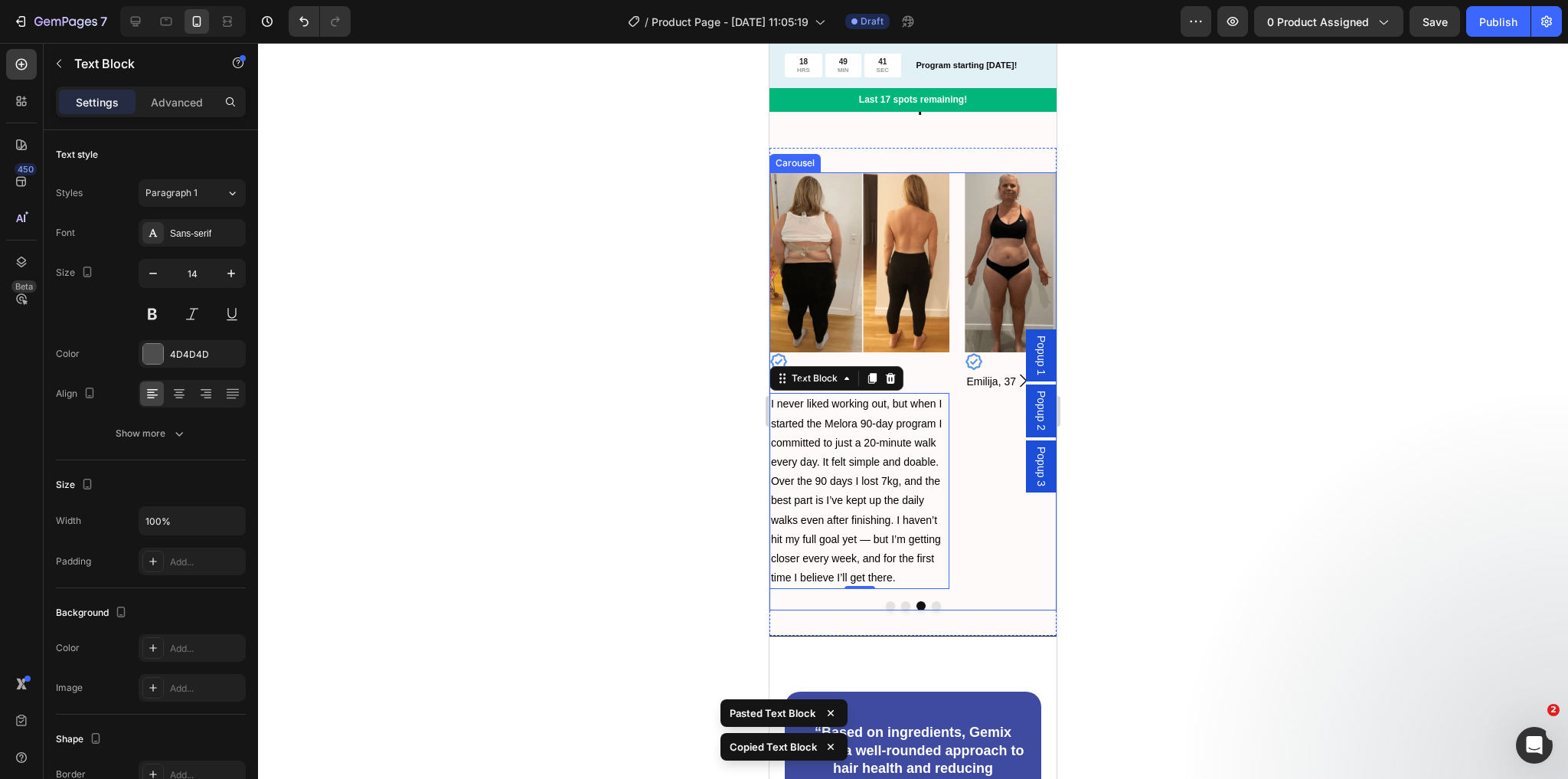
click at [1014, 383] on icon "Carousel Next Arrow" at bounding box center [1023, 380] width 18 height 18
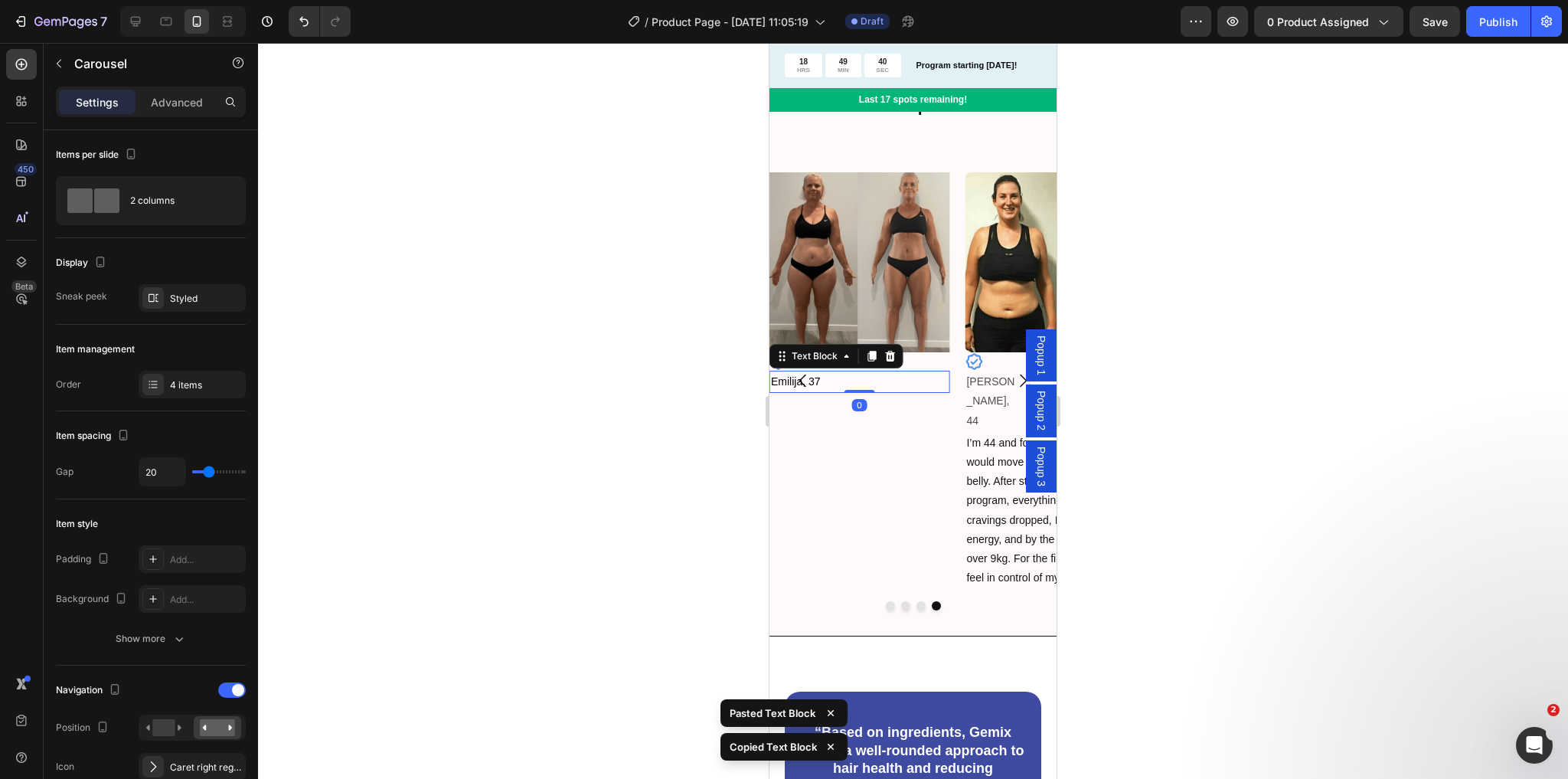
click at [886, 388] on p "Emilija, 37" at bounding box center [859, 381] width 177 height 19
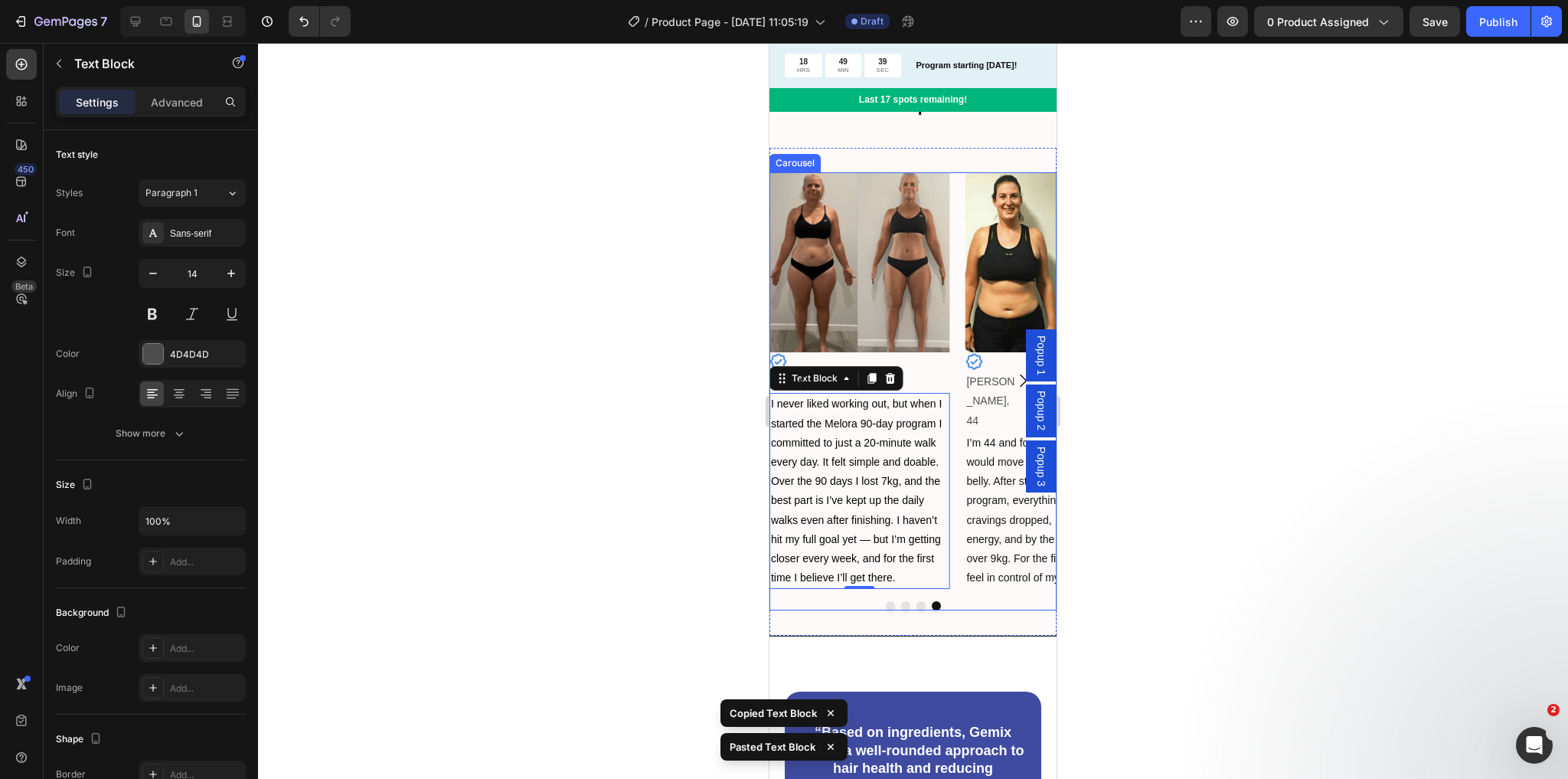
click at [1014, 383] on icon "Carousel Next Arrow" at bounding box center [1023, 380] width 18 height 18
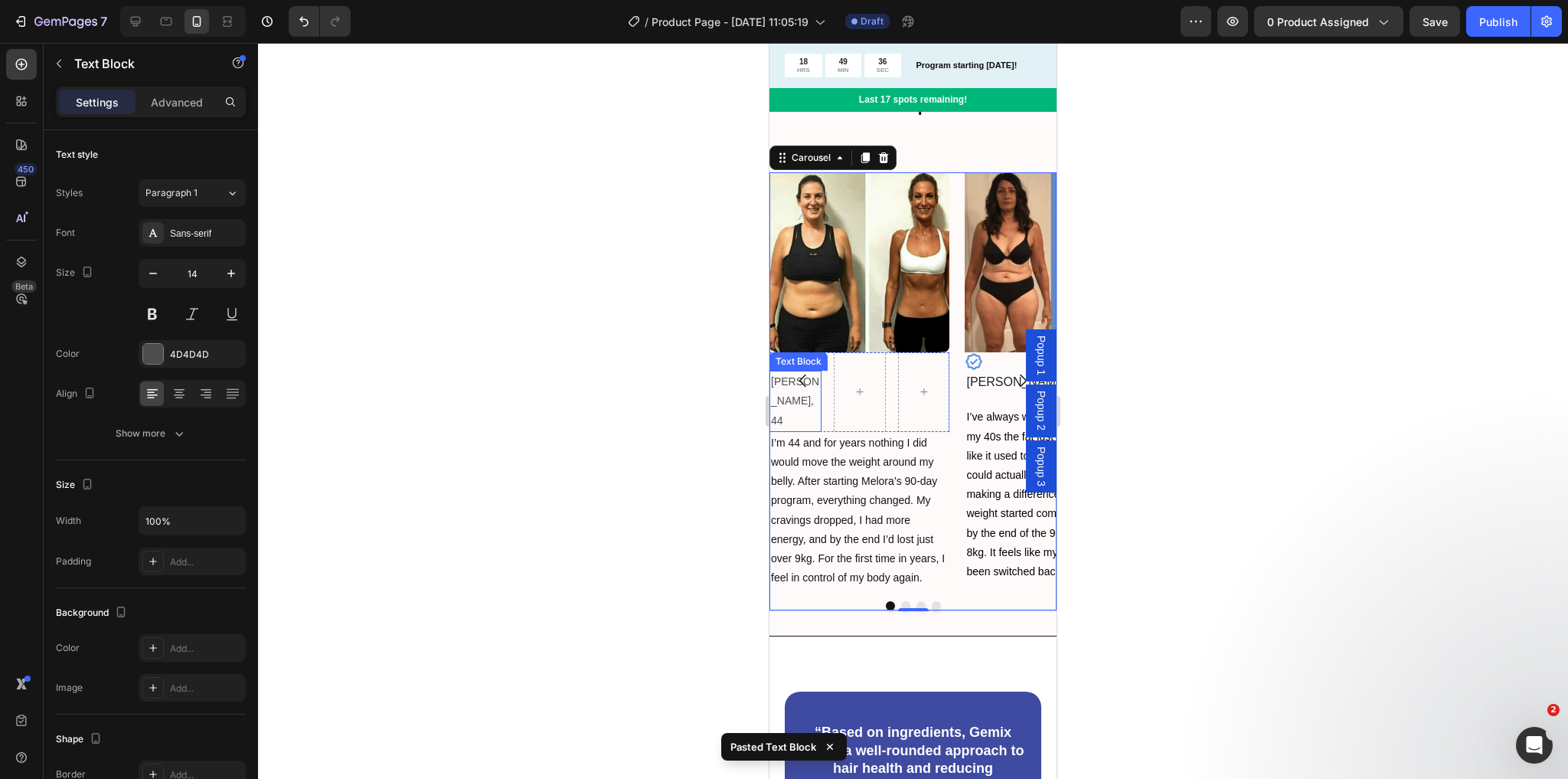
click at [781, 391] on p "[PERSON_NAME], 44" at bounding box center [794, 401] width 49 height 59
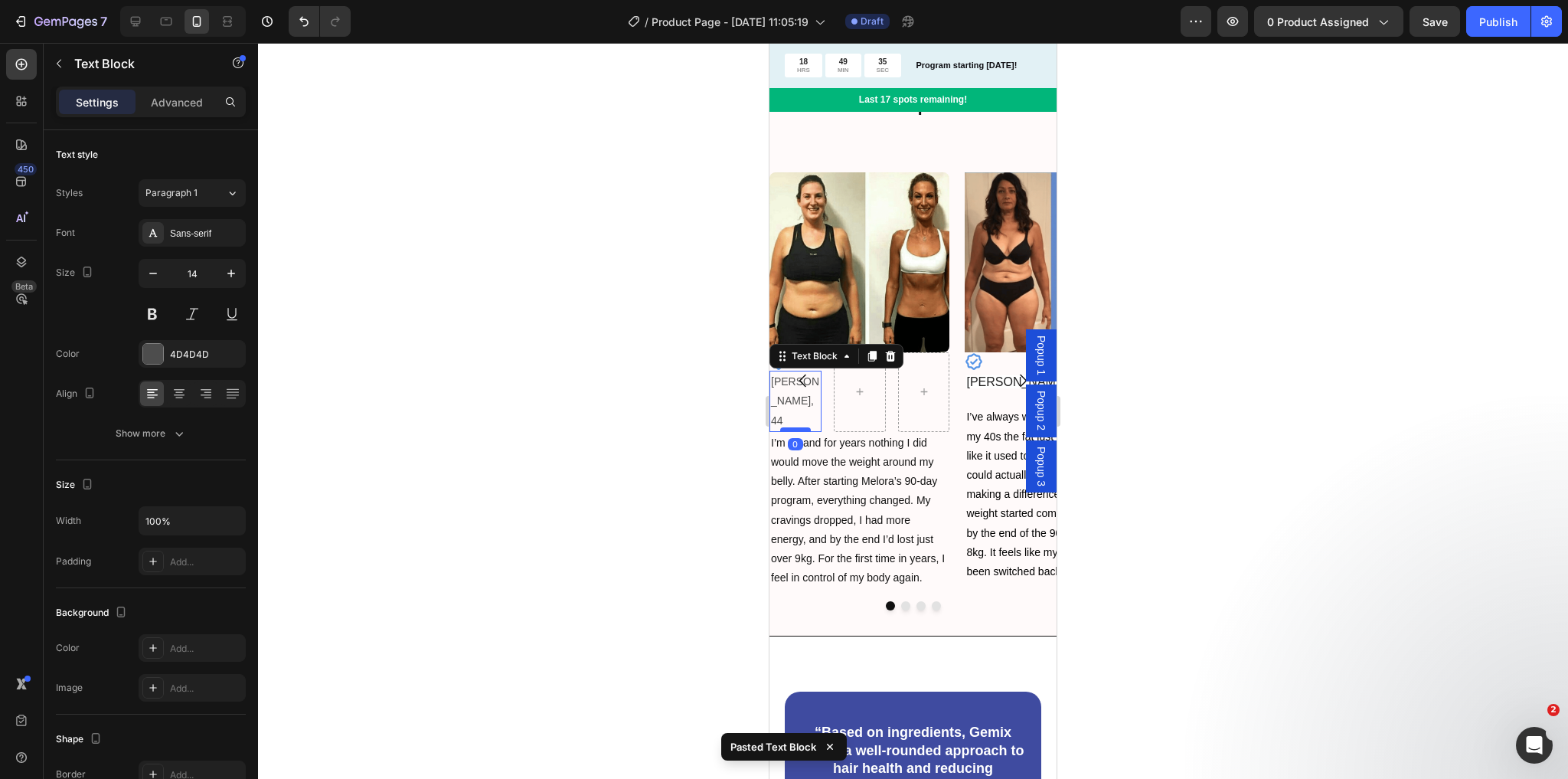
click at [781, 428] on div at bounding box center [795, 430] width 31 height 5
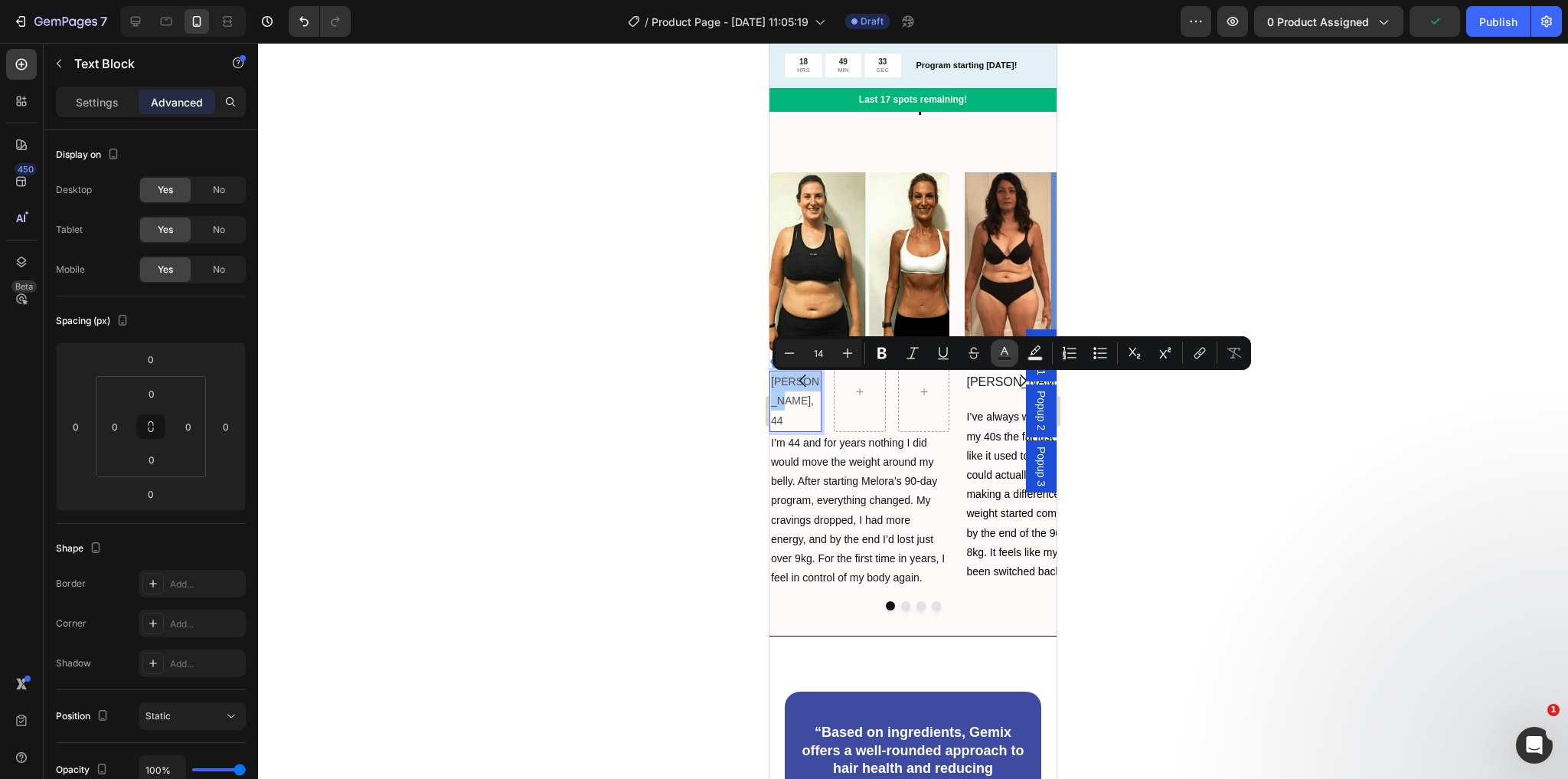
click at [1000, 358] on rect "Editor contextual toolbar" at bounding box center [1004, 359] width 15 height 4
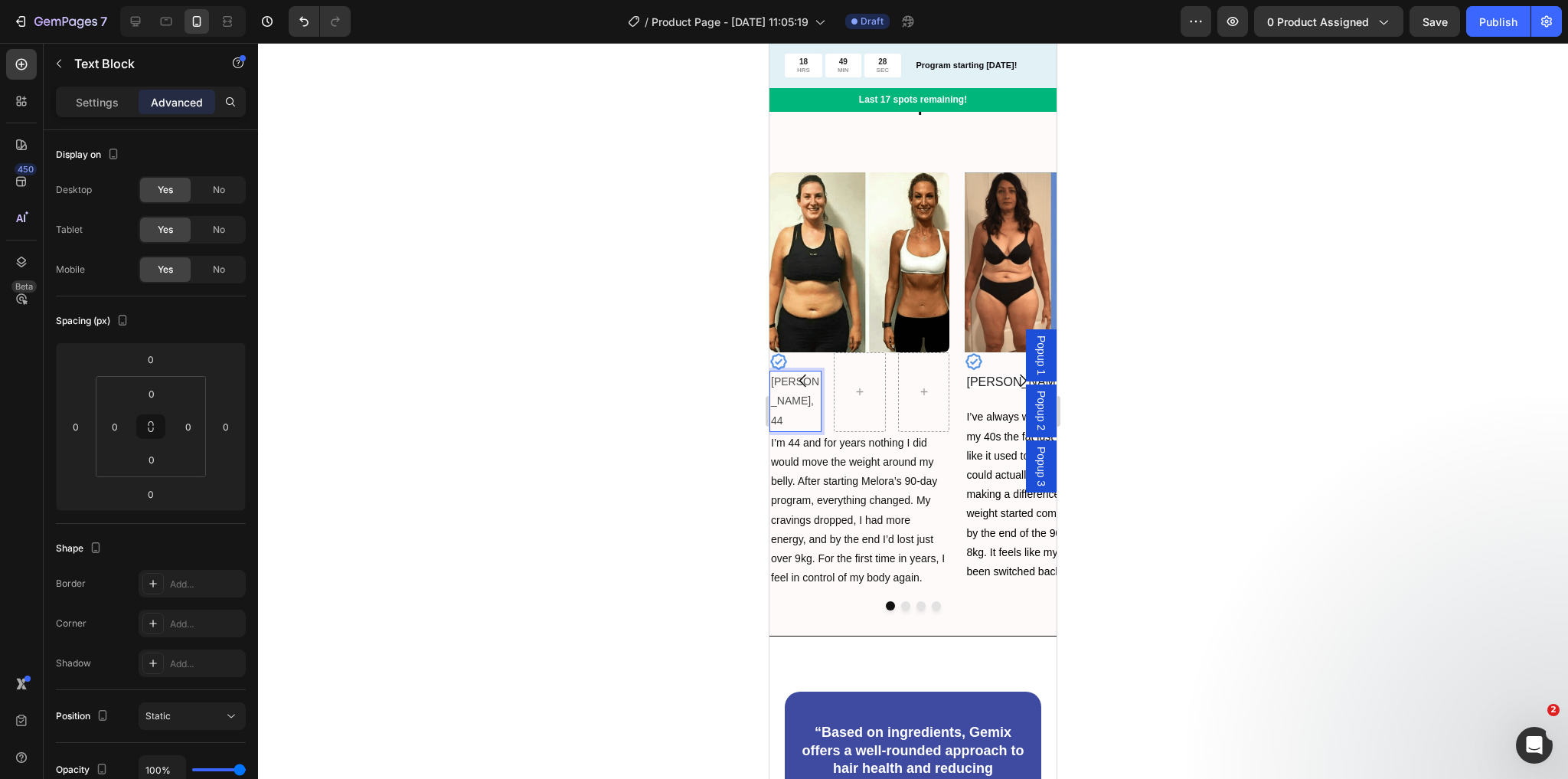
click at [780, 388] on p "[PERSON_NAME], 44" at bounding box center [794, 401] width 49 height 59
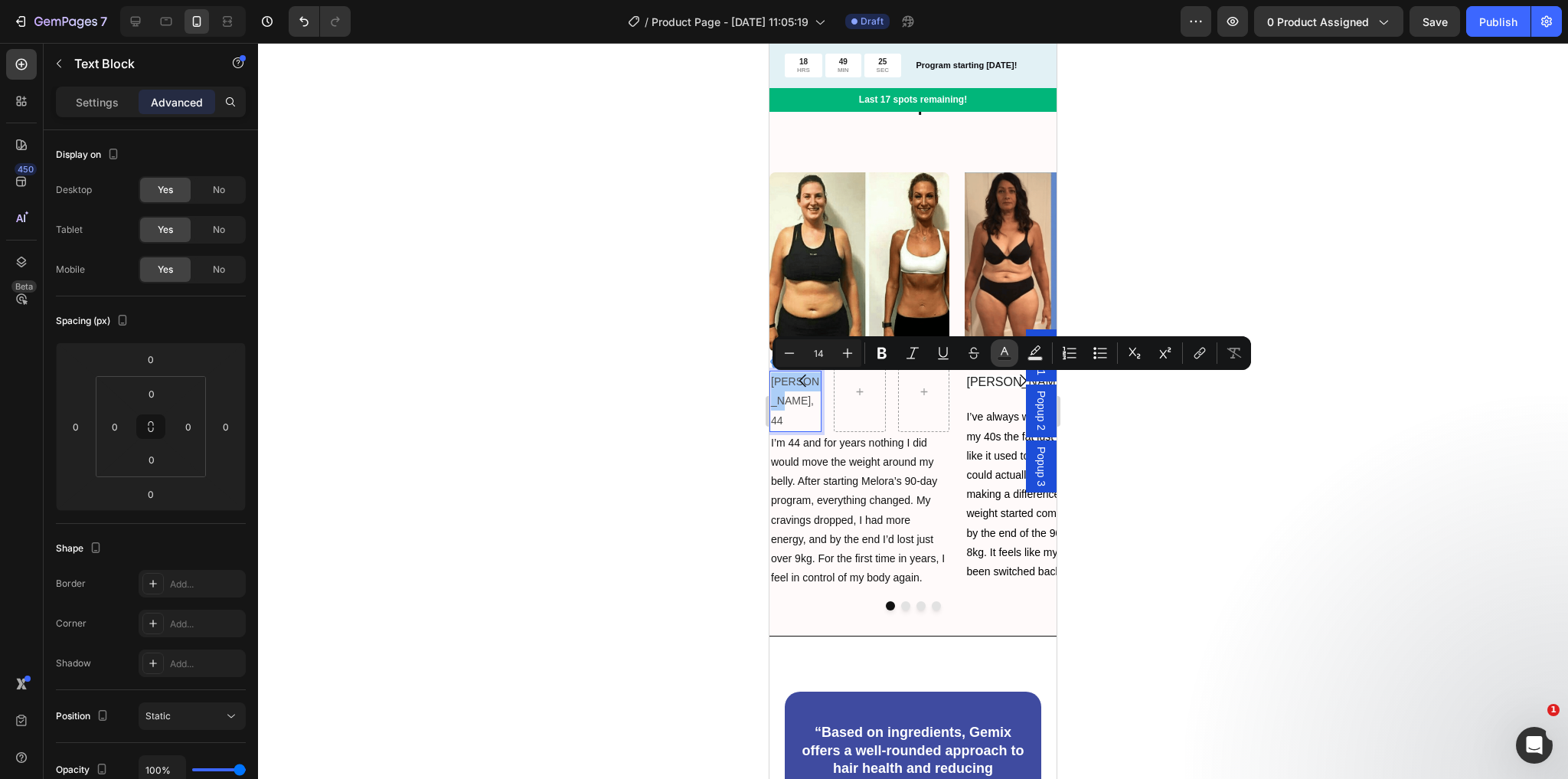
click at [998, 357] on rect "Editor contextual toolbar" at bounding box center [1004, 359] width 15 height 4
click at [1003, 352] on icon "Editor contextual toolbar" at bounding box center [1004, 352] width 15 height 15
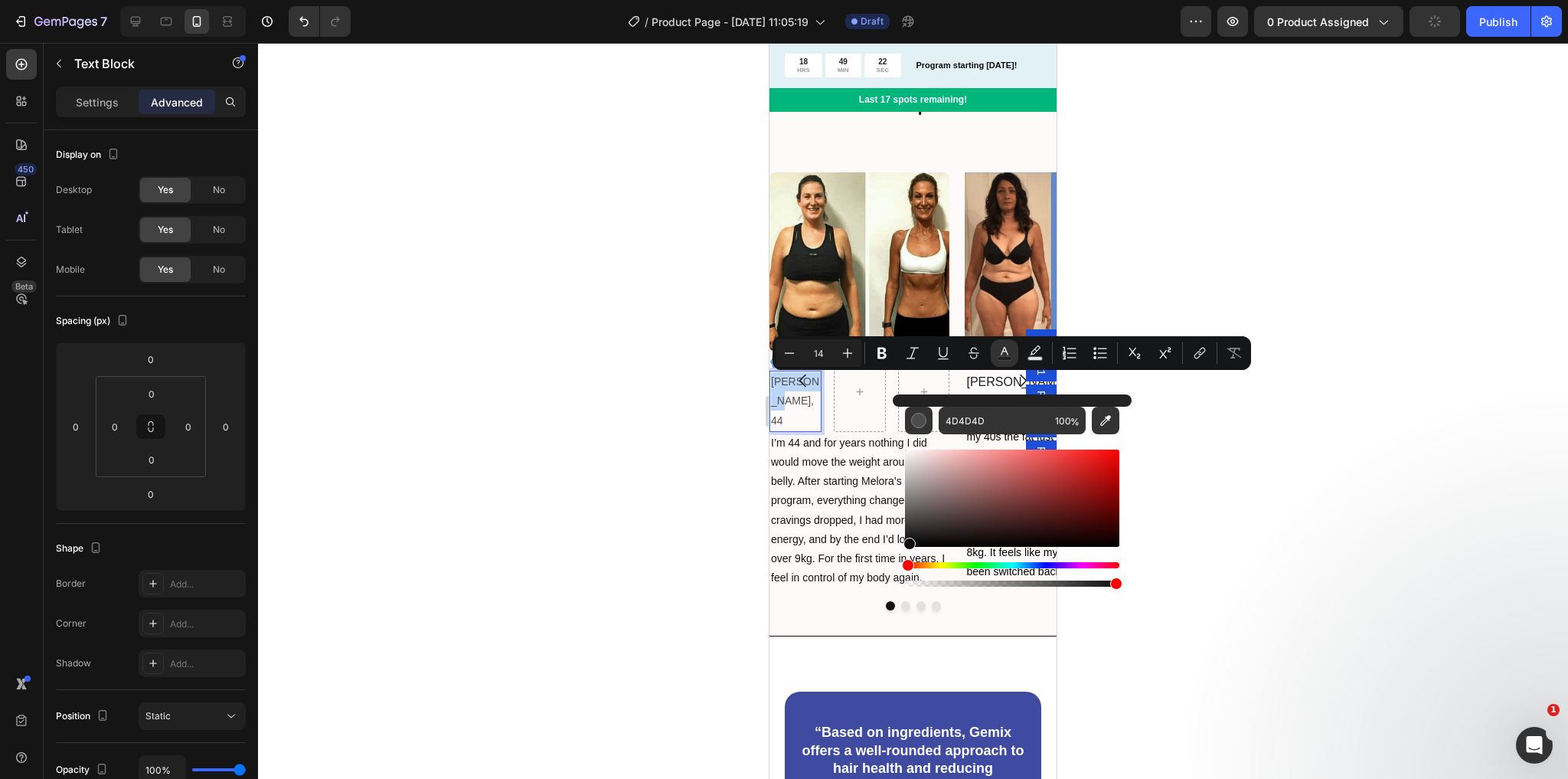
type input "0A0A0A"
drag, startPoint x: 908, startPoint y: 521, endPoint x: 909, endPoint y: 542, distance: 21.0
click at [909, 542] on div "Editor contextual toolbar" at bounding box center [908, 544] width 12 height 12
click at [817, 457] on p "I’m 44 and for years nothing I did would move the weight around my belly. After…" at bounding box center [859, 511] width 177 height 155
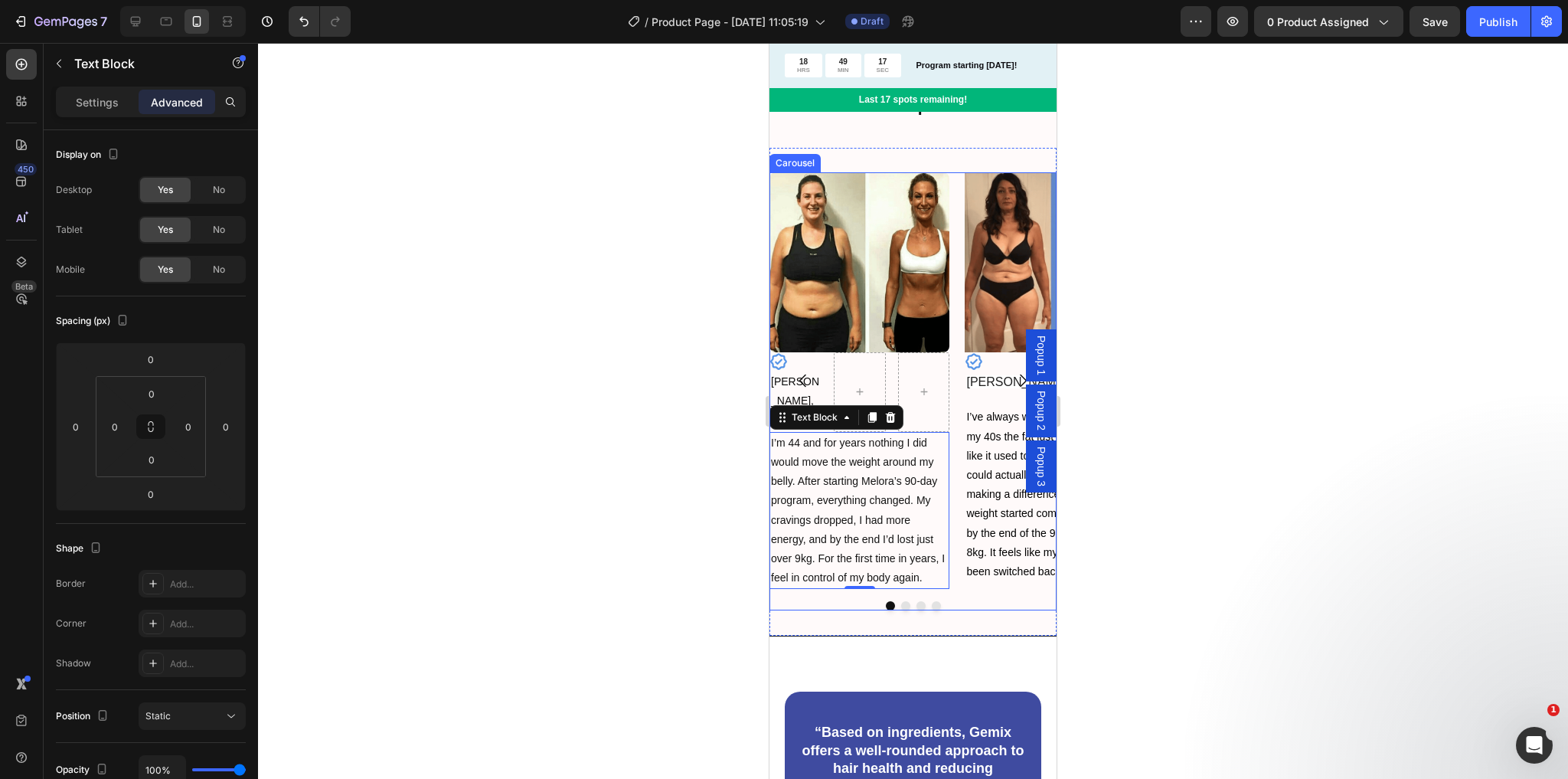
click at [932, 608] on button "Dot" at bounding box center [936, 606] width 9 height 9
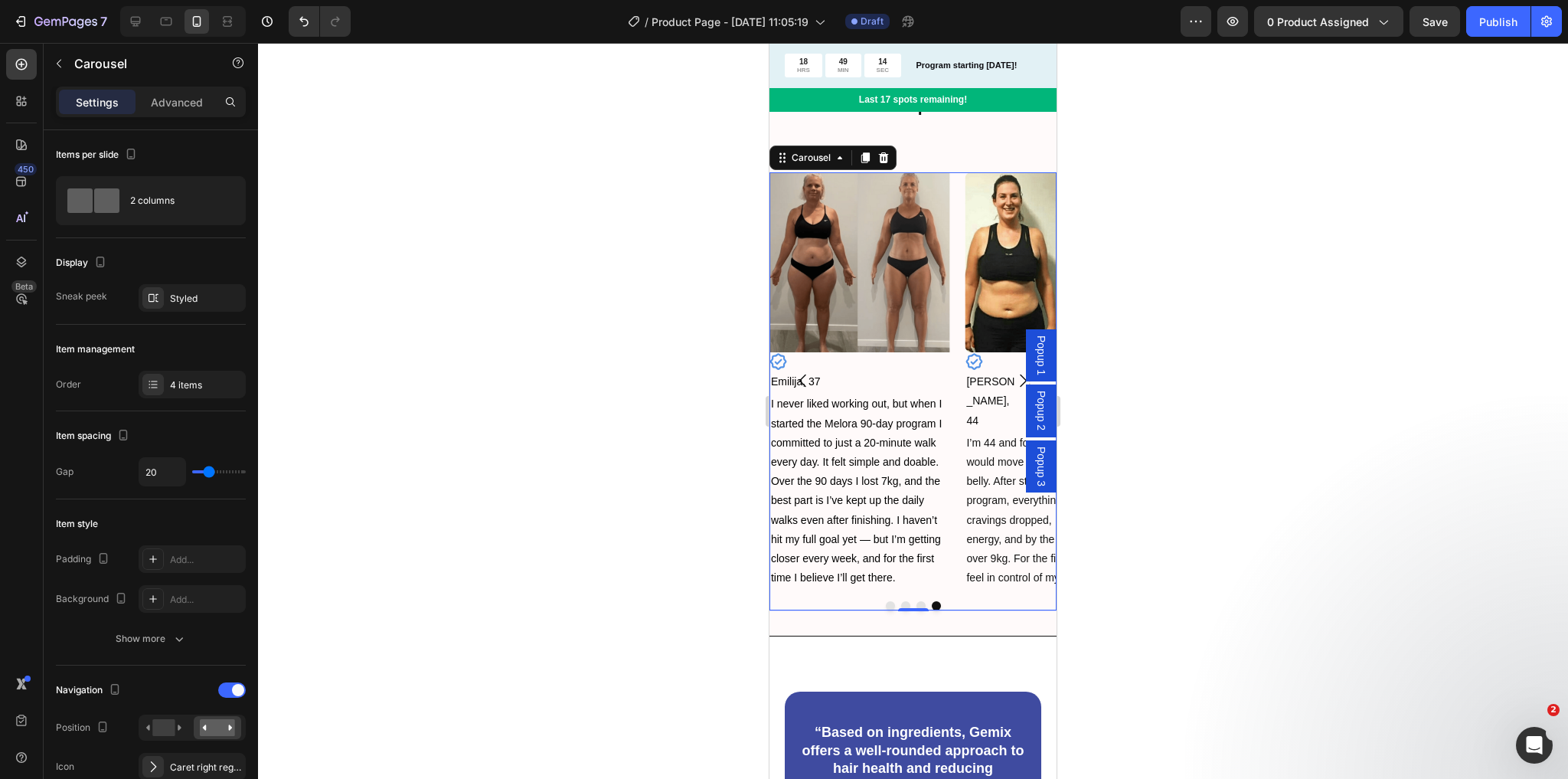
click at [917, 605] on button "Dot" at bounding box center [921, 606] width 9 height 9
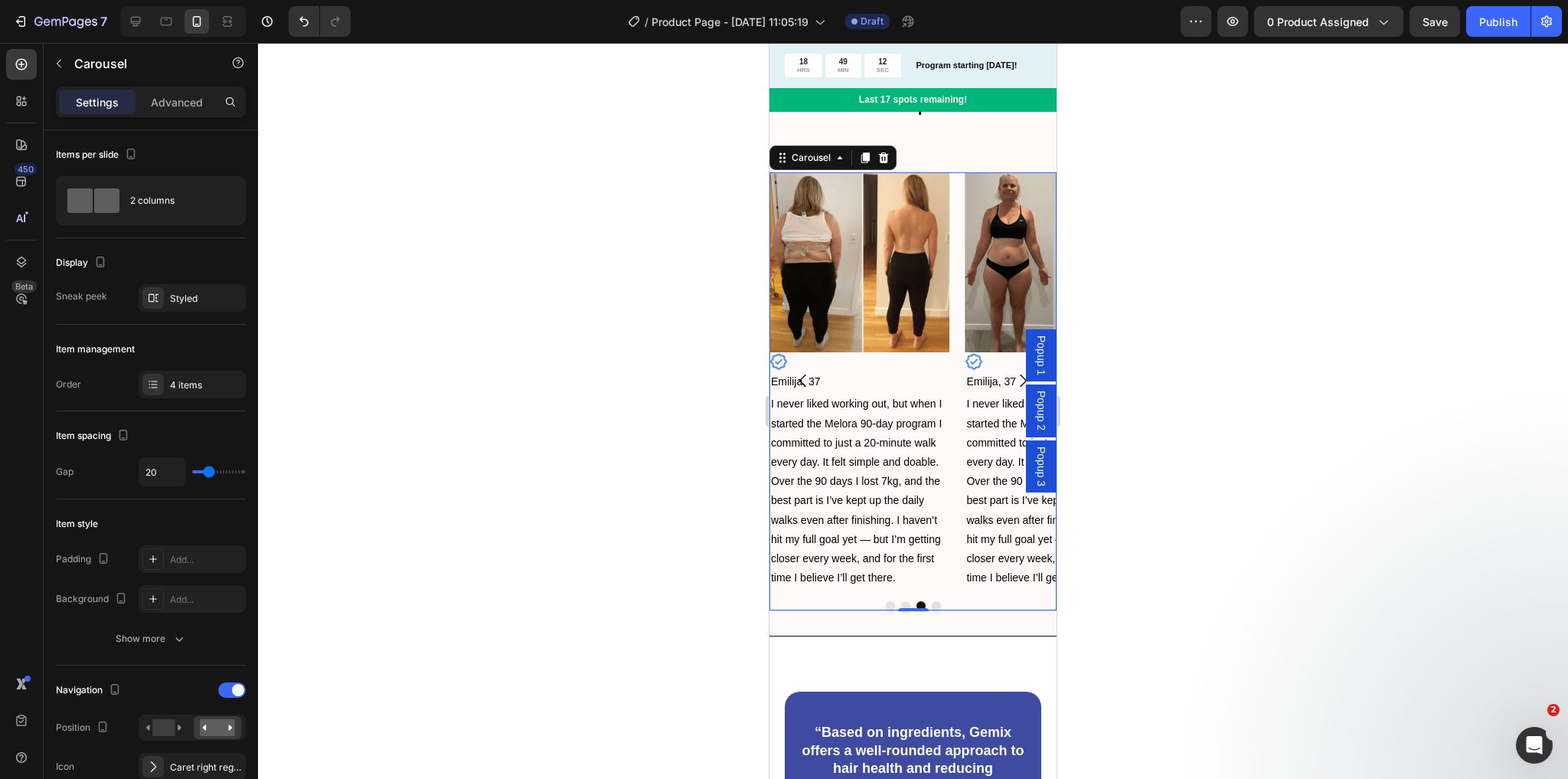
click at [932, 606] on button "Dot" at bounding box center [936, 606] width 9 height 9
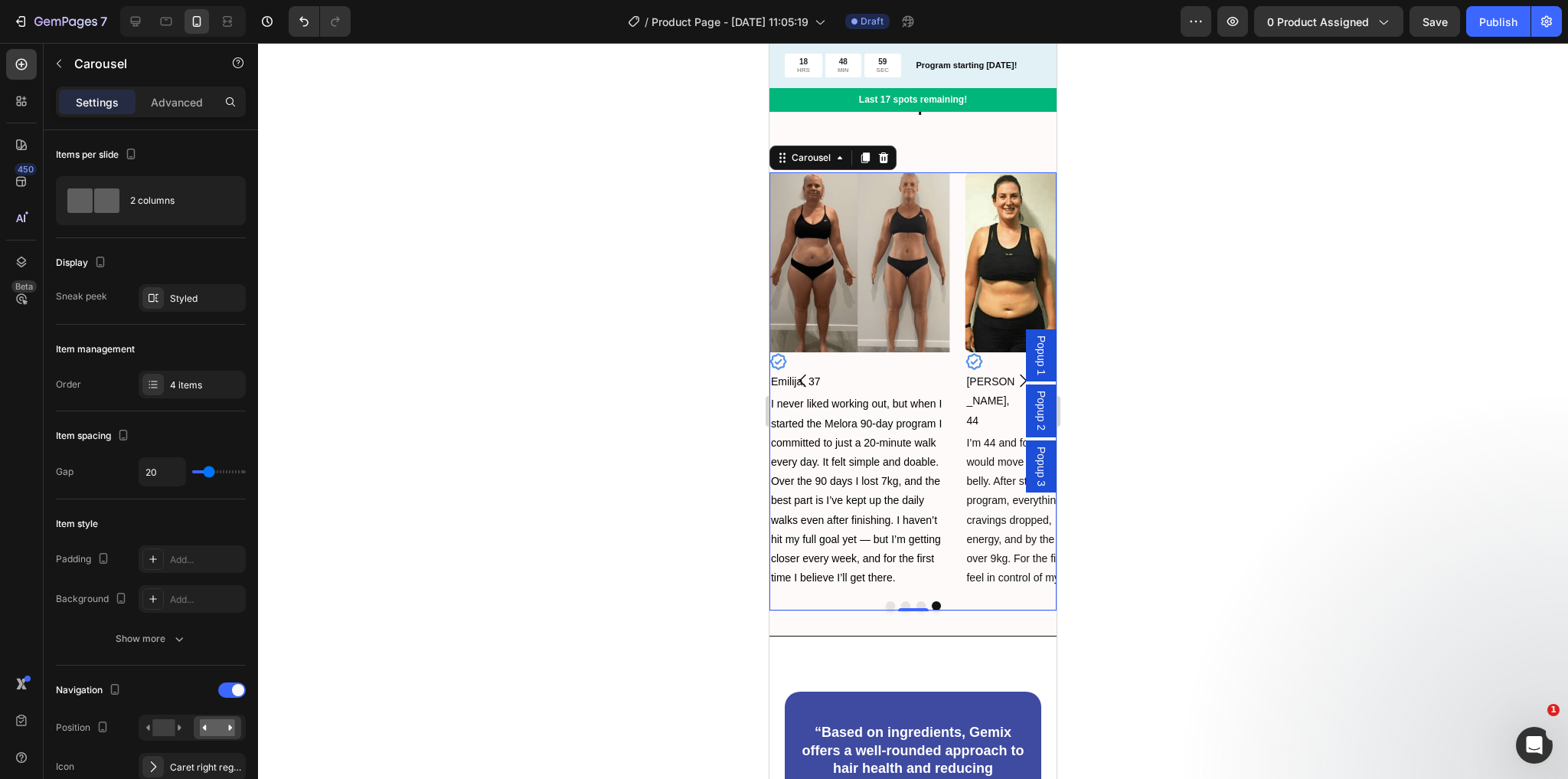
click at [804, 377] on icon "Carousel Back Arrow" at bounding box center [802, 381] width 7 height 13
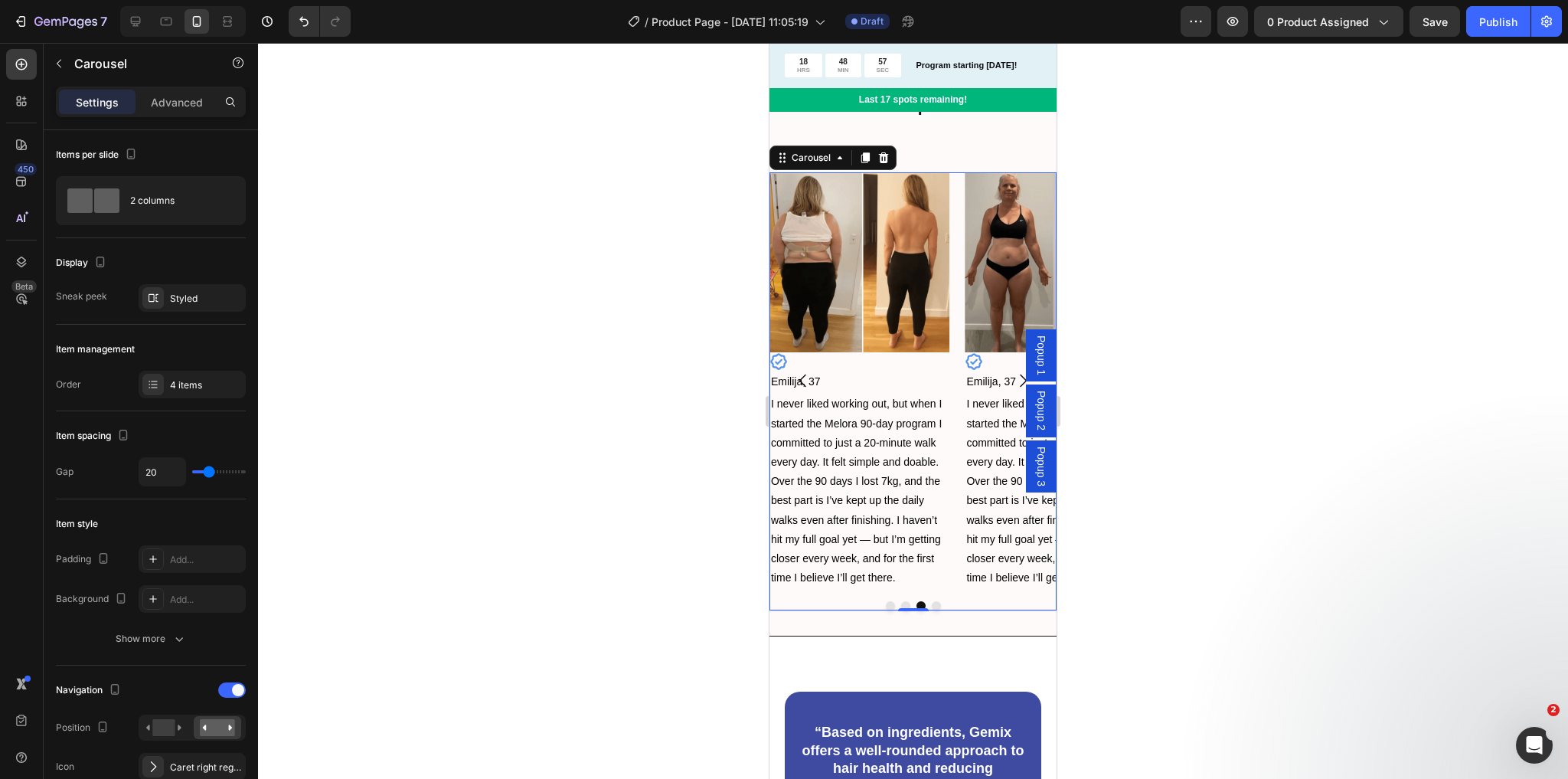
click at [1014, 383] on icon "Carousel Next Arrow" at bounding box center [1023, 380] width 18 height 18
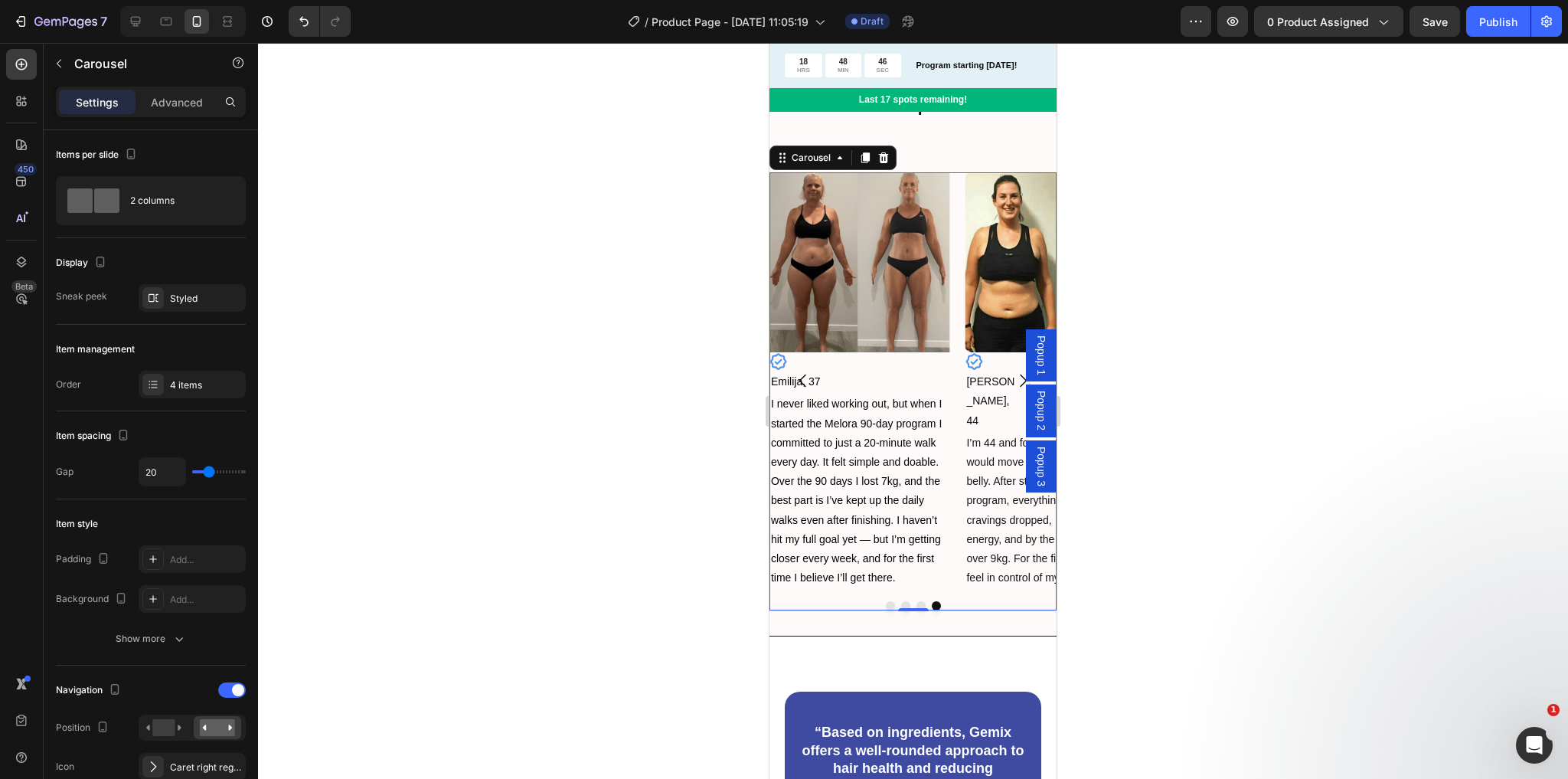
click at [821, 386] on button "Carousel Back Arrow" at bounding box center [802, 380] width 43 height 43
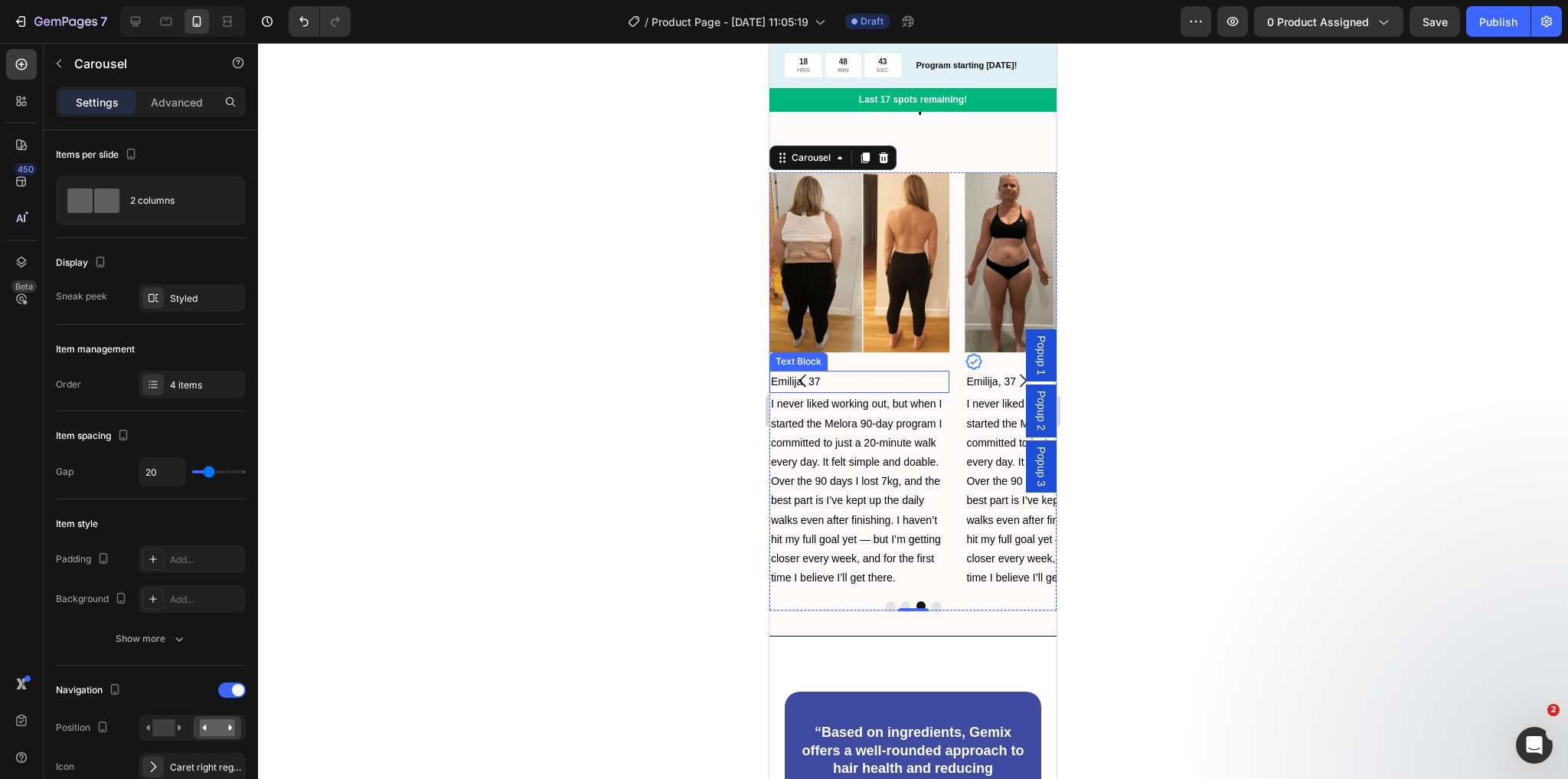
click at [826, 381] on p "Emilija, 37" at bounding box center [859, 381] width 177 height 19
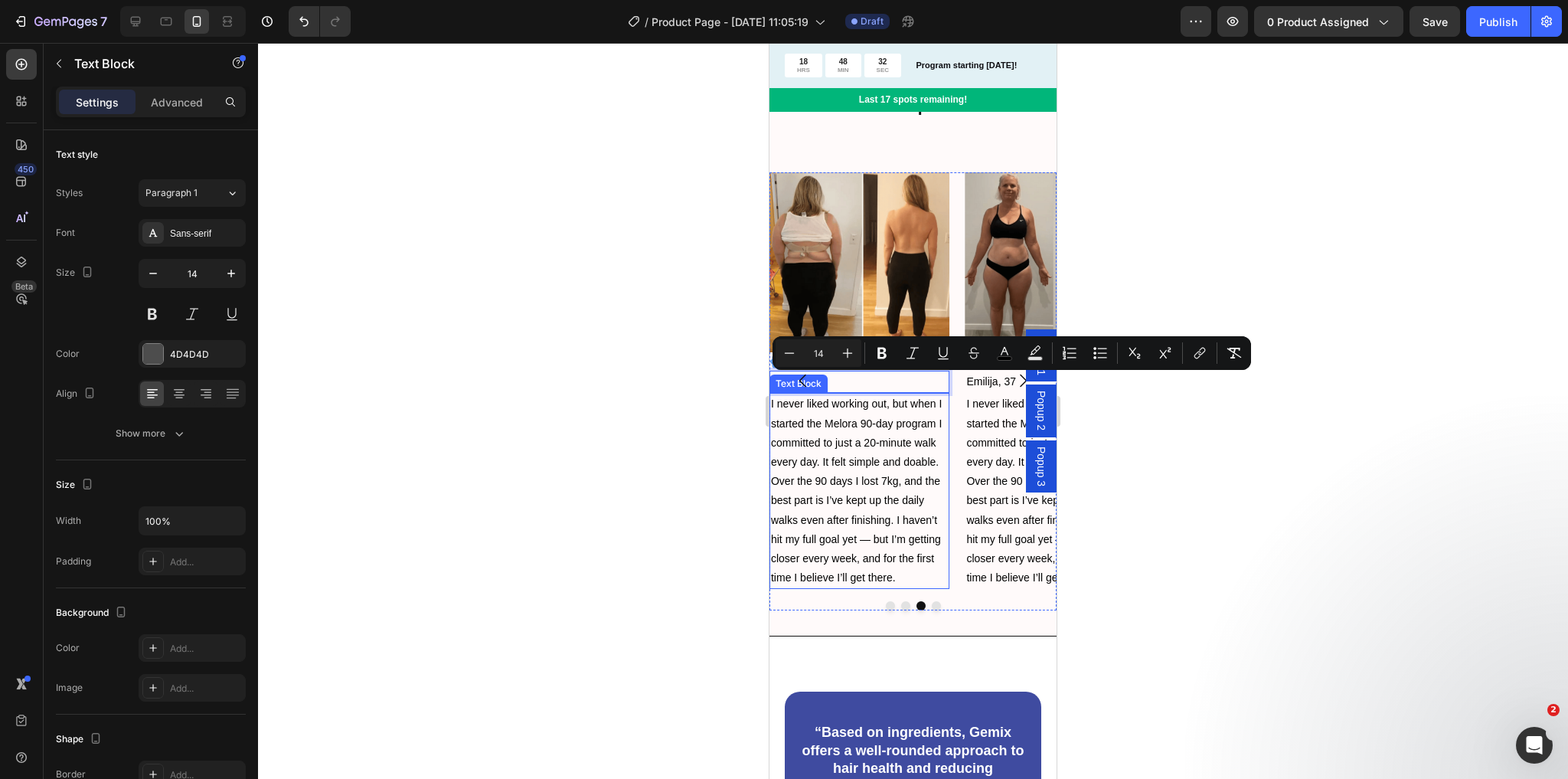
click at [887, 421] on span "I never liked working out, but when I started the Melora 90-day program I commi…" at bounding box center [856, 490] width 171 height 186
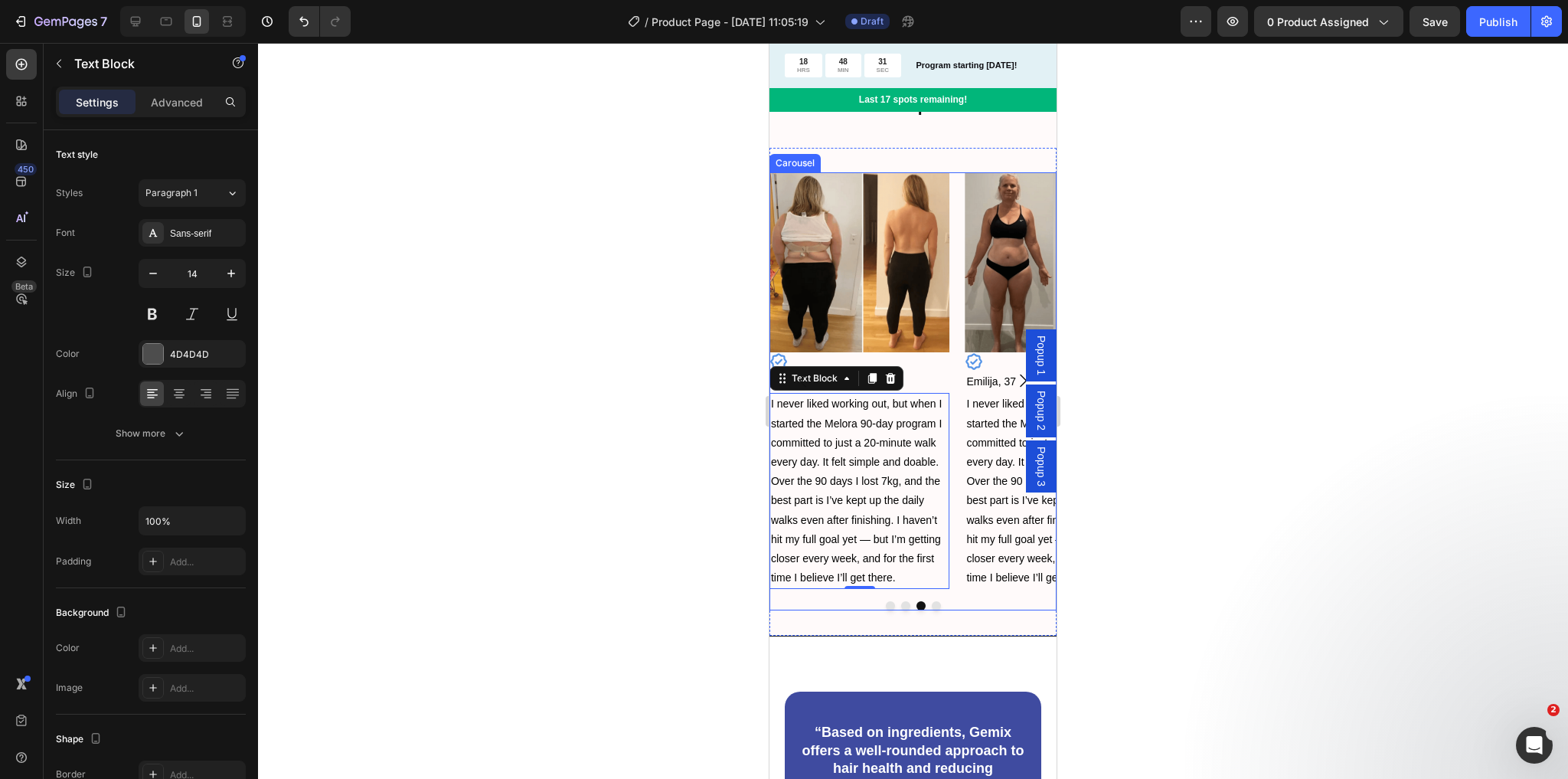
click at [1014, 381] on icon "Carousel Next Arrow" at bounding box center [1023, 380] width 18 height 18
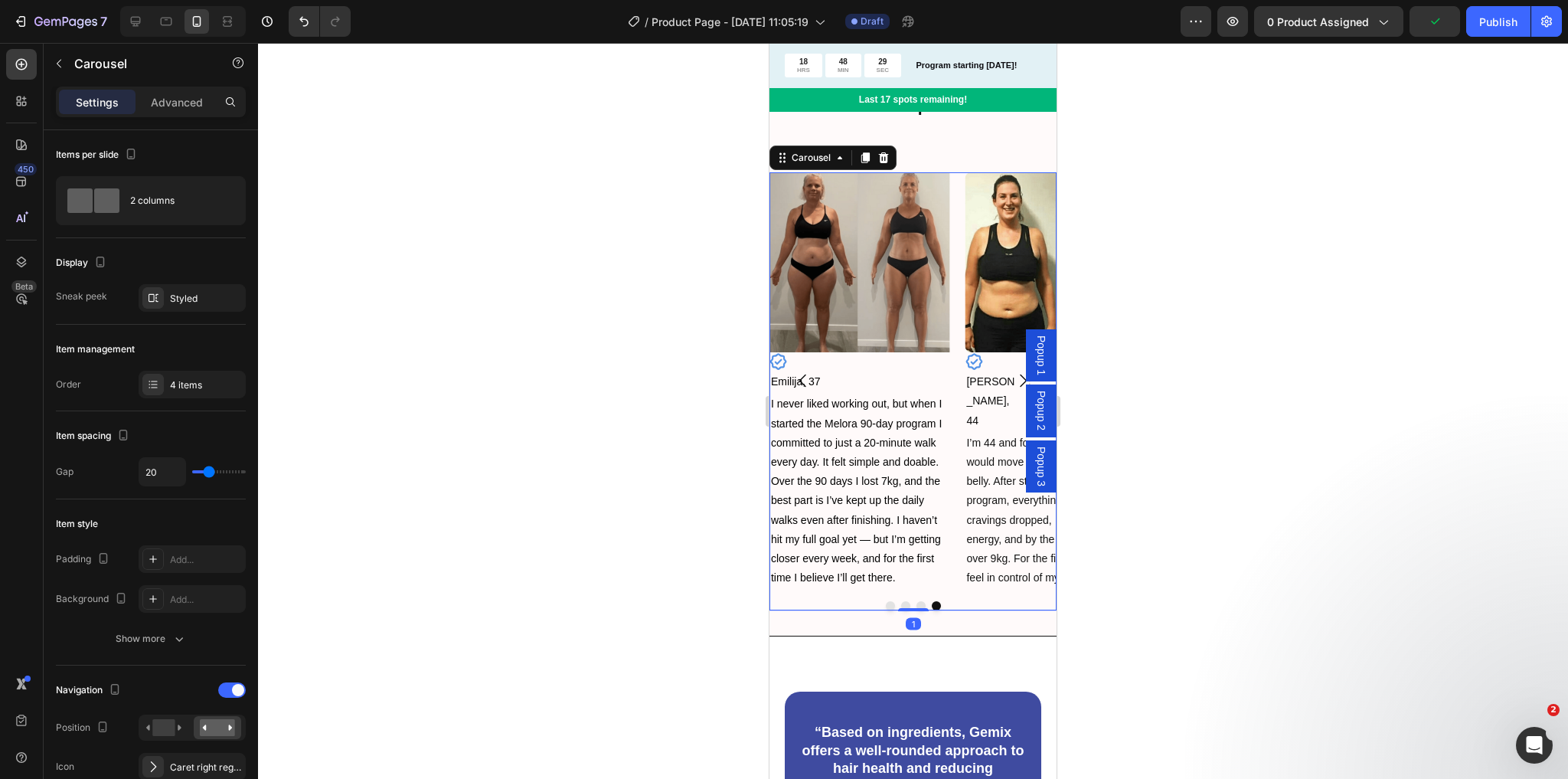
click at [799, 384] on icon "Carousel Back Arrow" at bounding box center [803, 380] width 18 height 18
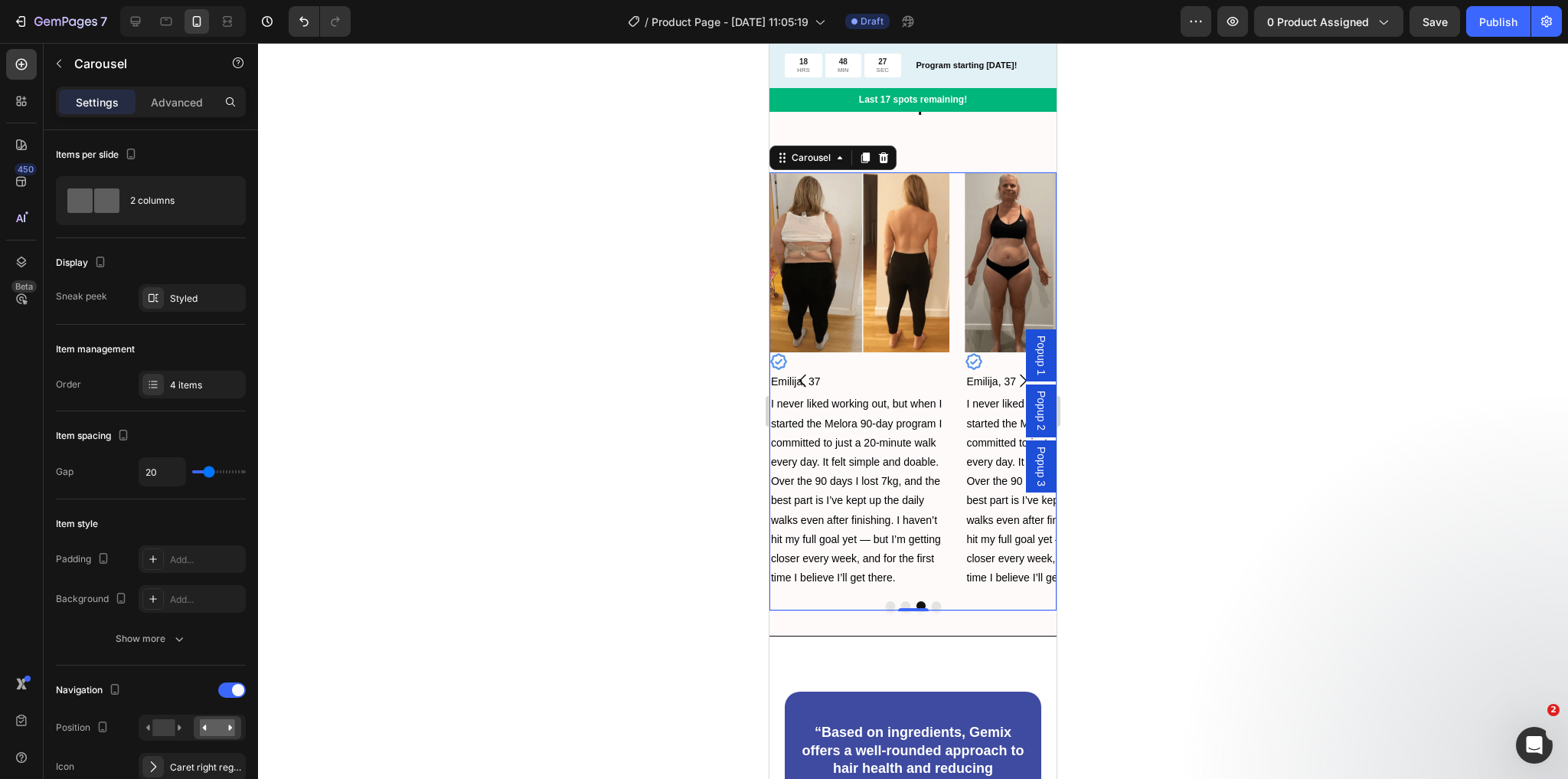
click at [1014, 378] on icon "Carousel Next Arrow" at bounding box center [1023, 380] width 18 height 18
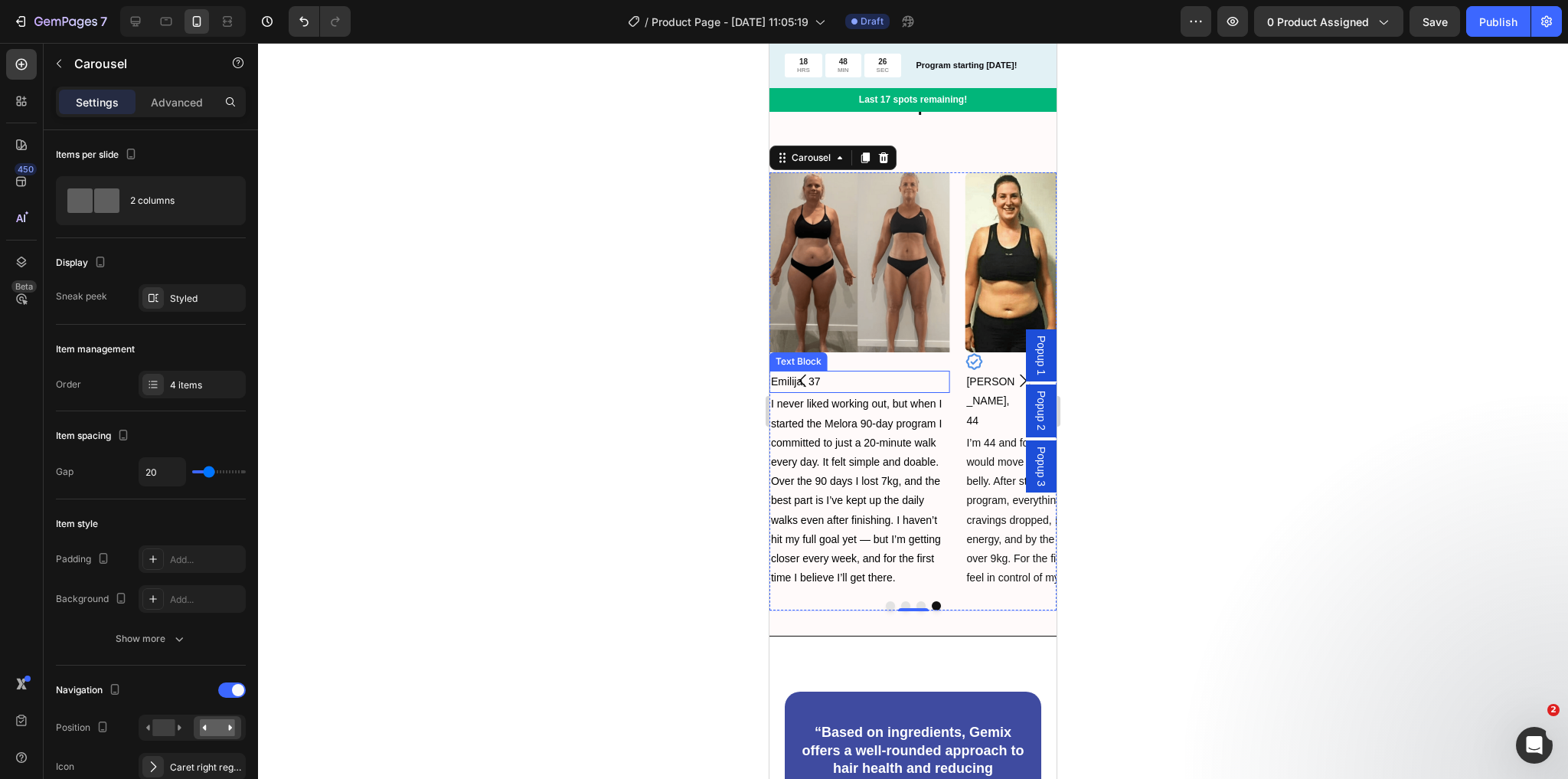
click at [876, 386] on p "Emilija, 37" at bounding box center [859, 381] width 177 height 19
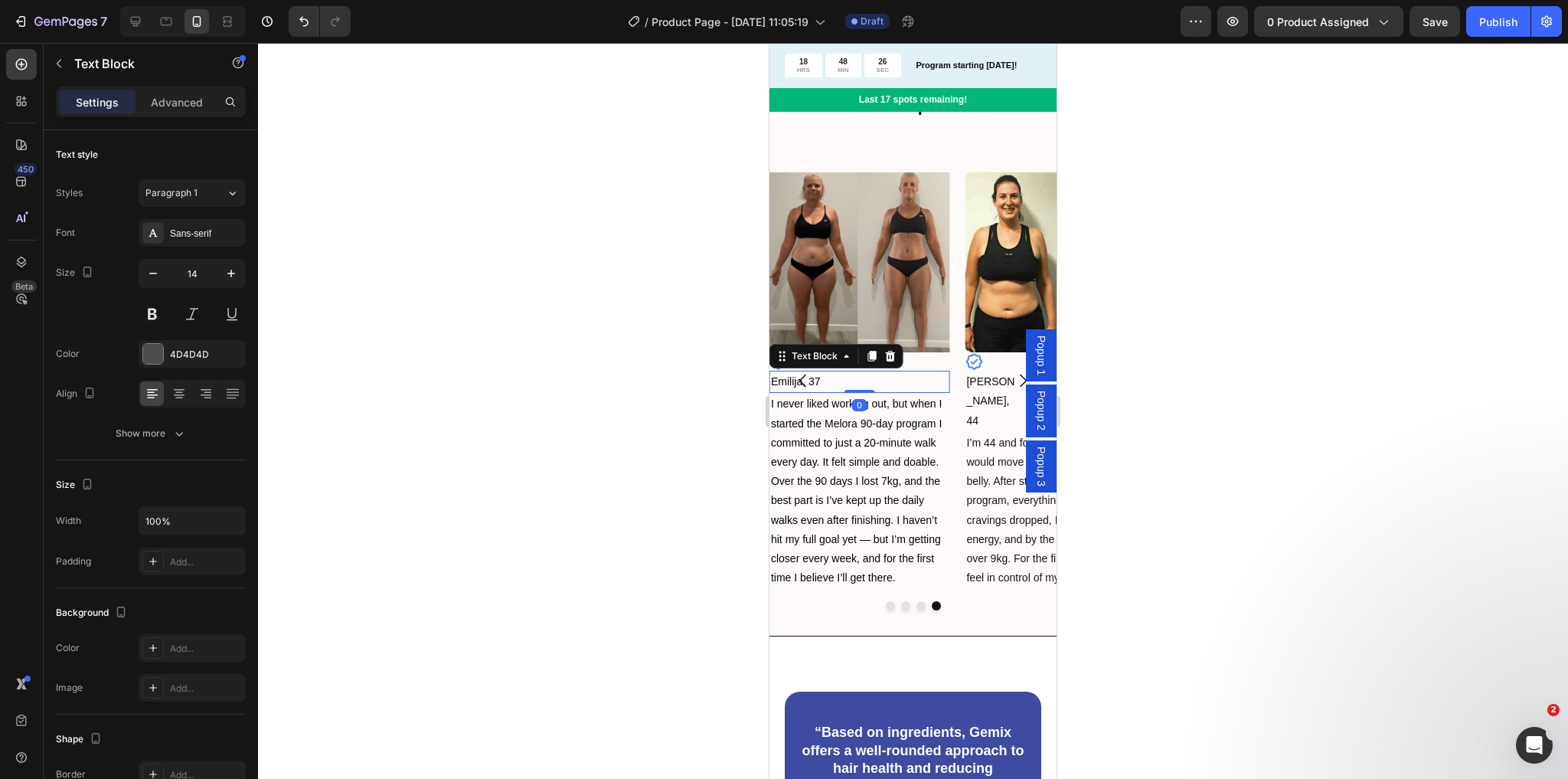
click at [876, 386] on p "Emilija, 37" at bounding box center [859, 381] width 177 height 19
click at [888, 485] on span "I never liked working out, but when I started the Melora 90-day program I commi…" at bounding box center [856, 490] width 171 height 186
click at [844, 501] on span "I never liked working out, but when I started the Melora 90-day program I commi…" at bounding box center [856, 490] width 171 height 186
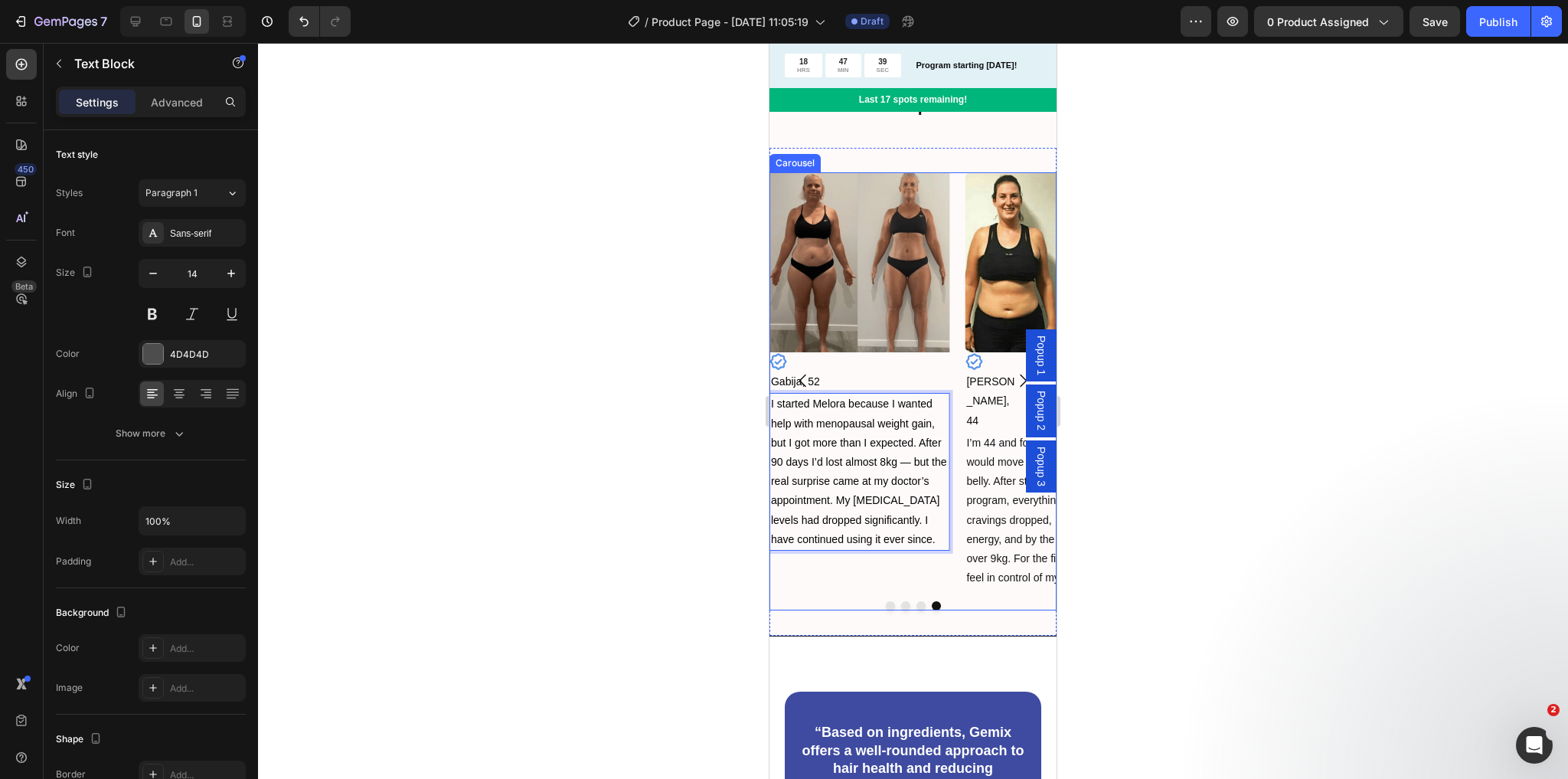
click at [874, 581] on div "Image Icon Gabija, 52 Text Block I started Melora because I wanted help with me…" at bounding box center [859, 381] width 180 height 418
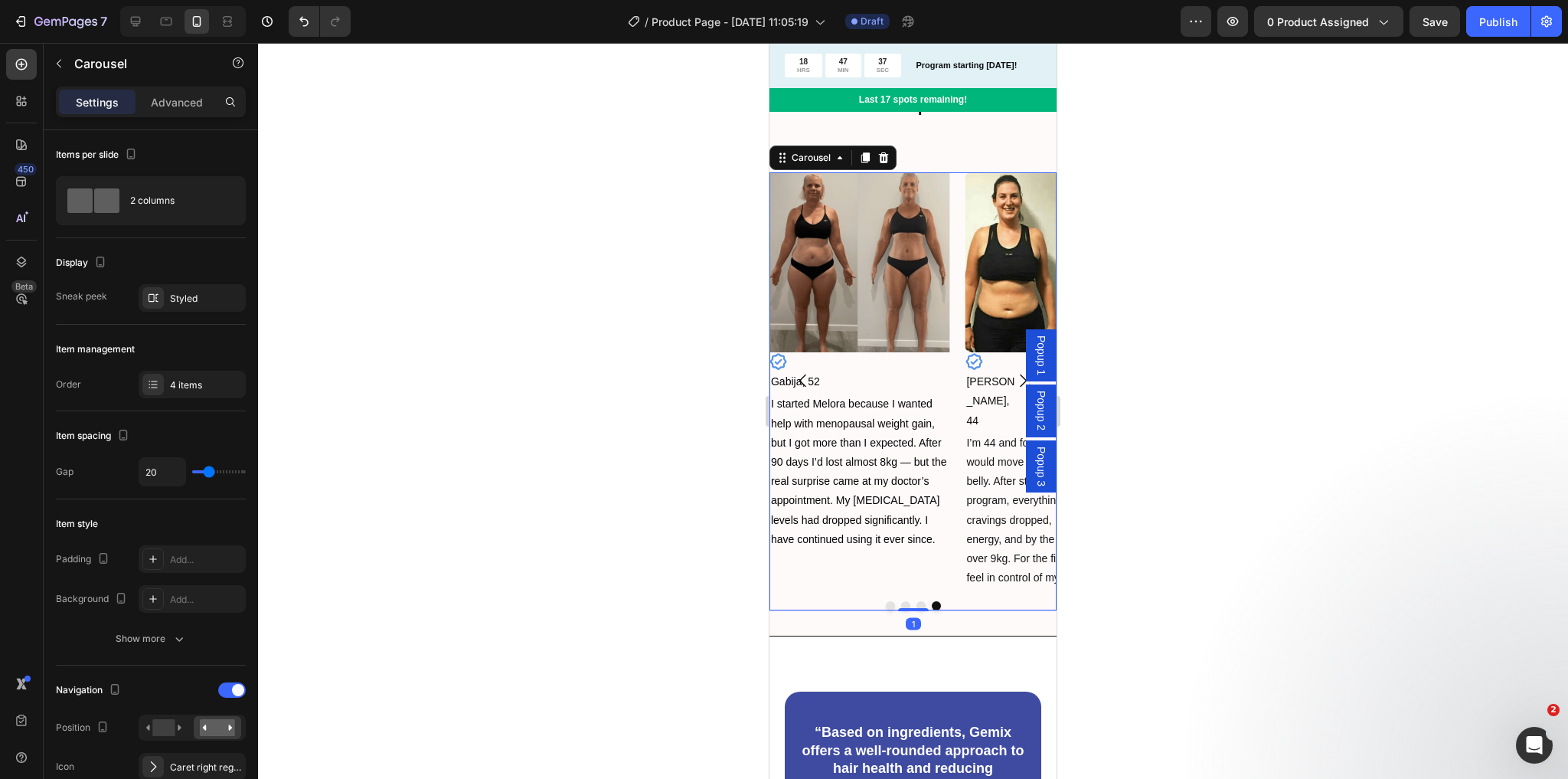
click at [803, 378] on icon "Carousel Back Arrow" at bounding box center [802, 381] width 7 height 13
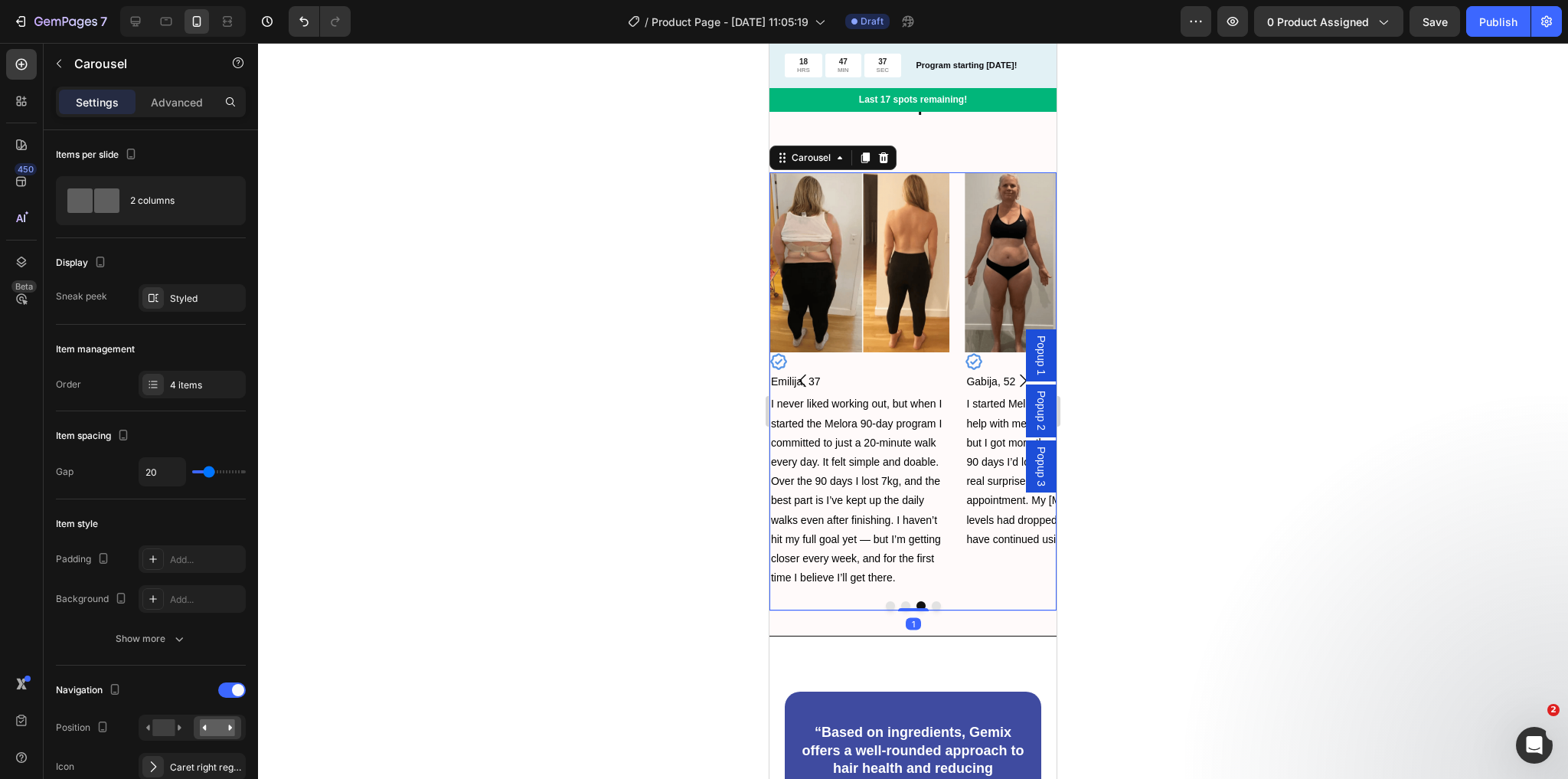
click at [803, 378] on icon "Carousel Back Arrow" at bounding box center [802, 381] width 7 height 13
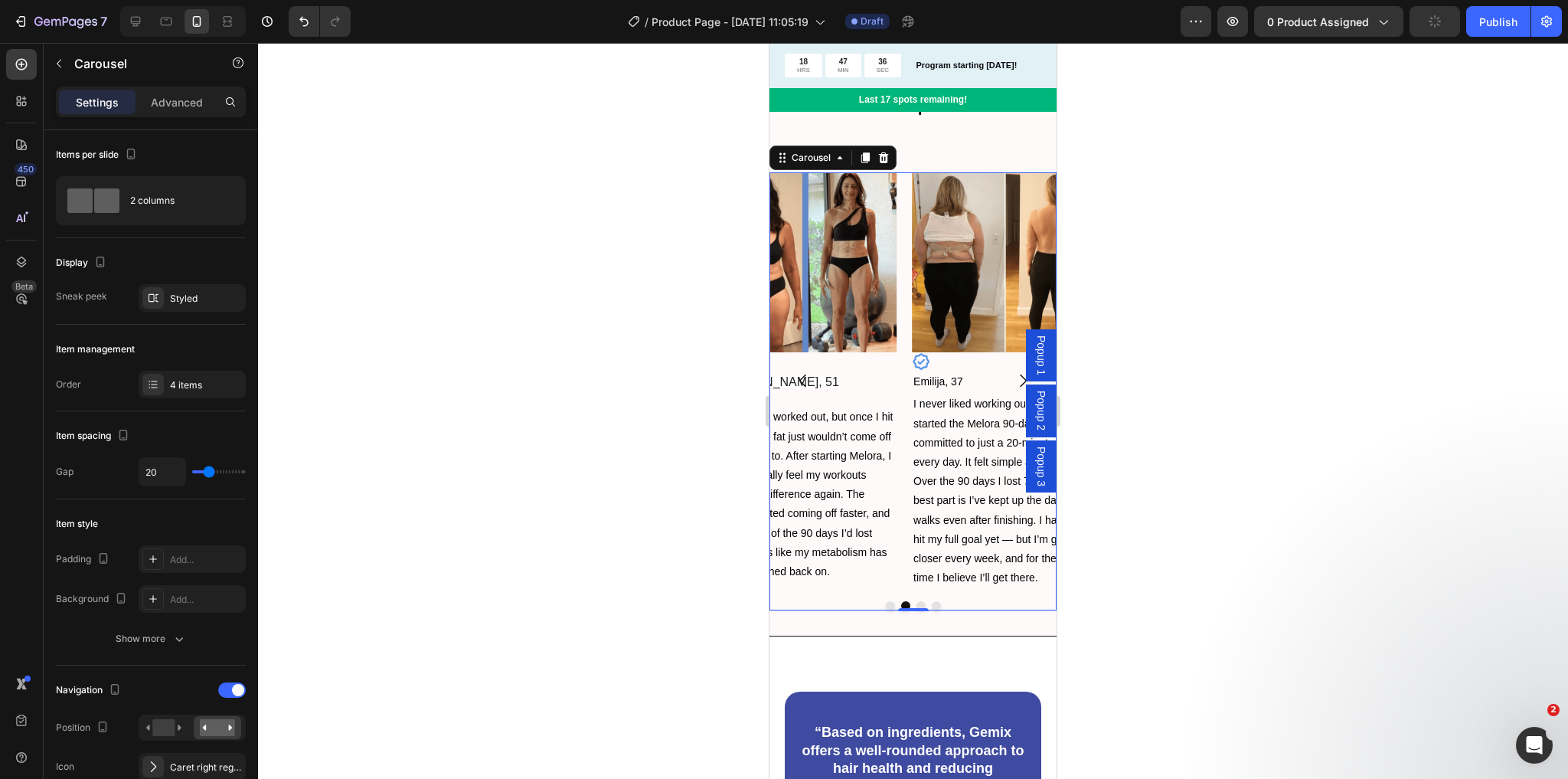
click at [803, 378] on icon "Carousel Back Arrow" at bounding box center [802, 381] width 7 height 13
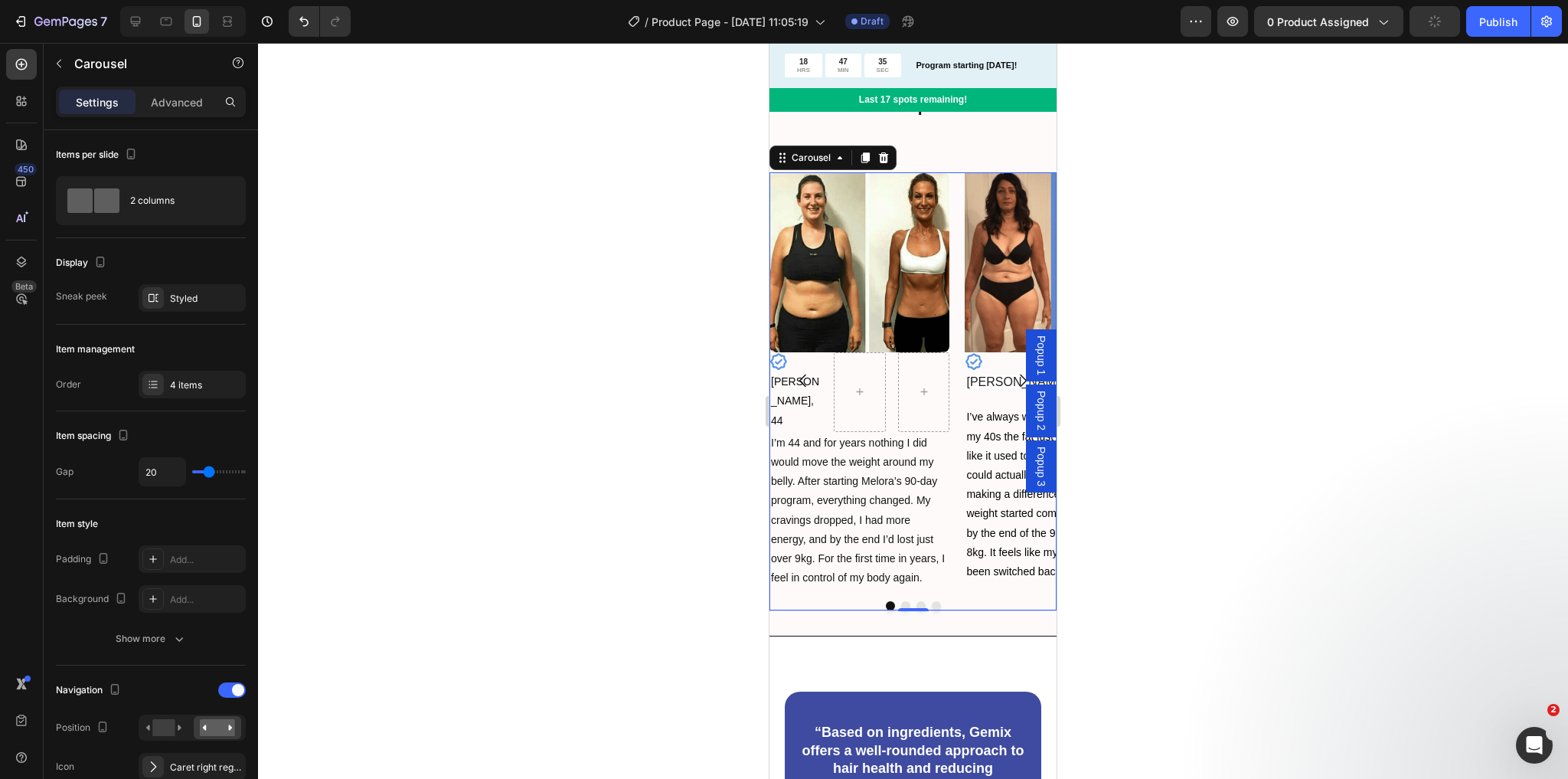
click at [803, 378] on icon "Carousel Back Arrow" at bounding box center [802, 381] width 7 height 13
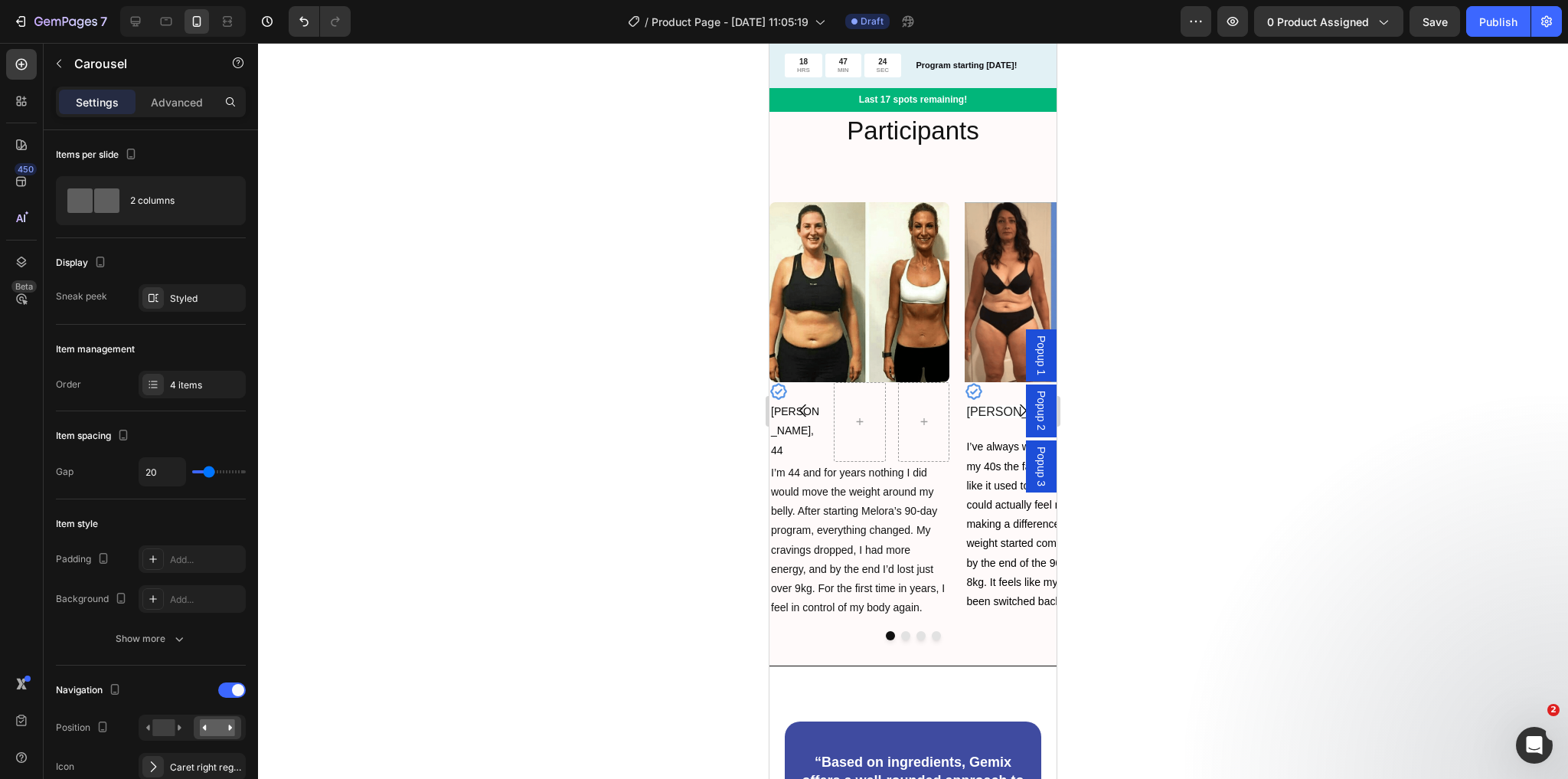
scroll to position [1900, 0]
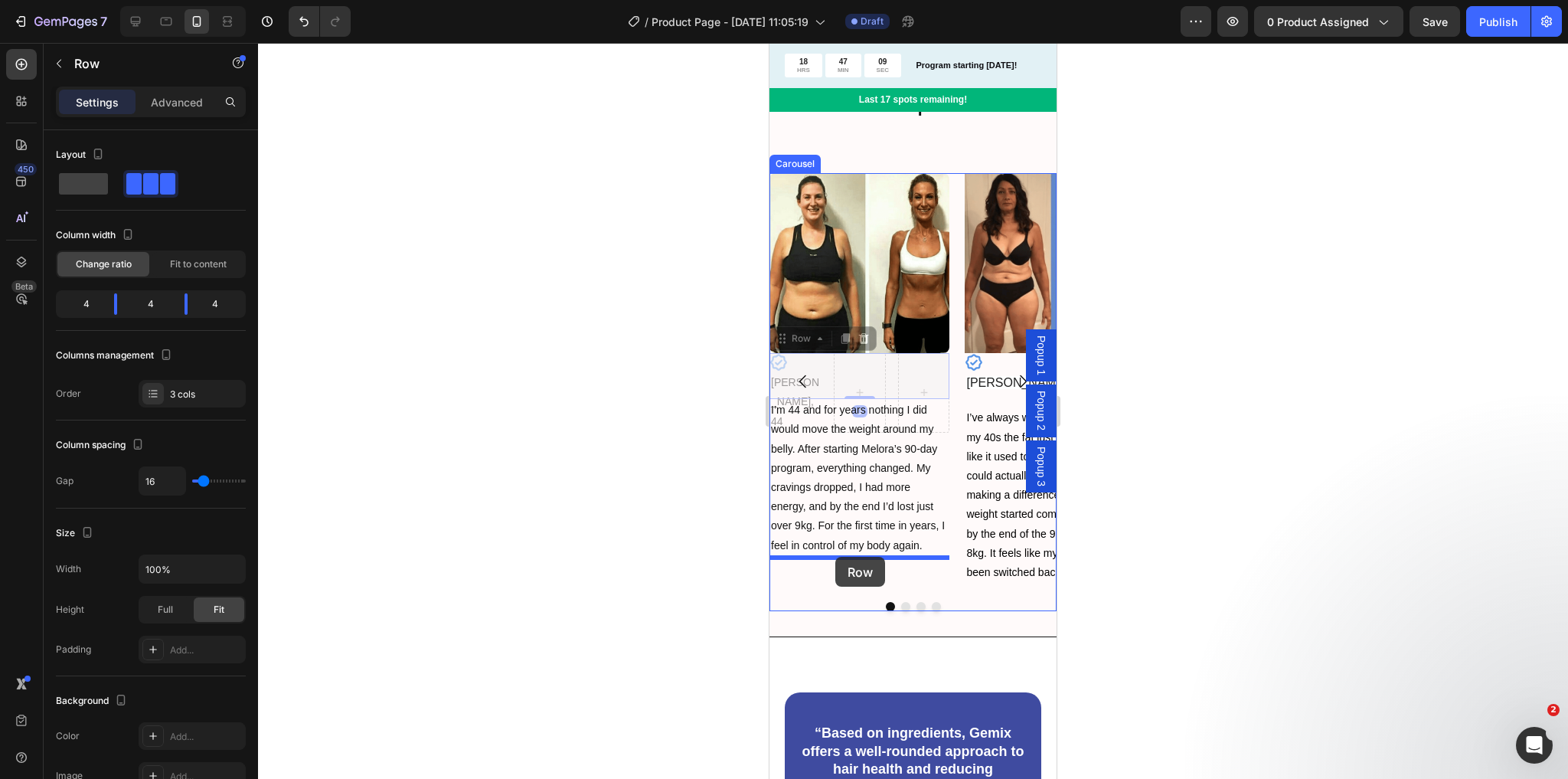
drag, startPoint x: 827, startPoint y: 366, endPoint x: 835, endPoint y: 557, distance: 191.2
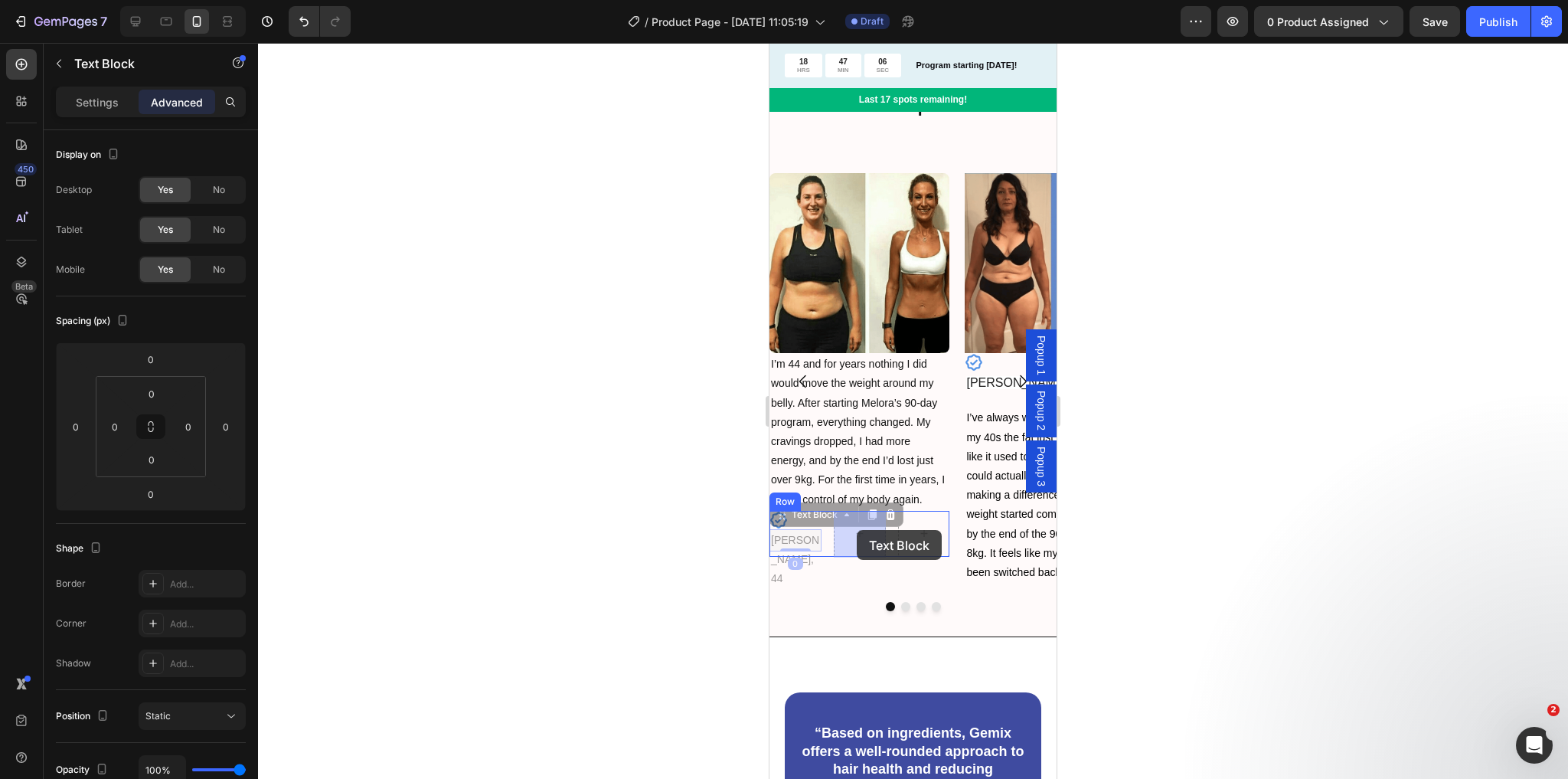
drag, startPoint x: 798, startPoint y: 539, endPoint x: 857, endPoint y: 530, distance: 59.7
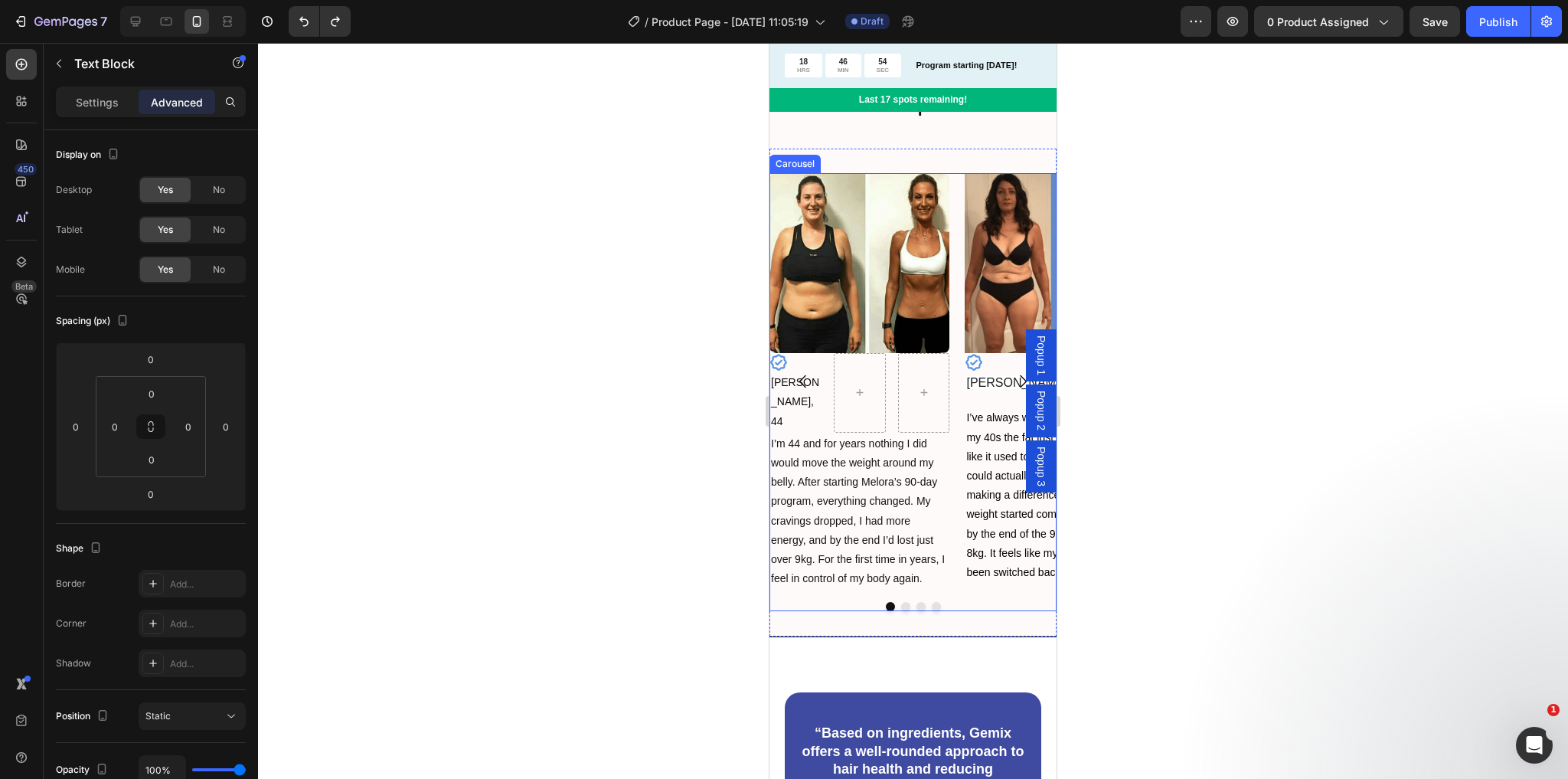
click at [1014, 385] on icon "Carousel Next Arrow" at bounding box center [1023, 381] width 18 height 18
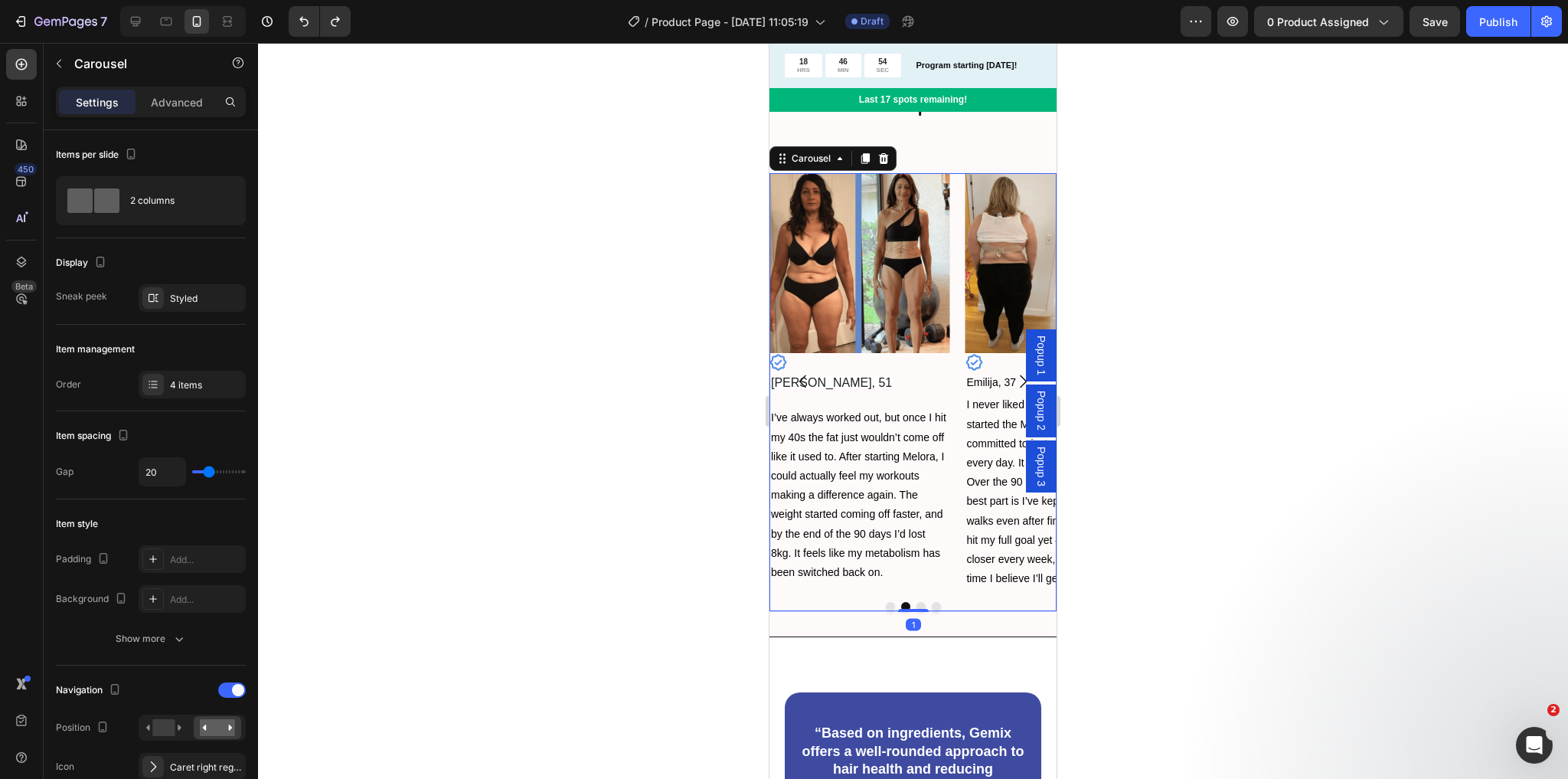
click at [1014, 385] on icon "Carousel Next Arrow" at bounding box center [1023, 381] width 18 height 18
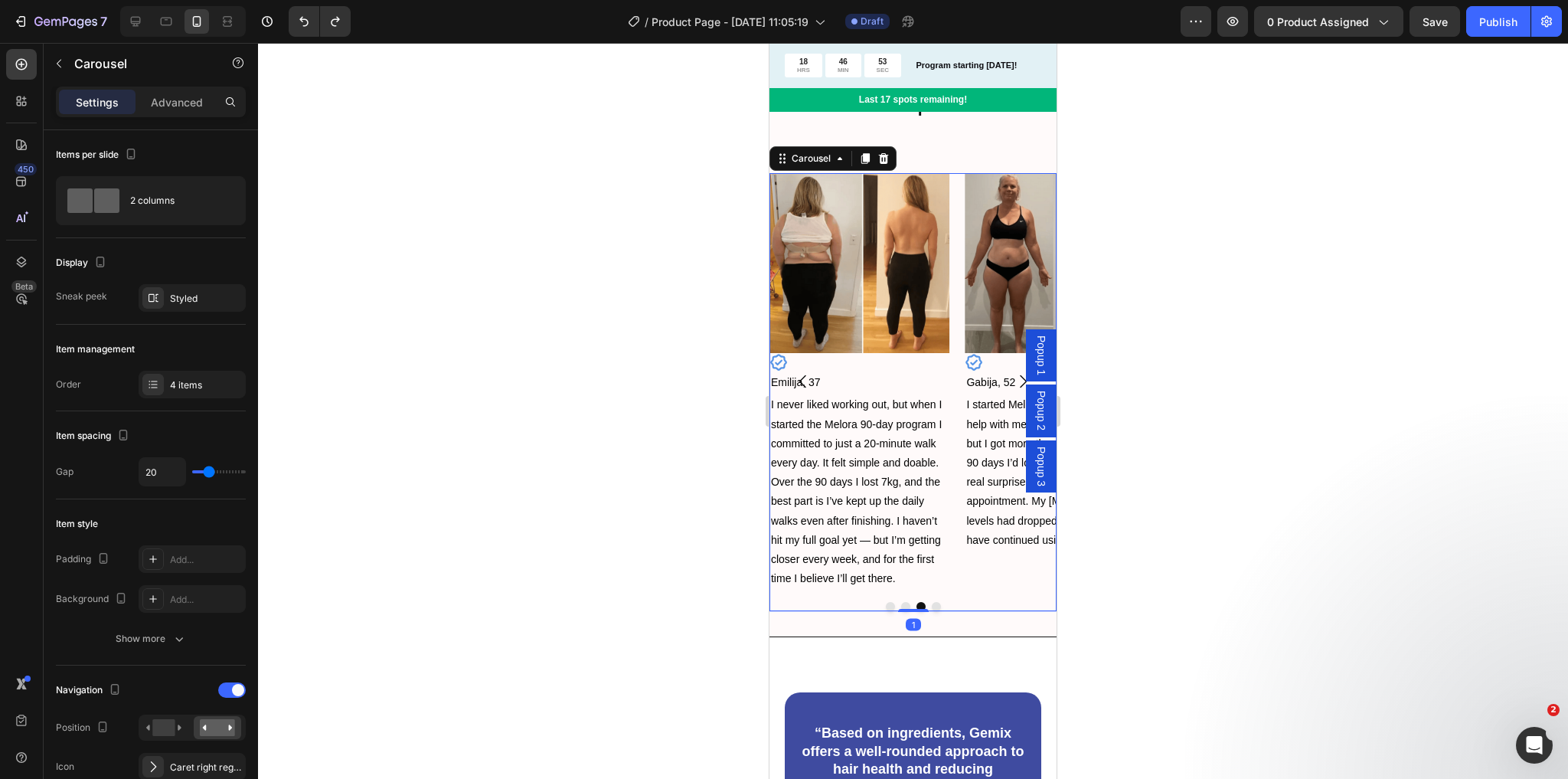
click at [1014, 385] on icon "Carousel Next Arrow" at bounding box center [1023, 381] width 18 height 18
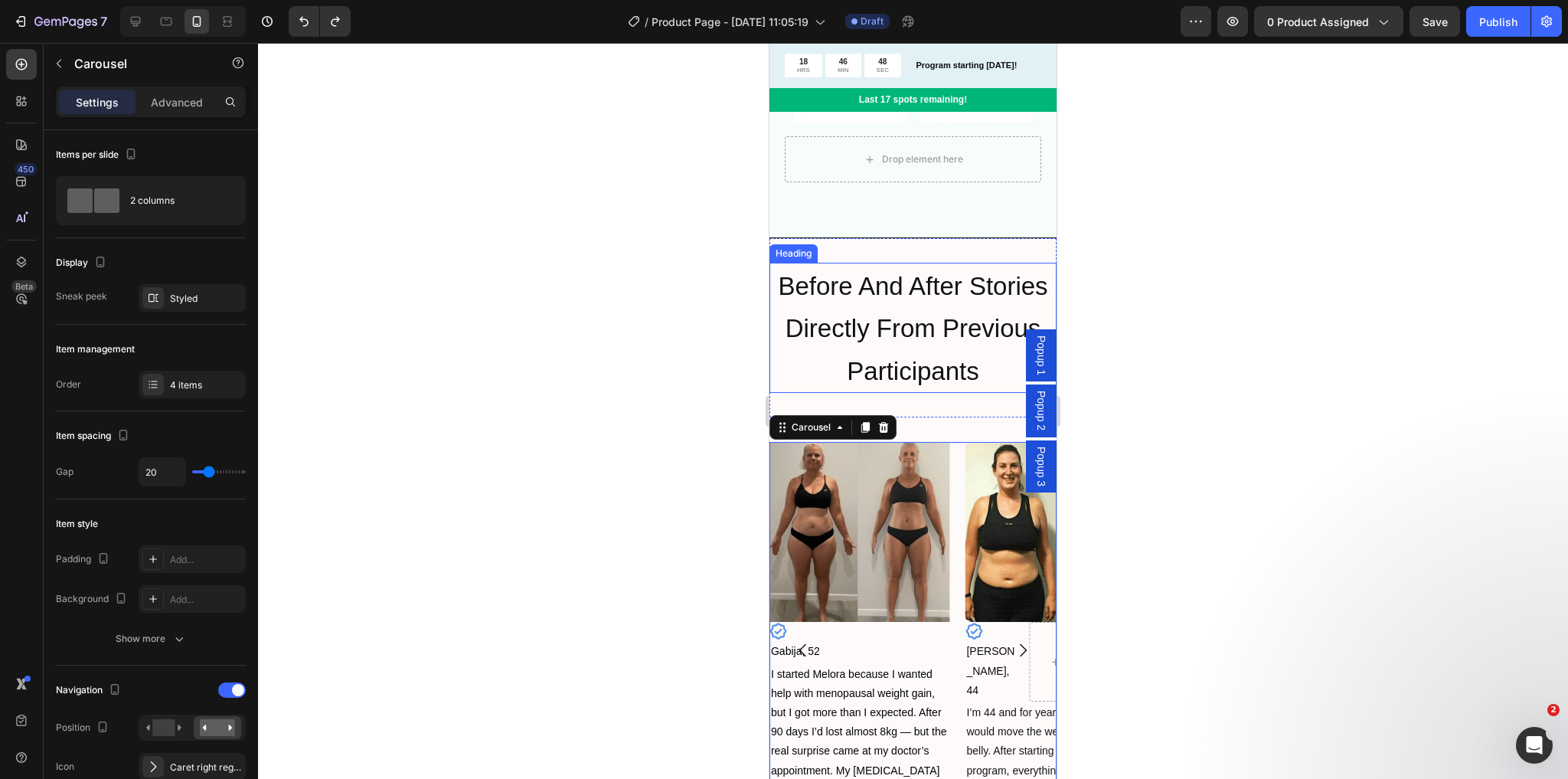
scroll to position [1410, 0]
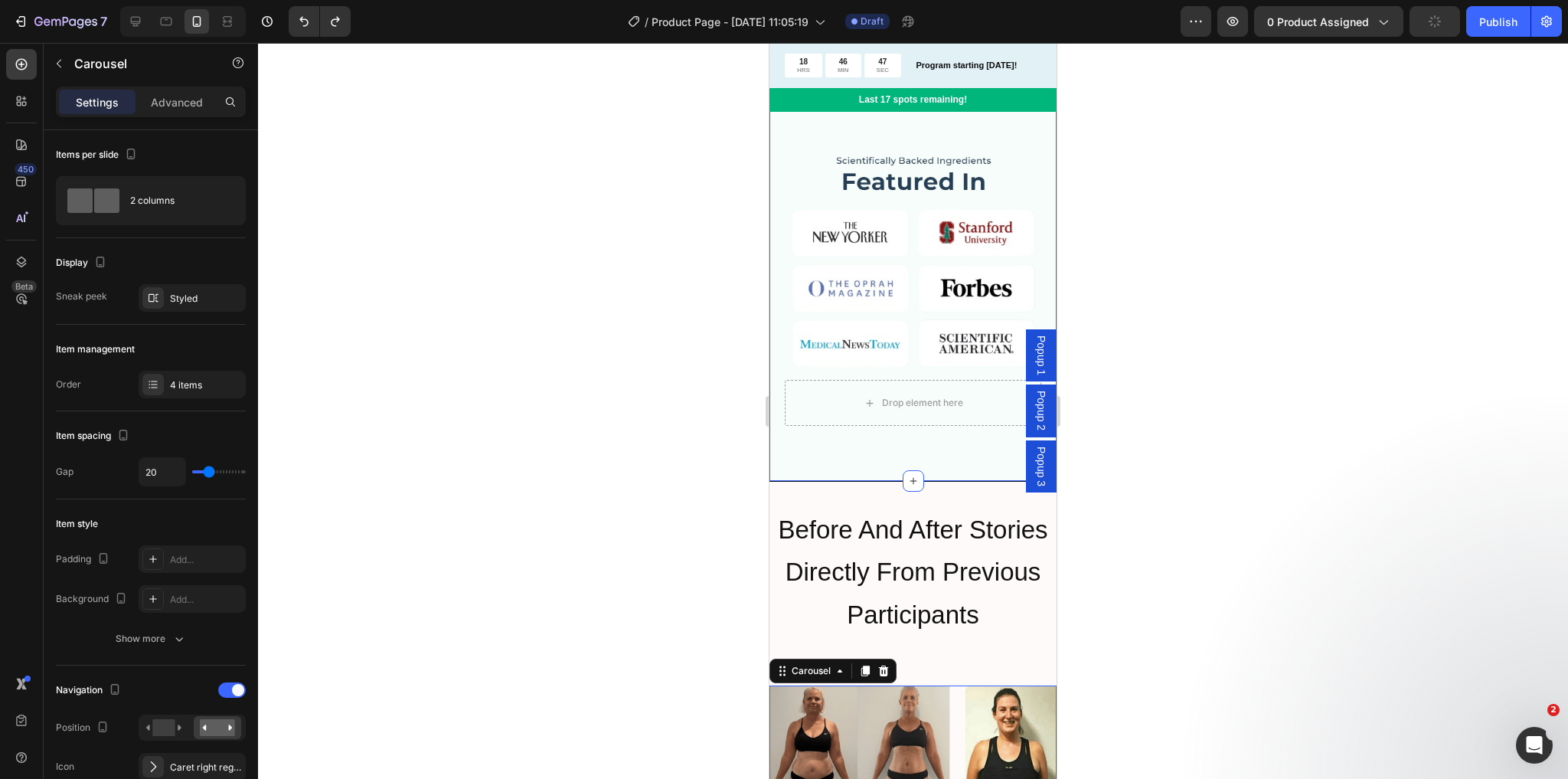
click at [888, 438] on div "How to lose weight after 35? Heading If you’re 35–65 , your body is producing l…" at bounding box center [913, 104] width 287 height 752
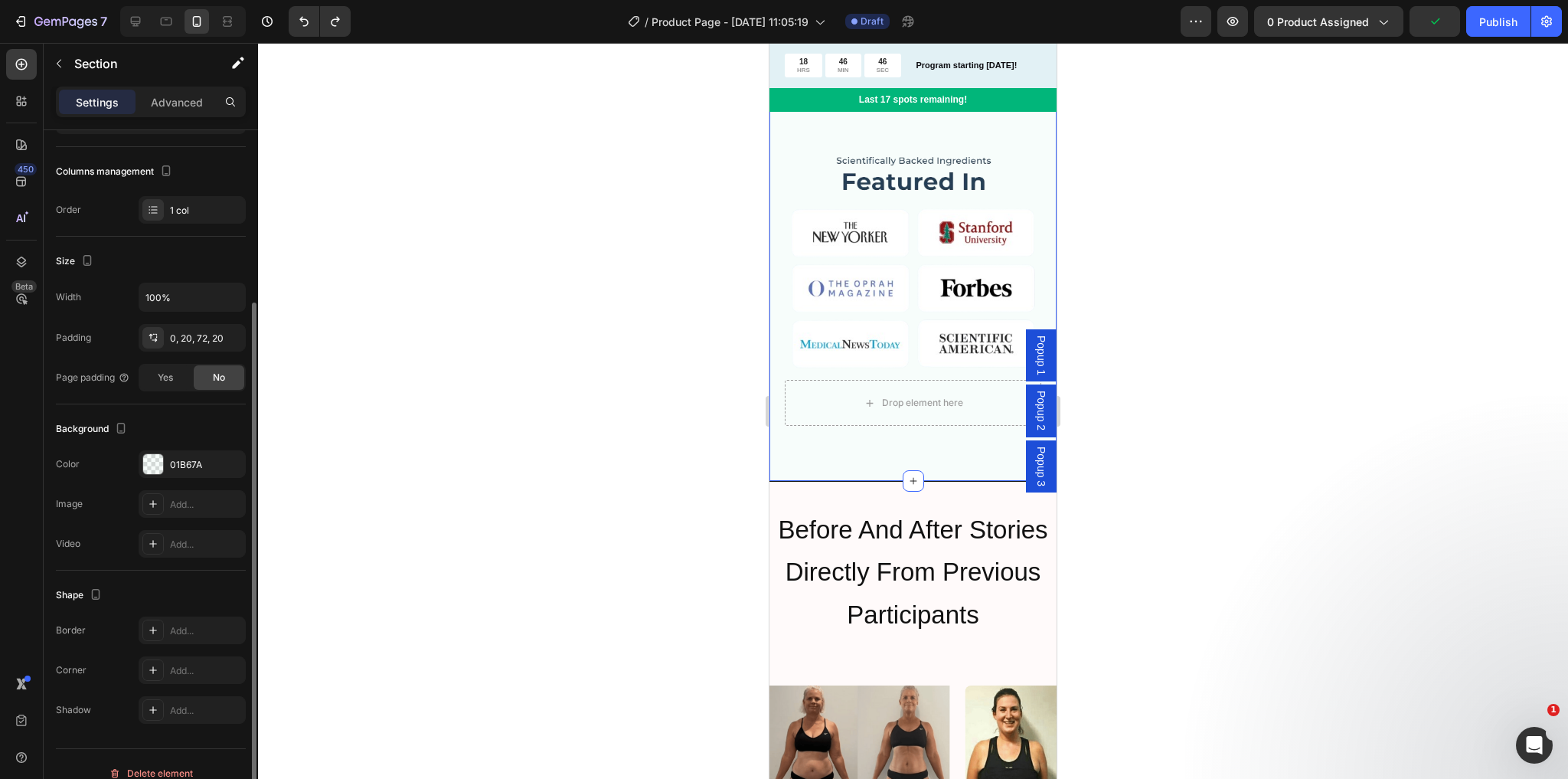
scroll to position [201, 0]
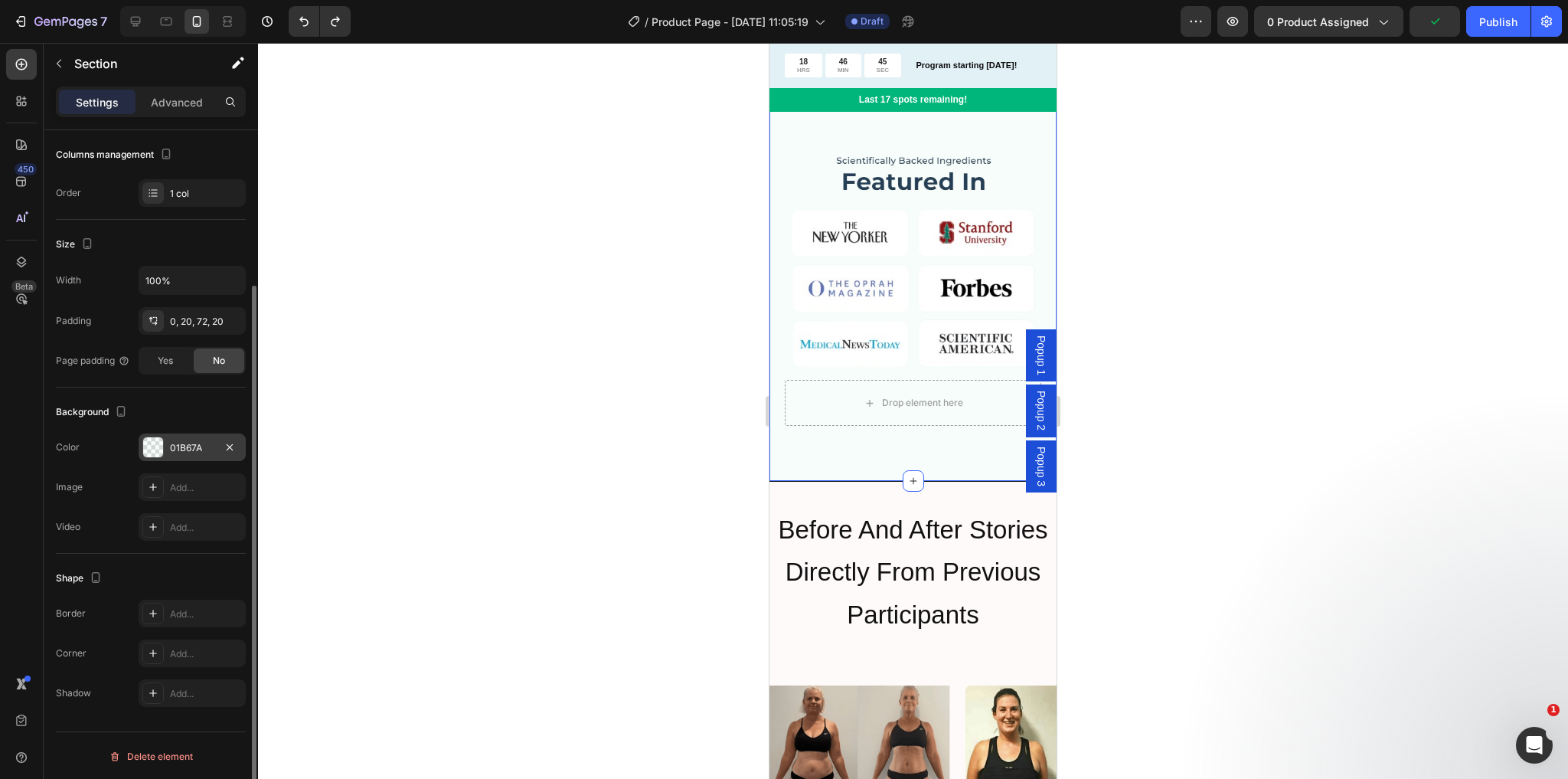
click at [168, 454] on div "01B67A" at bounding box center [192, 448] width 107 height 28
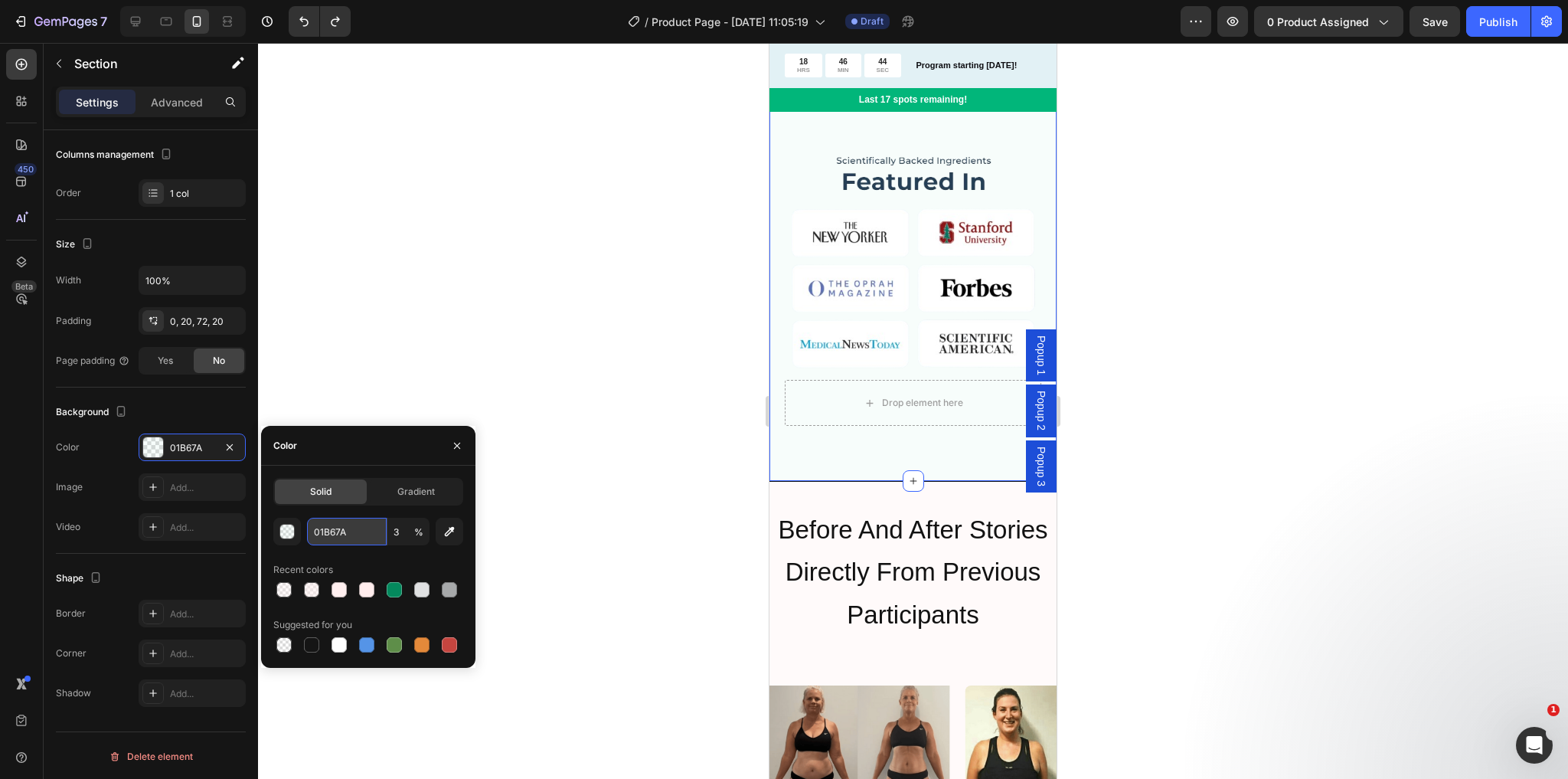
click at [345, 534] on input "01B67A" at bounding box center [347, 532] width 80 height 28
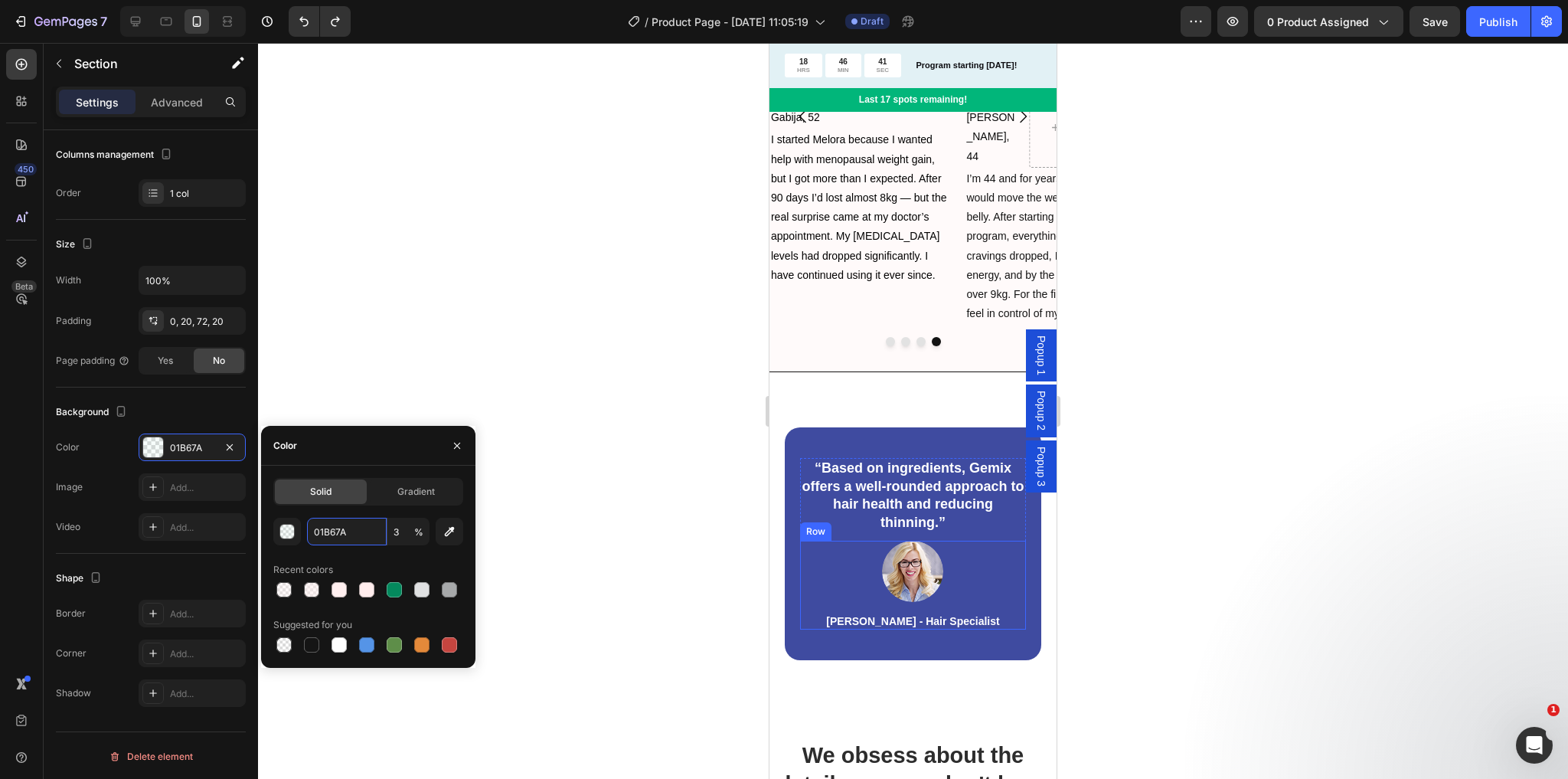
scroll to position [2208, 0]
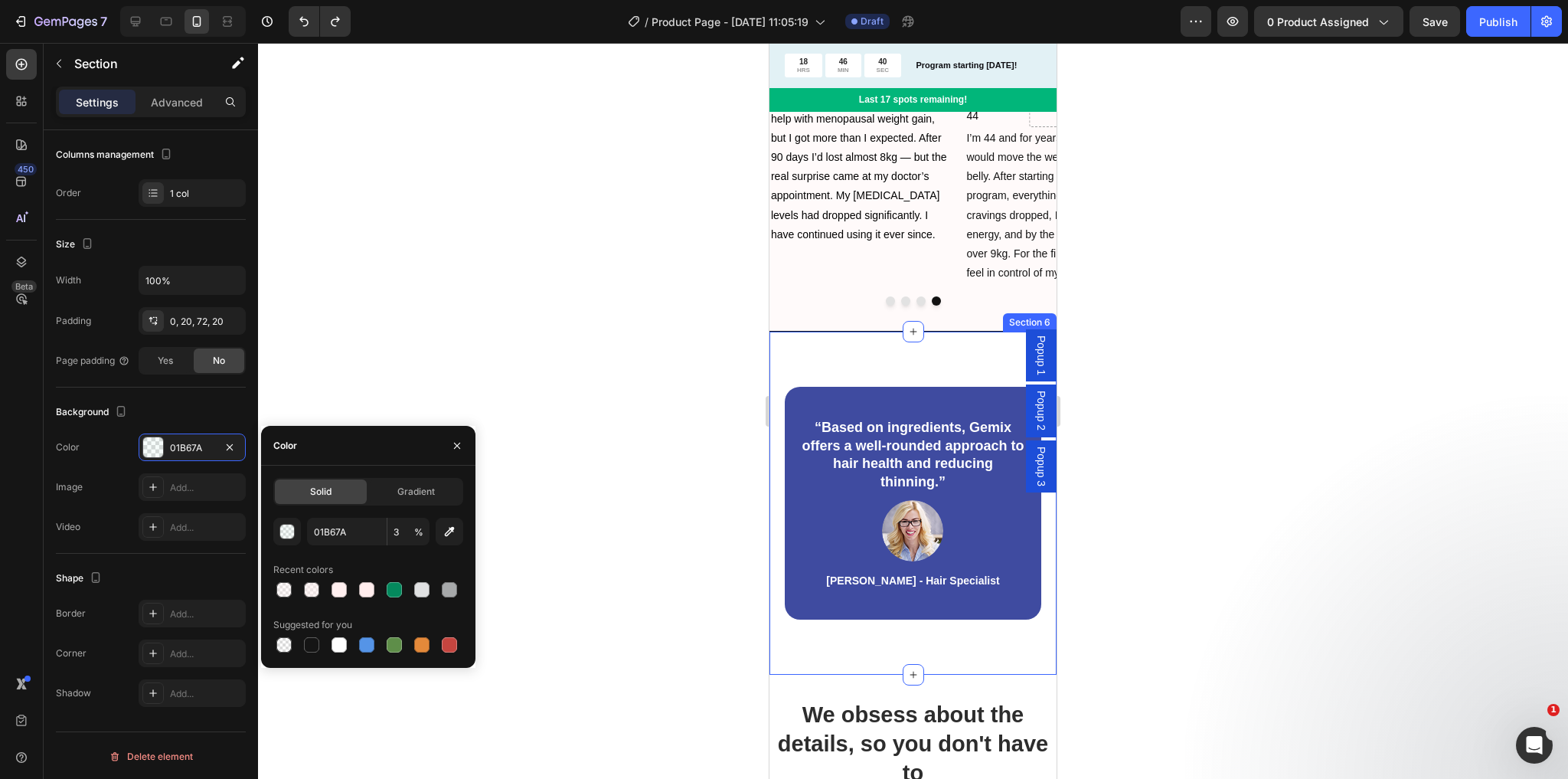
click at [804, 356] on div "“Based on ingredients, Gemix offers a well-rounded approach to hair health and …" at bounding box center [913, 502] width 287 height 343
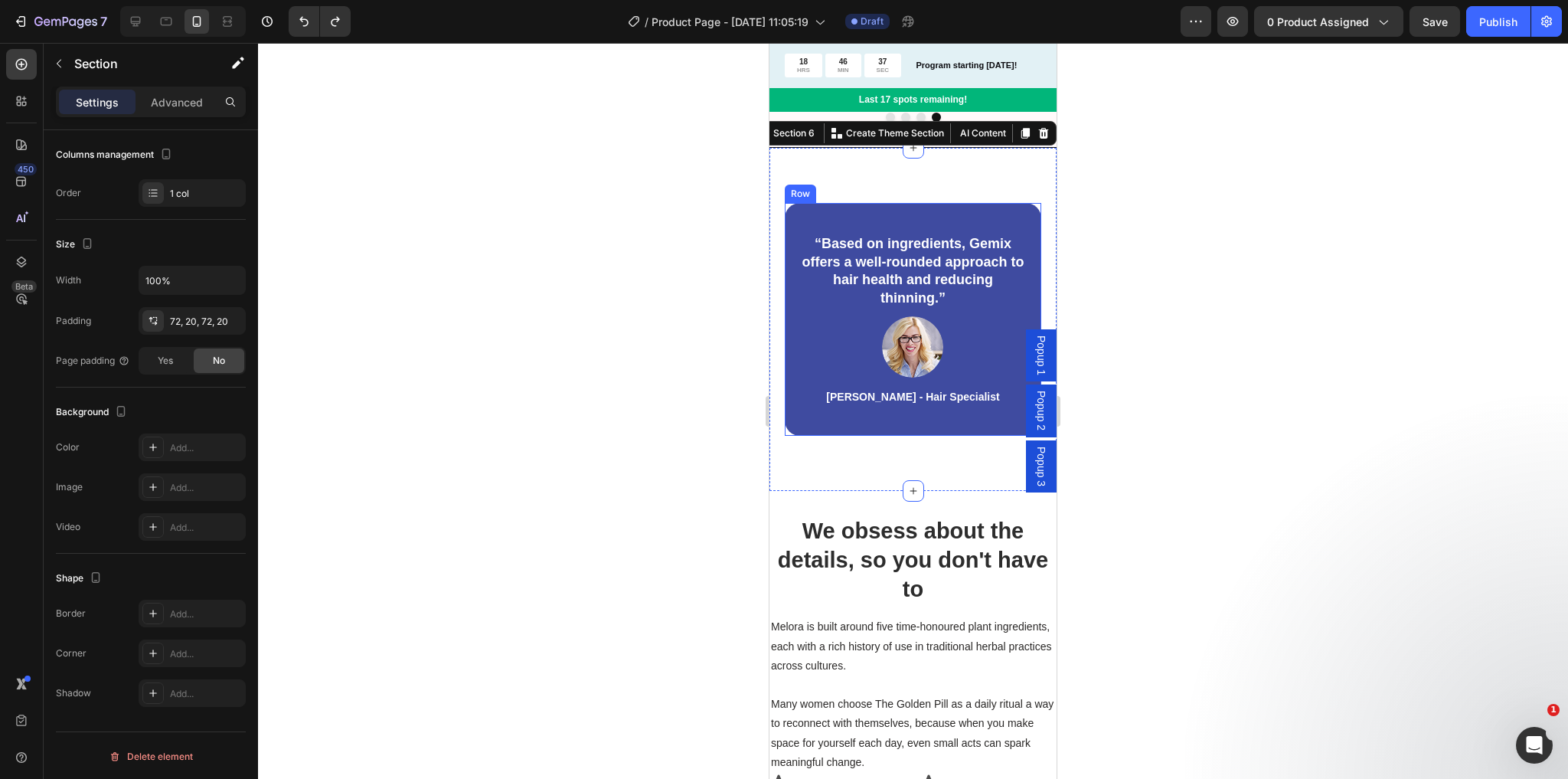
scroll to position [2330, 0]
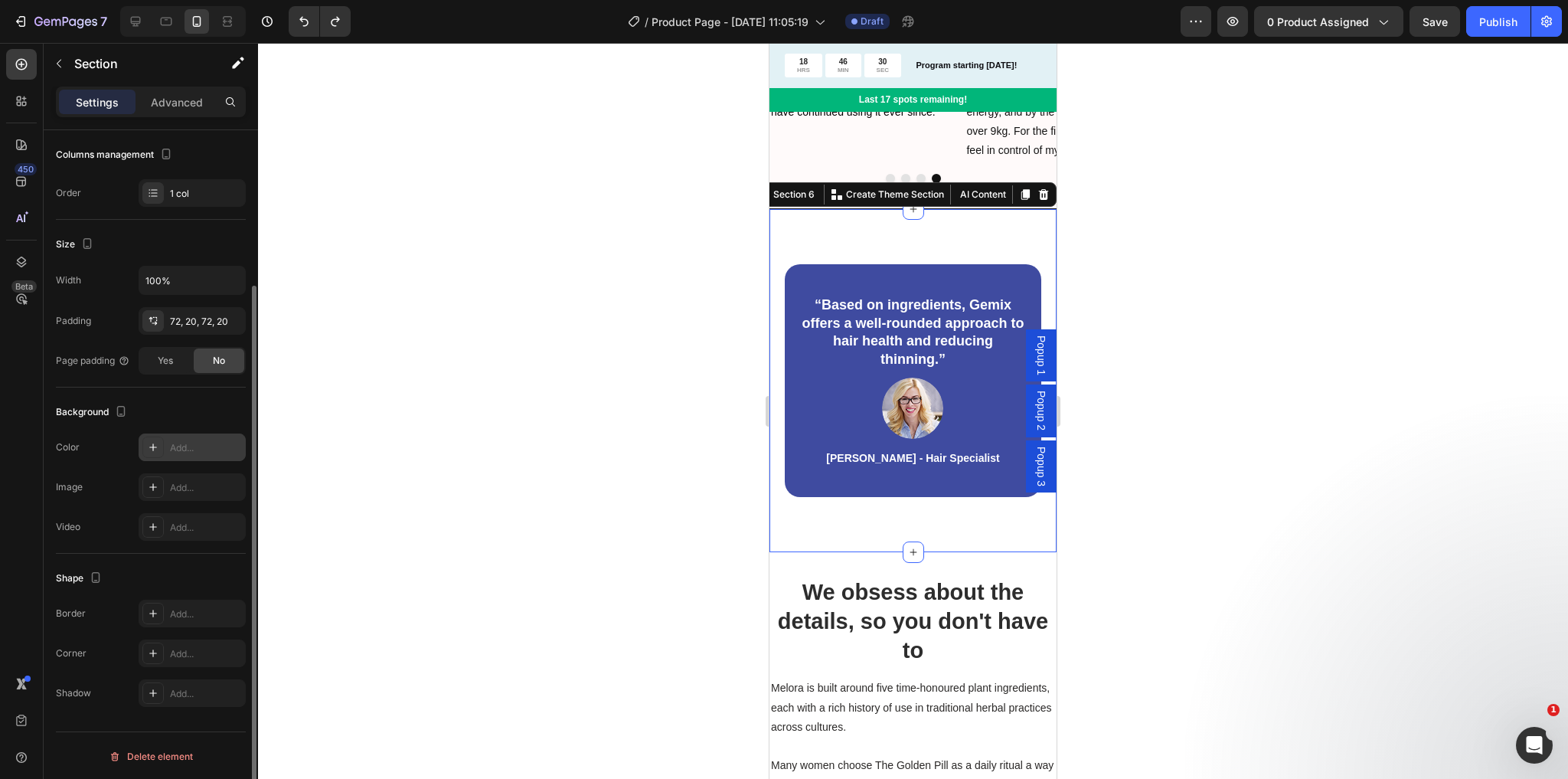
click at [162, 448] on div at bounding box center [153, 448] width 22 height 22
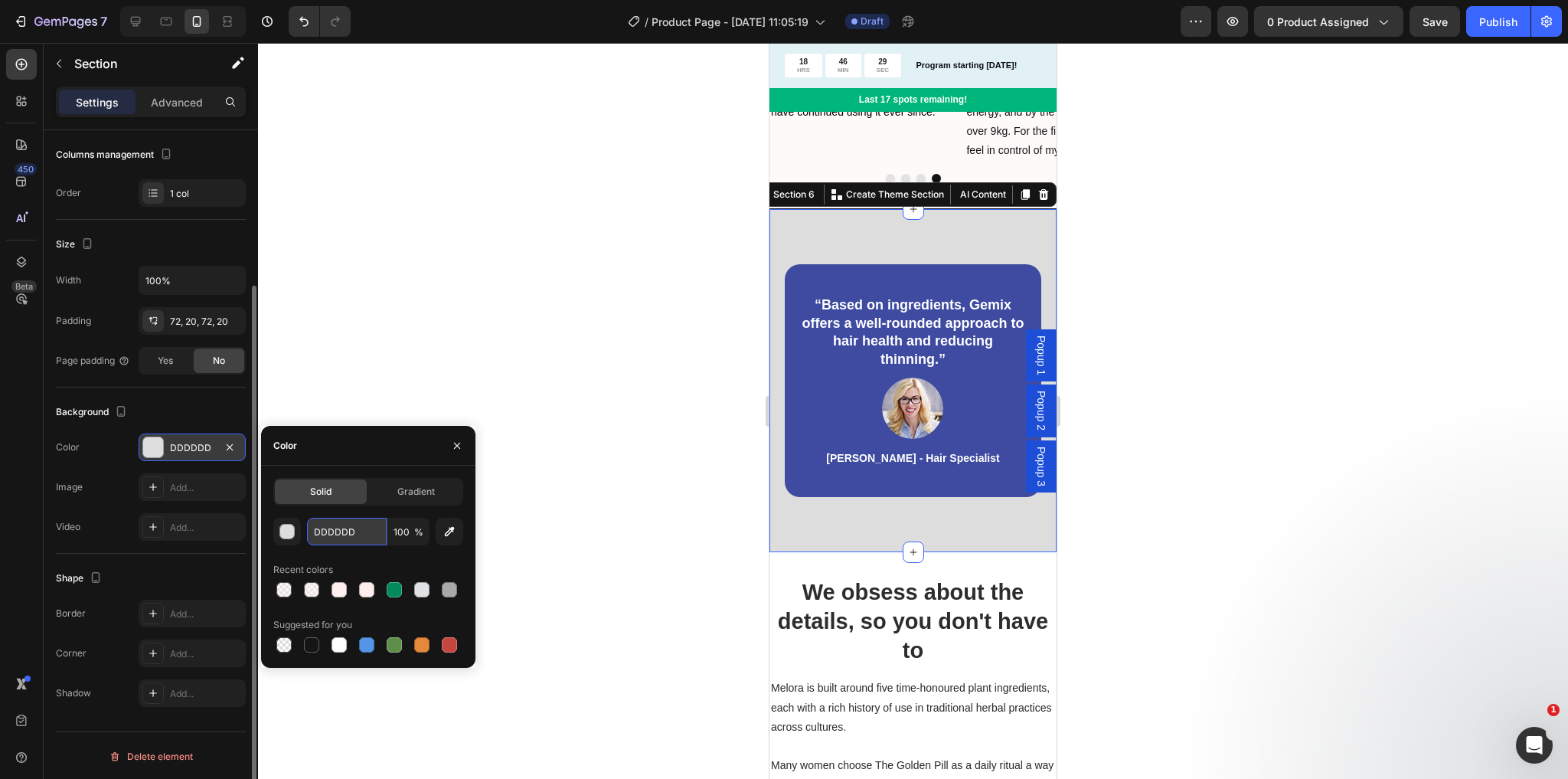
click at [356, 522] on input "DDDDDD" at bounding box center [347, 532] width 80 height 28
paste input "01B67A"
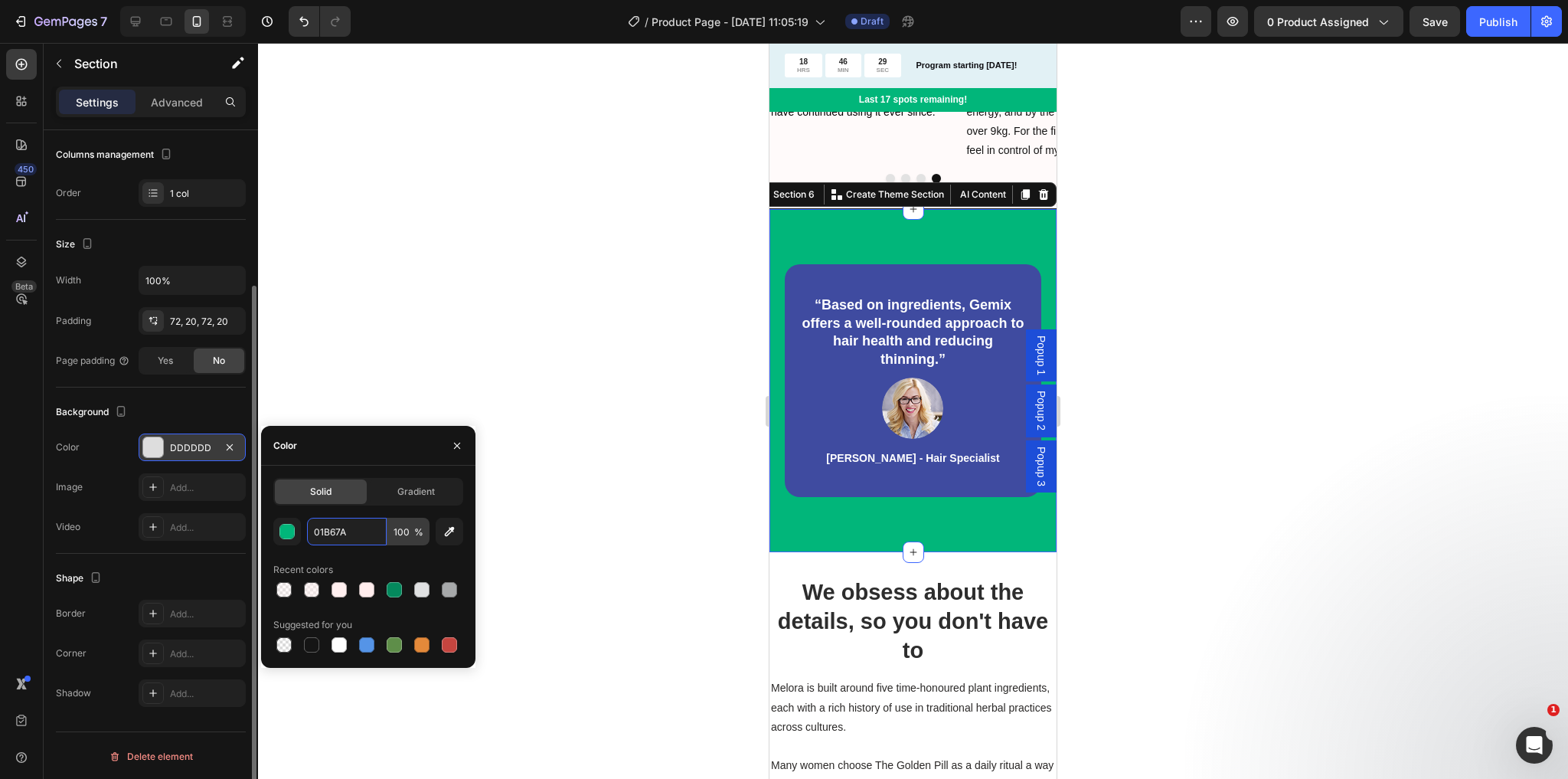
type input "01B67A"
click at [399, 537] on input "100" at bounding box center [409, 532] width 42 height 28
type input "3"
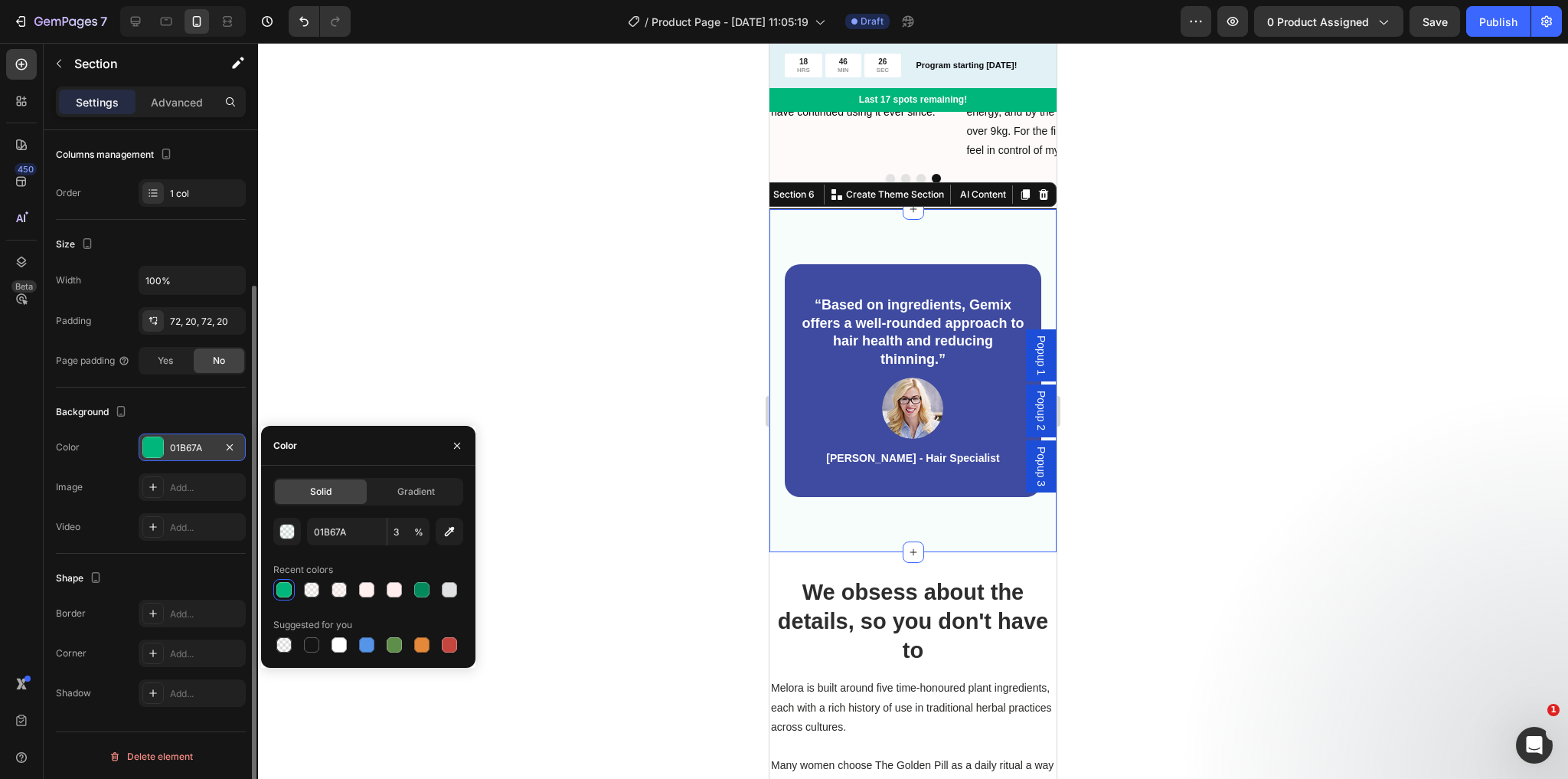
click at [807, 525] on div "“Based on ingredients, Gemix offers a well-rounded approach to hair health and …" at bounding box center [913, 380] width 287 height 343
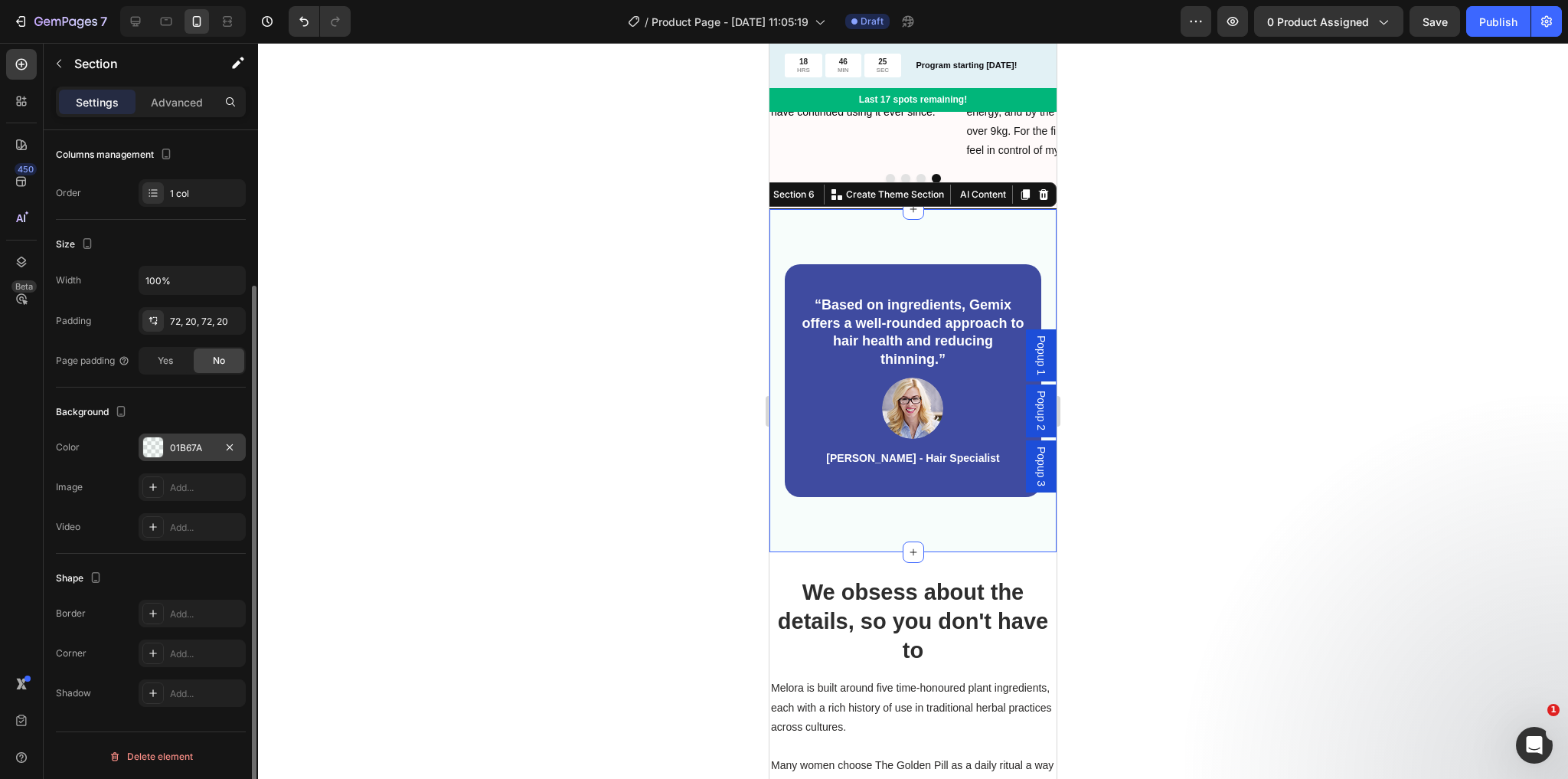
scroll to position [2268, 0]
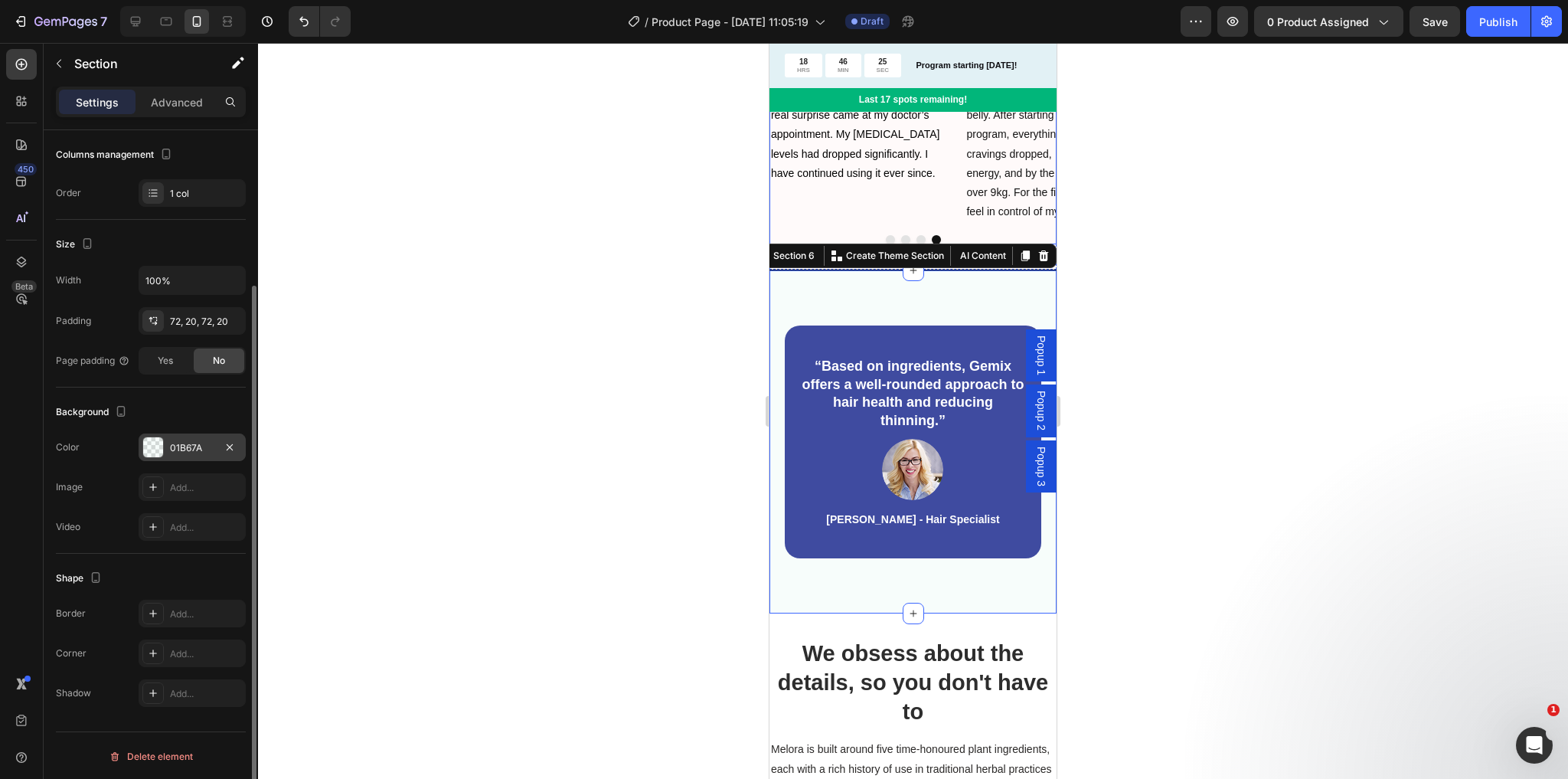
click at [851, 202] on div "Image Icon Gabija, 52 Text Block I started Melora because I wanted help with me…" at bounding box center [859, 15] width 180 height 418
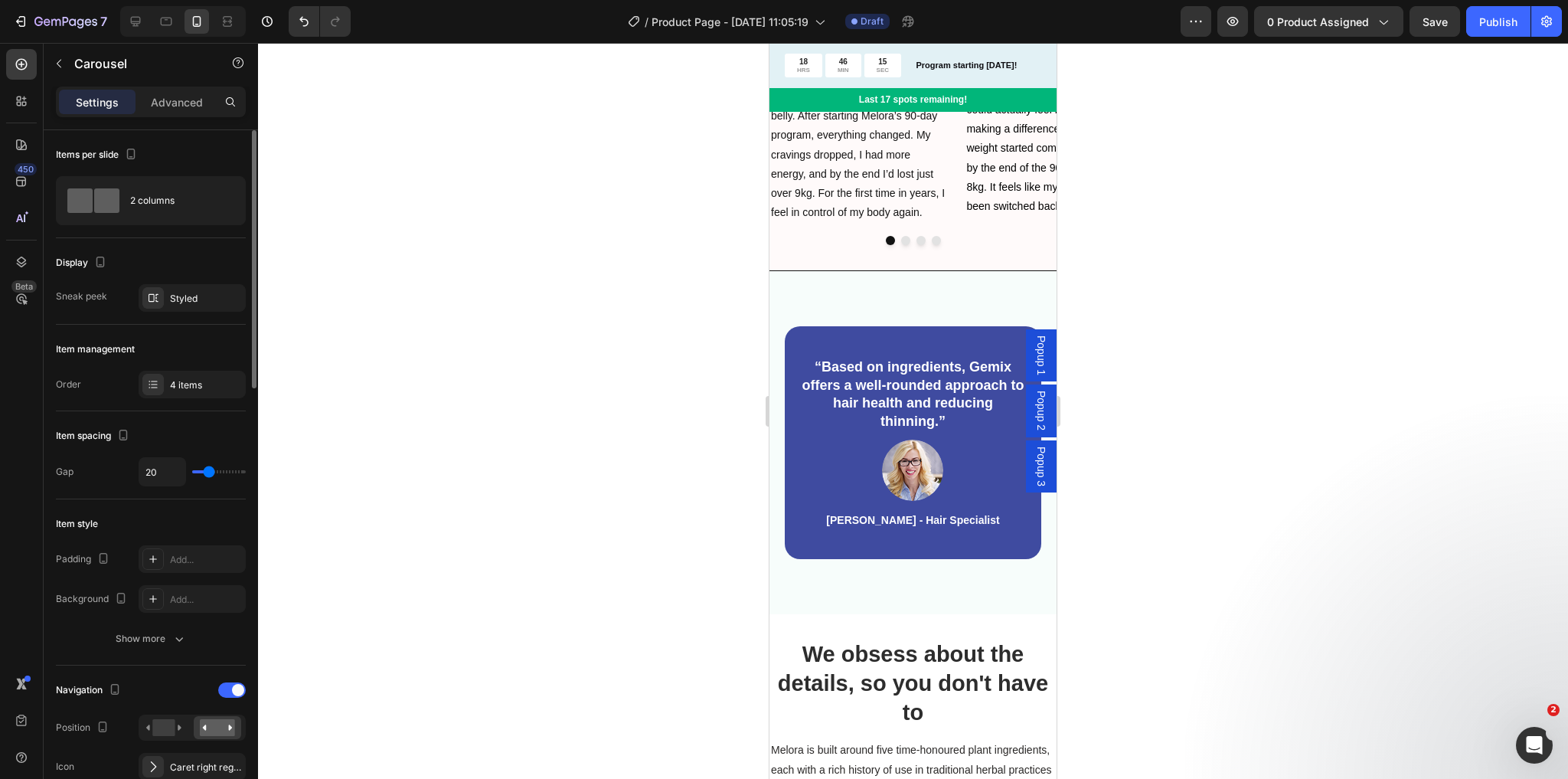
scroll to position [2329, 0]
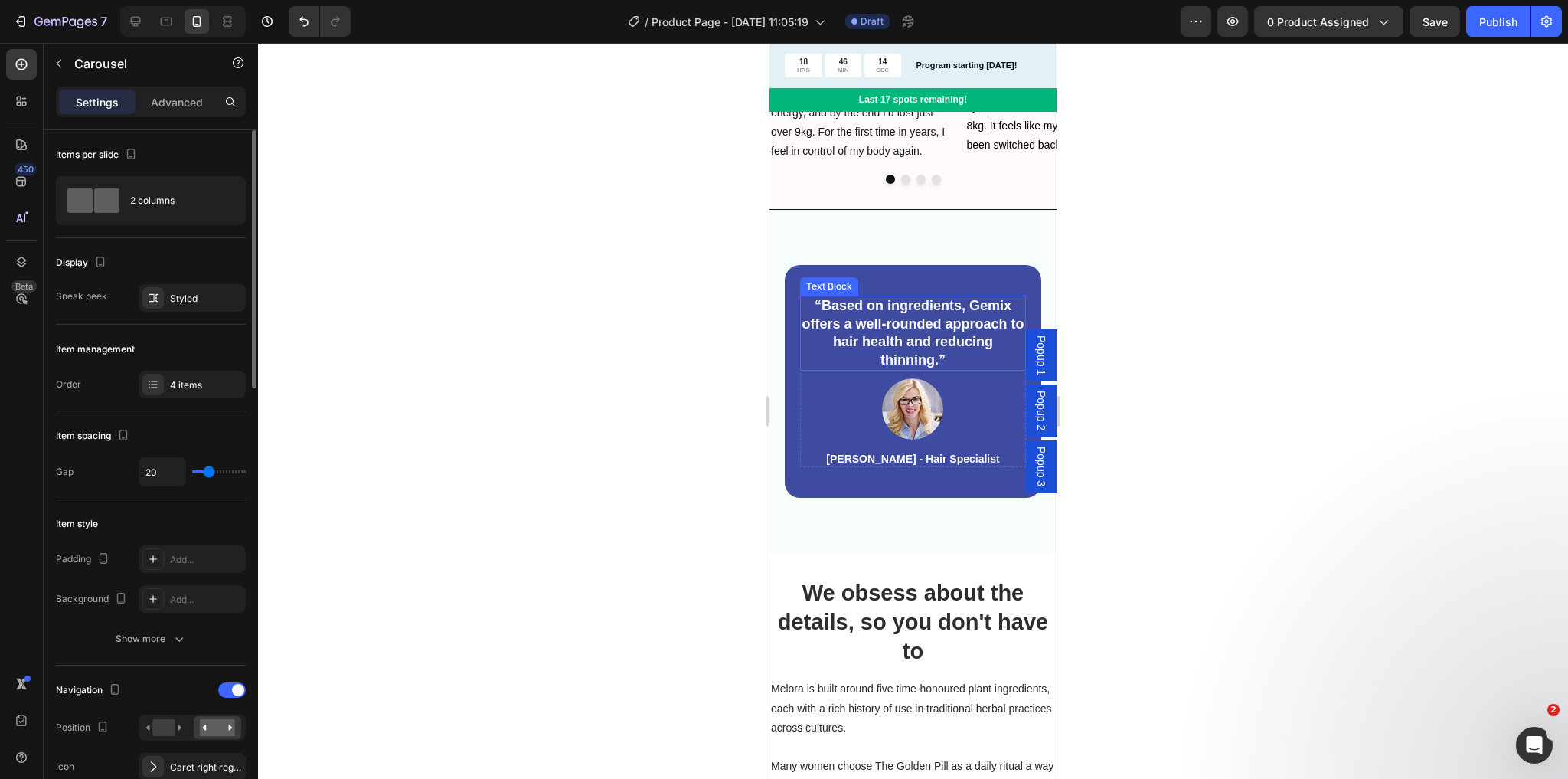
click at [919, 318] on p "“Based on ingredients, Gemix offers a well-rounded approach to hair health and …" at bounding box center [913, 333] width 223 height 72
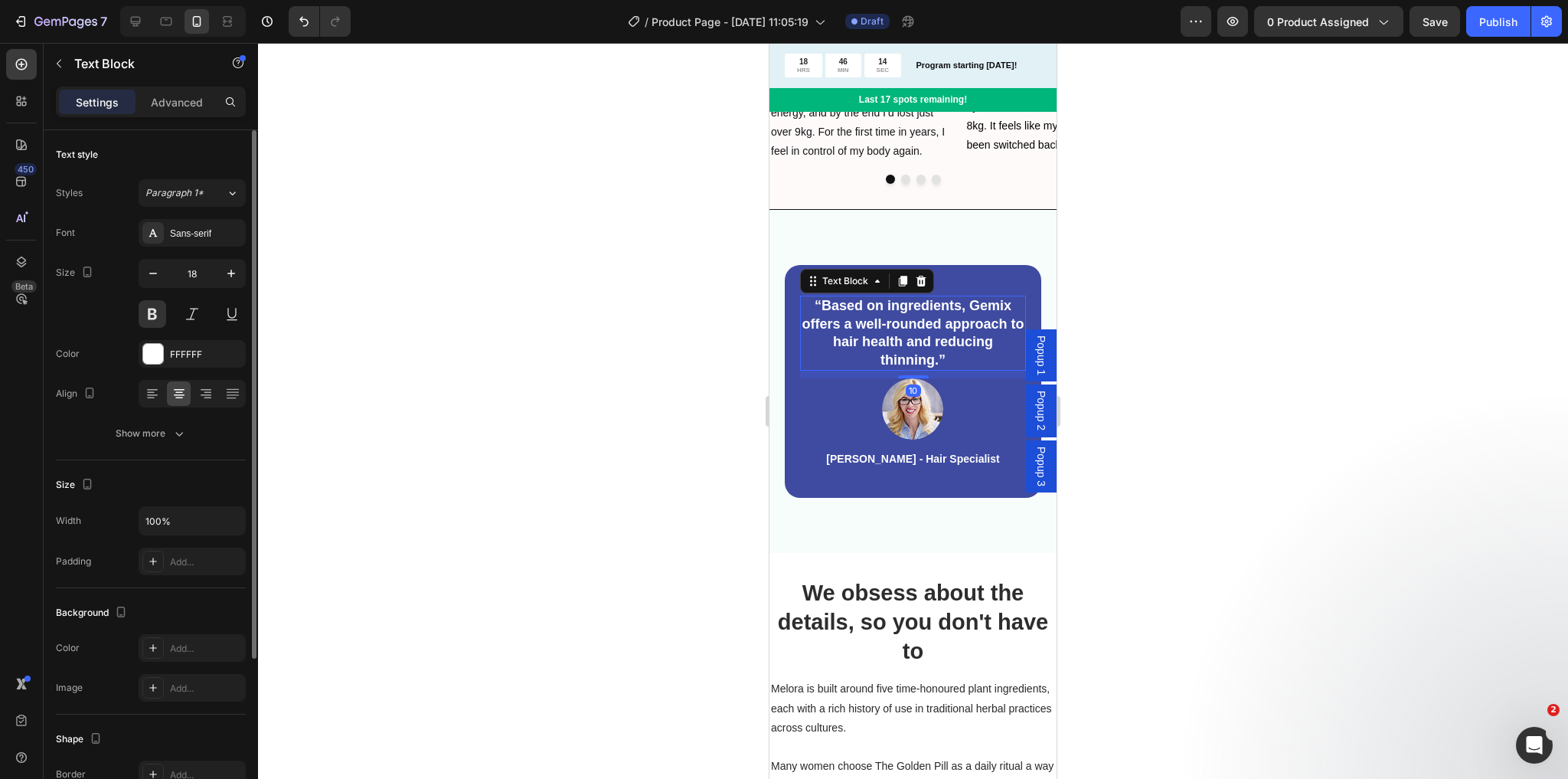
click at [919, 318] on p "“Based on ingredients, Gemix offers a well-rounded approach to hair health and …" at bounding box center [913, 333] width 223 height 72
click at [880, 330] on p "“Based on ingredients, Gemix offers a well-rounded approach to hair health and …" at bounding box center [913, 333] width 223 height 72
click at [906, 455] on p "[PERSON_NAME] - Hair Specialist" at bounding box center [913, 459] width 173 height 14
click at [901, 455] on p "[PERSON_NAME] - Hair Specialist" at bounding box center [913, 459] width 173 height 14
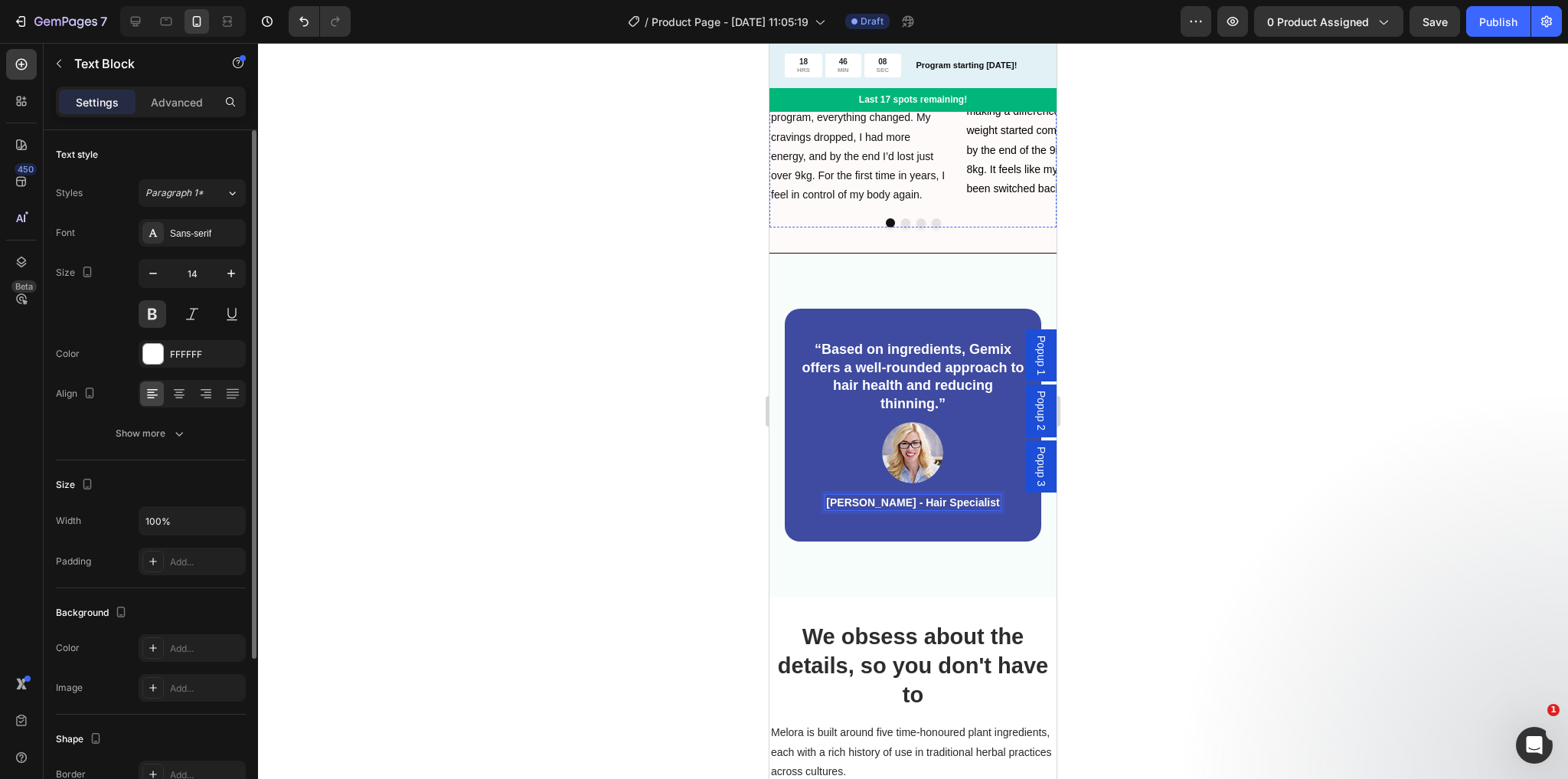
scroll to position [2330, 0]
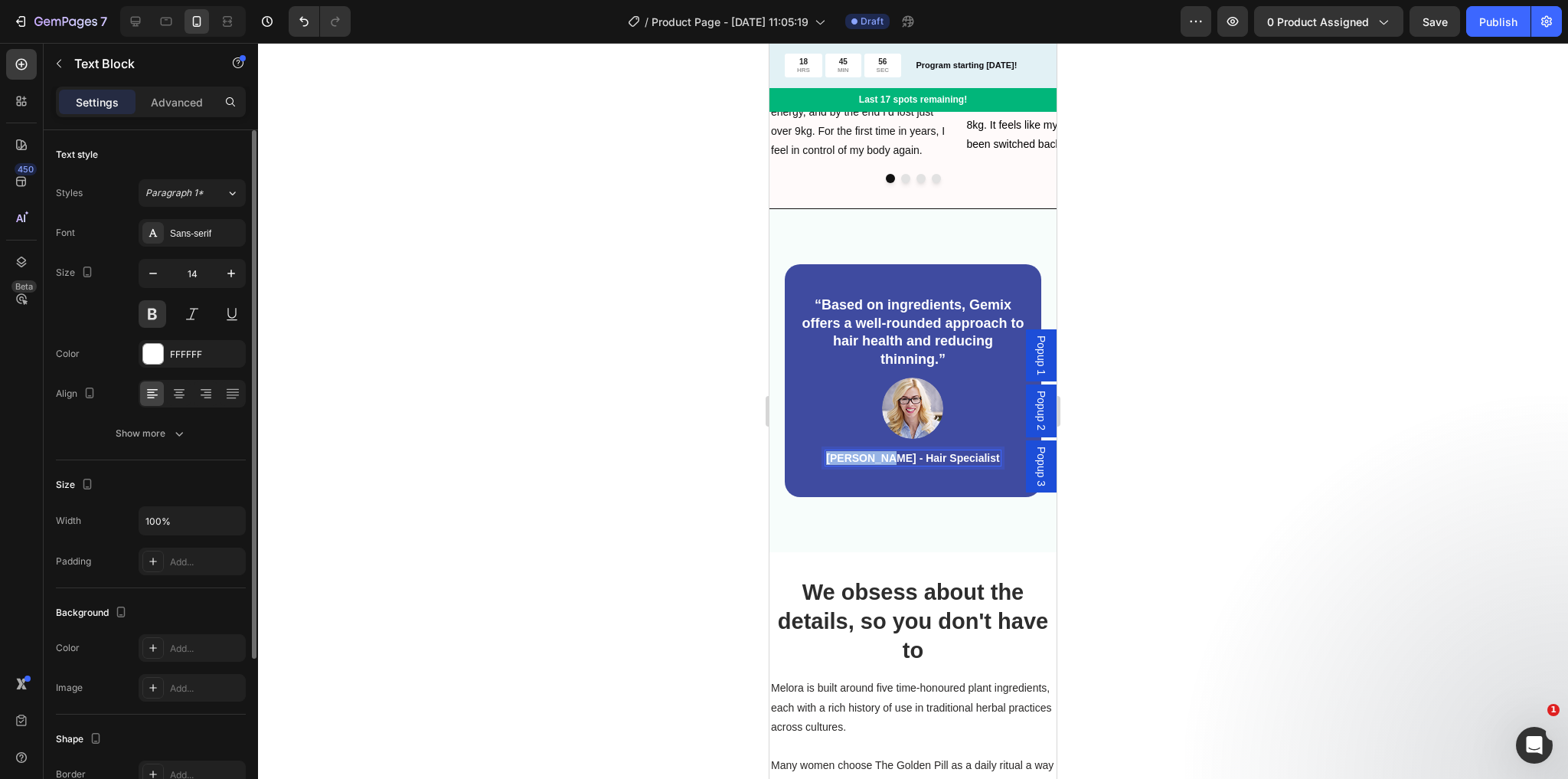
drag, startPoint x: 891, startPoint y: 460, endPoint x: 843, endPoint y: 458, distance: 48.0
click at [843, 458] on p "[PERSON_NAME] - Hair Specialist" at bounding box center [913, 459] width 173 height 14
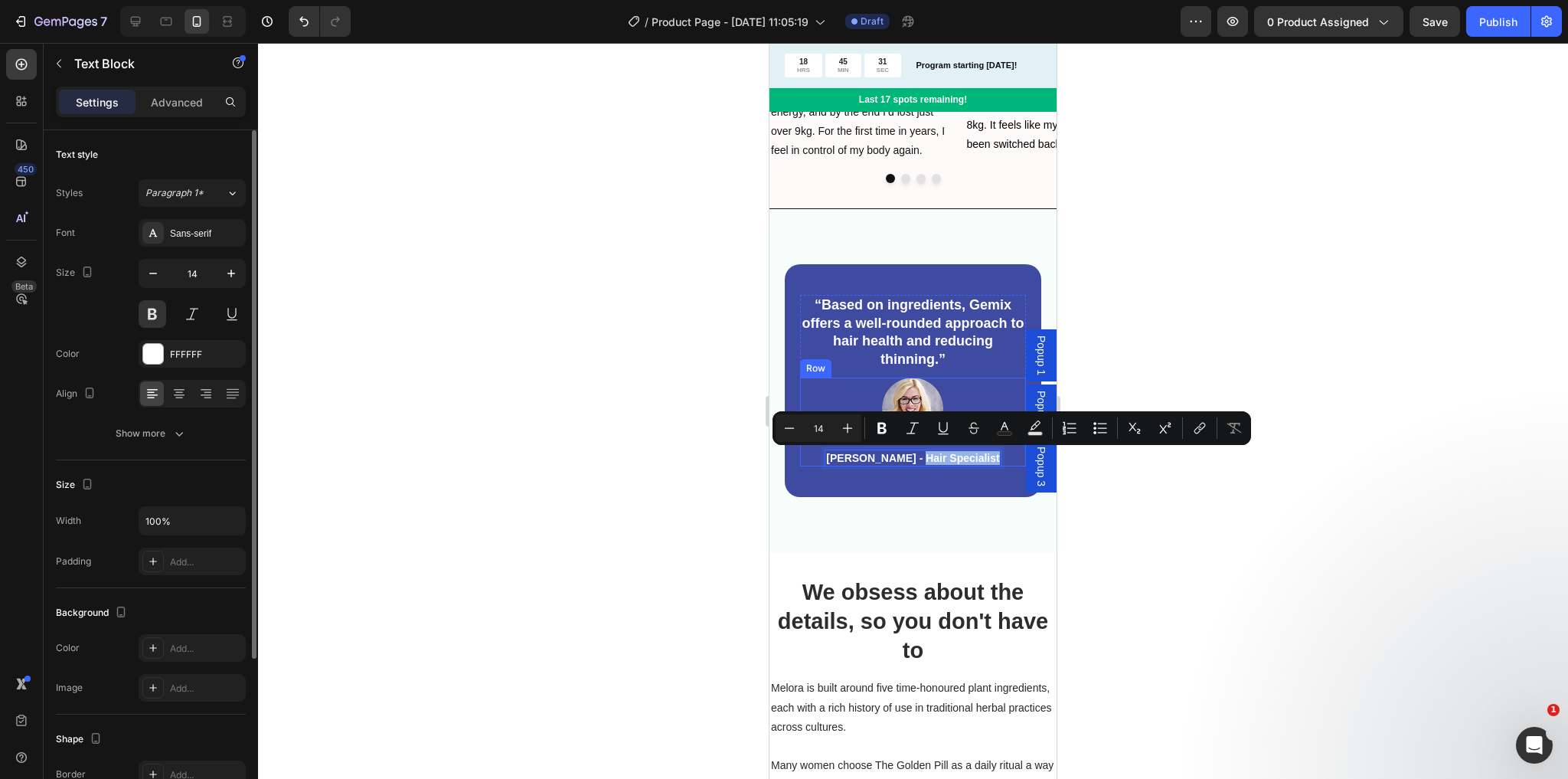
drag, startPoint x: 913, startPoint y: 459, endPoint x: 989, endPoint y: 457, distance: 76.0
click at [989, 457] on div "Image [PERSON_NAME] - Hair Specialist Text Block 0 Row" at bounding box center [913, 422] width 226 height 89
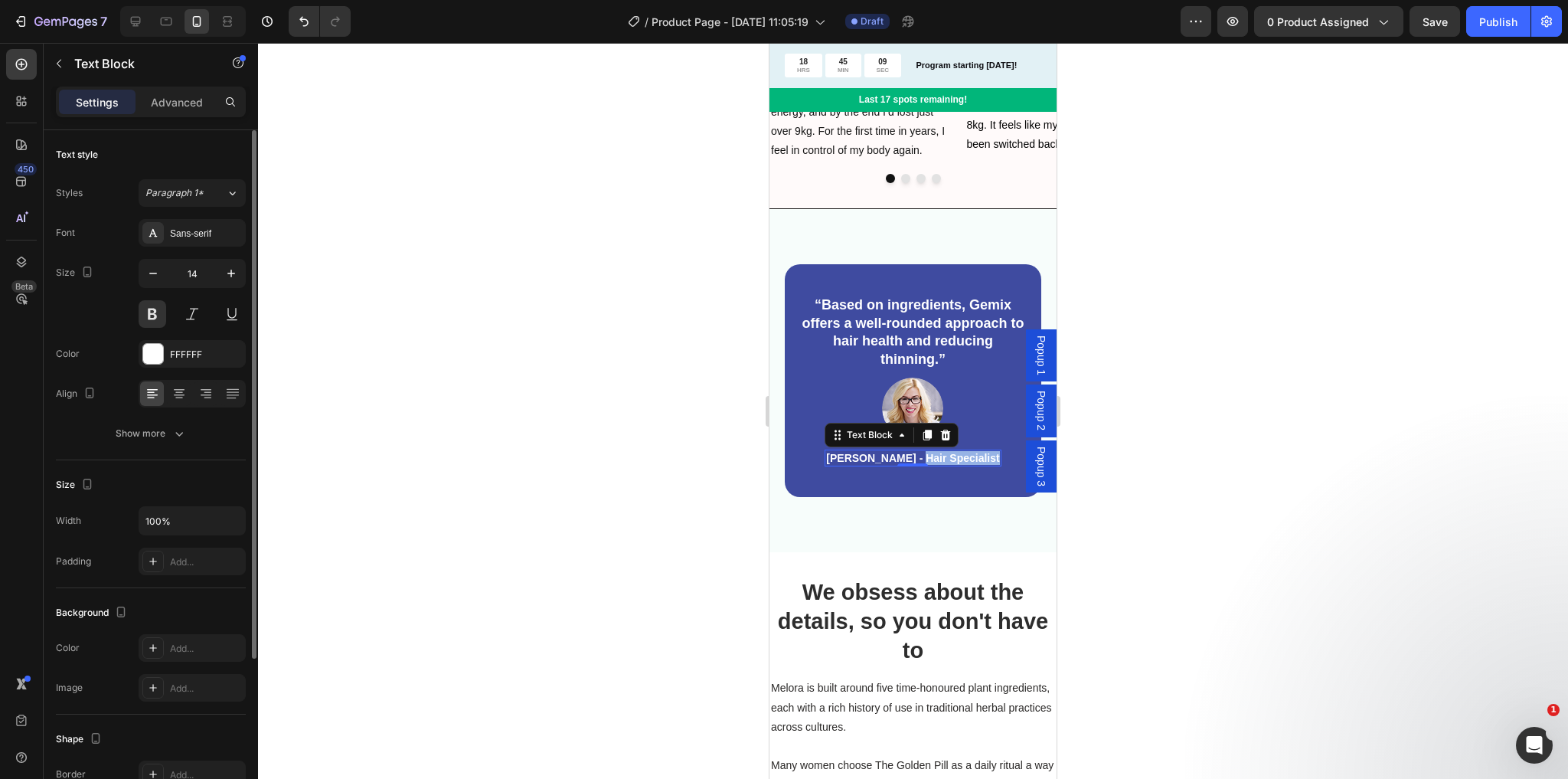
click at [924, 460] on p "[PERSON_NAME] - Hair Specialist" at bounding box center [913, 459] width 173 height 14
drag, startPoint x: 914, startPoint y: 457, endPoint x: 986, endPoint y: 460, distance: 72.1
click at [986, 460] on p "[PERSON_NAME] - Hair Specialist" at bounding box center [913, 459] width 173 height 14
click at [923, 457] on p "[PERSON_NAME] - [MEDICAL_DATA]" at bounding box center [913, 459] width 190 height 14
click at [950, 481] on div "“Based on ingredients, Gemix offers a well-rounded approach to hair health and …" at bounding box center [913, 381] width 257 height 233
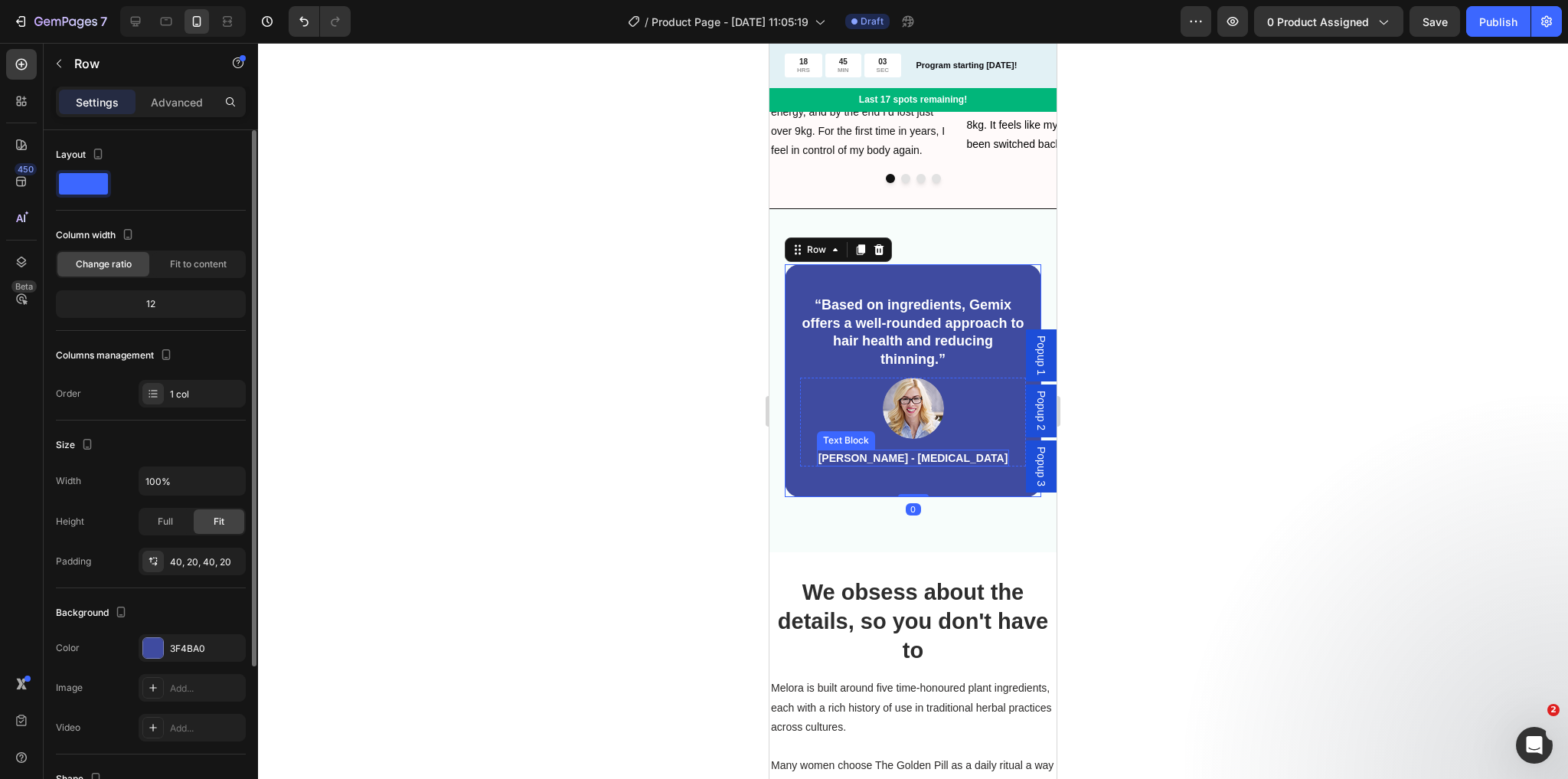
click at [944, 453] on p "[PERSON_NAME] - [MEDICAL_DATA]" at bounding box center [913, 459] width 190 height 14
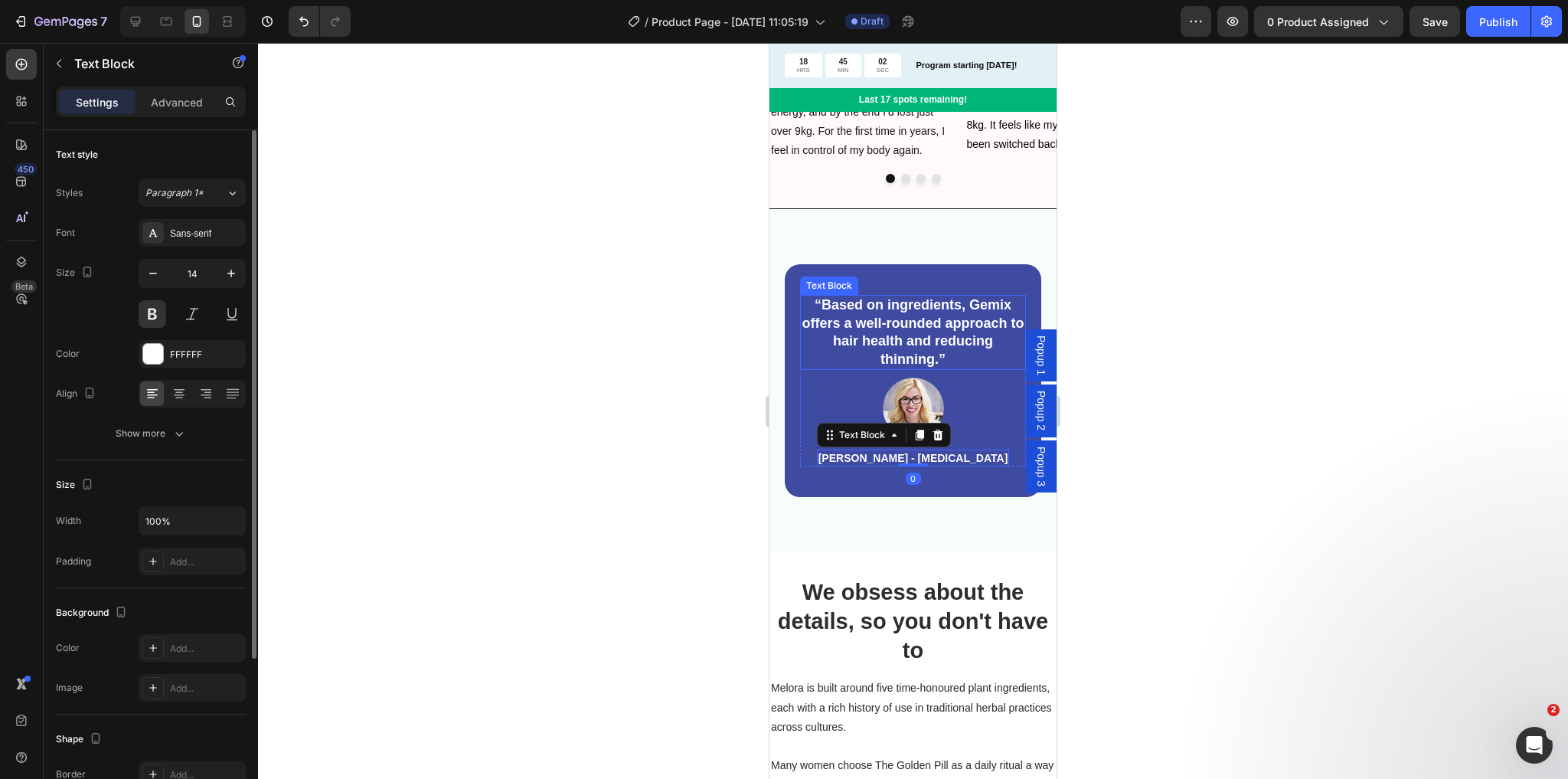
click at [907, 342] on p "“Based on ingredients, Gemix offers a well-rounded approach to hair health and …" at bounding box center [913, 332] width 223 height 72
click at [891, 463] on p "[PERSON_NAME] - [MEDICAL_DATA]" at bounding box center [913, 459] width 190 height 14
click at [872, 454] on p "[PERSON_NAME] - [MEDICAL_DATA]" at bounding box center [913, 459] width 190 height 14
drag, startPoint x: 868, startPoint y: 459, endPoint x: 837, endPoint y: 456, distance: 31.1
click at [837, 456] on p "[PERSON_NAME] - [MEDICAL_DATA]" at bounding box center [913, 459] width 190 height 14
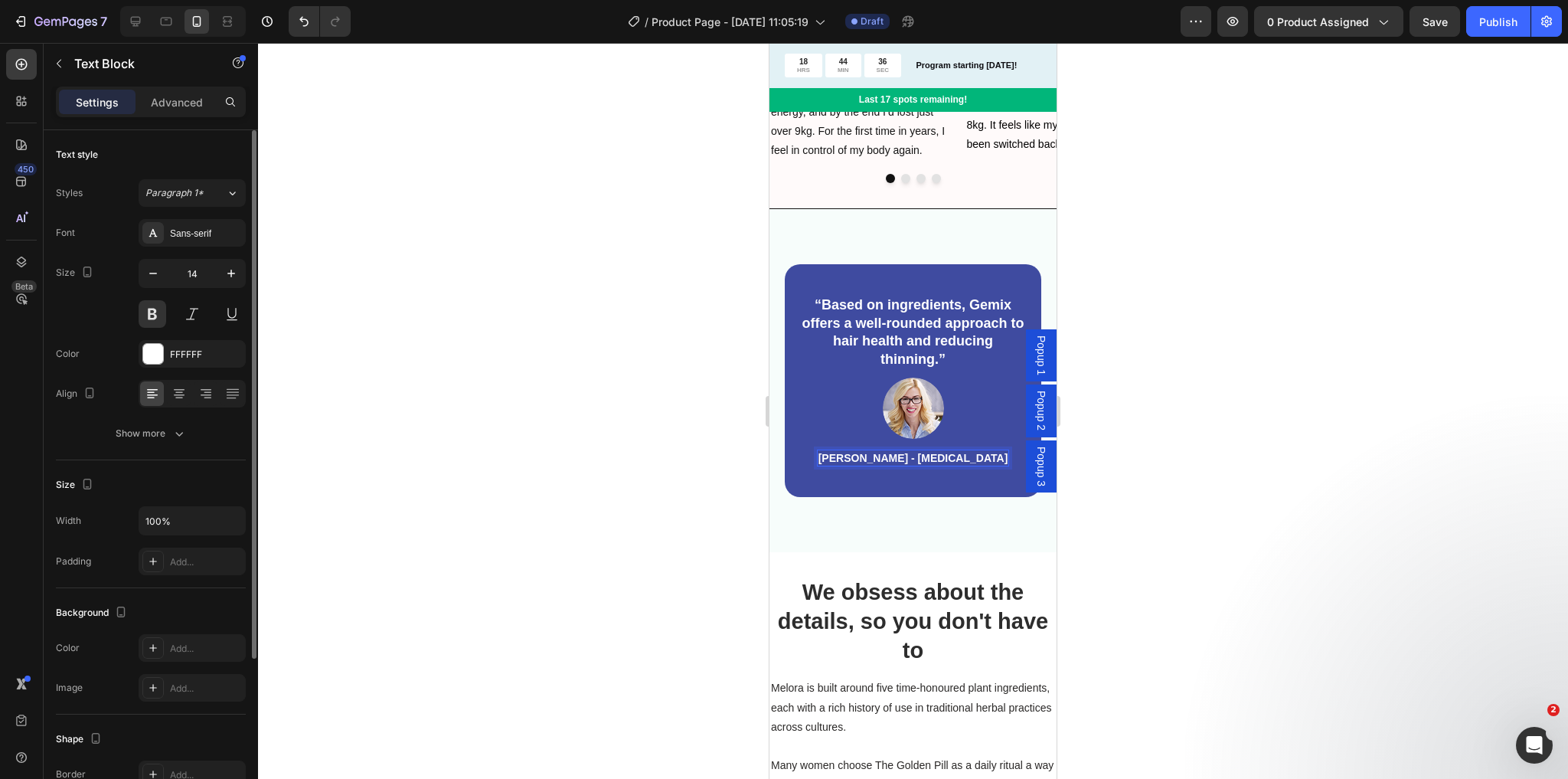
click at [975, 457] on p "[PERSON_NAME] - [MEDICAL_DATA]" at bounding box center [913, 459] width 190 height 14
click at [977, 460] on p "[PERSON_NAME] - [MEDICAL_DATA]" at bounding box center [913, 459] width 190 height 14
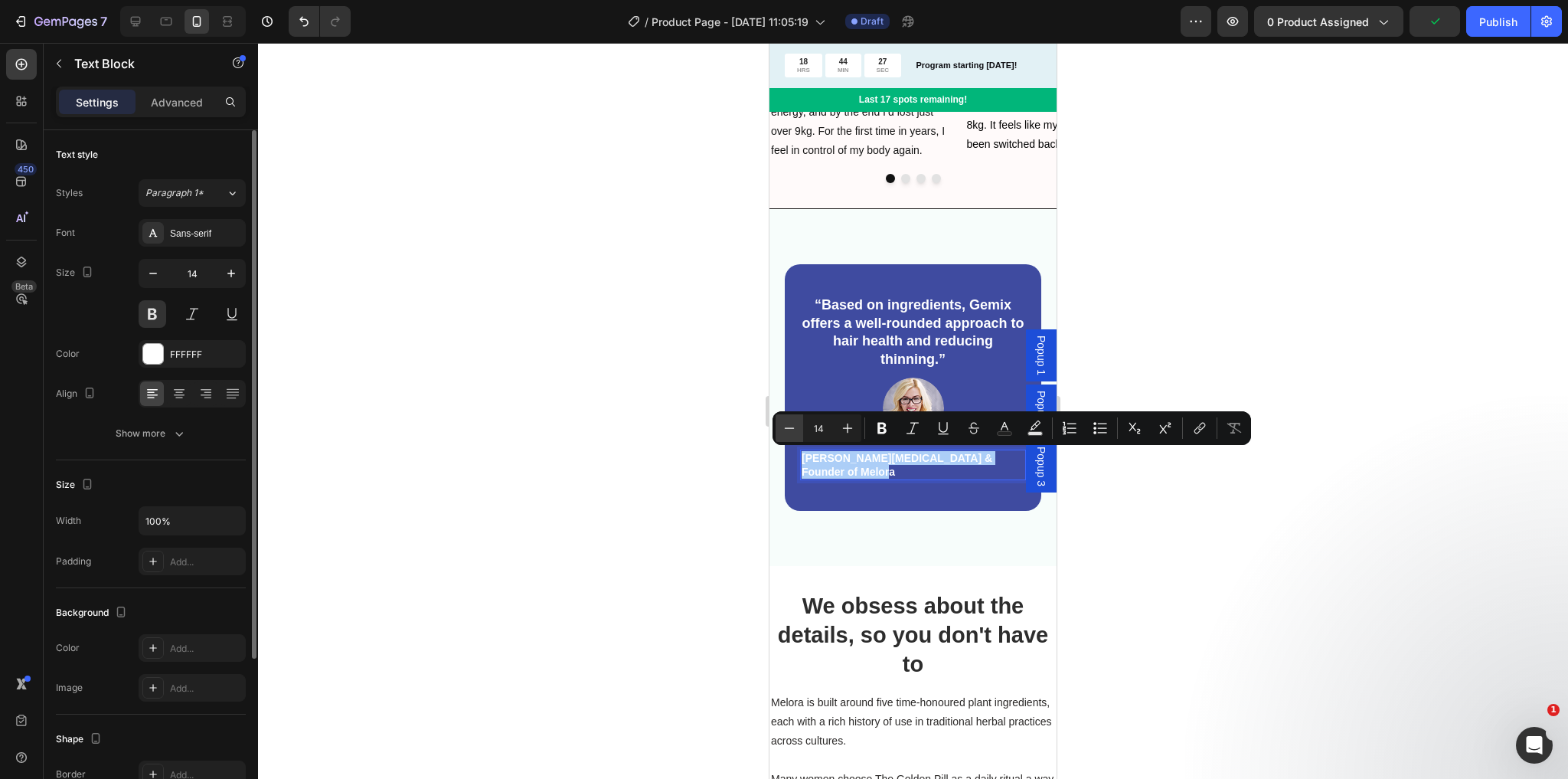
click at [794, 429] on icon "Editor contextual toolbar" at bounding box center [788, 428] width 15 height 15
click at [779, 427] on button "Minus" at bounding box center [789, 429] width 28 height 28
click at [857, 430] on button "Plus" at bounding box center [848, 429] width 28 height 28
click at [846, 427] on icon "Editor contextual toolbar" at bounding box center [847, 428] width 15 height 15
type input "14"
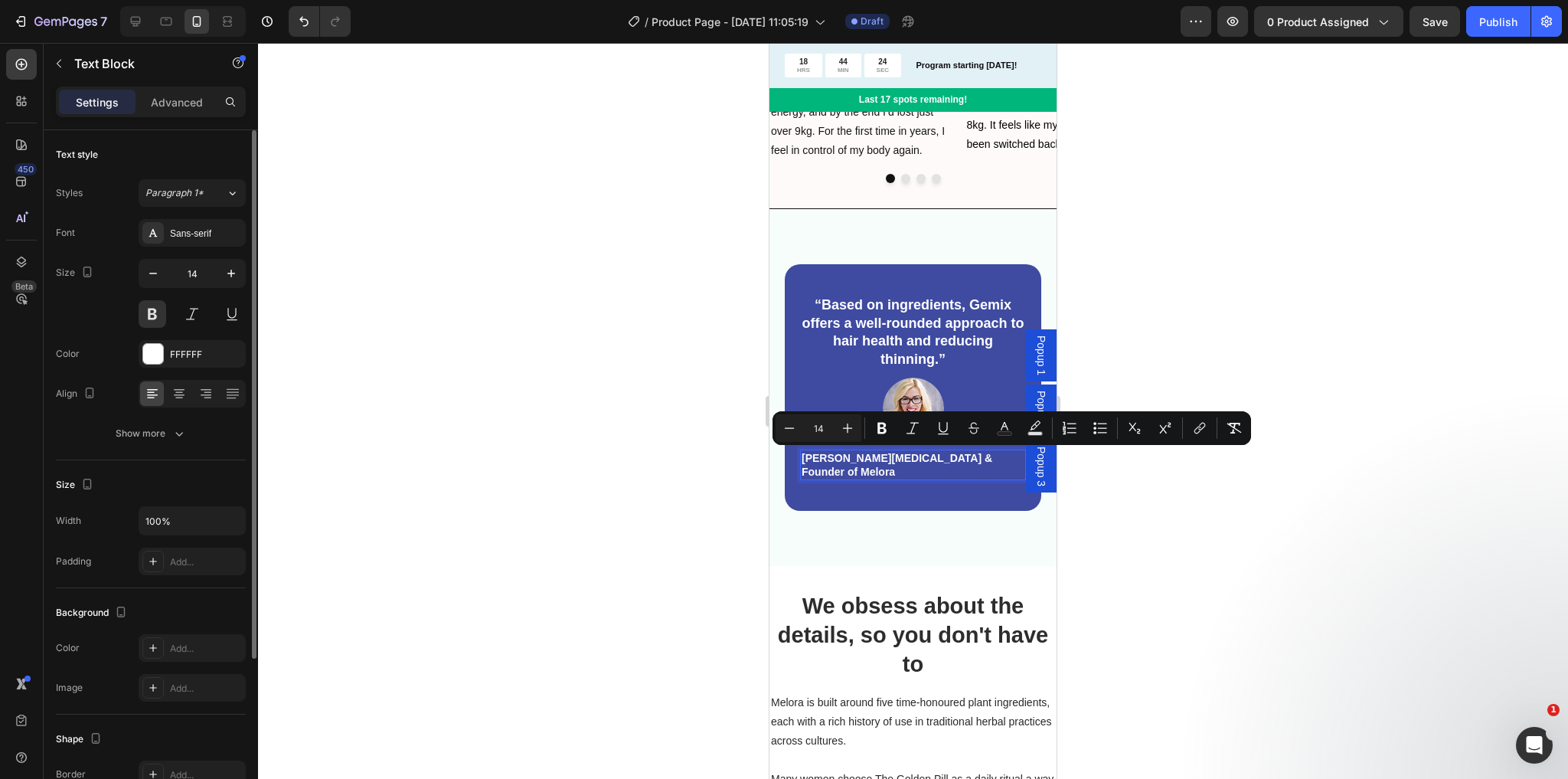
click at [879, 474] on p "[PERSON_NAME][MEDICAL_DATA] & Founder of Melora" at bounding box center [913, 466] width 223 height 28
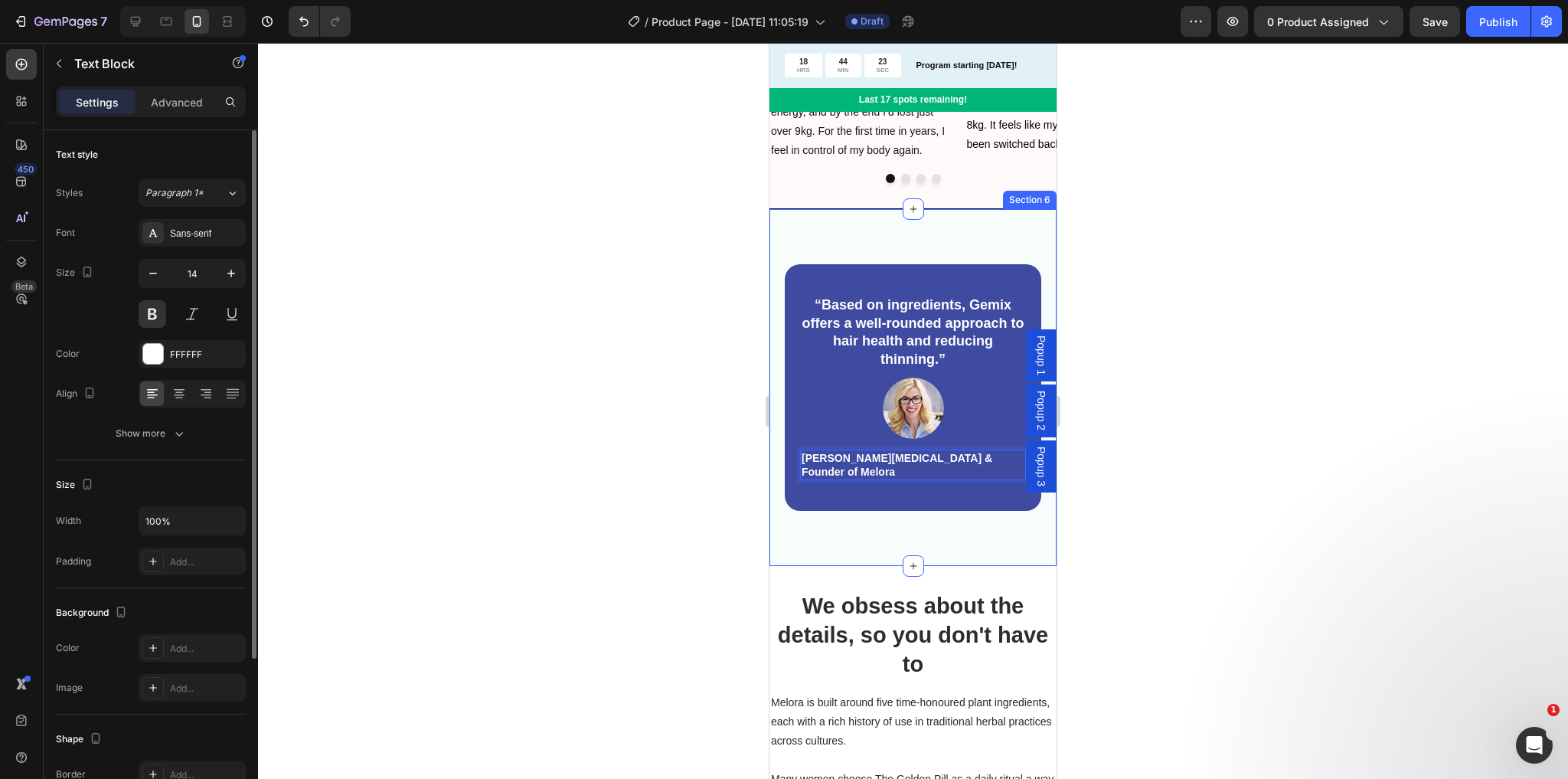
click at [717, 451] on div at bounding box center [914, 411] width 1310 height 736
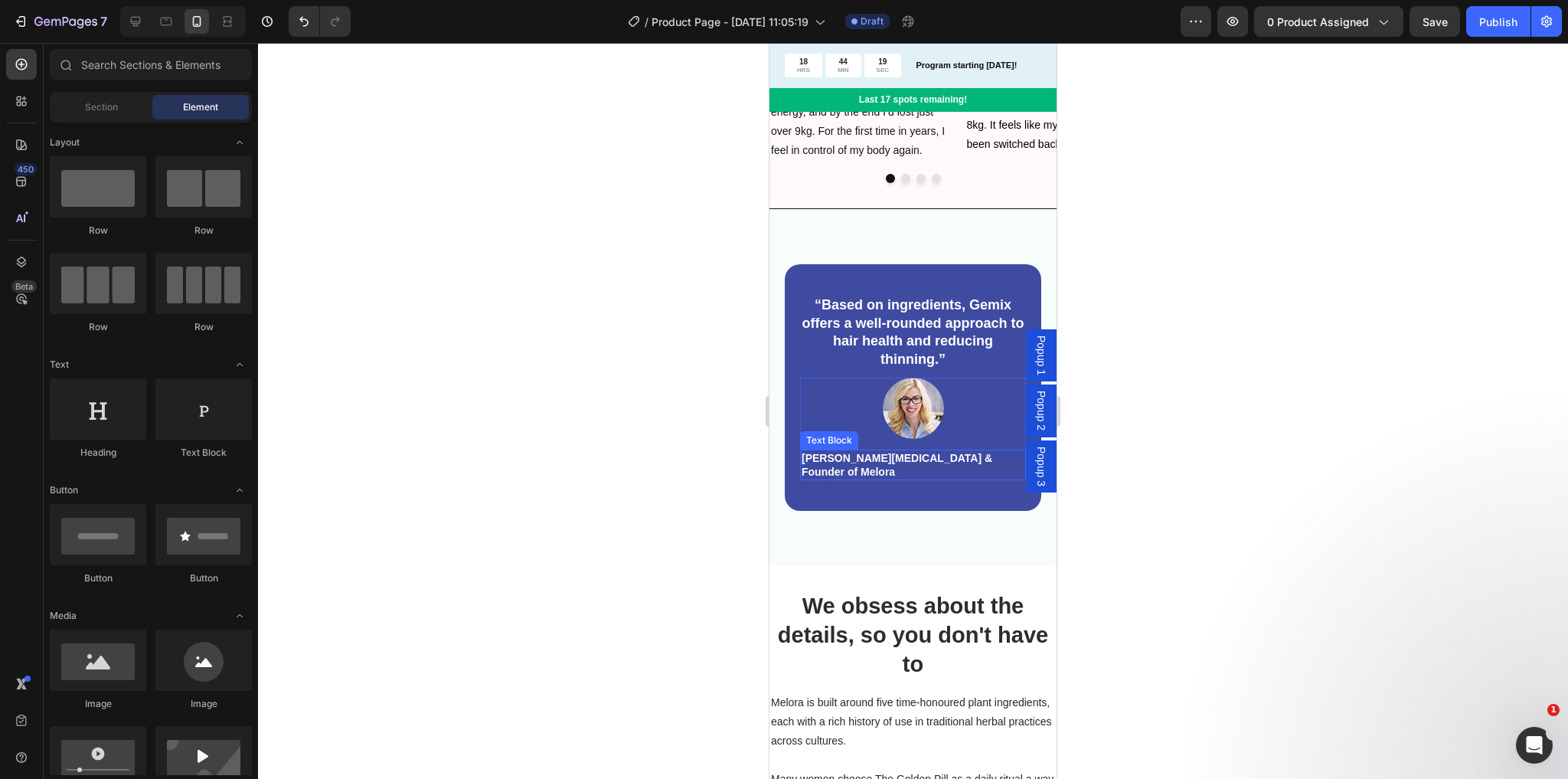
click at [861, 469] on p "[PERSON_NAME][MEDICAL_DATA] & Founder of Melora" at bounding box center [913, 466] width 223 height 28
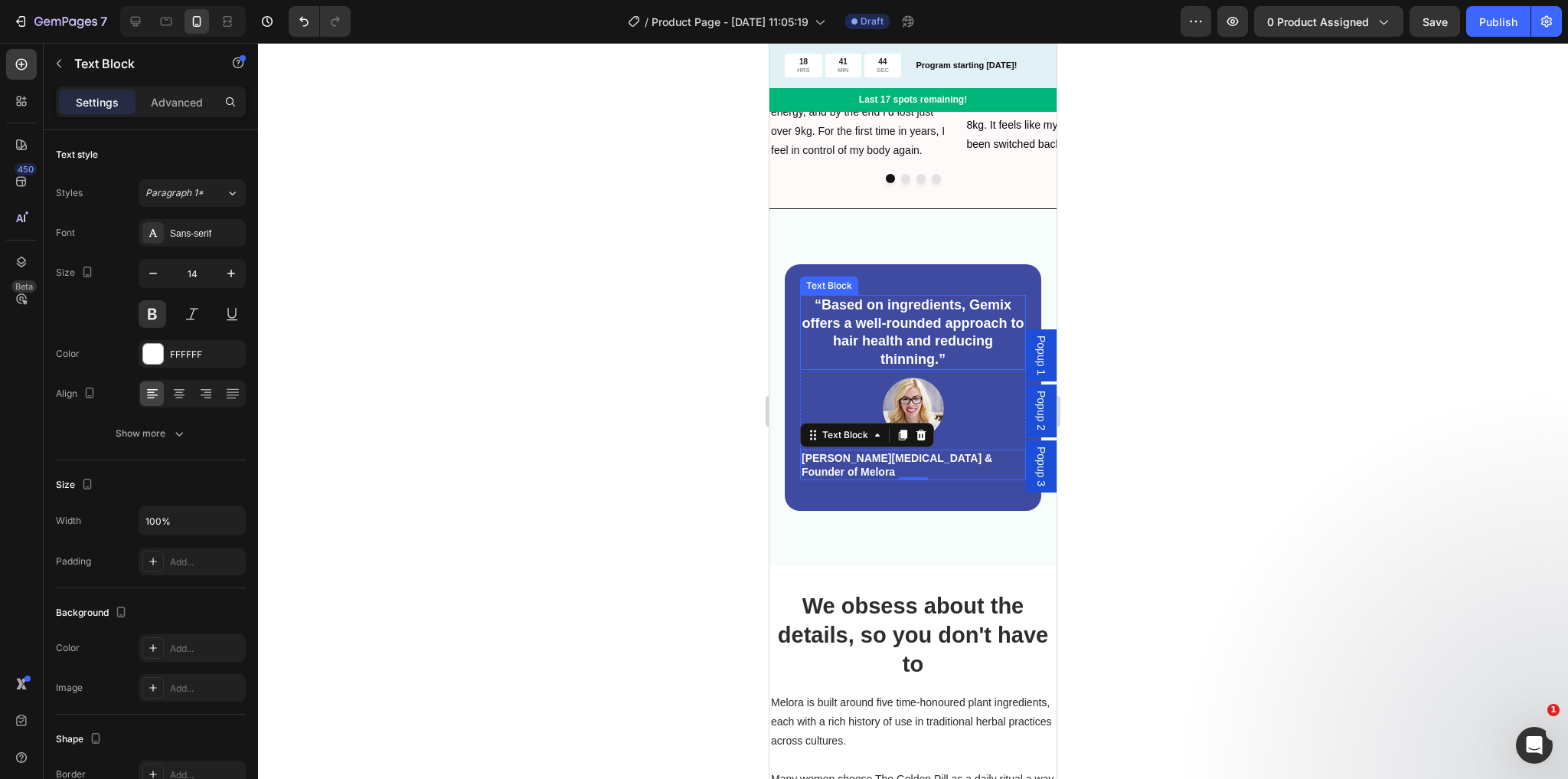
click at [918, 331] on p "“Based on ingredients, Gemix offers a well-rounded approach to hair health and …" at bounding box center [913, 332] width 223 height 72
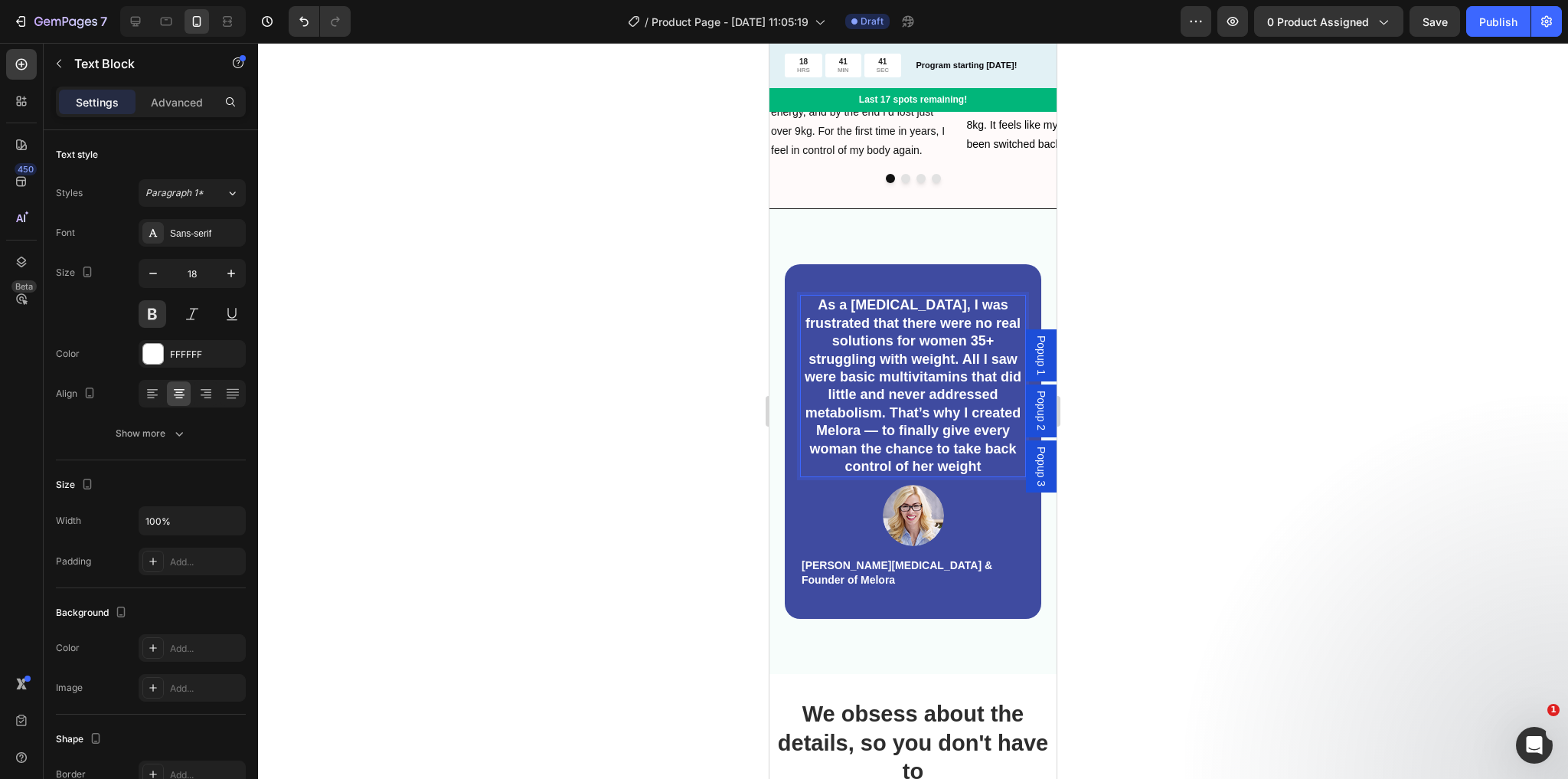
click at [832, 304] on p "As a [MEDICAL_DATA], I was frustrated that there were no real solutions for wom…" at bounding box center [913, 386] width 223 height 179
click at [904, 397] on p ""As a [MEDICAL_DATA], I was frustrated that there were no real solutions for wo…" at bounding box center [913, 386] width 223 height 179
click at [857, 397] on p ""As a [MEDICAL_DATA], I was frustrated that there were no real solutions for wo…" at bounding box center [913, 386] width 223 height 179
click at [830, 395] on p ""As a [MEDICAL_DATA], I was frustrated that there were no real solutions for wo…" at bounding box center [913, 386] width 223 height 179
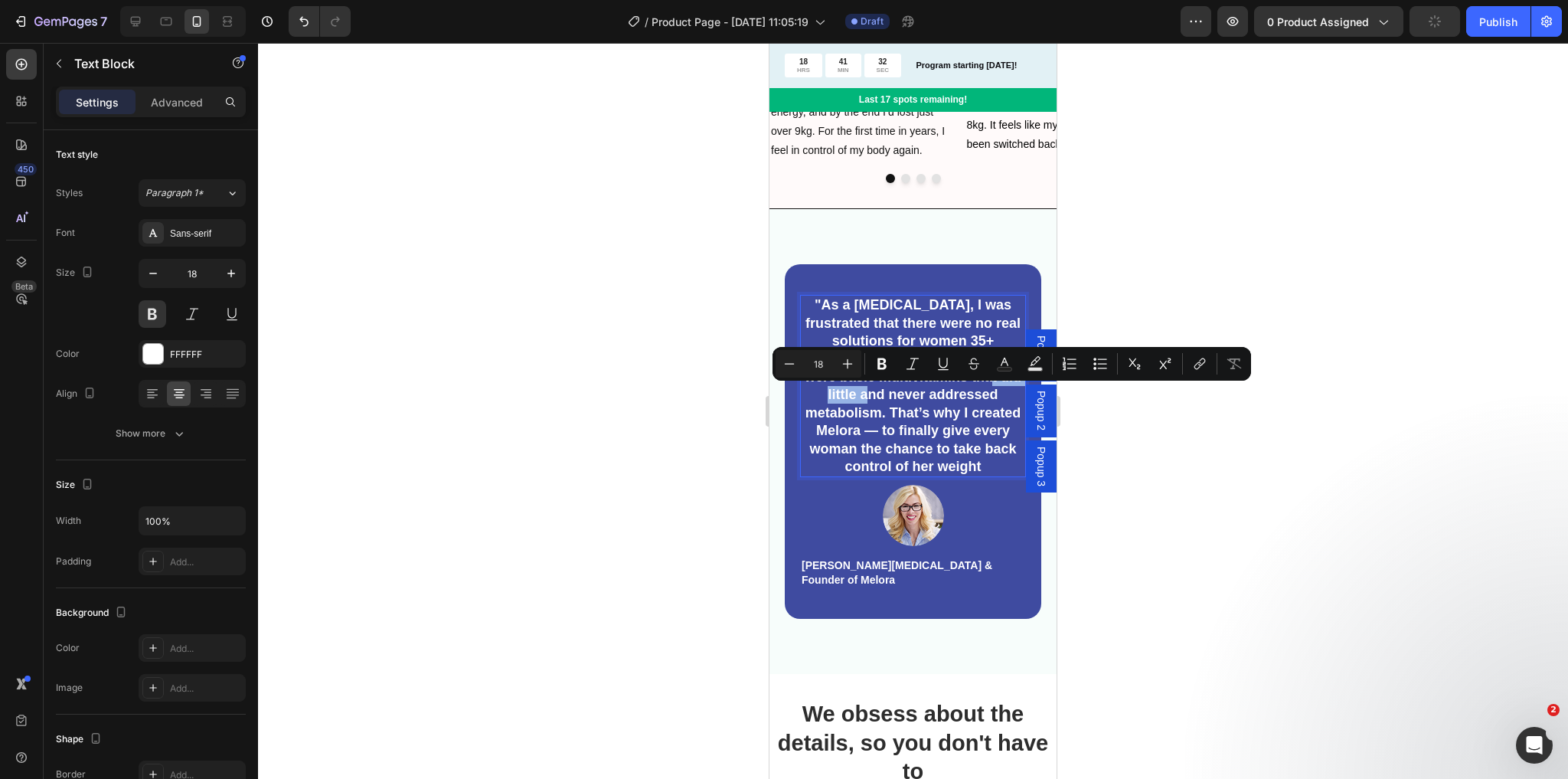
drag, startPoint x: 892, startPoint y: 398, endPoint x: 811, endPoint y: 399, distance: 81.0
click at [811, 399] on p ""As a [MEDICAL_DATA], I was frustrated that there were no real solutions for wo…" at bounding box center [913, 386] width 223 height 179
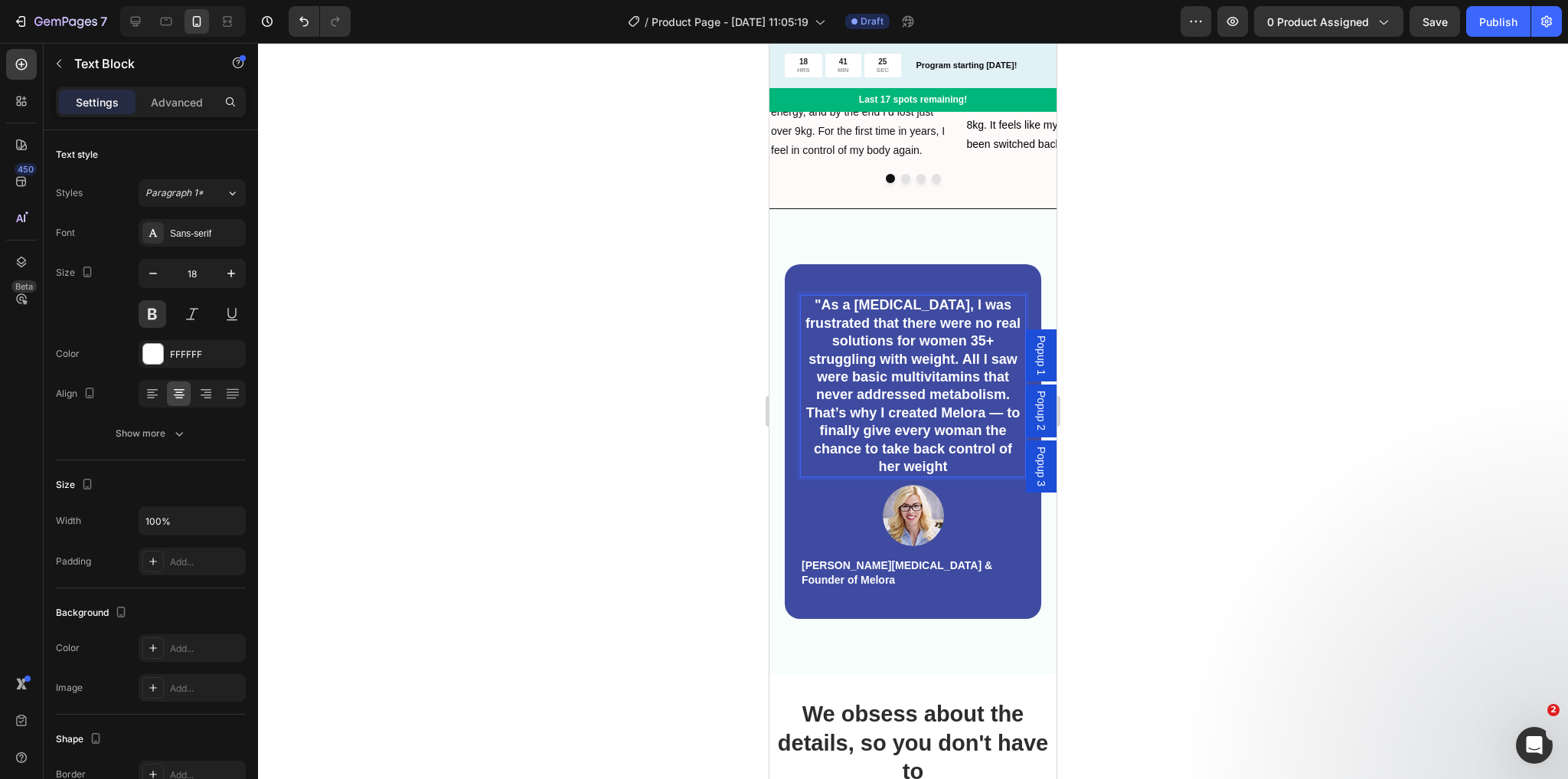
click at [932, 396] on p ""As a [MEDICAL_DATA], I was frustrated that there were no real solutions for wo…" at bounding box center [913, 386] width 223 height 179
drag, startPoint x: 926, startPoint y: 395, endPoint x: 999, endPoint y: 396, distance: 73.0
click at [999, 396] on p ""As a [MEDICAL_DATA], I was frustrated that there were no real solutions for wo…" at bounding box center [913, 386] width 223 height 179
click at [933, 442] on p ""As a [MEDICAL_DATA], I was frustrated that there were no real solutions for wo…" at bounding box center [913, 386] width 223 height 179
click at [983, 469] on p ""As a [MEDICAL_DATA], I was frustrated that there were no real solutions for wo…" at bounding box center [913, 386] width 223 height 179
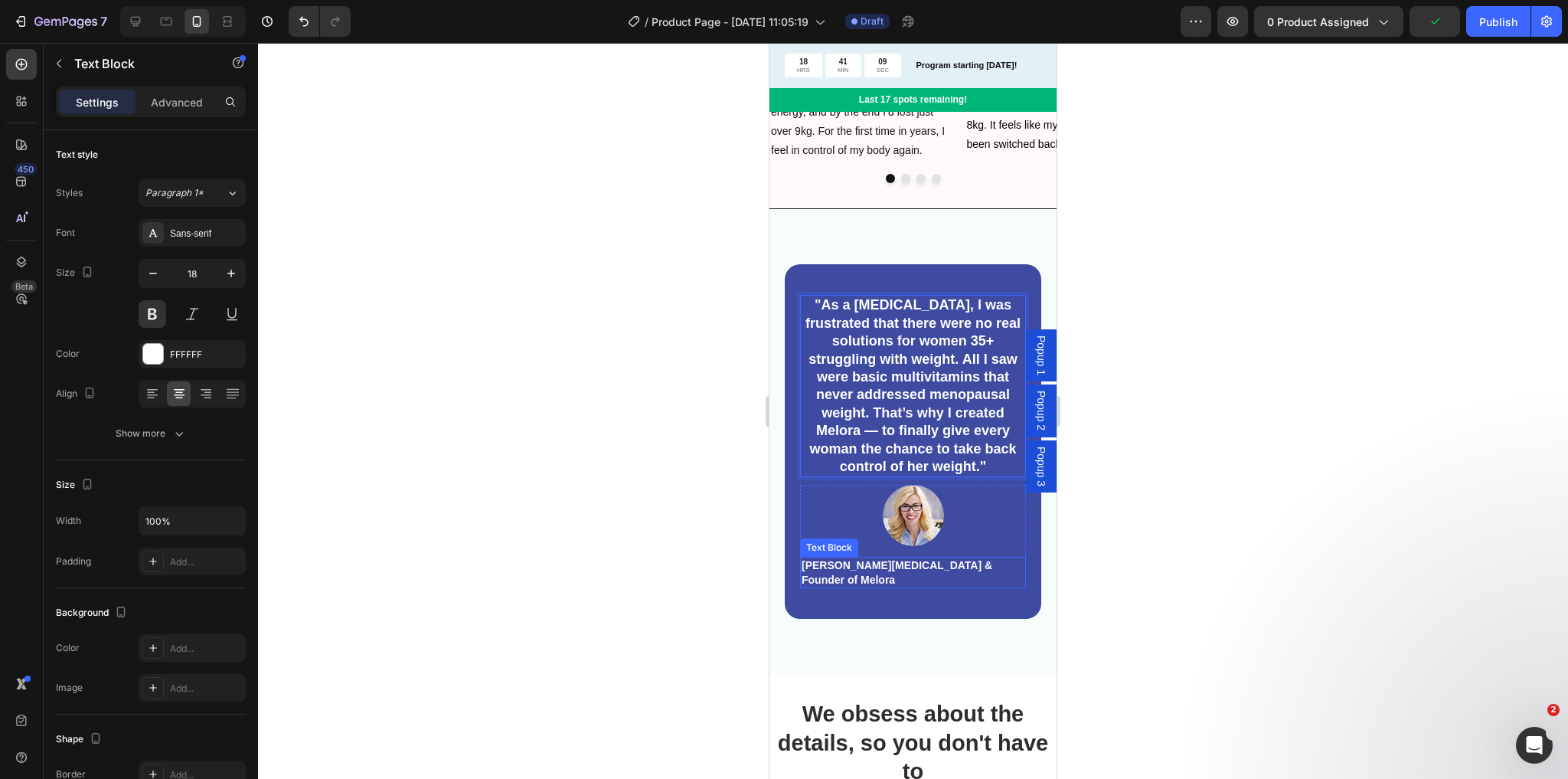
click at [928, 575] on p "[PERSON_NAME][MEDICAL_DATA] & Founder of Melora" at bounding box center [913, 572] width 223 height 28
click at [802, 494] on div at bounding box center [913, 515] width 226 height 62
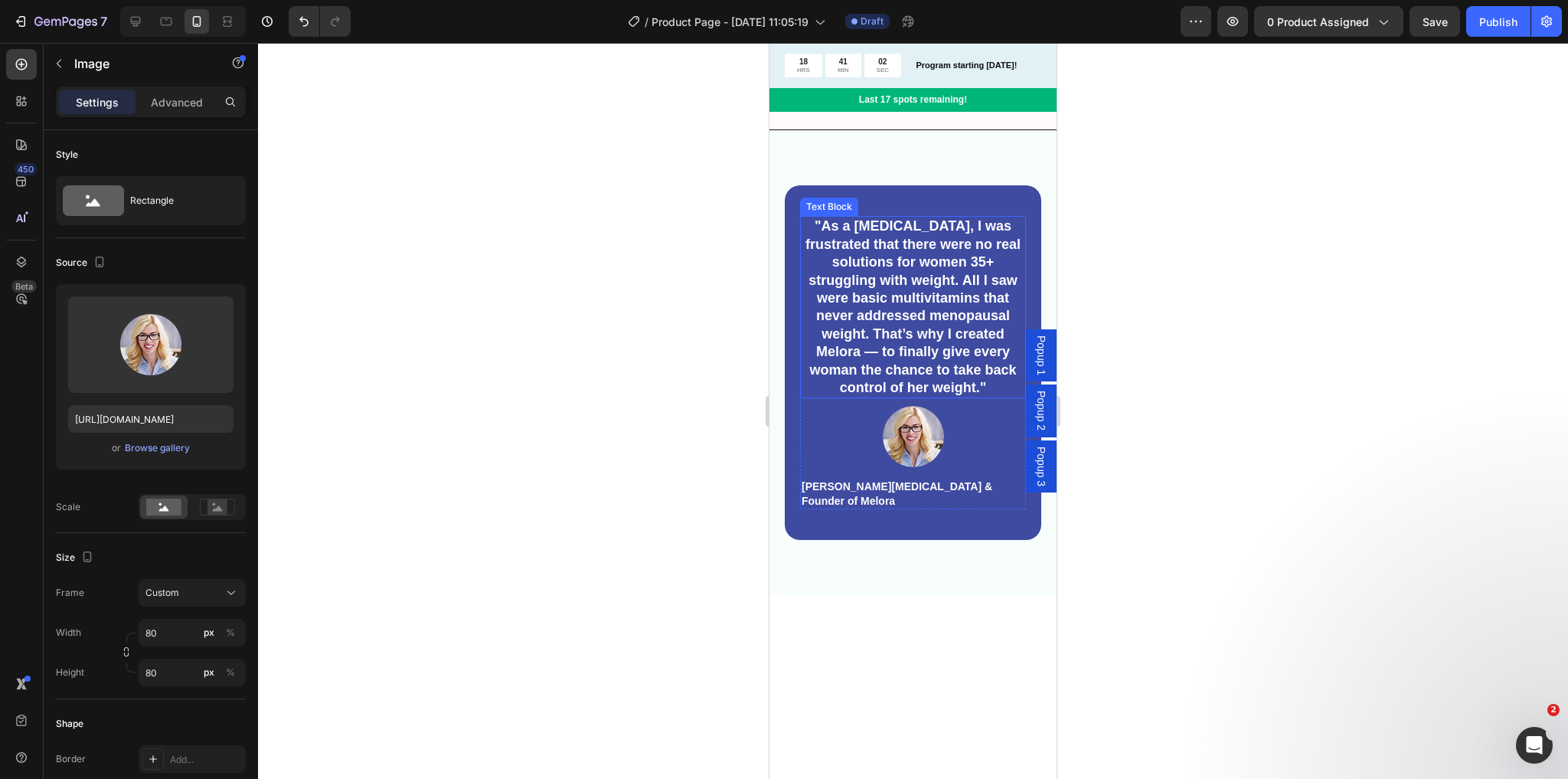
scroll to position [2208, 0]
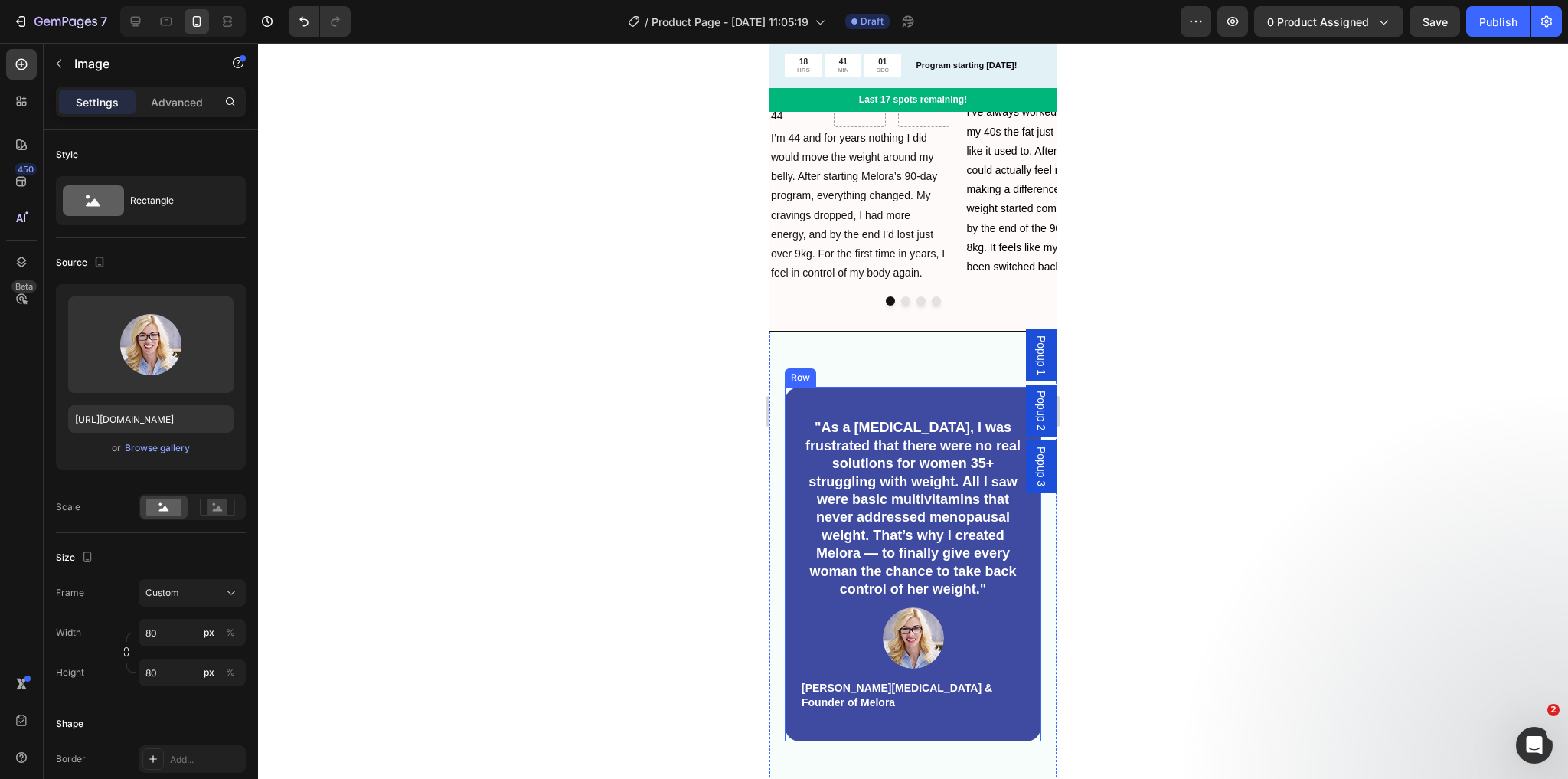
click at [795, 523] on div ""As a [MEDICAL_DATA], I was frustrated that there were no real solutions for wo…" at bounding box center [913, 564] width 257 height 354
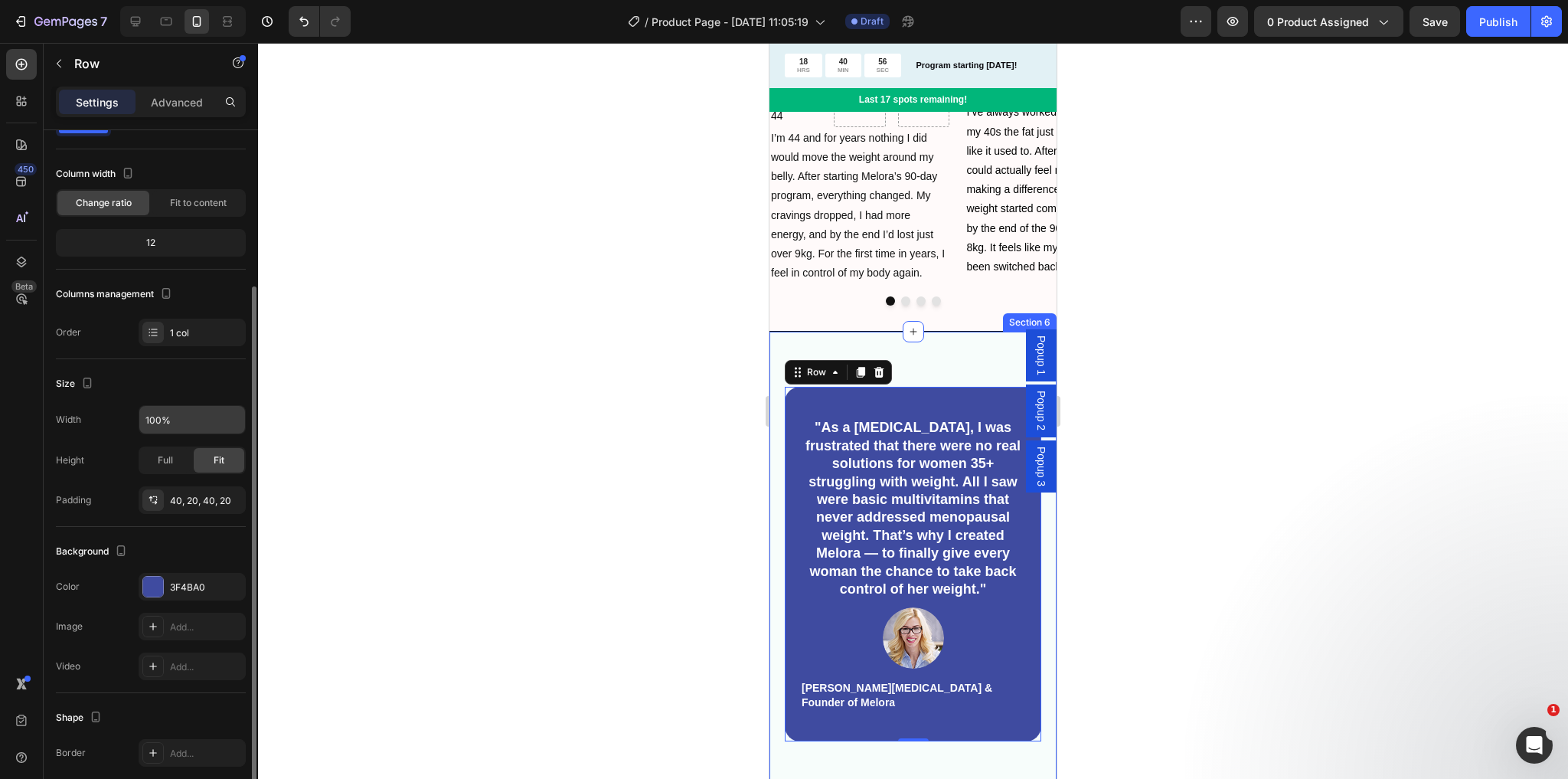
scroll to position [184, 0]
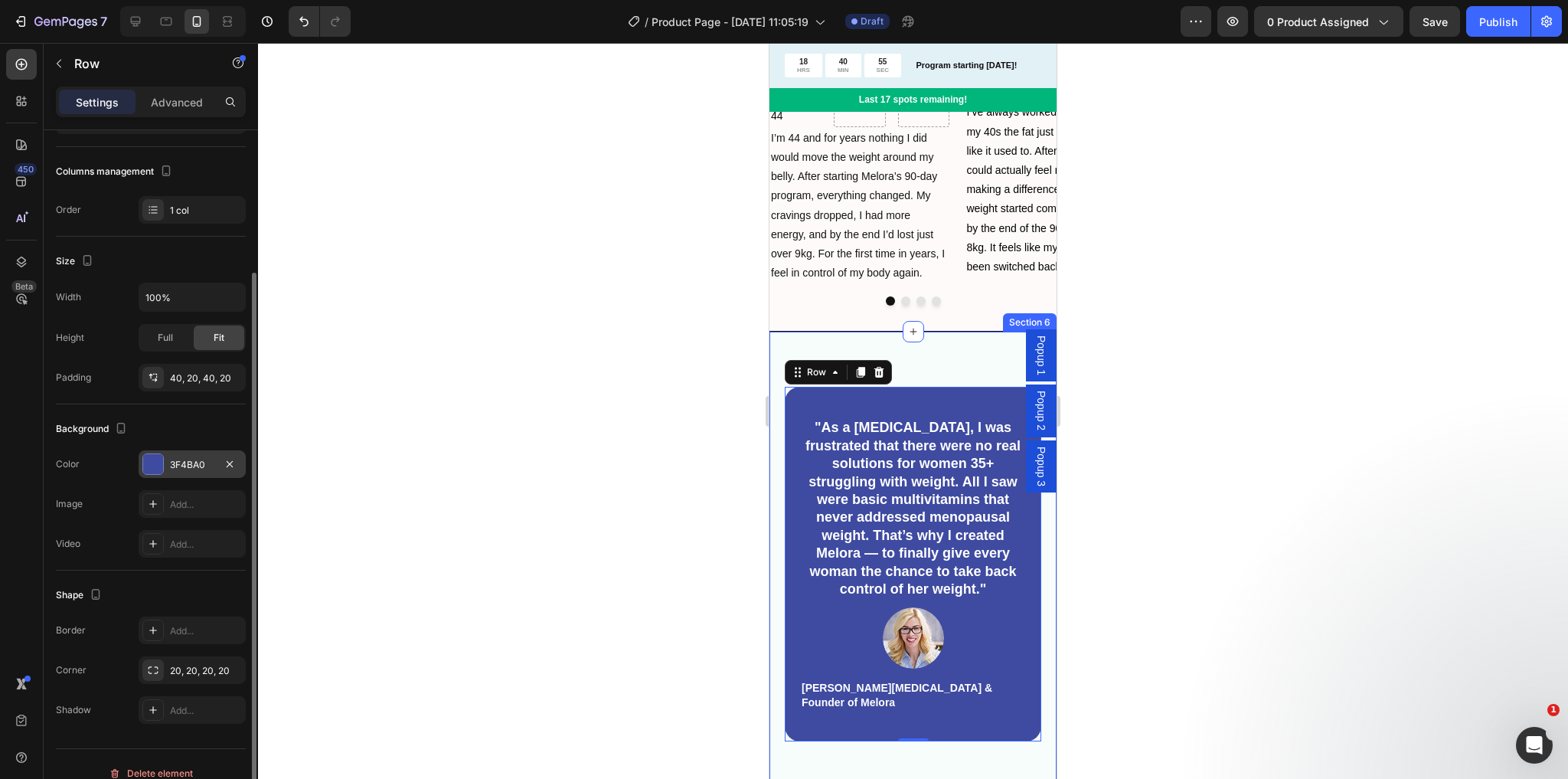
click at [151, 460] on div at bounding box center [153, 465] width 20 height 20
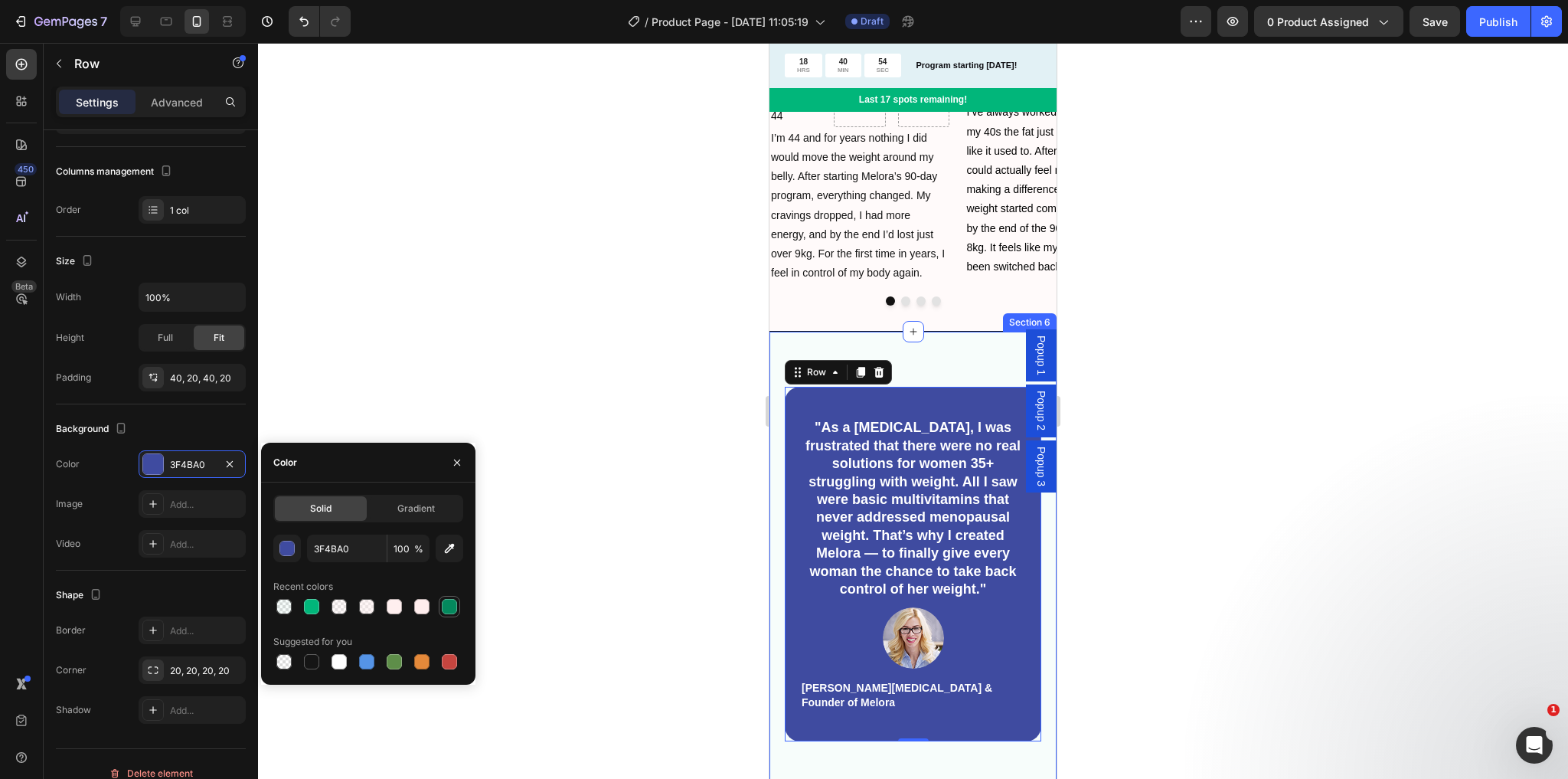
click at [447, 605] on div at bounding box center [448, 606] width 15 height 15
type input "04895D"
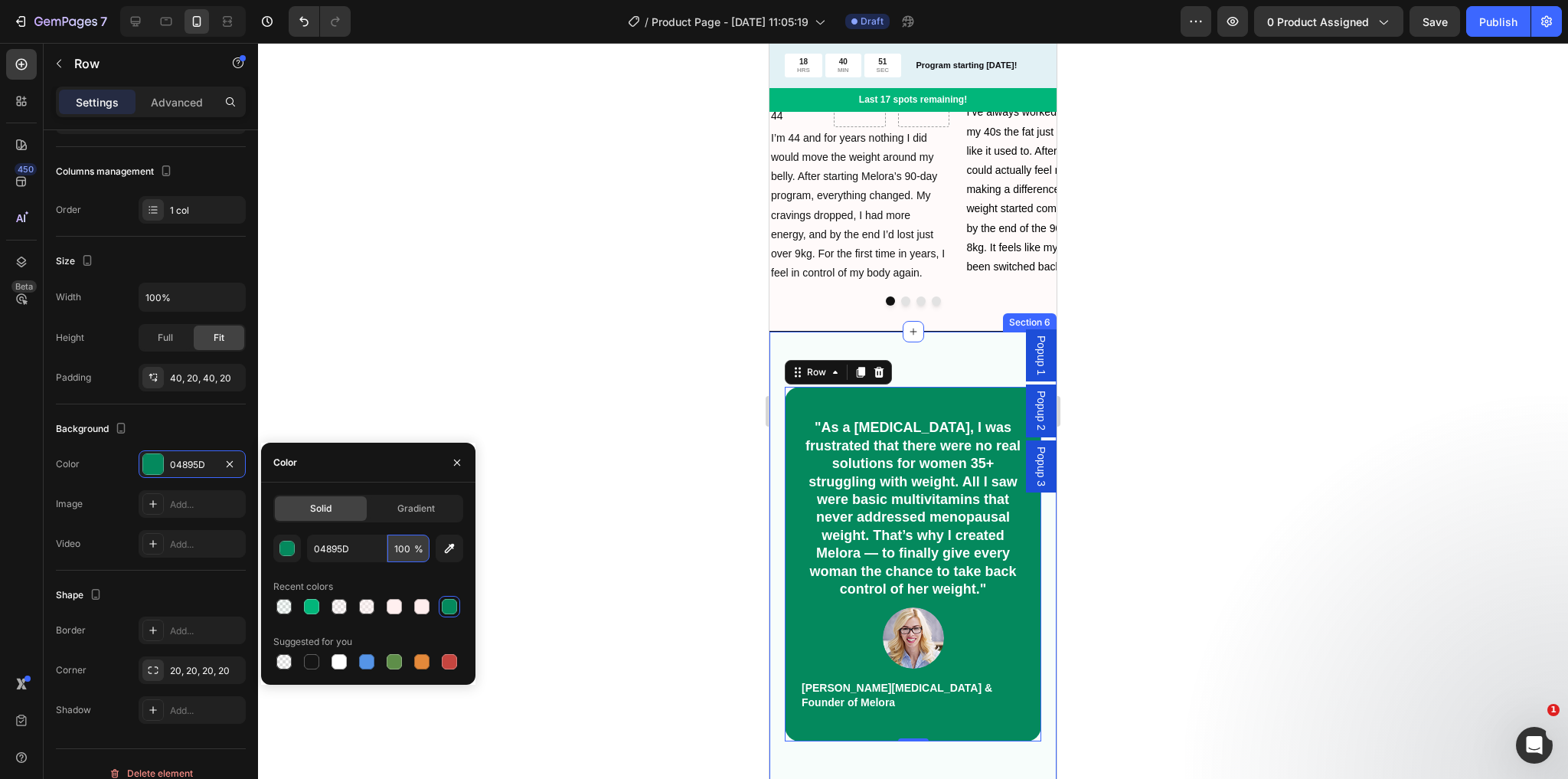
click at [403, 548] on input "100" at bounding box center [409, 549] width 42 height 28
type input "50"
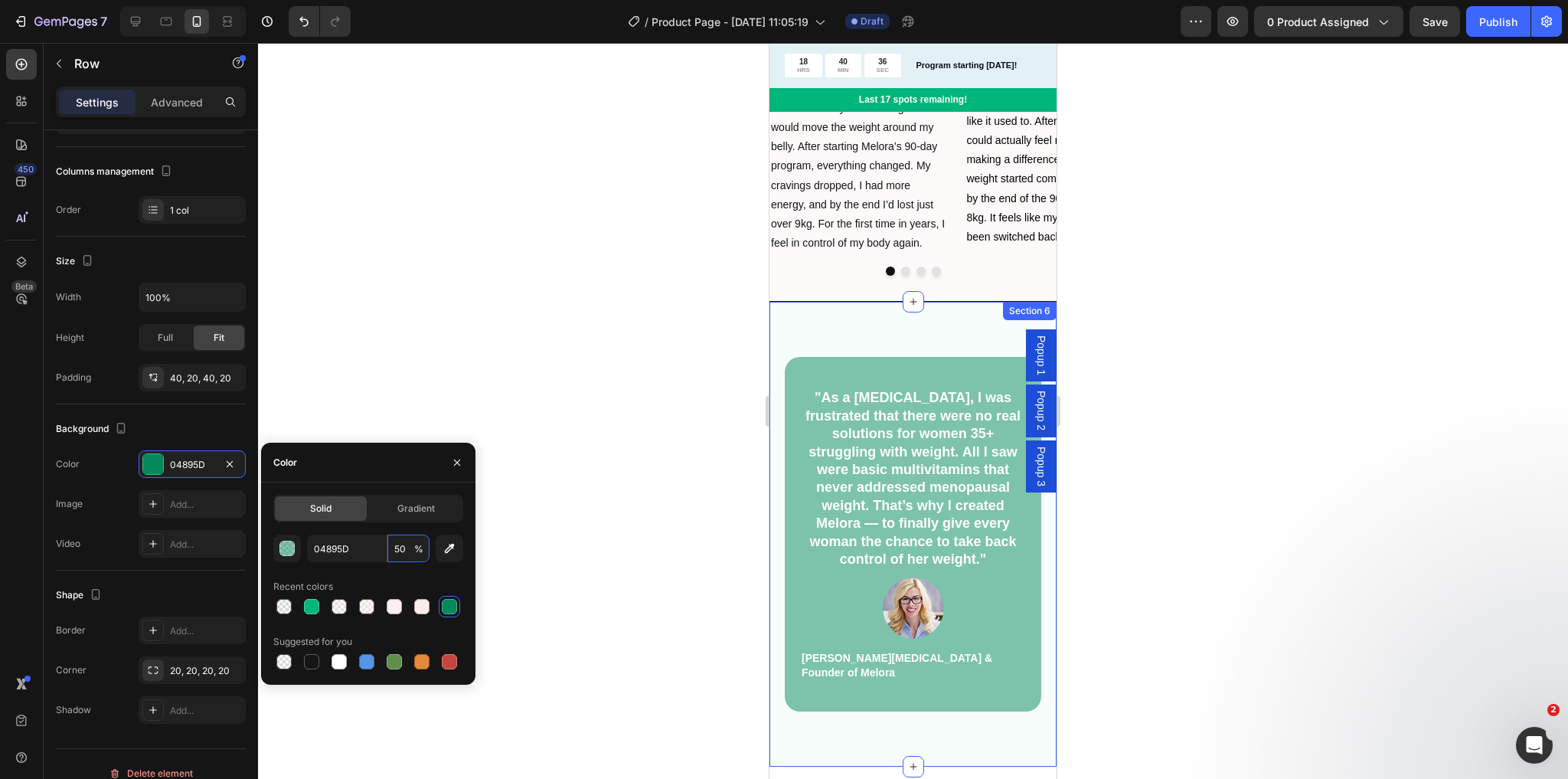
scroll to position [2208, 0]
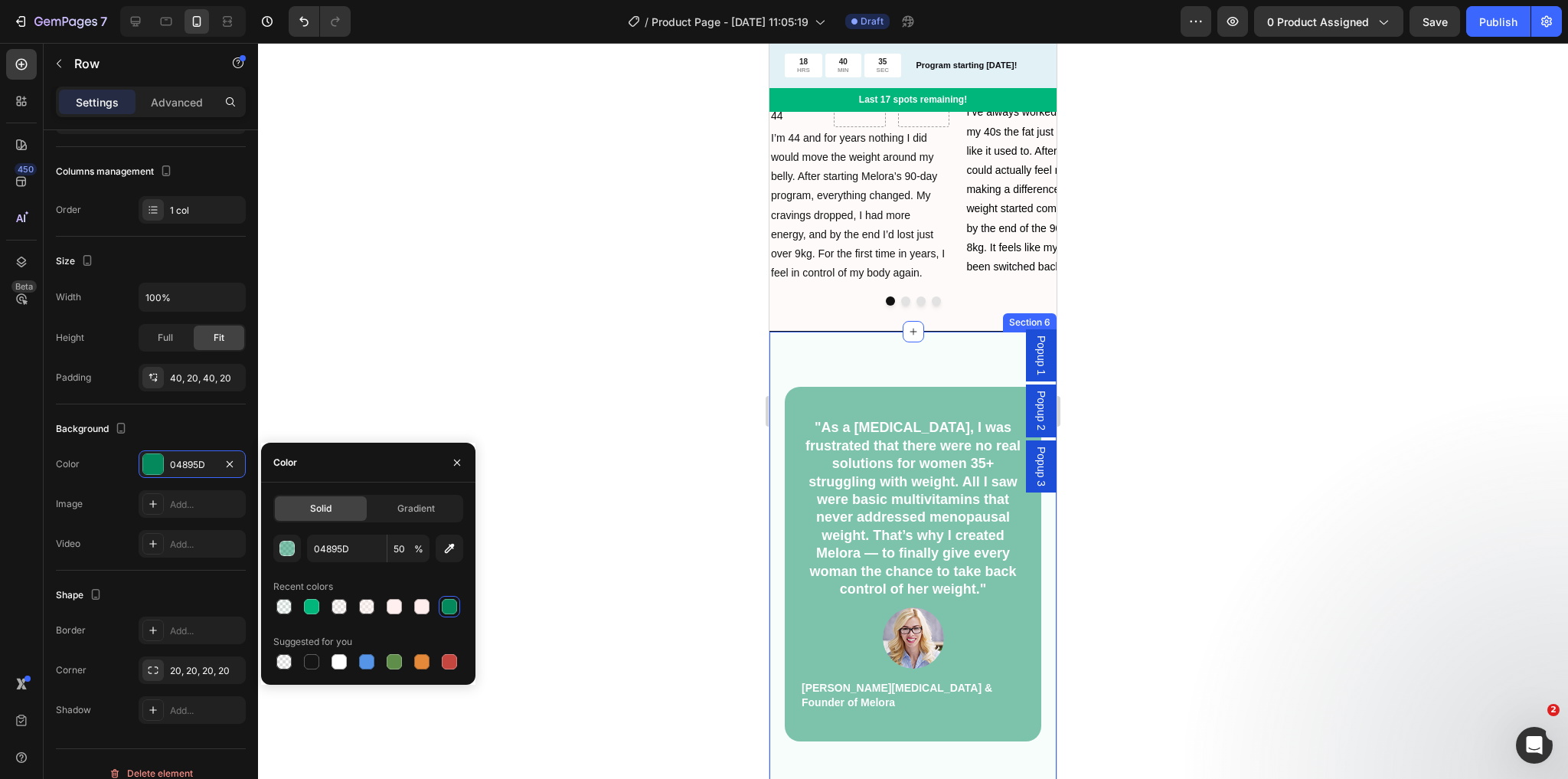
click at [821, 358] on div ""As a [MEDICAL_DATA], I was frustrated that there were no real solutions for wo…" at bounding box center [913, 563] width 287 height 465
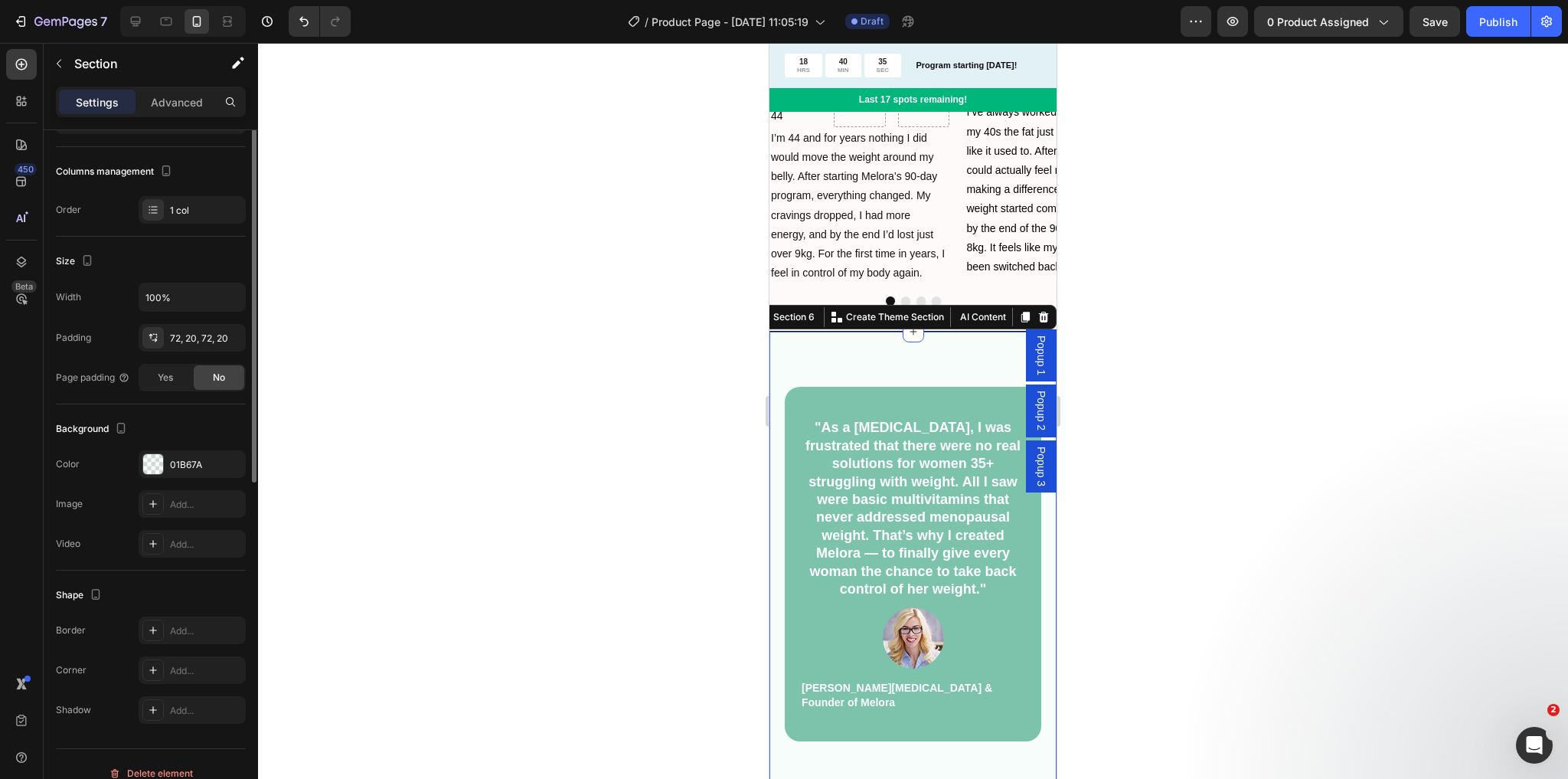
scroll to position [0, 0]
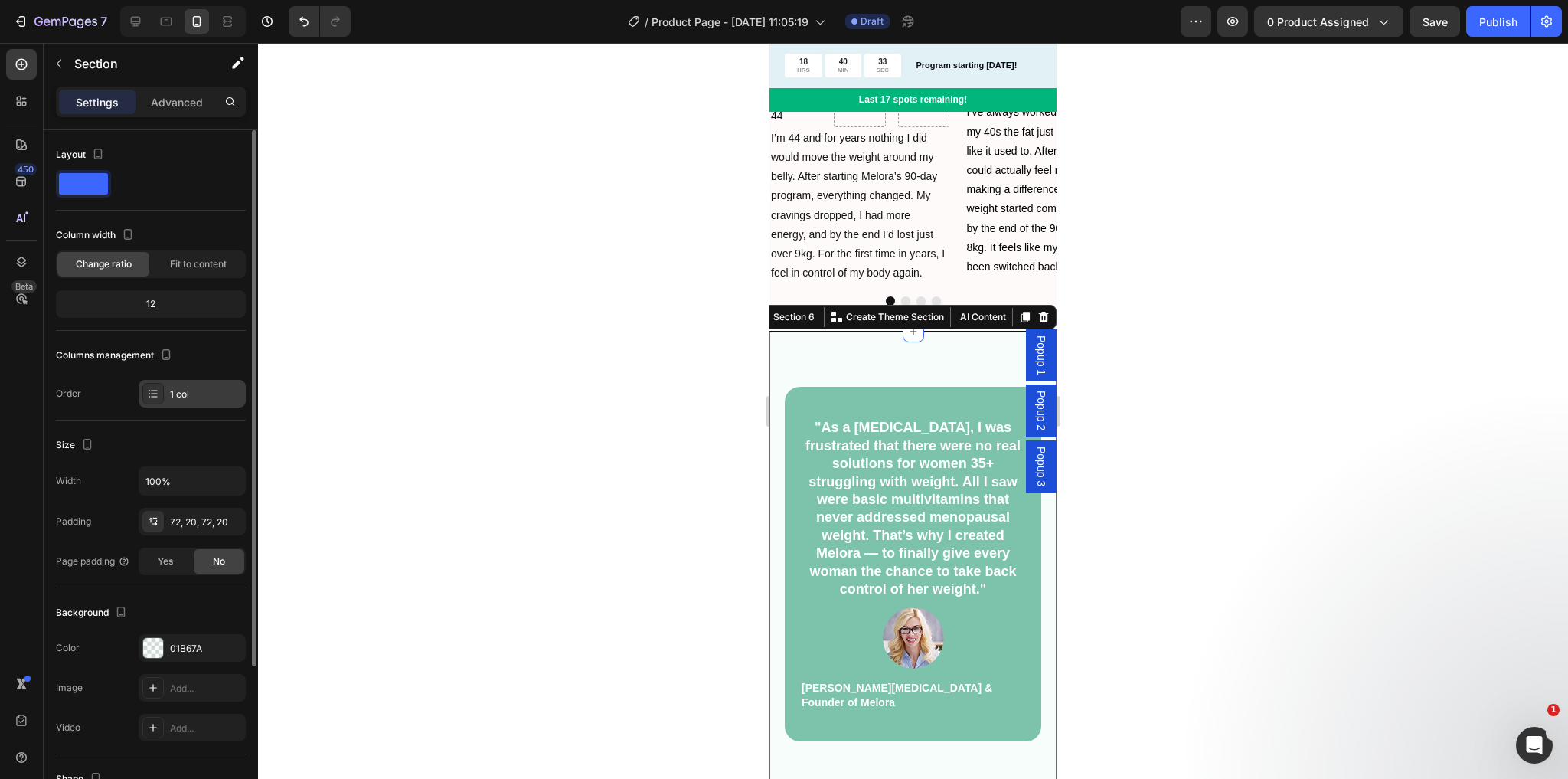
click at [178, 395] on div "1 col" at bounding box center [206, 395] width 72 height 14
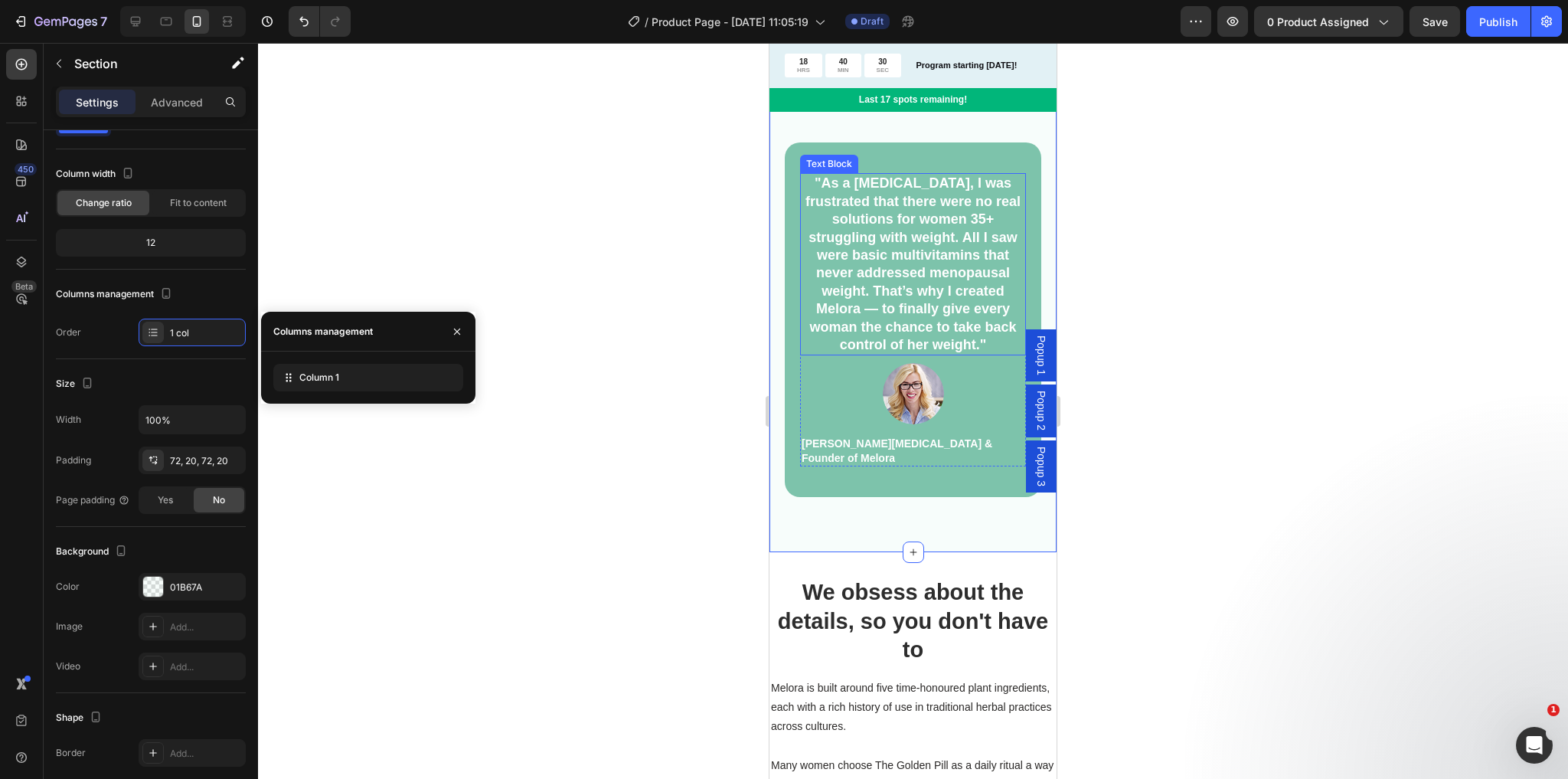
scroll to position [2452, 0]
click at [835, 539] on div ""As a [MEDICAL_DATA], I was frustrated that there were no real solutions for wo…" at bounding box center [913, 318] width 287 height 465
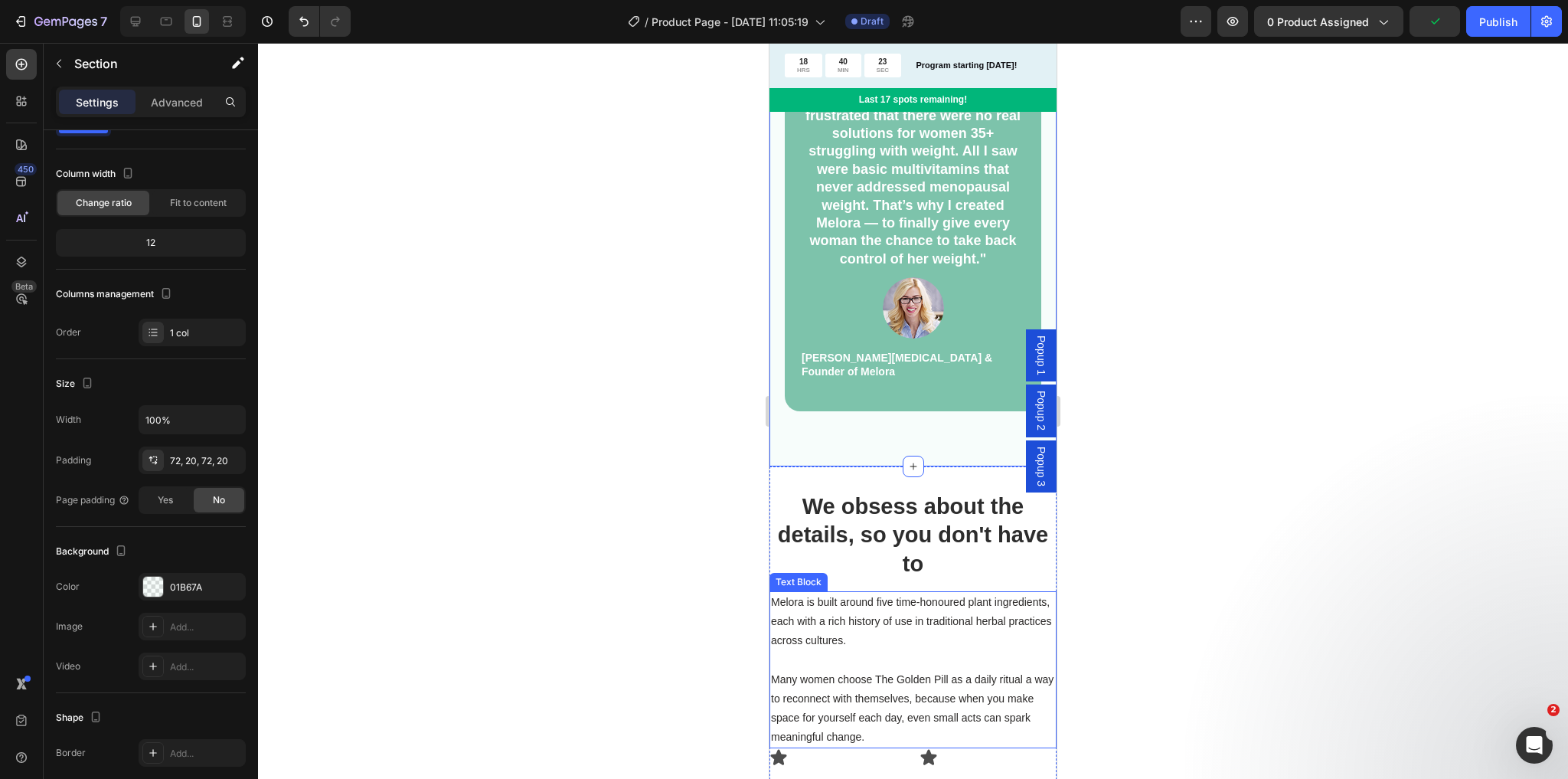
scroll to position [2514, 0]
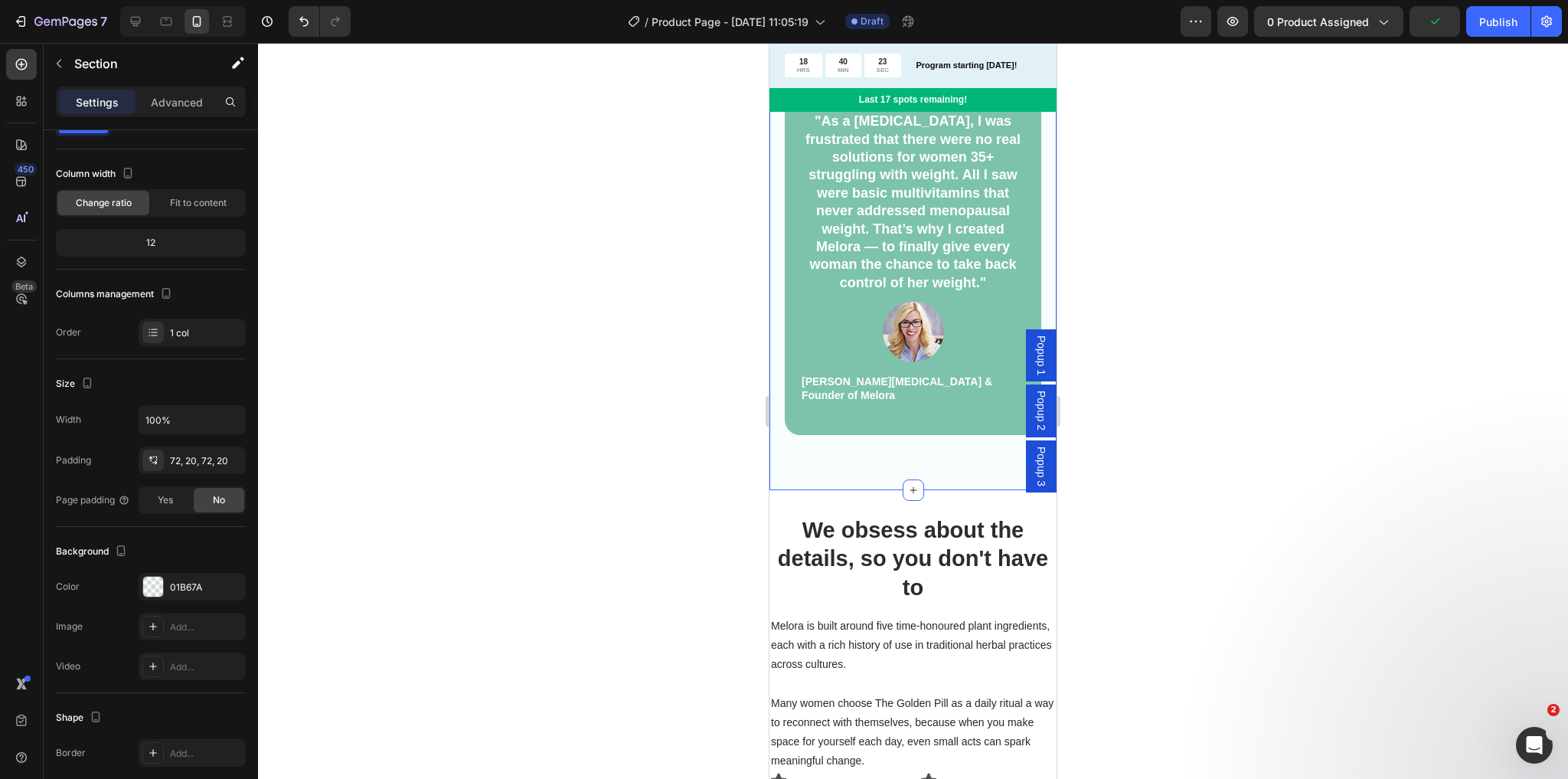
click at [791, 460] on div ""As a [MEDICAL_DATA], I was frustrated that there were no real solutions for wo…" at bounding box center [913, 257] width 287 height 465
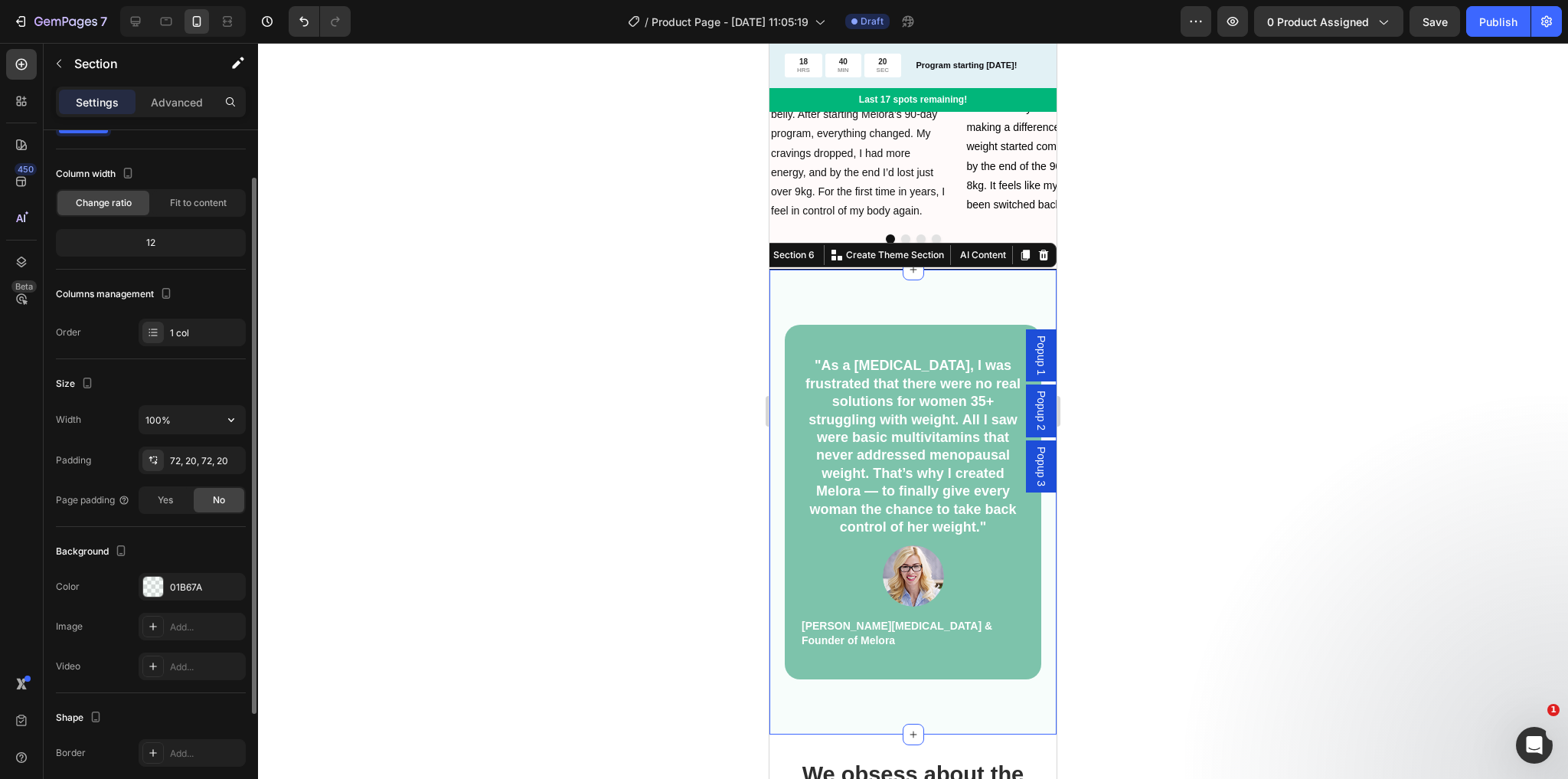
scroll to position [201, 0]
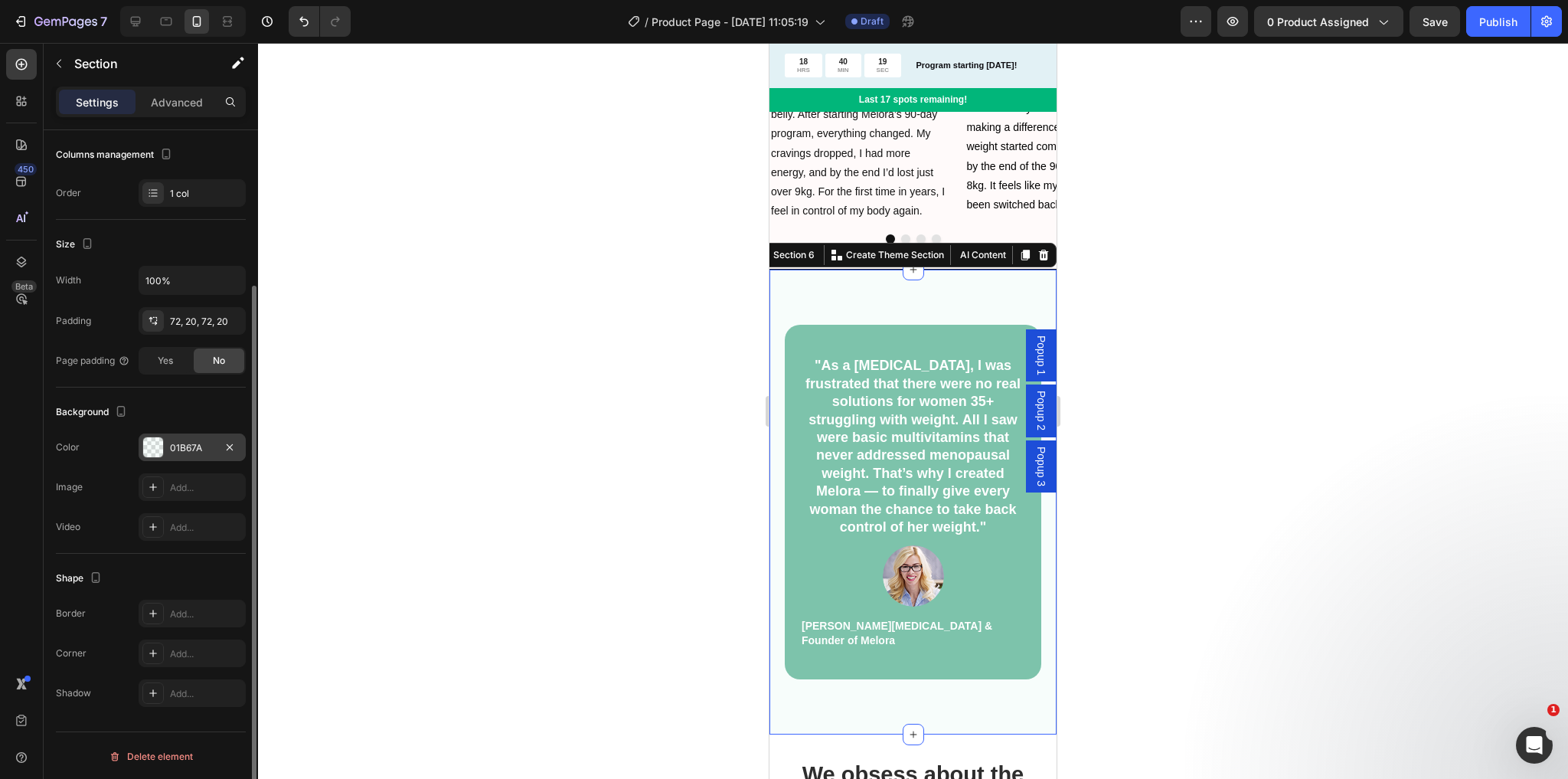
click at [172, 443] on div "01B67A" at bounding box center [192, 449] width 45 height 14
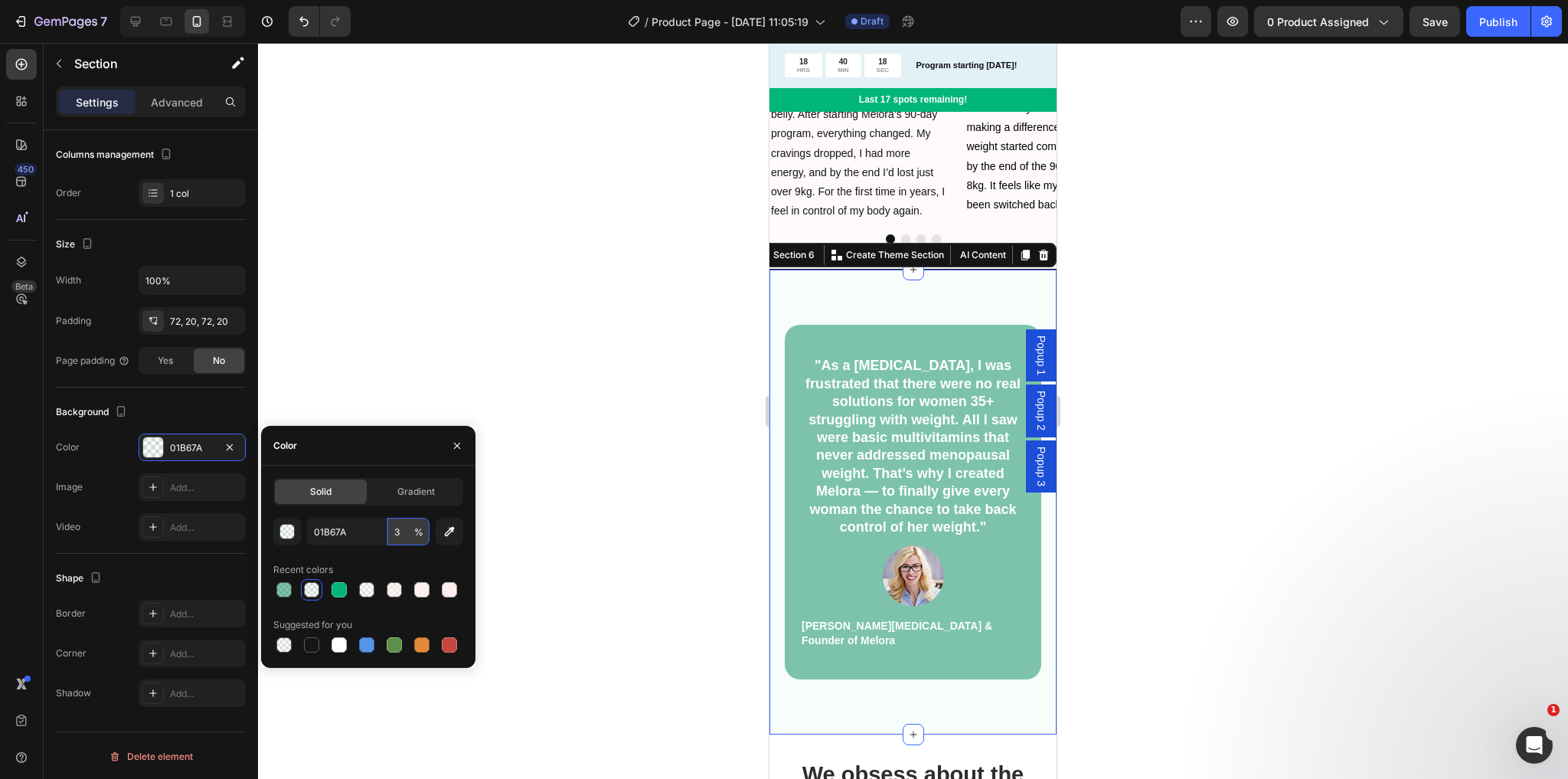
click at [404, 531] on input "3" at bounding box center [409, 532] width 42 height 28
type input "1"
click at [708, 271] on div at bounding box center [914, 411] width 1310 height 736
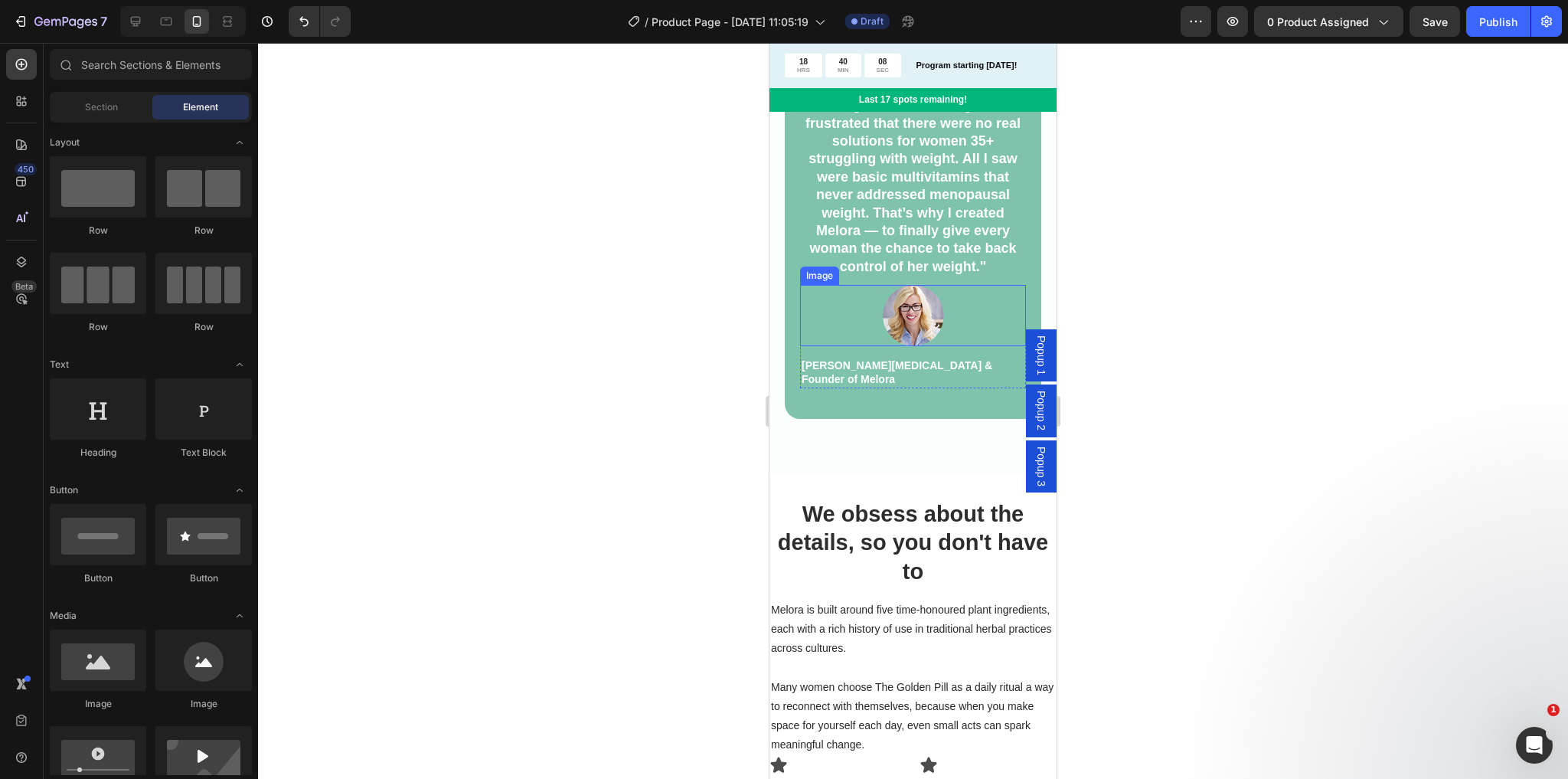
scroll to position [2638, 0]
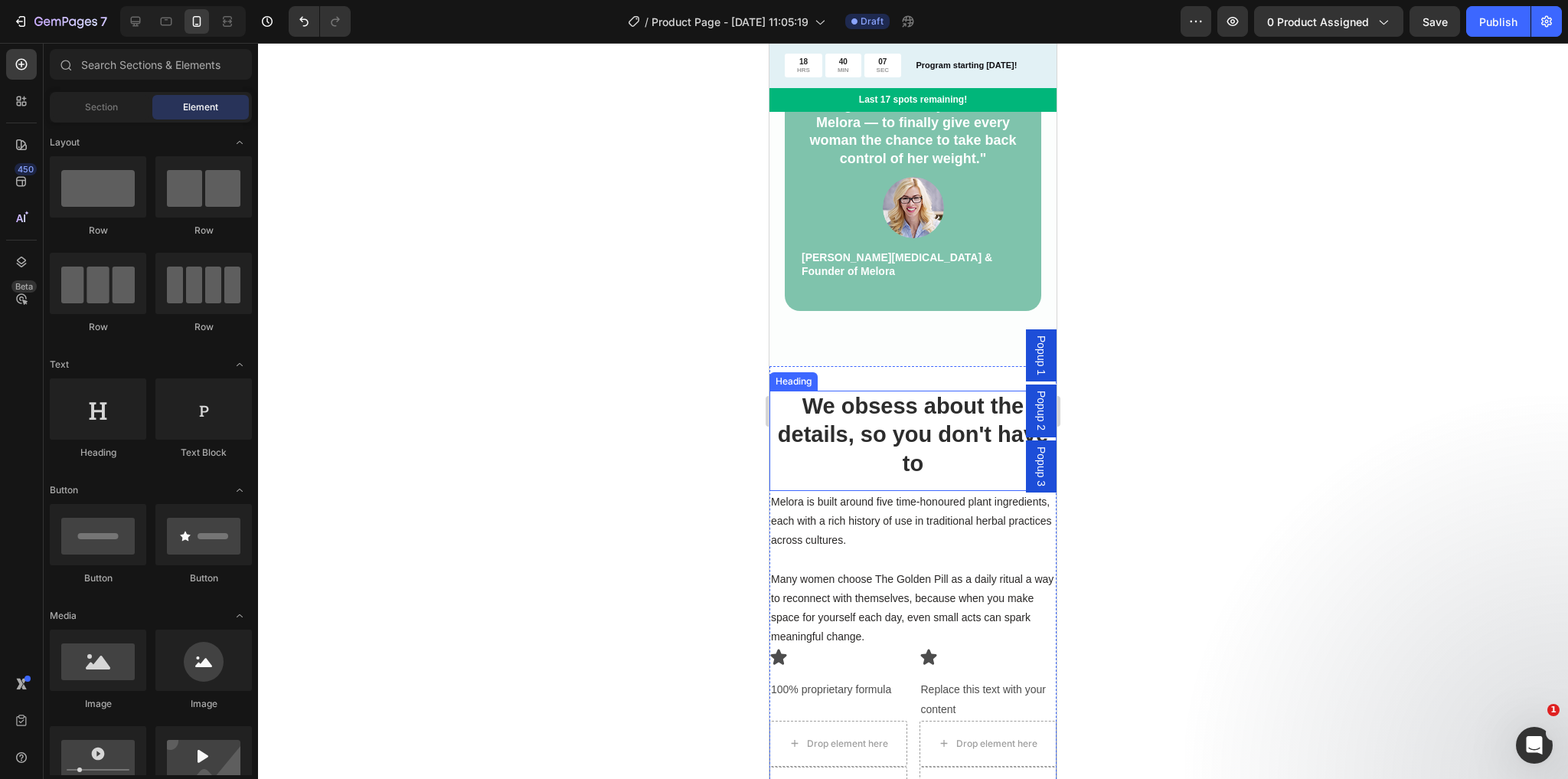
click at [778, 399] on h2 "We obsess about the details, so you don't have to" at bounding box center [913, 436] width 287 height 90
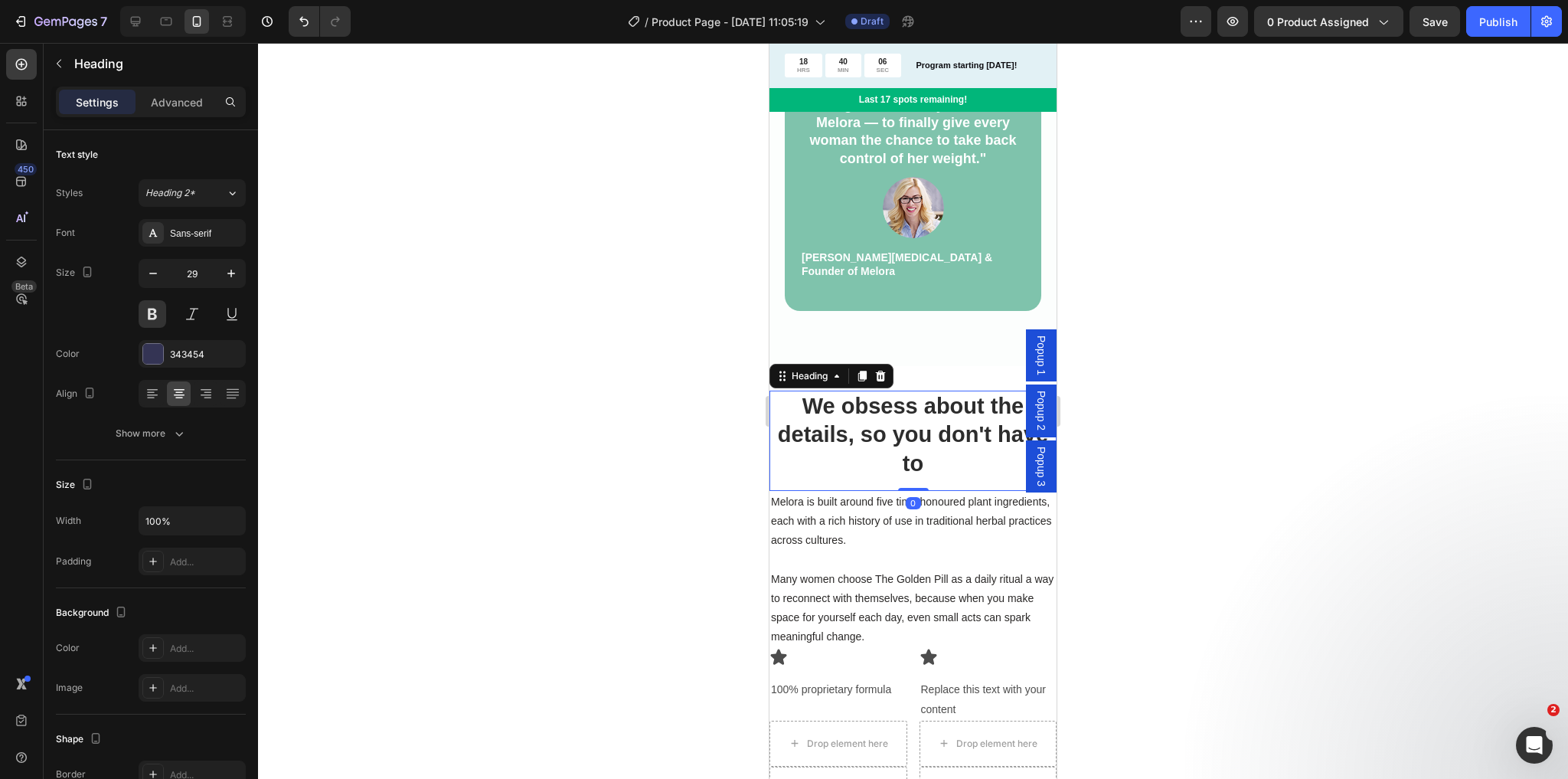
click at [784, 391] on h2 "We obsess about the details, so you don't have to" at bounding box center [913, 436] width 287 height 90
click at [784, 383] on div "We obsess about the details, so you don't have to Heading 0 Melora is built aro…" at bounding box center [913, 625] width 287 height 517
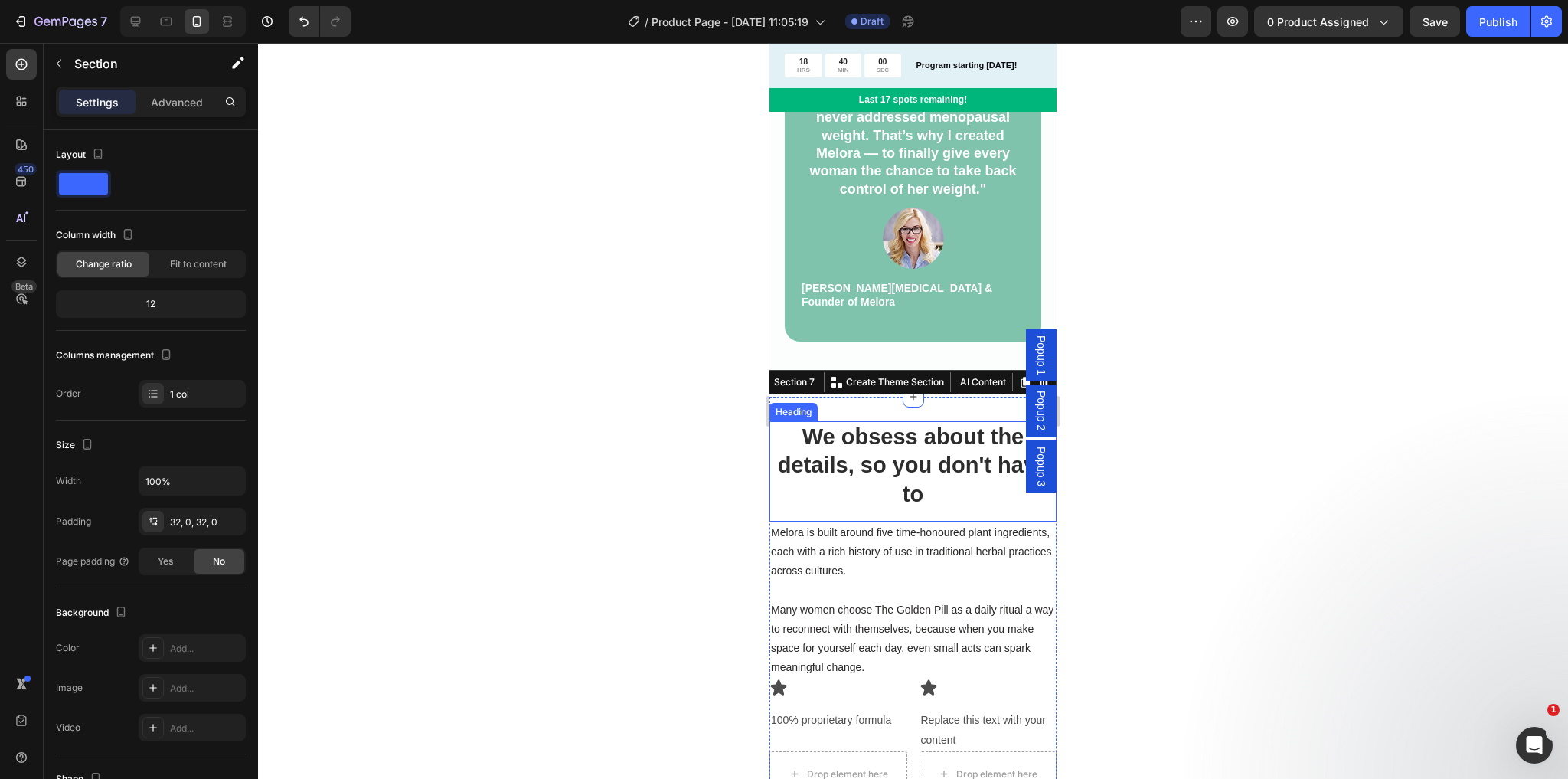
scroll to position [2578, 0]
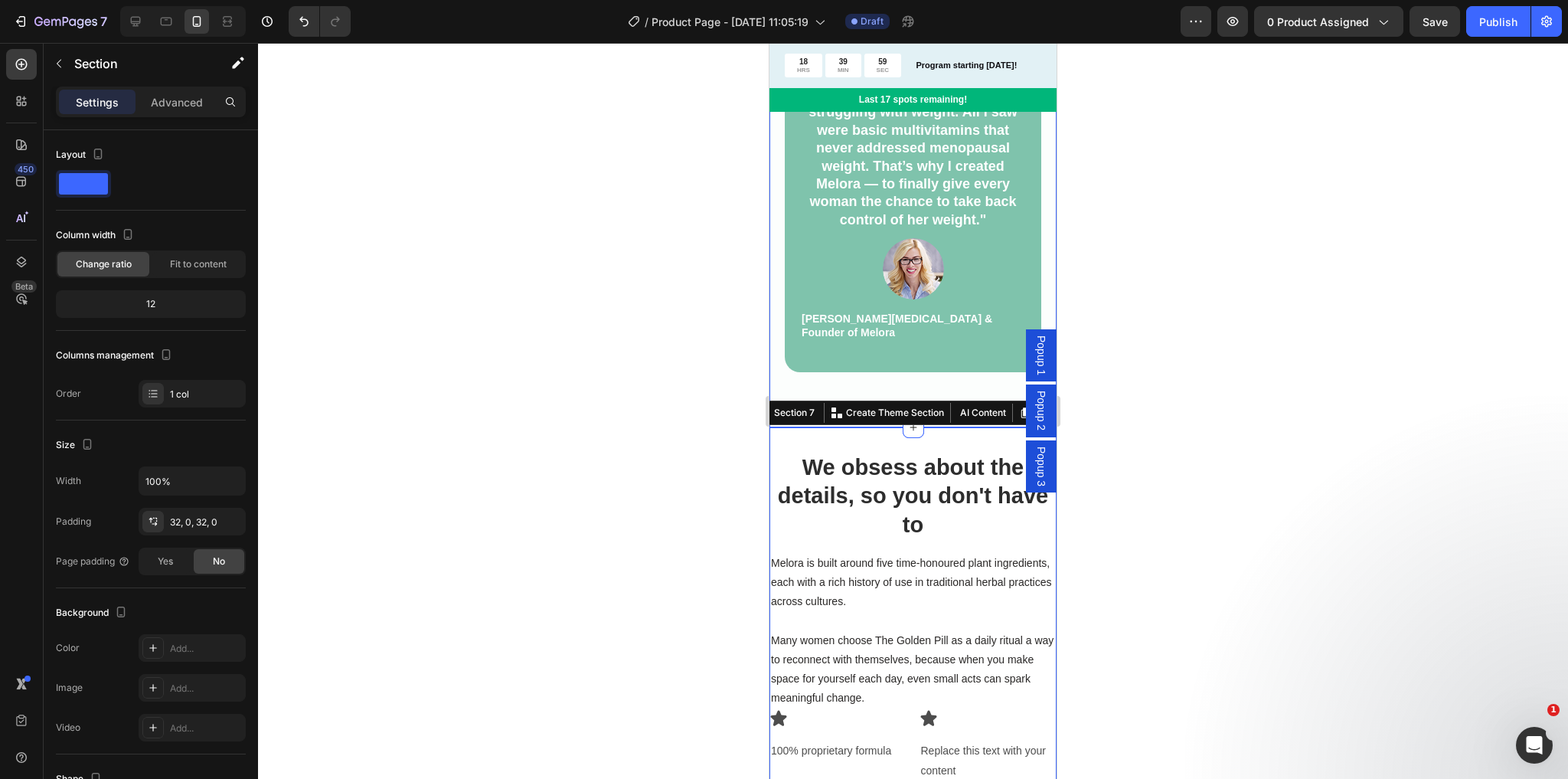
click at [781, 341] on div ""As a [MEDICAL_DATA], I was frustrated that there were no real solutions for wo…" at bounding box center [913, 194] width 287 height 465
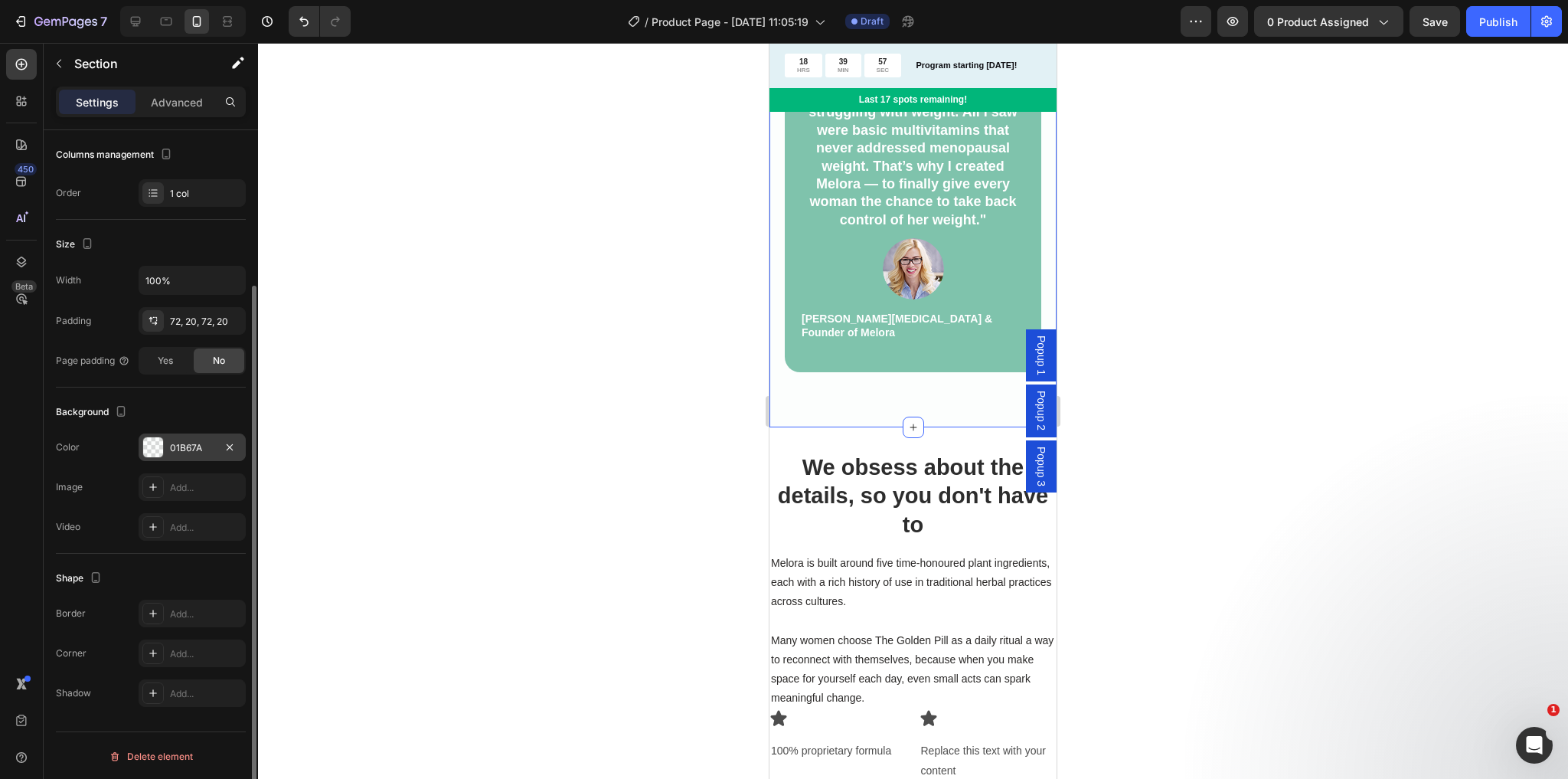
click at [184, 442] on div "01B67A" at bounding box center [192, 449] width 45 height 14
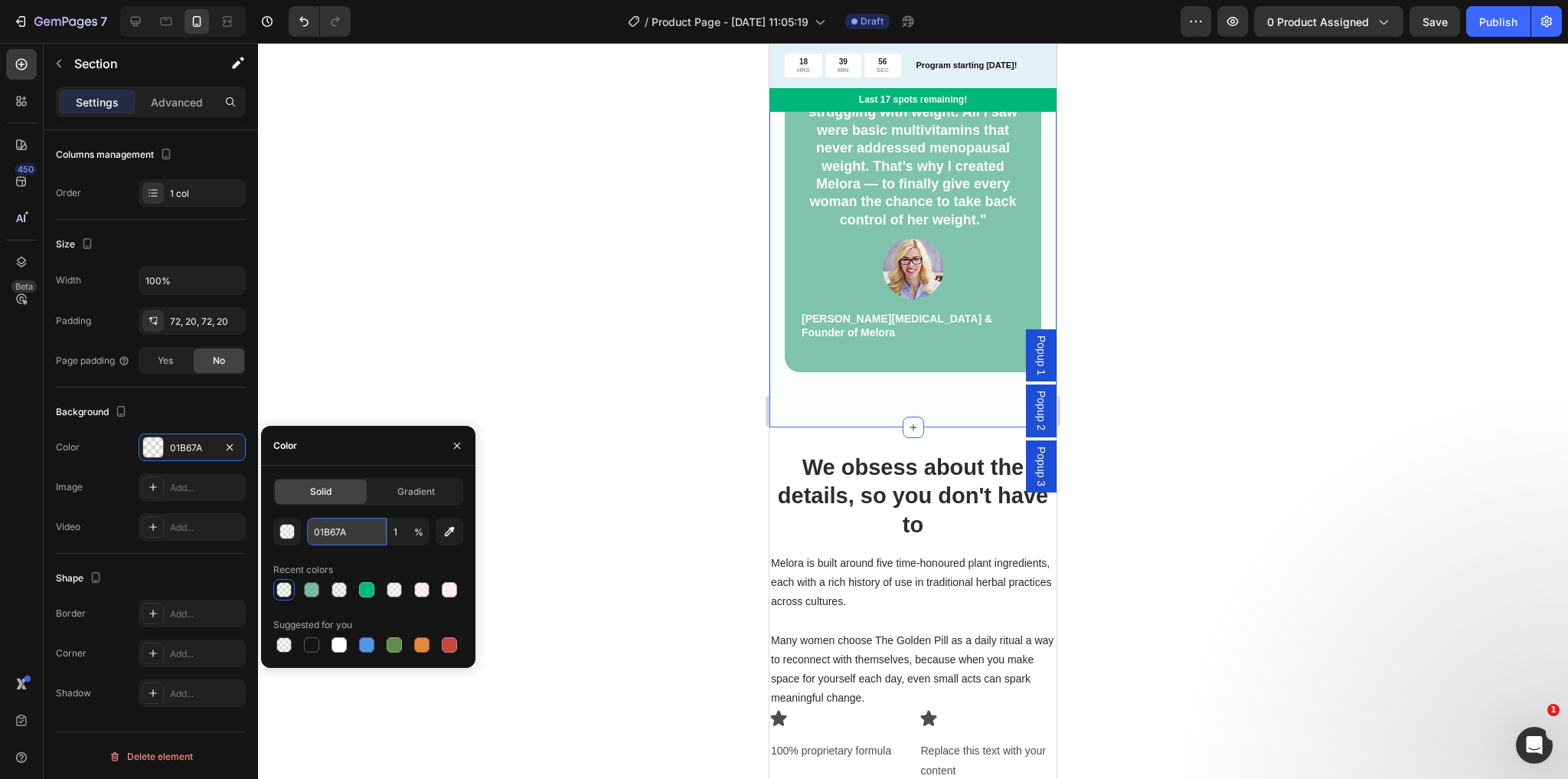
click at [341, 533] on input "01B67A" at bounding box center [347, 532] width 80 height 28
click at [830, 445] on div "⁠⁠⁠⁠⁠⁠⁠ We obsess about the details, so you don't have to Heading Melora is bui…" at bounding box center [913, 686] width 287 height 517
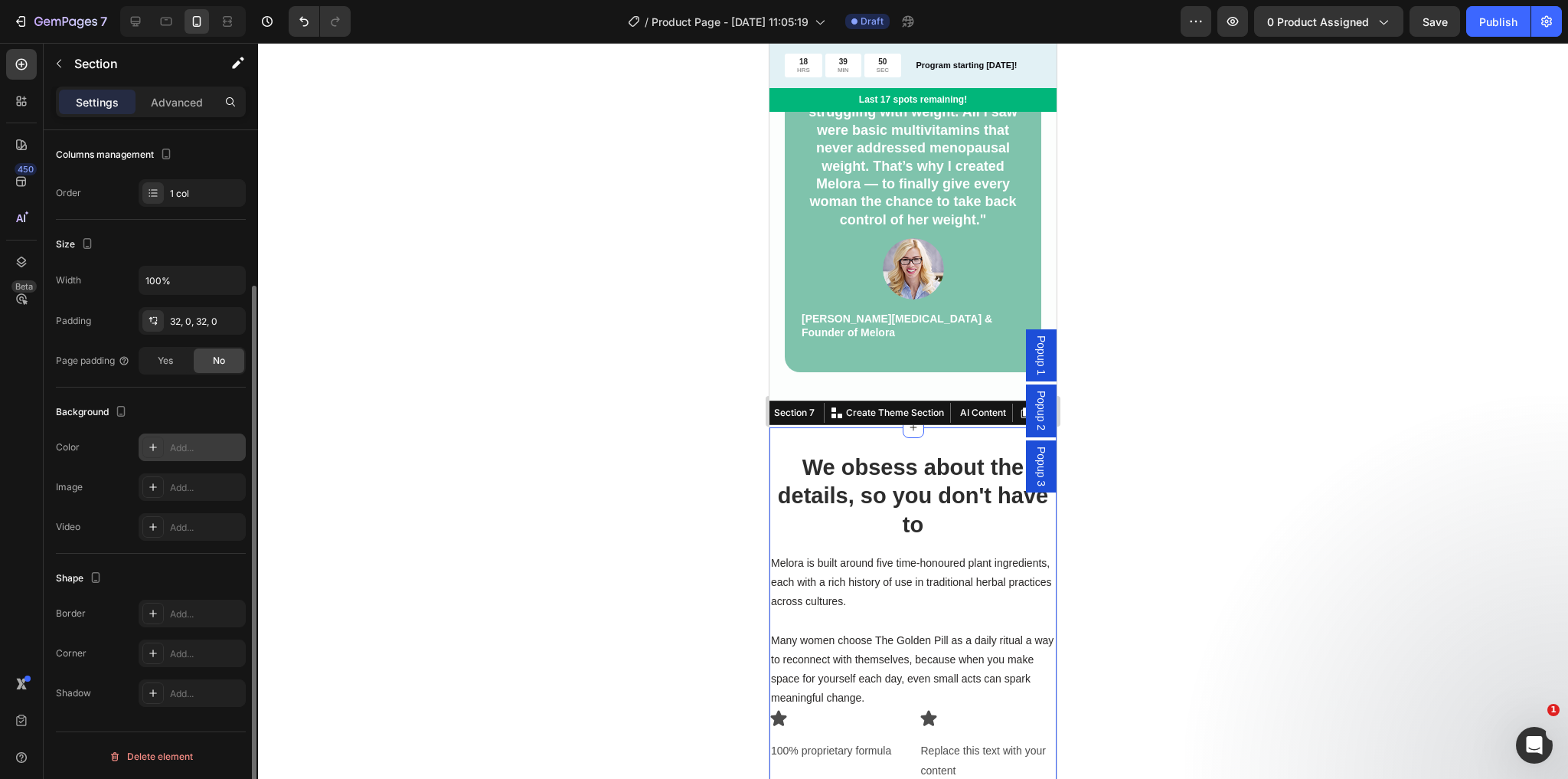
click at [153, 442] on icon at bounding box center [153, 448] width 12 height 12
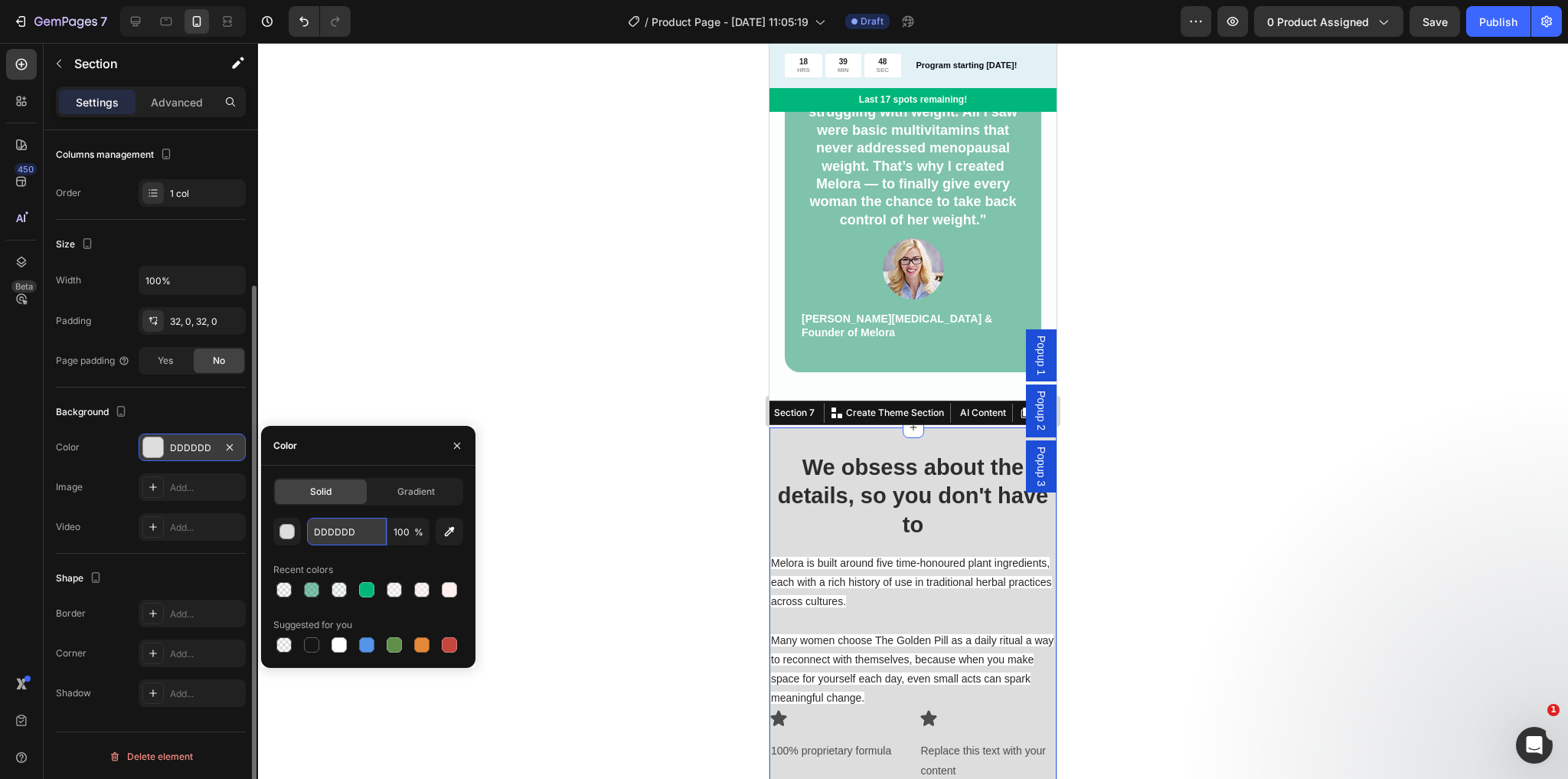
click at [344, 527] on input "DDDDDD" at bounding box center [347, 532] width 80 height 28
paste input "01B67A"
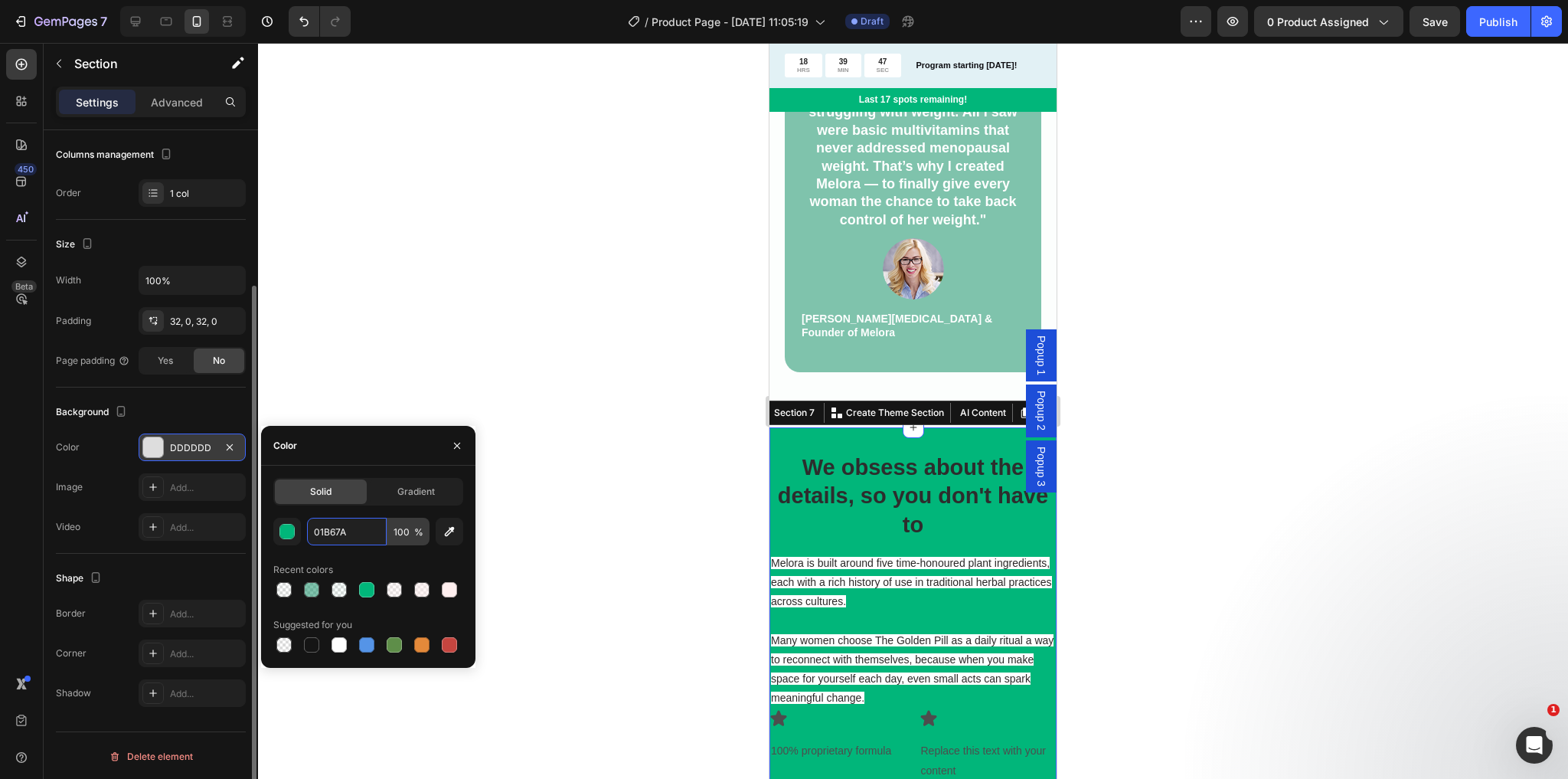
type input "01B67A"
click at [398, 533] on input "100" at bounding box center [409, 532] width 42 height 28
type input "3"
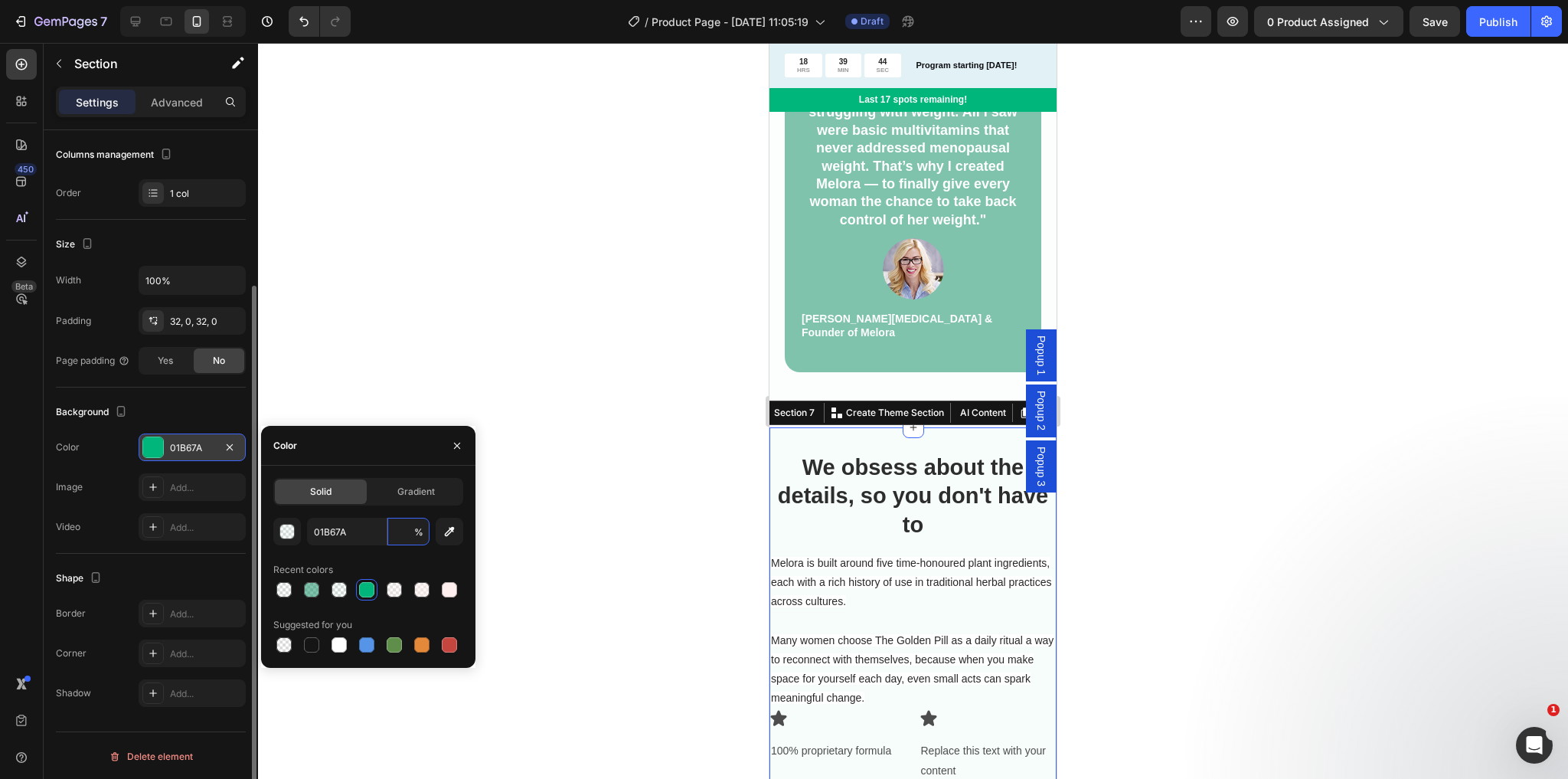
type input "5"
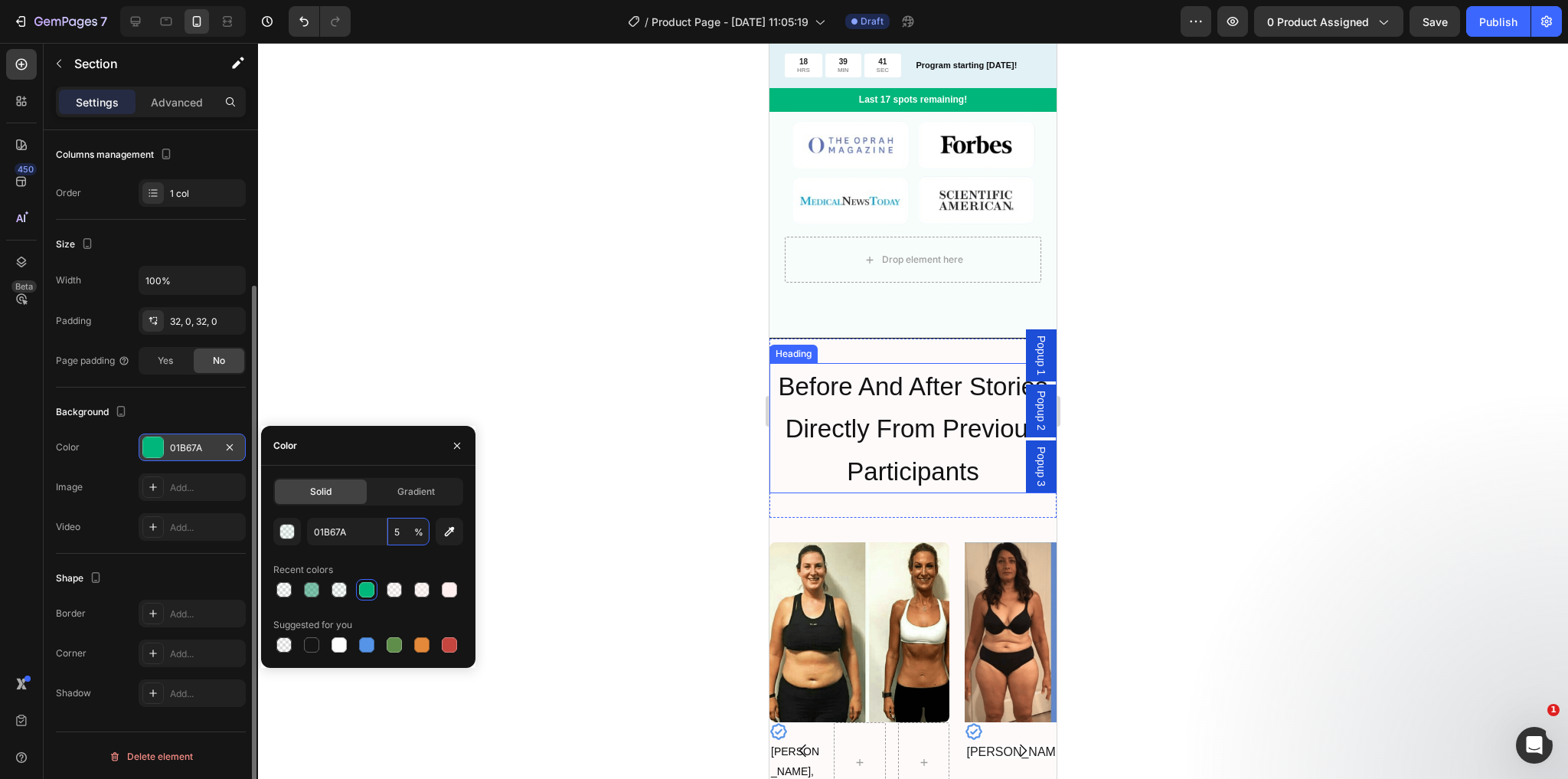
scroll to position [1535, 0]
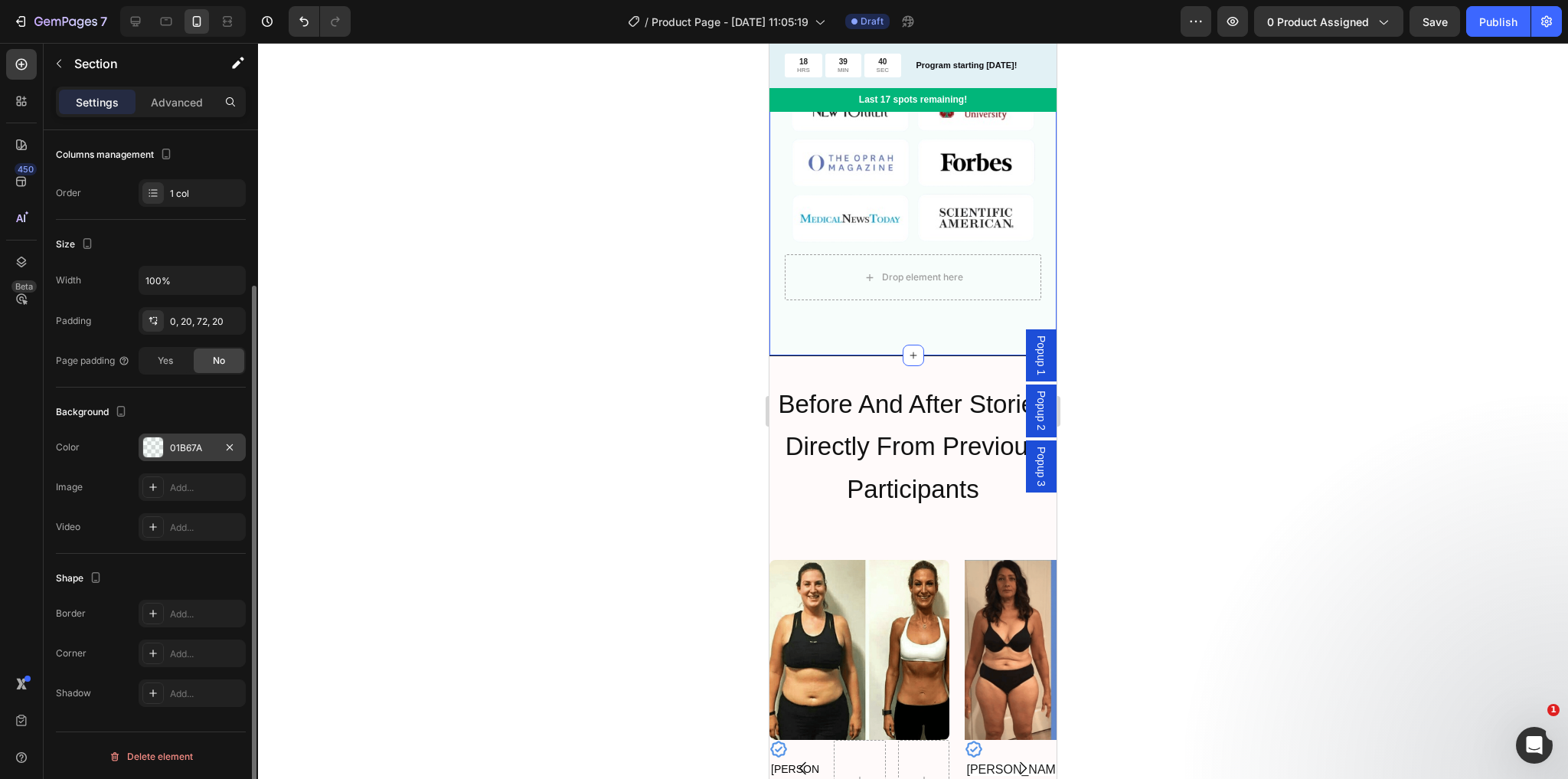
click at [193, 445] on div "01B67A" at bounding box center [192, 449] width 45 height 14
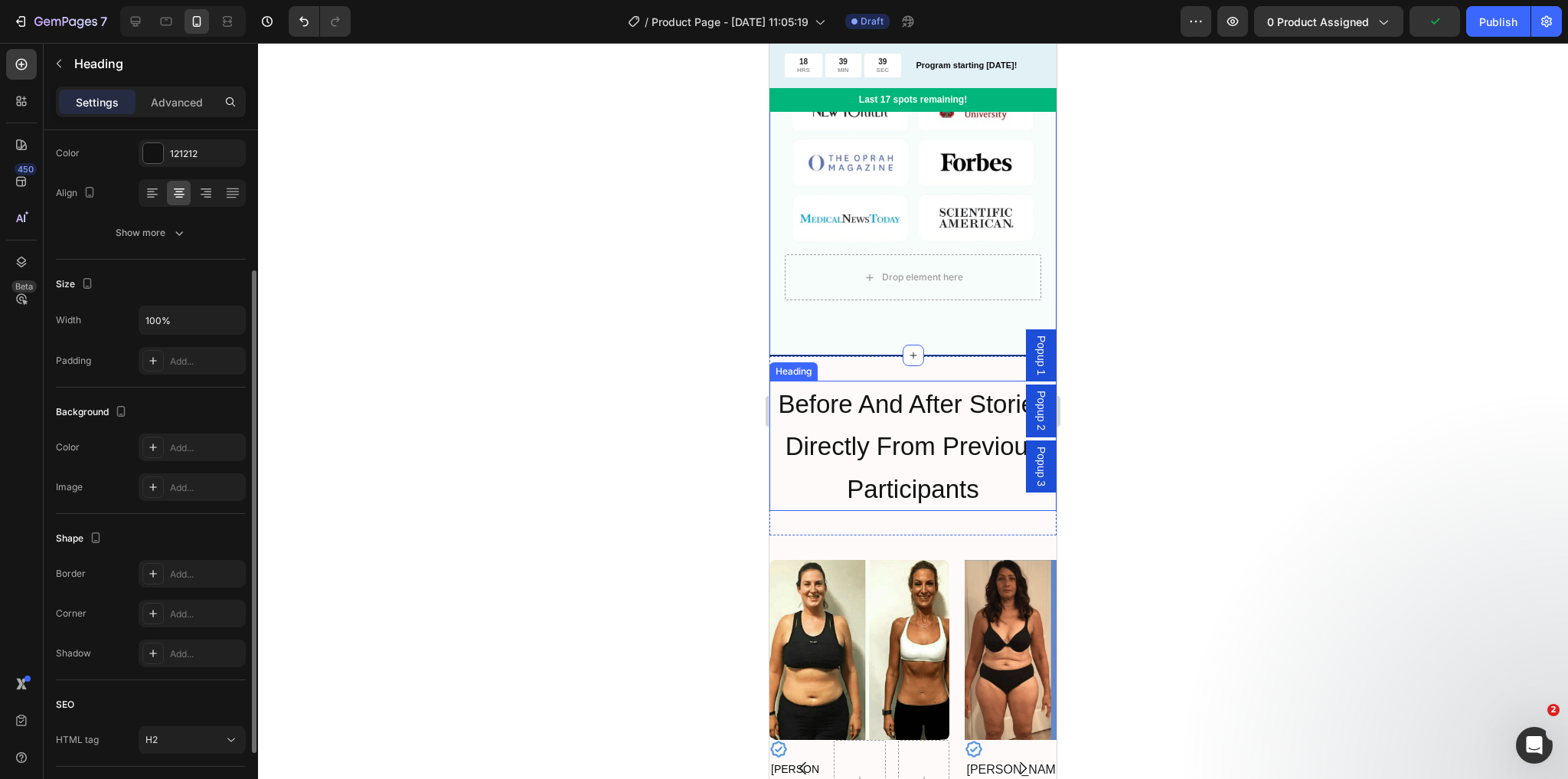
click at [974, 381] on h2 "Before And After Stories Directly From Previous Participants" at bounding box center [913, 446] width 287 height 130
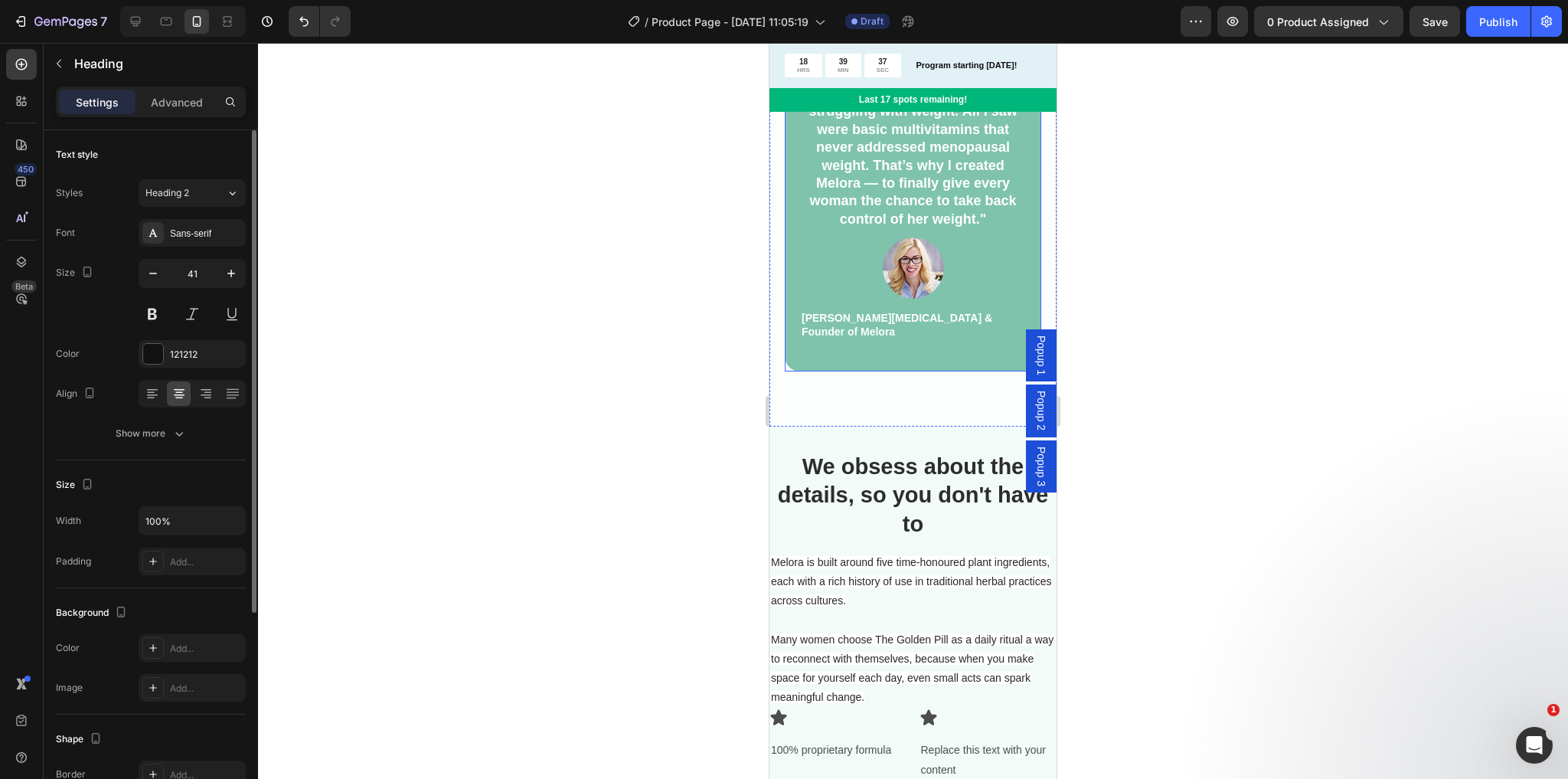
scroll to position [2762, 0]
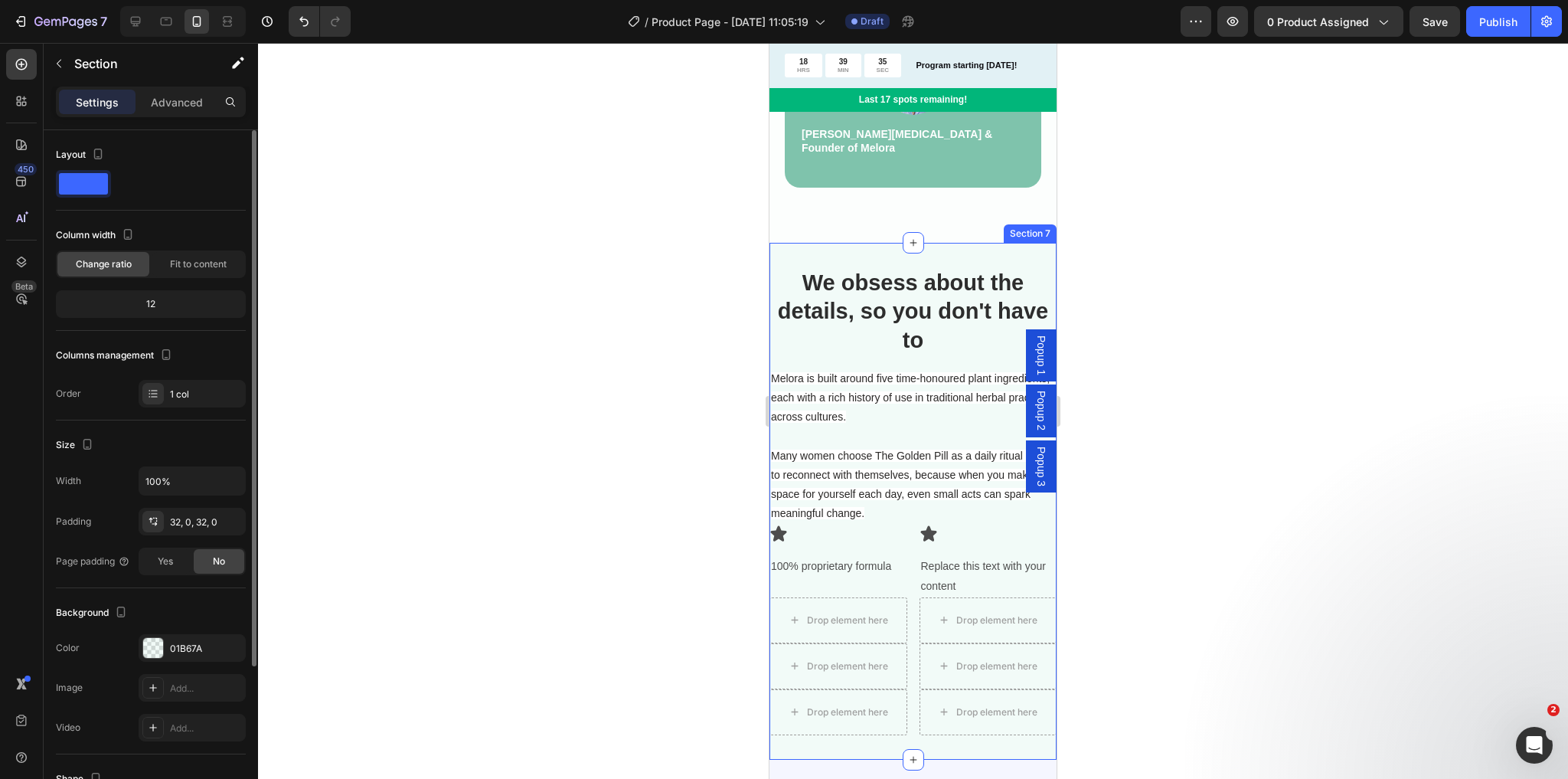
click at [842, 252] on div "We obsess about the details, so you don't have to Heading Melora is built aroun…" at bounding box center [913, 501] width 287 height 517
click at [196, 486] on input "100%" at bounding box center [192, 482] width 105 height 28
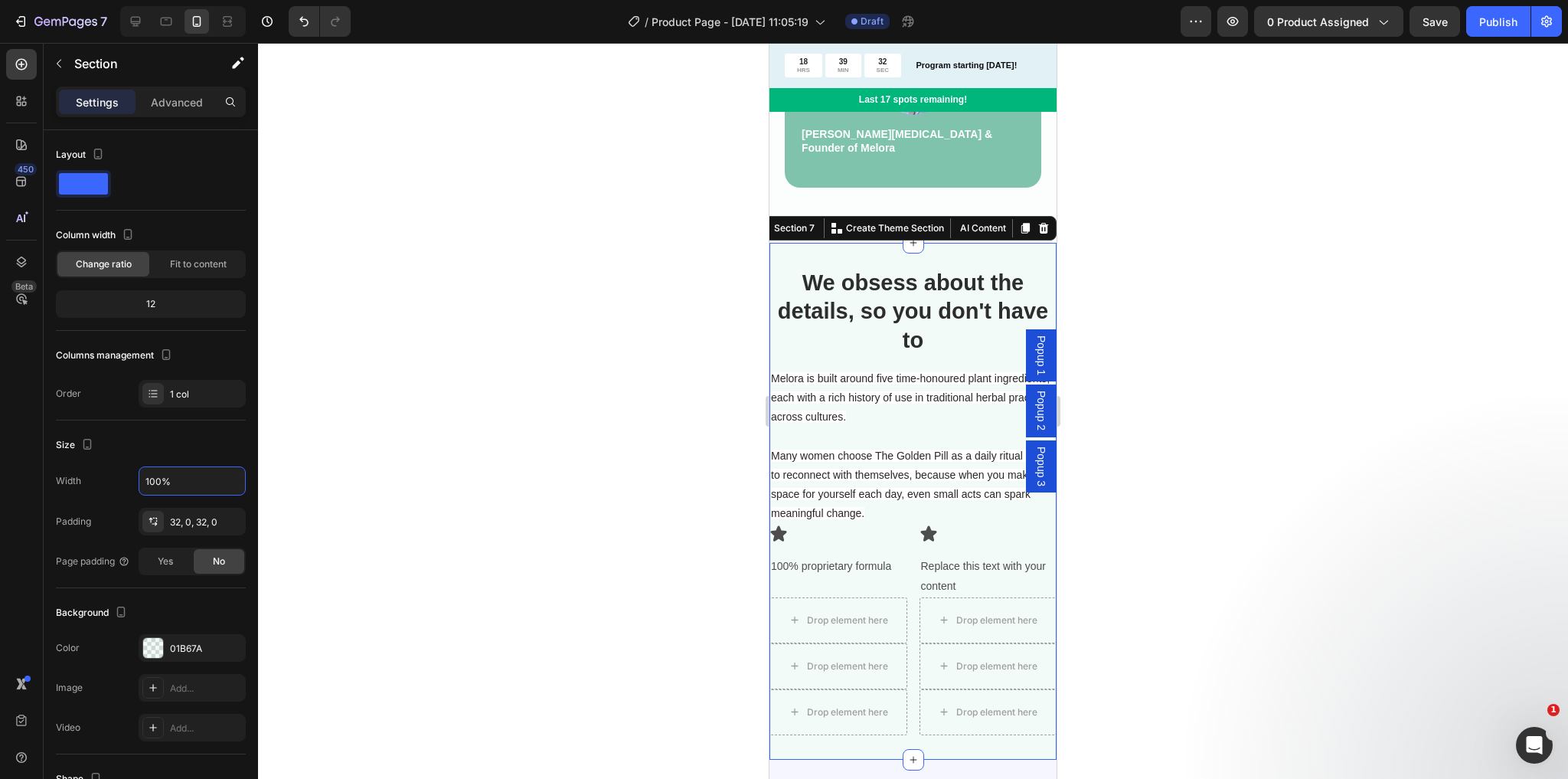
scroll to position [122, 0]
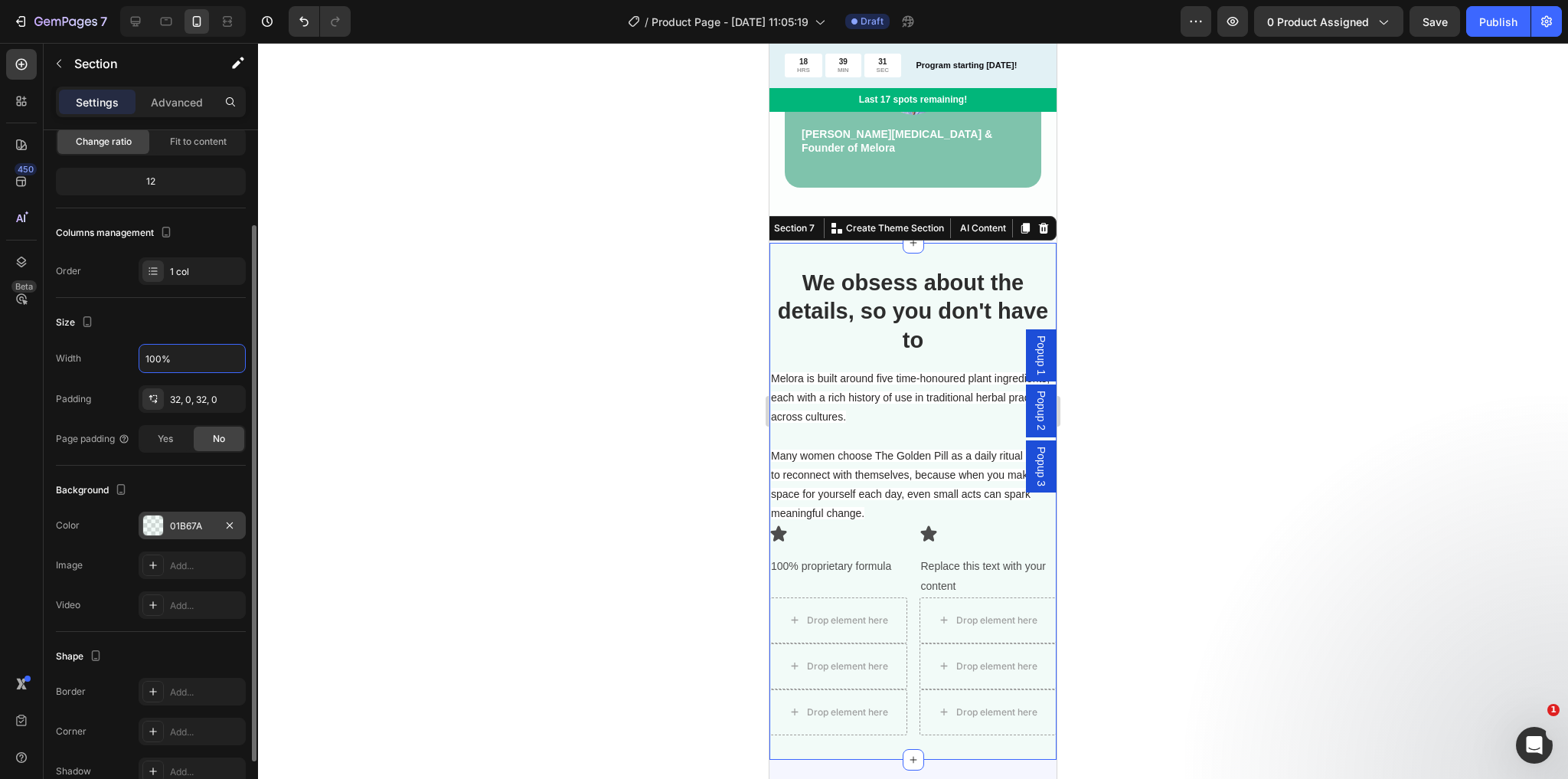
click at [177, 526] on div "01B67A" at bounding box center [192, 526] width 45 height 14
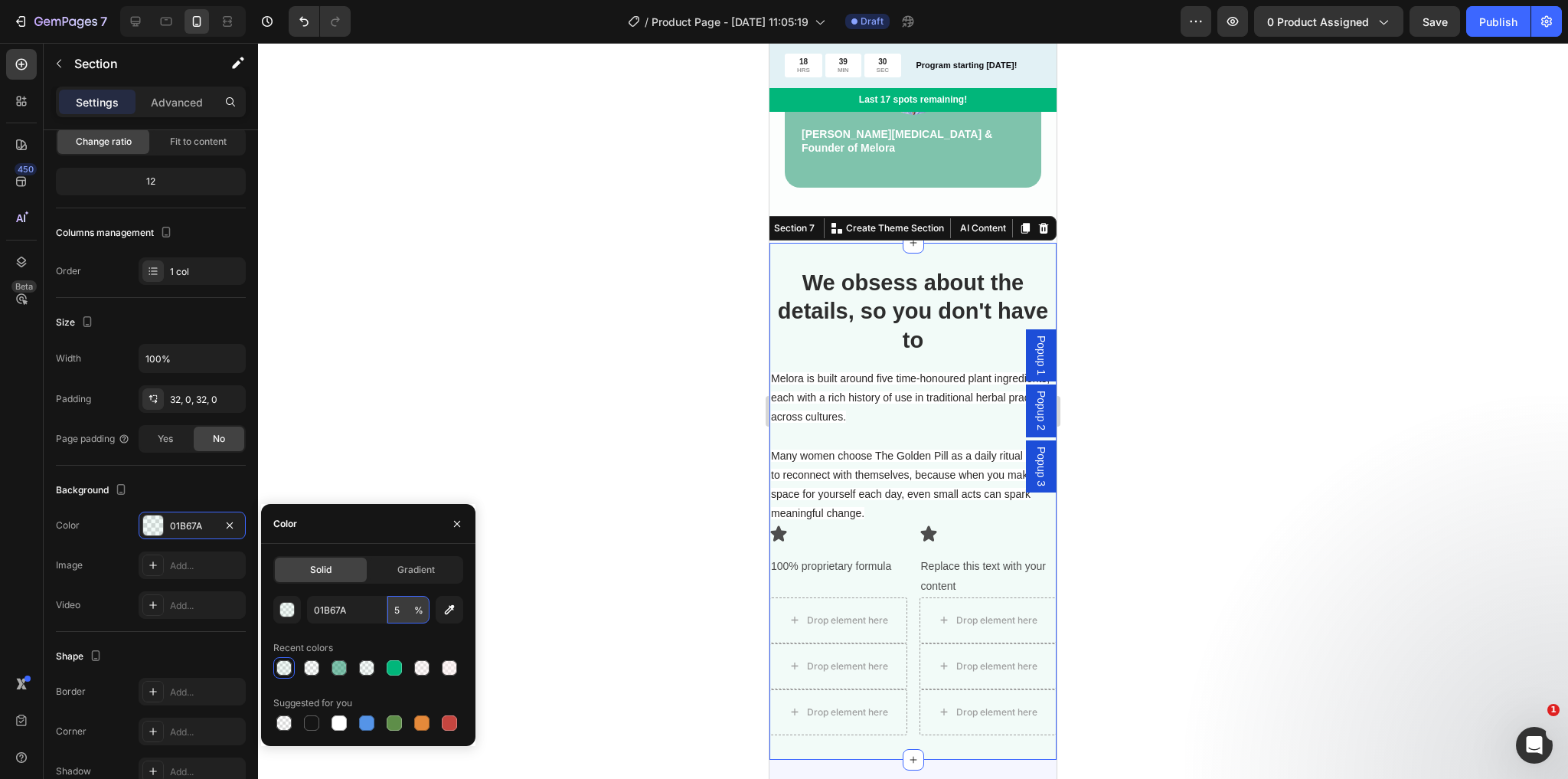
click at [398, 605] on input "5" at bounding box center [409, 610] width 42 height 28
type input "3"
click at [828, 321] on strong "We obsess about the details, so you don't have to" at bounding box center [913, 311] width 270 height 82
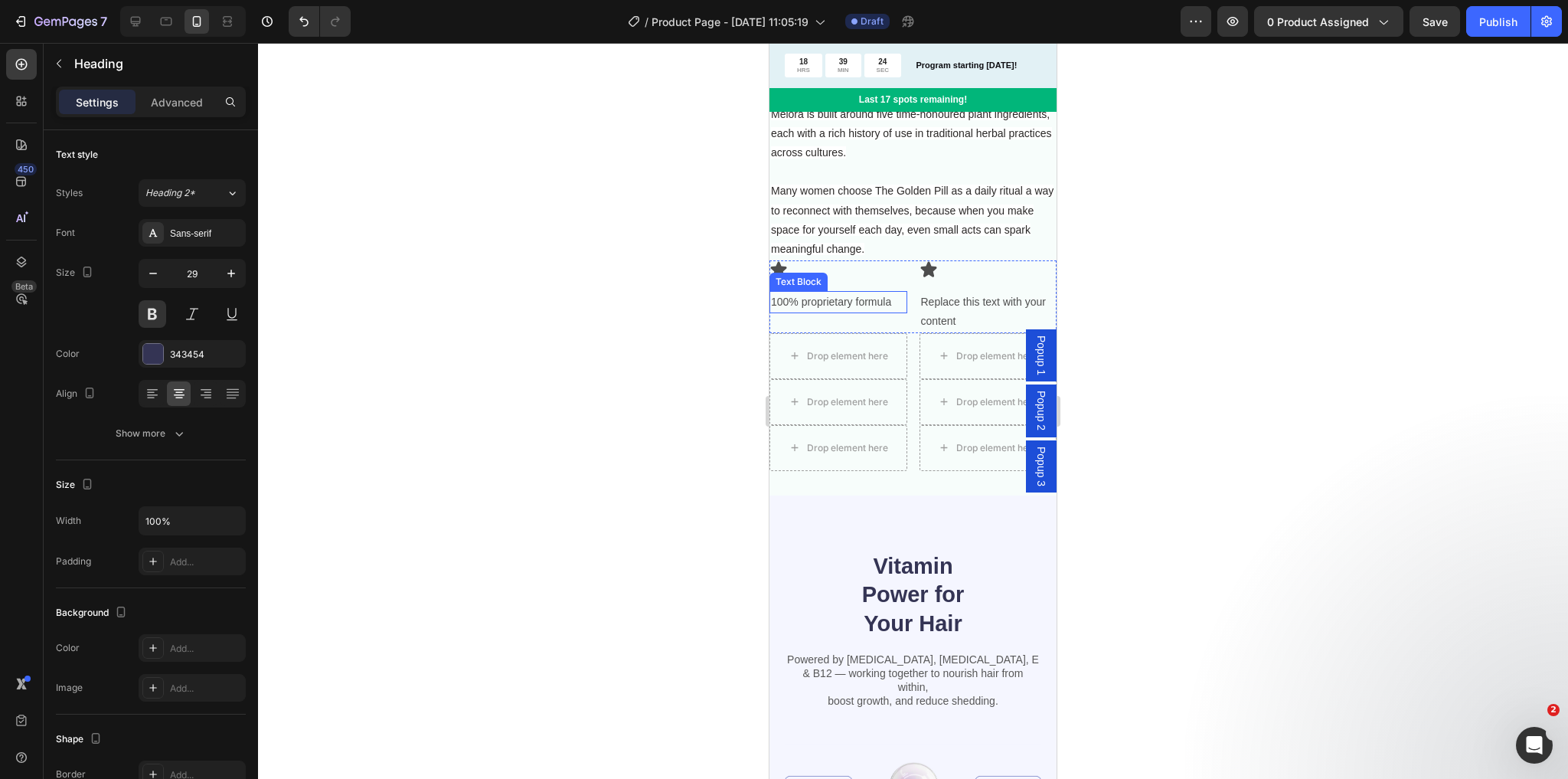
scroll to position [3068, 0]
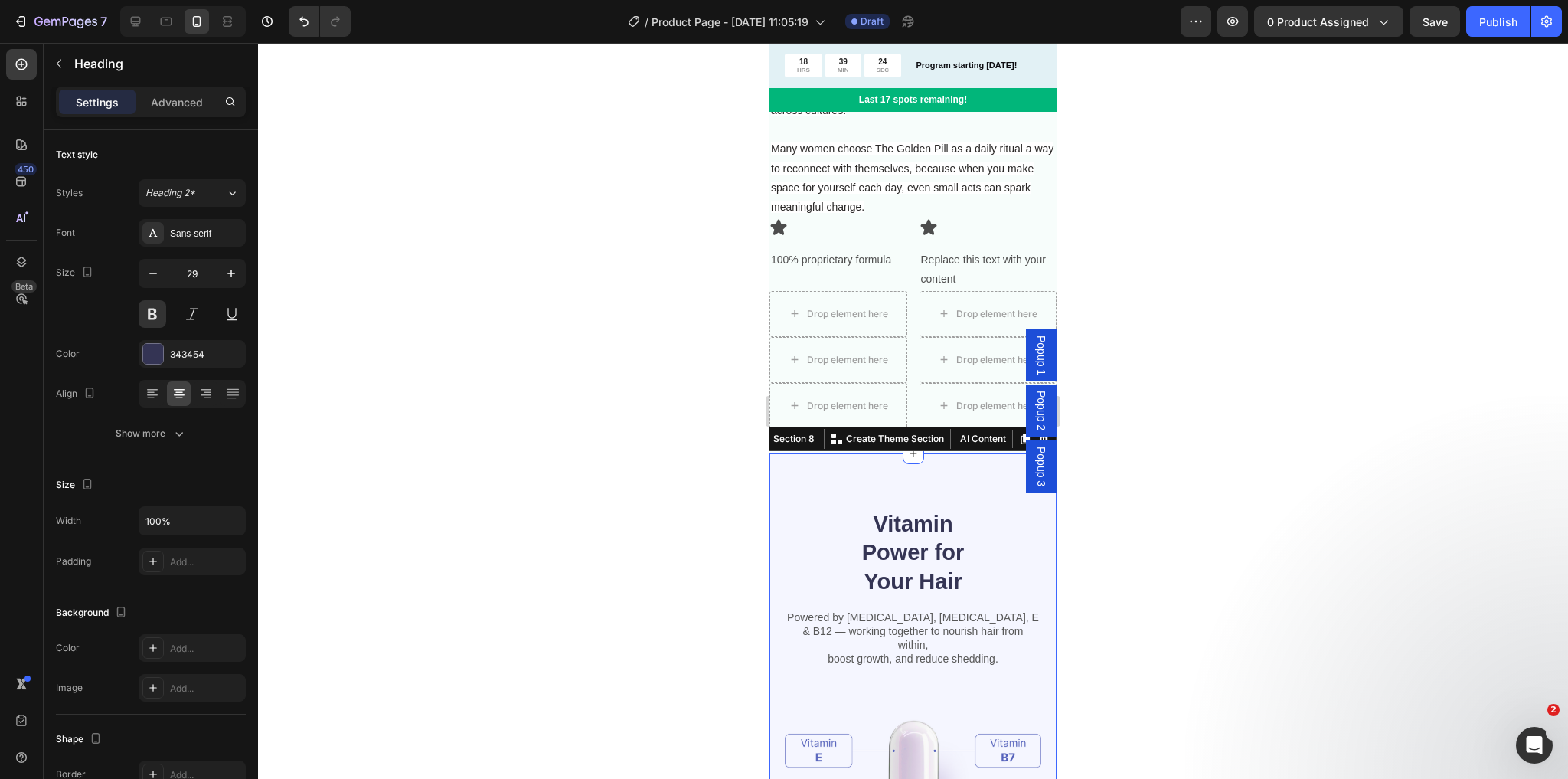
click at [847, 469] on div "Vitamin Power for Your Hair Heading Powered by [MEDICAL_DATA], [MEDICAL_DATA], …" at bounding box center [913, 785] width 287 height 663
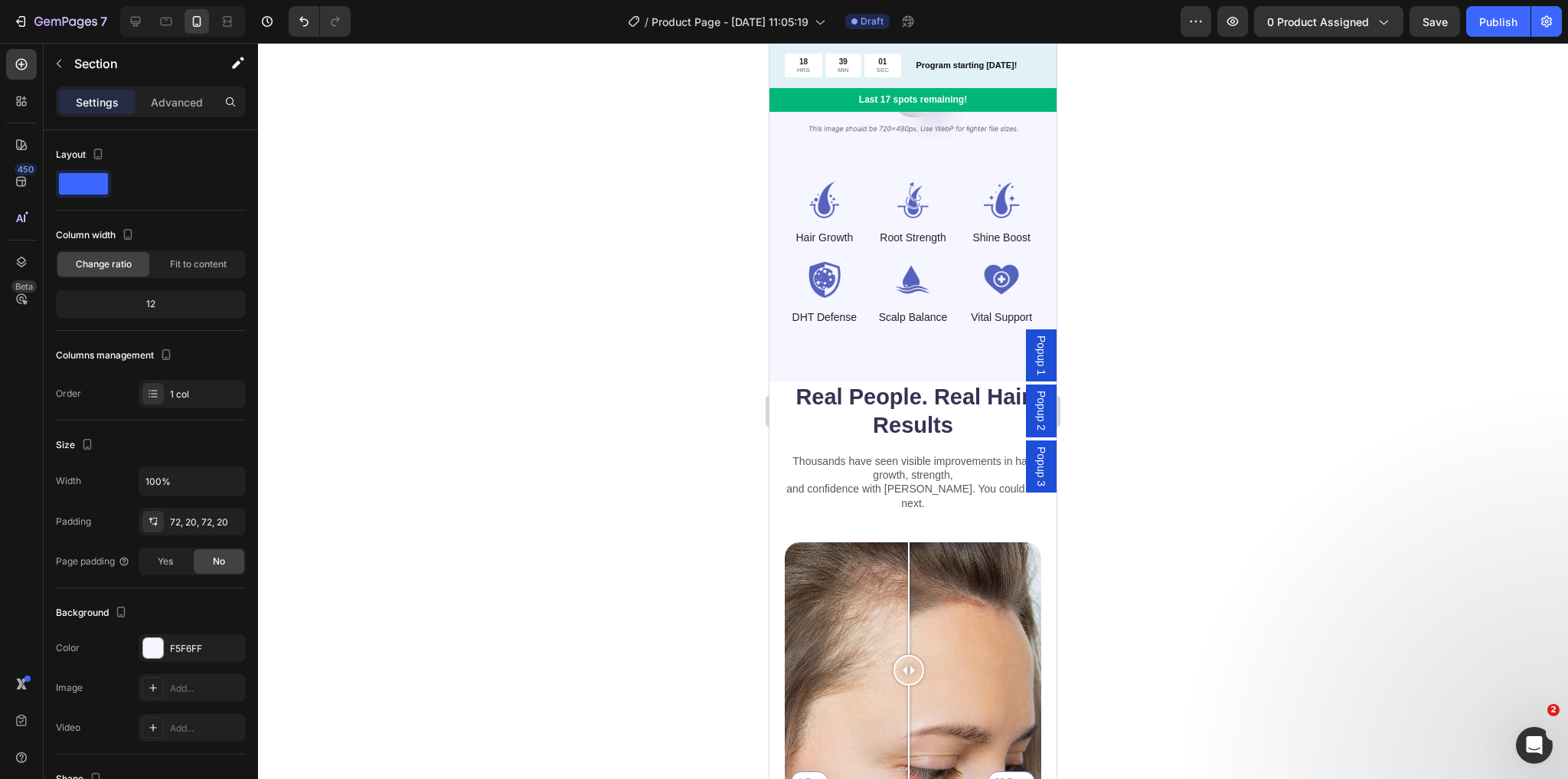
scroll to position [3803, 0]
click at [780, 381] on div "Real People. Real Hair Results Heading Thousands have seen visible improvements…" at bounding box center [913, 727] width 287 height 693
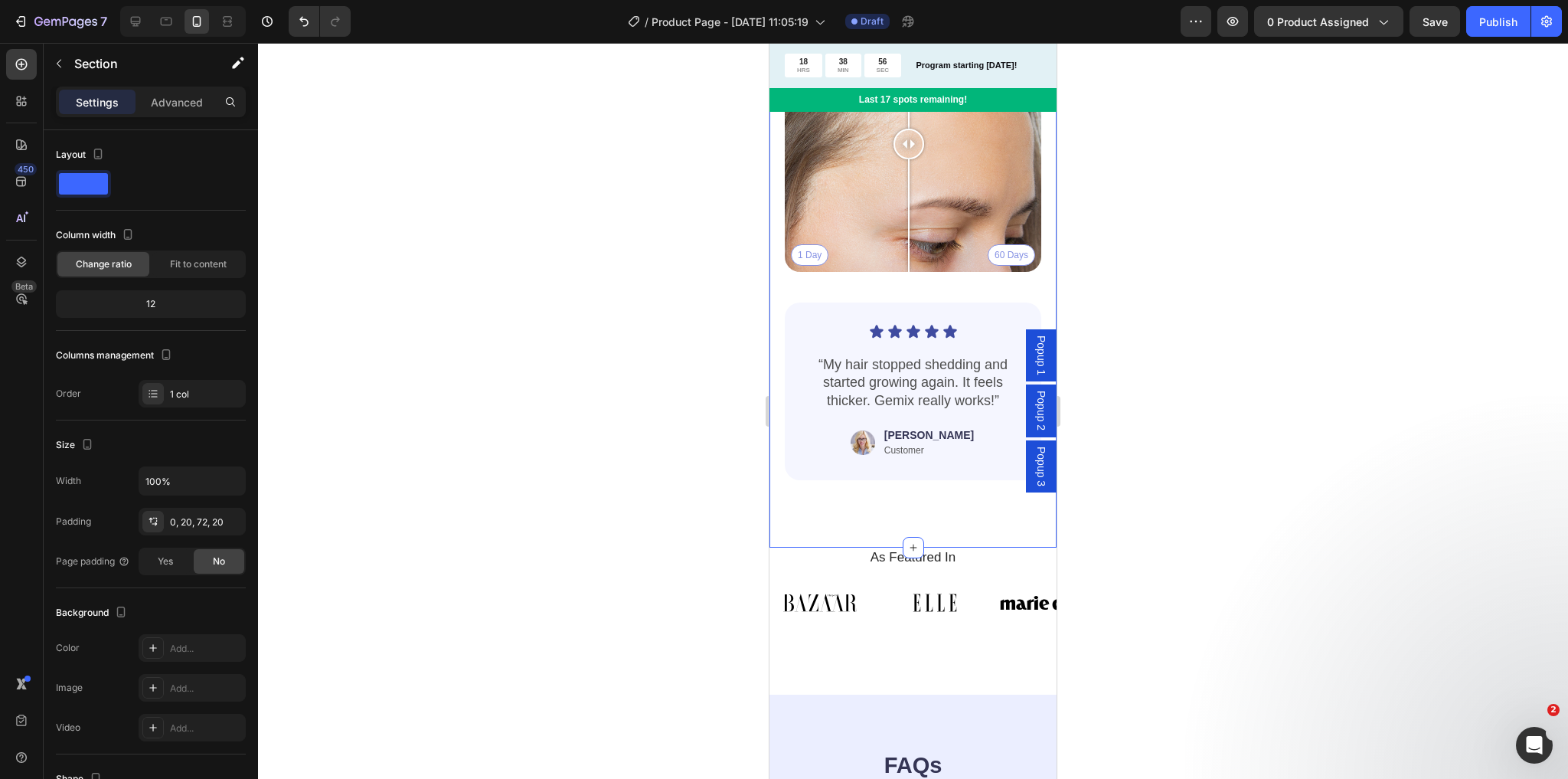
scroll to position [4356, 0]
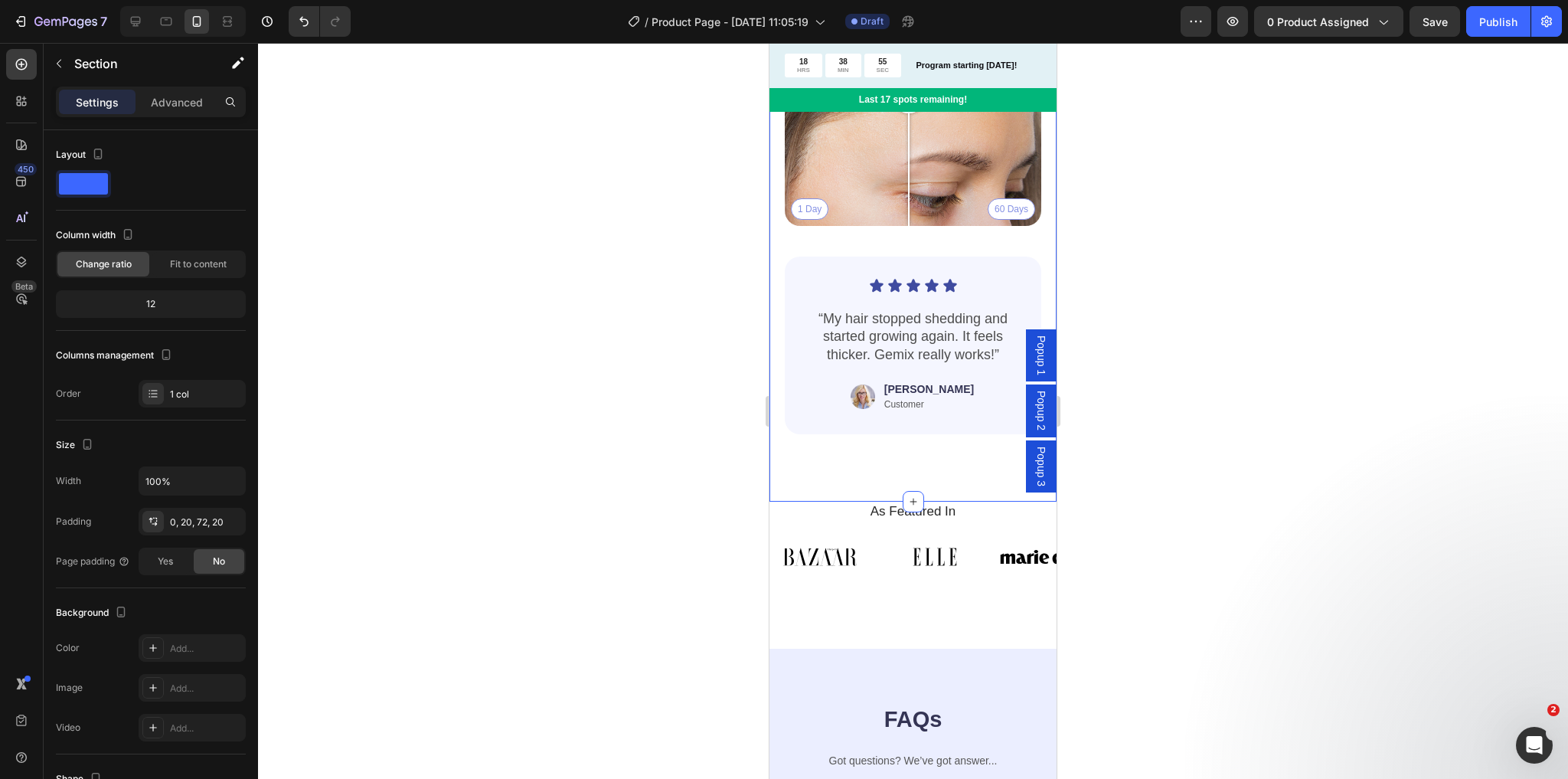
click at [832, 446] on div "Real People. Real Hair Results Heading Thousands have seen visible improvements…" at bounding box center [913, 154] width 287 height 693
click at [801, 465] on div "Real People. Real Hair Results Heading Thousands have seen visible improvements…" at bounding box center [913, 154] width 287 height 693
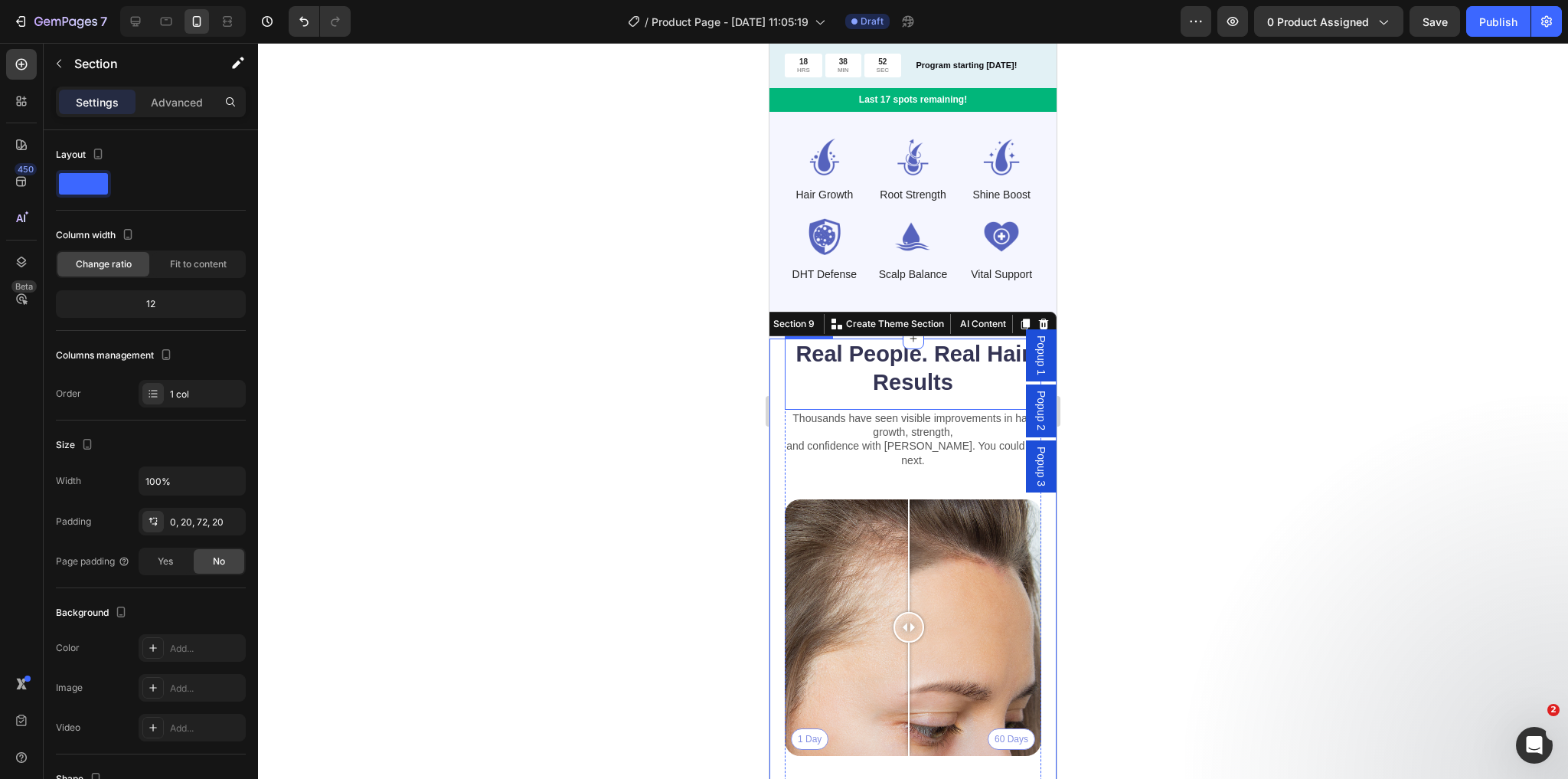
scroll to position [3865, 0]
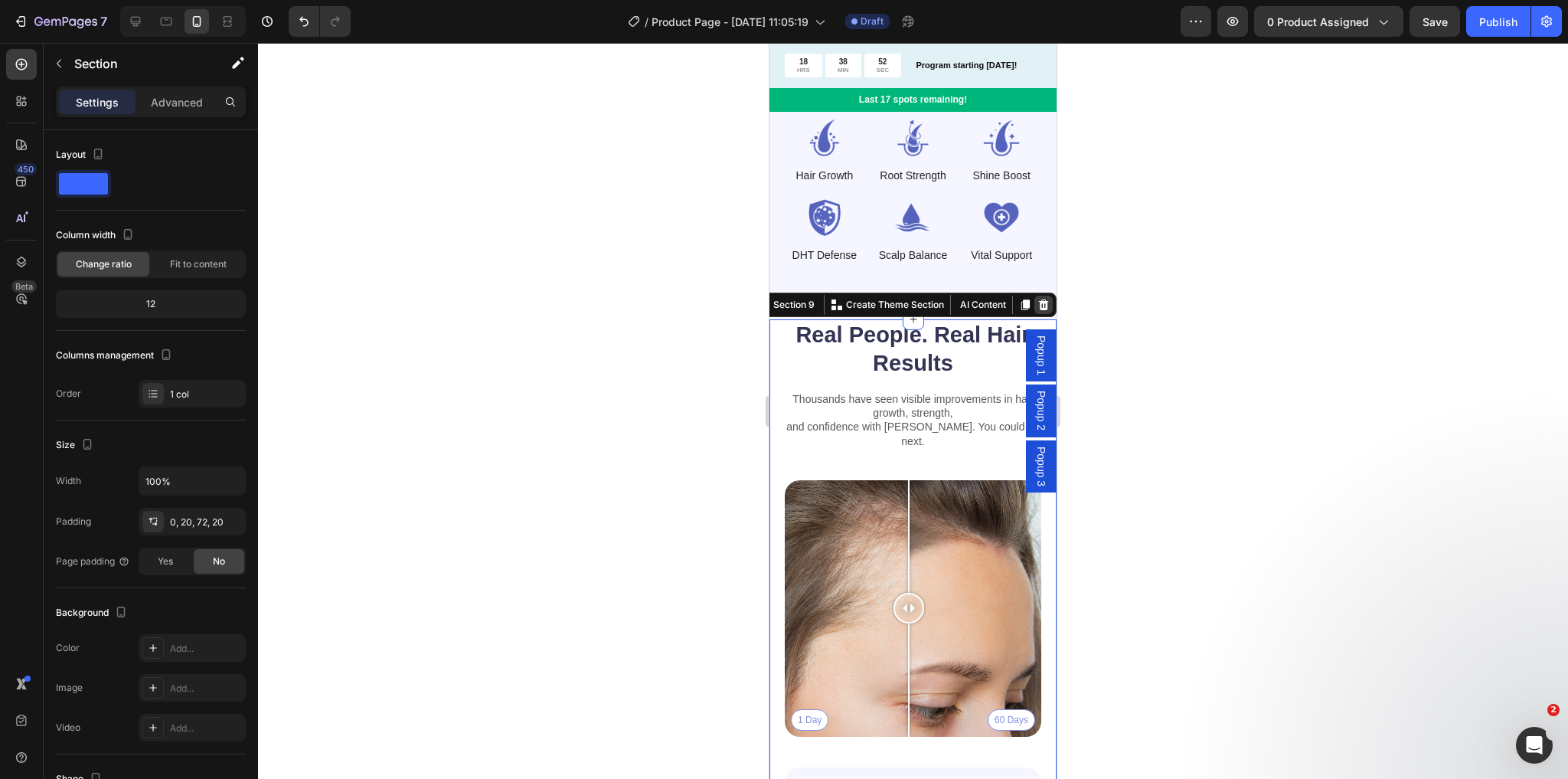
click at [1037, 298] on icon at bounding box center [1043, 304] width 12 height 12
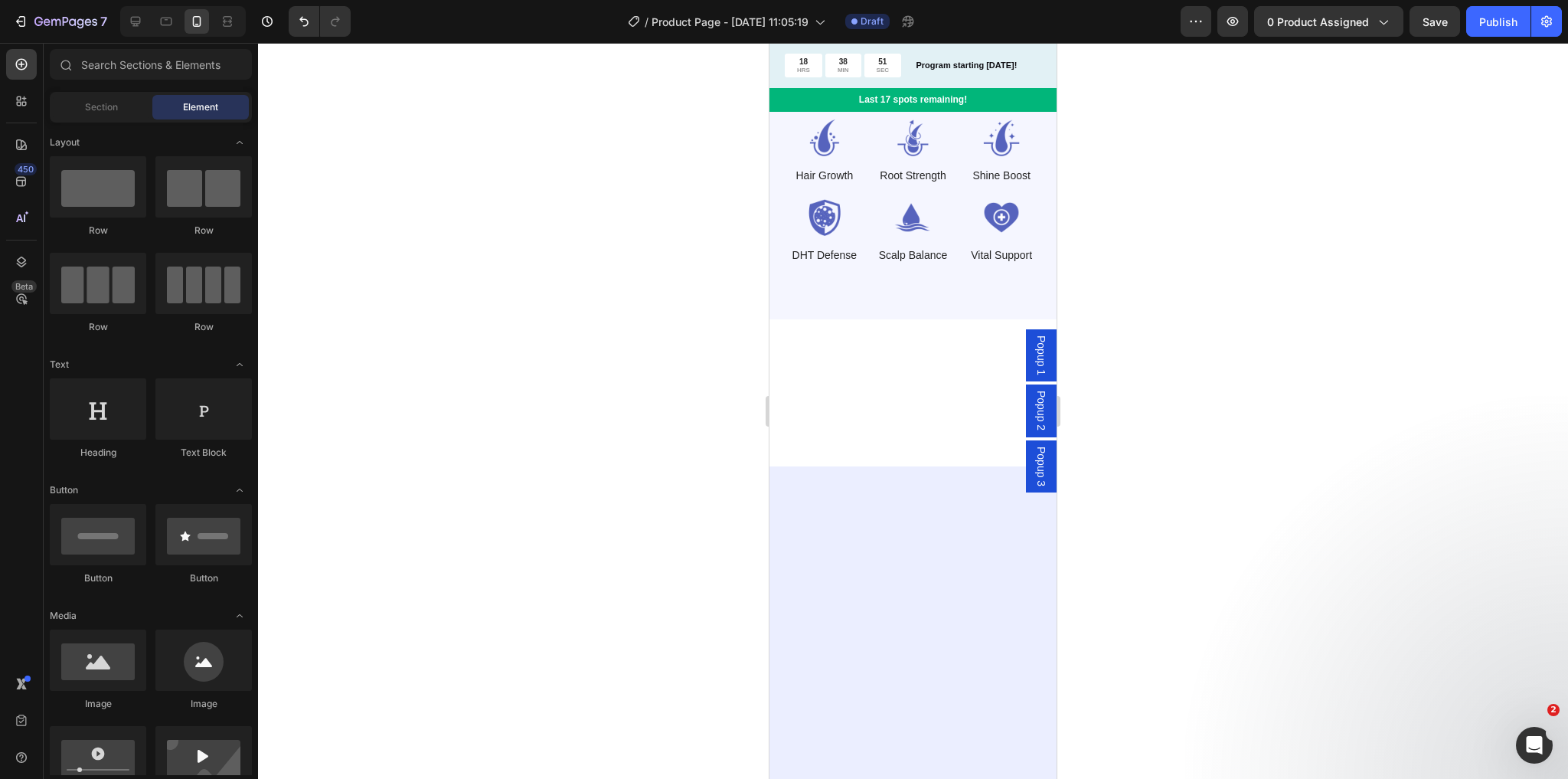
click at [845, 347] on div at bounding box center [913, 365] width 287 height 92
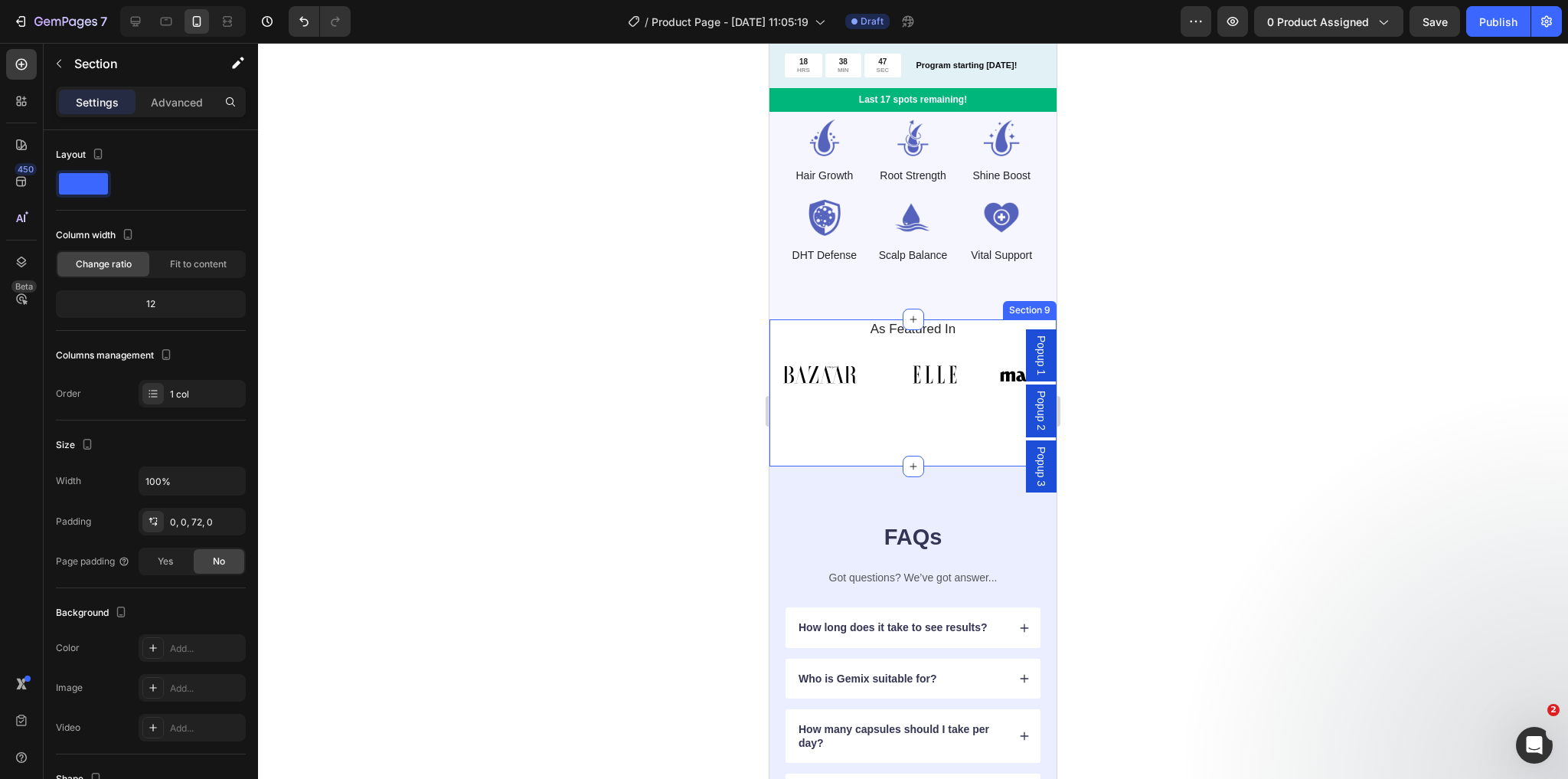
click at [851, 417] on div "As Featured In Heading Image Image Image Image Image Image Image Image Image Im…" at bounding box center [913, 393] width 287 height 147
click at [867, 412] on div "As Featured In Heading Image Image Image Image Image Image Image Image Image Im…" at bounding box center [913, 393] width 287 height 147
click at [163, 104] on p "Advanced" at bounding box center [177, 102] width 52 height 16
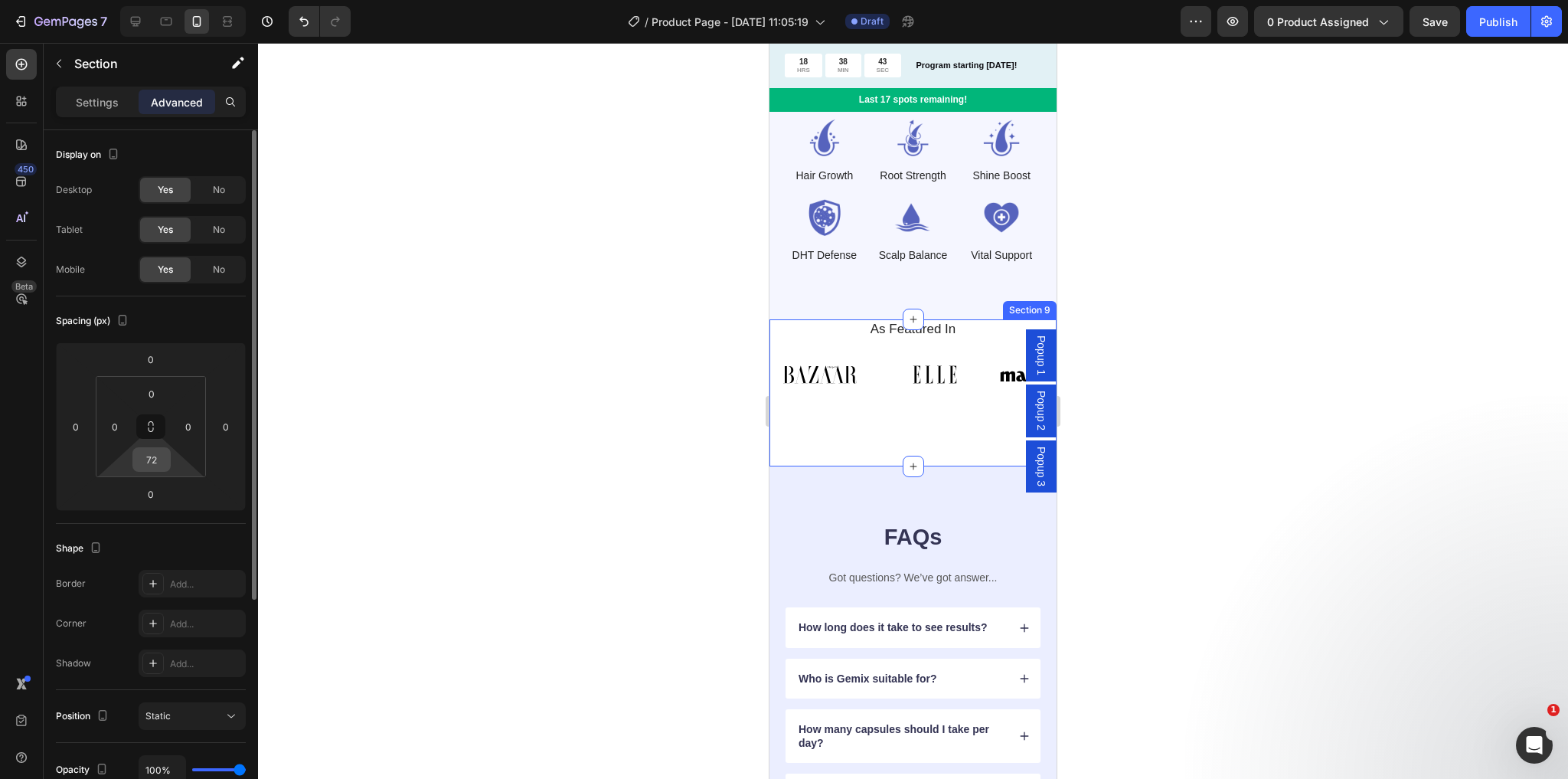
click at [159, 462] on input "72" at bounding box center [151, 459] width 31 height 23
type input "0"
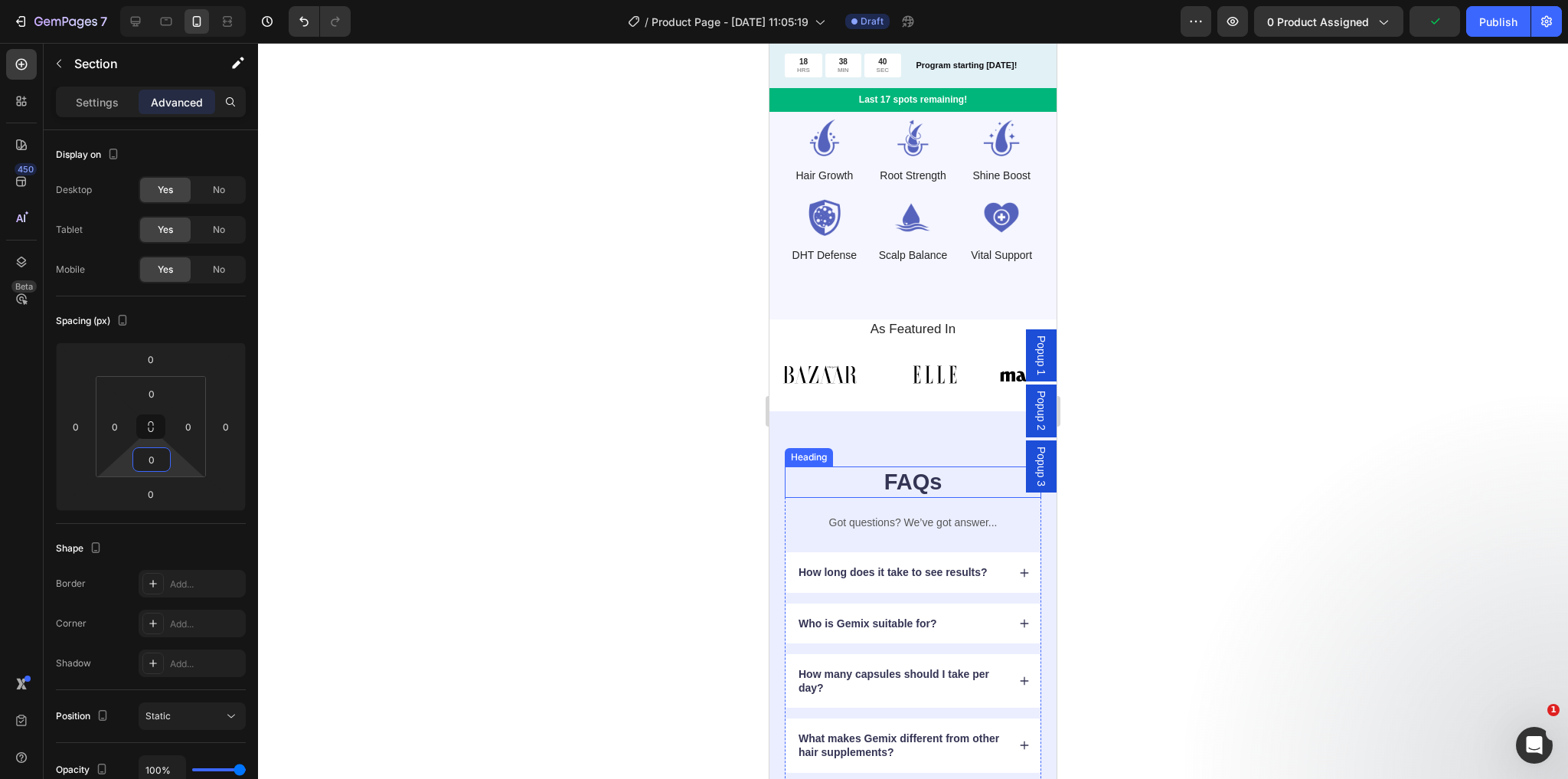
click at [845, 467] on h2 "FAQs" at bounding box center [913, 483] width 257 height 32
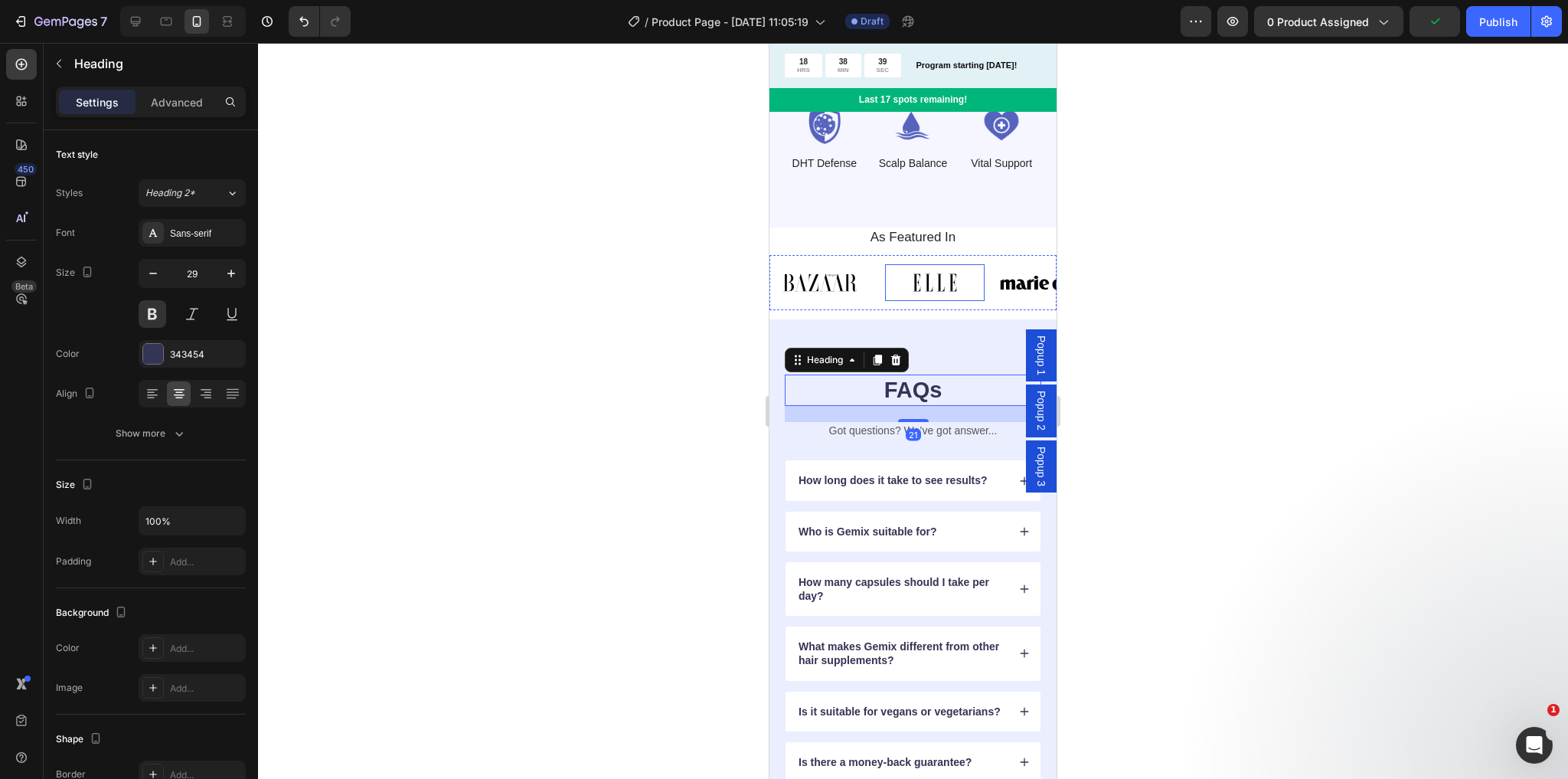
scroll to position [3988, 0]
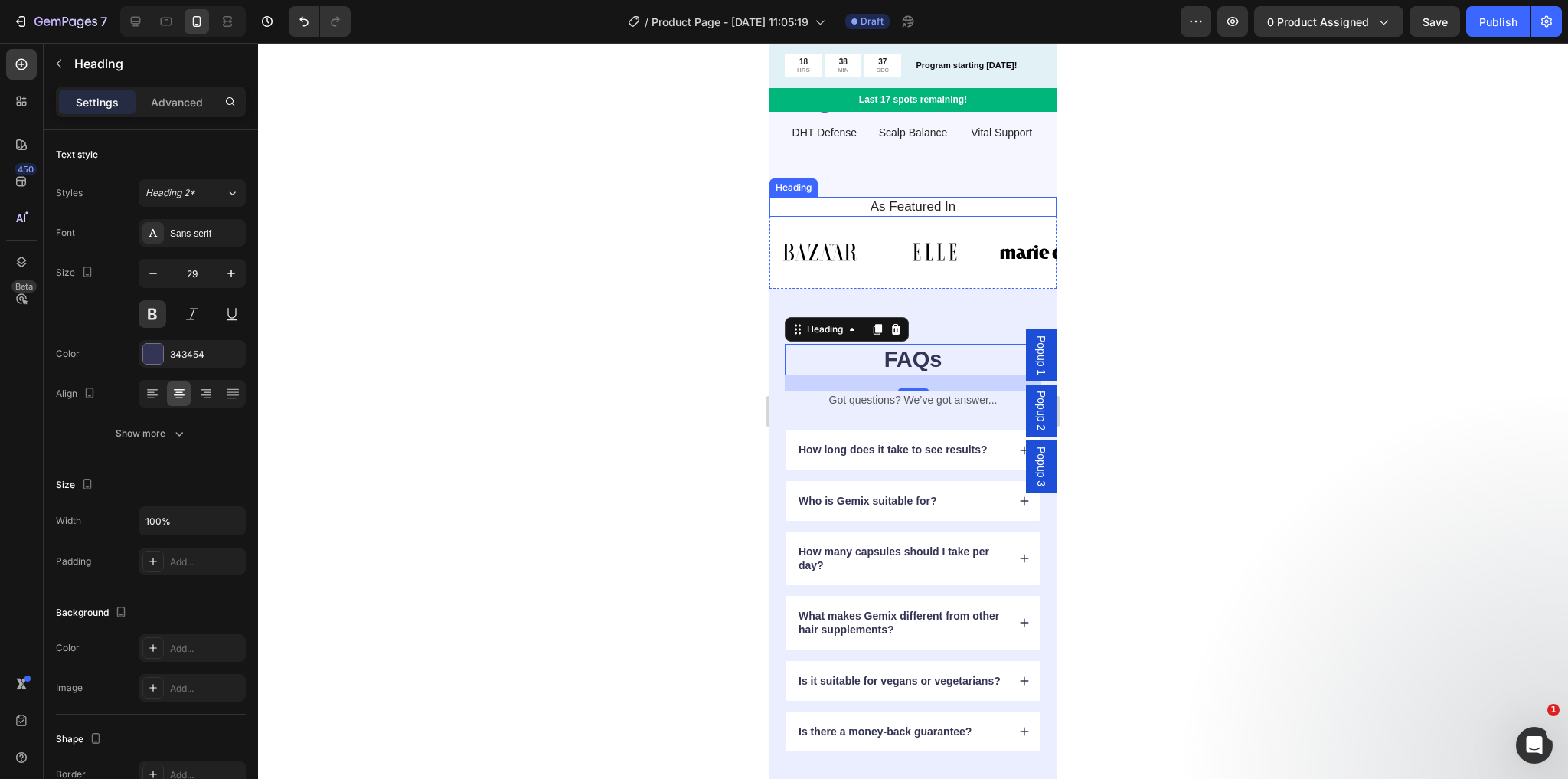
click at [914, 197] on h2 "As Featured In" at bounding box center [913, 207] width 264 height 20
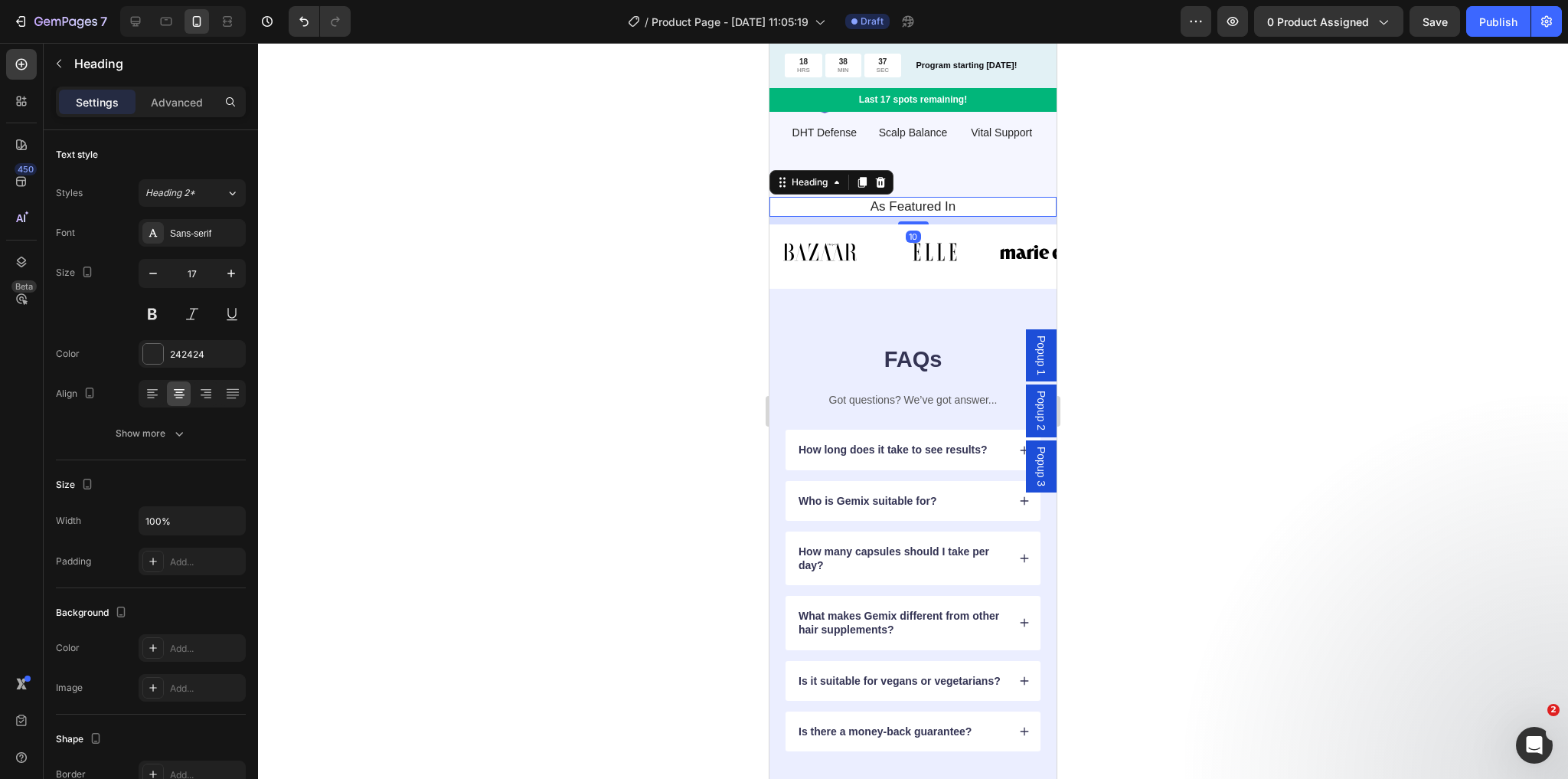
click at [914, 197] on h2 "As Featured In" at bounding box center [913, 207] width 264 height 20
click at [882, 198] on p "As Featured In" at bounding box center [913, 206] width 261 height 17
click at [871, 198] on p "As Featured In" at bounding box center [913, 206] width 261 height 17
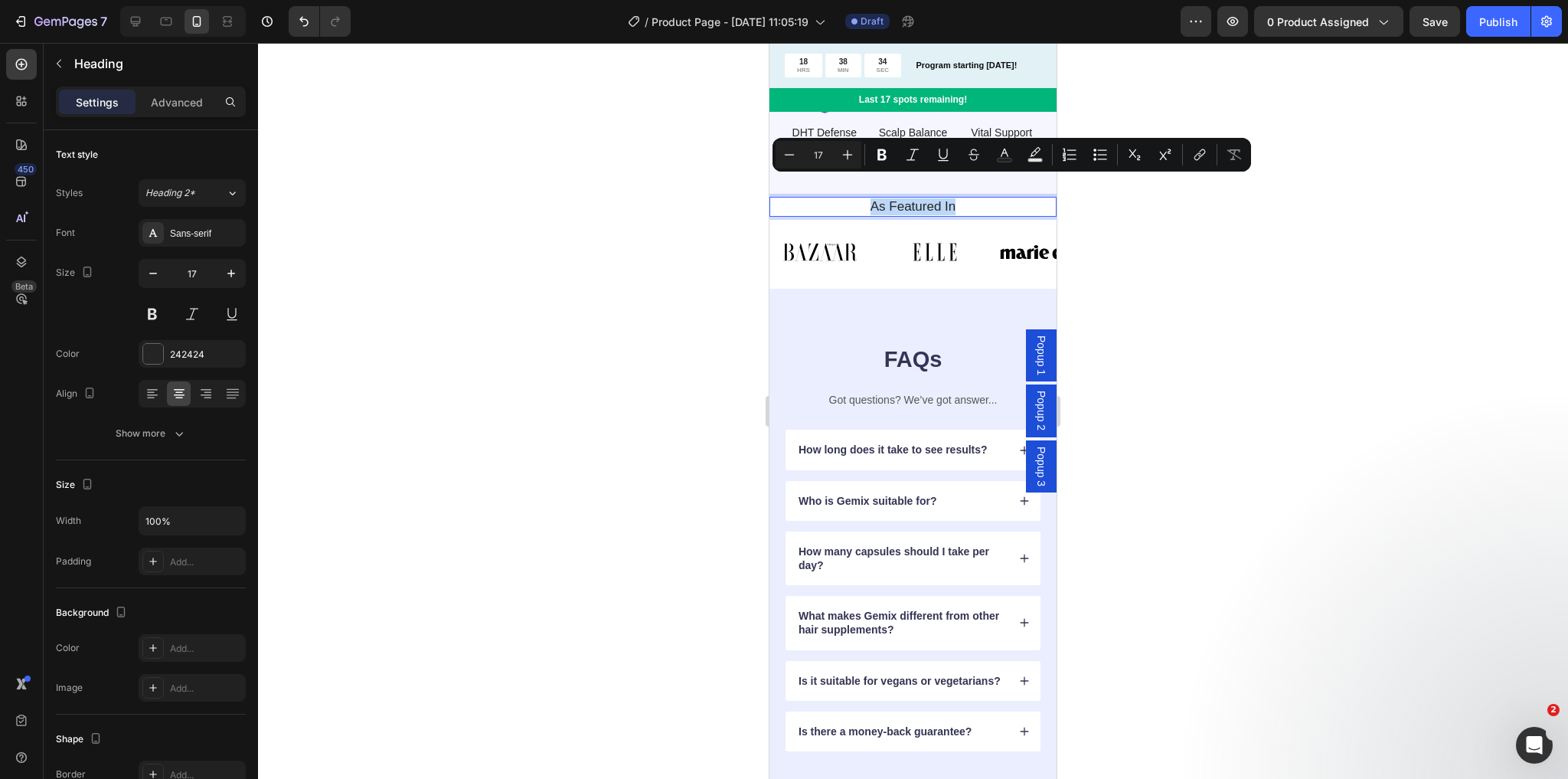
drag, startPoint x: 865, startPoint y: 181, endPoint x: 980, endPoint y: 182, distance: 115.0
click at [980, 198] on p "As Featured In" at bounding box center [913, 206] width 261 height 17
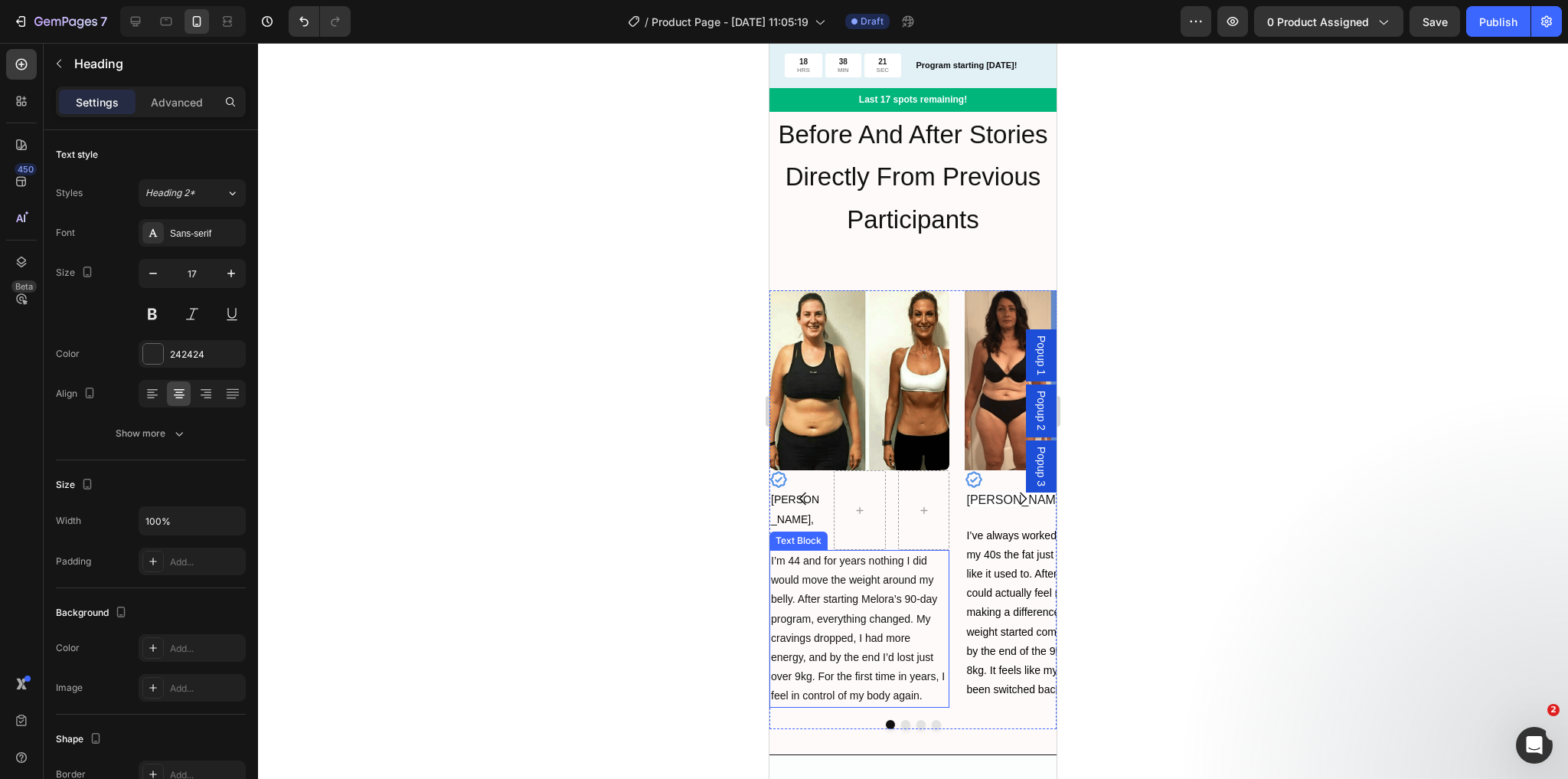
scroll to position [1691, 0]
